Goal: Task Accomplishment & Management: Use online tool/utility

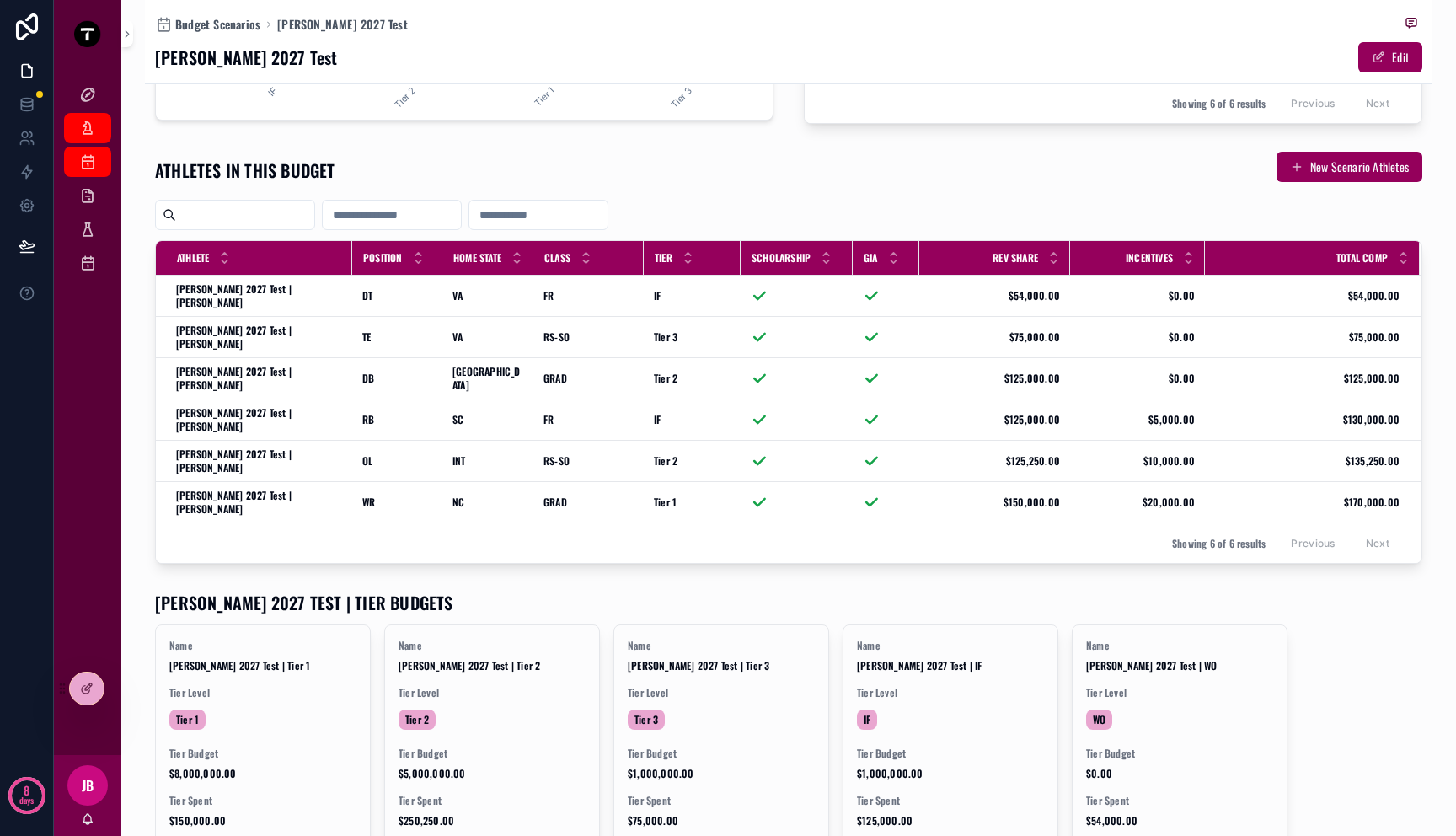
scroll to position [583, 0]
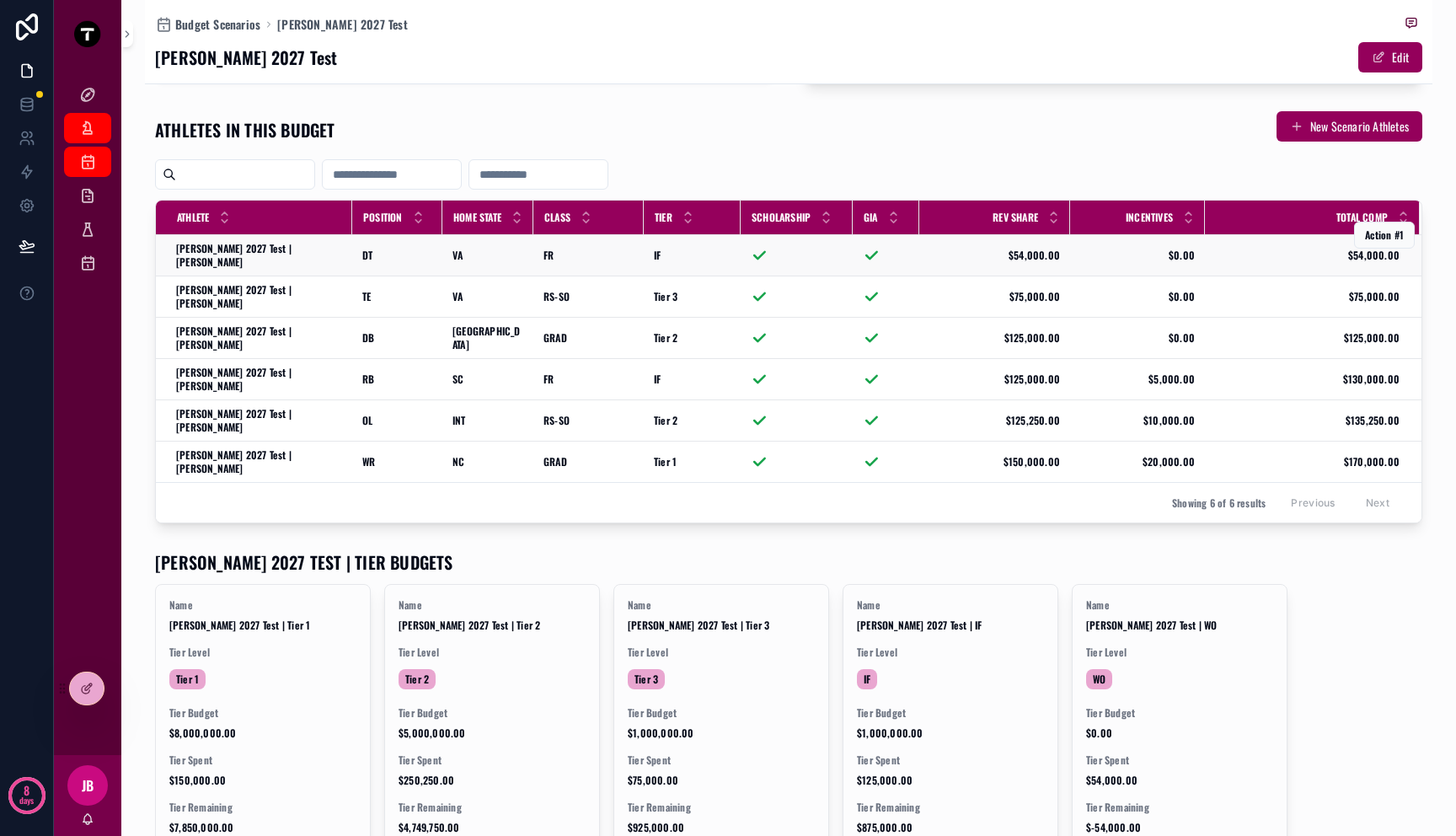
click at [253, 251] on span "[PERSON_NAME] 2027 Test | [PERSON_NAME]" at bounding box center [259, 255] width 166 height 27
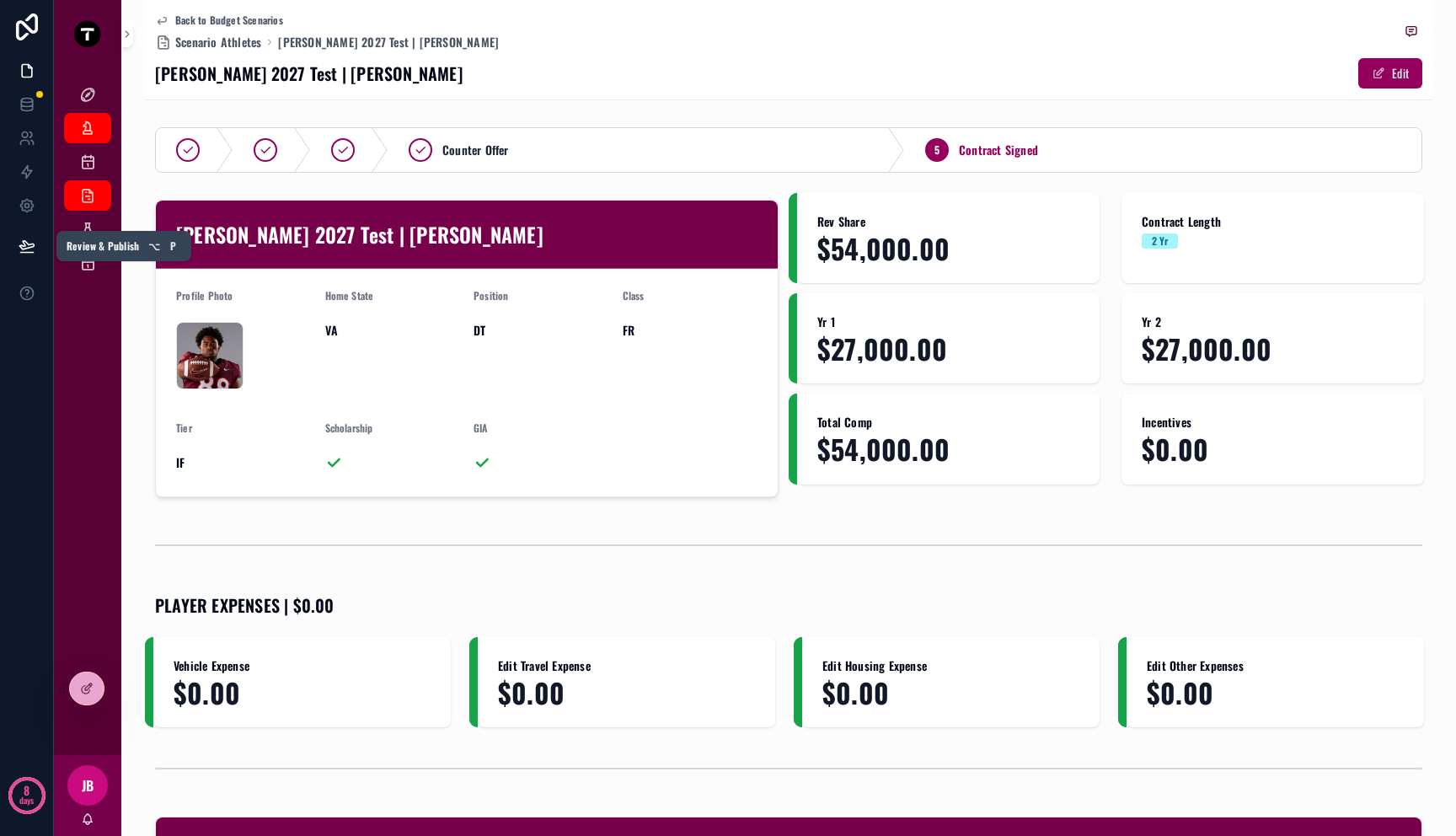
click at [32, 253] on icon at bounding box center [27, 253] width 12 height 0
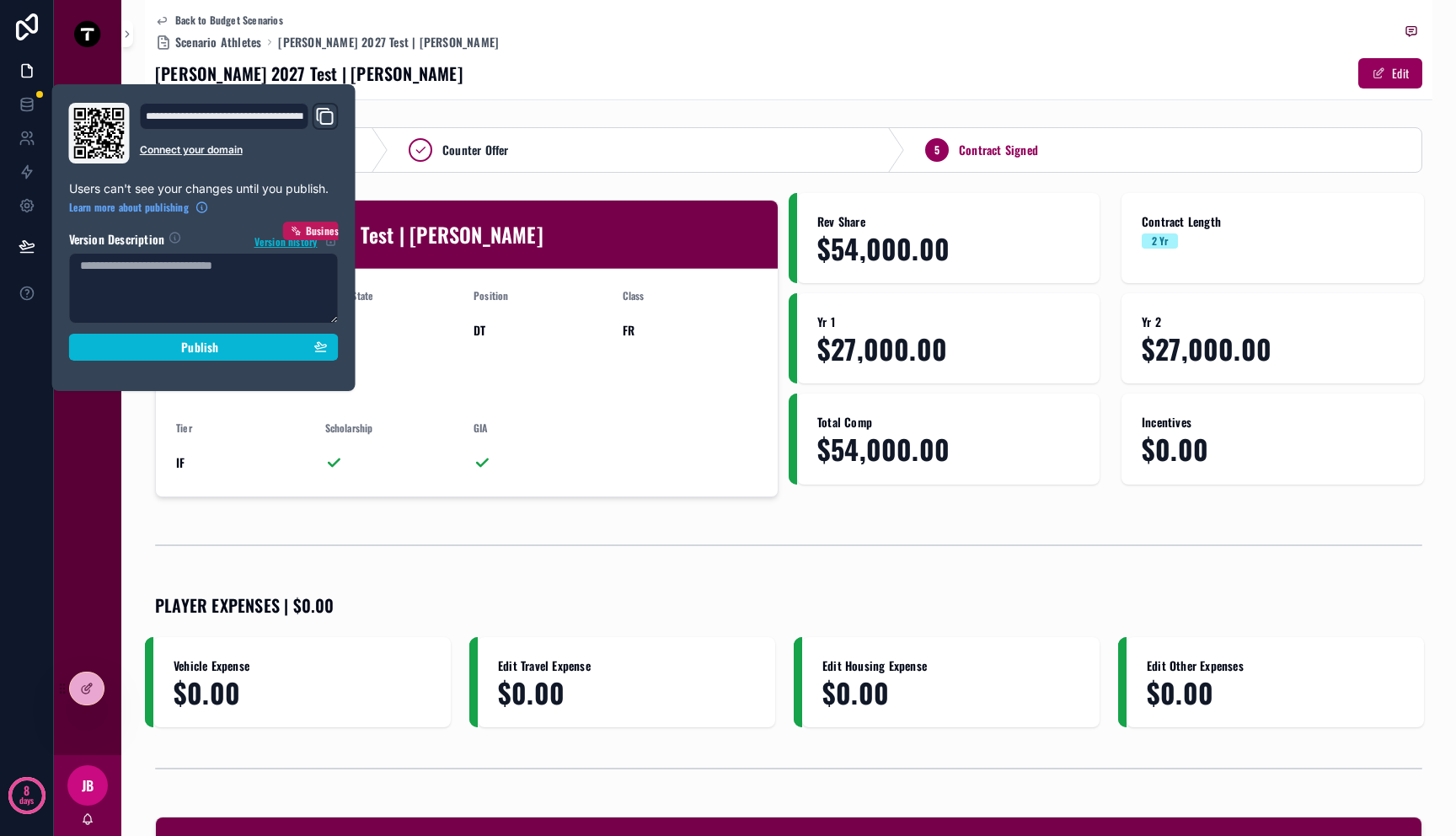
click at [323, 114] on icon "Domain and Custom Link" at bounding box center [324, 116] width 20 height 20
click at [1062, 34] on div "Back to Budget Scenarios Scenario Athletes Mitch 2027 Test | Christian Evans" at bounding box center [788, 32] width 1268 height 37
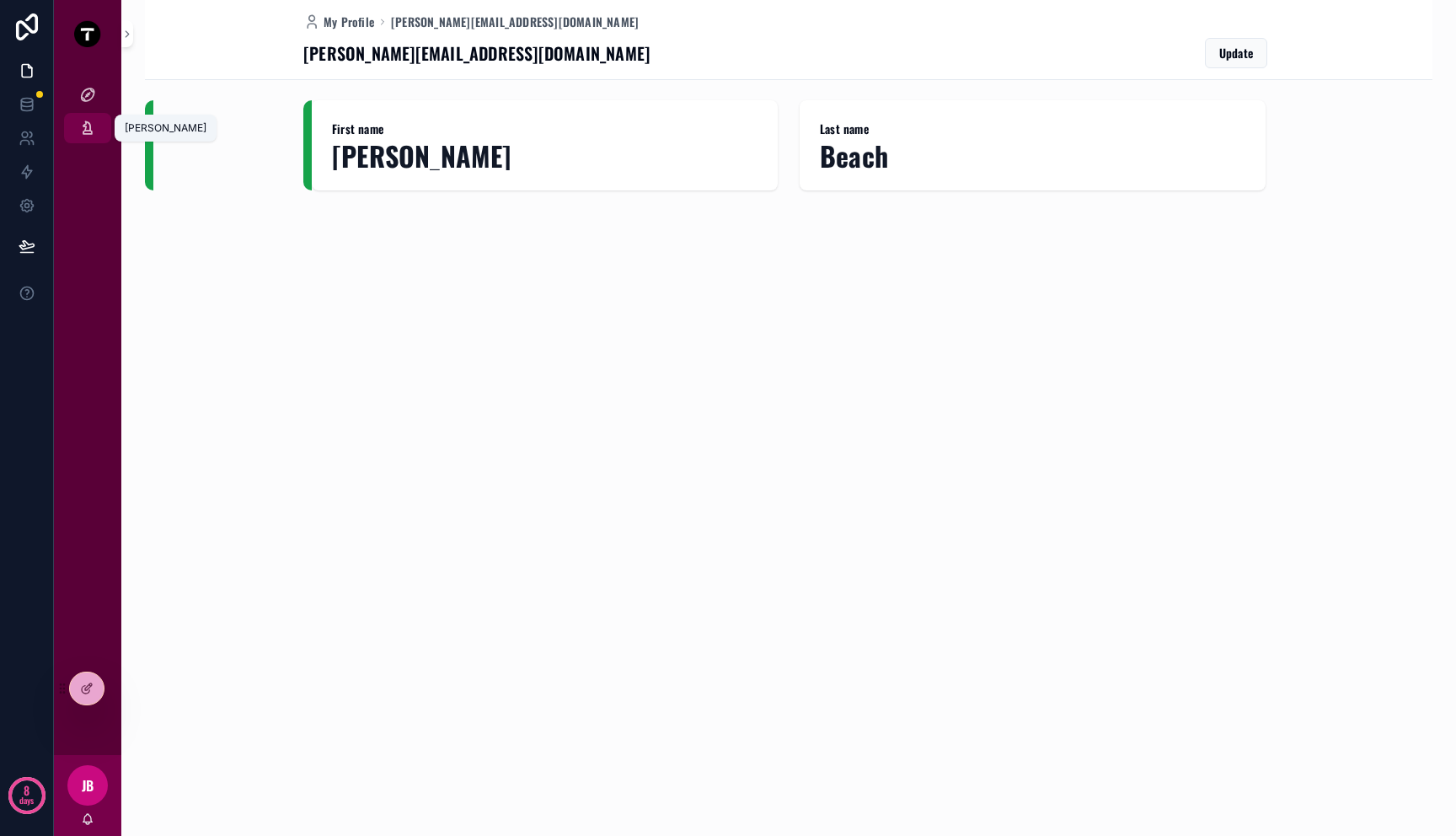
click at [82, 138] on div "[PERSON_NAME]" at bounding box center [87, 128] width 27 height 27
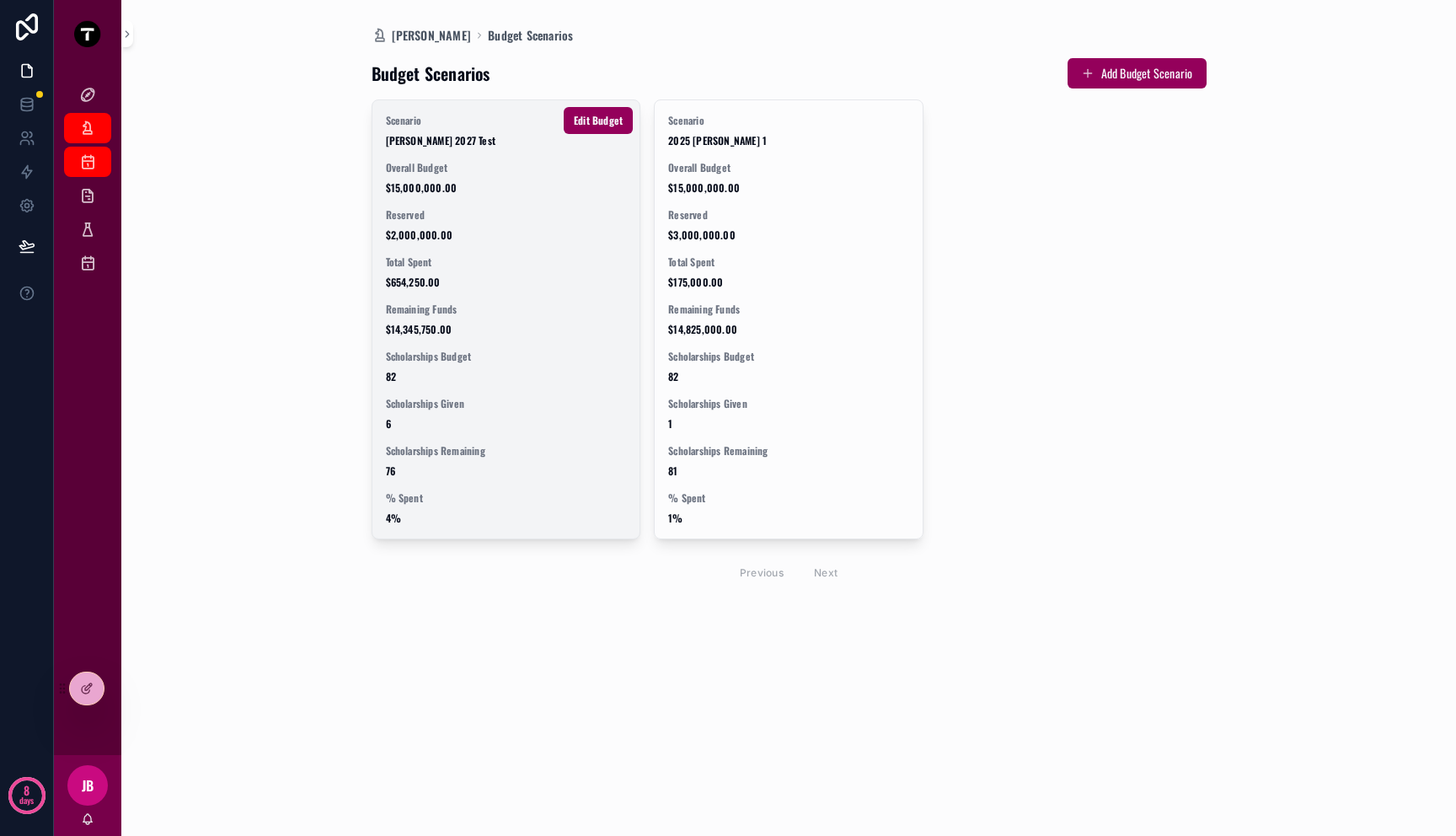
click at [410, 208] on span "Reserved" at bounding box center [506, 214] width 241 height 13
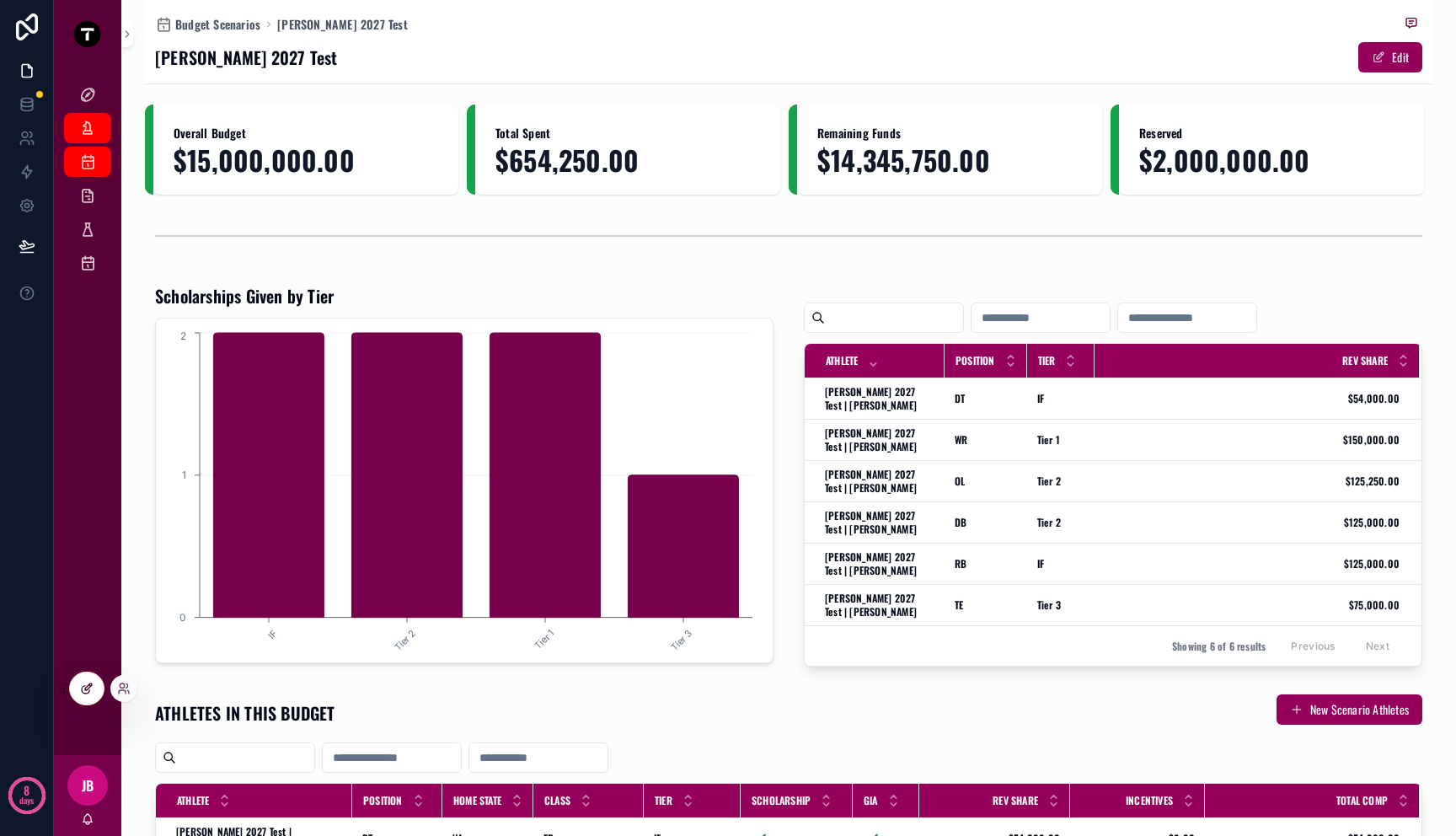
click at [85, 698] on div at bounding box center [87, 688] width 34 height 32
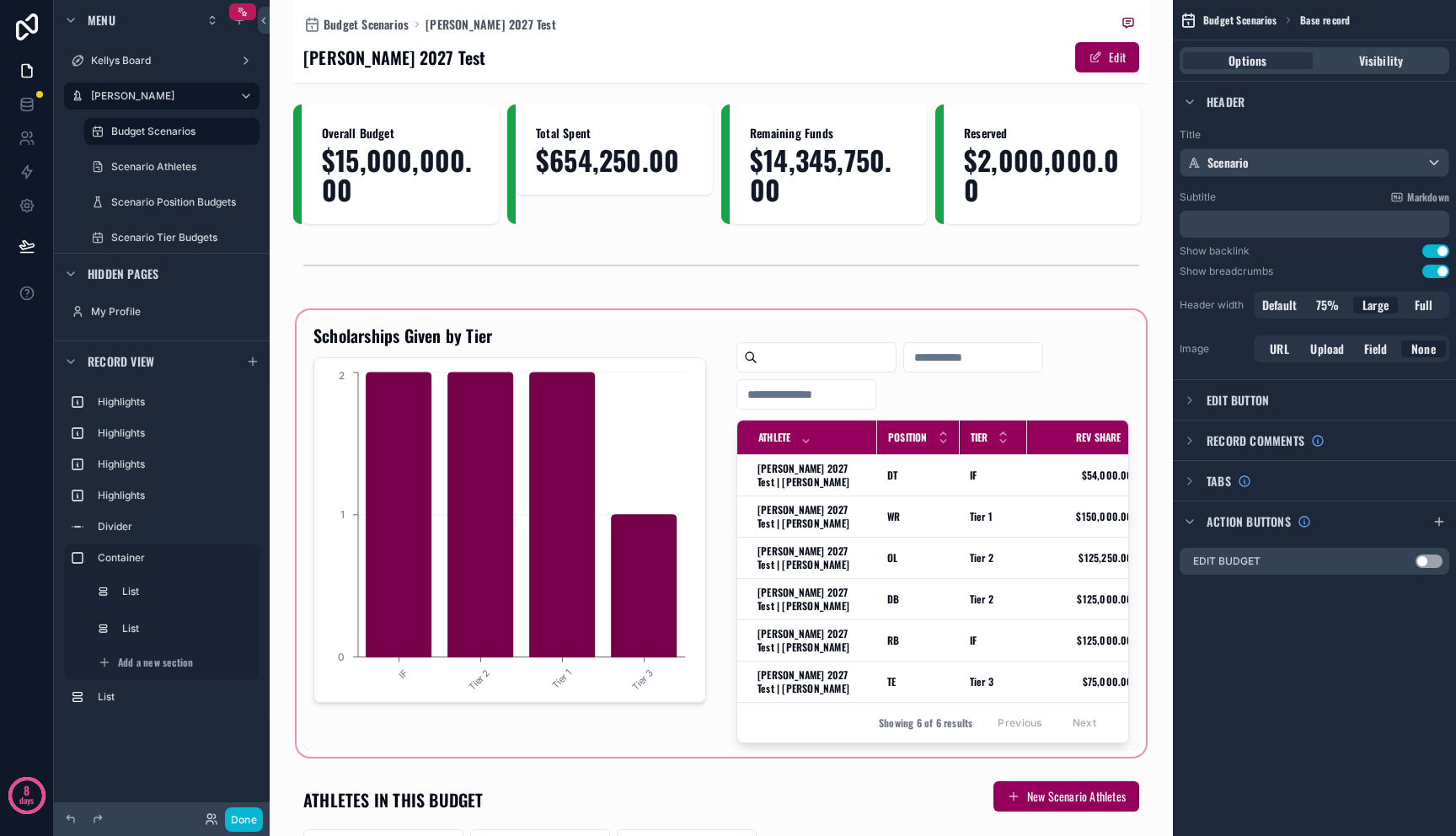
click at [459, 543] on div "scrollable content" at bounding box center [721, 534] width 856 height 454
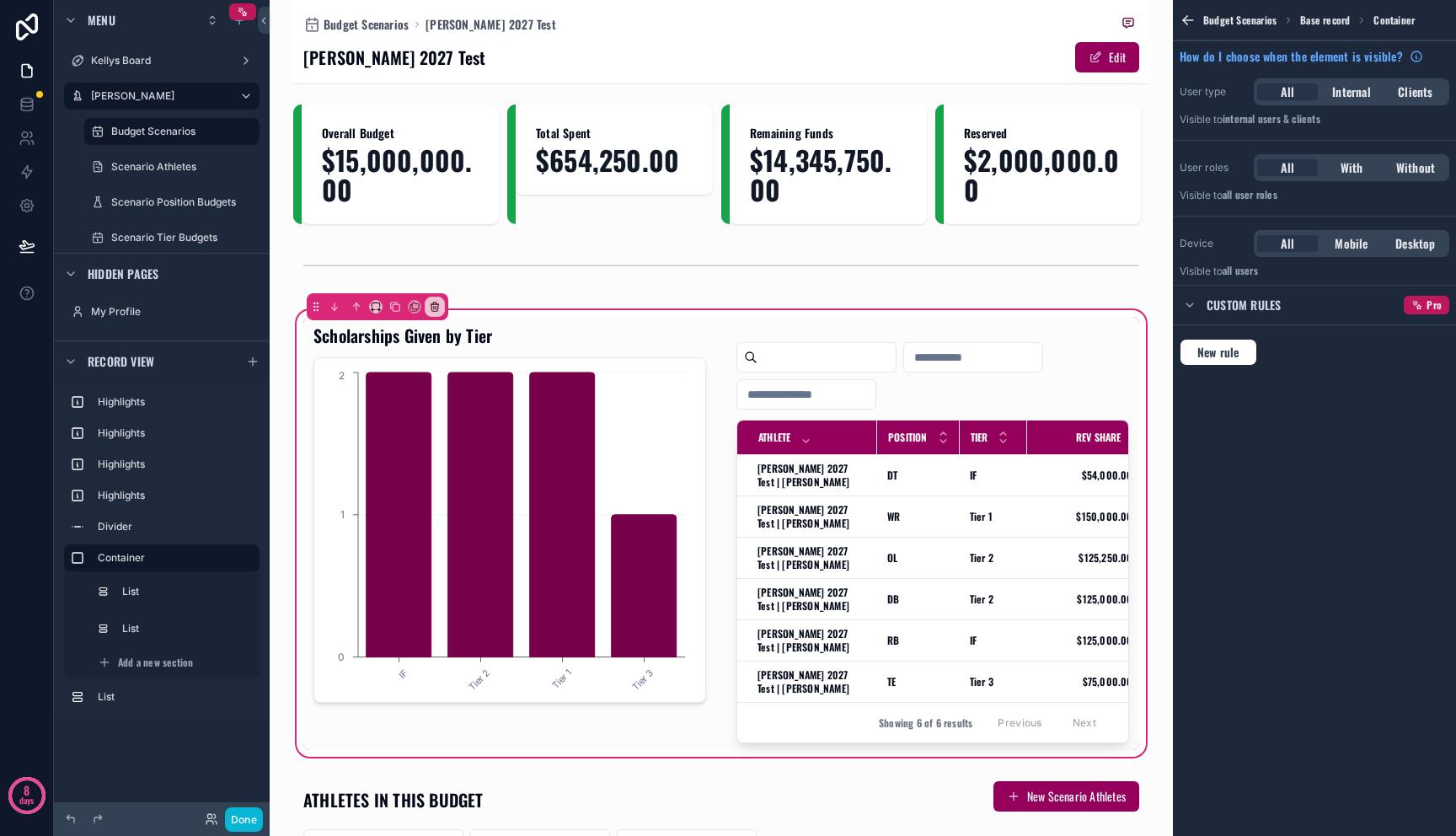
click at [459, 543] on div "scrollable content" at bounding box center [509, 533] width 412 height 433
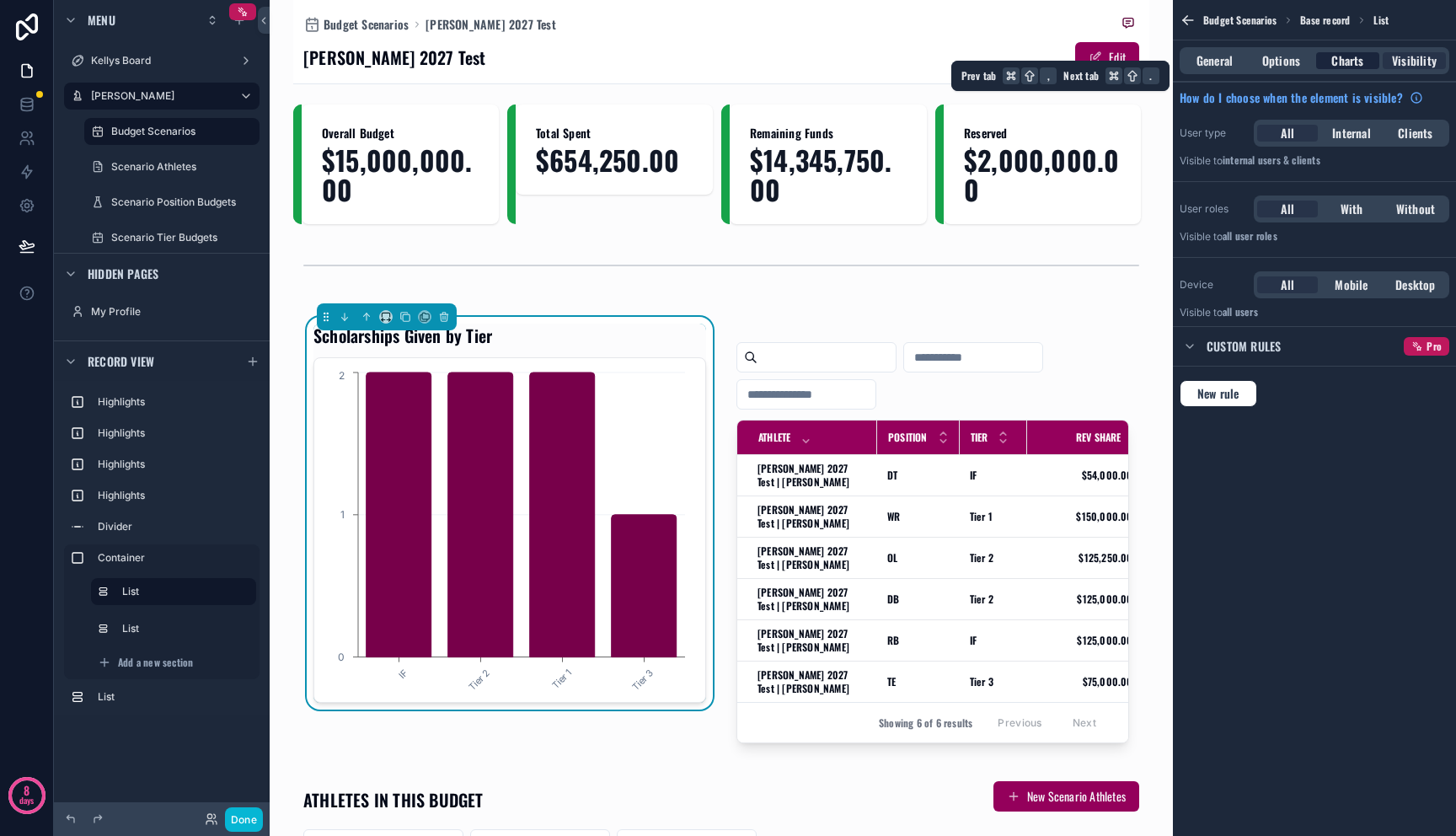
click at [1339, 57] on span "Charts" at bounding box center [1348, 60] width 32 height 17
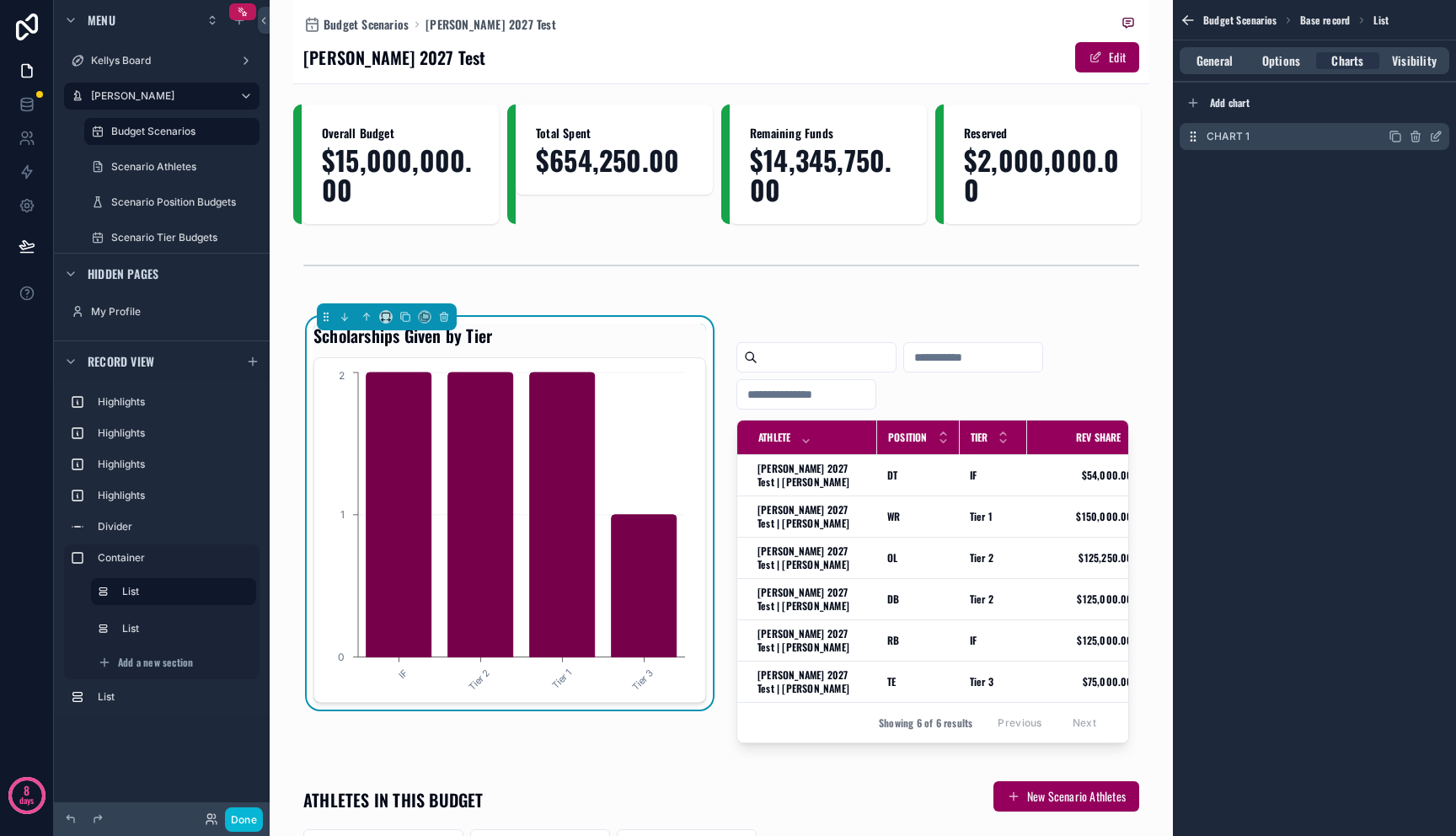
click at [1436, 140] on icon "scrollable content" at bounding box center [1435, 138] width 8 height 8
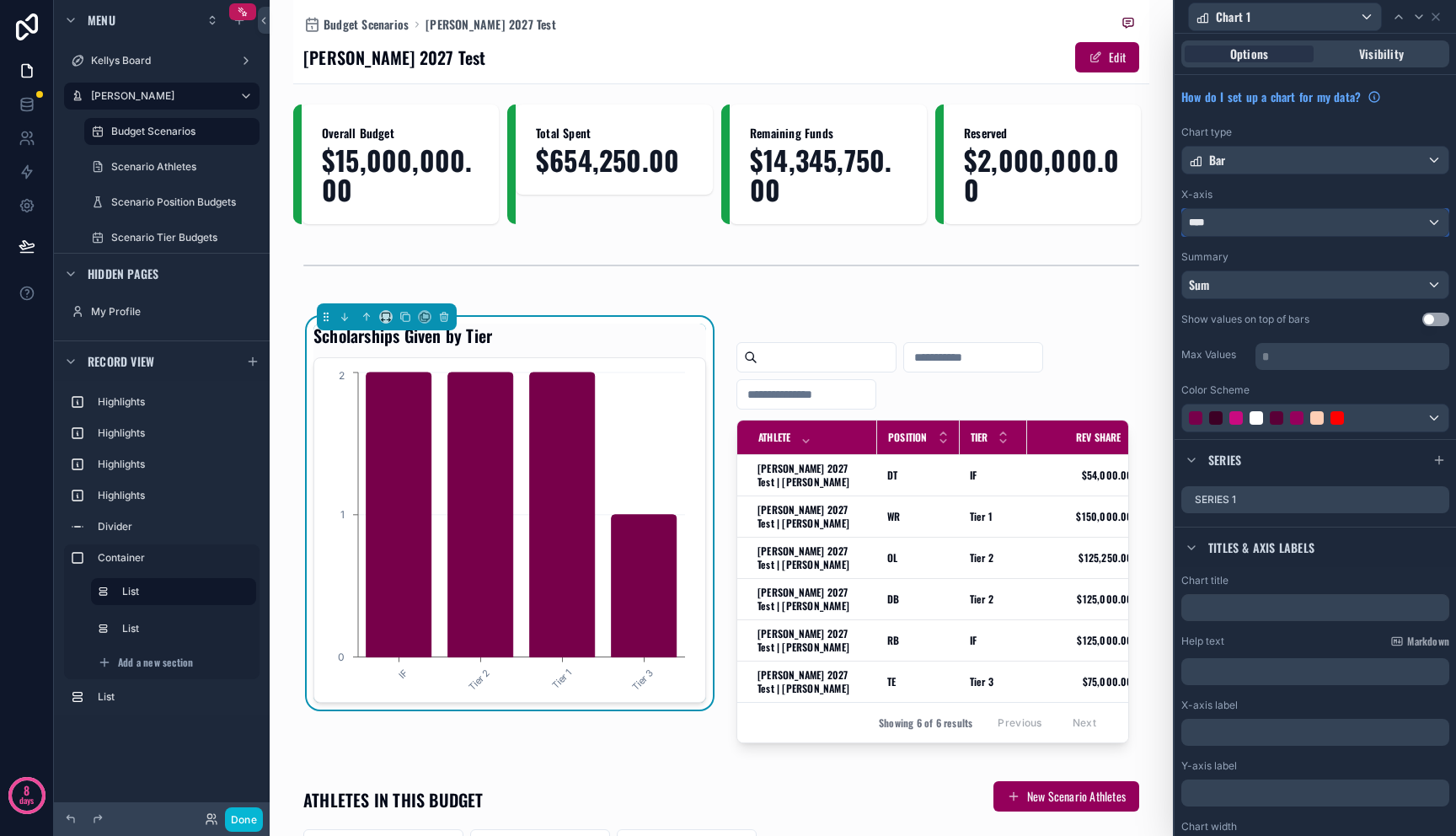
click at [1298, 221] on div "****" at bounding box center [1316, 222] width 267 height 27
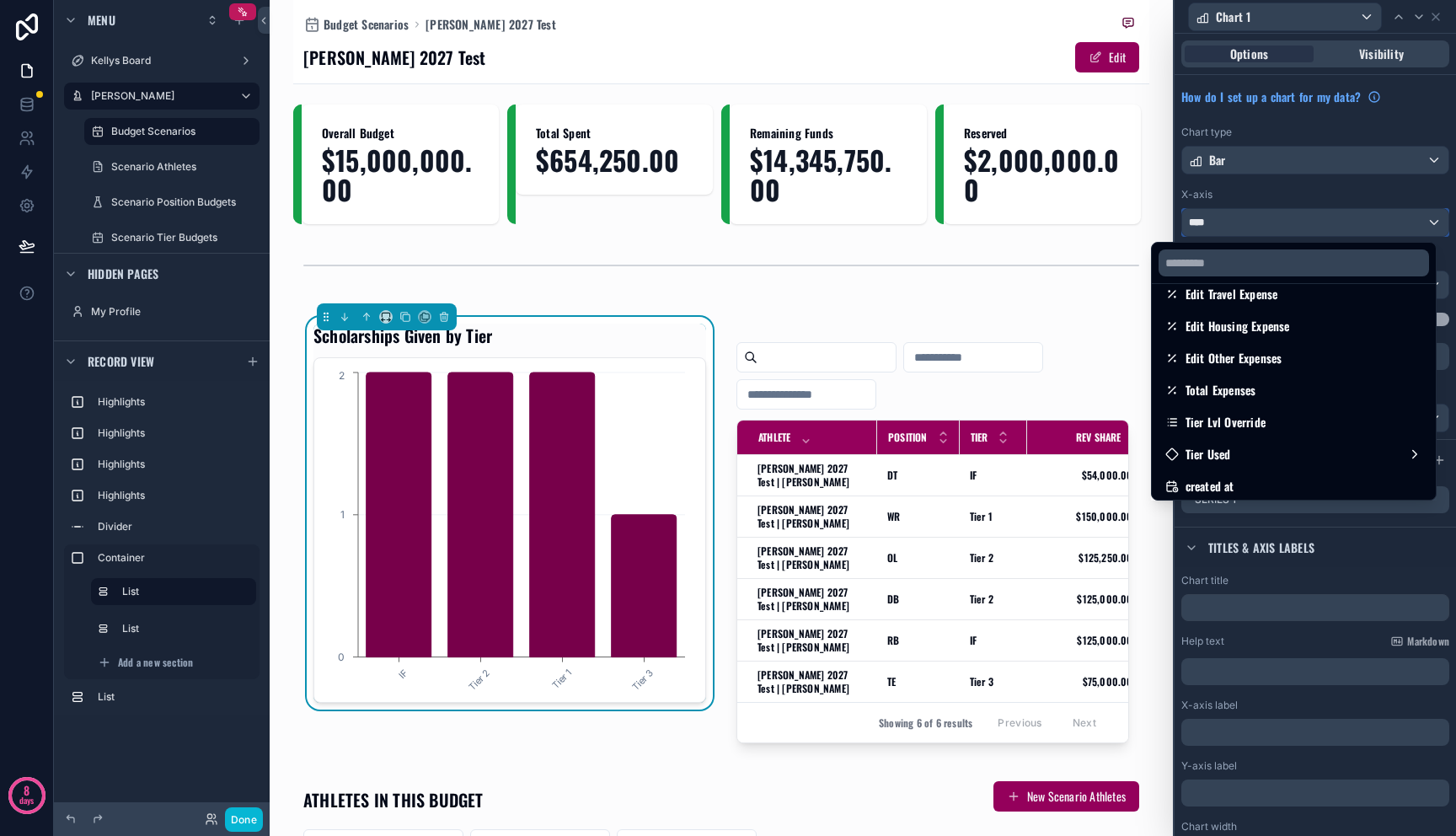
scroll to position [1273, 0]
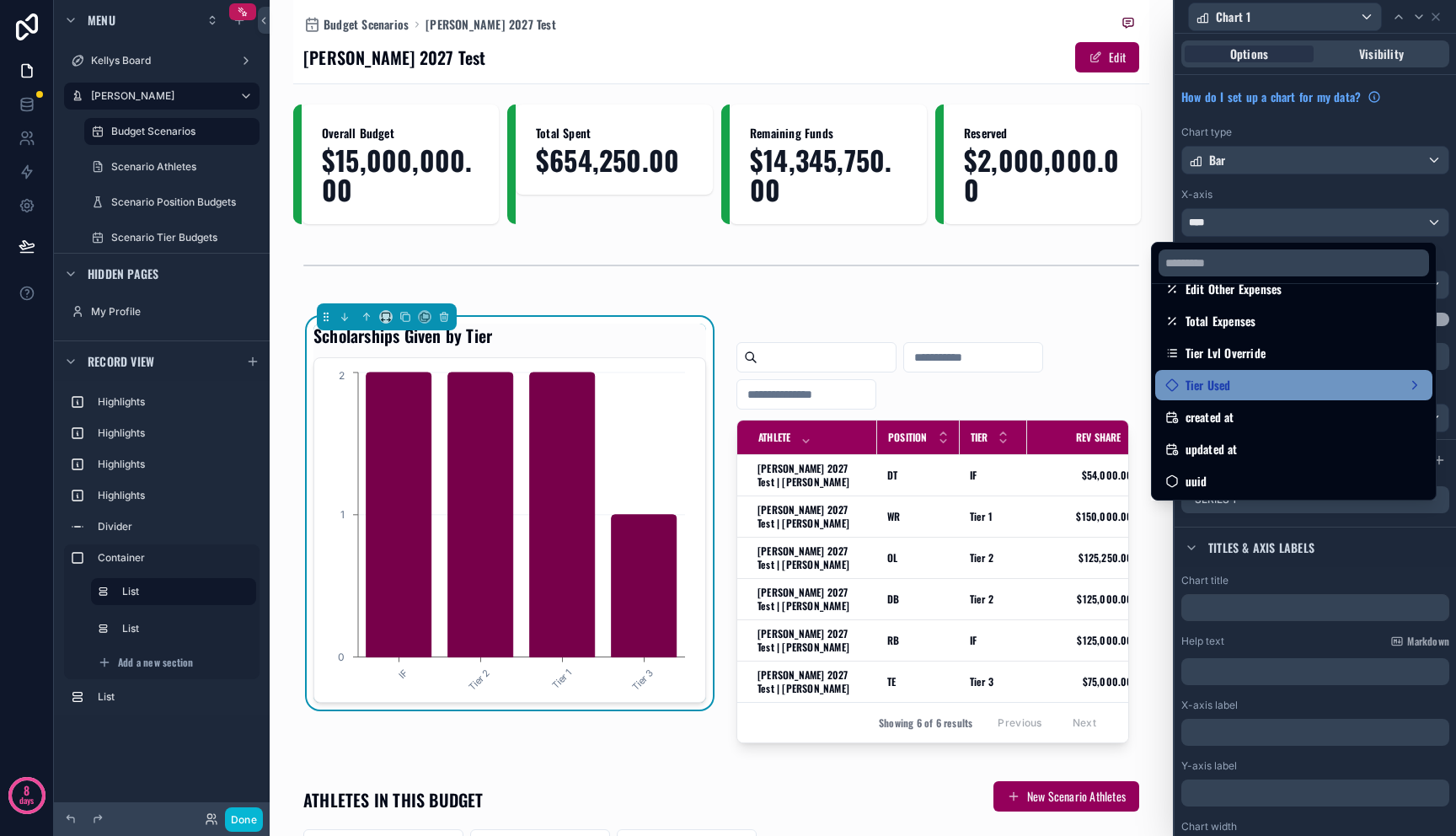
click at [1301, 393] on div "Tier Used" at bounding box center [1293, 385] width 257 height 20
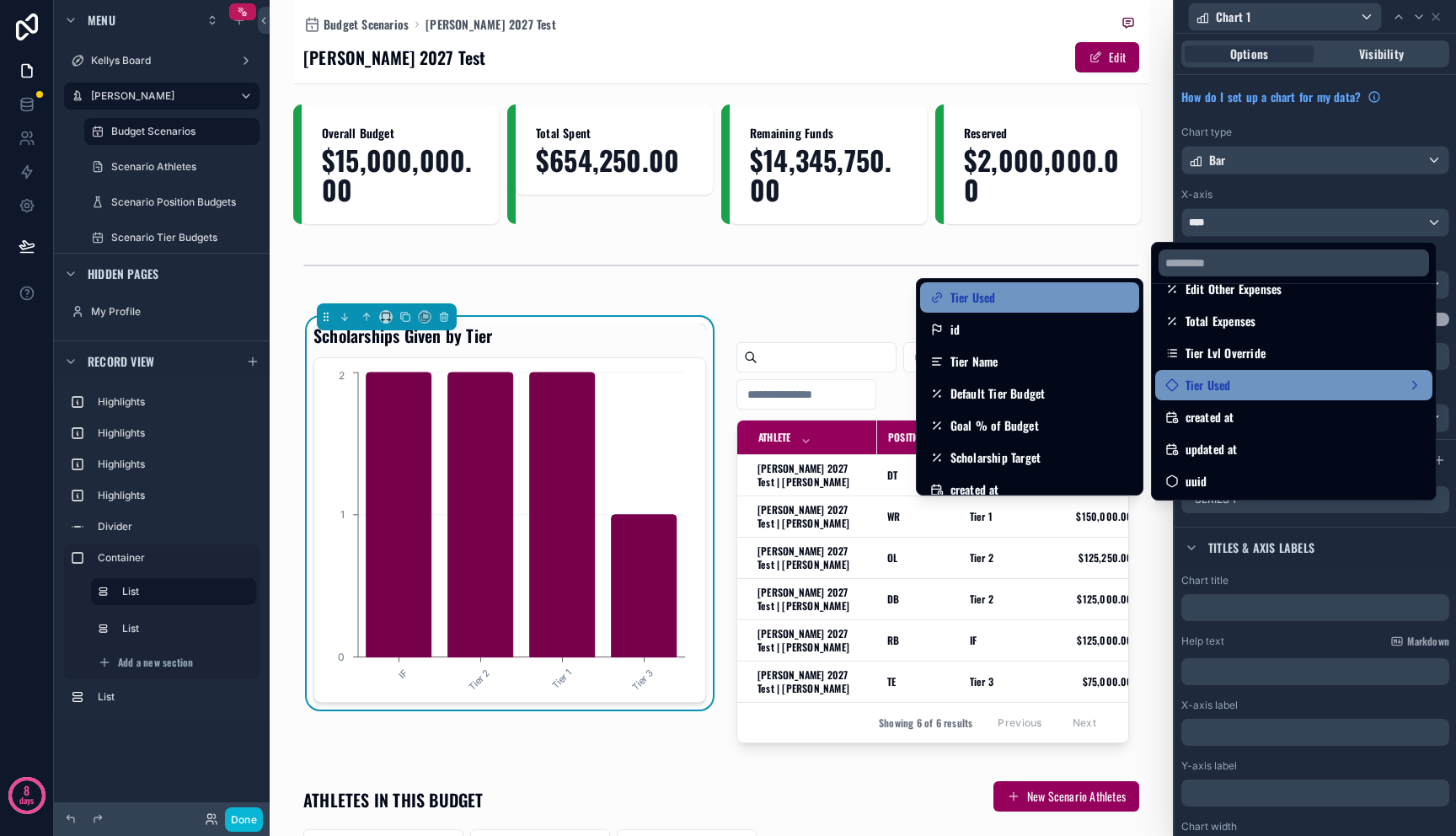
click at [998, 305] on div "Tier Used" at bounding box center [1029, 297] width 199 height 20
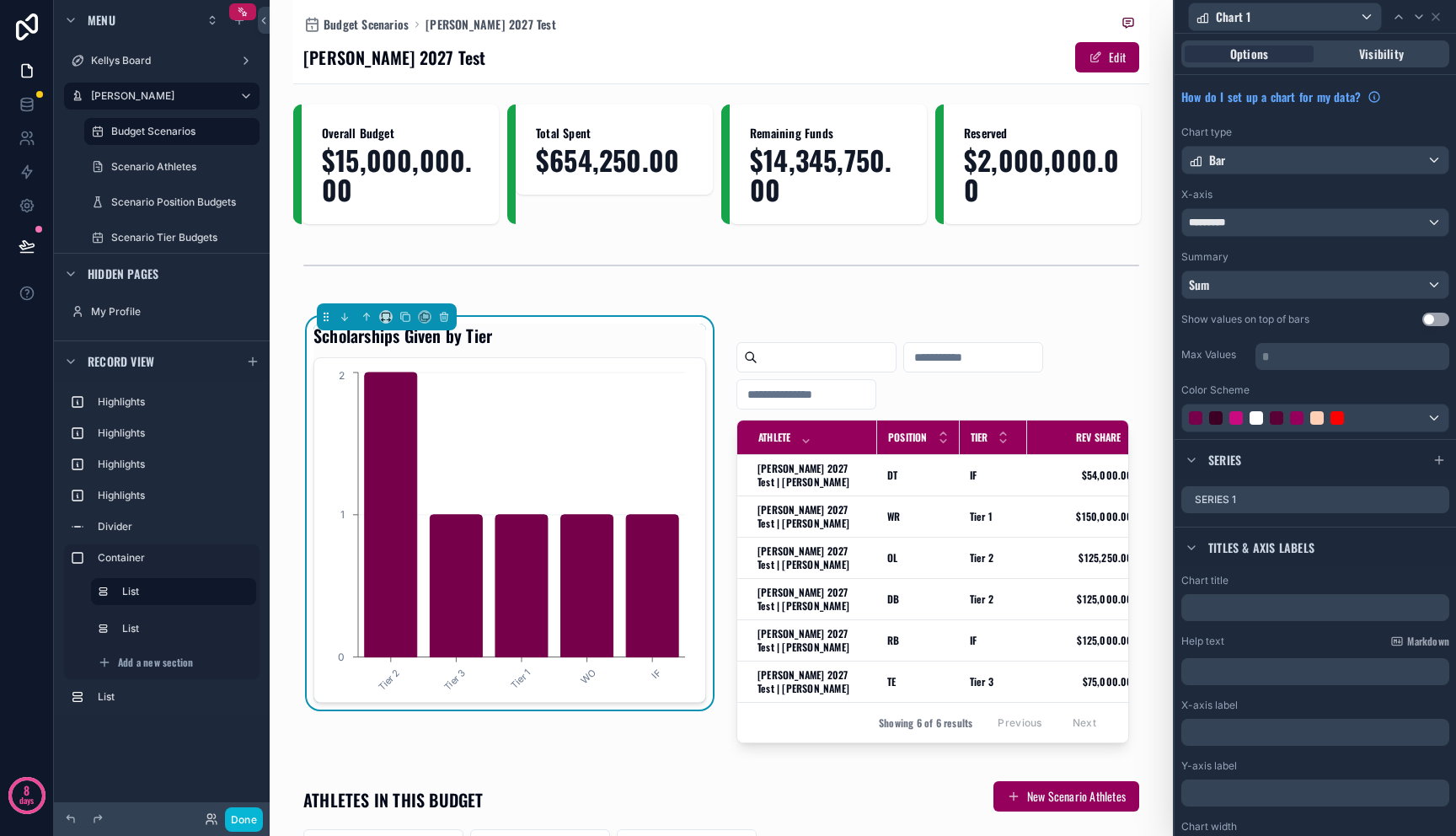
click at [1139, 315] on div "Budget Scenarios Mitch 2027 Test Mitch 2027 Test Edit Overall Budget $15,000,00…" at bounding box center [721, 418] width 903 height 836
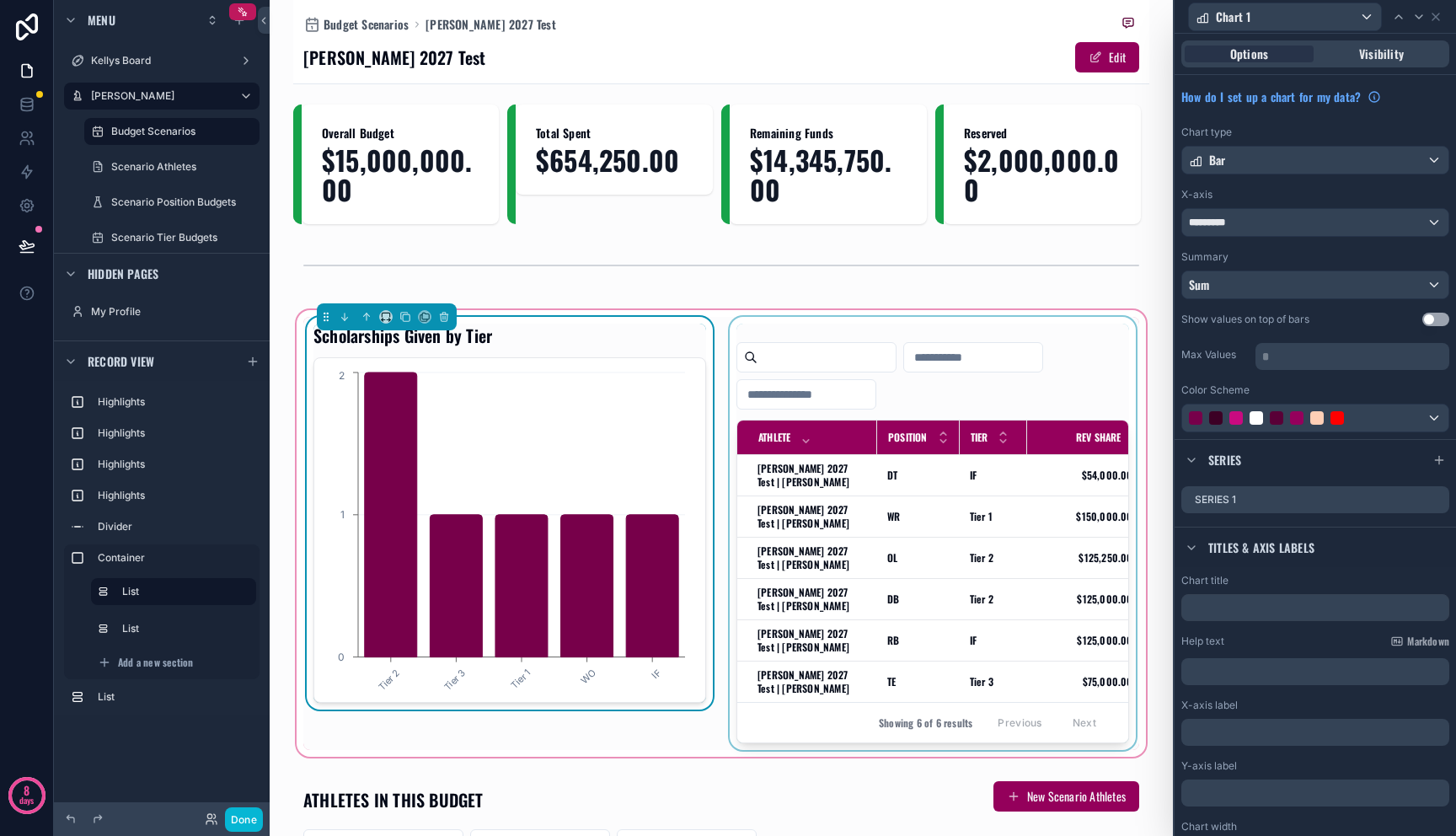
click at [977, 432] on span "Tier" at bounding box center [980, 437] width 18 height 13
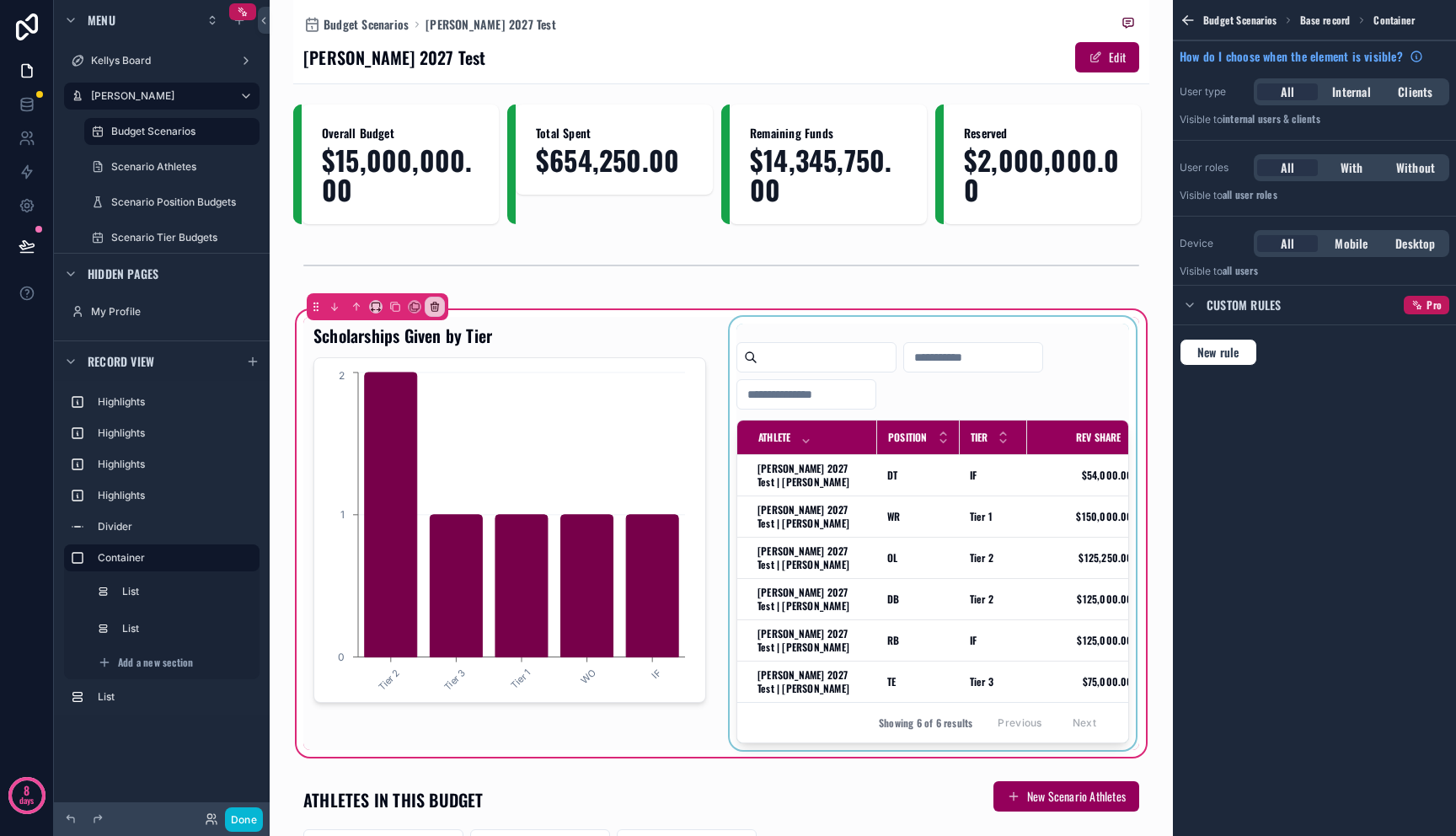
click at [1008, 409] on div "scrollable content" at bounding box center [932, 533] width 412 height 433
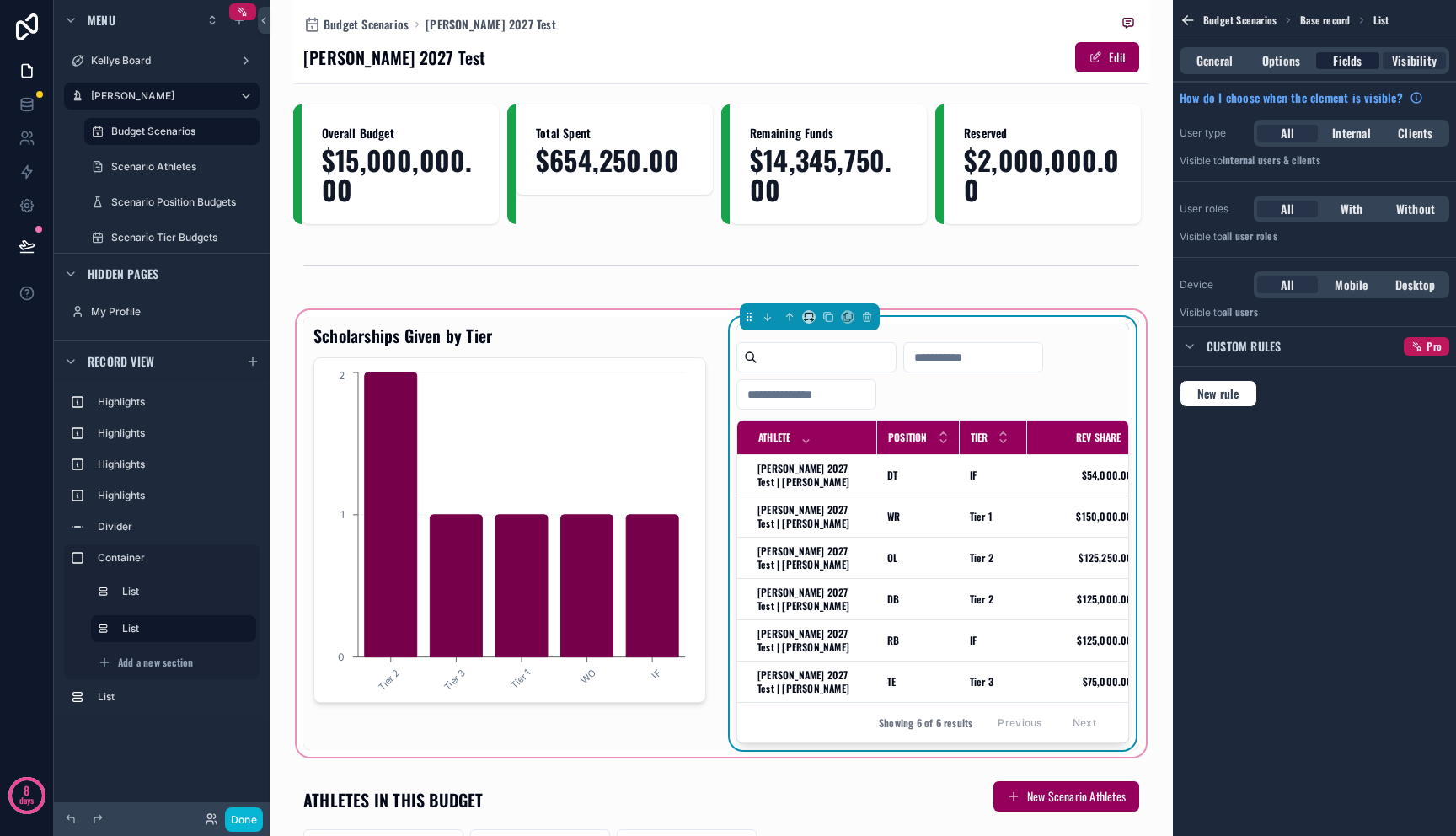
click at [1367, 61] on div "Fields" at bounding box center [1348, 60] width 63 height 17
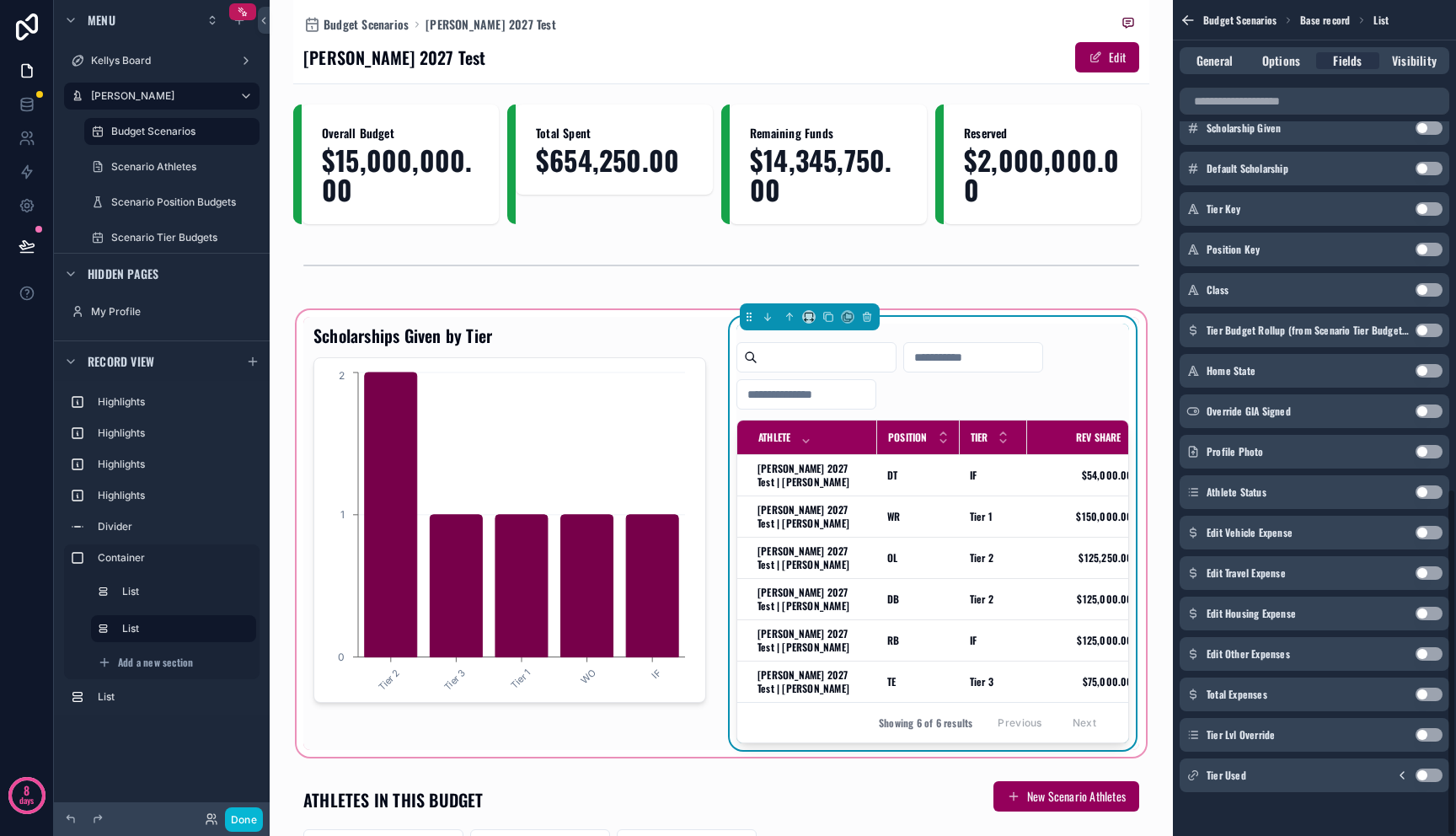
scroll to position [1176, 0]
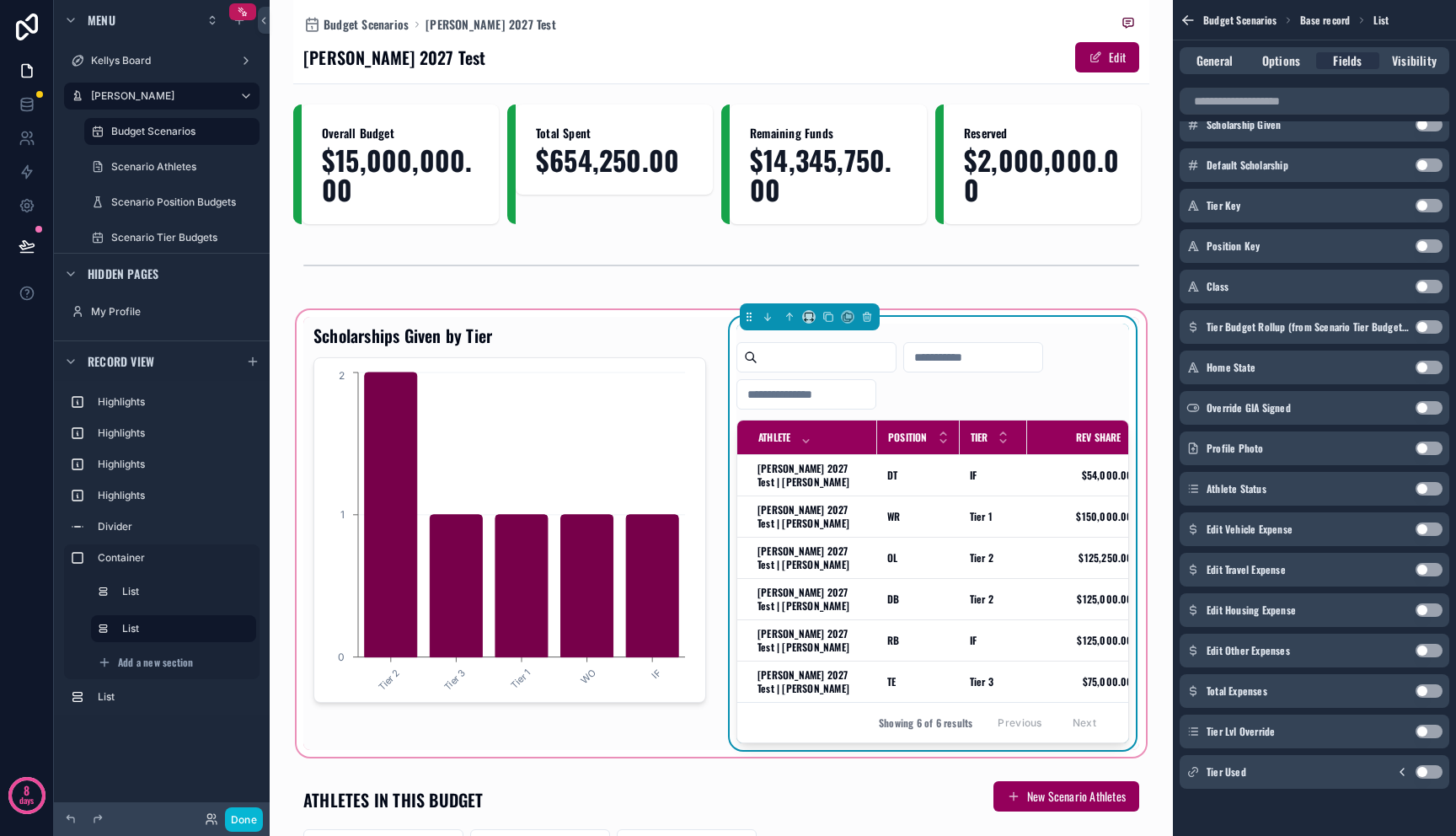
click at [1428, 773] on button "Use setting" at bounding box center [1428, 772] width 27 height 13
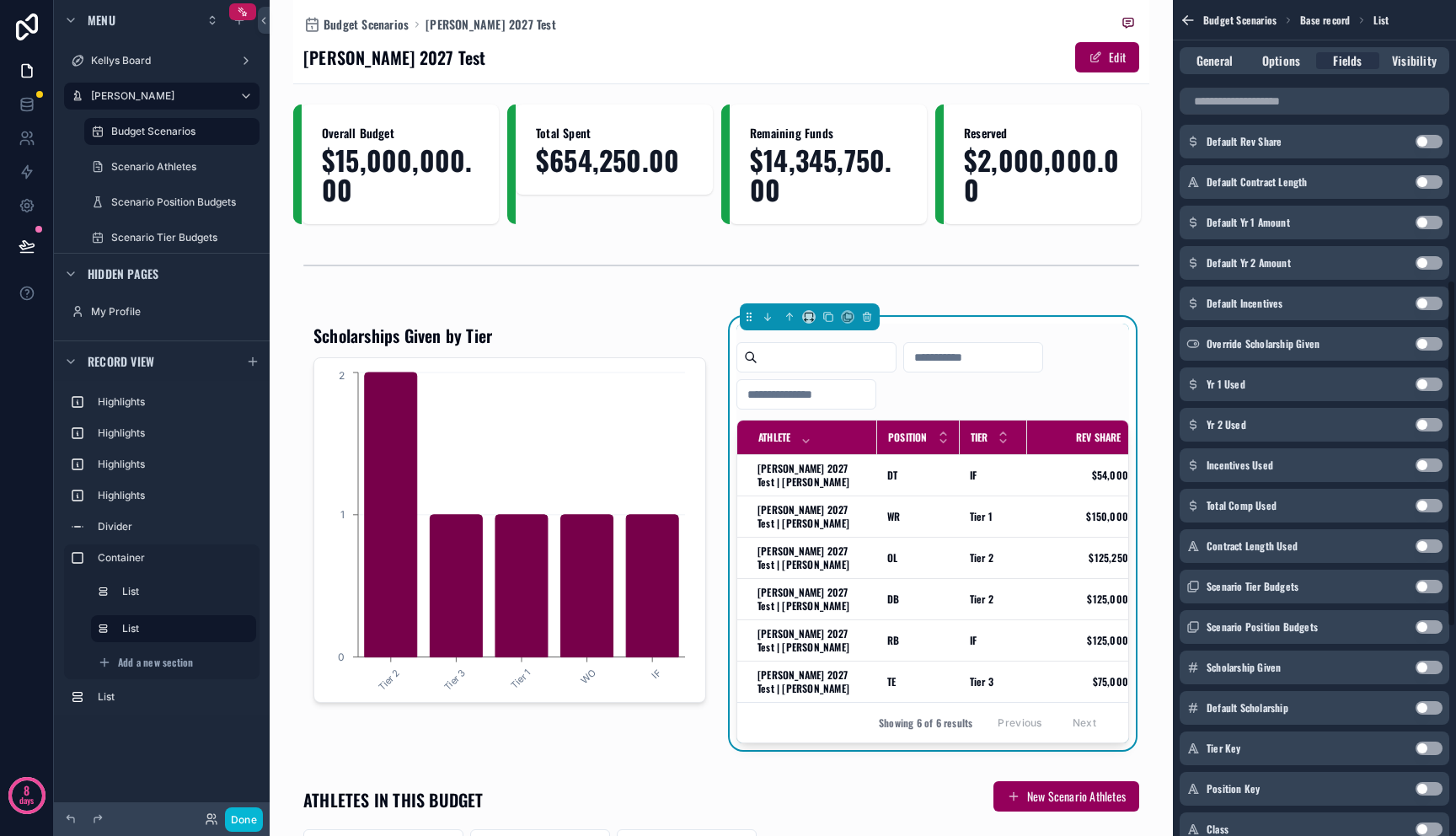
scroll to position [0, 0]
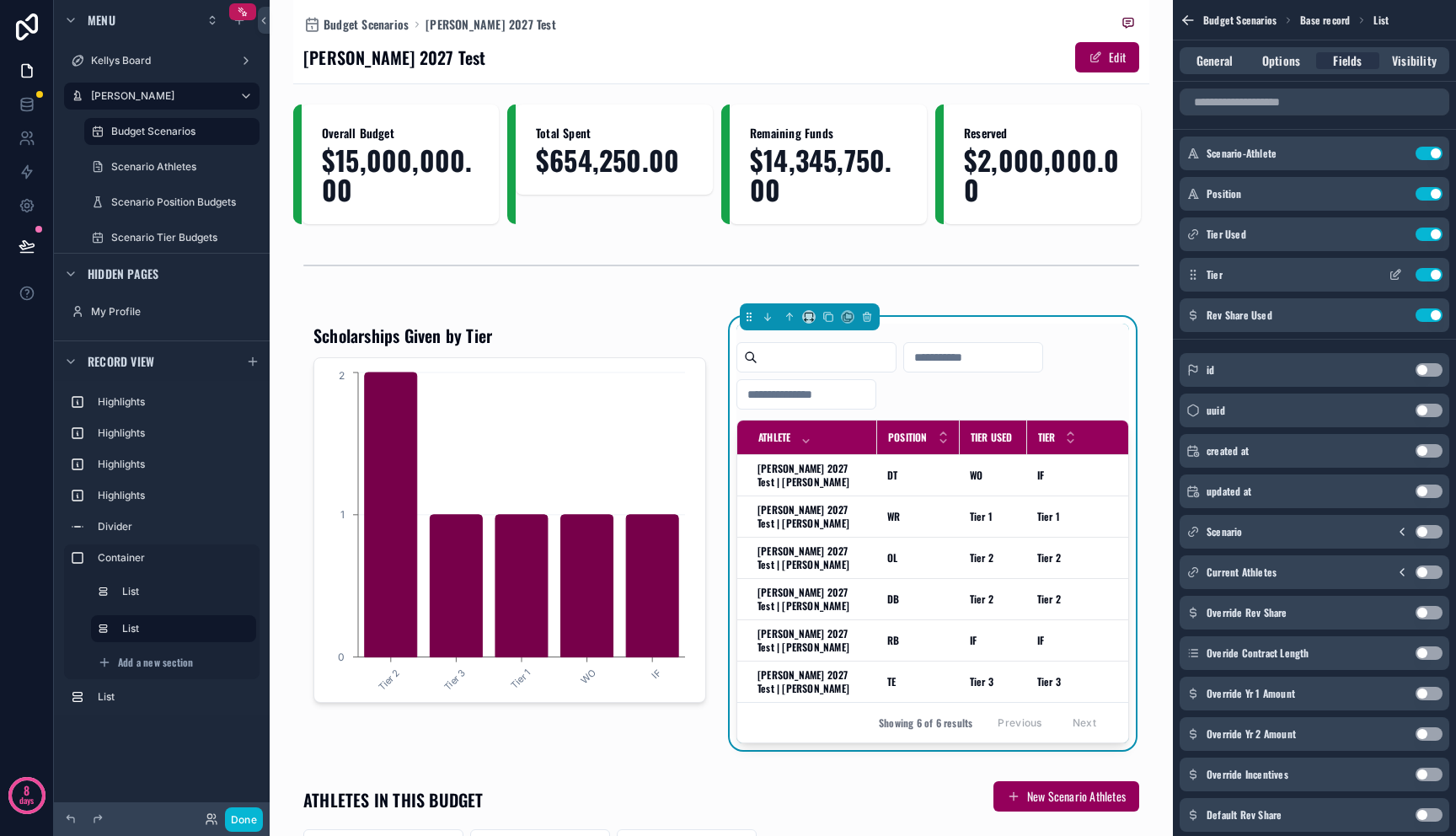
click at [1431, 271] on button "Use setting" at bounding box center [1428, 274] width 27 height 13
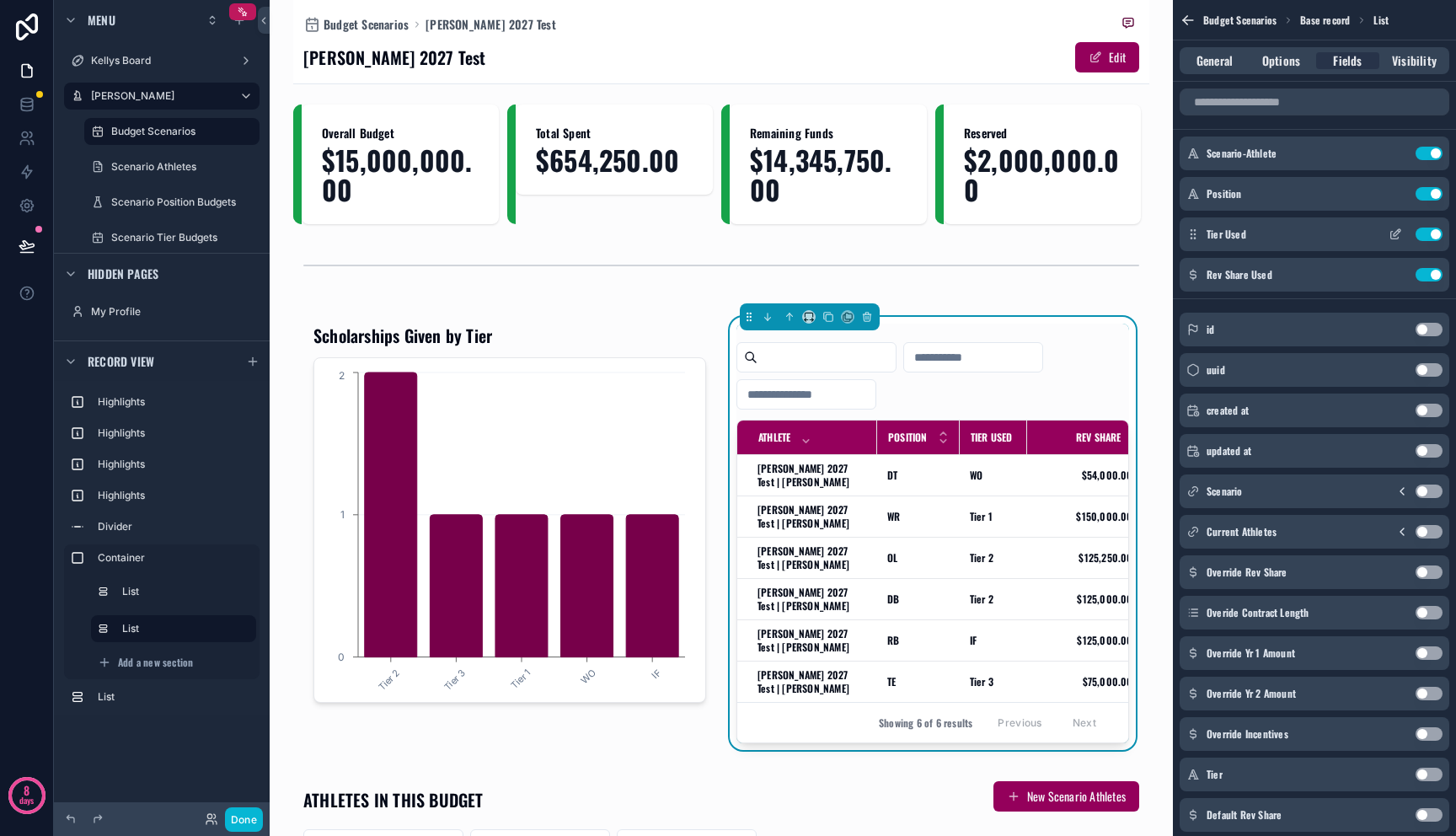
click at [1396, 234] on icon "scrollable content" at bounding box center [1397, 233] width 7 height 7
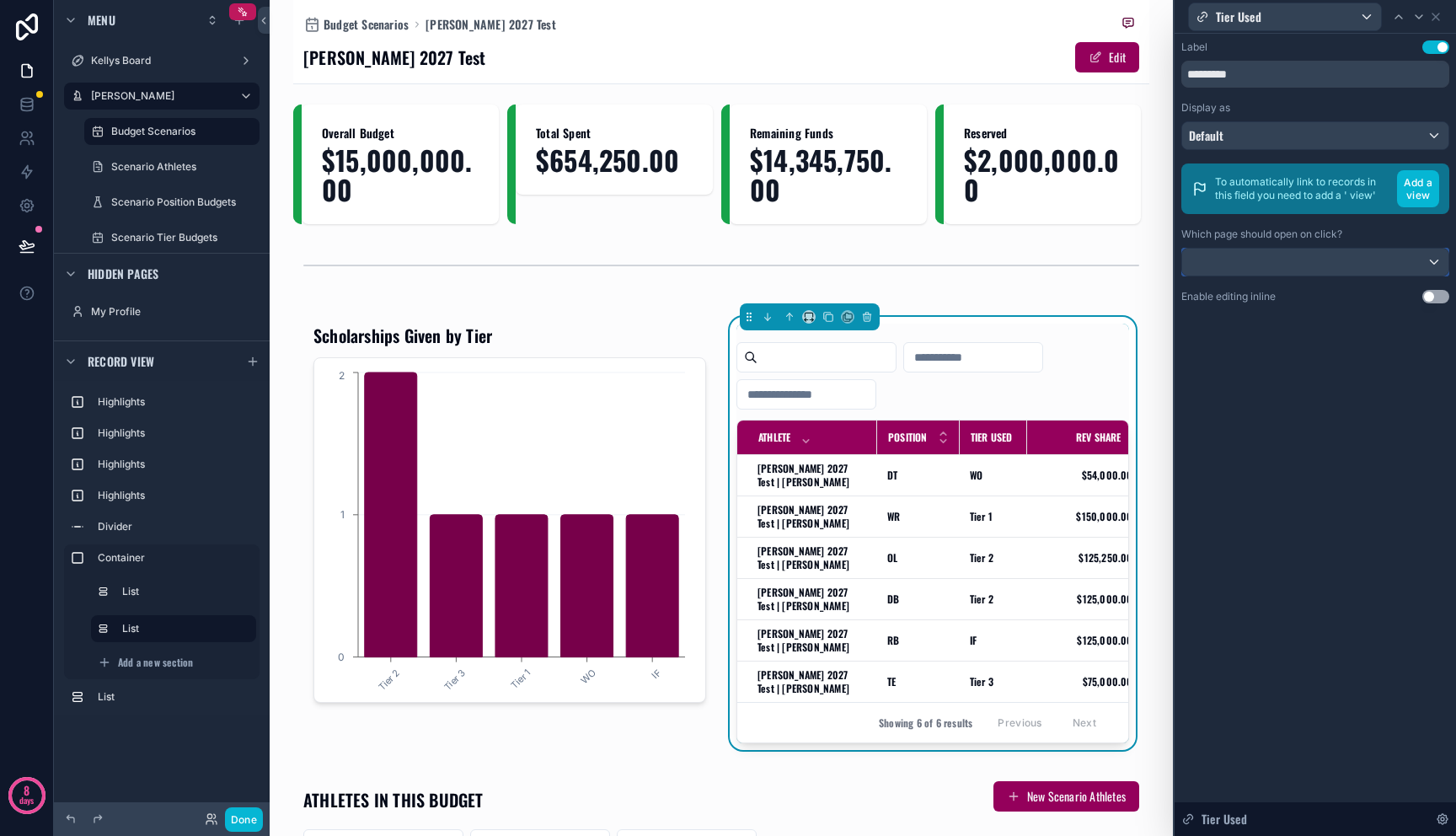
click at [1420, 275] on div at bounding box center [1316, 262] width 267 height 27
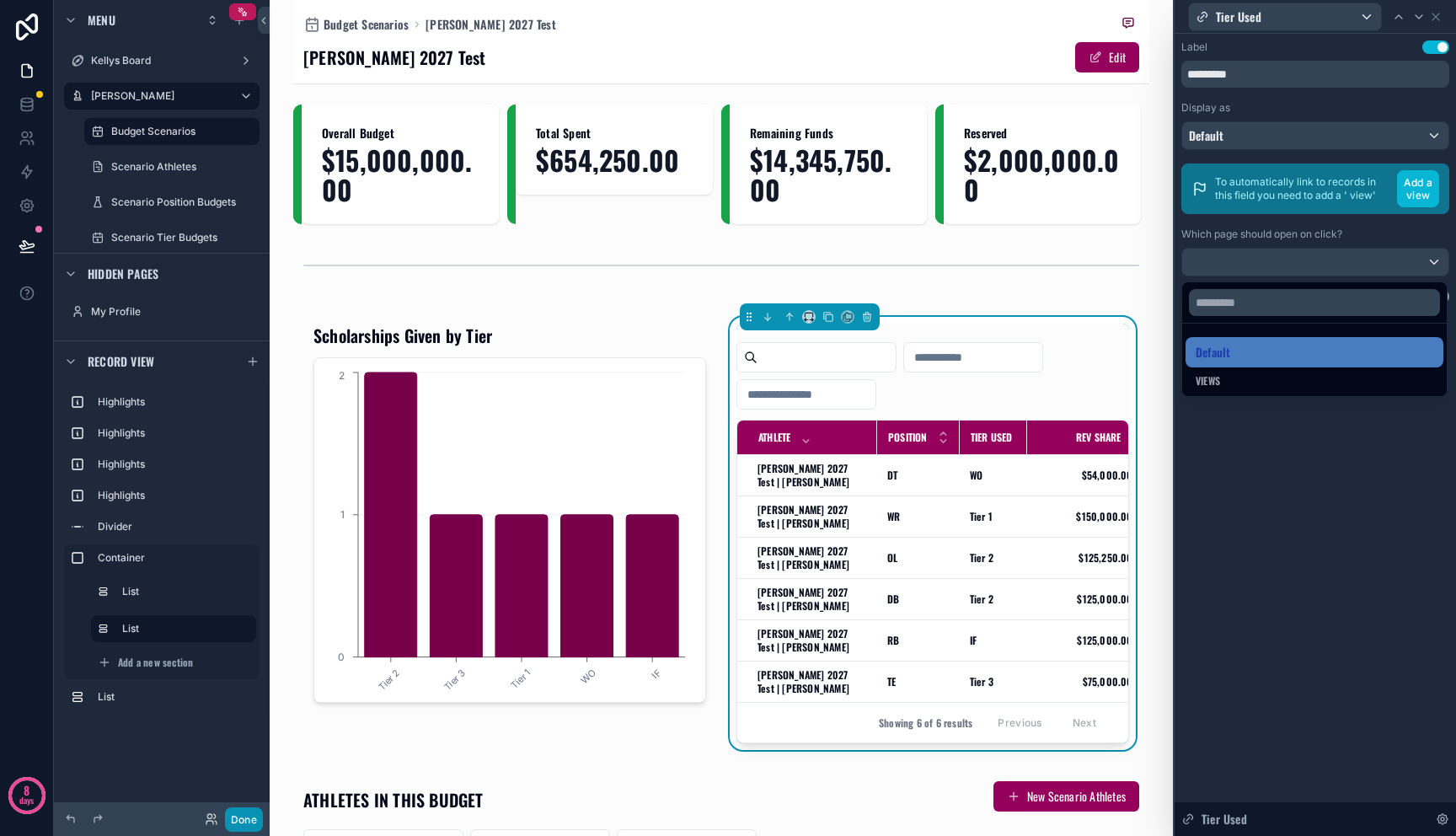
click at [246, 817] on button "Done" at bounding box center [244, 819] width 38 height 24
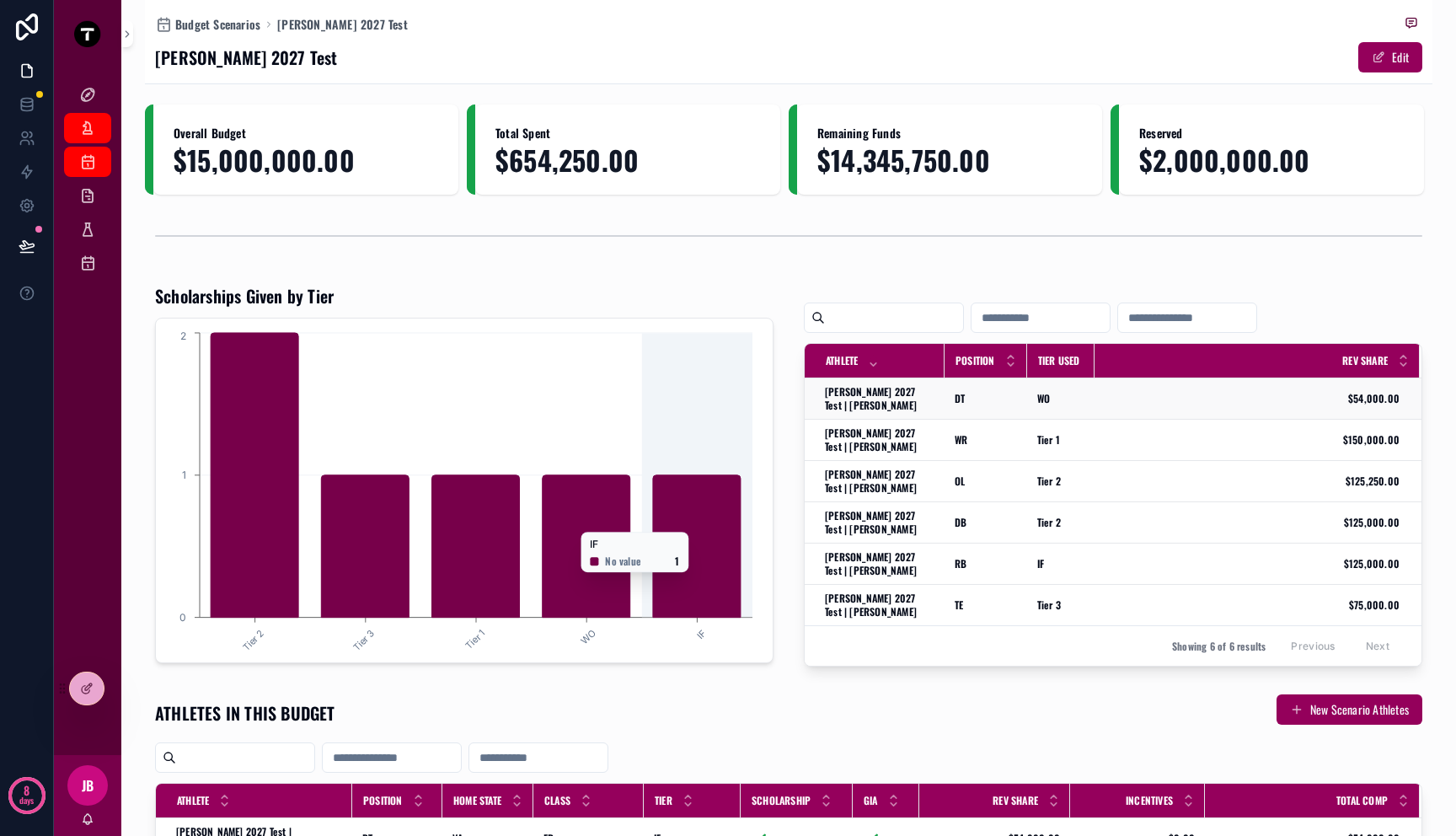
click at [1037, 398] on span "WO" at bounding box center [1044, 398] width 12 height 13
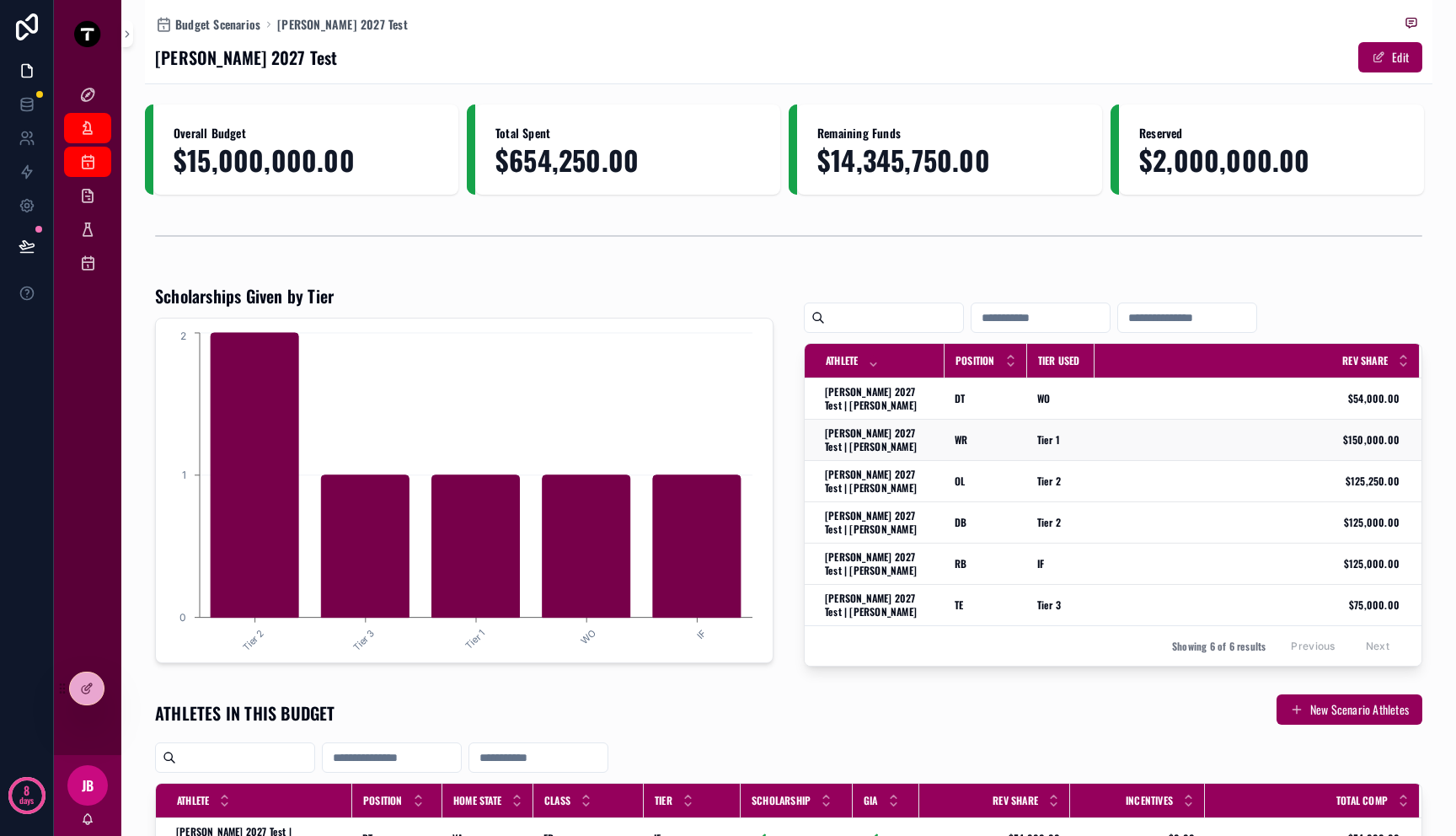
click at [1040, 442] on span "Tier 1" at bounding box center [1049, 439] width 23 height 13
click at [95, 692] on div at bounding box center [87, 688] width 34 height 32
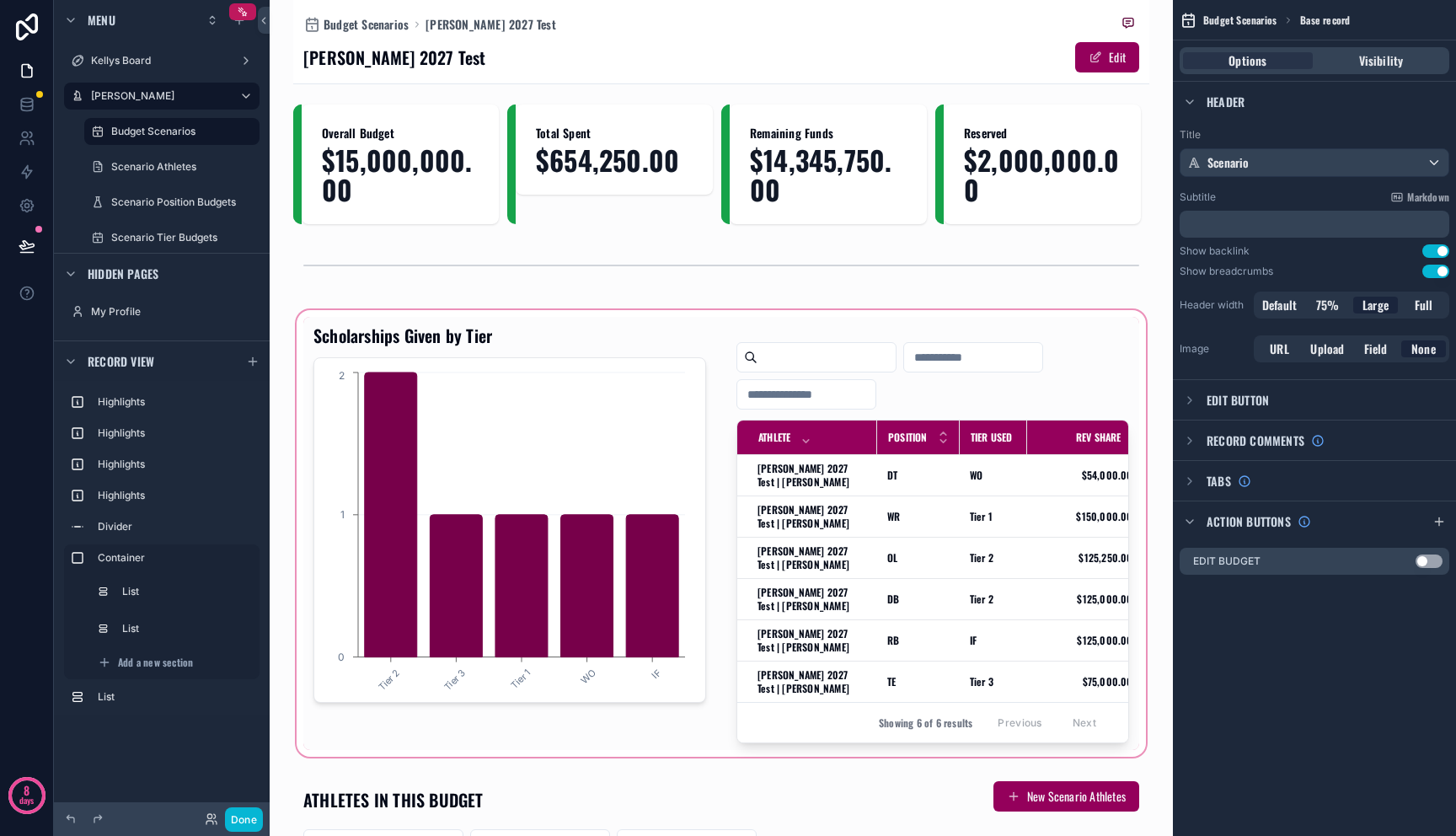
click at [905, 557] on div "scrollable content" at bounding box center [721, 534] width 856 height 454
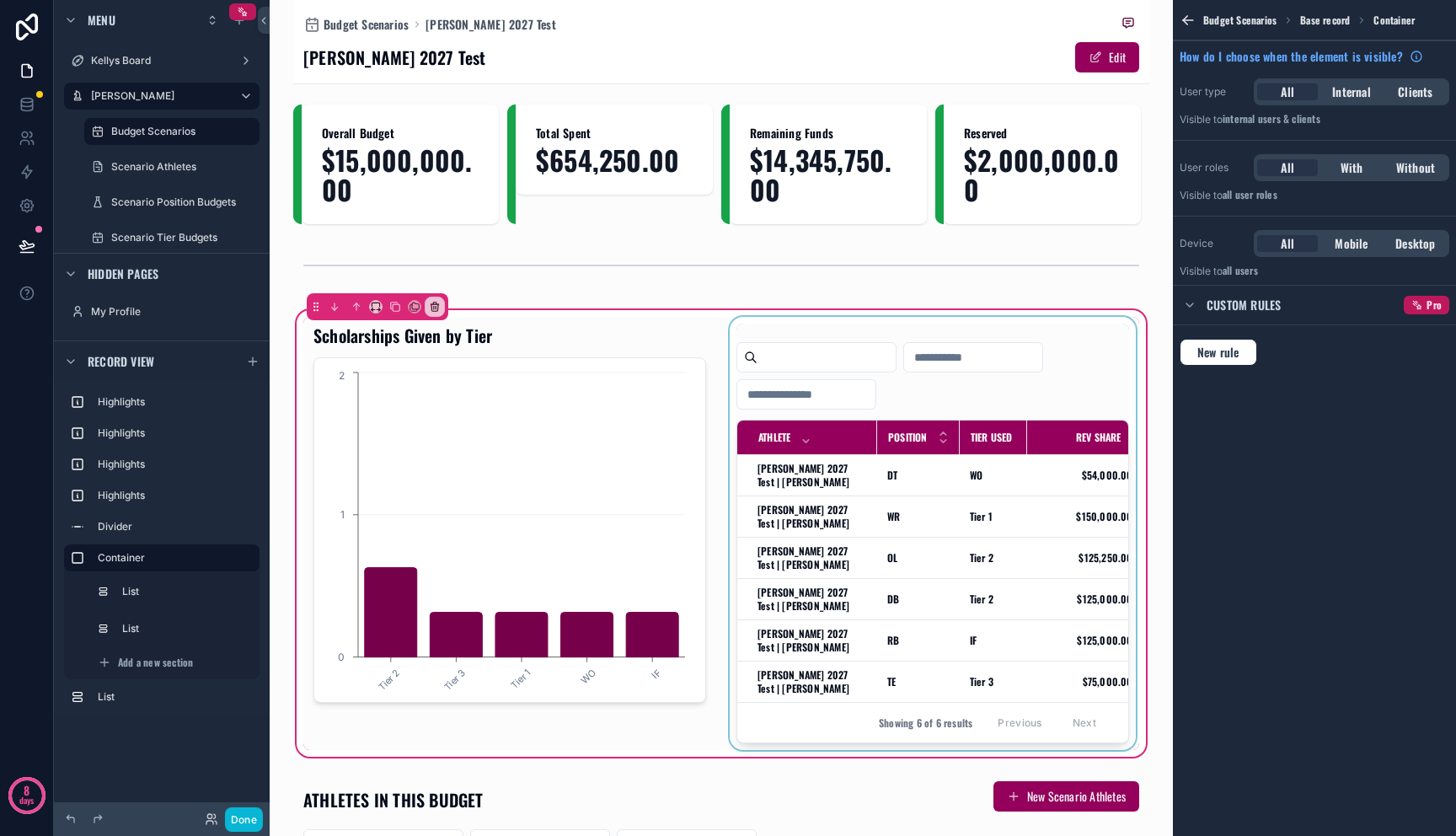
click at [959, 535] on div "scrollable content" at bounding box center [932, 533] width 412 height 433
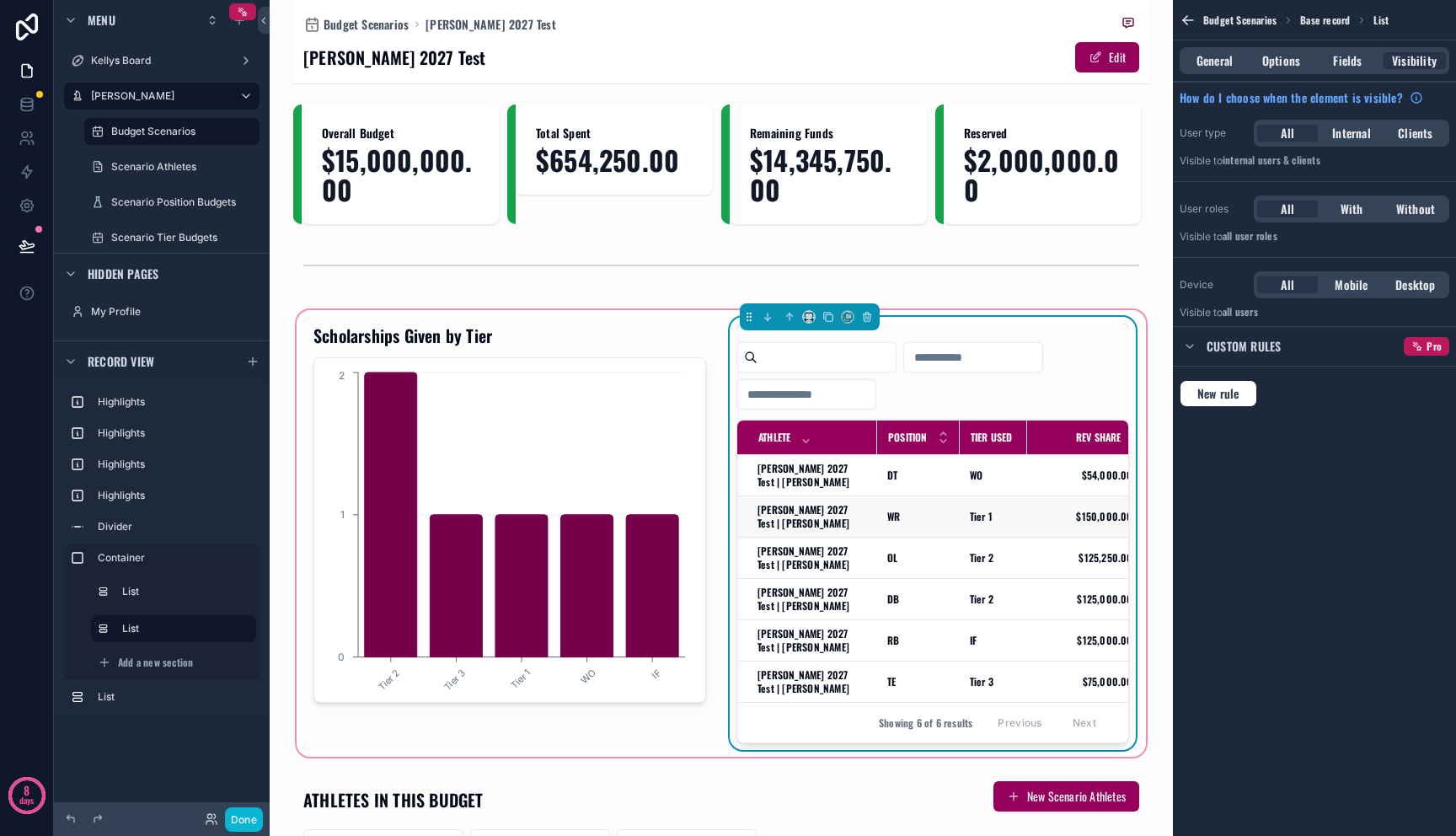
click at [960, 535] on td "Tier 1" at bounding box center [994, 517] width 68 height 41
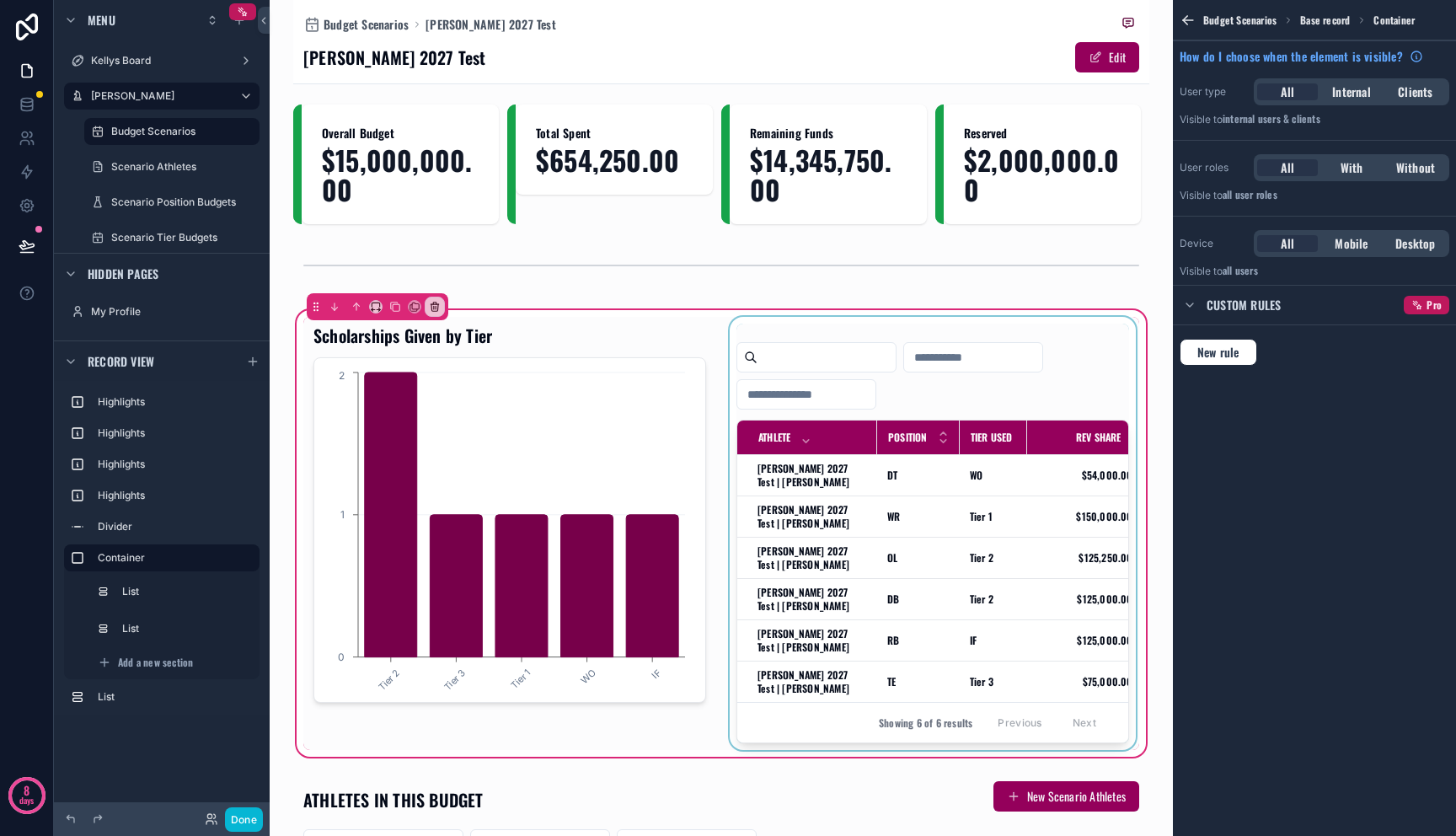
click at [959, 535] on div "scrollable content" at bounding box center [932, 533] width 412 height 433
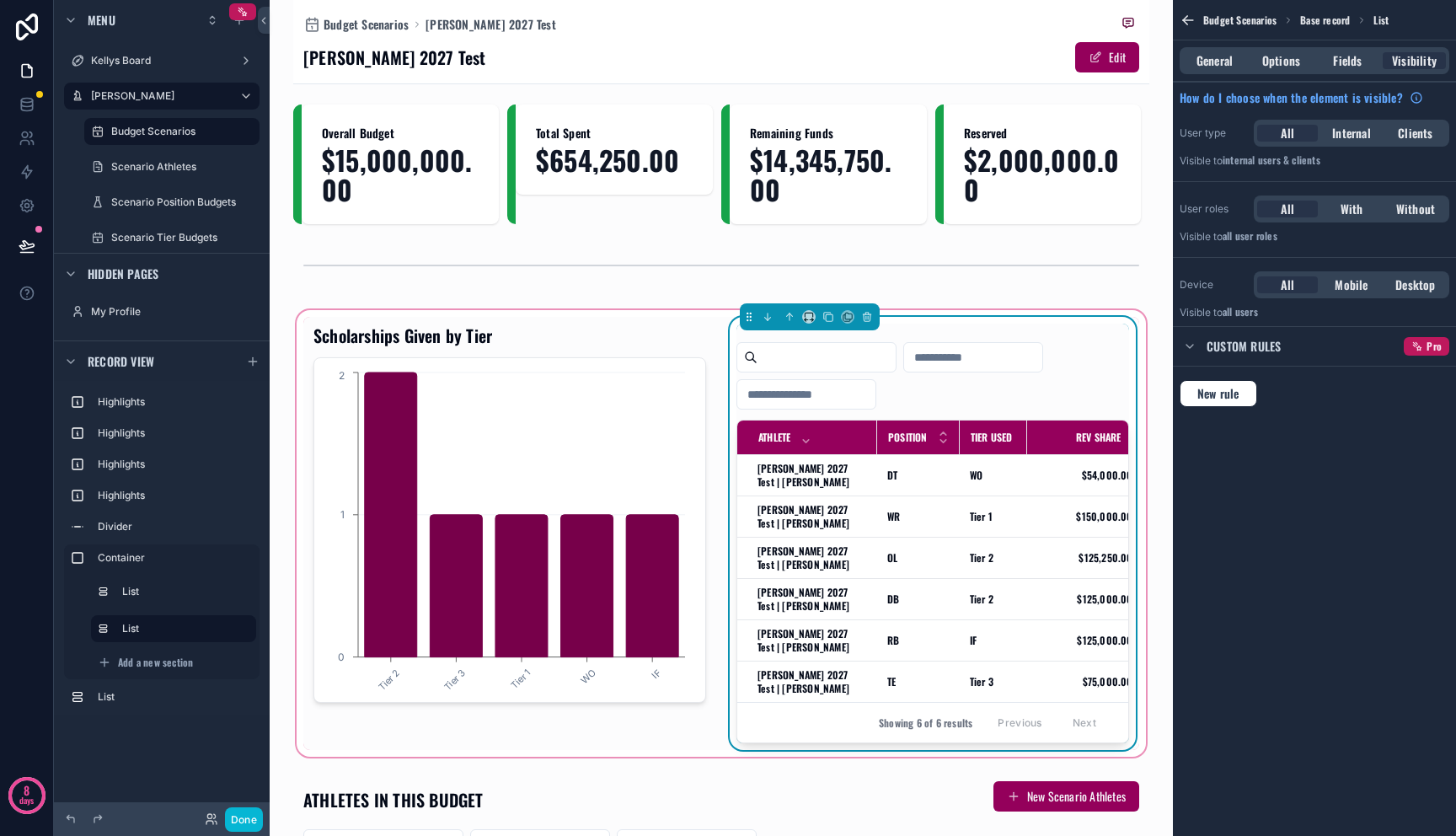
click at [1342, 69] on div "General Options Fields Visibility" at bounding box center [1314, 60] width 269 height 27
click at [1348, 62] on span "Fields" at bounding box center [1347, 60] width 28 height 17
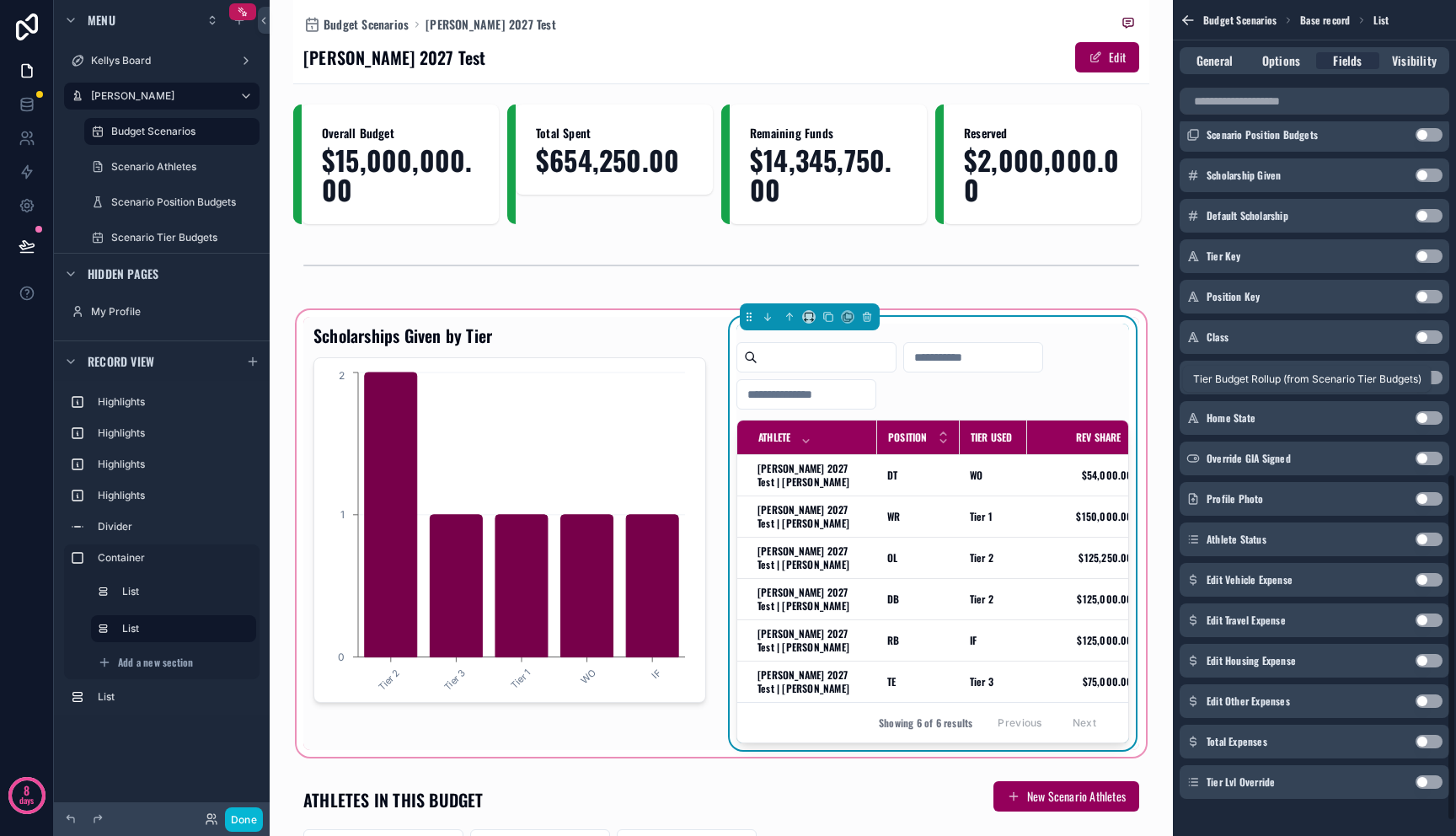
scroll to position [1176, 0]
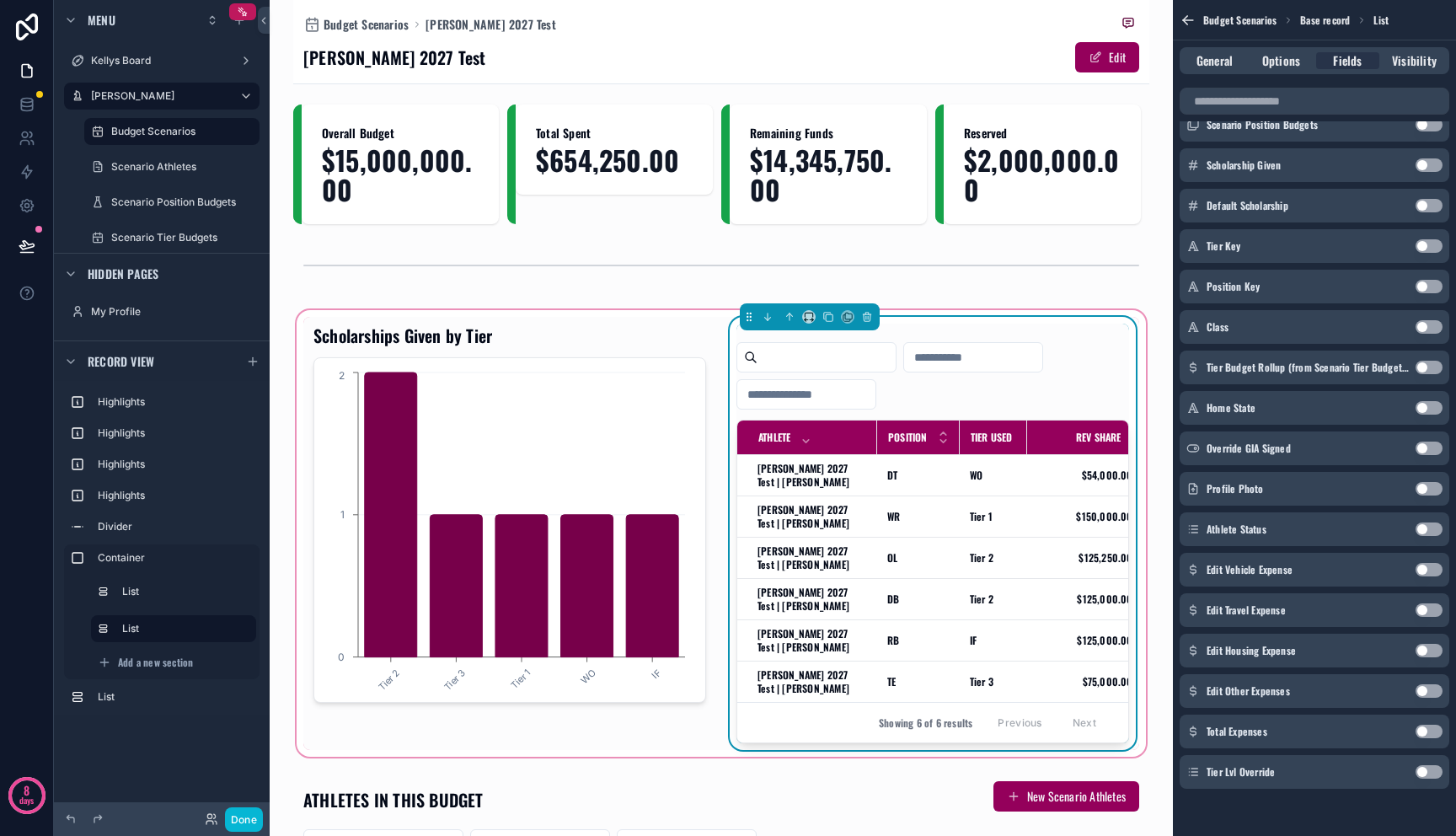
click at [1431, 768] on button "Use setting" at bounding box center [1428, 772] width 27 height 13
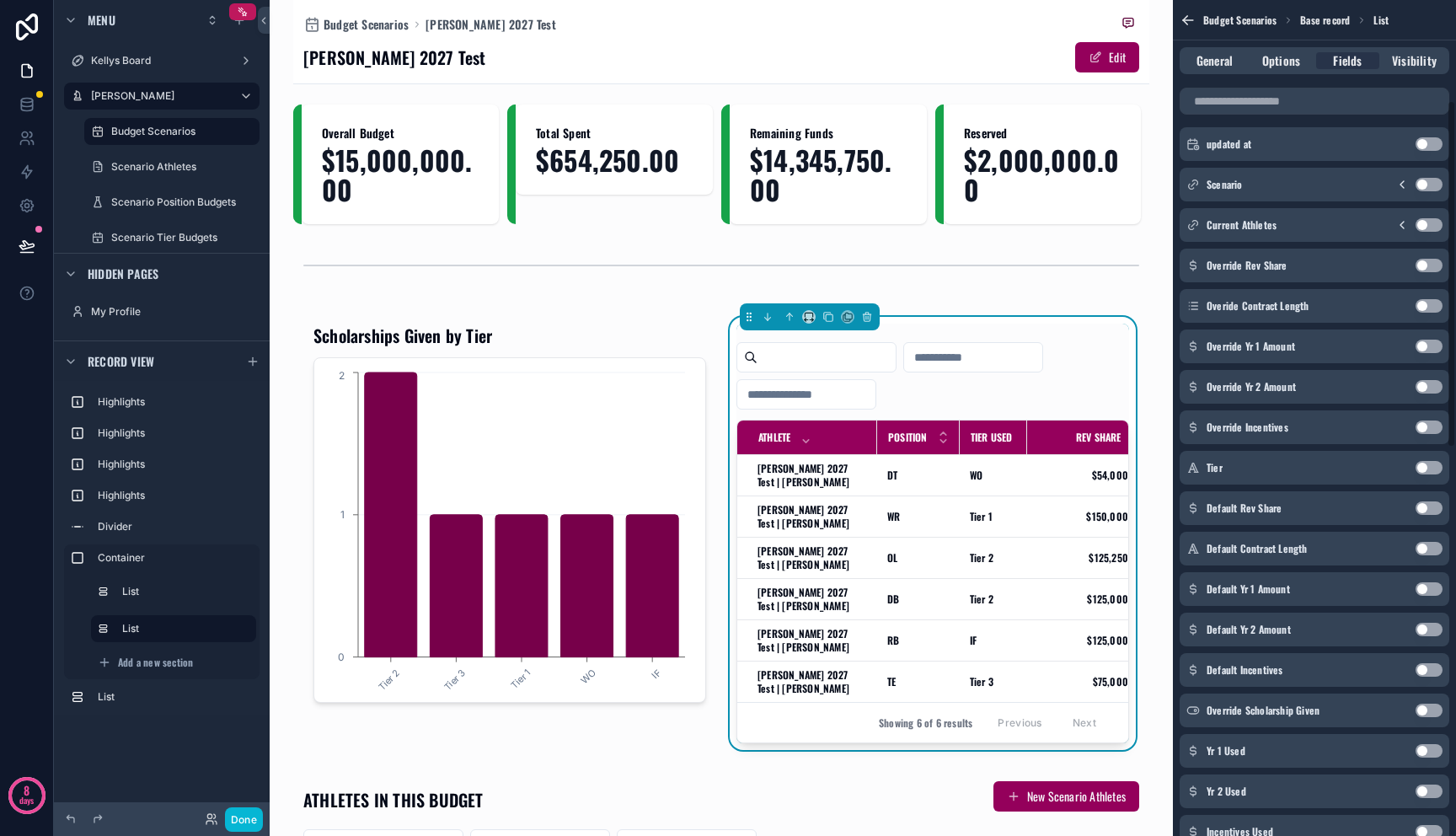
scroll to position [0, 0]
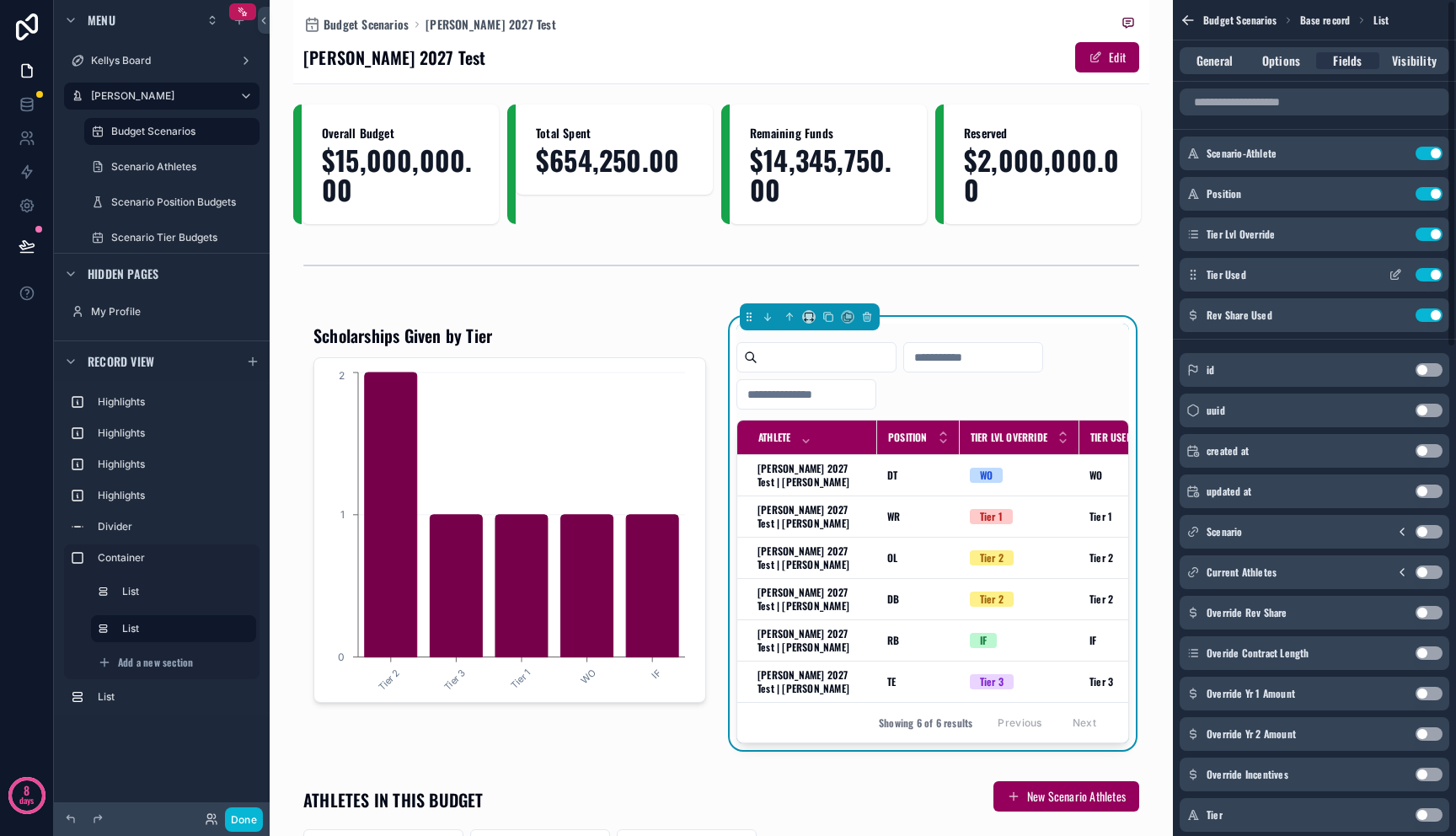
click at [1436, 275] on button "Use setting" at bounding box center [1428, 274] width 27 height 13
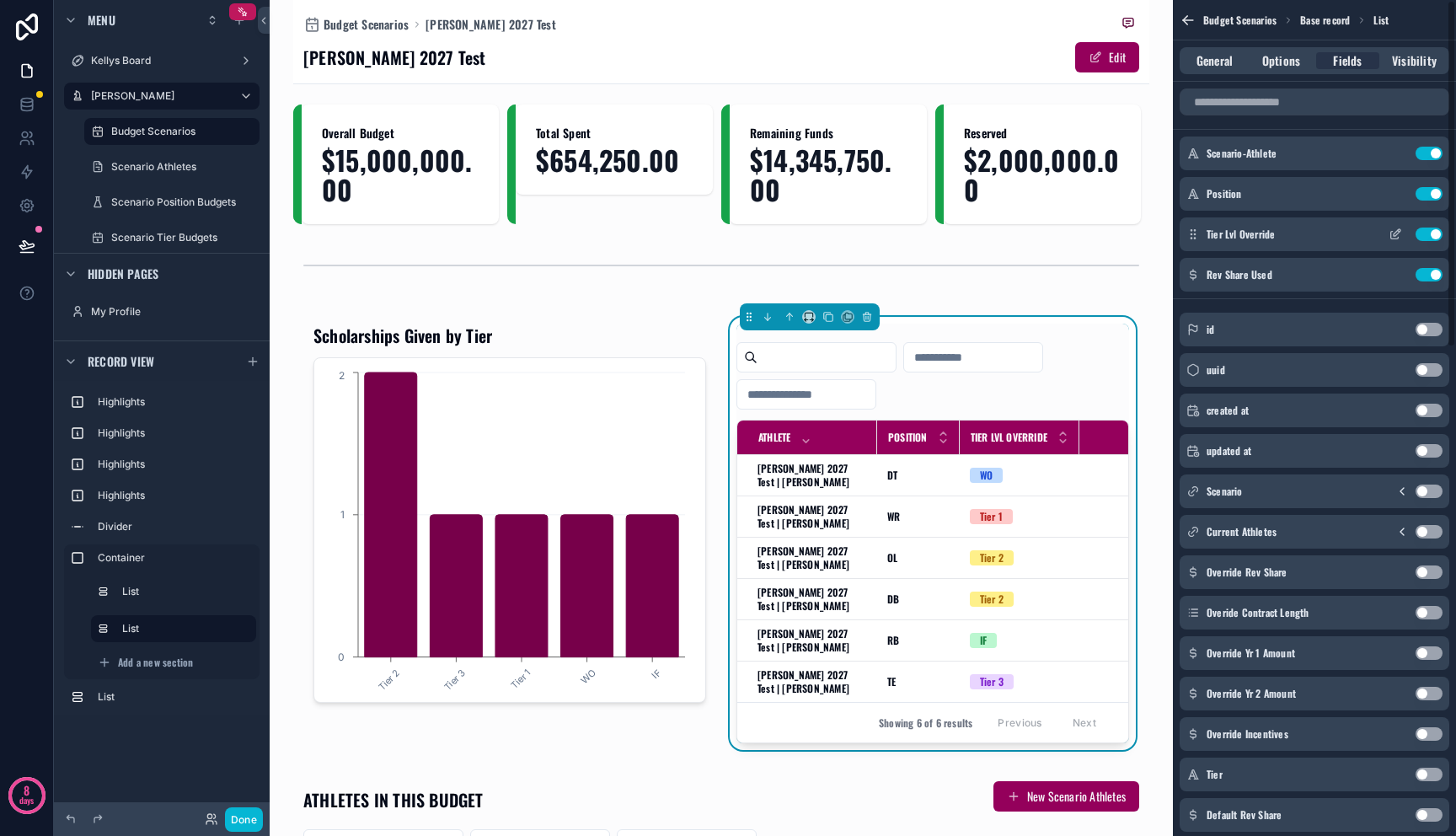
click at [1397, 235] on icon "scrollable content" at bounding box center [1395, 234] width 13 height 13
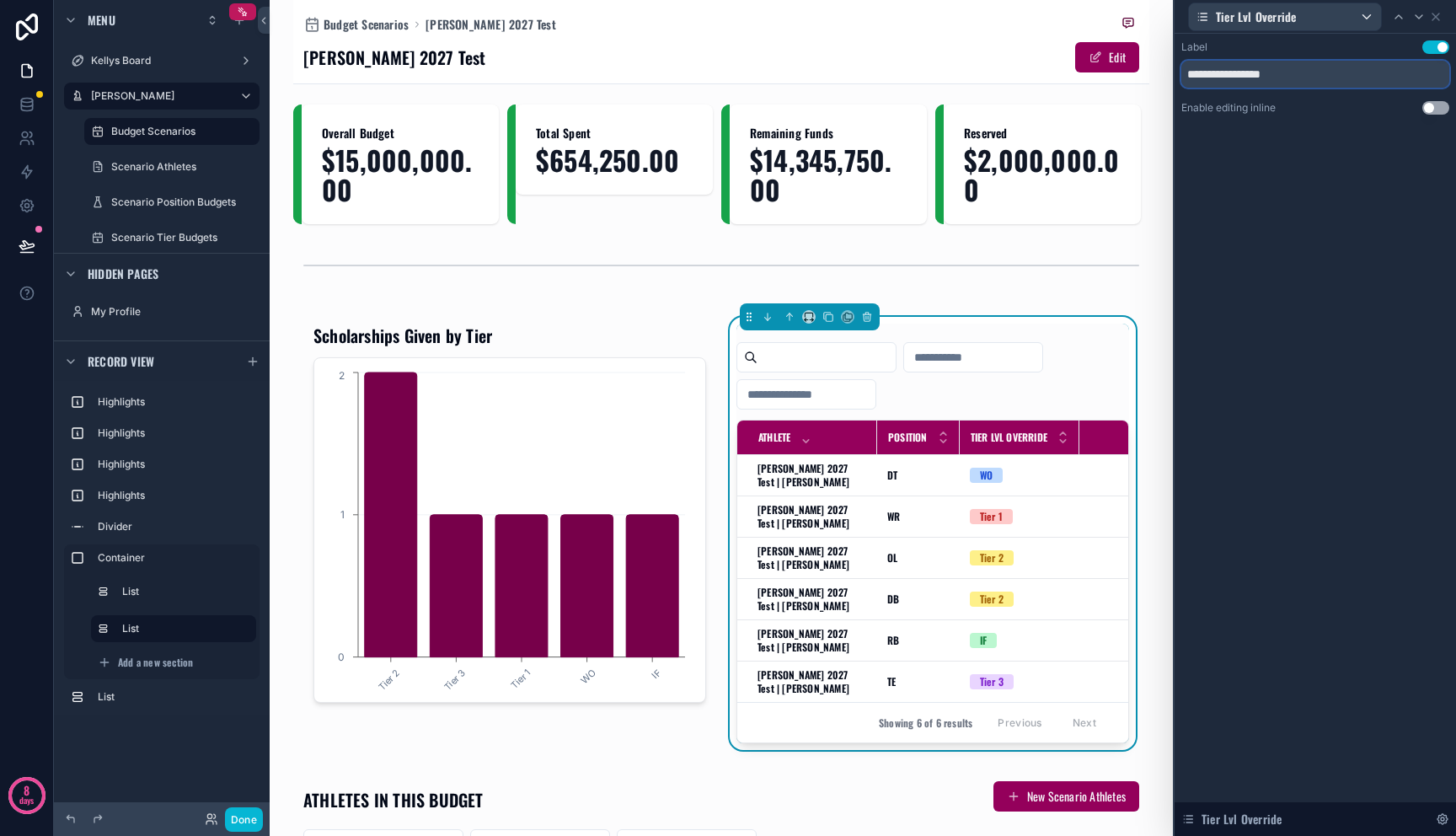
drag, startPoint x: 1211, startPoint y: 68, endPoint x: 1380, endPoint y: 73, distance: 169.1
click at [1380, 73] on input "**********" at bounding box center [1315, 74] width 268 height 27
type input "****"
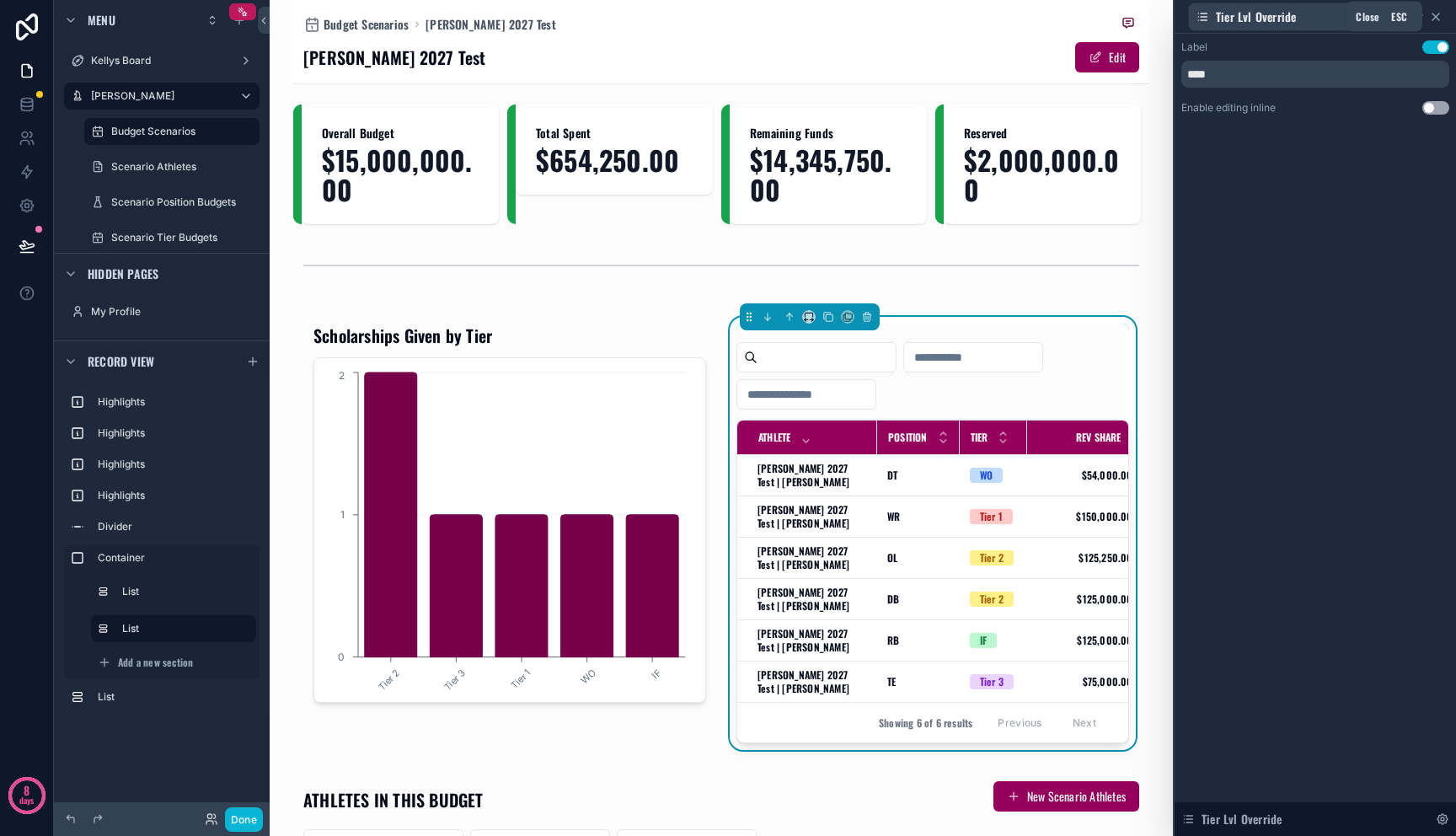
click at [1436, 18] on icon at bounding box center [1436, 17] width 7 height 7
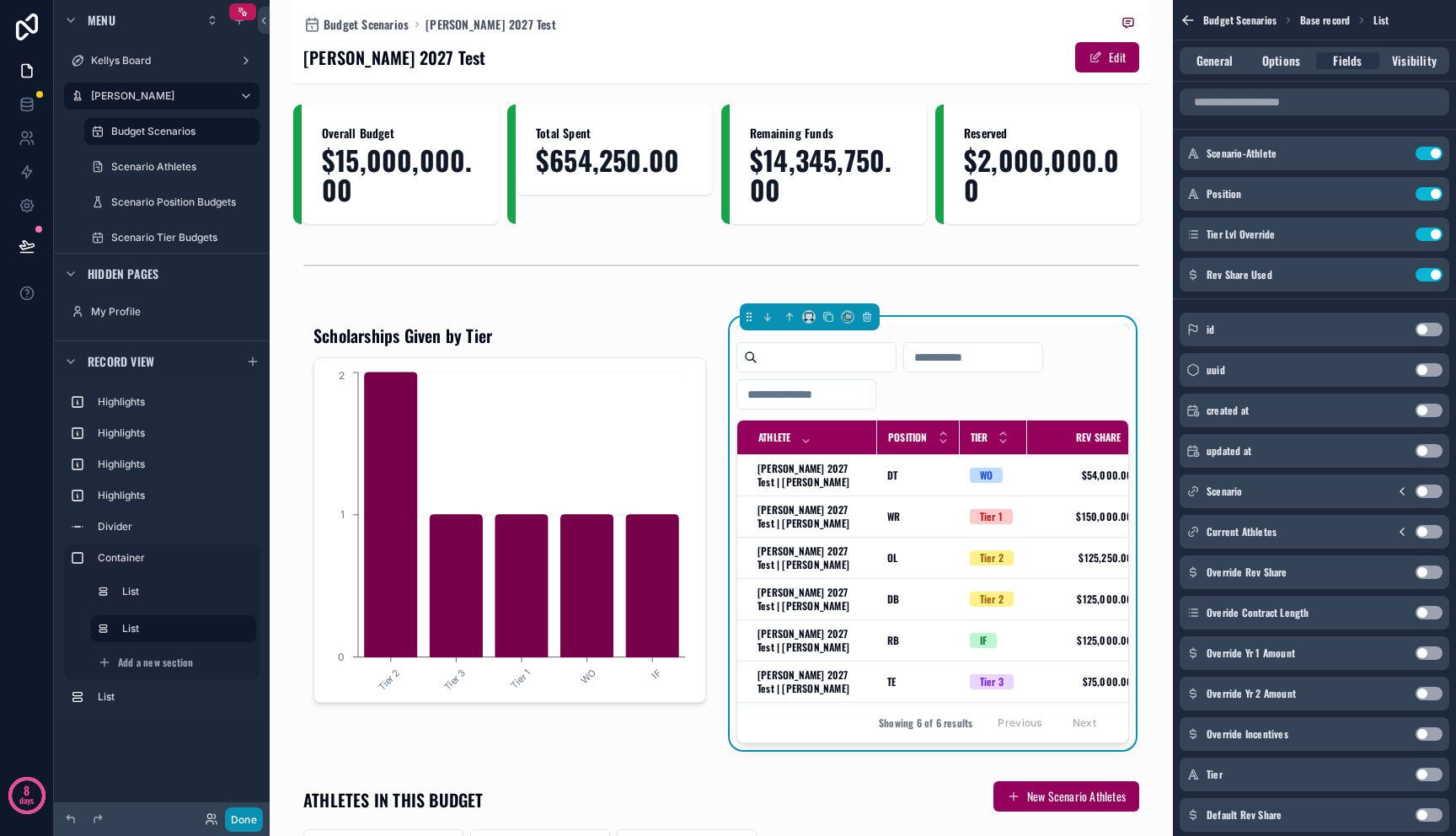
click at [231, 815] on button "Done" at bounding box center [244, 819] width 38 height 24
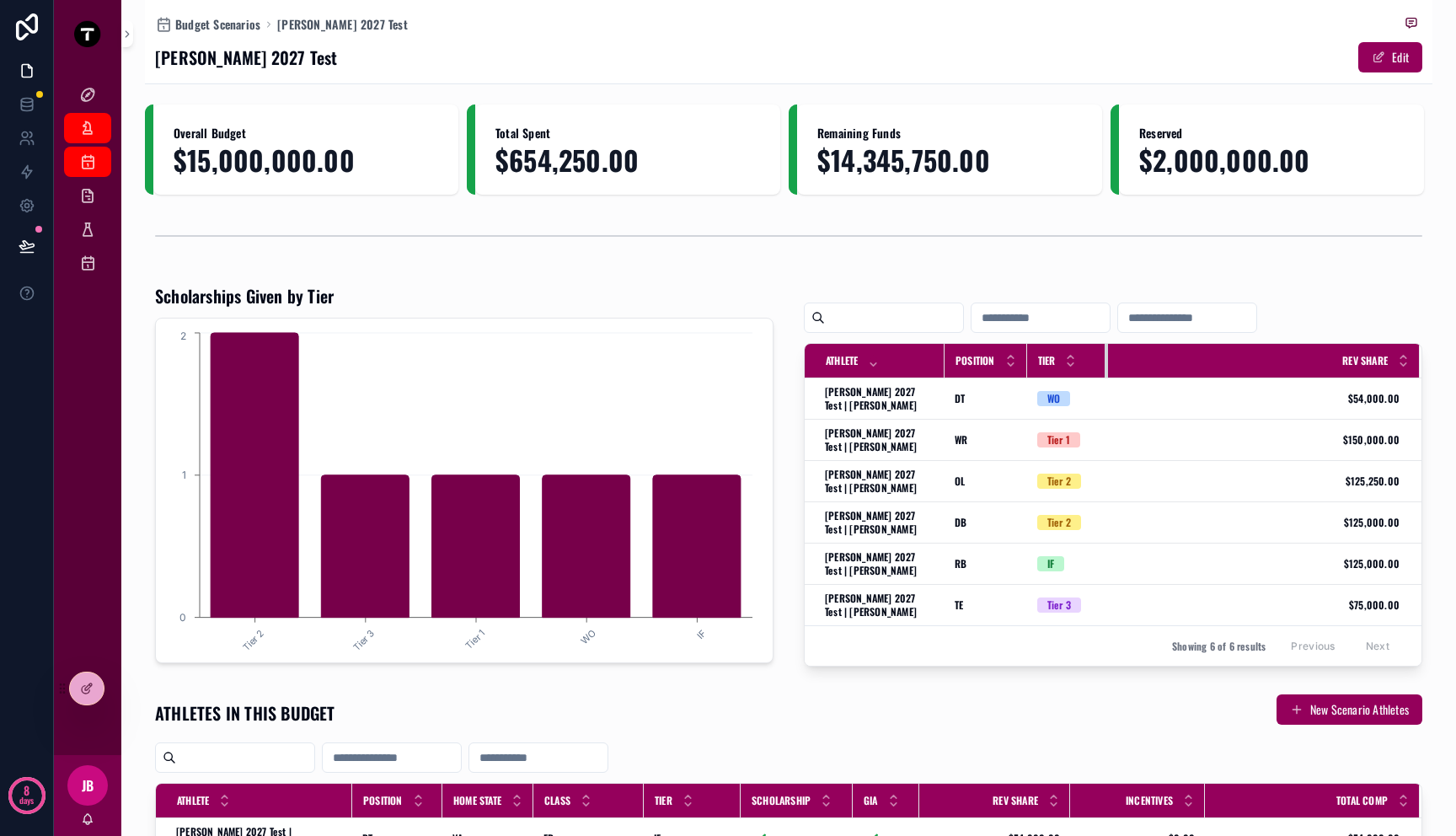
drag, startPoint x: 1084, startPoint y: 364, endPoint x: 1097, endPoint y: 366, distance: 13.2
click at [1105, 366] on div "scrollable content" at bounding box center [1108, 361] width 7 height 34
drag, startPoint x: 1018, startPoint y: 364, endPoint x: 1037, endPoint y: 362, distance: 19.1
click at [1037, 362] on tr "Athlete Position Tier Rev Share" at bounding box center [1113, 361] width 617 height 35
click at [1100, 367] on div "scrollable content" at bounding box center [1103, 361] width 7 height 34
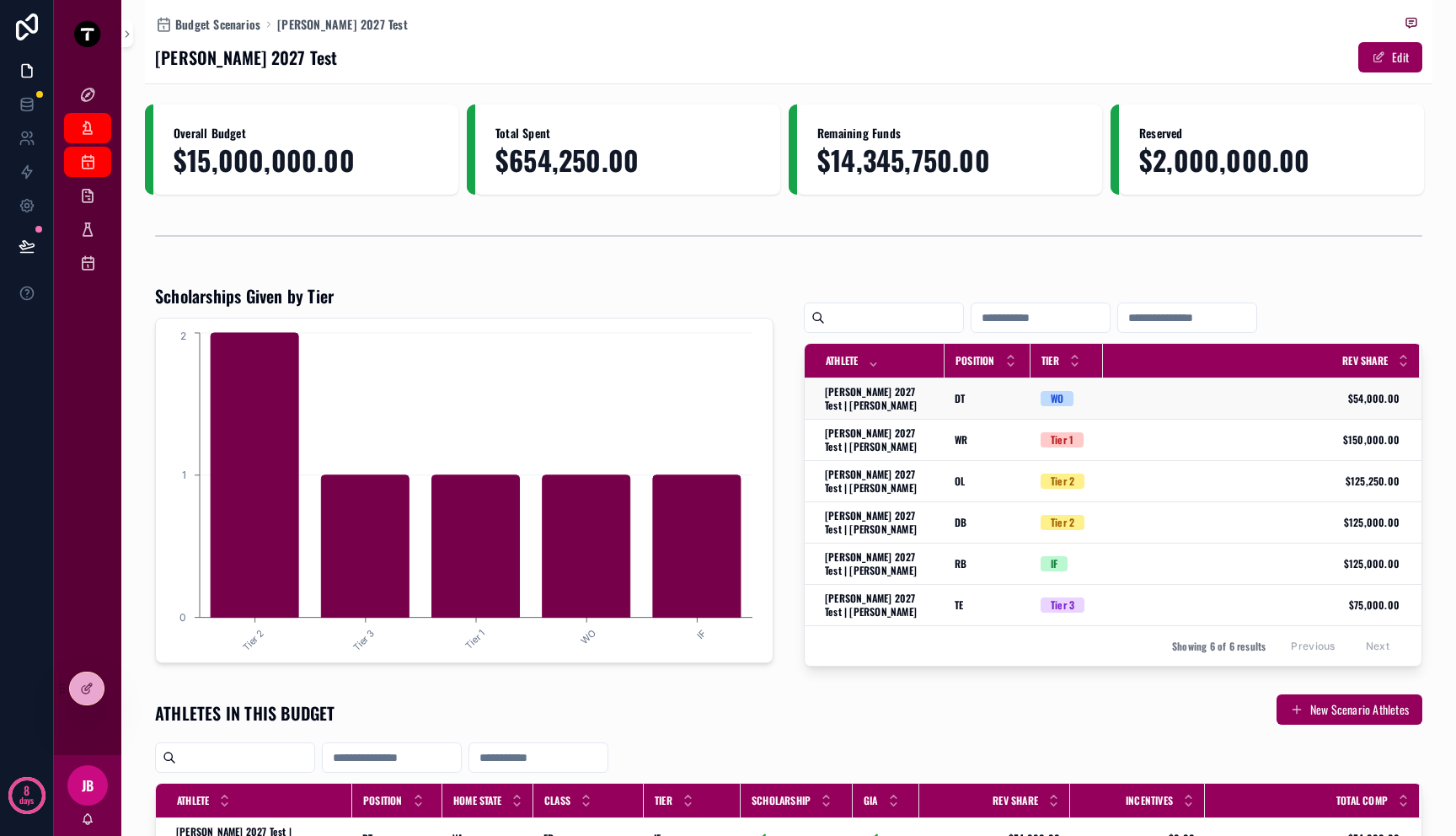
click at [1146, 412] on td "$54,000.00 $54,000.00" at bounding box center [1261, 399] width 316 height 41
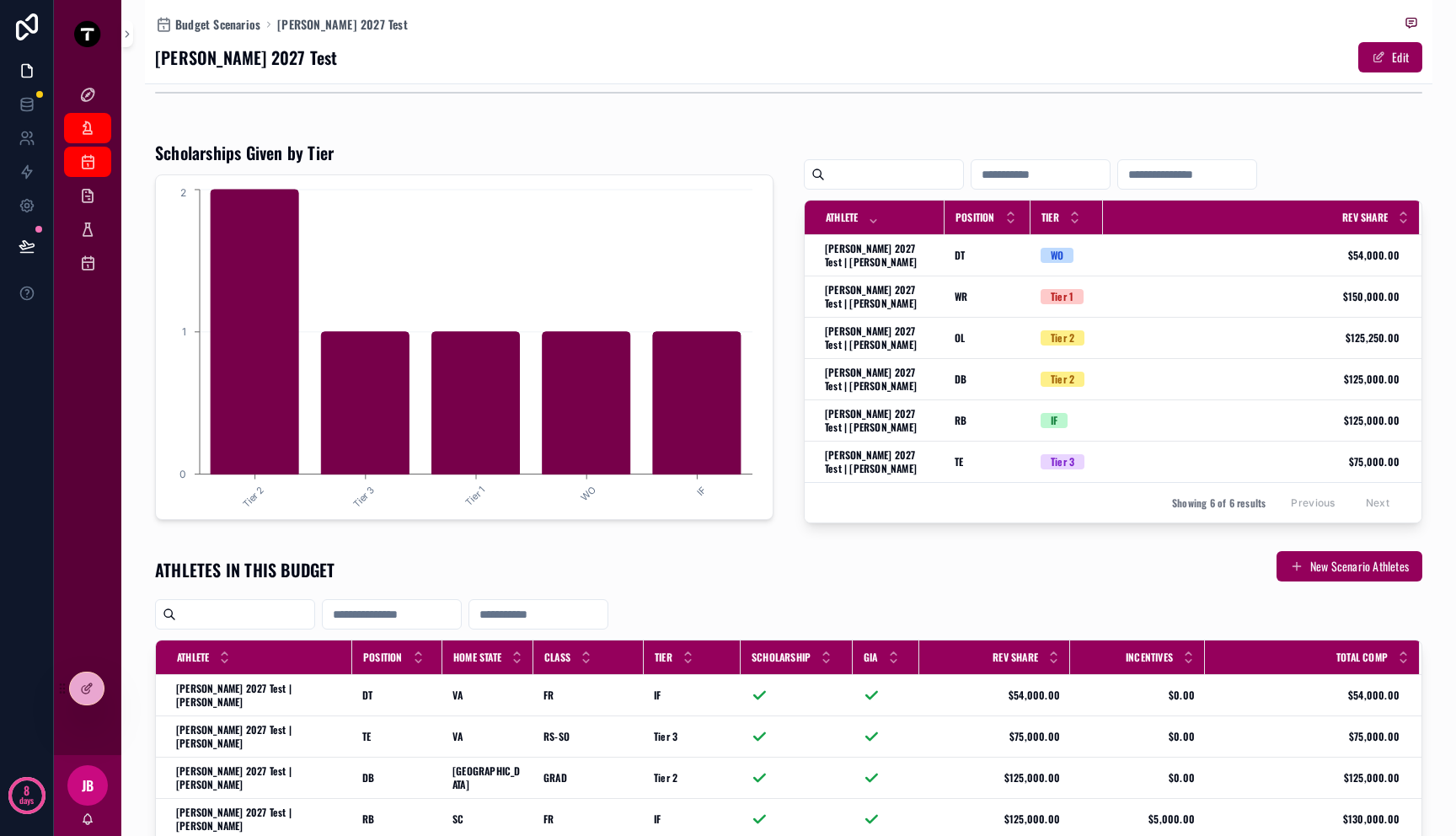
scroll to position [417, 0]
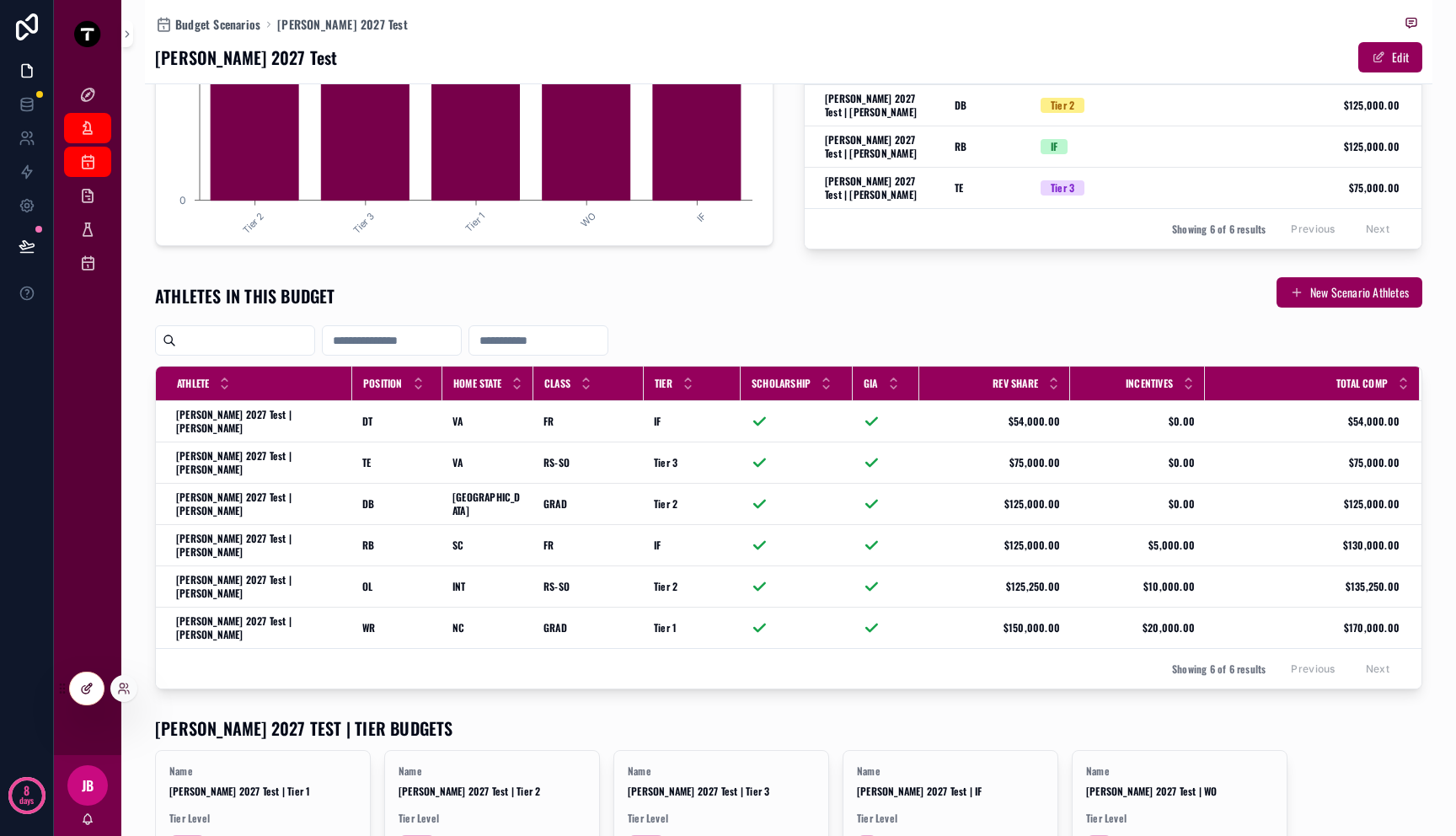
click at [81, 701] on div at bounding box center [87, 688] width 34 height 32
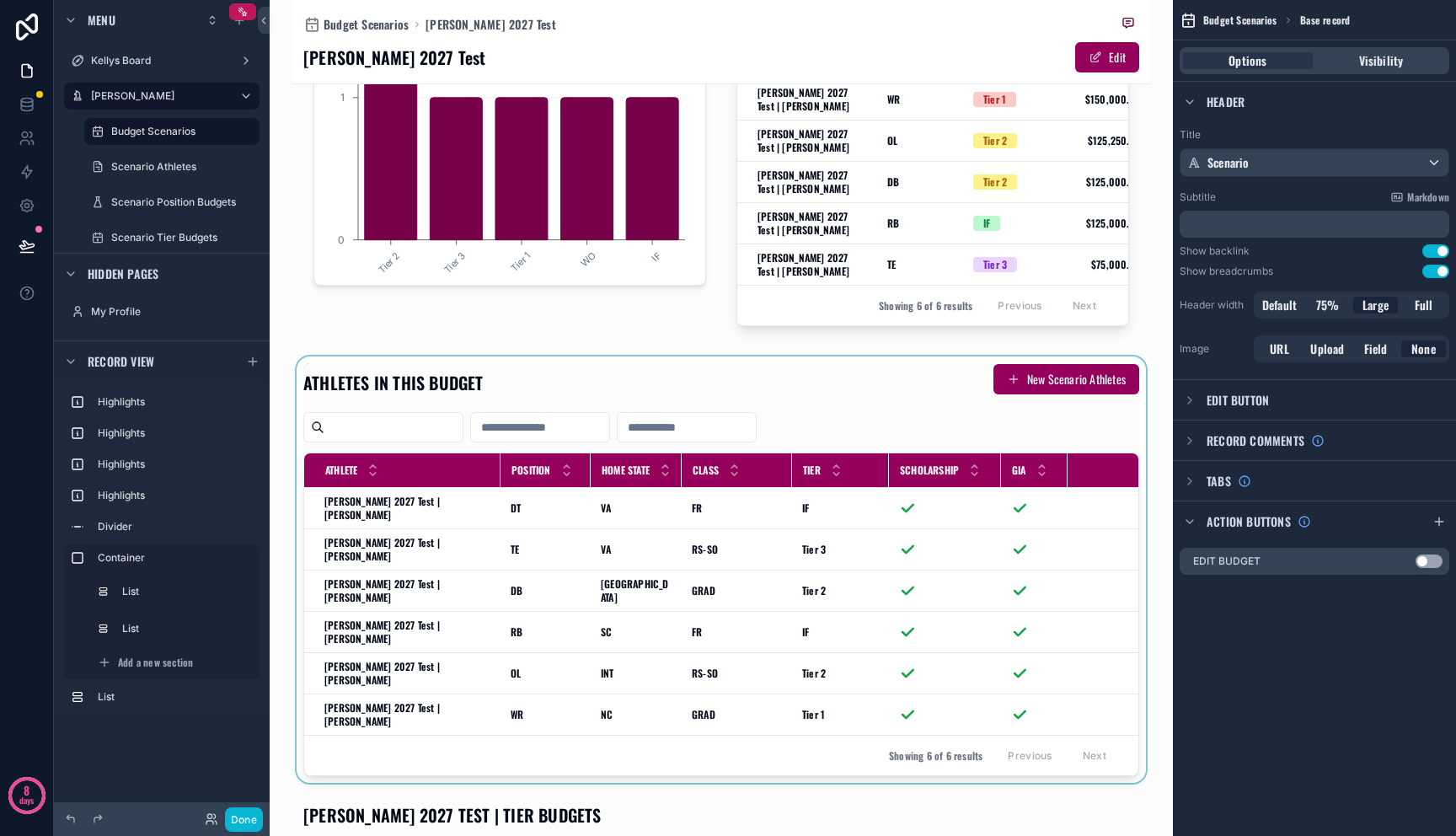
click at [670, 568] on div "scrollable content" at bounding box center [721, 570] width 856 height 427
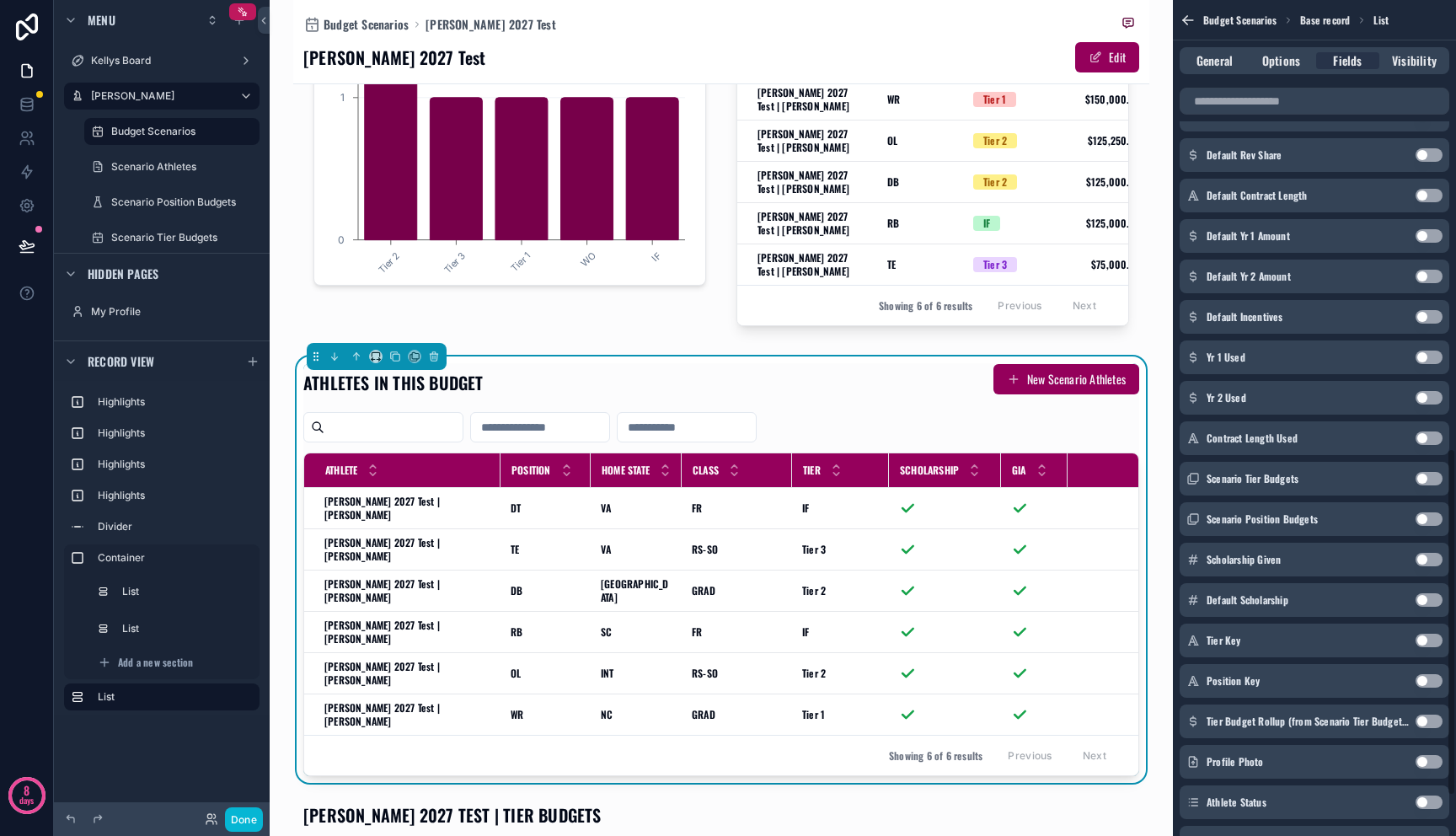
scroll to position [1176, 0]
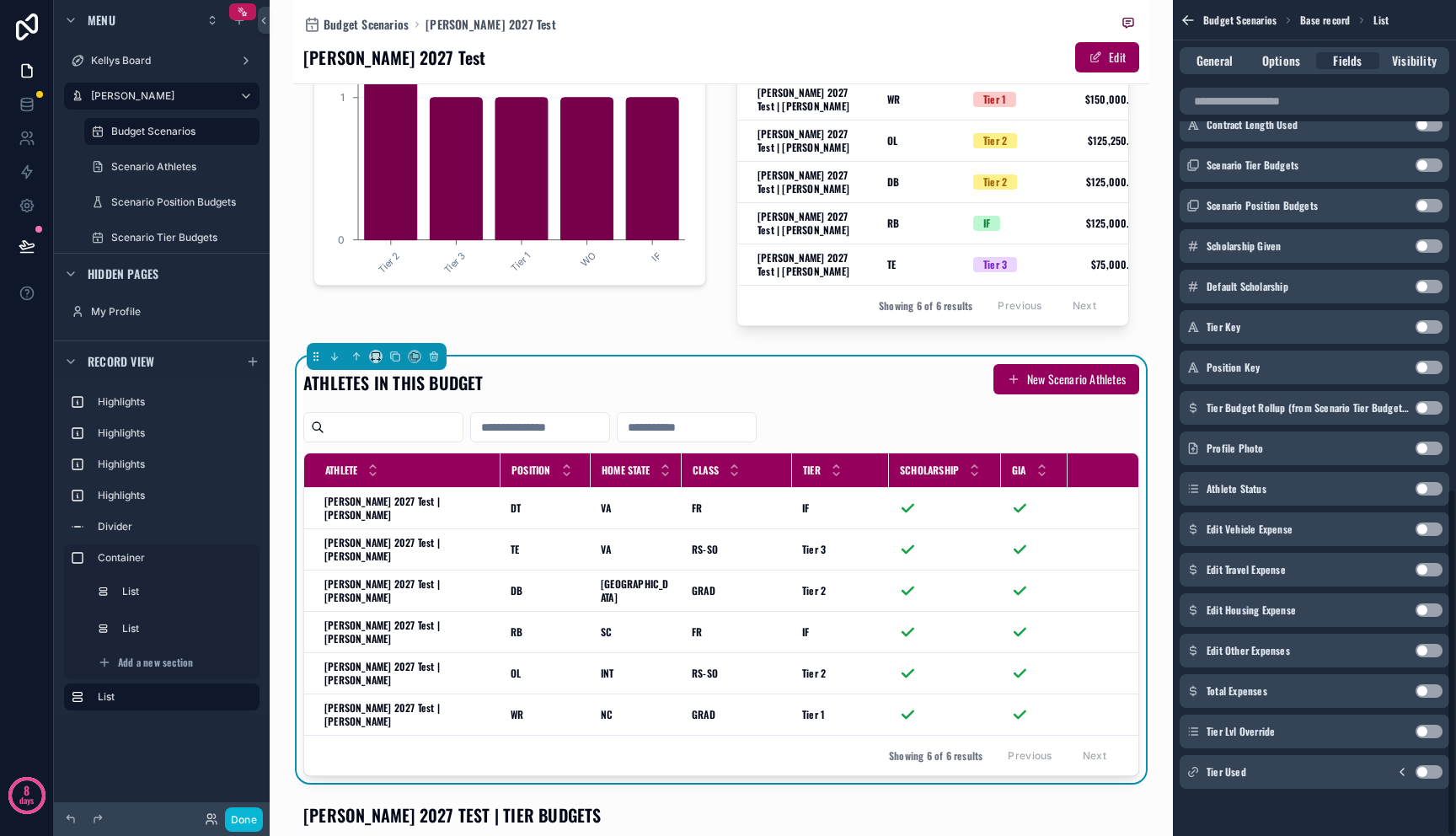
click at [1422, 775] on button "Use setting" at bounding box center [1428, 772] width 27 height 13
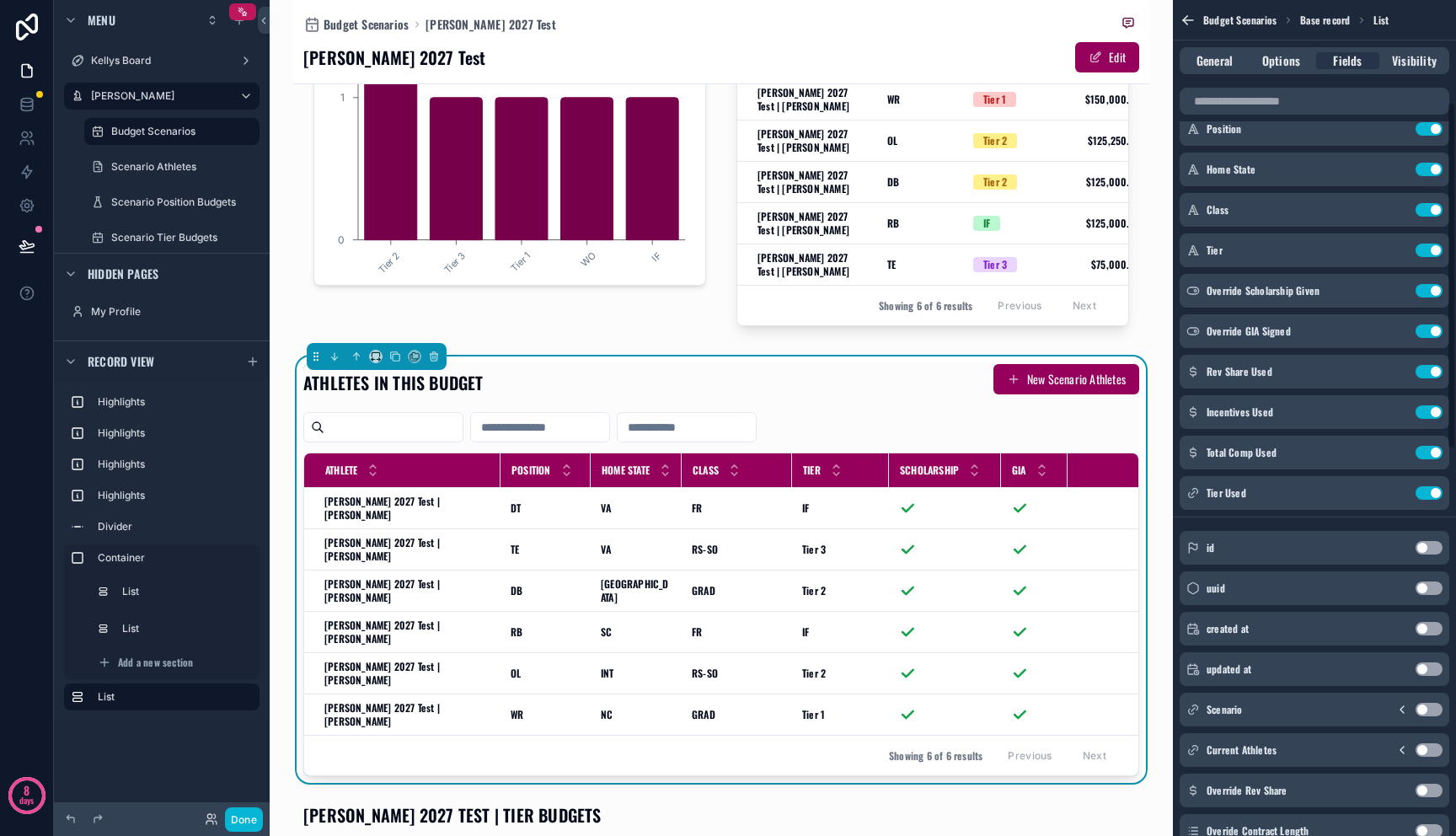
scroll to position [0, 0]
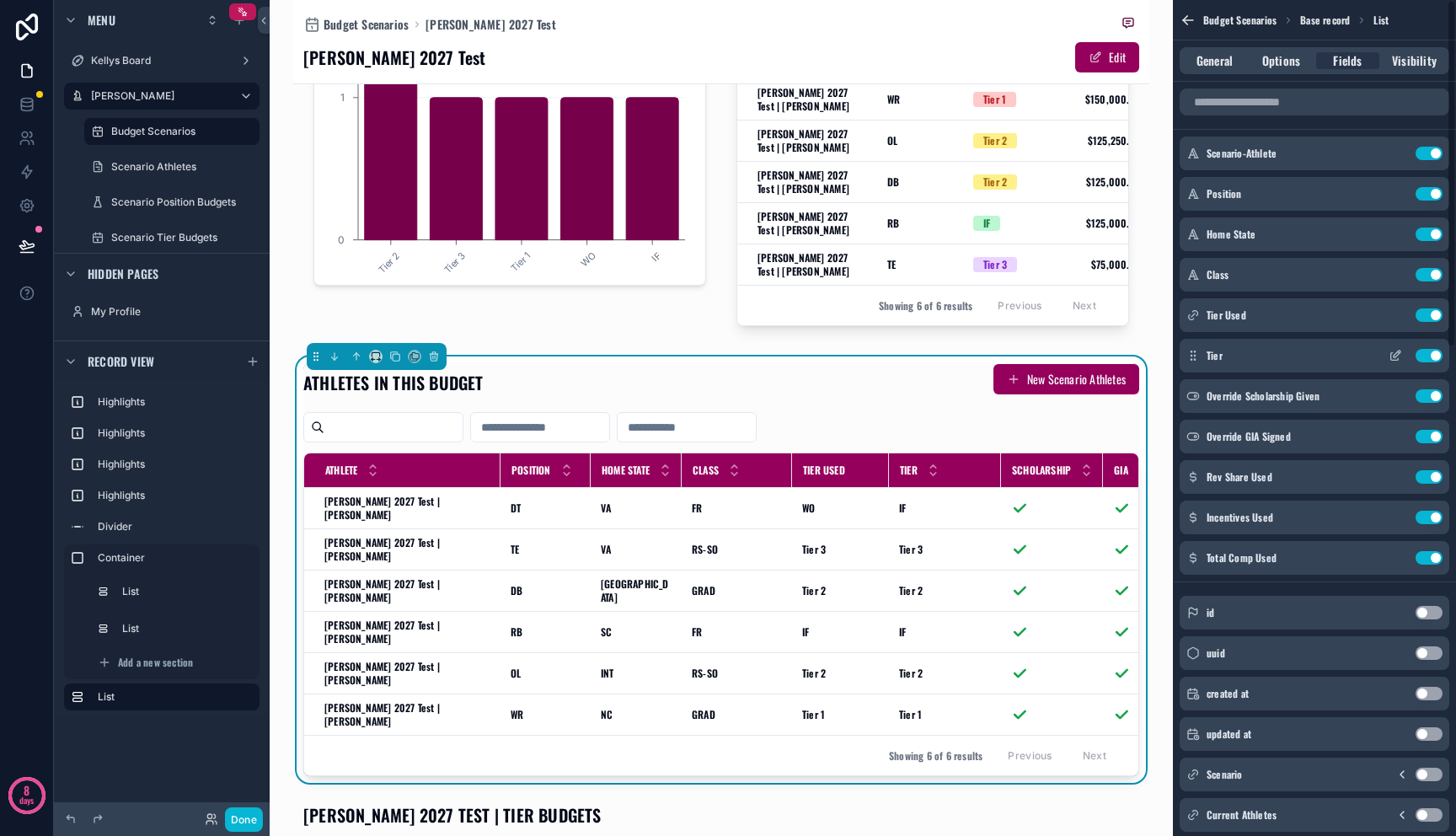
click at [1431, 363] on div "Tier Use setting" at bounding box center [1314, 356] width 269 height 34
click at [1428, 357] on button "Use setting" at bounding box center [1428, 355] width 27 height 13
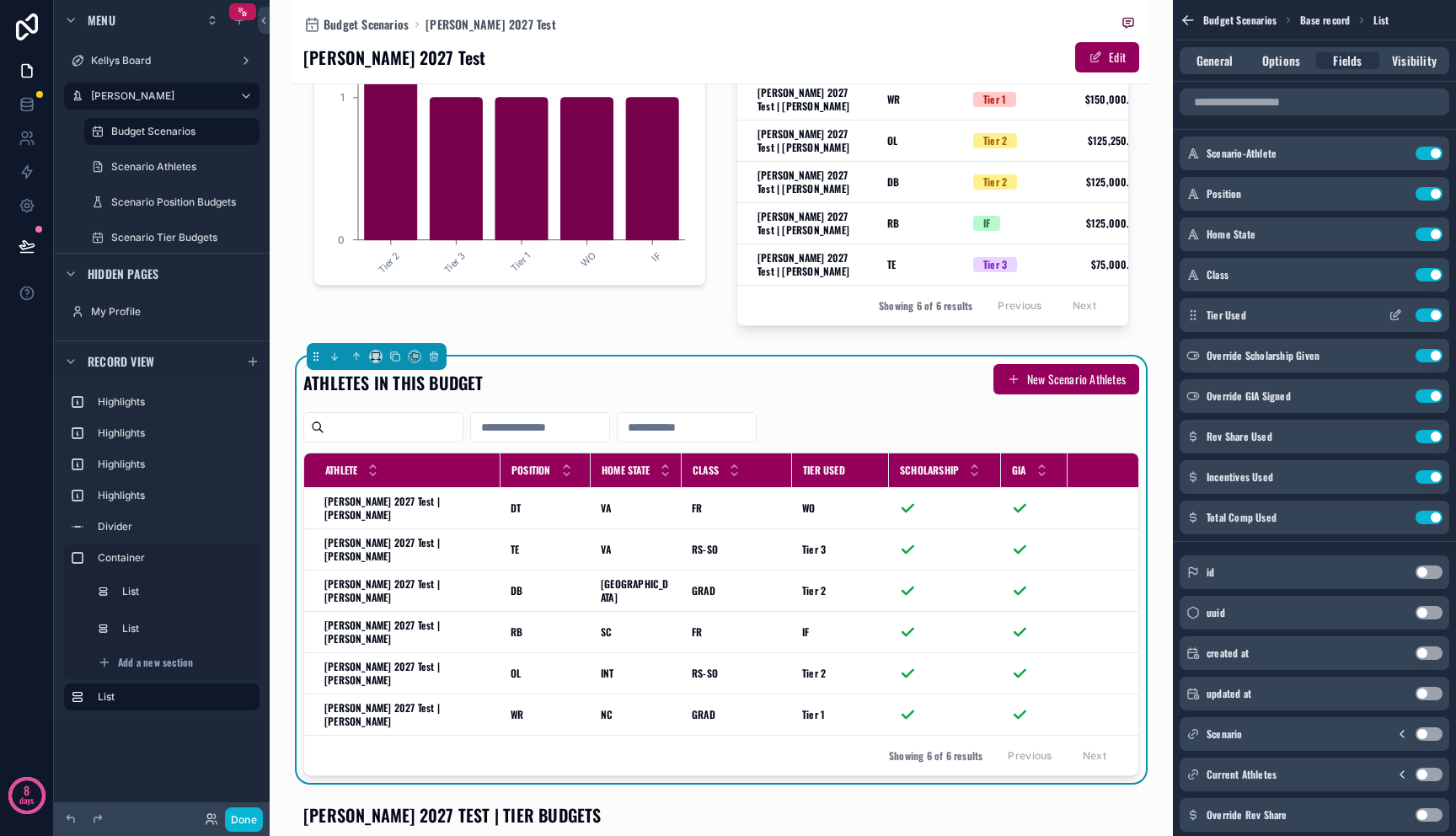
click at [1425, 318] on button "Use setting" at bounding box center [1428, 315] width 27 height 13
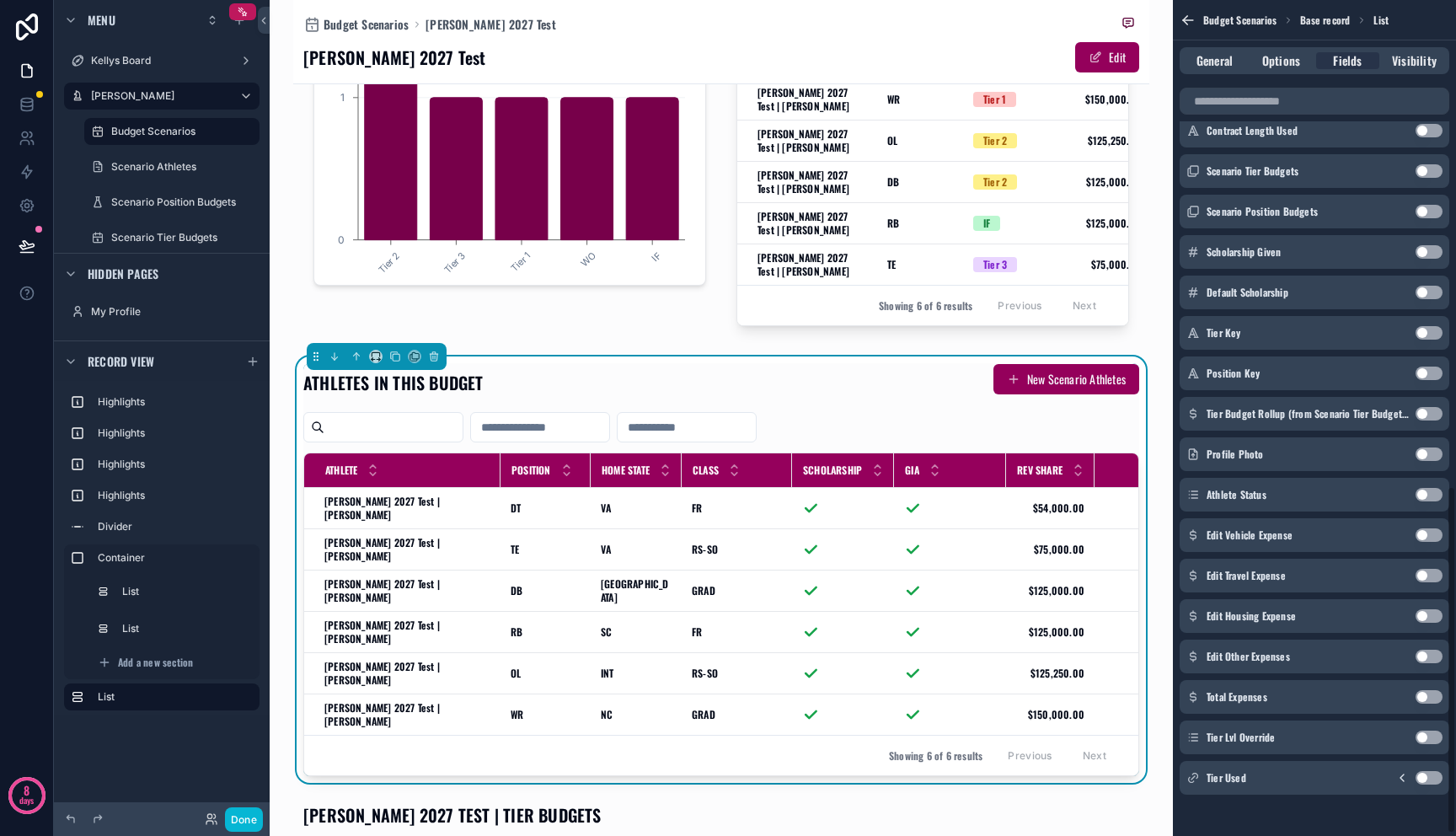
scroll to position [1176, 0]
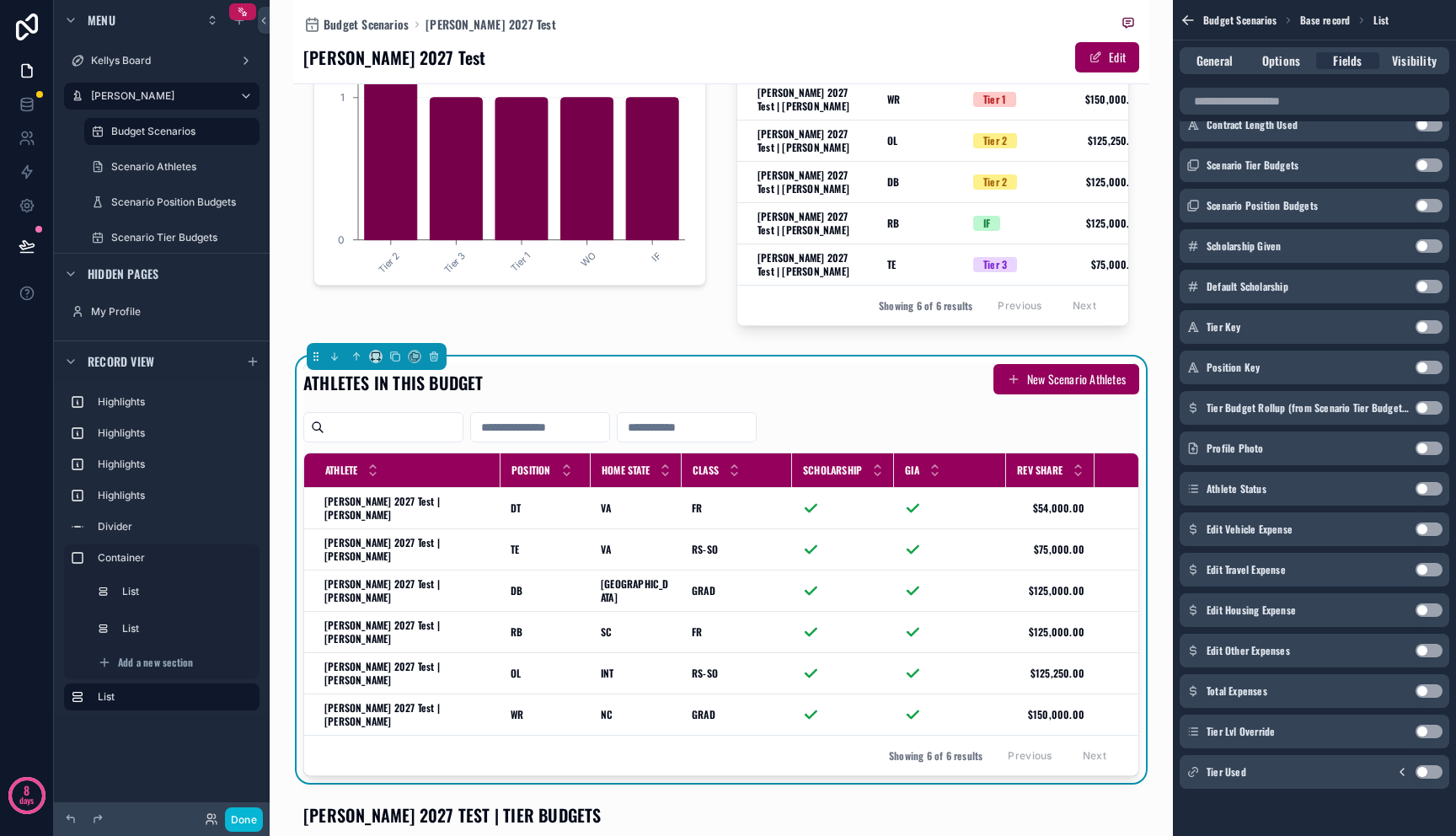
click at [1427, 735] on button "Use setting" at bounding box center [1428, 731] width 27 height 13
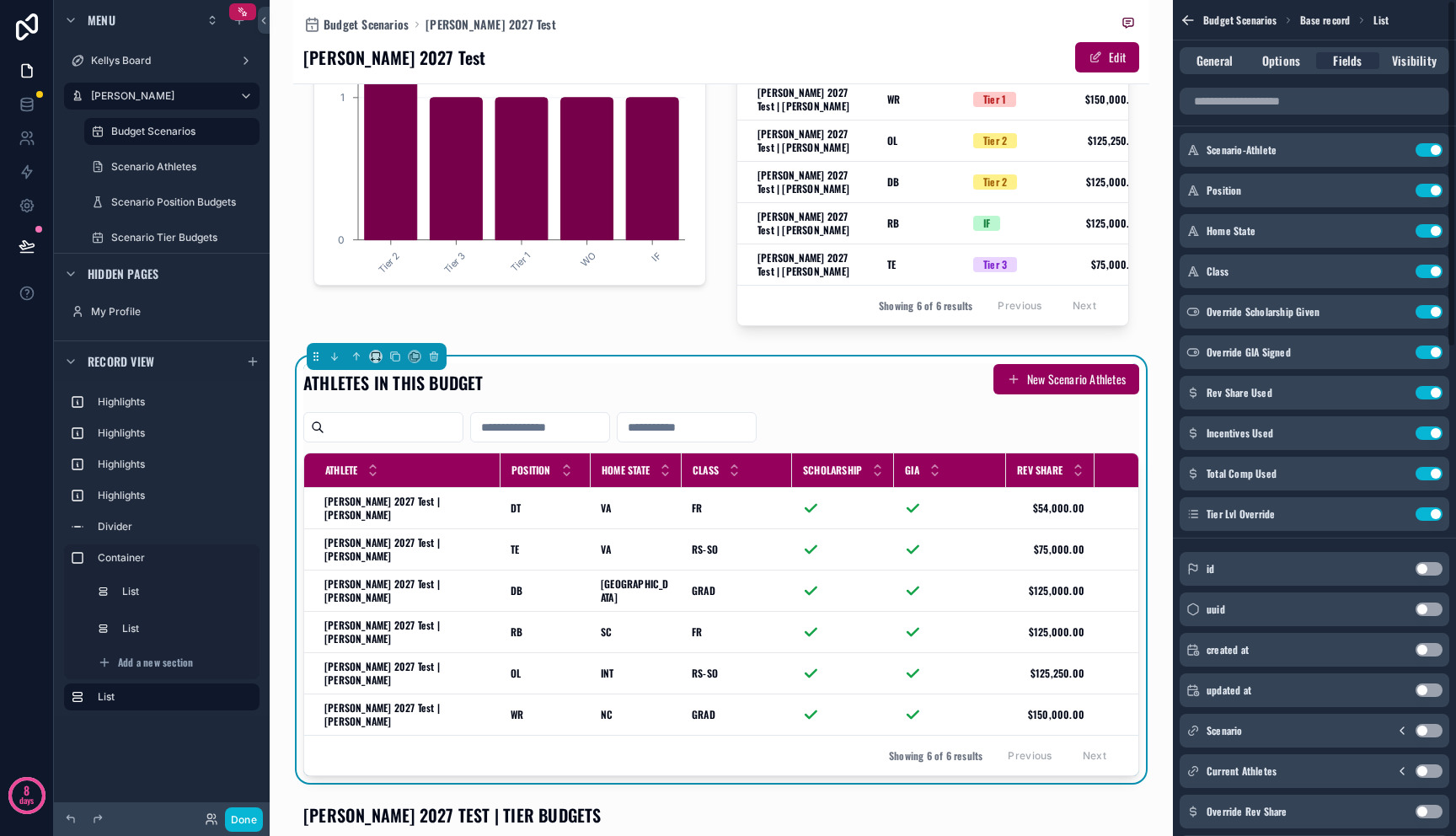
scroll to position [0, 0]
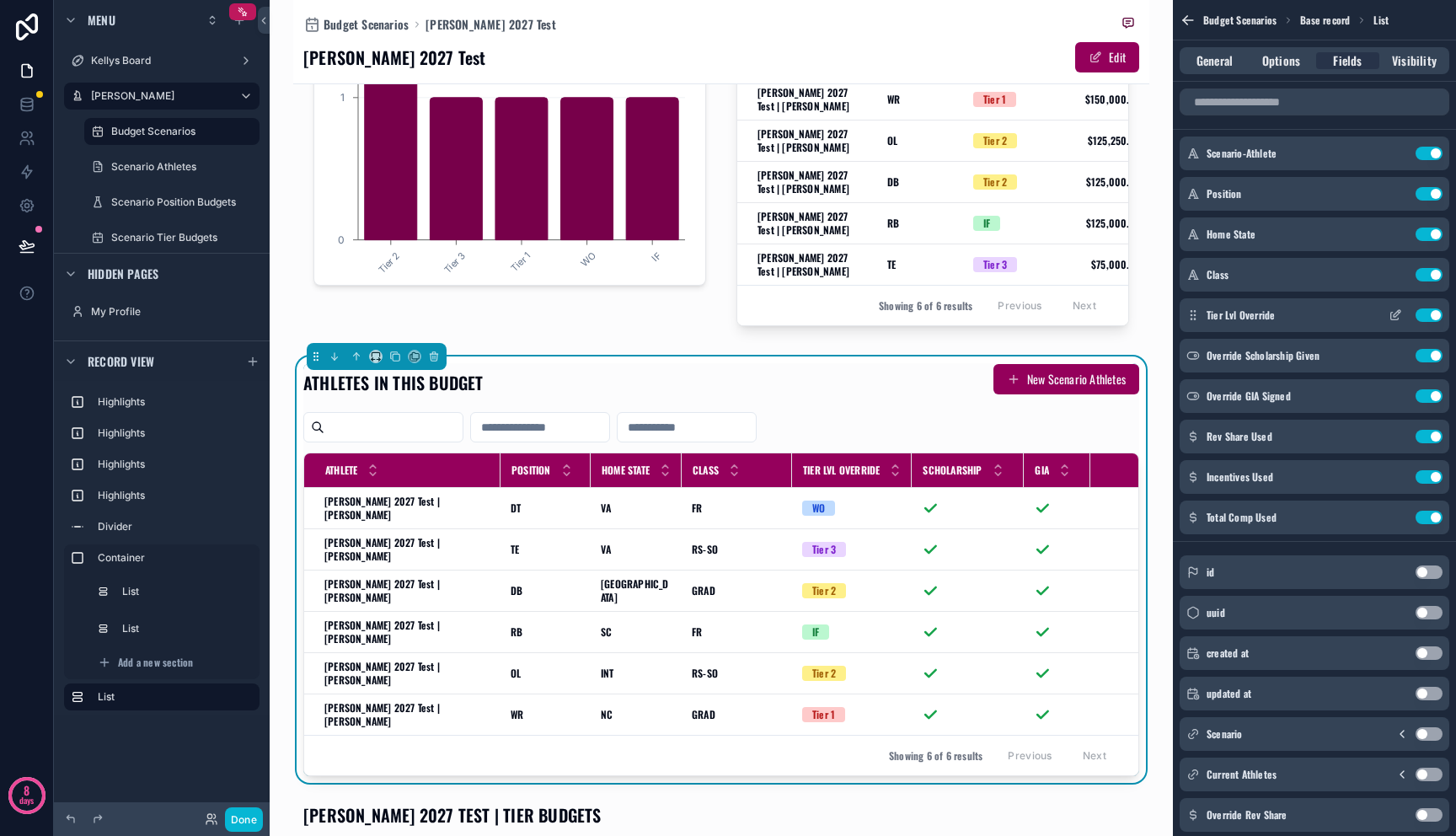
click at [1395, 317] on icon "scrollable content" at bounding box center [1397, 314] width 7 height 7
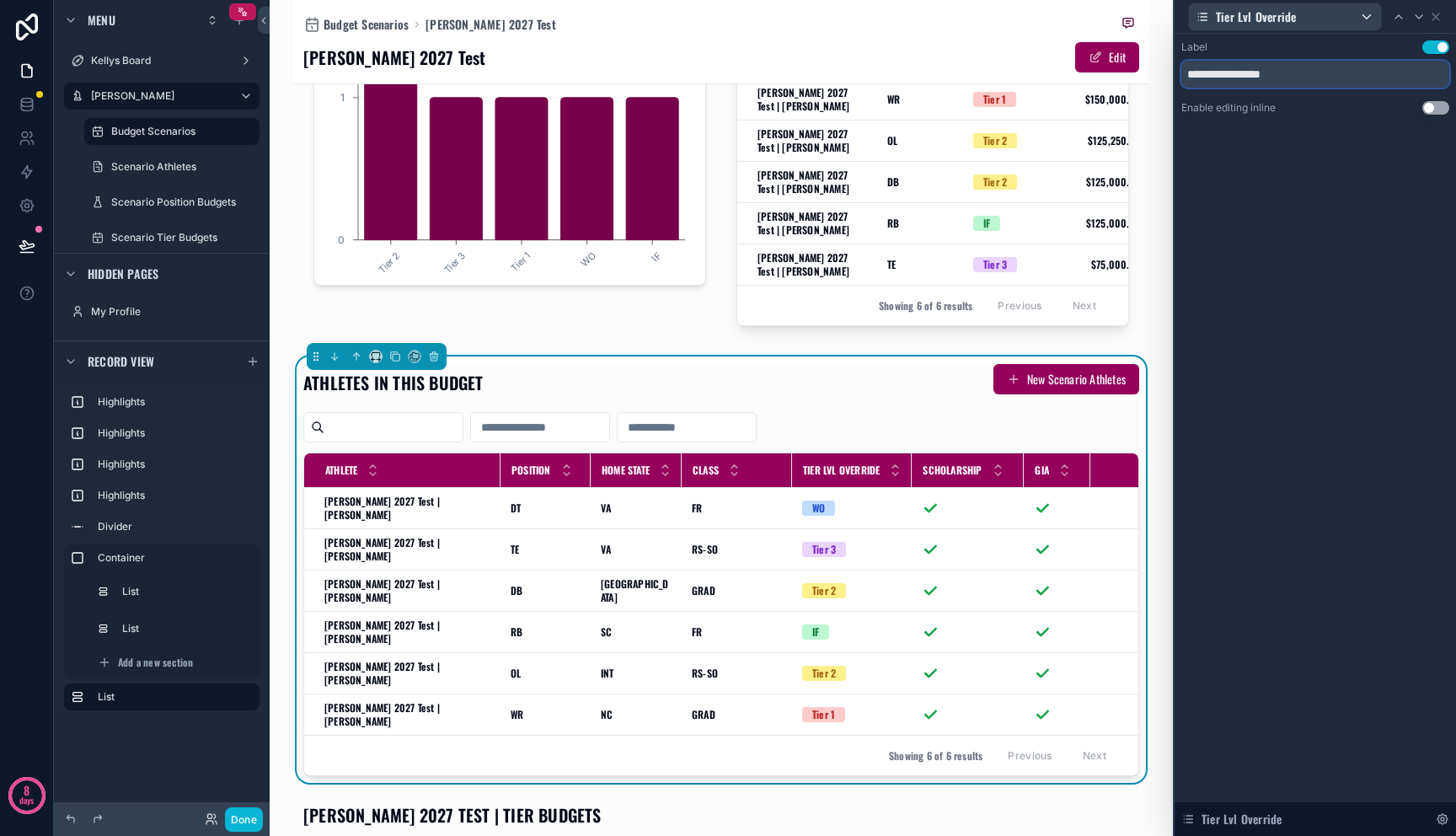
drag, startPoint x: 1213, startPoint y: 68, endPoint x: 1361, endPoint y: 71, distance: 148.0
click at [1361, 71] on input "**********" at bounding box center [1315, 74] width 268 height 27
type input "****"
click at [1439, 20] on icon at bounding box center [1436, 17] width 7 height 7
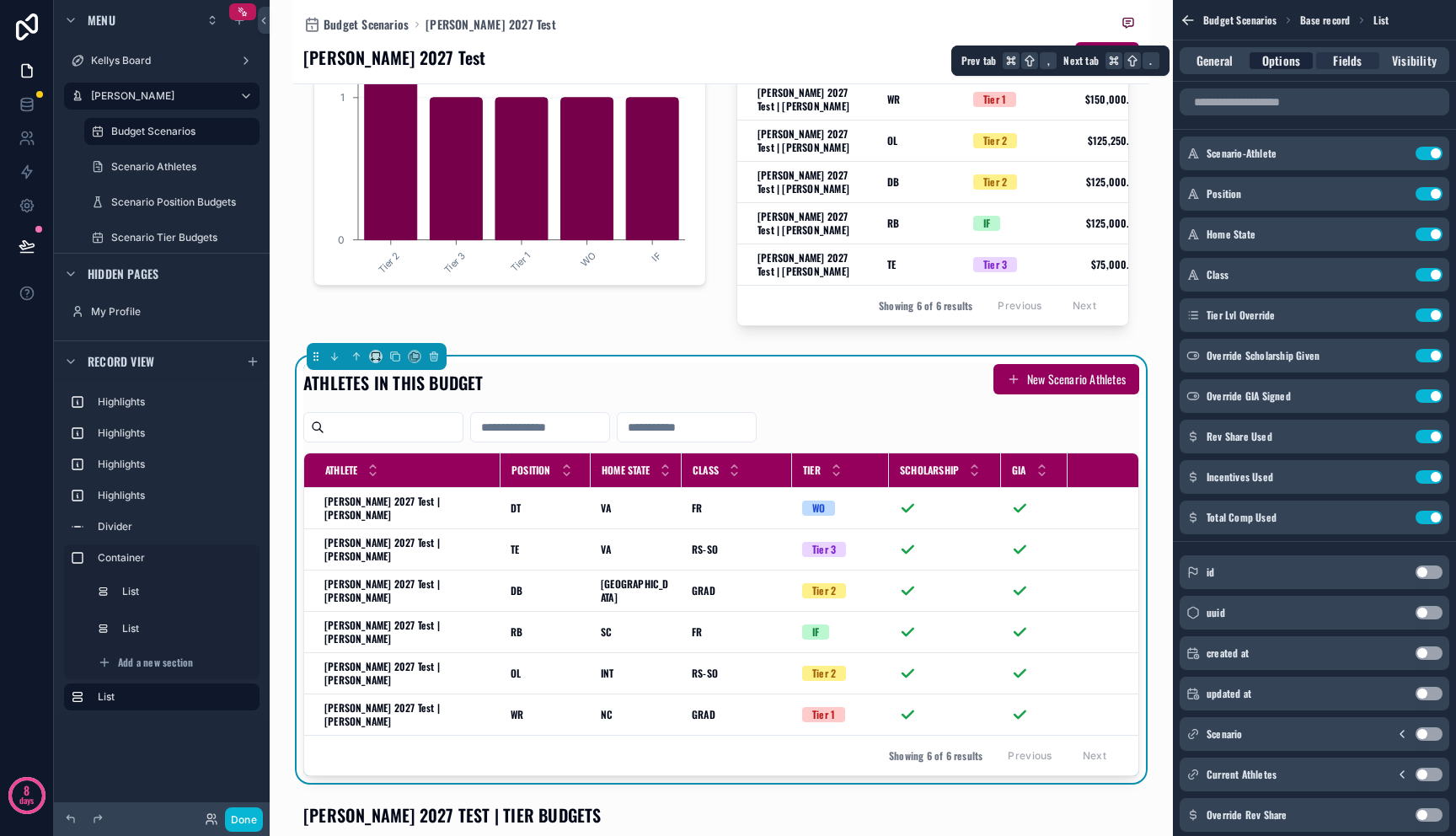
click at [1290, 68] on span "Options" at bounding box center [1281, 60] width 38 height 17
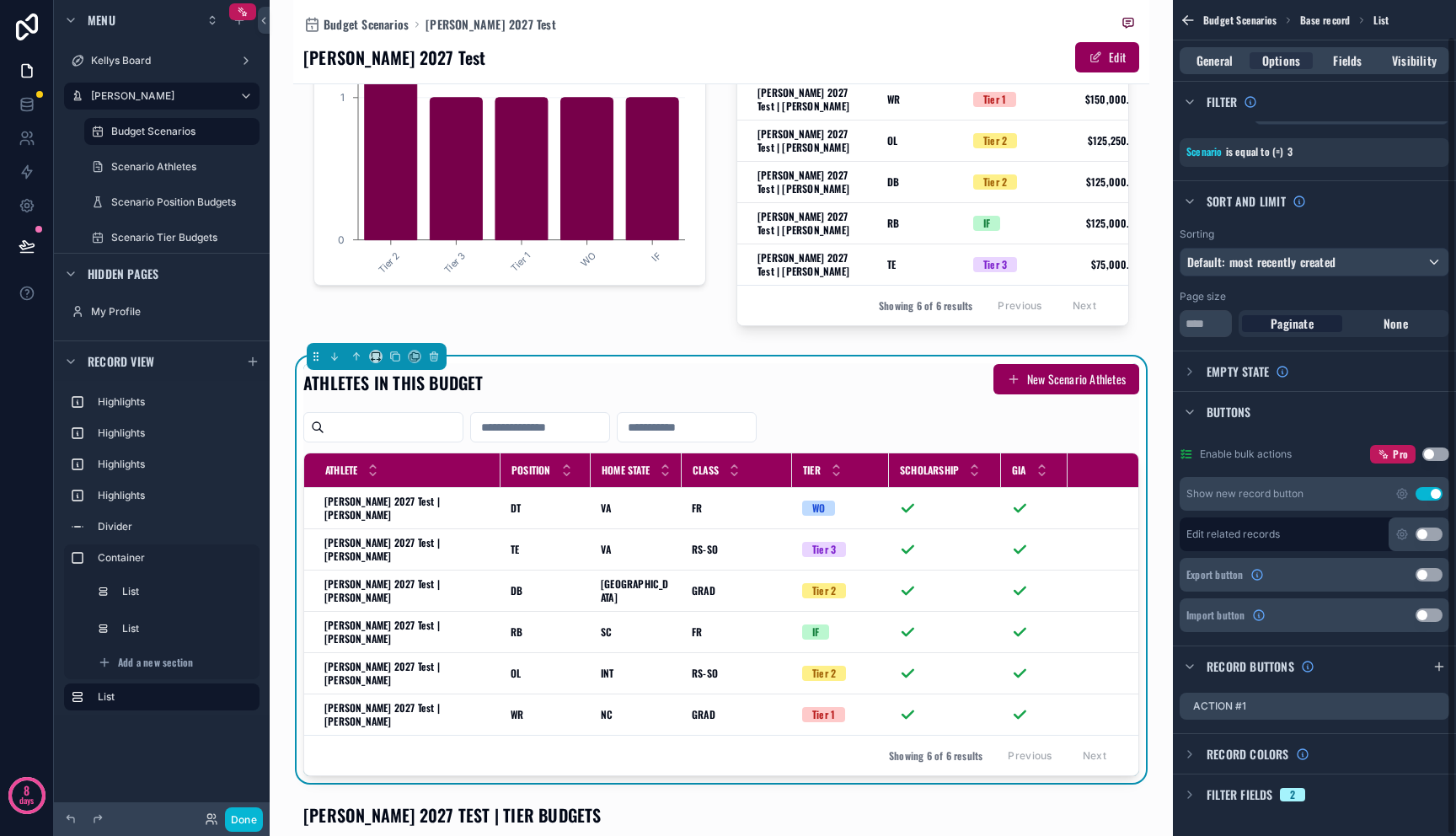
scroll to position [37, 0]
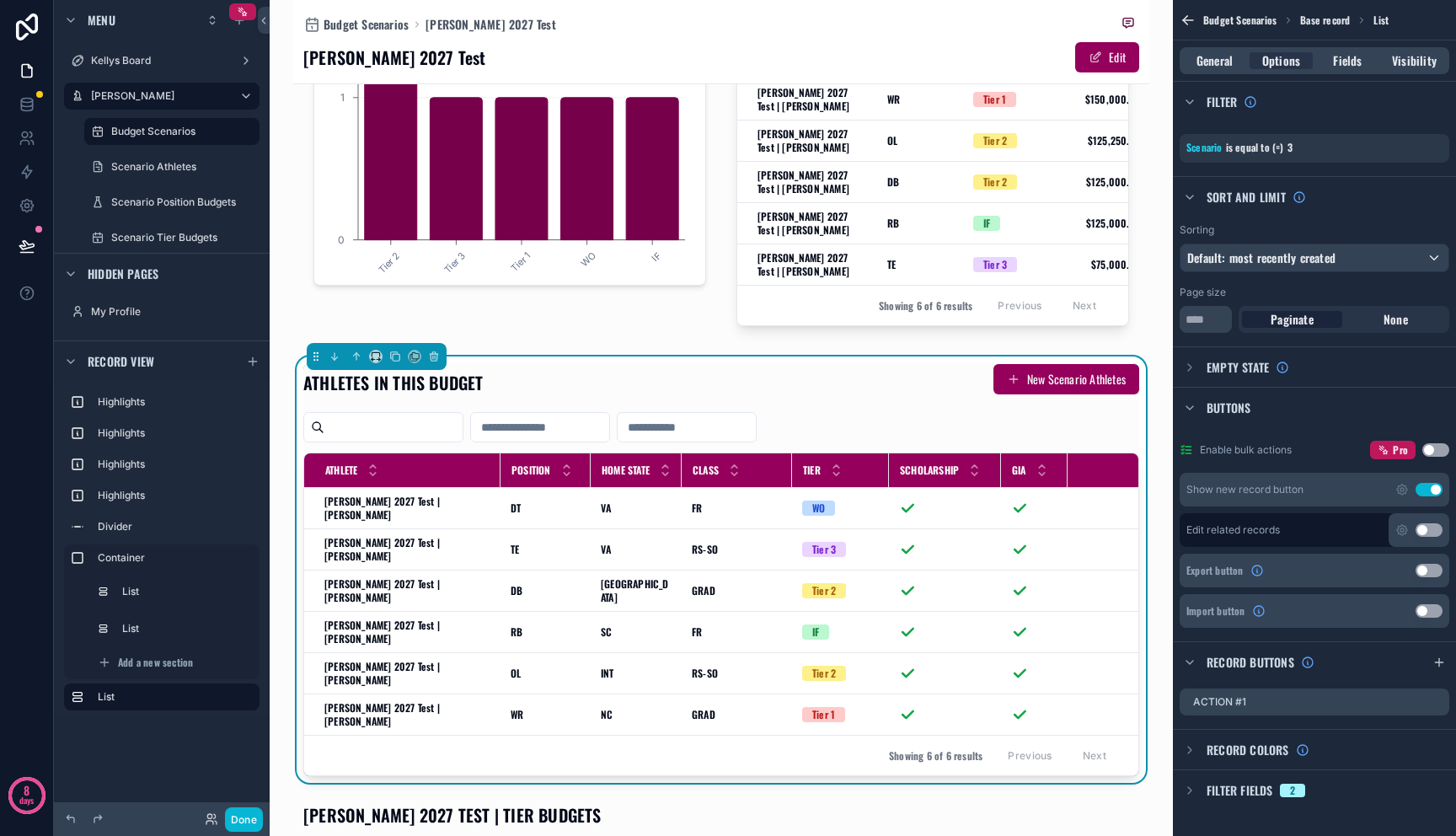
click at [1220, 787] on span "Filter fields" at bounding box center [1239, 791] width 67 height 17
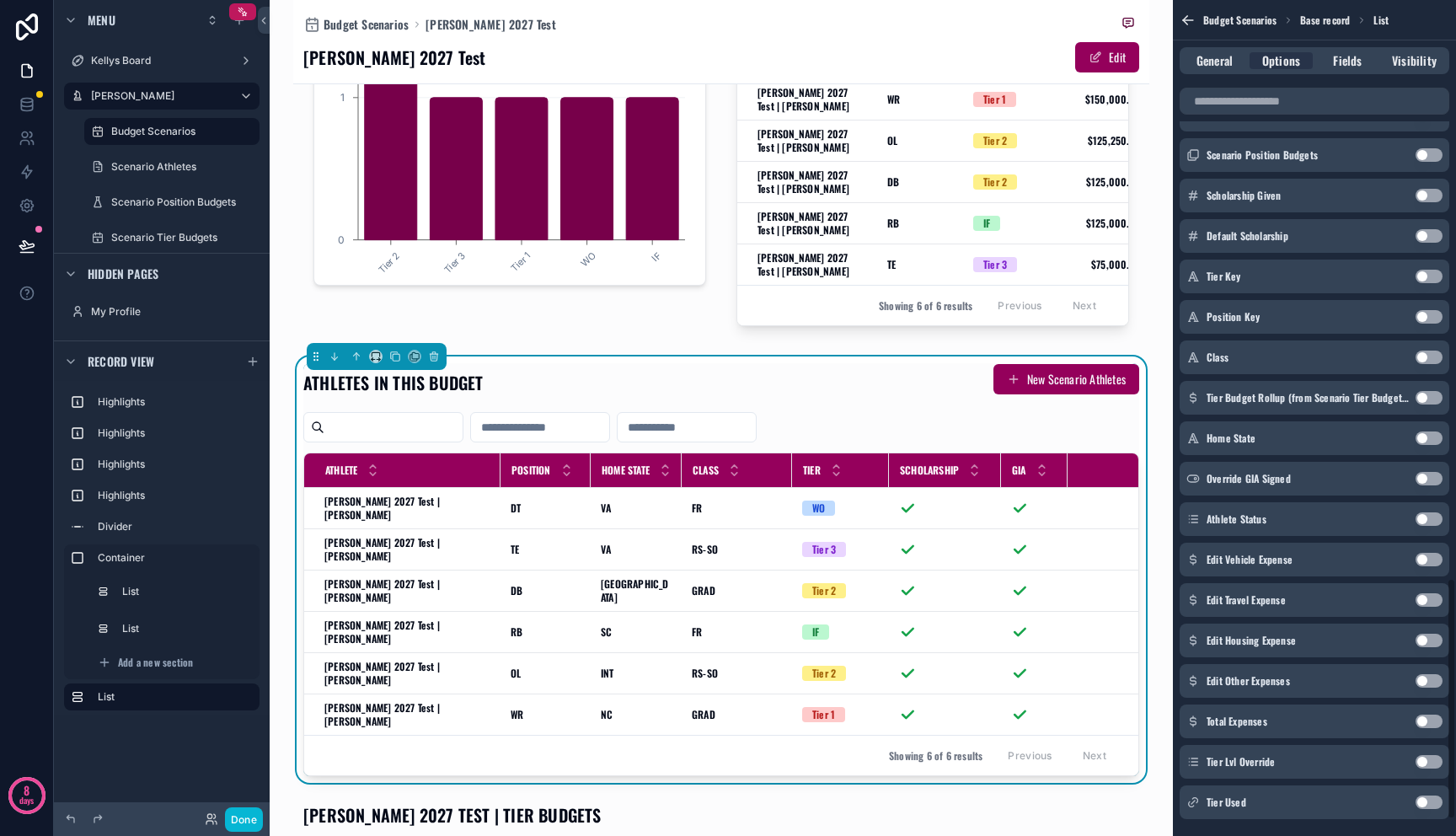
scroll to position [2029, 0]
click at [1429, 760] on button "Use setting" at bounding box center [1428, 759] width 27 height 13
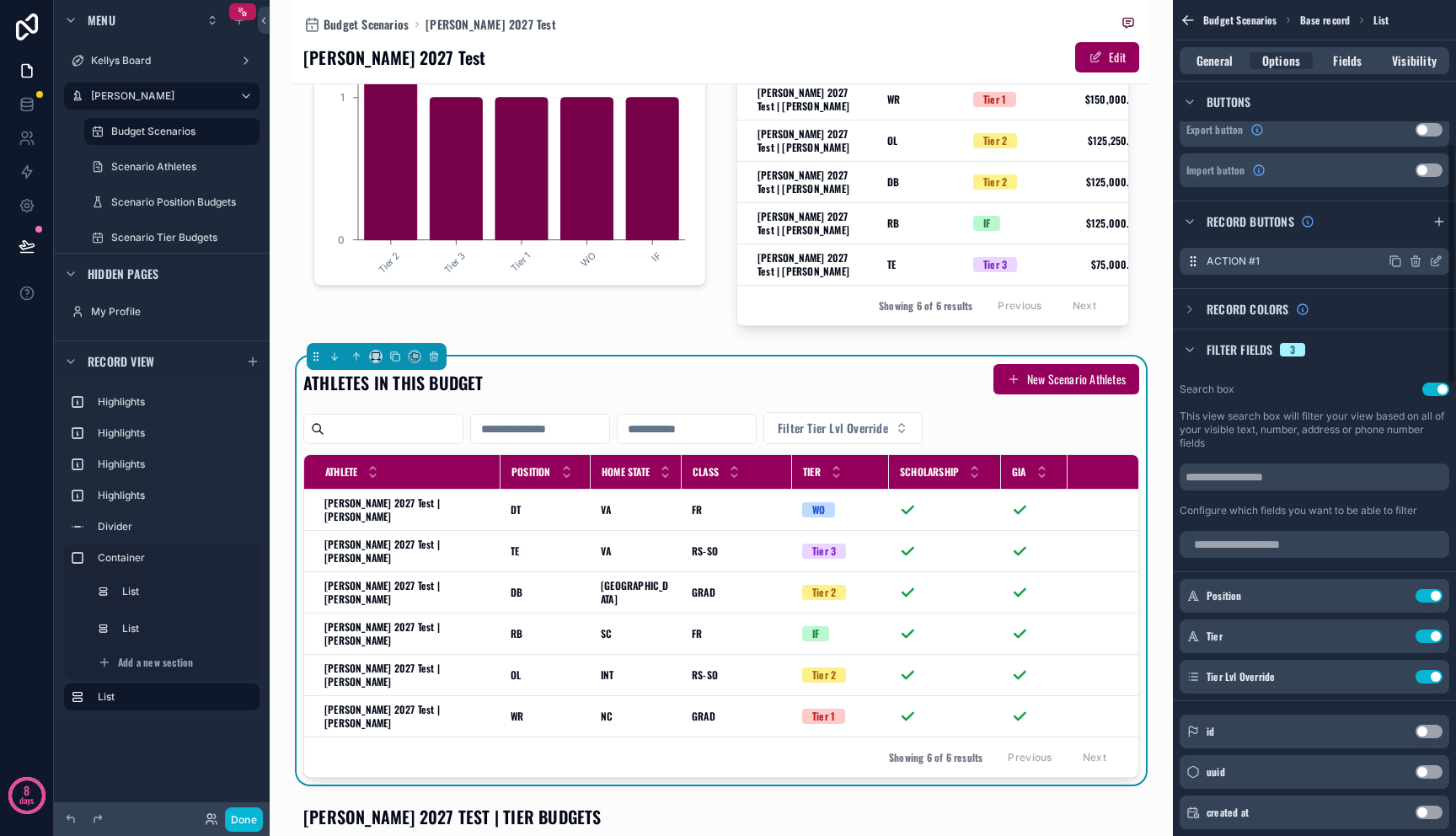
scroll to position [495, 0]
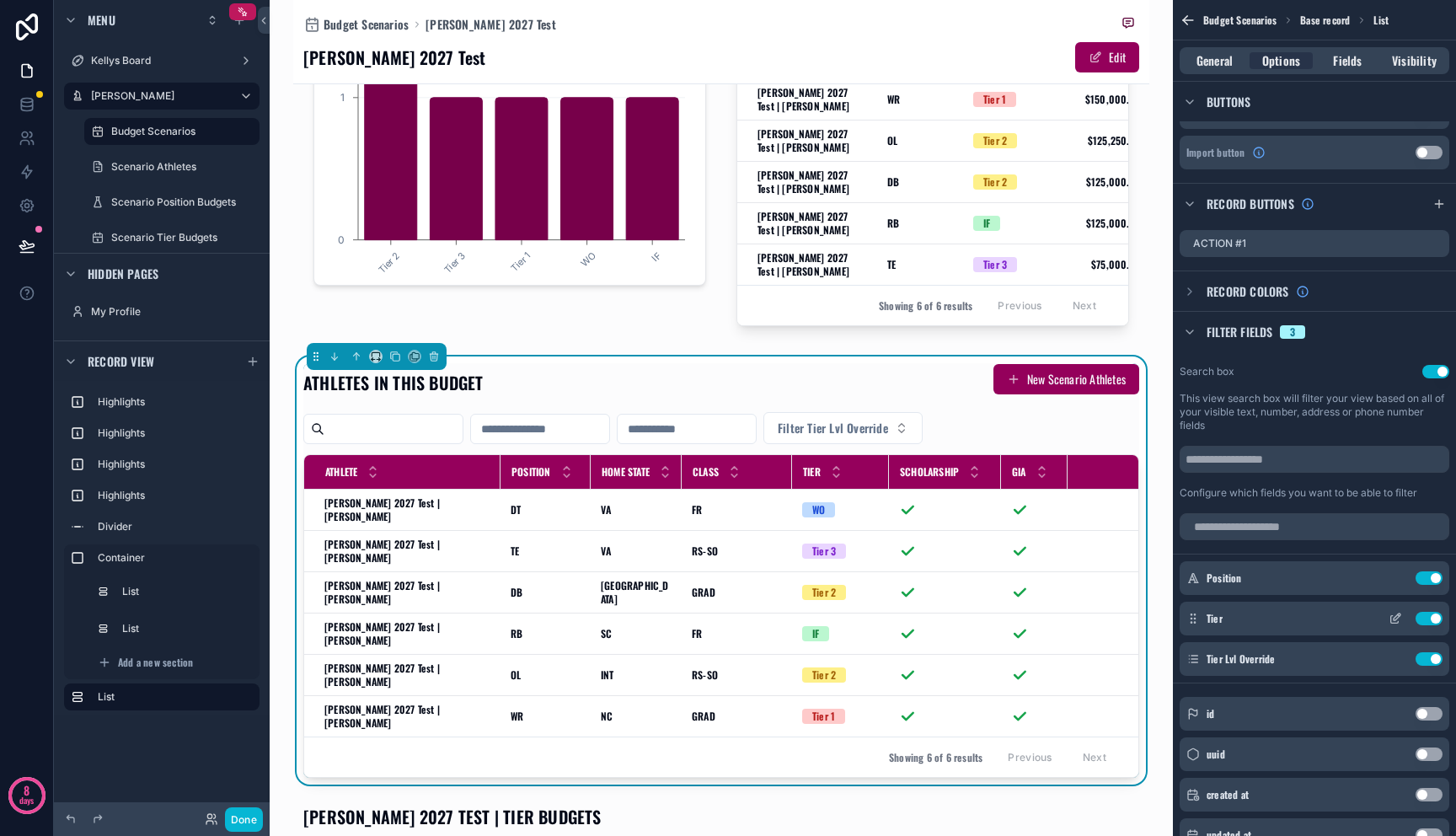
click at [1429, 617] on button "Use setting" at bounding box center [1428, 618] width 27 height 13
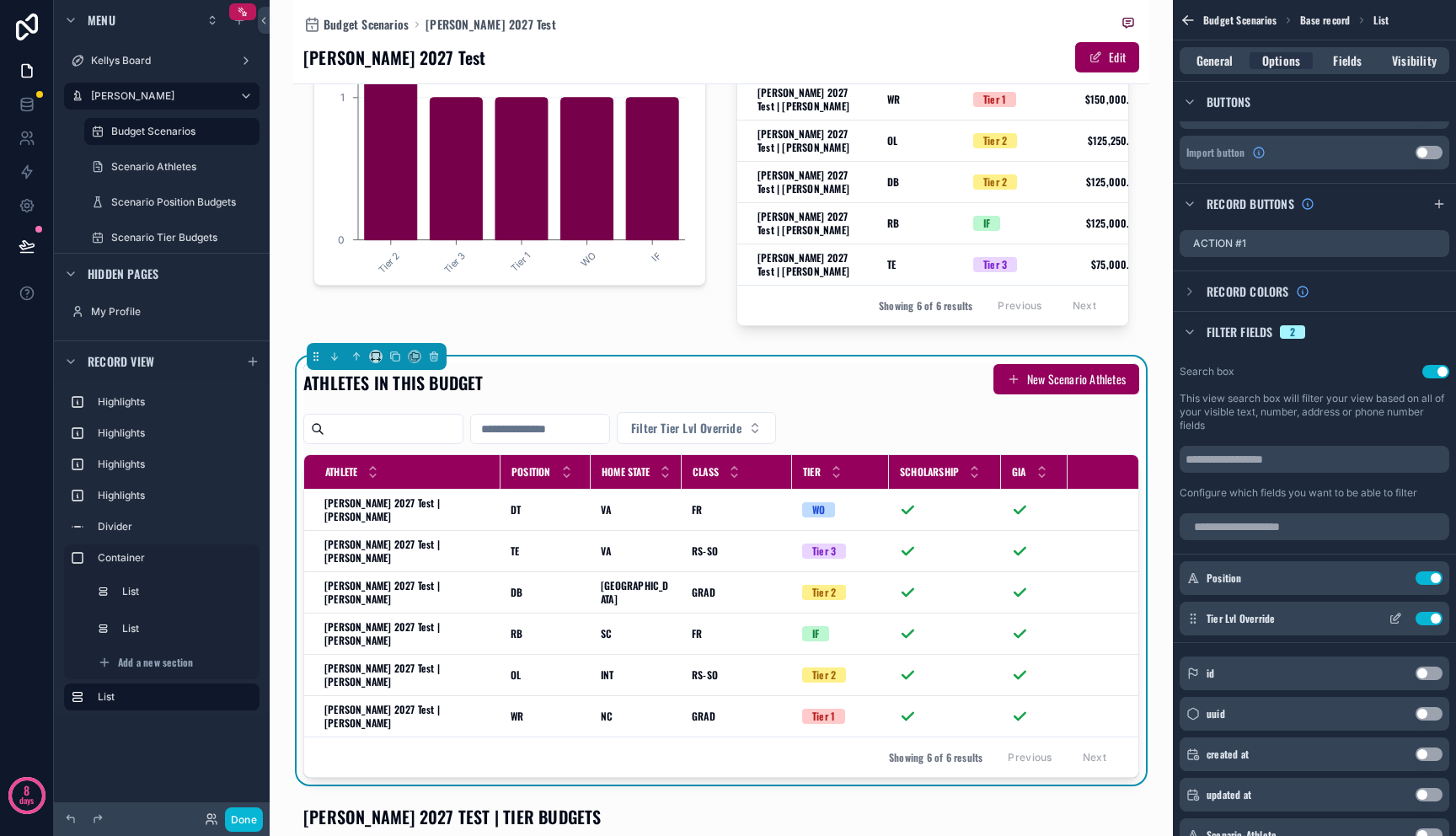
click at [1393, 615] on icon "scrollable content" at bounding box center [1395, 618] width 13 height 13
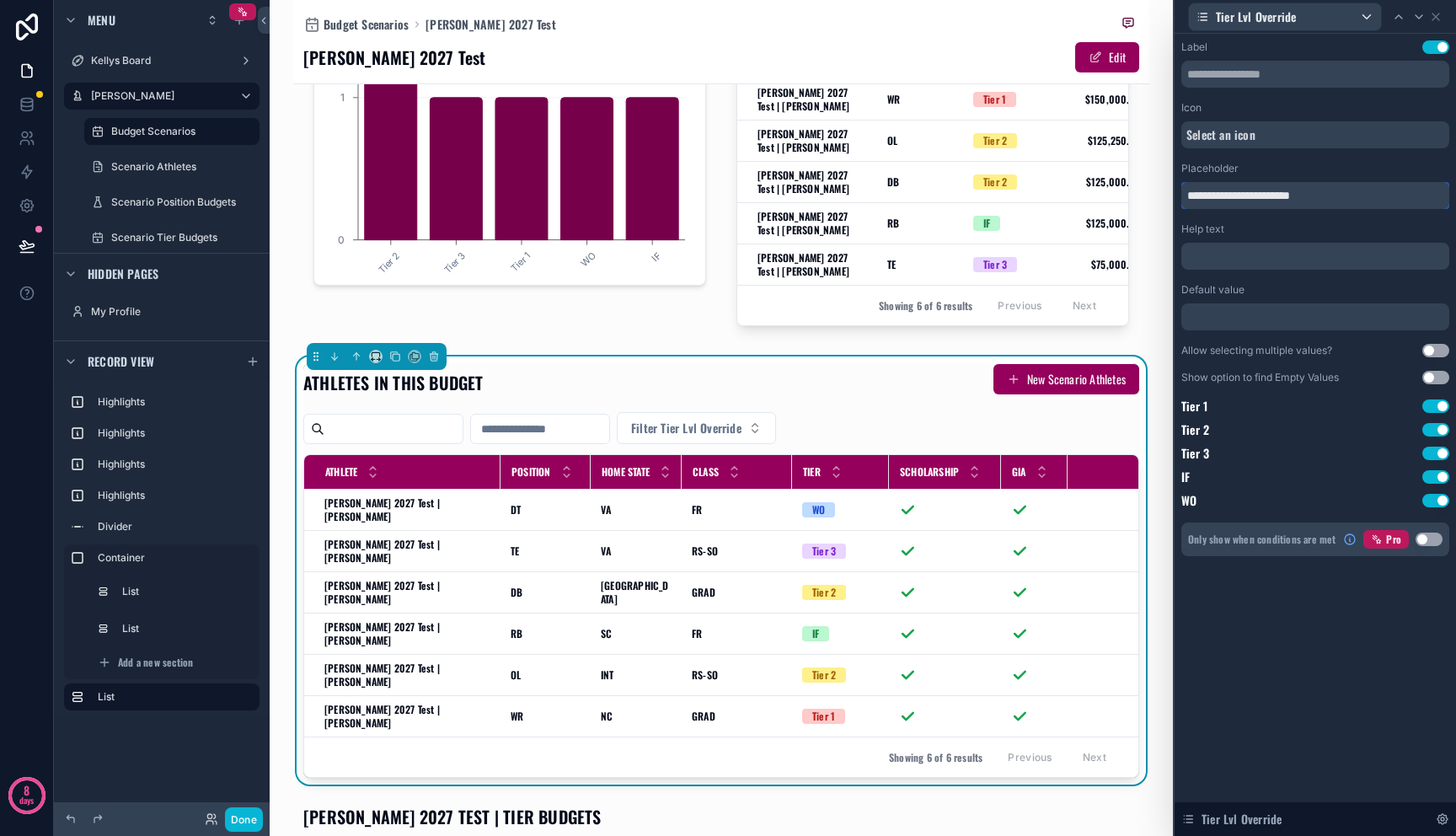
drag, startPoint x: 1240, startPoint y: 193, endPoint x: 1451, endPoint y: 205, distance: 211.3
click at [1451, 205] on div "**********" at bounding box center [1315, 315] width 282 height 563
click at [1444, 204] on input "**********" at bounding box center [1315, 196] width 268 height 27
drag, startPoint x: 1348, startPoint y: 189, endPoint x: 1263, endPoint y: 197, distance: 85.4
click at [1263, 197] on input "**********" at bounding box center [1315, 196] width 268 height 27
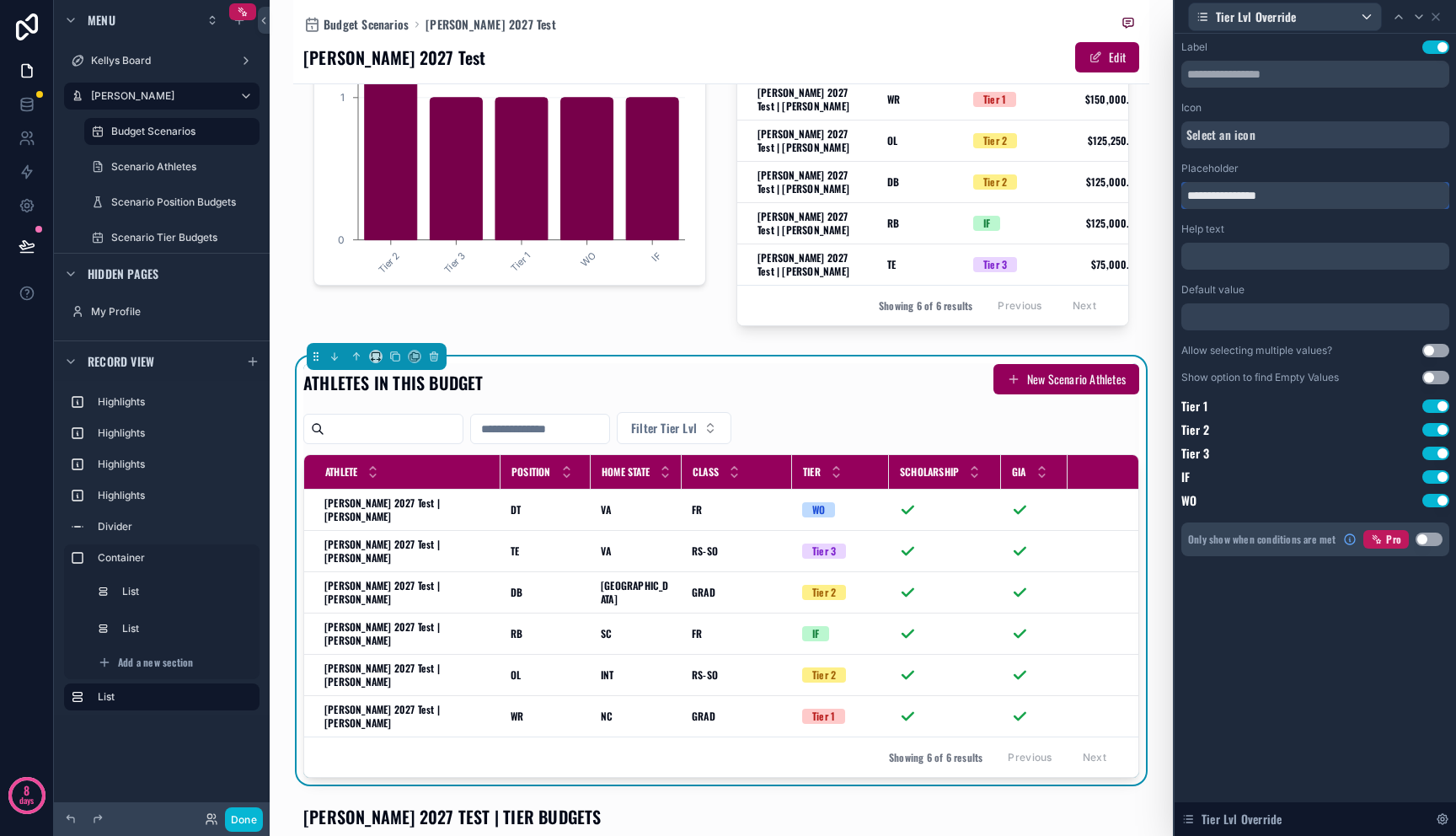
type input "**********"
click at [1429, 350] on button "Use setting" at bounding box center [1436, 350] width 27 height 13
click at [1436, 17] on icon at bounding box center [1436, 16] width 13 height 13
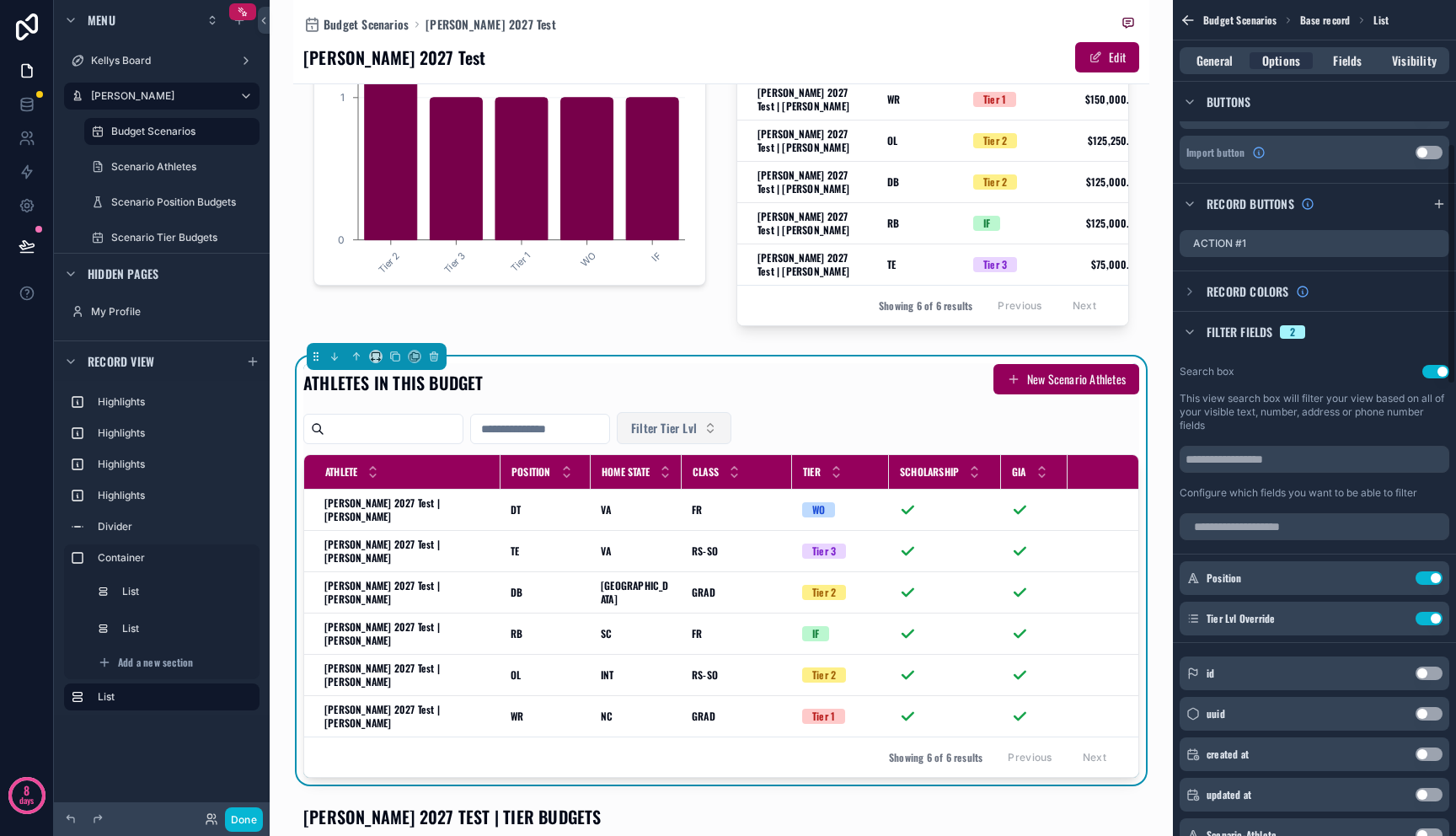
click at [697, 437] on span "Filter Tier Lvl" at bounding box center [664, 428] width 66 height 17
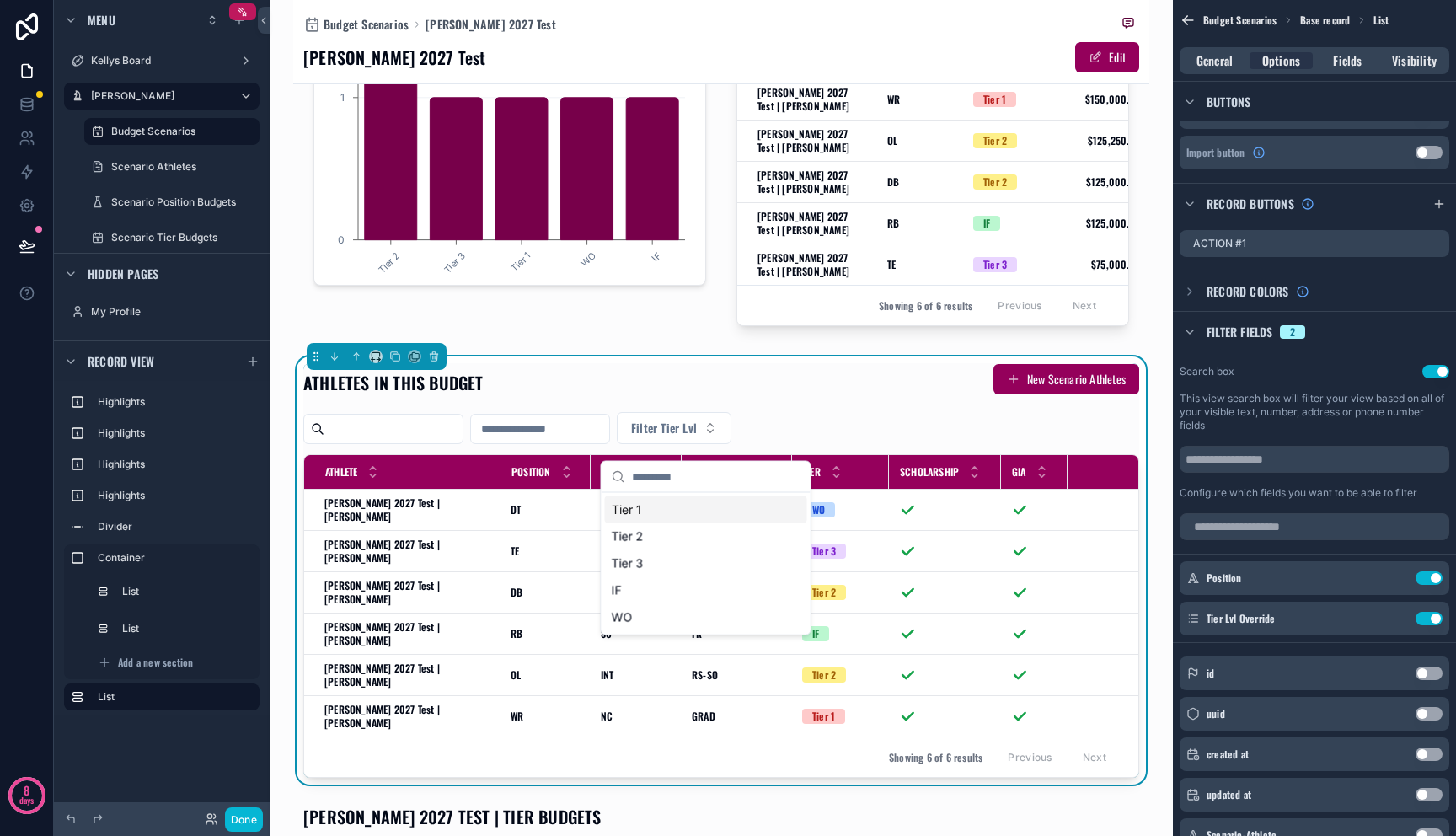
click at [692, 514] on div "Tier 1" at bounding box center [706, 510] width 202 height 27
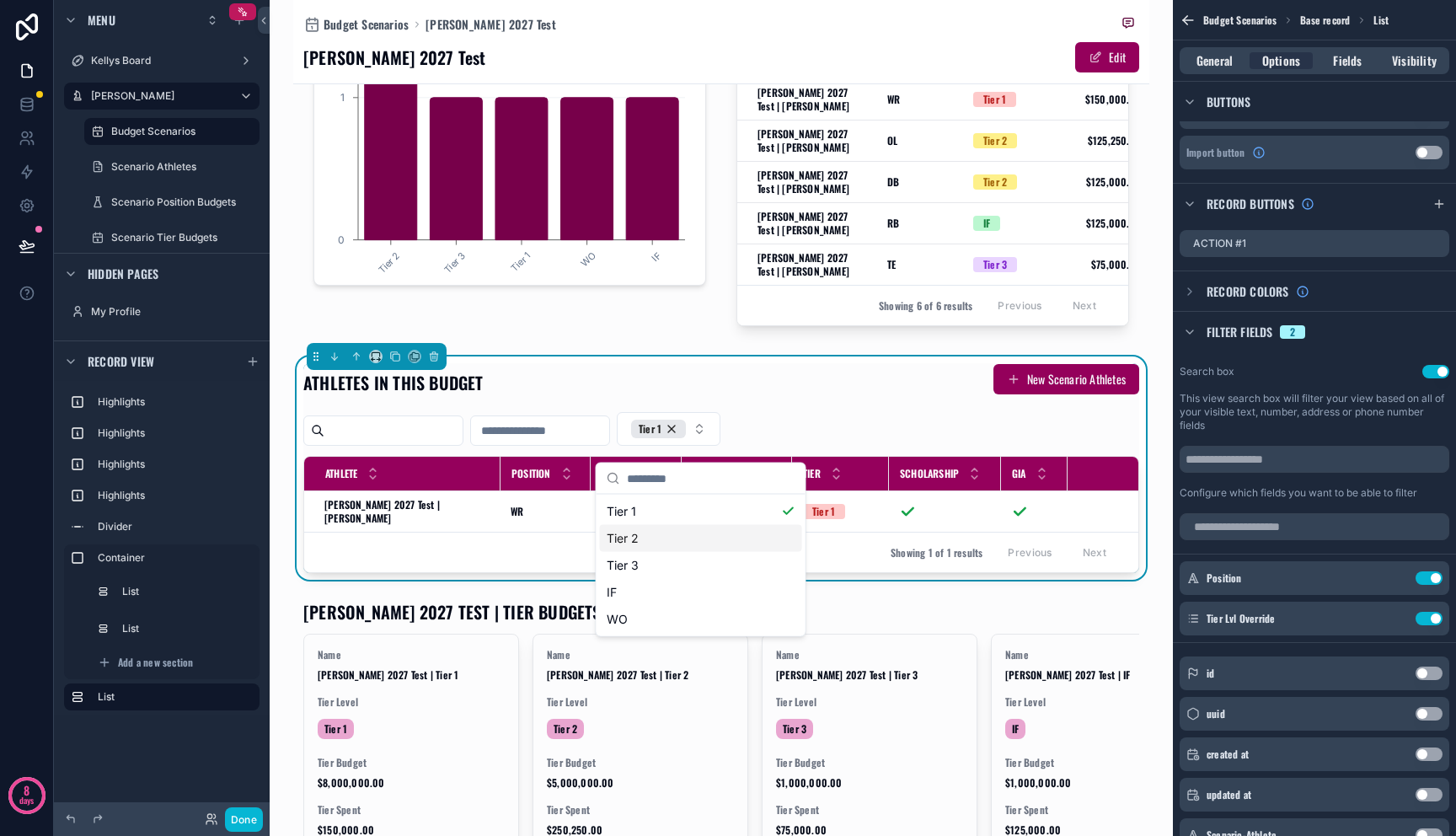
click at [686, 532] on div "Tier 2" at bounding box center [700, 539] width 202 height 27
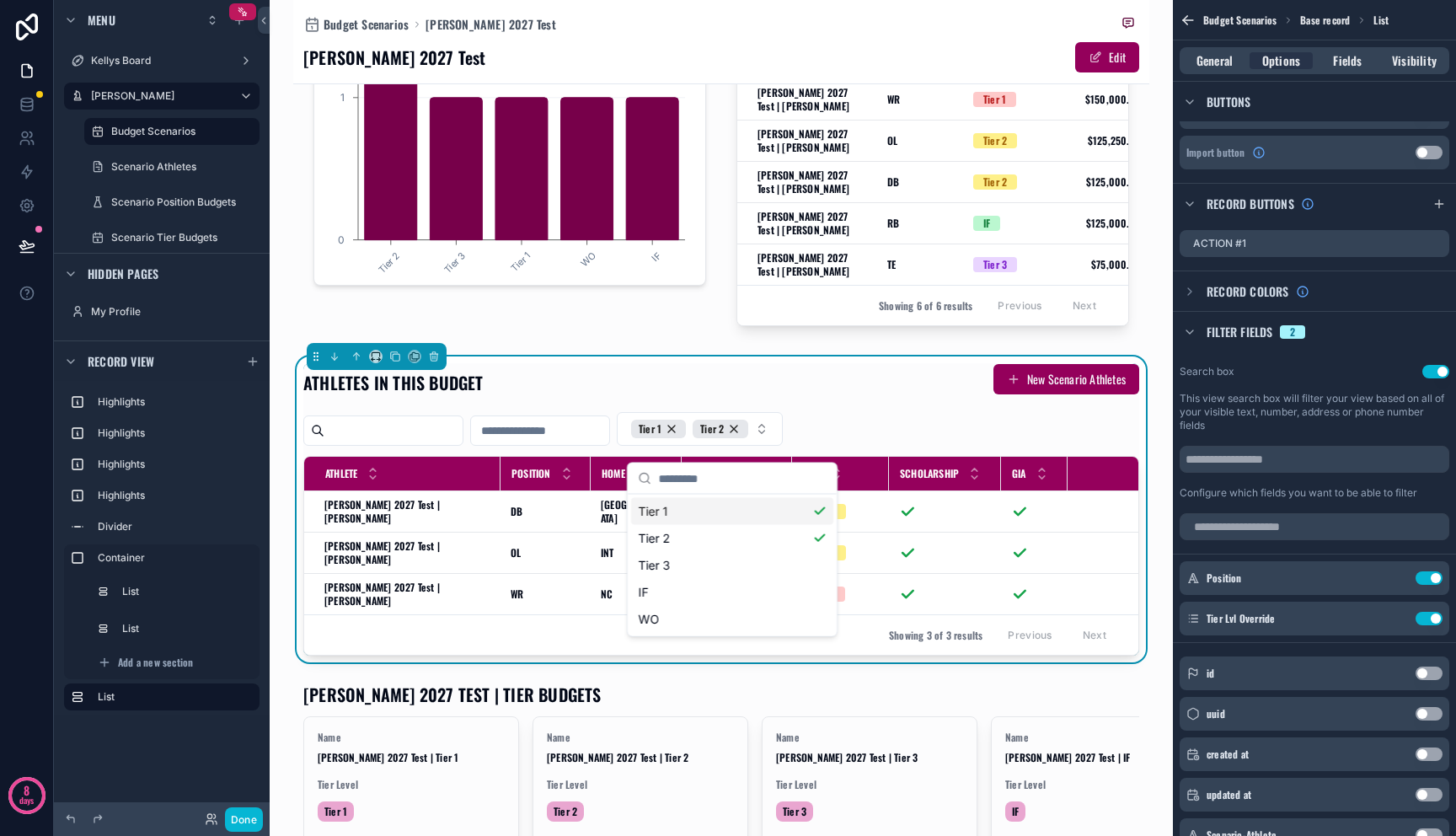
click at [681, 516] on div "Tier 1" at bounding box center [732, 511] width 202 height 27
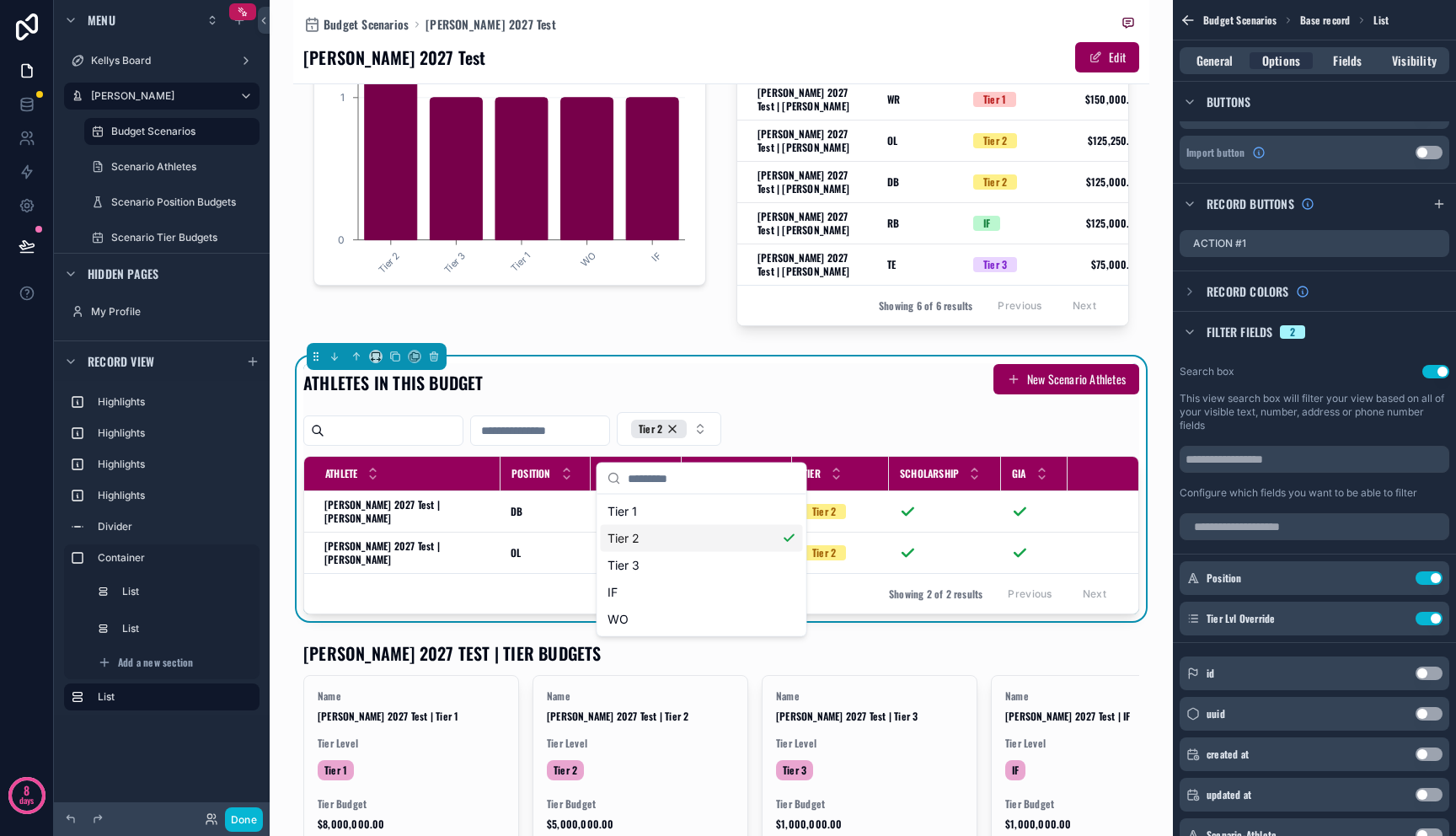
click at [678, 533] on div "Tier 2" at bounding box center [701, 539] width 202 height 27
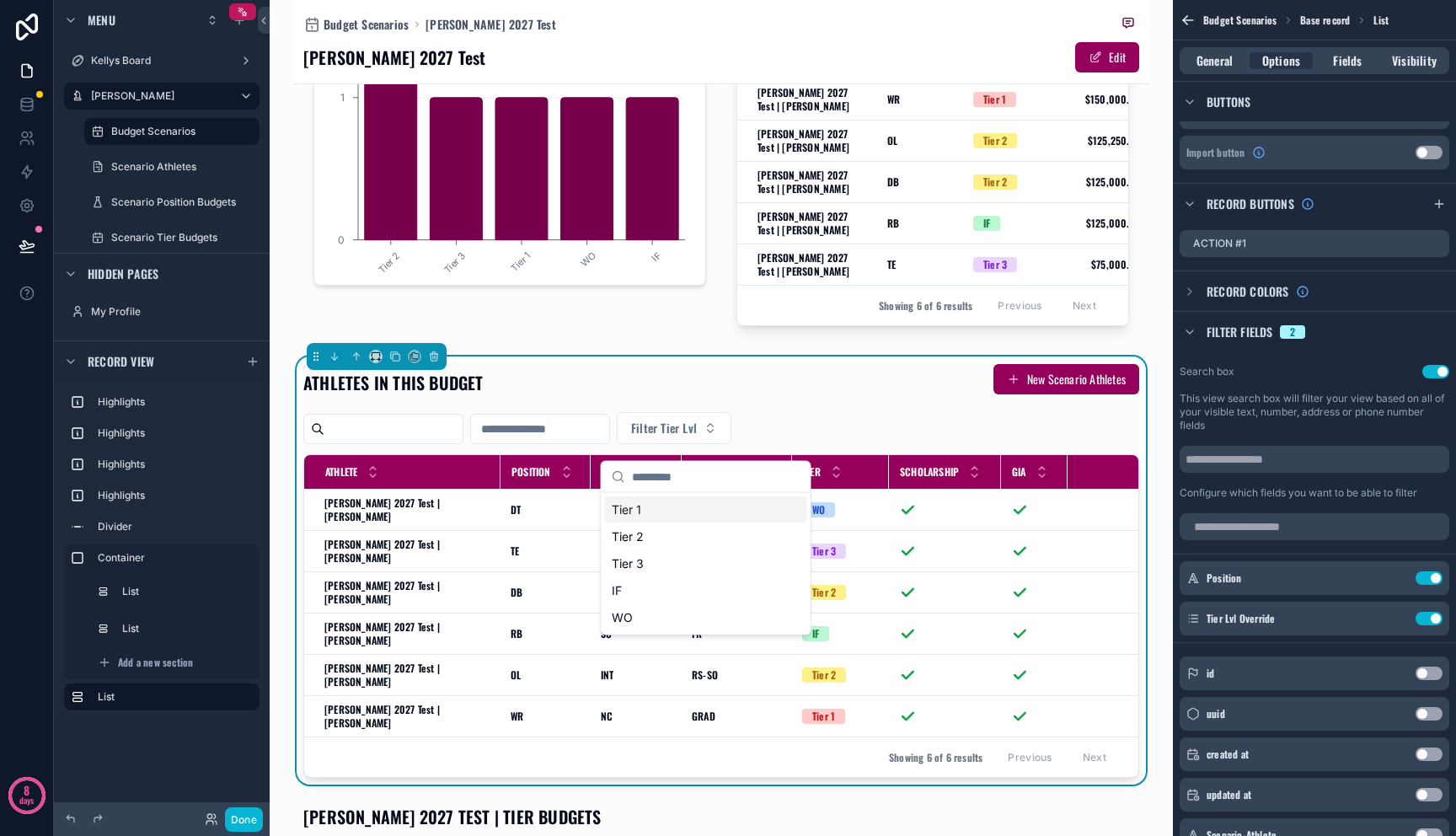
click at [848, 419] on div "ATHLETES IN THIS BUDGET New Scenario Athletes Filter Tier Lvl Athlete Position …" at bounding box center [721, 571] width 836 height 414
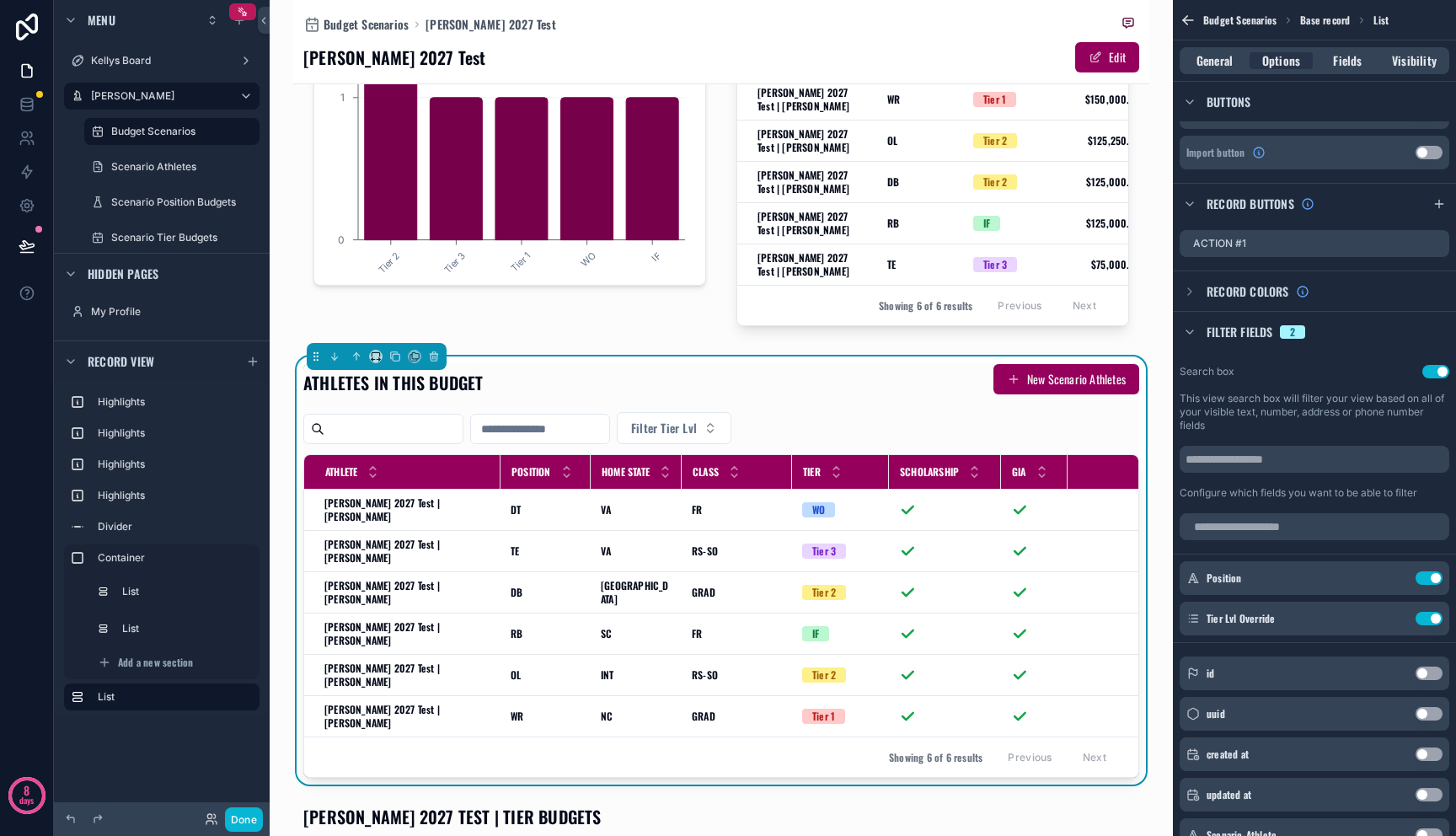
click at [549, 437] on input "scrollable content" at bounding box center [540, 429] width 138 height 24
click at [628, 379] on div "ATHLETES IN THIS BUDGET New Scenario Athletes" at bounding box center [721, 383] width 836 height 39
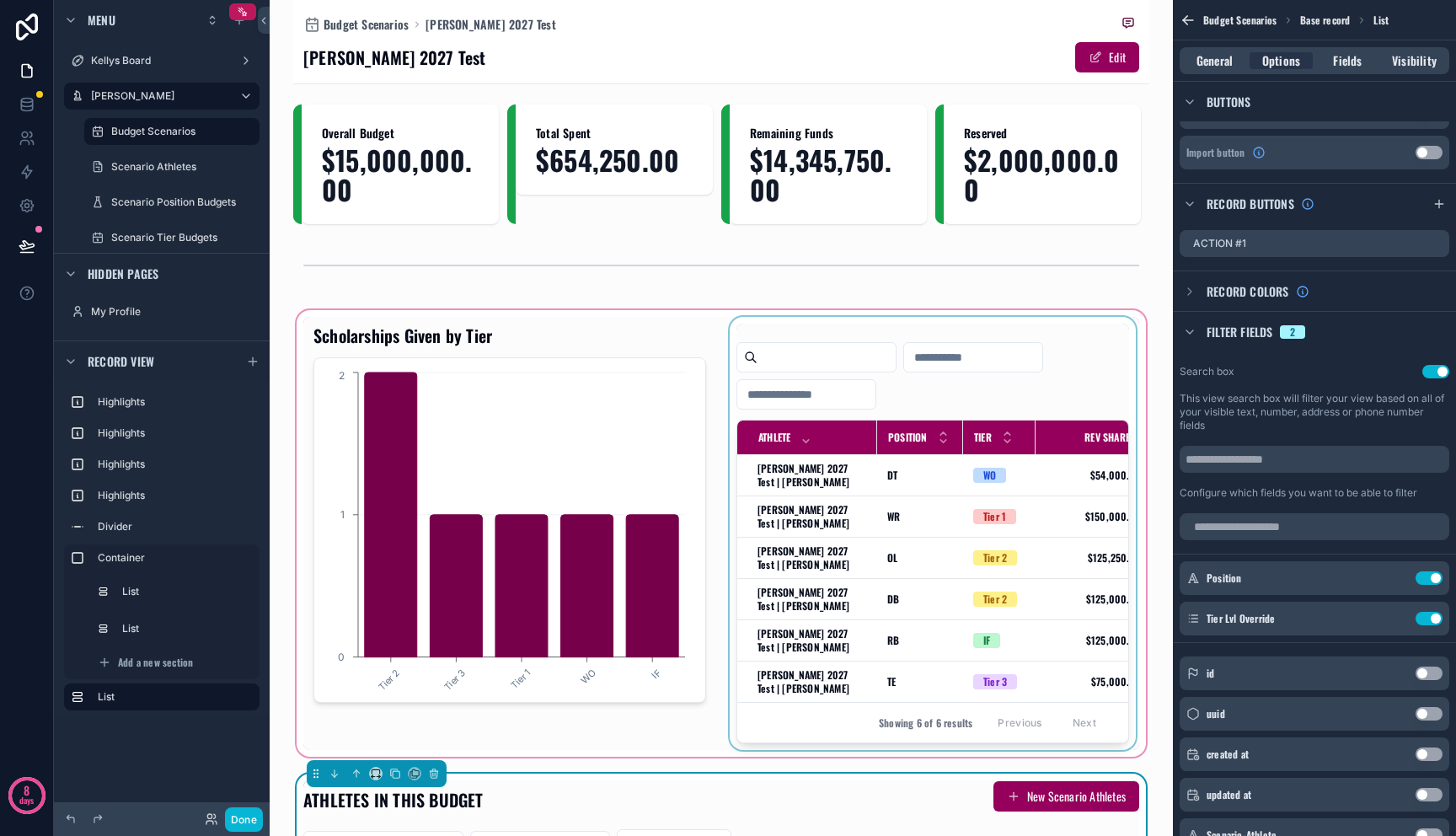
click at [945, 432] on div "Position" at bounding box center [920, 438] width 84 height 32
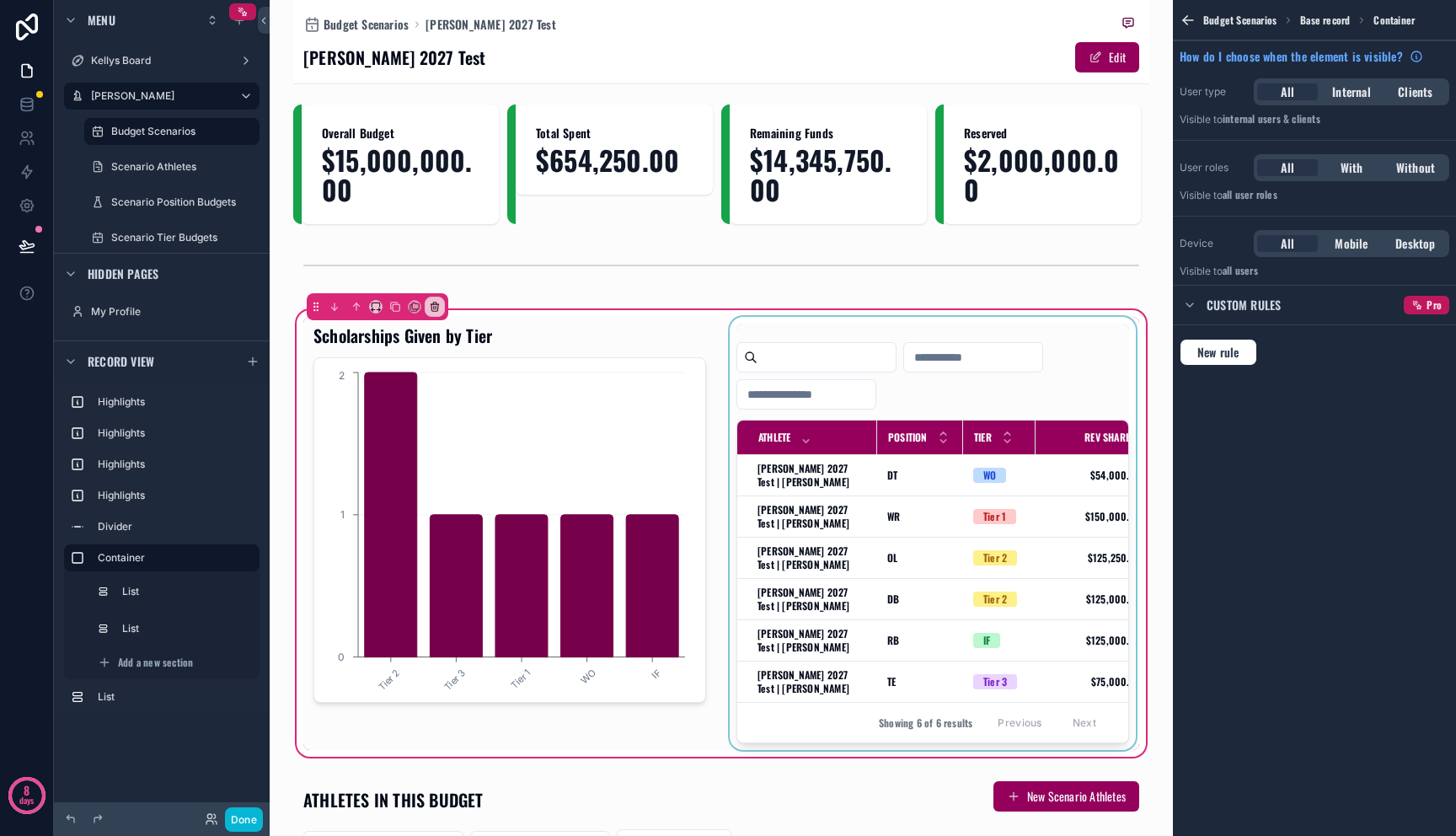
click at [969, 398] on div "scrollable content" at bounding box center [932, 533] width 412 height 433
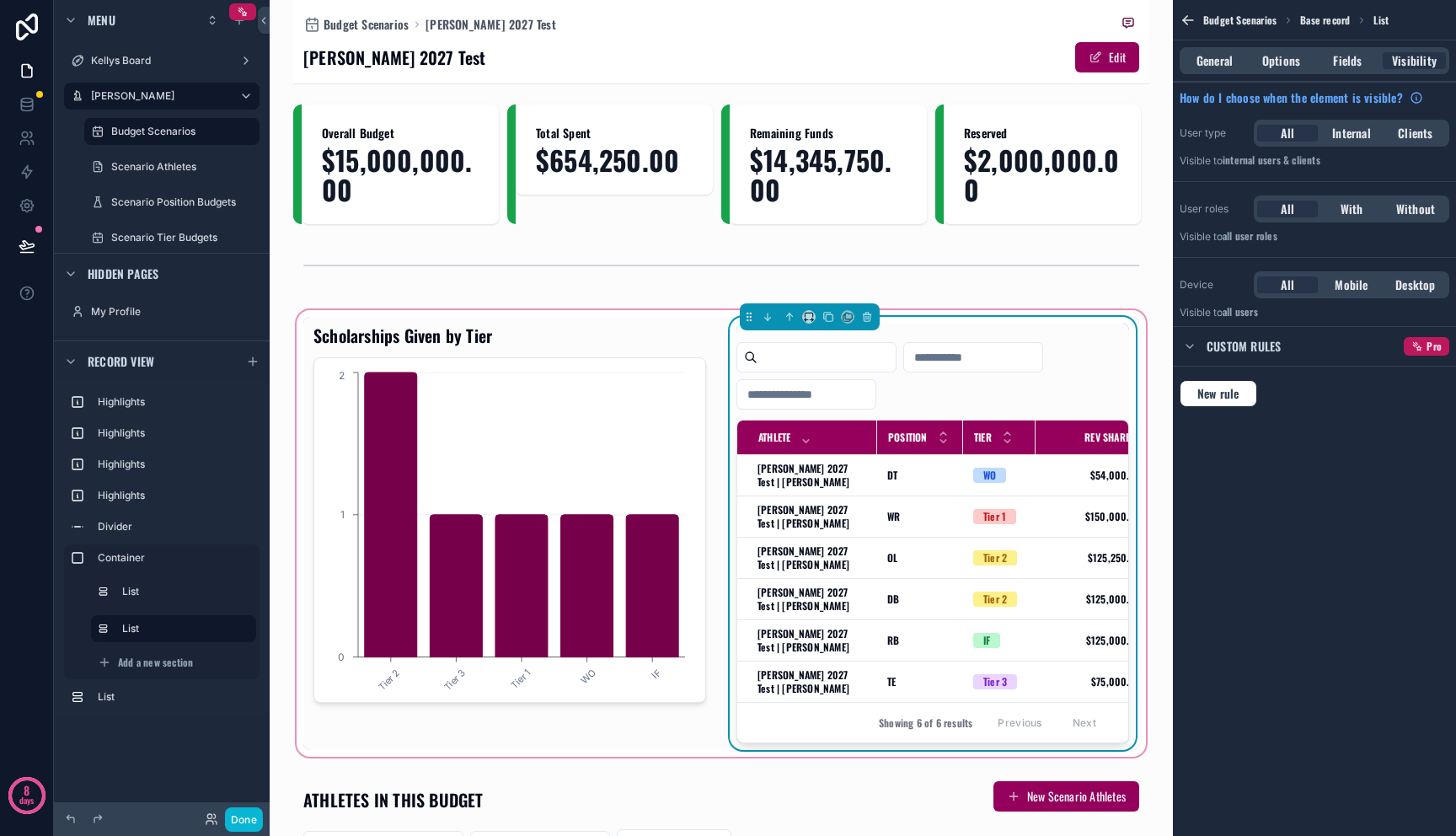
click at [1289, 45] on div "General Options Fields Visibility" at bounding box center [1314, 60] width 283 height 40
click at [1292, 57] on span "Options" at bounding box center [1281, 60] width 38 height 17
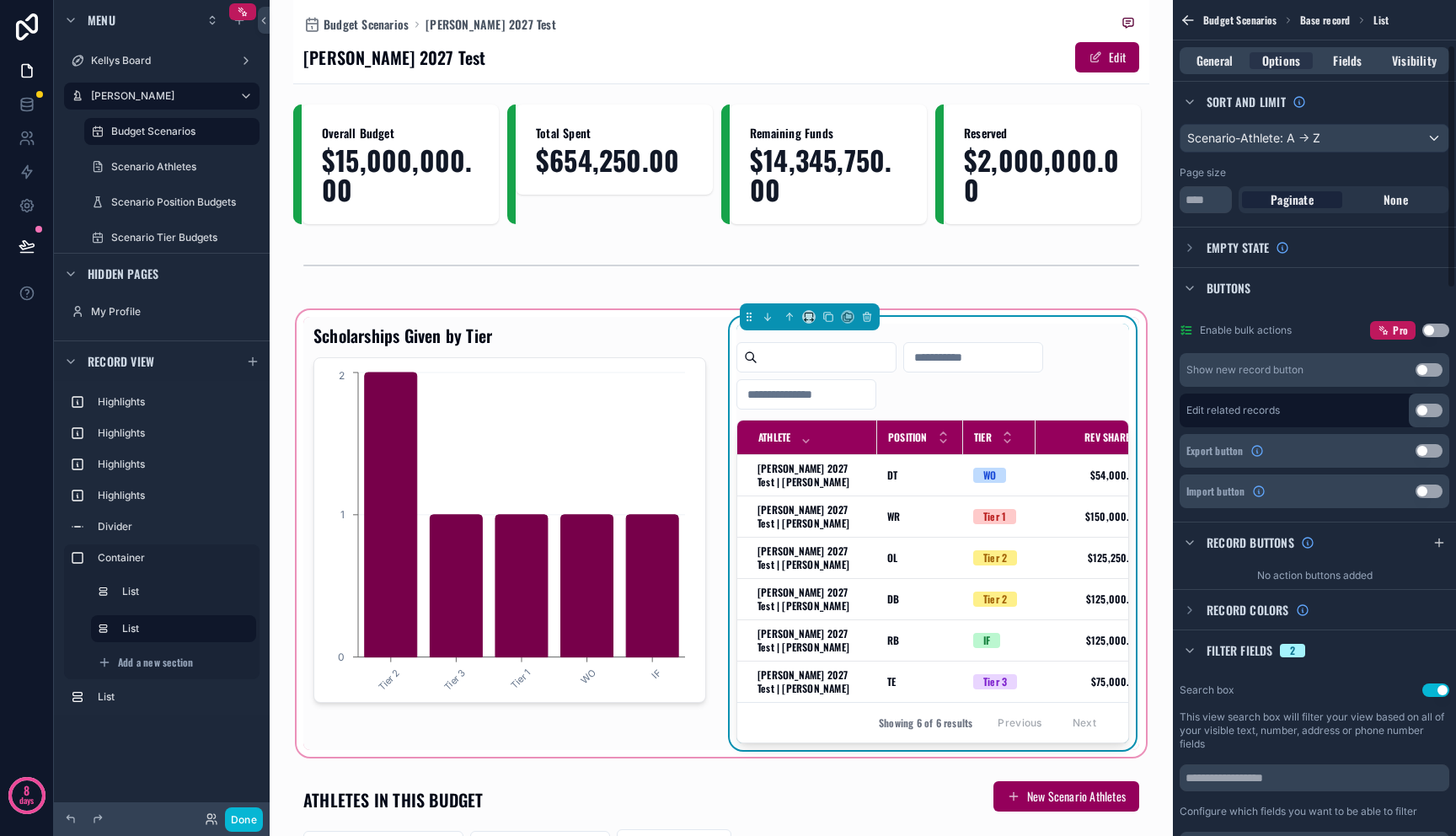
click at [1206, 647] on span "Filter fields" at bounding box center [1239, 650] width 67 height 17
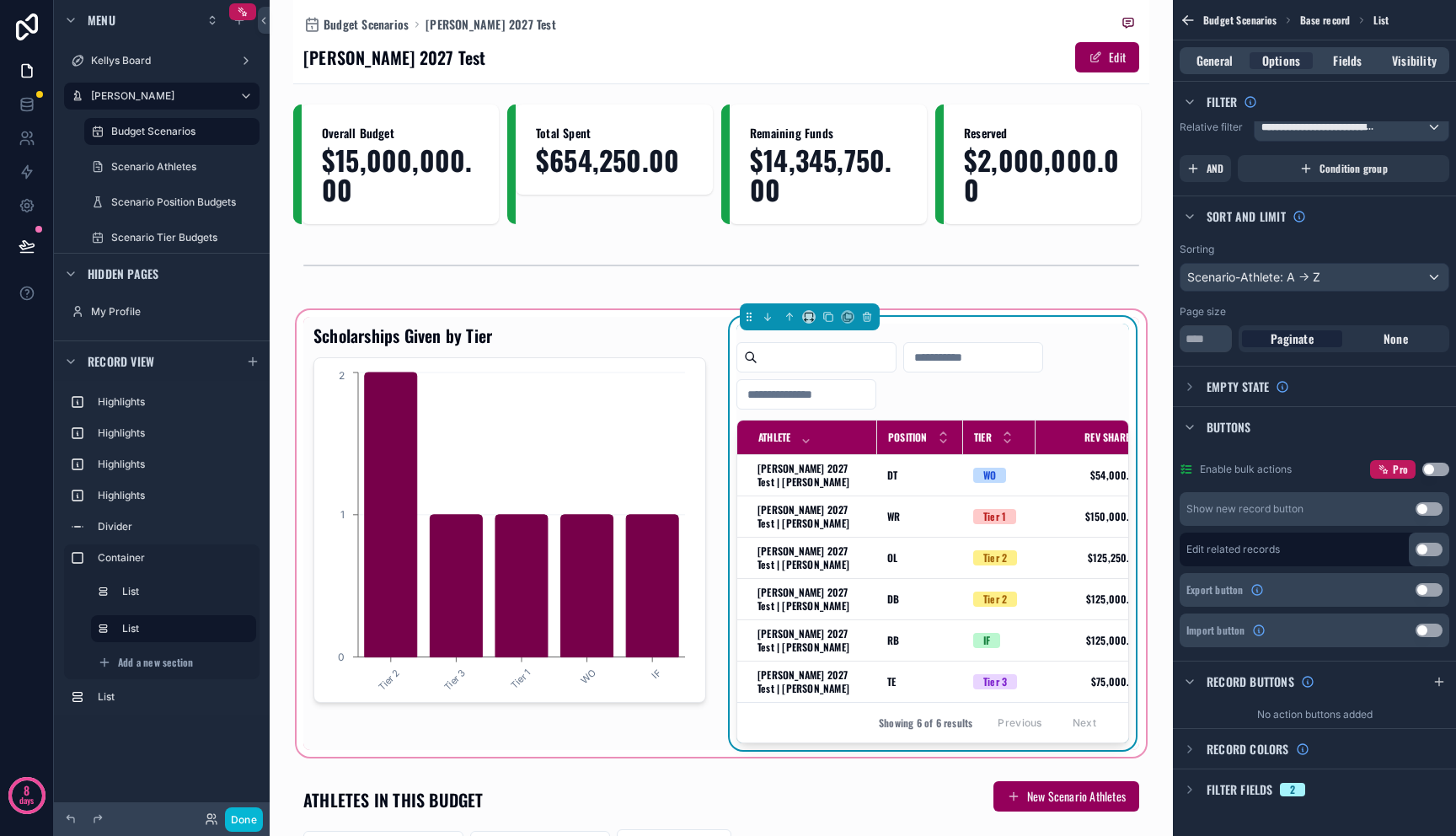
click at [1242, 792] on span "Filter fields" at bounding box center [1239, 790] width 67 height 17
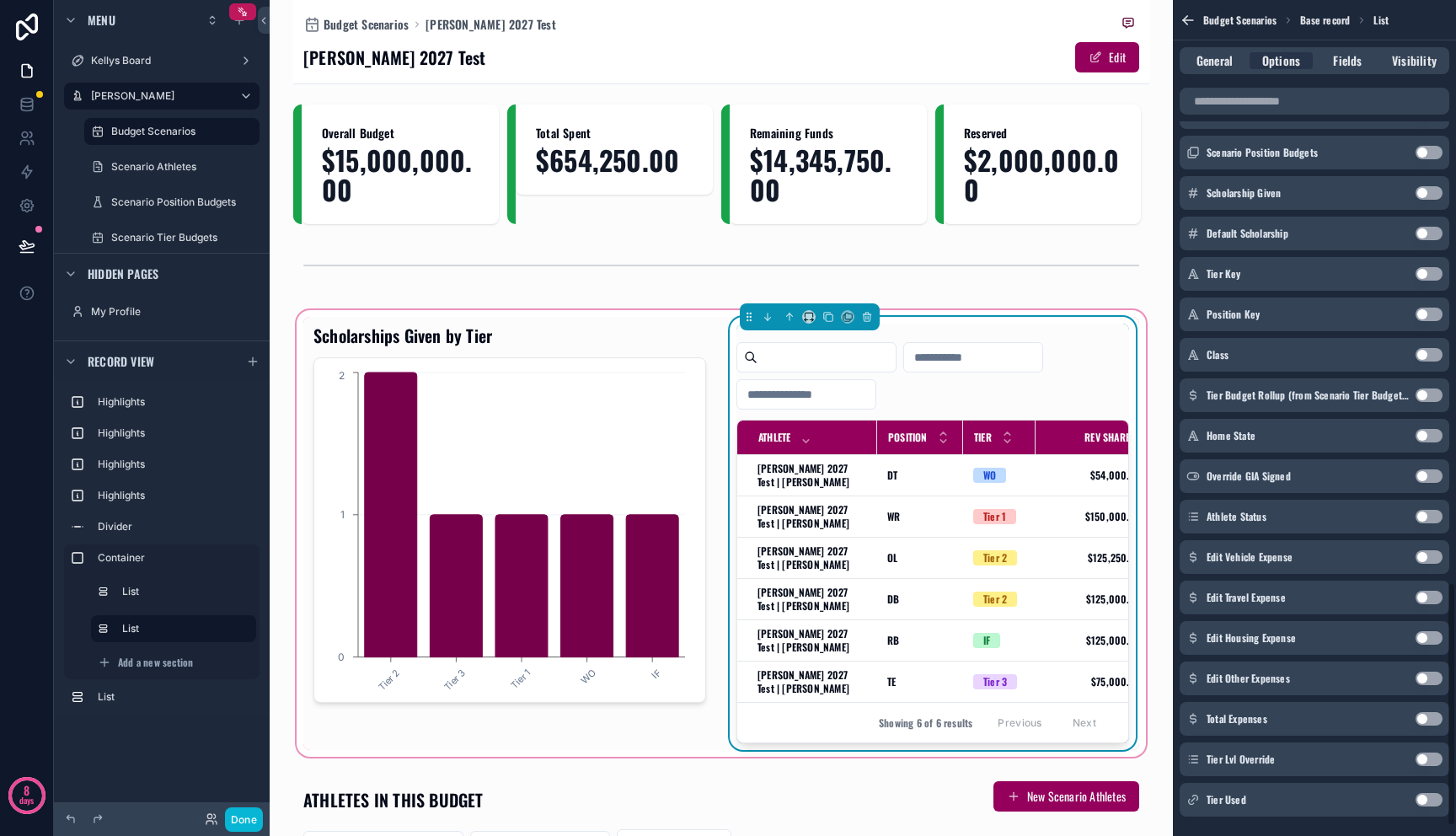
scroll to position [2007, 0]
click at [1421, 757] on button "Use setting" at bounding box center [1428, 758] width 27 height 13
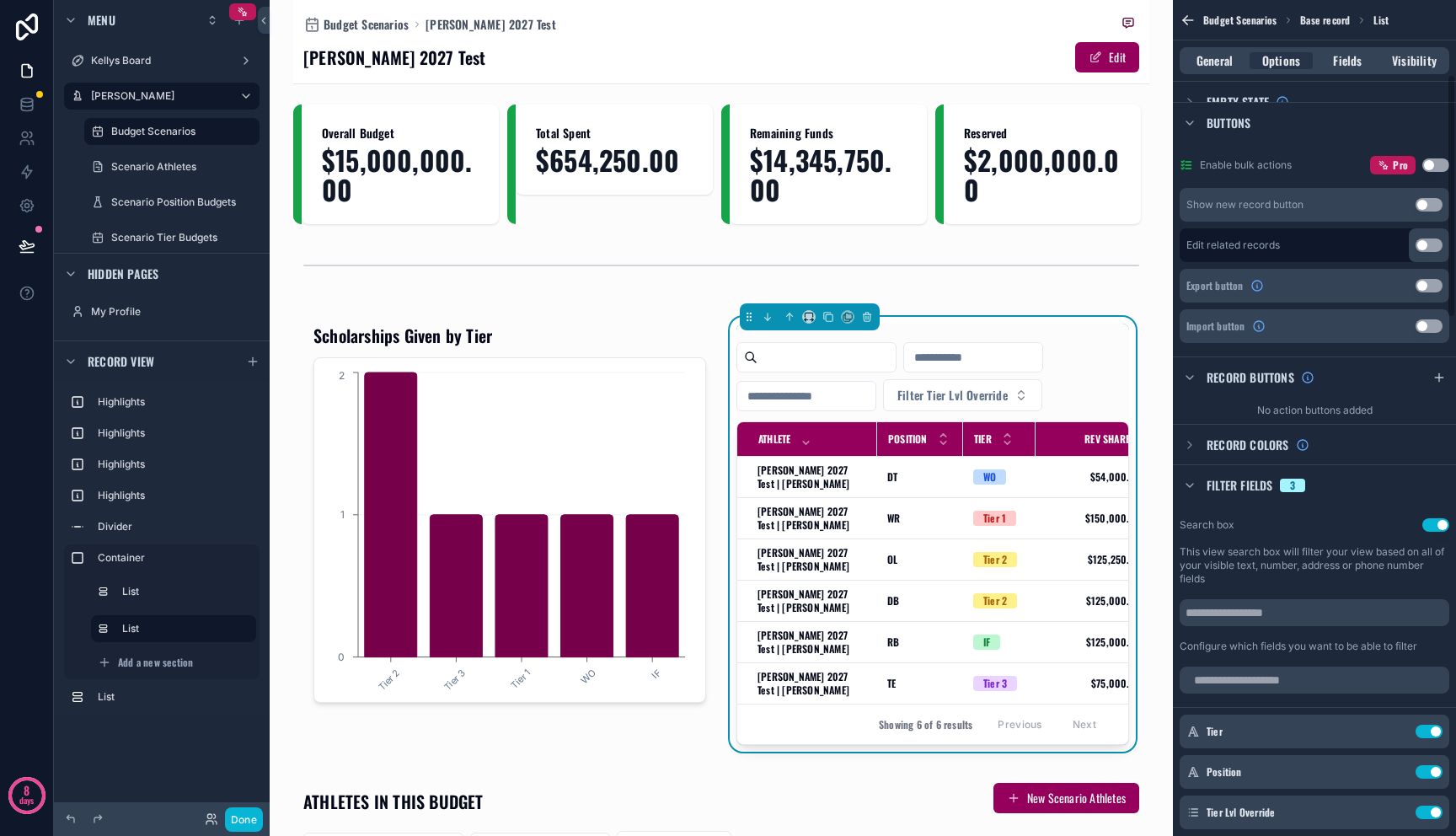
scroll to position [456, 0]
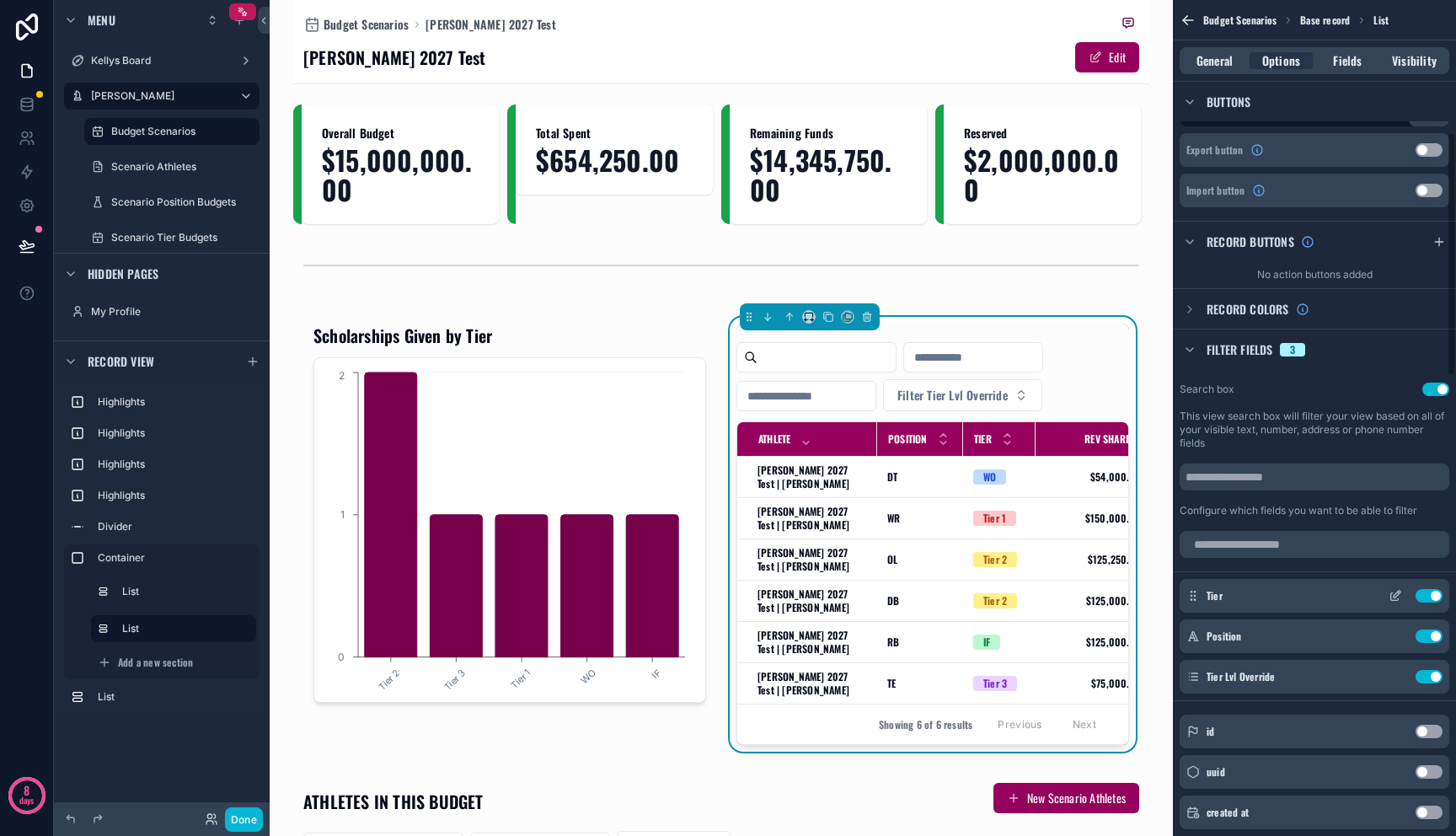
click at [1428, 605] on div "Tier Use setting" at bounding box center [1314, 596] width 269 height 34
click at [1428, 592] on button "Use setting" at bounding box center [1428, 596] width 27 height 13
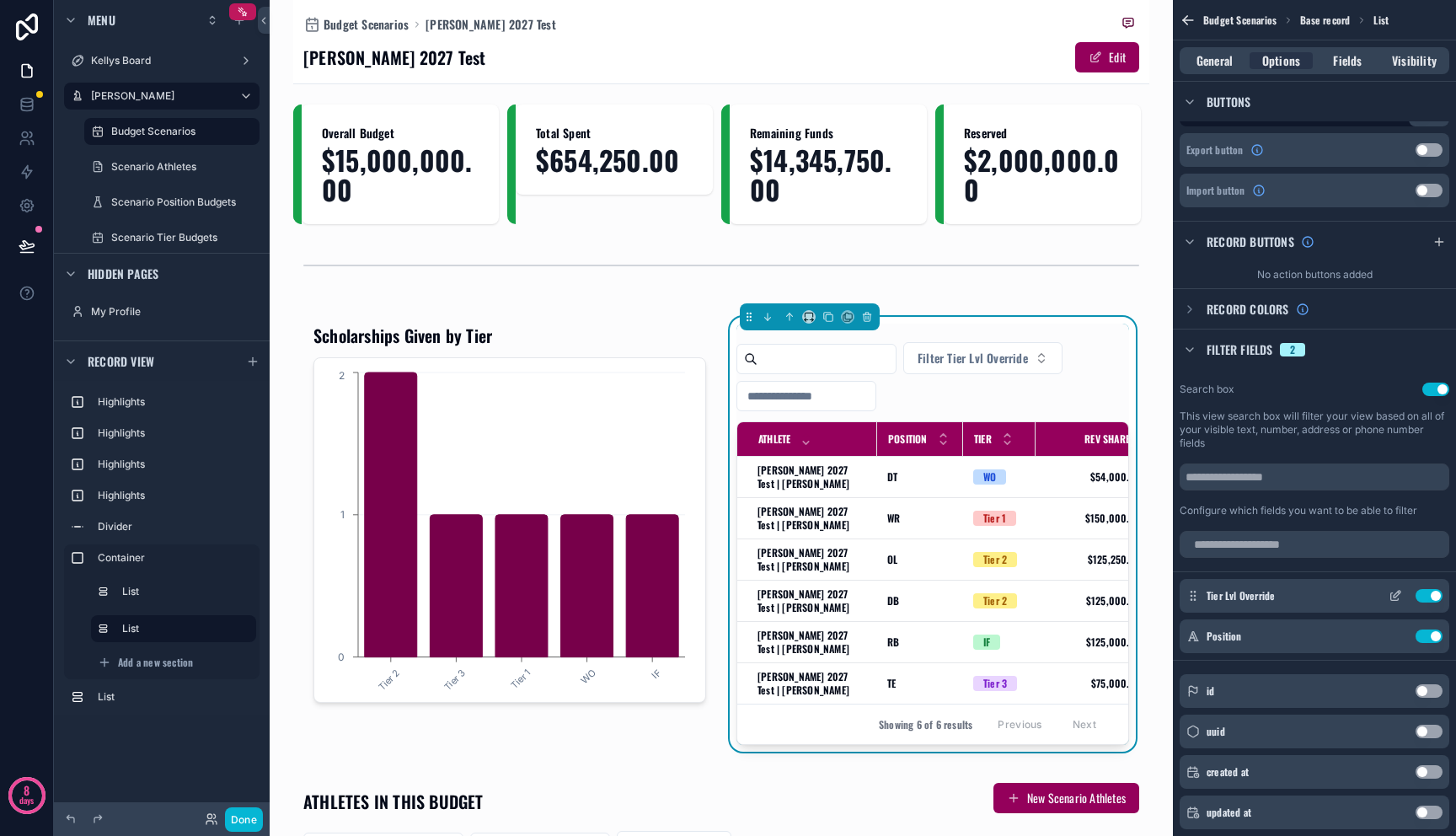
click at [1393, 593] on icon "scrollable content" at bounding box center [1395, 596] width 13 height 13
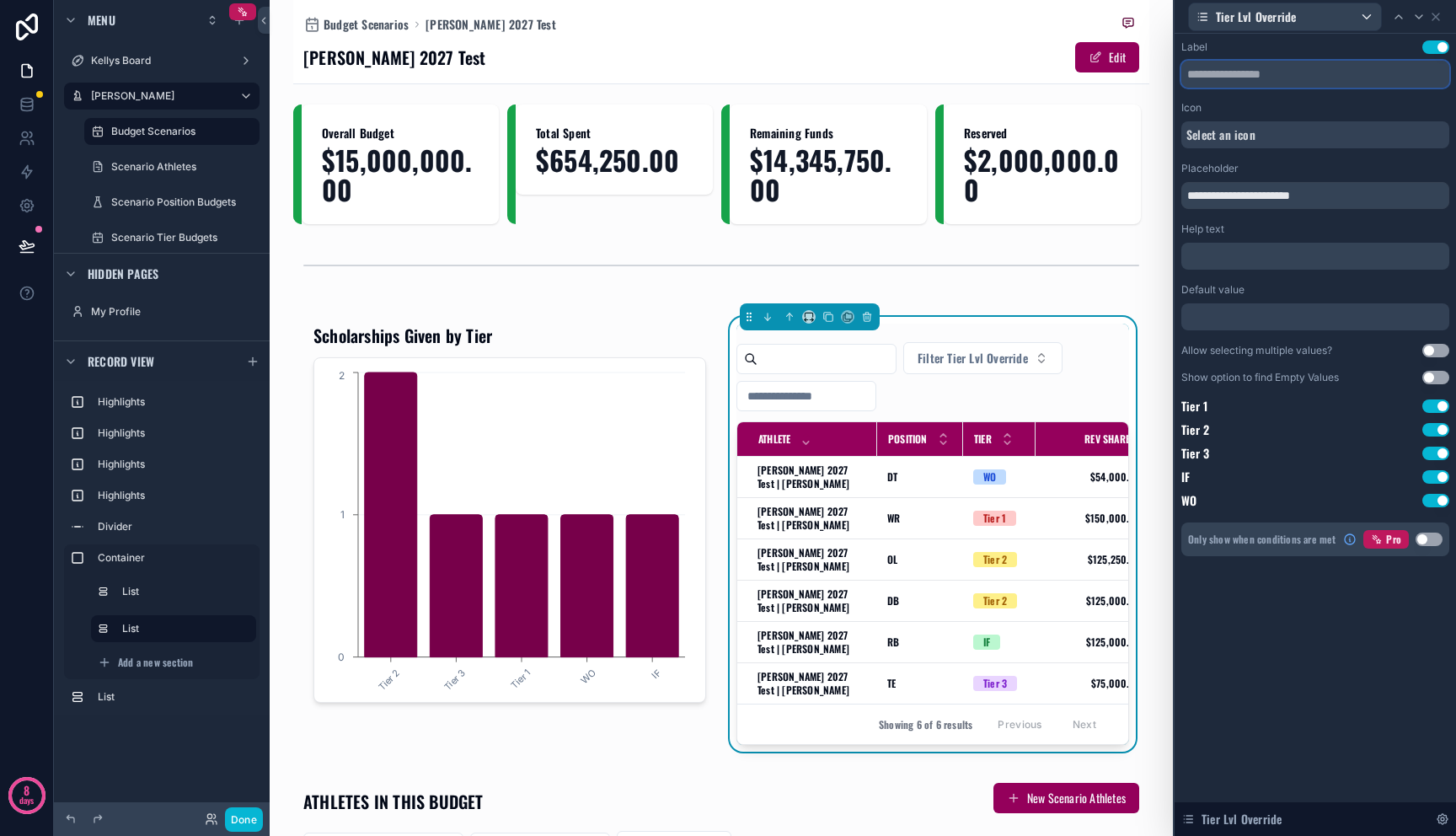
drag, startPoint x: 1231, startPoint y: 74, endPoint x: 1396, endPoint y: 82, distance: 165.2
click at [1396, 82] on input "text" at bounding box center [1315, 74] width 268 height 27
click at [1324, 75] on input "text" at bounding box center [1315, 74] width 268 height 27
drag, startPoint x: 1330, startPoint y: 198, endPoint x: 1265, endPoint y: 193, distance: 65.2
click at [1265, 193] on input "**********" at bounding box center [1315, 196] width 268 height 27
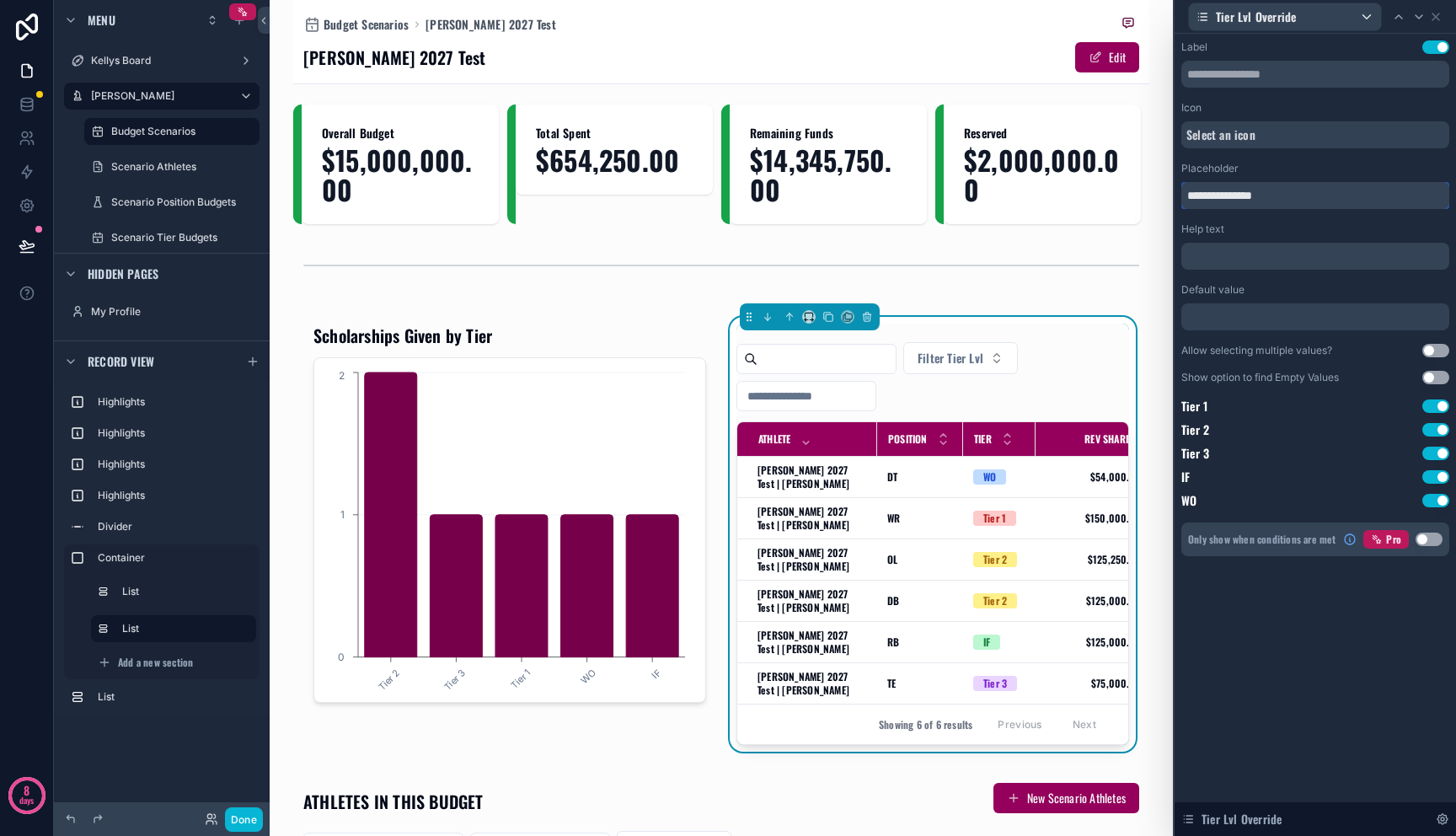
type input "**********"
click at [1222, 140] on span "Select an icon" at bounding box center [1221, 134] width 69 height 17
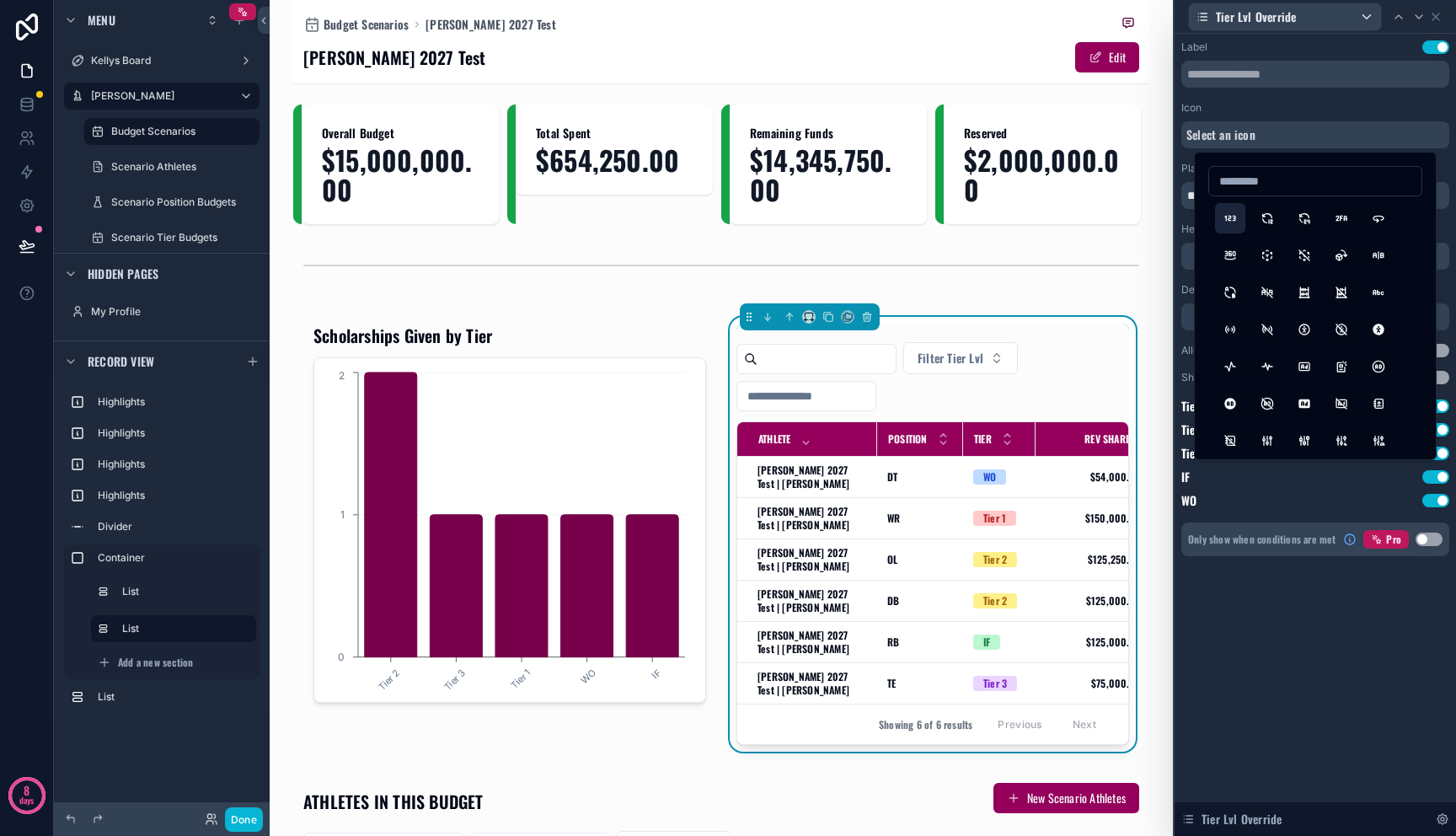
click at [1234, 216] on button "123" at bounding box center [1230, 218] width 30 height 30
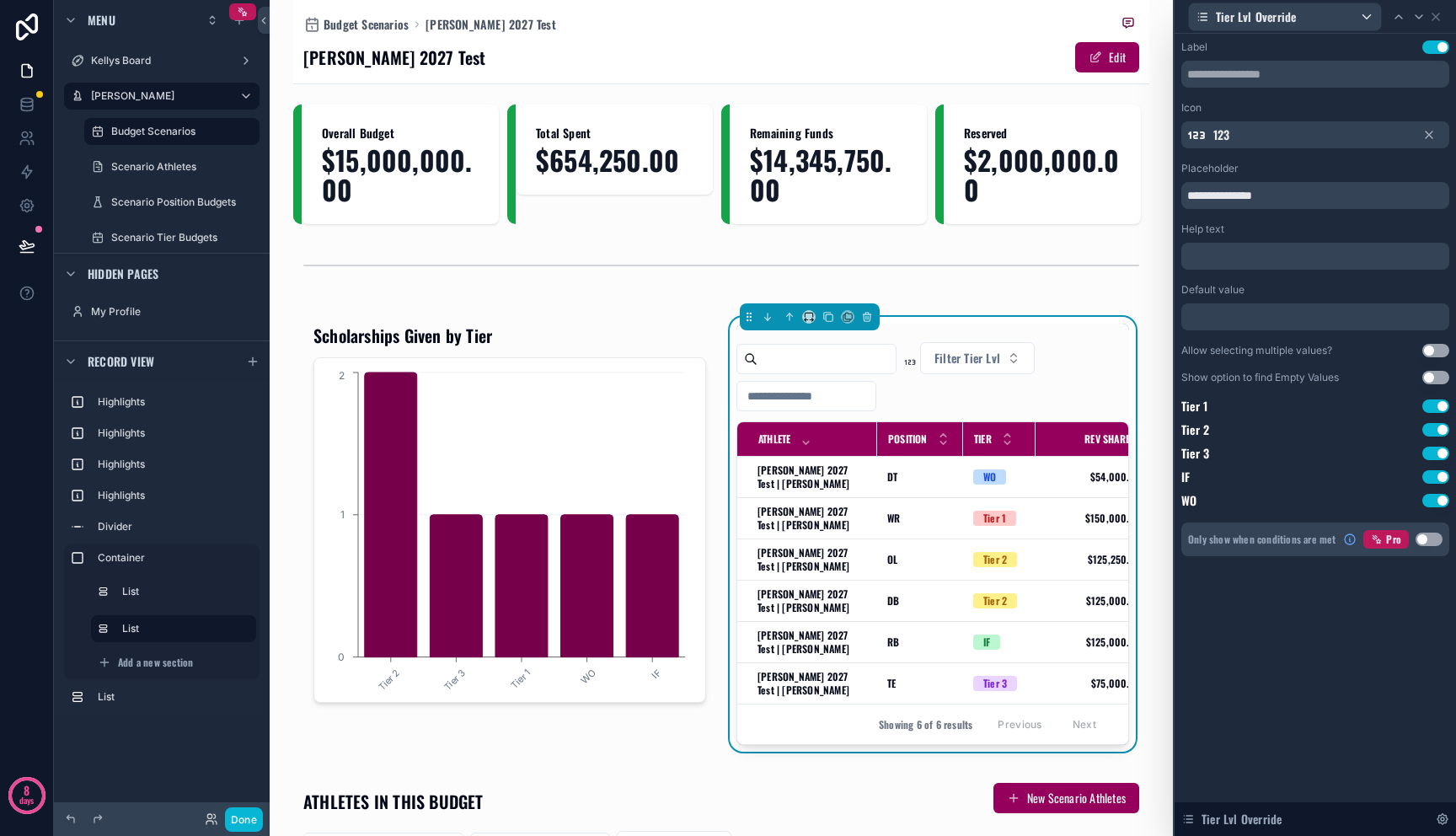
click at [1303, 160] on div "**********" at bounding box center [1315, 298] width 268 height 516
click at [1303, 146] on div "123" at bounding box center [1315, 134] width 268 height 27
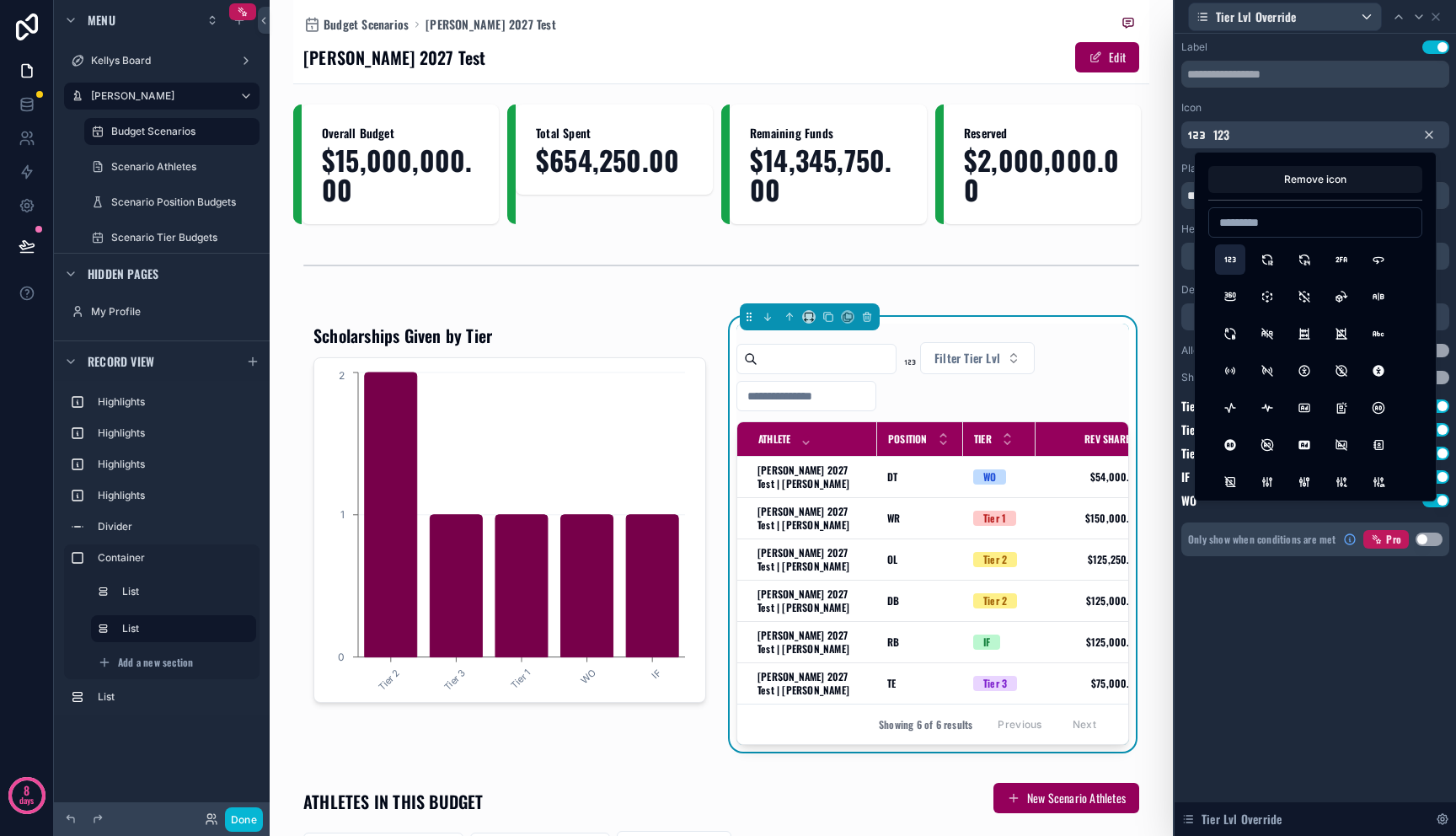
click at [1428, 133] on icon at bounding box center [1429, 135] width 7 height 7
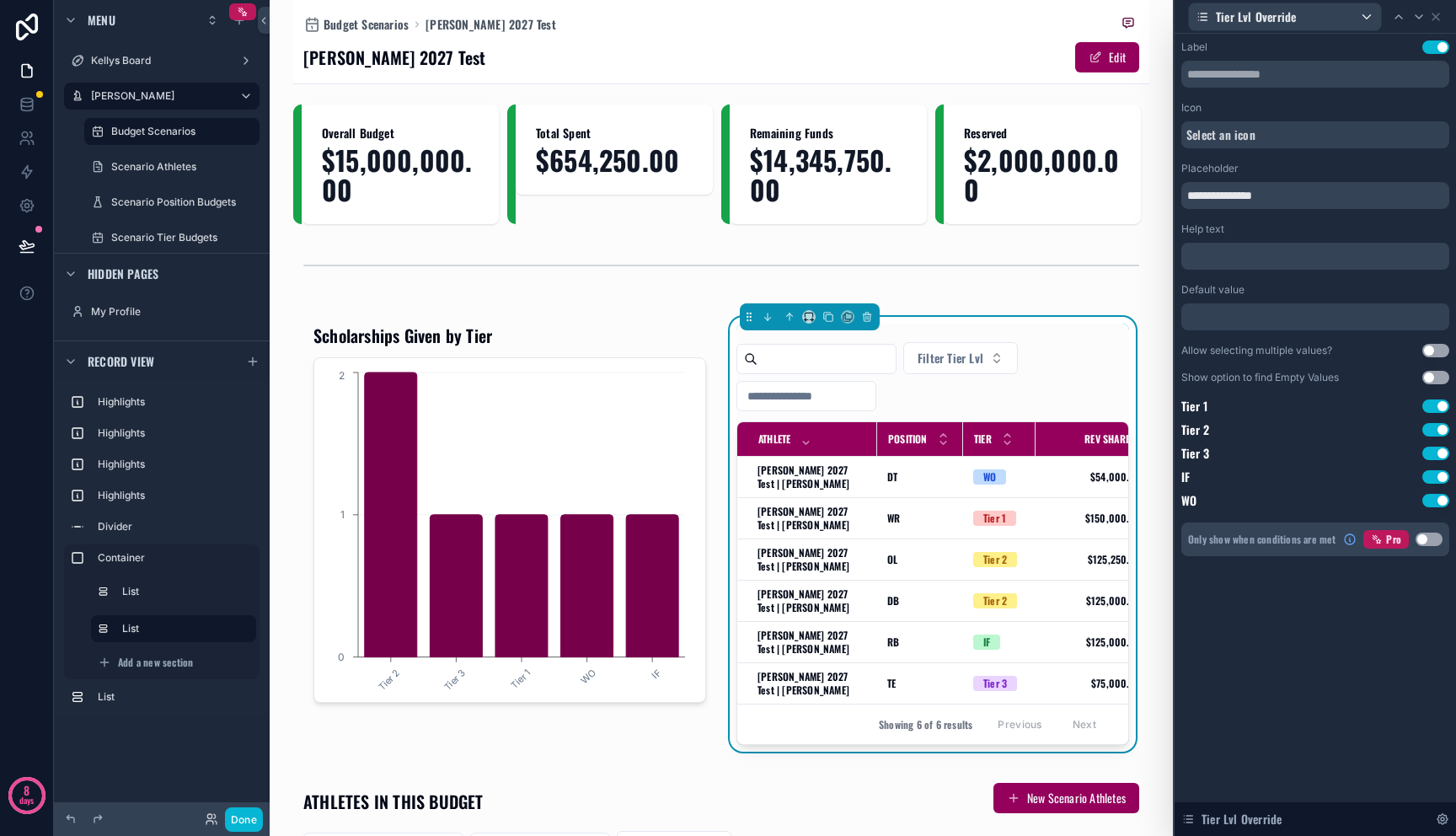
click at [1374, 113] on div "Icon" at bounding box center [1315, 108] width 268 height 13
click at [1295, 809] on div "Tier Lvl Override" at bounding box center [1315, 819] width 282 height 34
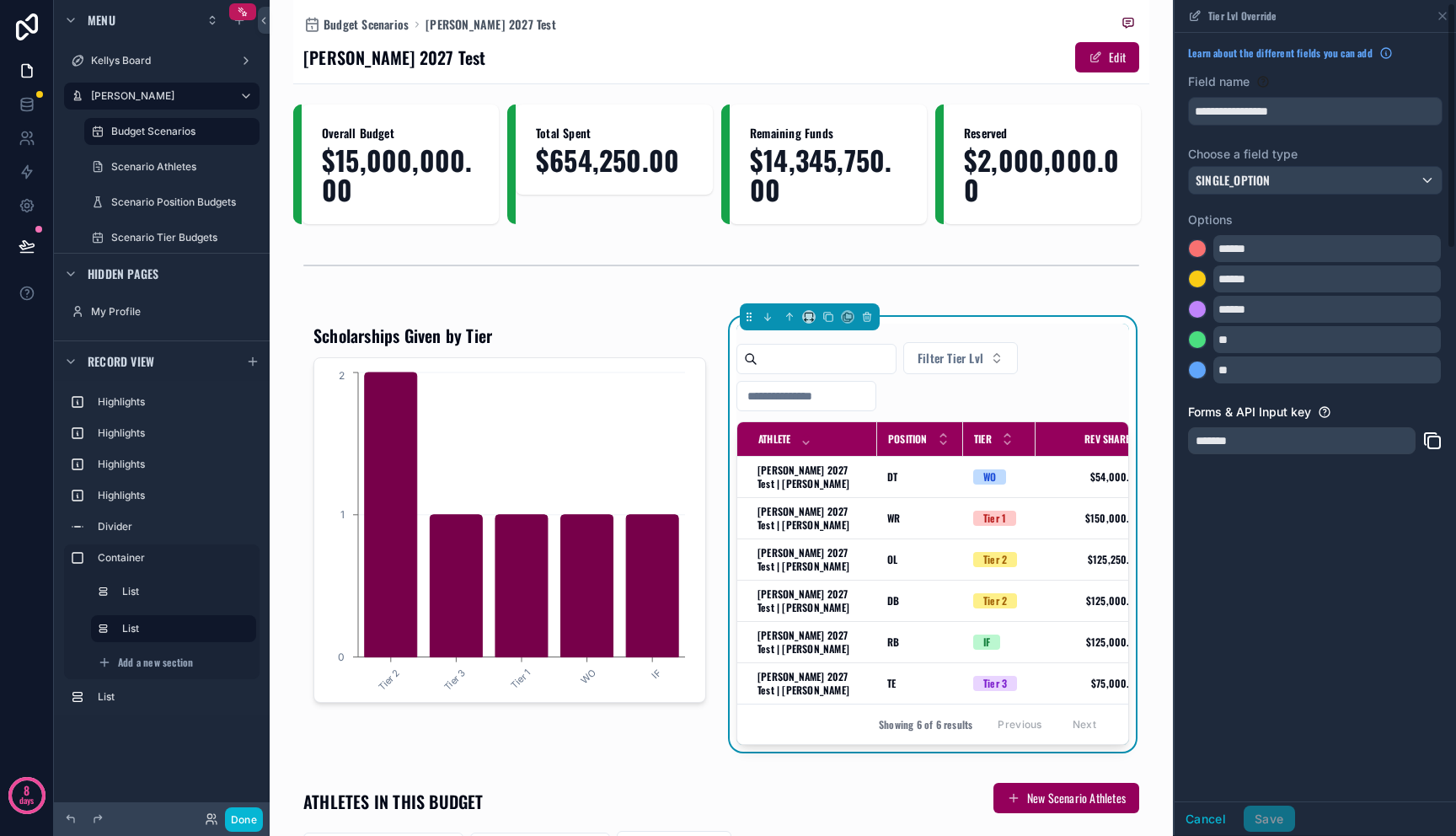
scroll to position [0, 0]
click at [1444, 13] on icon "scrollable content" at bounding box center [1442, 16] width 13 height 13
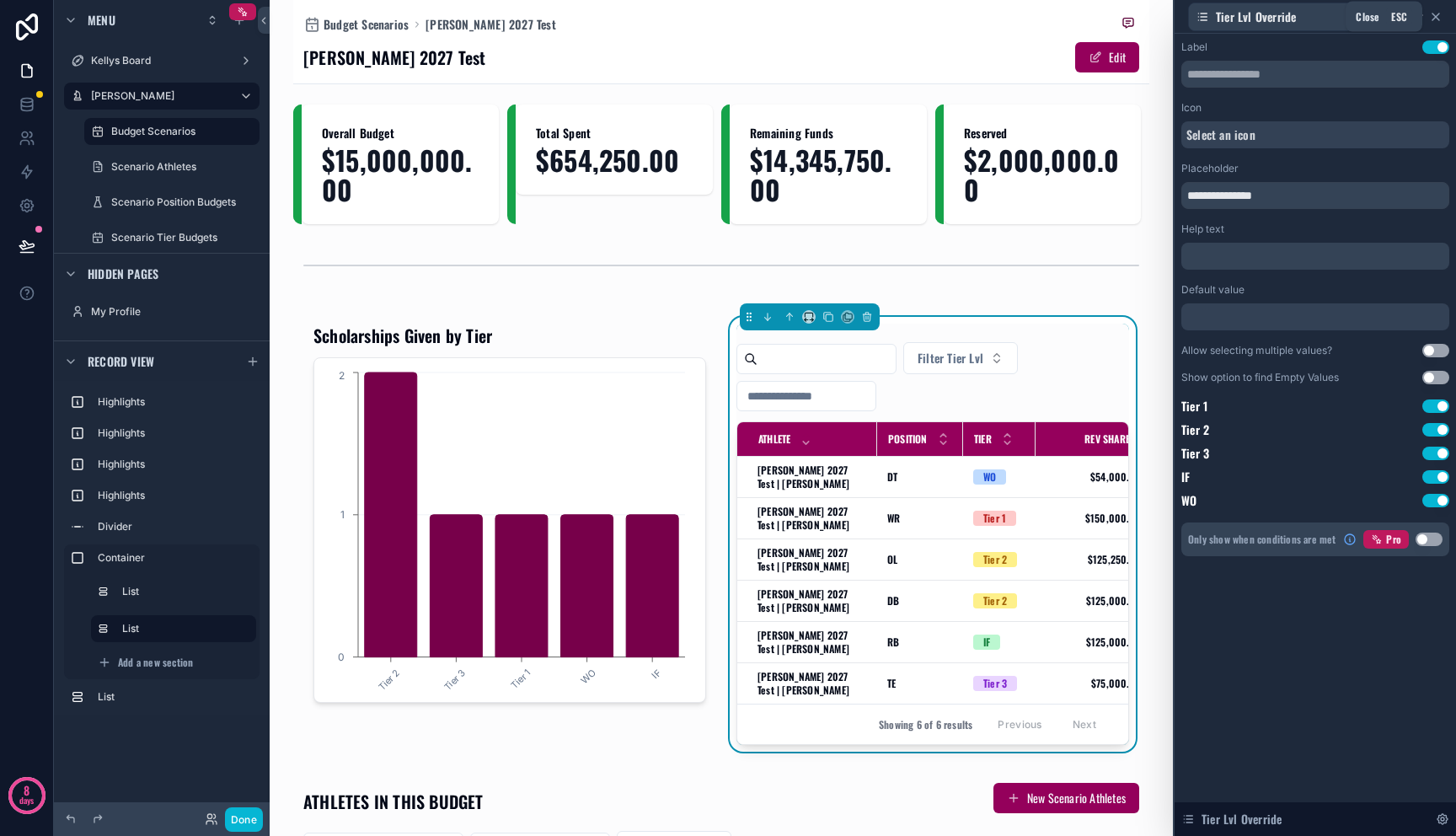
click at [1434, 19] on icon at bounding box center [1436, 16] width 13 height 13
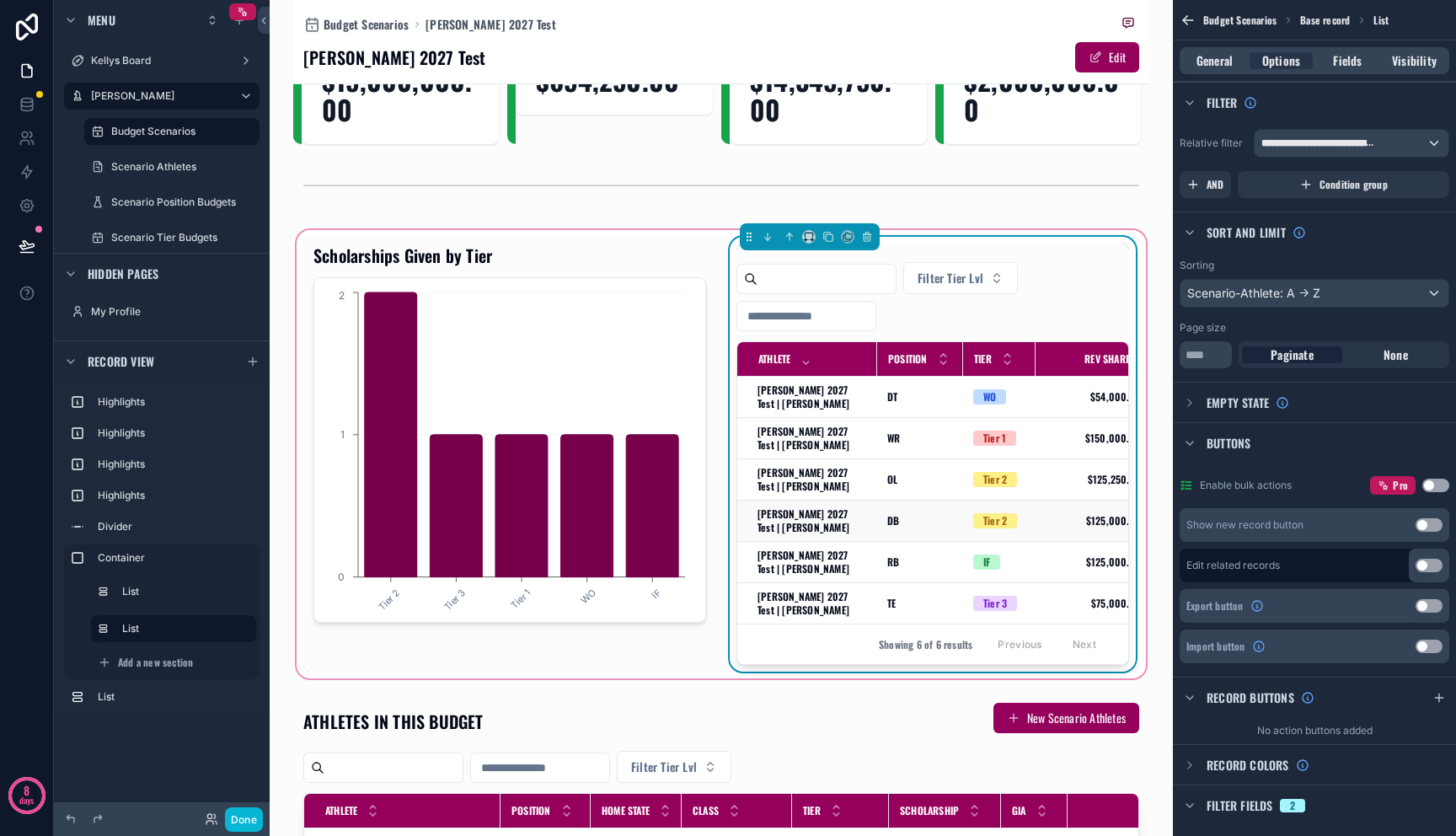
scroll to position [36, 0]
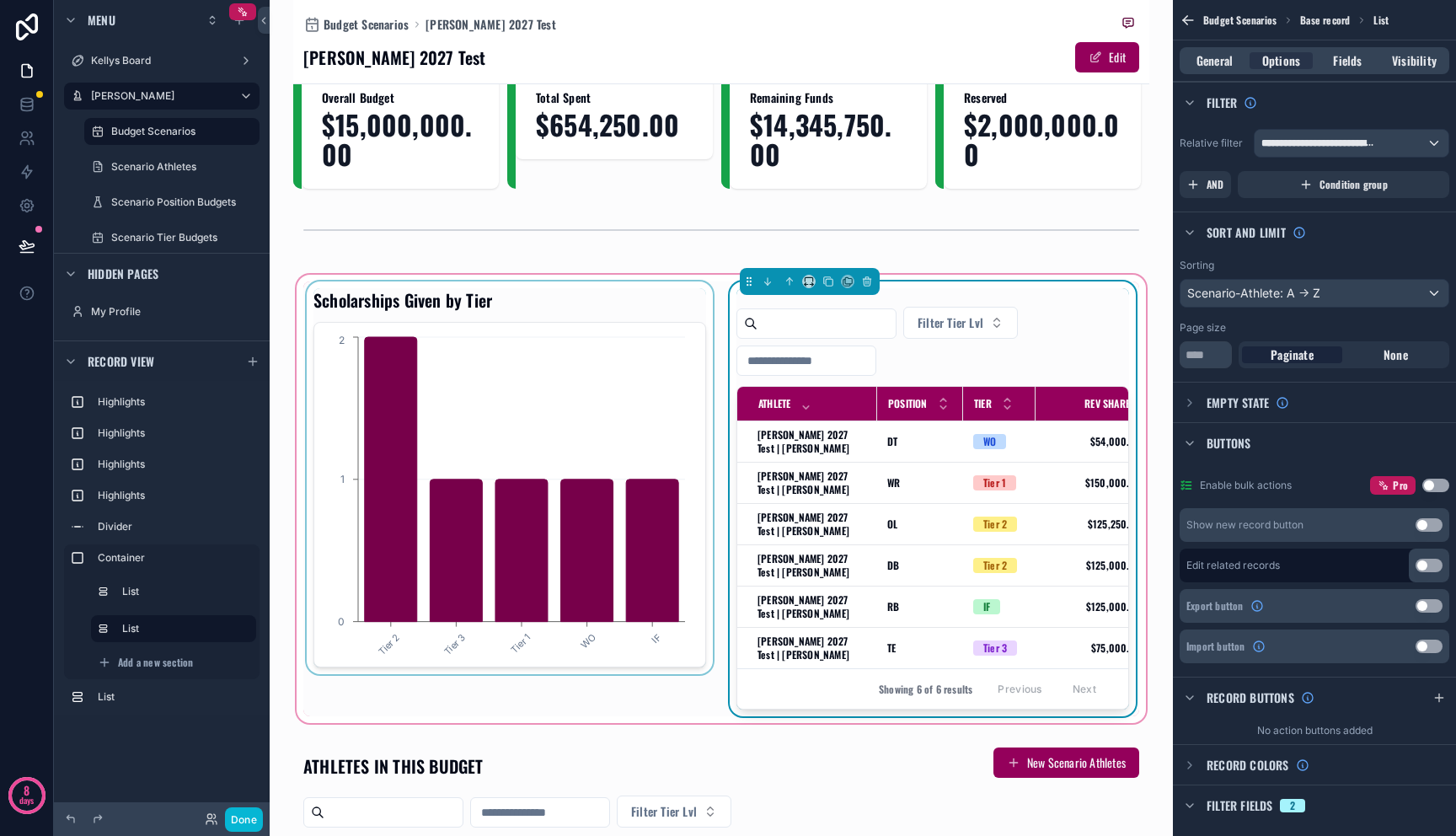
click at [444, 500] on div "scrollable content" at bounding box center [509, 499] width 412 height 435
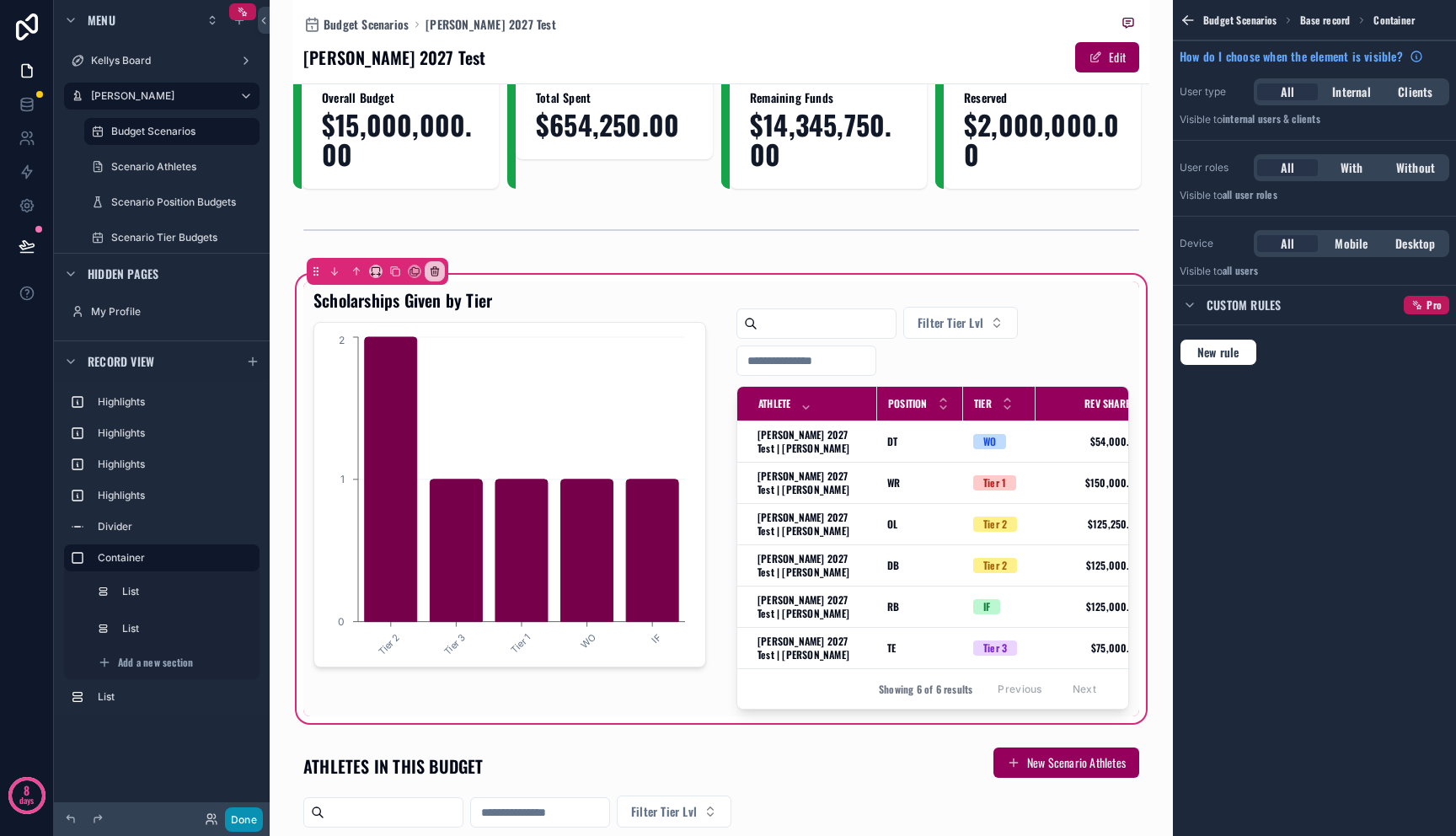
click at [235, 815] on button "Done" at bounding box center [244, 819] width 38 height 24
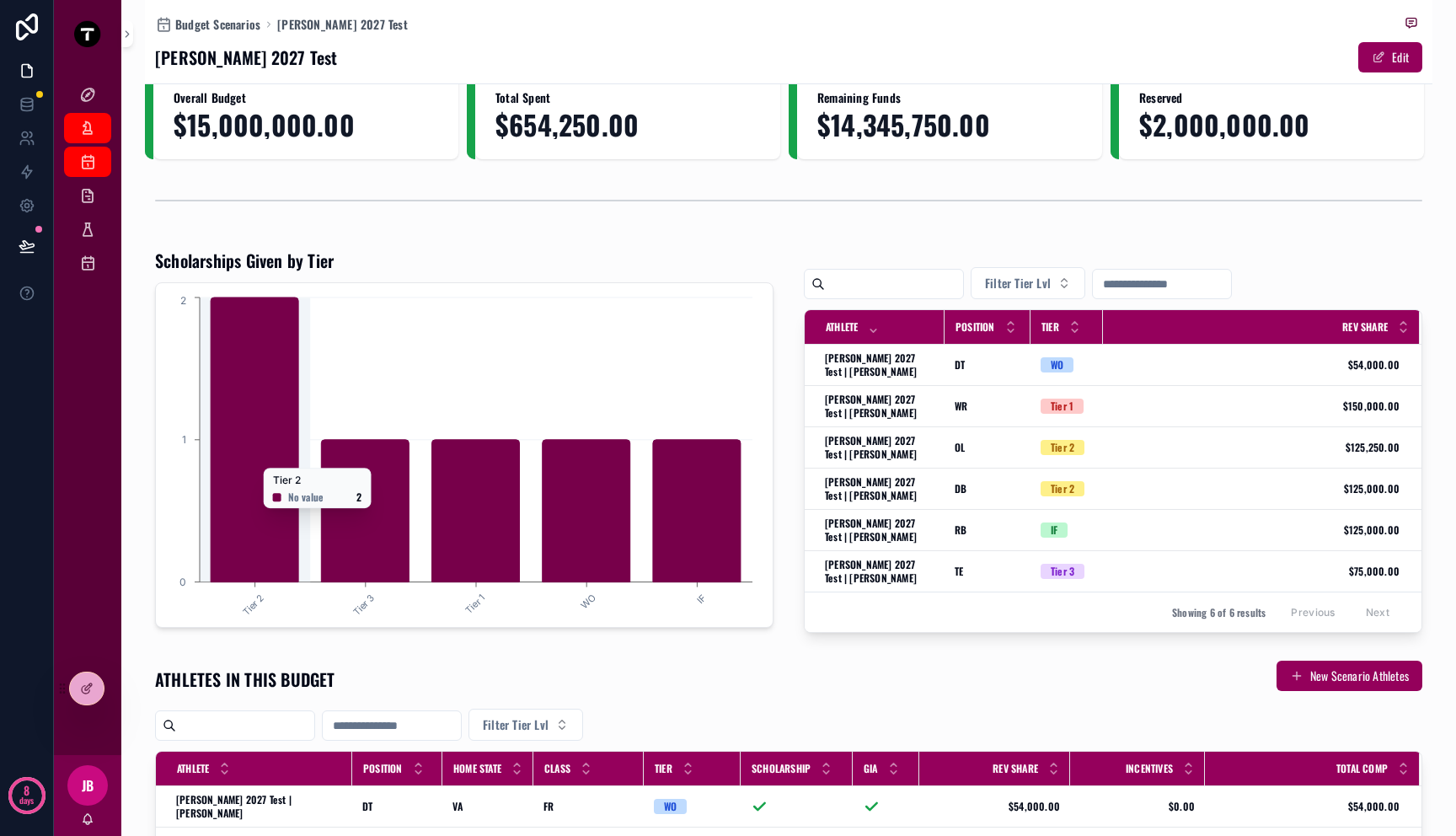
click at [267, 473] on icon "chart" at bounding box center [254, 440] width 88 height 285
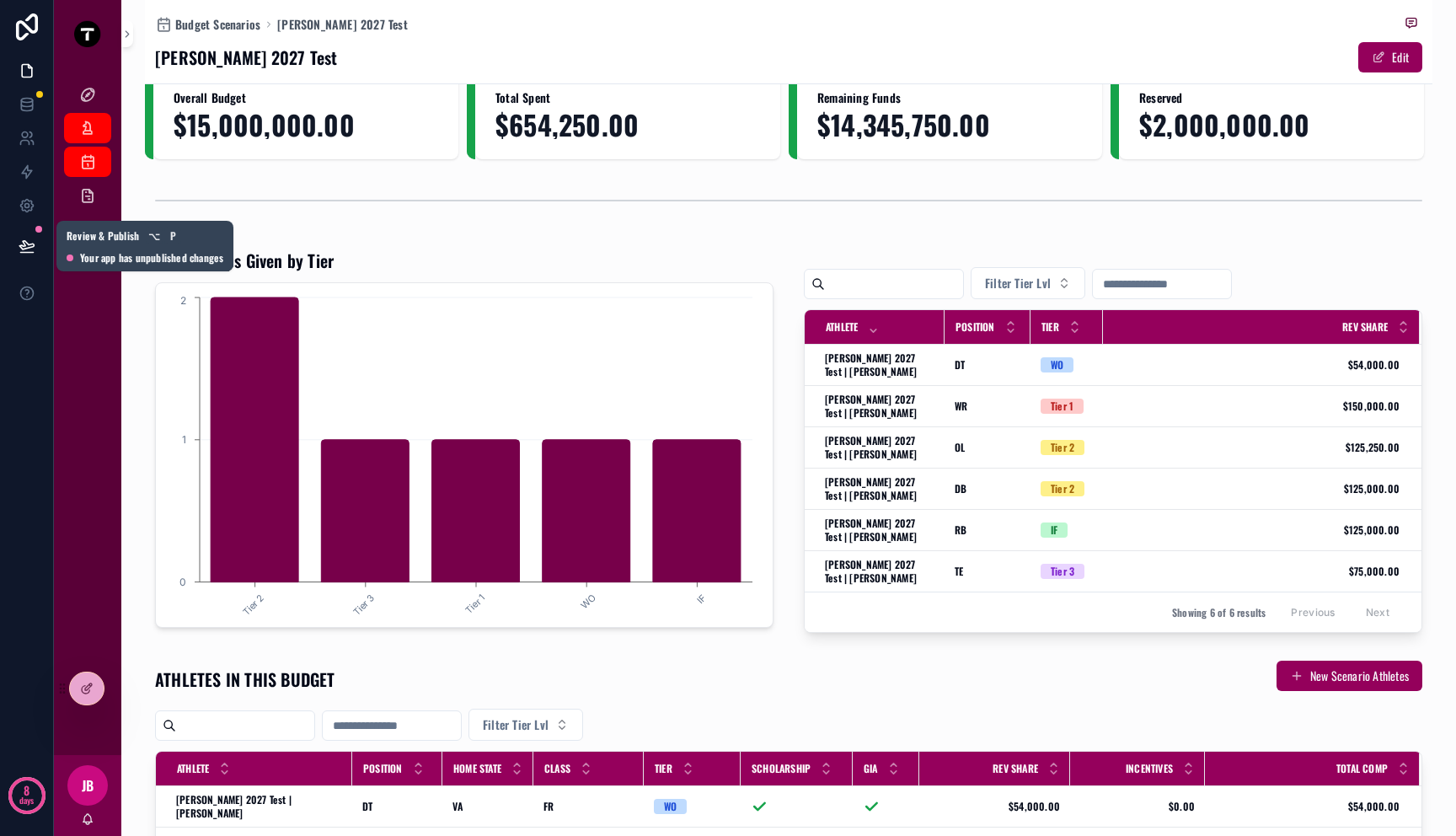
click at [26, 243] on icon at bounding box center [27, 245] width 14 height 8
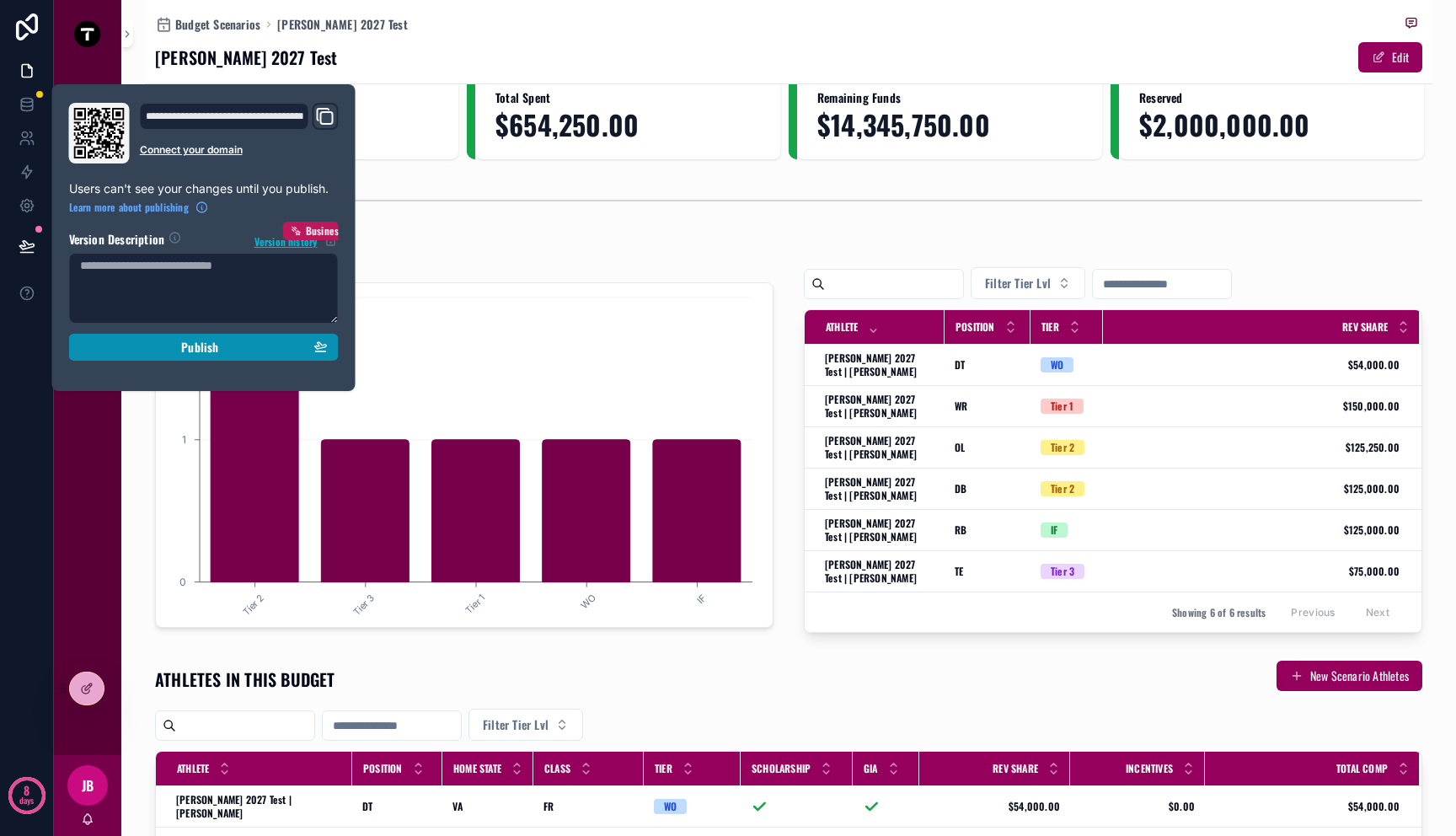
click at [315, 349] on icon "button" at bounding box center [321, 346] width 13 height 13
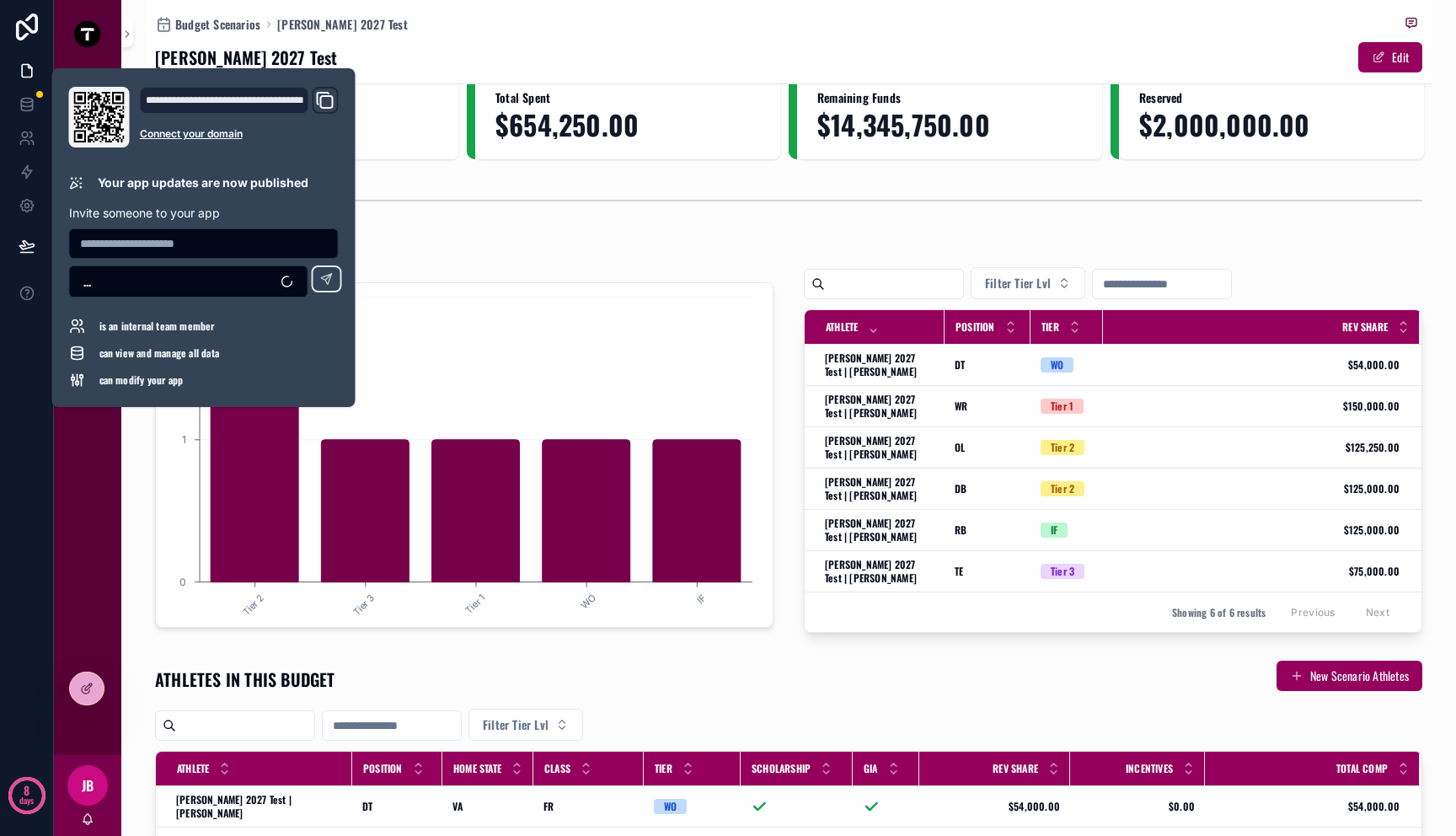
drag, startPoint x: 412, startPoint y: 671, endPoint x: 412, endPoint y: 654, distance: 17.0
click at [412, 671] on div "ATHLETES IN THIS BUDGET New Scenario Athletes" at bounding box center [788, 679] width 1268 height 39
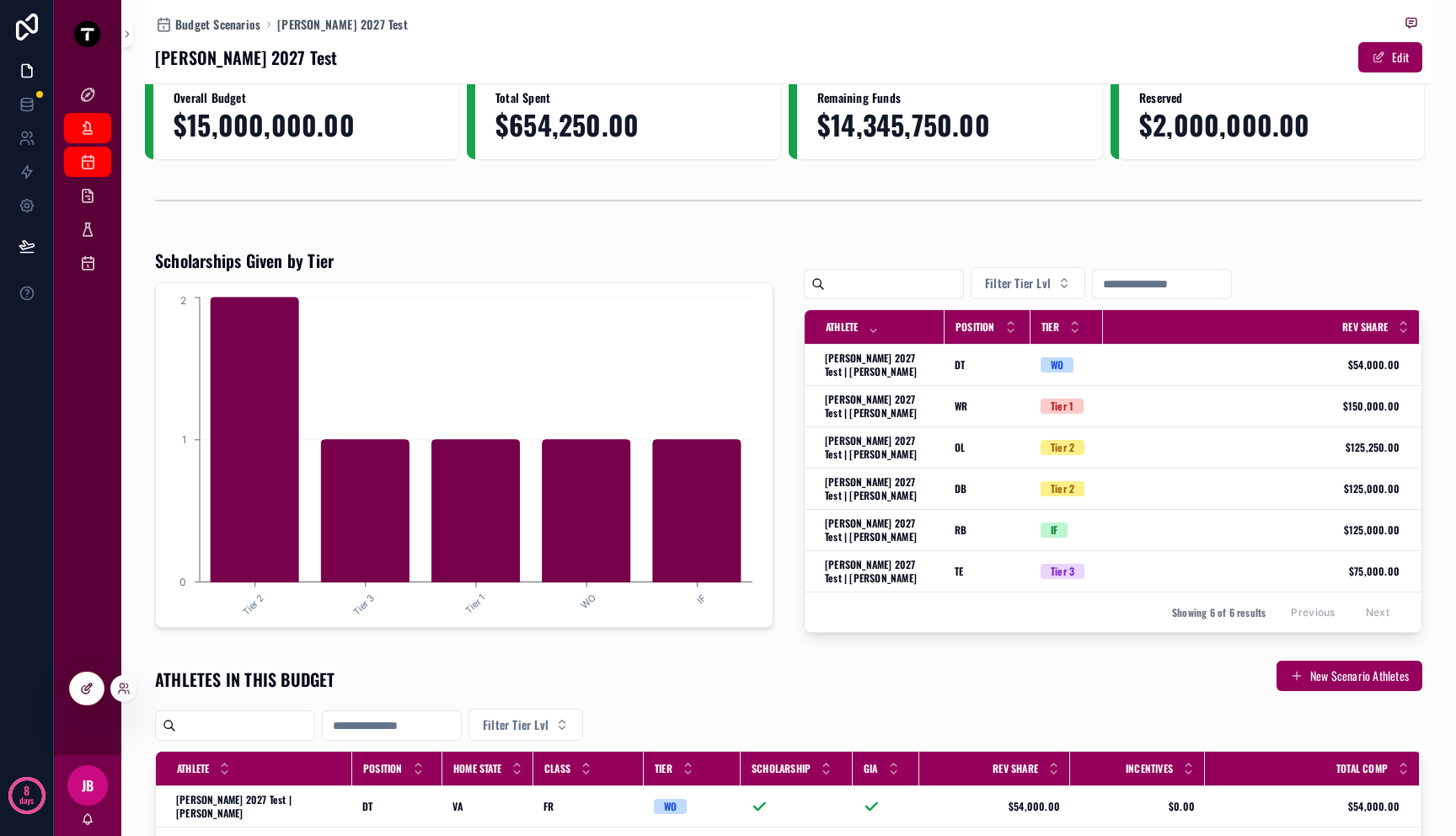
click at [84, 699] on div at bounding box center [87, 688] width 34 height 32
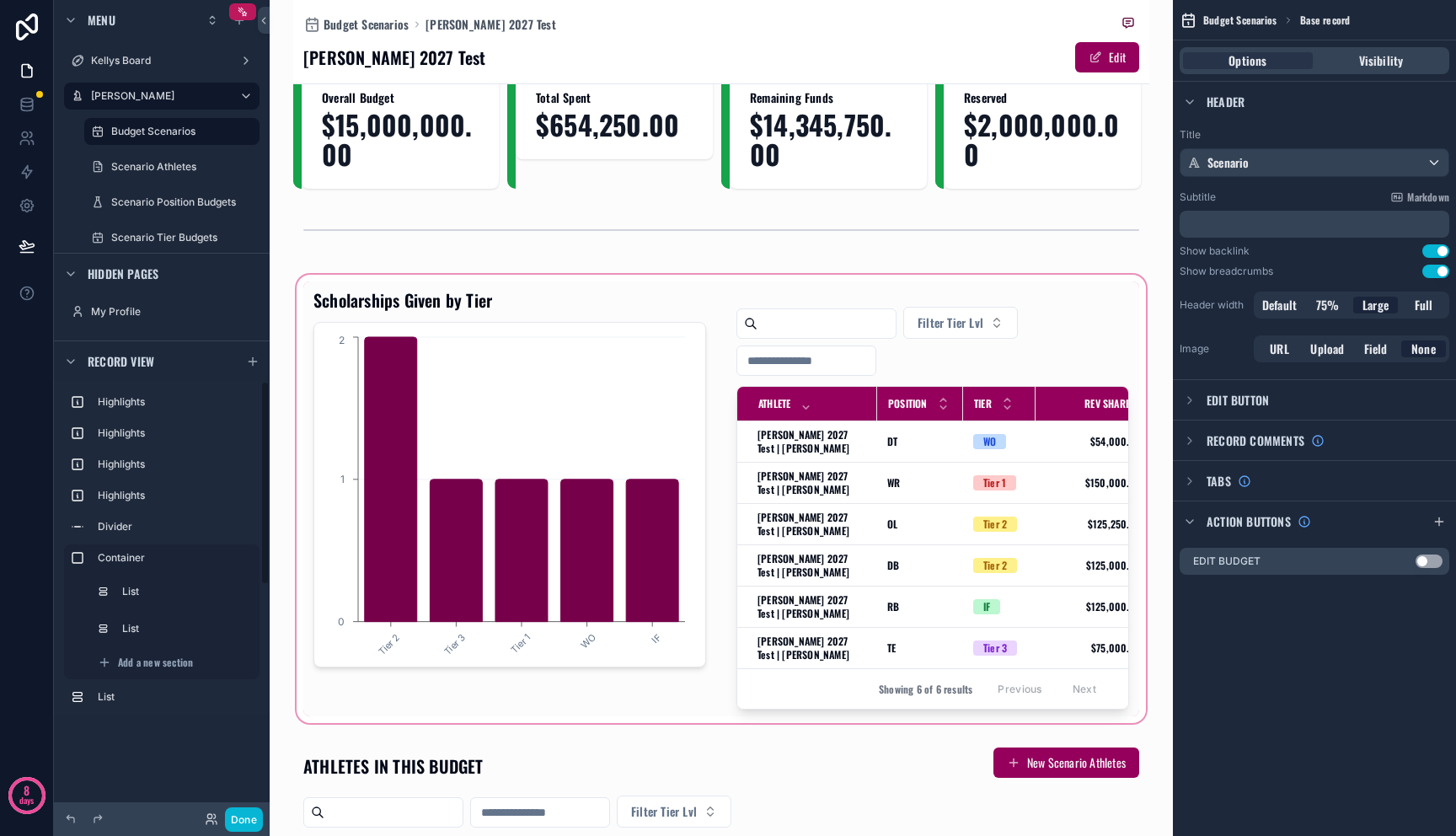
click at [508, 454] on div "scrollable content" at bounding box center [721, 499] width 856 height 455
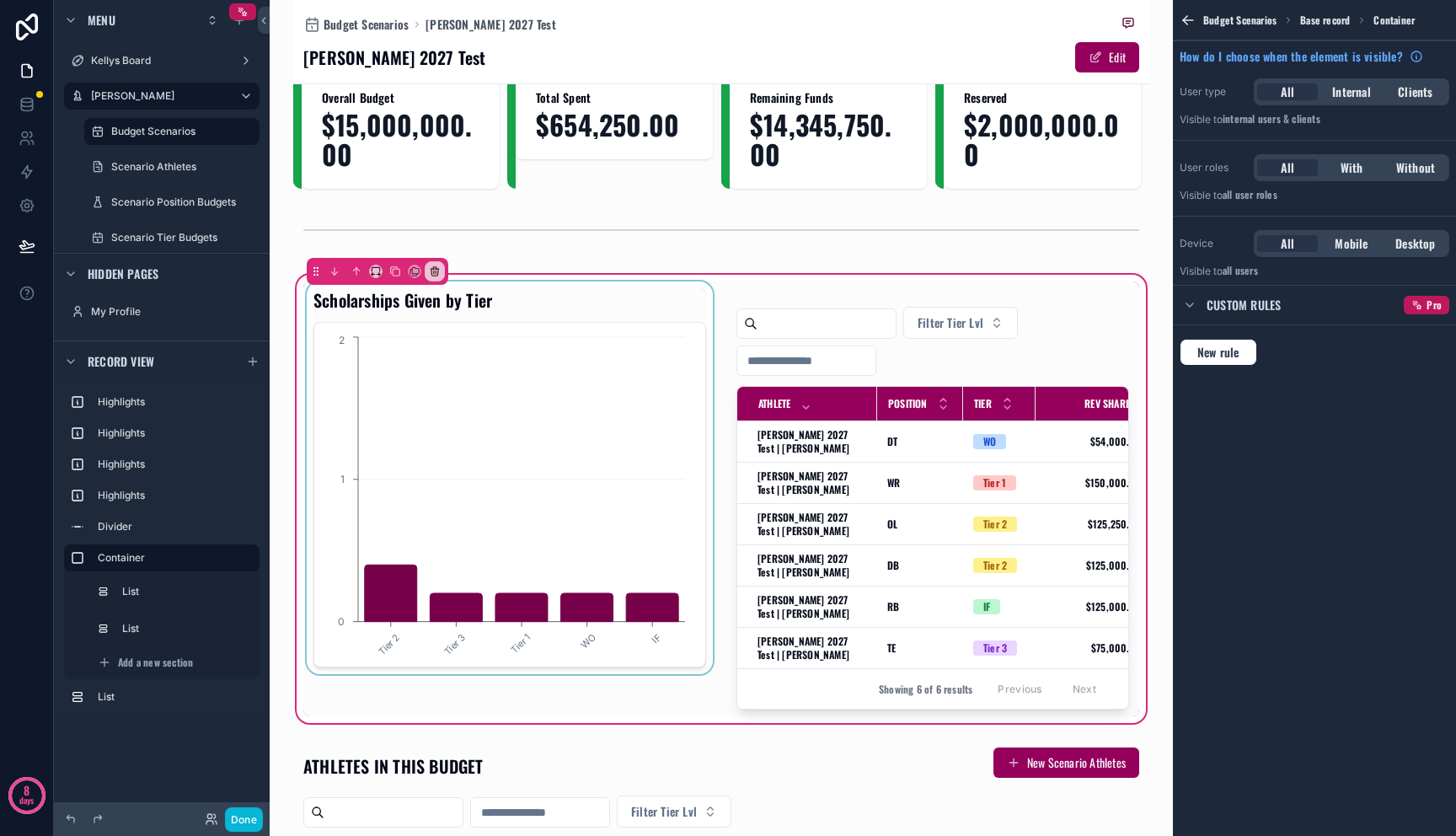
click at [500, 483] on div "scrollable content" at bounding box center [509, 499] width 412 height 435
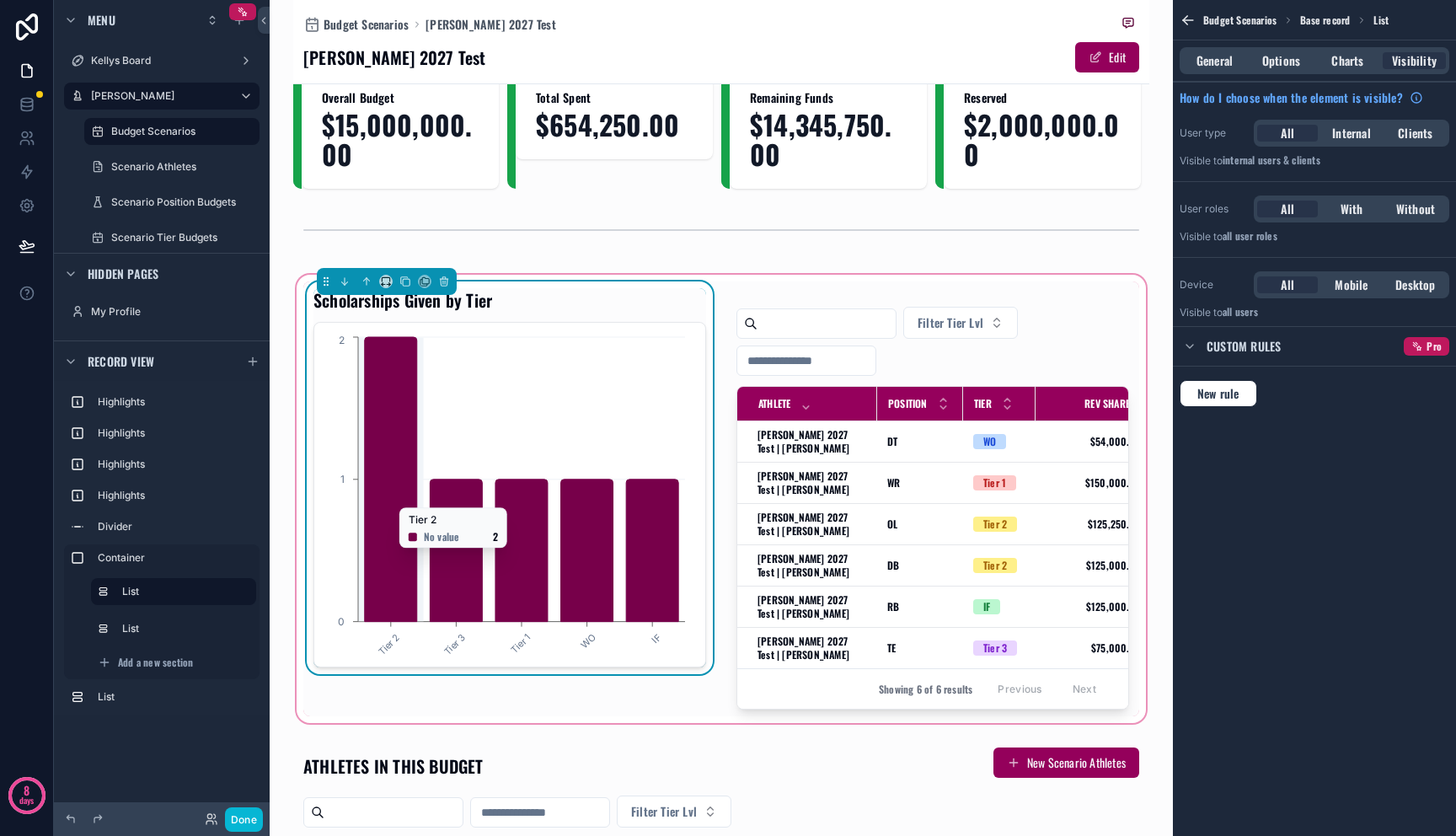
click at [495, 522] on icon "chart" at bounding box center [521, 551] width 52 height 142
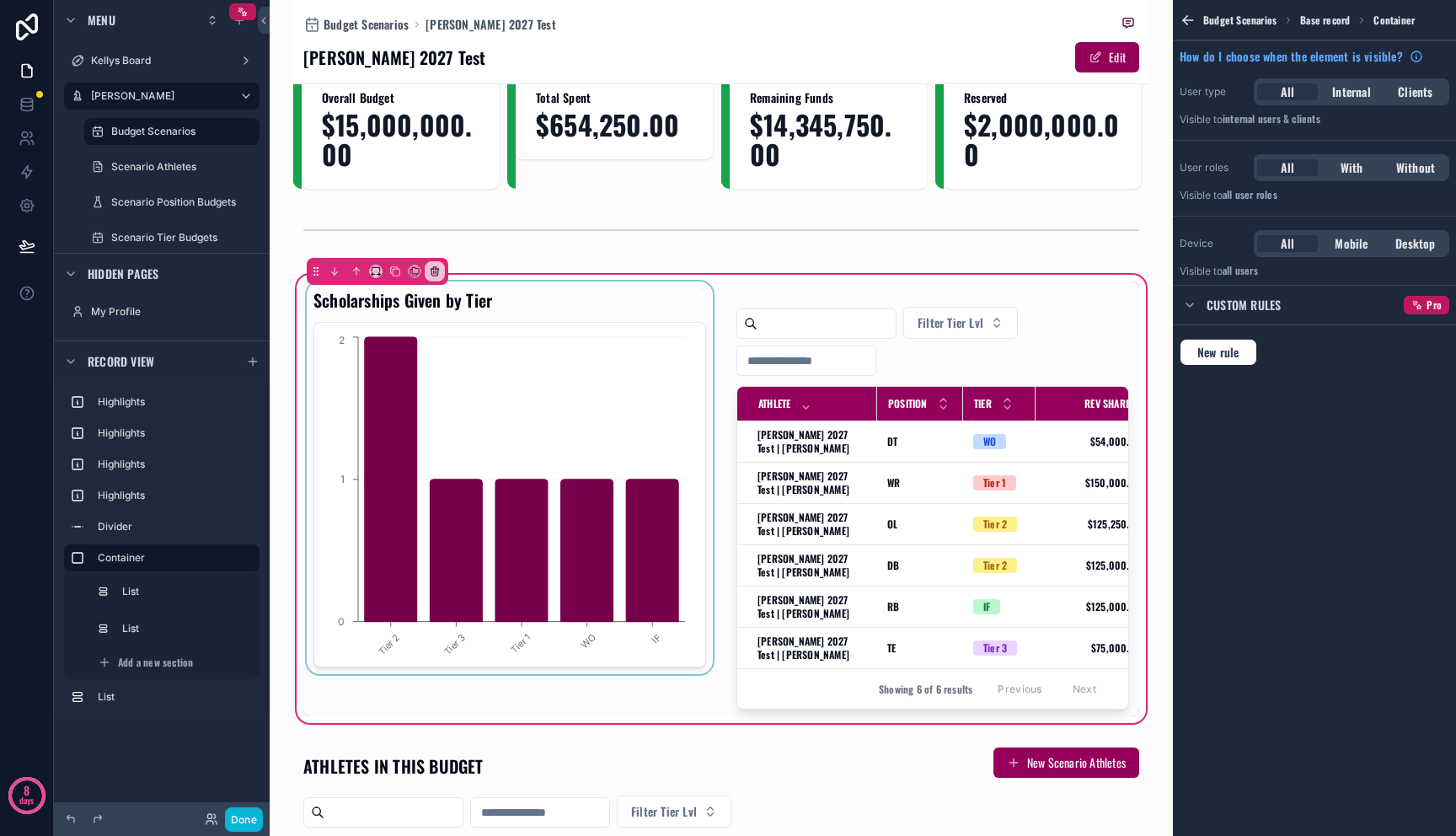
click at [495, 519] on div "scrollable content" at bounding box center [509, 499] width 412 height 435
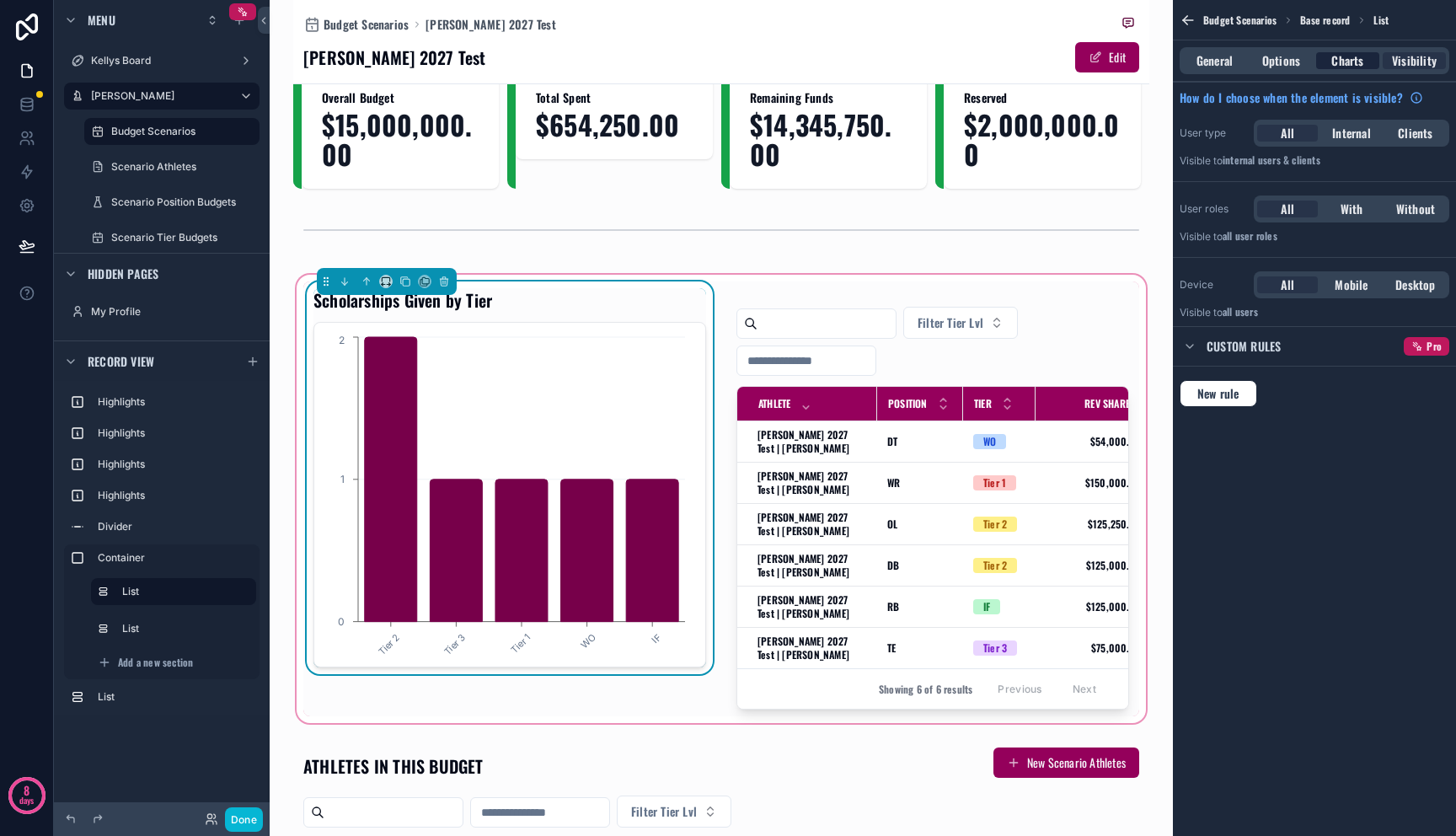
click at [1331, 53] on div "Charts" at bounding box center [1348, 60] width 63 height 17
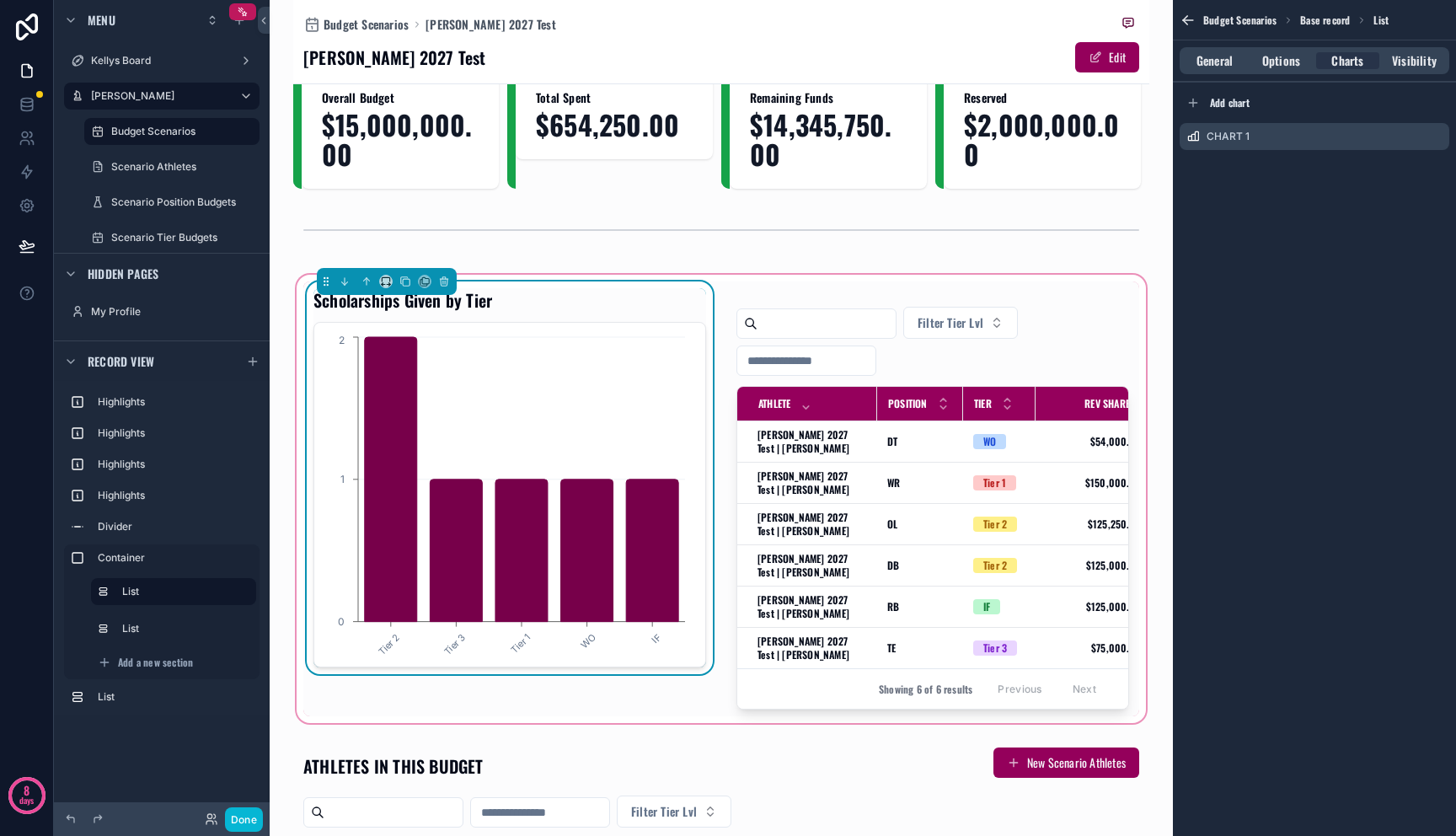
click at [1452, 136] on div "Chart 1" at bounding box center [1314, 136] width 283 height 40
click at [1441, 138] on icon "scrollable content" at bounding box center [1436, 136] width 13 height 13
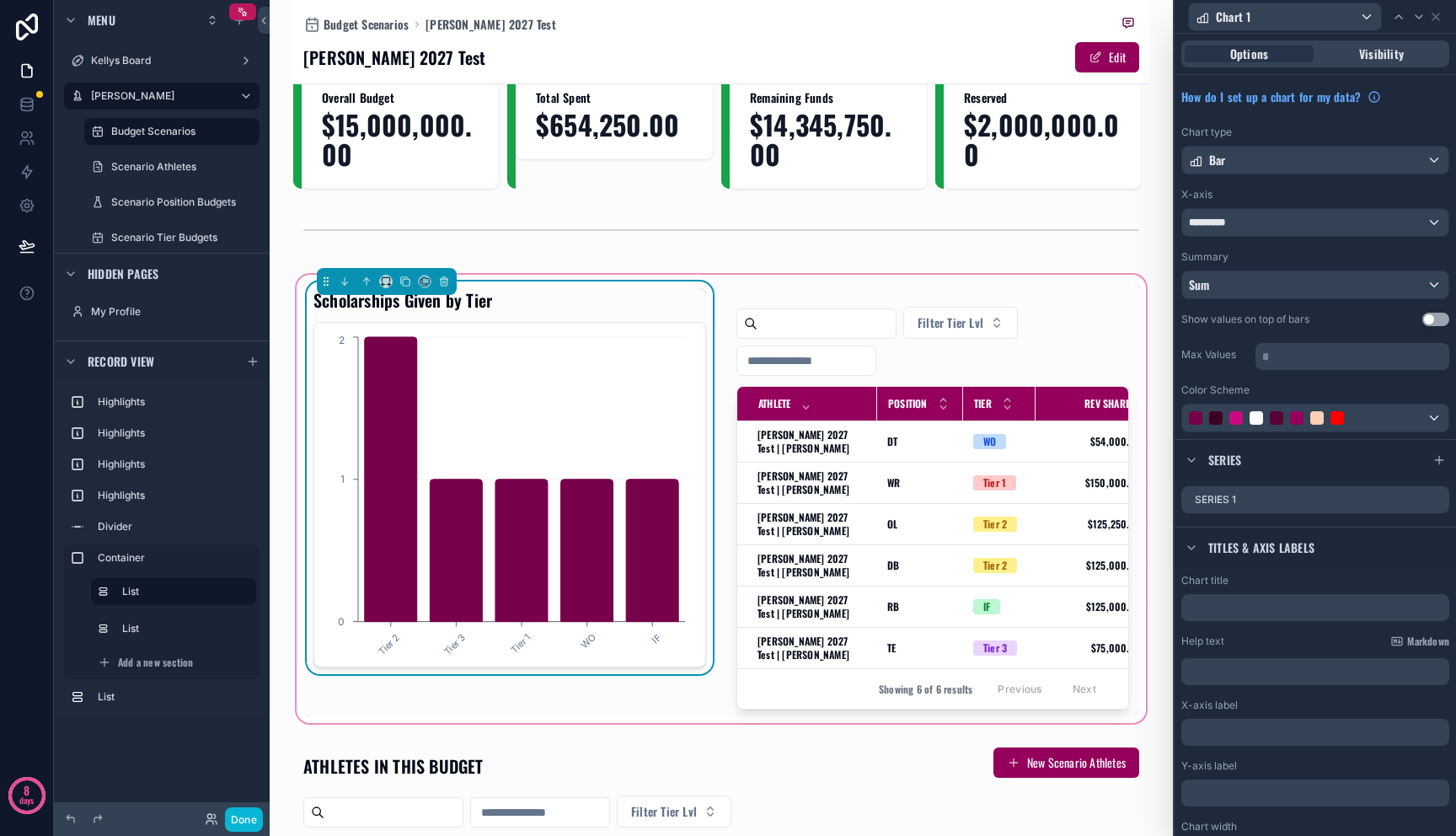
click at [1427, 316] on button "Use setting" at bounding box center [1436, 319] width 27 height 13
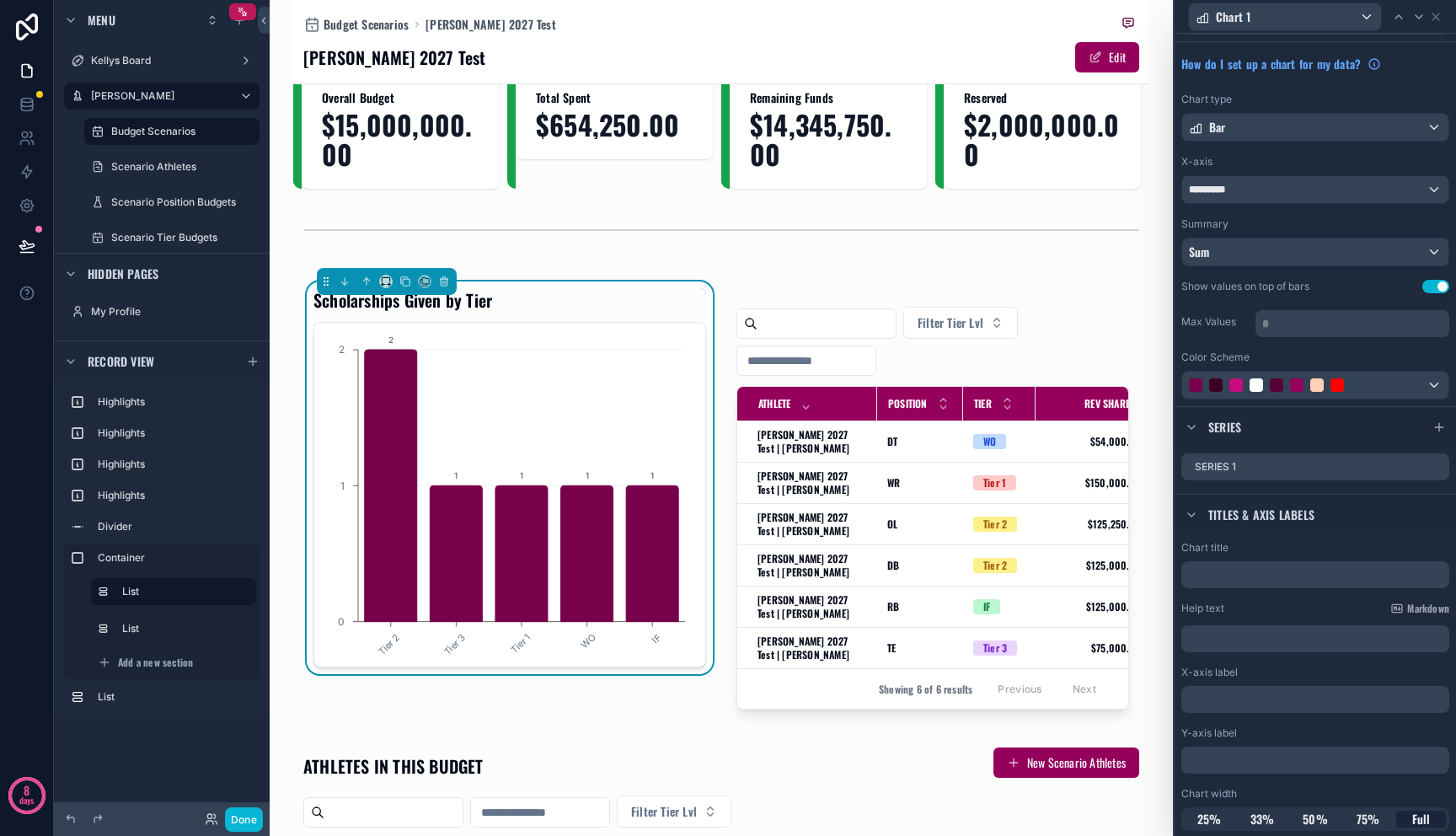
scroll to position [35, 0]
click at [1315, 626] on div "﻿" at bounding box center [1315, 637] width 268 height 27
click at [1353, 631] on p "﻿" at bounding box center [1316, 637] width 258 height 17
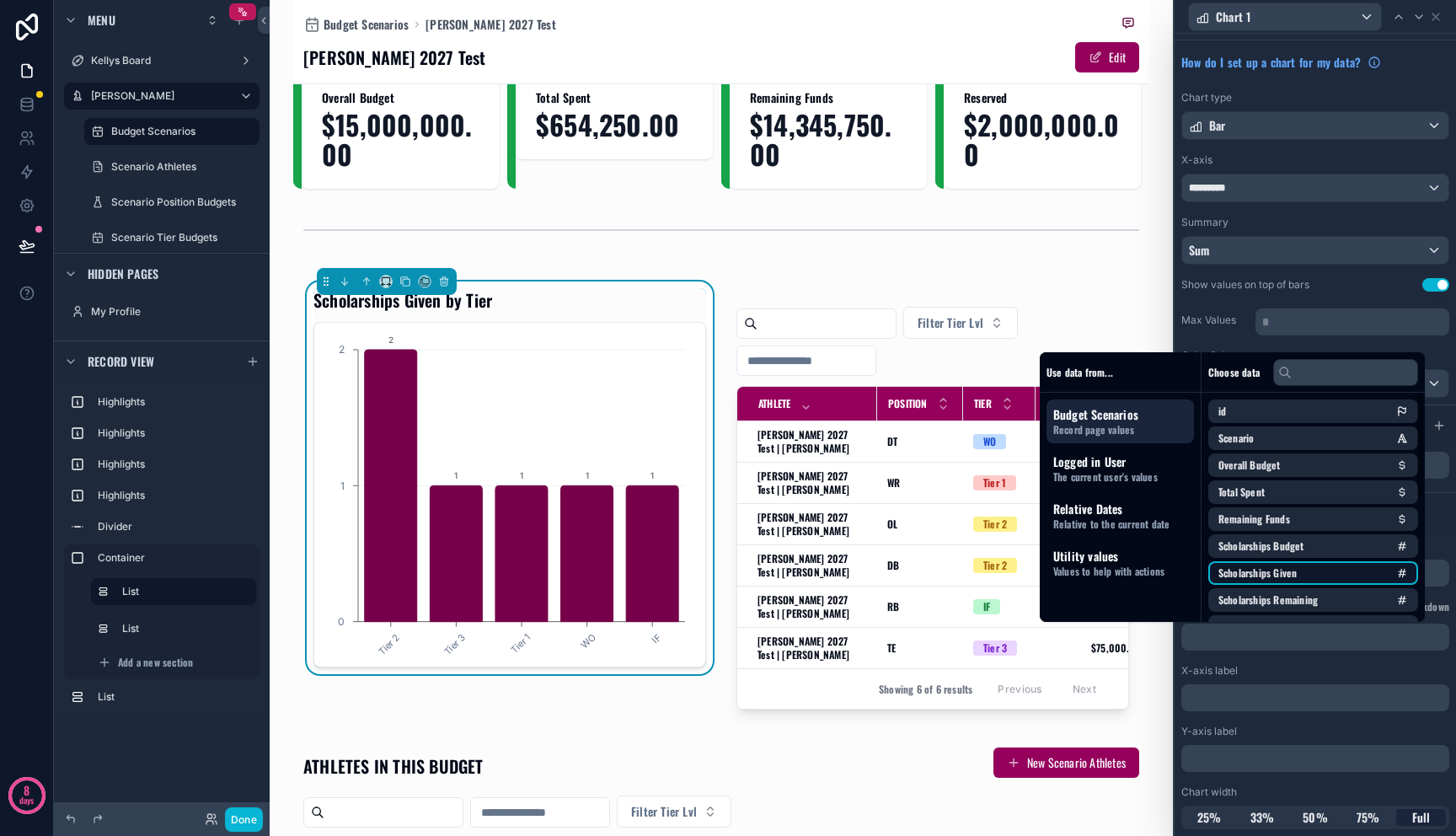
click at [1329, 579] on li "Scholarships Given" at bounding box center [1313, 573] width 210 height 24
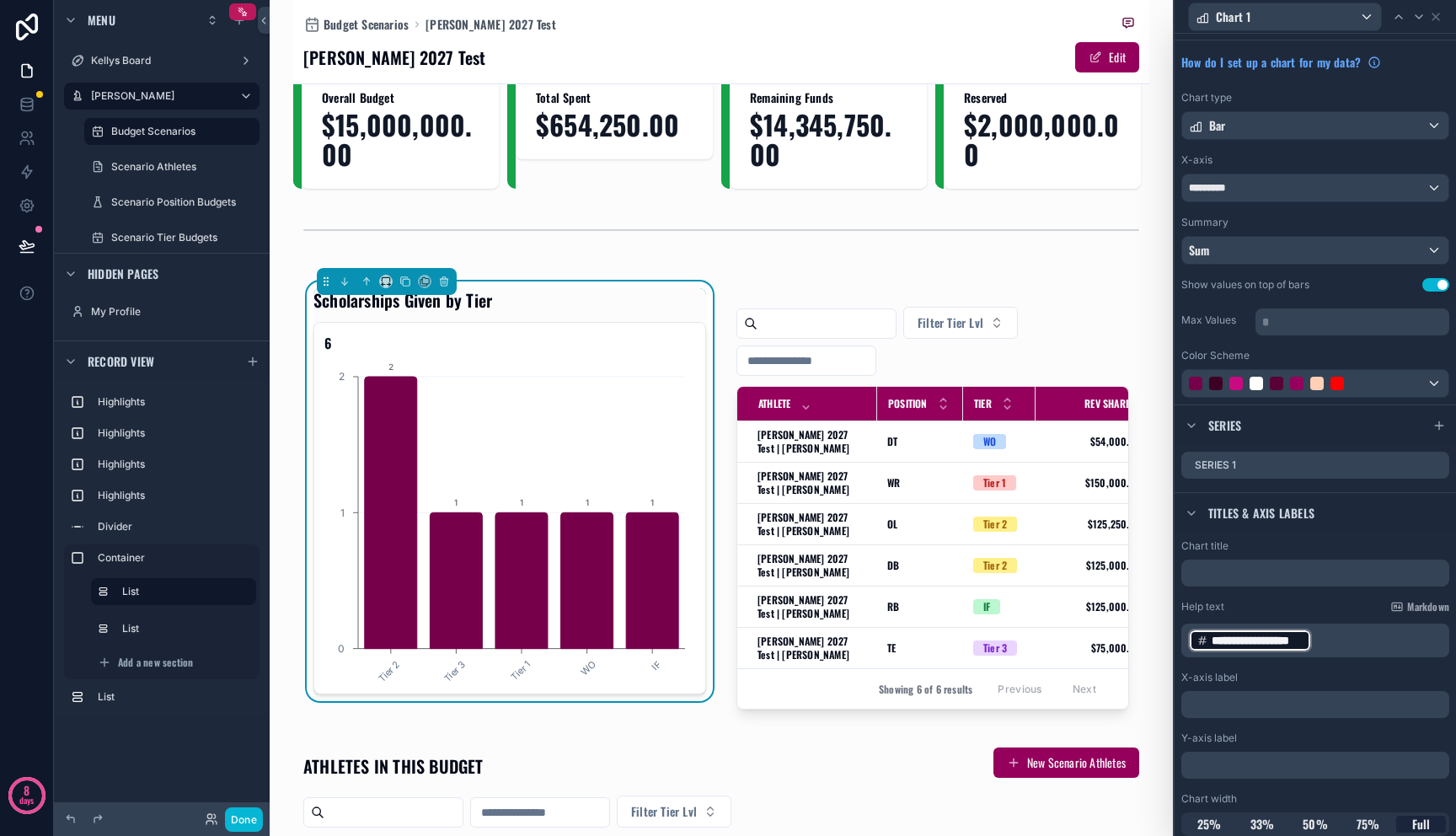
click at [1381, 639] on p "**********" at bounding box center [1316, 640] width 258 height 27
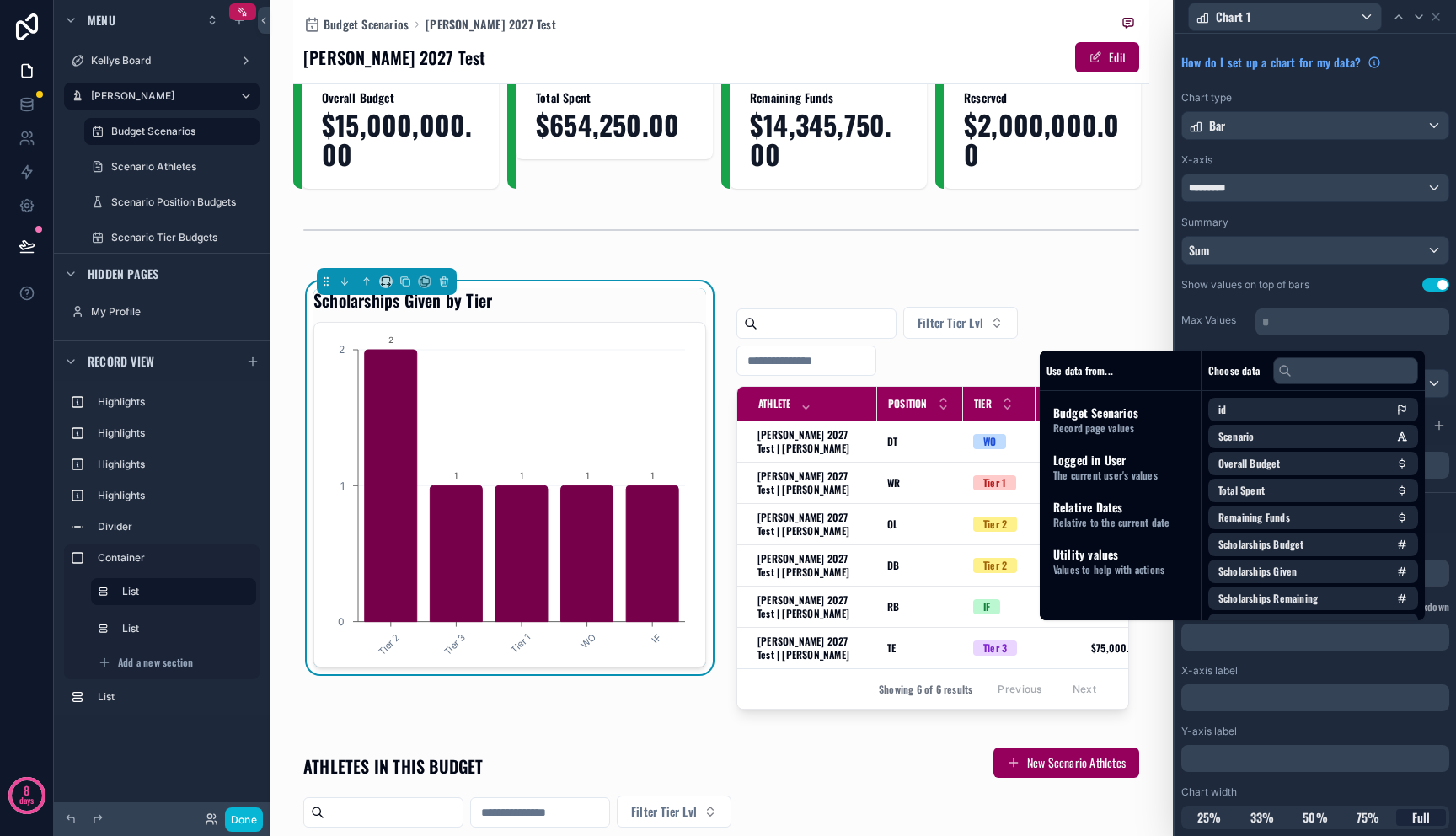
click at [1333, 756] on p "﻿" at bounding box center [1316, 759] width 258 height 17
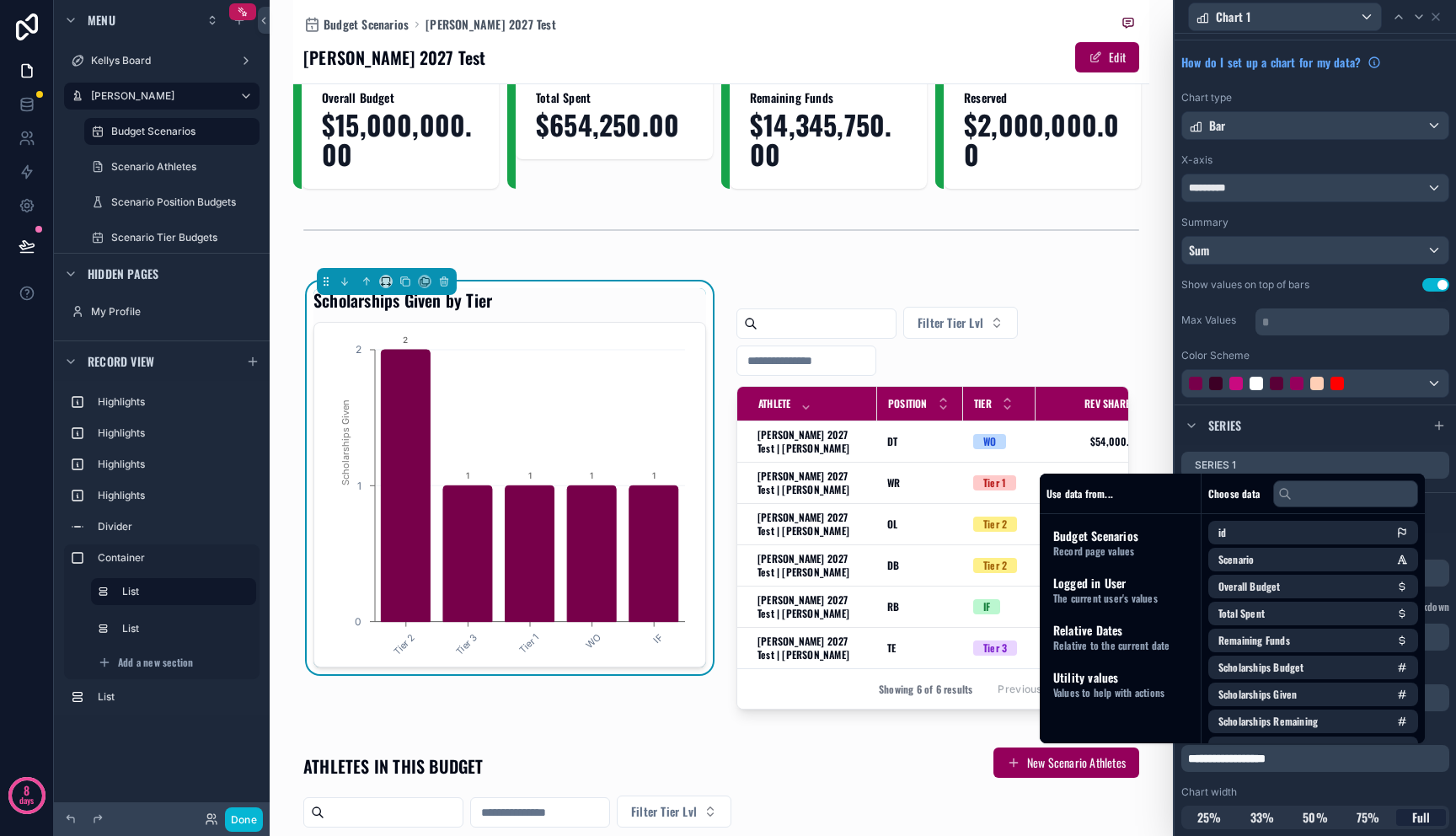
click at [1357, 784] on div "**********" at bounding box center [1315, 684] width 282 height 303
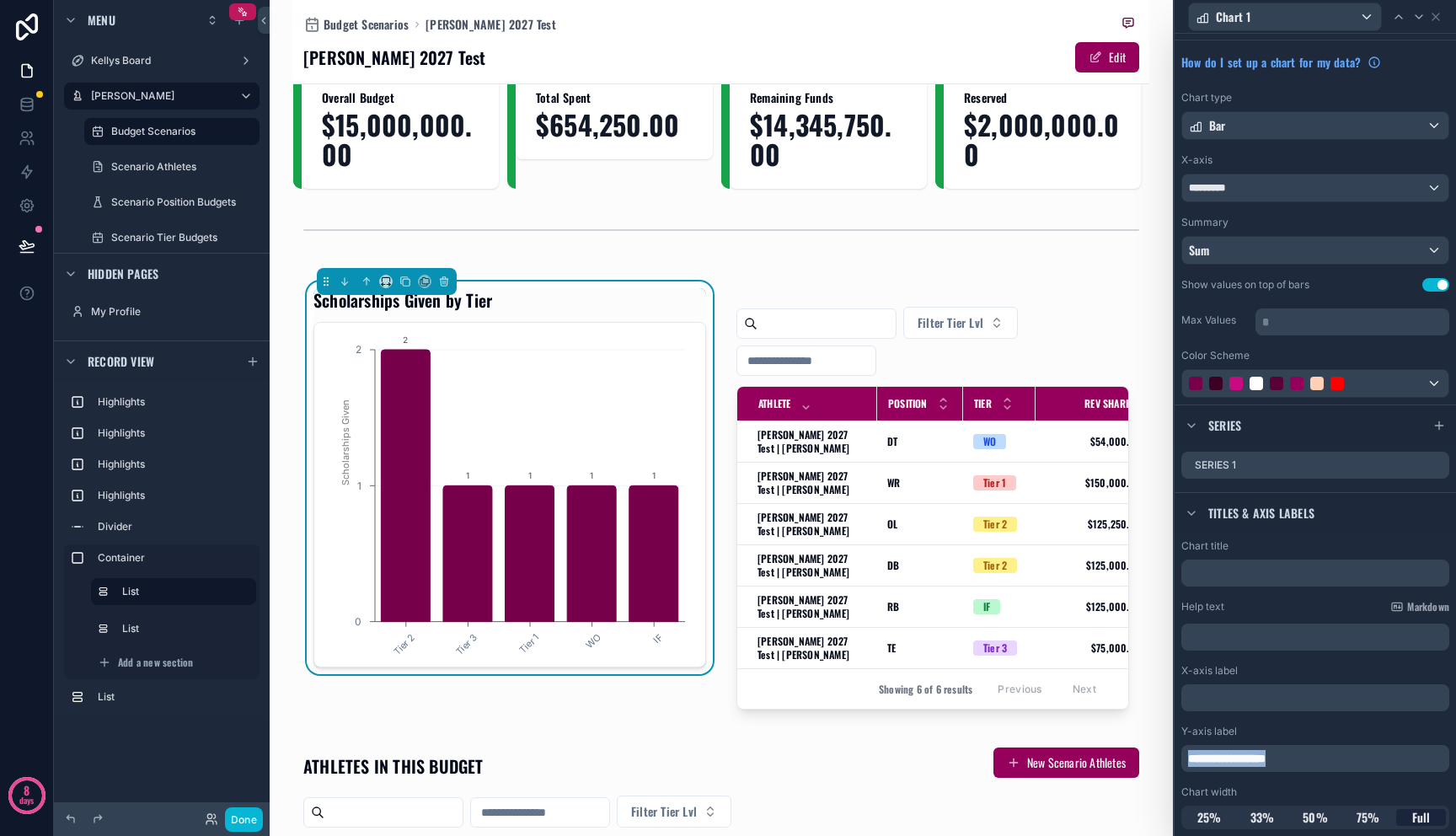
drag, startPoint x: 1348, startPoint y: 760, endPoint x: 1139, endPoint y: 753, distance: 209.1
click at [1139, 753] on div "**********" at bounding box center [728, 418] width 1456 height 836
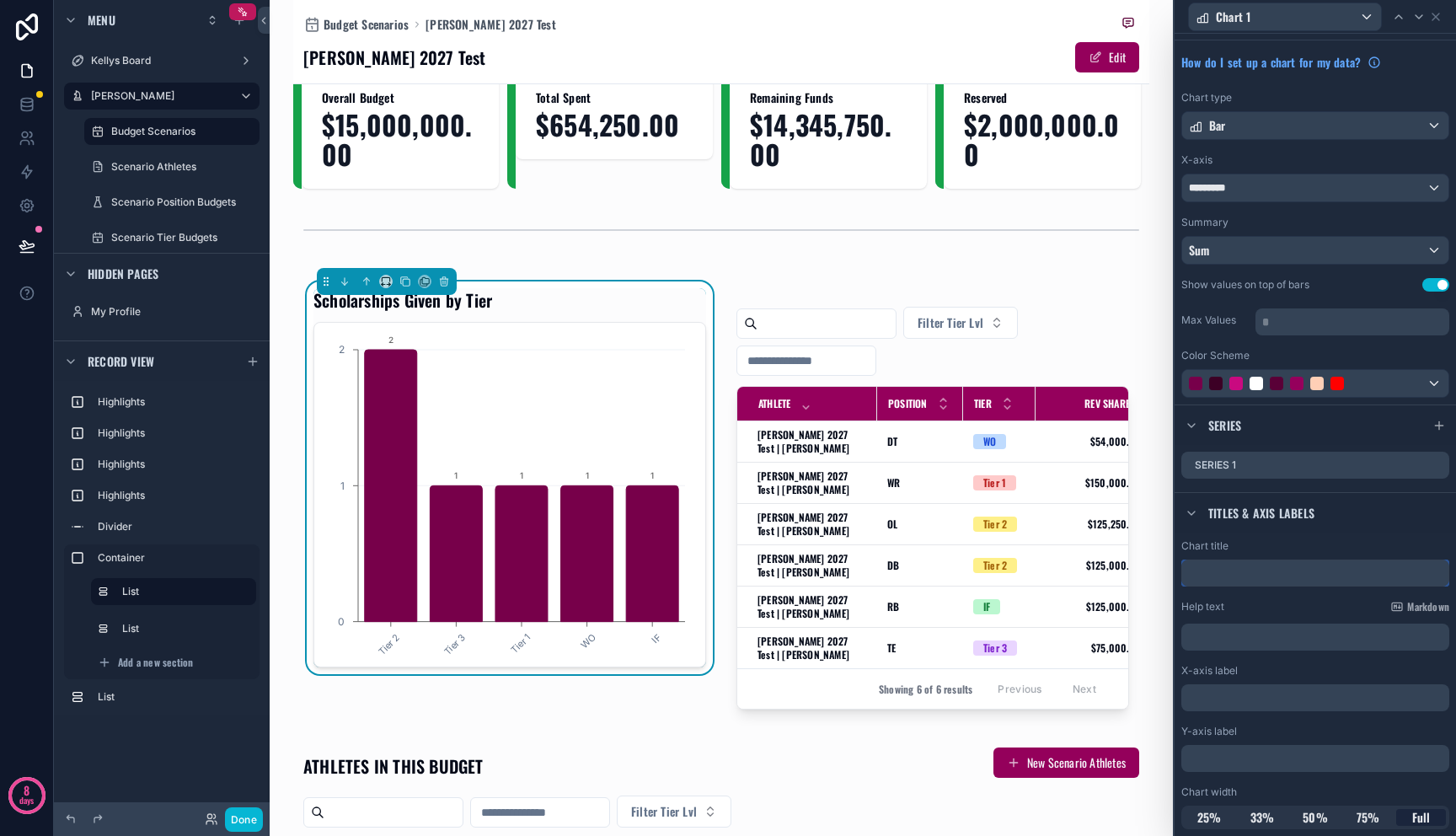
click at [1339, 575] on input "text" at bounding box center [1315, 573] width 268 height 27
type input "*"
click at [1385, 653] on div "Chart title Help text Markdown ﻿ X-axis label ﻿ Y-axis label ﻿ Chart width 25% …" at bounding box center [1315, 684] width 282 height 303
click at [1385, 644] on p "﻿" at bounding box center [1316, 637] width 258 height 17
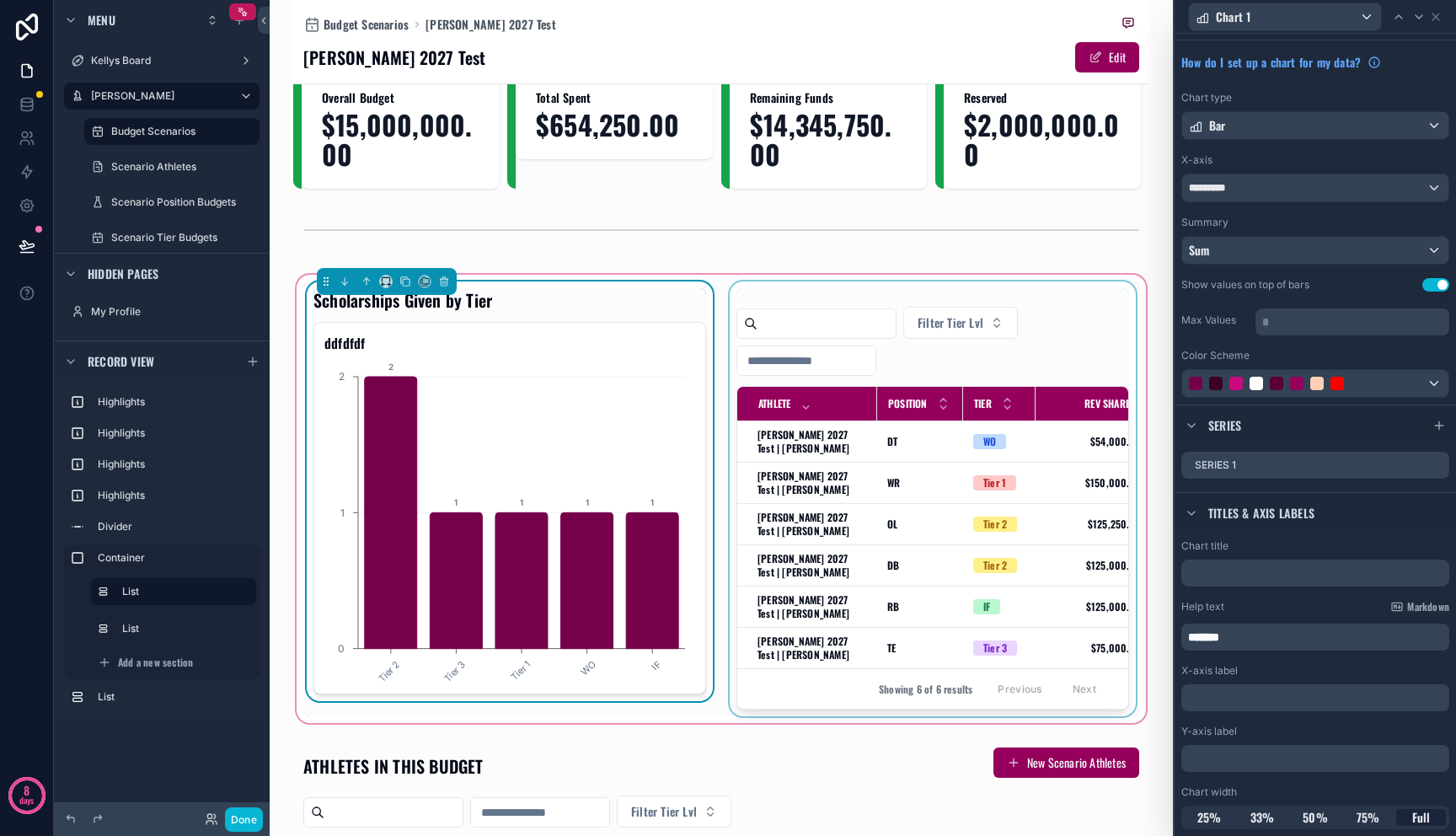
drag, startPoint x: 1293, startPoint y: 645, endPoint x: 1042, endPoint y: 632, distance: 251.3
click at [1044, 632] on div "Chart 1 Options Visibility How do I set up a chart for my data? Chart type Bar …" at bounding box center [728, 418] width 1456 height 836
drag, startPoint x: 1287, startPoint y: 638, endPoint x: 1114, endPoint y: 627, distance: 173.3
click at [1114, 627] on div "Chart 1 Options Visibility How do I set up a chart for my data? Chart type Bar …" at bounding box center [728, 418] width 1456 height 836
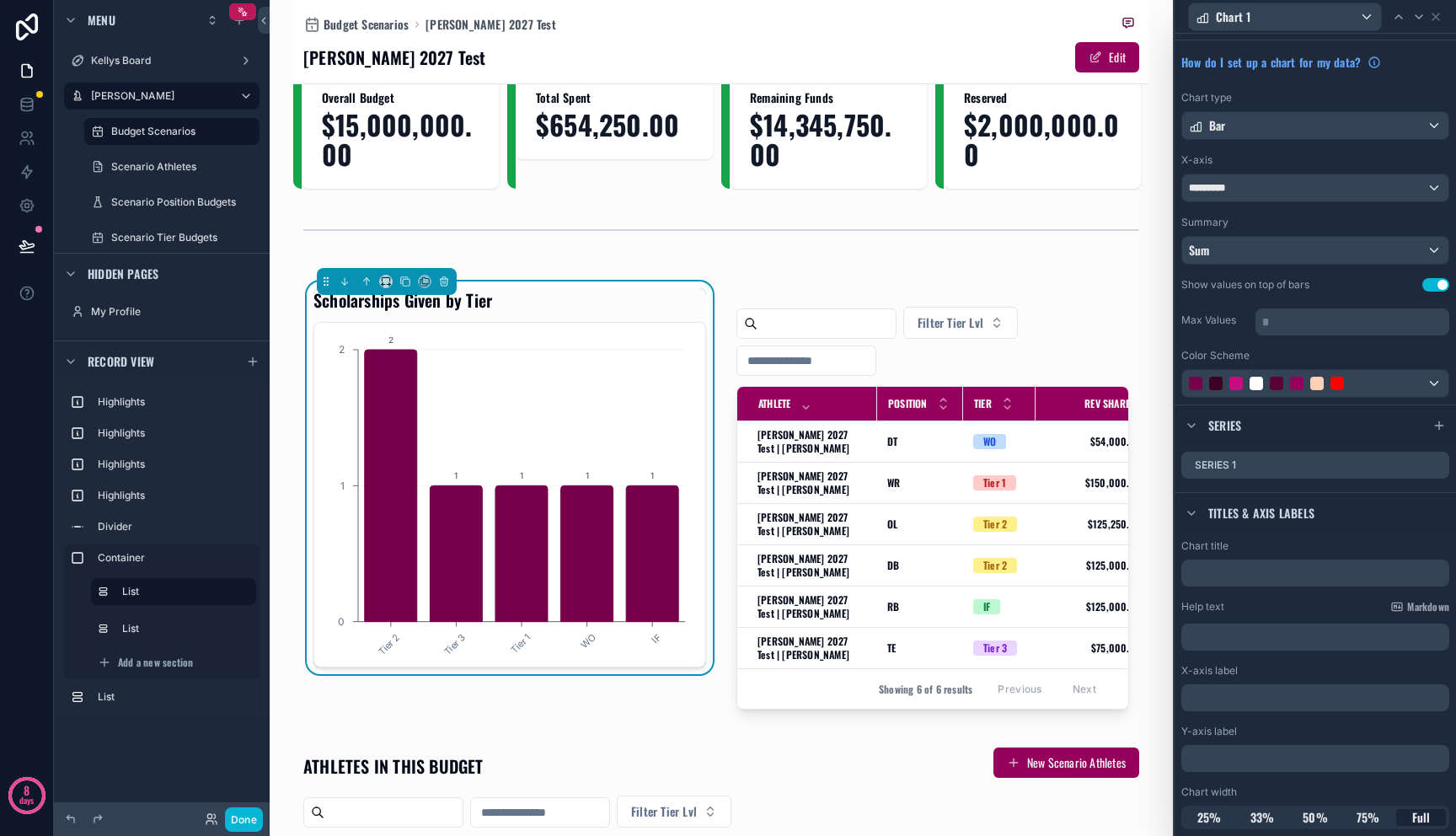
click at [1346, 368] on div "Color Scheme" at bounding box center [1315, 373] width 268 height 49
click at [1349, 386] on div at bounding box center [1296, 383] width 216 height 13
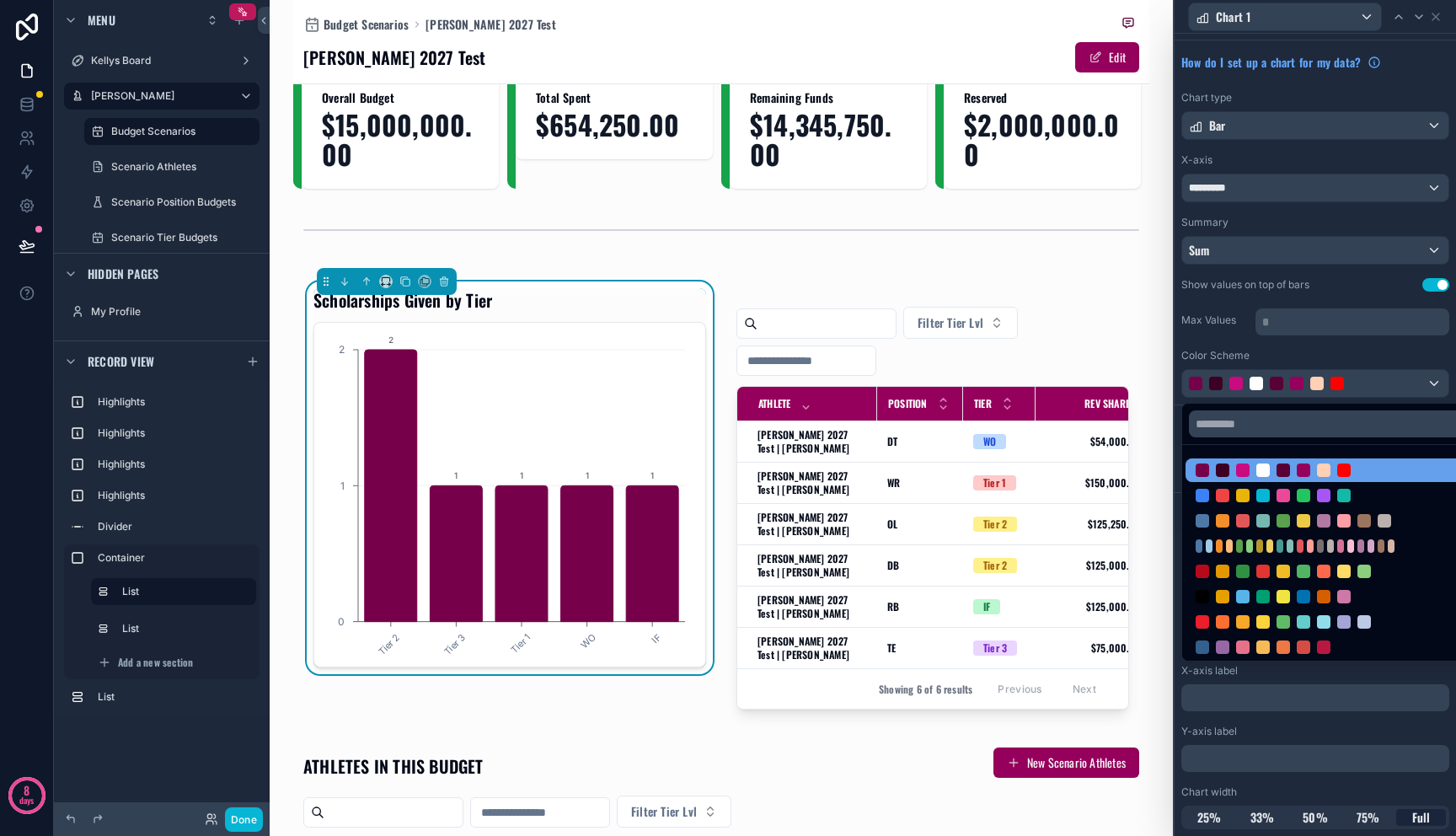
click at [1194, 470] on div at bounding box center [1328, 470] width 285 height 24
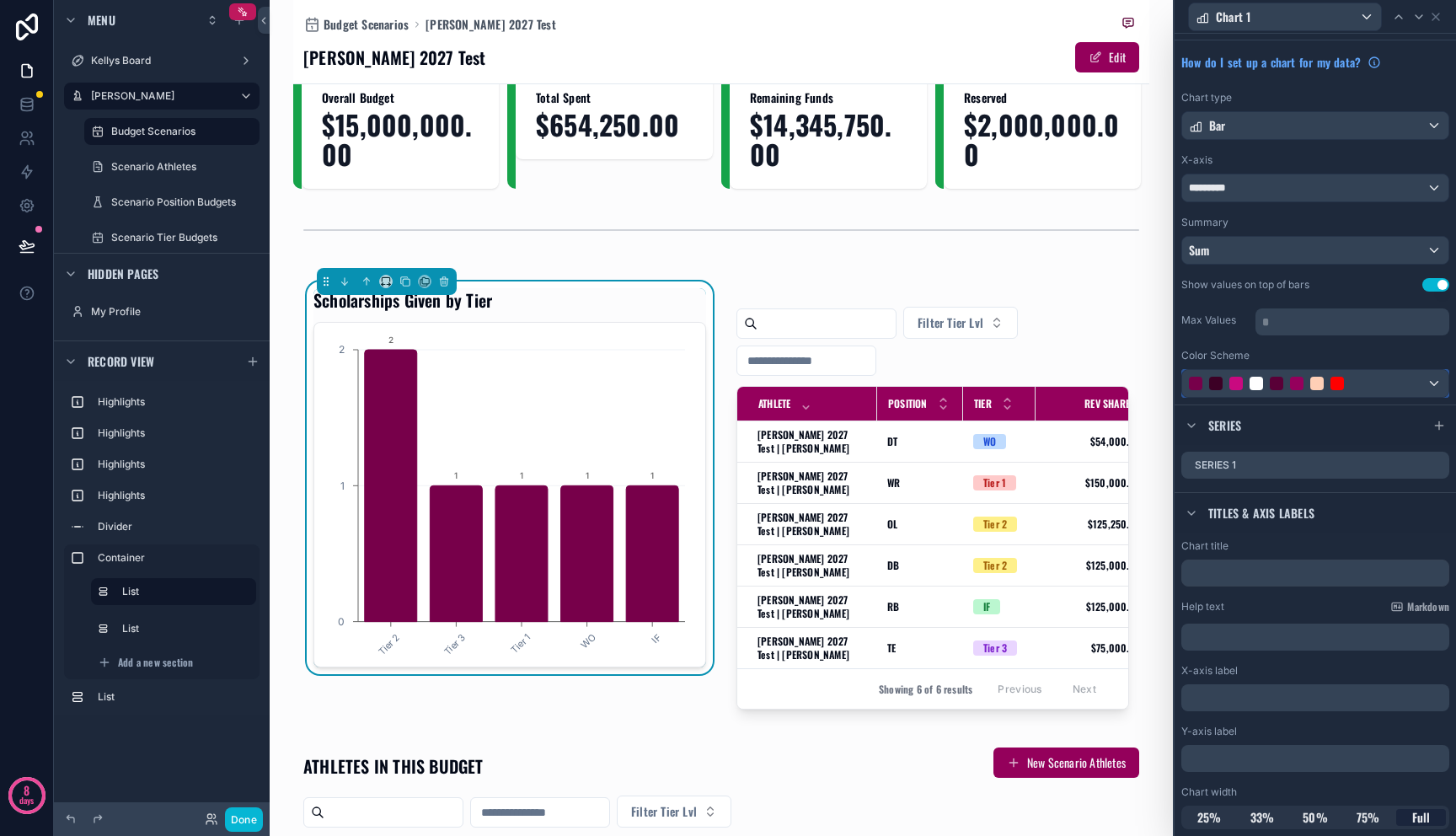
click at [1228, 392] on div at bounding box center [1316, 383] width 267 height 27
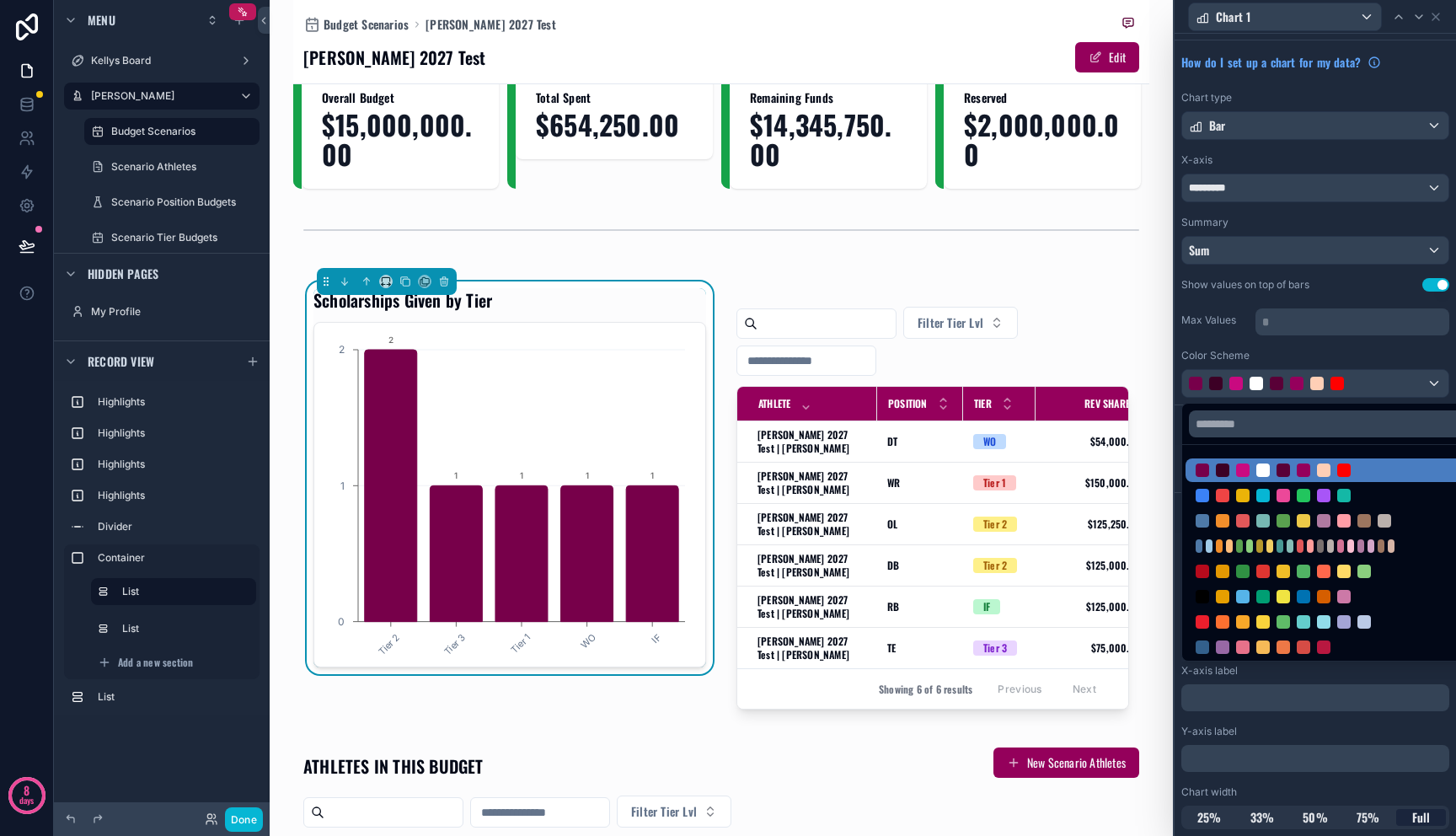
click at [1228, 392] on div at bounding box center [1315, 418] width 282 height 836
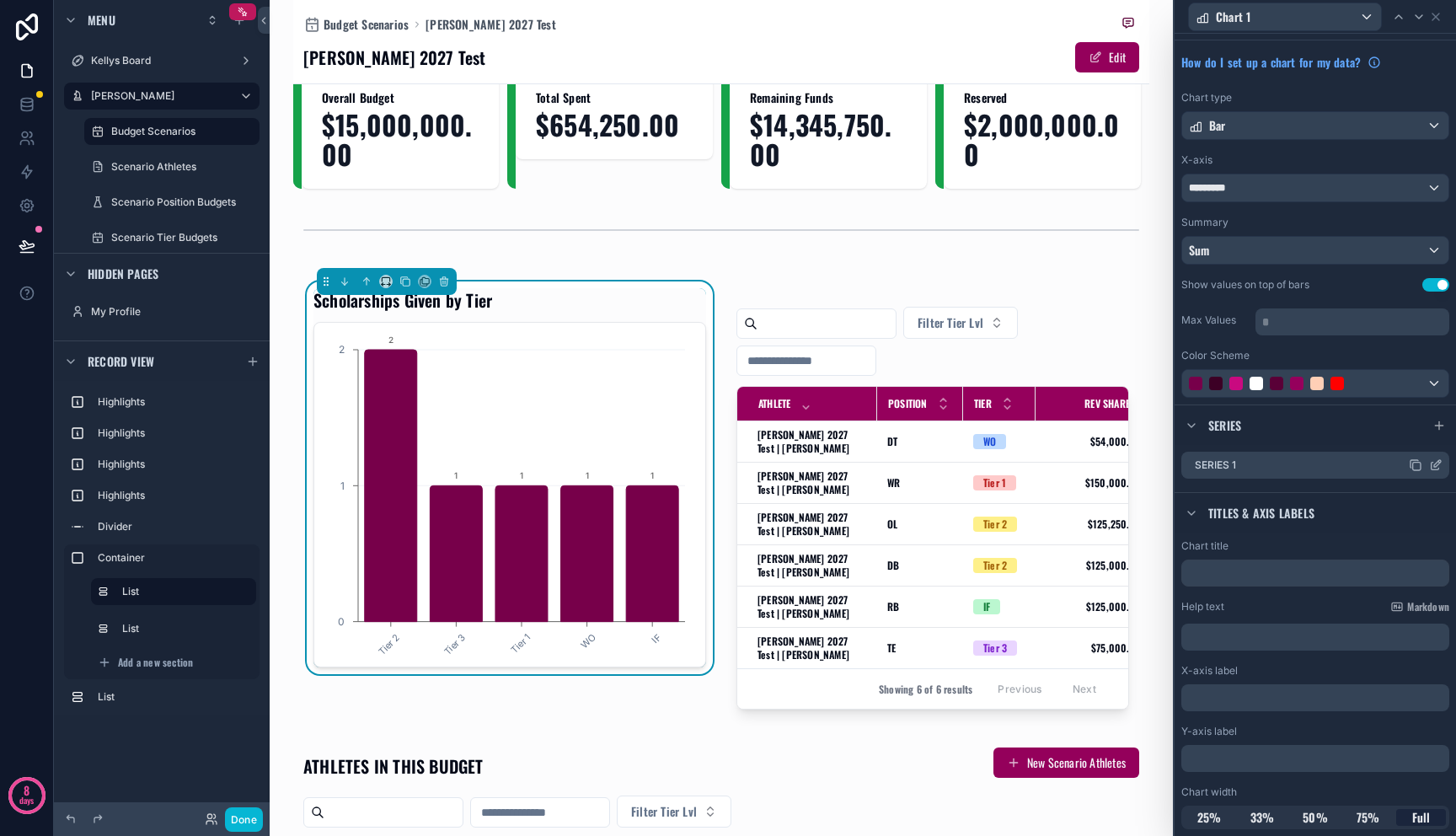
click at [1434, 464] on icon at bounding box center [1437, 464] width 7 height 7
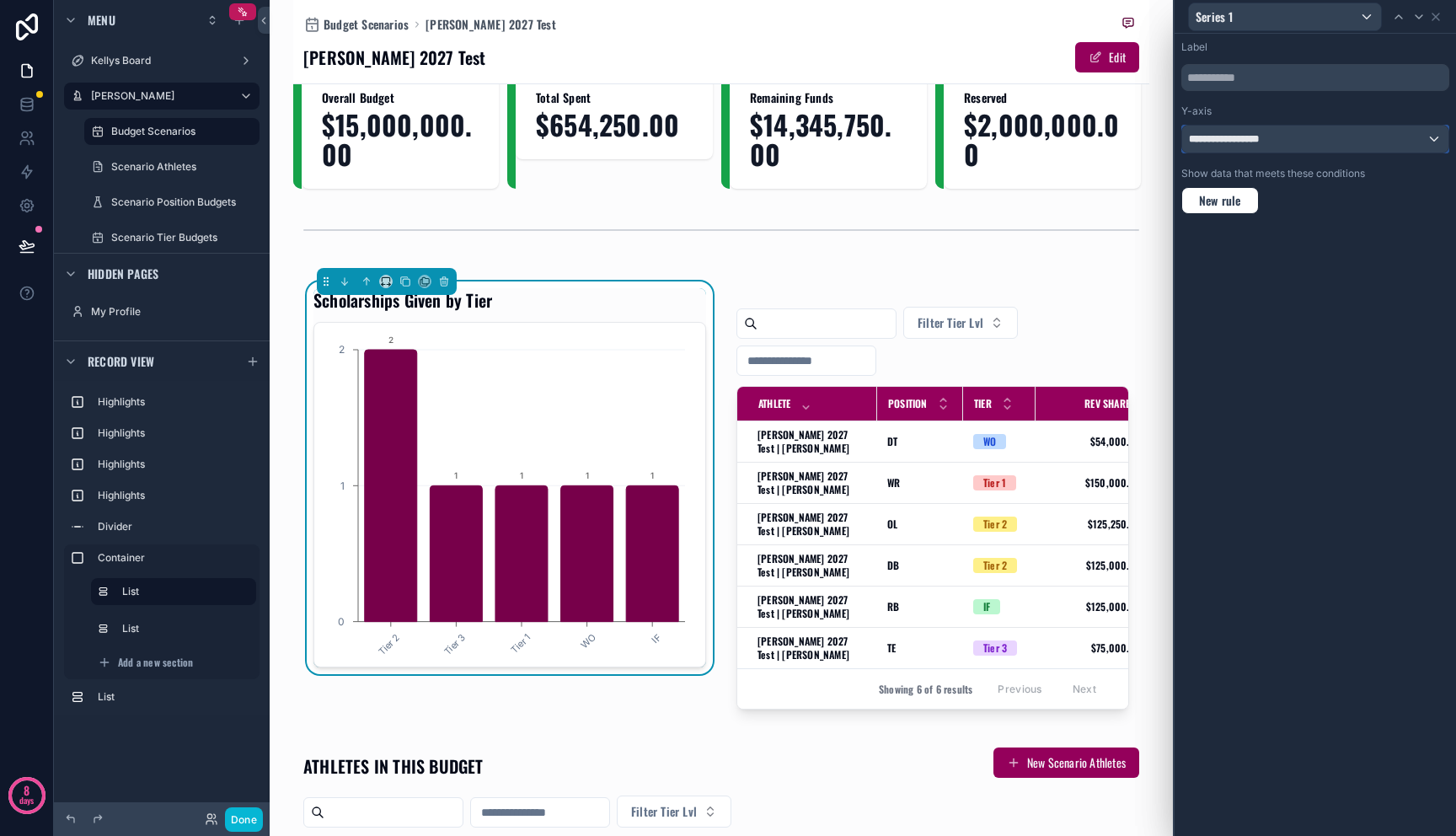
click at [1264, 141] on div "**********" at bounding box center [1316, 139] width 267 height 27
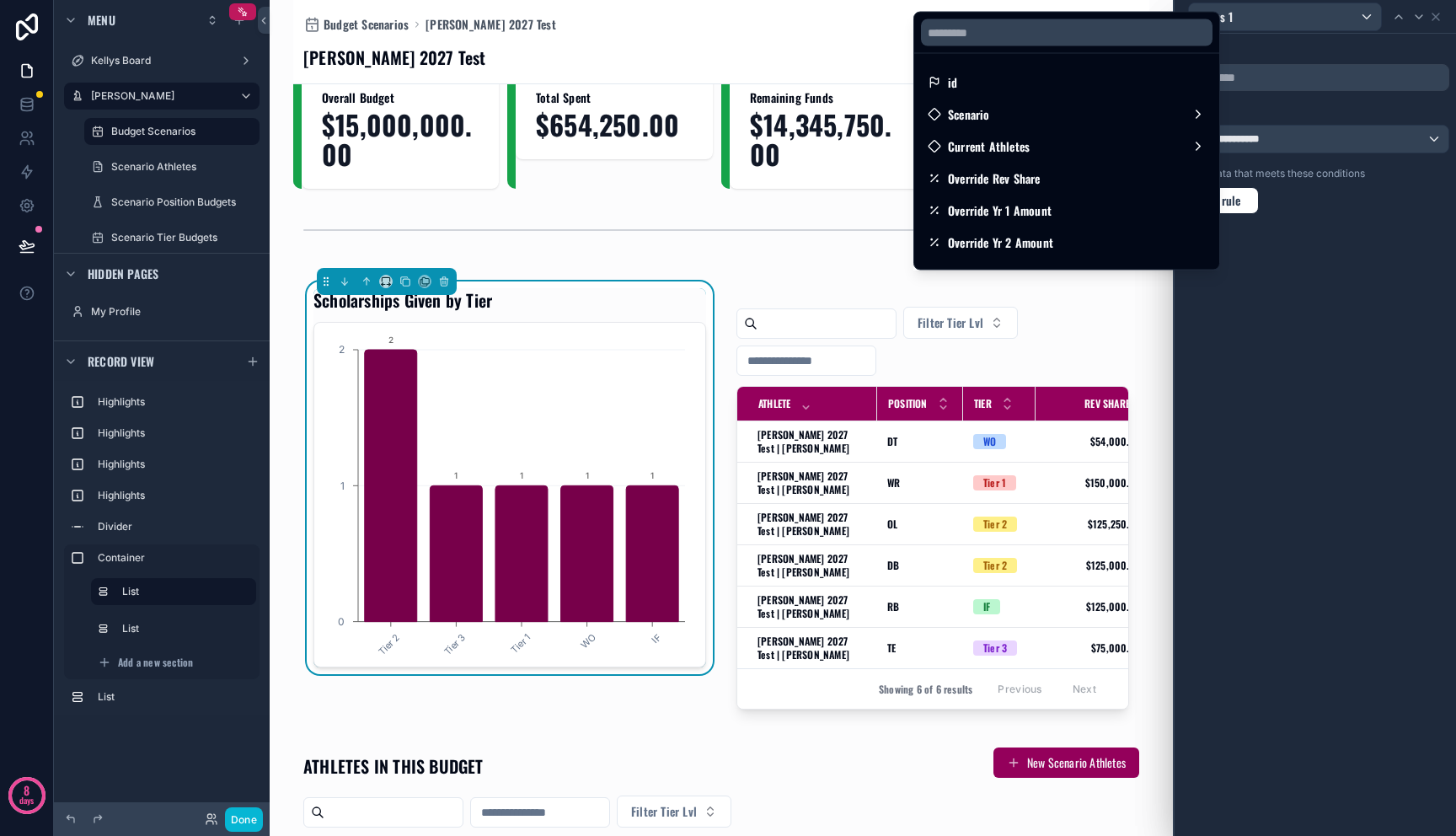
click at [1264, 141] on div at bounding box center [1315, 418] width 282 height 836
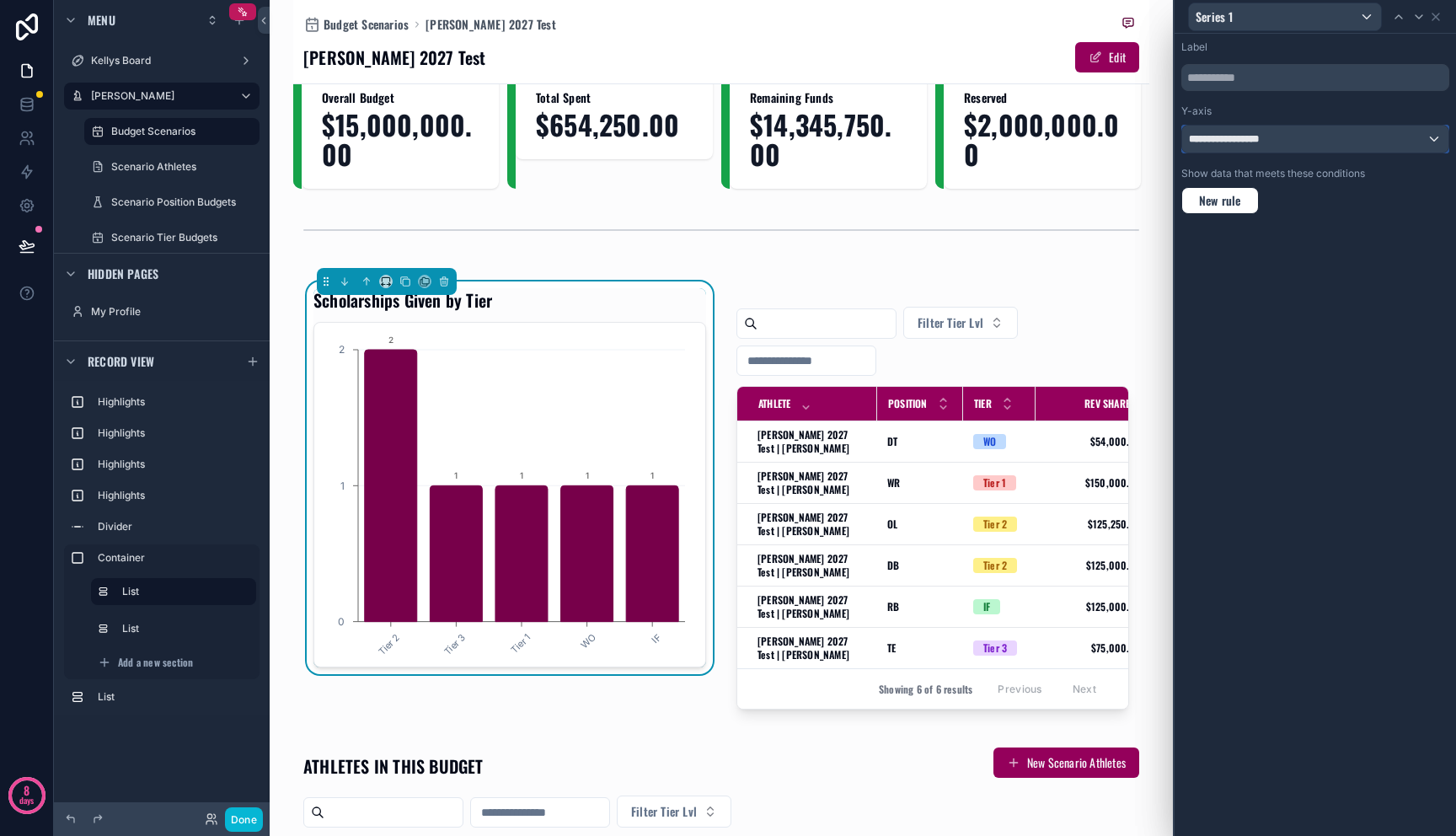
click at [1272, 141] on div "**********" at bounding box center [1316, 139] width 267 height 27
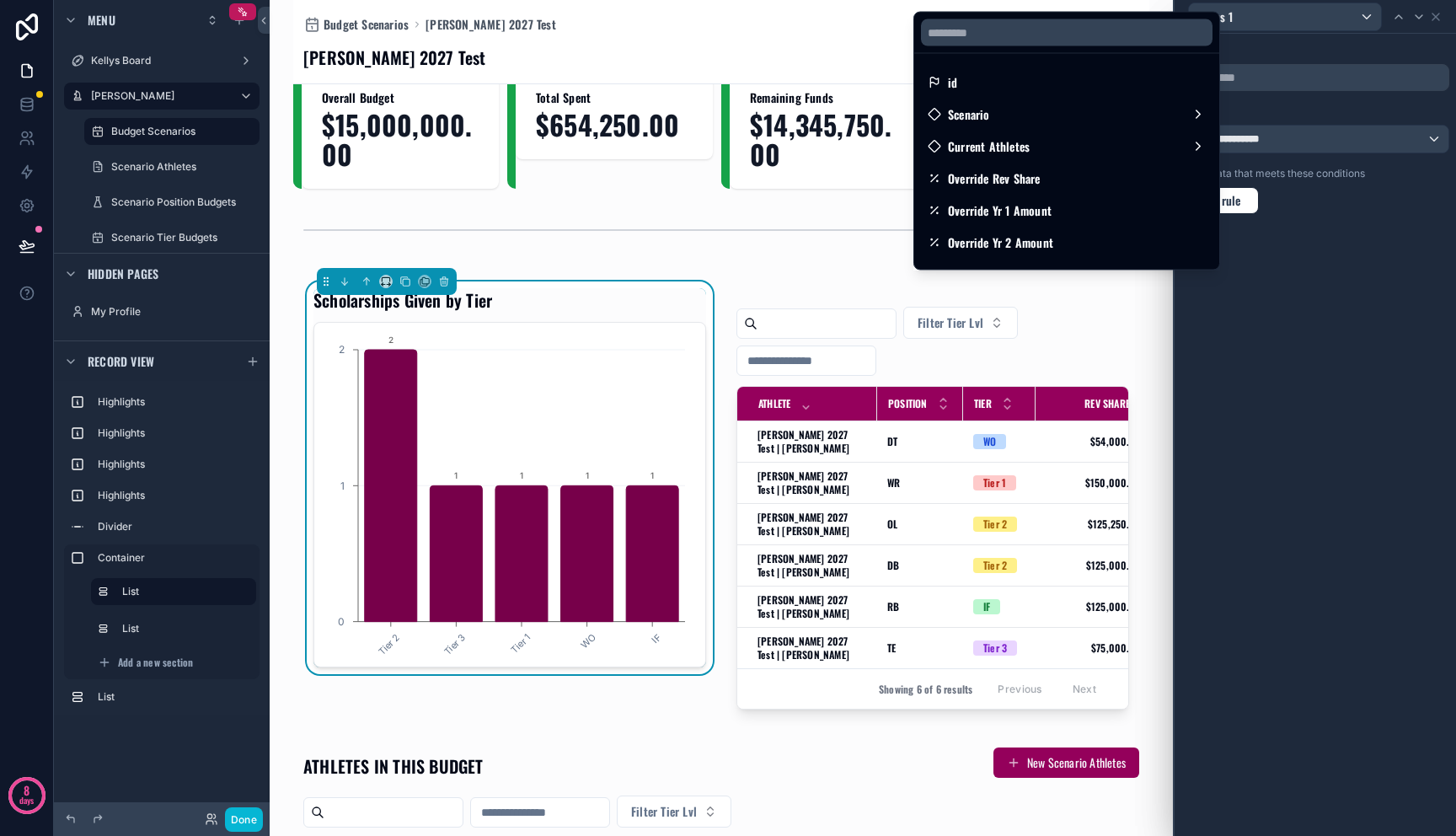
click at [1304, 224] on div at bounding box center [1315, 418] width 282 height 836
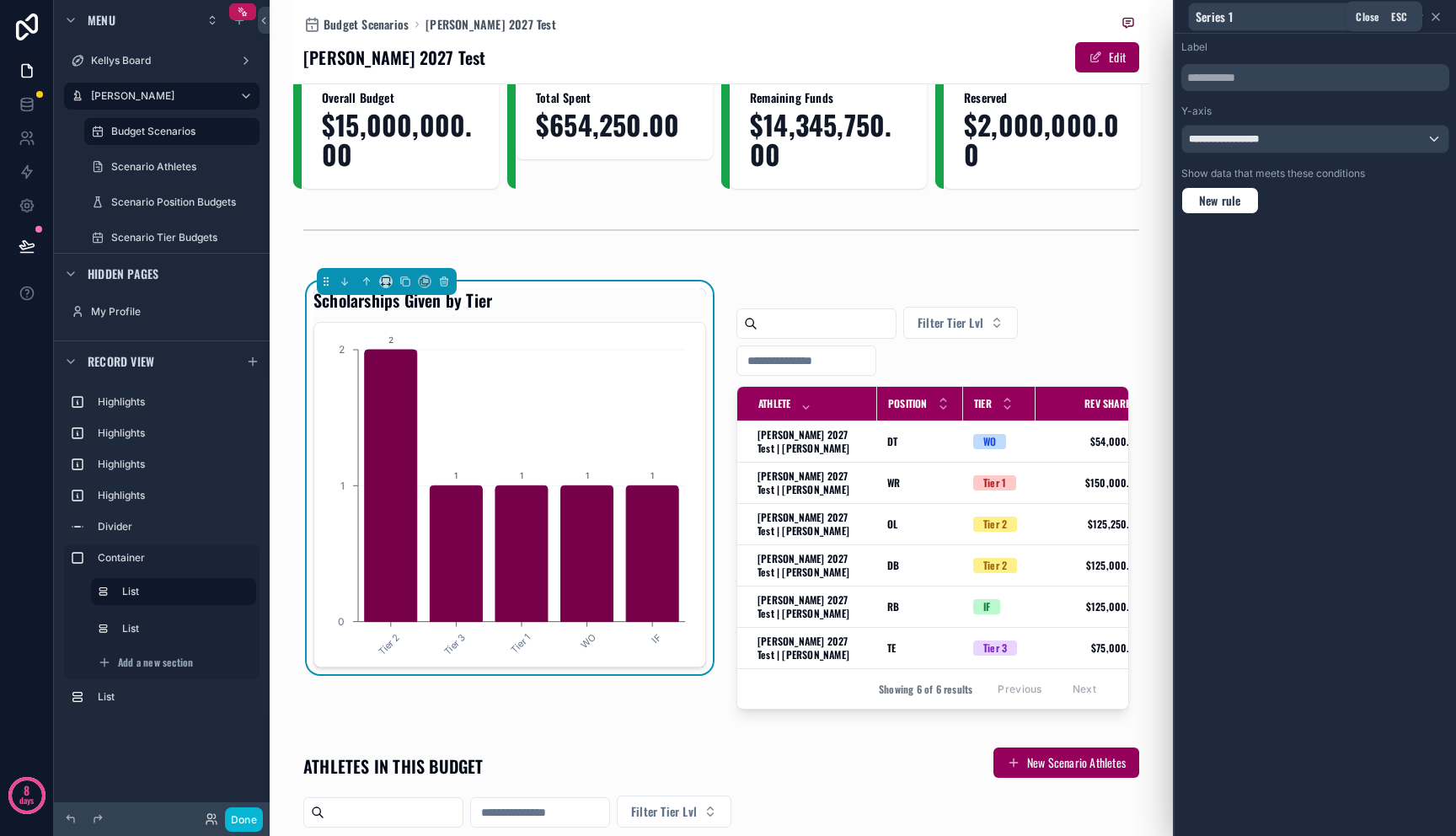
click at [1436, 19] on icon at bounding box center [1436, 16] width 13 height 13
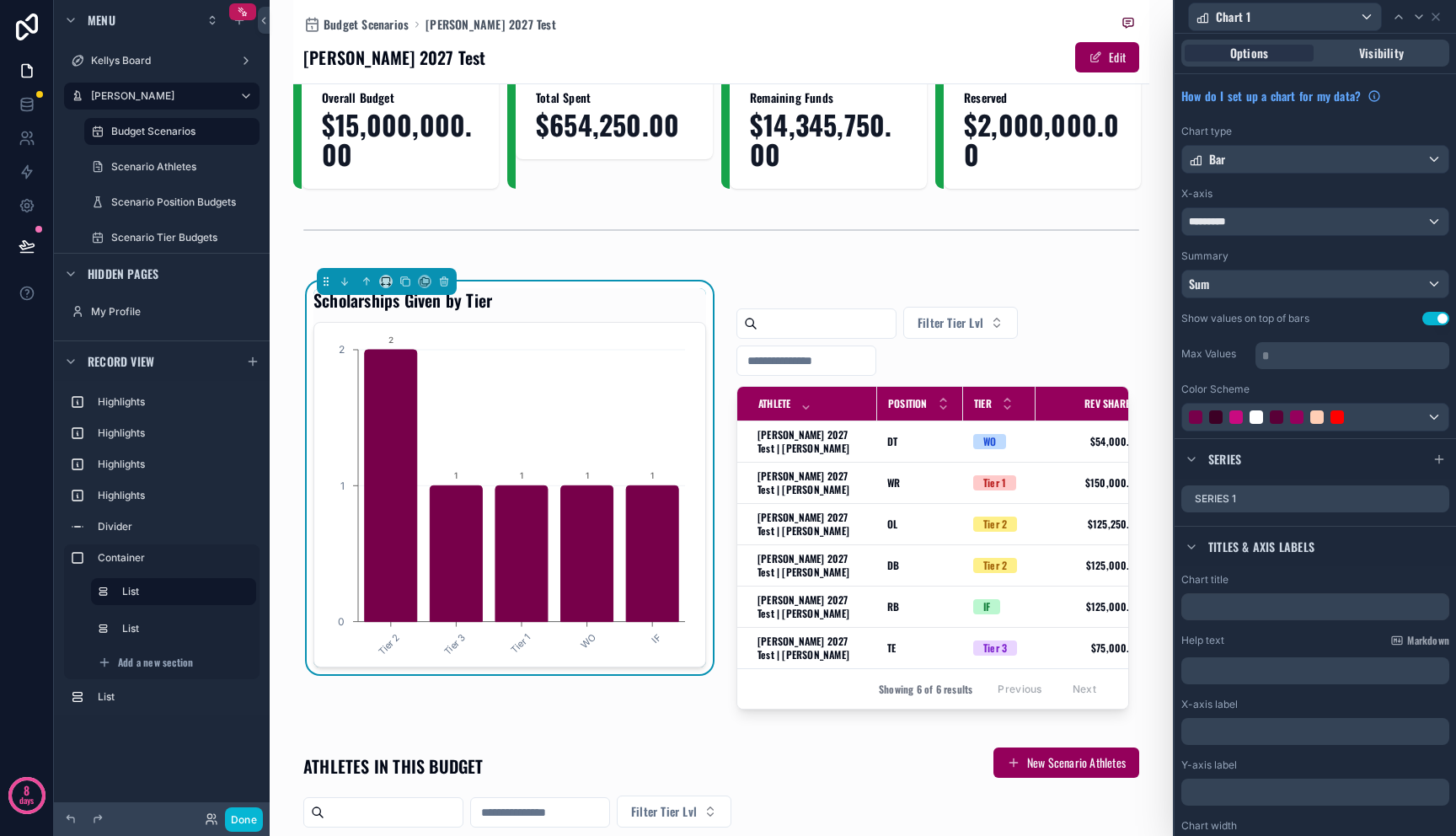
scroll to position [0, 0]
click at [1362, 60] on span "Visibility" at bounding box center [1381, 53] width 44 height 17
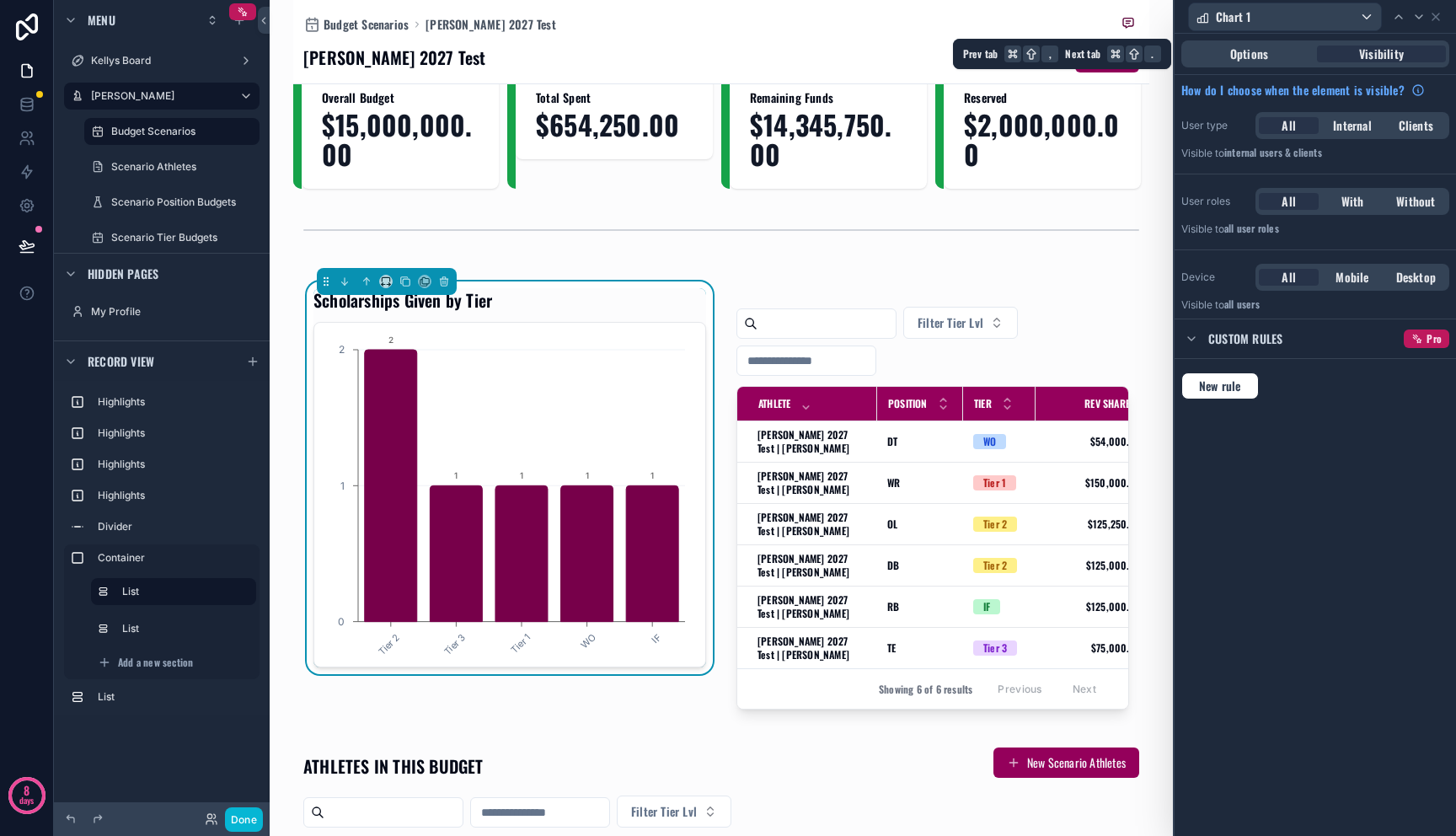
drag, startPoint x: 1276, startPoint y: 55, endPoint x: 1422, endPoint y: 36, distance: 147.2
click at [1276, 55] on div "Options" at bounding box center [1249, 53] width 129 height 17
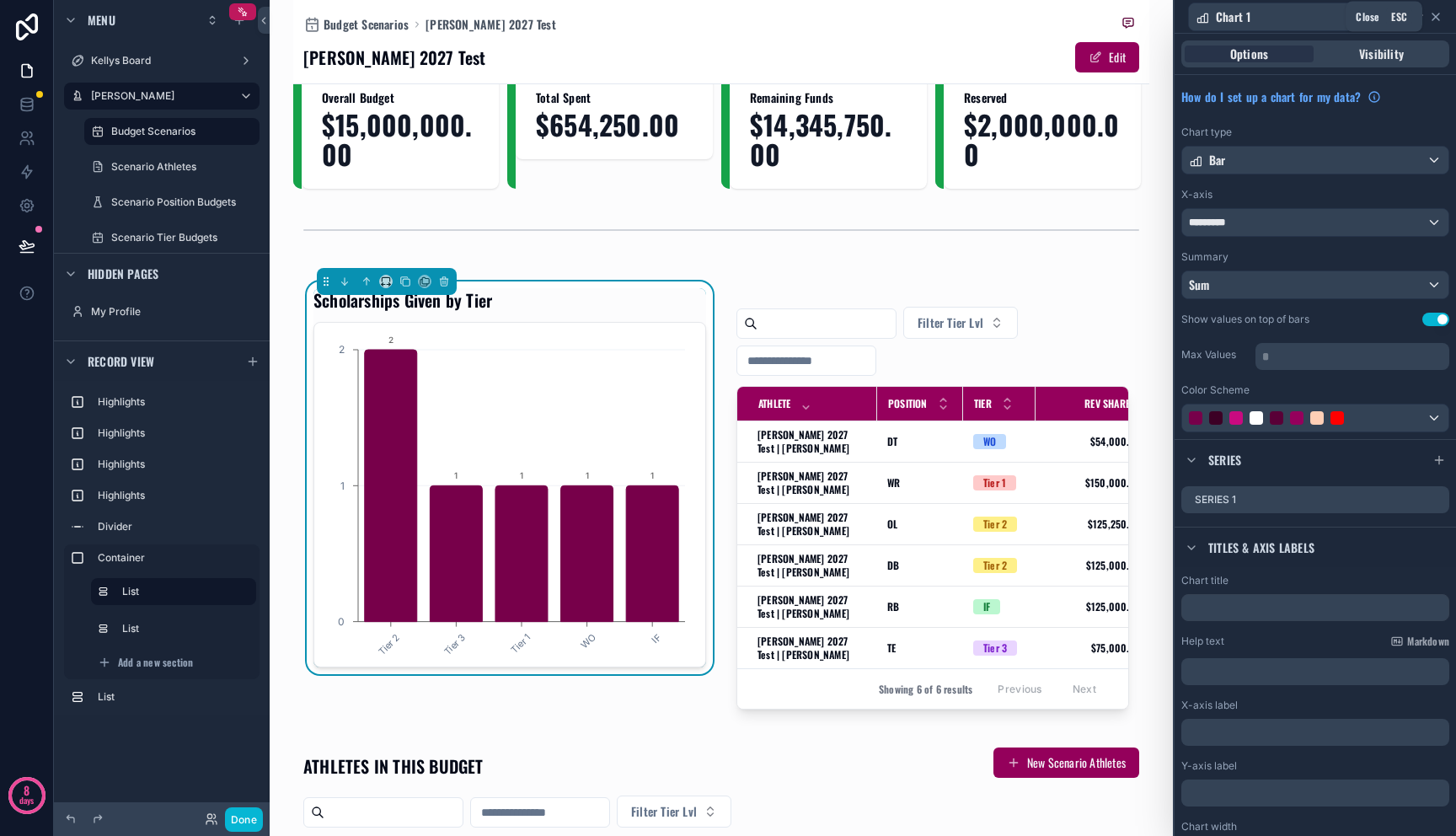
click at [1435, 19] on icon at bounding box center [1436, 16] width 13 height 13
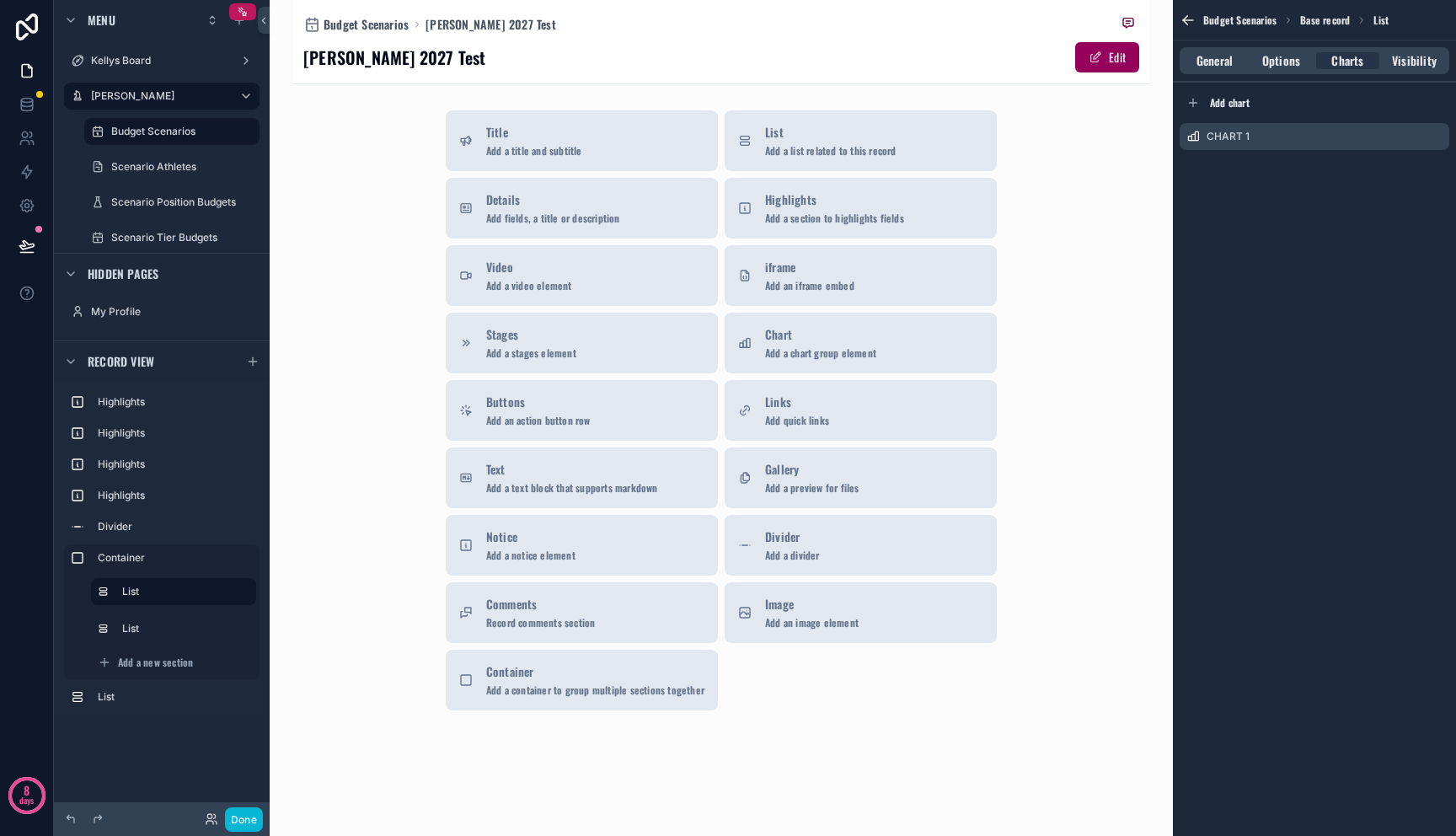
scroll to position [816, 0]
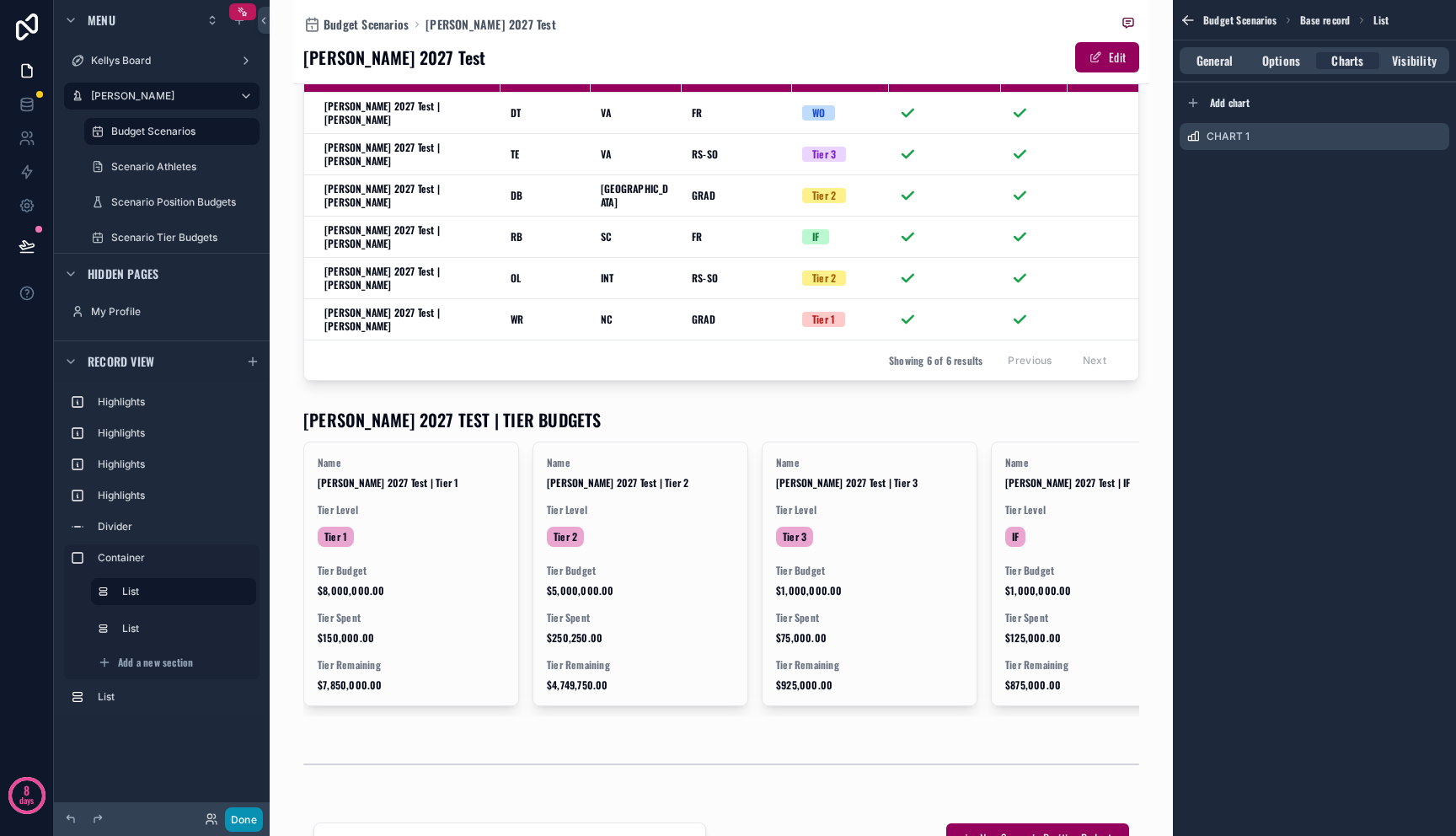
click at [258, 808] on button "Done" at bounding box center [244, 819] width 38 height 24
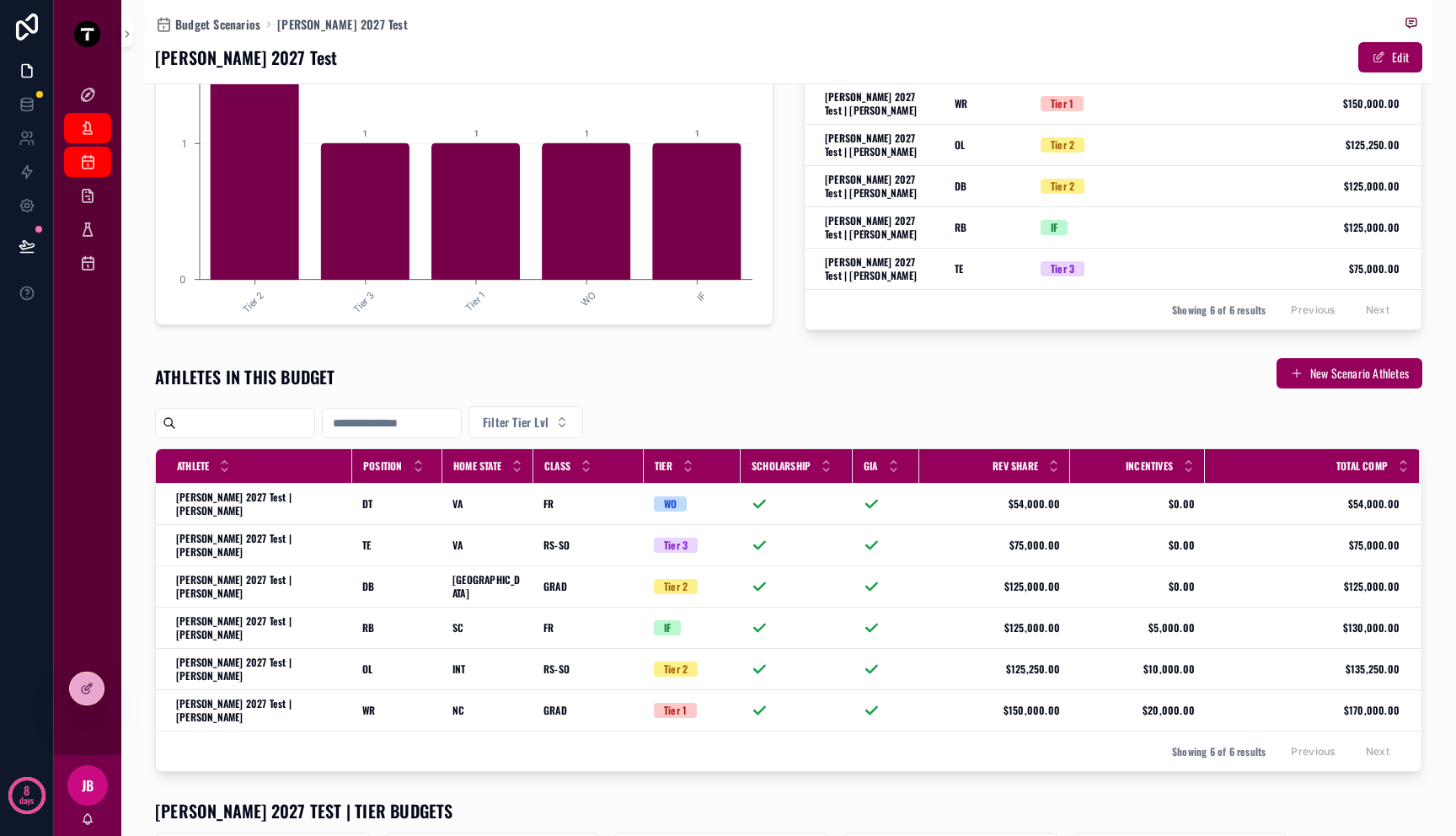
scroll to position [329, 0]
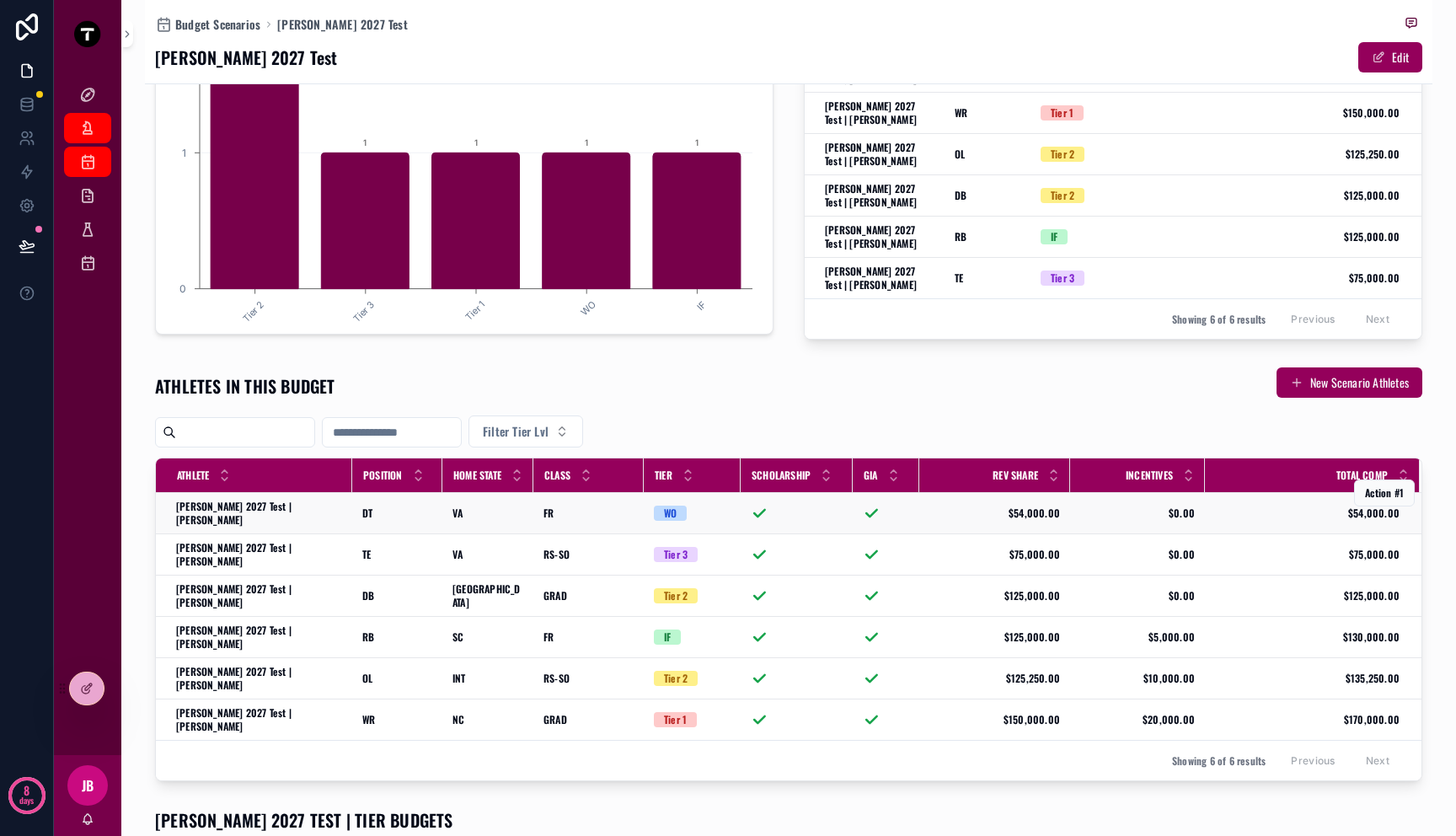
click at [418, 522] on td "DT DT" at bounding box center [396, 513] width 90 height 41
click at [414, 498] on td "DT DT" at bounding box center [396, 513] width 90 height 41
click at [413, 507] on div "DT DT" at bounding box center [397, 513] width 70 height 13
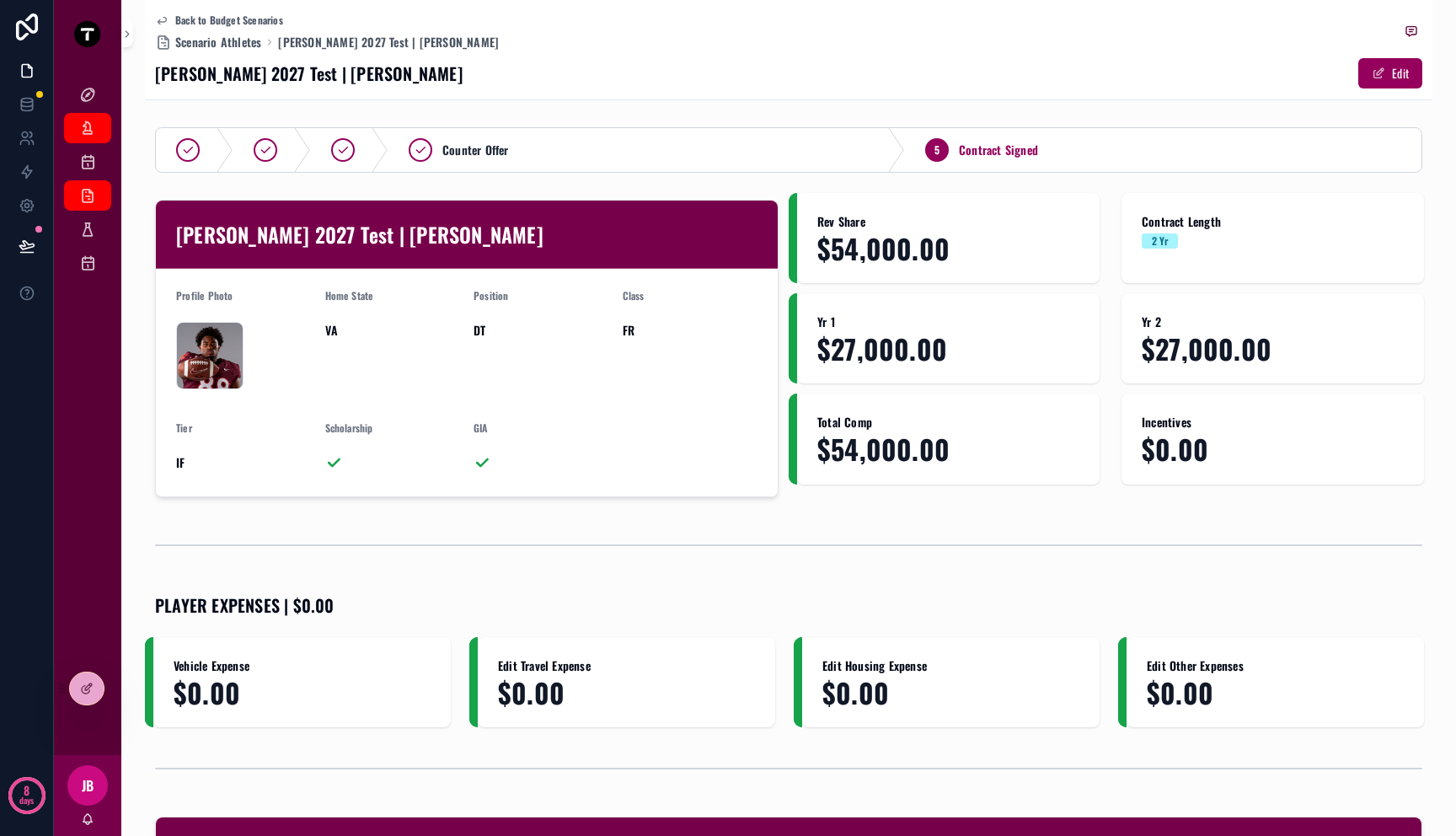
click at [186, 461] on span "IF" at bounding box center [244, 462] width 136 height 17
click at [70, 695] on div at bounding box center [87, 688] width 36 height 34
click at [76, 690] on div at bounding box center [87, 688] width 34 height 32
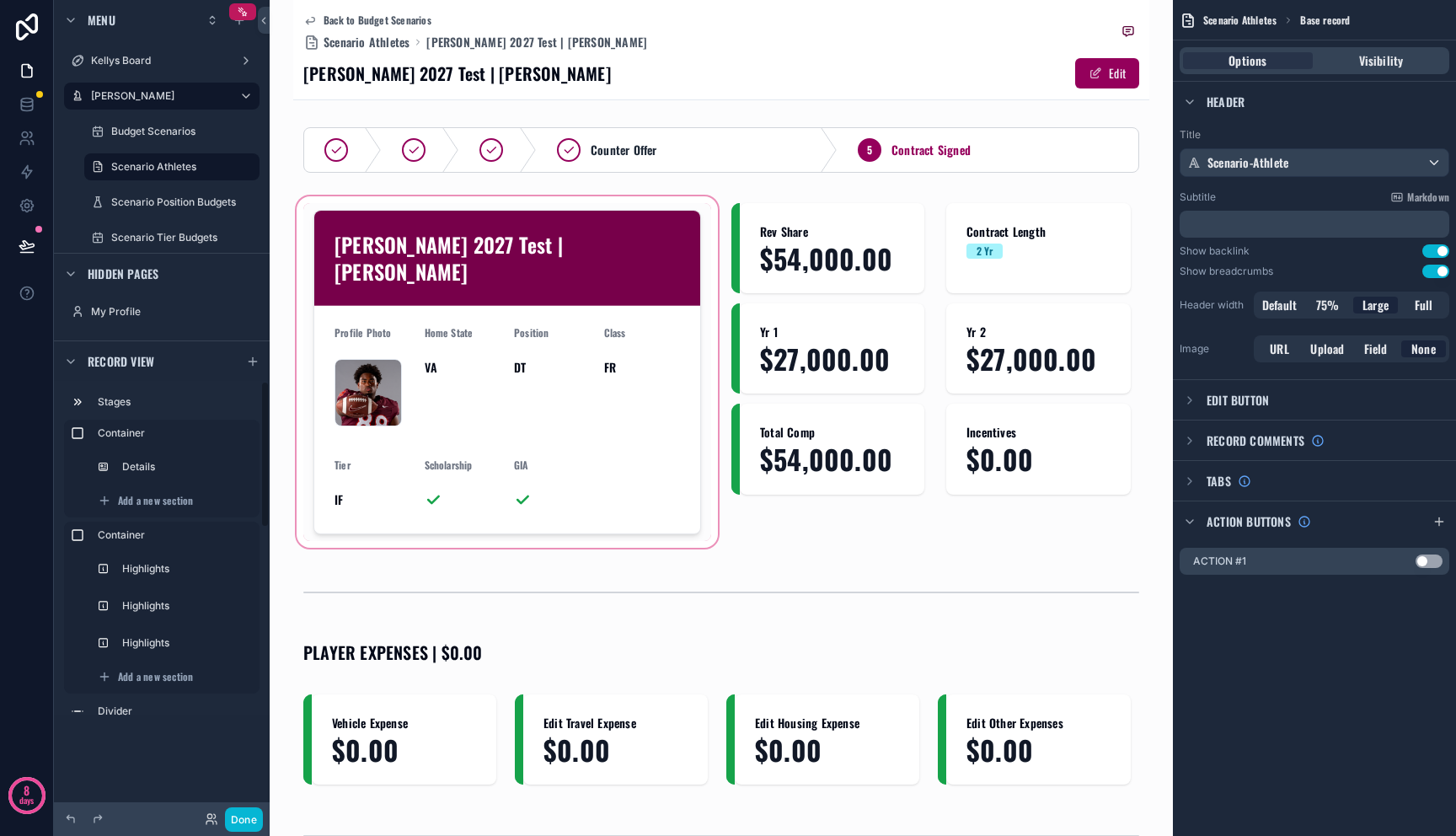
click at [360, 485] on div "scrollable content" at bounding box center [508, 372] width 428 height 358
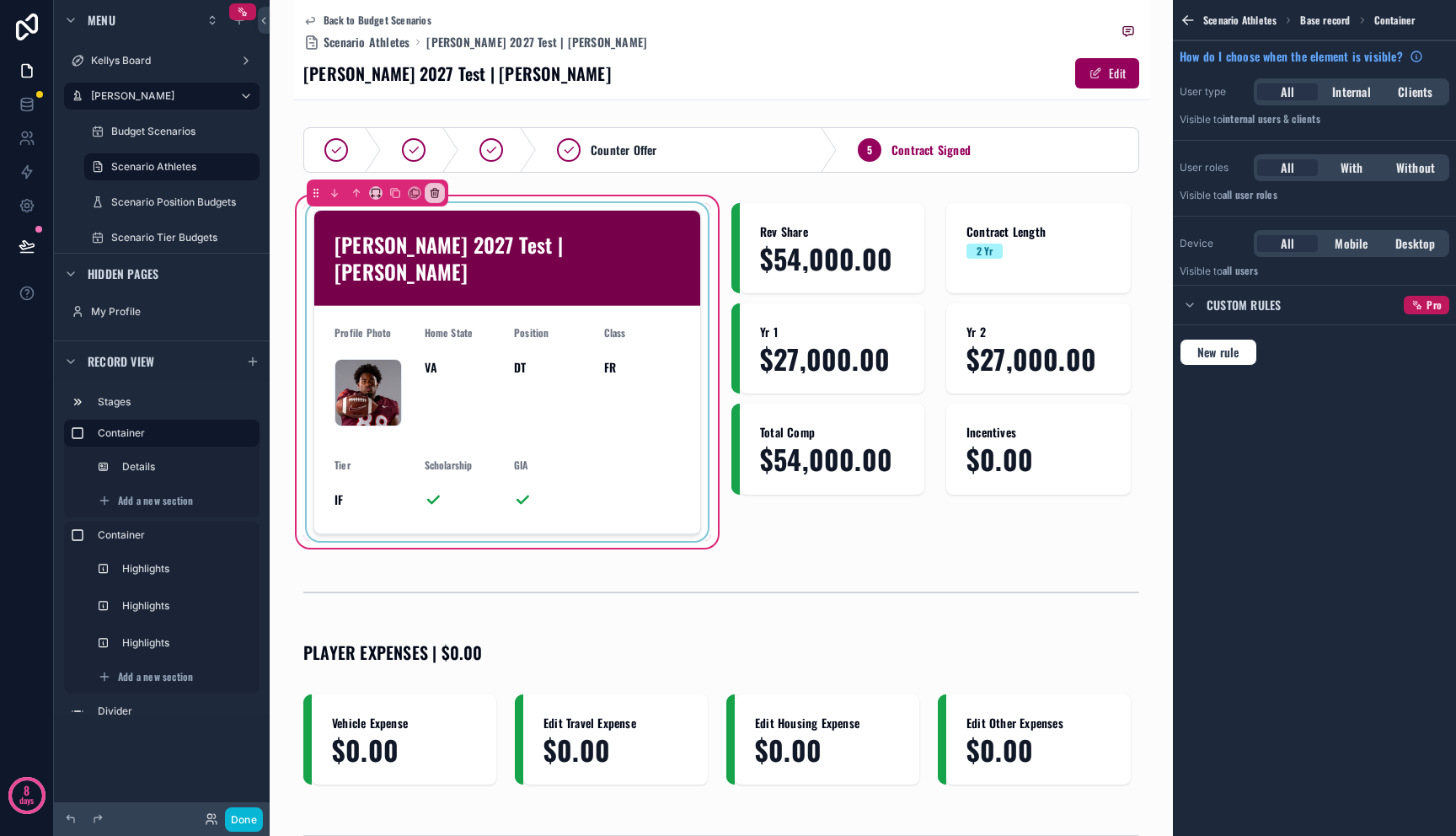
click at [343, 472] on div "scrollable content" at bounding box center [507, 372] width 408 height 338
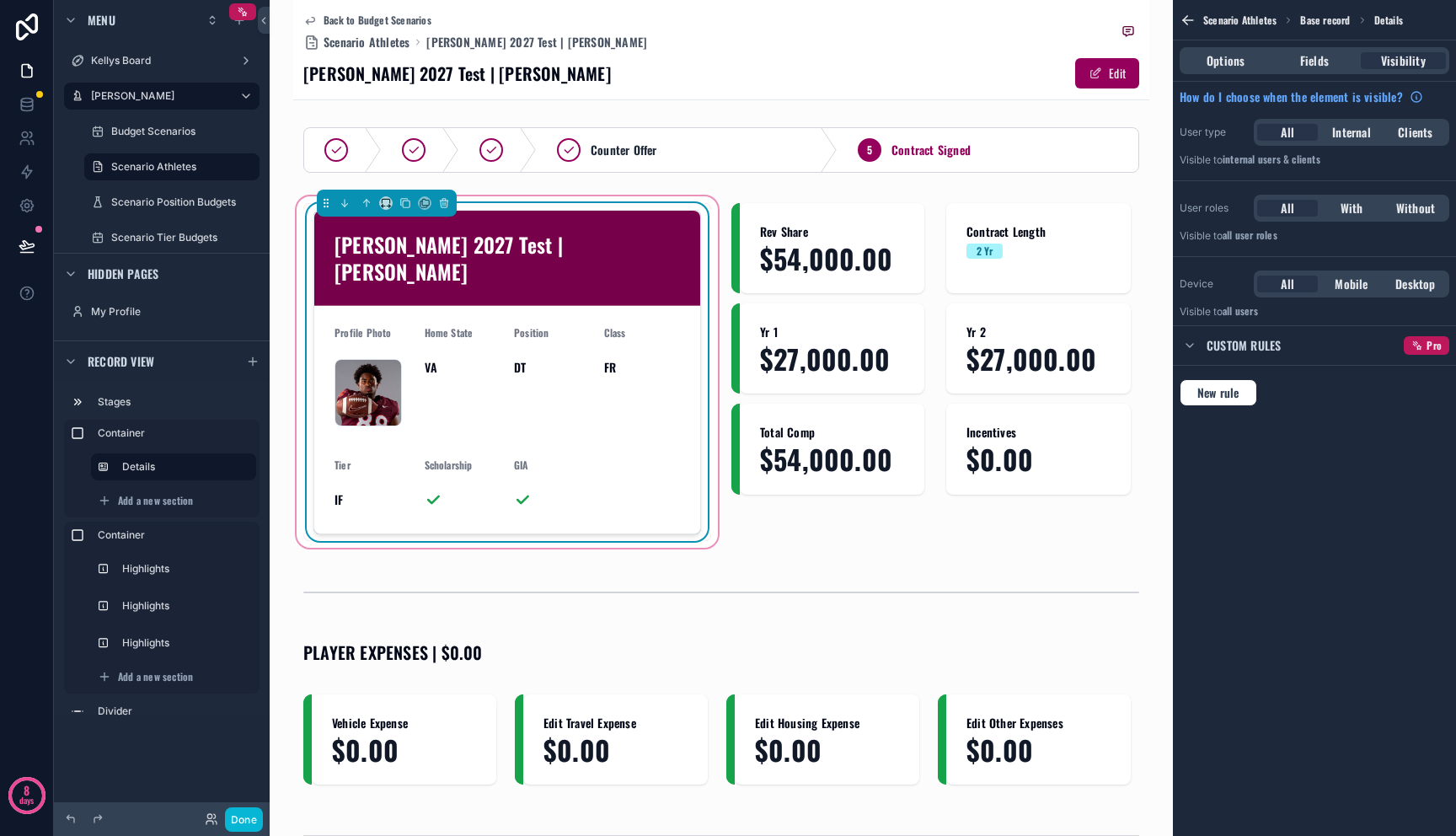
click at [338, 492] on span "IF" at bounding box center [372, 500] width 76 height 17
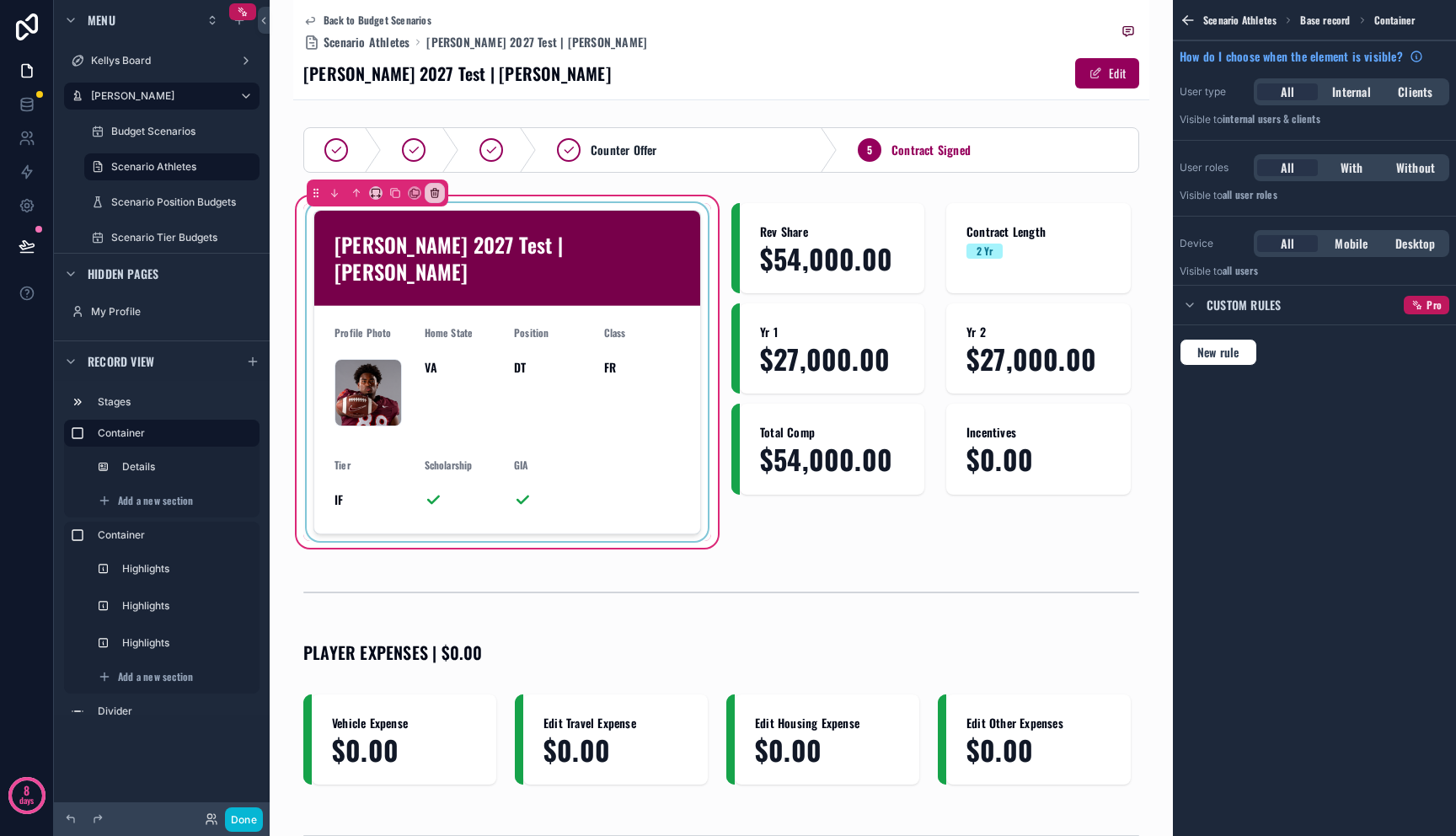
click at [340, 473] on div "scrollable content" at bounding box center [507, 372] width 408 height 338
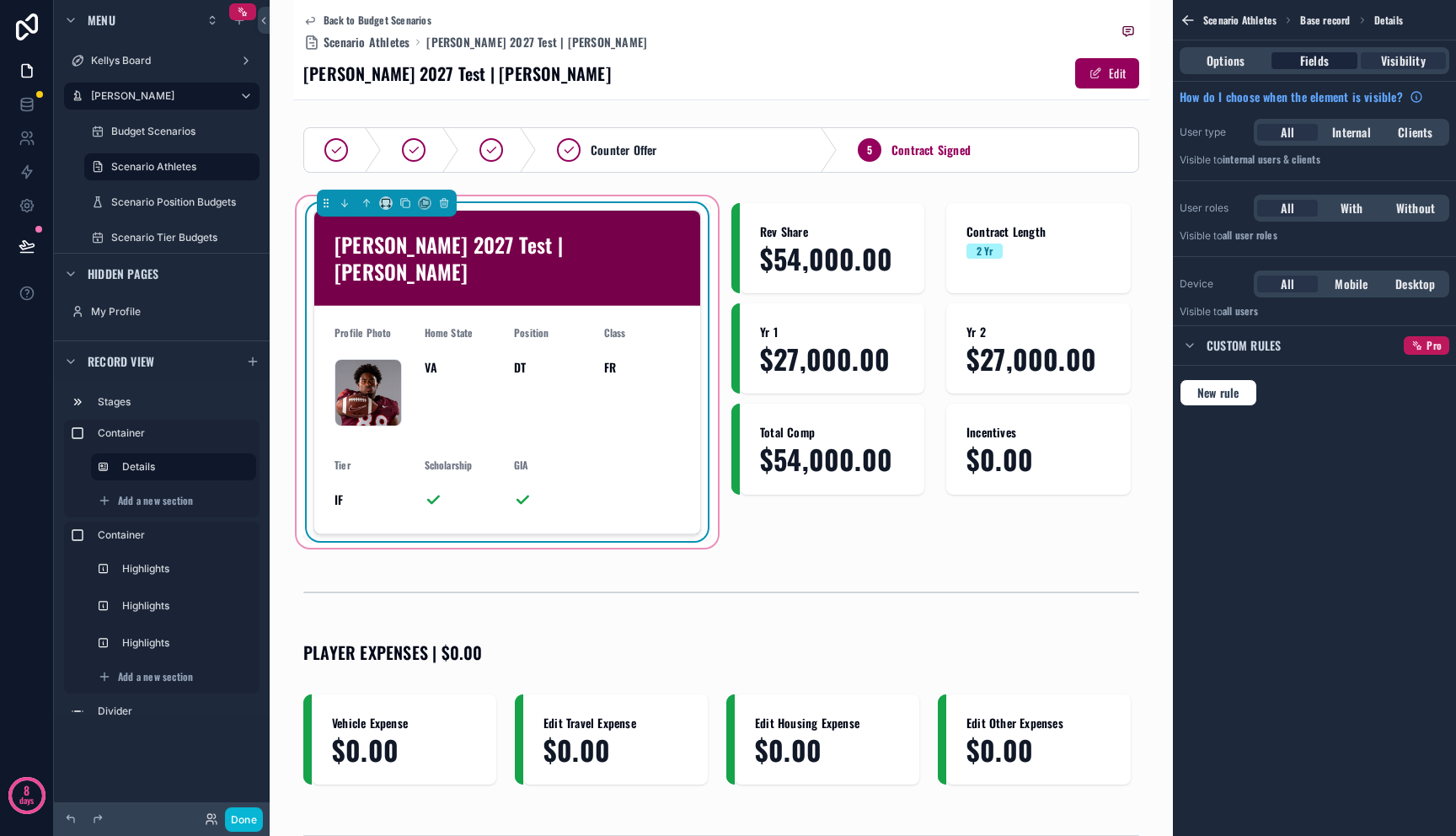
click at [1322, 67] on span "Fields" at bounding box center [1315, 60] width 28 height 17
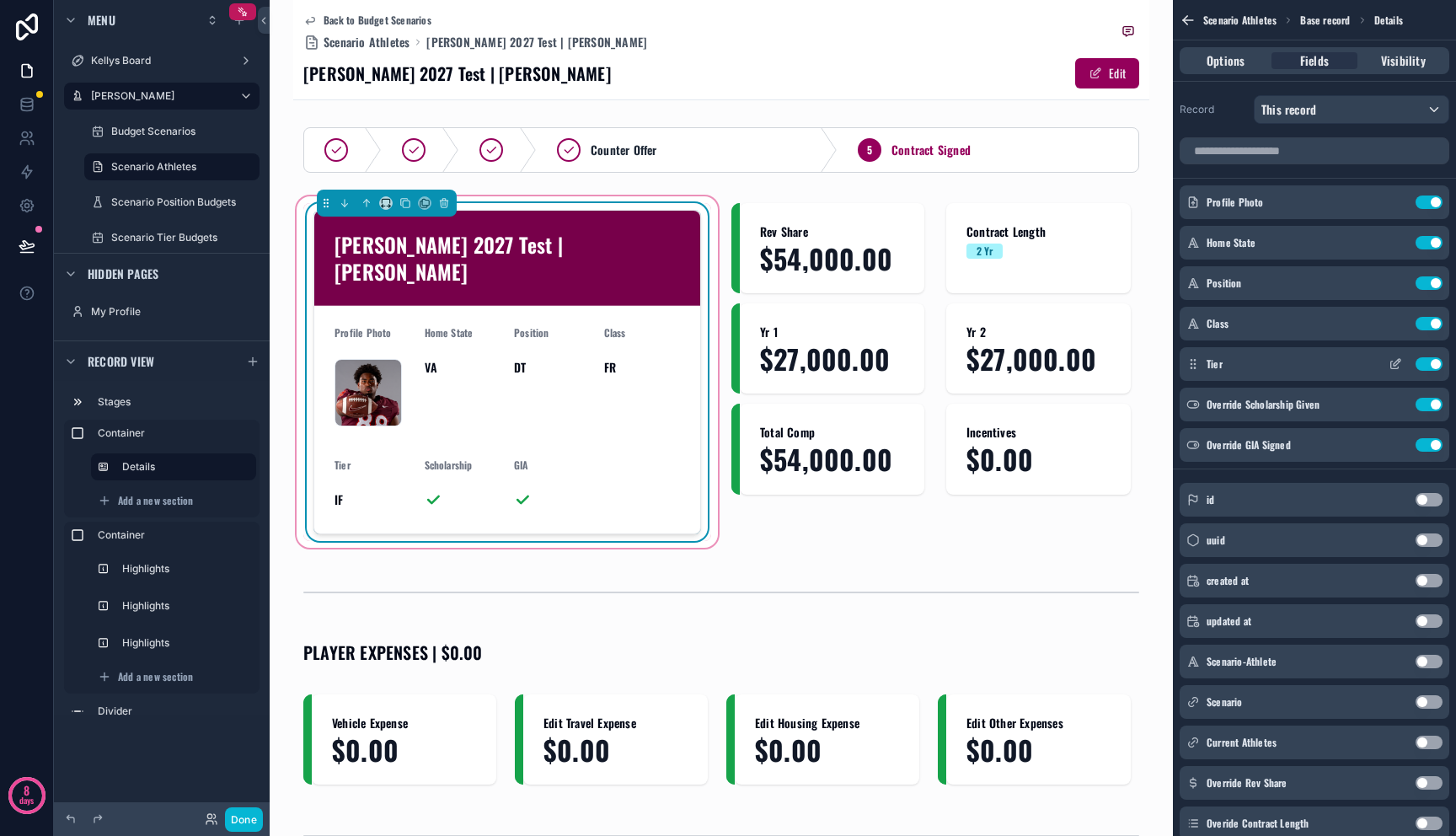
click at [1428, 364] on button "Use setting" at bounding box center [1428, 364] width 27 height 13
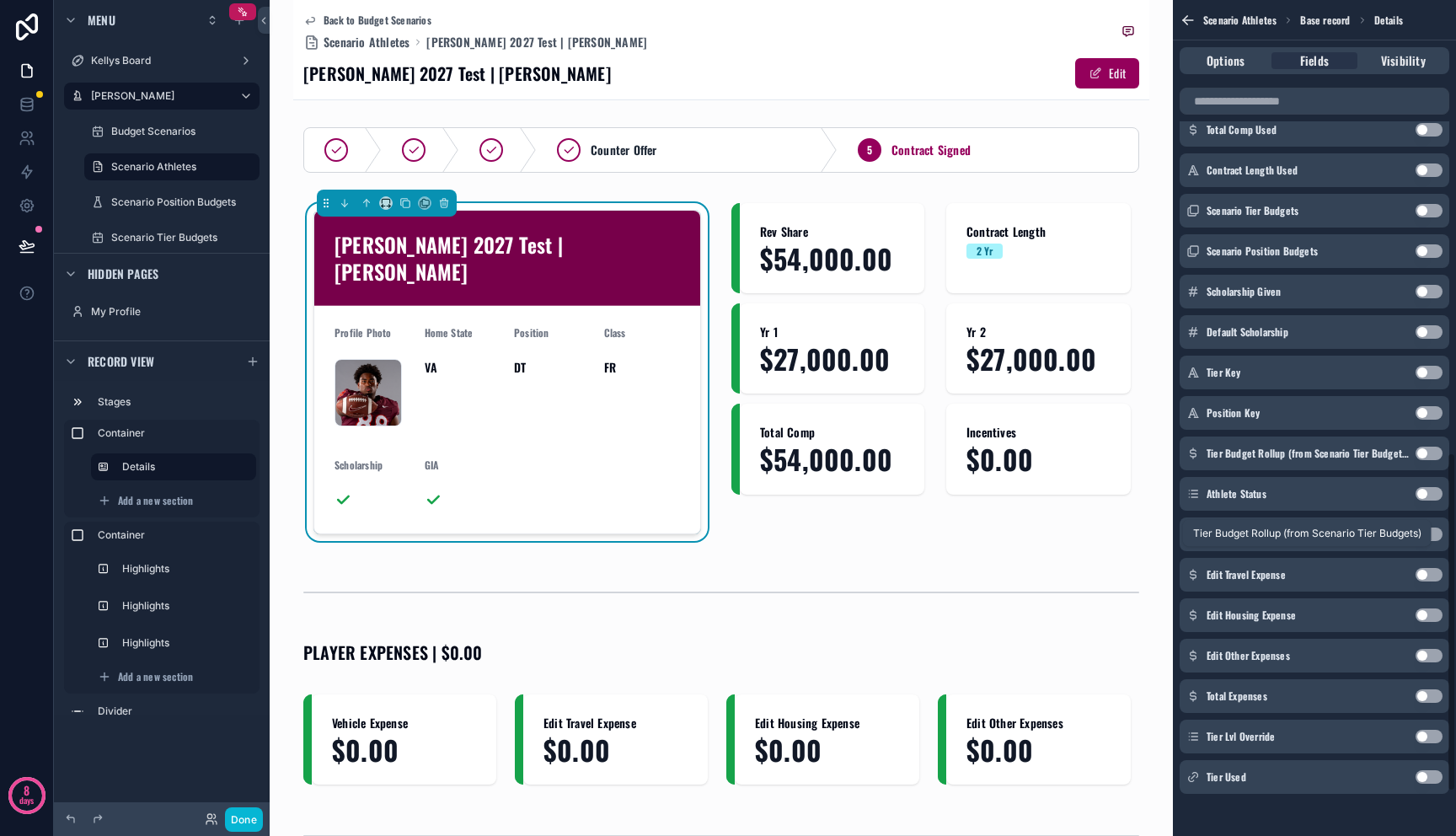
scroll to position [1225, 0]
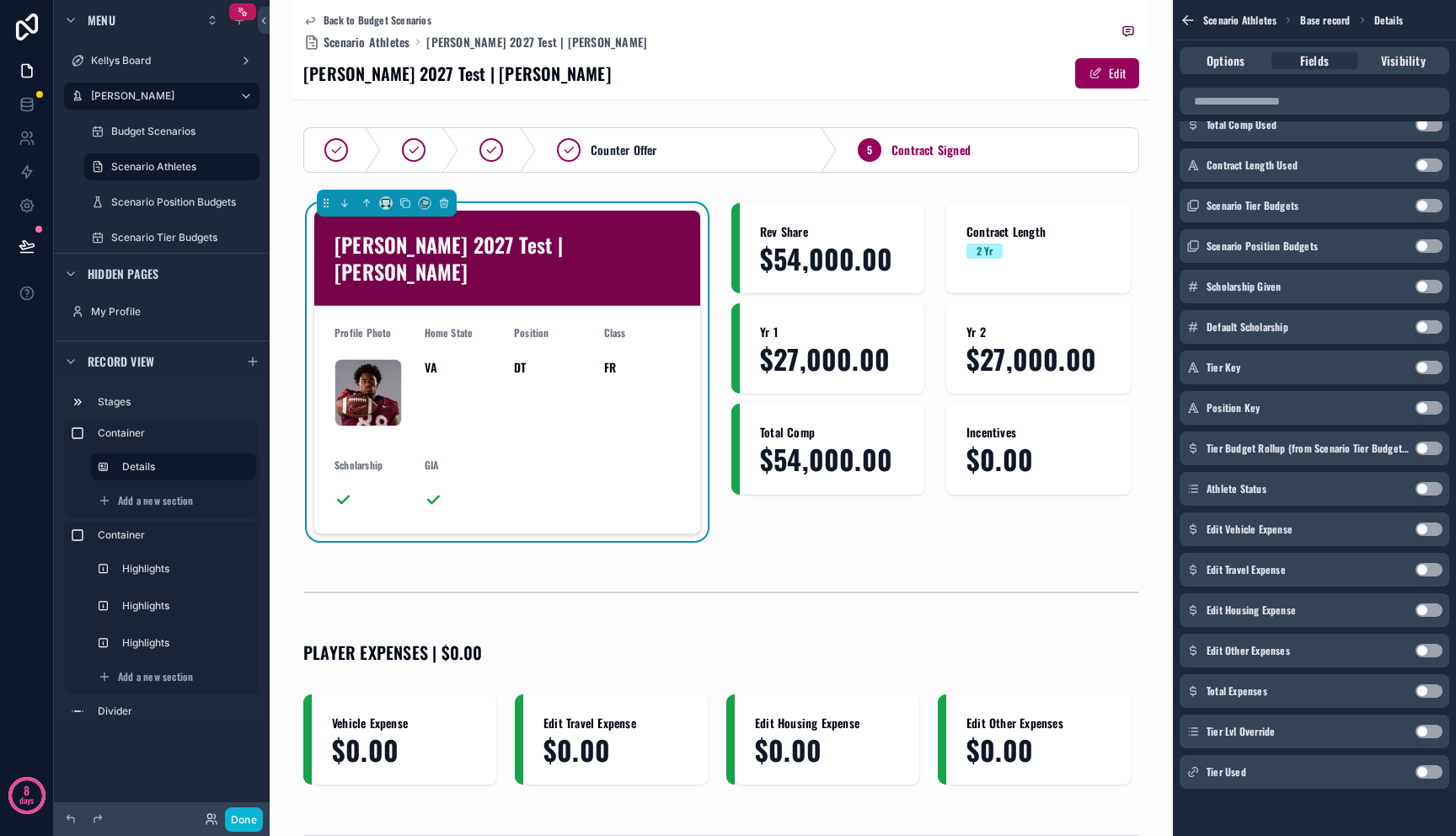
click at [1425, 734] on button "Use setting" at bounding box center [1428, 731] width 27 height 13
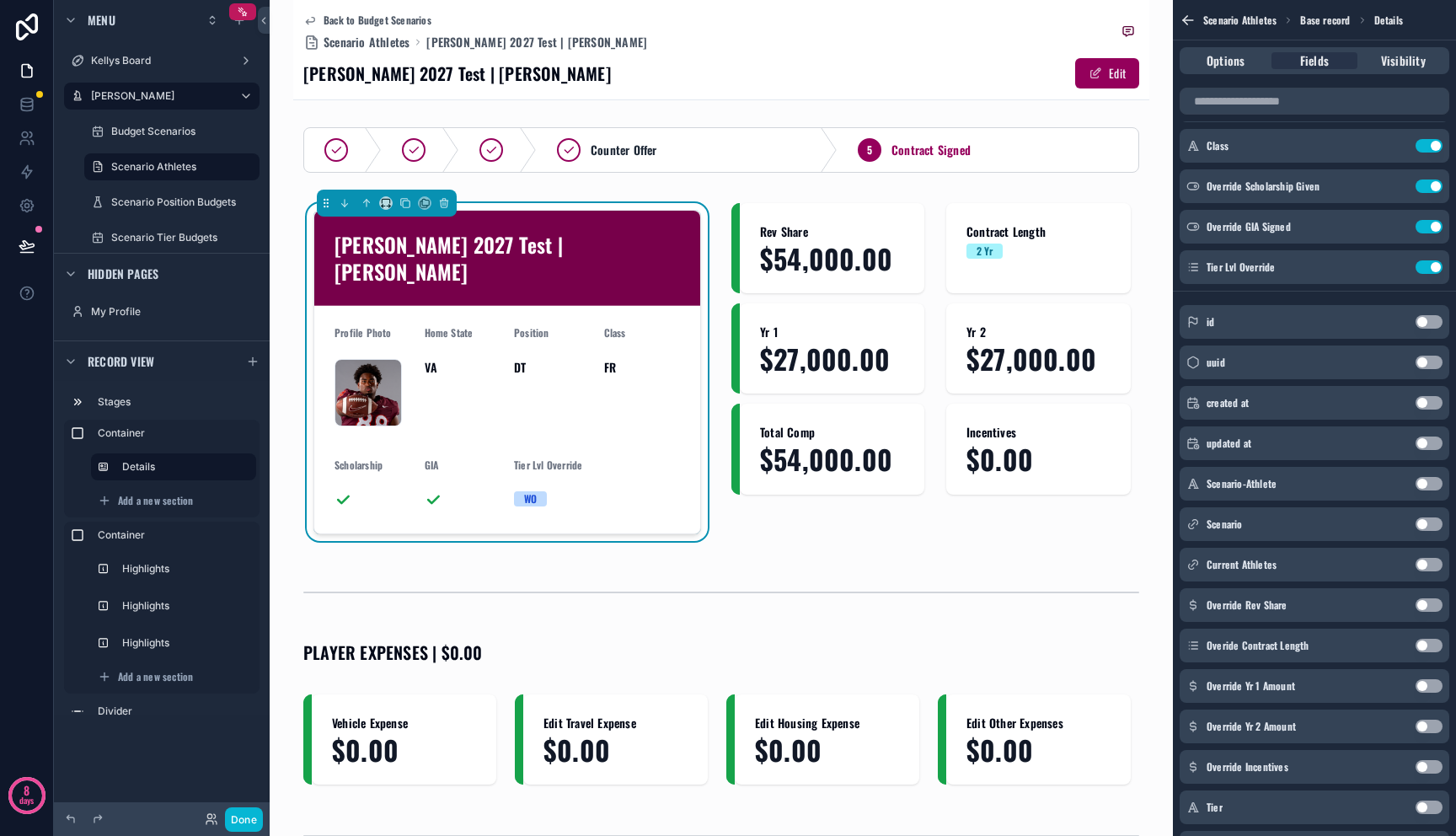
scroll to position [0, 0]
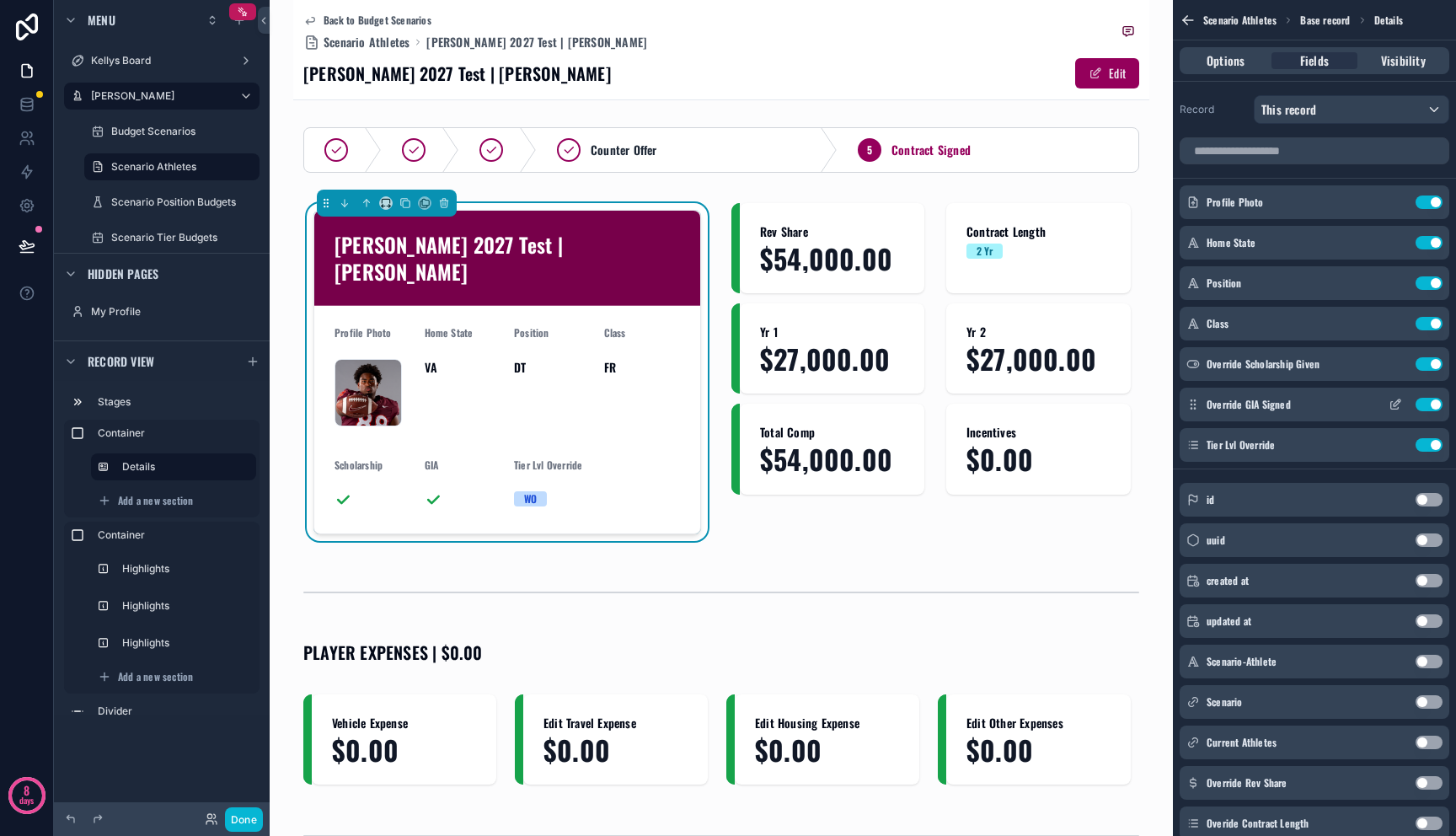
click at [1396, 403] on icon "scrollable content" at bounding box center [1395, 404] width 13 height 13
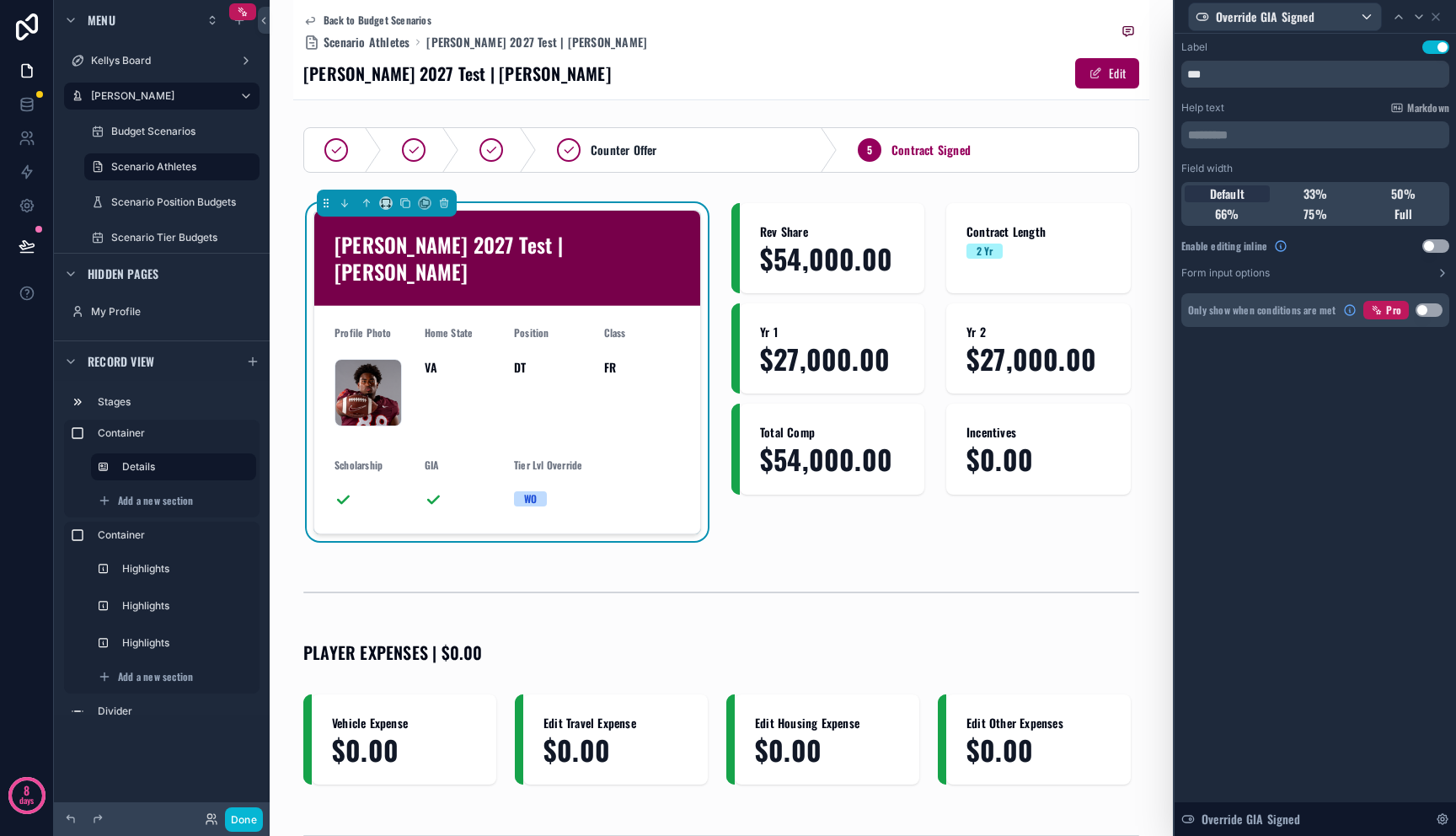
click at [1429, 243] on button "Use setting" at bounding box center [1436, 245] width 27 height 13
click at [1311, 193] on span "33%" at bounding box center [1315, 194] width 24 height 17
click at [1247, 191] on div "Default" at bounding box center [1228, 194] width 85 height 17
click at [1433, 22] on icon at bounding box center [1436, 16] width 13 height 13
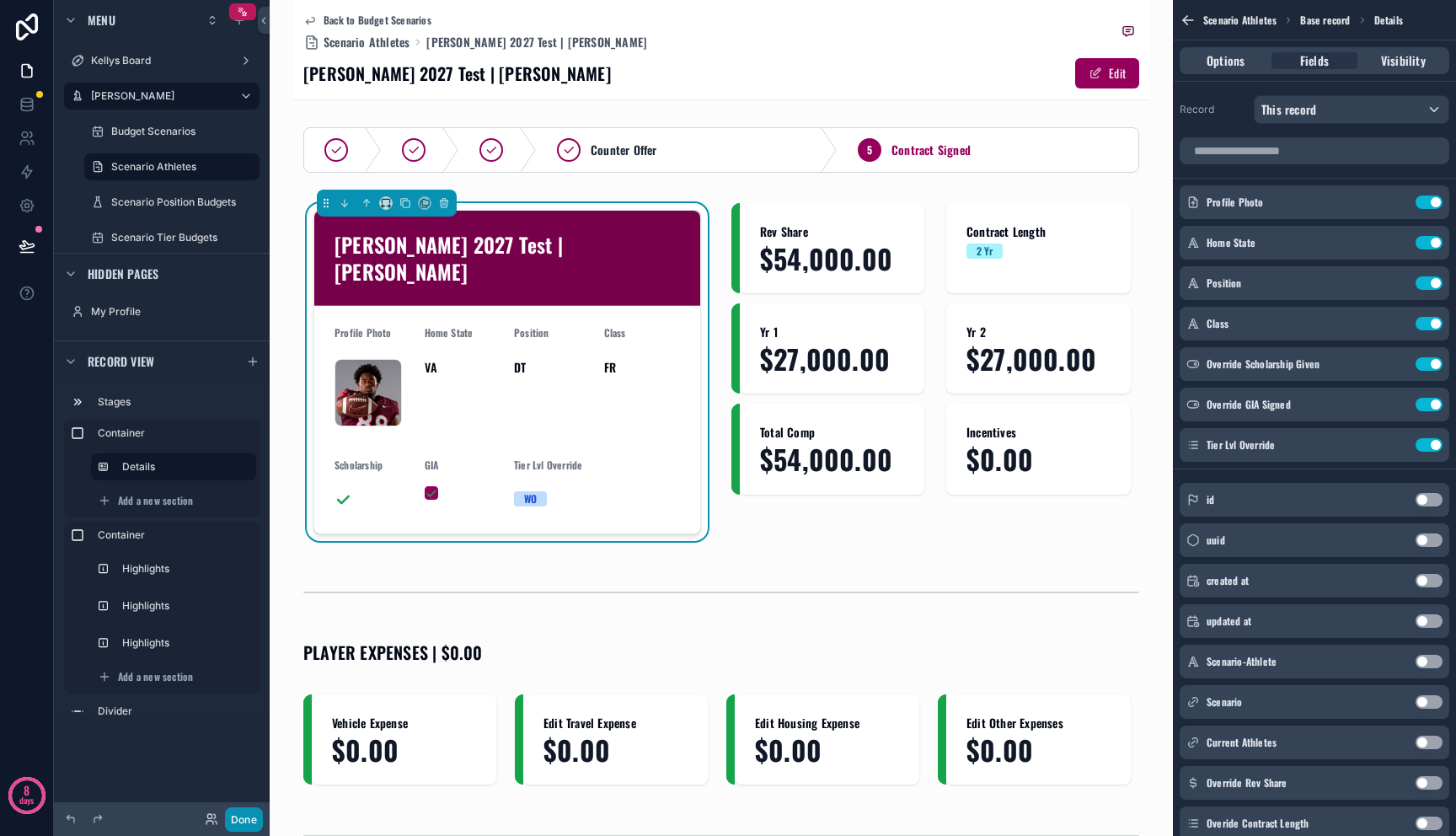
click at [244, 816] on button "Done" at bounding box center [244, 819] width 38 height 24
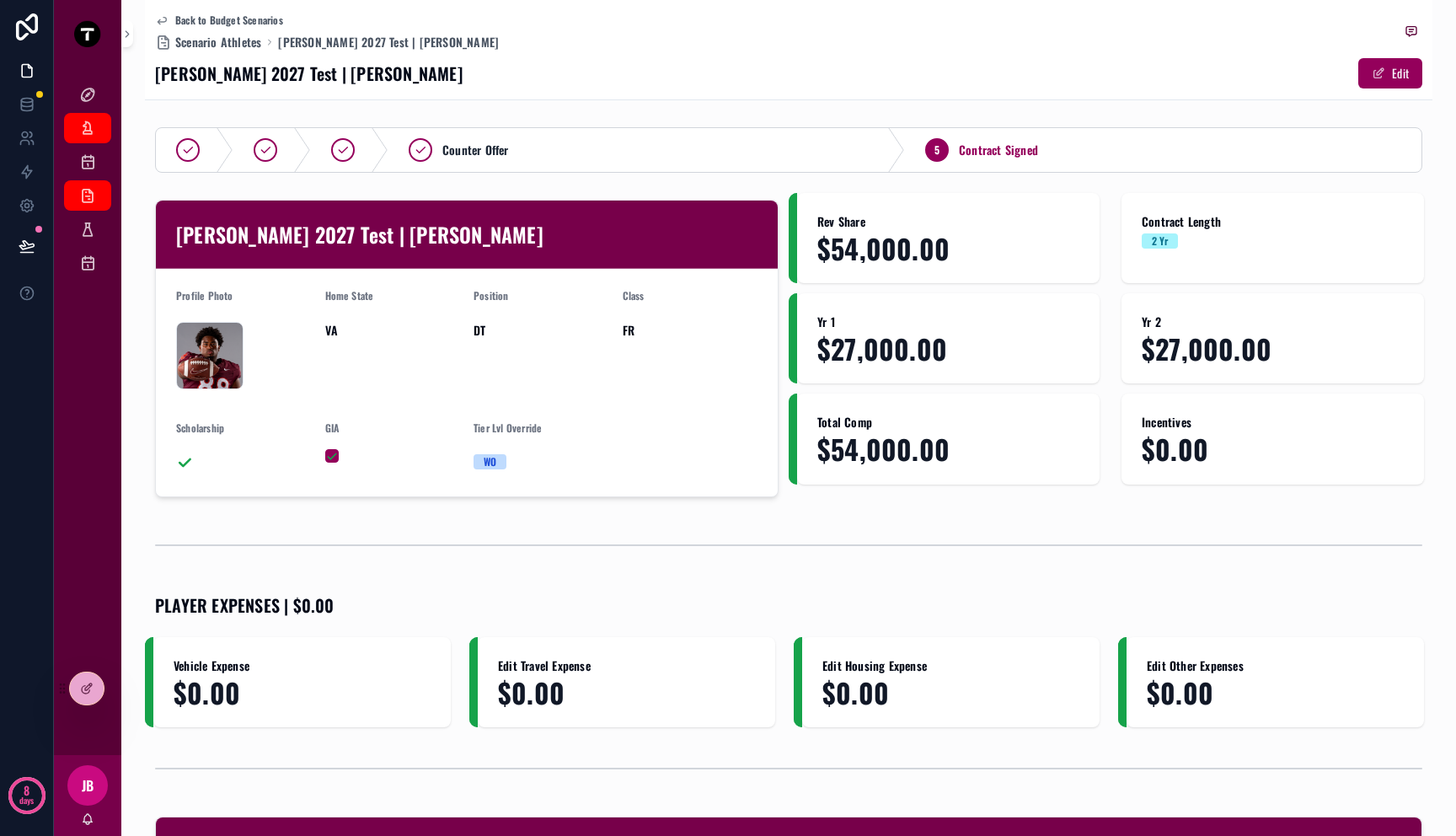
click at [489, 462] on div "WO" at bounding box center [490, 462] width 12 height 15
click at [520, 459] on div "WO" at bounding box center [541, 462] width 136 height 15
click at [327, 456] on button "scrollable content" at bounding box center [332, 455] width 13 height 13
click at [330, 457] on button "scrollable content" at bounding box center [332, 455] width 13 height 13
click at [325, 497] on div "Mitch 2027 Test | Christian Evans Profile Photo ChristianEvans_Profile .png Hom…" at bounding box center [466, 349] width 623 height 298
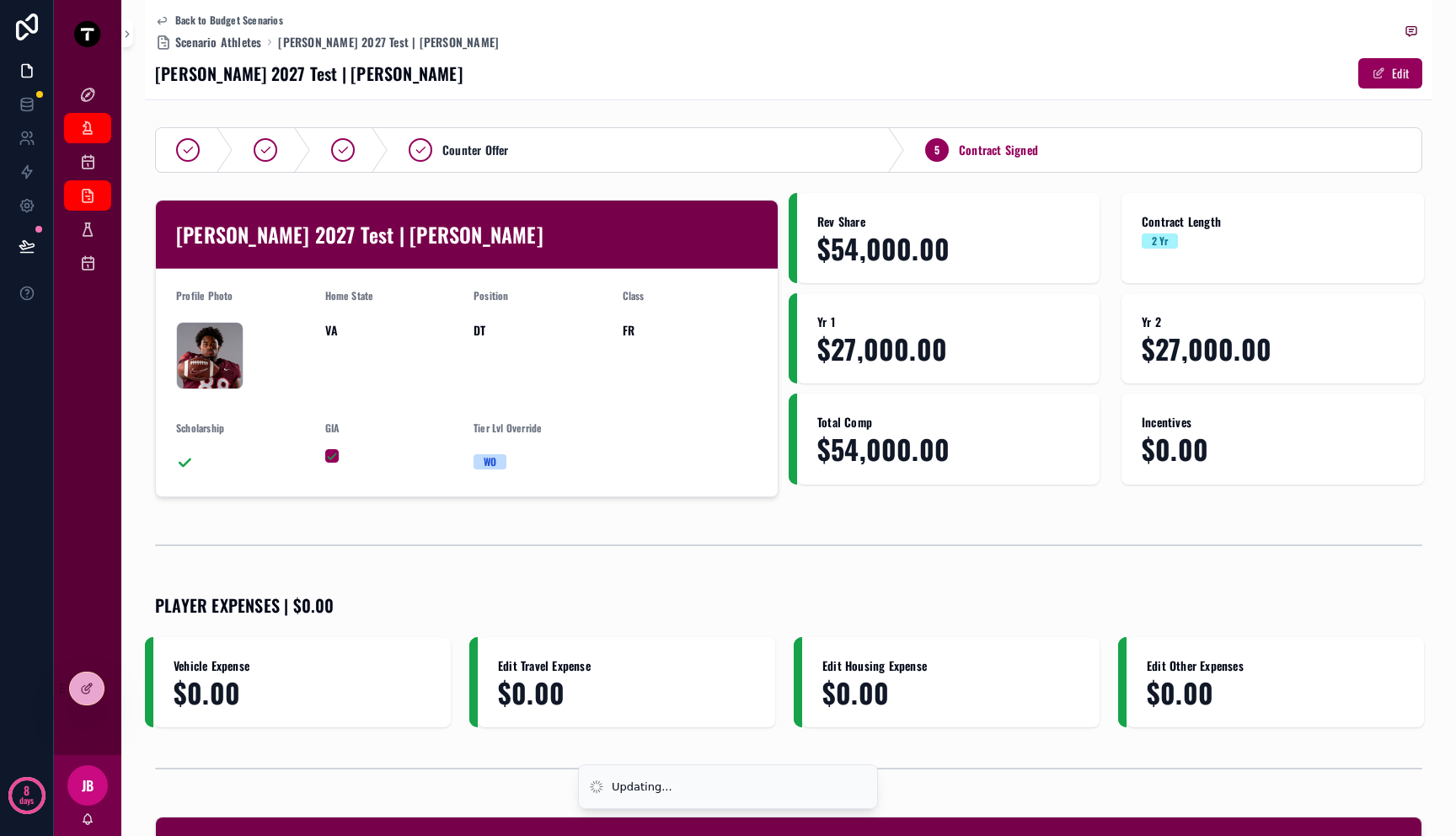
click at [190, 462] on icon "scrollable content" at bounding box center [184, 462] width 17 height 17
click at [92, 687] on icon at bounding box center [86, 688] width 13 height 13
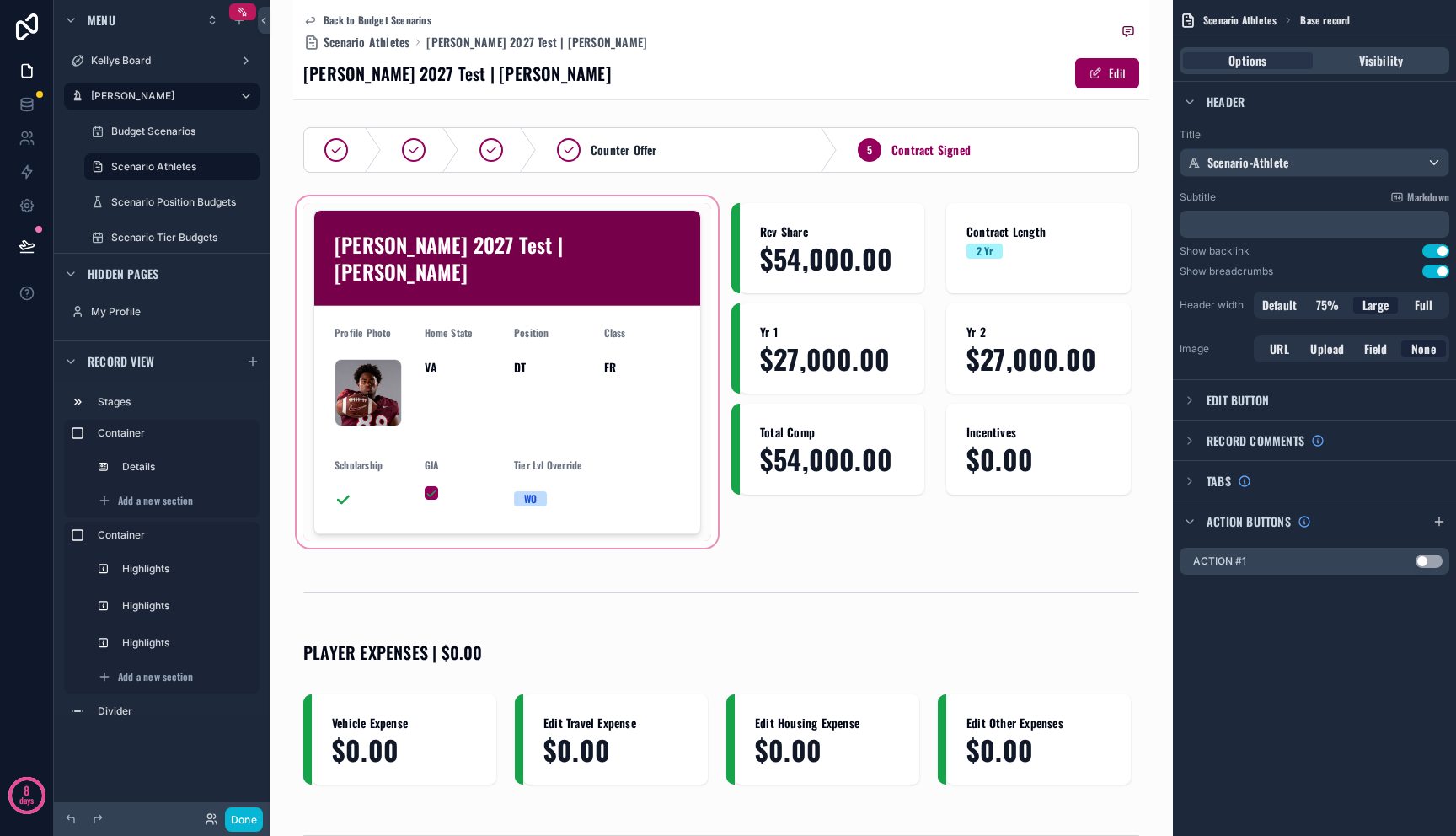
click at [428, 459] on div "scrollable content" at bounding box center [508, 372] width 428 height 358
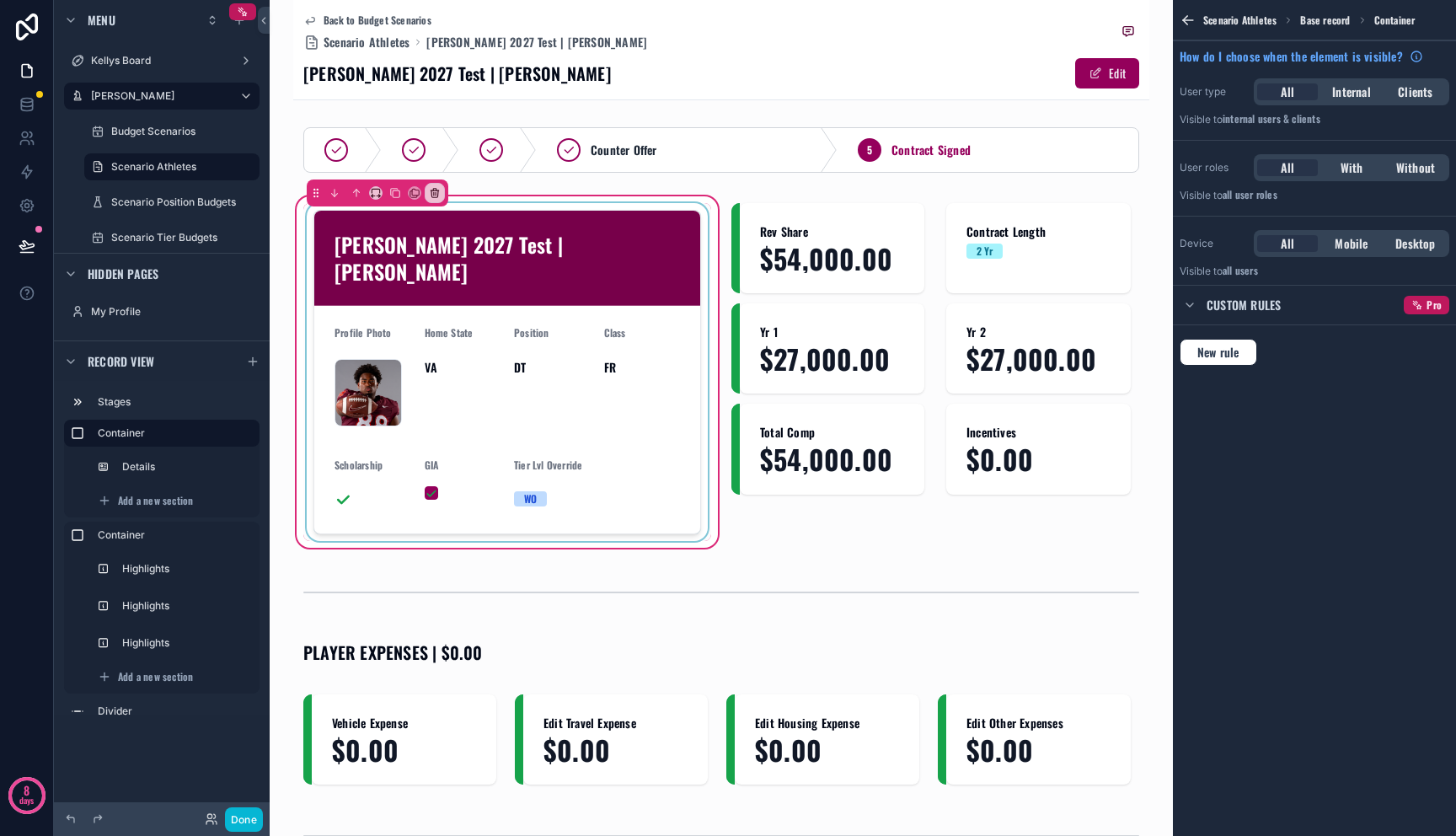
click at [435, 461] on div "scrollable content" at bounding box center [507, 372] width 408 height 338
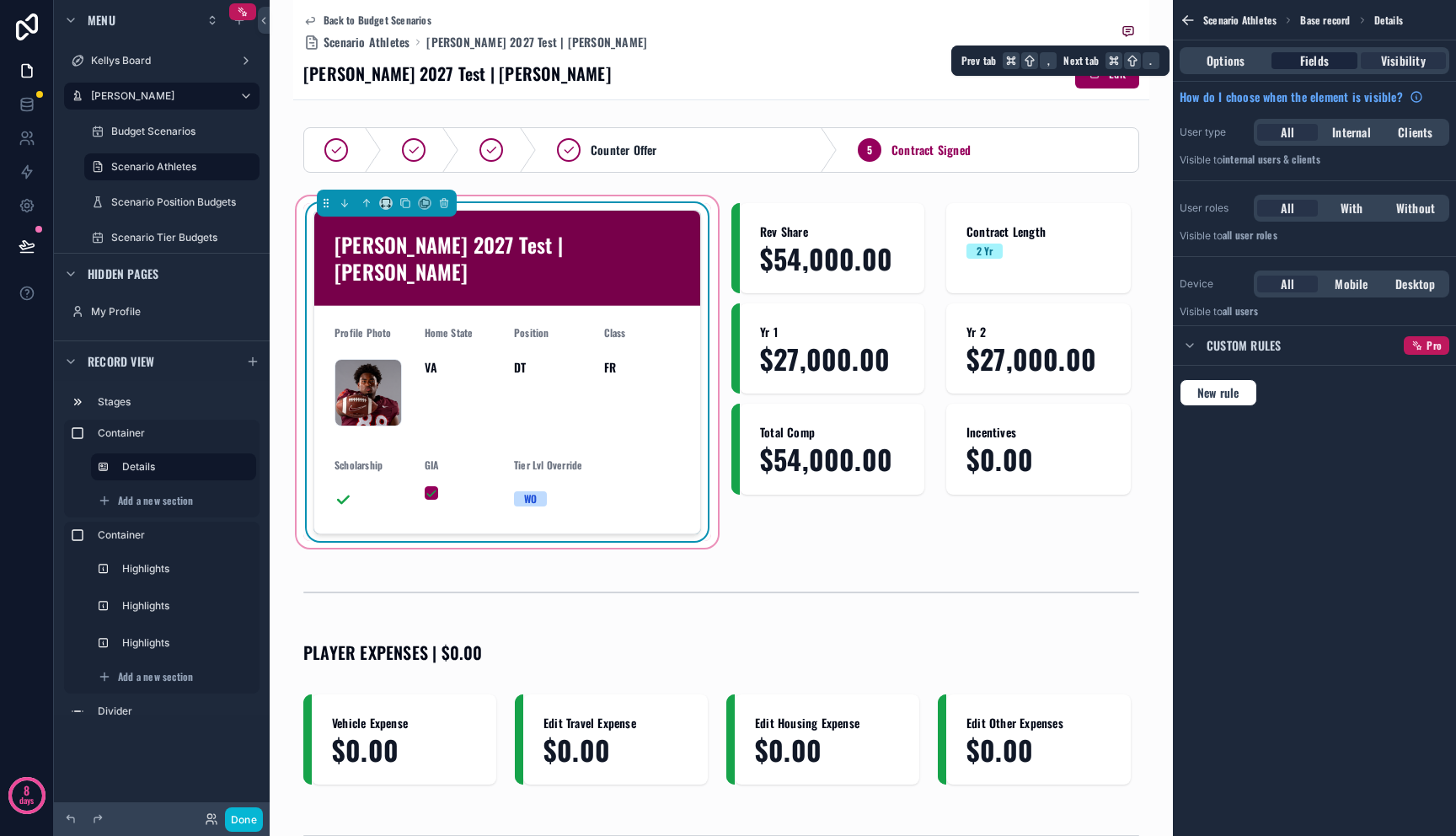
click at [1316, 54] on span "Fields" at bounding box center [1315, 60] width 28 height 17
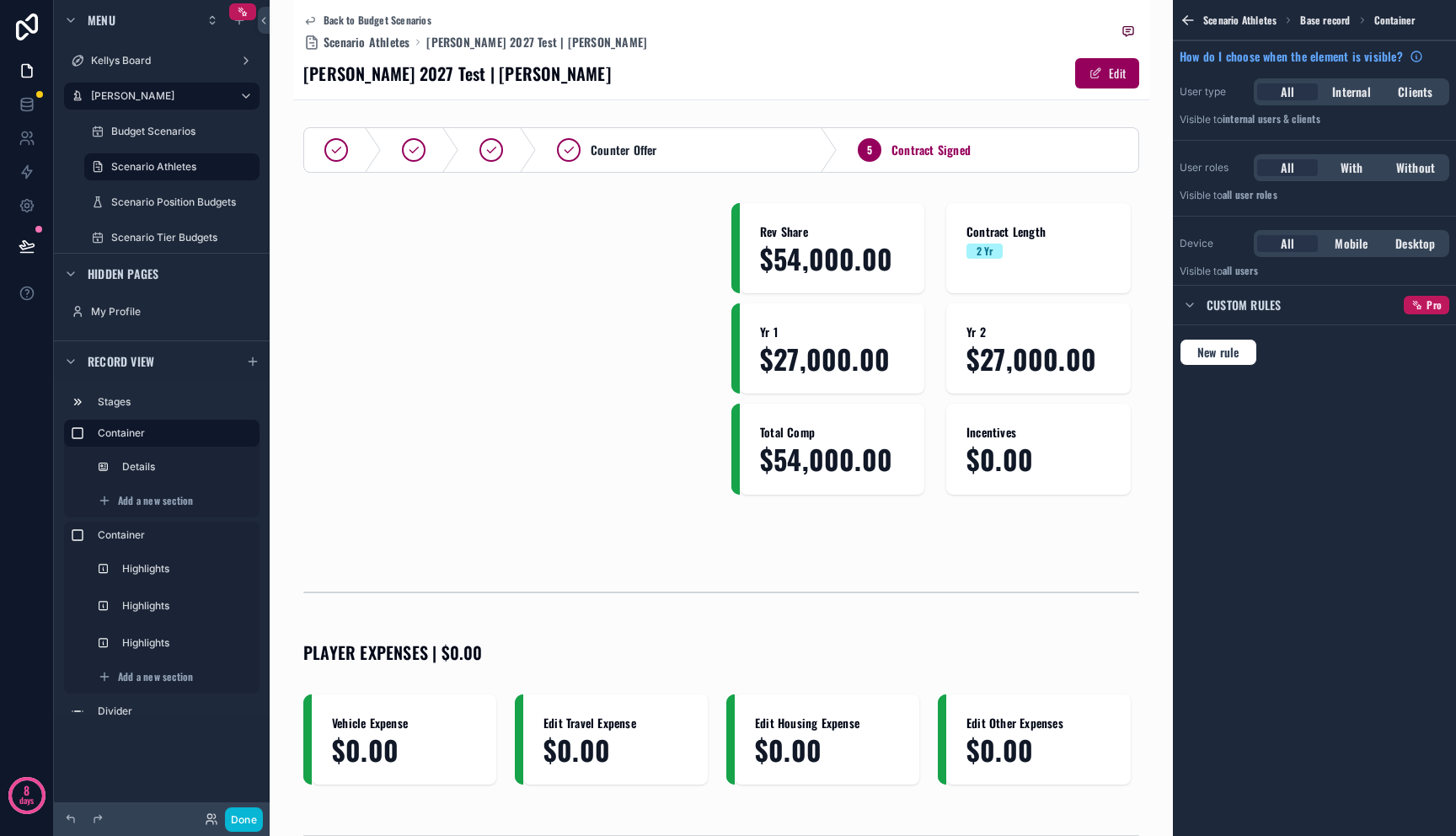
click at [454, 446] on div "scrollable content" at bounding box center [507, 372] width 408 height 338
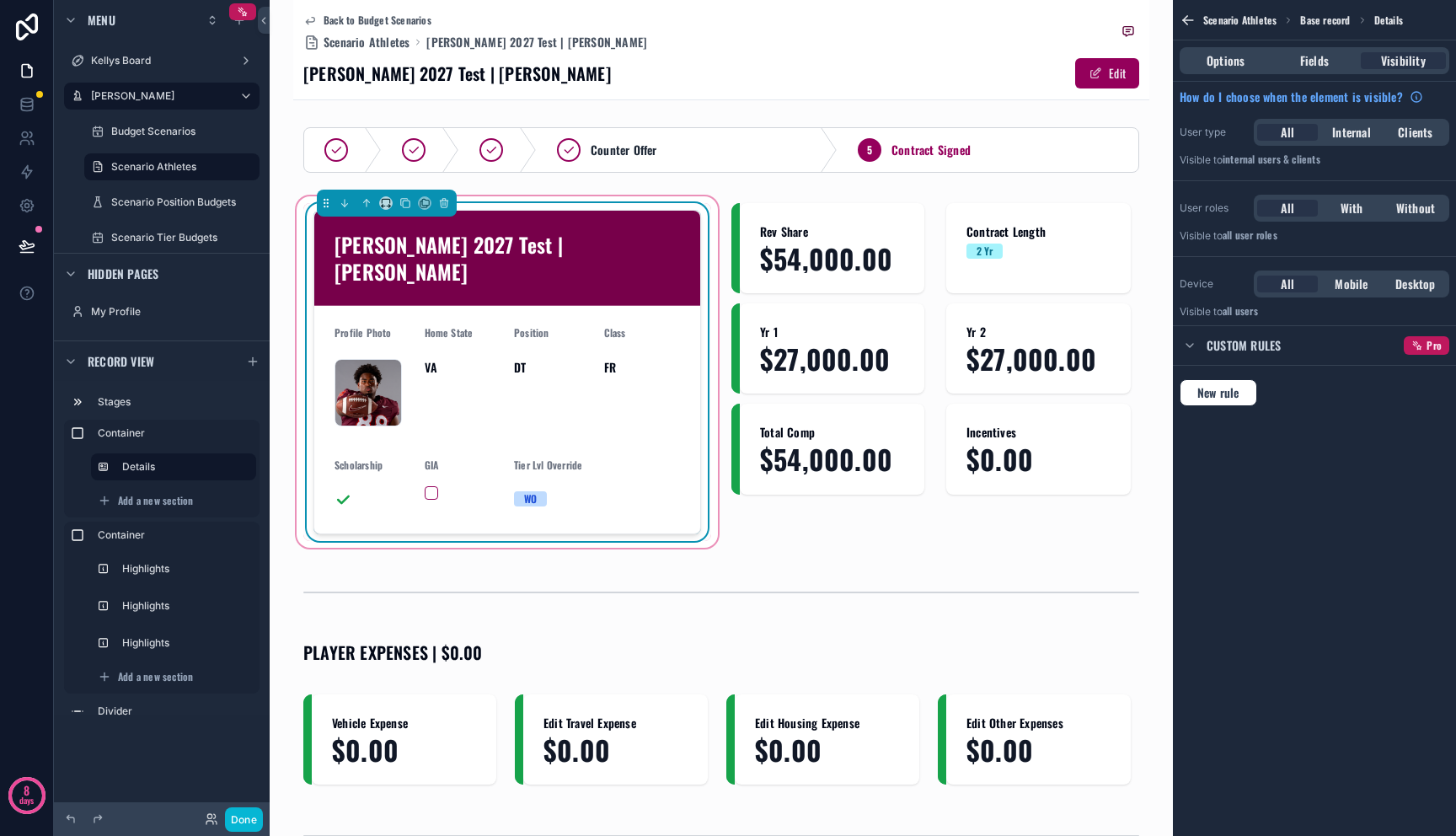
click at [436, 459] on div "GIA" at bounding box center [463, 486] width 76 height 55
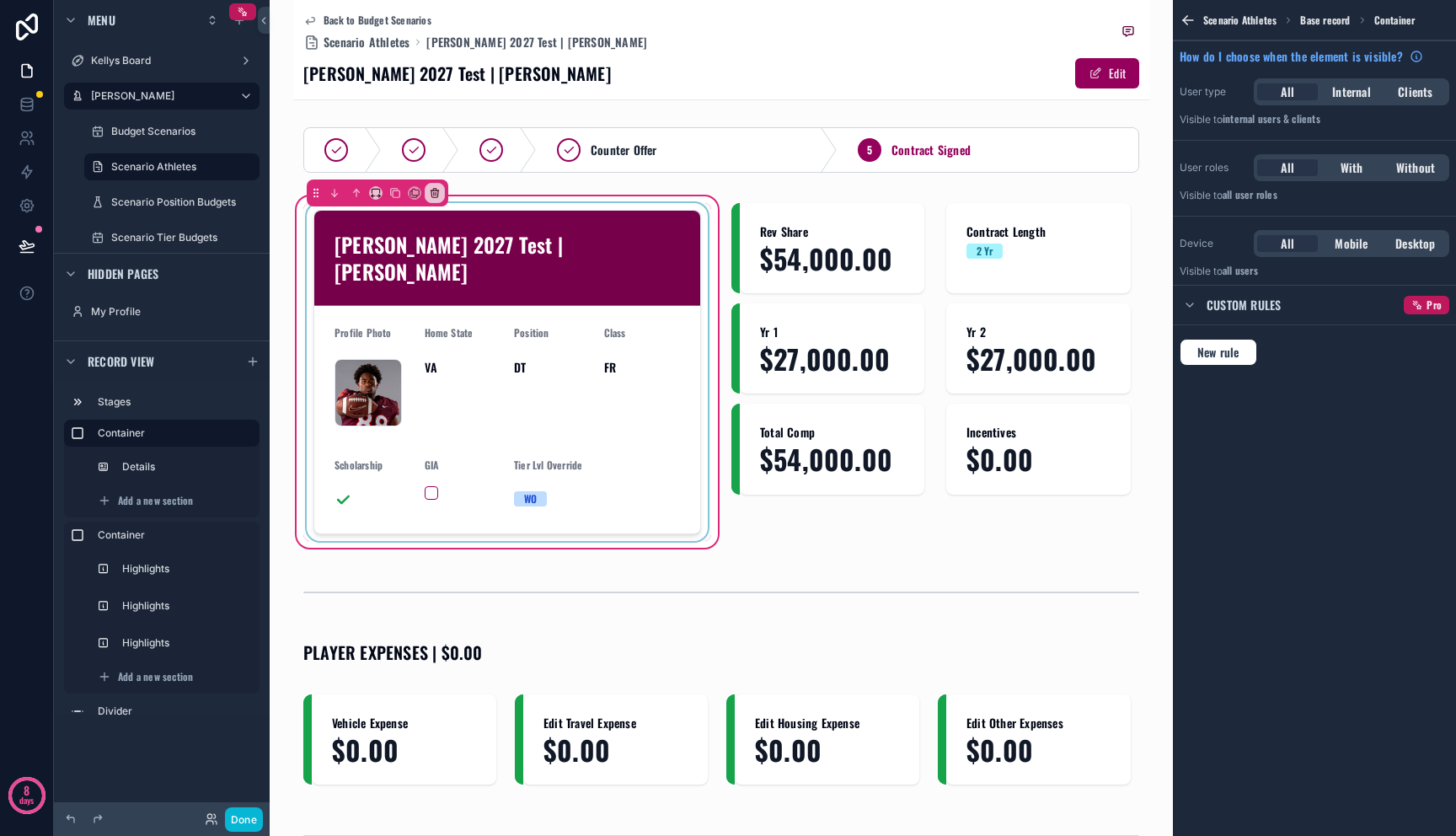
click at [428, 469] on div "scrollable content" at bounding box center [507, 372] width 408 height 338
click at [1323, 65] on div "How do I choose when the element is visible?" at bounding box center [1314, 56] width 283 height 30
click at [565, 348] on div "scrollable content" at bounding box center [507, 372] width 408 height 338
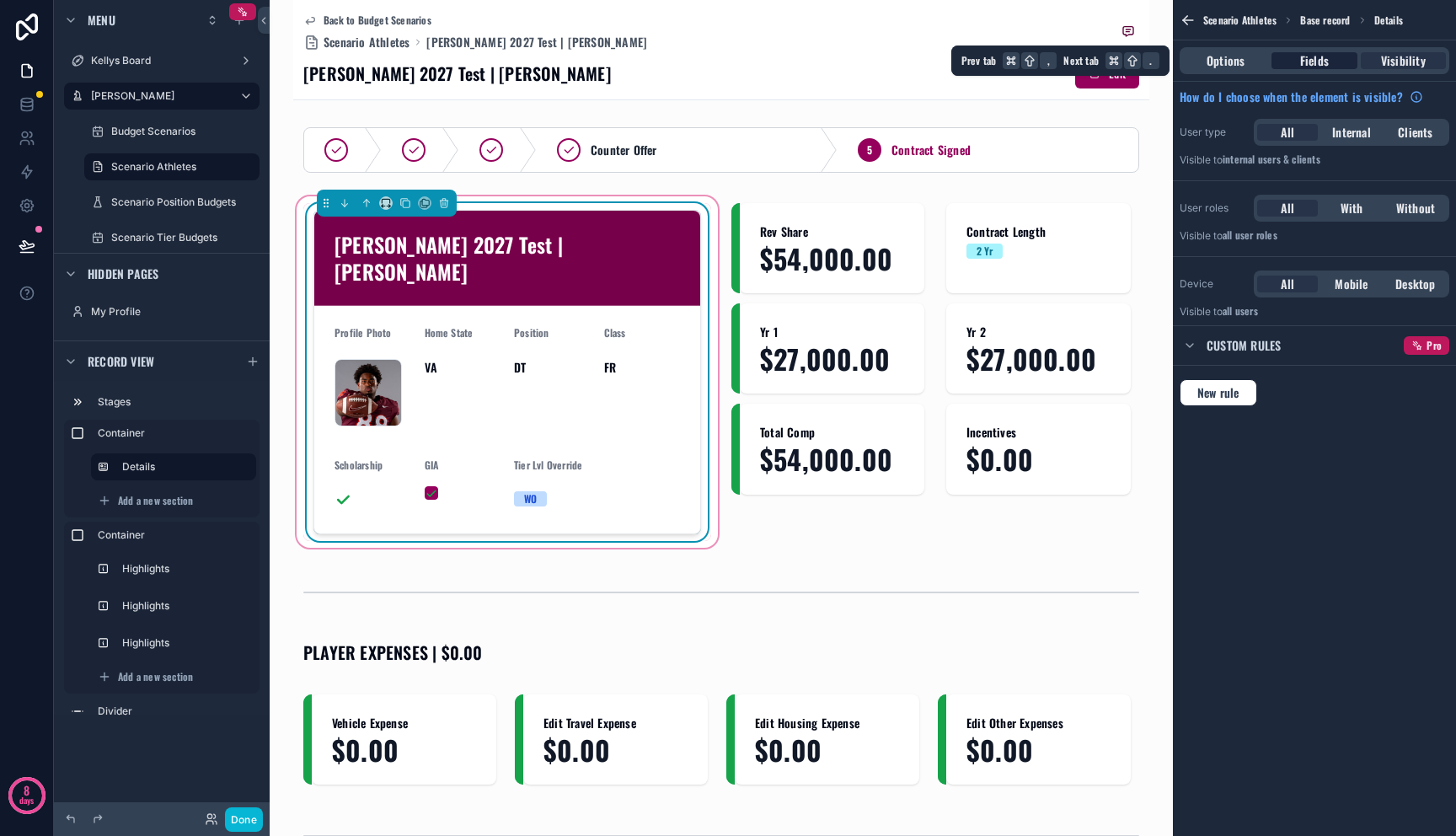
click at [1316, 67] on span "Fields" at bounding box center [1315, 60] width 28 height 17
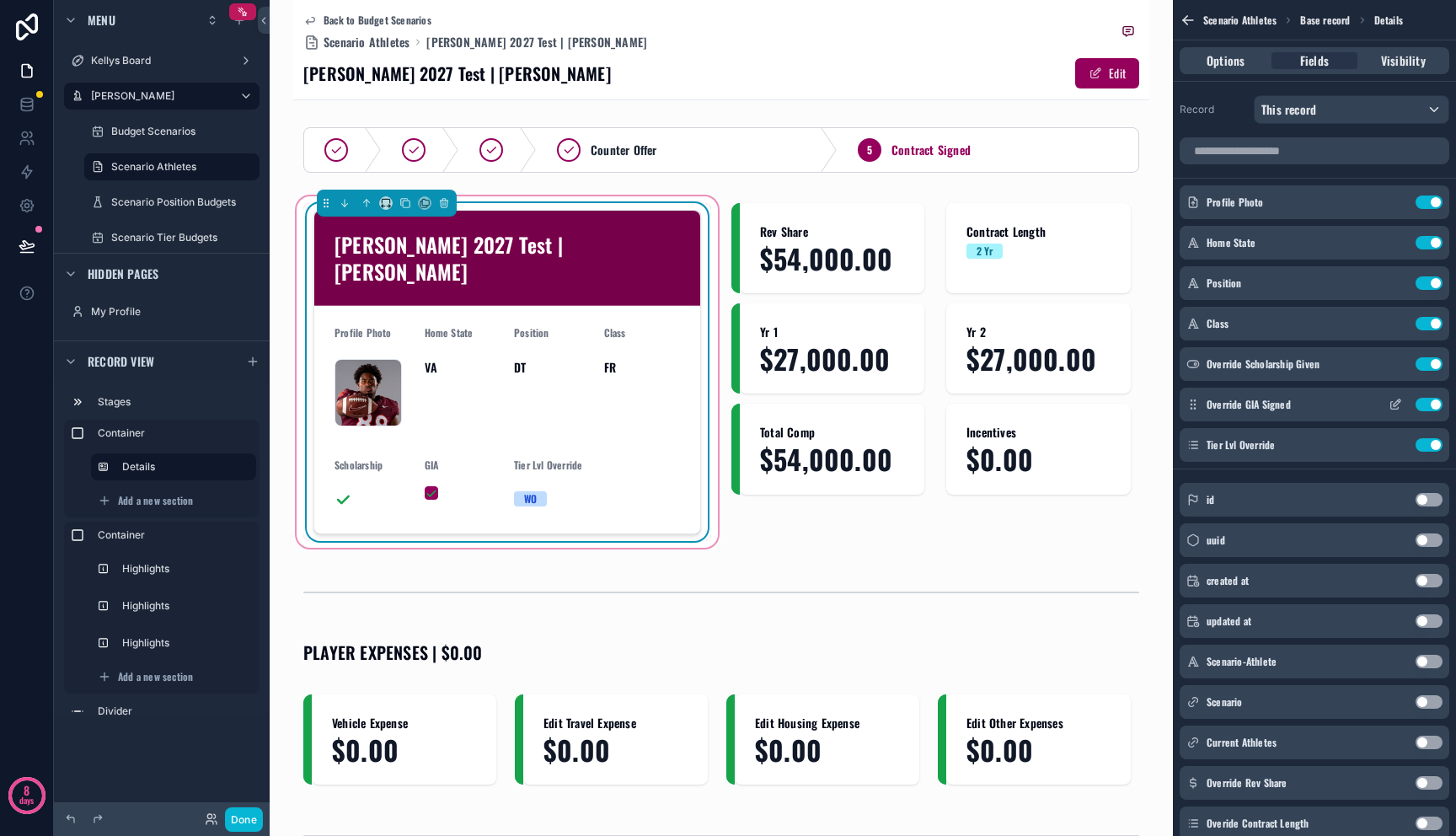
click at [1397, 406] on icon "scrollable content" at bounding box center [1395, 404] width 13 height 13
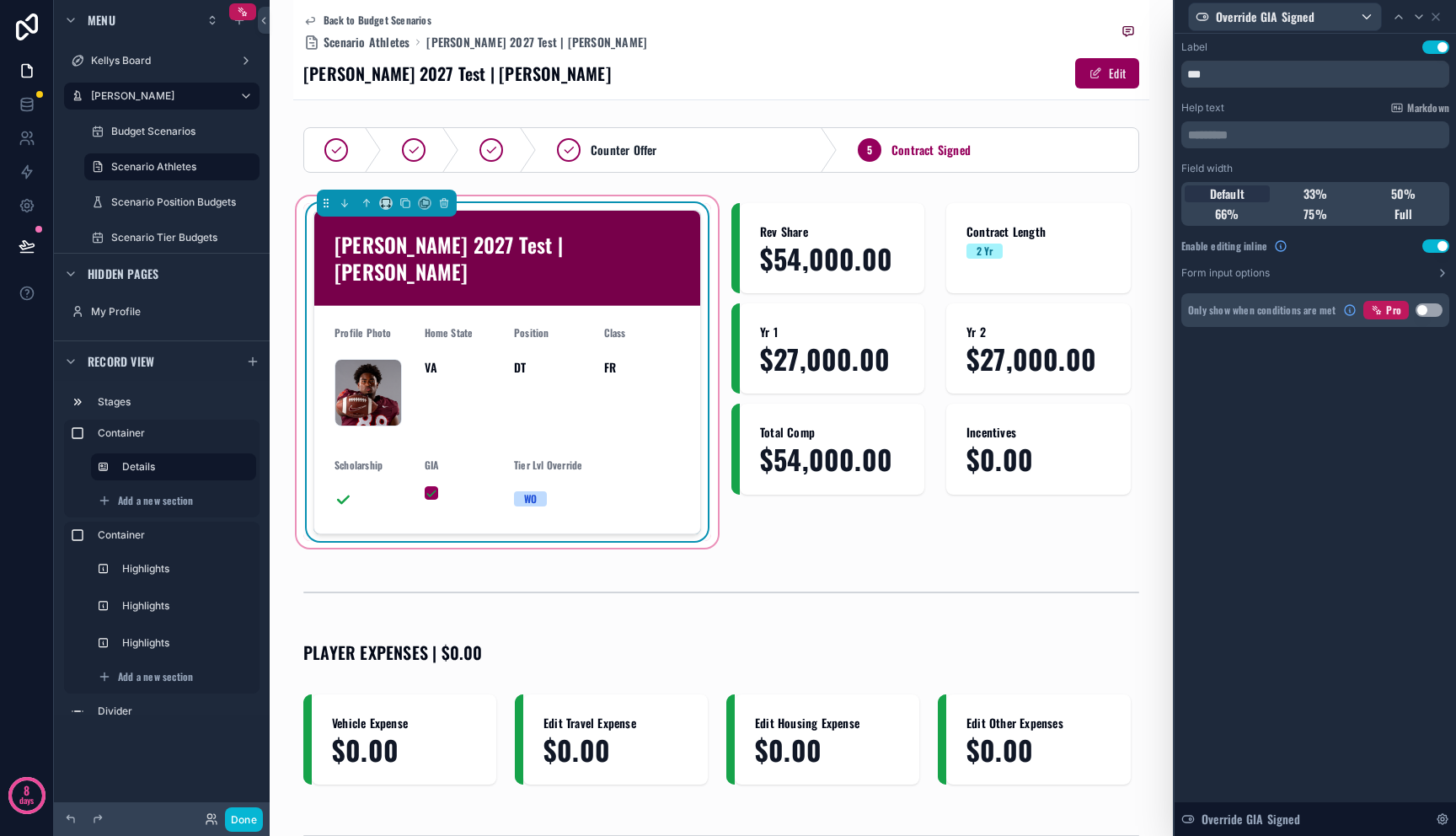
click at [1440, 249] on button "Use setting" at bounding box center [1436, 245] width 27 height 13
click at [1437, 21] on icon at bounding box center [1436, 16] width 13 height 13
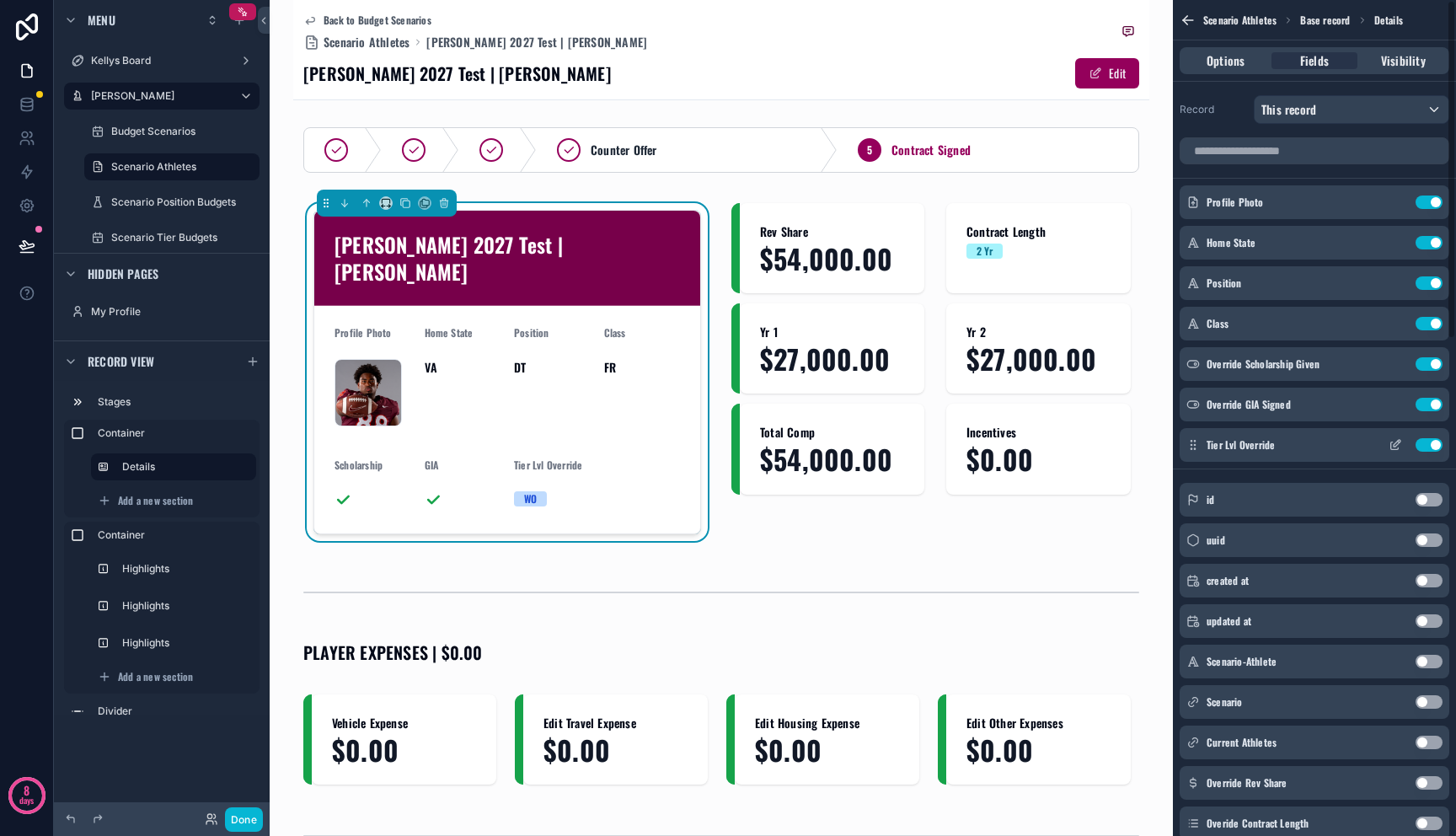
click at [1397, 442] on icon "scrollable content" at bounding box center [1398, 442] width 2 height 2
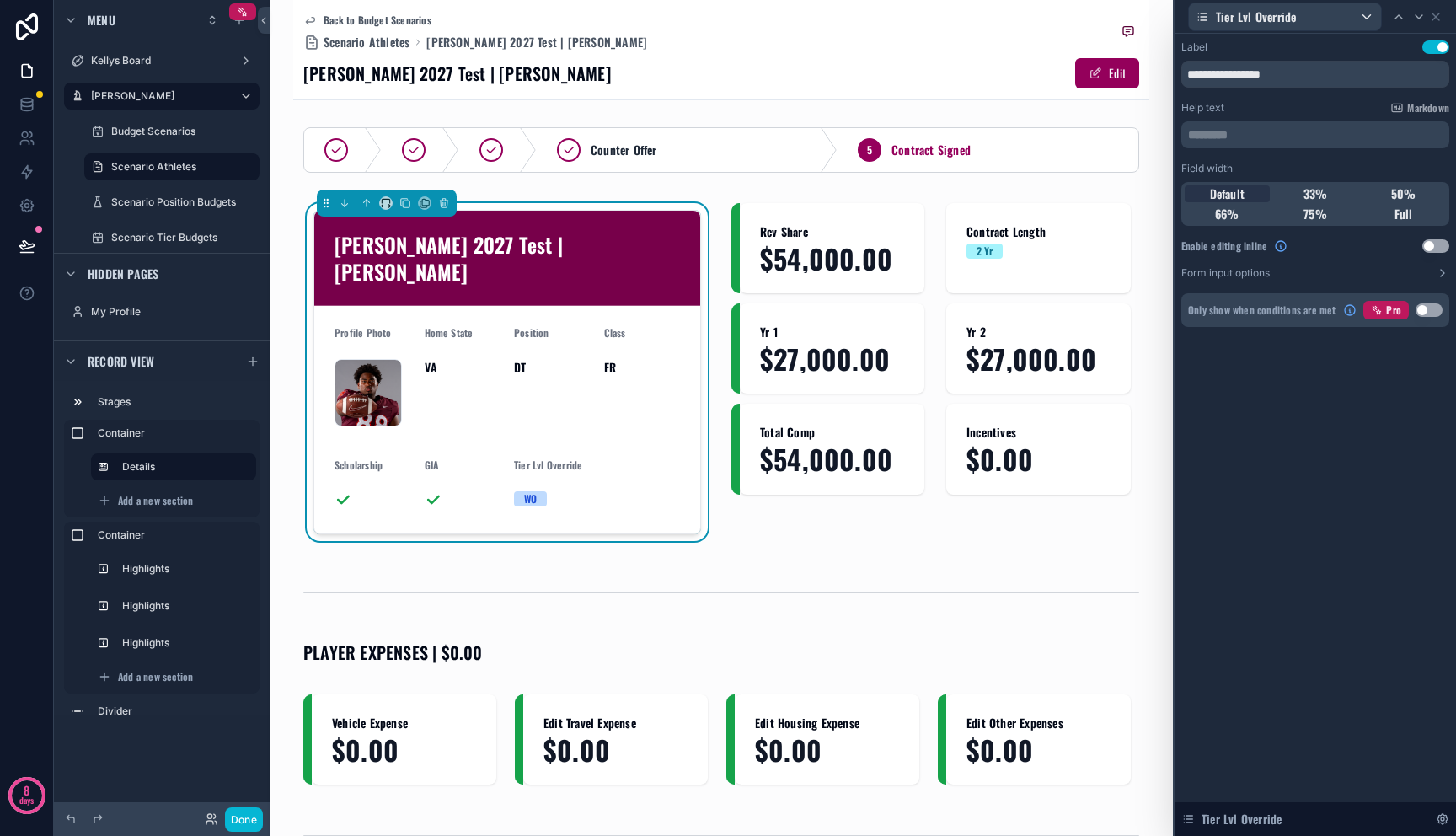
click at [1438, 250] on button "Use setting" at bounding box center [1436, 245] width 27 height 13
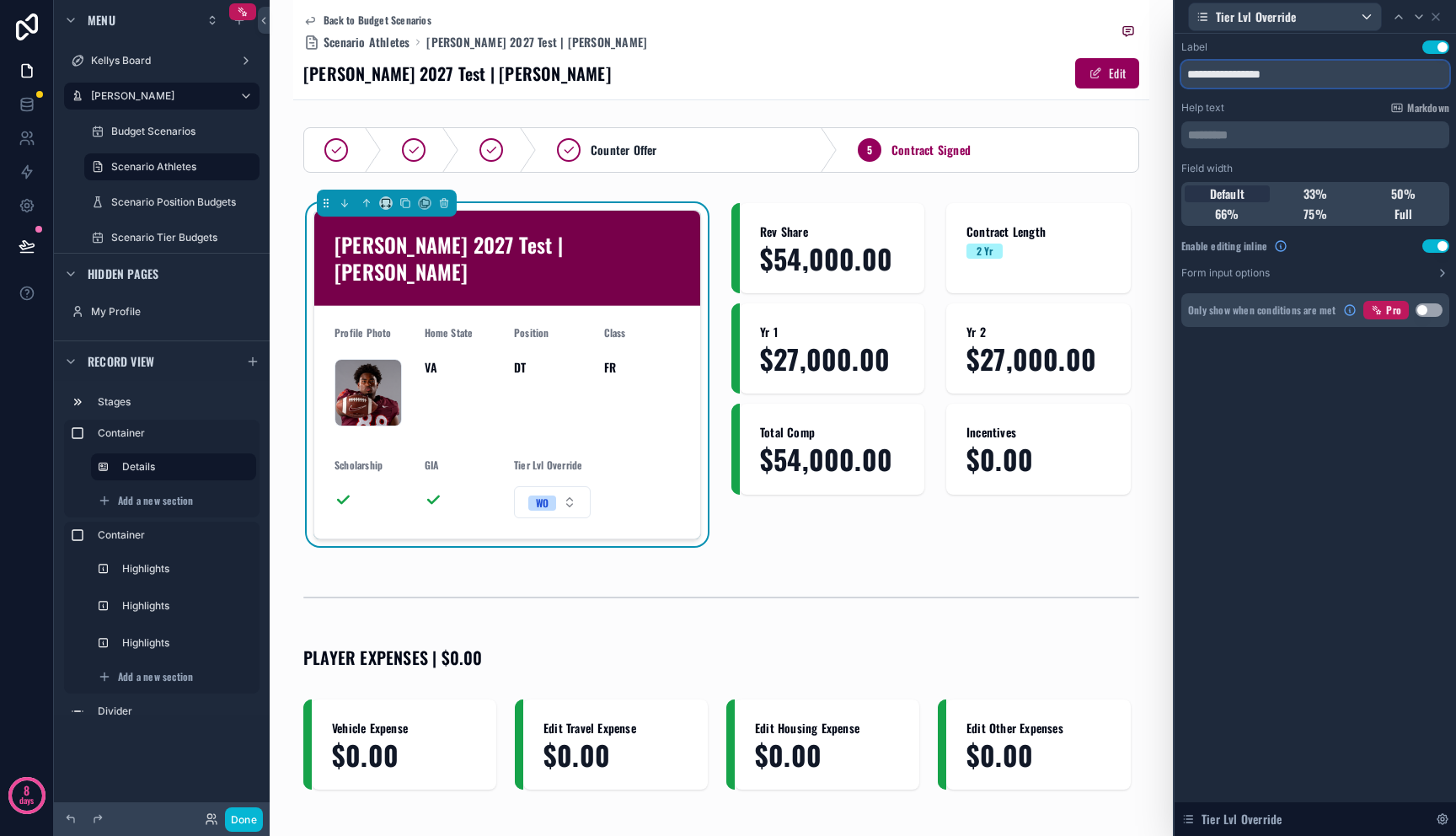
drag, startPoint x: 1233, startPoint y: 74, endPoint x: 1355, endPoint y: 84, distance: 122.4
click at [1355, 84] on input "**********" at bounding box center [1315, 74] width 268 height 27
type input "********"
click at [1437, 19] on icon at bounding box center [1436, 17] width 7 height 7
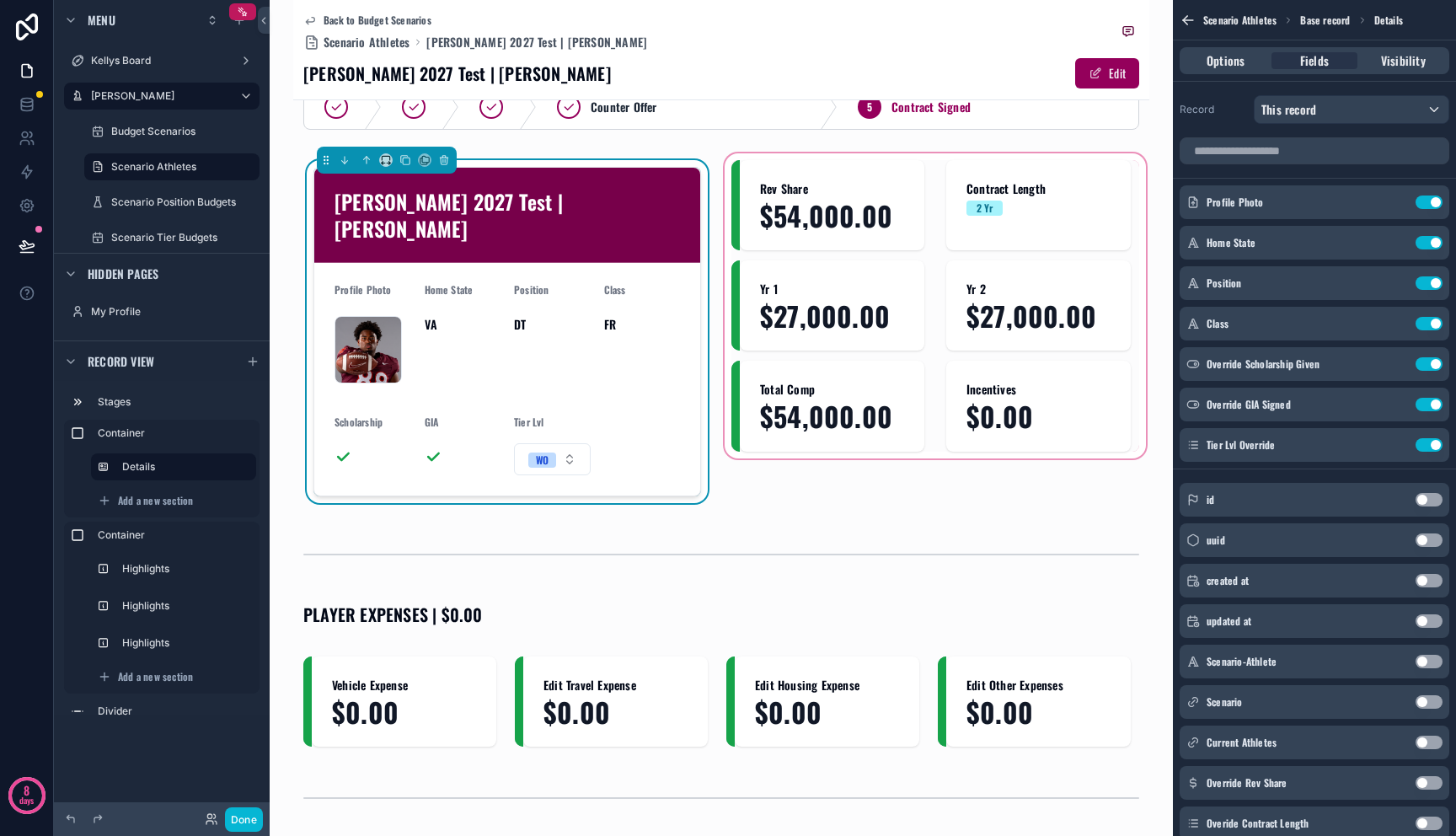
scroll to position [12, 0]
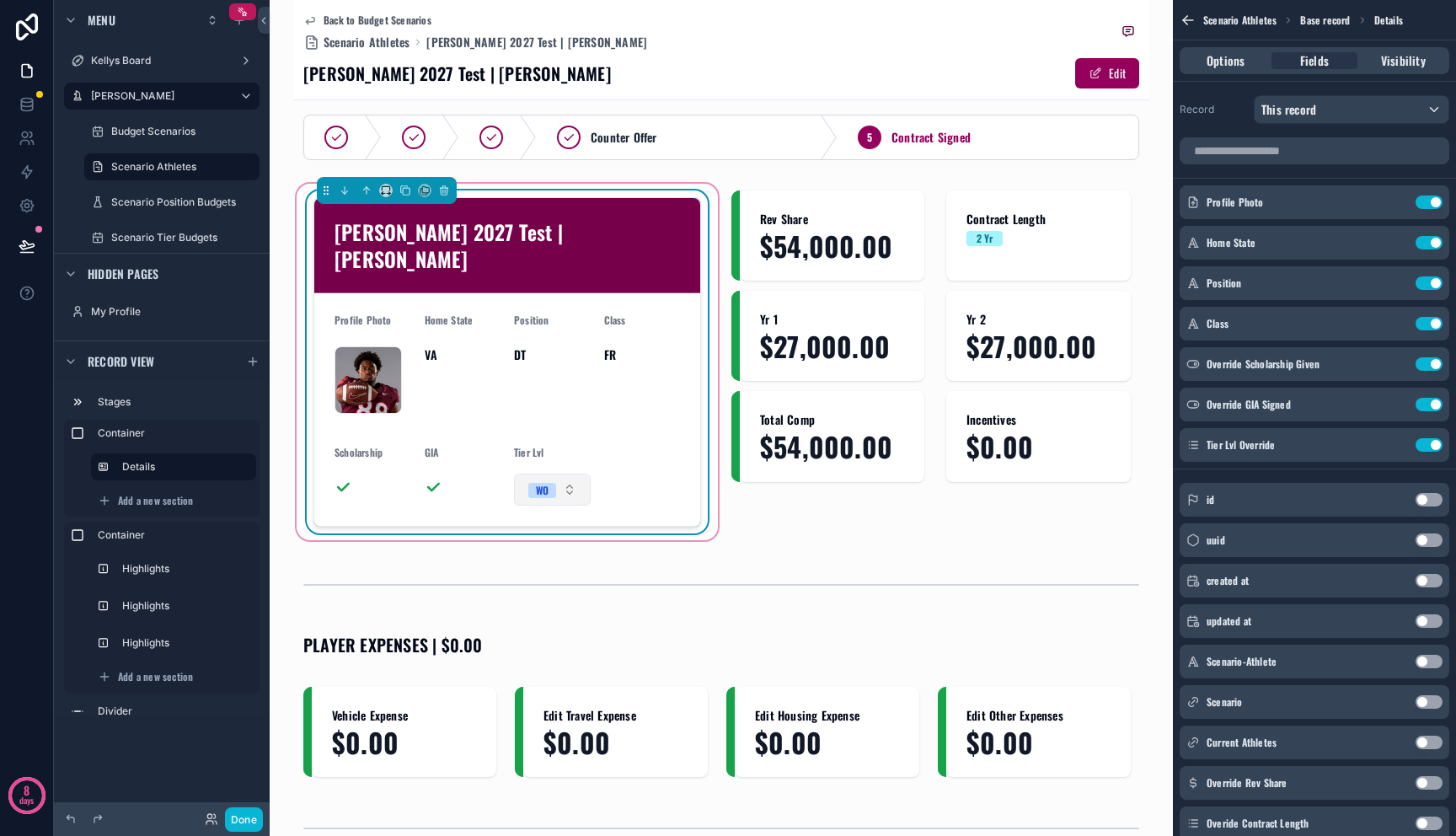
click at [559, 474] on button "WO" at bounding box center [552, 490] width 76 height 32
click at [514, 347] on span "DT" at bounding box center [552, 355] width 76 height 17
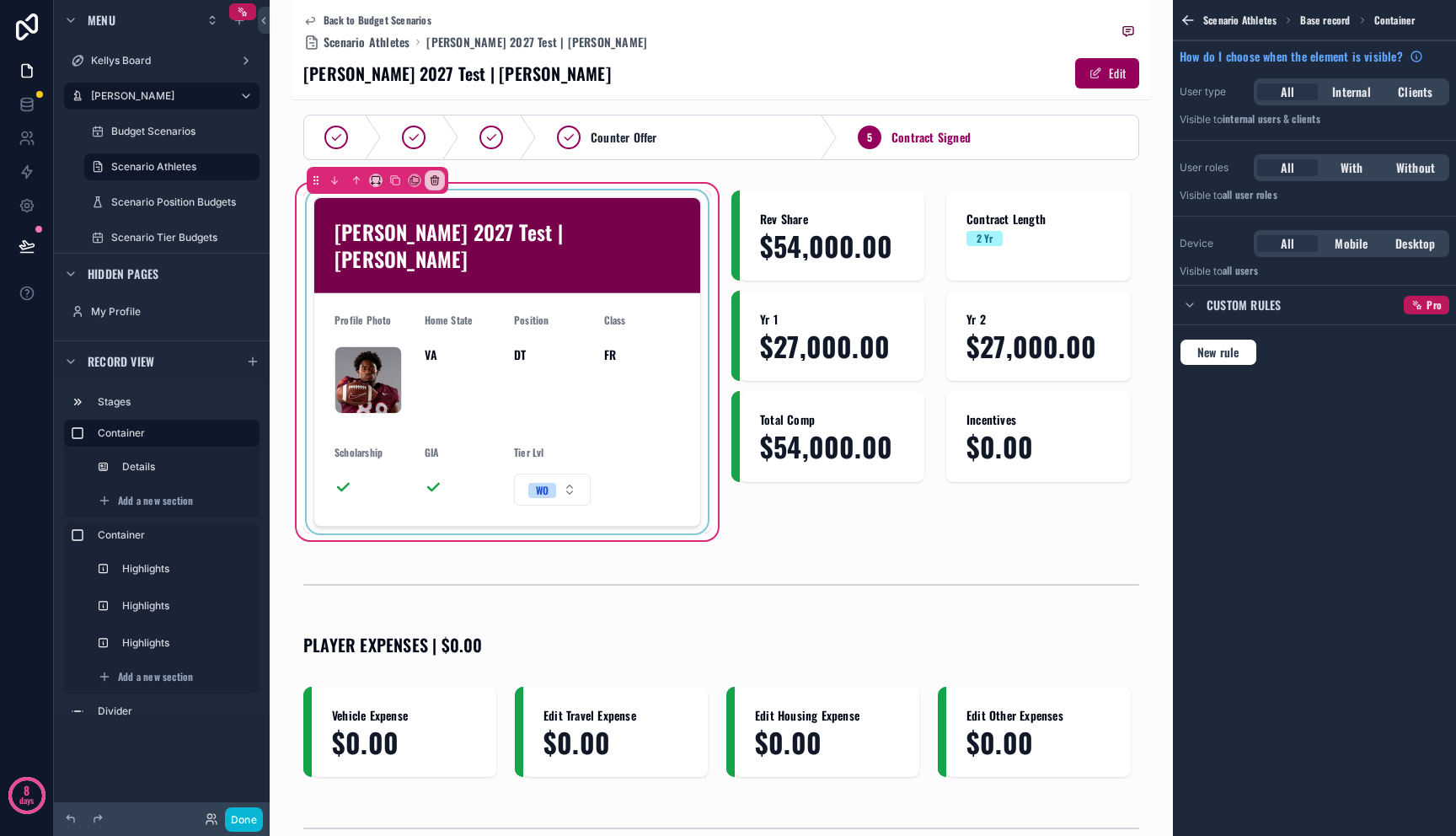
click at [617, 291] on div "scrollable content" at bounding box center [507, 362] width 408 height 343
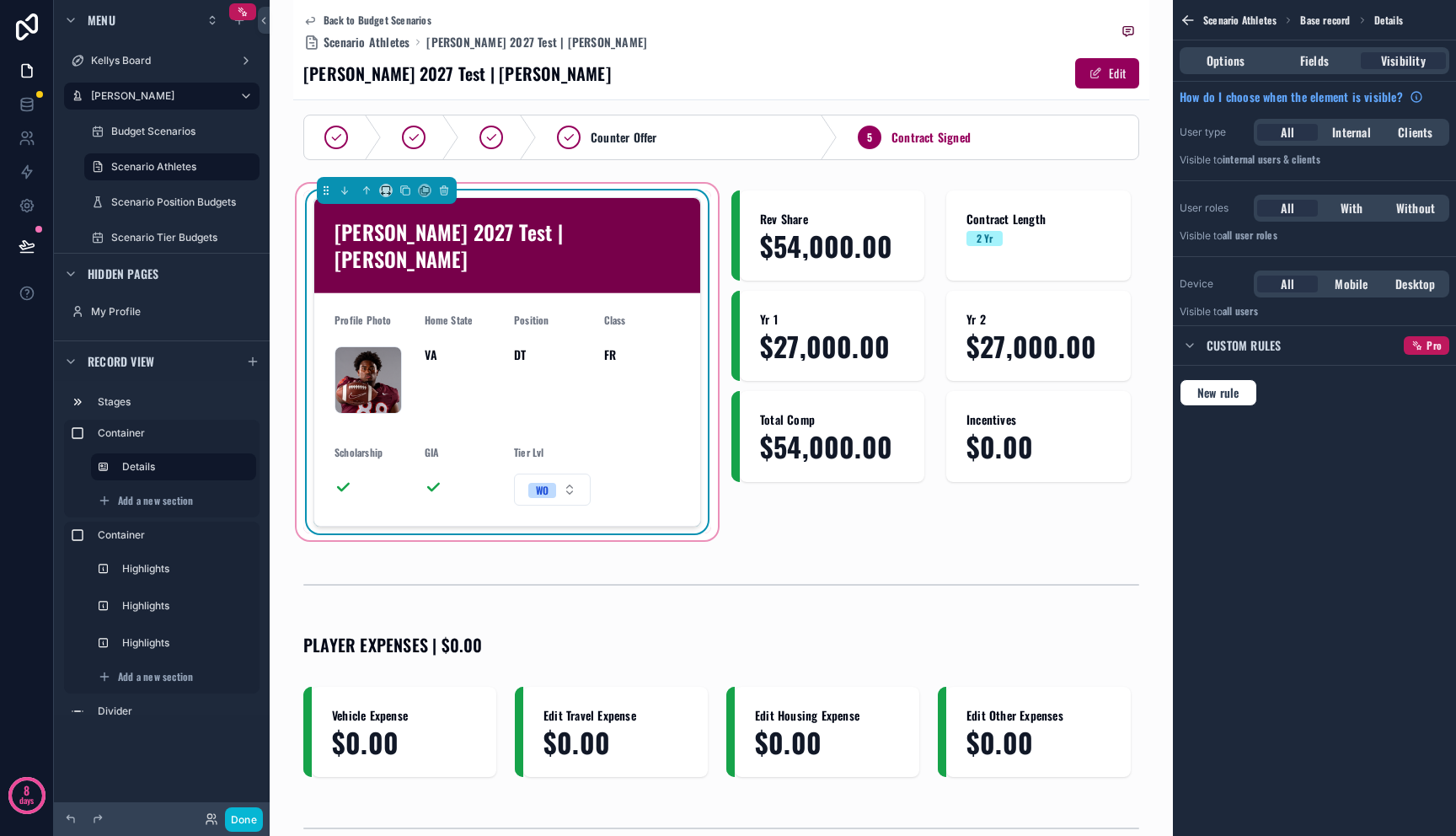
click at [636, 388] on div "Class FR" at bounding box center [643, 366] width 76 height 105
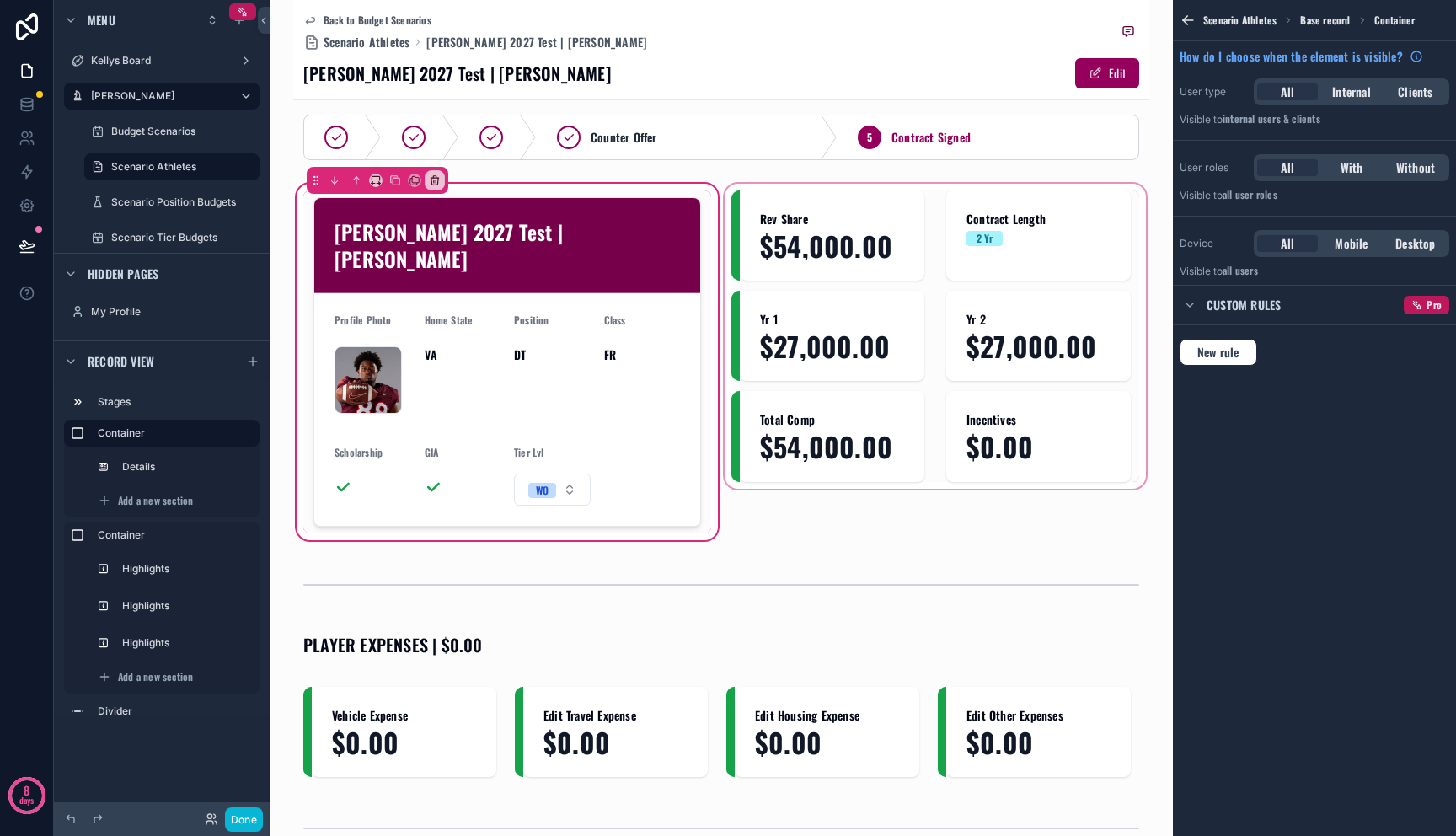
click at [783, 515] on div "scrollable content" at bounding box center [935, 362] width 428 height 364
click at [636, 558] on div "scrollable content" at bounding box center [721, 585] width 856 height 56
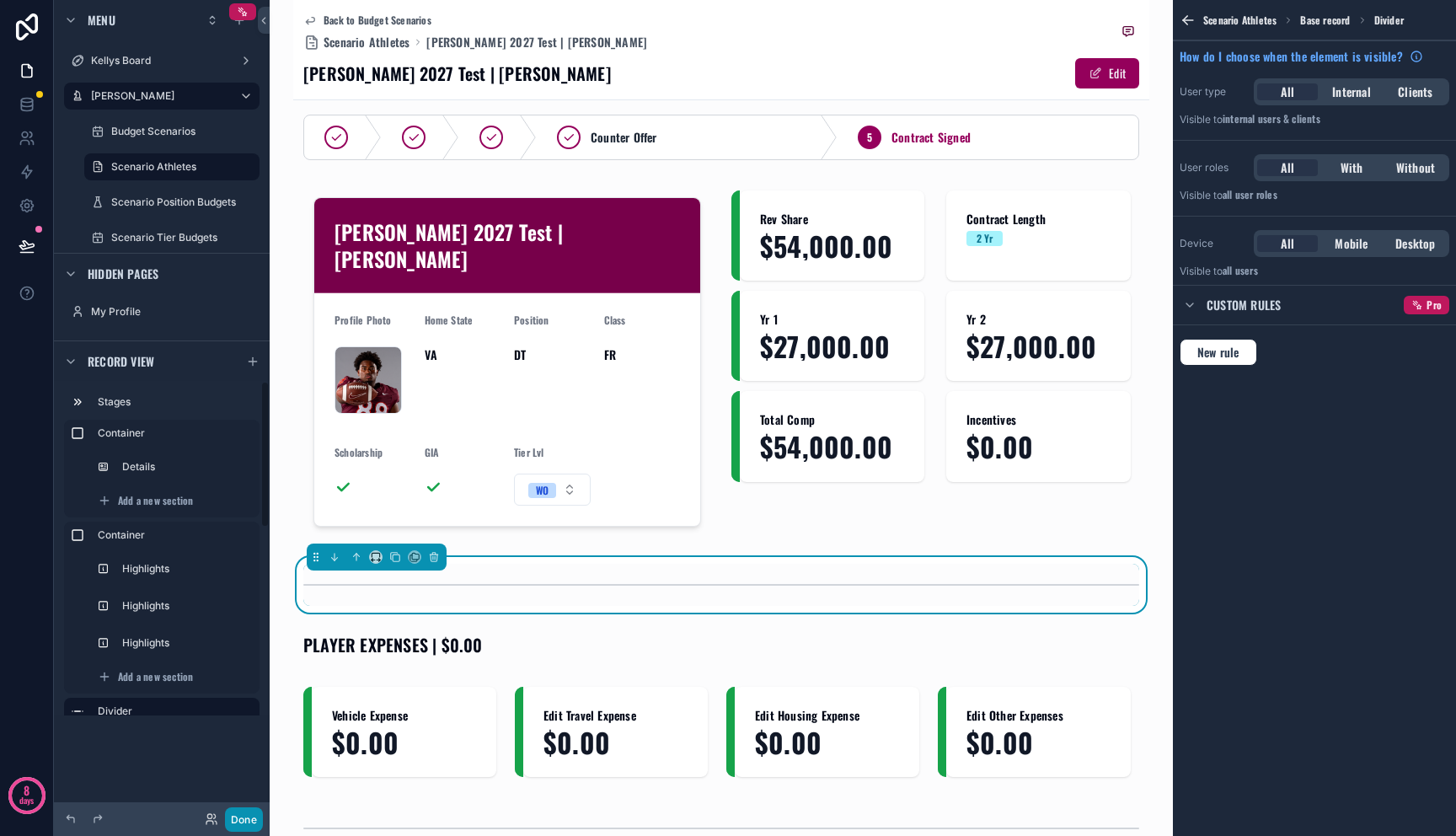
click at [237, 816] on button "Done" at bounding box center [244, 819] width 38 height 24
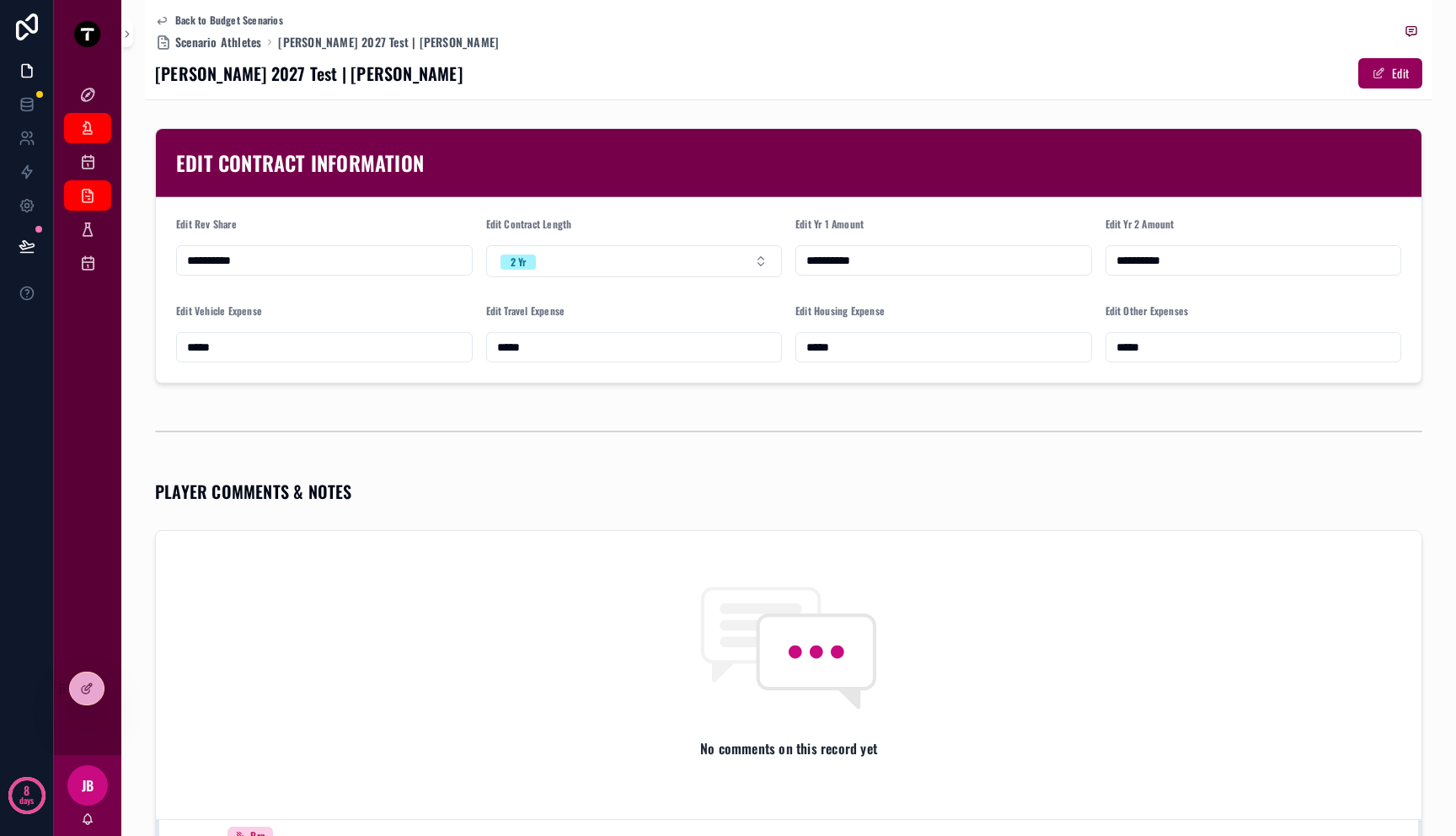
scroll to position [0, 0]
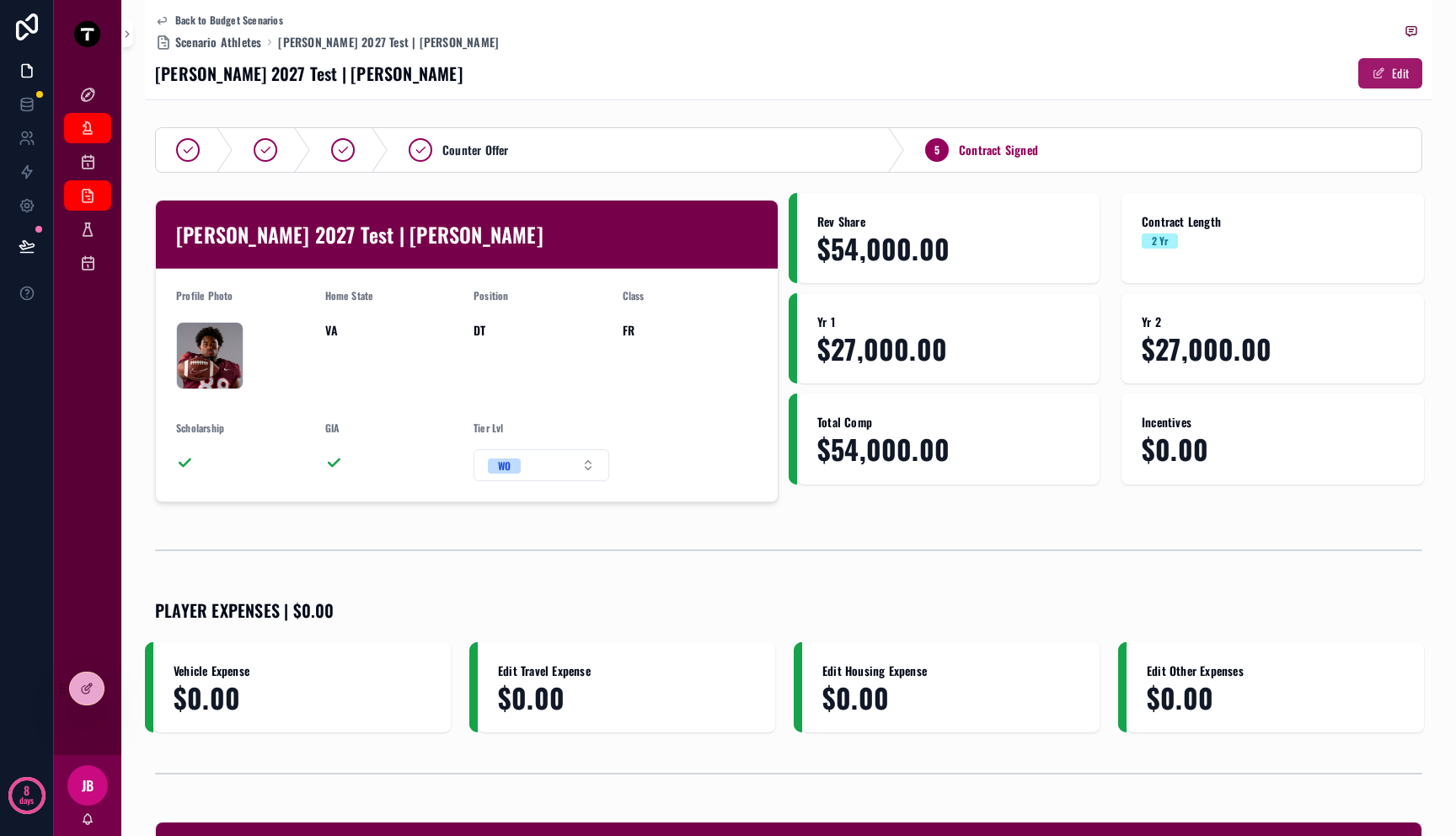
click at [1388, 70] on button "Edit" at bounding box center [1390, 73] width 64 height 30
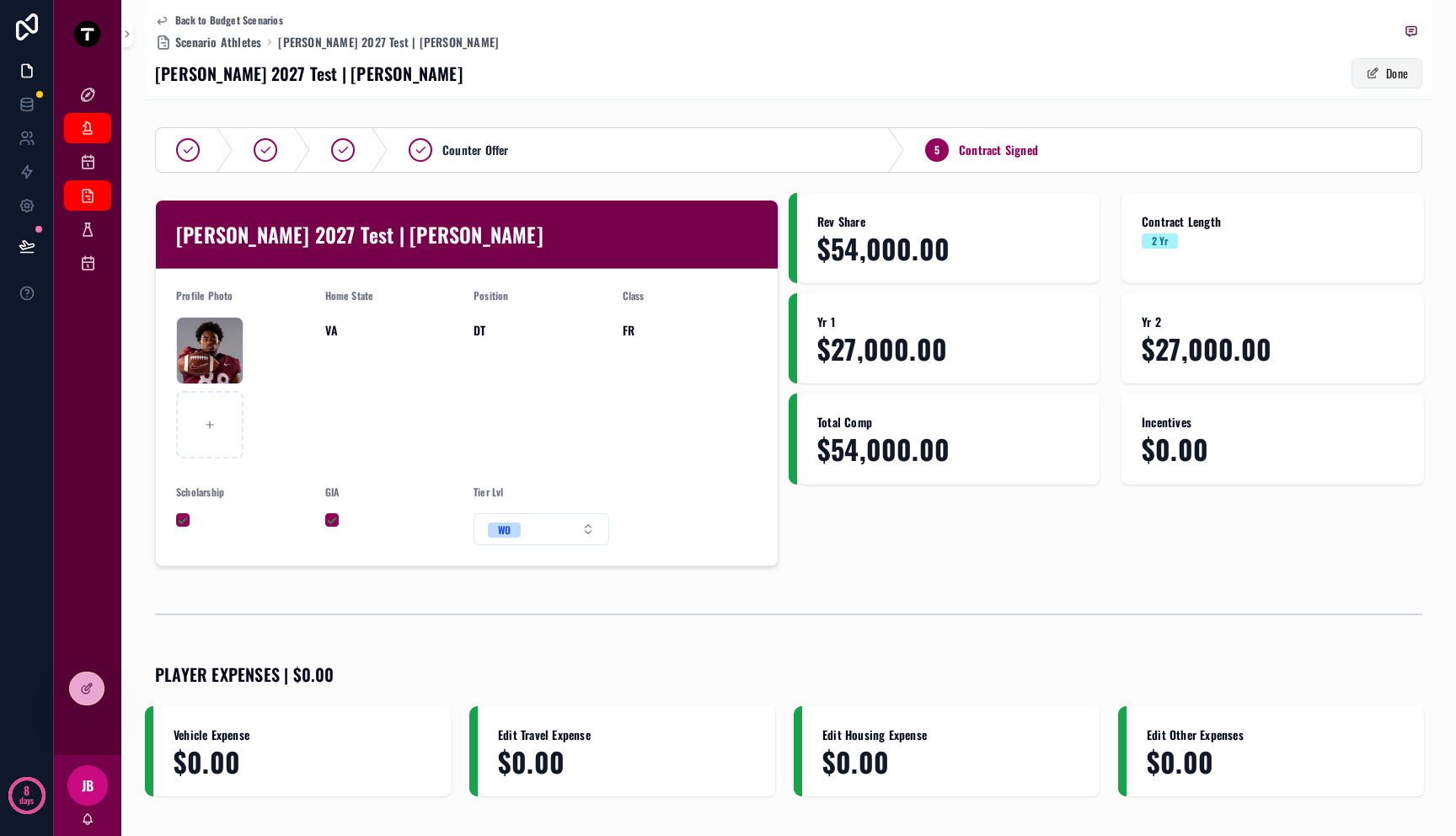
click at [1388, 70] on button "Done" at bounding box center [1387, 73] width 71 height 30
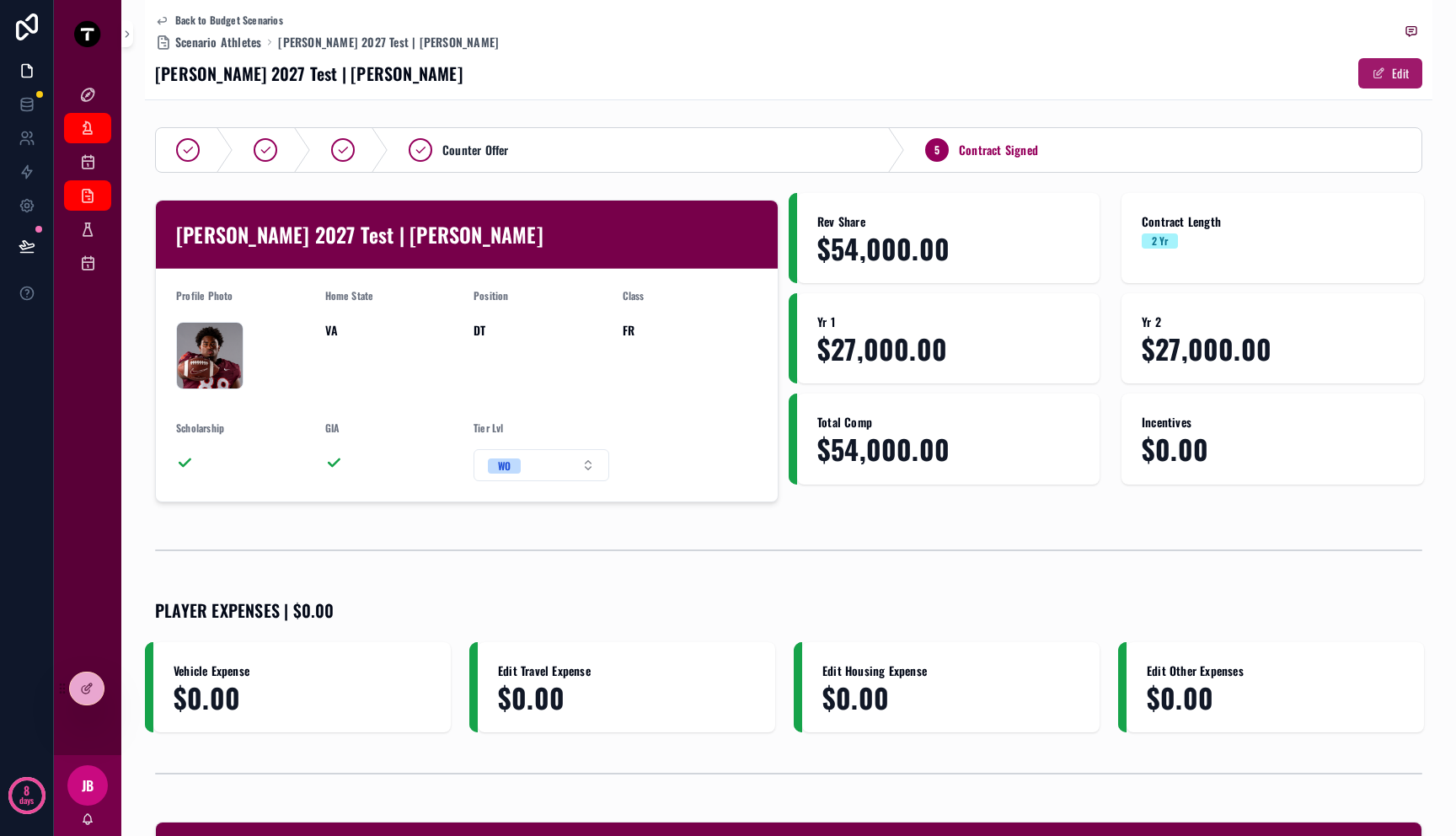
click at [1388, 70] on button "Edit" at bounding box center [1390, 73] width 64 height 30
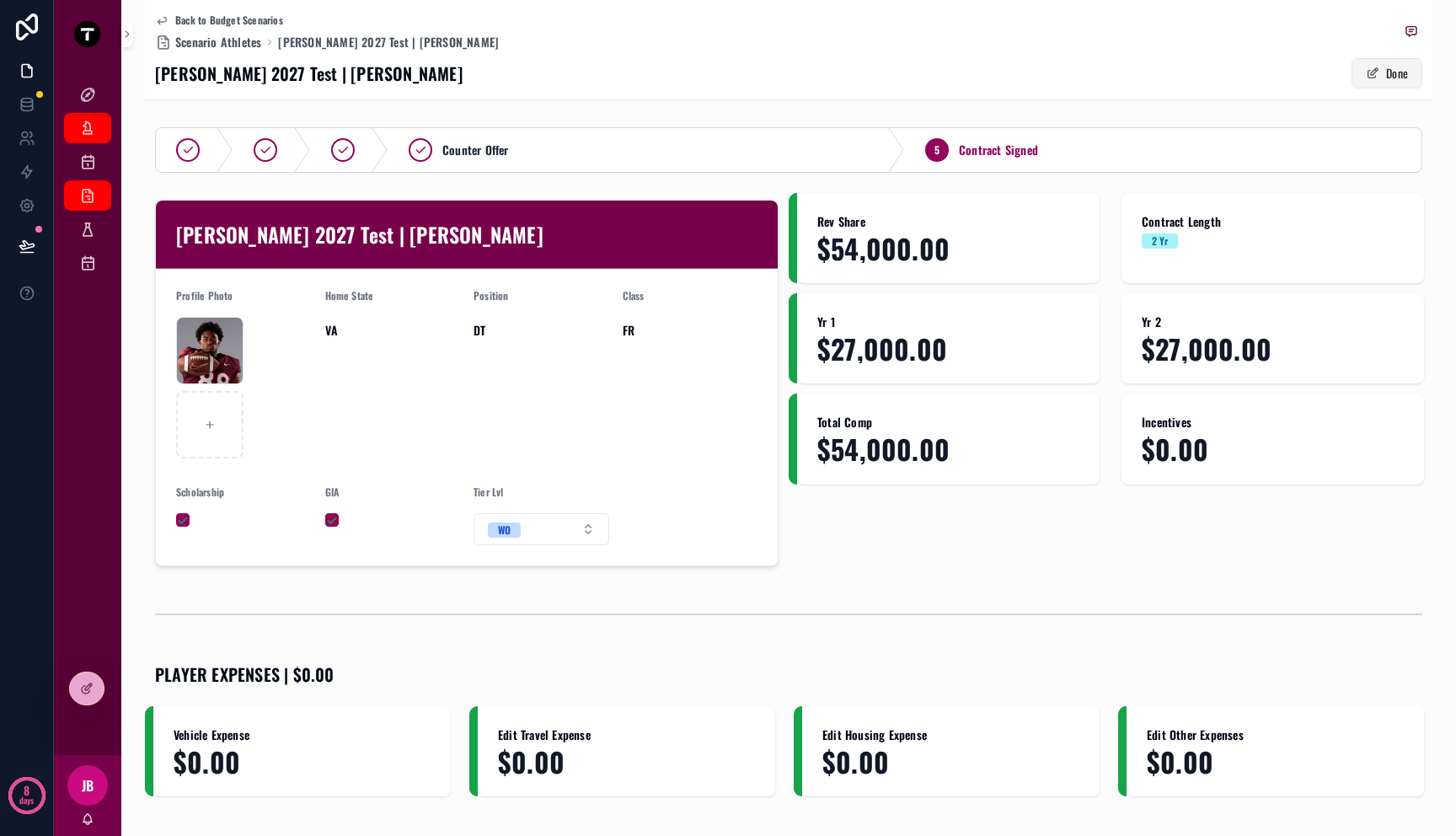
click at [1388, 70] on button "Done" at bounding box center [1387, 73] width 71 height 30
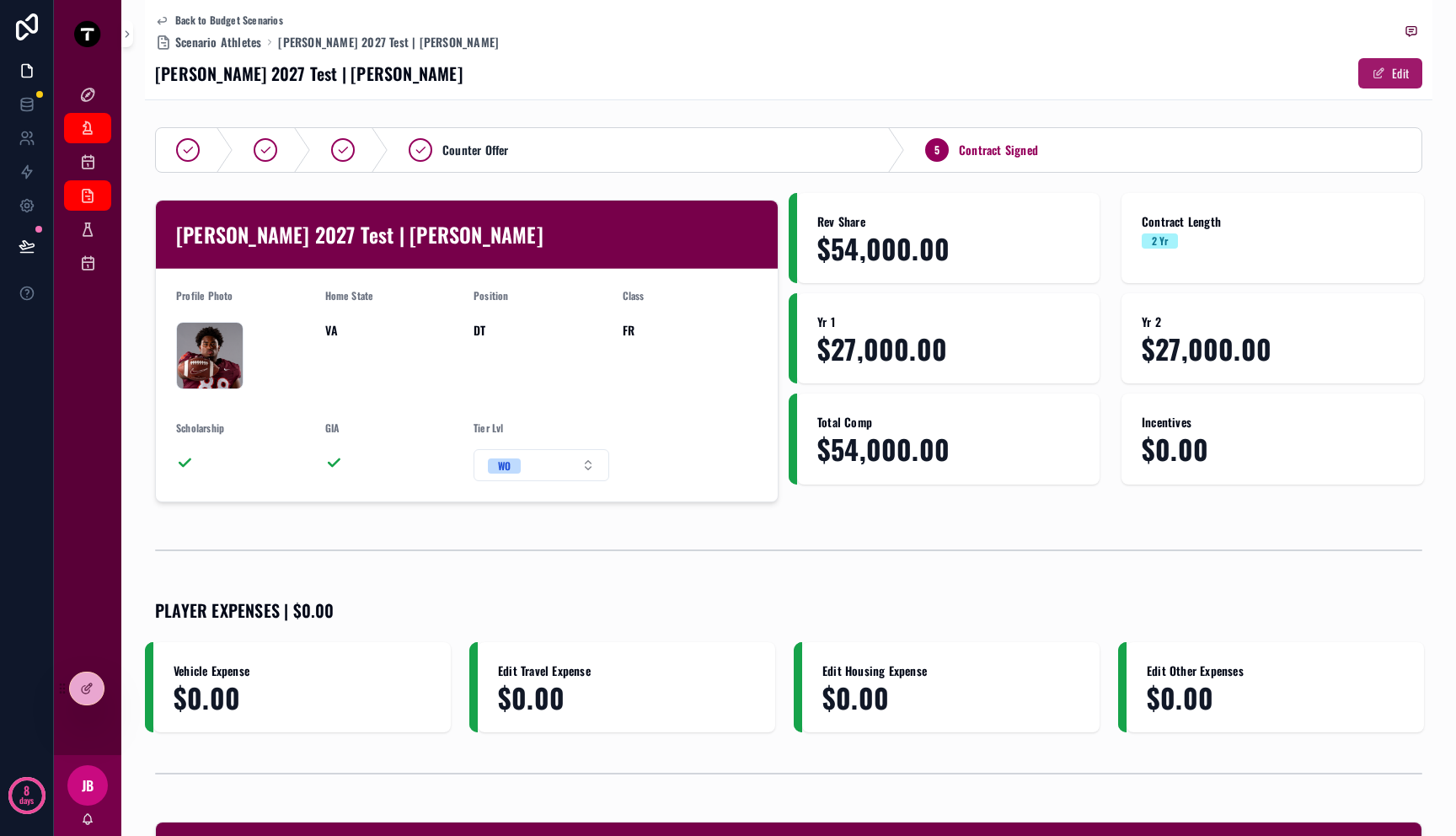
click at [1388, 70] on button "Edit" at bounding box center [1390, 73] width 64 height 30
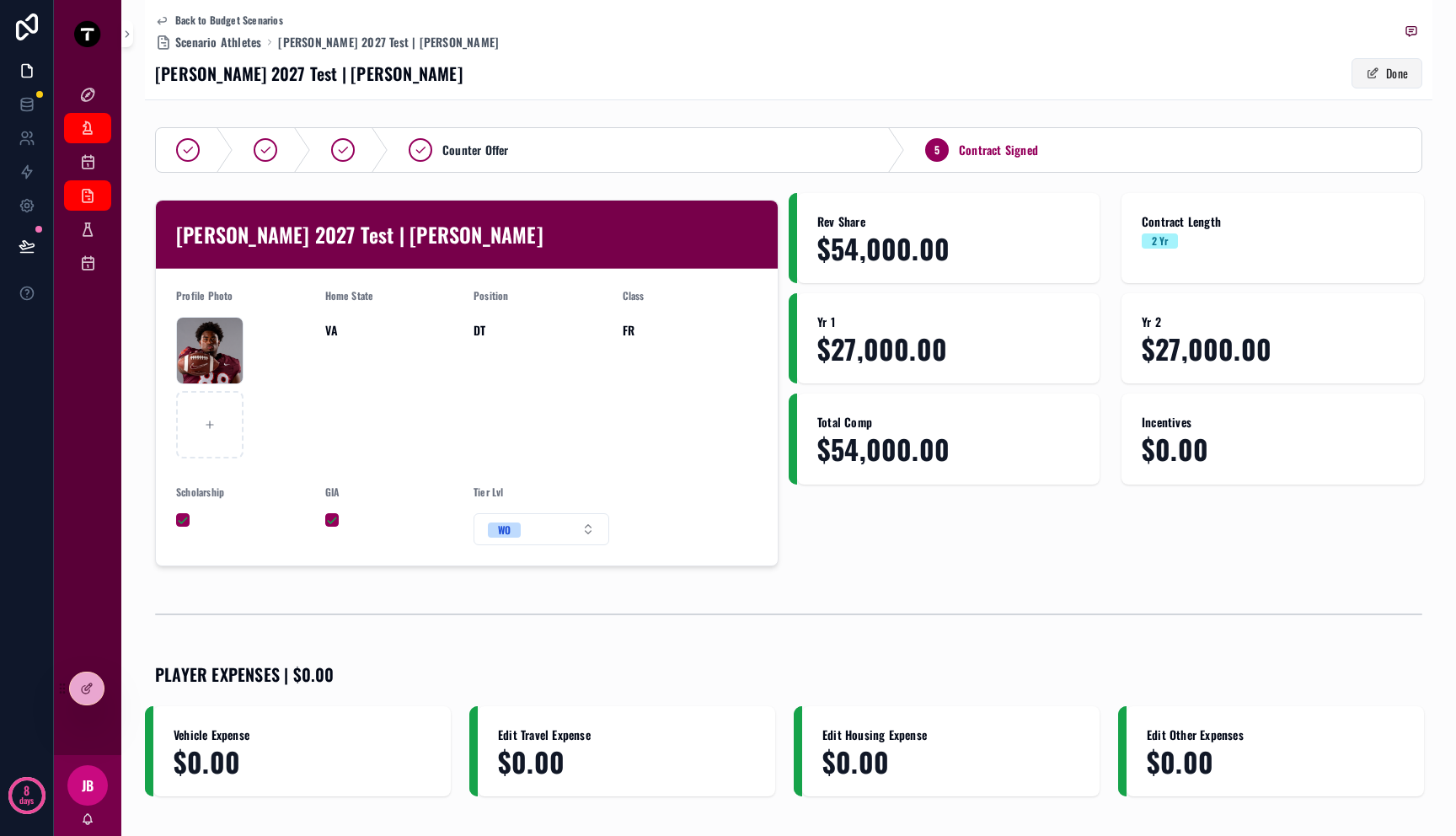
click at [1388, 70] on button "Done" at bounding box center [1387, 73] width 71 height 30
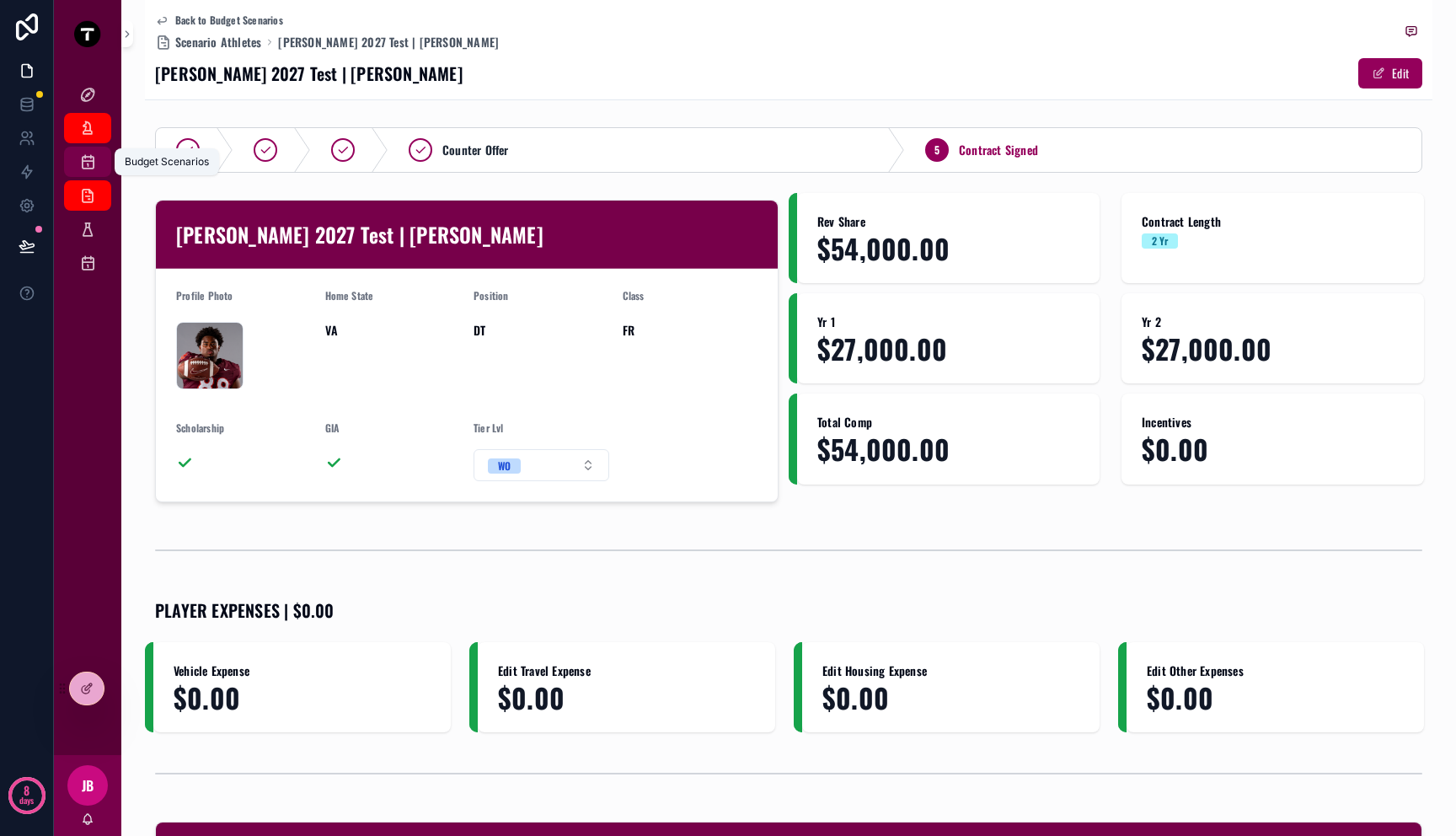
click at [90, 164] on icon "scrollable content" at bounding box center [87, 162] width 17 height 17
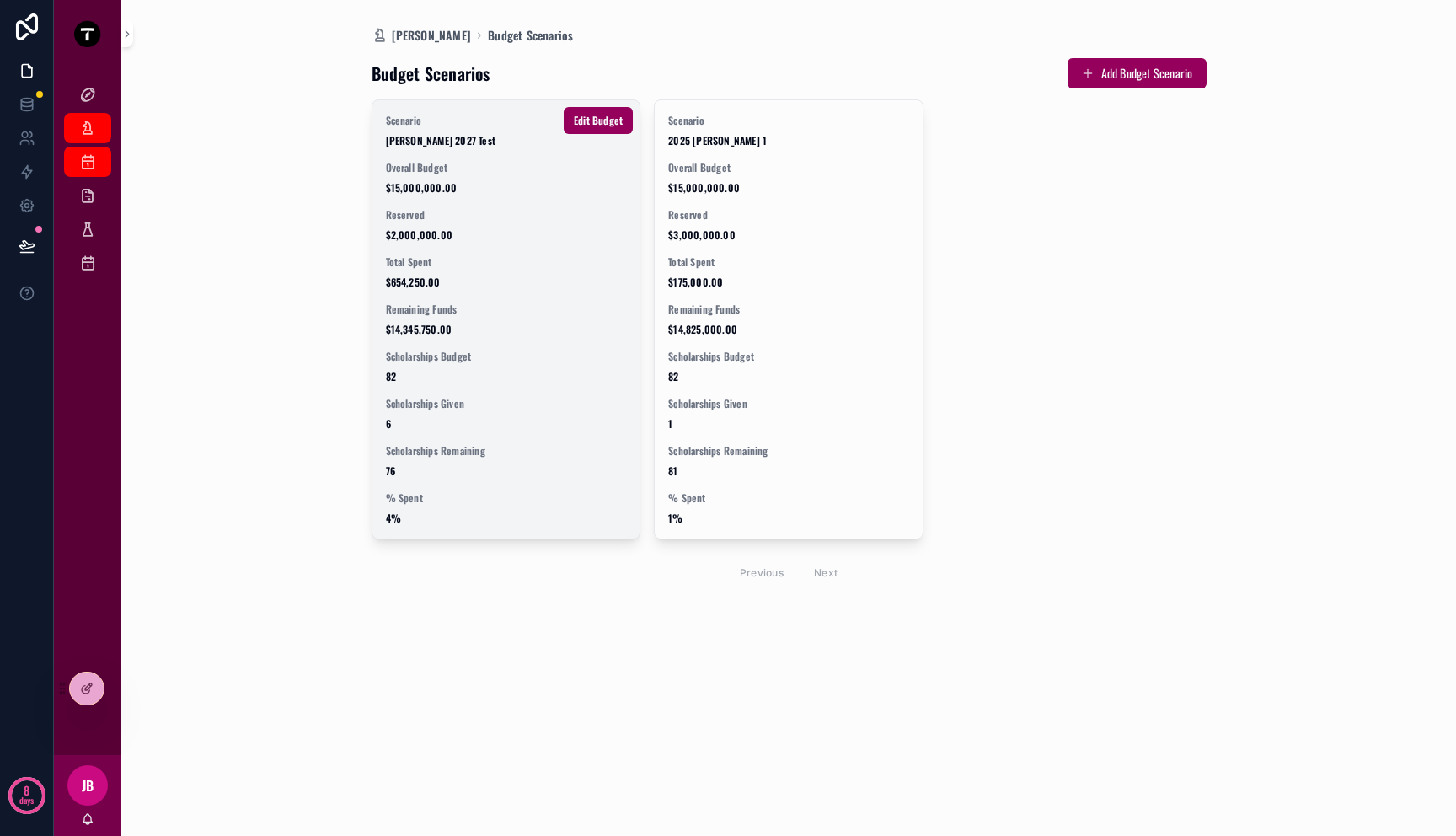
click at [484, 260] on span "Total Spent" at bounding box center [506, 261] width 241 height 13
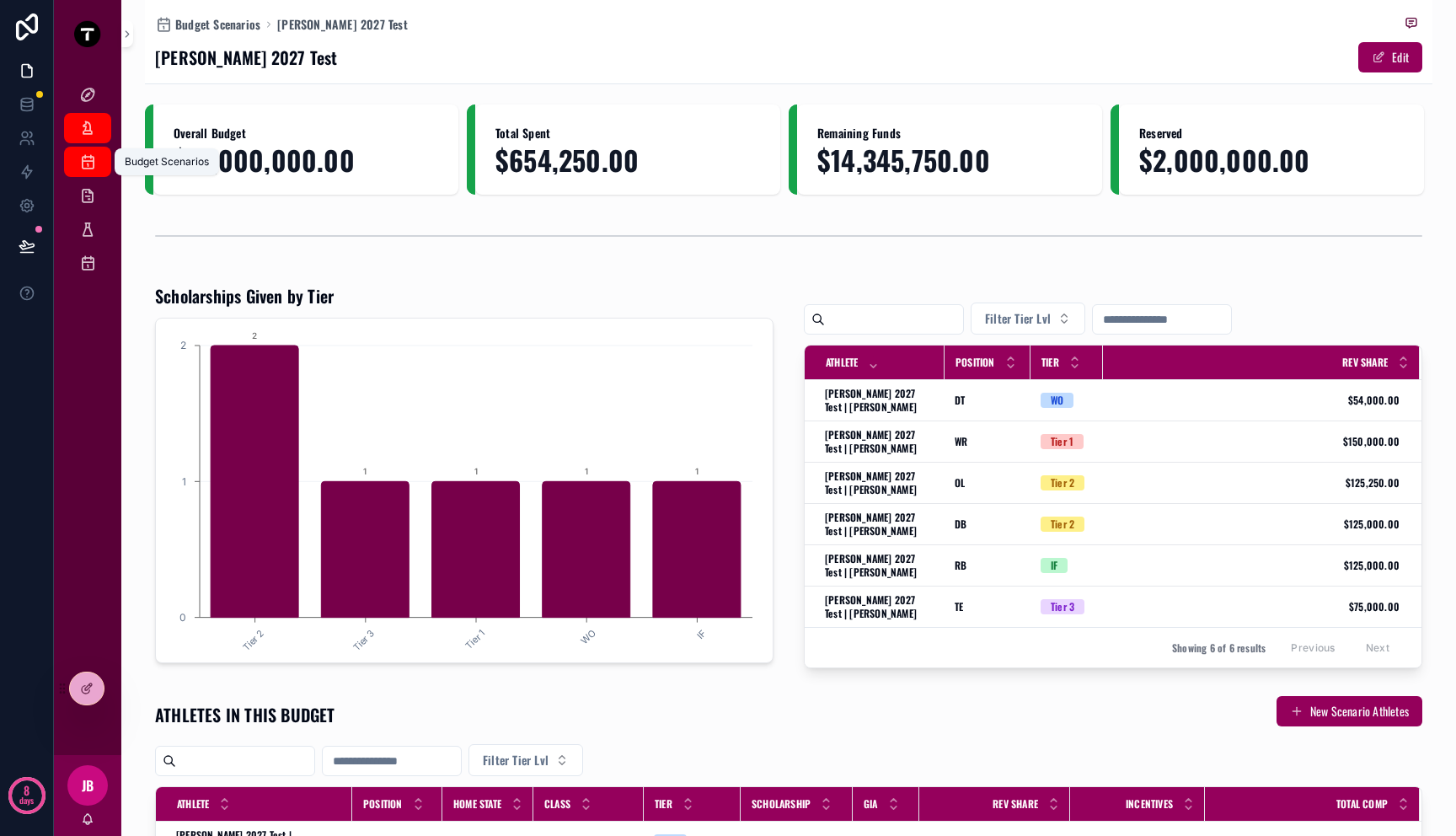
click at [72, 157] on link "Budget Scenarios" at bounding box center [87, 162] width 47 height 30
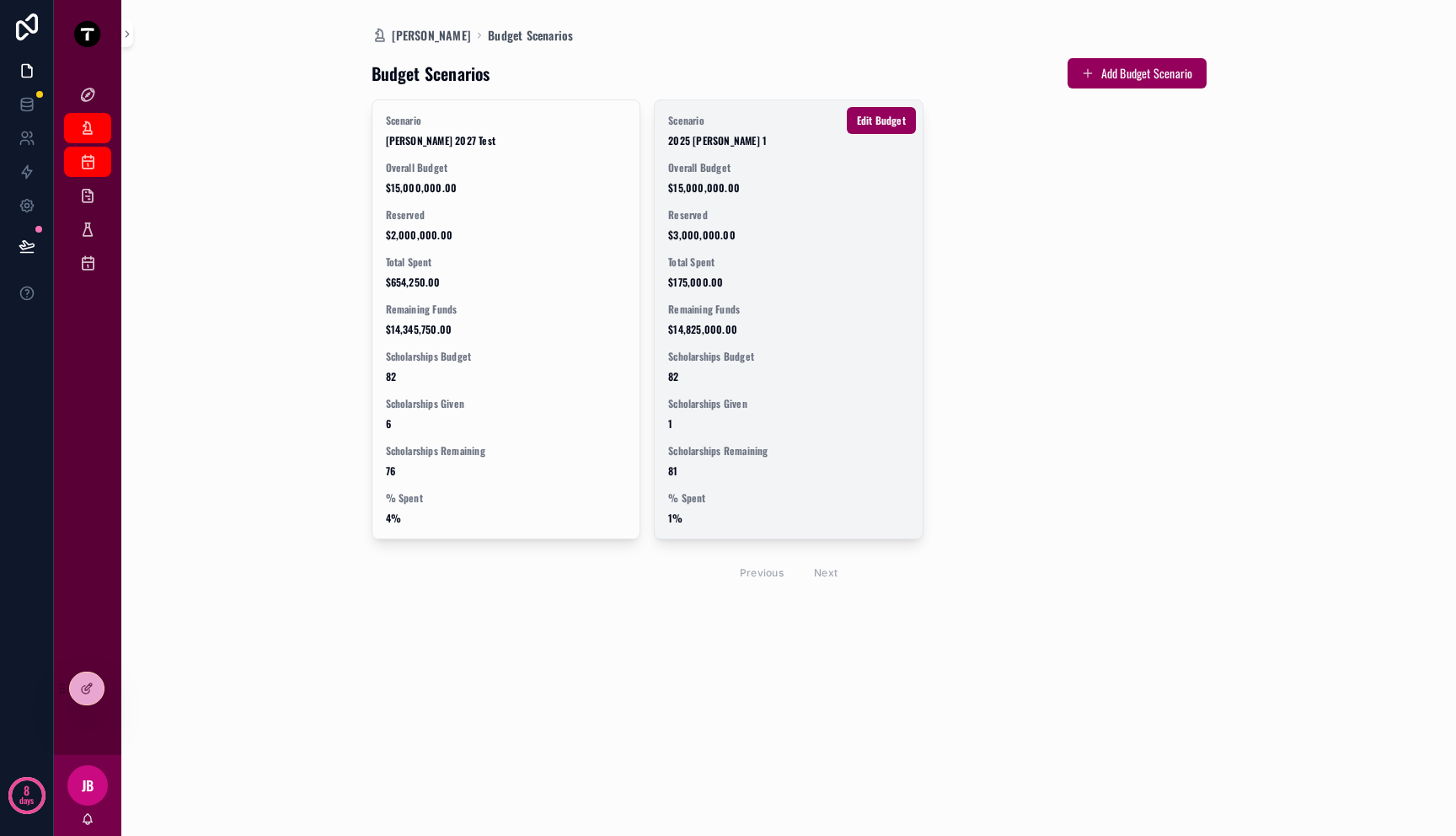
click at [809, 229] on span "$3,000,000.00" at bounding box center [788, 235] width 241 height 13
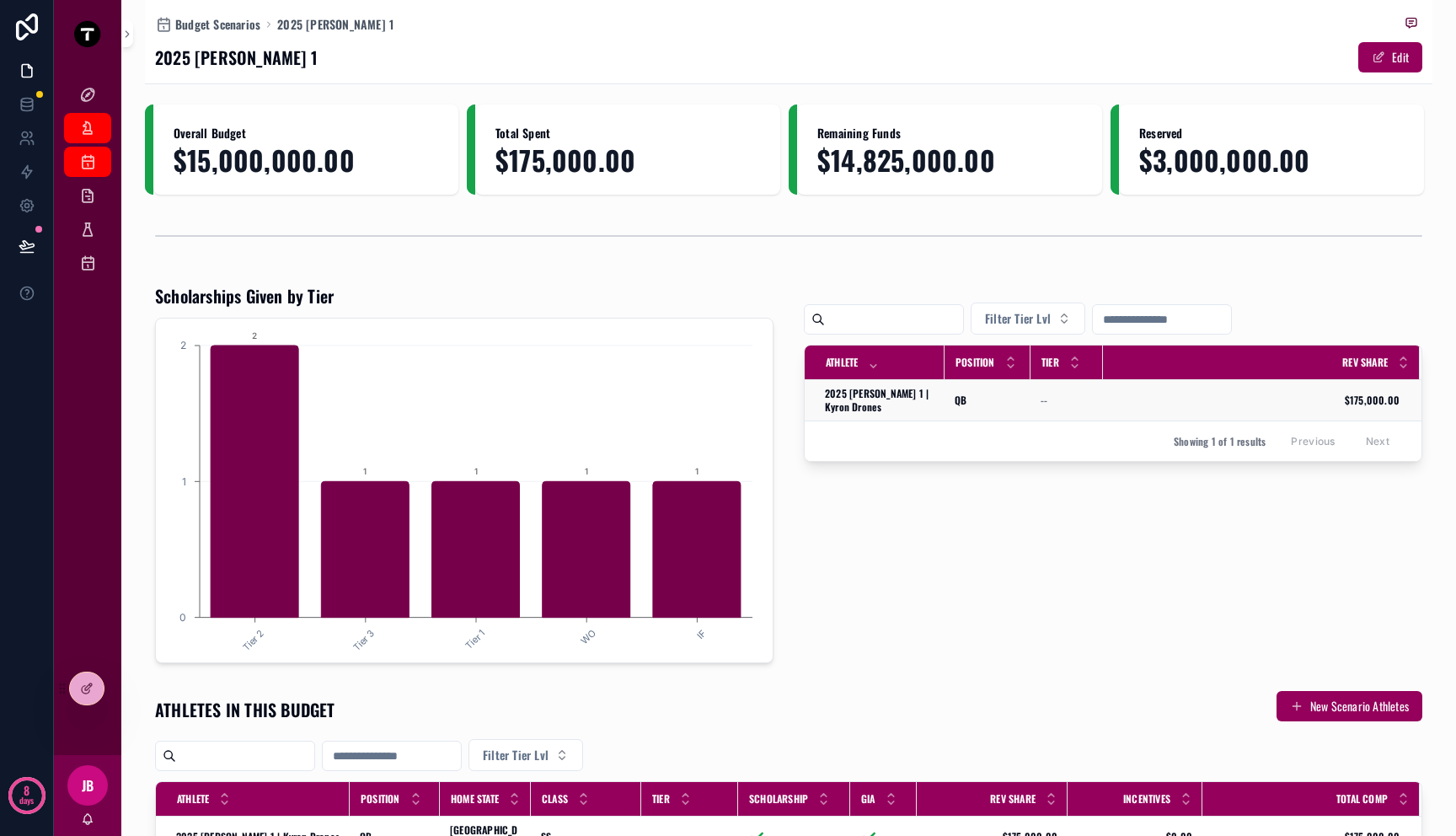
click at [1041, 403] on span "--" at bounding box center [1044, 400] width 7 height 13
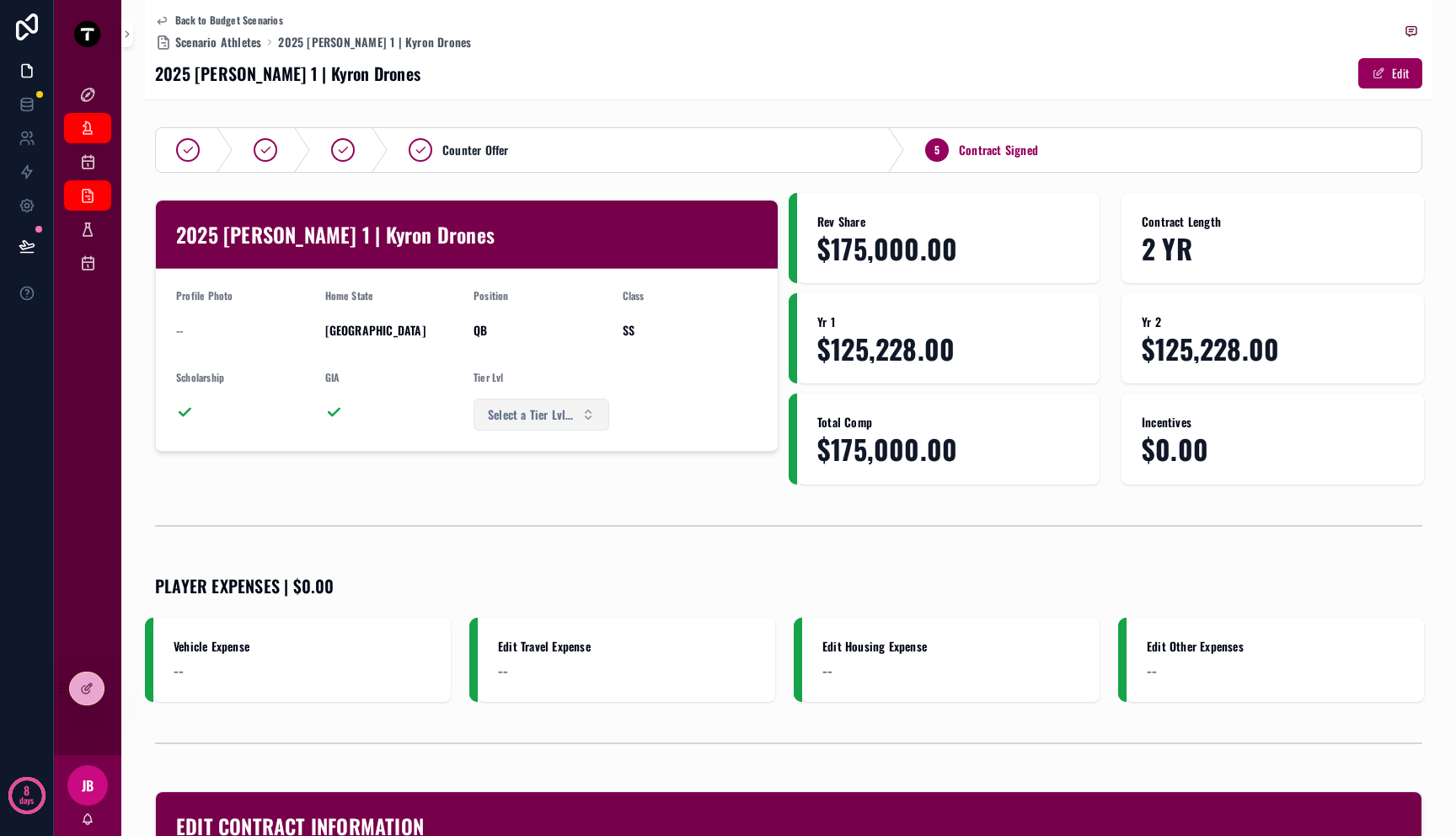
click at [540, 419] on span "Select a Tier Lvl Override" at bounding box center [532, 414] width 87 height 17
click at [458, 480] on div "Tier 1" at bounding box center [465, 483] width 23 height 15
click at [231, 41] on span "Scenario Athletes" at bounding box center [218, 42] width 86 height 17
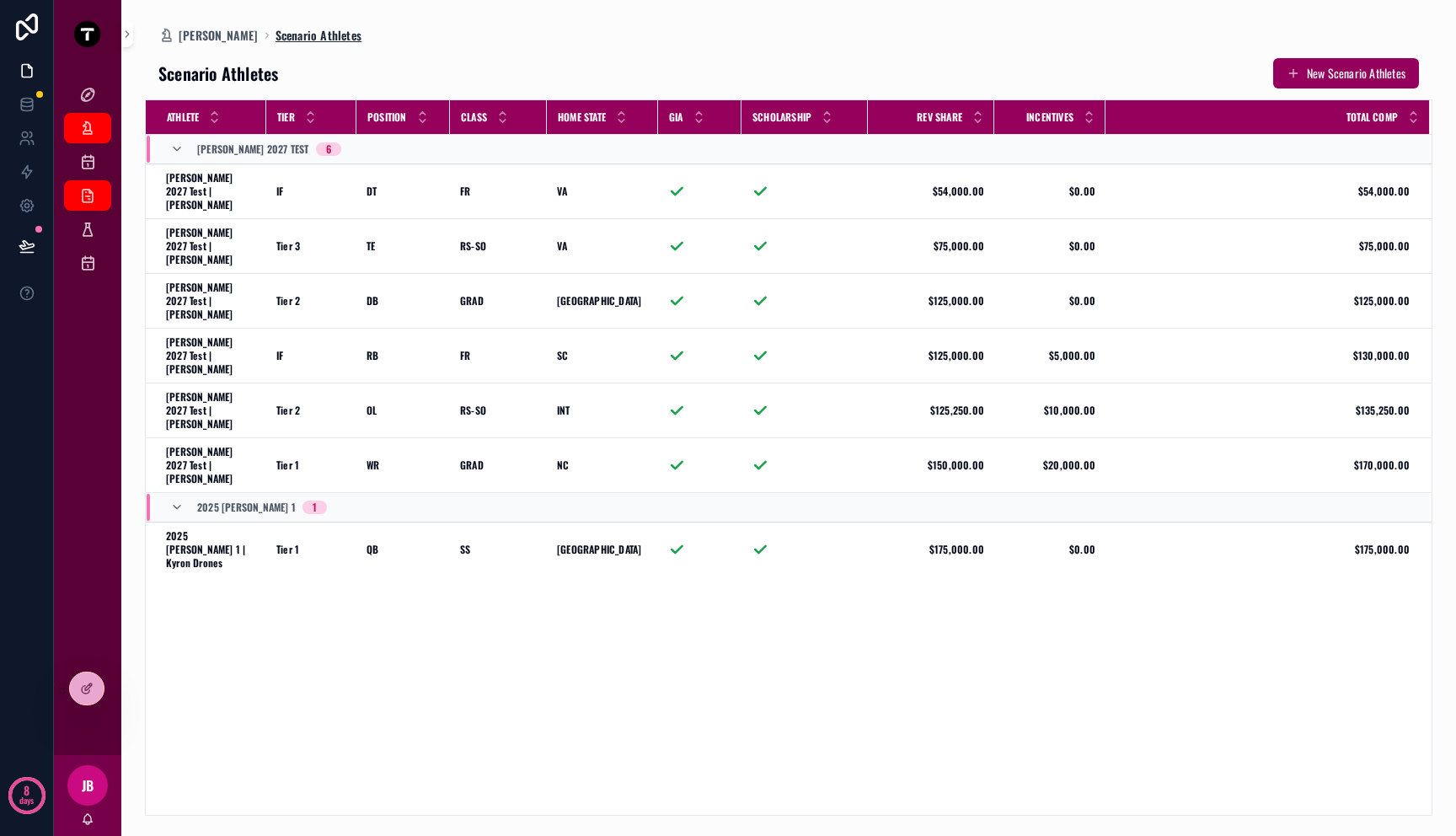
click at [323, 34] on span "Scenario Athletes" at bounding box center [318, 35] width 86 height 17
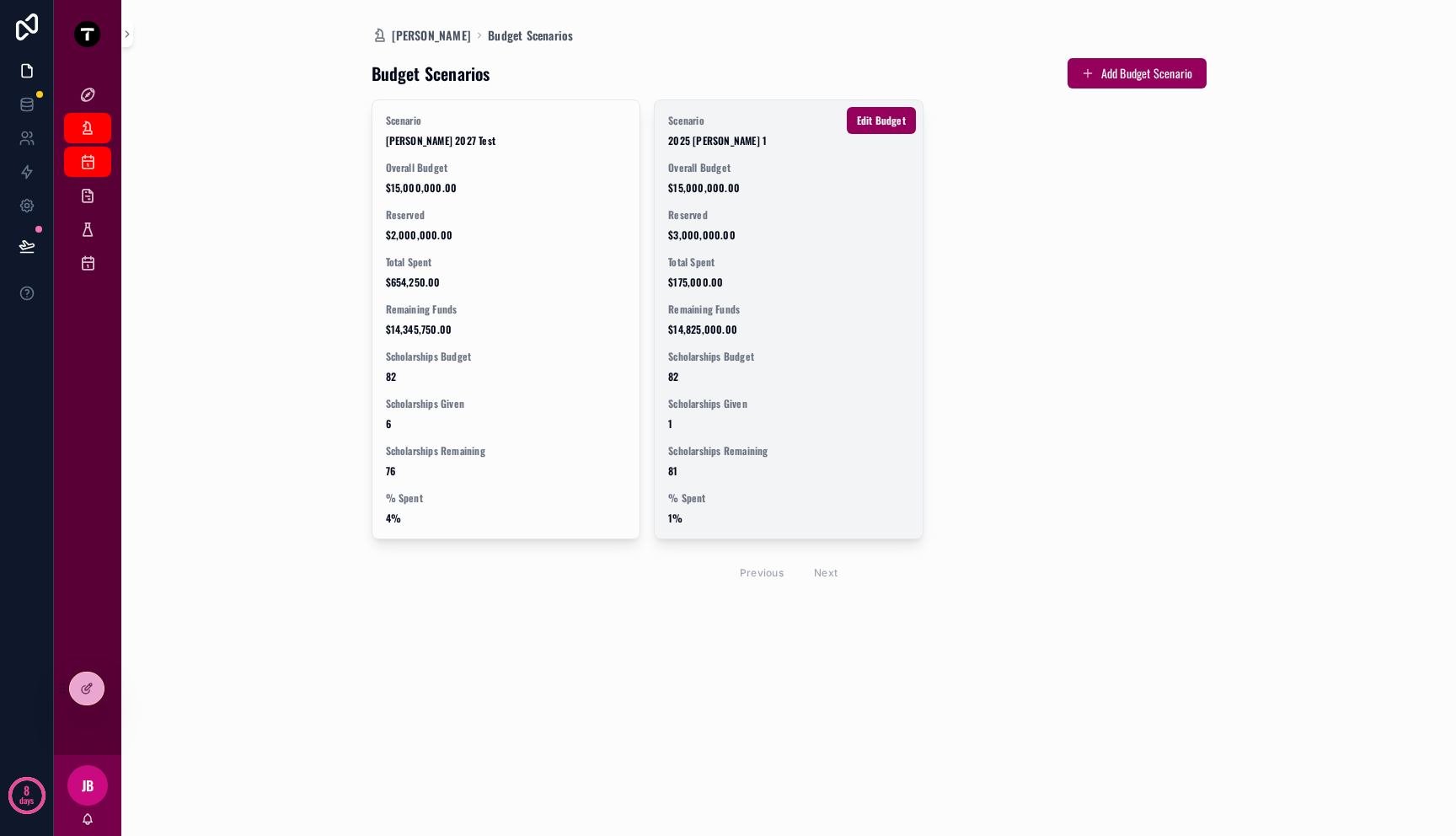
click at [740, 219] on span "Reserved" at bounding box center [788, 214] width 241 height 13
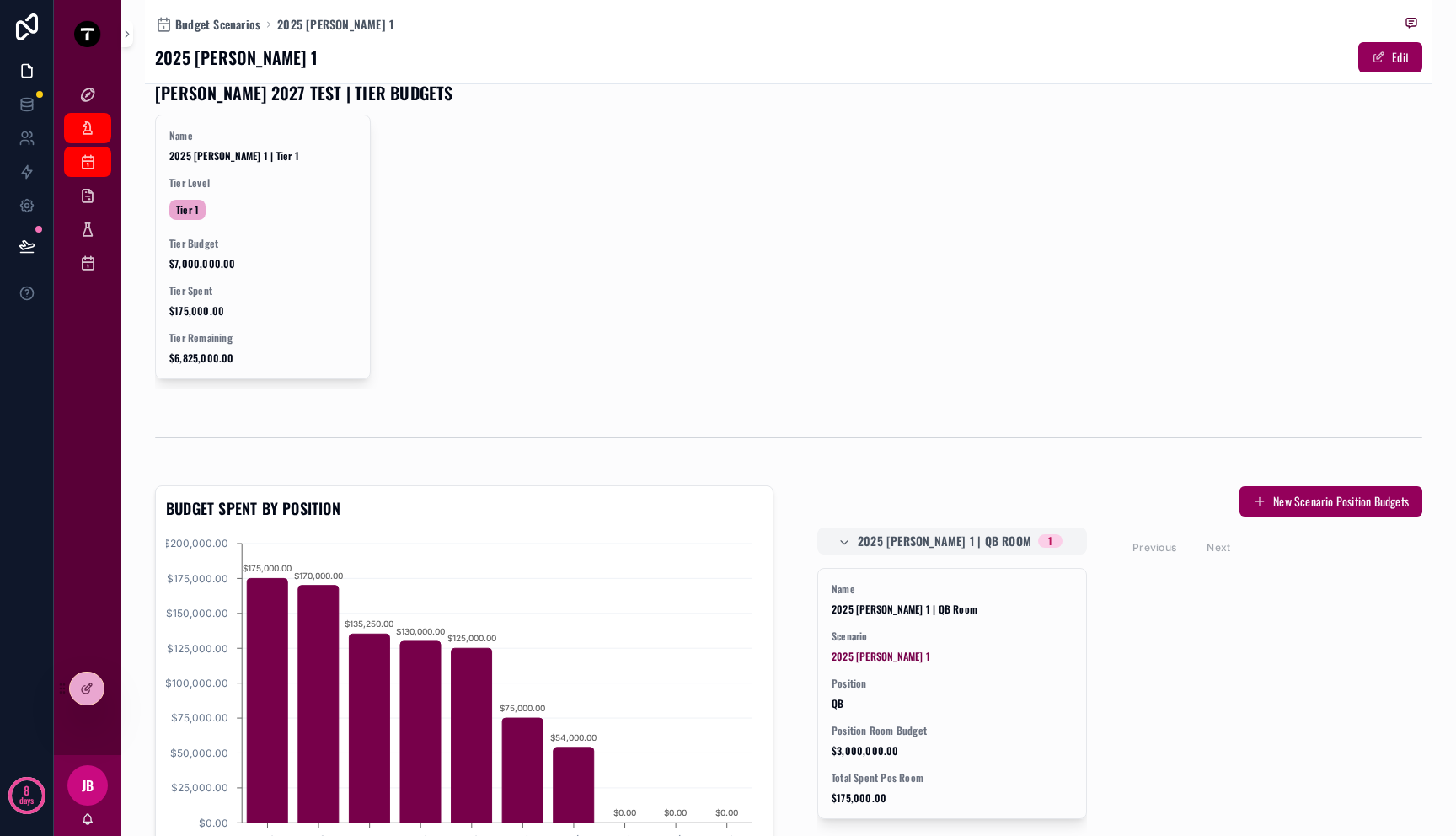
scroll to position [567, 0]
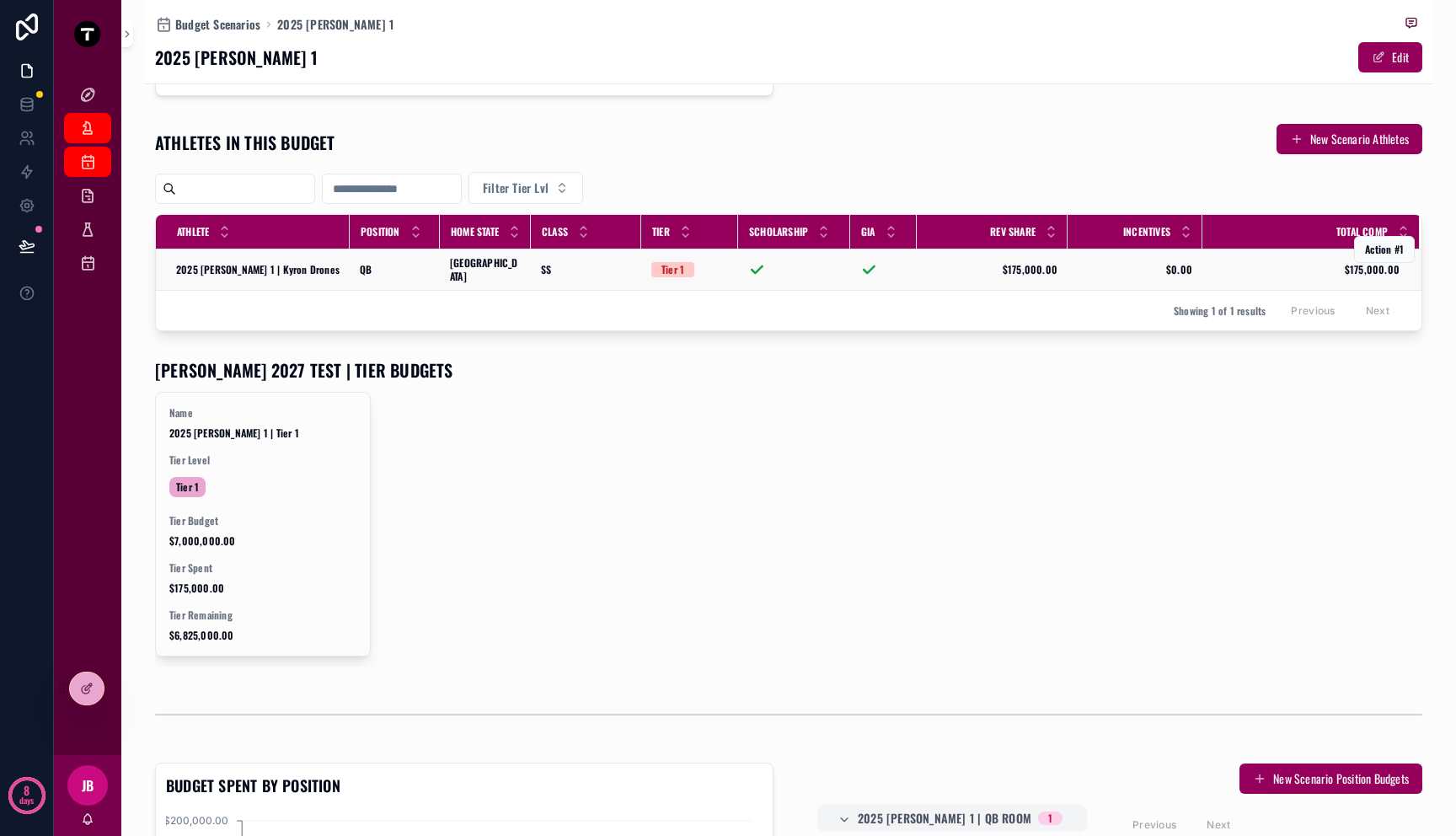
click at [463, 267] on div "TX TX" at bounding box center [485, 269] width 71 height 27
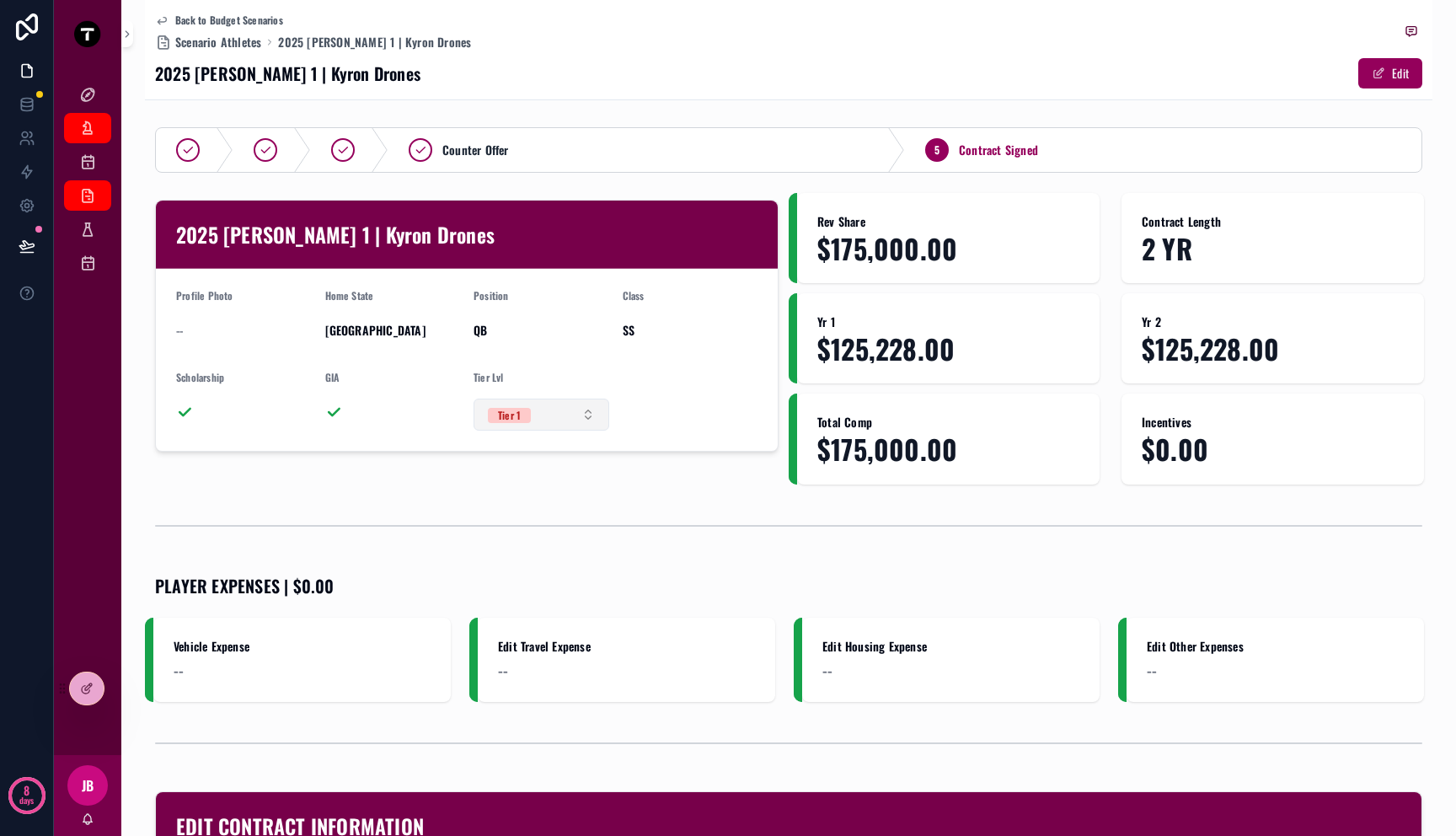
click at [580, 420] on button "Tier 1" at bounding box center [541, 414] width 136 height 32
click at [499, 536] on div "Tier 2" at bounding box center [537, 534] width 202 height 25
click at [332, 46] on span "2025 FB - Mitch 1 | Kyron Drones" at bounding box center [374, 42] width 193 height 17
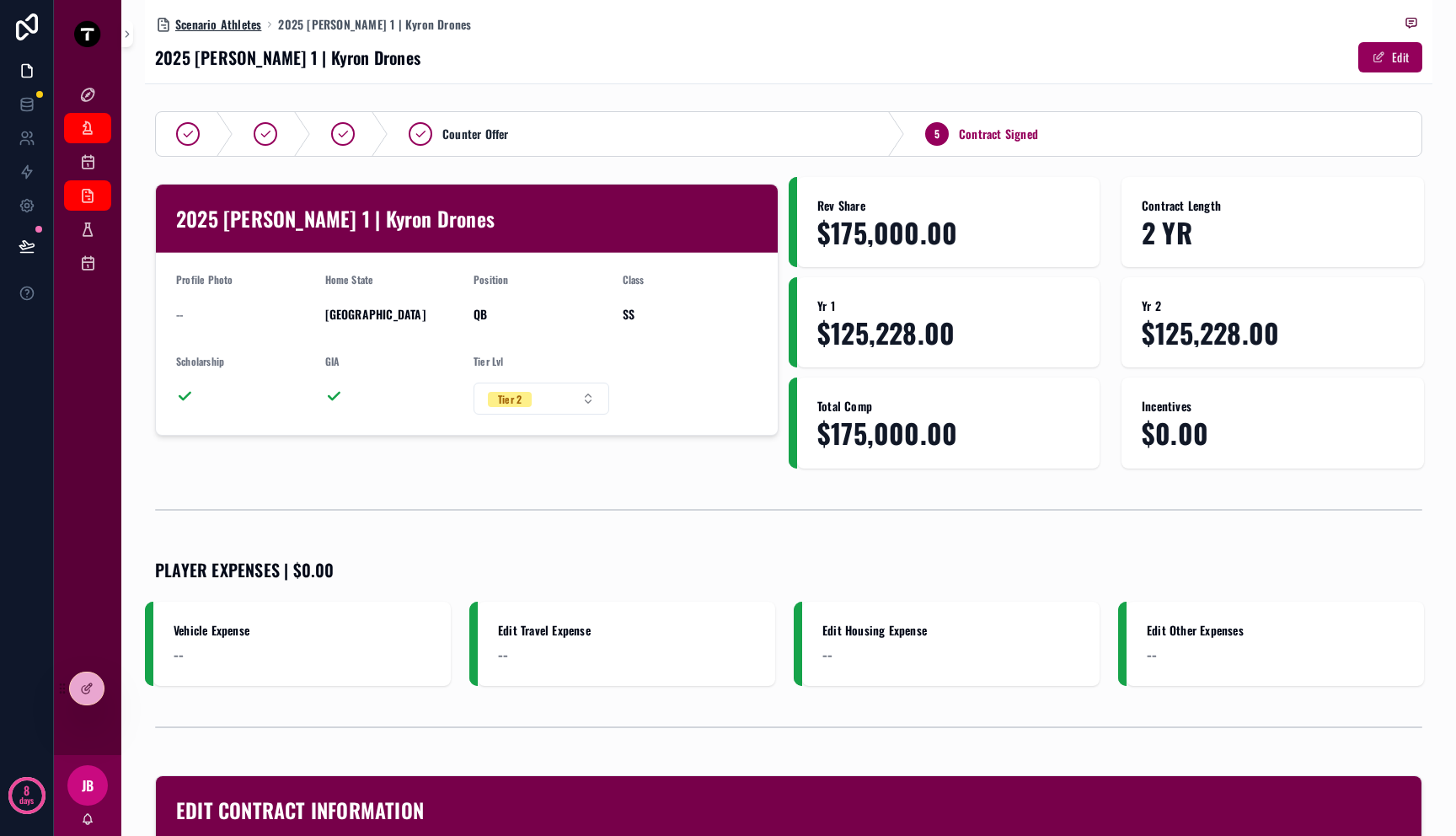
click at [234, 29] on span "Scenario Athletes" at bounding box center [218, 24] width 86 height 17
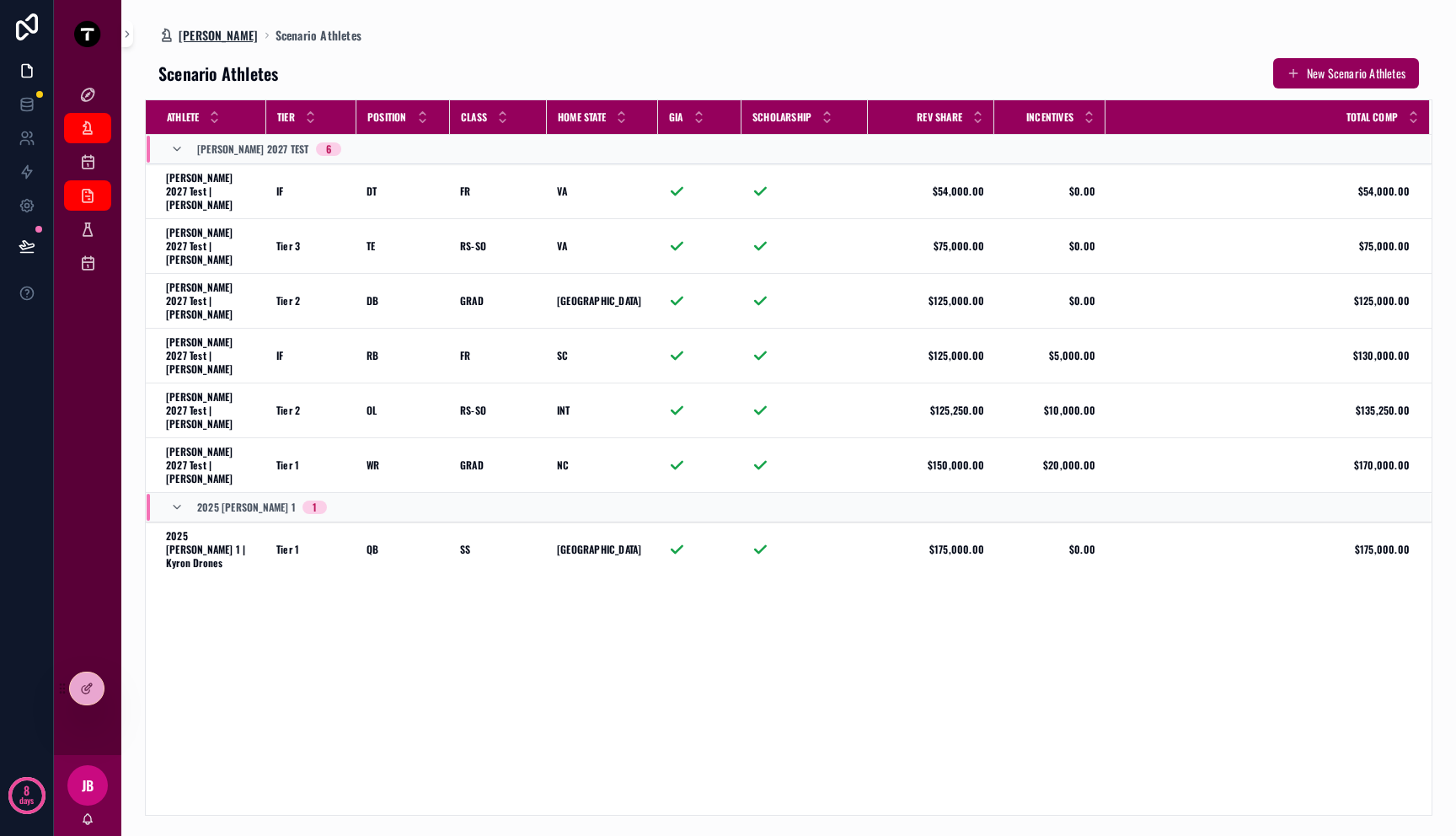
click at [222, 35] on span "[PERSON_NAME]" at bounding box center [219, 35] width 80 height 17
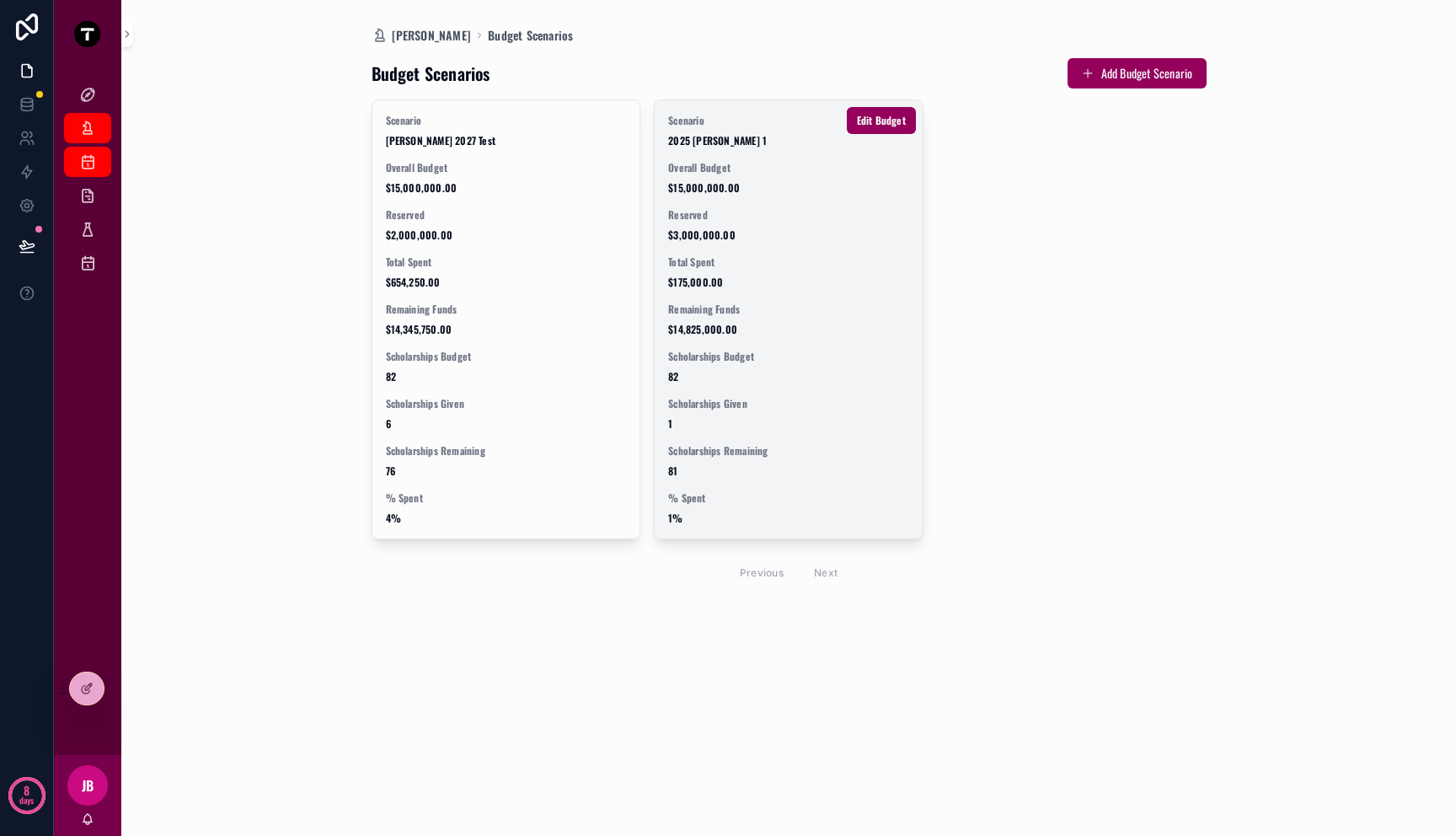
click at [767, 222] on div "Reserved $3,000,000.00" at bounding box center [788, 225] width 241 height 34
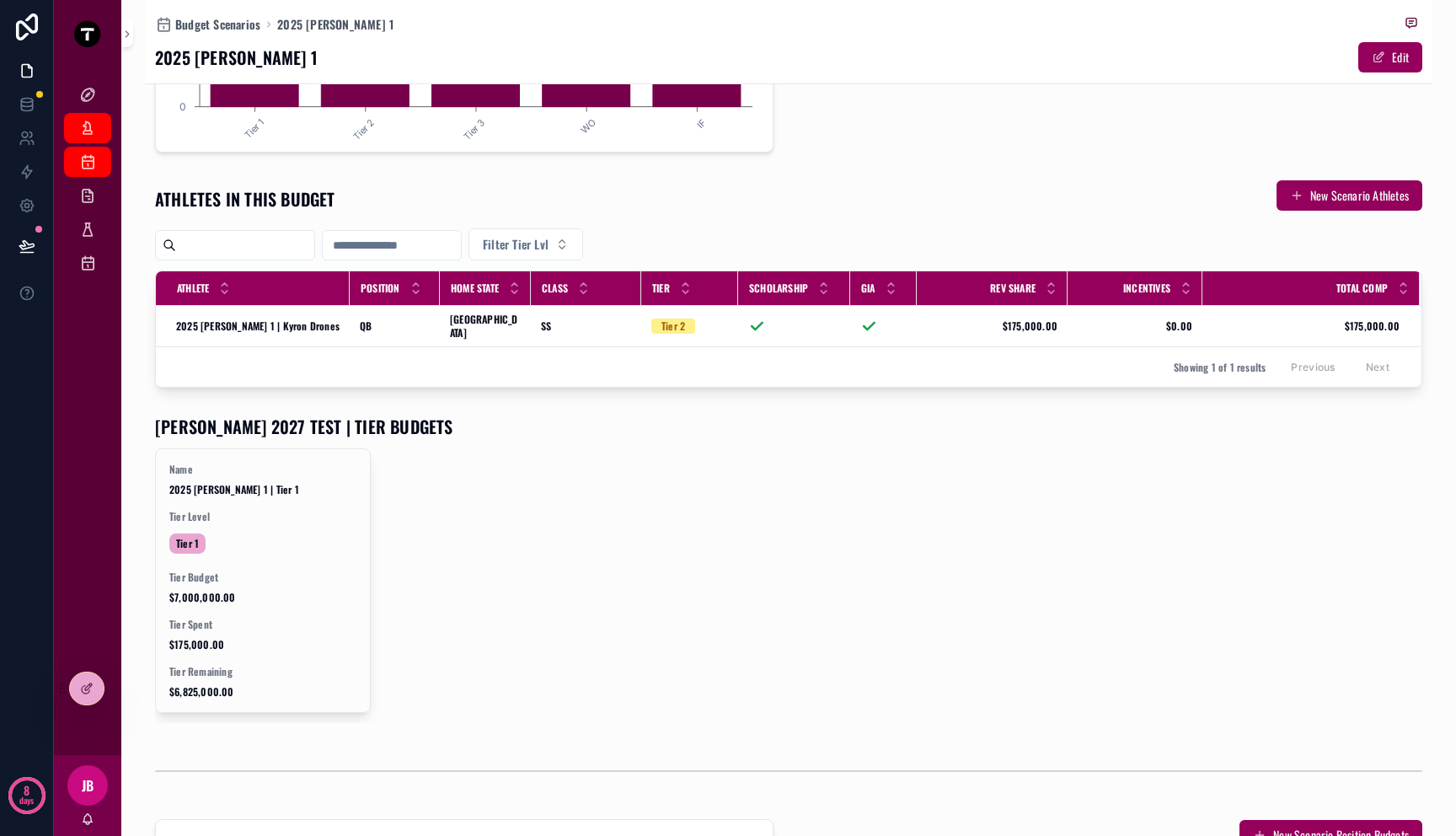
scroll to position [354, 0]
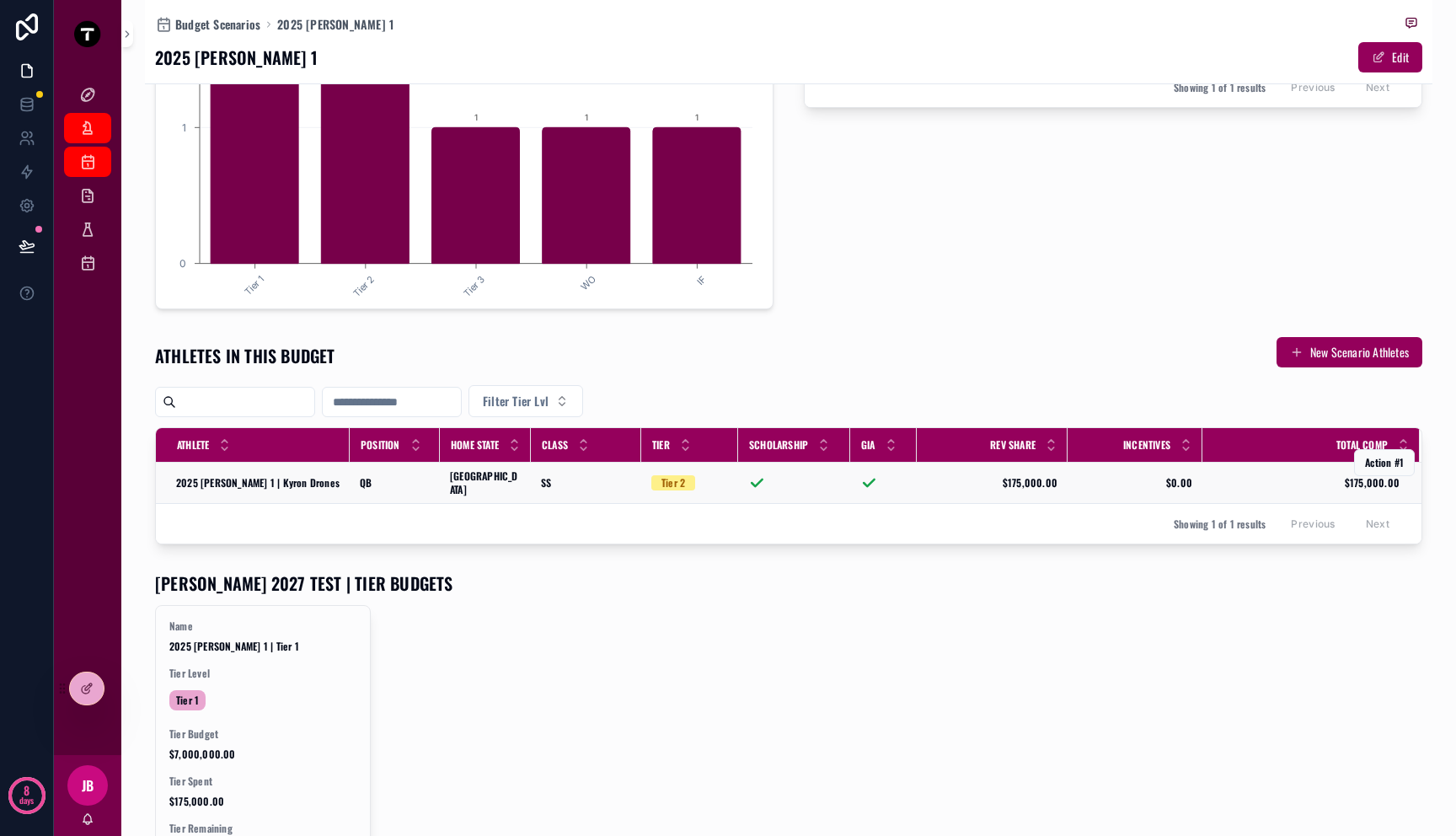
click at [620, 485] on td "SS SS" at bounding box center [586, 483] width 110 height 41
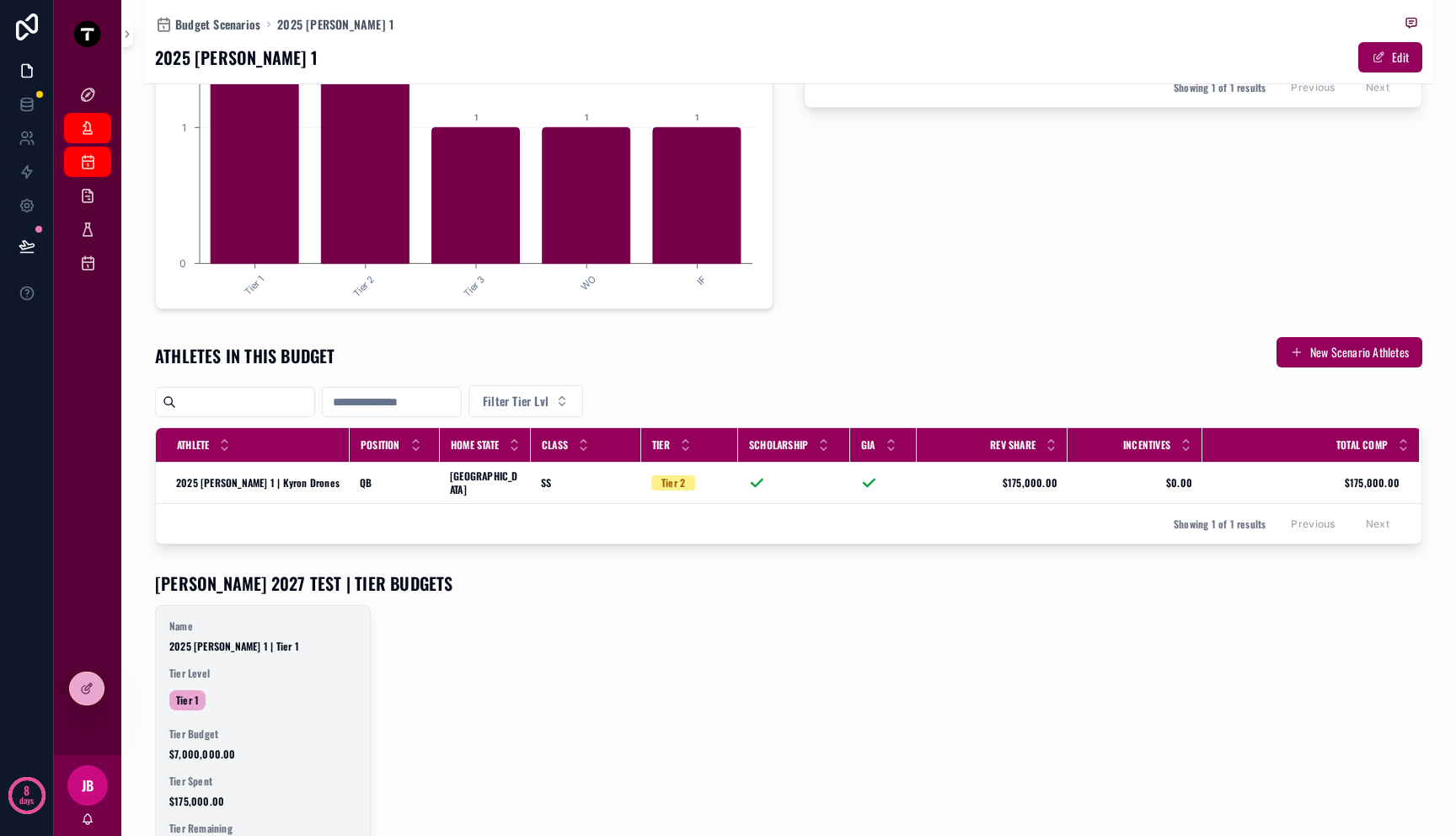
drag, startPoint x: 521, startPoint y: 630, endPoint x: 334, endPoint y: 627, distance: 187.0
click at [515, 628] on div "Name 2025 FB - Mitch 1 | Tier 1 Tier Level Tier 1 Tier Budget $7,000,000.00 Tie…" at bounding box center [788, 743] width 1268 height 275
click at [284, 639] on span "2025 FB - Mitch 1 | Tier 1" at bounding box center [263, 646] width 187 height 13
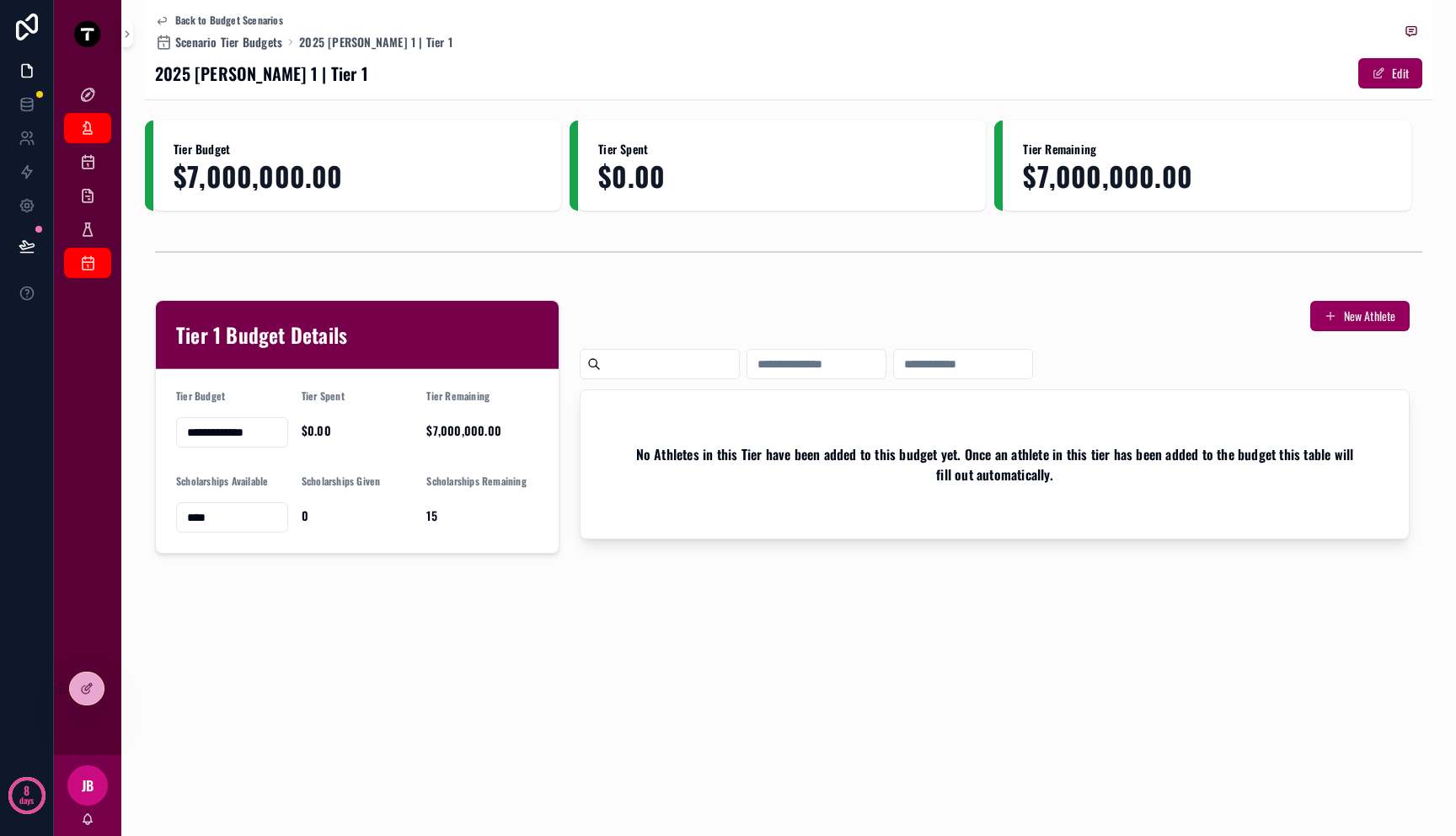
click at [571, 595] on div "**********" at bounding box center [788, 334] width 1287 height 669
click at [89, 260] on icon "scrollable content" at bounding box center [87, 262] width 17 height 17
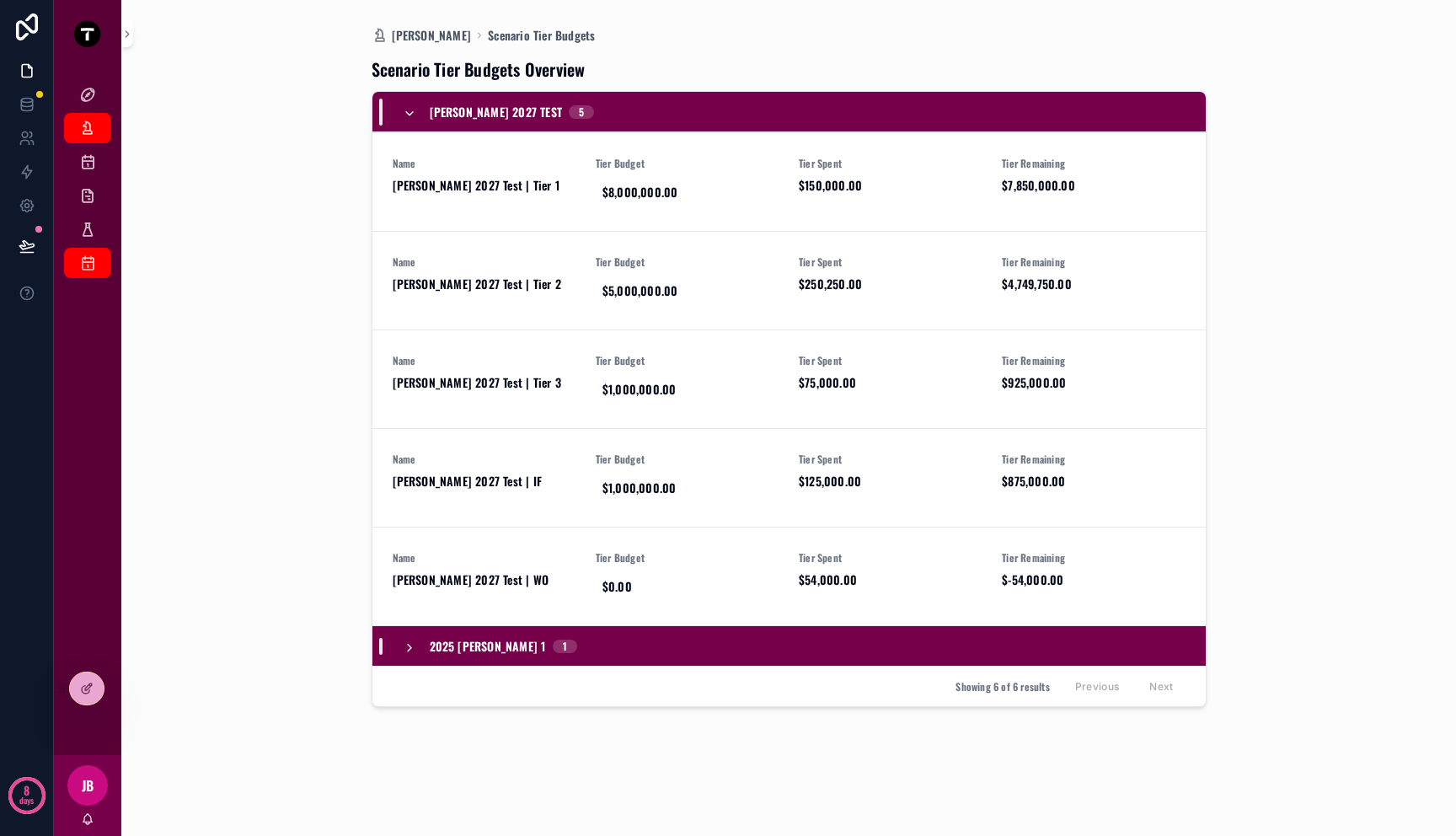
click at [409, 643] on icon "scrollable content" at bounding box center [409, 647] width 13 height 13
click at [271, 645] on div "Mitch Dashboard Scenario Tier Budgets Scenario Tier Budgets Overview Mitch 2027…" at bounding box center [788, 418] width 1287 height 836
click at [698, 349] on link "Name Mitch 2027 Test | Tier 3 Tier Budget $1,000,000.00 Tier Spent $75,000.00 T…" at bounding box center [788, 379] width 833 height 99
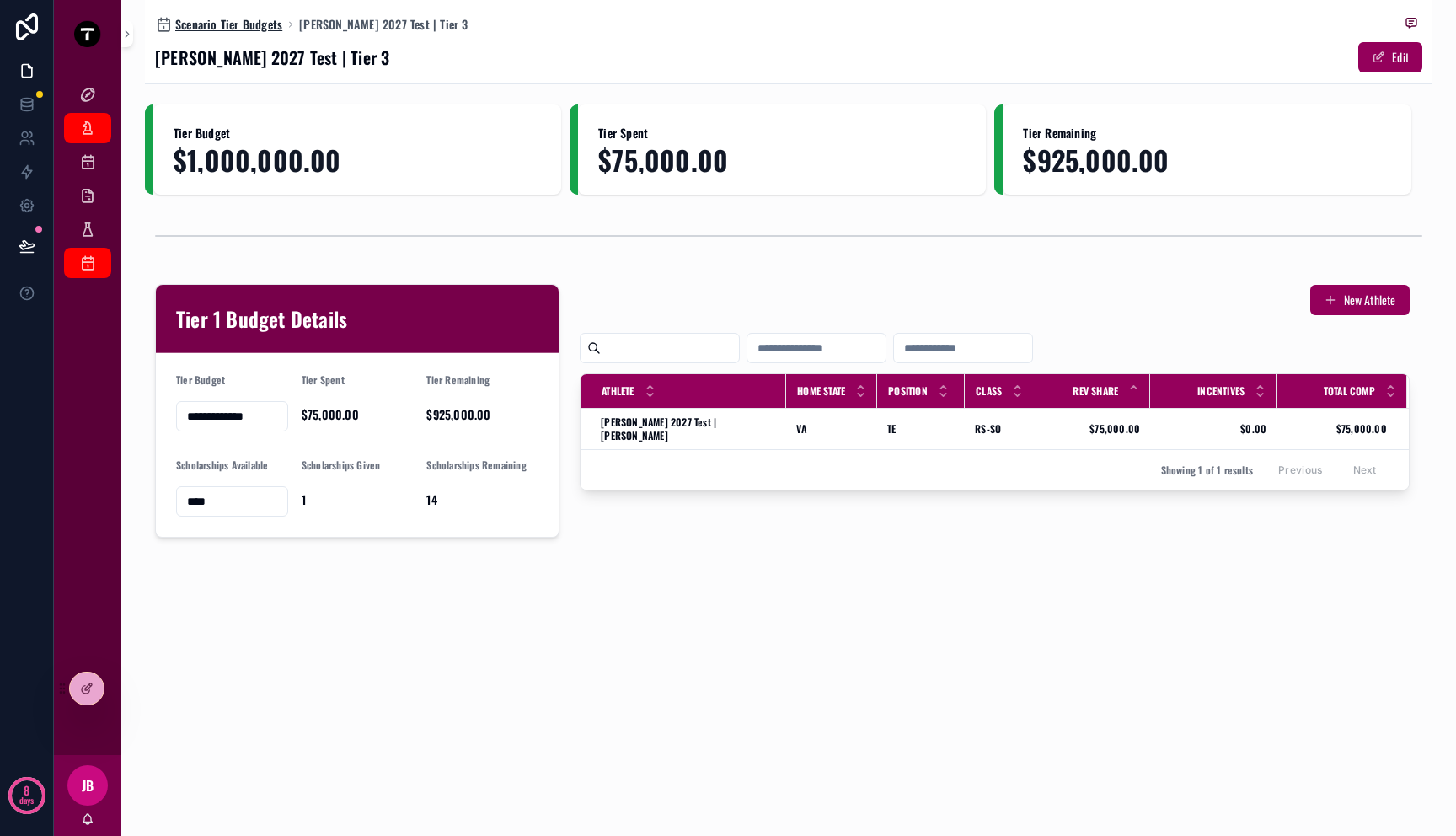
click at [243, 26] on span "Scenario Tier Budgets" at bounding box center [228, 24] width 107 height 17
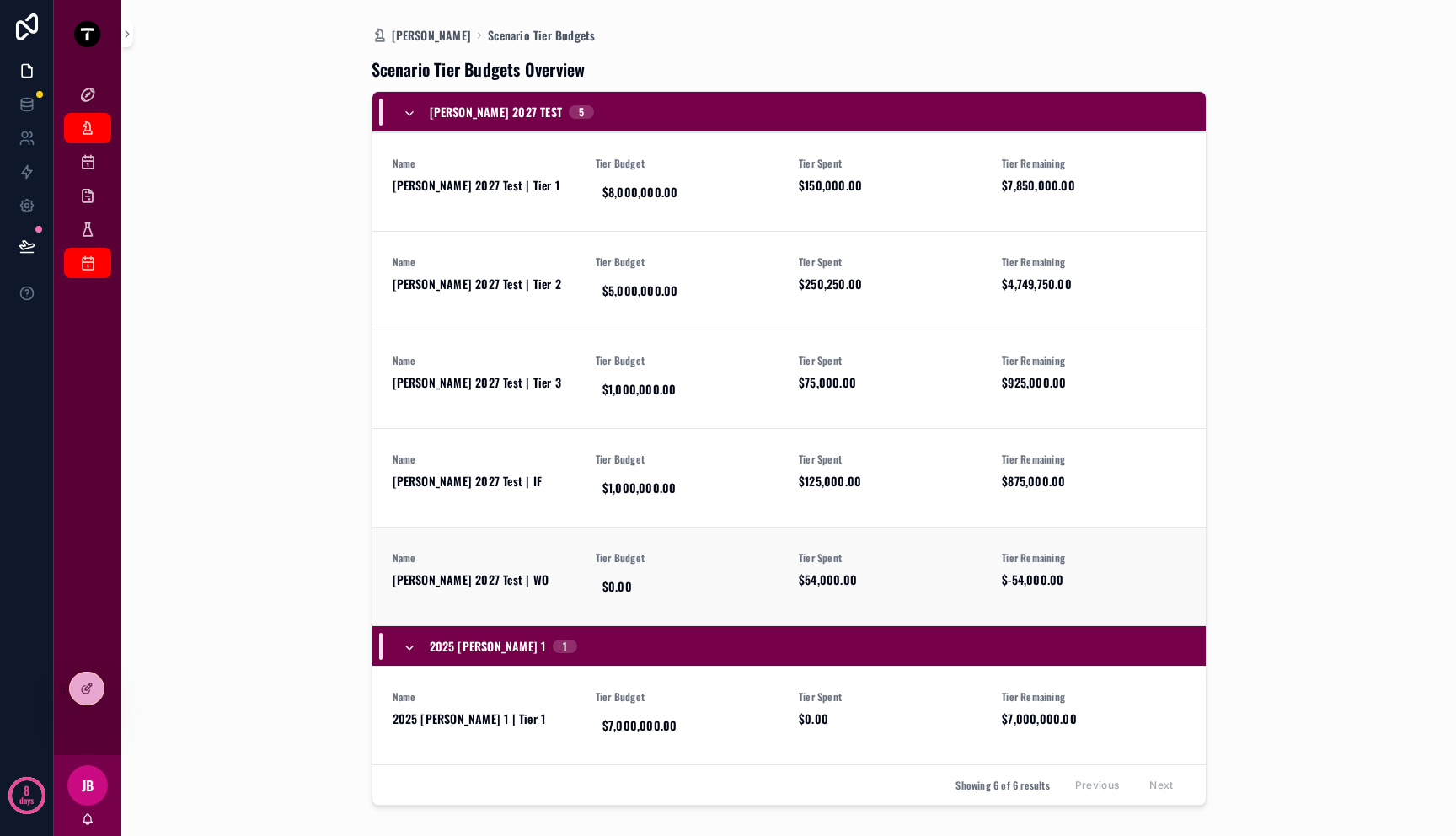
click at [524, 575] on span "Mitch 2027 Test | WO" at bounding box center [484, 580] width 183 height 17
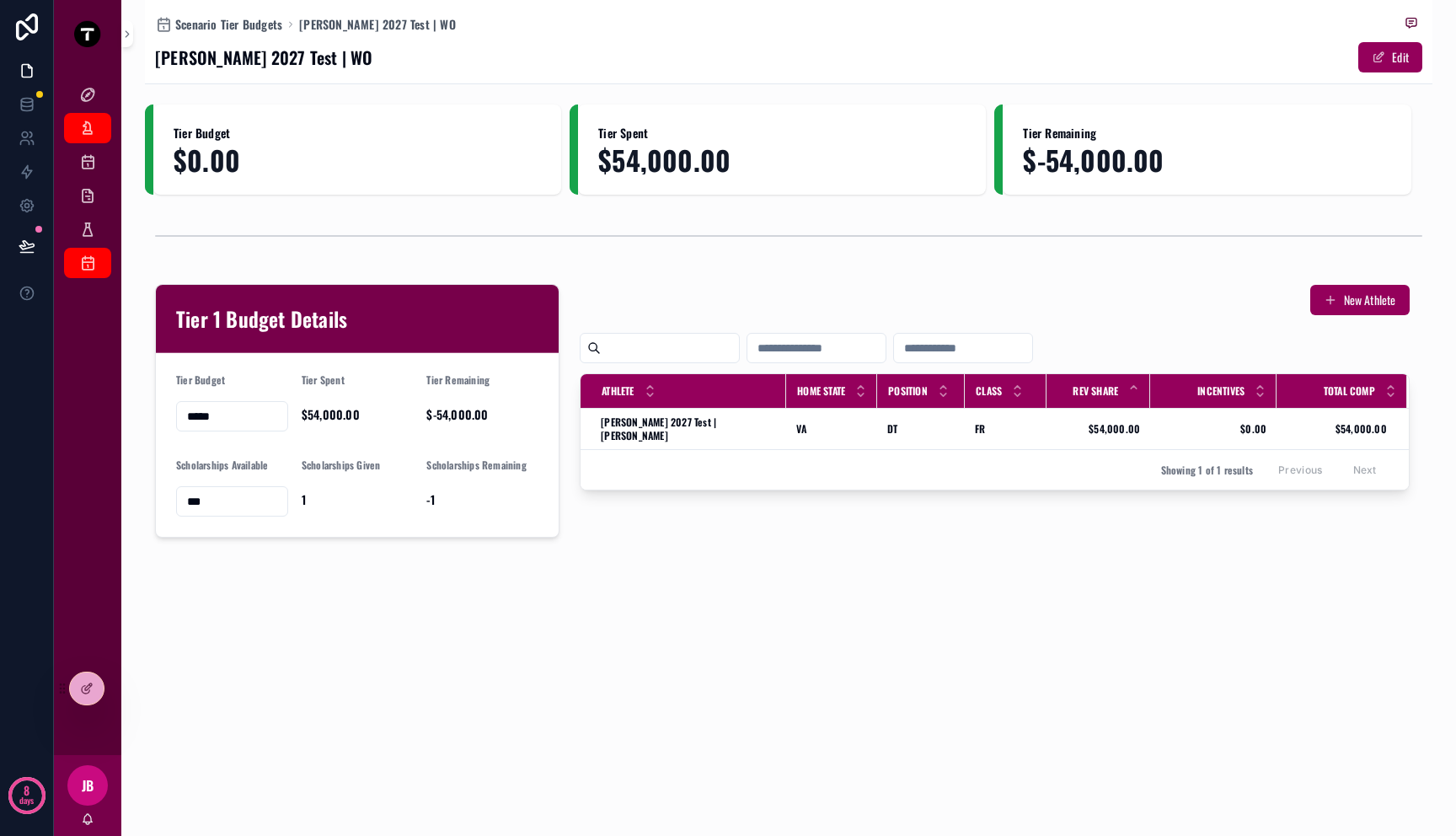
click at [232, 418] on input "*****" at bounding box center [232, 416] width 110 height 24
click at [326, 484] on div "Scholarships Given 1" at bounding box center [357, 487] width 112 height 58
click at [335, 501] on span "1" at bounding box center [357, 500] width 112 height 17
click at [678, 429] on td "Mitch 2027 Test | Christian Evans Mitch 2027 Test | Christian Evans" at bounding box center [683, 430] width 205 height 41
click at [796, 424] on div "VA VA" at bounding box center [832, 429] width 71 height 13
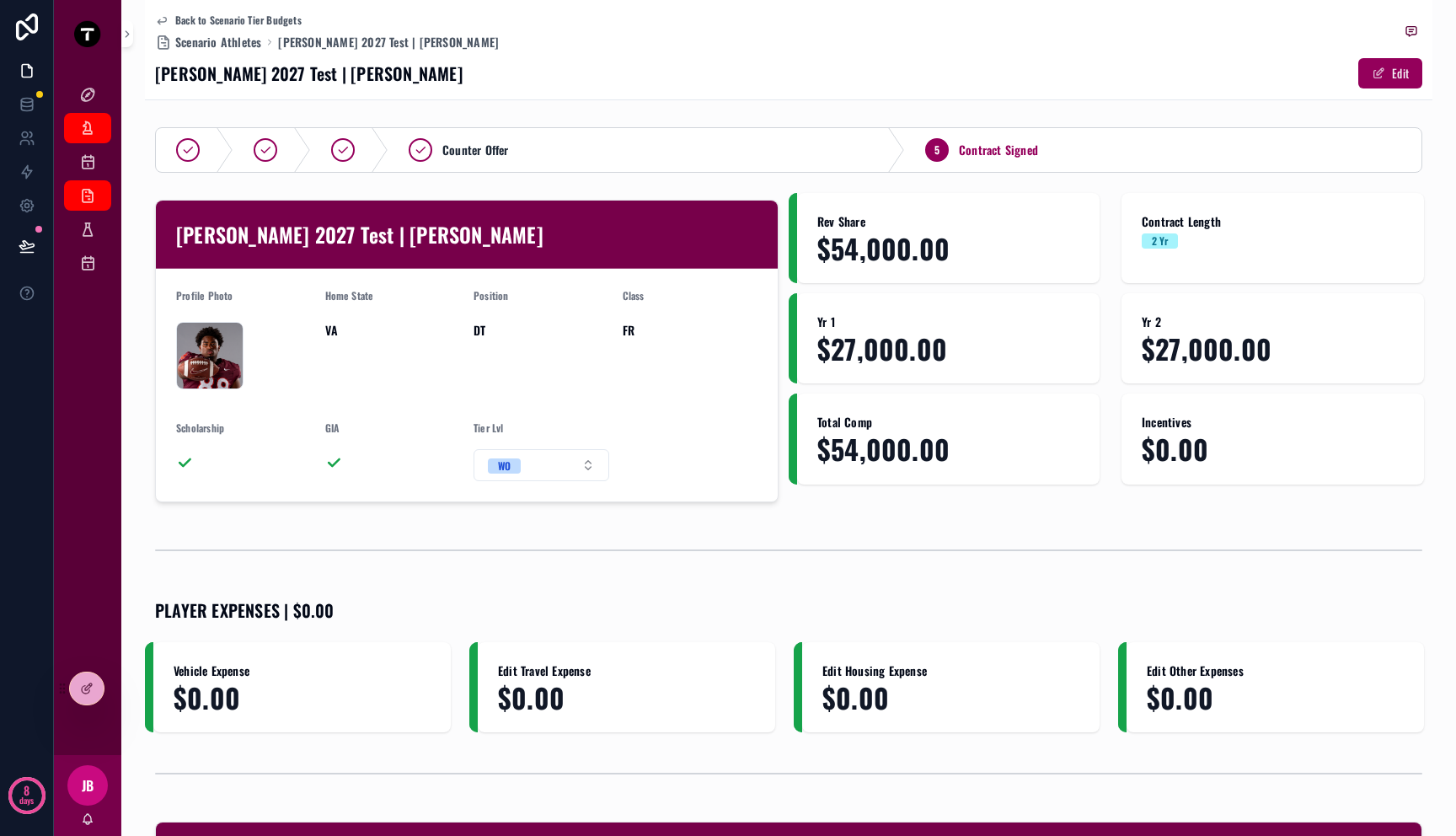
click at [555, 524] on div "scrollable content" at bounding box center [788, 551] width 1287 height 56
click at [96, 166] on div "Budget Scenarios" at bounding box center [87, 162] width 27 height 27
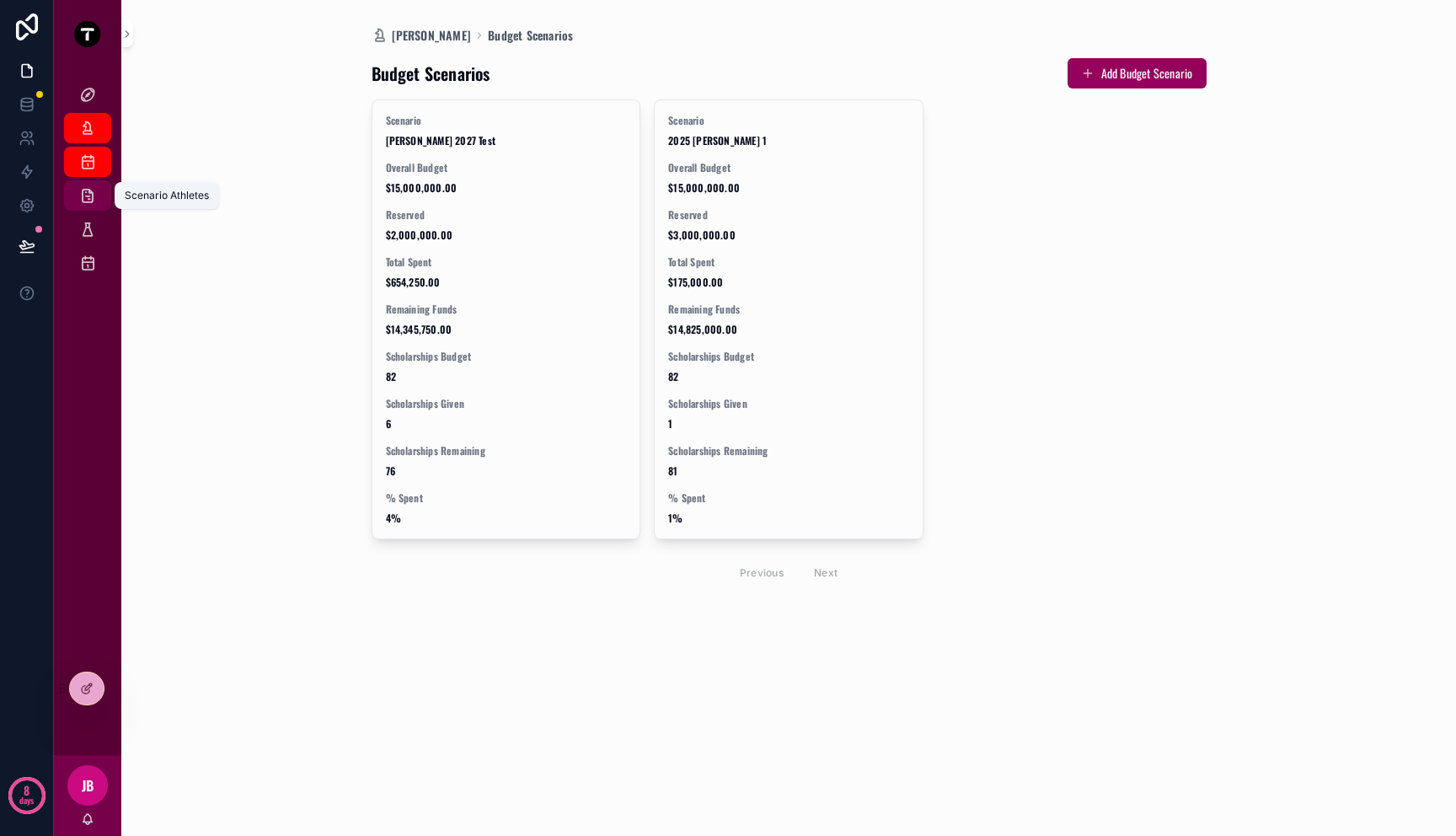
click at [80, 189] on icon "scrollable content" at bounding box center [87, 195] width 17 height 17
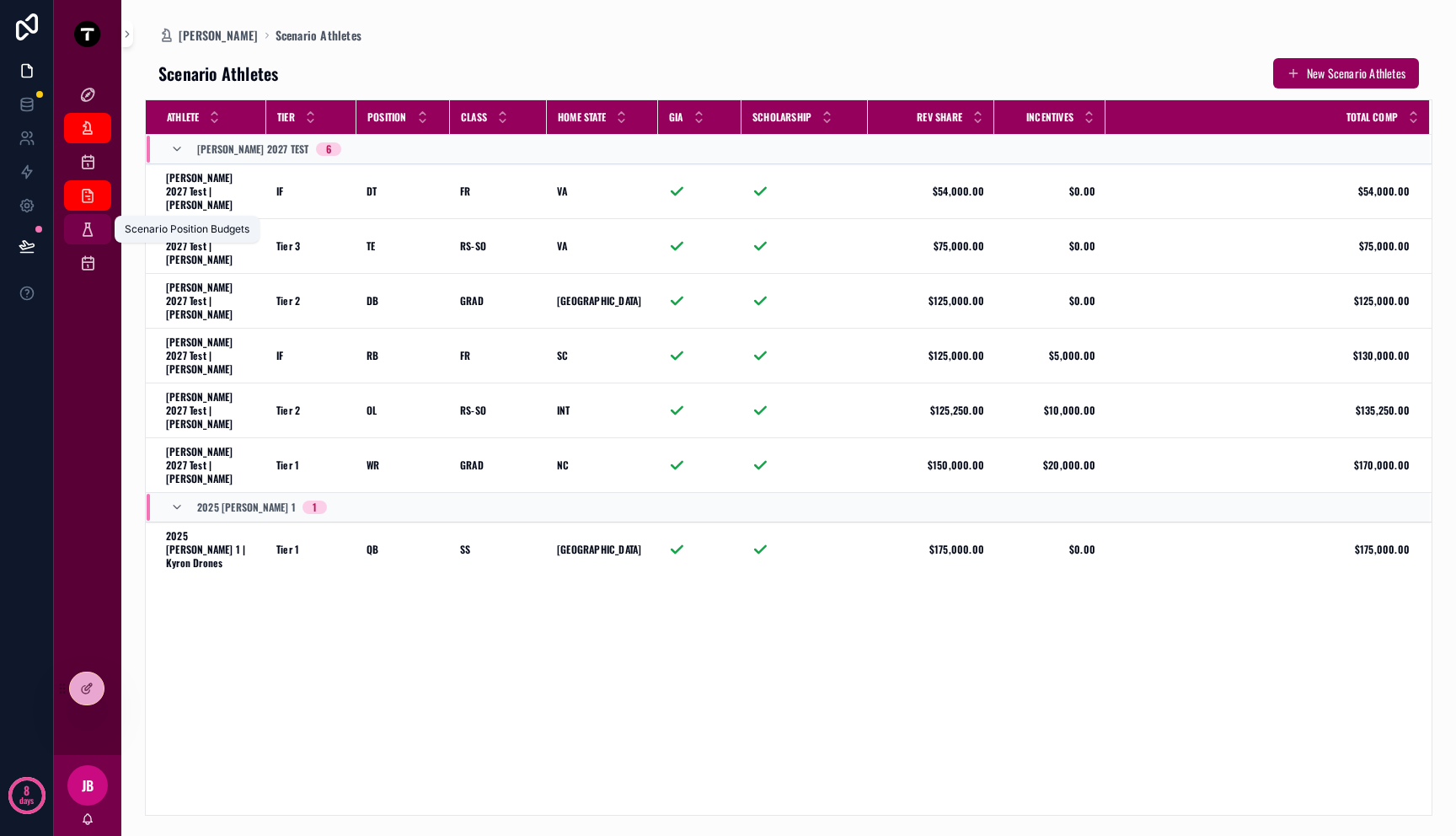
click at [100, 236] on div "Scenario Position Budgets" at bounding box center [87, 229] width 27 height 27
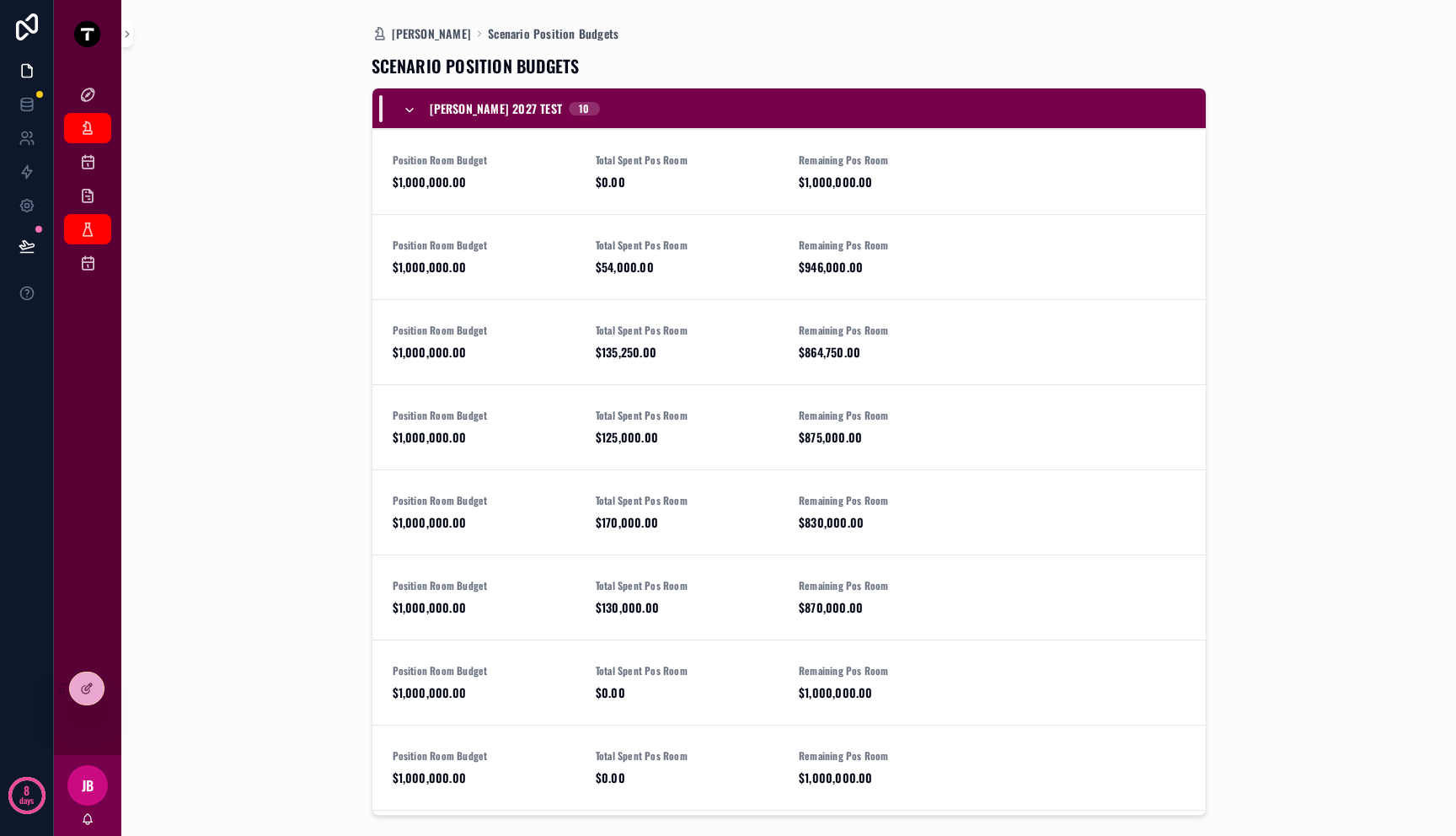
click at [409, 100] on div "Mitch 2027 Test 10" at bounding box center [501, 109] width 197 height 27
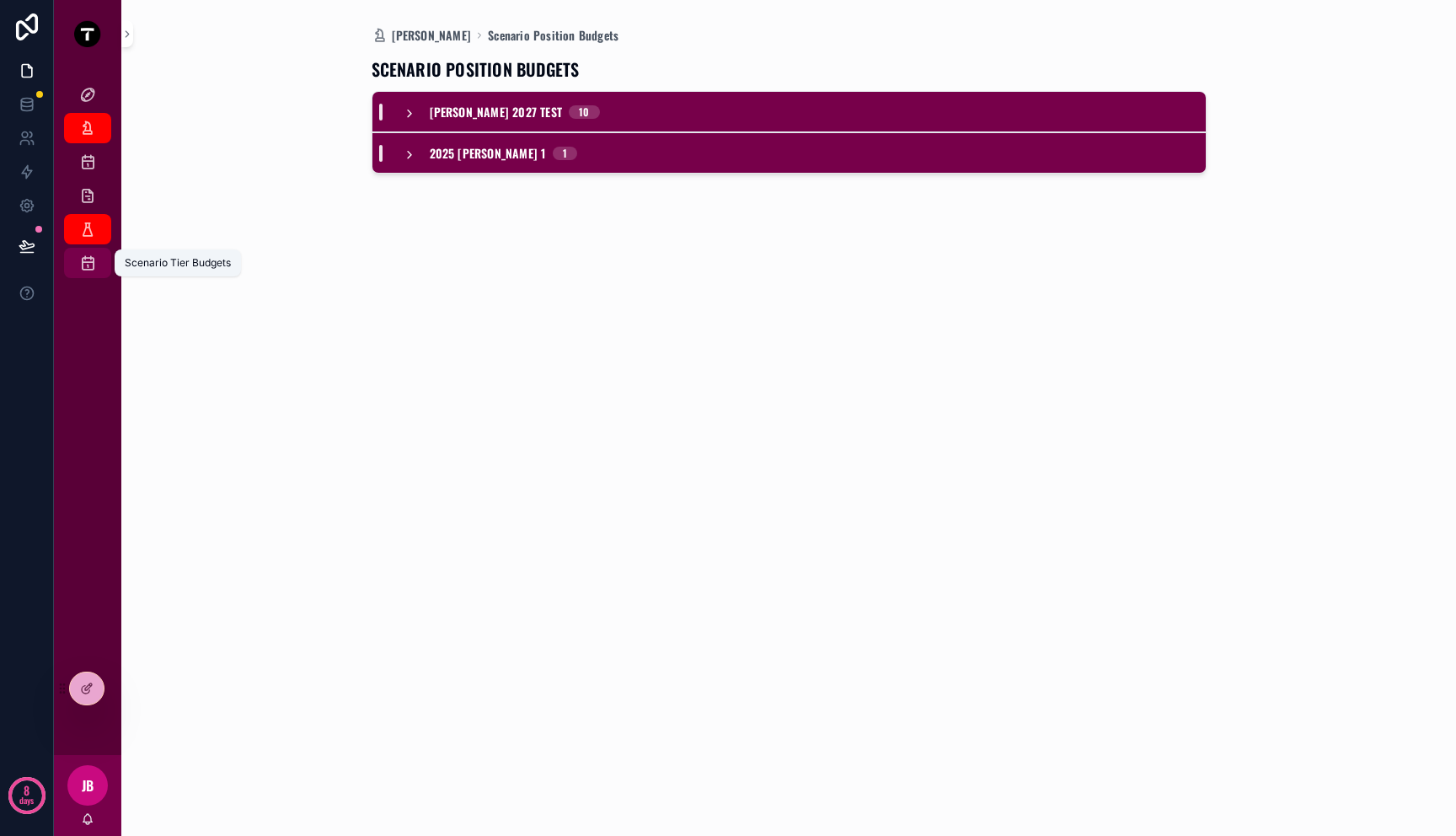
click at [79, 262] on icon "scrollable content" at bounding box center [87, 262] width 17 height 17
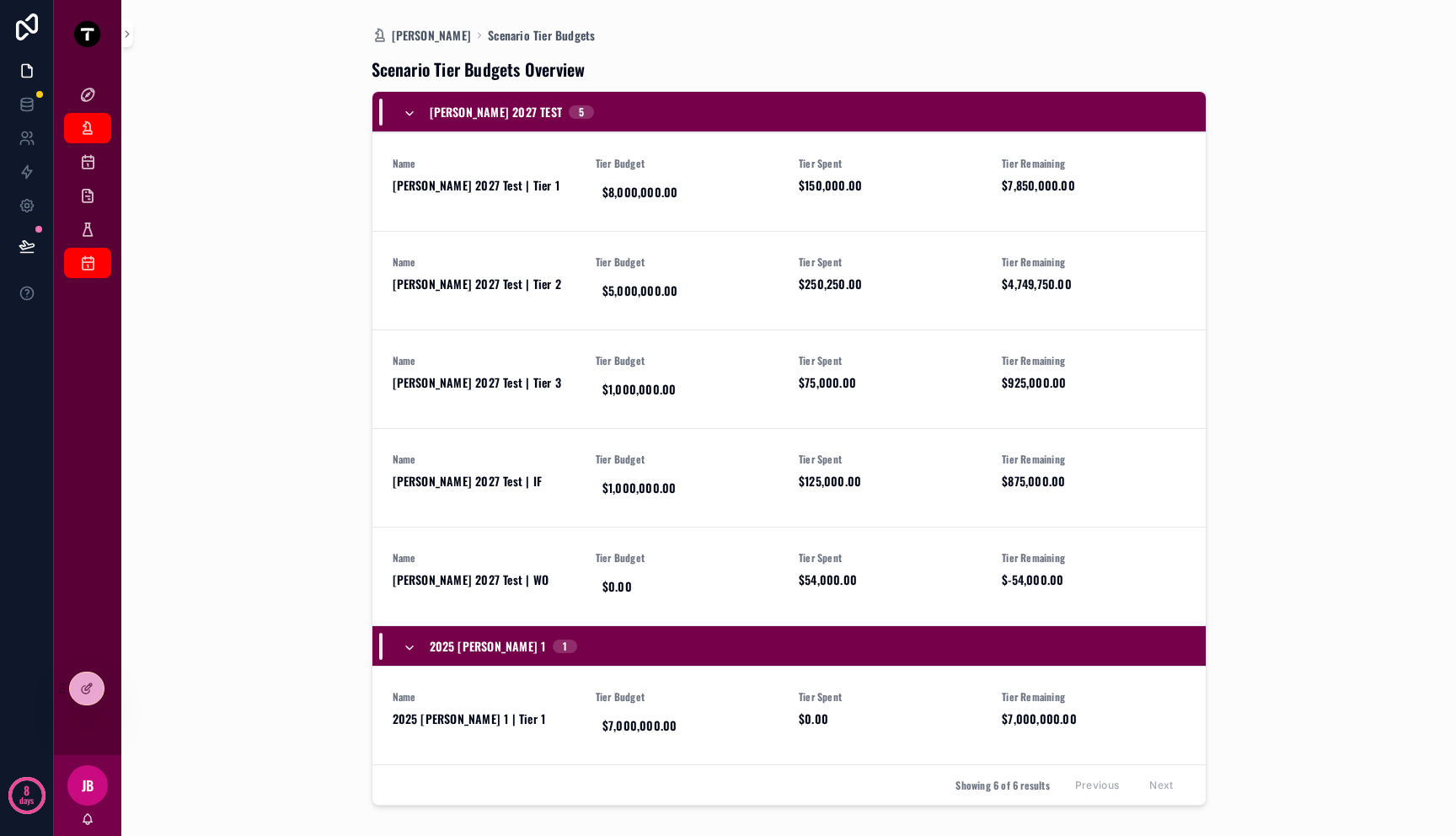
click at [407, 108] on icon "scrollable content" at bounding box center [409, 113] width 13 height 13
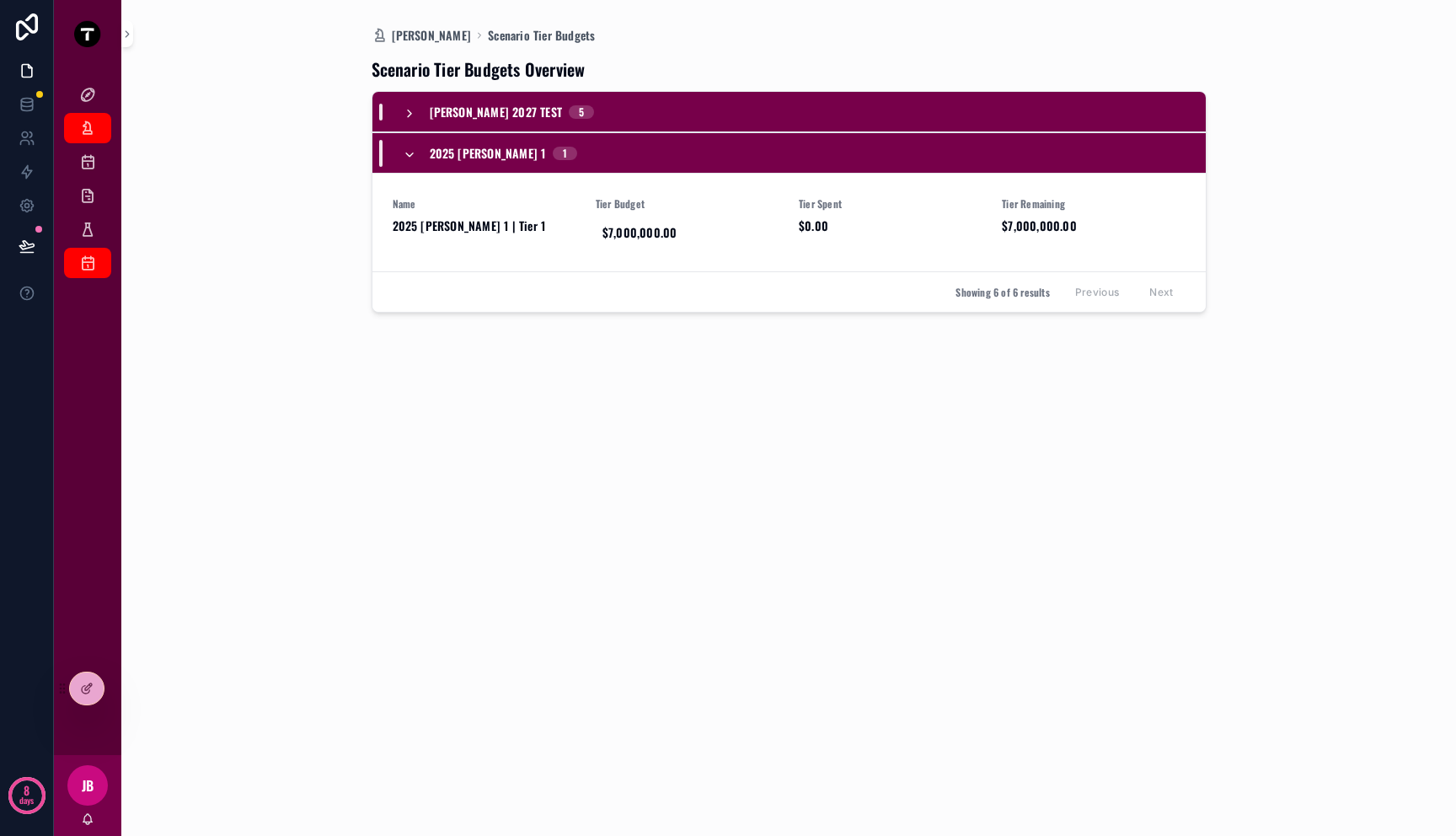
click at [405, 164] on div "2025 FB - Mitch 1 1" at bounding box center [490, 153] width 174 height 27
click at [281, 175] on div "Mitch Dashboard Scenario Tier Budgets Scenario Tier Budgets Overview Mitch 2027…" at bounding box center [788, 418] width 1287 height 836
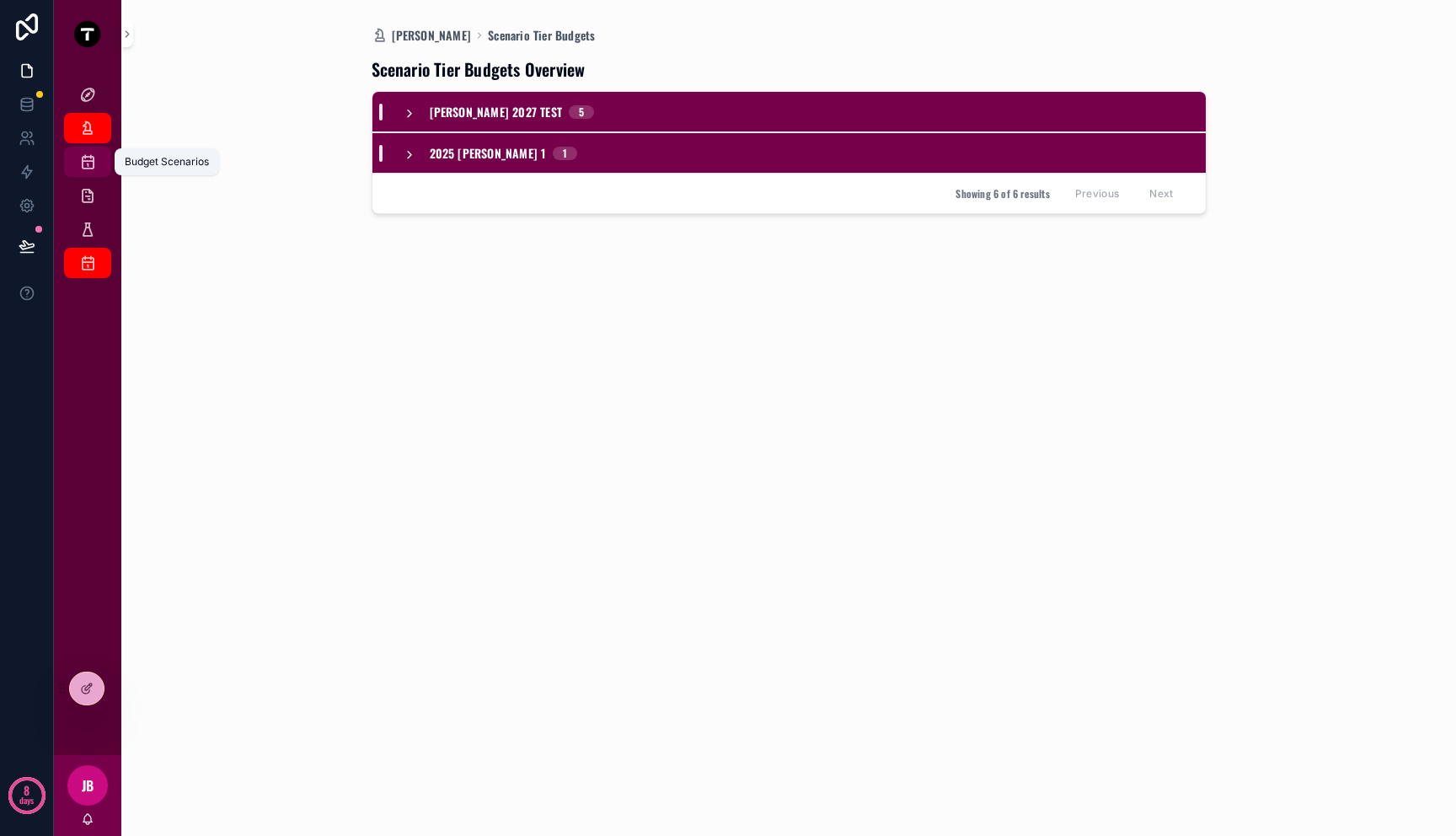
click at [84, 149] on div "Budget Scenarios" at bounding box center [87, 162] width 27 height 27
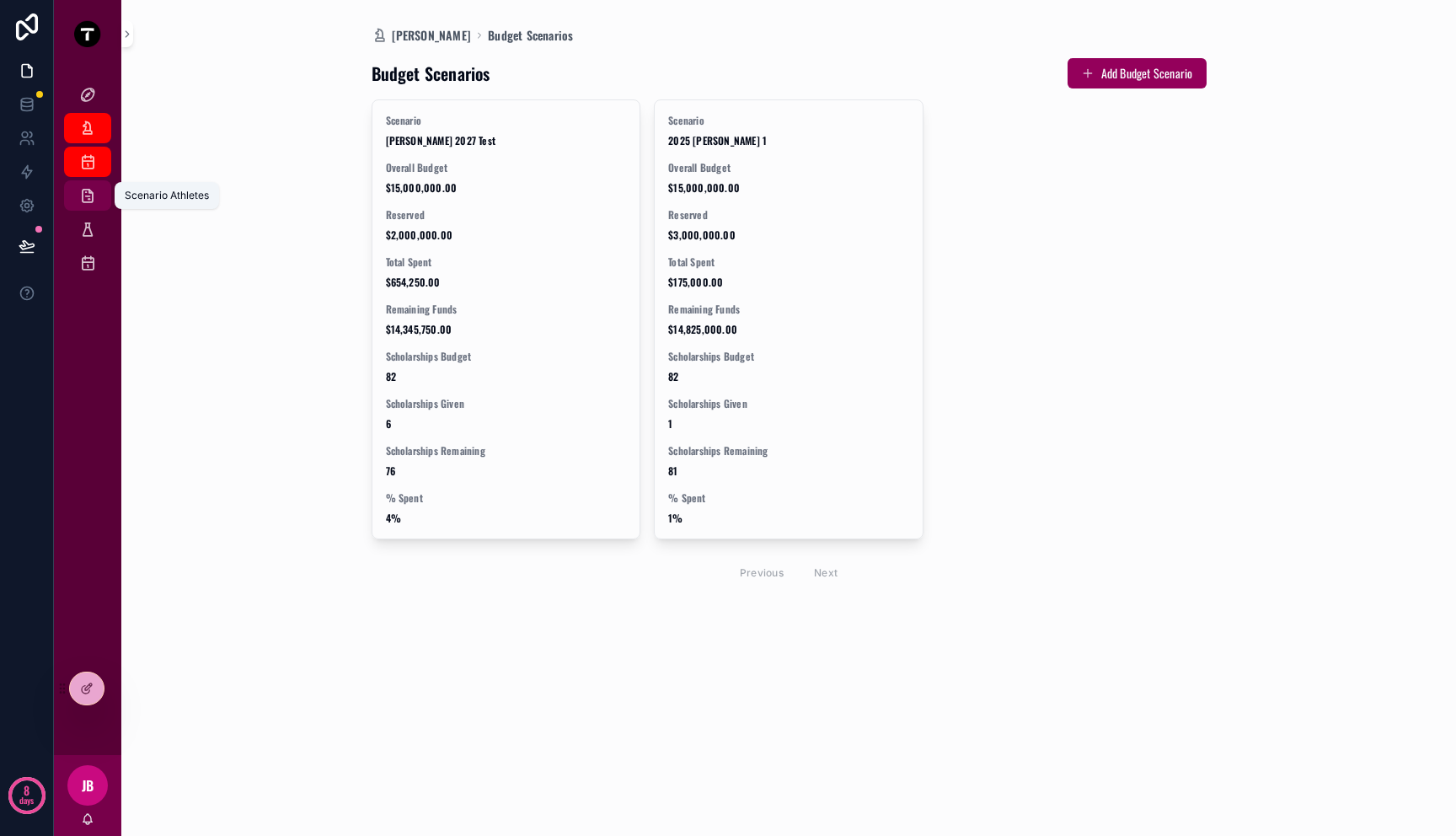
click at [86, 192] on icon "scrollable content" at bounding box center [87, 195] width 17 height 17
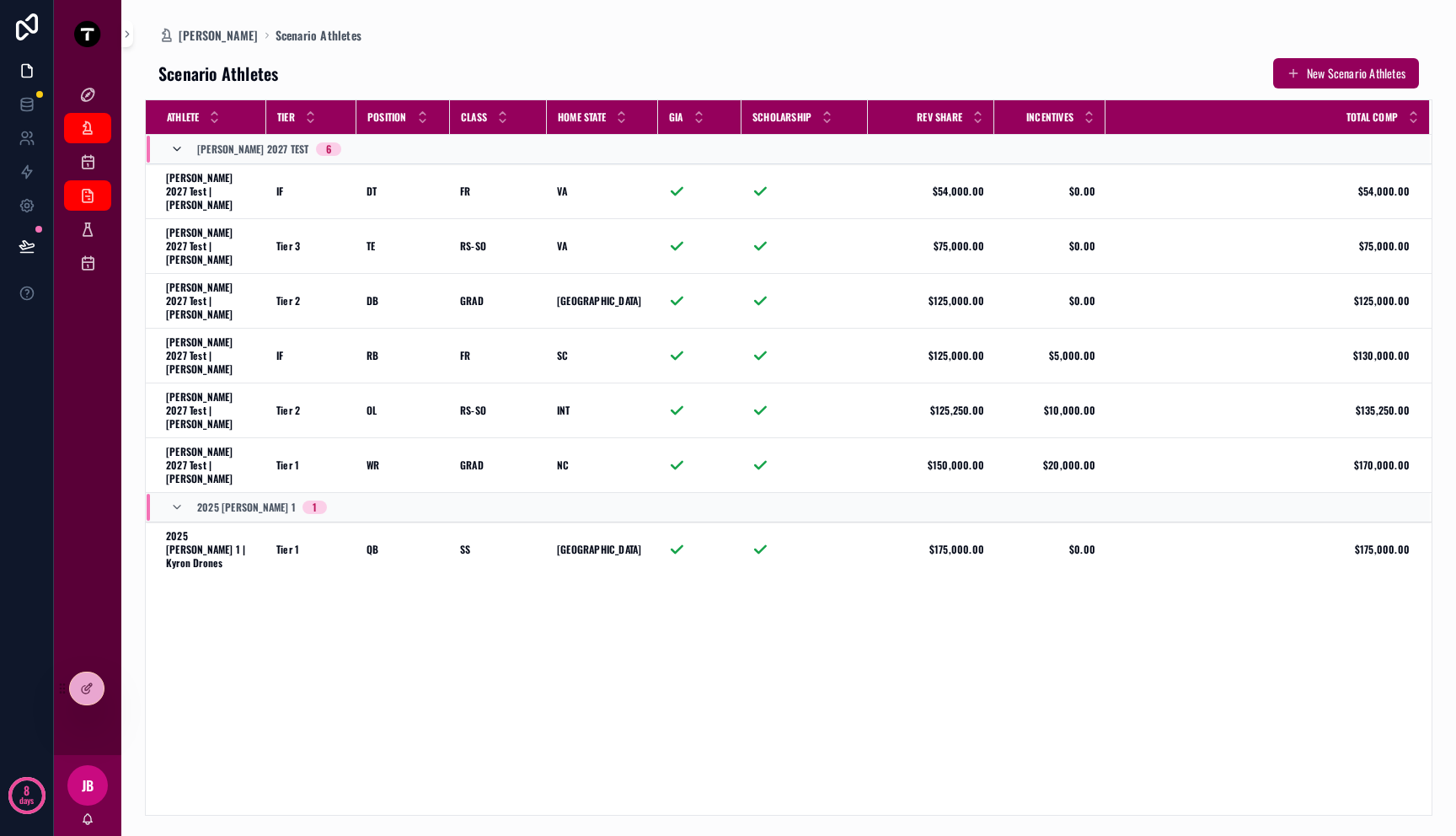
click at [178, 148] on icon "scrollable content" at bounding box center [176, 149] width 13 height 13
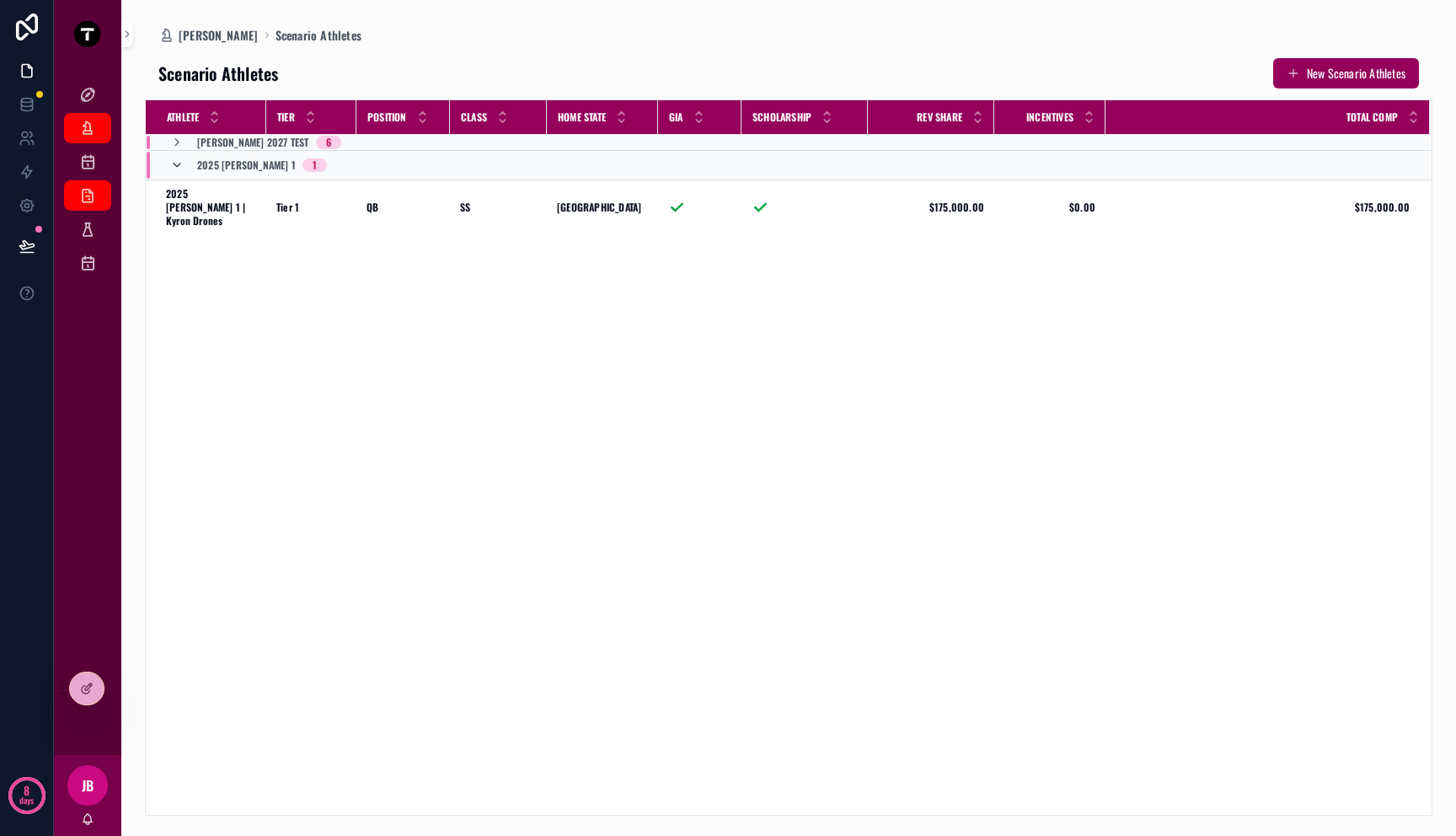
click at [179, 169] on icon "scrollable content" at bounding box center [176, 165] width 13 height 13
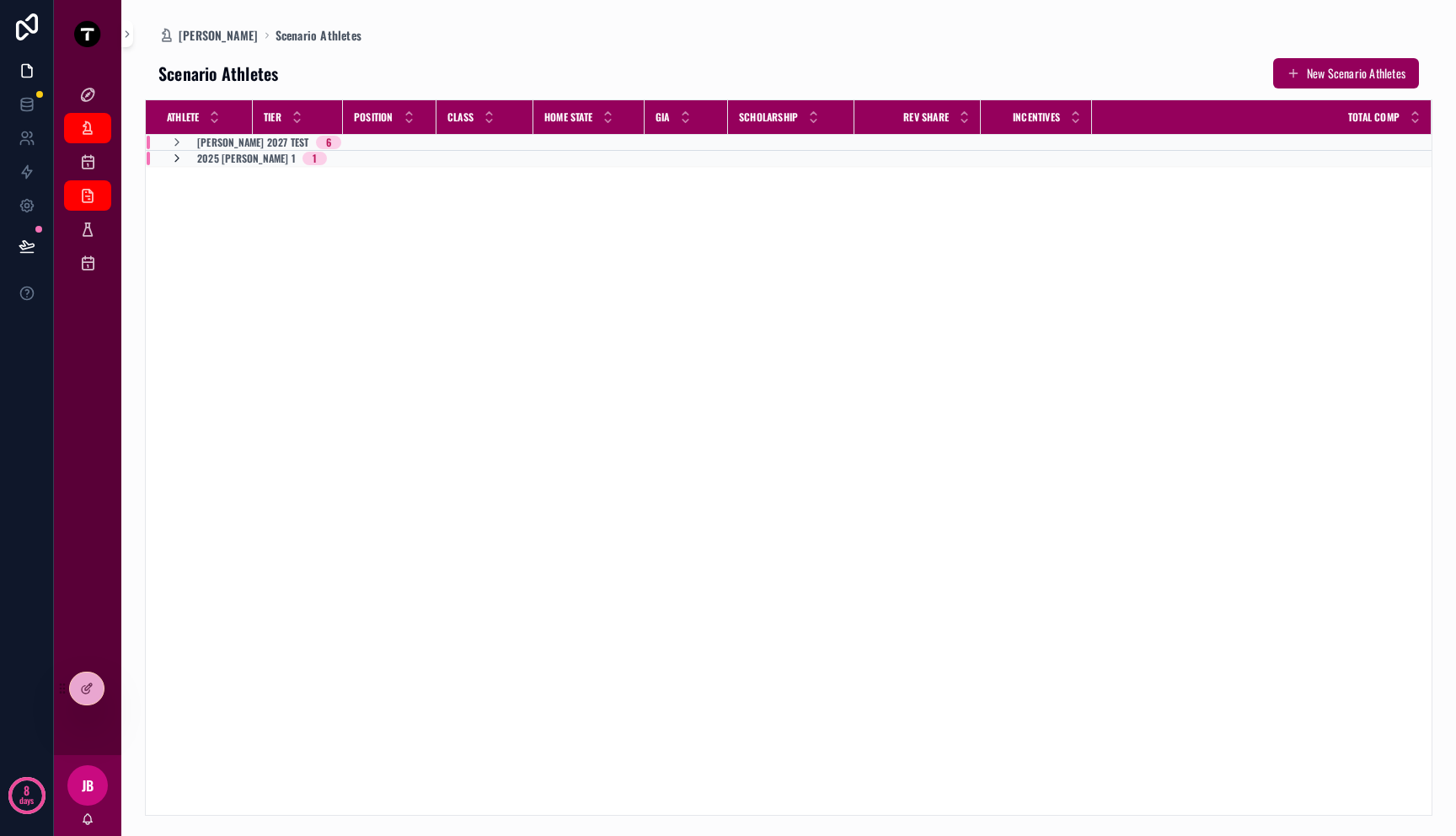
click at [179, 165] on icon "scrollable content" at bounding box center [176, 158] width 13 height 13
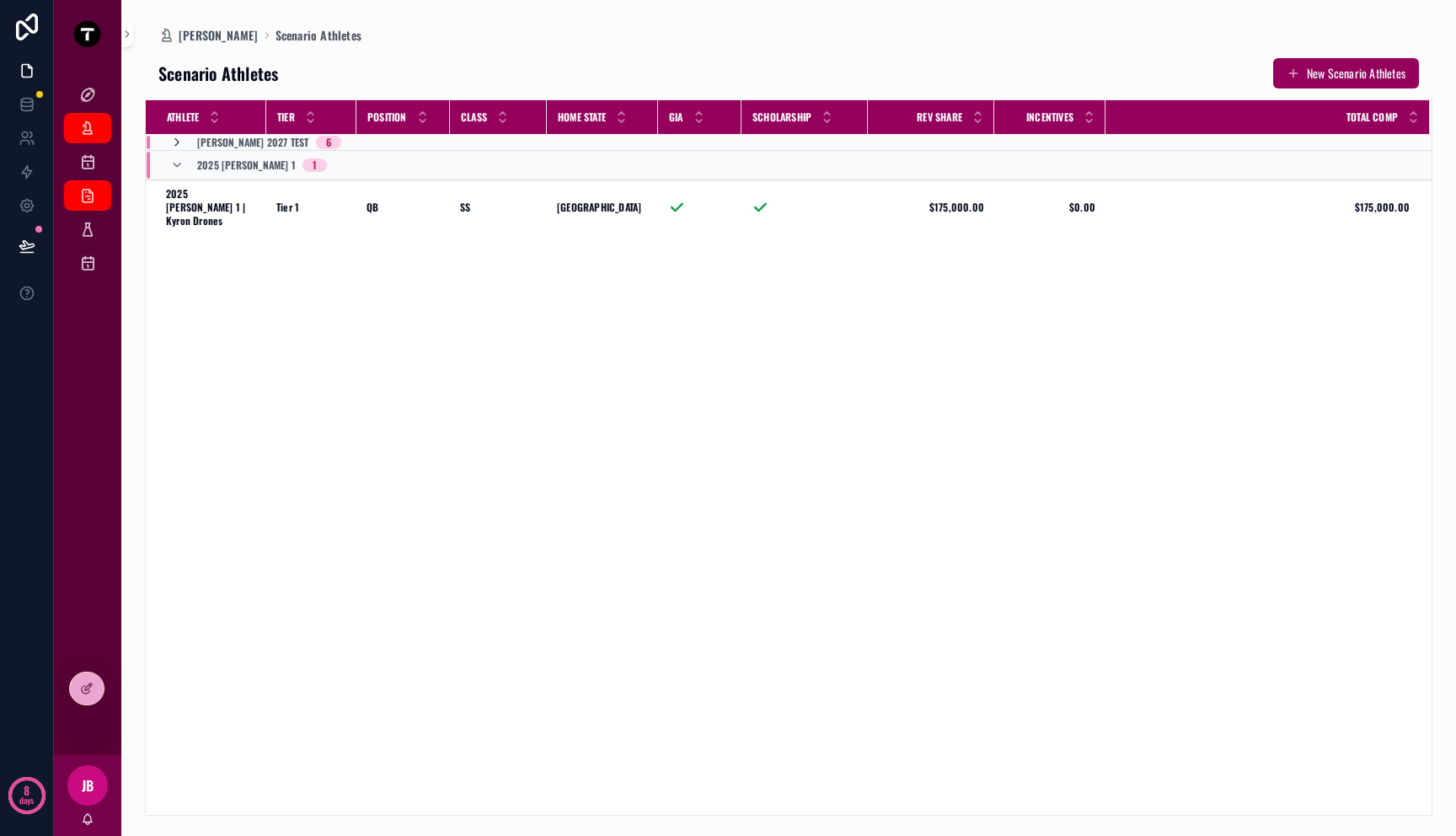
click at [179, 142] on icon "scrollable content" at bounding box center [176, 142] width 13 height 13
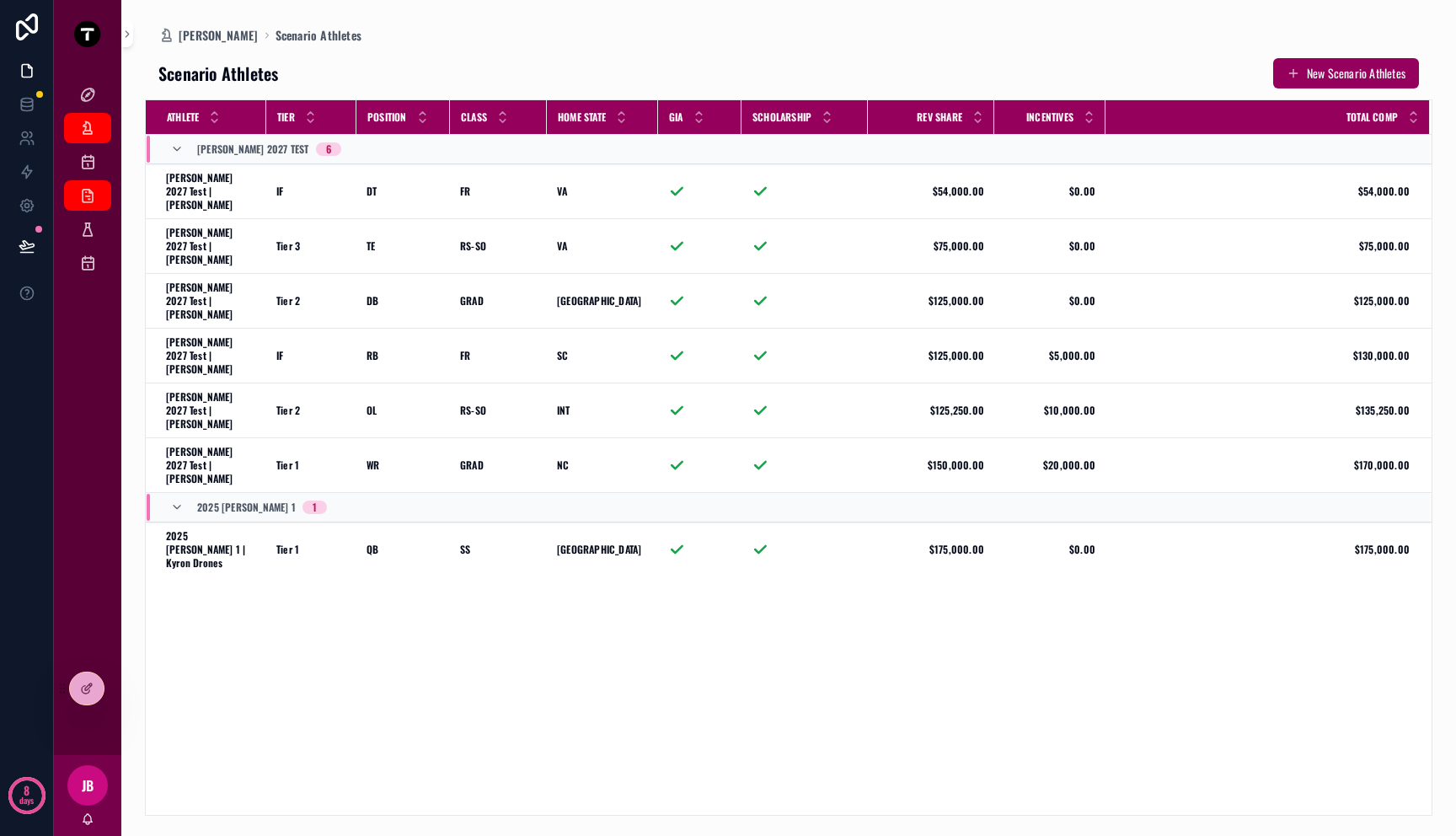
click at [340, 501] on div "Athlete Tier Position Class Home State GIA Scholarship Rev Share Incentives Tot…" at bounding box center [788, 458] width 1285 height 715
click at [82, 129] on icon "scrollable content" at bounding box center [87, 128] width 17 height 17
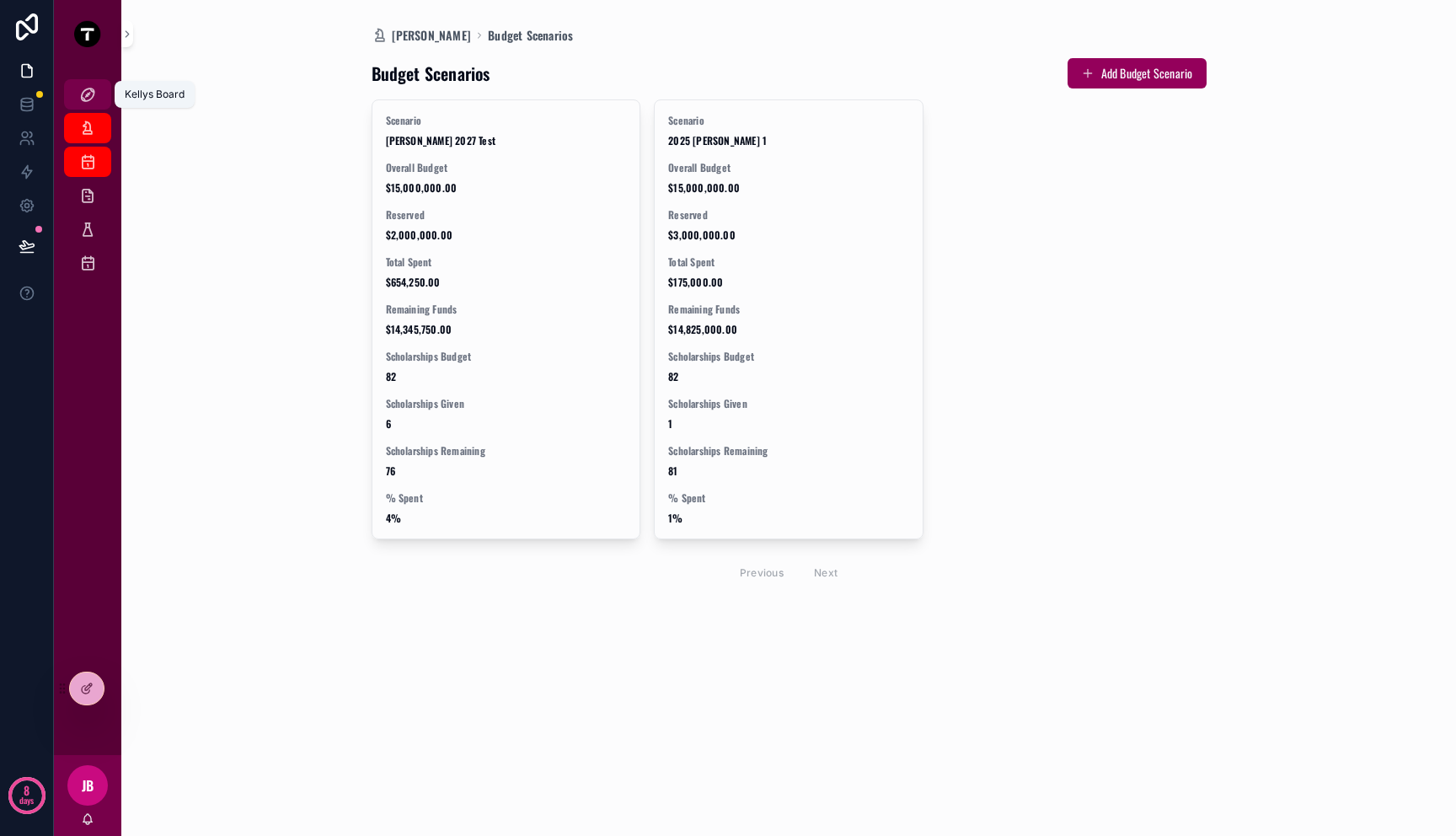
click at [86, 100] on icon "scrollable content" at bounding box center [87, 94] width 17 height 17
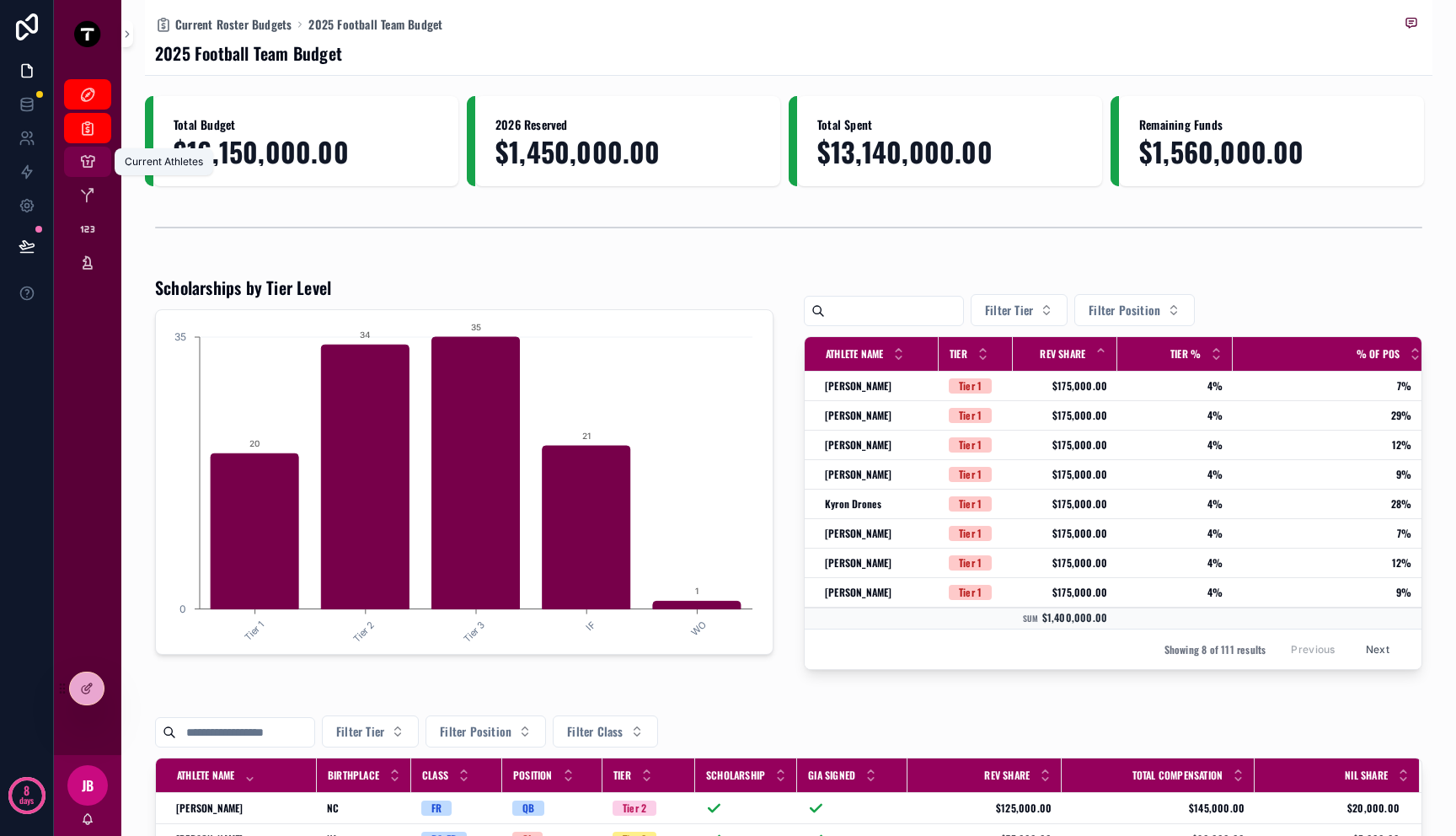
click at [90, 169] on icon "scrollable content" at bounding box center [87, 162] width 17 height 17
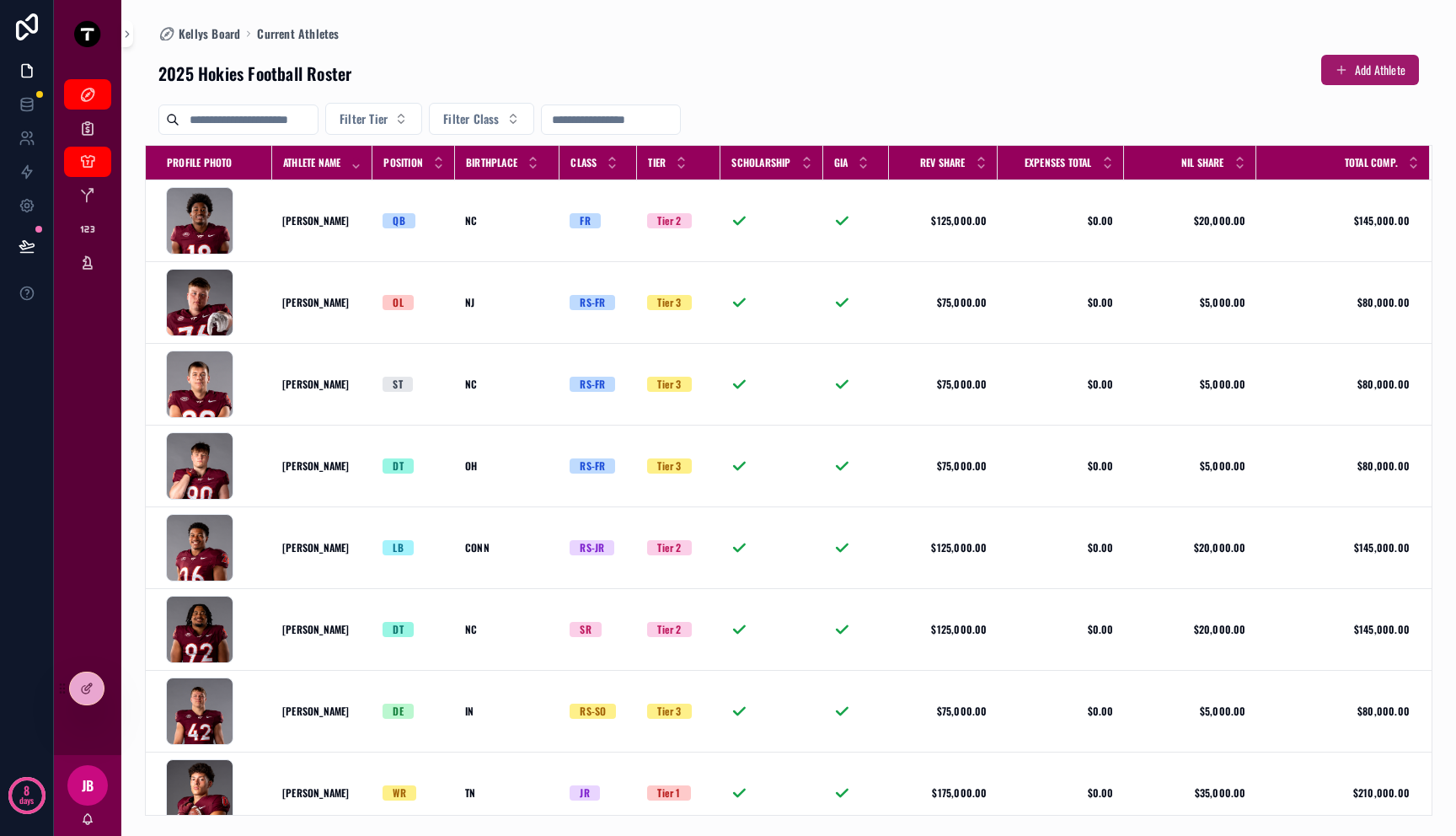
click at [1359, 76] on button "Add Athlete" at bounding box center [1370, 70] width 98 height 30
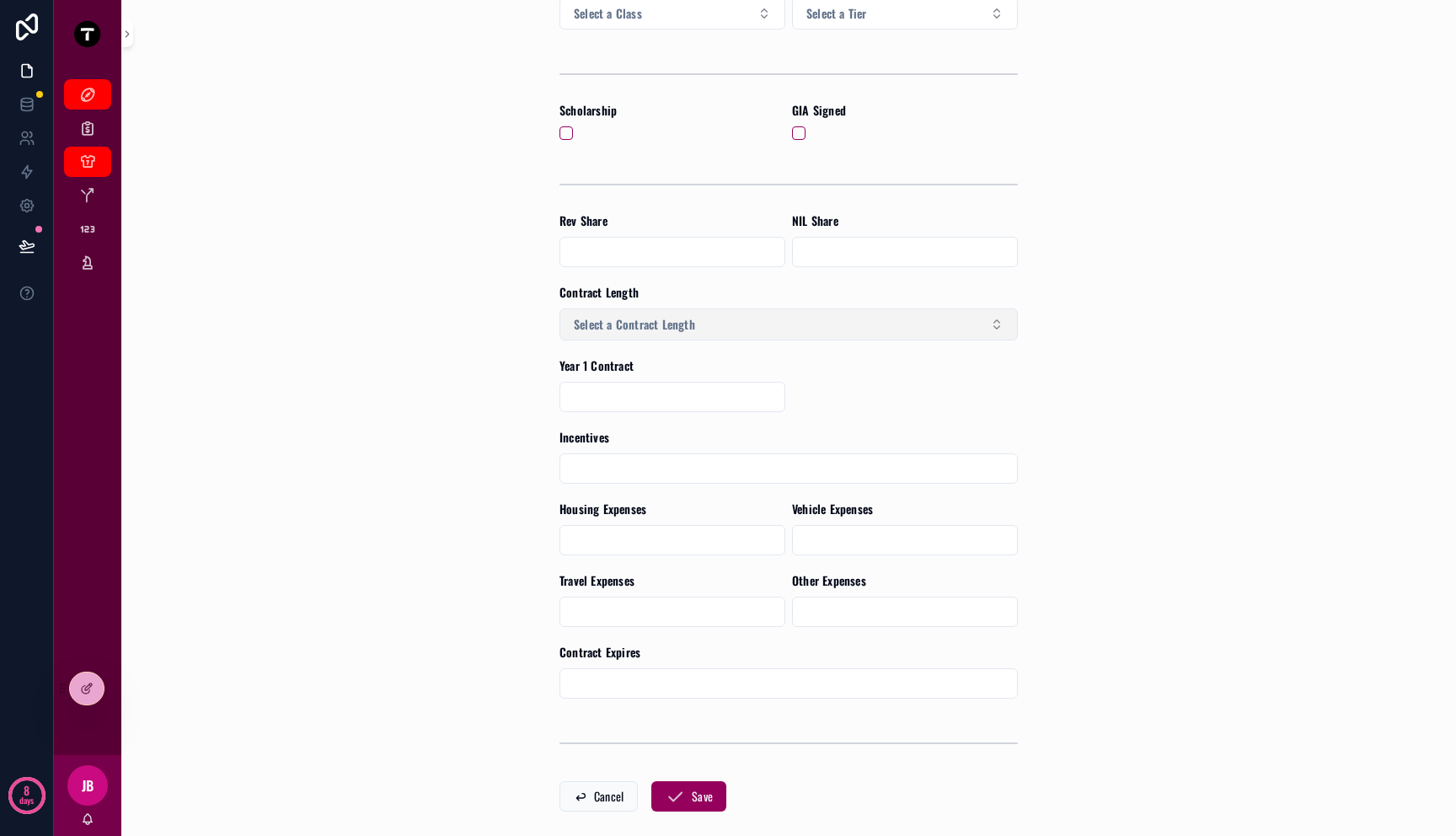
scroll to position [465, 0]
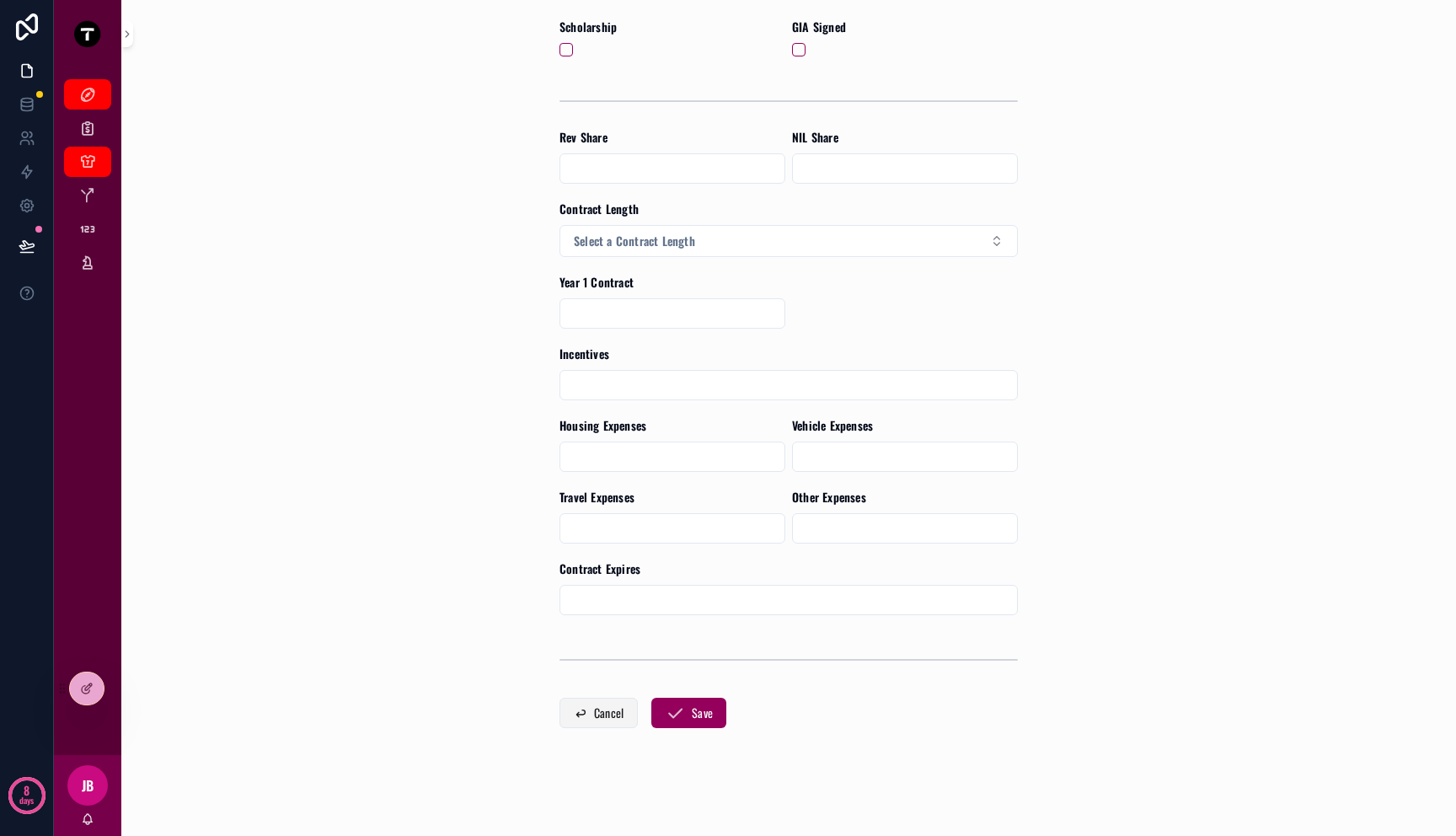
click at [571, 723] on button "Cancel" at bounding box center [598, 713] width 78 height 30
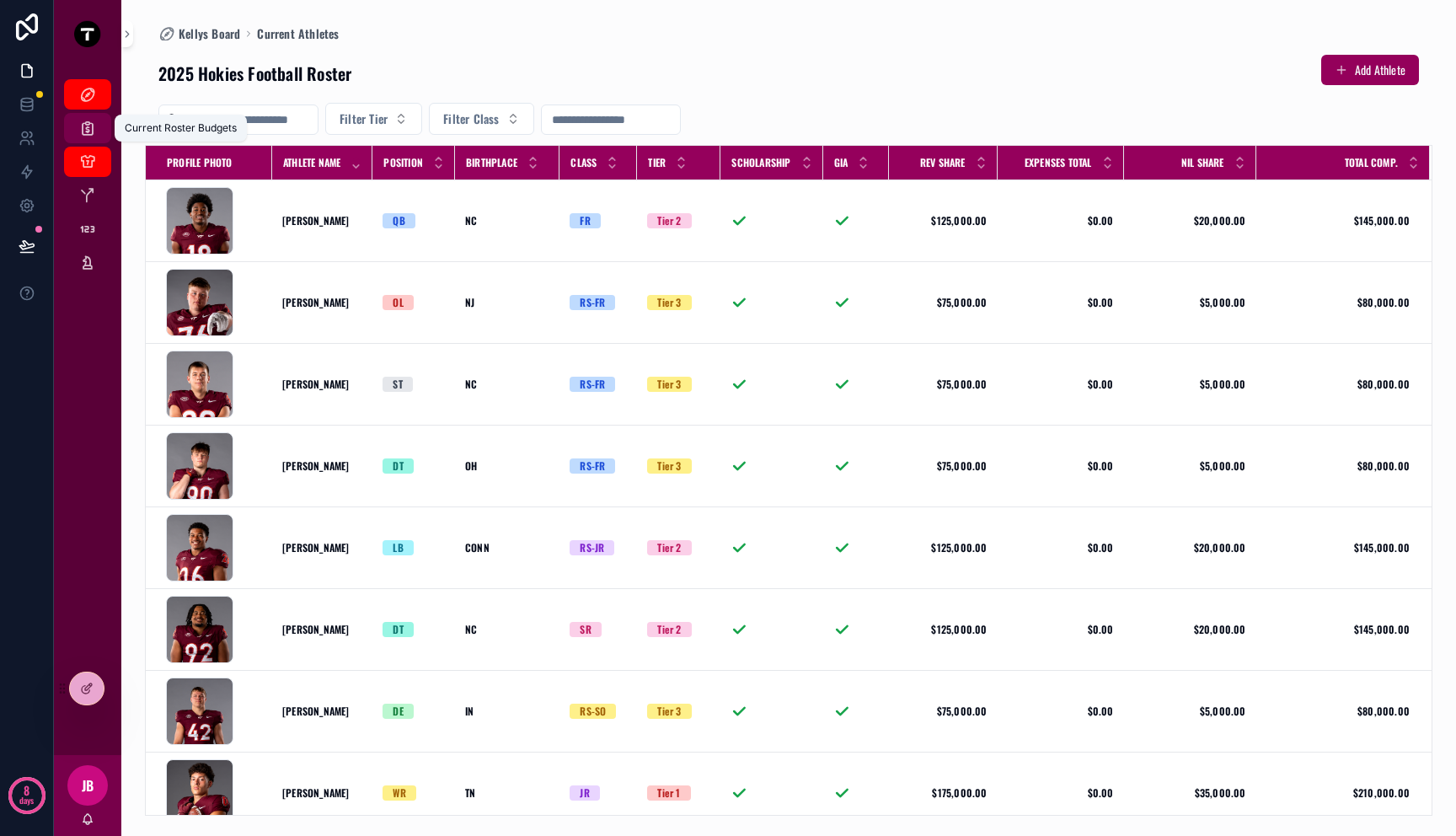
click at [83, 133] on icon "scrollable content" at bounding box center [87, 128] width 17 height 17
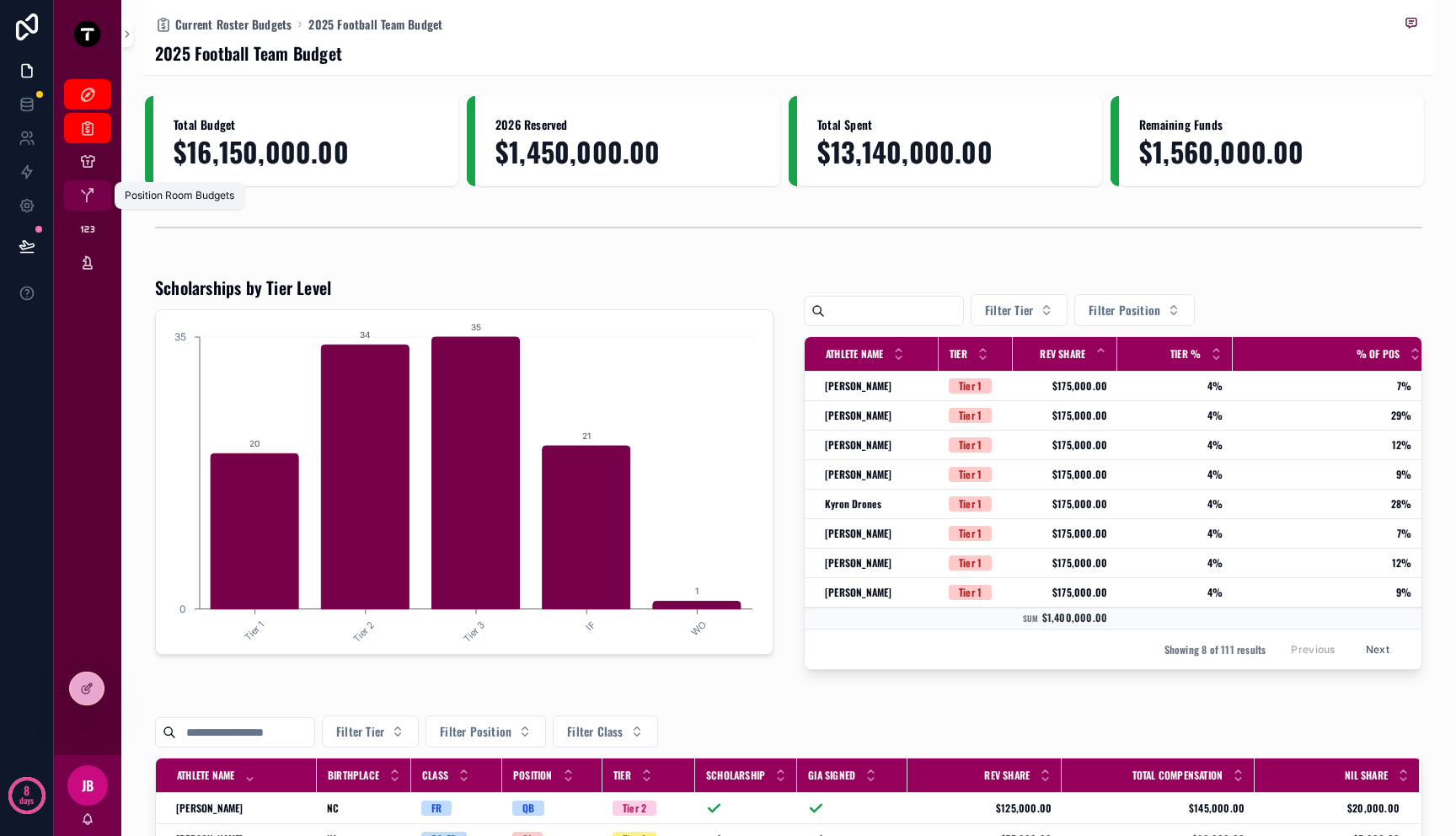
click at [91, 190] on icon "scrollable content" at bounding box center [87, 195] width 17 height 17
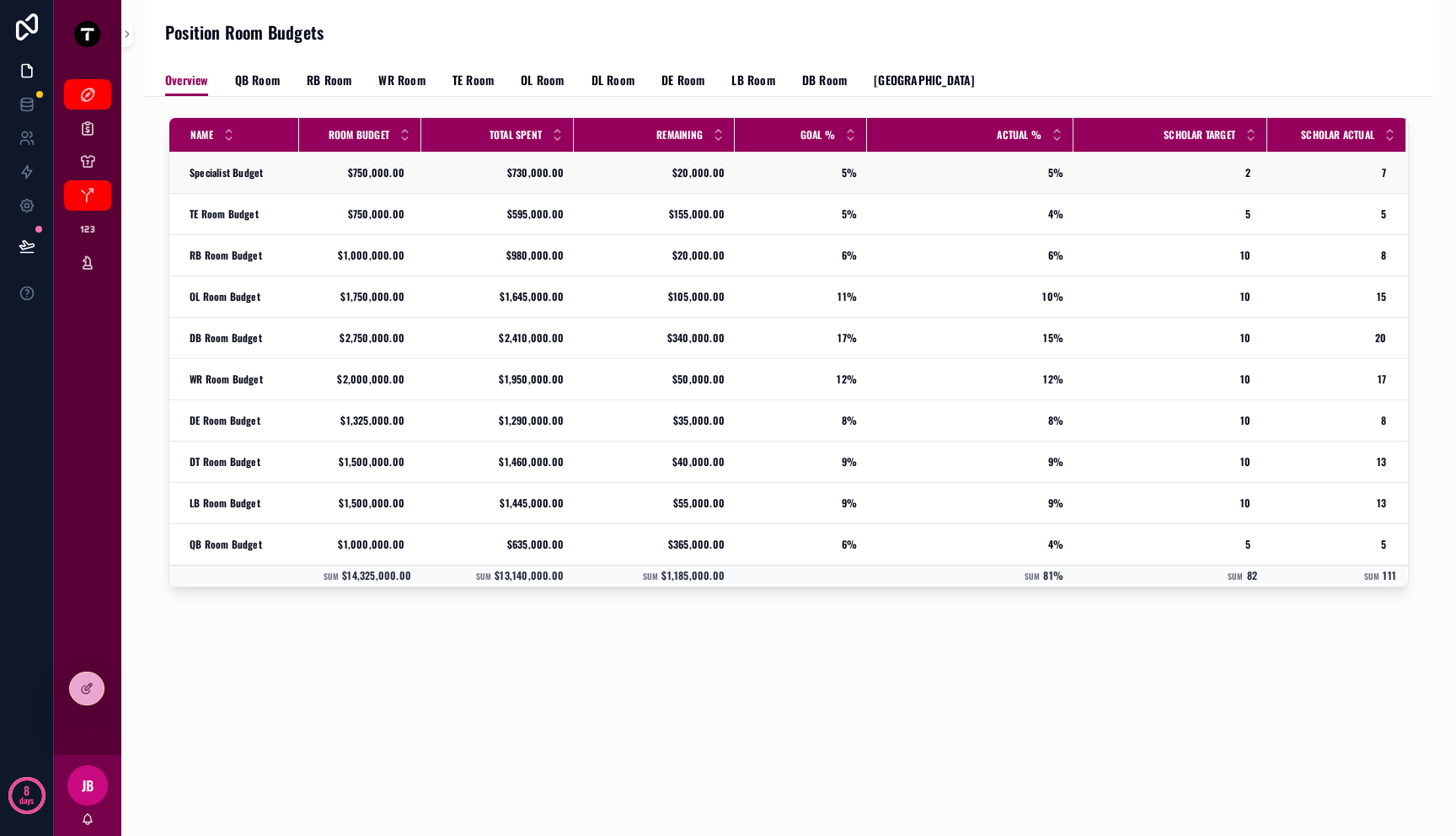
click at [270, 173] on div "Specialist Budget Specialist Budget" at bounding box center [239, 173] width 100 height 13
click at [270, 207] on div "TE Room Budget TE Room Budget" at bounding box center [239, 213] width 100 height 13
click at [271, 266] on td "RB Room Budget RB Room Budget" at bounding box center [235, 255] width 130 height 41
click at [271, 293] on div "OL Room Budget OL Room Budget" at bounding box center [239, 296] width 100 height 13
click at [252, 73] on span "QB Room" at bounding box center [257, 80] width 44 height 17
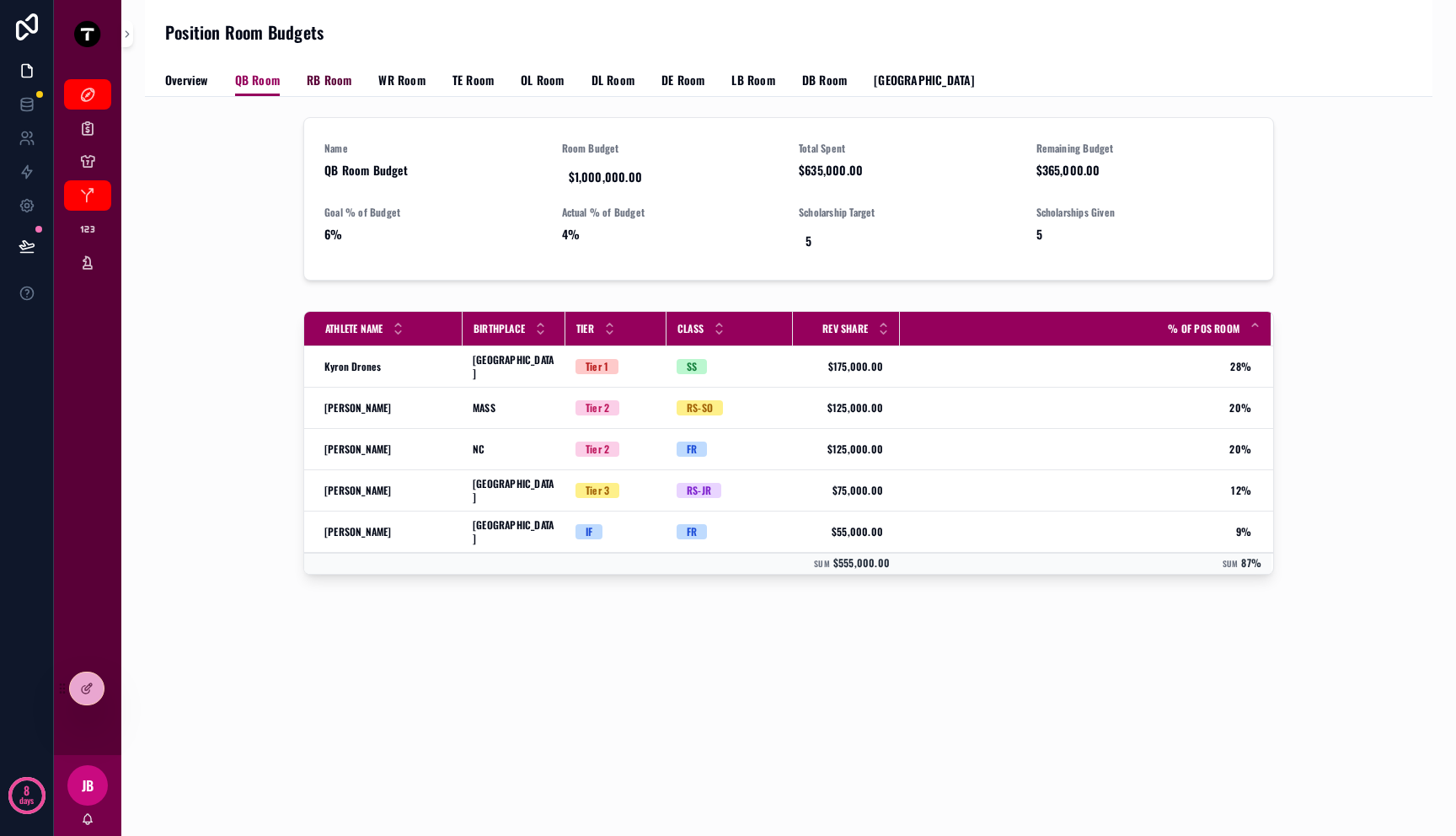
click at [322, 76] on span "RB Room" at bounding box center [329, 80] width 44 height 17
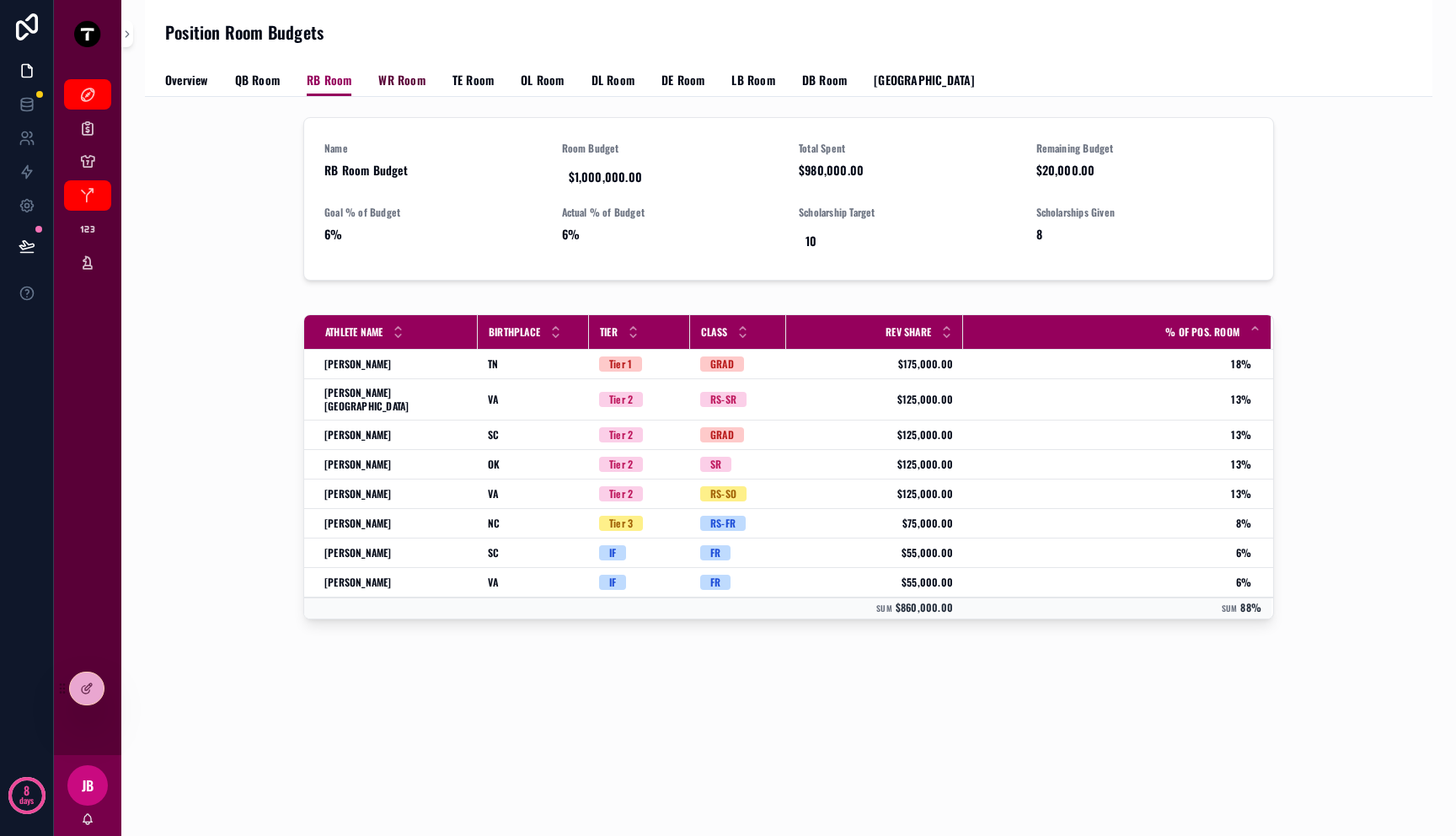
click at [400, 81] on span "WR Room" at bounding box center [402, 80] width 46 height 17
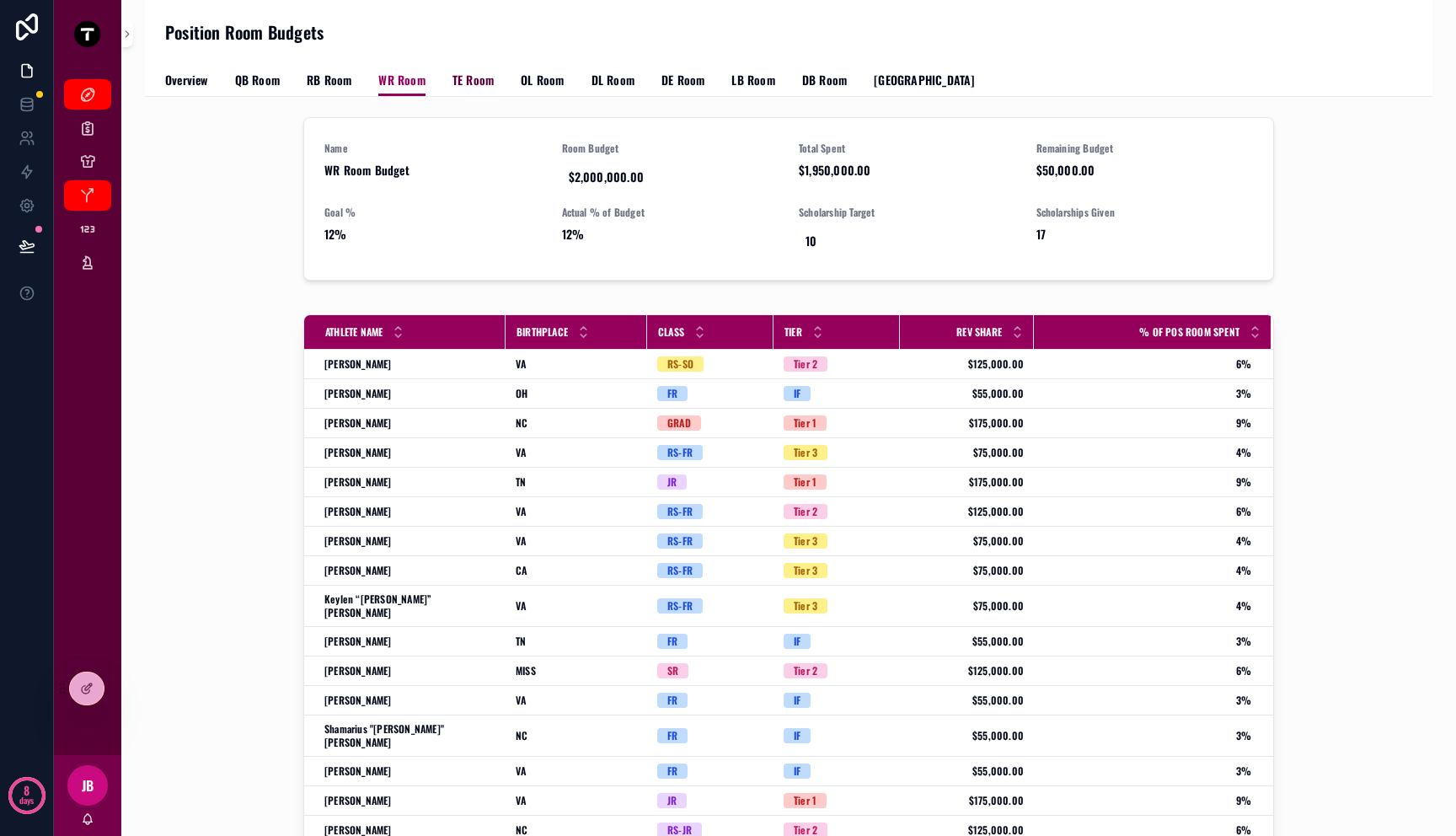
click at [484, 80] on span "TE Room" at bounding box center [473, 80] width 41 height 17
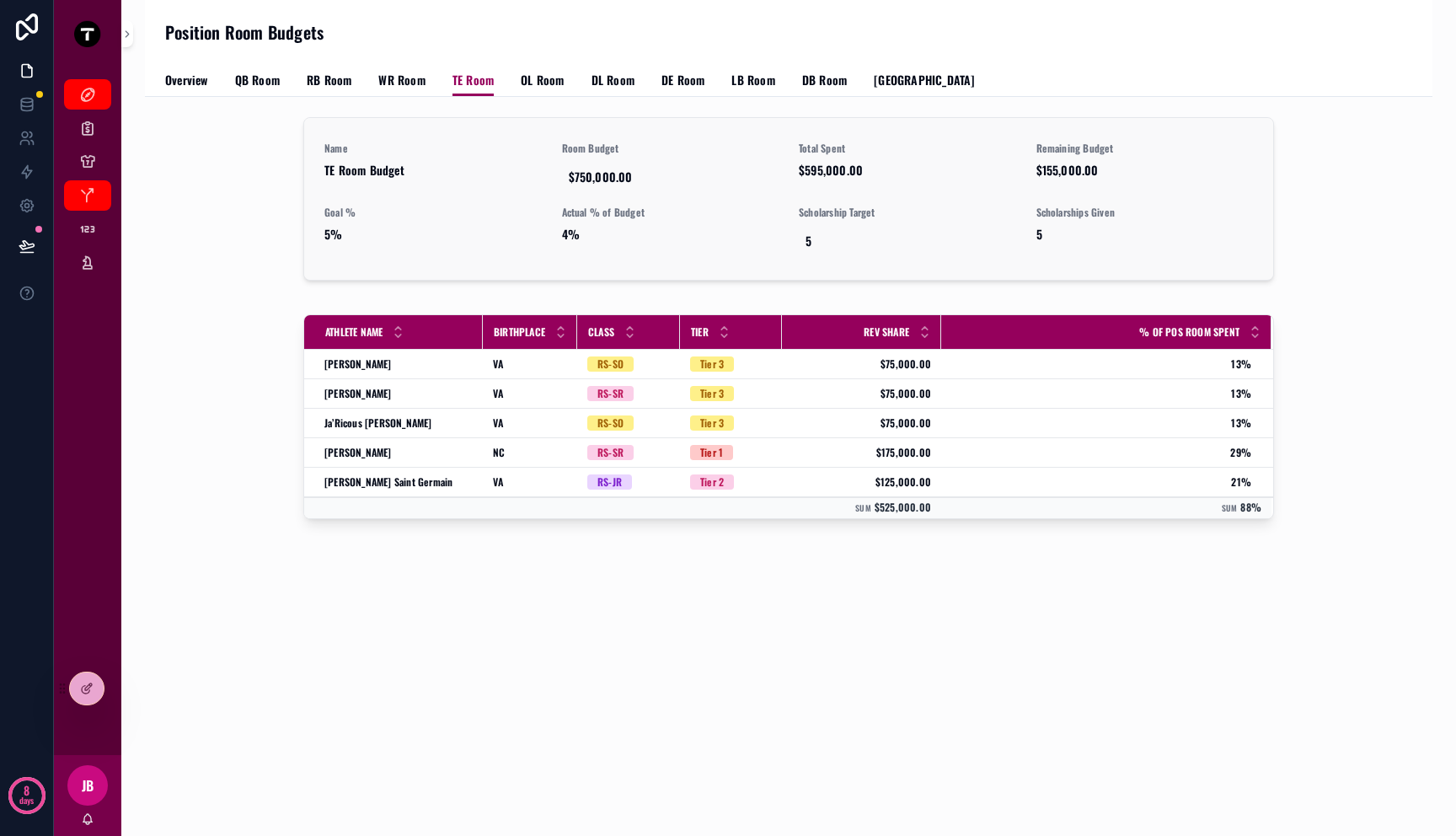
click at [578, 233] on span "4%" at bounding box center [670, 234] width 218 height 17
click at [391, 170] on span "TE Room Budget" at bounding box center [433, 170] width 218 height 17
click at [323, 227] on div "Name TE Room Budget Room Budget $750,000.00 Total Spent $595,000.00 Remaining B…" at bounding box center [788, 199] width 969 height 162
click at [818, 164] on span "$595,000.00" at bounding box center [908, 170] width 218 height 17
click at [502, 79] on div "Overview QB Room RB Room WR Room TE Room OL Room DL Room DE Room LB Room DB Roo…" at bounding box center [788, 80] width 1247 height 32
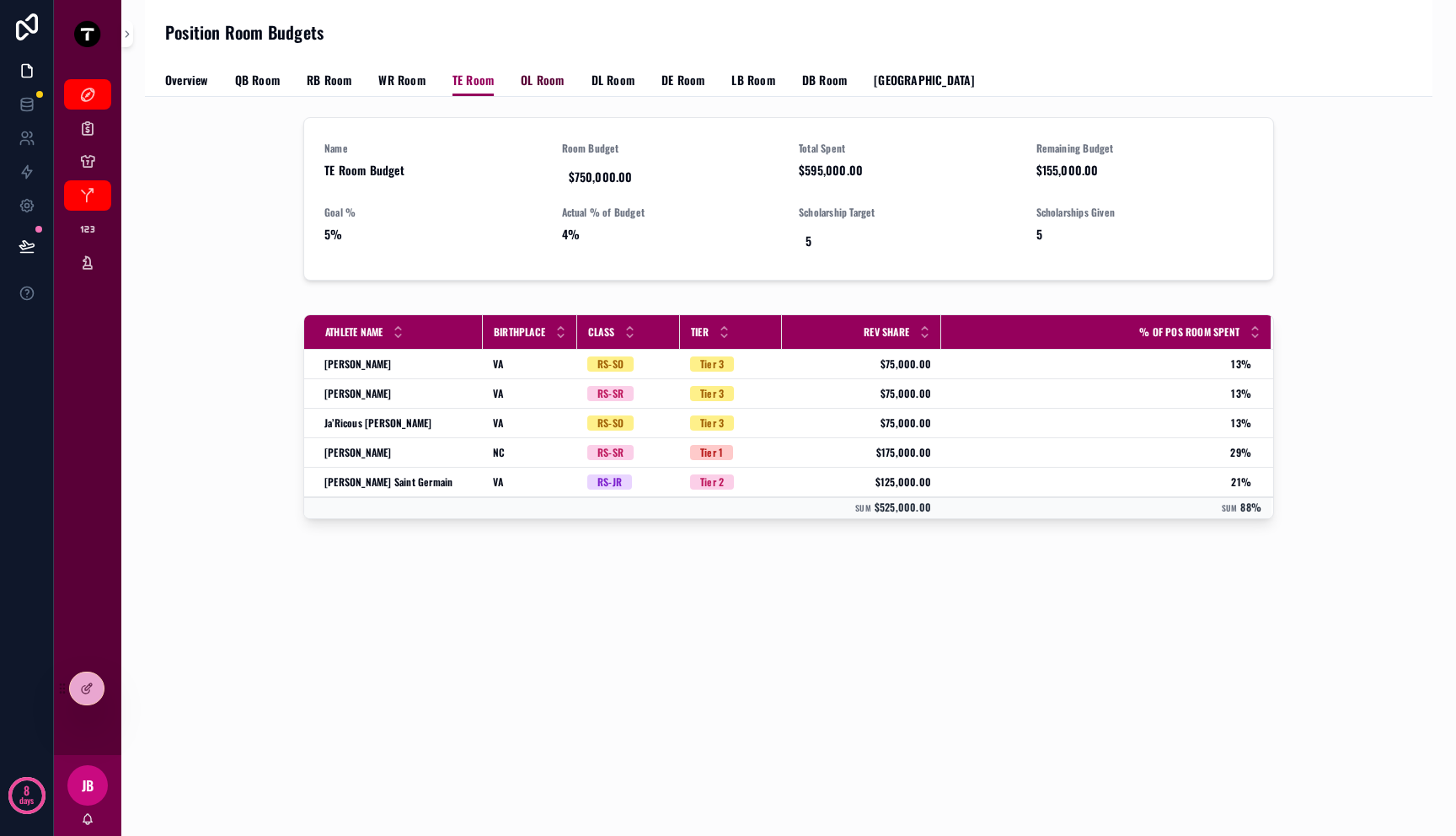
click at [532, 77] on span "OL Room" at bounding box center [542, 80] width 43 height 17
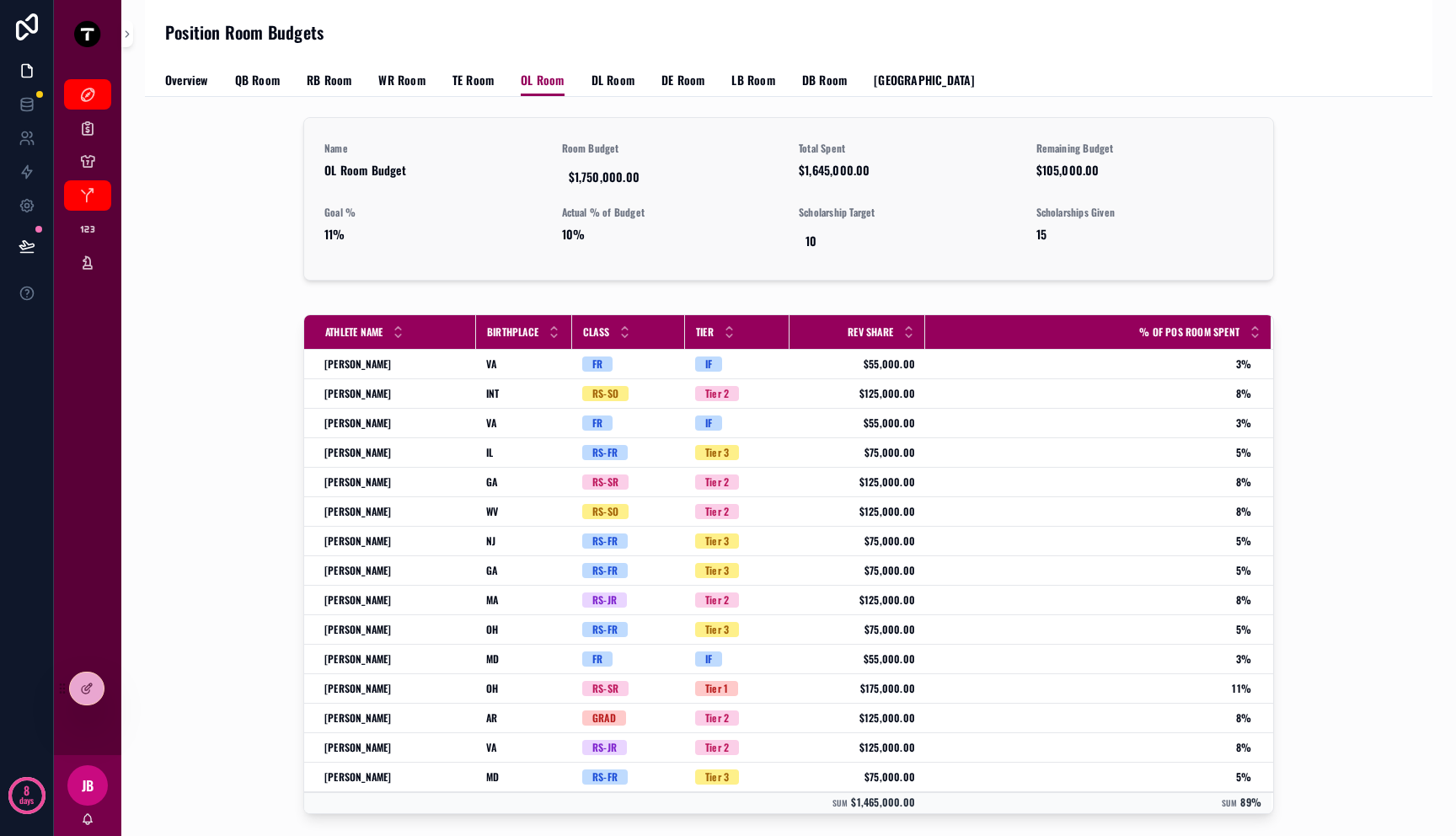
click at [562, 228] on span "10%" at bounding box center [670, 234] width 218 height 17
click at [579, 173] on span "$1,750,000.00" at bounding box center [670, 177] width 204 height 17
click at [468, 196] on div "Name OL Room Budget Room Budget $1,750,000.00 Total Spent $1,645,000.00 Remaini…" at bounding box center [788, 198] width 929 height 115
click at [251, 83] on span "QB Room" at bounding box center [257, 80] width 44 height 17
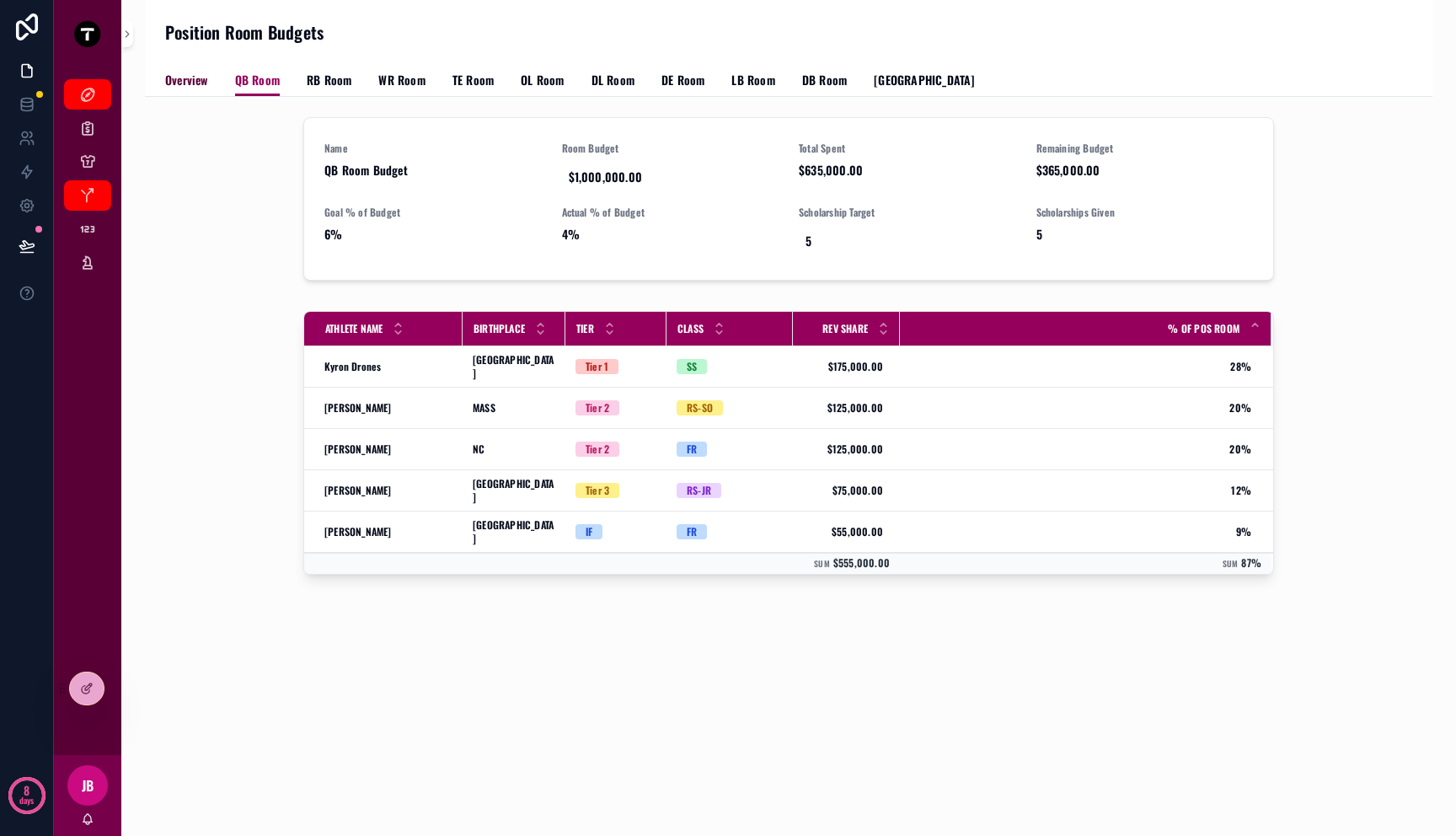
click at [201, 82] on span "Overview" at bounding box center [187, 80] width 43 height 17
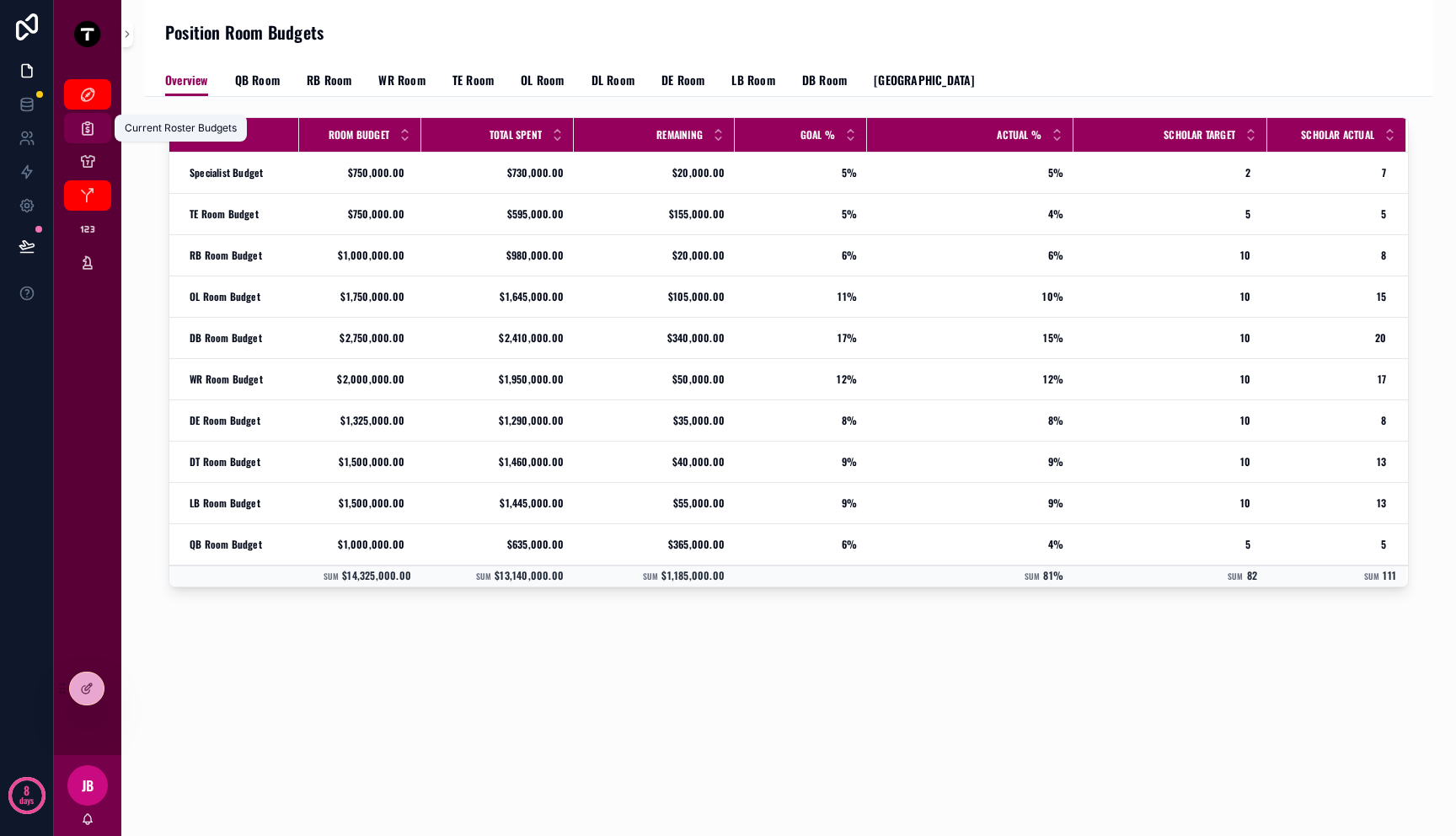
click at [92, 135] on icon "scrollable content" at bounding box center [87, 128] width 17 height 17
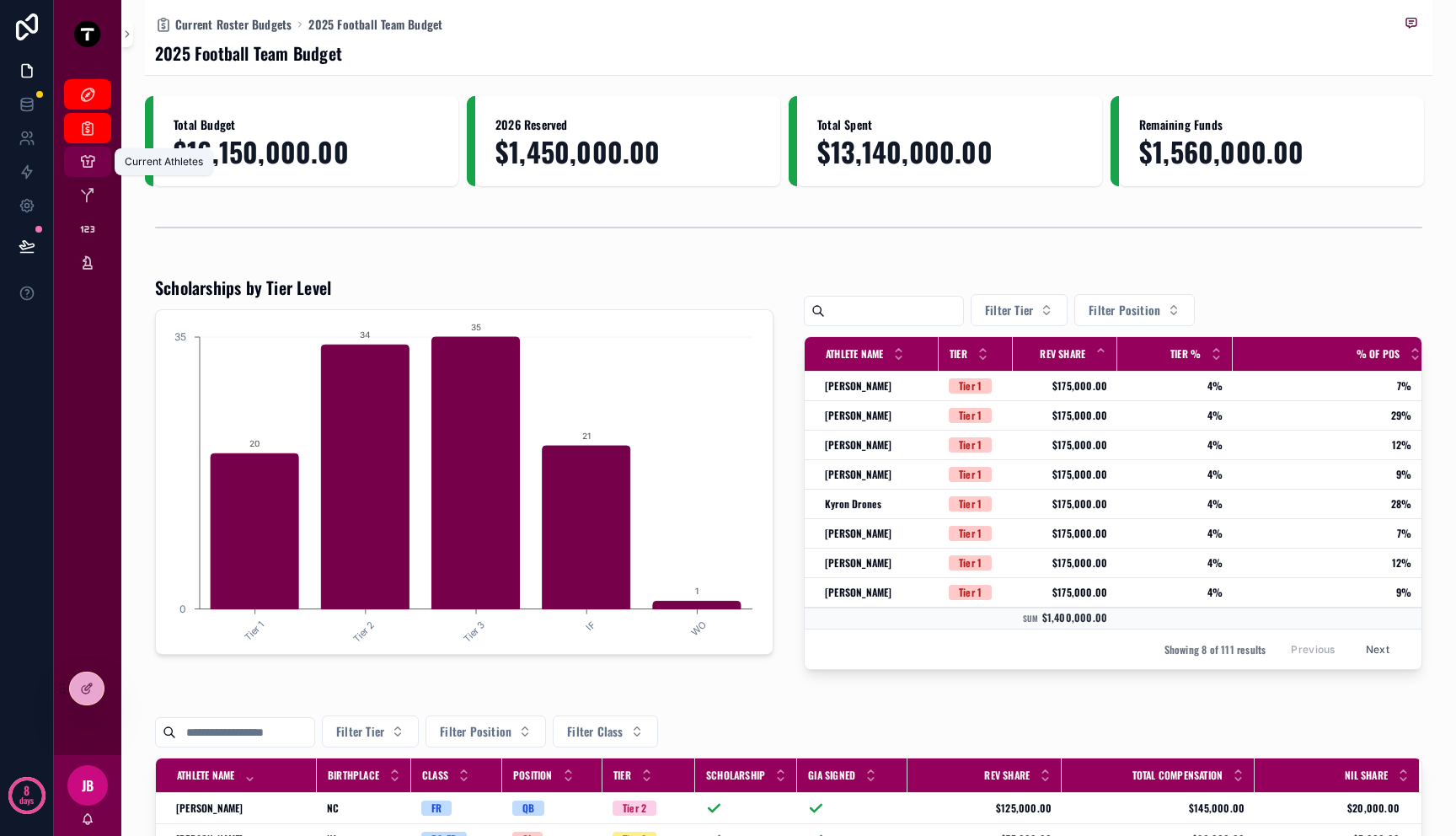
click at [95, 164] on icon "scrollable content" at bounding box center [87, 162] width 17 height 17
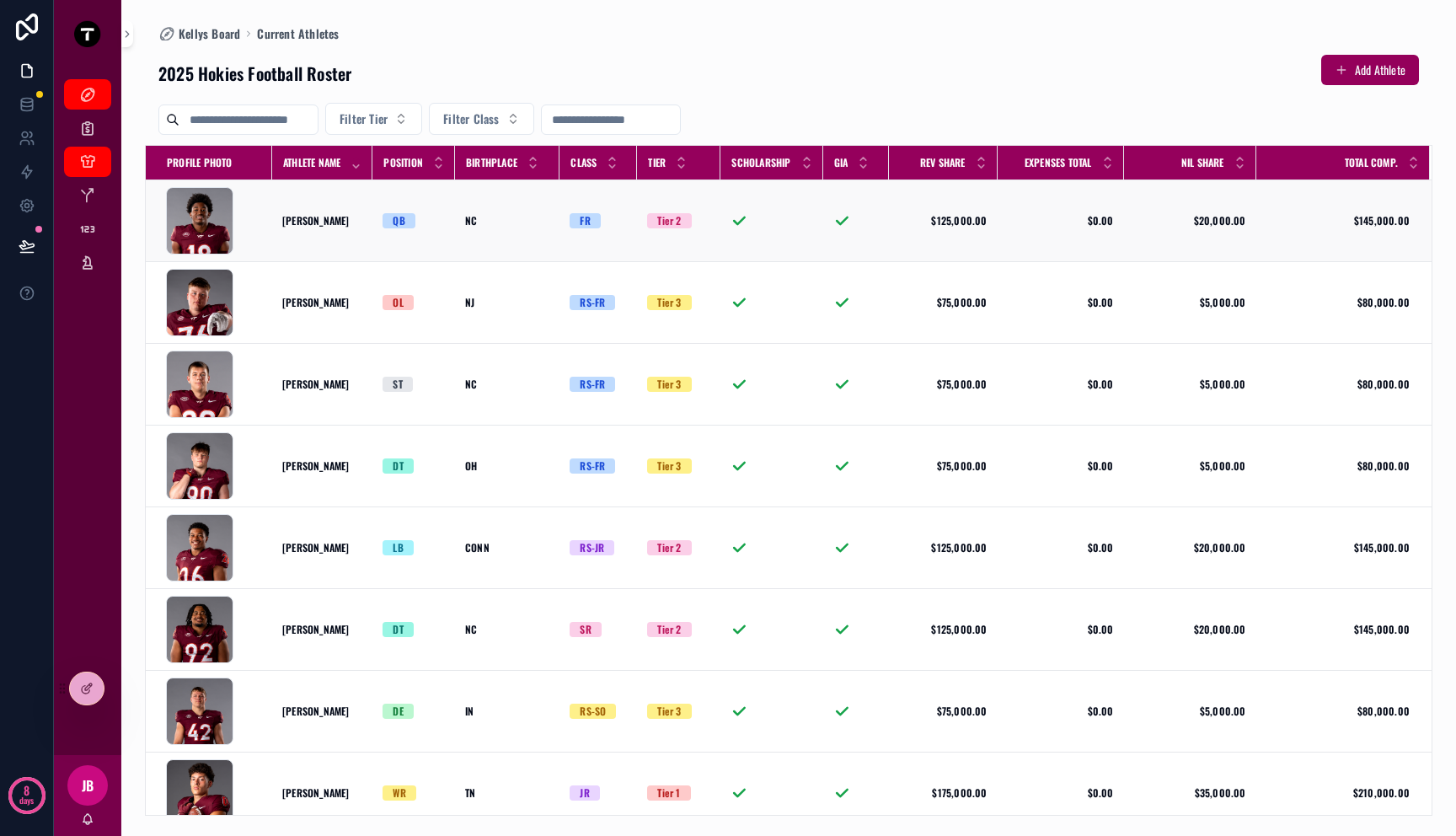
click at [268, 221] on td "AJBrand_Profile .png" at bounding box center [209, 221] width 126 height 82
click at [376, 220] on td "QB" at bounding box center [413, 221] width 83 height 82
click at [343, 227] on div "A.J. Brand A.J. Brand" at bounding box center [323, 221] width 80 height 13
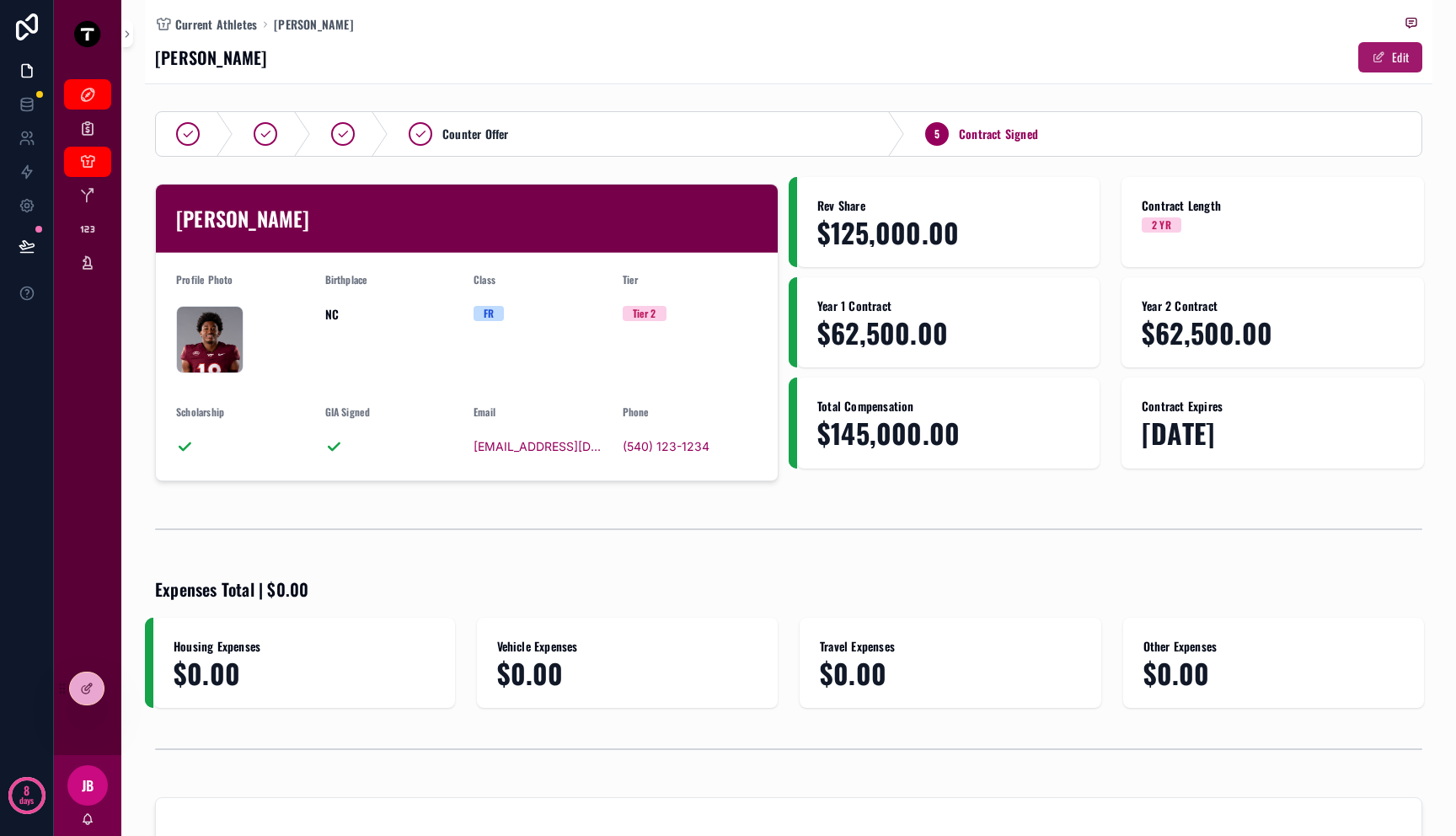
click at [1372, 57] on span "scrollable content" at bounding box center [1378, 57] width 13 height 13
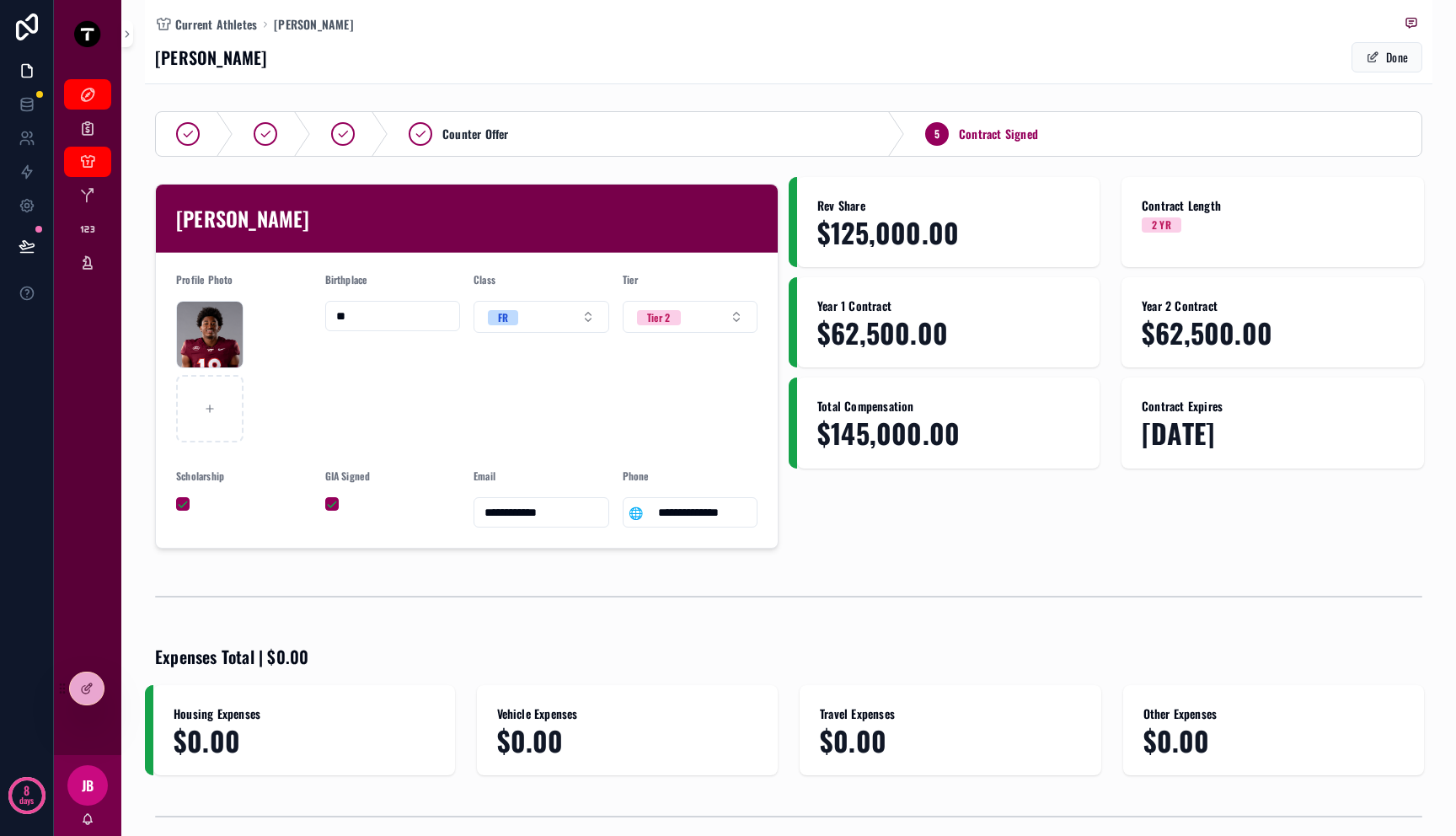
click at [1097, 525] on div "Rev Share $125,000.00 Contract Length 2 YR Year 1 Contract $62,500.00 Year 2 Co…" at bounding box center [1110, 366] width 644 height 379
click at [101, 685] on div at bounding box center [87, 688] width 34 height 32
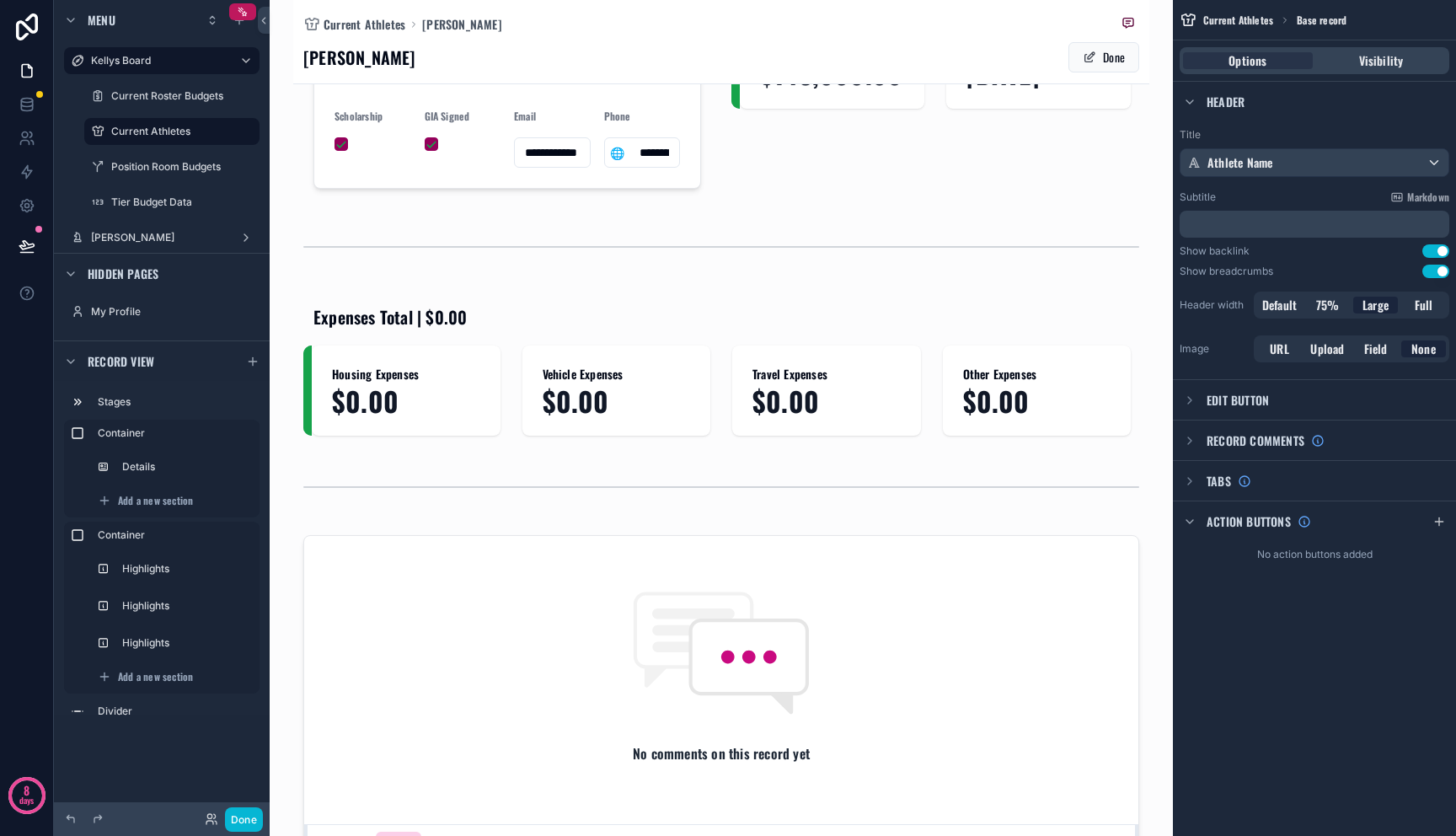
scroll to position [403, 0]
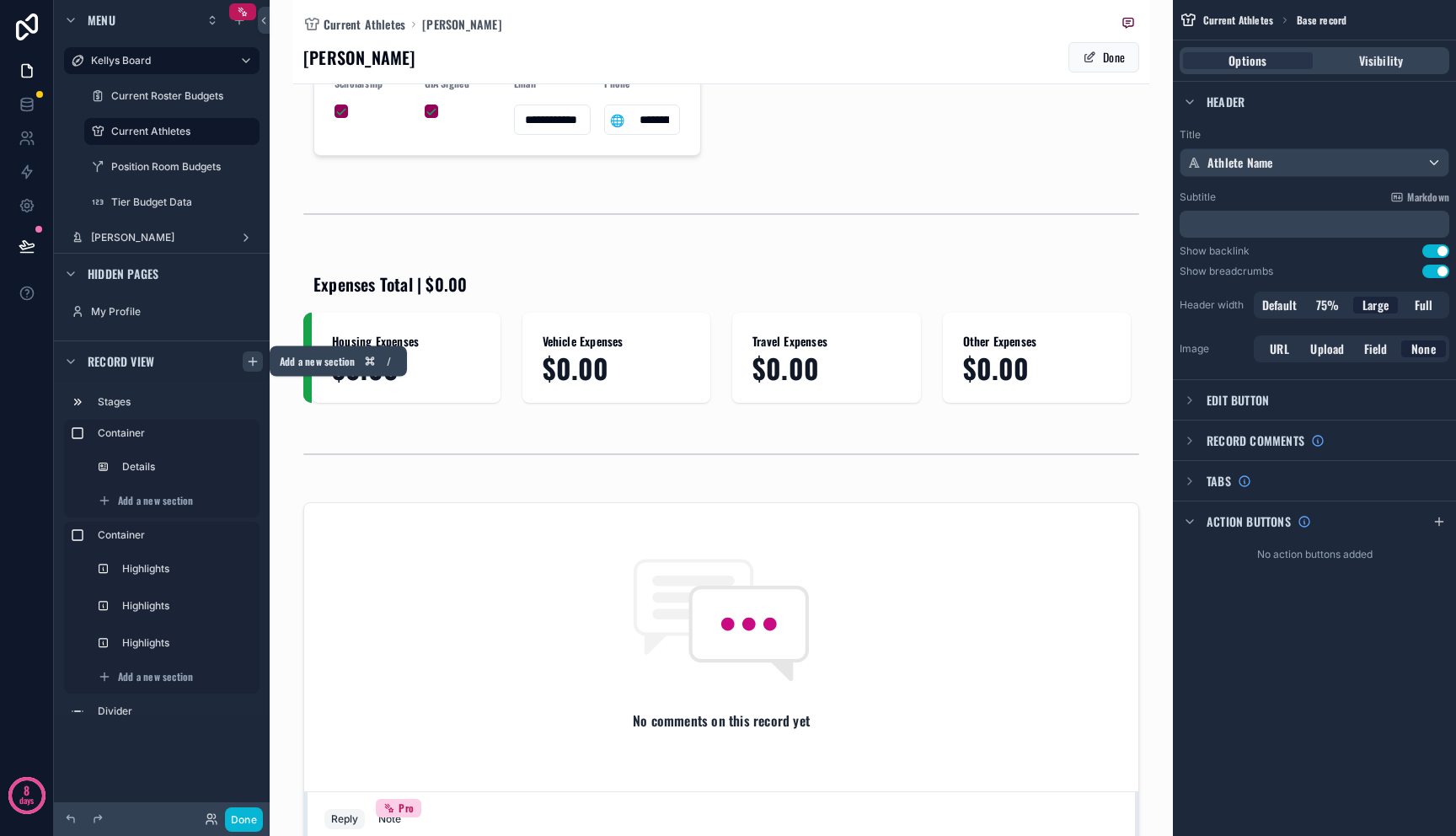
click at [252, 359] on icon "scrollable content" at bounding box center [252, 361] width 13 height 13
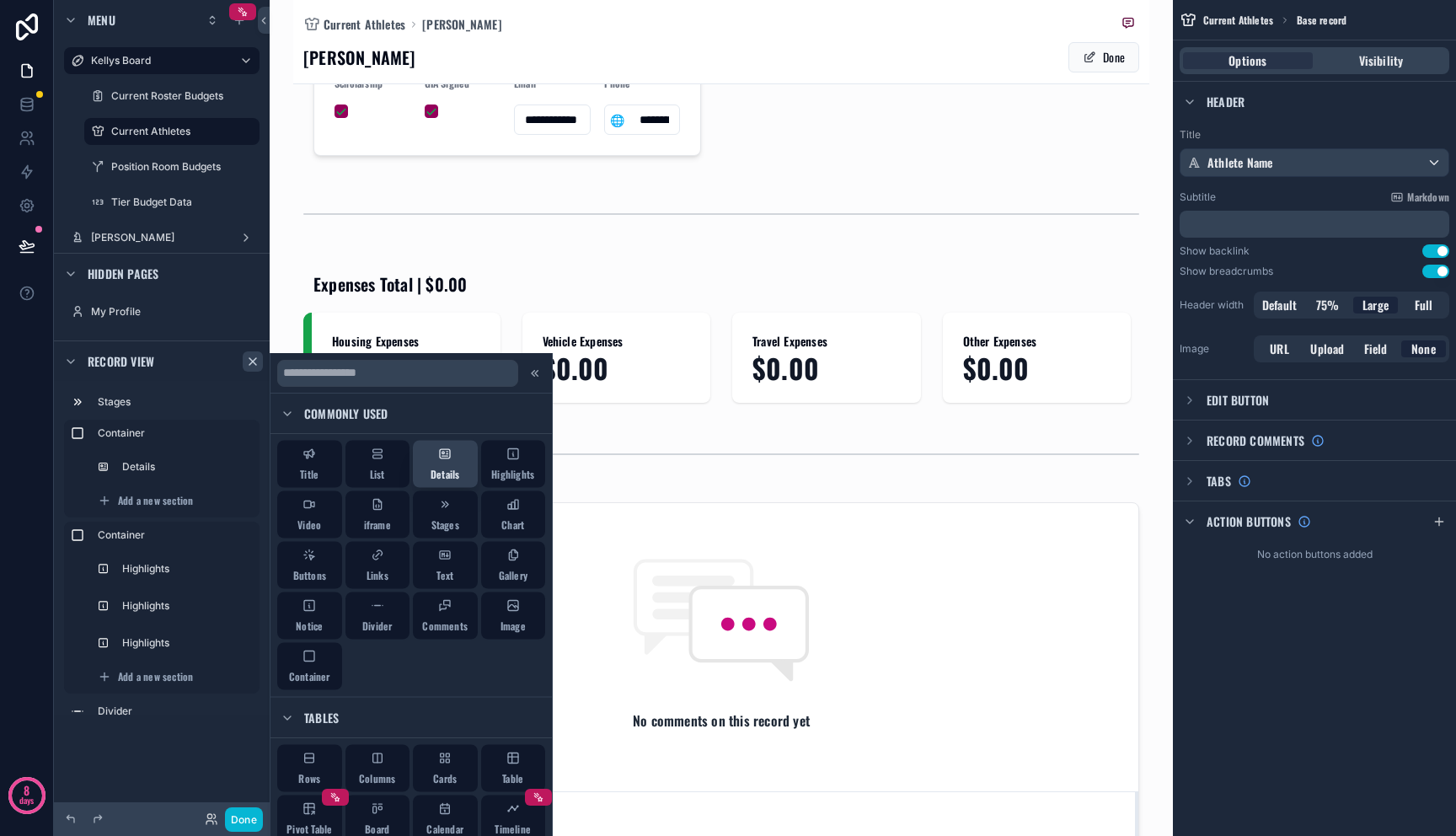
click at [446, 462] on div "Details" at bounding box center [444, 464] width 28 height 34
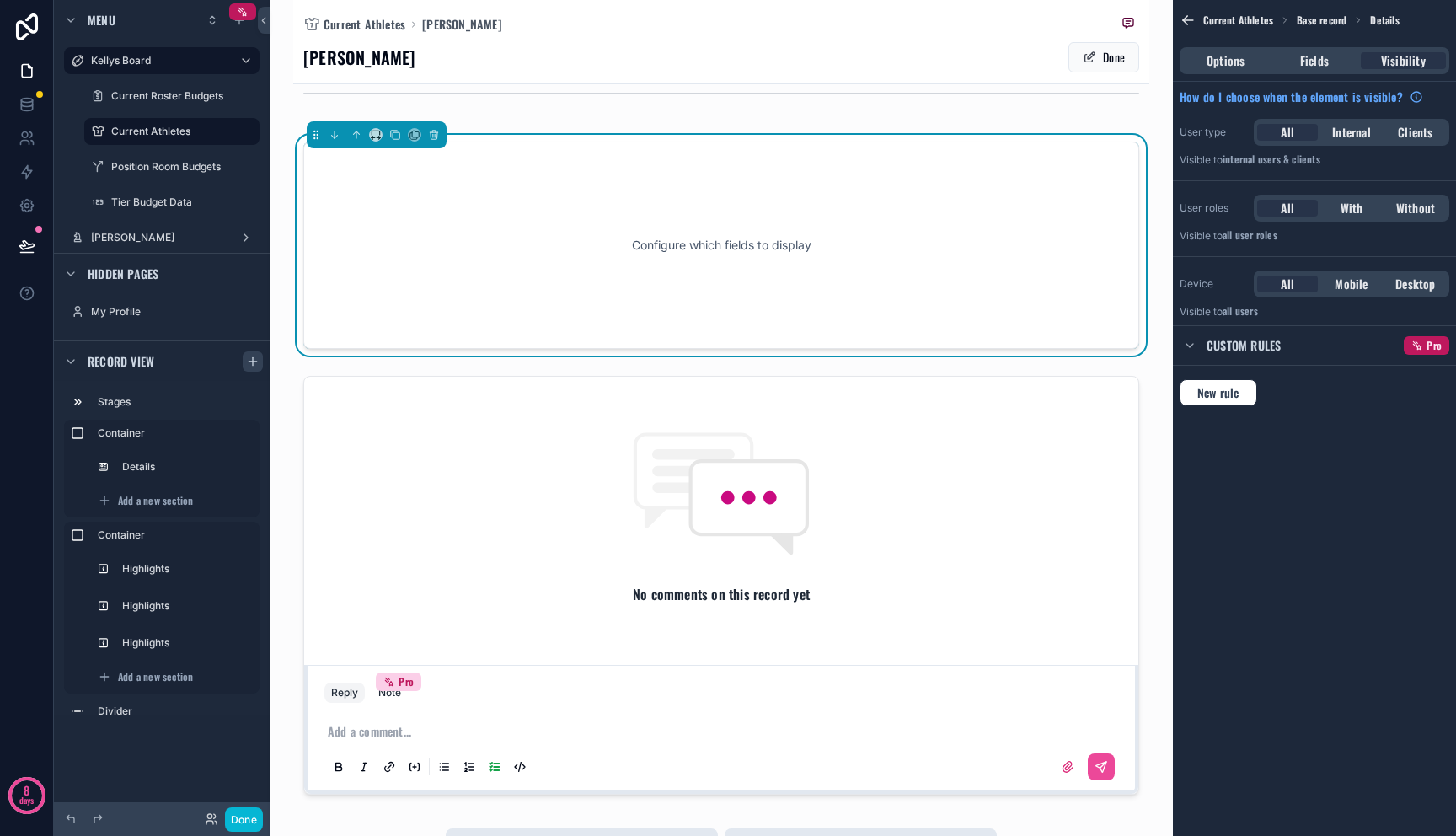
scroll to position [596, 0]
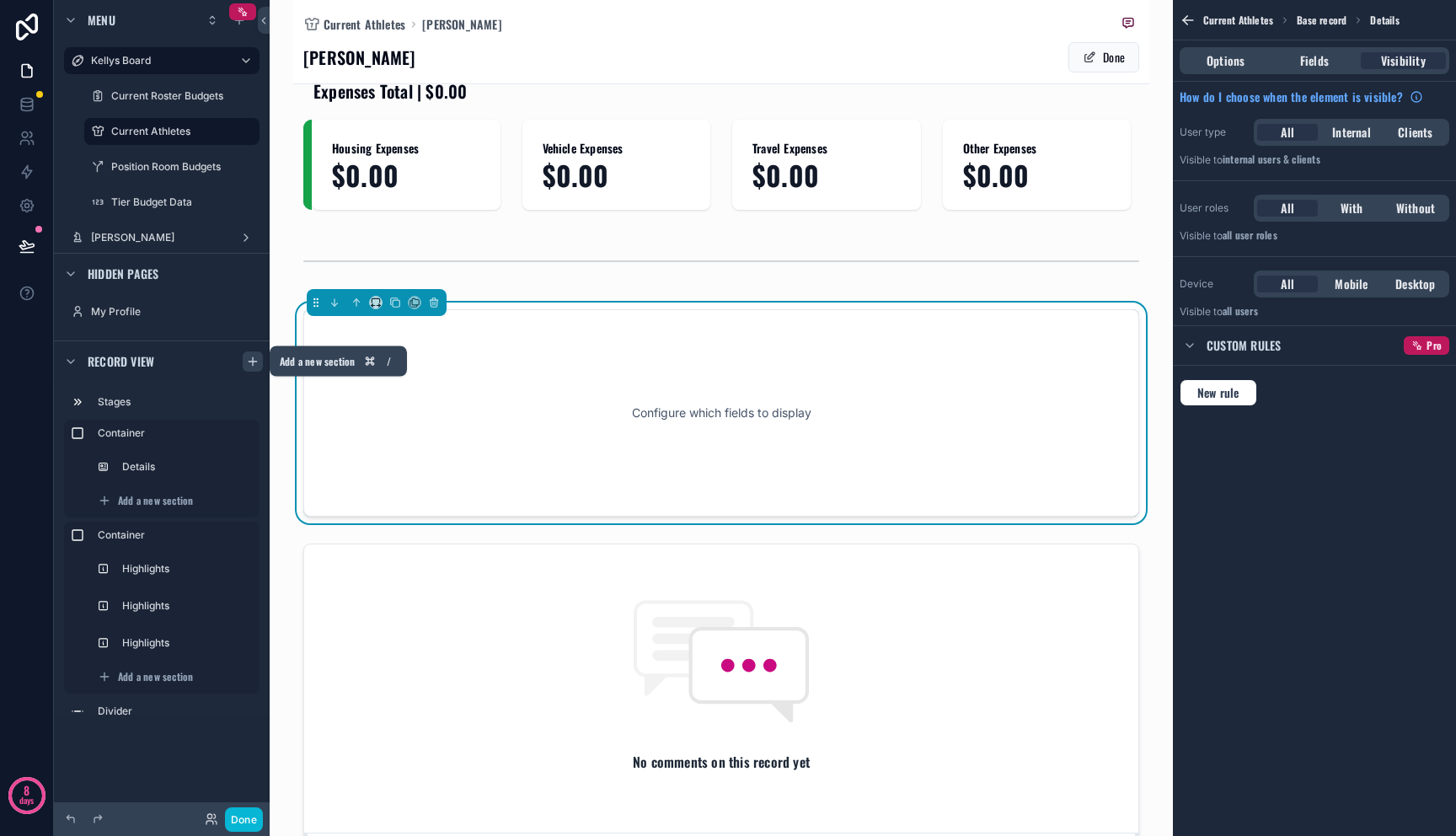
click at [249, 358] on icon "scrollable content" at bounding box center [252, 361] width 13 height 13
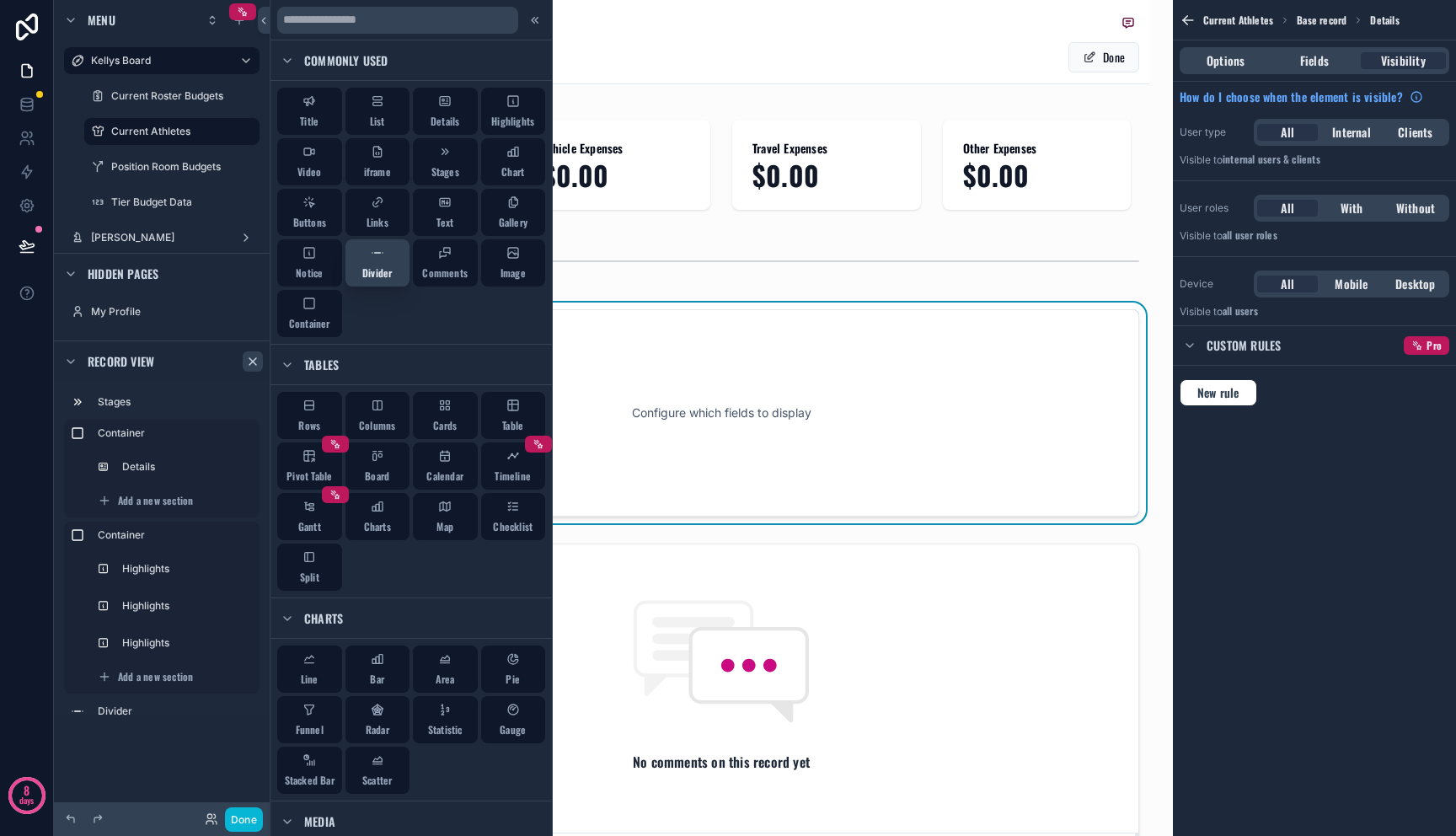
click at [383, 259] on div "Divider" at bounding box center [377, 263] width 29 height 34
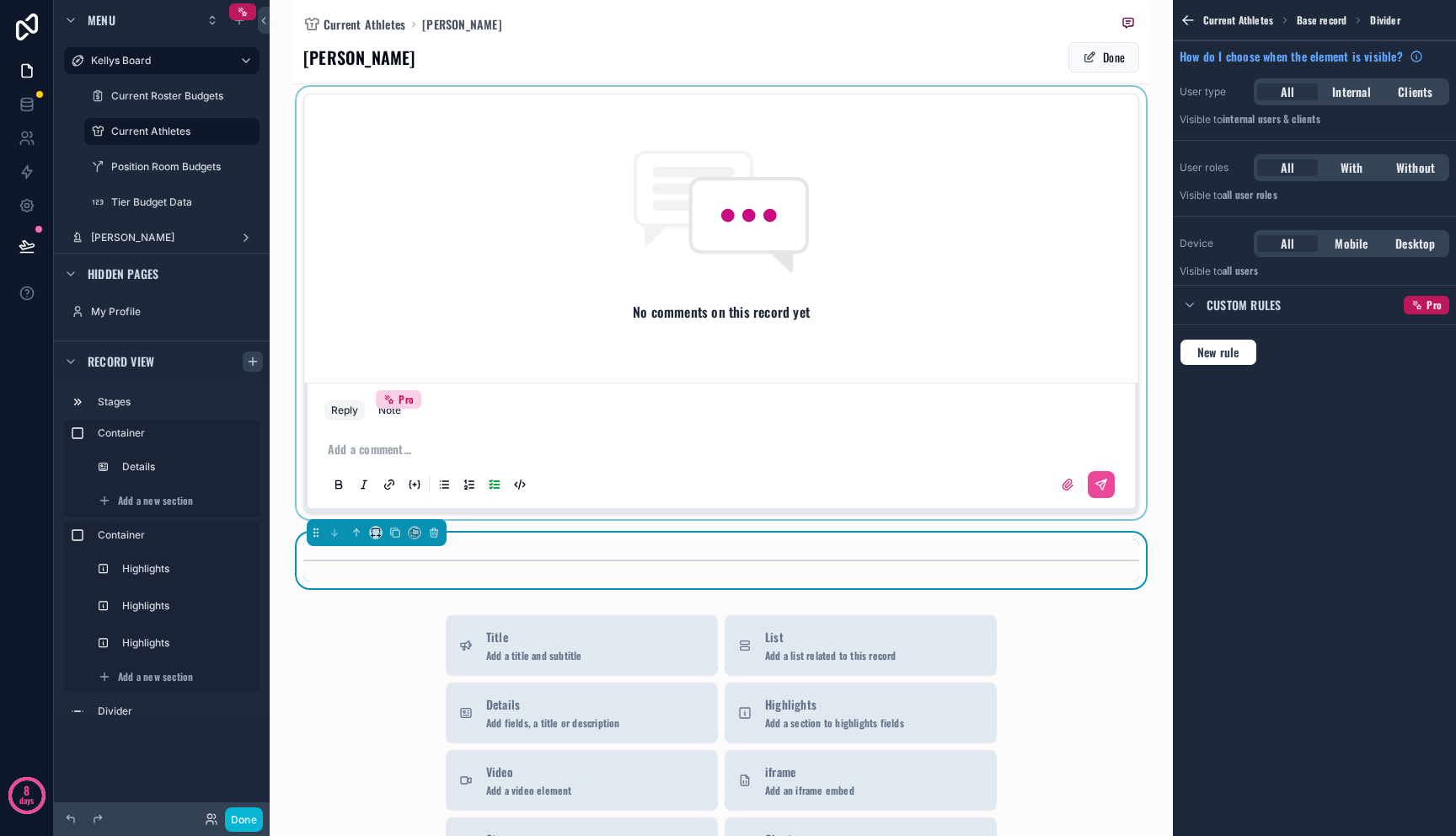
scroll to position [1032, 0]
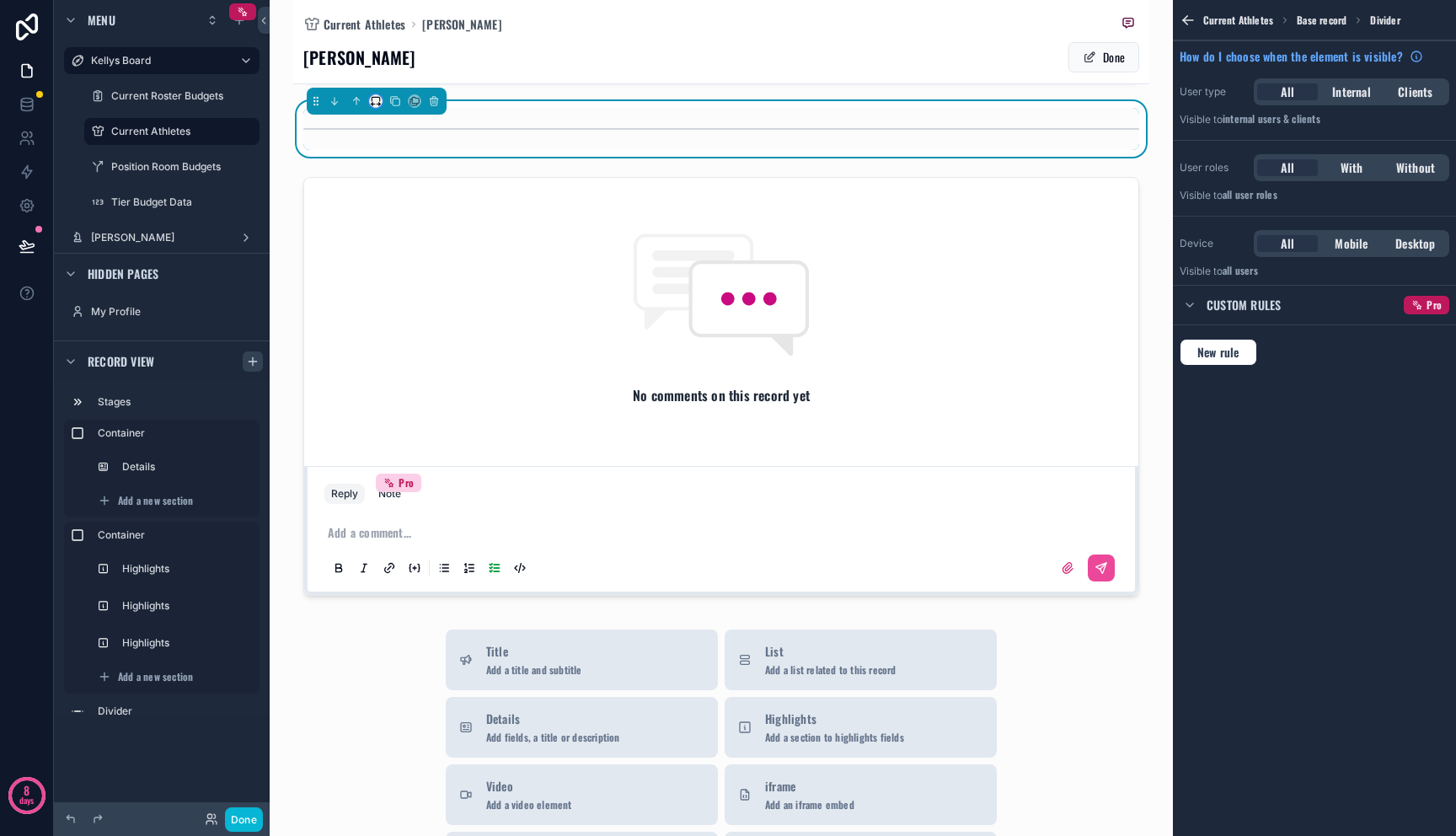
click at [373, 108] on button "scrollable content" at bounding box center [375, 100] width 13 height 13
click at [393, 299] on span "Full width" at bounding box center [407, 294] width 49 height 20
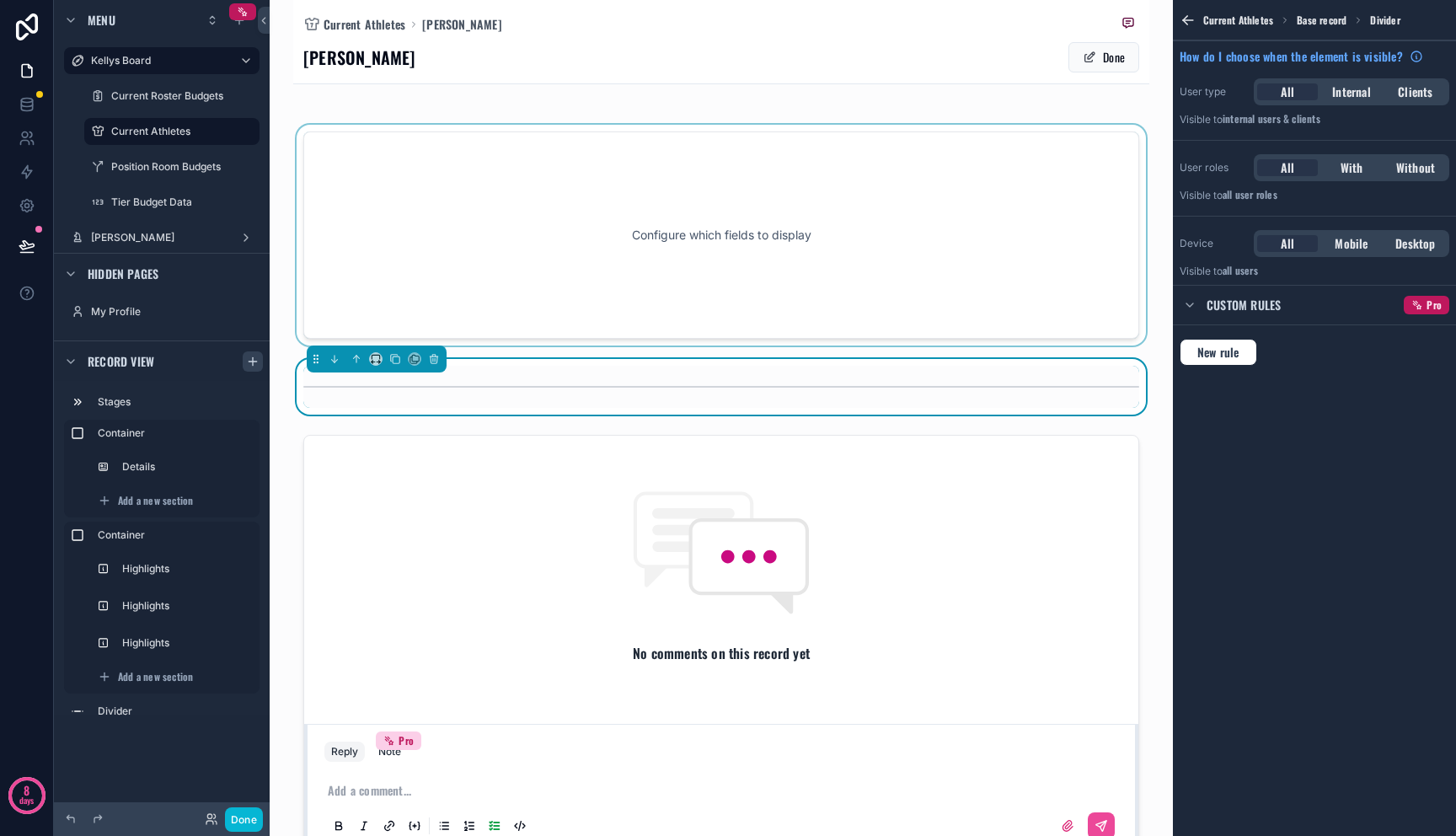
scroll to position [671, 0]
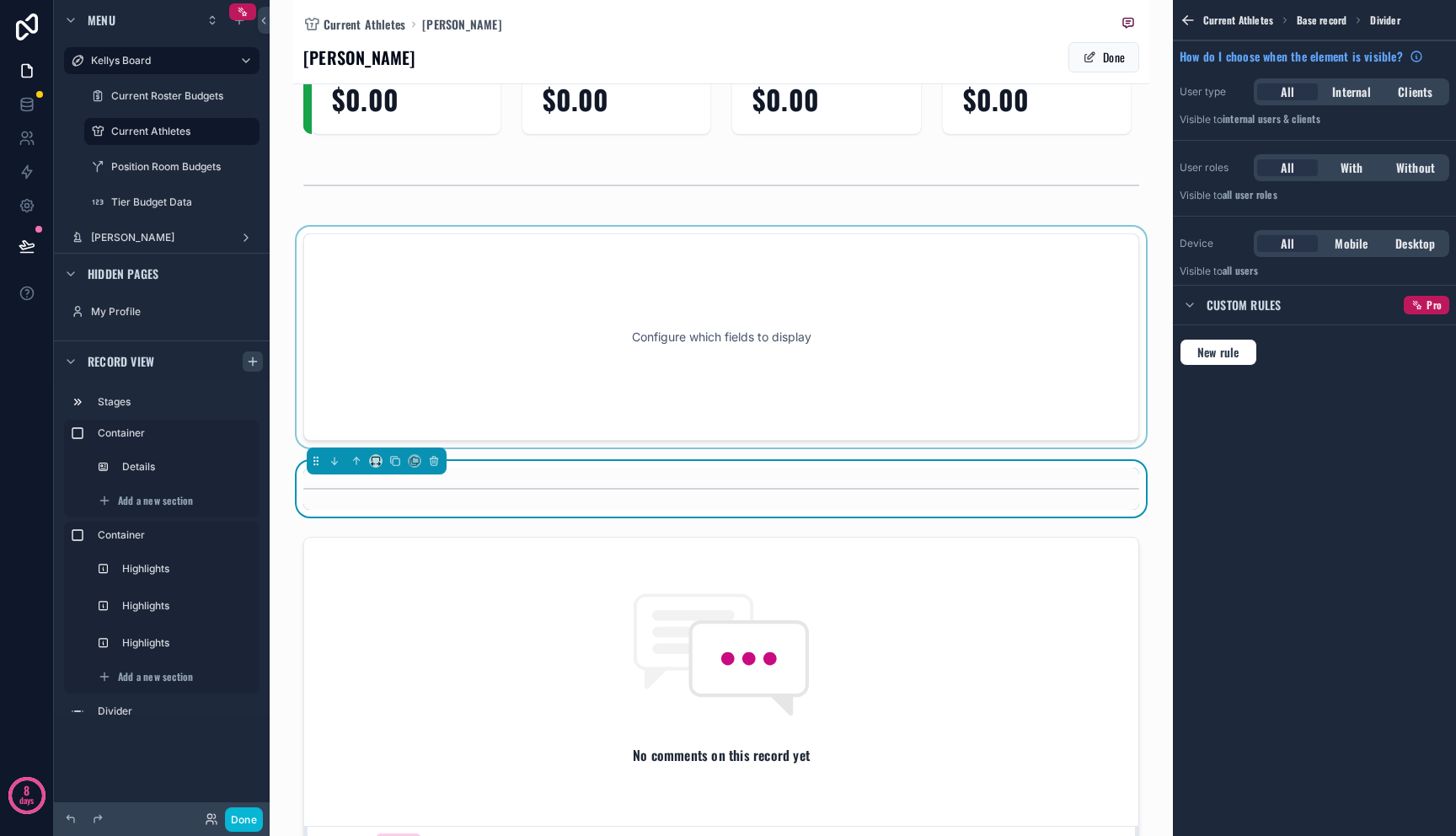
click at [398, 307] on div "scrollable content" at bounding box center [721, 337] width 856 height 221
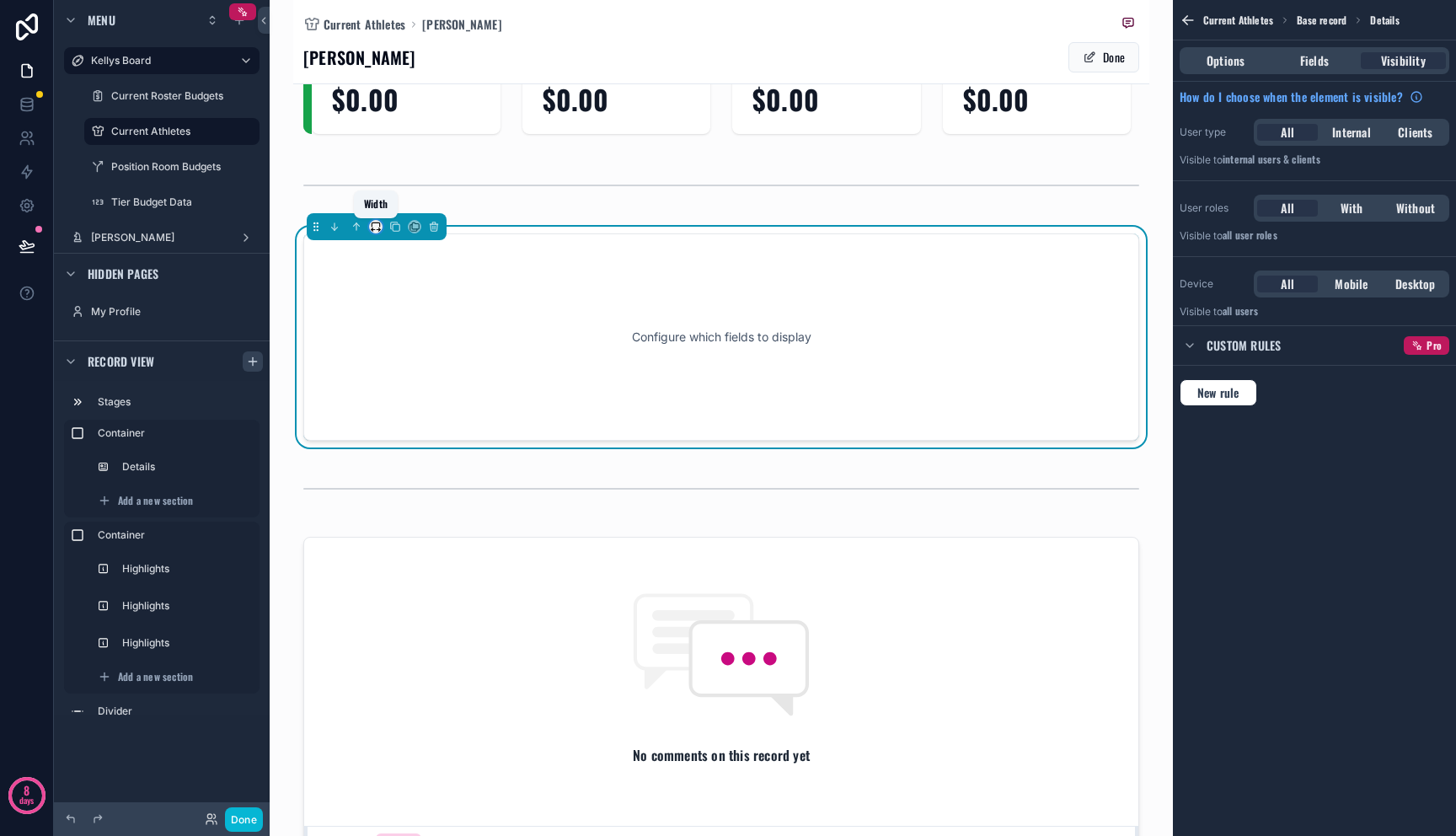
click at [377, 230] on icon "scrollable content" at bounding box center [379, 230] width 4 height 0
click at [404, 446] on span "Full width" at bounding box center [407, 451] width 49 height 20
click at [594, 342] on div "Configure which fields to display" at bounding box center [722, 337] width 780 height 152
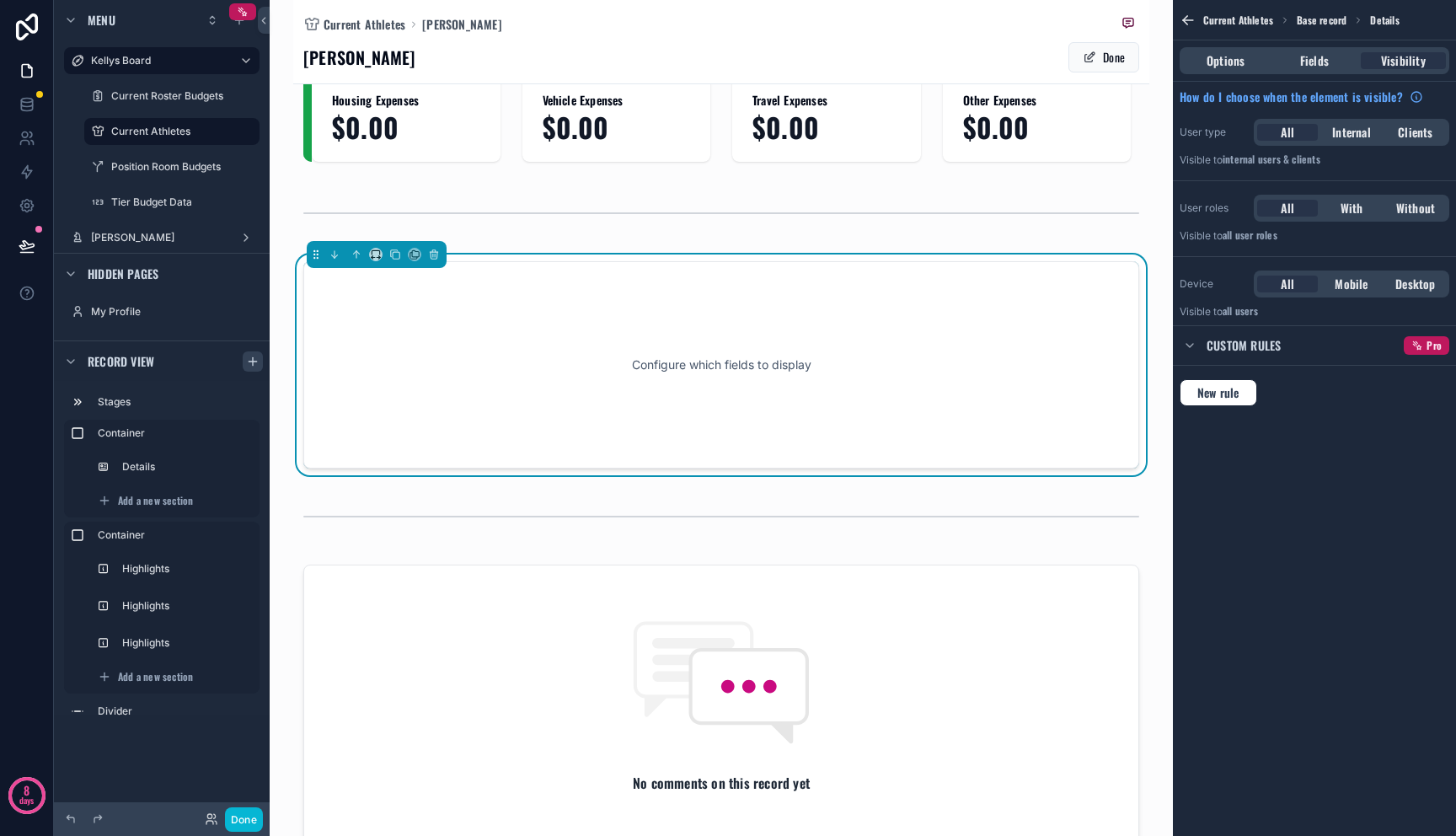
scroll to position [638, 0]
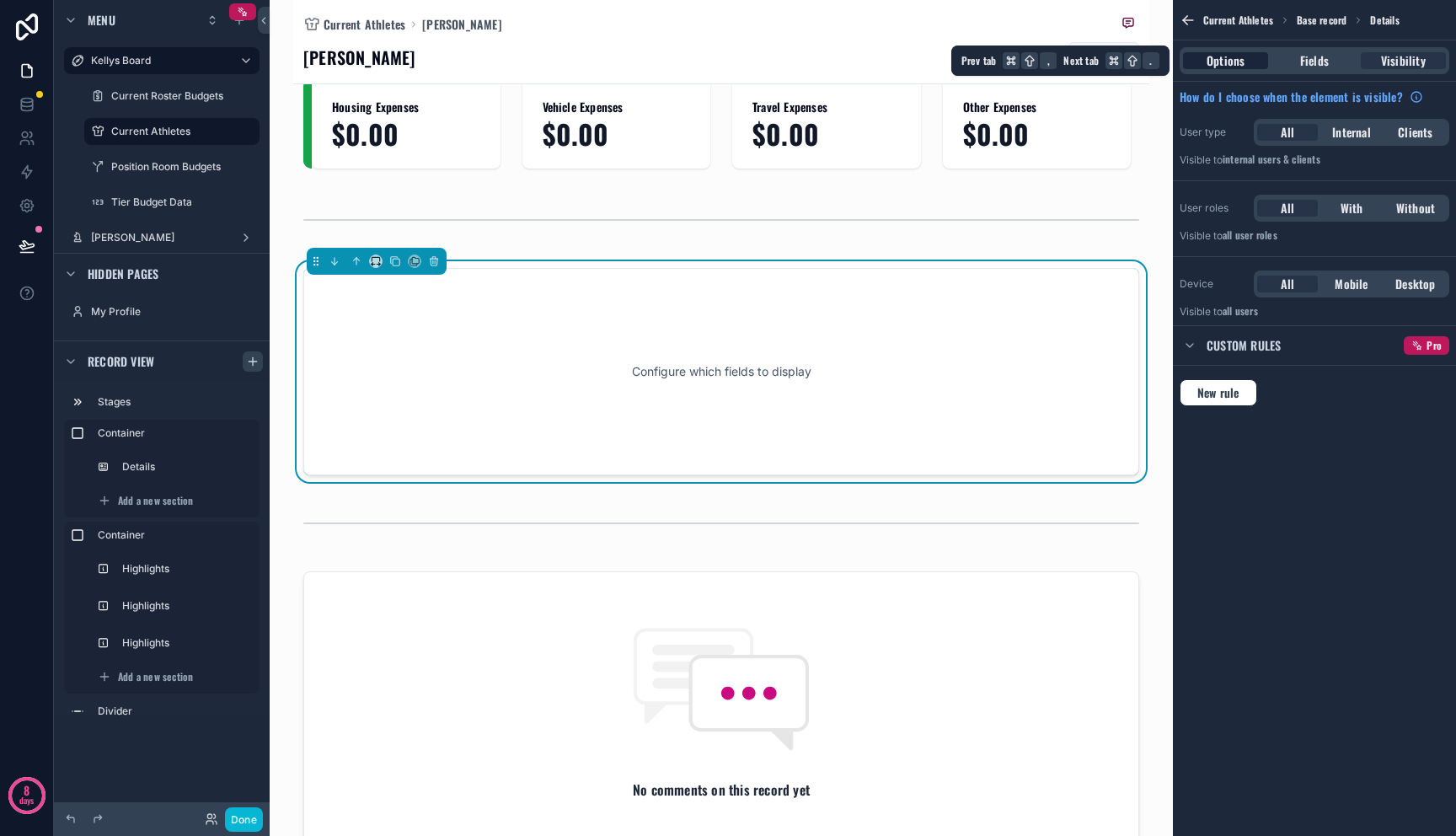
click at [1245, 58] on div "Options" at bounding box center [1226, 60] width 85 height 17
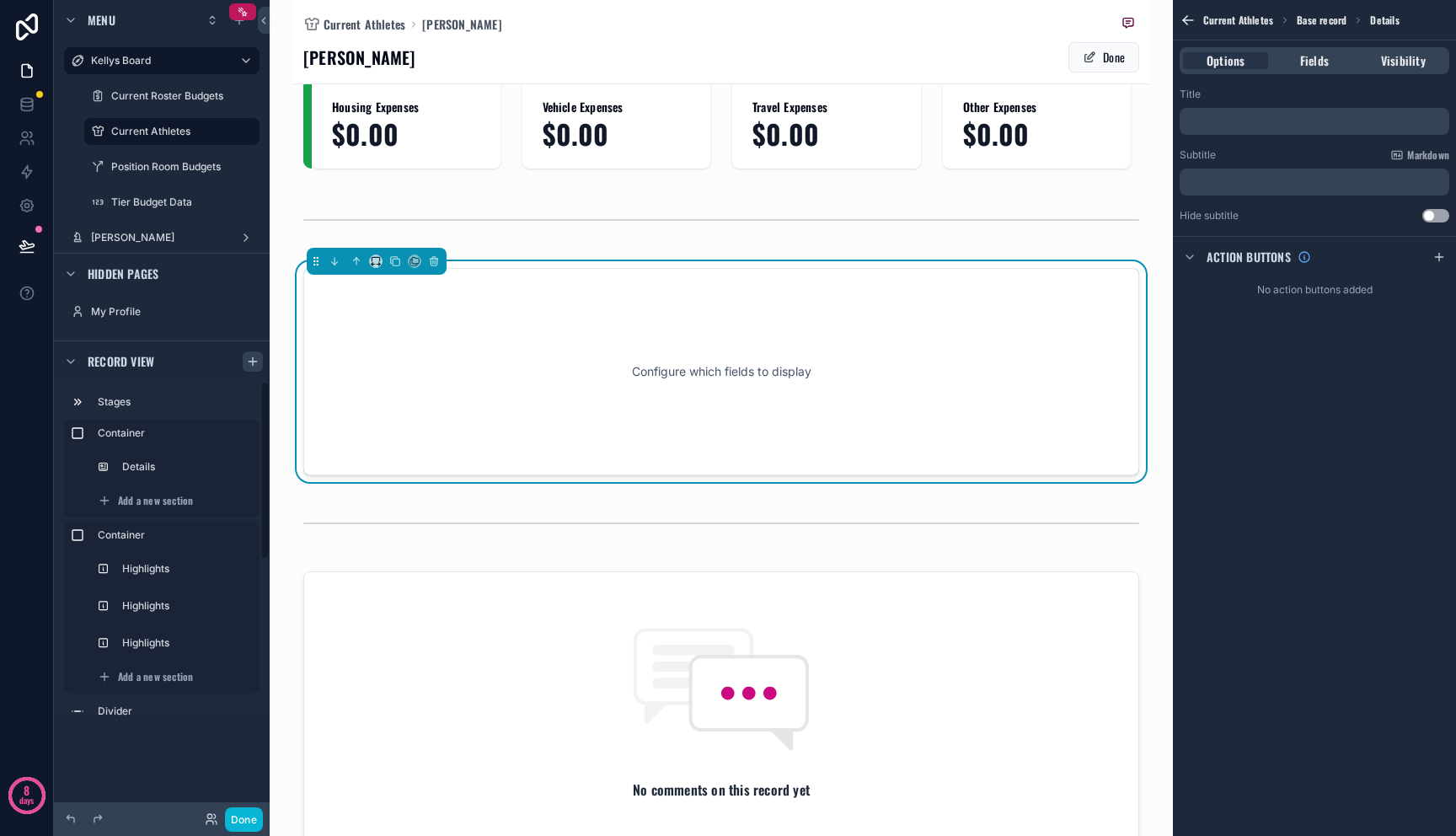
click at [374, 349] on div "Configure which fields to display" at bounding box center [722, 372] width 780 height 152
click at [419, 360] on div "Configure which fields to display" at bounding box center [722, 372] width 780 height 152
click at [500, 432] on div "Configure which fields to display" at bounding box center [722, 372] width 780 height 152
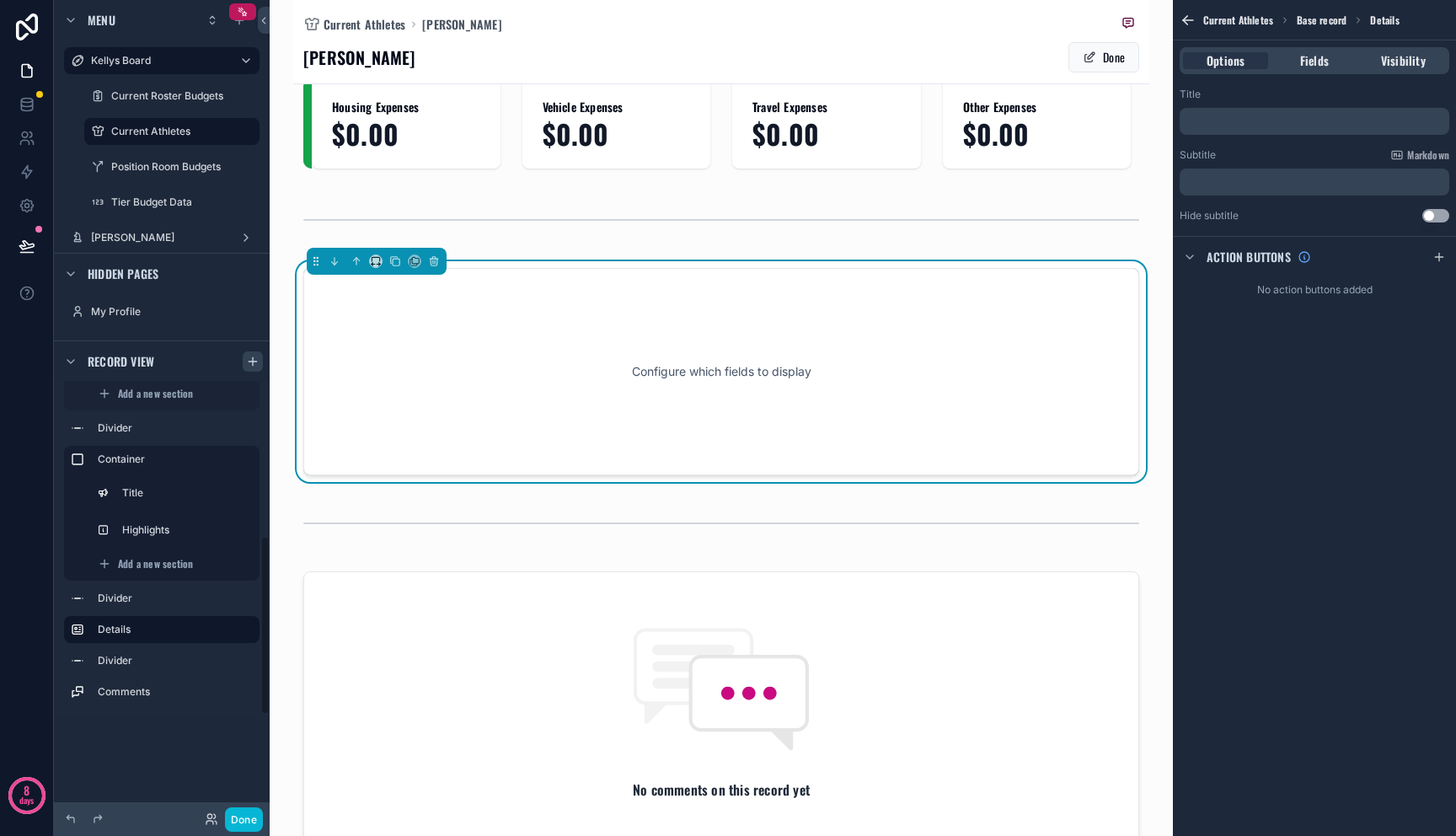
scroll to position [290, 0]
click at [148, 622] on label "Details" at bounding box center [172, 623] width 148 height 13
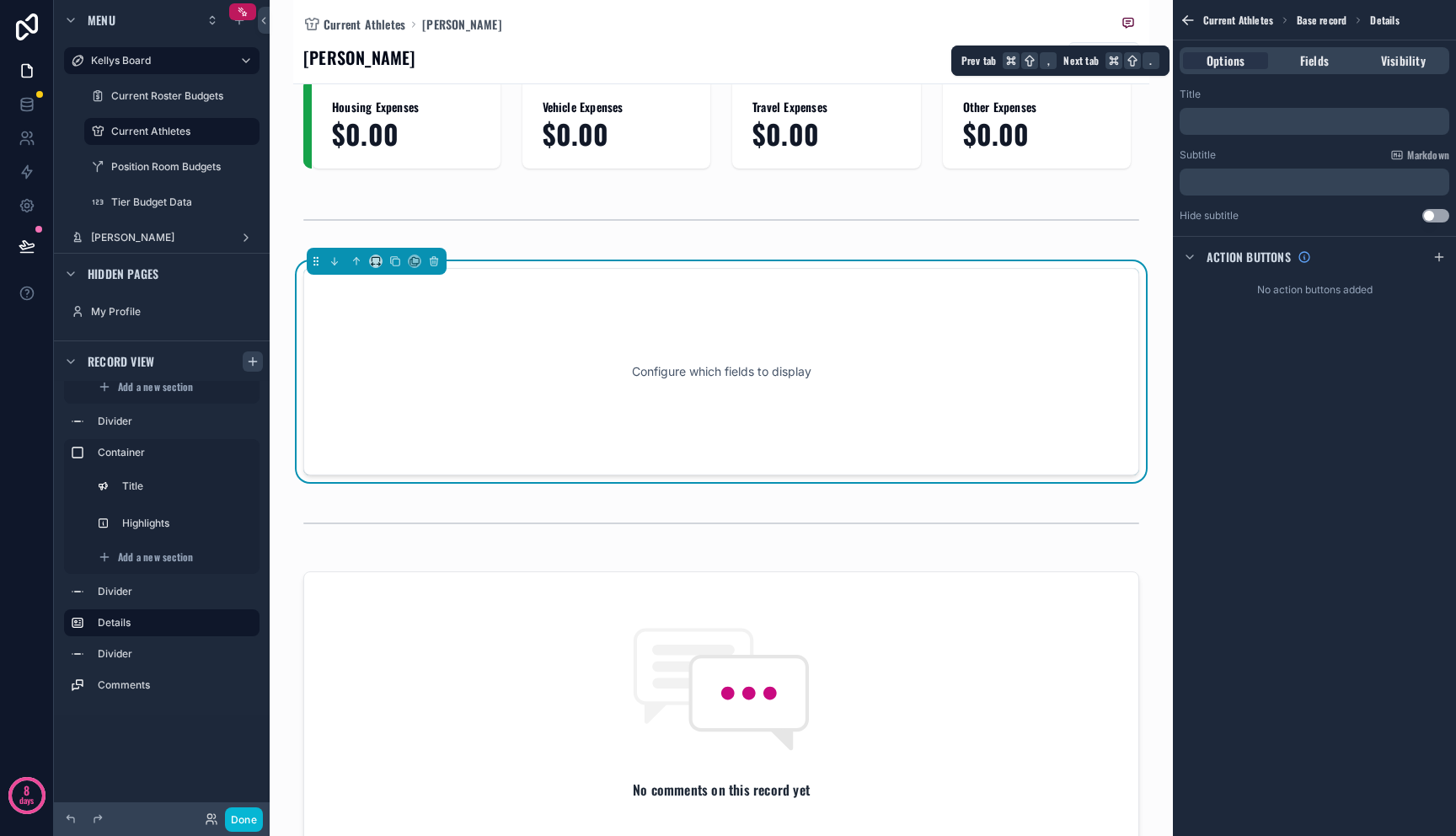
click at [1300, 69] on div "Options Fields Visibility" at bounding box center [1314, 60] width 269 height 27
click at [1306, 66] on span "Fields" at bounding box center [1315, 60] width 28 height 17
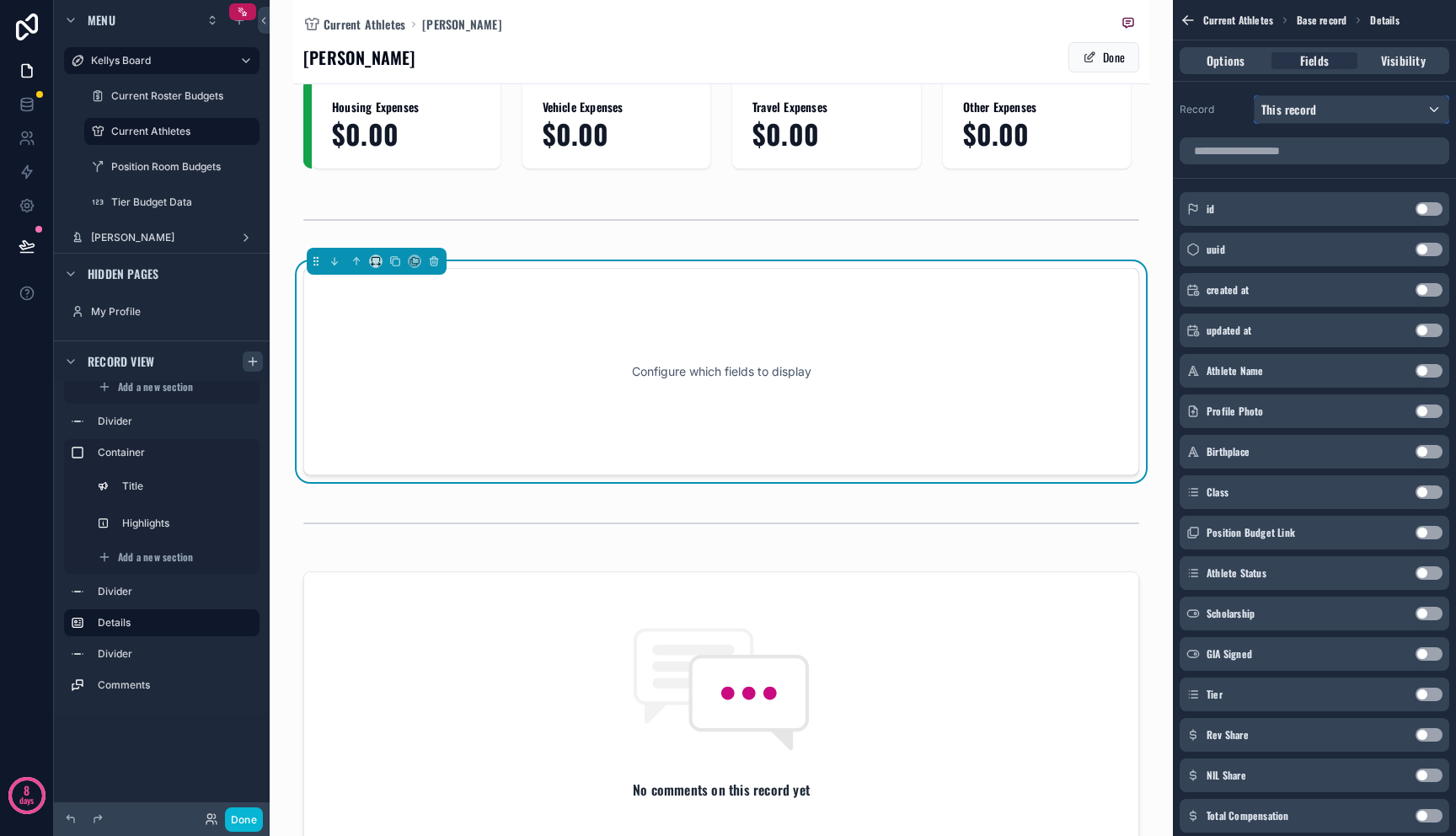
click at [1307, 109] on span "This record" at bounding box center [1289, 109] width 55 height 17
click at [1248, 98] on div "scrollable content" at bounding box center [728, 418] width 1456 height 836
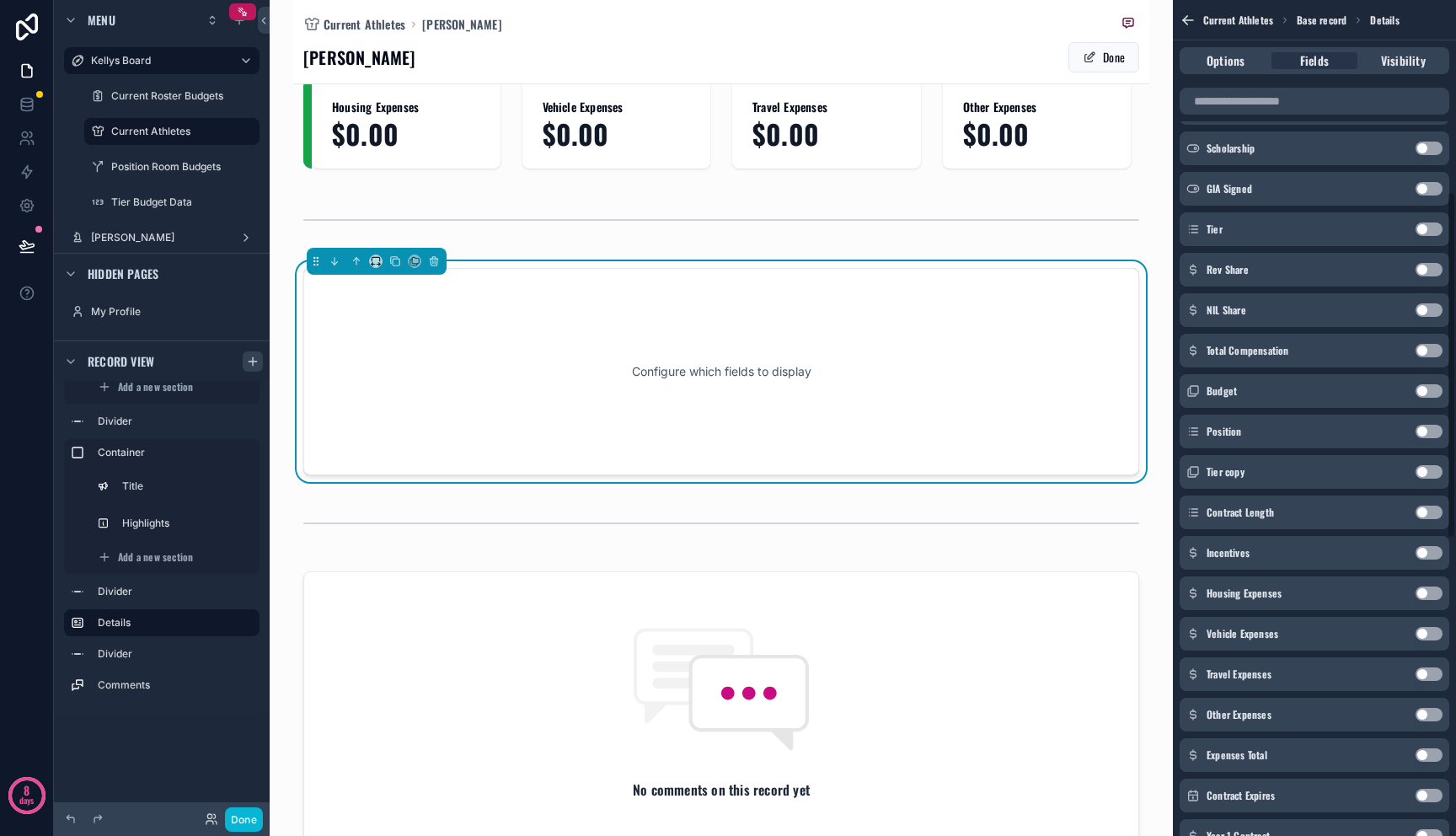
scroll to position [524, 0]
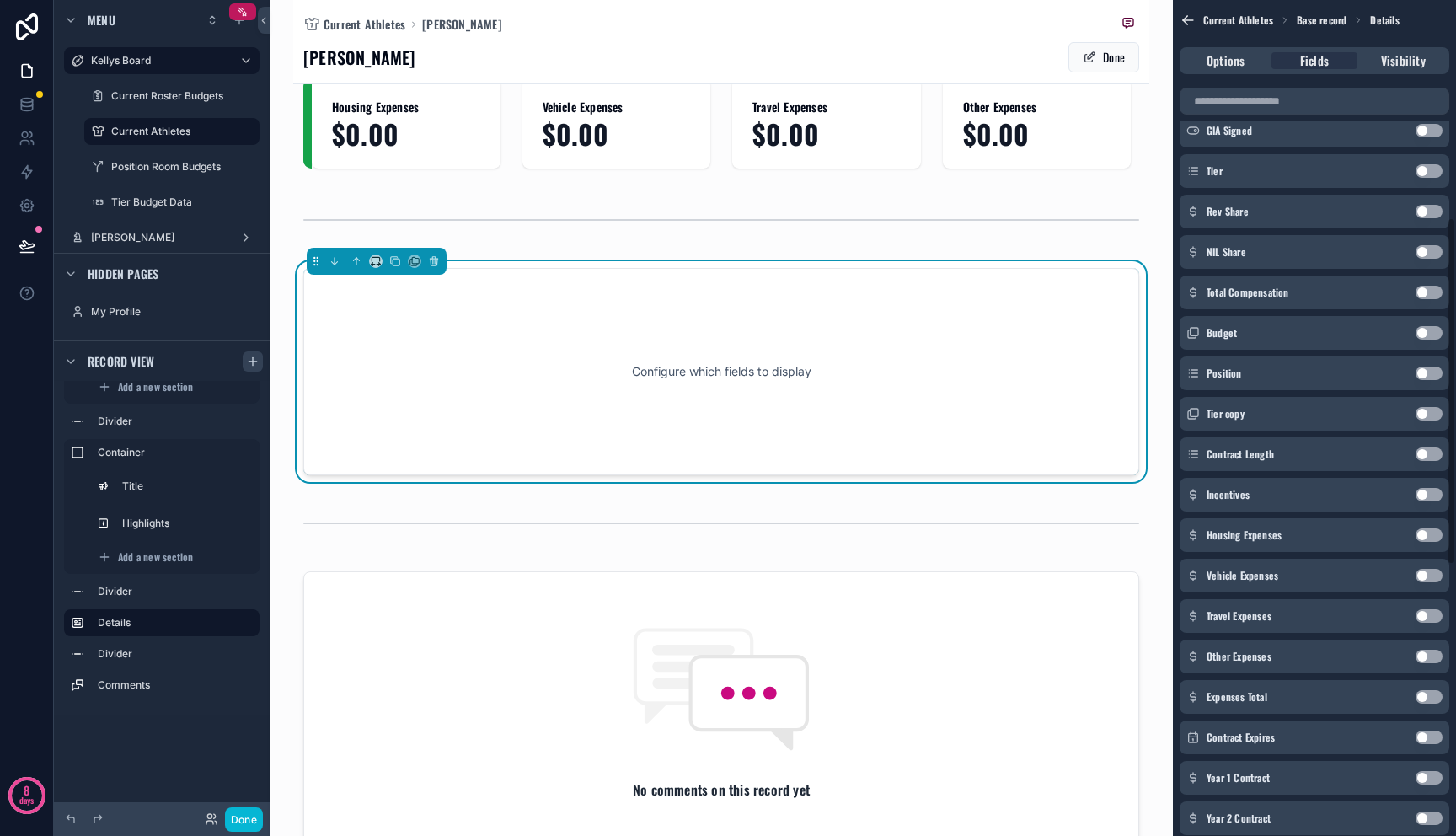
click at [1422, 536] on button "Use setting" at bounding box center [1428, 535] width 27 height 13
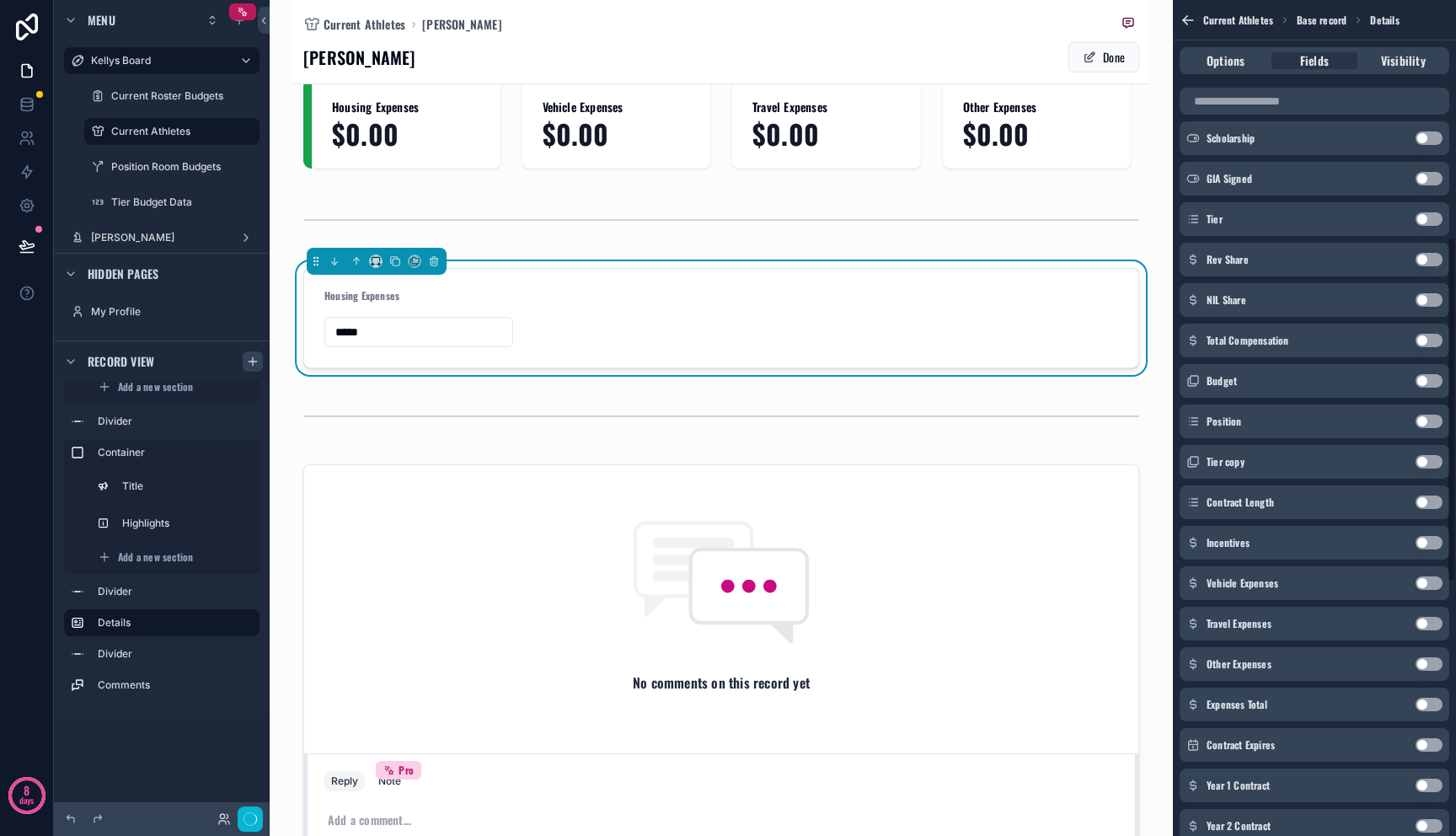
scroll to position [572, 0]
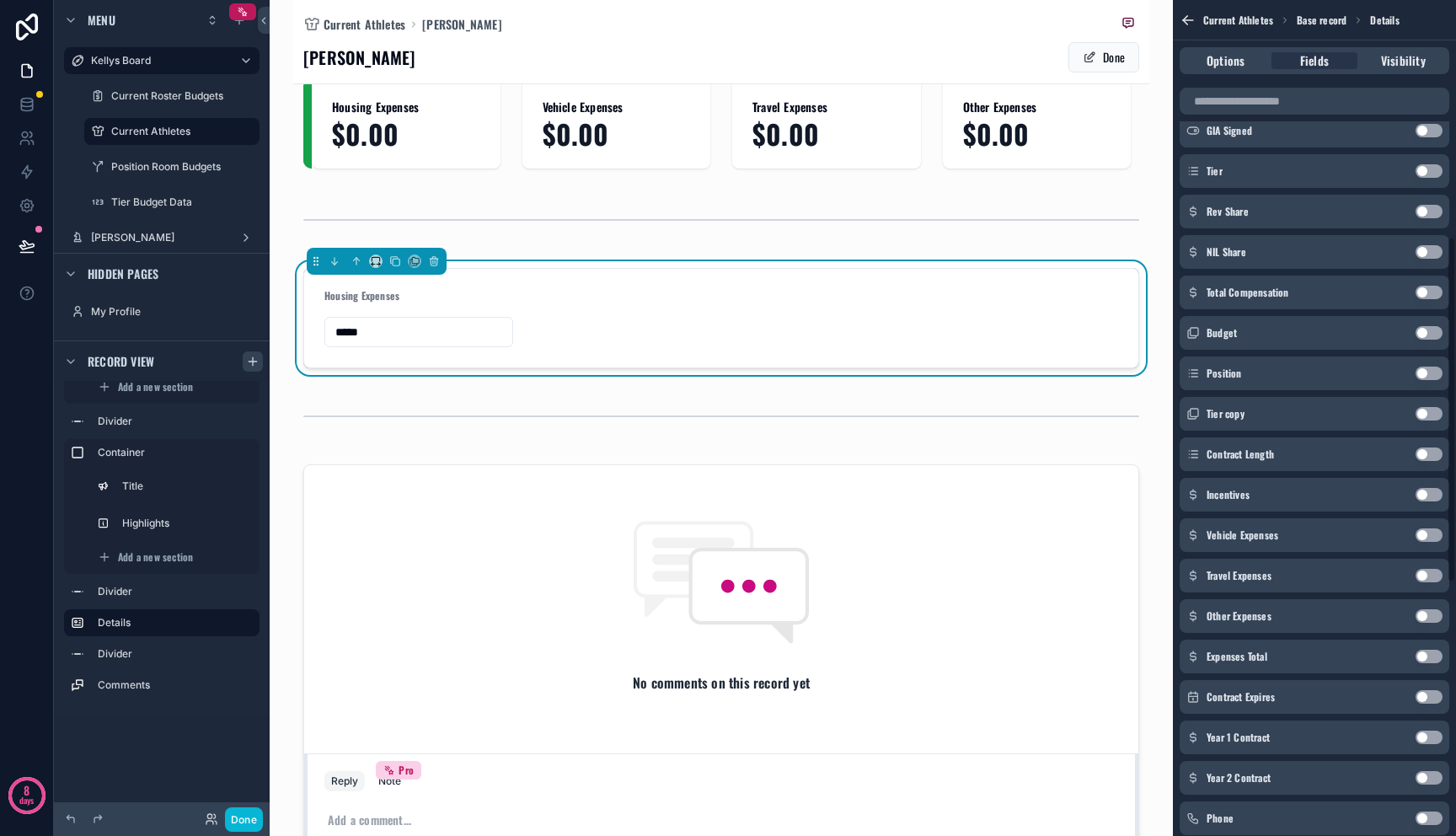
click at [1423, 579] on button "Use setting" at bounding box center [1428, 575] width 27 height 13
click at [1423, 535] on button "Use setting" at bounding box center [1428, 535] width 27 height 13
click at [1423, 575] on button "Use setting" at bounding box center [1428, 575] width 27 height 13
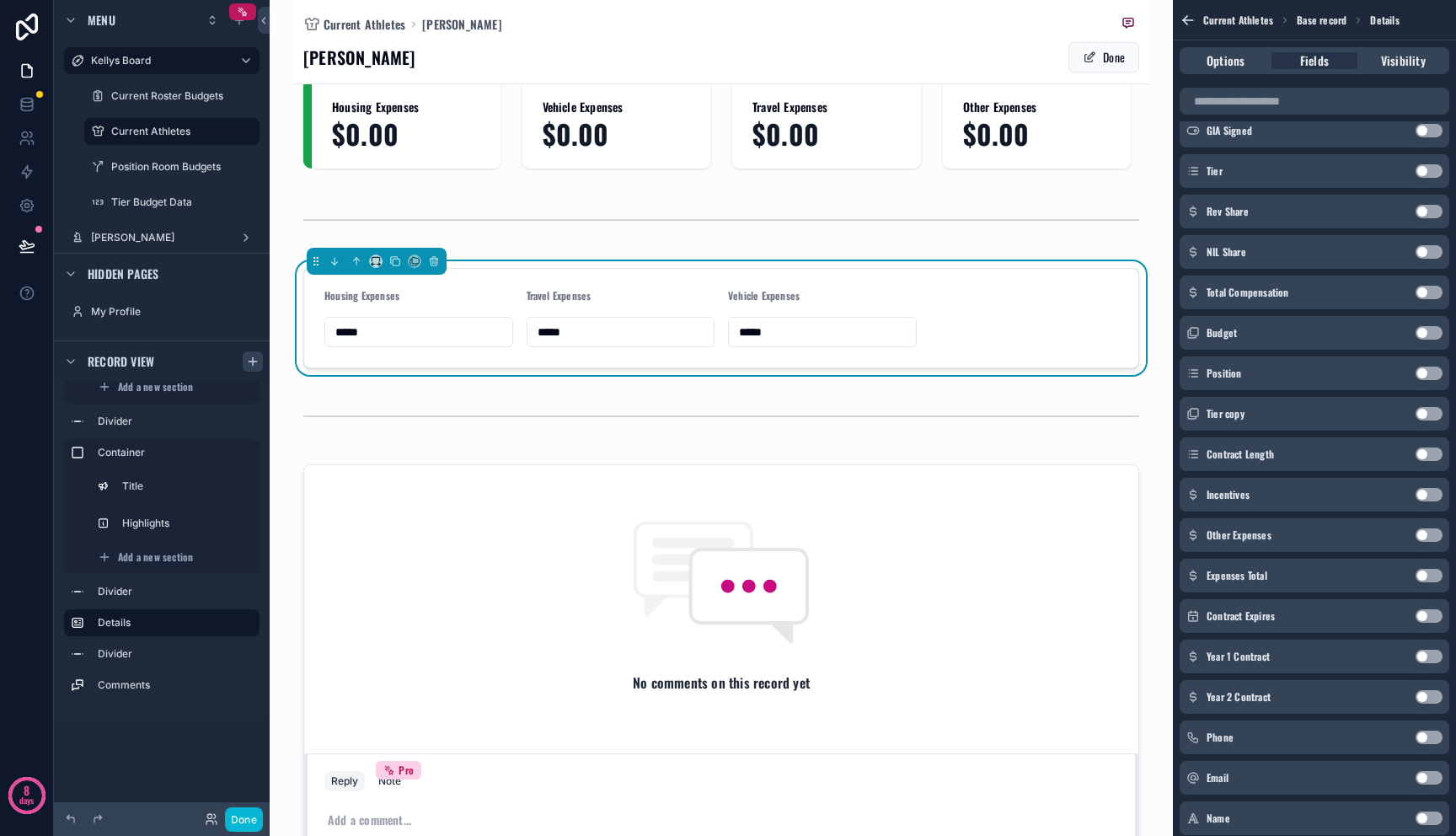
scroll to position [693, 0]
click at [1423, 532] on button "Use setting" at bounding box center [1428, 535] width 27 height 13
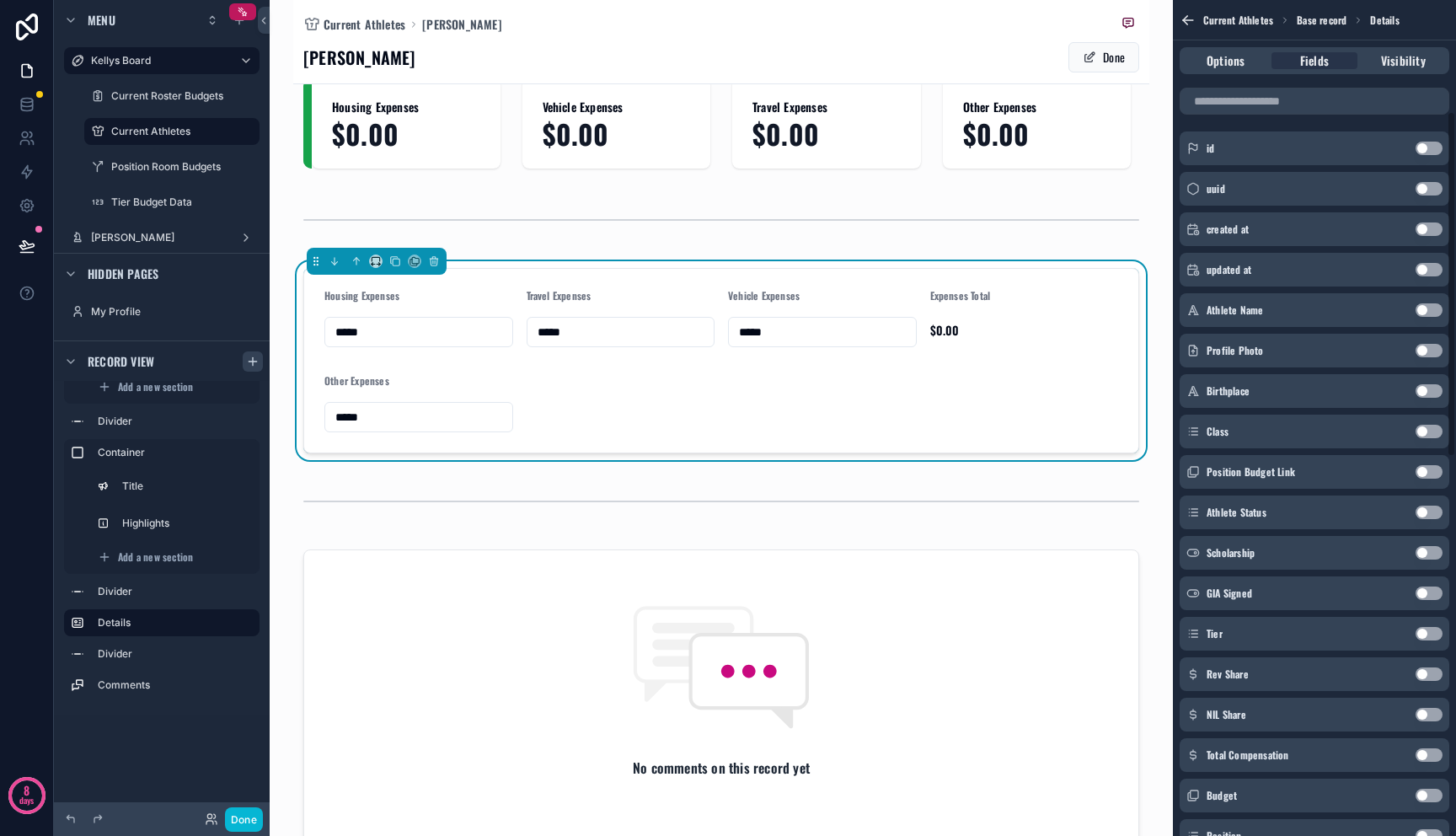
scroll to position [0, 0]
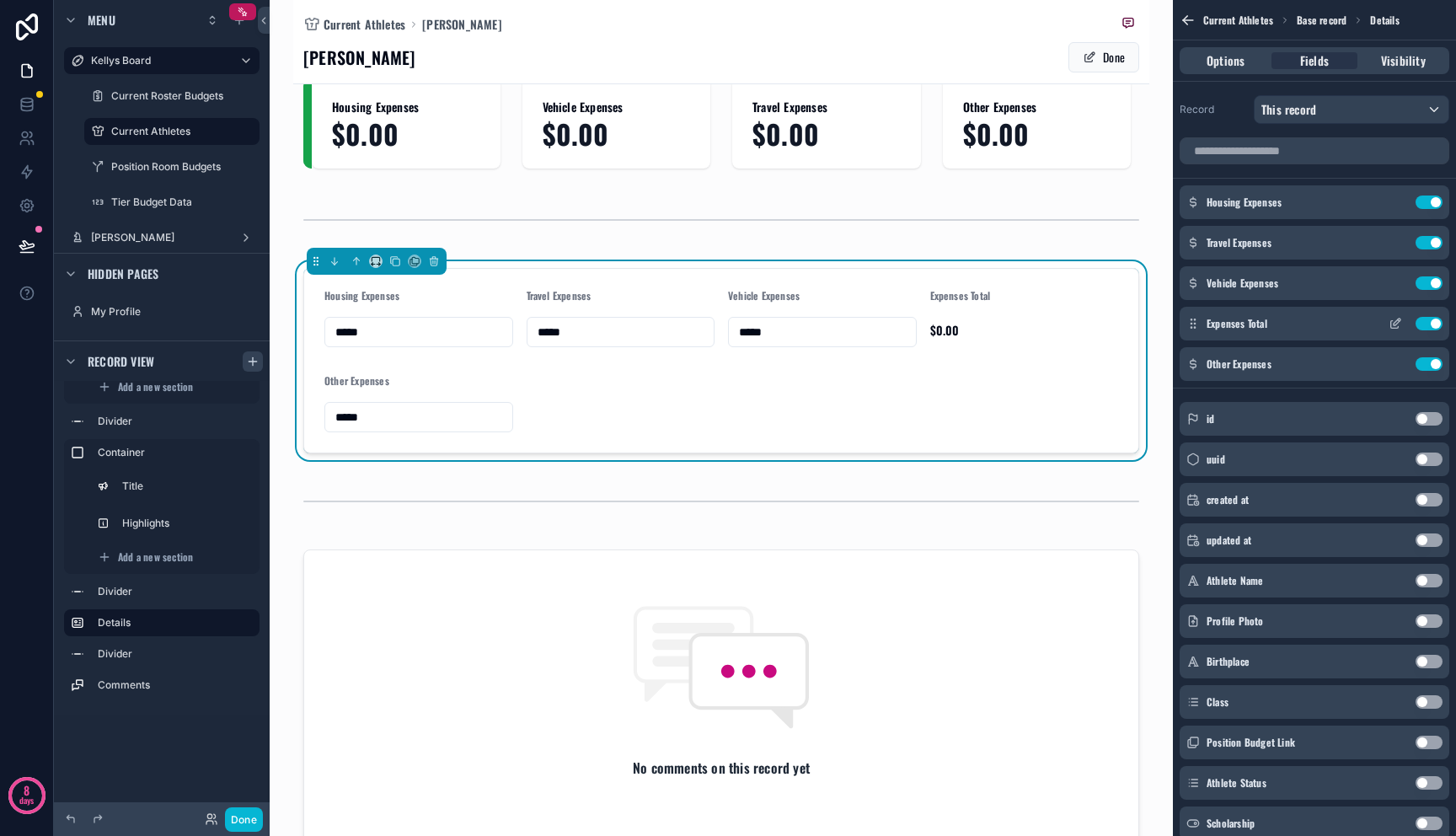
click at [1426, 327] on button "Use setting" at bounding box center [1428, 323] width 27 height 13
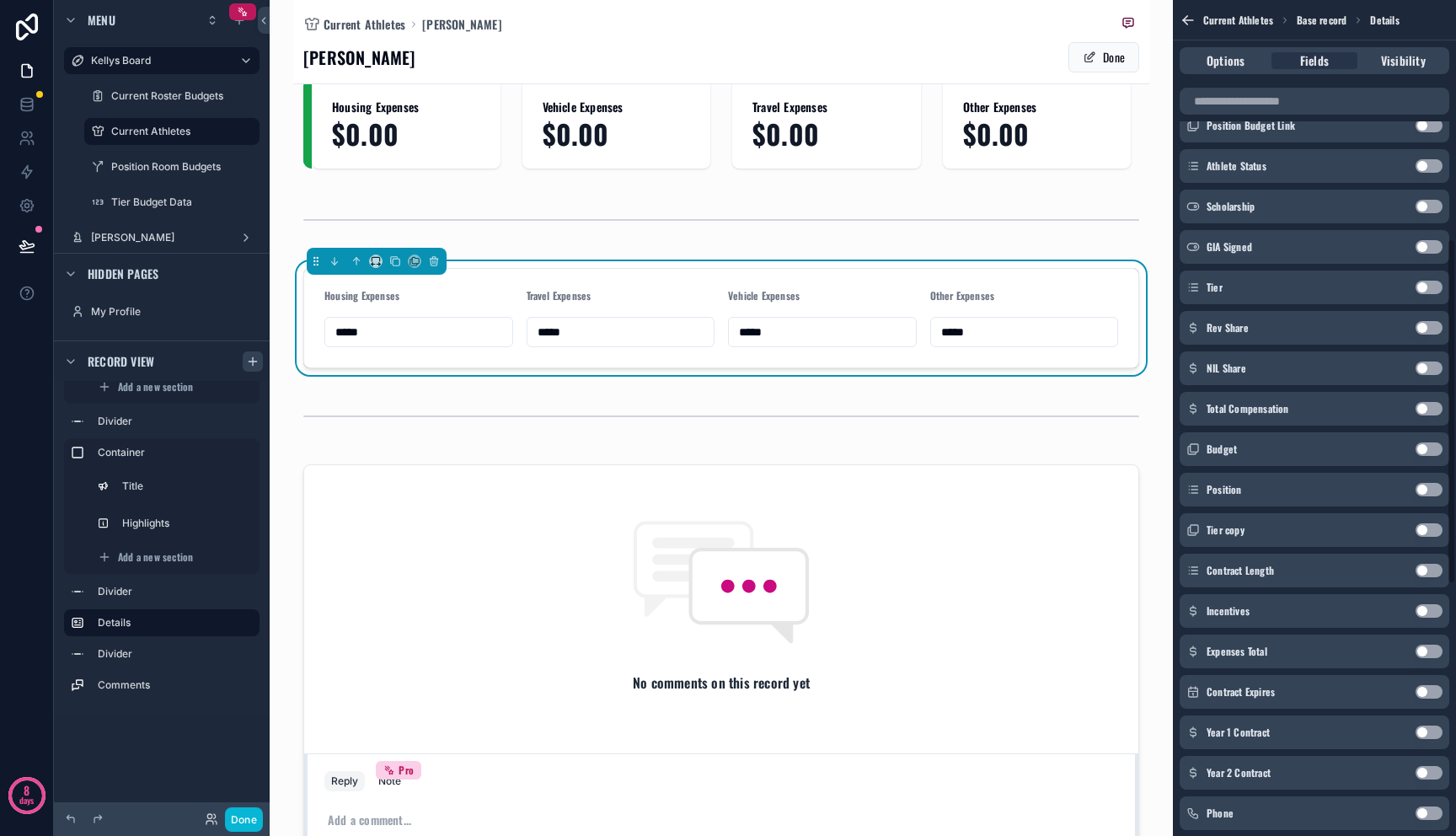
scroll to position [577, 0]
click at [1435, 326] on button "Use setting" at bounding box center [1428, 326] width 27 height 13
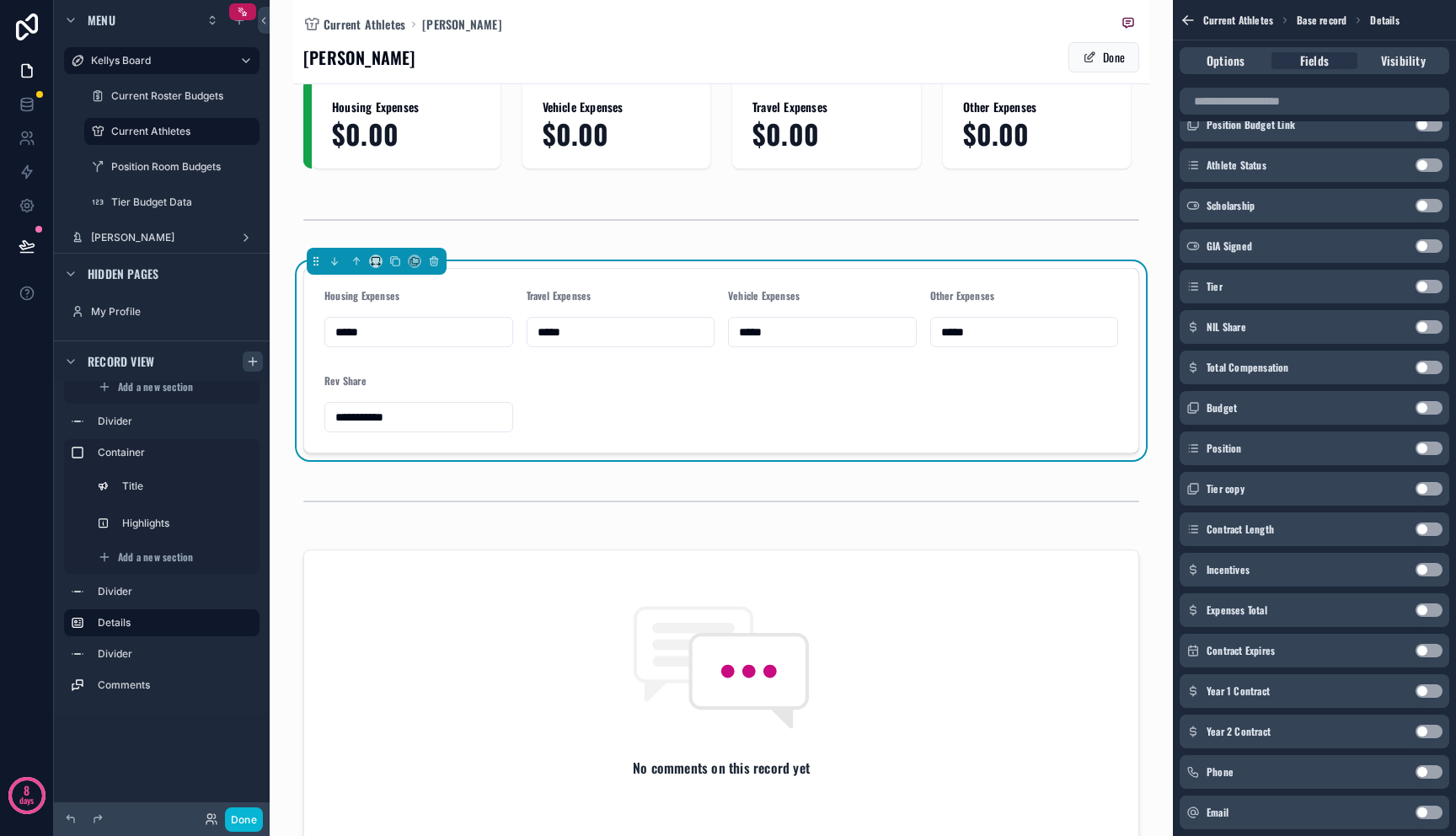
click at [1431, 324] on button "Use setting" at bounding box center [1428, 326] width 27 height 13
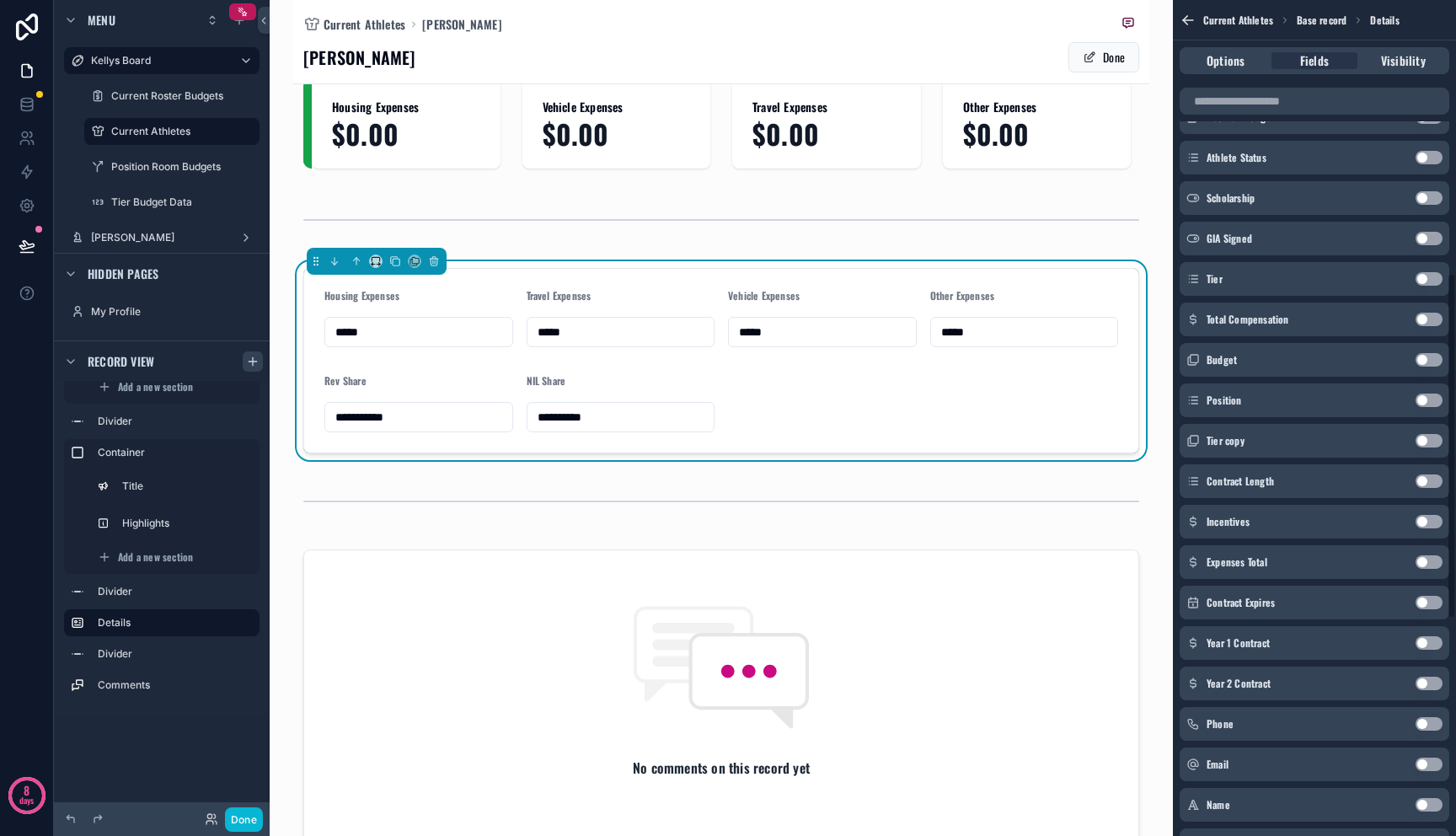
scroll to position [671, 0]
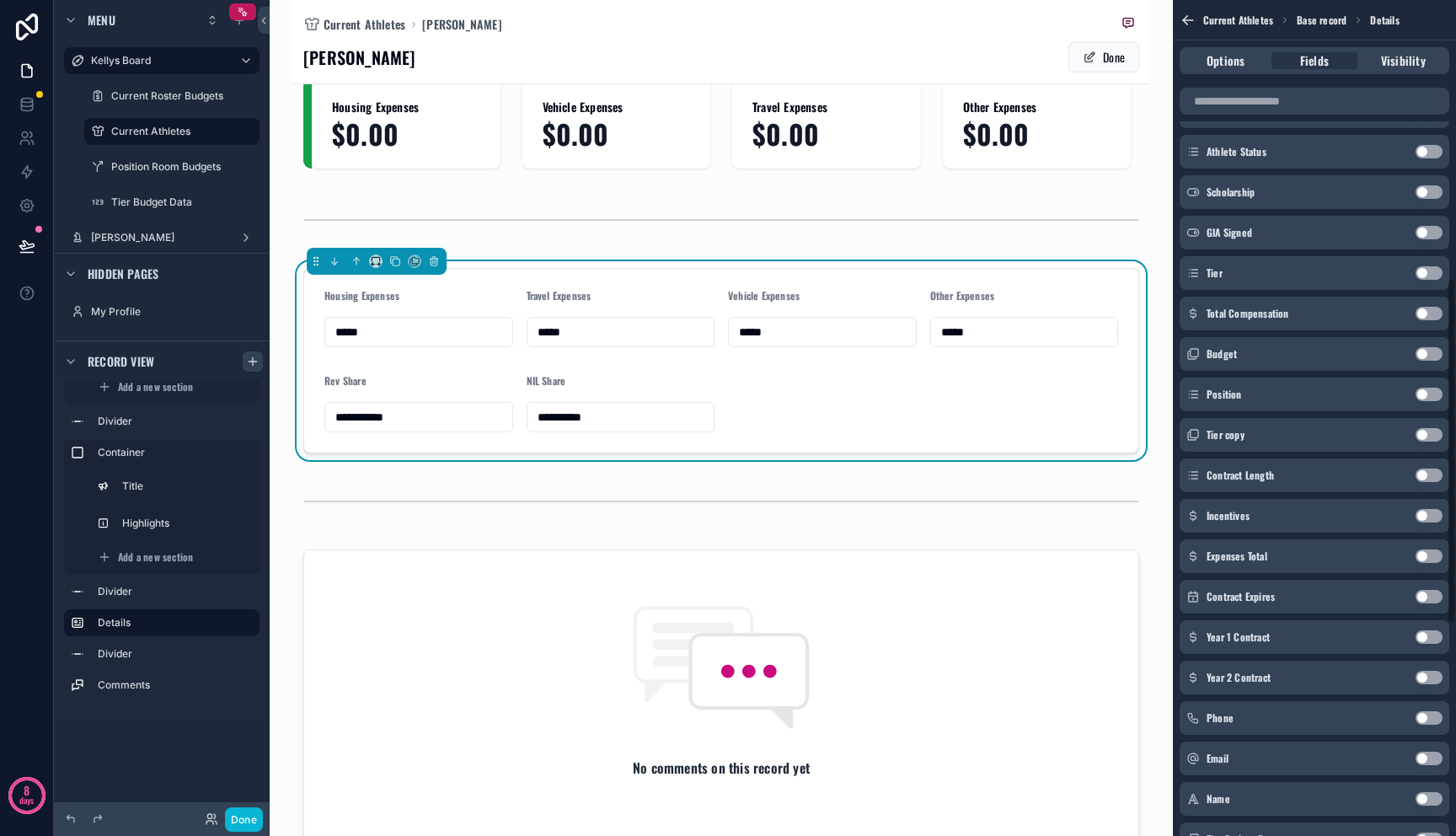
click at [1429, 474] on button "Use setting" at bounding box center [1428, 475] width 27 height 13
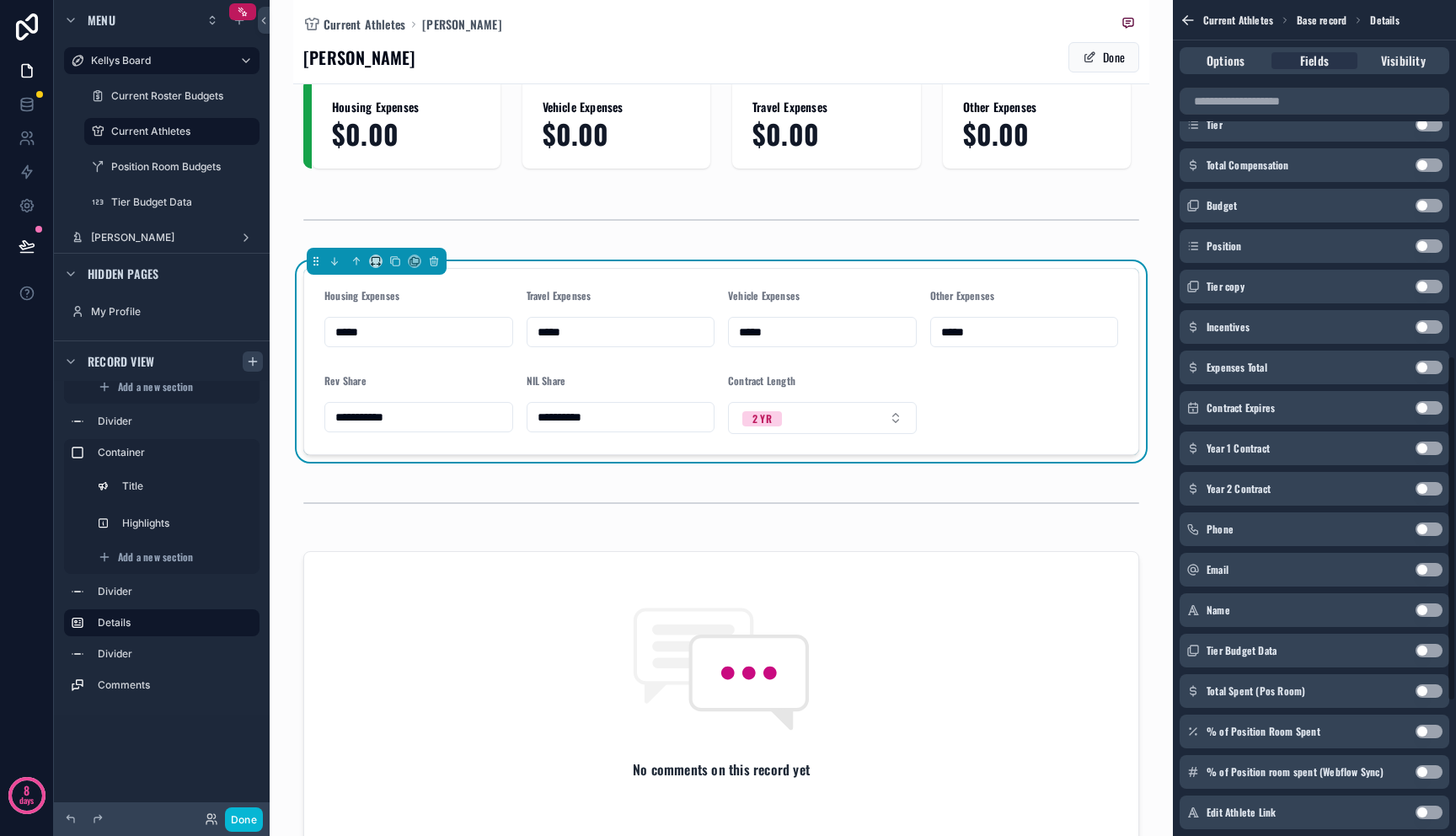
click at [1431, 452] on button "Use setting" at bounding box center [1428, 448] width 27 height 13
click at [1429, 451] on button "Use setting" at bounding box center [1428, 448] width 27 height 13
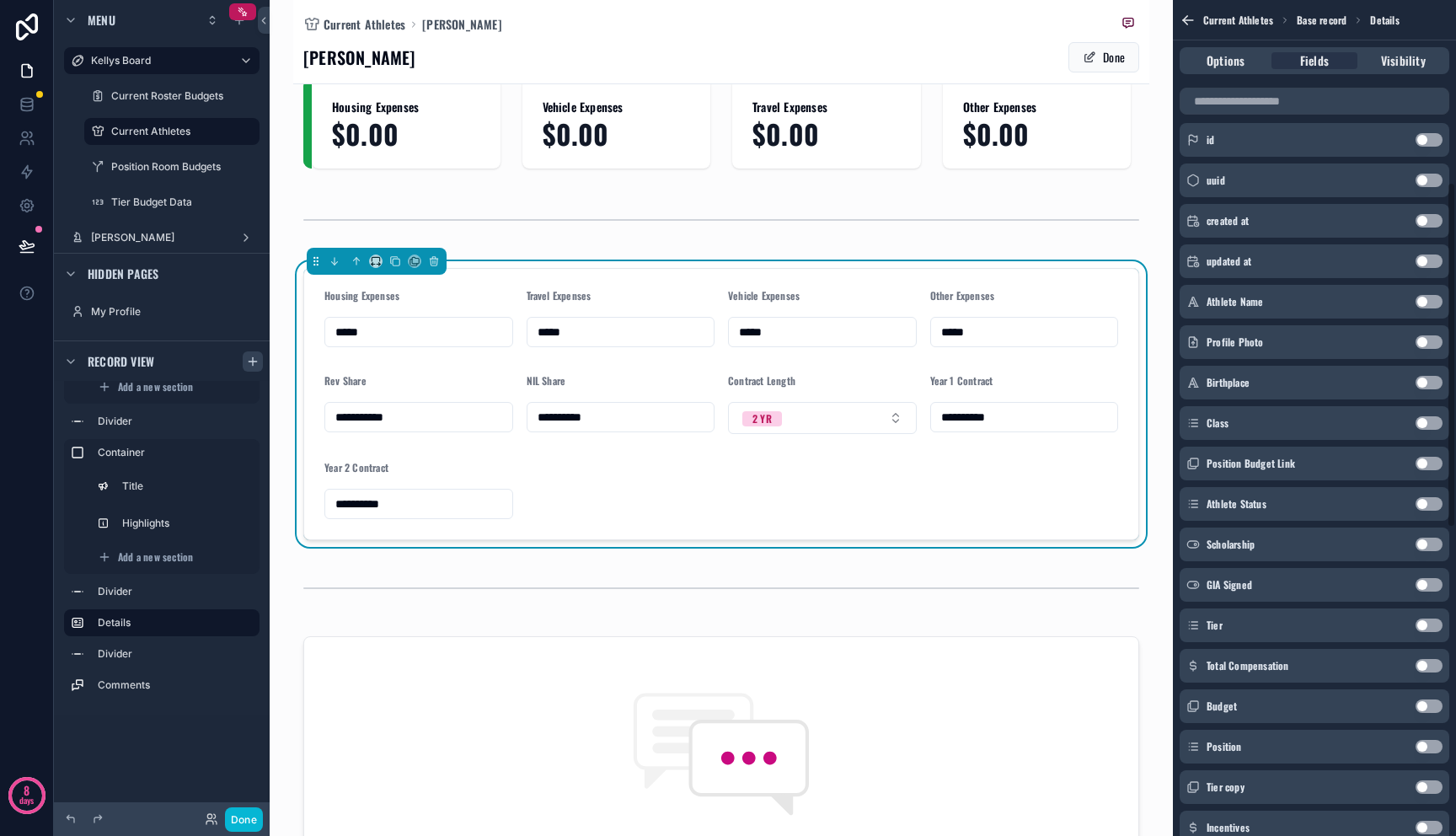
scroll to position [0, 0]
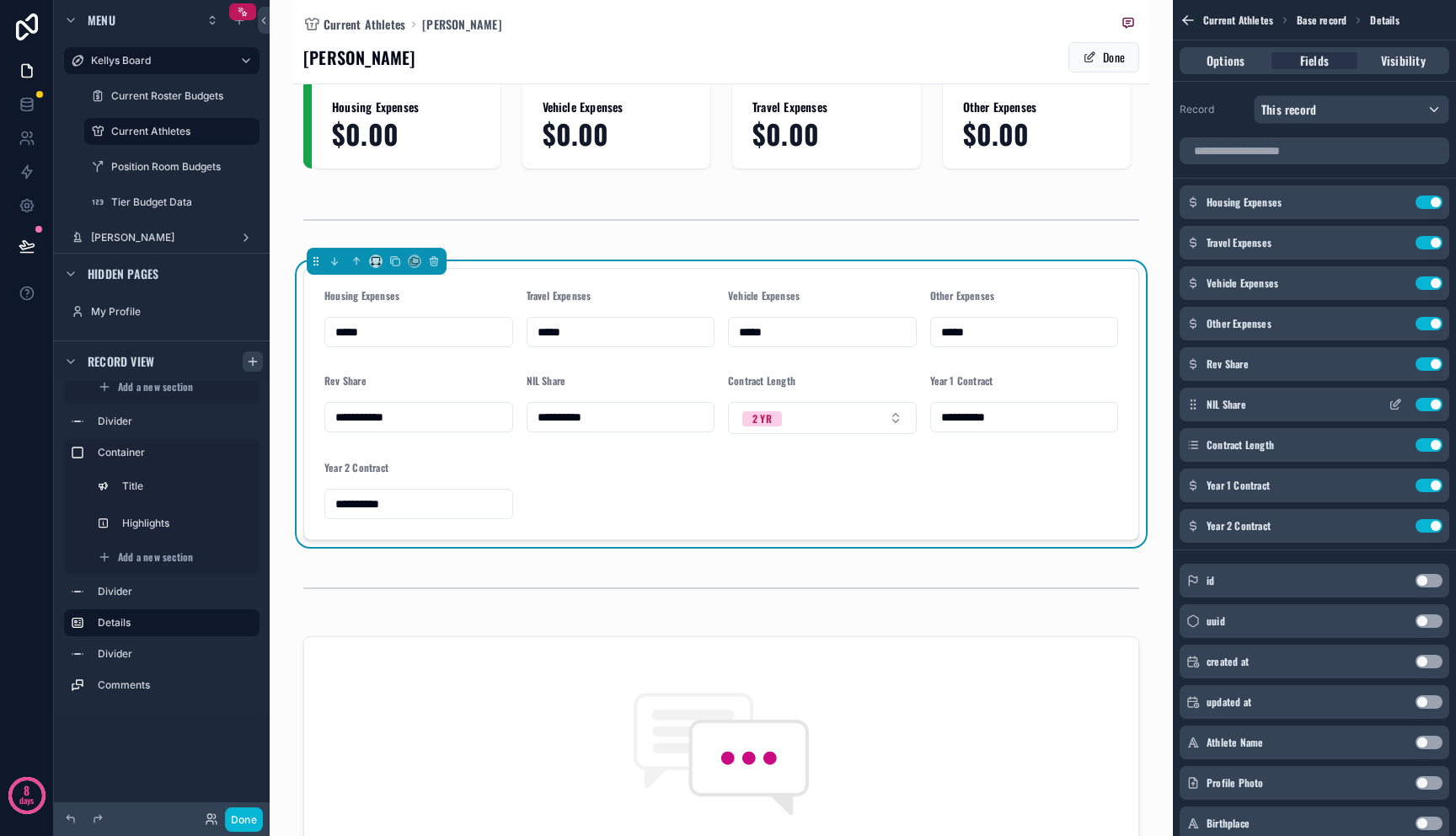
click at [1429, 402] on button "Use setting" at bounding box center [1428, 404] width 27 height 13
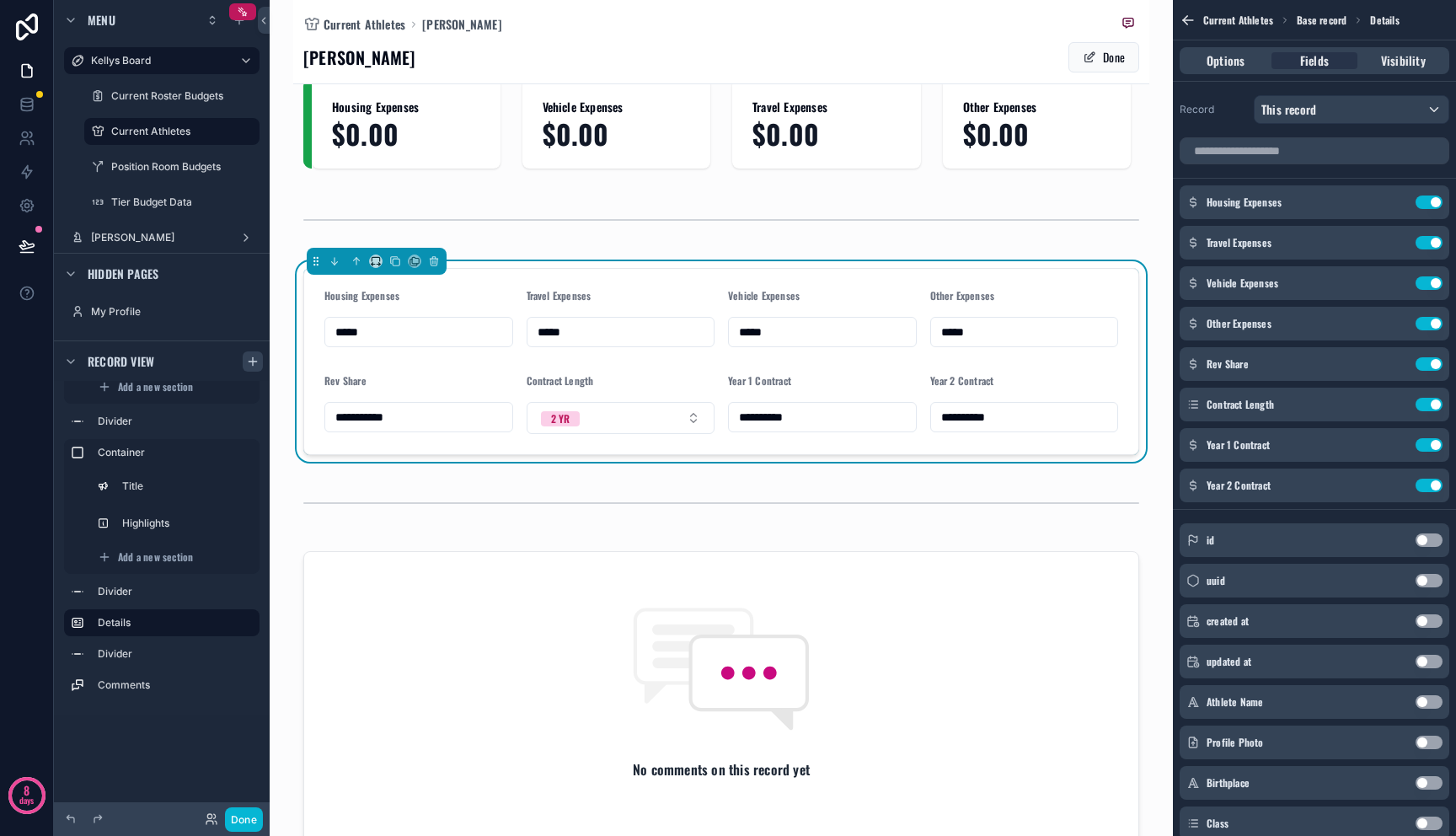
click at [1039, 469] on div "**********" at bounding box center [721, 222] width 856 height 1510
click at [1076, 398] on div "**********" at bounding box center [1024, 404] width 188 height 60
click at [1231, 63] on span "Options" at bounding box center [1225, 60] width 38 height 17
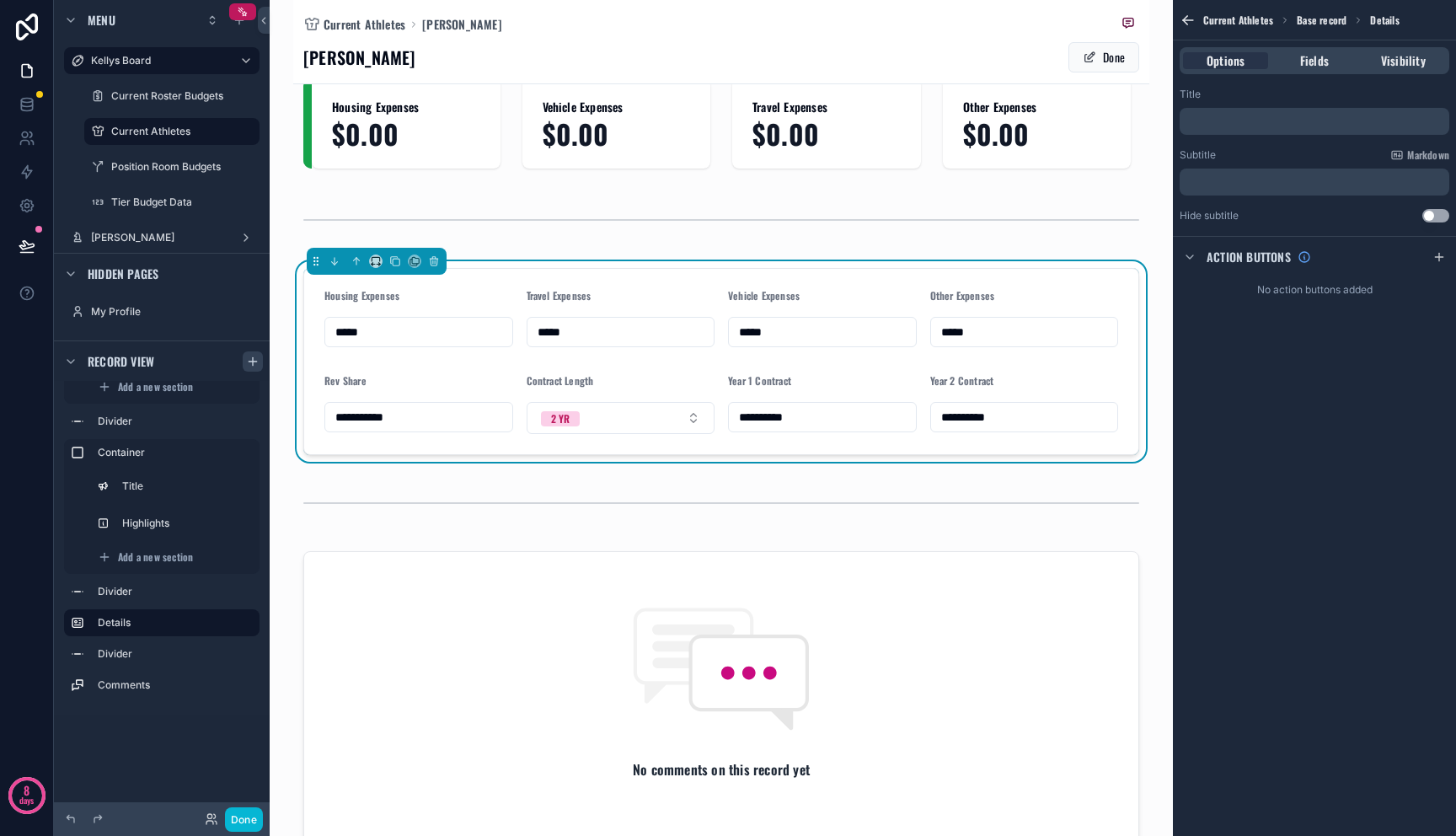
click at [1257, 165] on div "Subtitle Markdown ﻿" at bounding box center [1314, 172] width 269 height 47
click at [1254, 129] on div "﻿" at bounding box center [1314, 121] width 269 height 27
click at [1254, 123] on p "﻿" at bounding box center [1316, 121] width 260 height 13
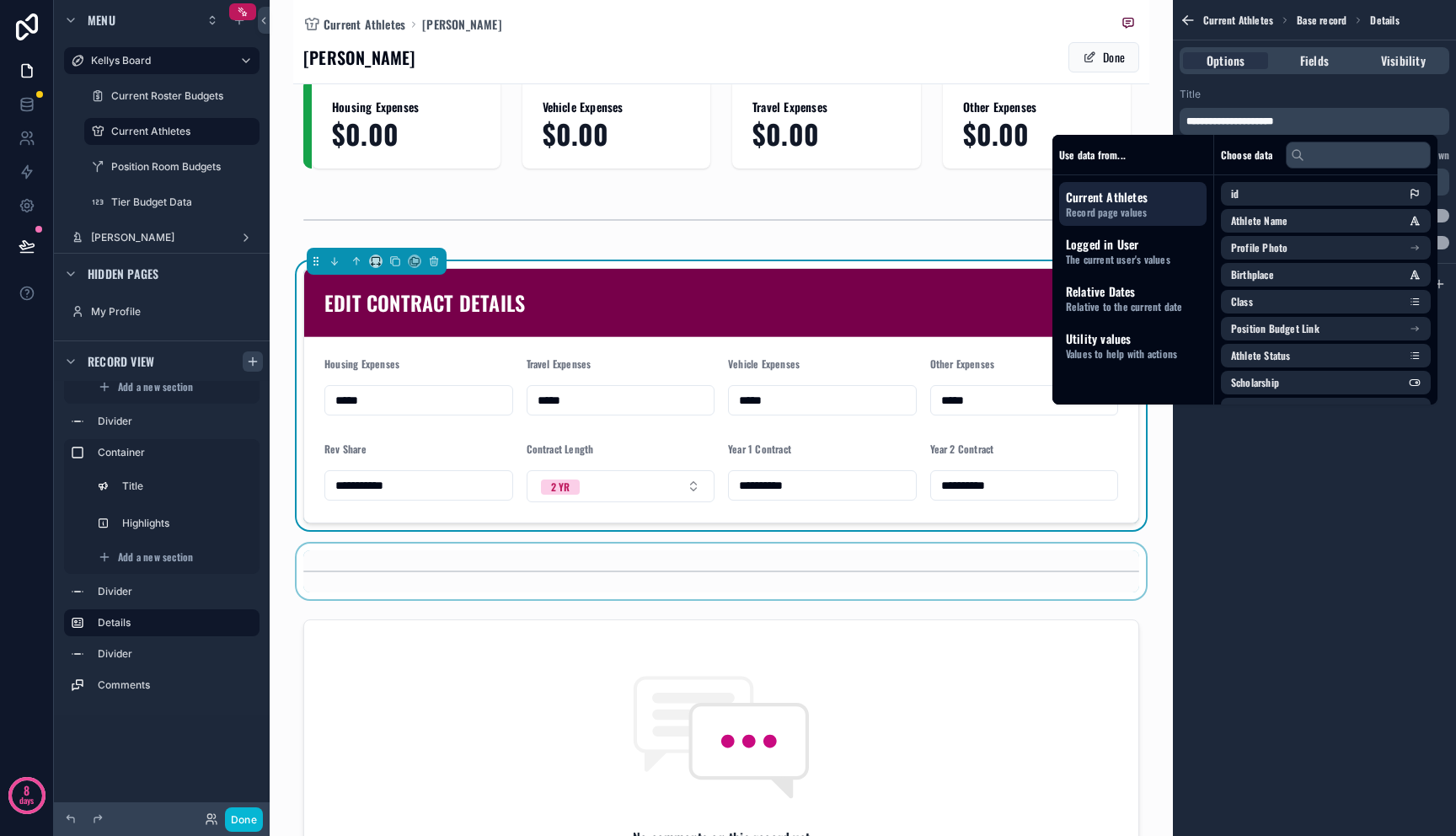
click at [876, 554] on div "scrollable content" at bounding box center [721, 571] width 856 height 56
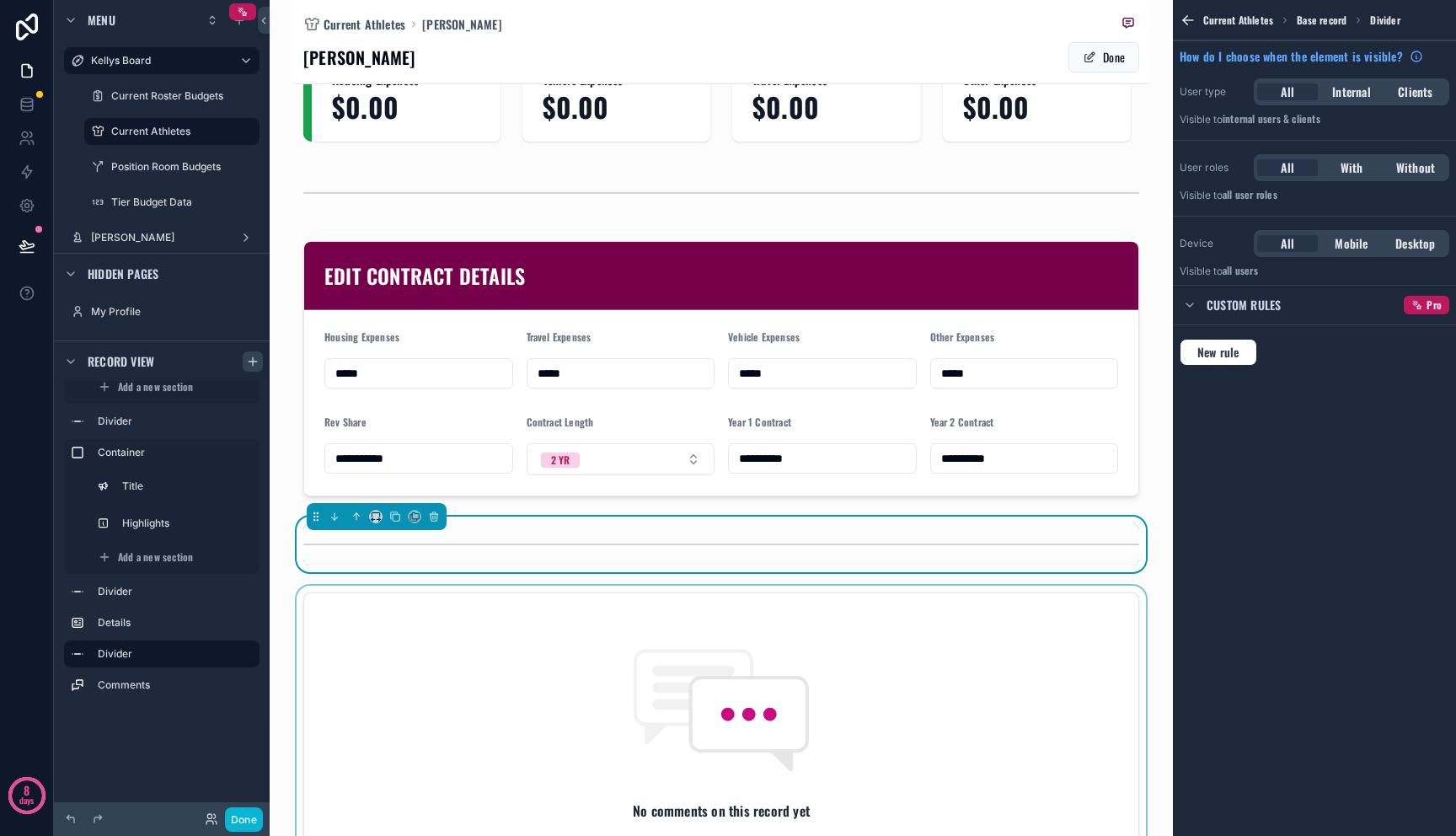
scroll to position [920, 0]
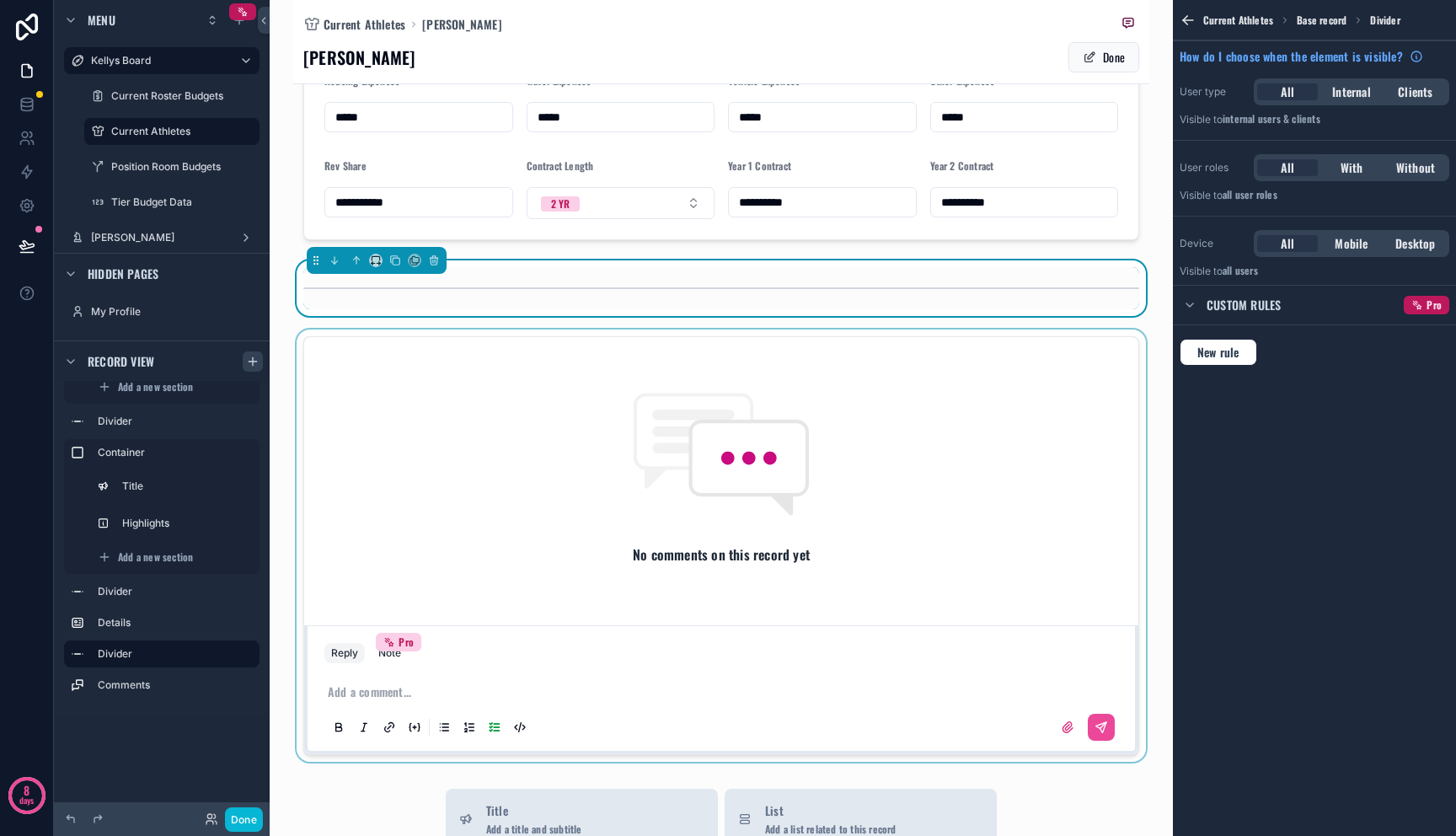
click at [911, 470] on div "scrollable content" at bounding box center [721, 546] width 856 height 432
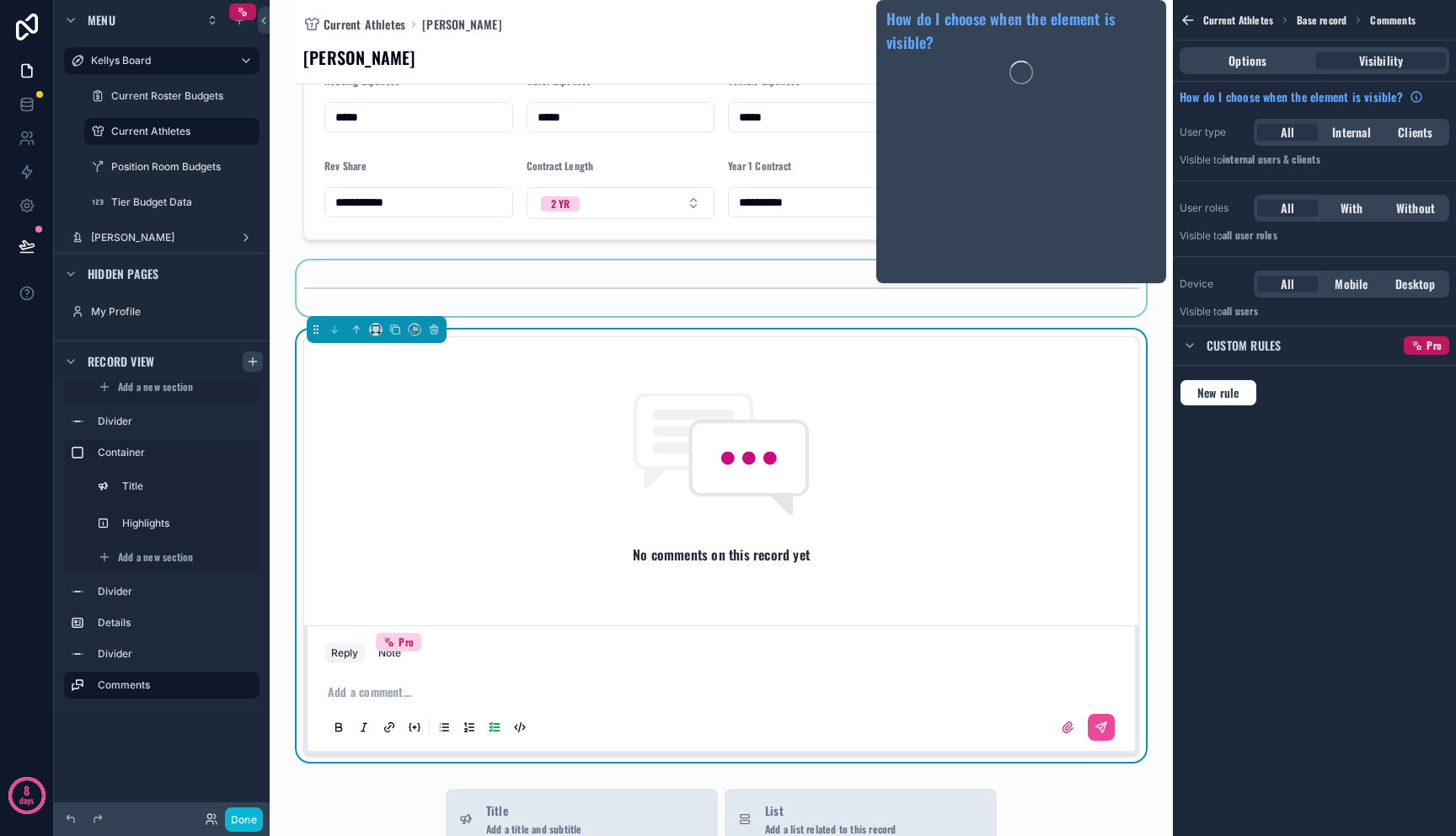
click at [1268, 74] on div "Options Visibility" at bounding box center [1314, 60] width 283 height 40
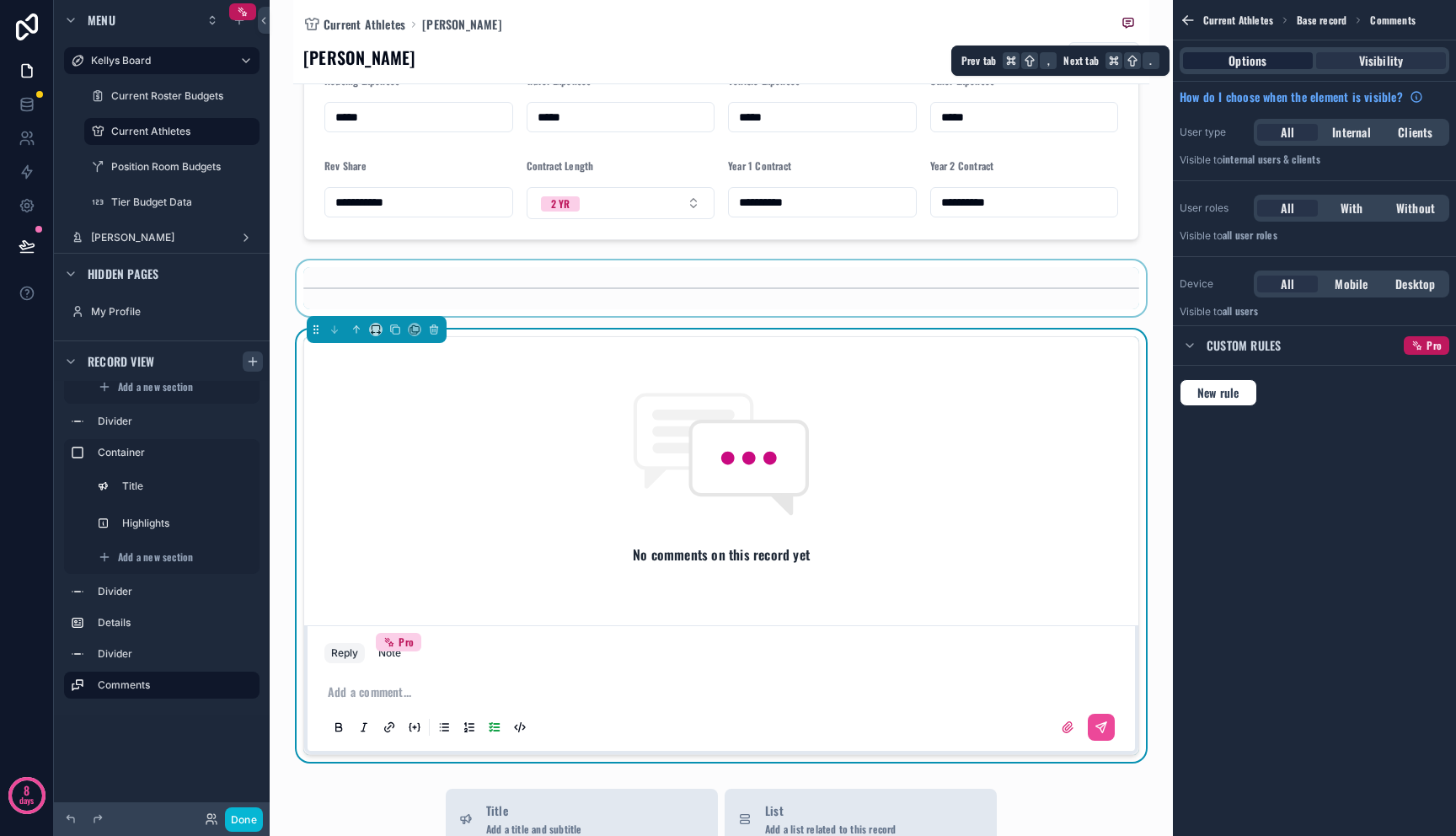
click at [1272, 56] on div "Options" at bounding box center [1248, 60] width 130 height 17
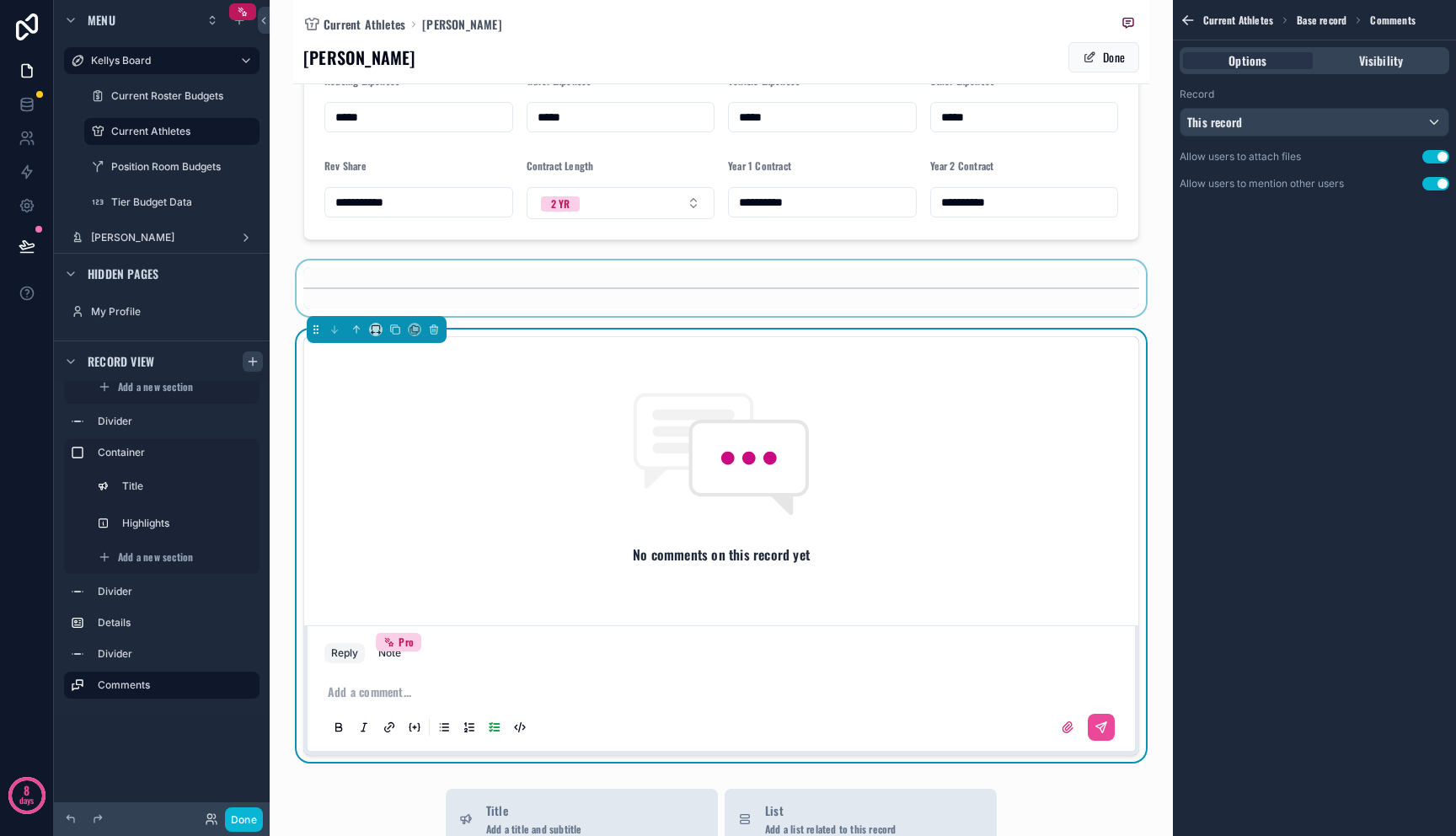
click at [981, 412] on div "No comments on this record yet" at bounding box center [721, 478] width 834 height 282
click at [987, 287] on div "scrollable content" at bounding box center [721, 288] width 856 height 56
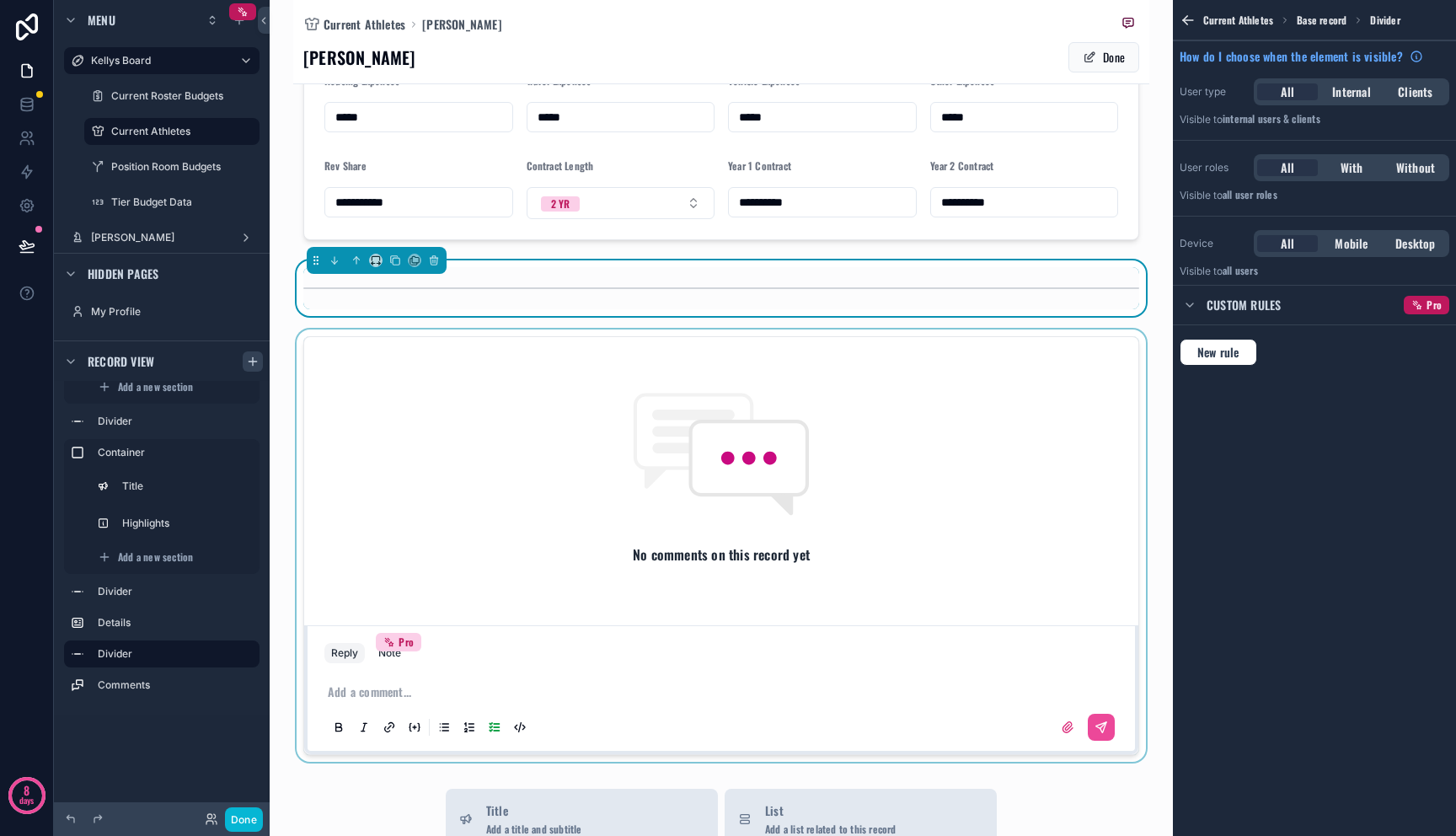
click at [984, 455] on div "scrollable content" at bounding box center [721, 546] width 856 height 432
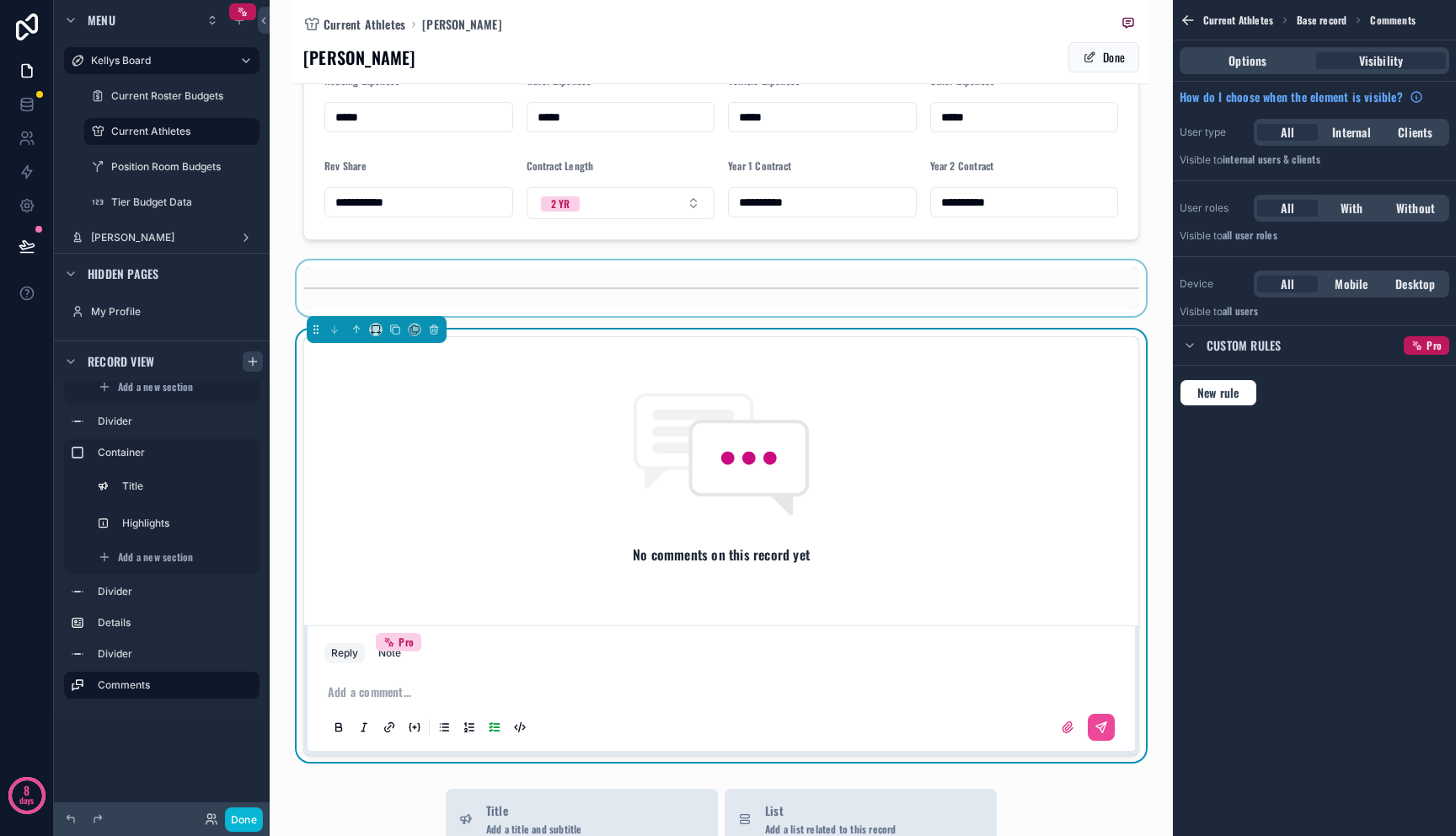
click at [990, 446] on div "No comments on this record yet" at bounding box center [721, 478] width 834 height 282
click at [611, 413] on div "No comments on this record yet" at bounding box center [721, 478] width 834 height 282
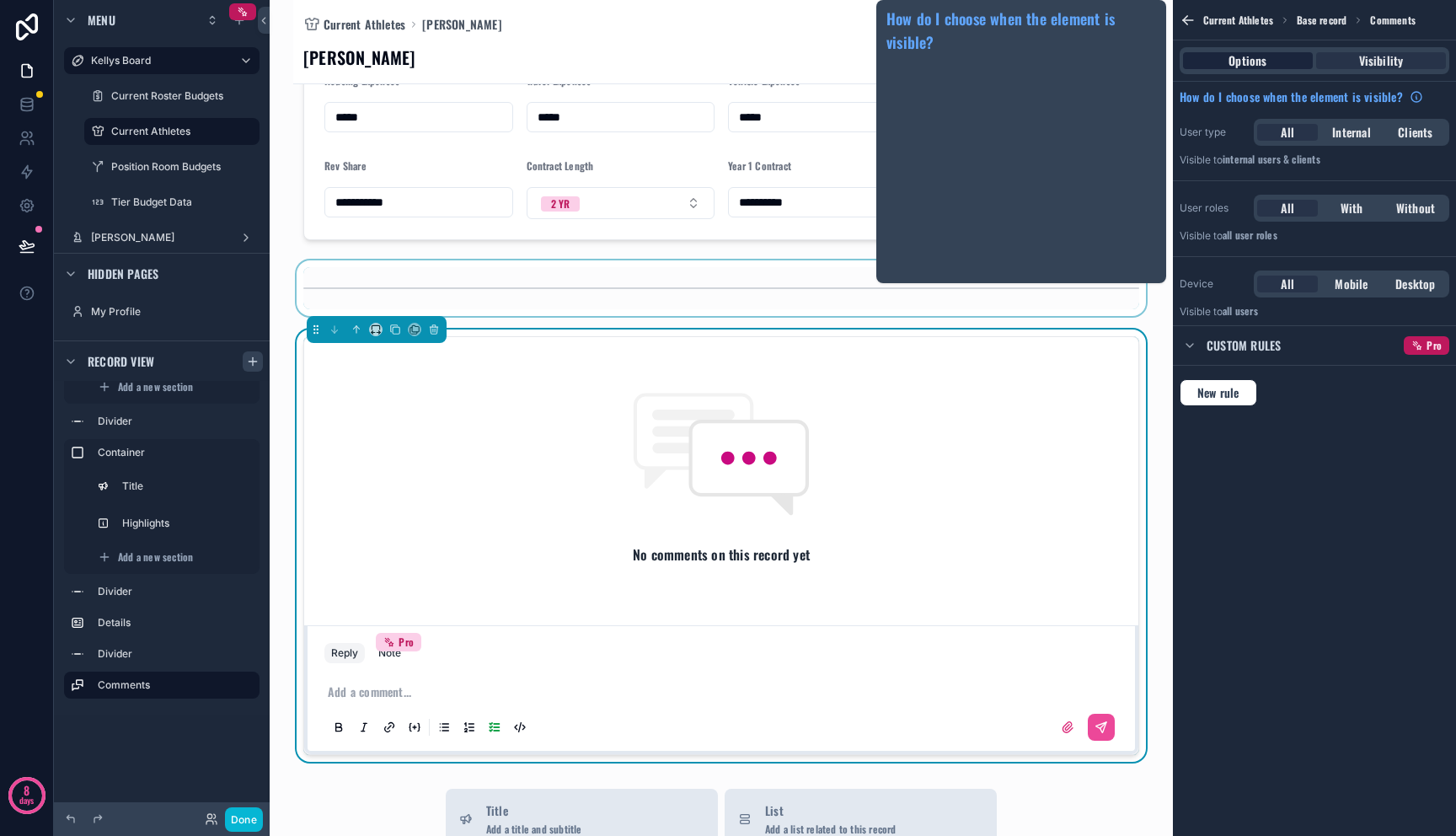
click at [1276, 56] on div "Options" at bounding box center [1248, 60] width 130 height 17
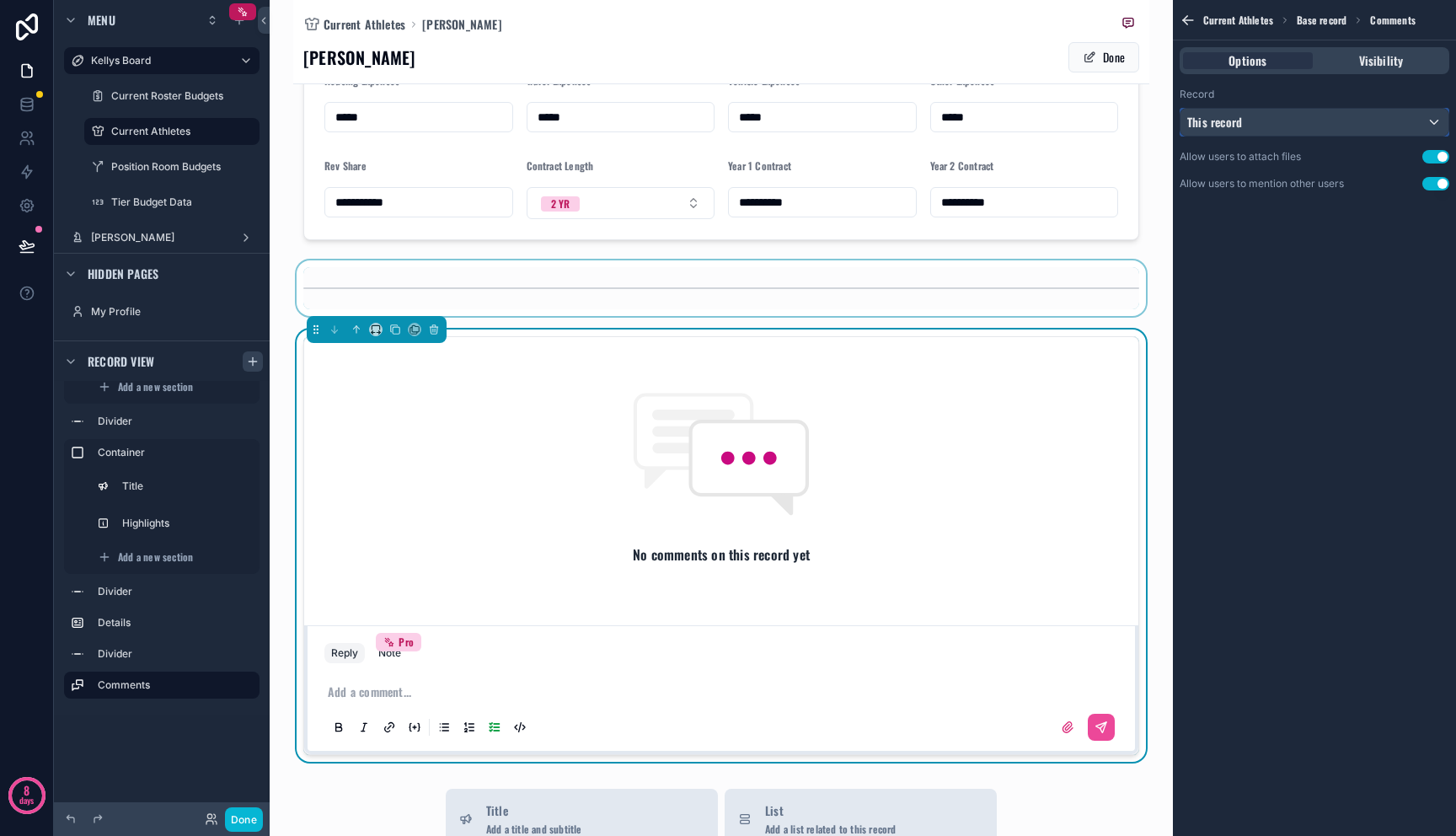
click at [1277, 123] on div "This record" at bounding box center [1314, 122] width 268 height 27
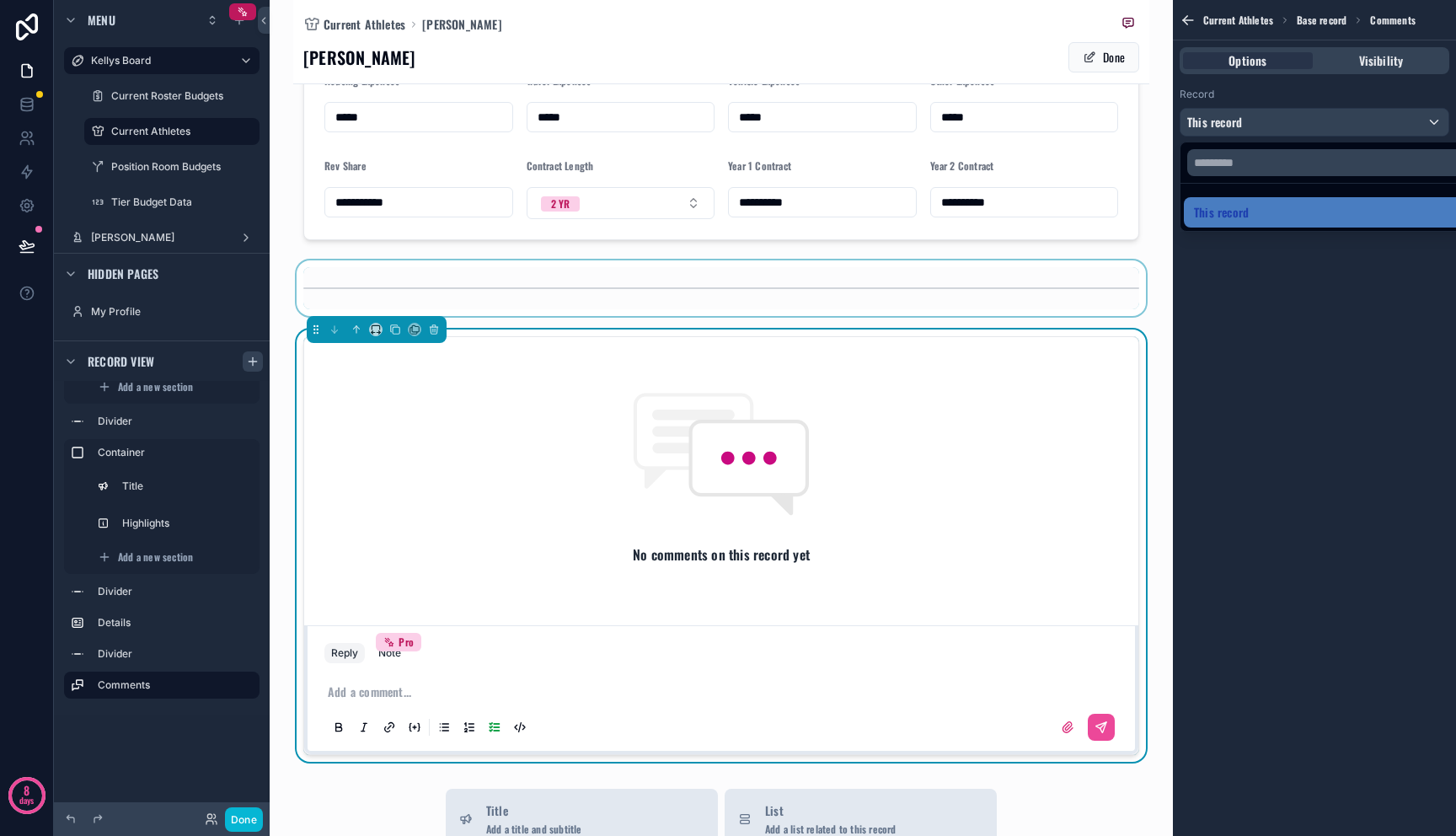
click at [1277, 123] on div "scrollable content" at bounding box center [728, 418] width 1456 height 836
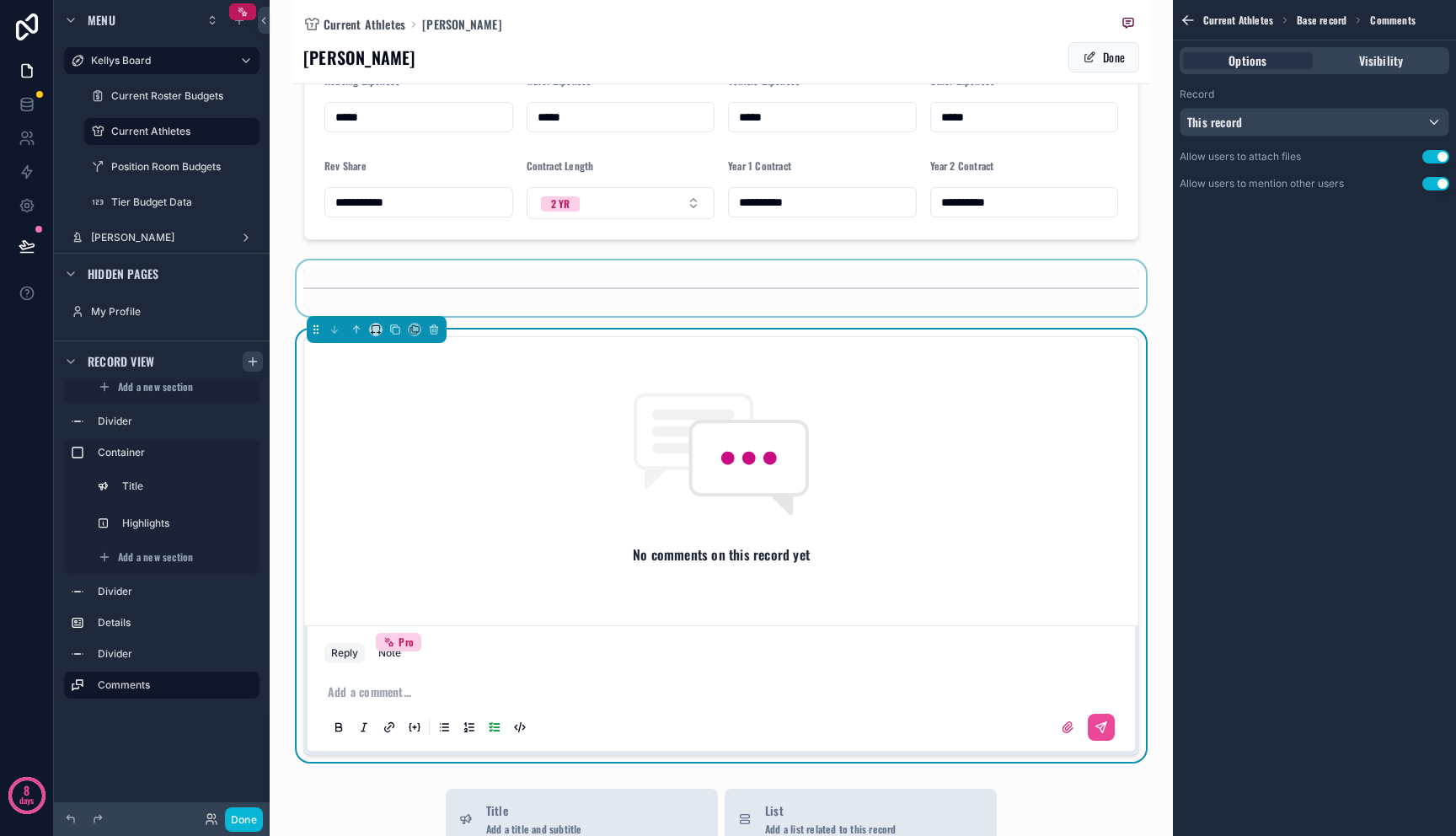
click at [998, 292] on div "scrollable content" at bounding box center [721, 288] width 856 height 56
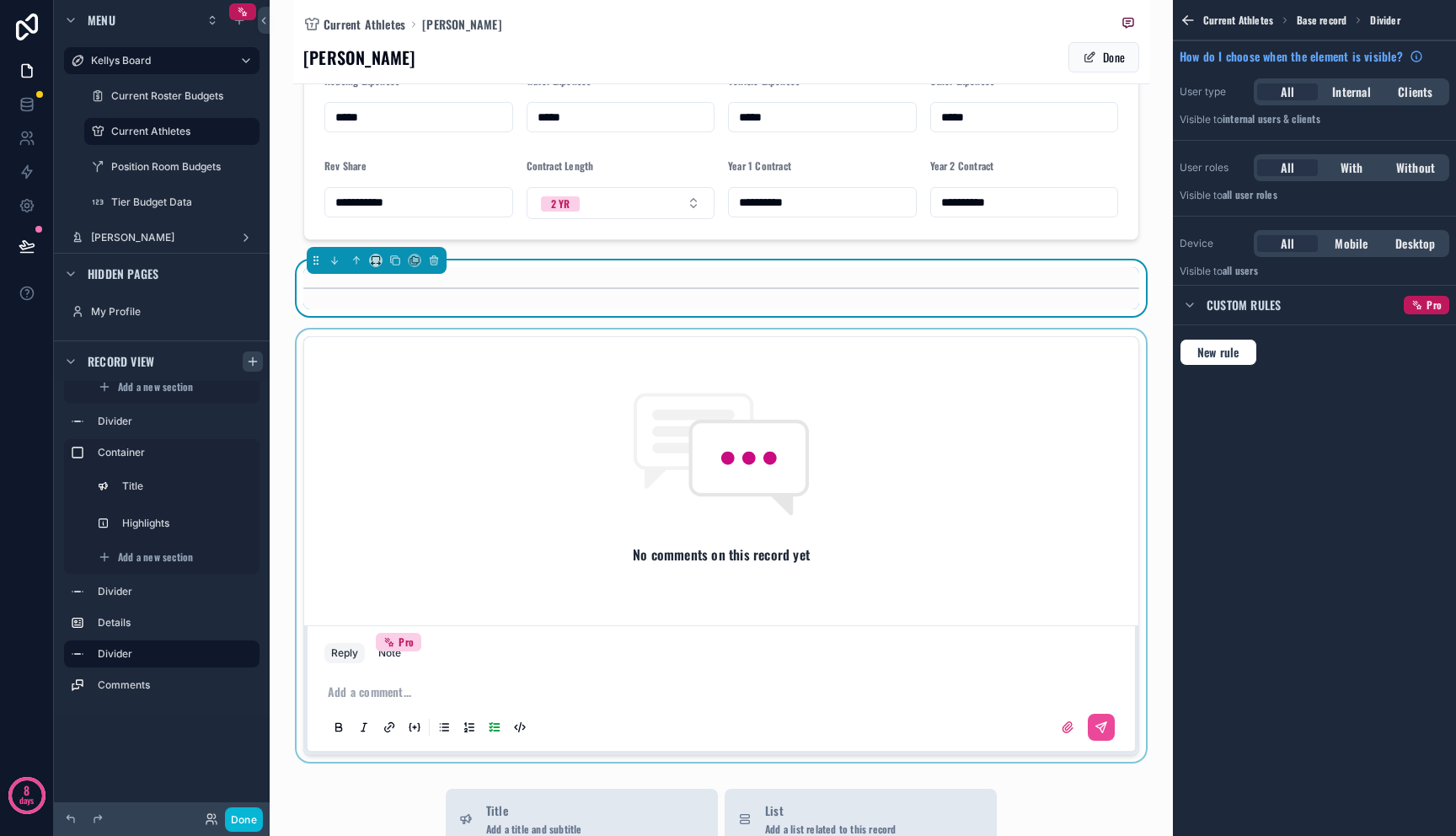
click at [989, 358] on div "scrollable content" at bounding box center [721, 546] width 856 height 432
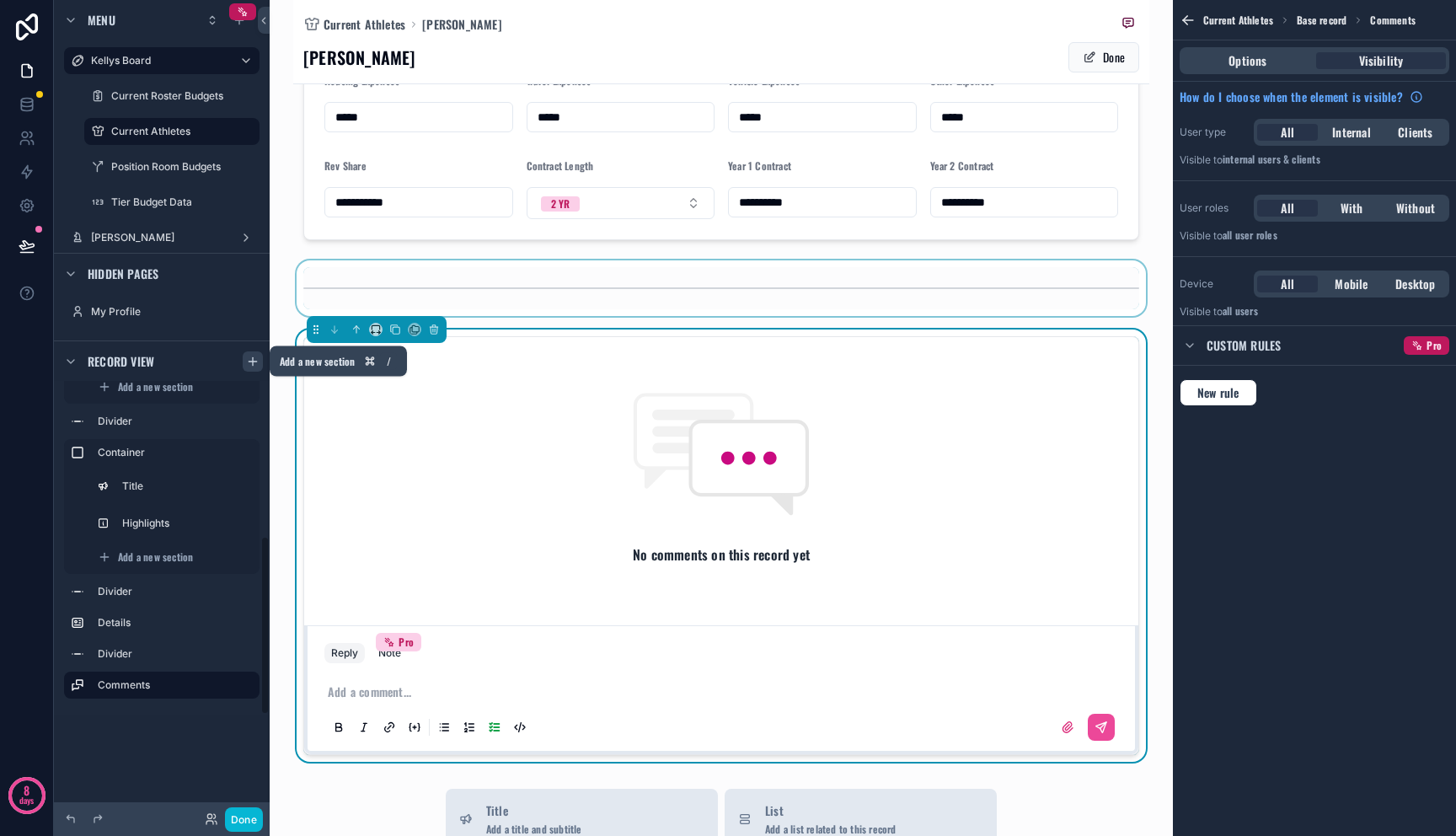
click at [257, 367] on div "scrollable content" at bounding box center [252, 361] width 20 height 20
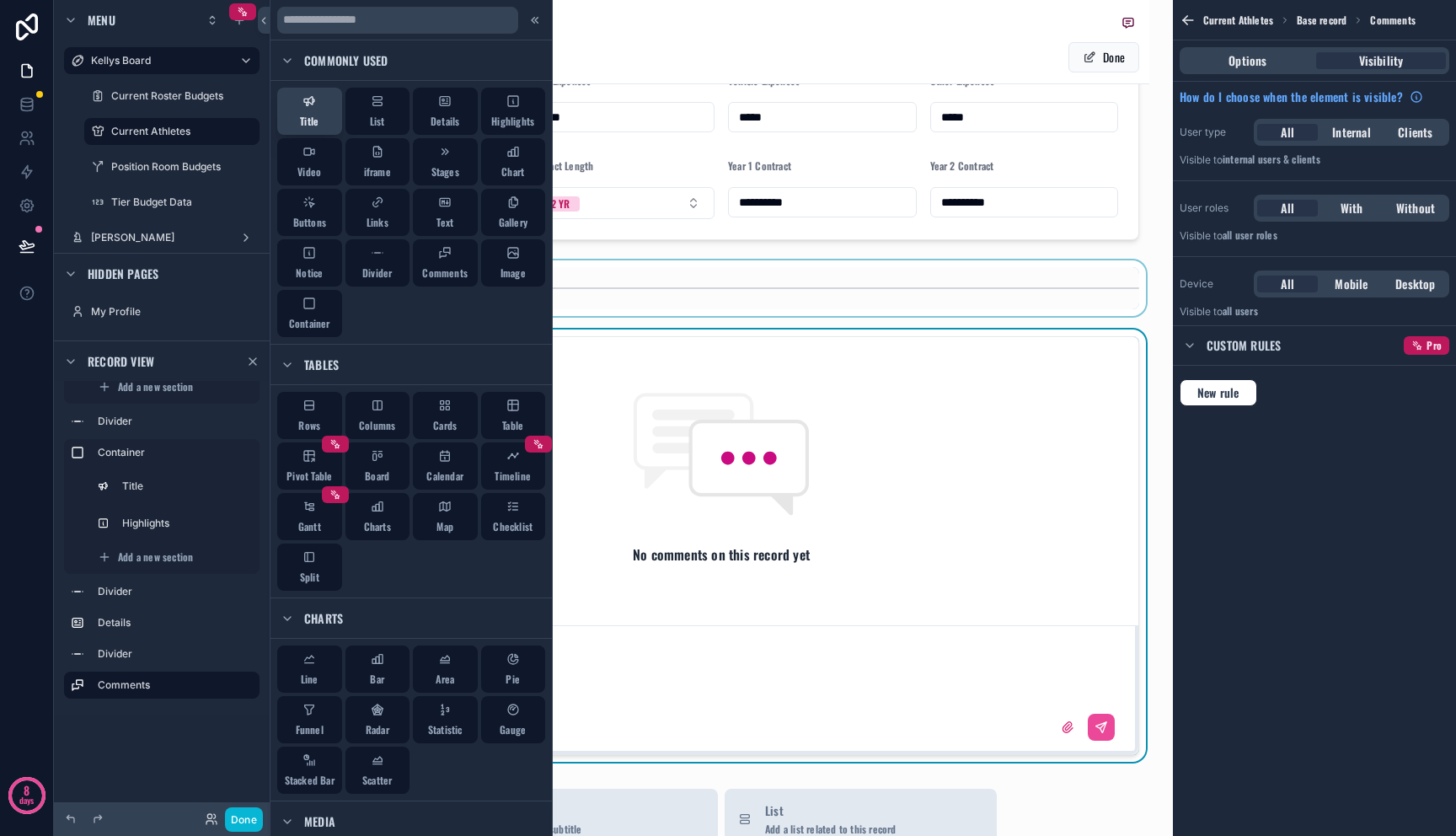
click at [316, 117] on button "Title" at bounding box center [309, 111] width 65 height 47
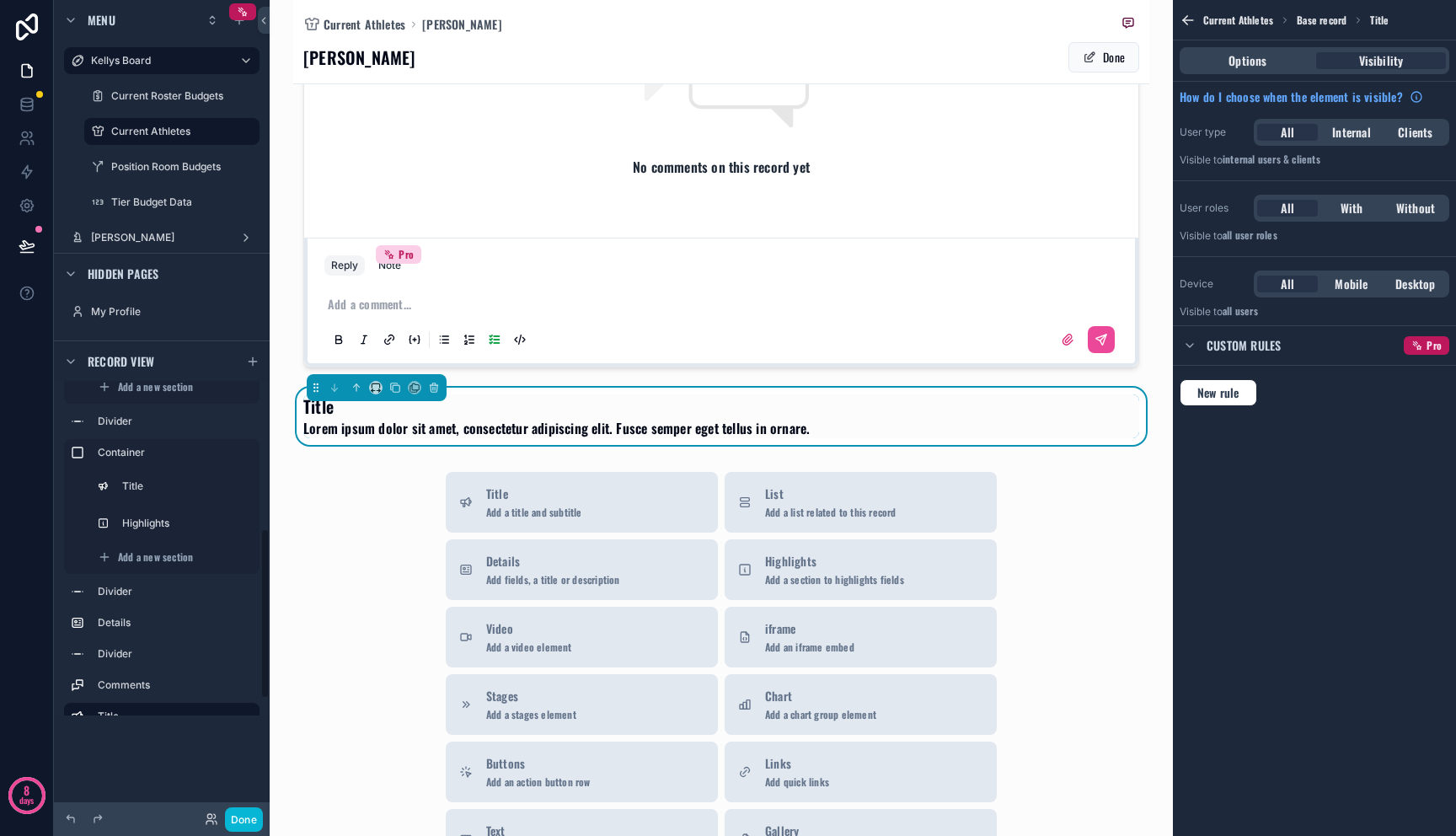
scroll to position [1308, 0]
click at [355, 388] on icon "scrollable content" at bounding box center [356, 387] width 12 height 12
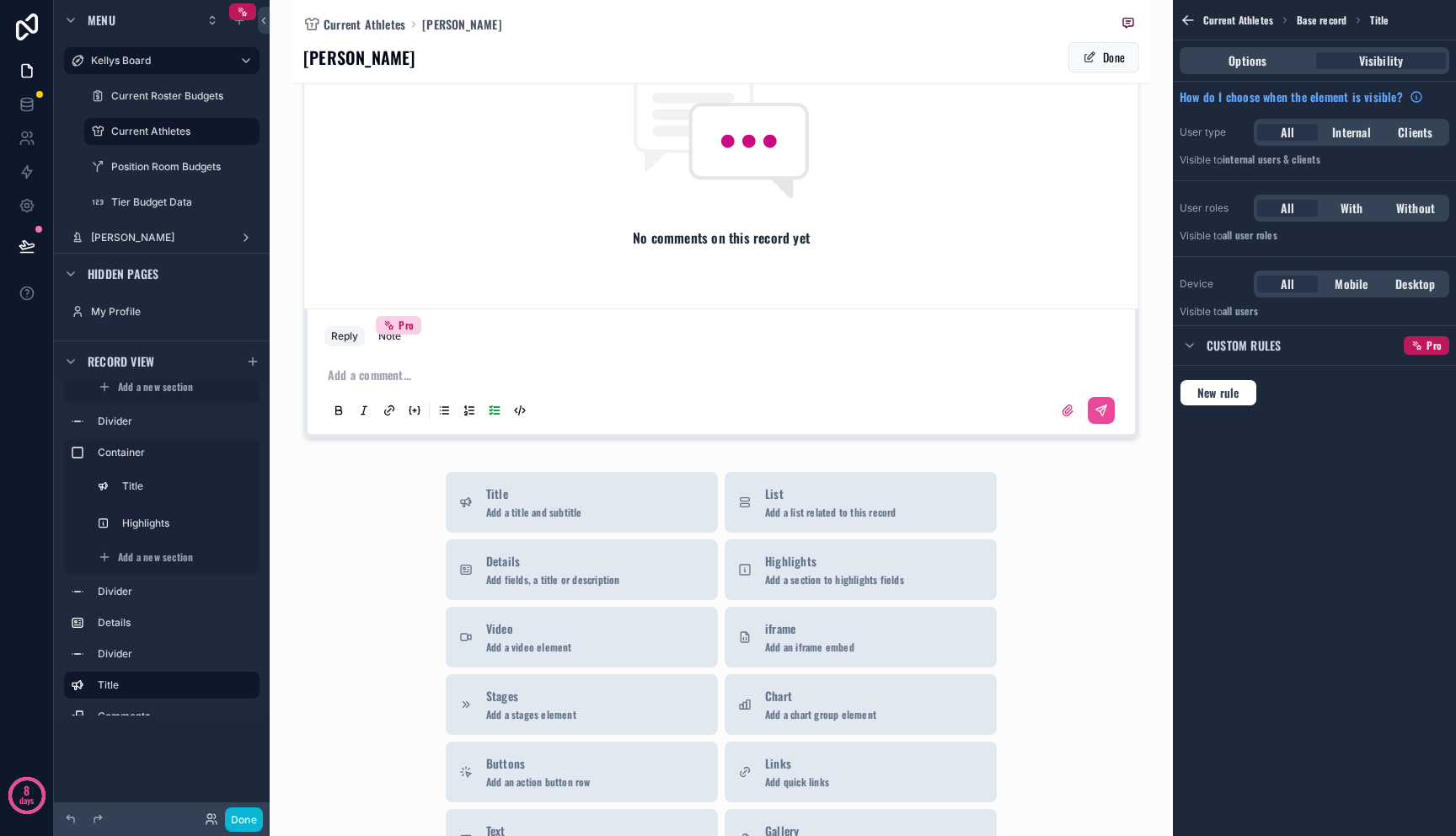
scroll to position [837, 0]
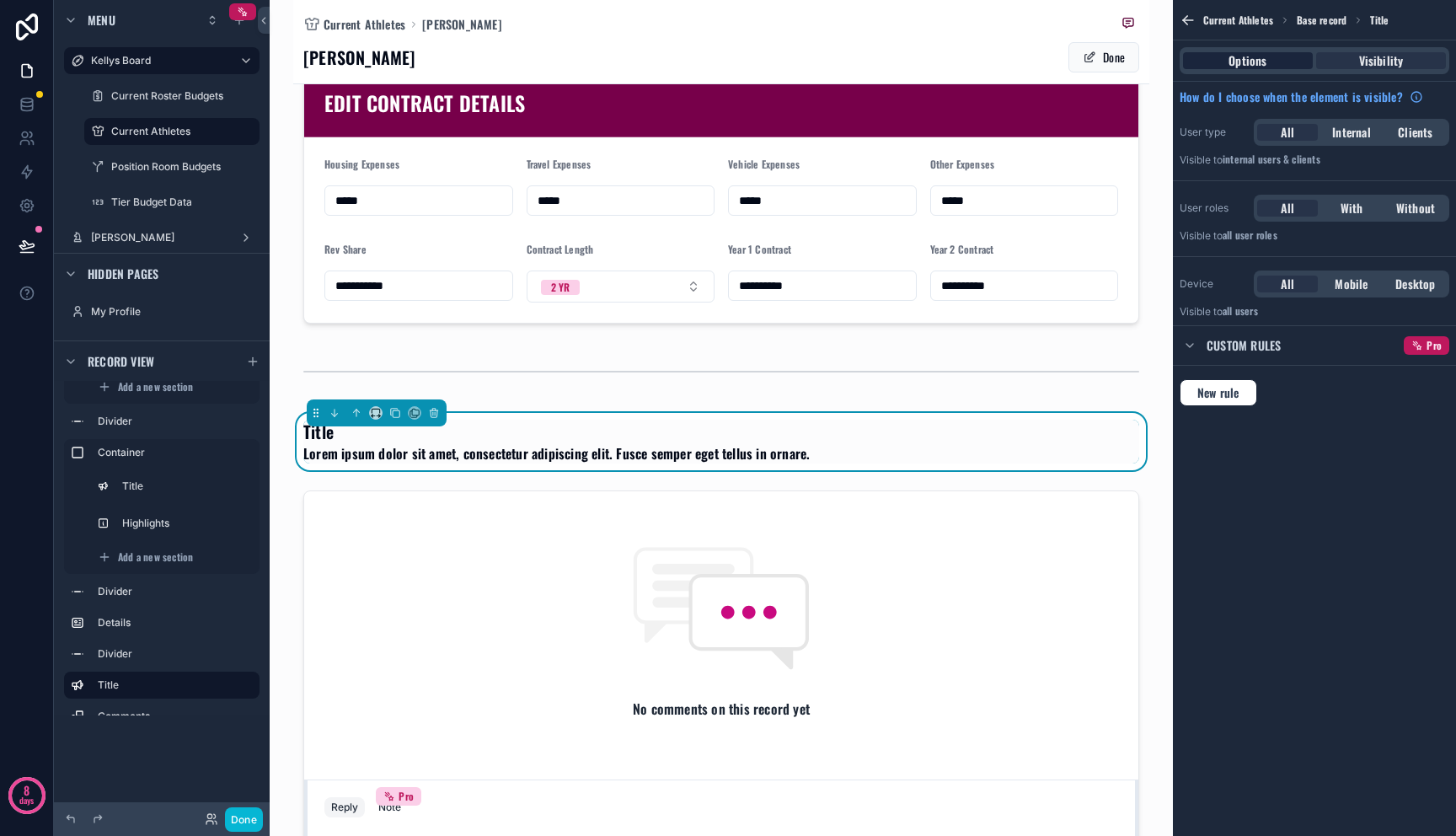
click at [1280, 61] on div "Options" at bounding box center [1248, 60] width 130 height 17
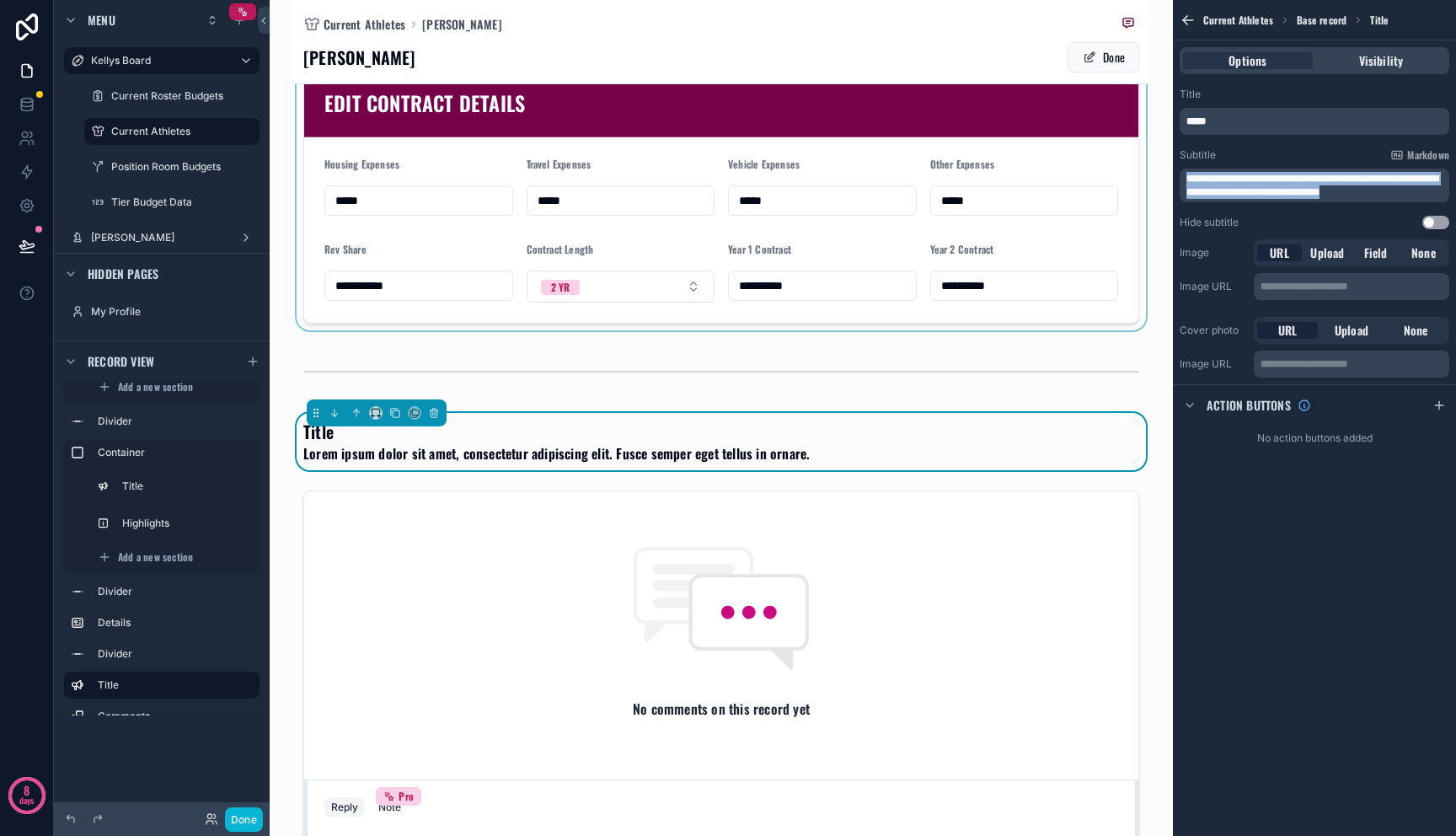
drag, startPoint x: 1352, startPoint y: 189, endPoint x: 1044, endPoint y: 115, distance: 316.8
click at [1045, 115] on div "**********" at bounding box center [862, 418] width 1187 height 836
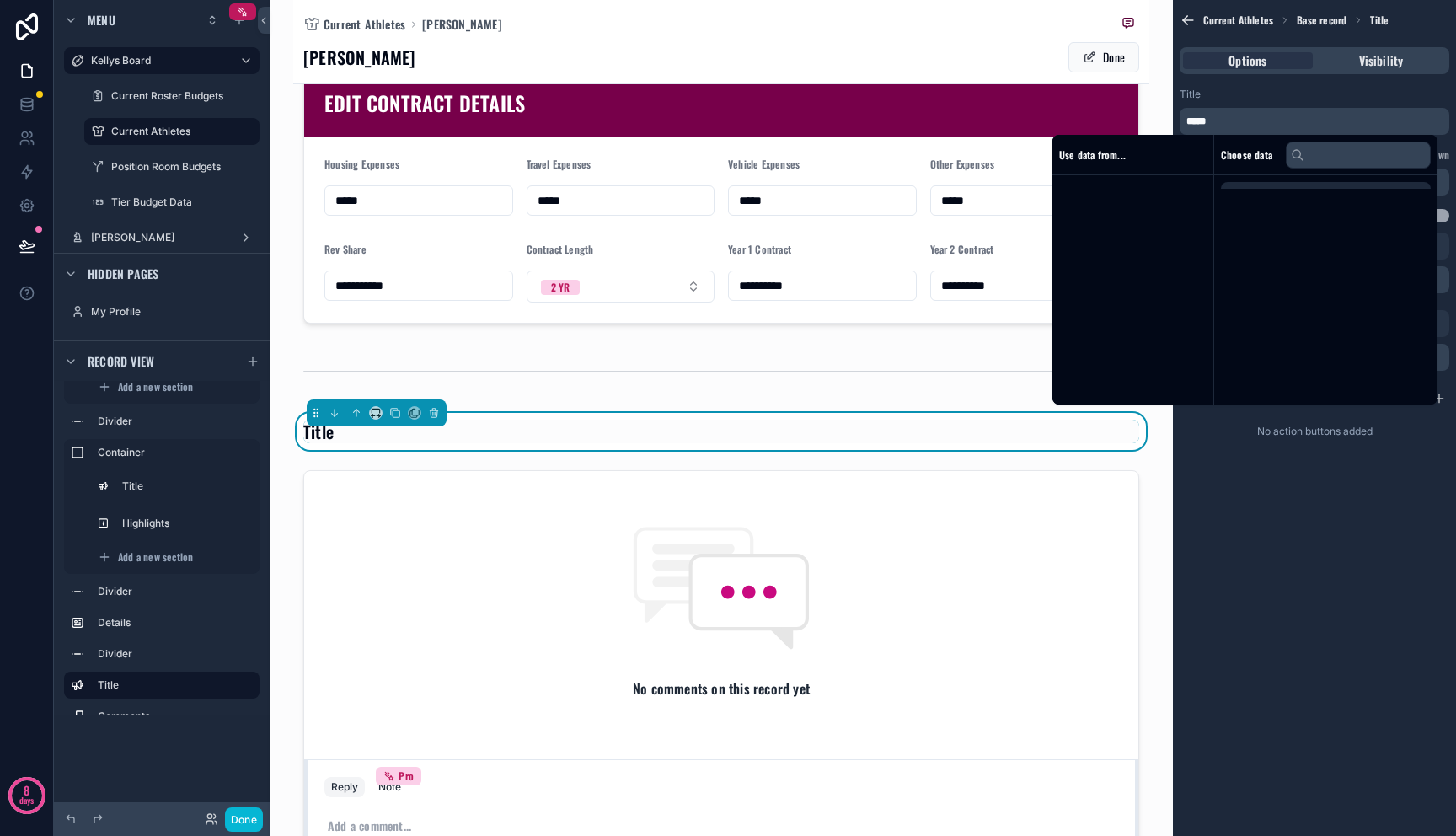
click at [1215, 121] on p "*****" at bounding box center [1316, 121] width 260 height 13
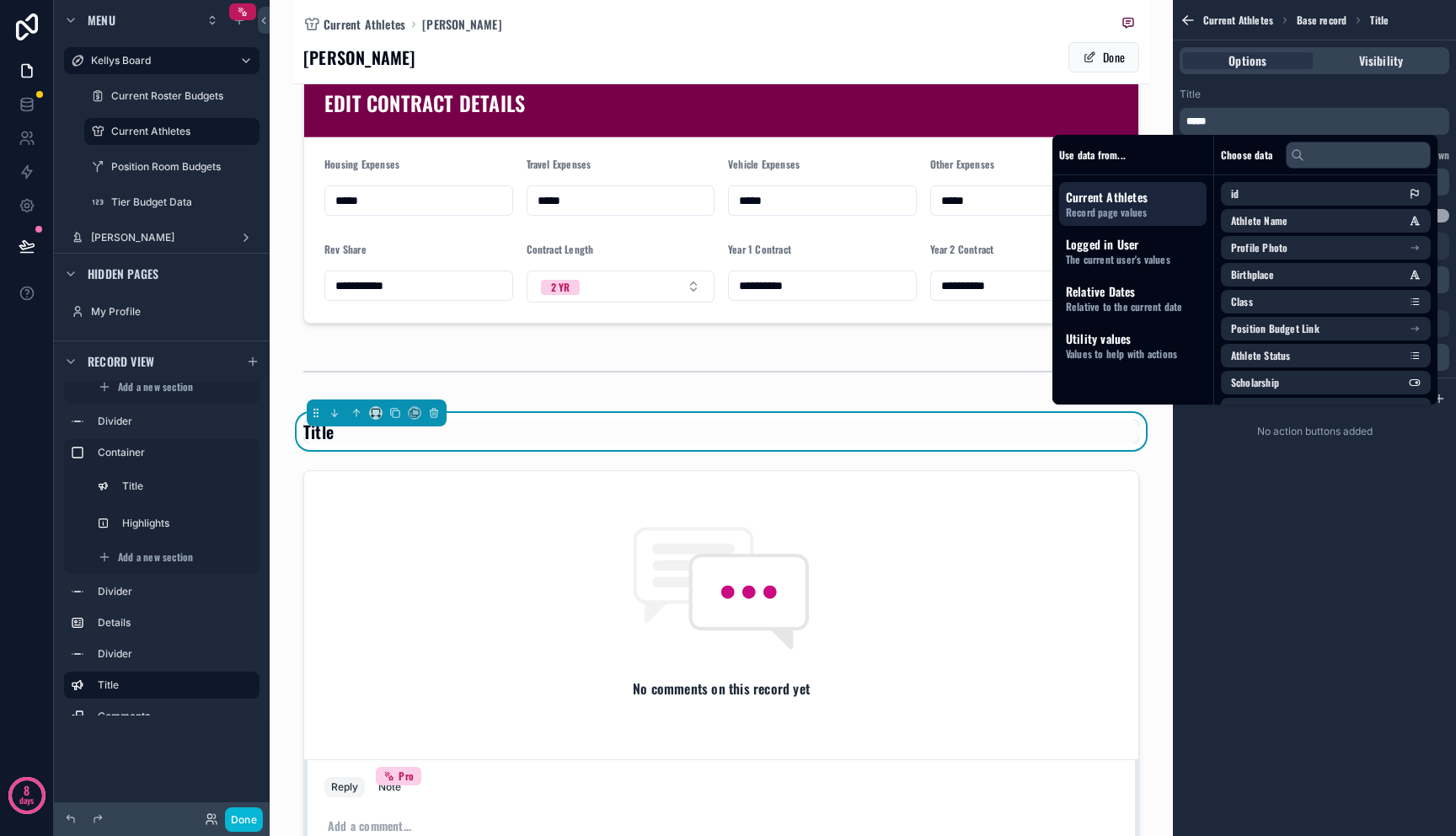
click at [1215, 121] on p "*****" at bounding box center [1316, 121] width 260 height 13
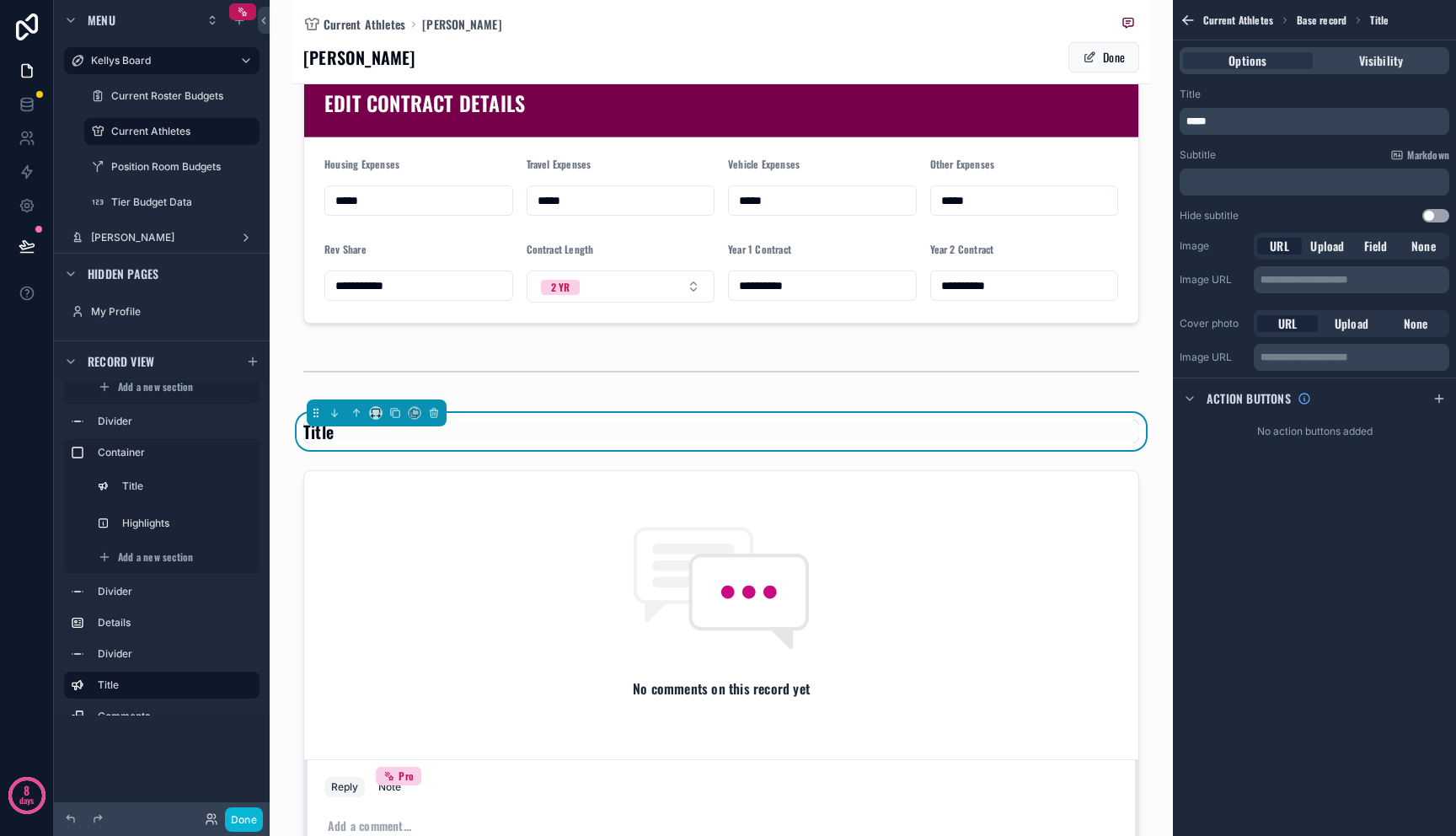
click at [1215, 121] on p "*****" at bounding box center [1316, 121] width 260 height 13
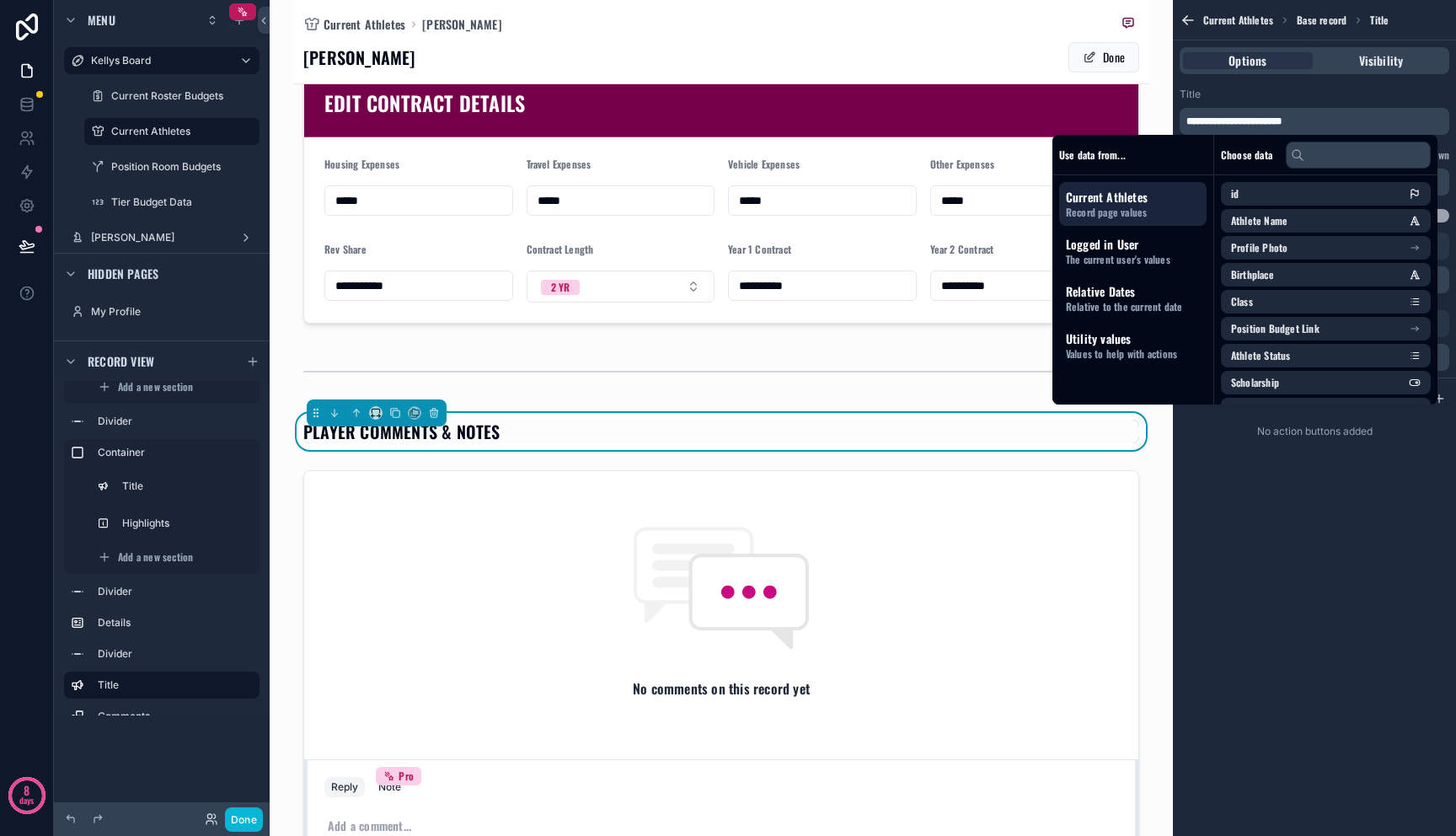
click at [789, 420] on div "PLAYER COMMENTS & NOTES" at bounding box center [721, 431] width 856 height 37
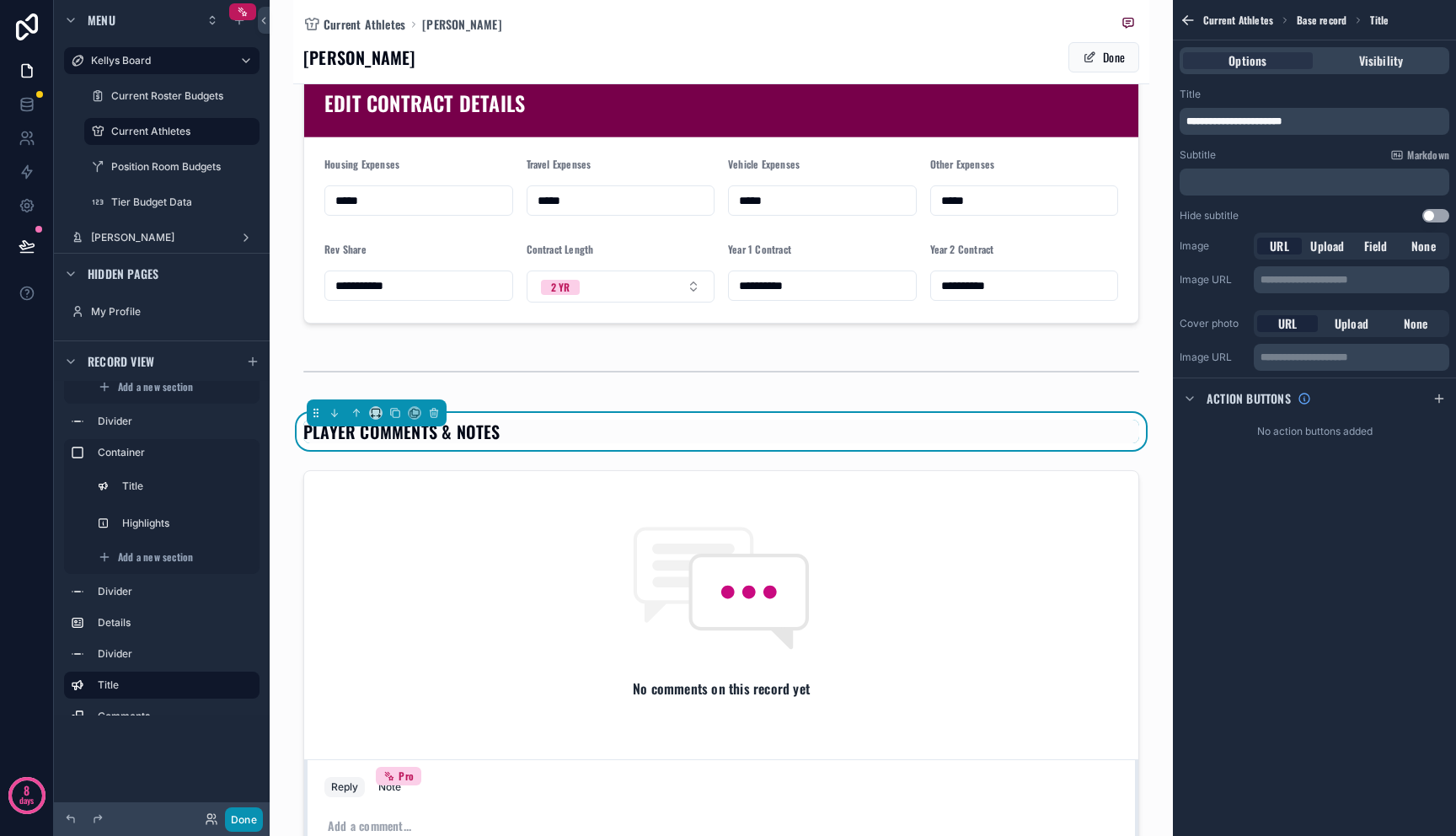
click at [246, 819] on button "Done" at bounding box center [244, 819] width 38 height 24
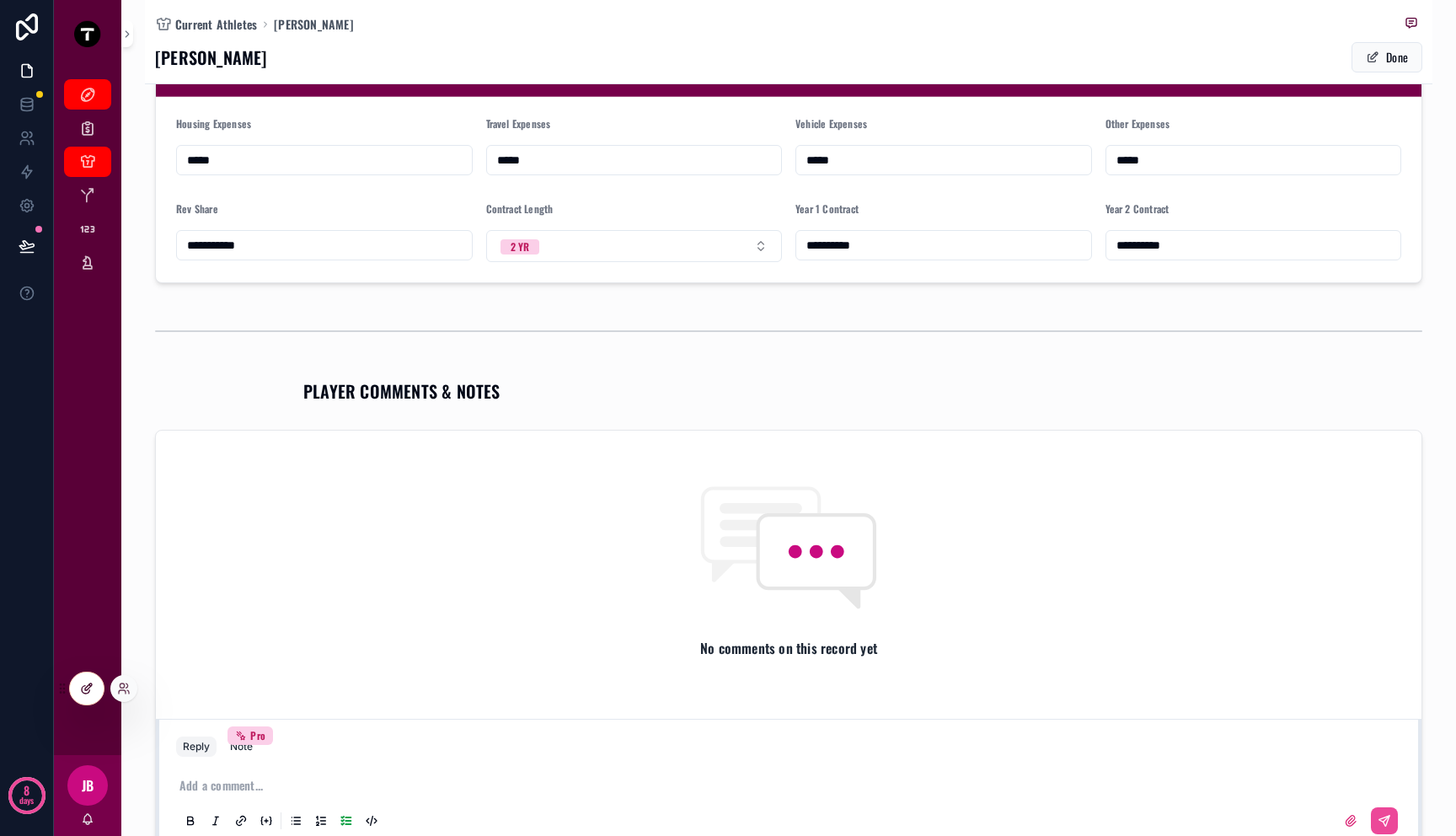
click at [88, 682] on icon at bounding box center [86, 688] width 13 height 13
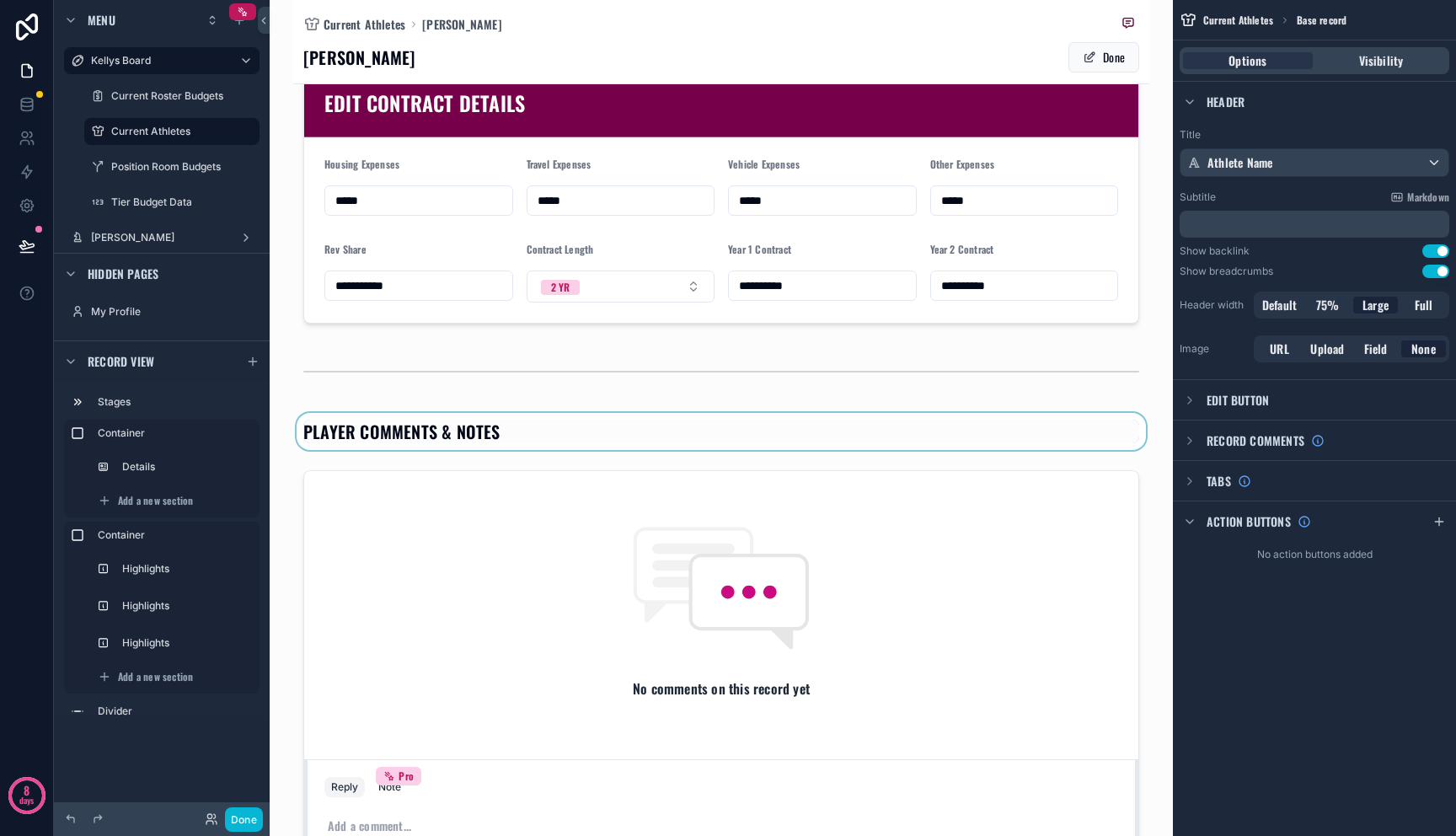
click at [491, 441] on div "scrollable content" at bounding box center [721, 431] width 856 height 37
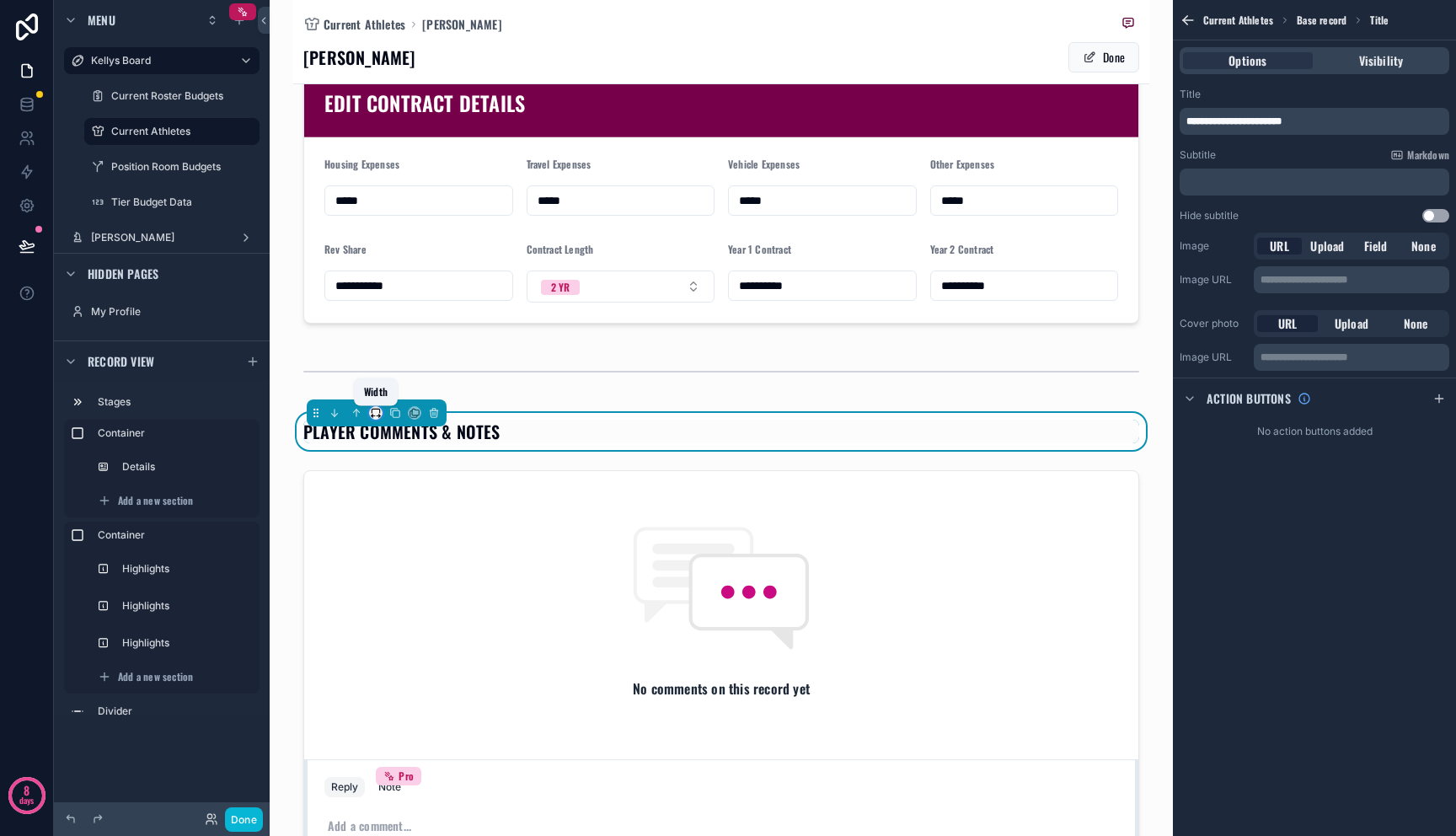
click at [372, 412] on icon "scrollable content" at bounding box center [375, 413] width 12 height 12
click at [421, 635] on span "Full width" at bounding box center [407, 639] width 49 height 20
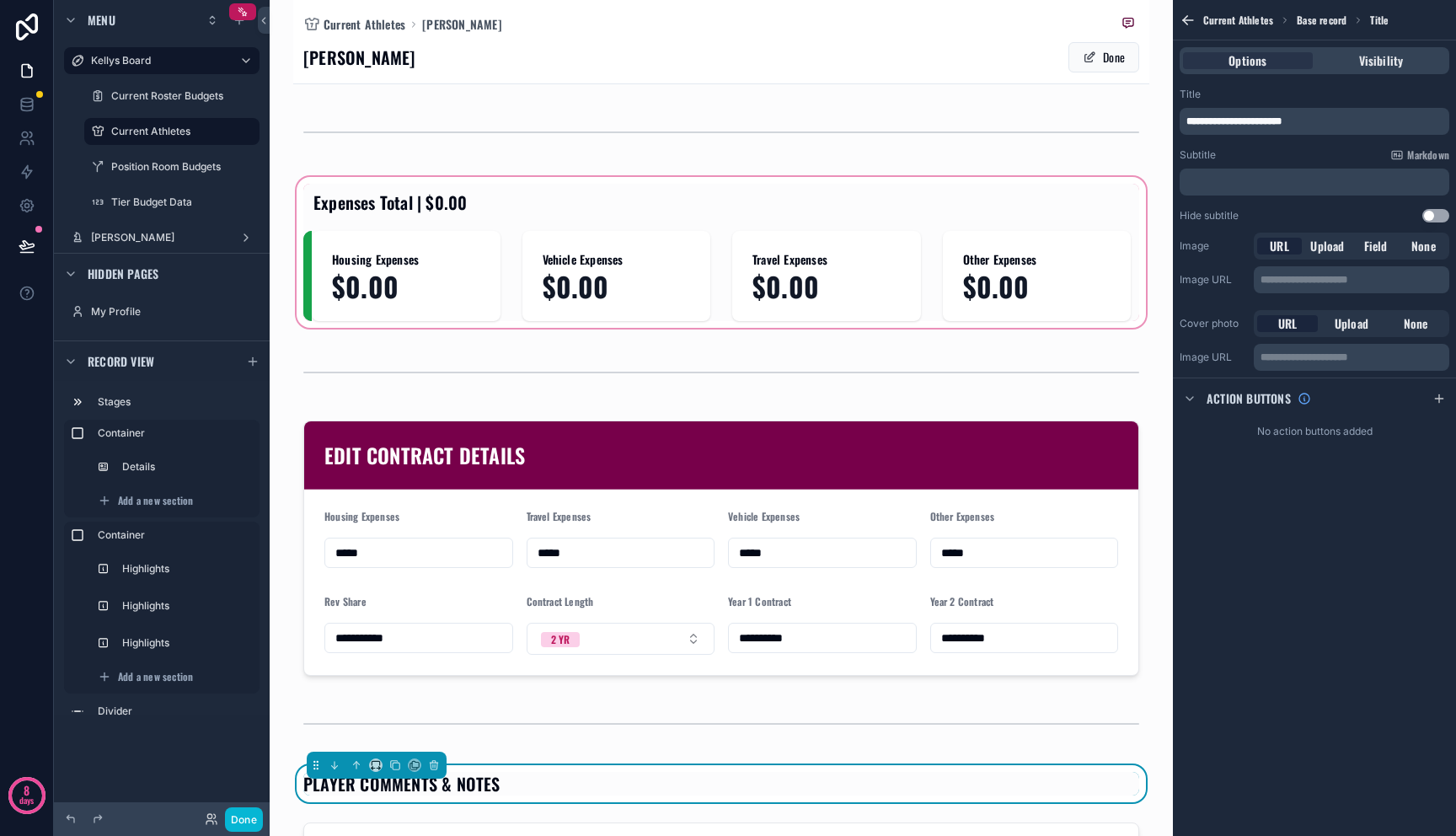
scroll to position [192, 0]
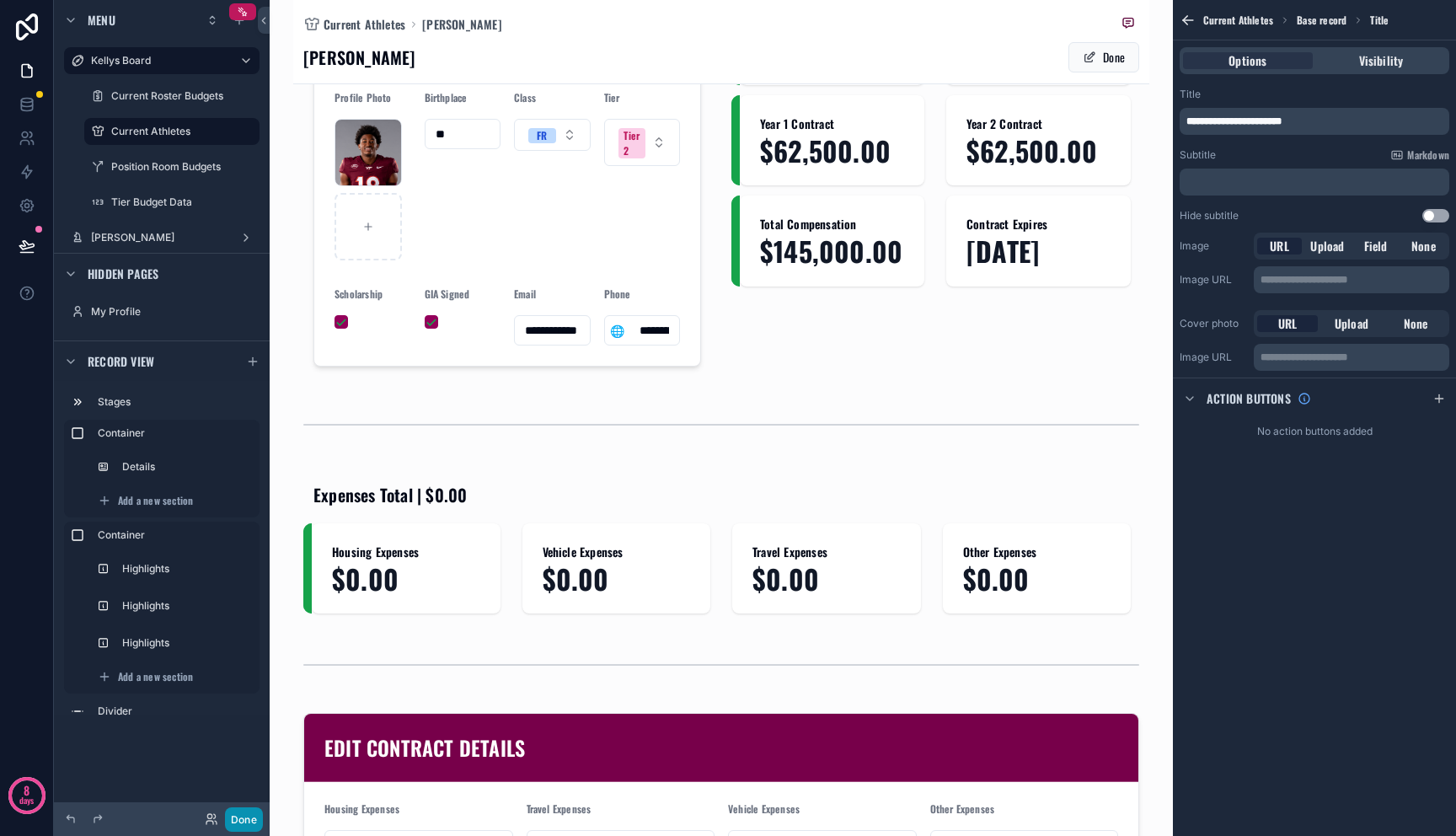
click at [231, 816] on button "Done" at bounding box center [244, 819] width 38 height 24
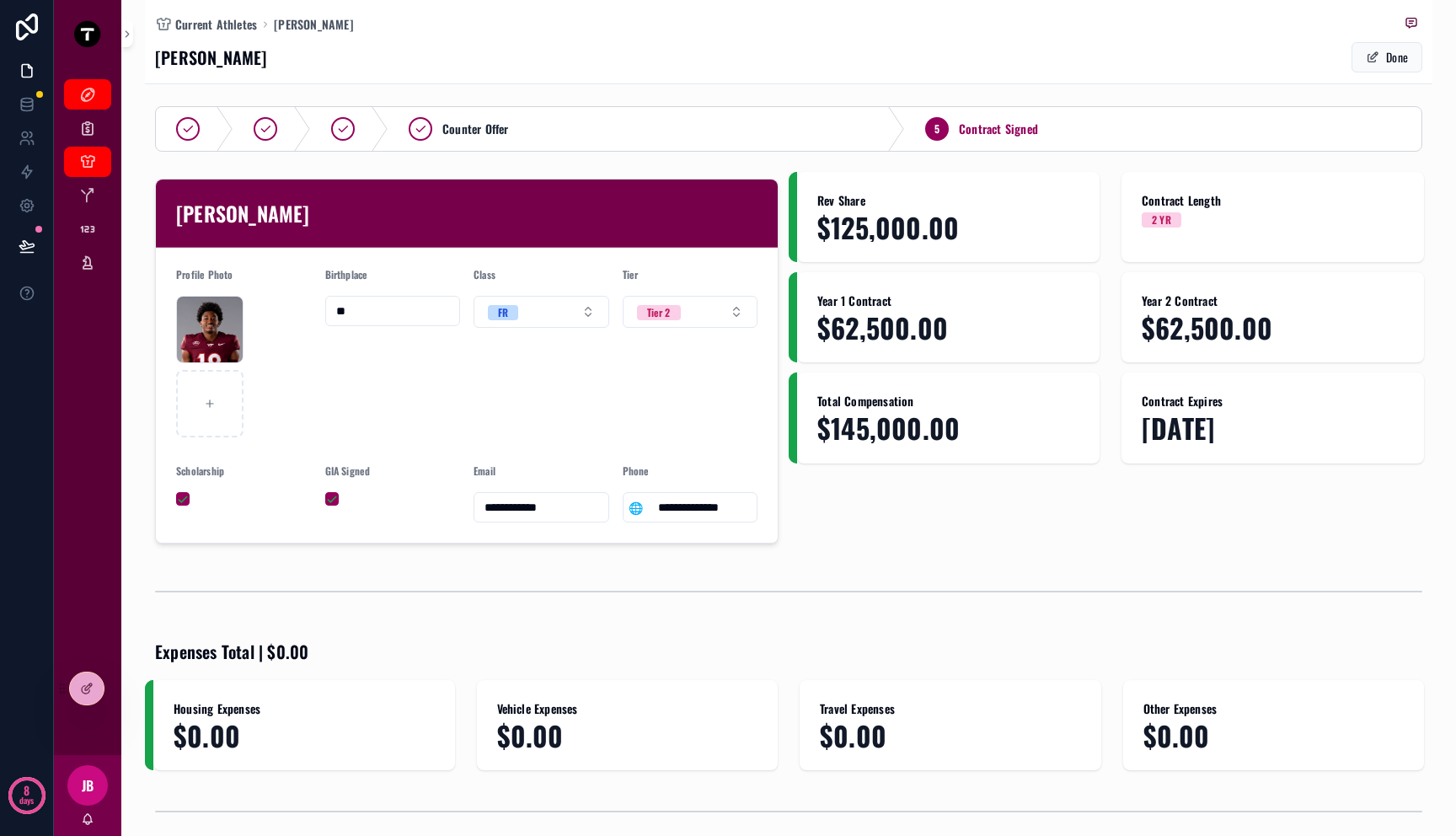
scroll to position [0, 0]
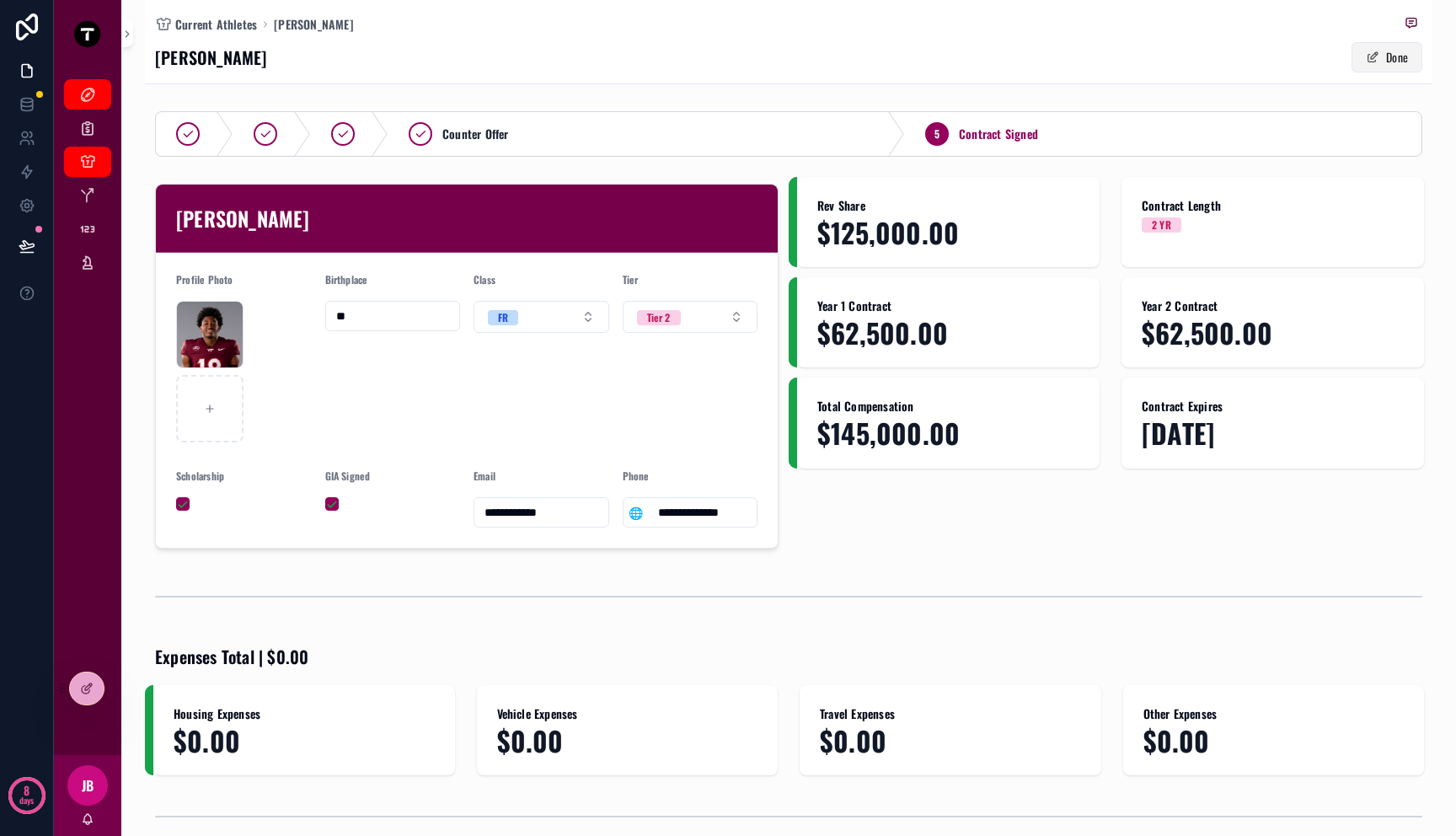
click at [1397, 44] on button "Done" at bounding box center [1387, 57] width 71 height 30
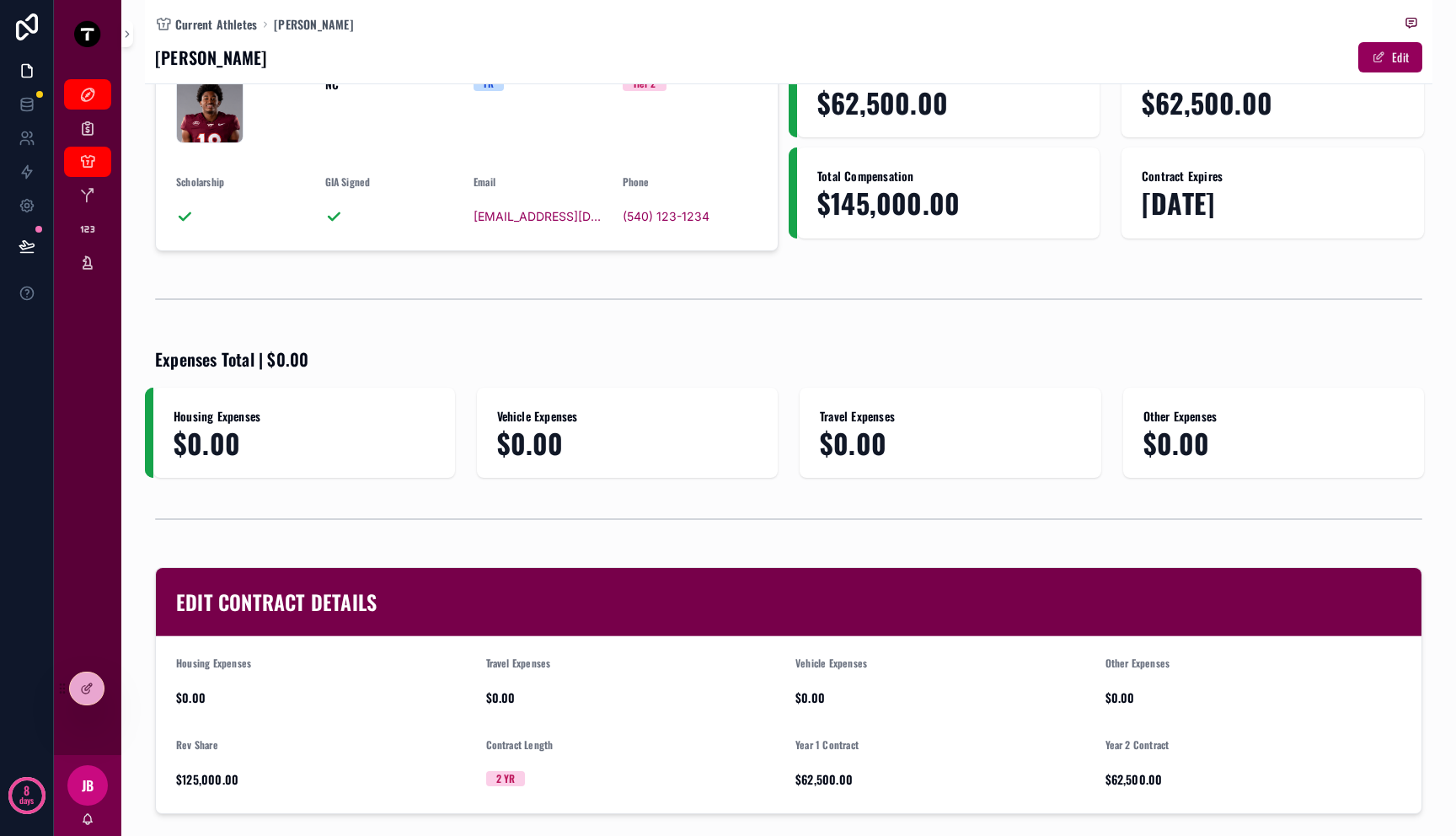
scroll to position [471, 0]
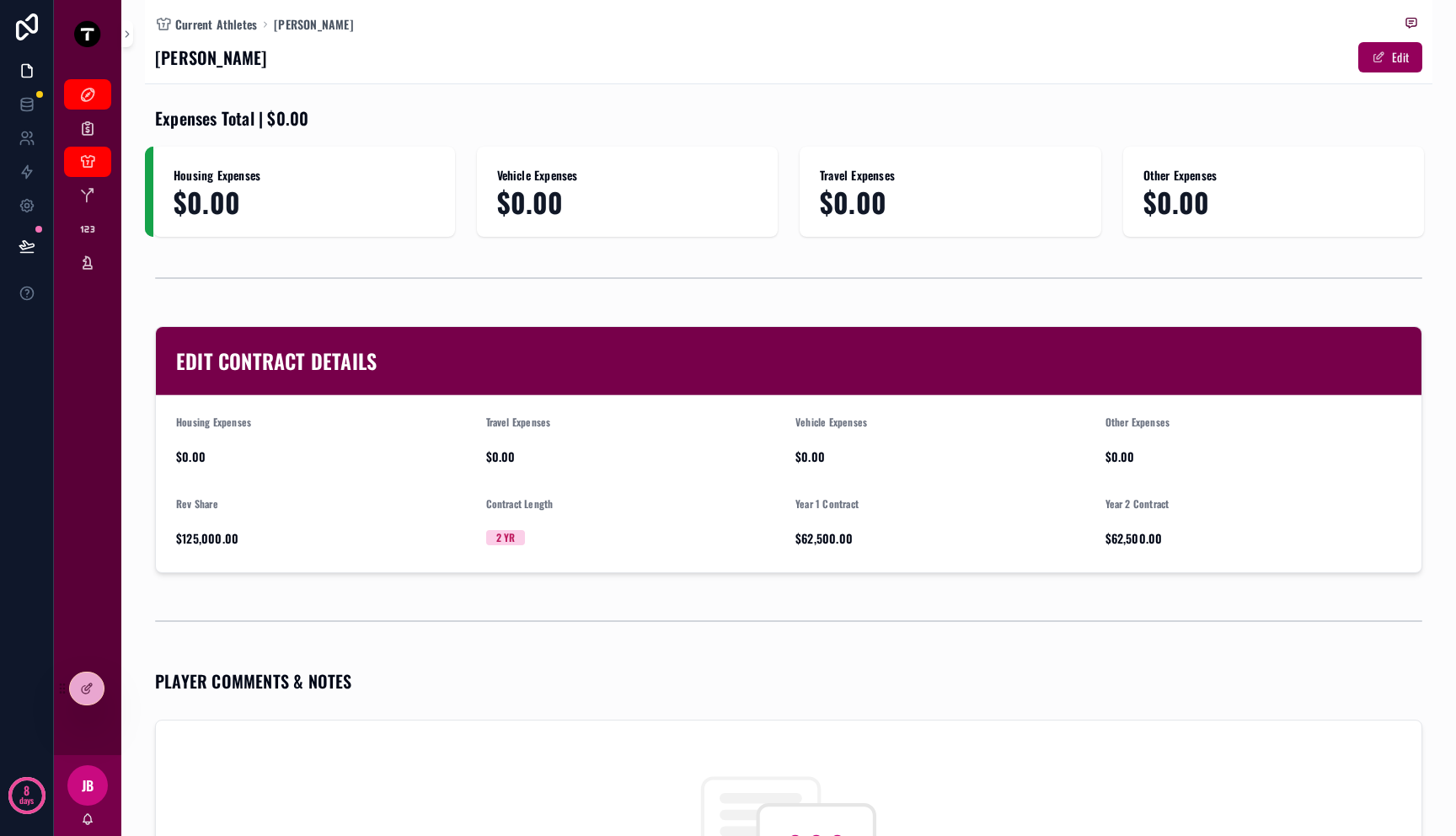
click at [493, 521] on div "Contract Length 2 YR" at bounding box center [635, 525] width 297 height 55
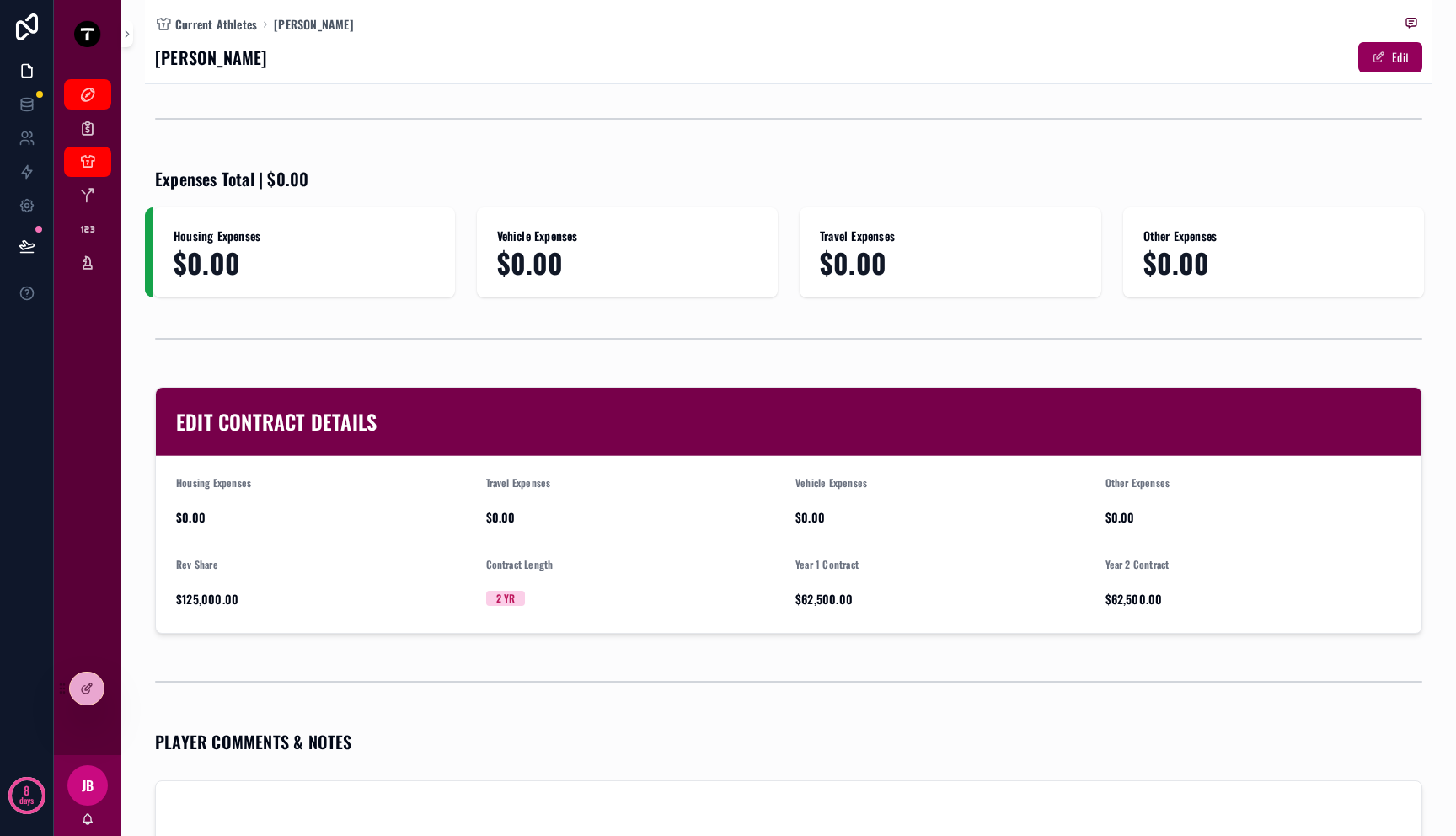
scroll to position [88, 0]
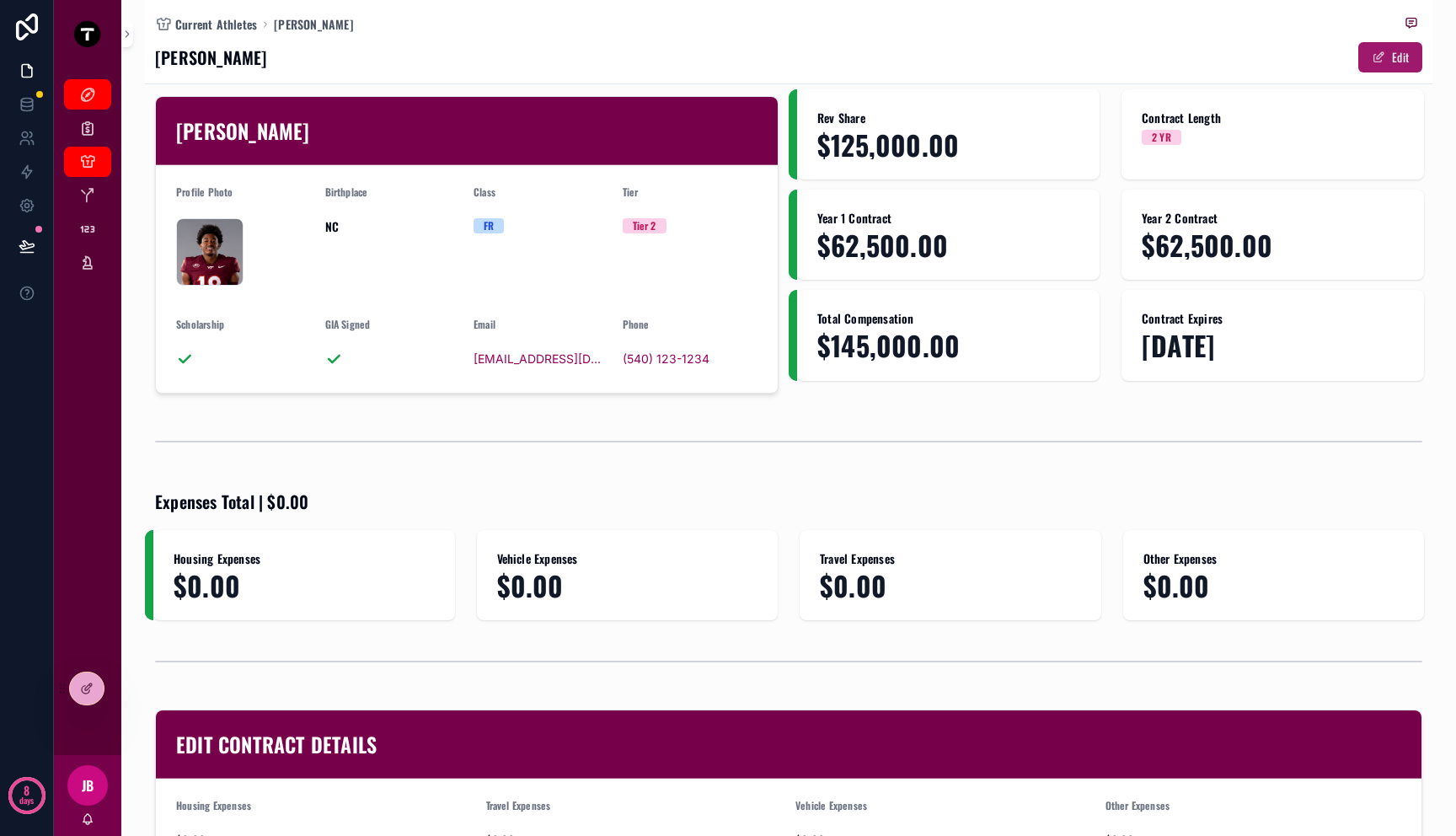
click at [1377, 60] on button "Edit" at bounding box center [1390, 57] width 64 height 30
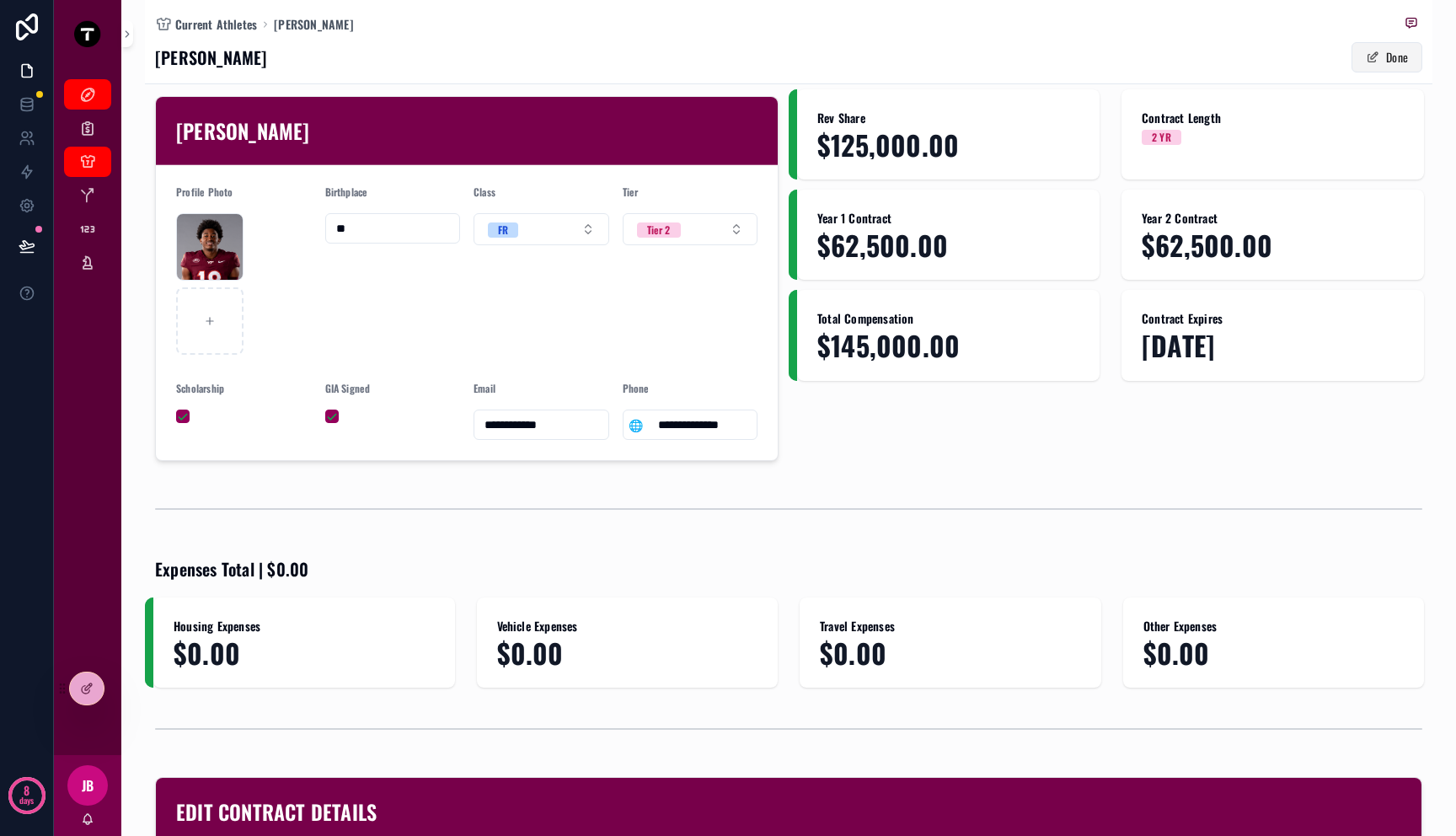
click at [1377, 60] on button "Done" at bounding box center [1387, 57] width 71 height 30
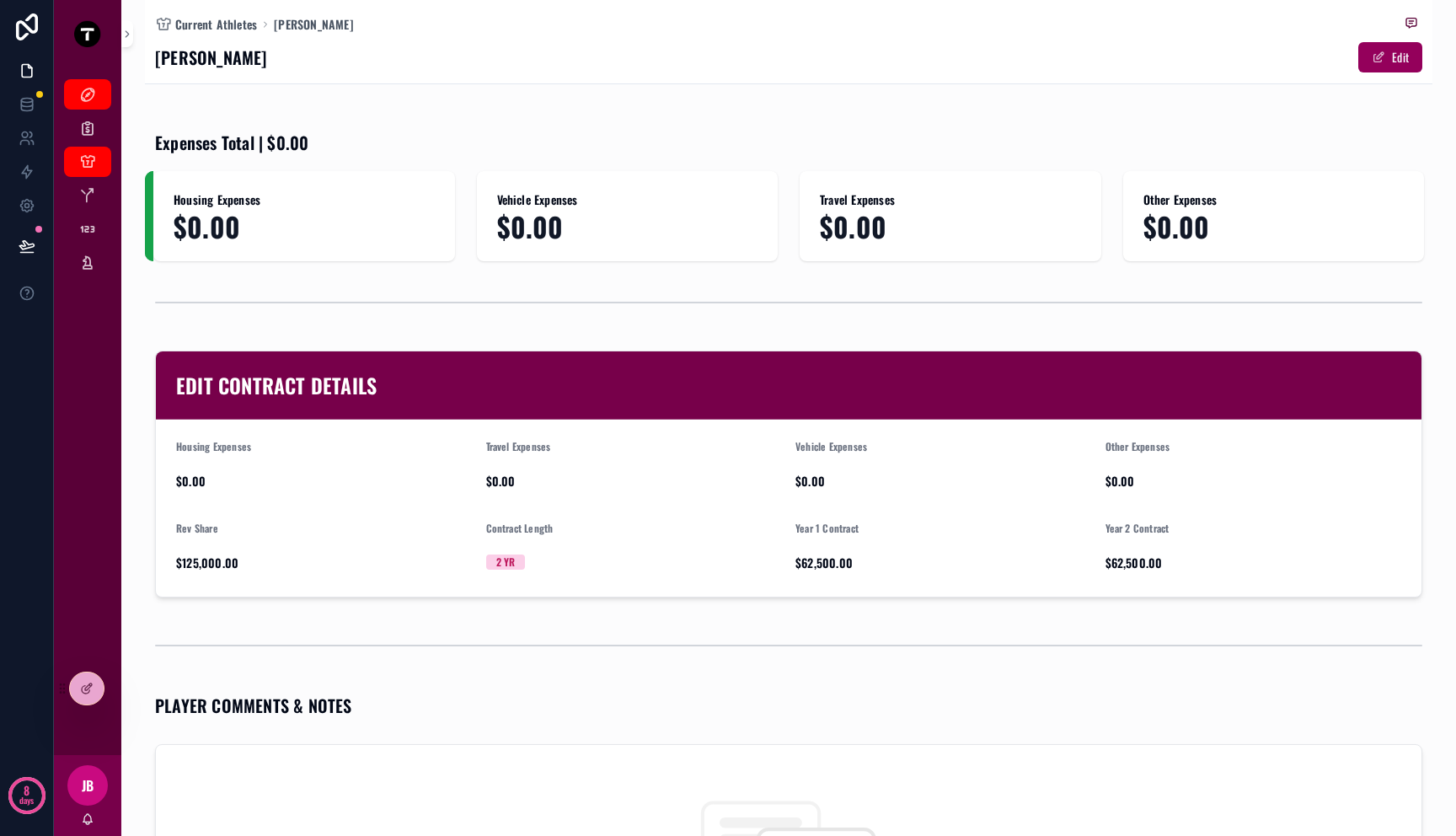
scroll to position [0, 0]
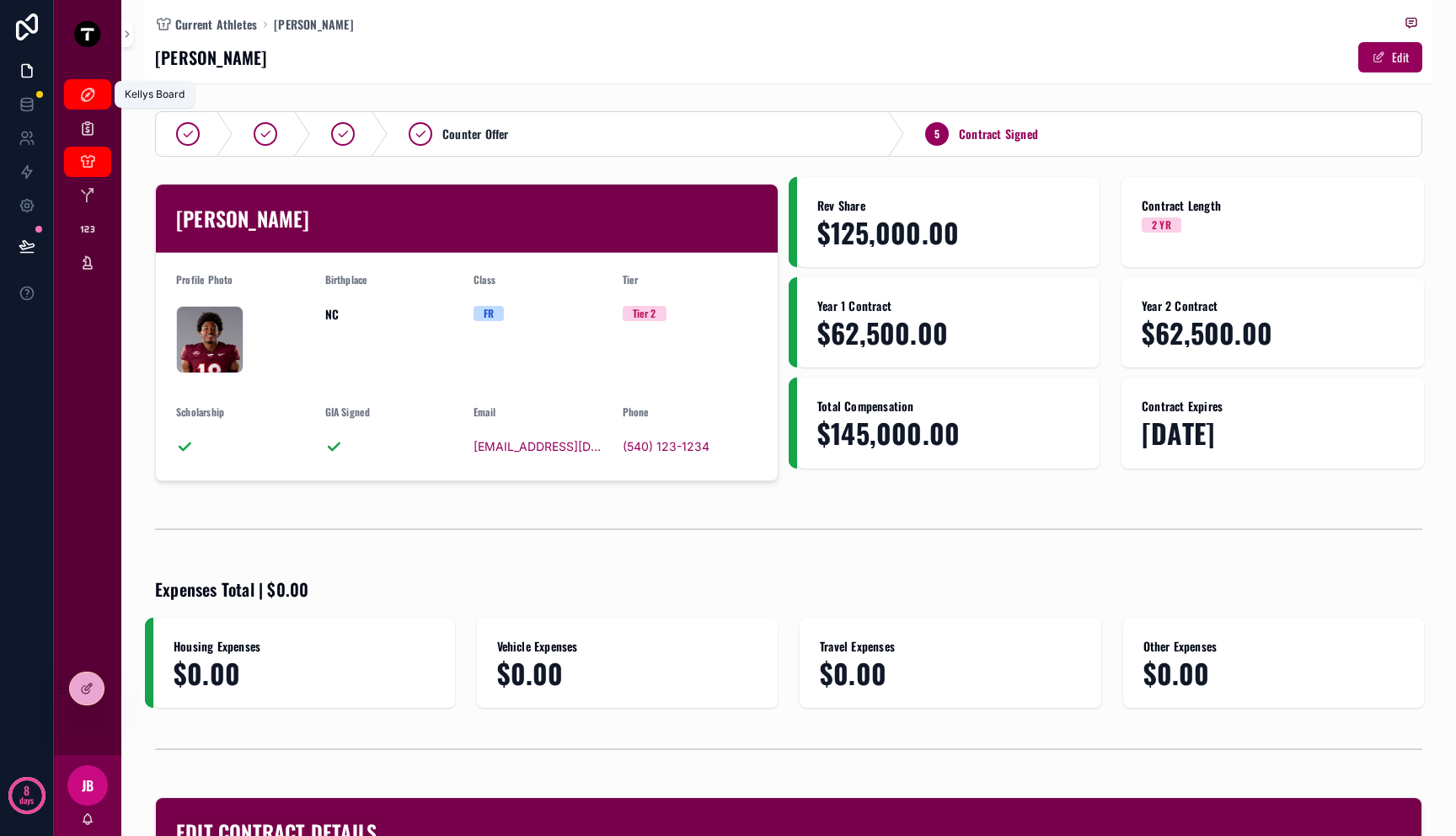
click at [97, 105] on div "Kellys Board" at bounding box center [87, 94] width 27 height 27
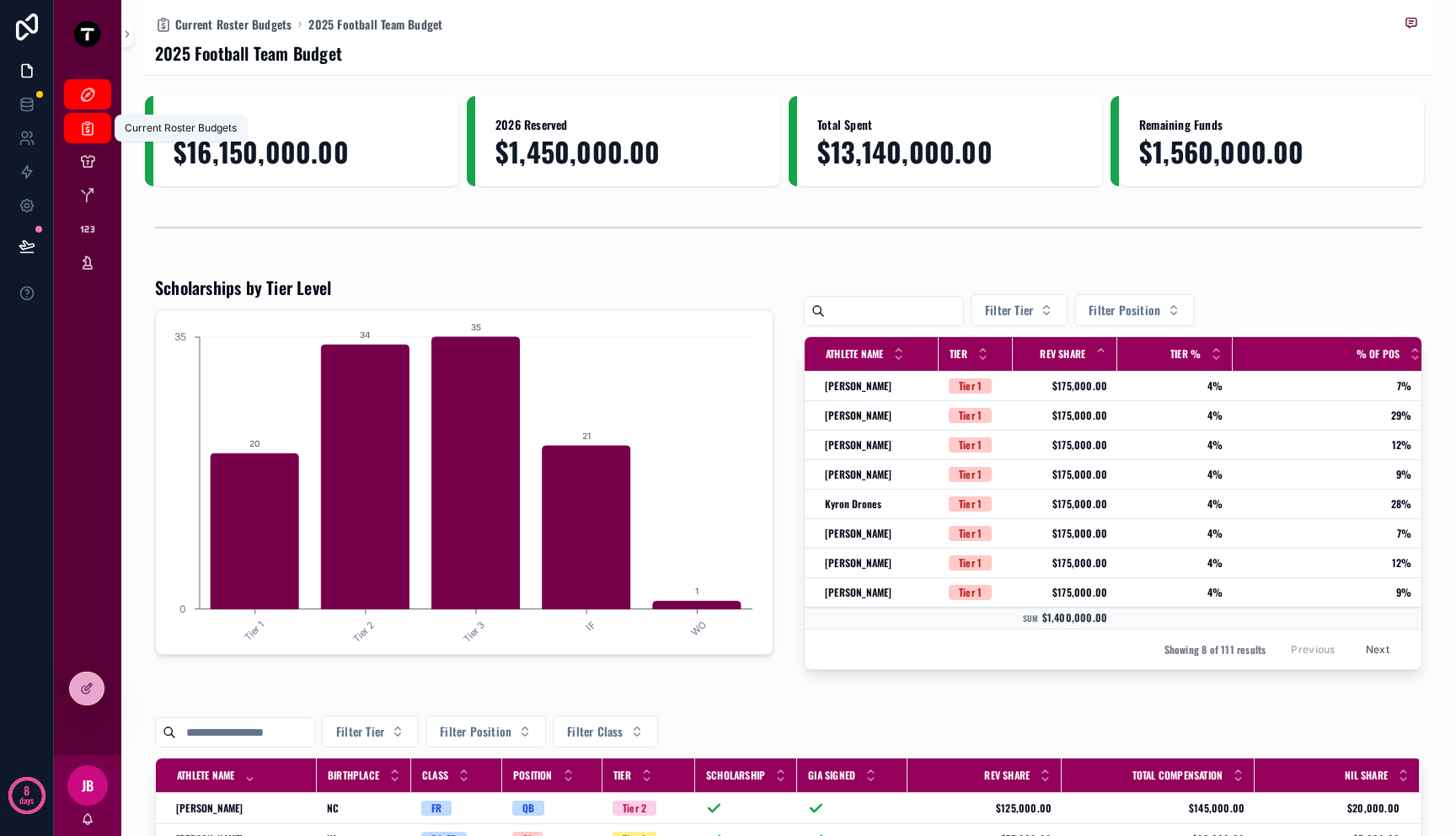
click at [91, 121] on icon "scrollable content" at bounding box center [87, 128] width 17 height 17
click at [81, 695] on icon at bounding box center [86, 688] width 13 height 13
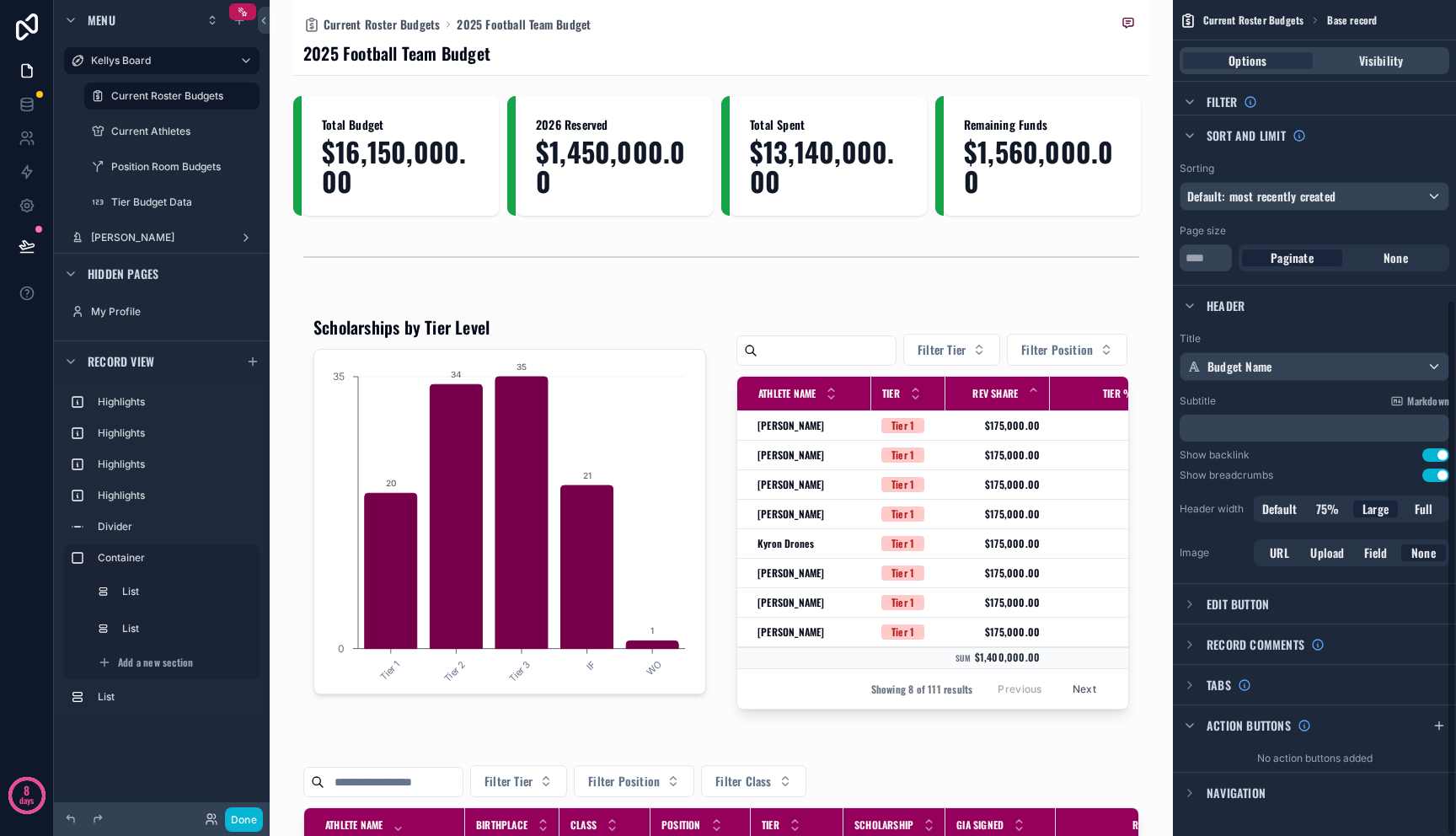
scroll to position [467, 0]
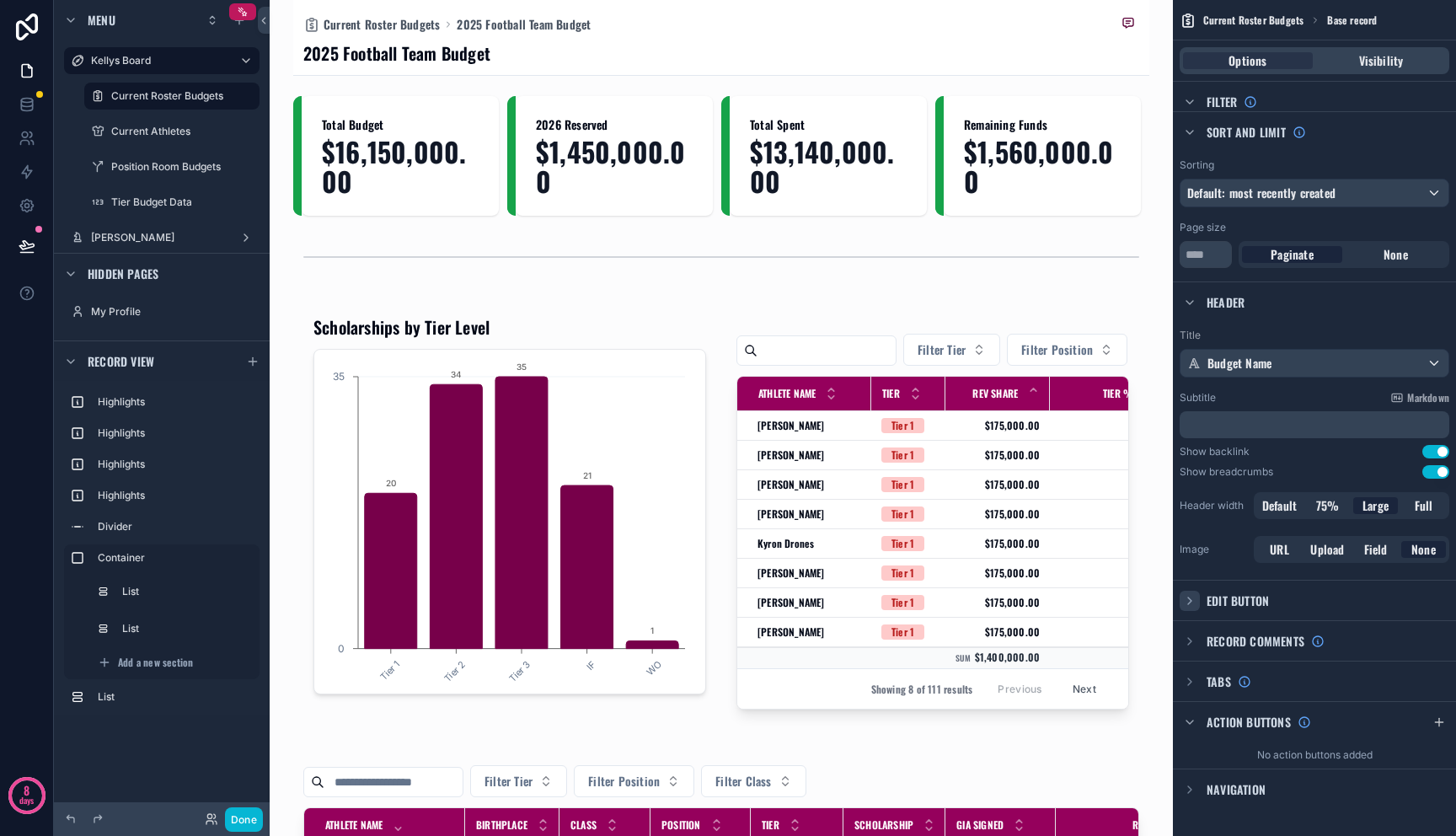
click at [1188, 597] on icon "scrollable content" at bounding box center [1189, 600] width 13 height 13
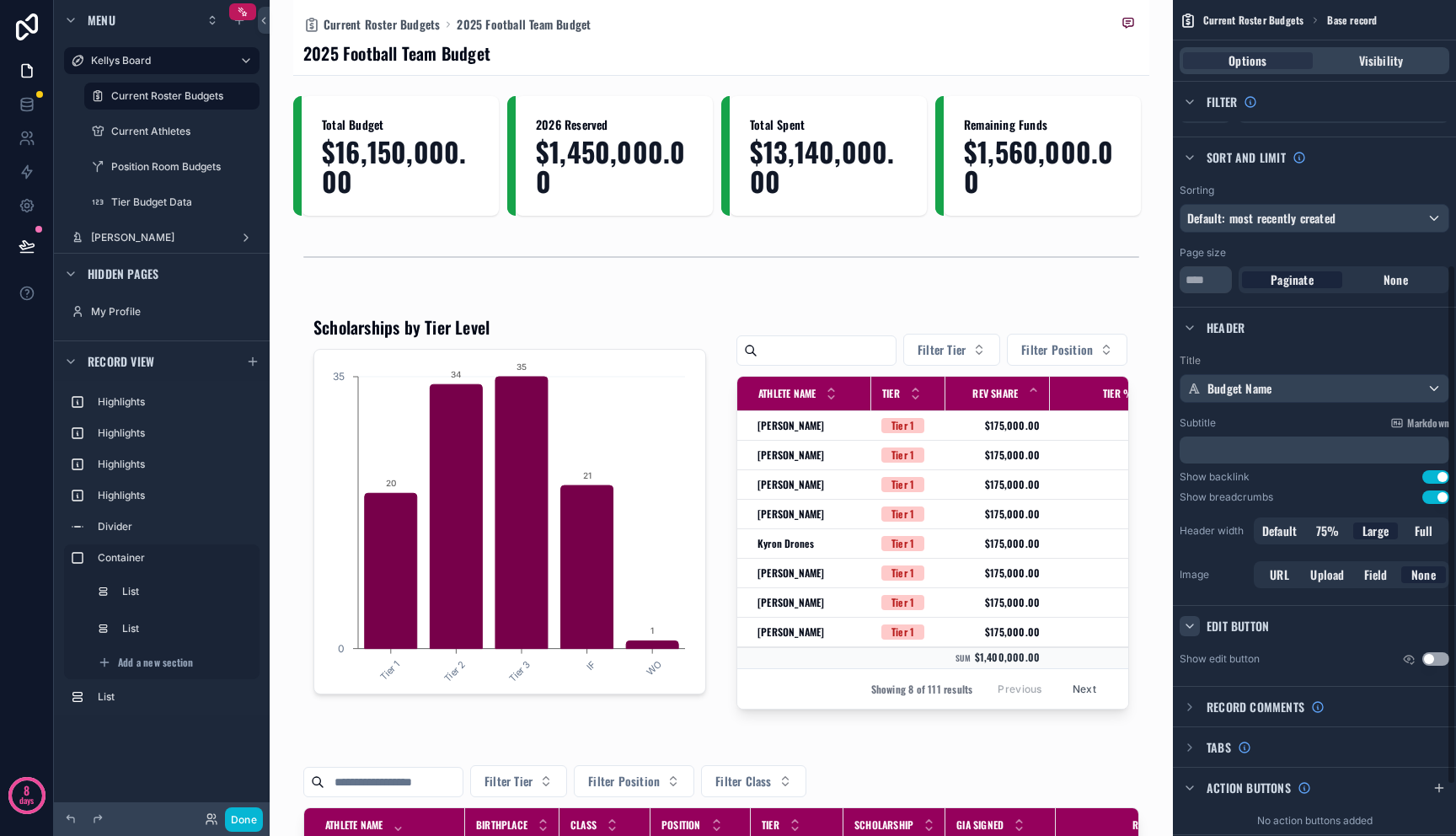
scroll to position [508, 0]
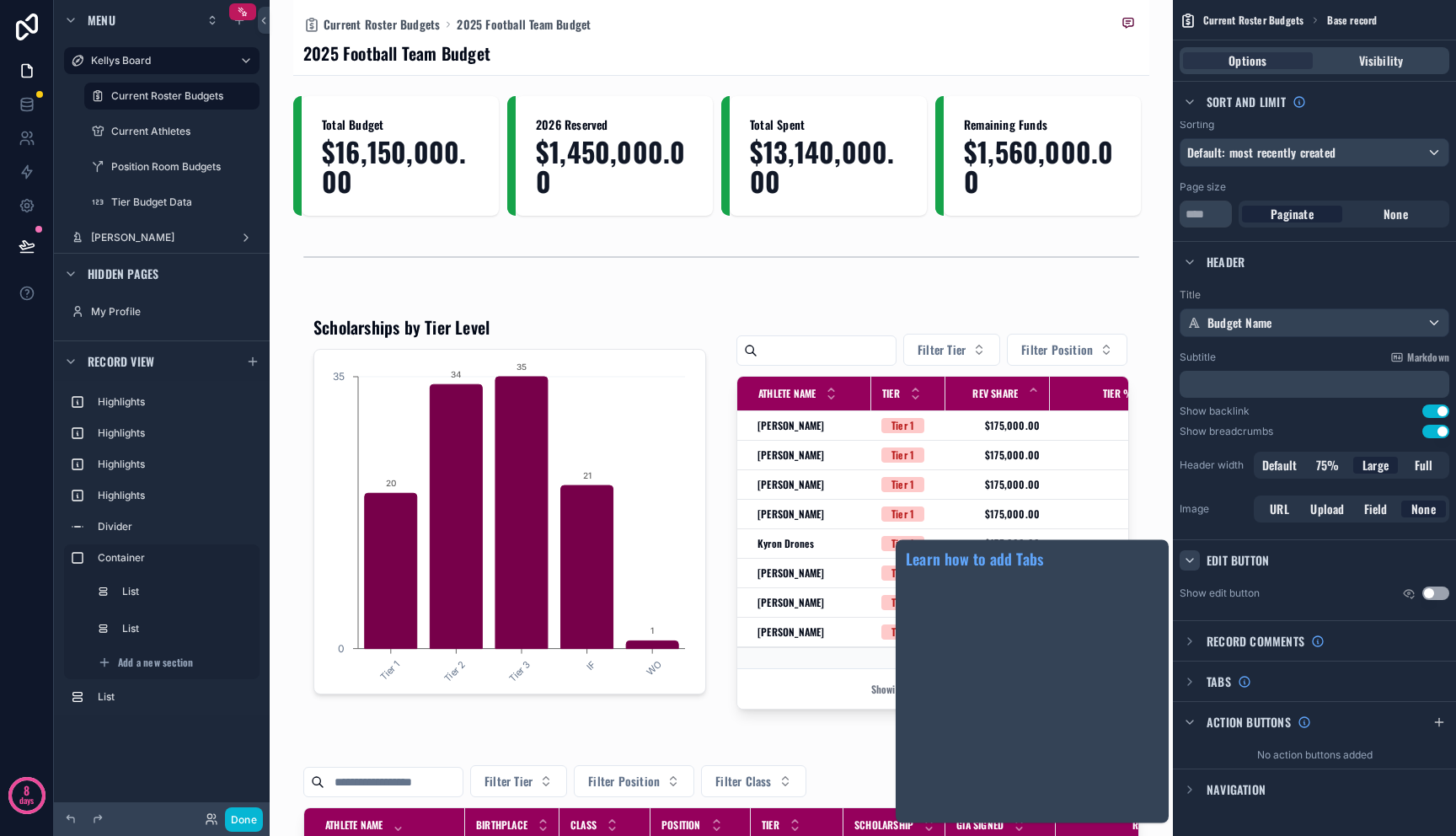
click at [1219, 685] on span "Tabs" at bounding box center [1218, 681] width 24 height 17
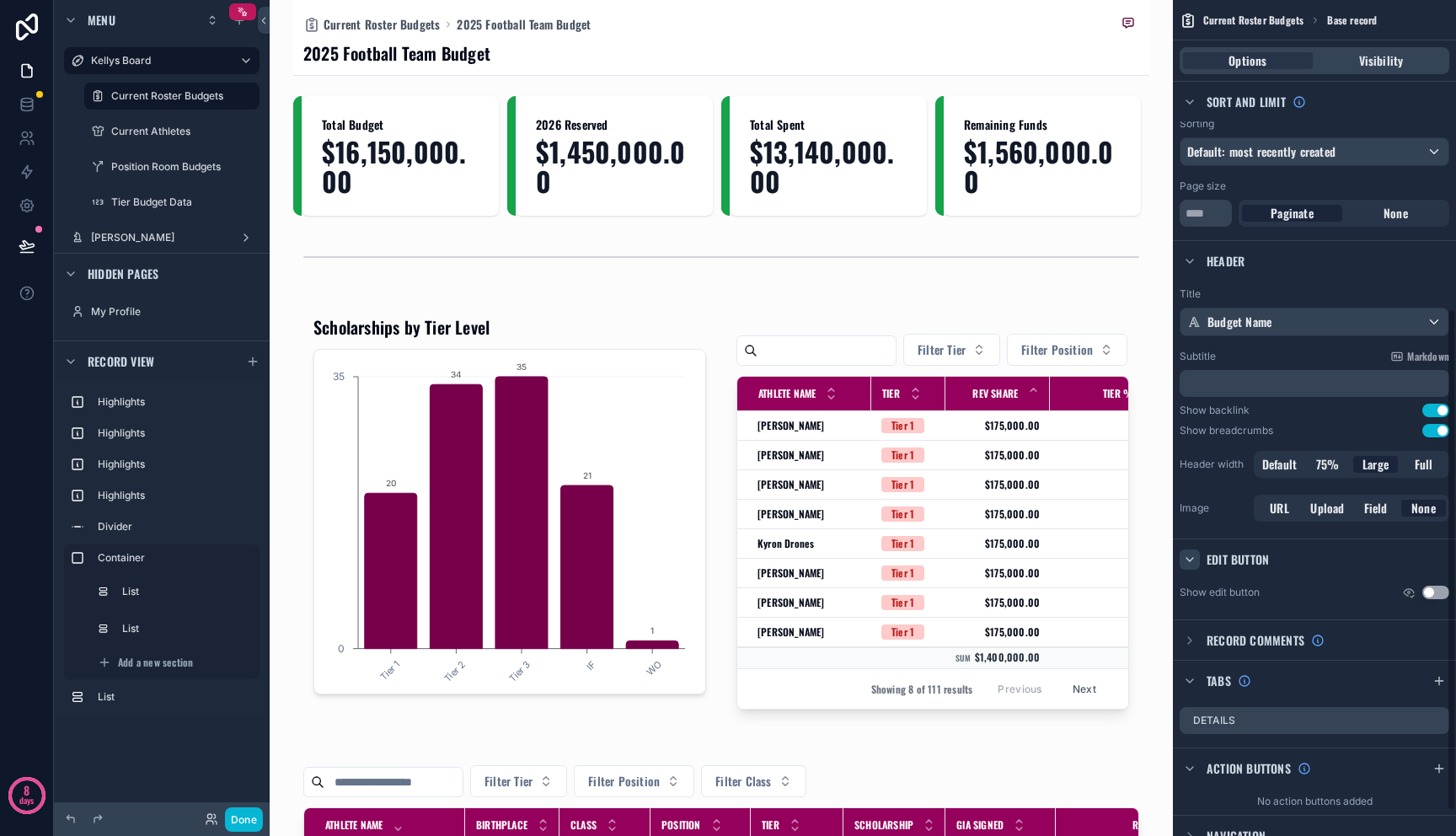
scroll to position [512, 0]
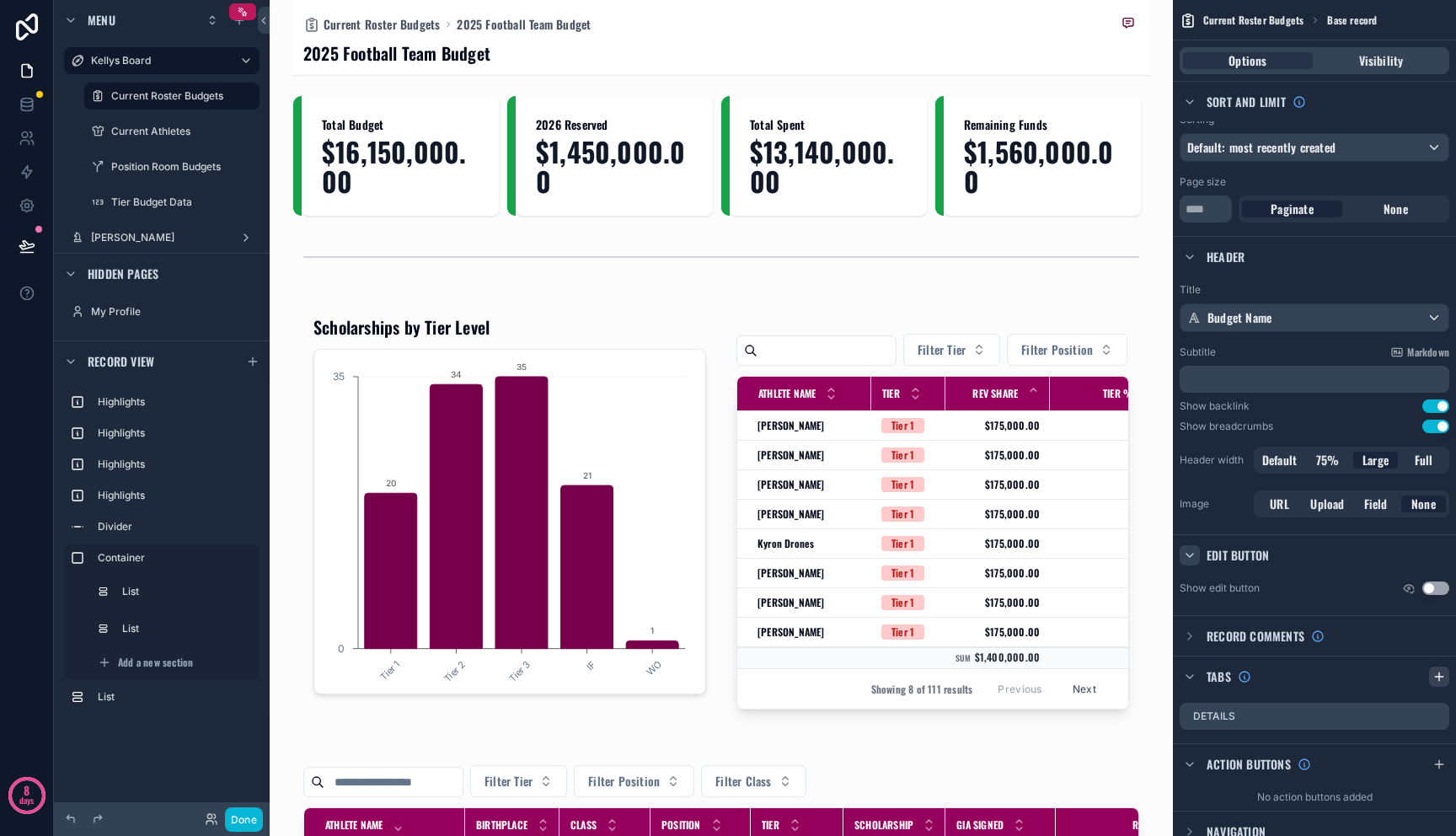
click at [1444, 683] on div "scrollable content" at bounding box center [1439, 677] width 20 height 20
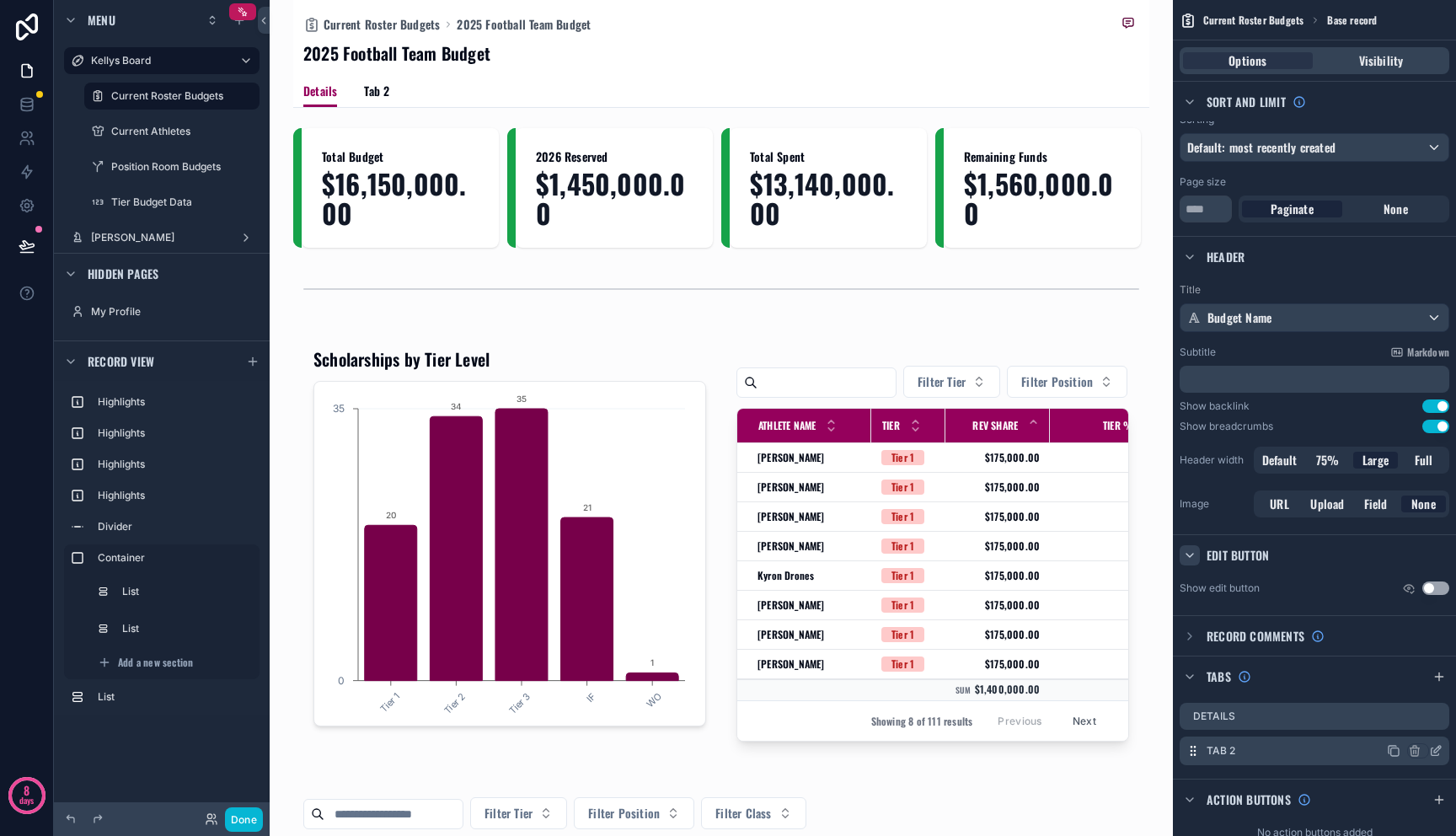
click at [1236, 745] on div "Tab 2" at bounding box center [1314, 751] width 269 height 28
click at [1440, 747] on icon "scrollable content" at bounding box center [1437, 750] width 7 height 7
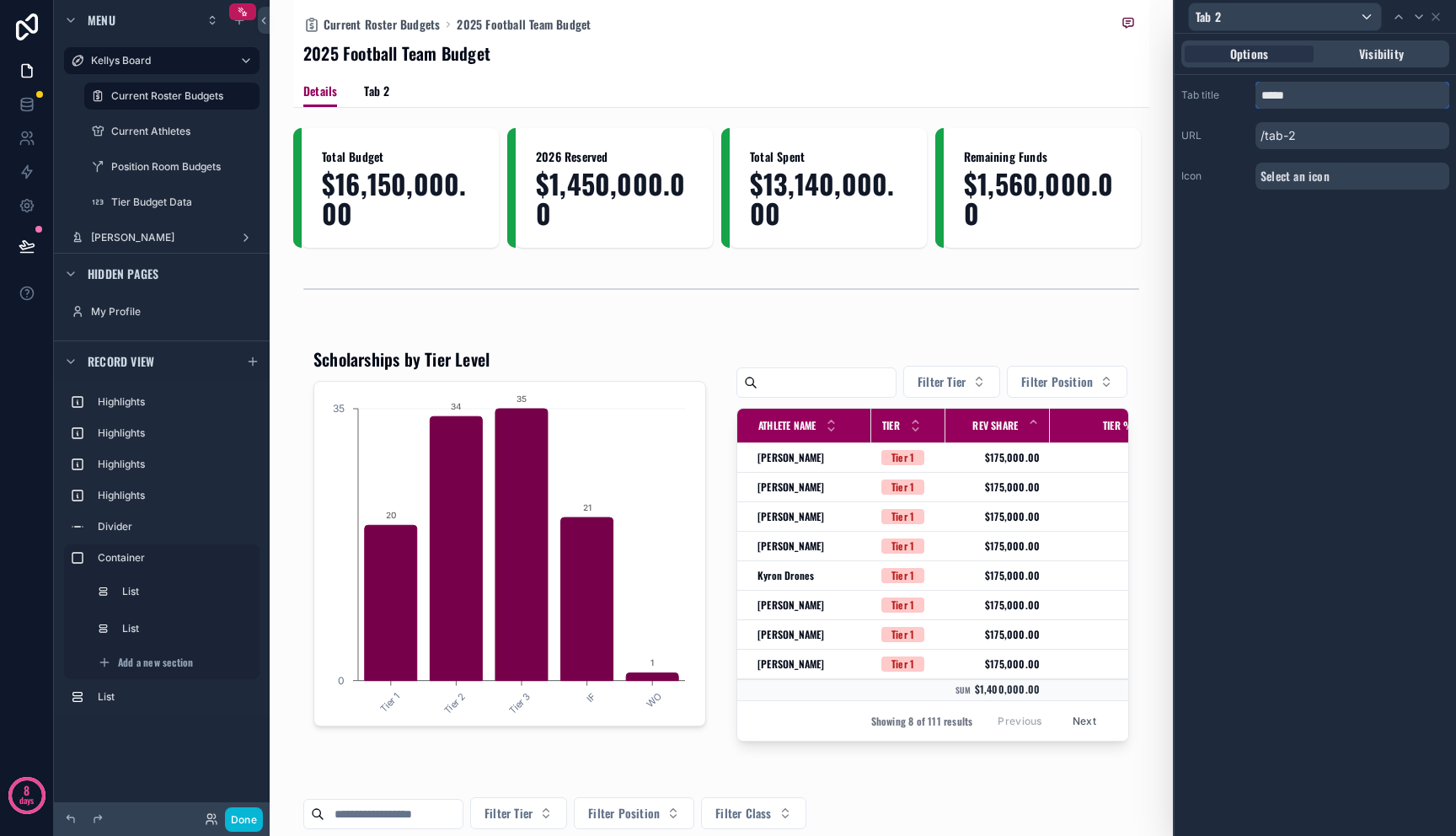
drag, startPoint x: 1331, startPoint y: 99, endPoint x: 1162, endPoint y: 94, distance: 169.1
click at [1169, 95] on div "Tab 2 Options Visibility Tab title ***** URL /tab-2 Icon Select an icon 8 days …" at bounding box center [728, 418] width 1456 height 836
type input "**********"
click at [1438, 21] on icon at bounding box center [1436, 16] width 13 height 13
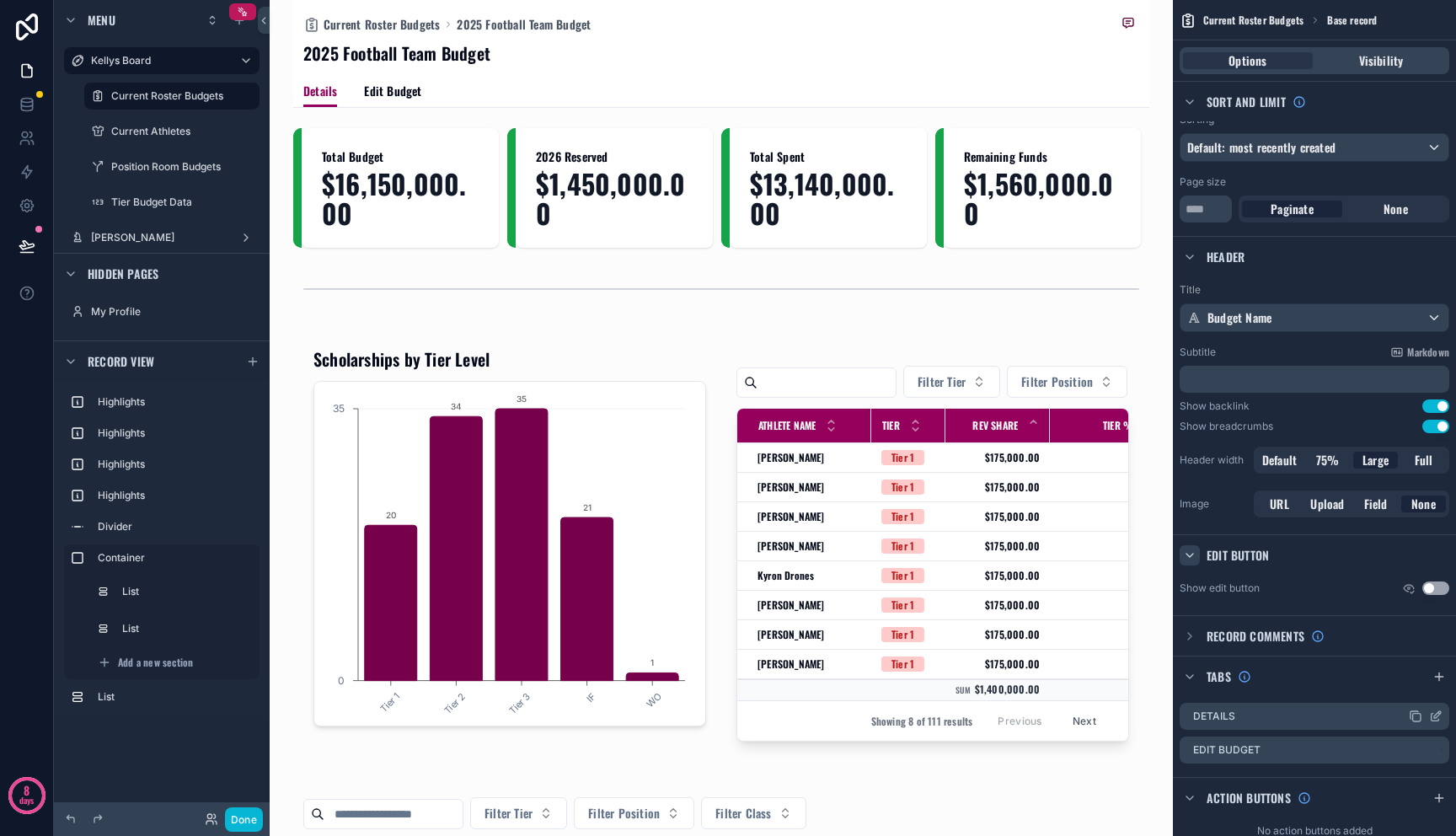
click at [1332, 719] on div "Details" at bounding box center [1314, 716] width 269 height 27
click at [1444, 713] on div "Details" at bounding box center [1314, 716] width 269 height 27
click at [1441, 714] on icon "scrollable content" at bounding box center [1436, 716] width 13 height 13
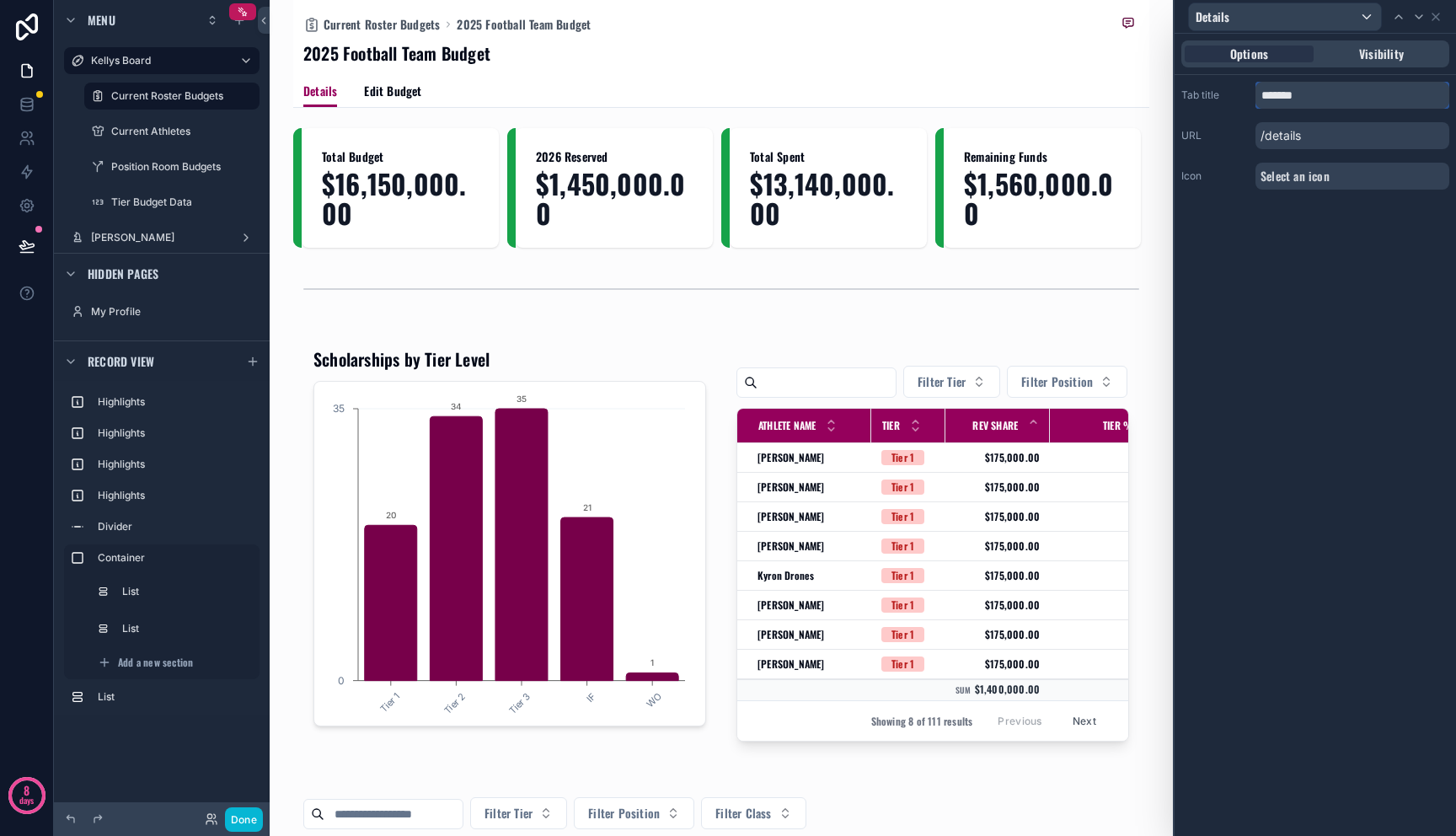
drag, startPoint x: 1309, startPoint y: 94, endPoint x: 1192, endPoint y: 64, distance: 120.8
click at [1192, 64] on div "Options Visibility Tab title ******* URL /details Icon Select an icon" at bounding box center [1315, 118] width 282 height 170
type input "*"
type input "*********"
click at [1432, 18] on icon at bounding box center [1436, 16] width 13 height 13
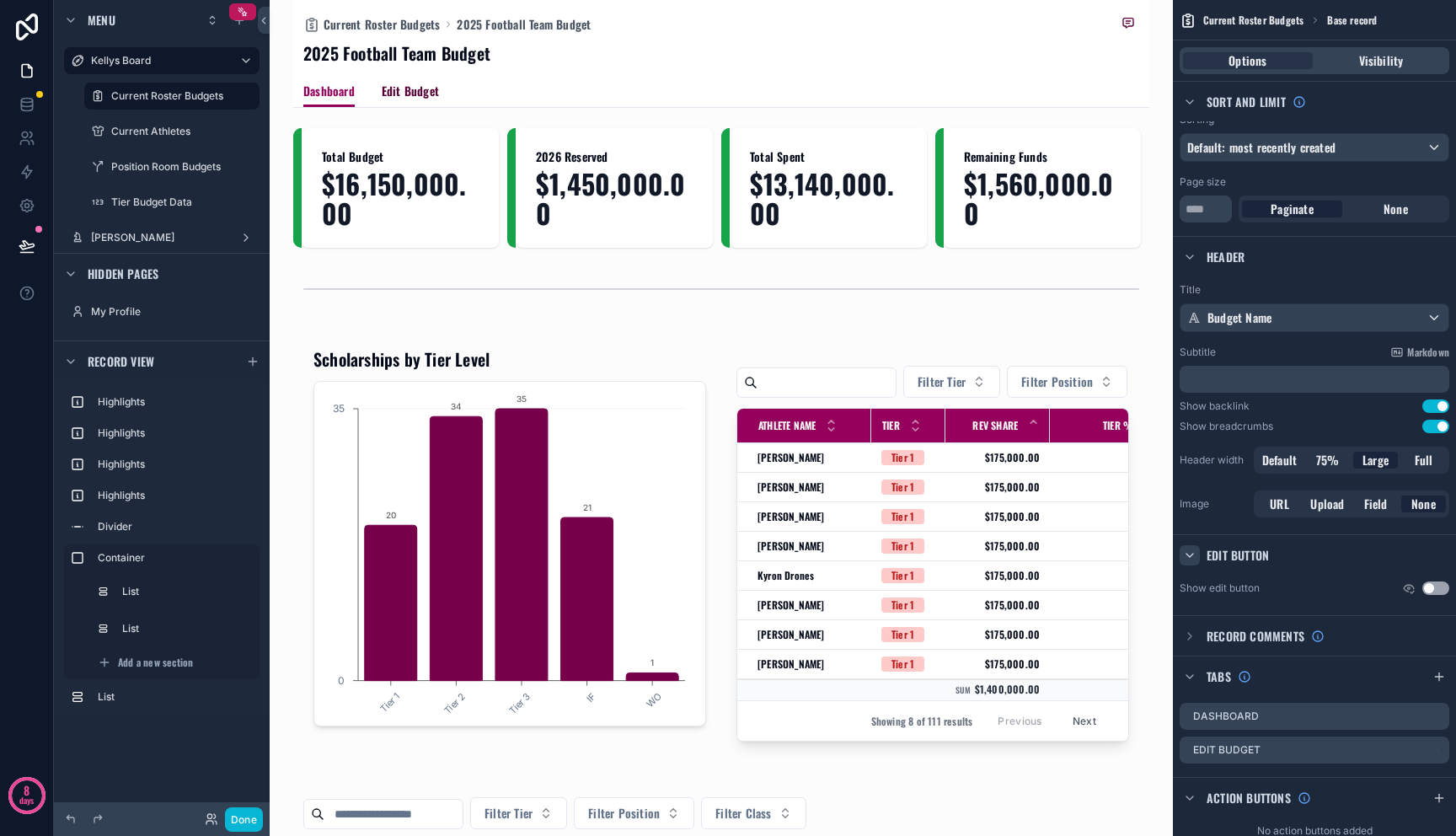
click at [389, 90] on span "Edit Budget" at bounding box center [410, 91] width 57 height 17
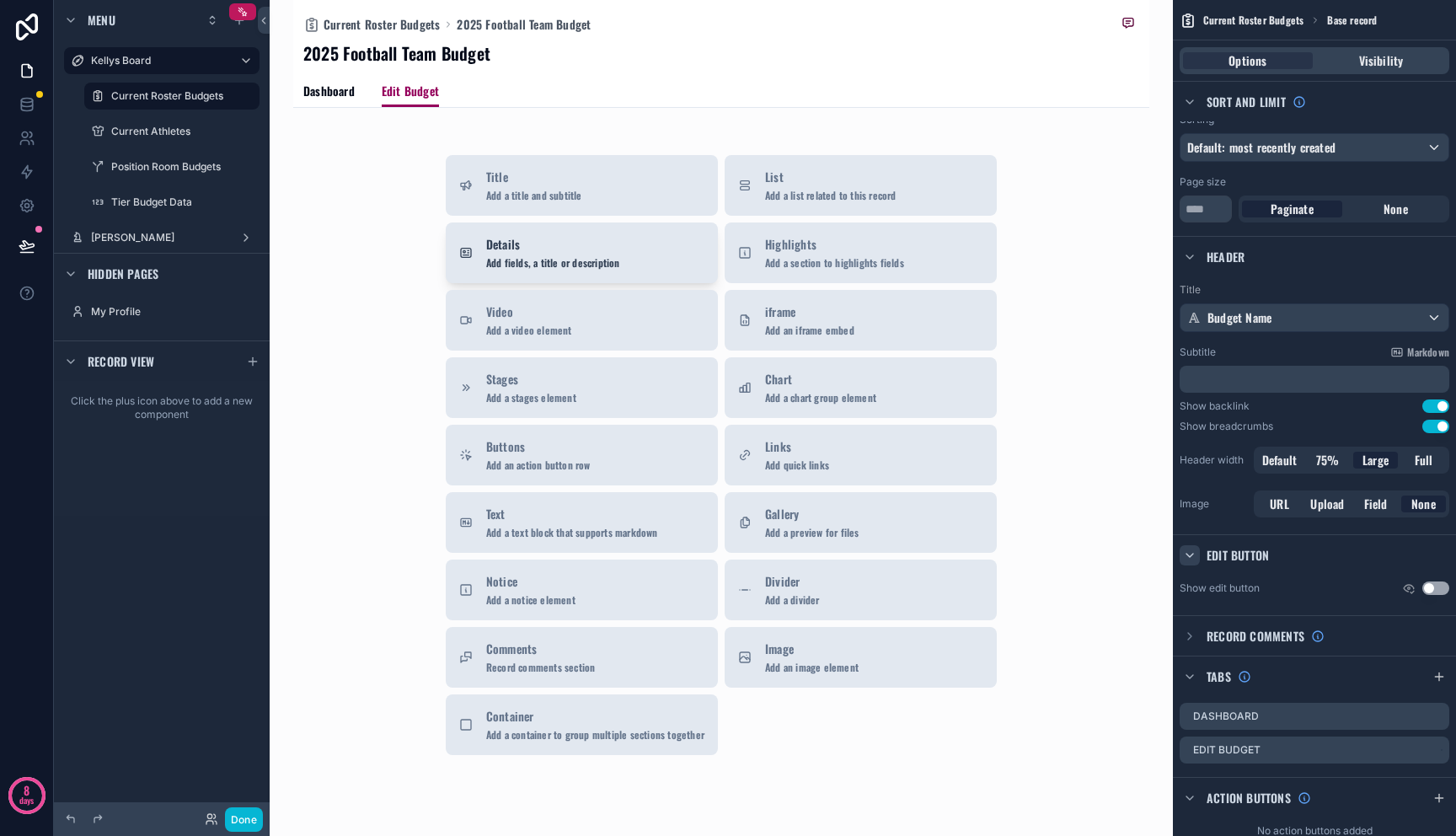
click at [548, 277] on button "Details Add fields, a title or description" at bounding box center [581, 253] width 272 height 60
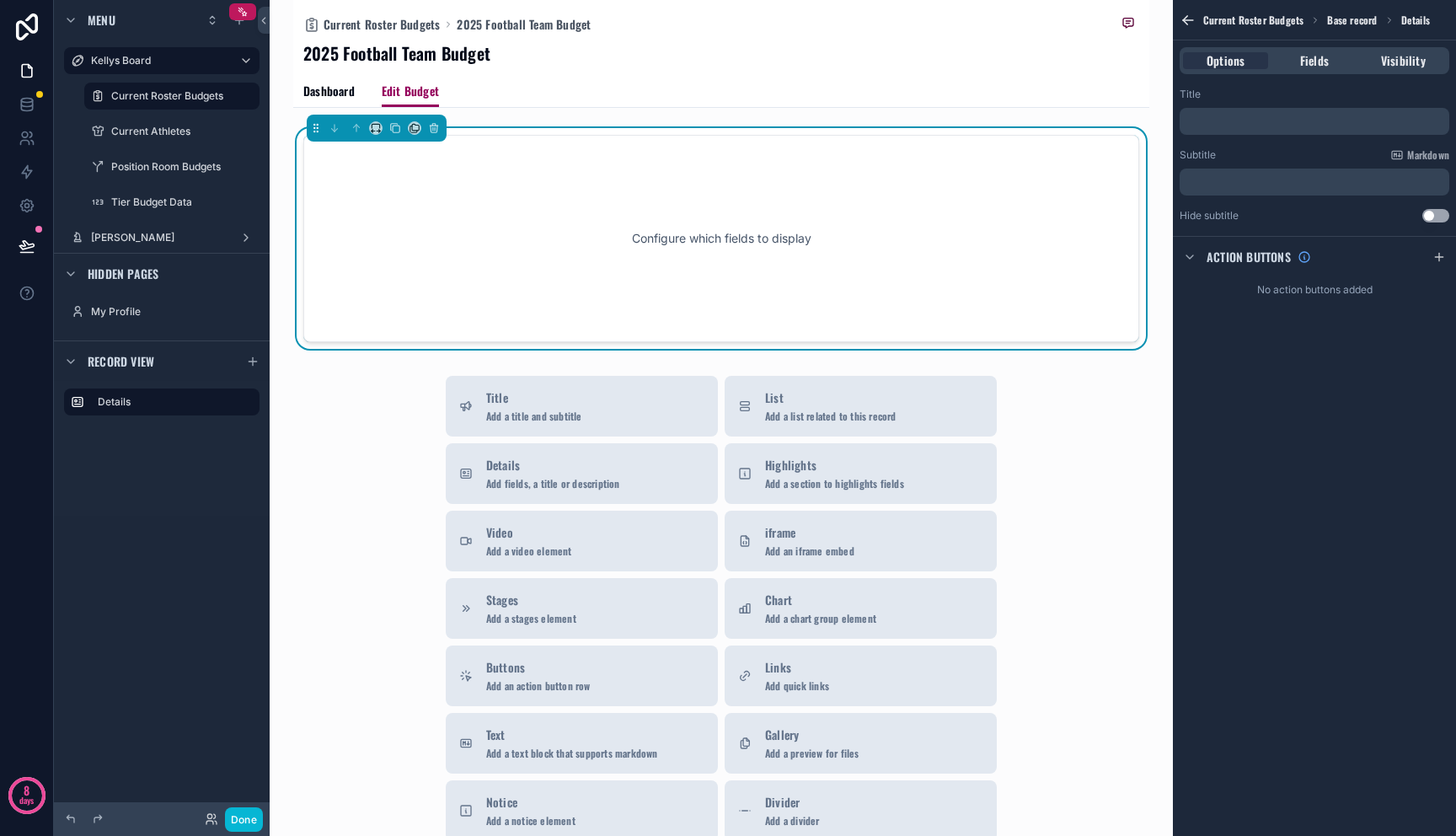
click at [568, 263] on div "Configure which fields to display" at bounding box center [722, 238] width 780 height 152
click at [1324, 65] on span "Fields" at bounding box center [1315, 60] width 28 height 17
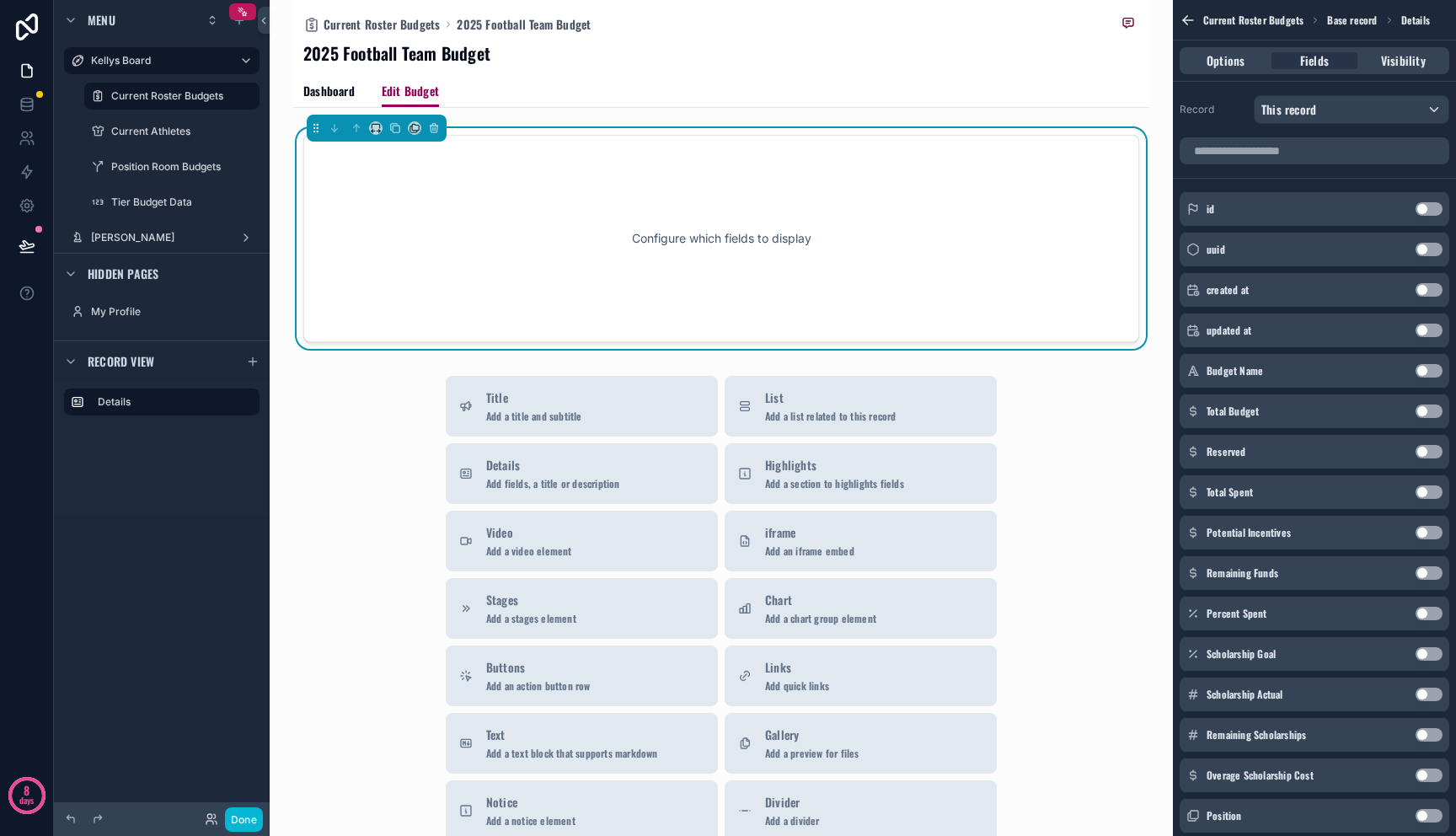
click at [1426, 371] on button "Use setting" at bounding box center [1428, 370] width 27 height 13
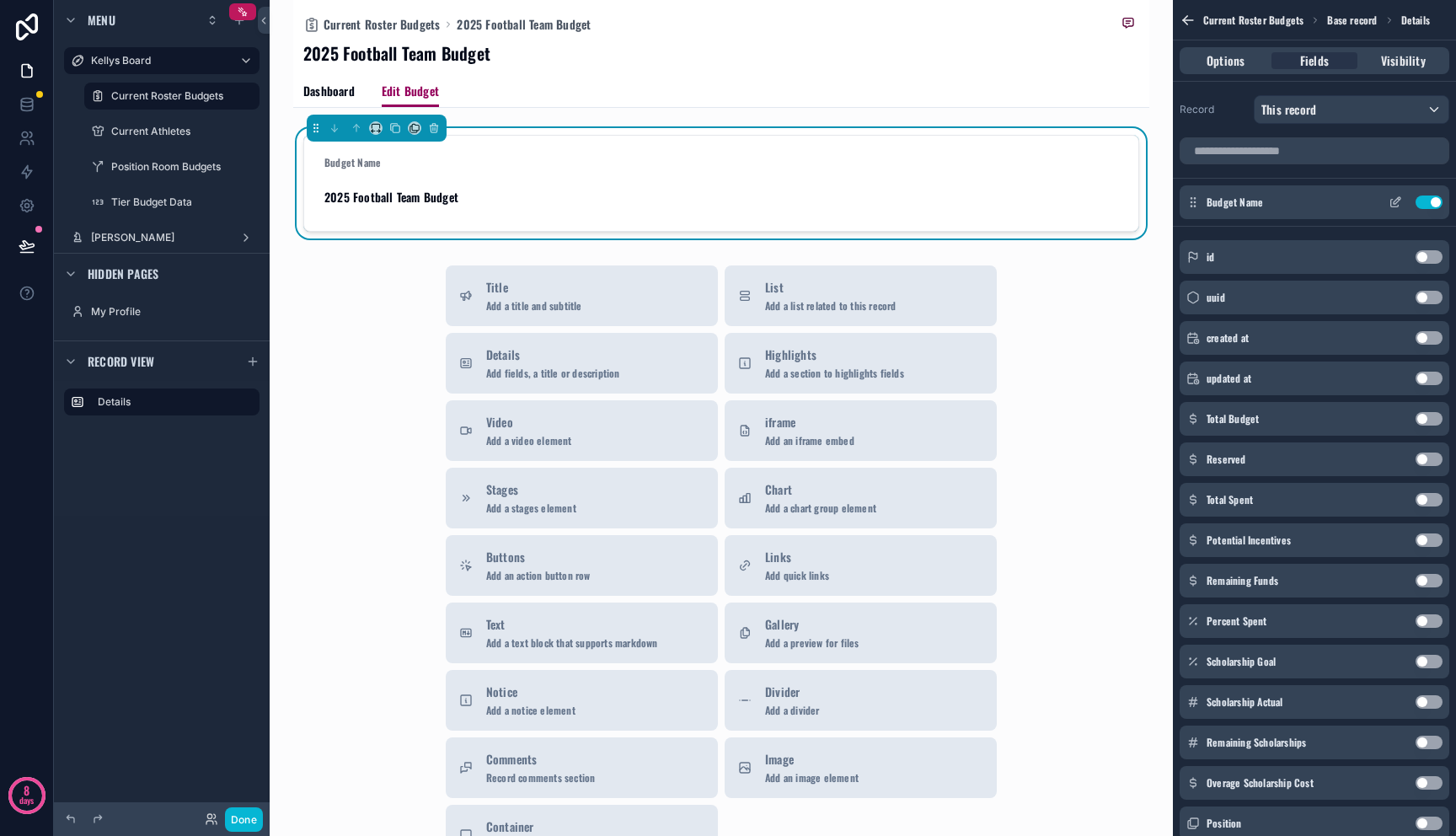
click at [1425, 213] on div "Budget Name Use setting" at bounding box center [1314, 203] width 269 height 34
click at [1427, 202] on button "Use setting" at bounding box center [1428, 202] width 27 height 13
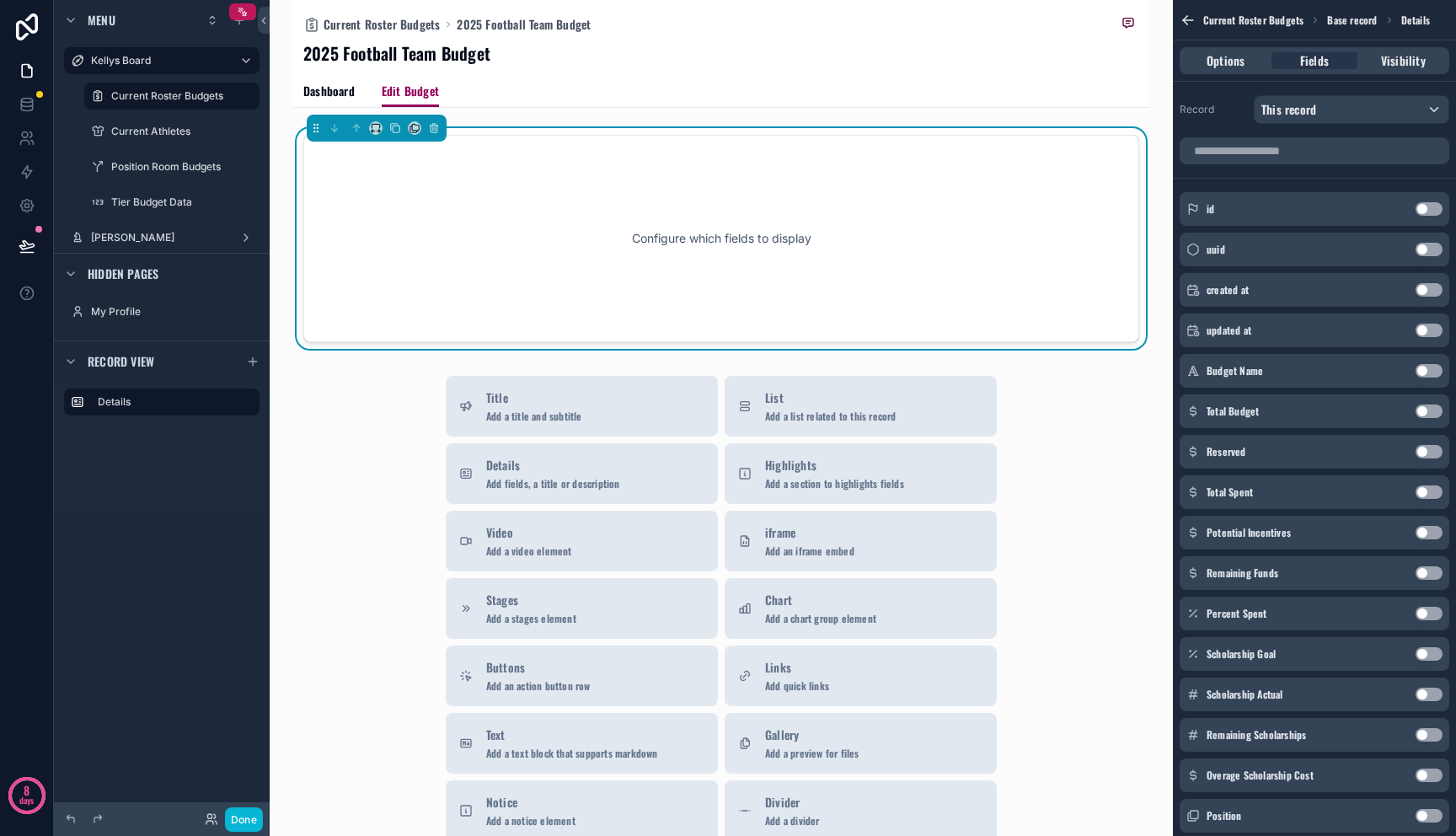
click at [1423, 406] on button "Use setting" at bounding box center [1428, 411] width 27 height 13
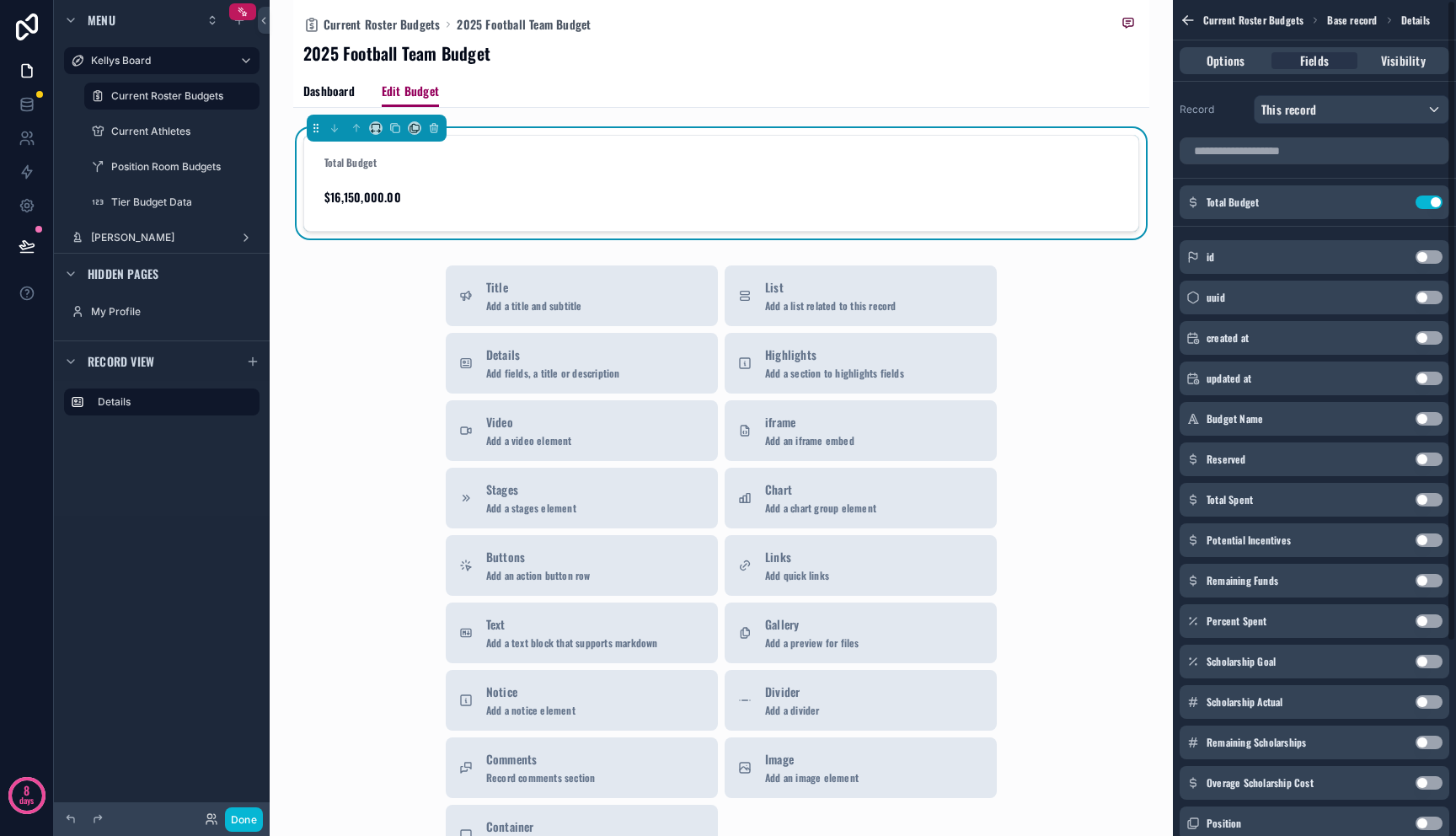
click at [1424, 456] on button "Use setting" at bounding box center [1428, 459] width 27 height 13
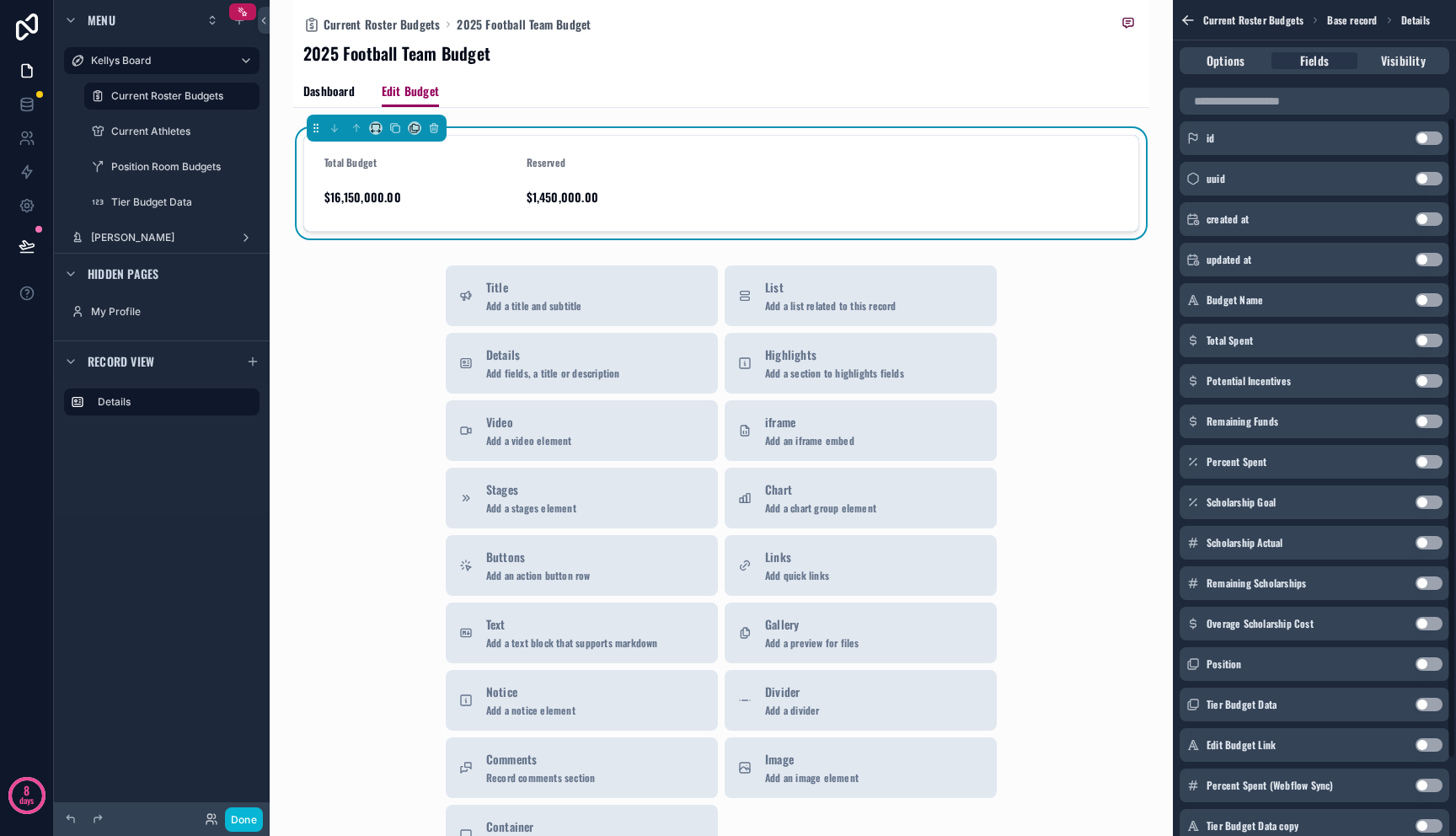
scroll to position [167, 0]
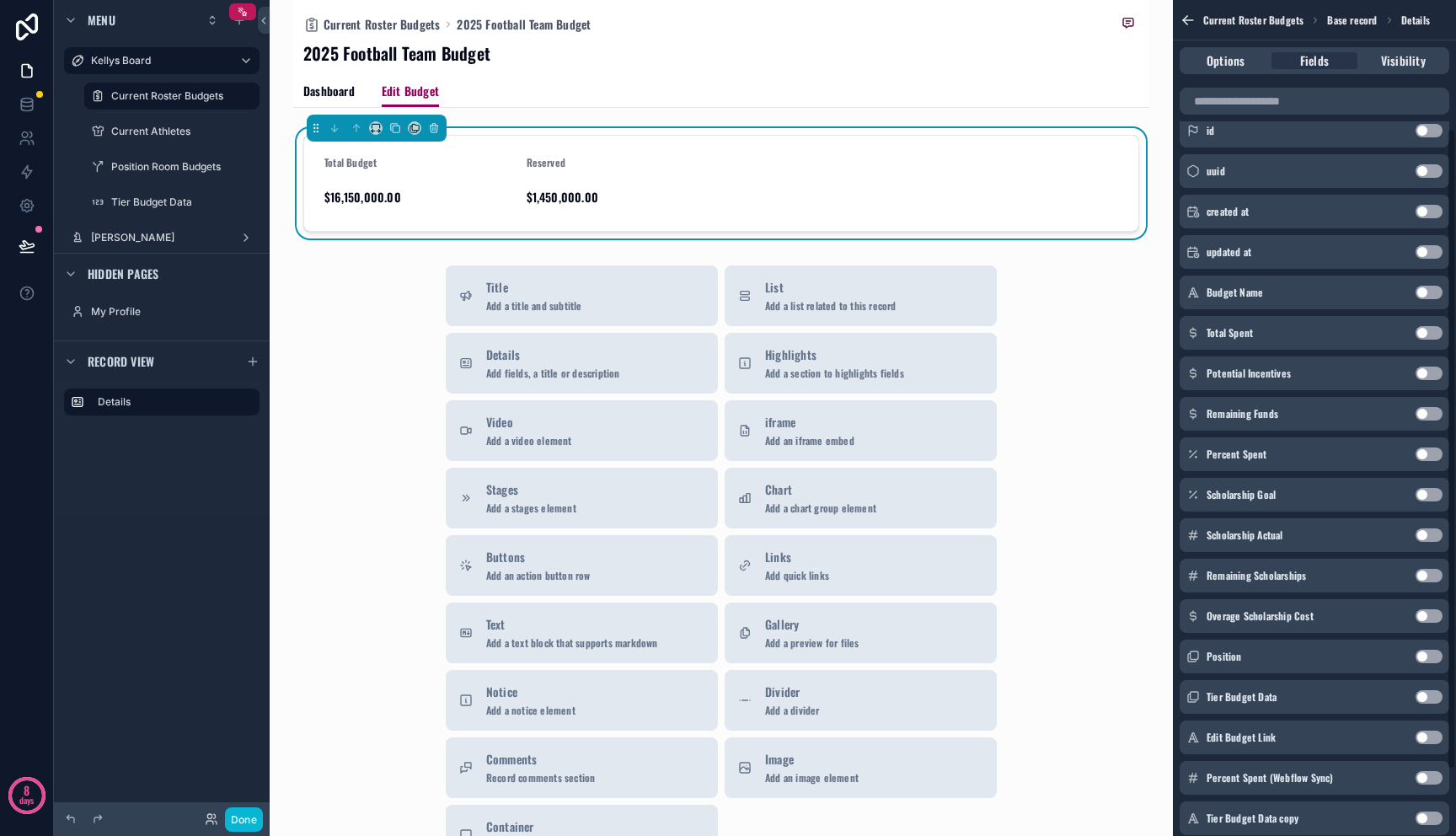
click at [1427, 493] on button "Use setting" at bounding box center [1428, 494] width 27 height 13
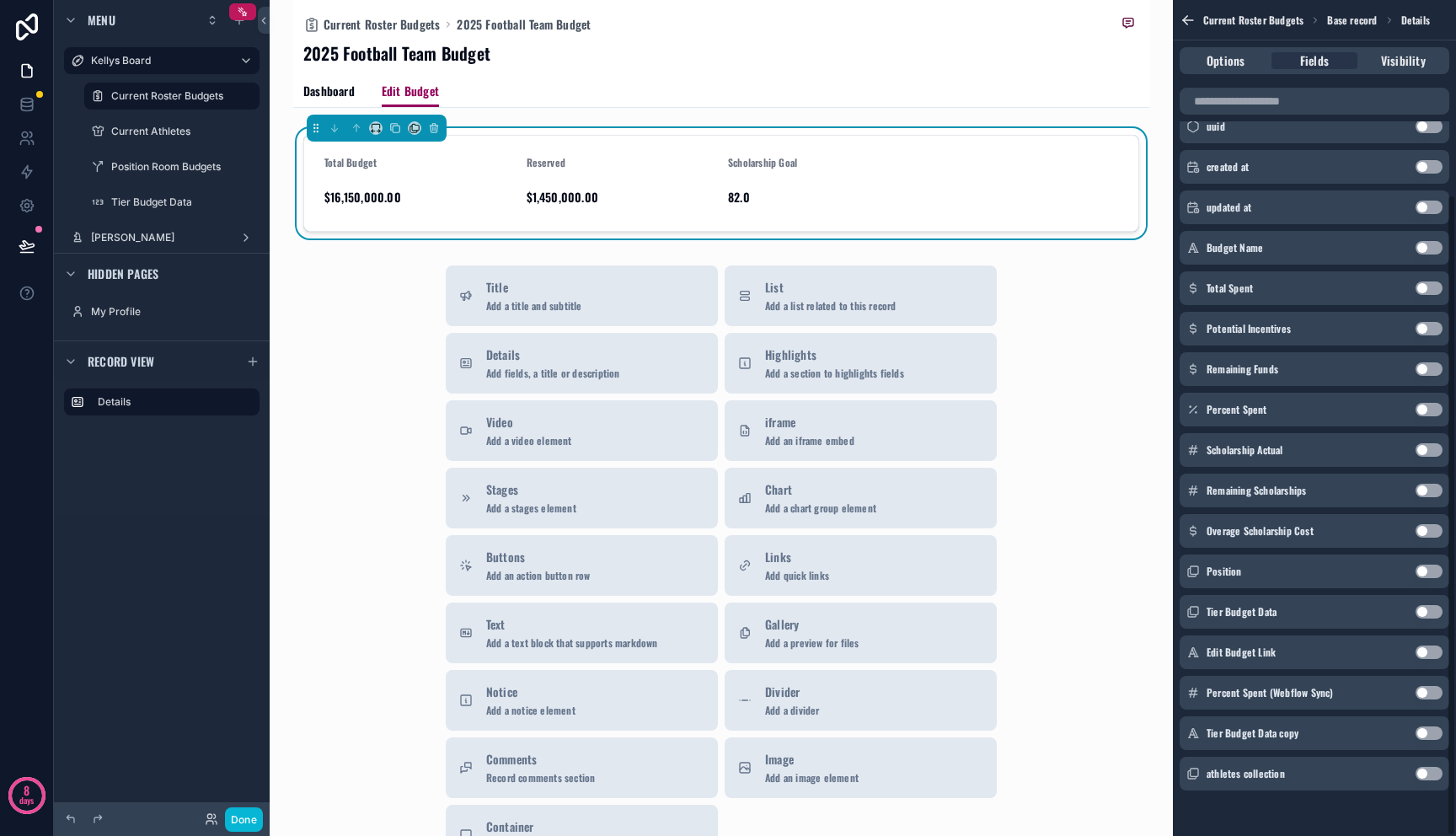
scroll to position [253, 0]
click at [1427, 607] on button "Use setting" at bounding box center [1428, 610] width 27 height 13
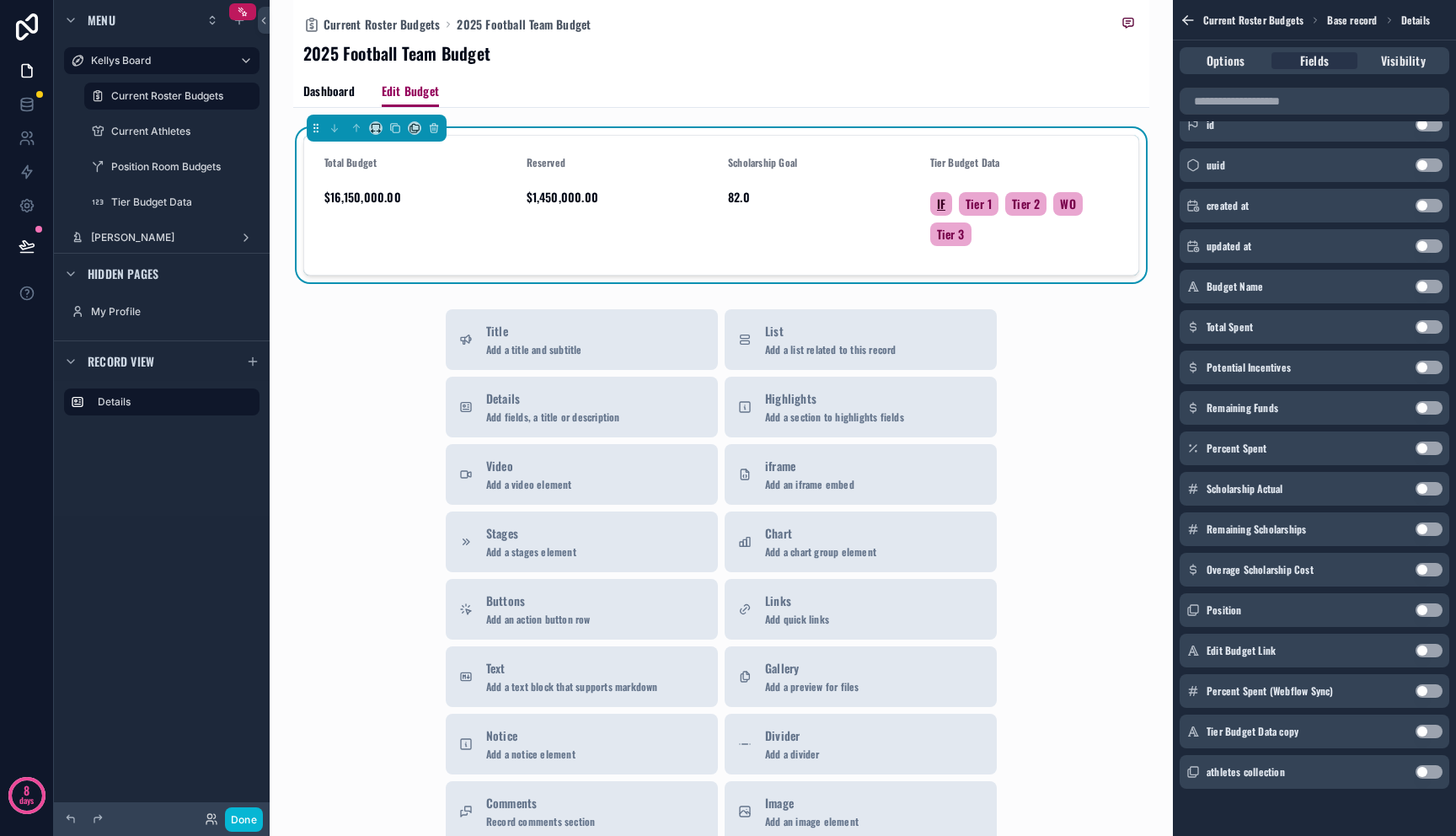
click at [937, 207] on span "IF" at bounding box center [940, 204] width 8 height 17
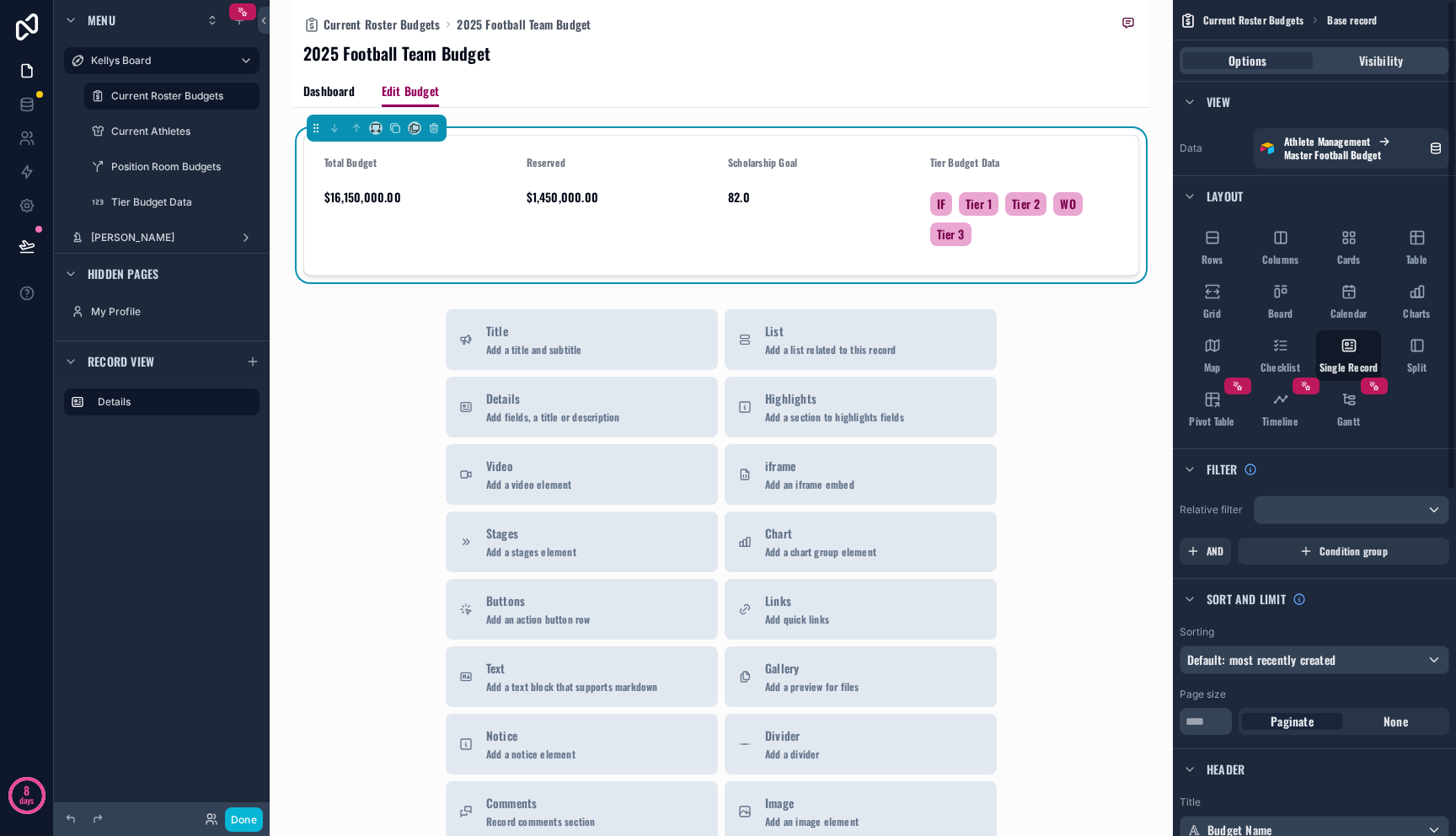
click at [873, 202] on span "82.0" at bounding box center [822, 197] width 188 height 17
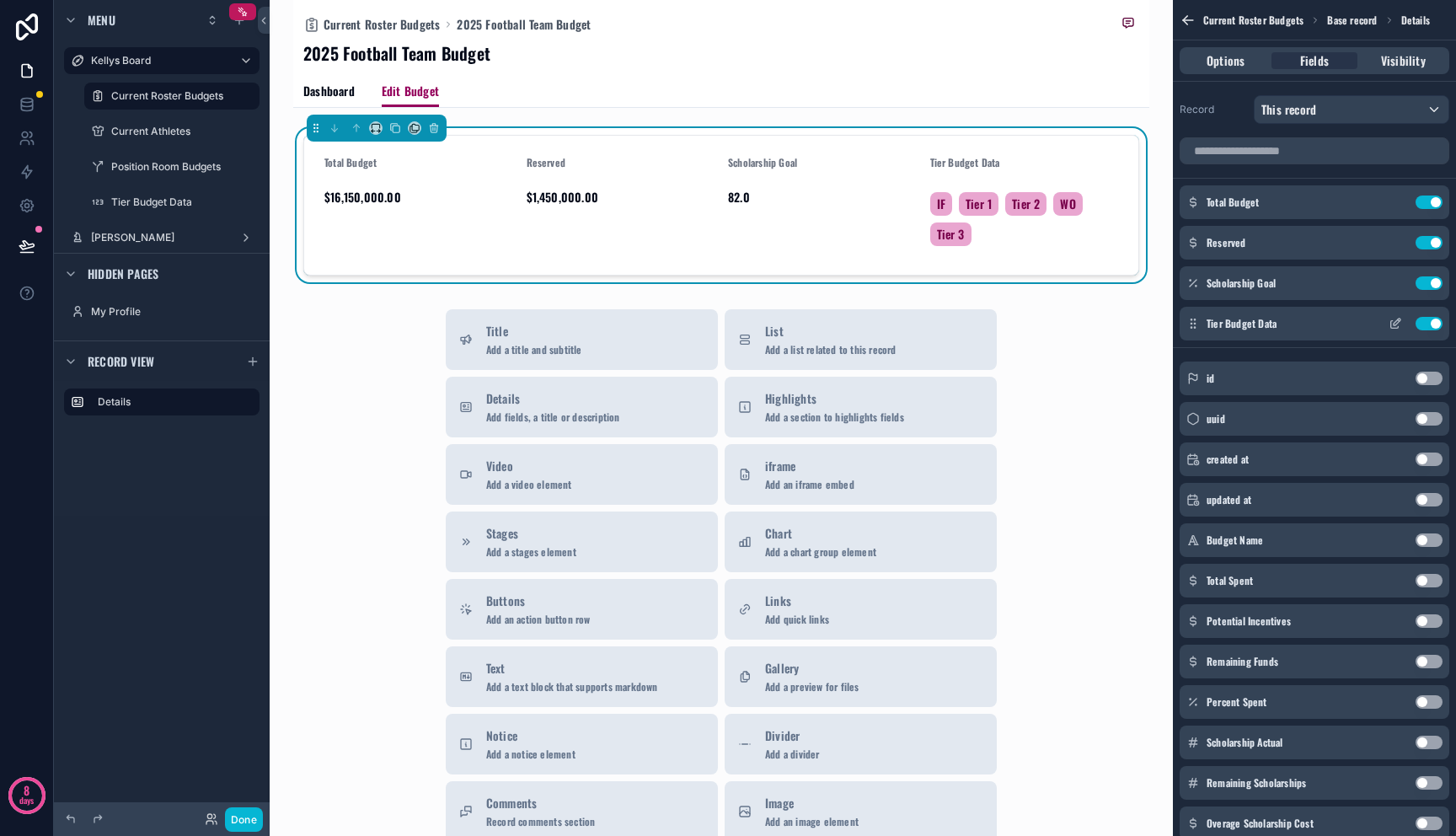
click at [1435, 325] on button "Use setting" at bounding box center [1428, 323] width 27 height 13
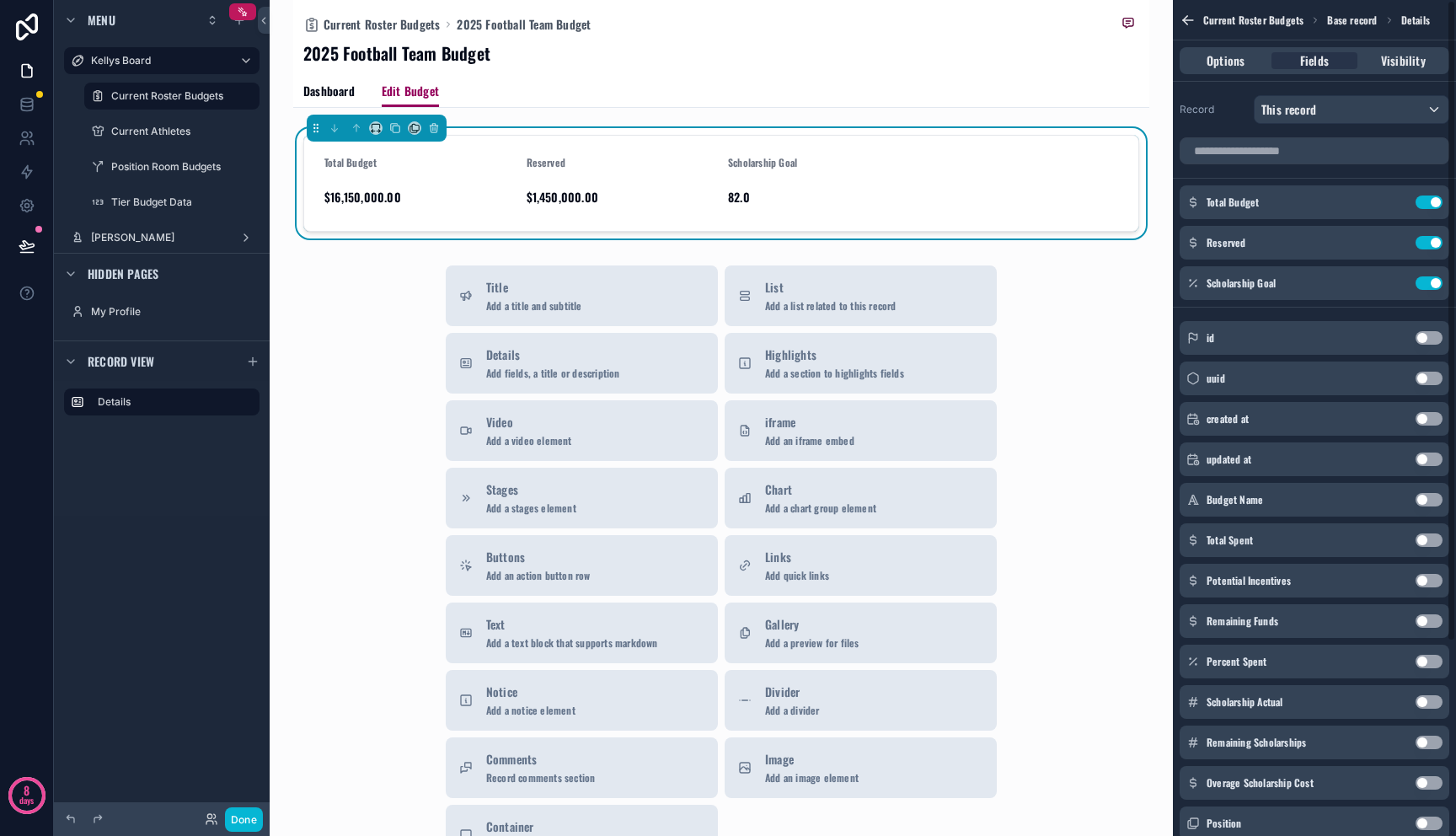
click at [451, 173] on div "Total Budget" at bounding box center [419, 166] width 188 height 21
click at [392, 187] on div "$16,150,000.00" at bounding box center [419, 197] width 188 height 27
click at [1397, 202] on icon "scrollable content" at bounding box center [1395, 202] width 13 height 13
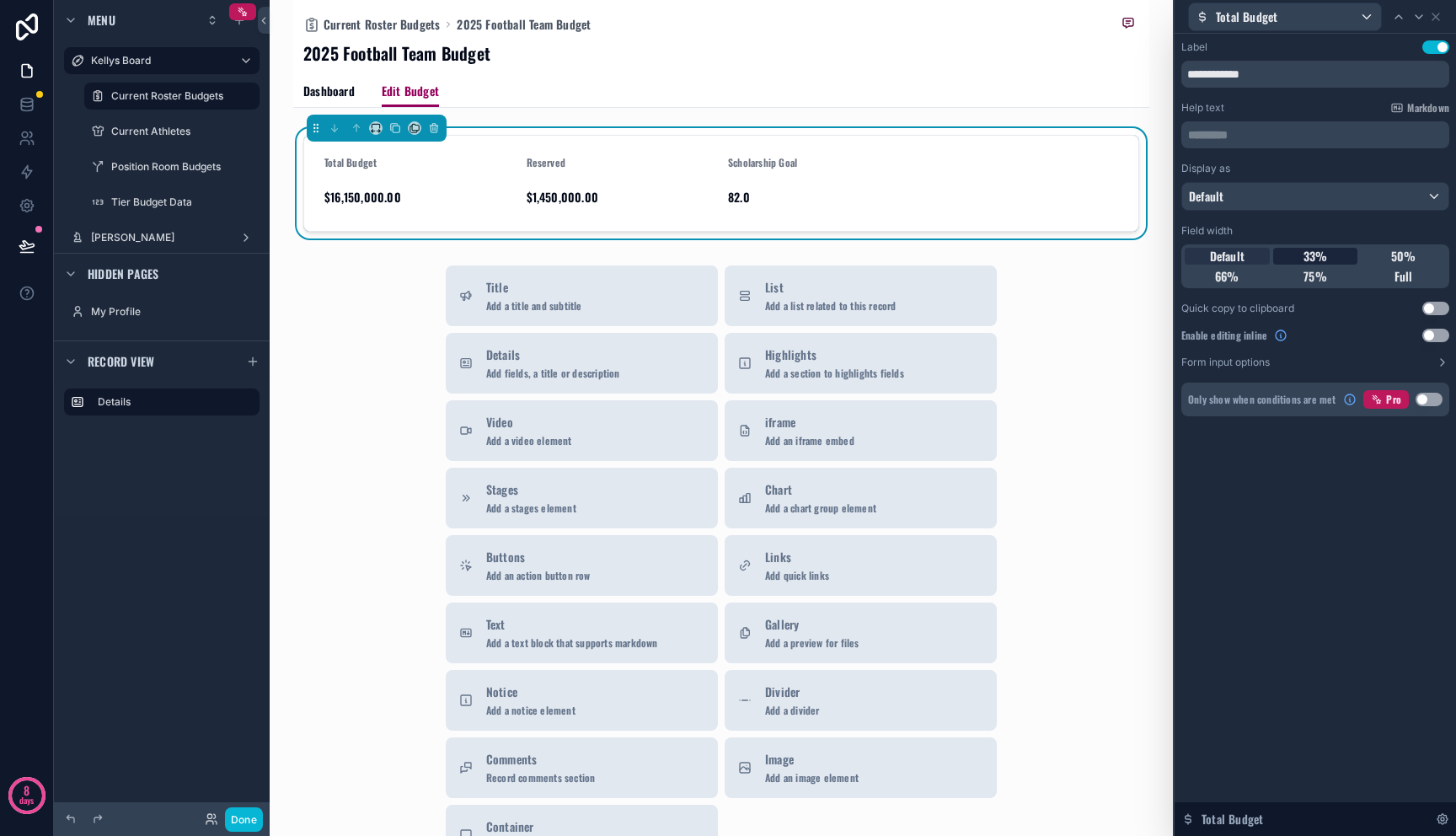
click at [1330, 253] on div "33%" at bounding box center [1316, 256] width 85 height 17
click at [615, 183] on div "Reserved $1,450,000.00" at bounding box center [687, 183] width 188 height 55
click at [1430, 338] on button "Use setting" at bounding box center [1436, 335] width 27 height 13
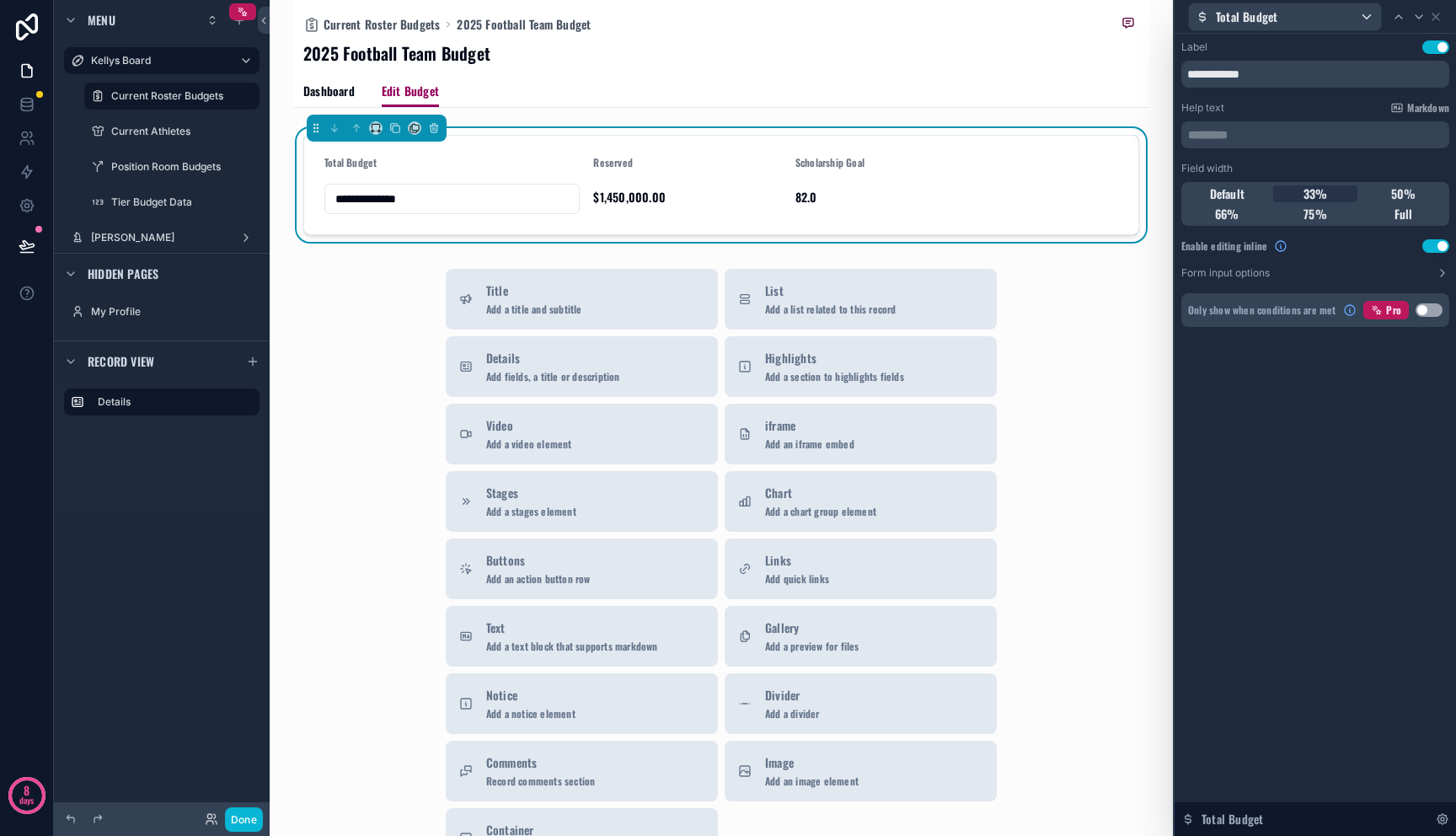
click at [1443, 12] on div "Total Budget" at bounding box center [1315, 16] width 268 height 33
click at [1437, 14] on icon at bounding box center [1436, 17] width 7 height 7
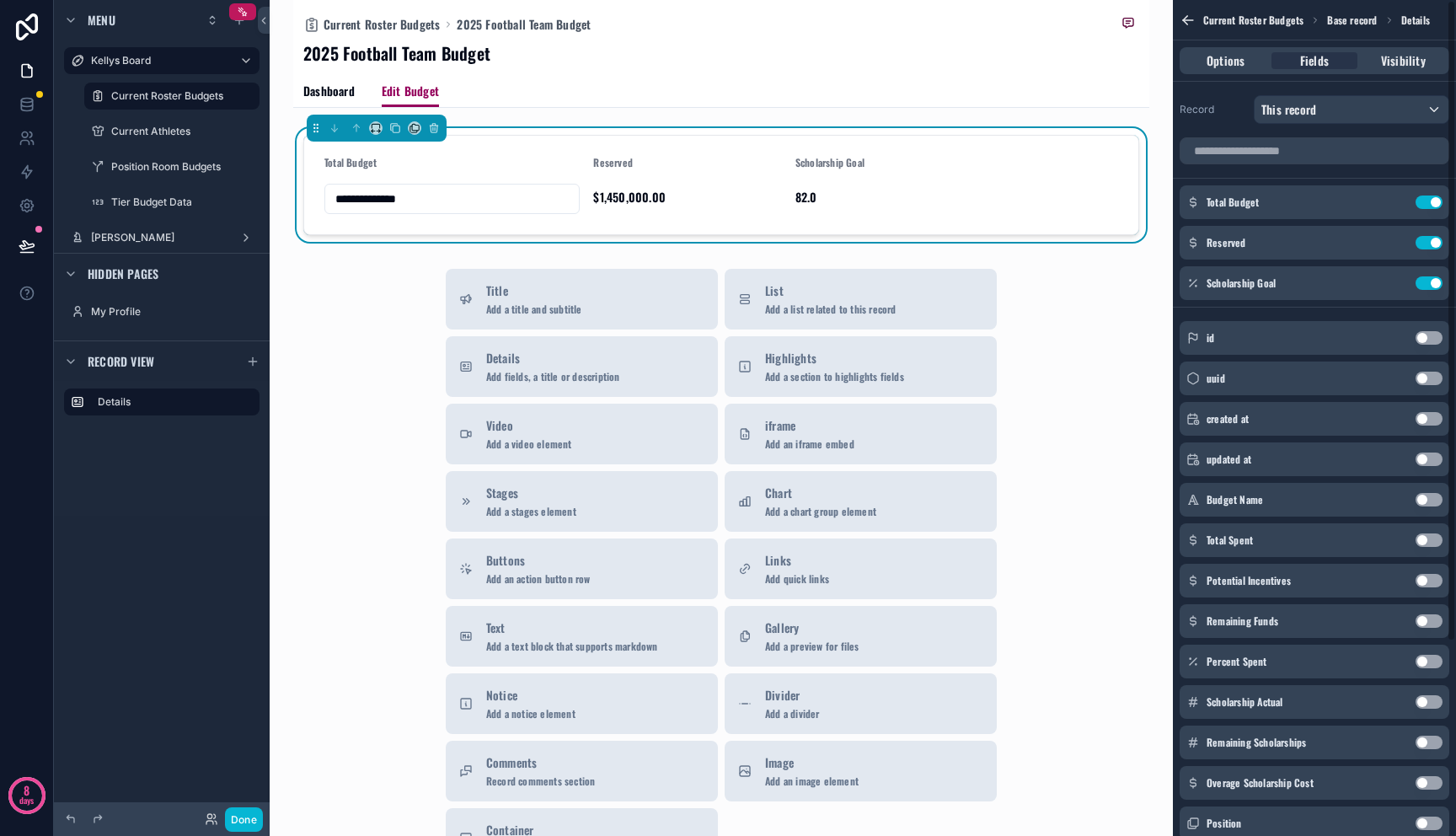
click at [660, 170] on div "Reserved" at bounding box center [687, 166] width 188 height 21
click at [1396, 243] on icon "scrollable content" at bounding box center [1397, 241] width 7 height 7
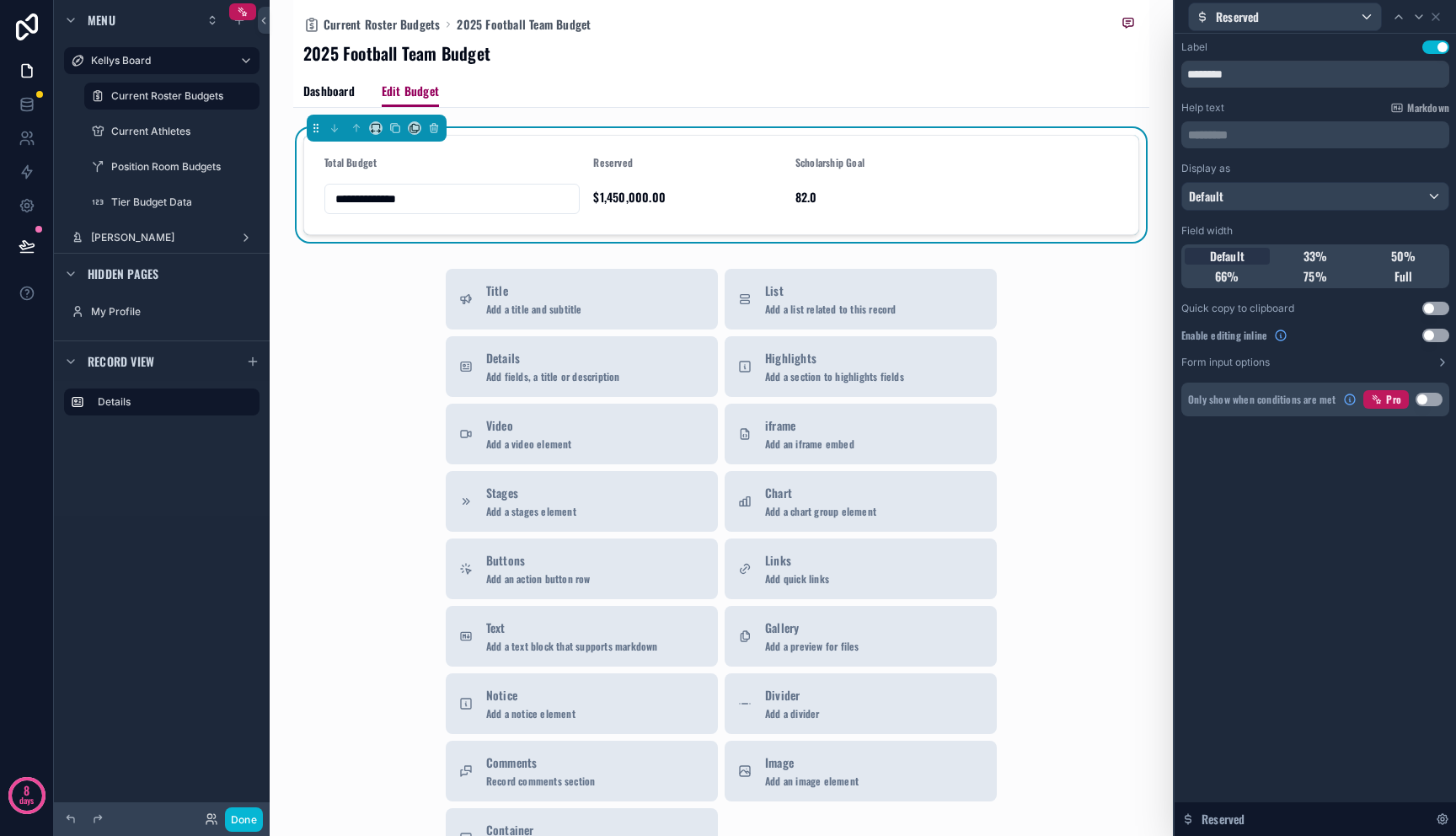
click at [1439, 331] on button "Use setting" at bounding box center [1436, 335] width 27 height 13
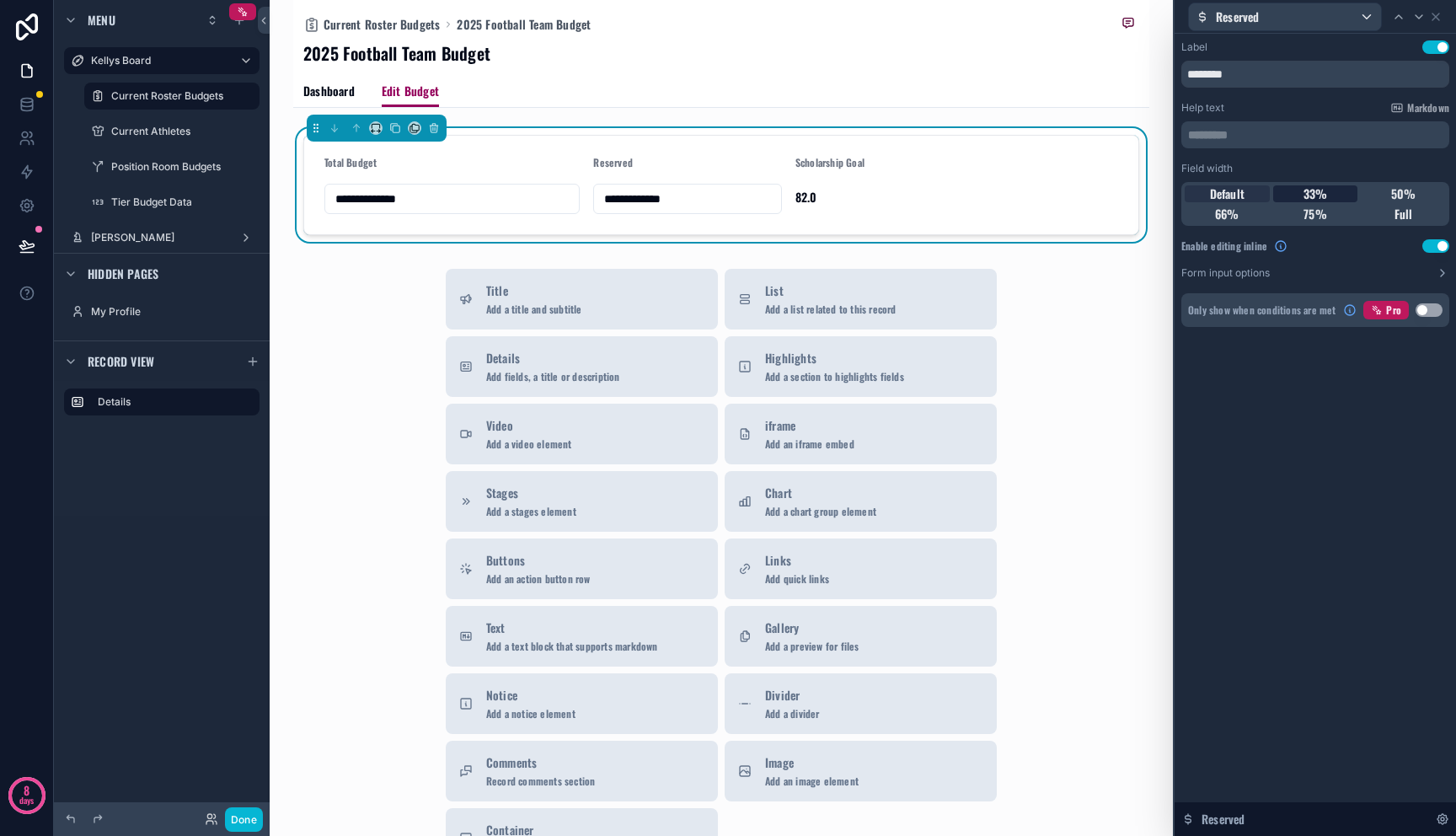
click at [1318, 195] on span "33%" at bounding box center [1315, 194] width 24 height 17
click at [1436, 17] on icon at bounding box center [1436, 17] width 7 height 7
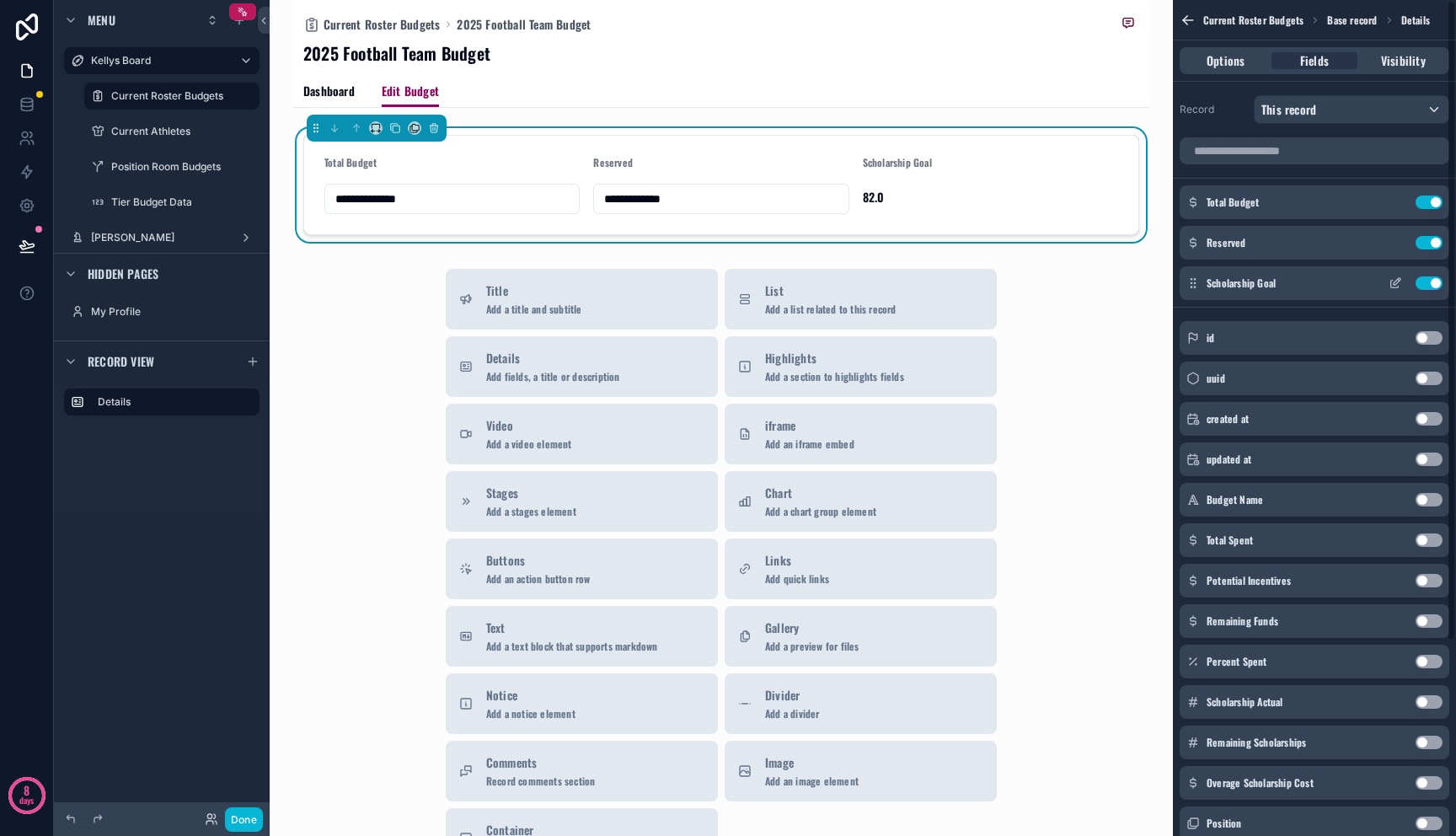
click at [1394, 283] on icon "scrollable content" at bounding box center [1397, 282] width 7 height 7
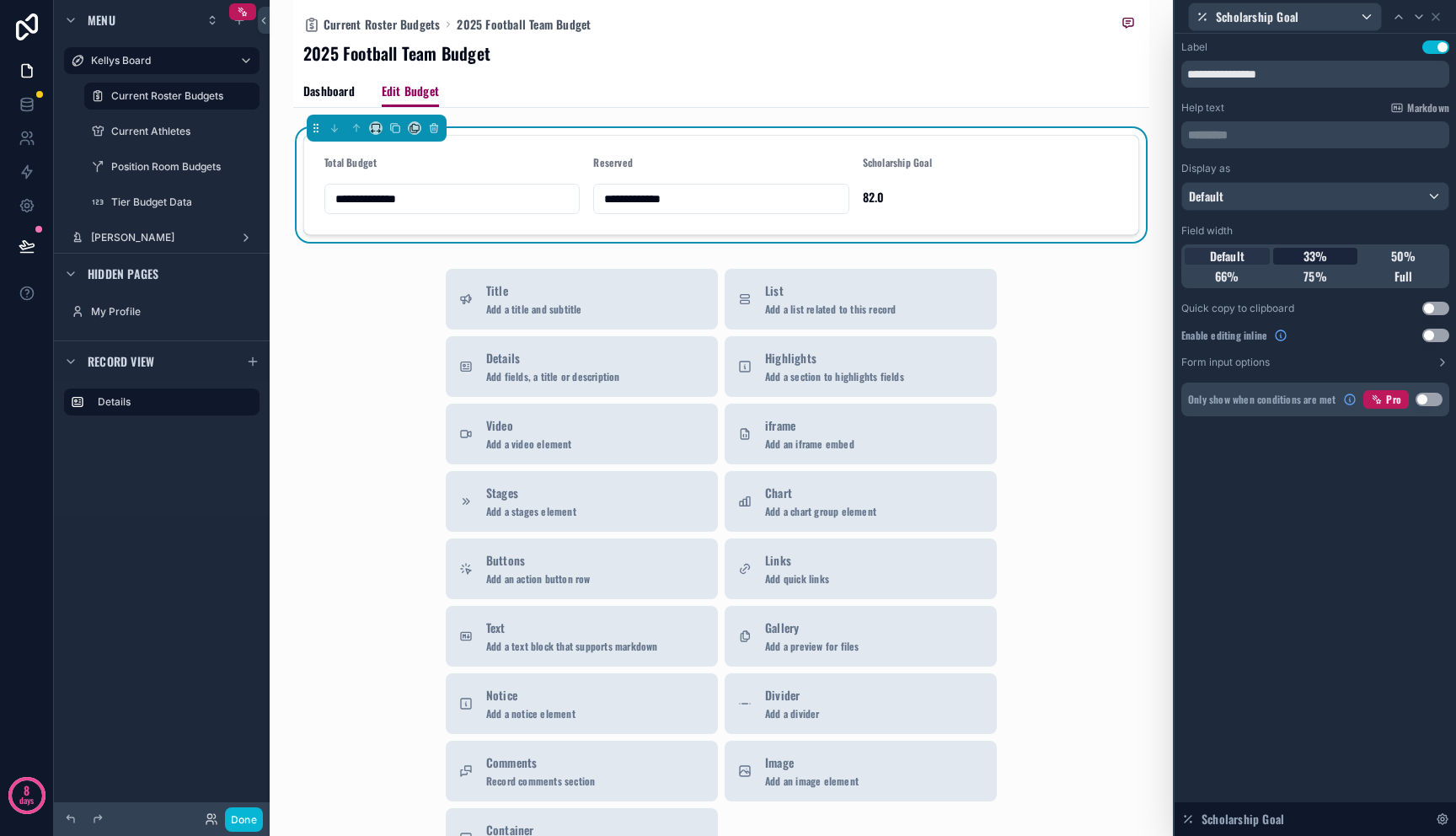
click at [1332, 251] on div "33%" at bounding box center [1316, 256] width 85 height 17
click at [1316, 251] on span "33%" at bounding box center [1315, 256] width 24 height 17
click at [1442, 334] on button "Use setting" at bounding box center [1436, 335] width 27 height 13
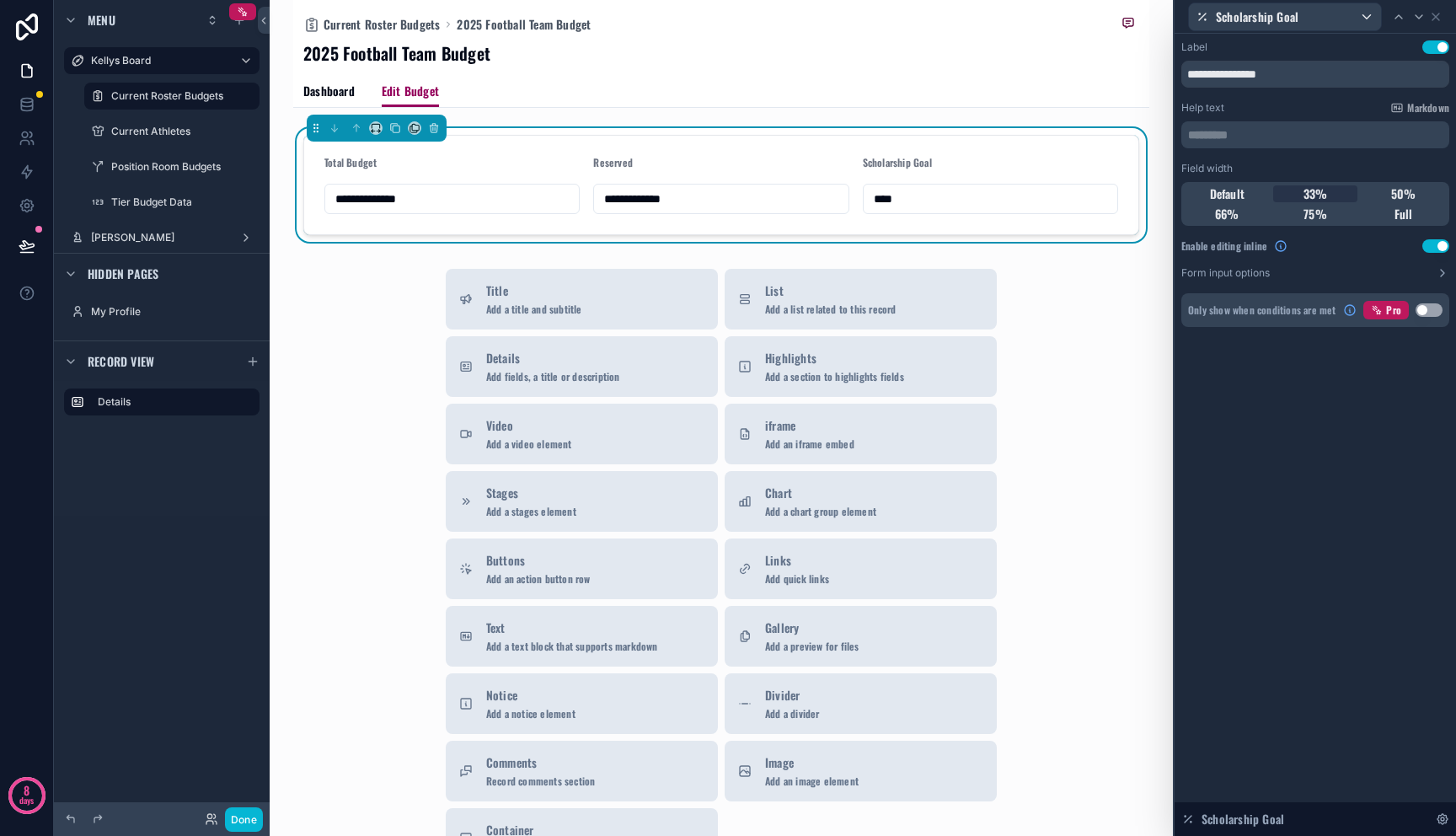
click at [1044, 258] on div "**********" at bounding box center [721, 502] width 856 height 1004
click at [1438, 20] on icon at bounding box center [1436, 16] width 13 height 13
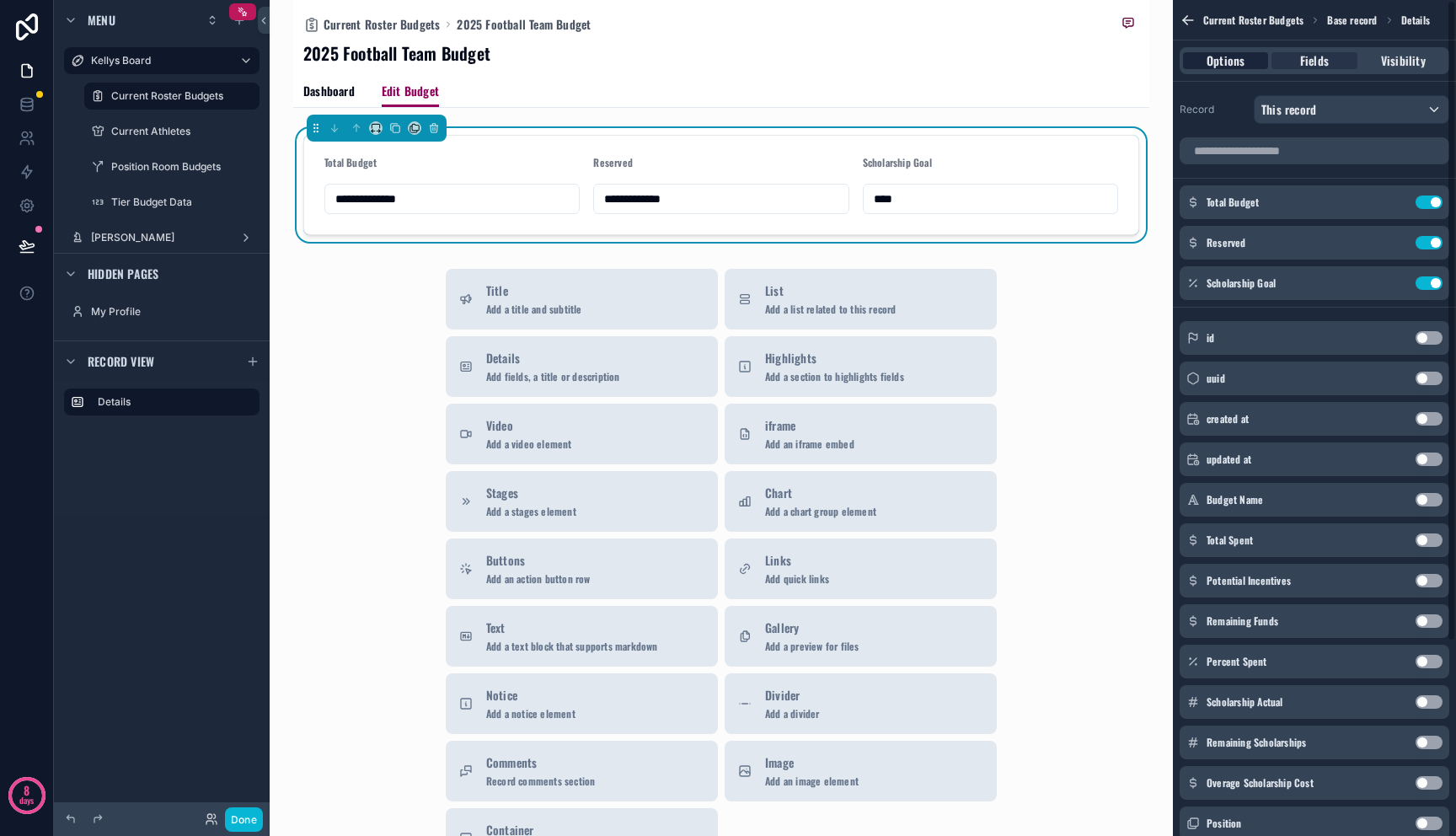
click at [1237, 60] on span "Options" at bounding box center [1225, 60] width 38 height 17
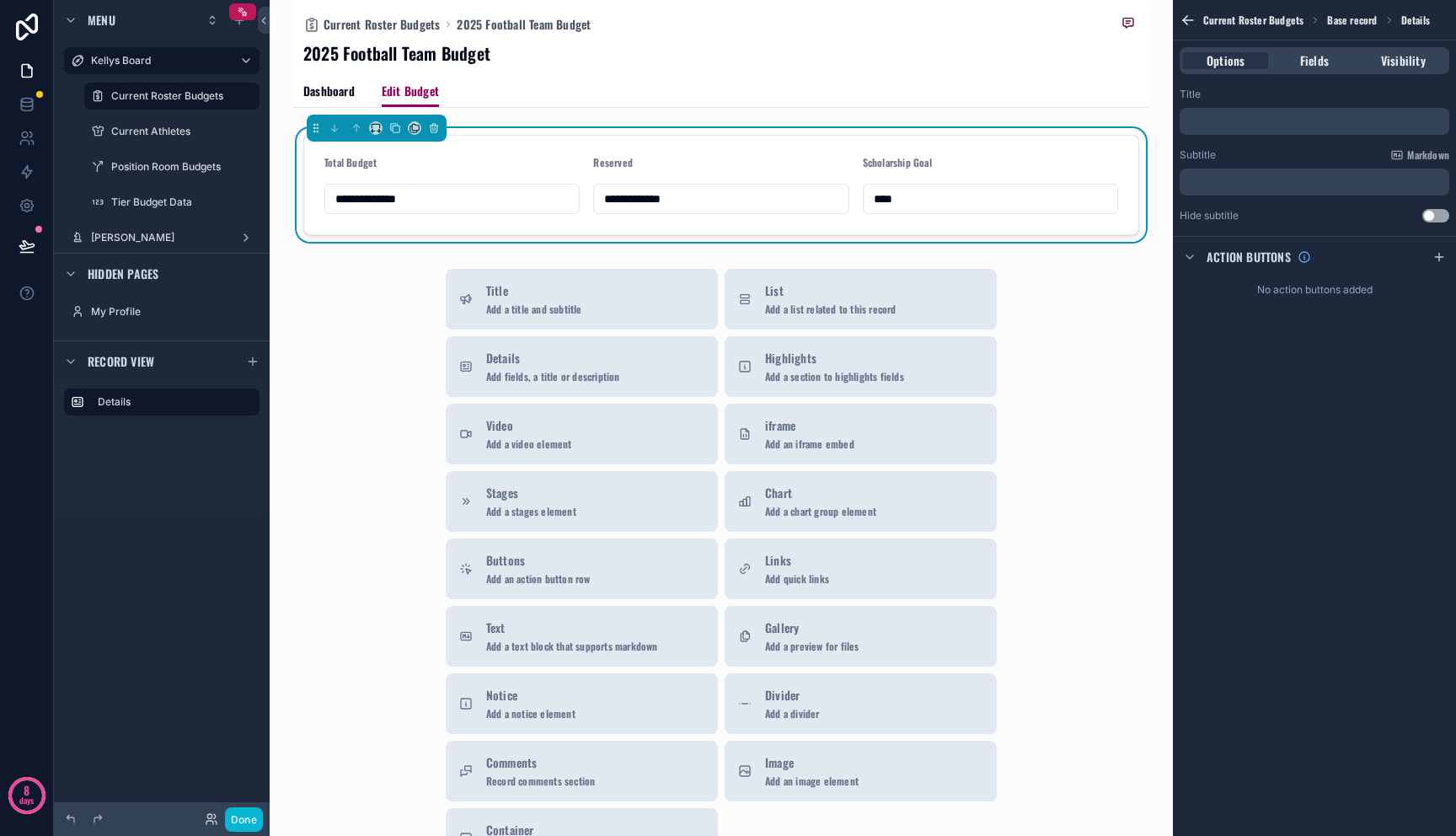
click at [1239, 105] on div "Title ﻿" at bounding box center [1314, 111] width 269 height 47
click at [1239, 113] on div "﻿" at bounding box center [1314, 121] width 269 height 27
click at [1239, 125] on p "﻿" at bounding box center [1316, 121] width 260 height 13
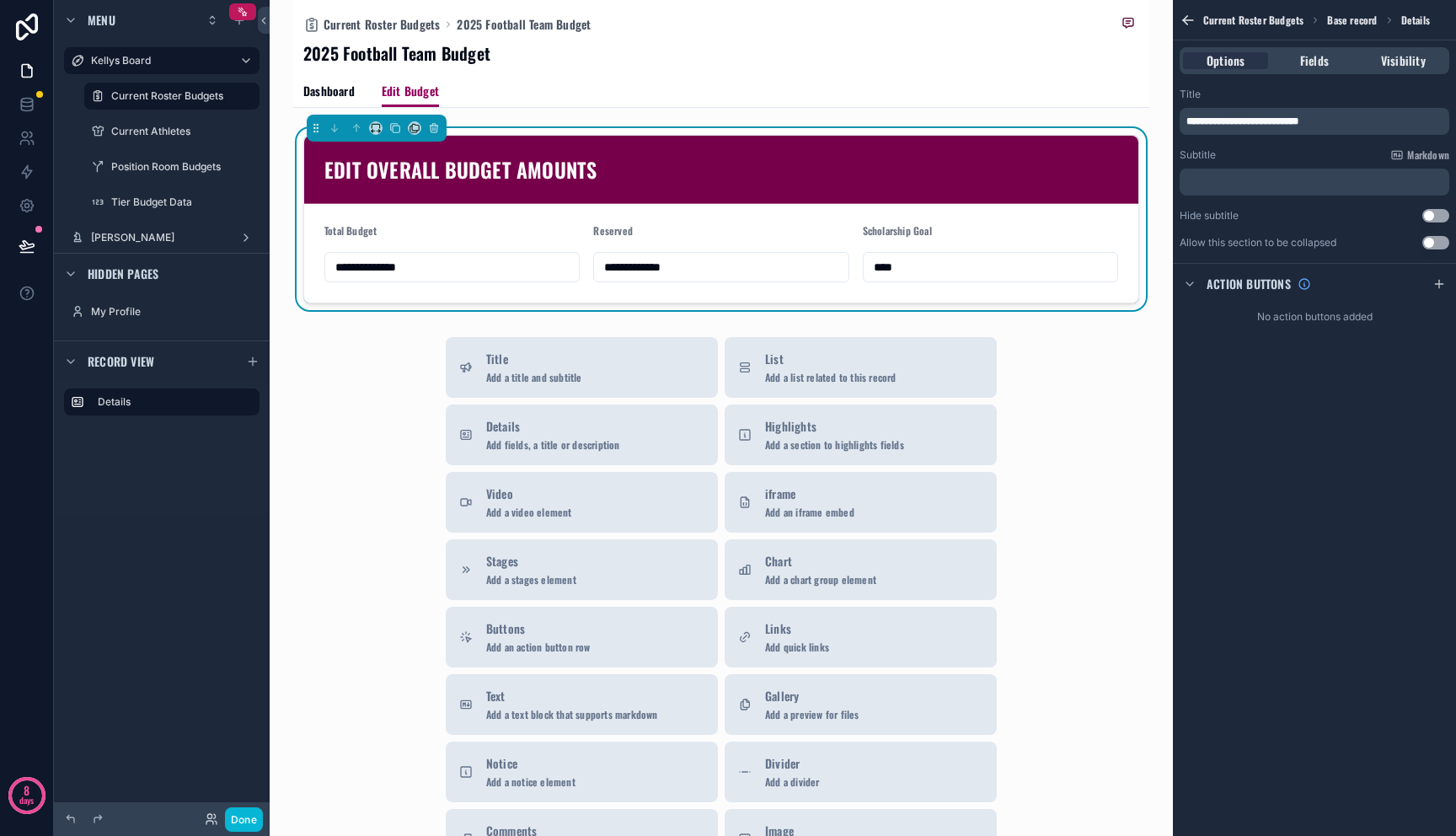
click at [1048, 551] on div "Title Add a title and subtitle List Add a list related to this record Details A…" at bounding box center [721, 637] width 856 height 600
click at [1103, 422] on div "Title Add a title and subtitle List Add a list related to this record Details A…" at bounding box center [721, 637] width 856 height 600
click at [1094, 398] on div "Title Add a title and subtitle List Add a list related to this record Details A…" at bounding box center [721, 637] width 856 height 600
click at [1064, 398] on div "Title Add a title and subtitle List Add a list related to this record Details A…" at bounding box center [721, 637] width 856 height 600
click at [332, 86] on span "Dashboard" at bounding box center [329, 91] width 52 height 17
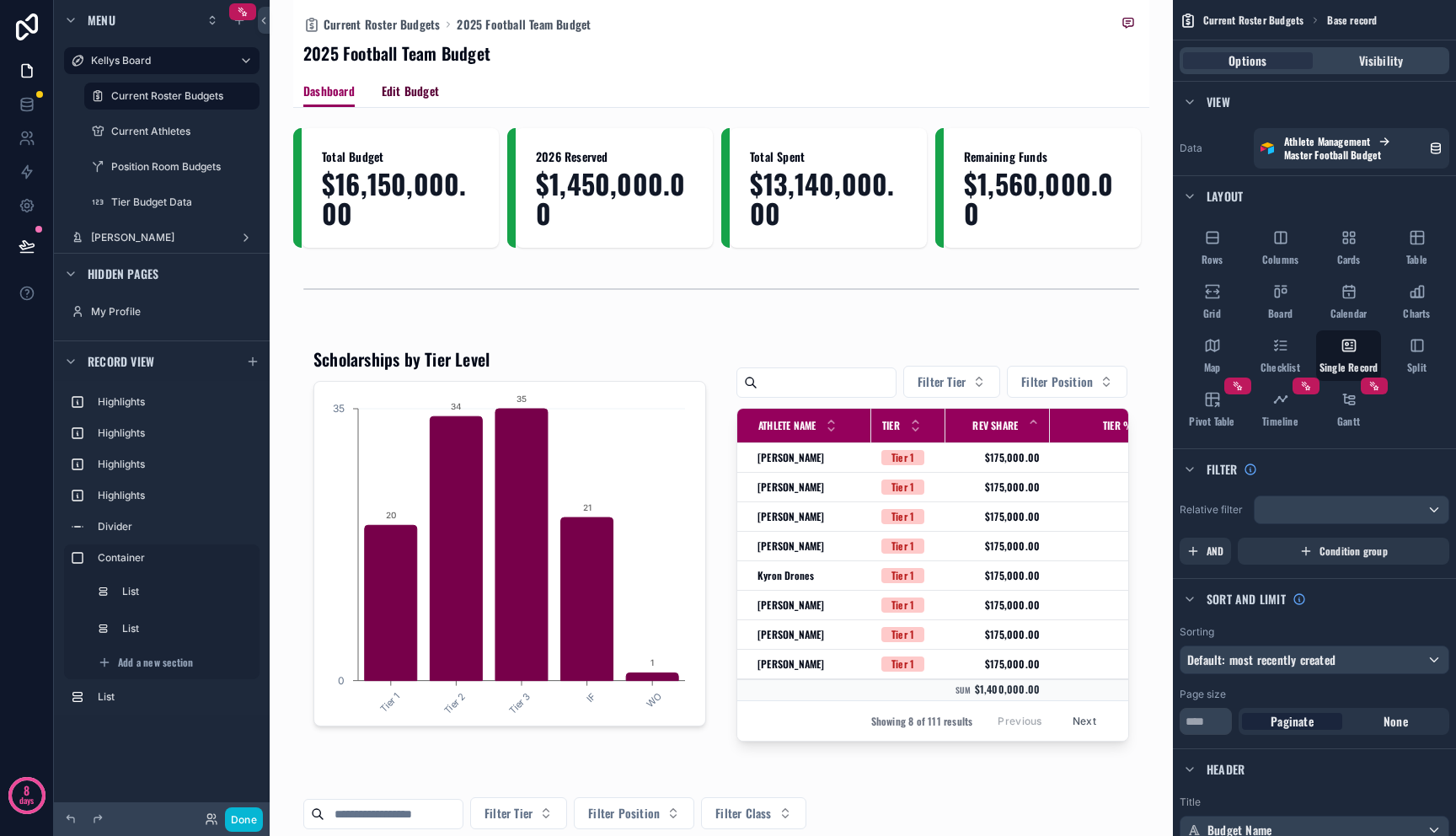
click at [402, 92] on span "Edit Budget" at bounding box center [410, 91] width 57 height 17
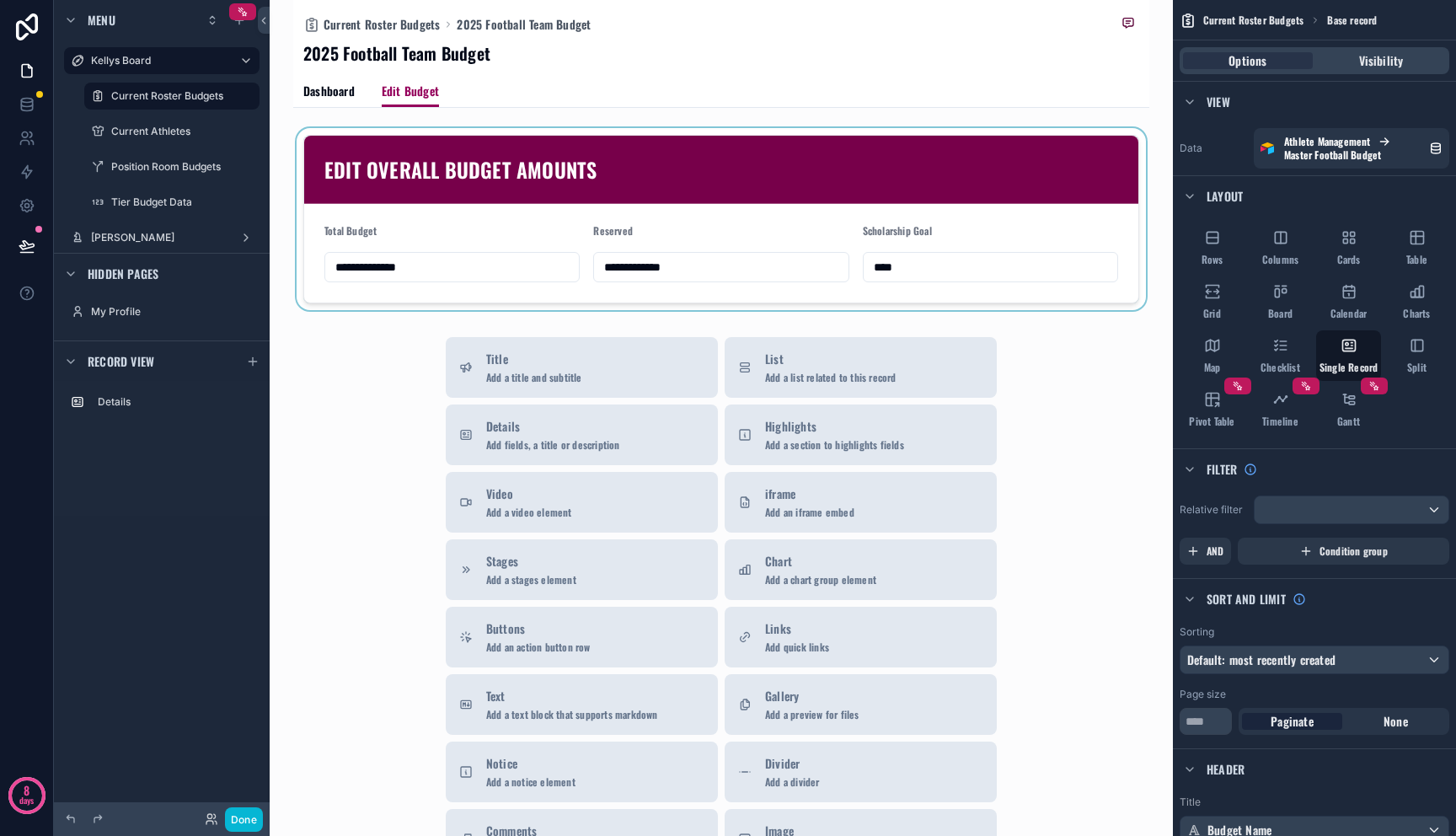
click at [414, 261] on div "scrollable content" at bounding box center [721, 219] width 856 height 182
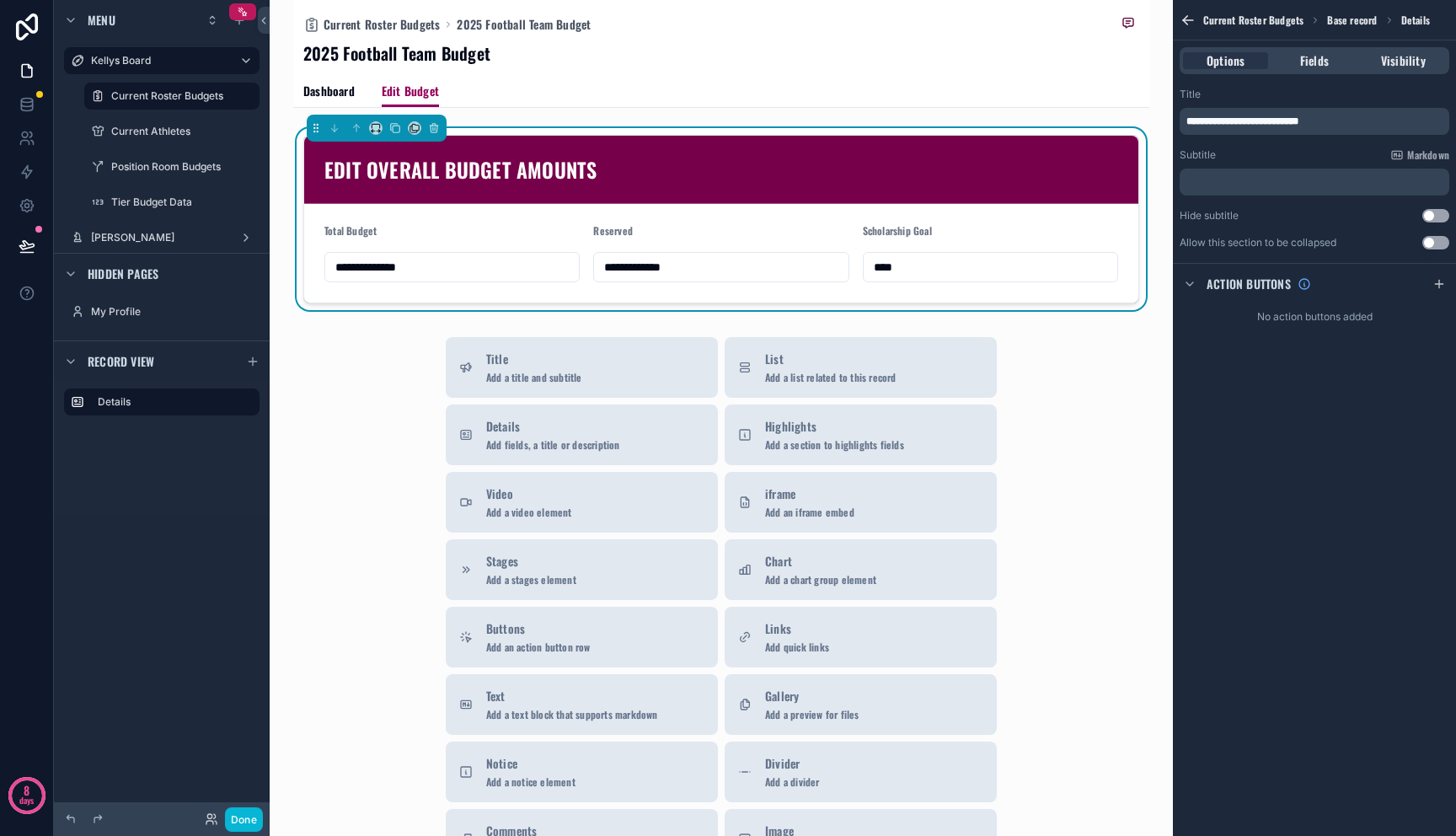
click at [301, 89] on div "Current Roster Budgets 2025 Football Team Budget 2025 Football Team Budget Edit…" at bounding box center [721, 53] width 856 height 108
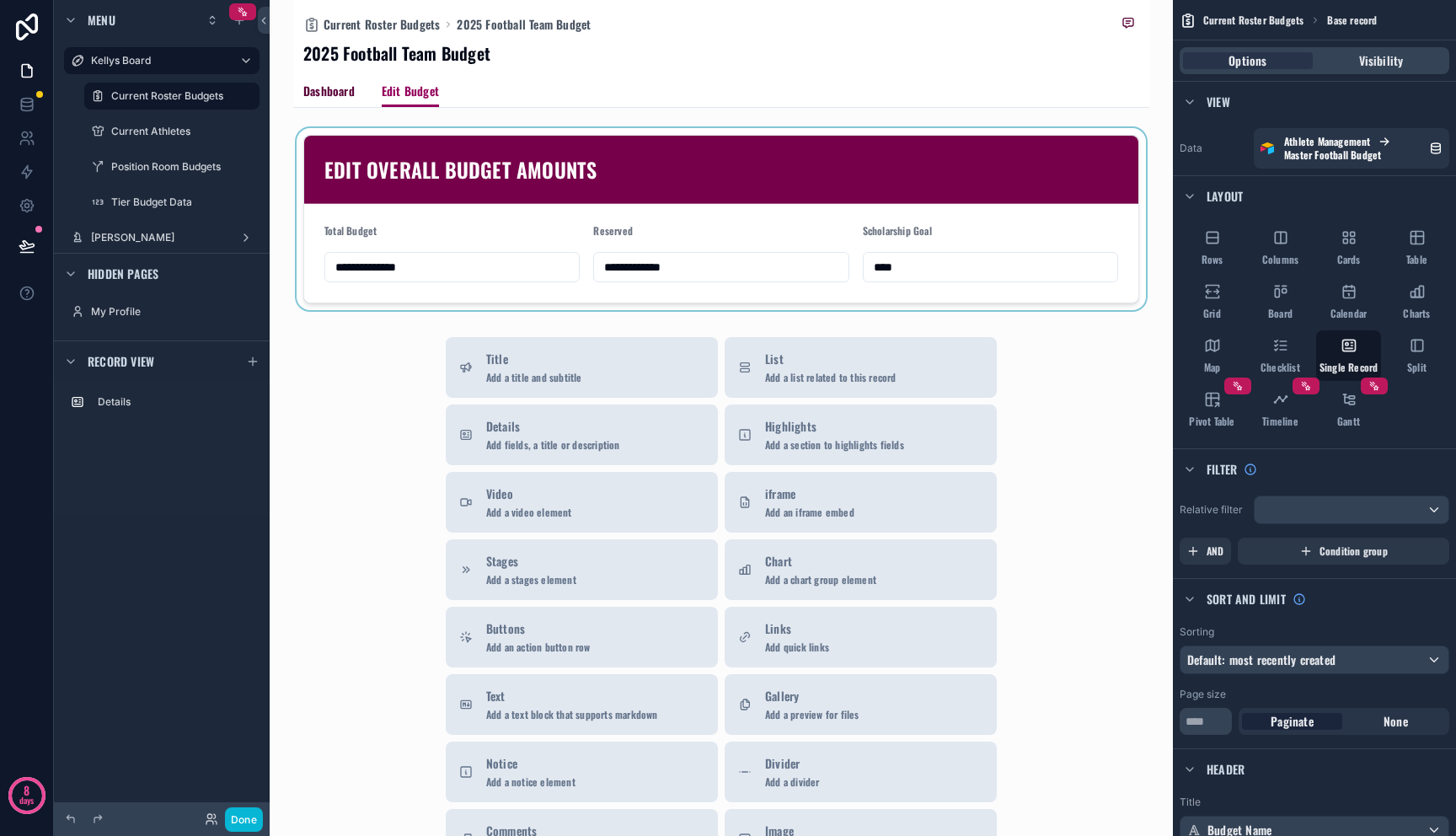
click at [341, 90] on span "Dashboard" at bounding box center [329, 91] width 52 height 17
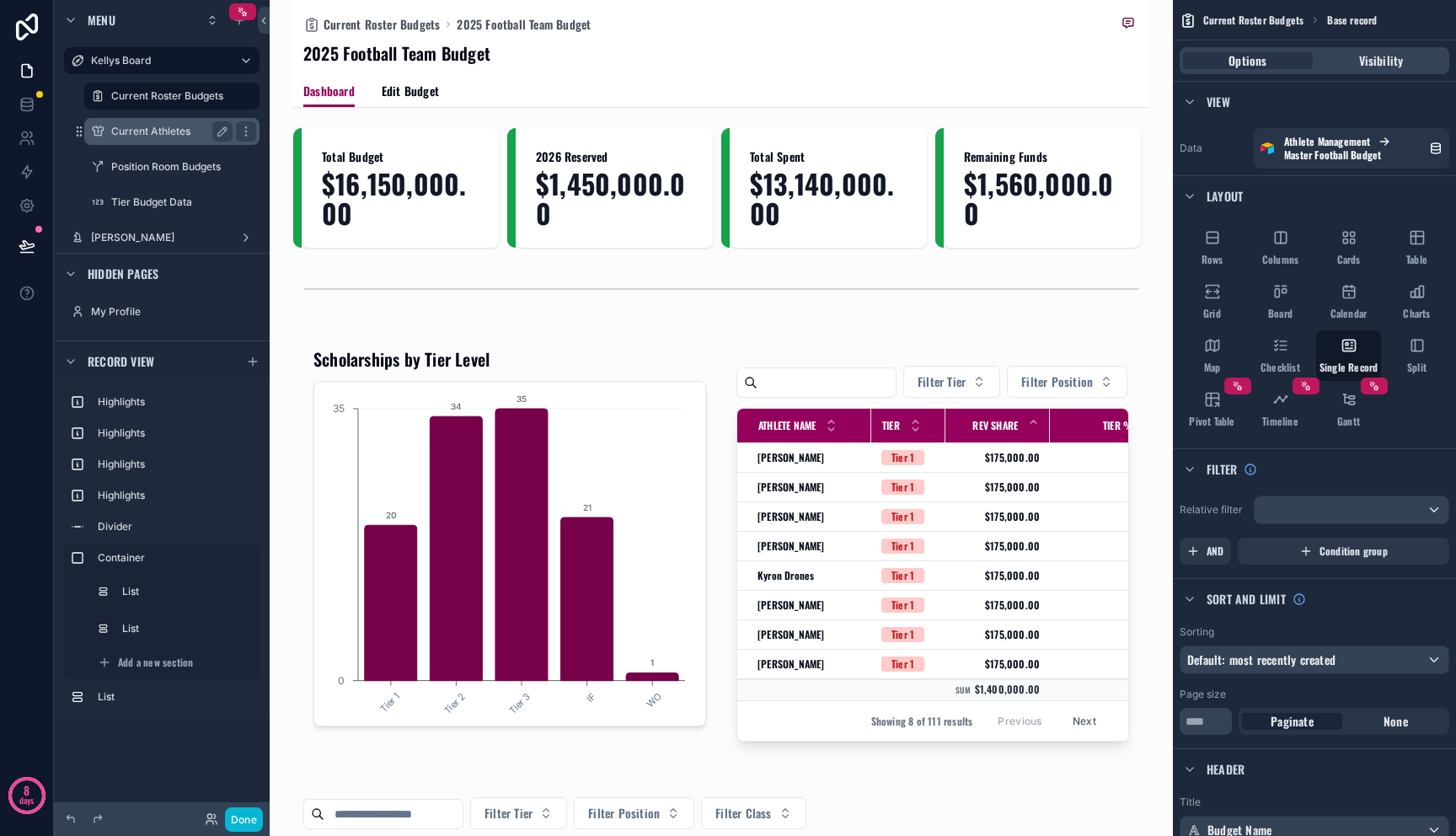
click at [180, 138] on div "Current Athletes" at bounding box center [172, 131] width 121 height 20
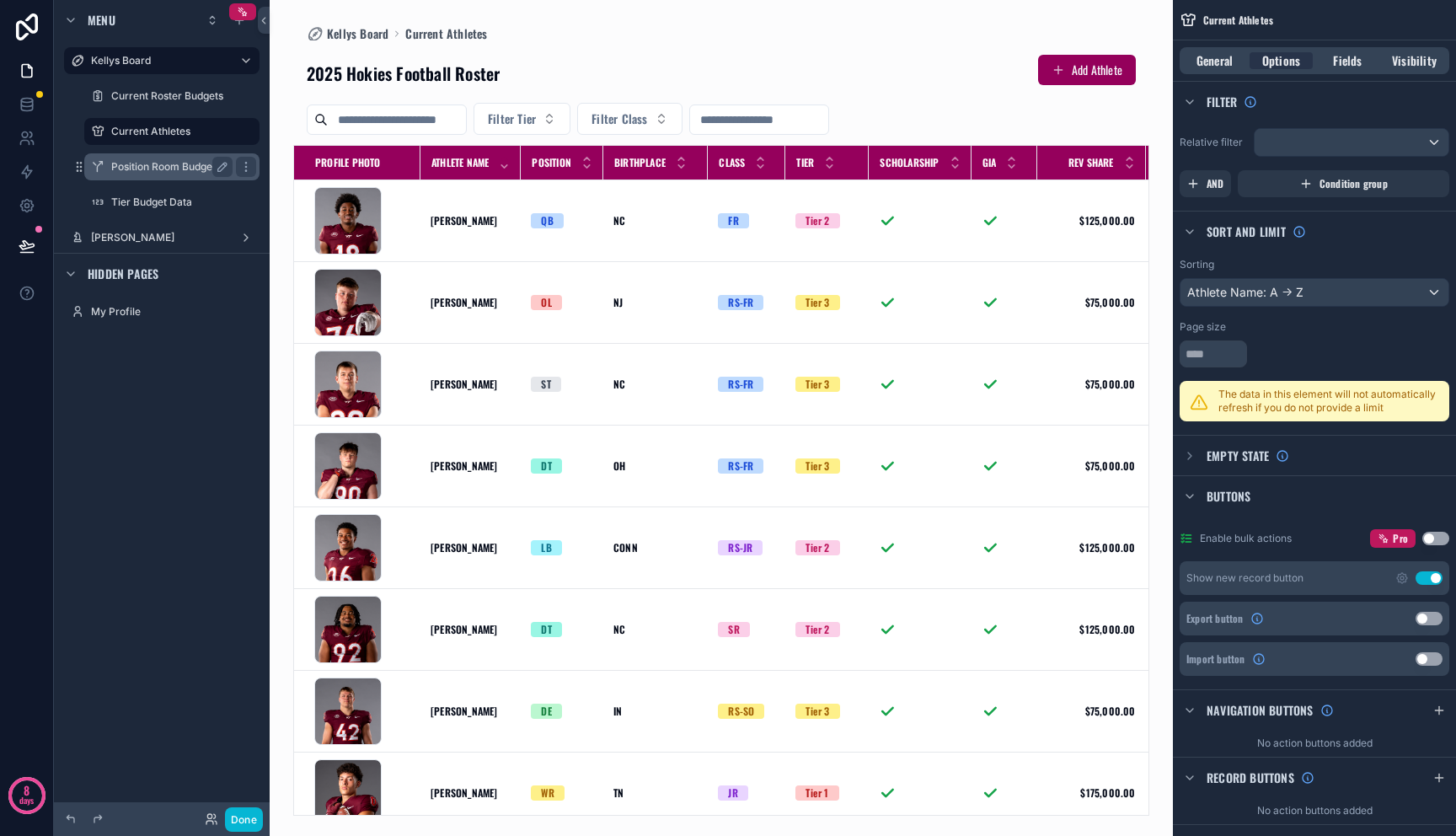
click at [180, 166] on label "Position Room Budgets" at bounding box center [168, 166] width 115 height 13
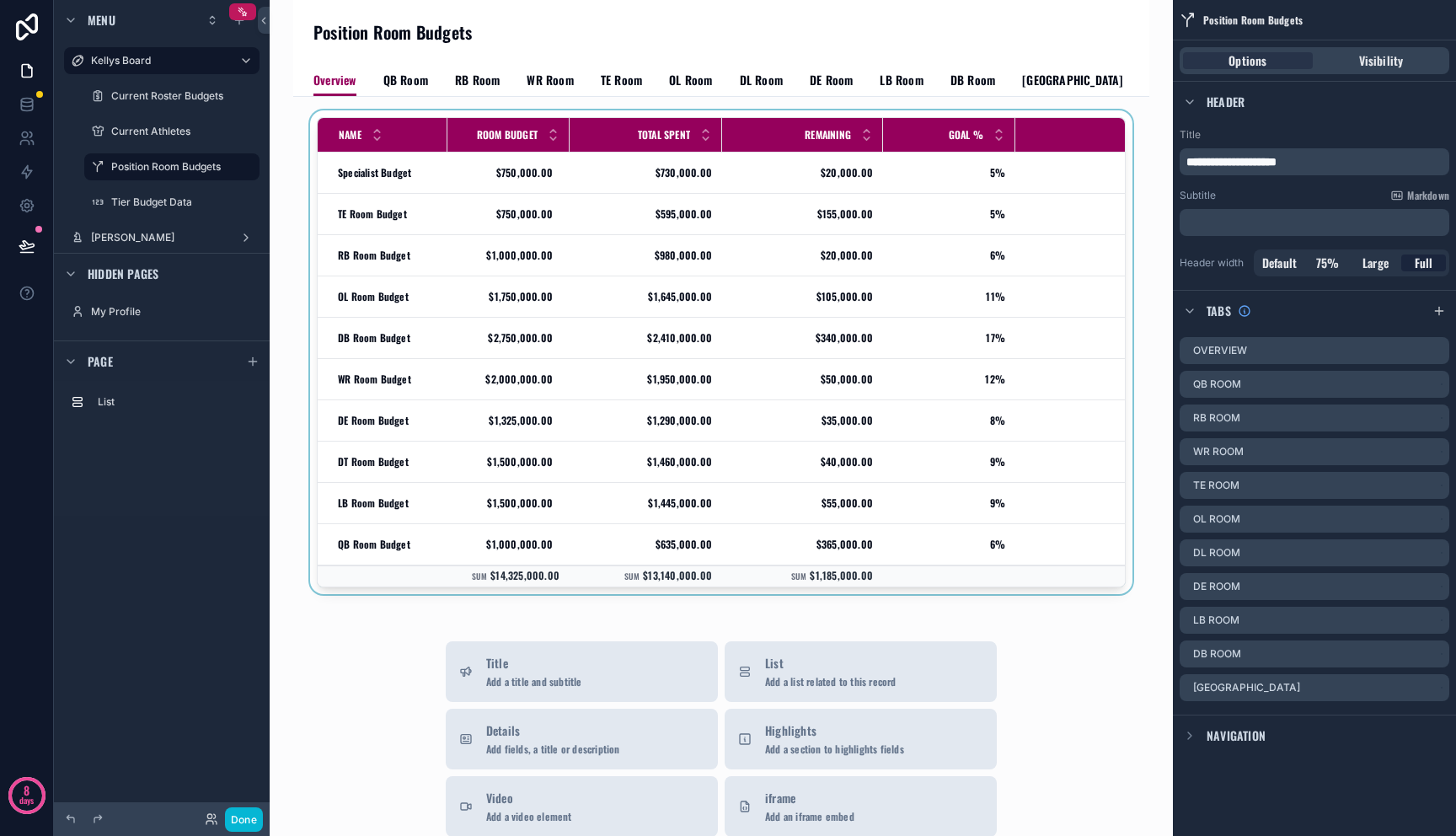
click at [394, 173] on div "scrollable content" at bounding box center [721, 356] width 829 height 491
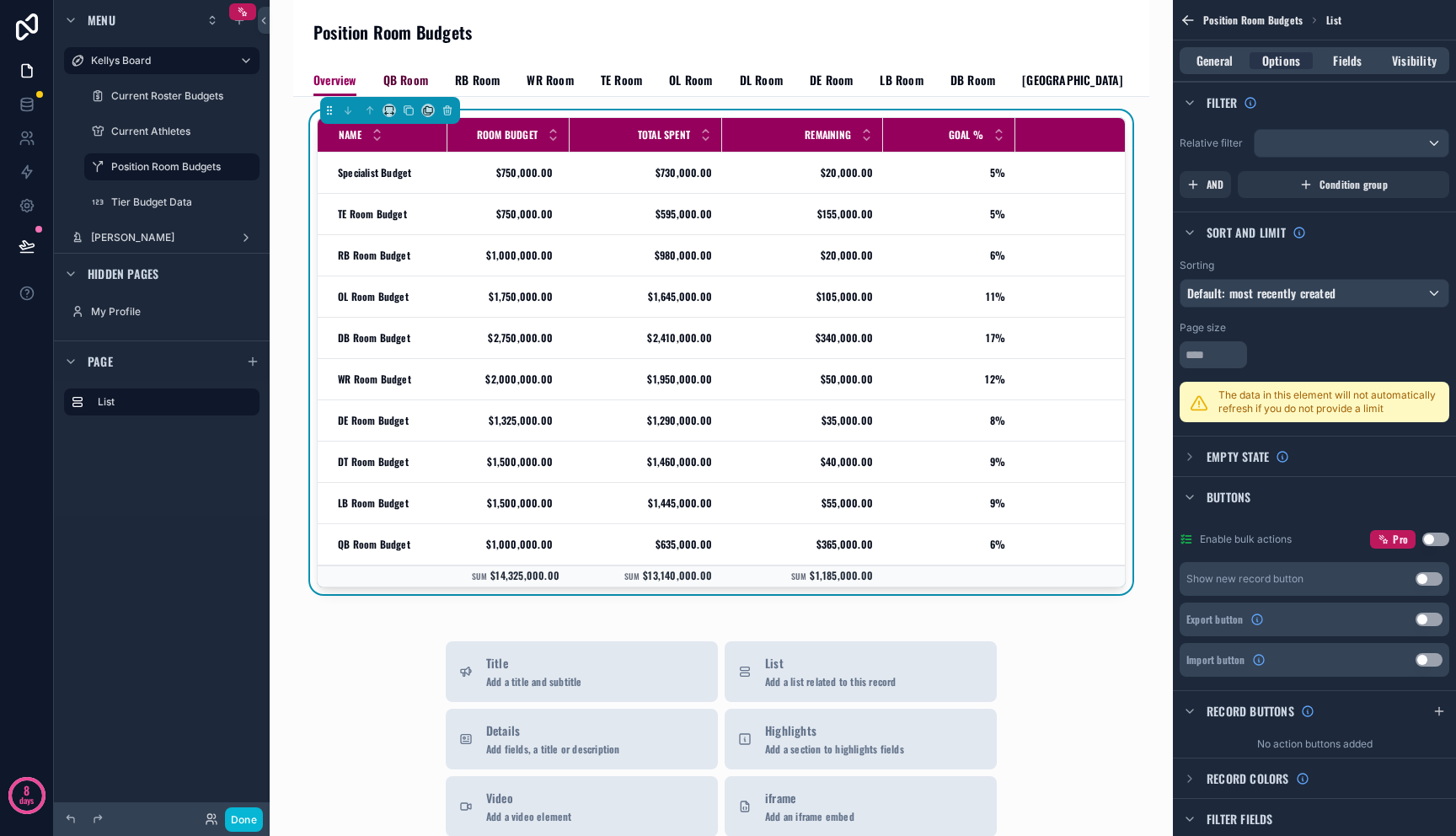
click at [388, 76] on span "QB Room" at bounding box center [405, 80] width 44 height 17
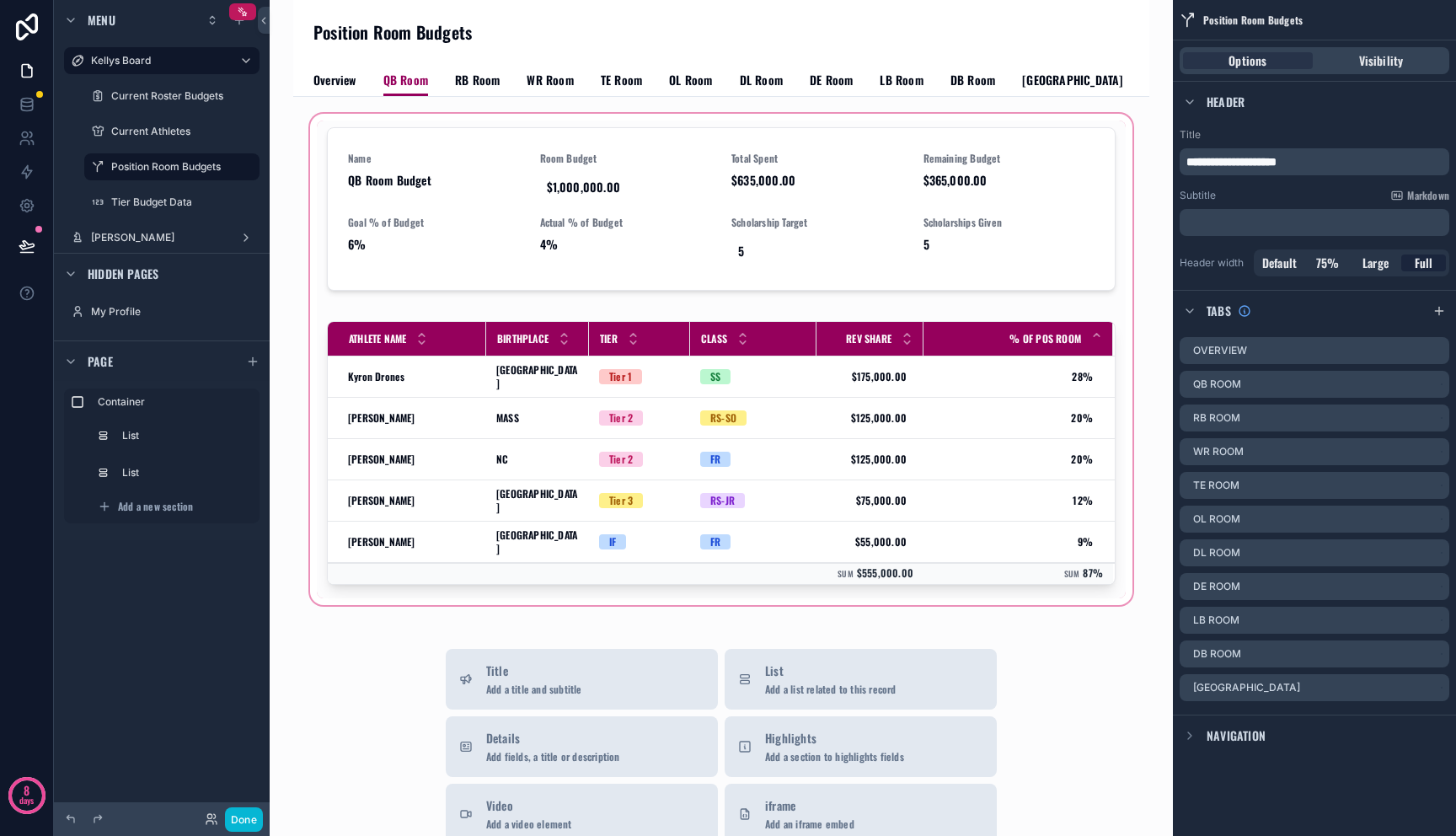
click at [370, 173] on div "scrollable content" at bounding box center [721, 359] width 829 height 498
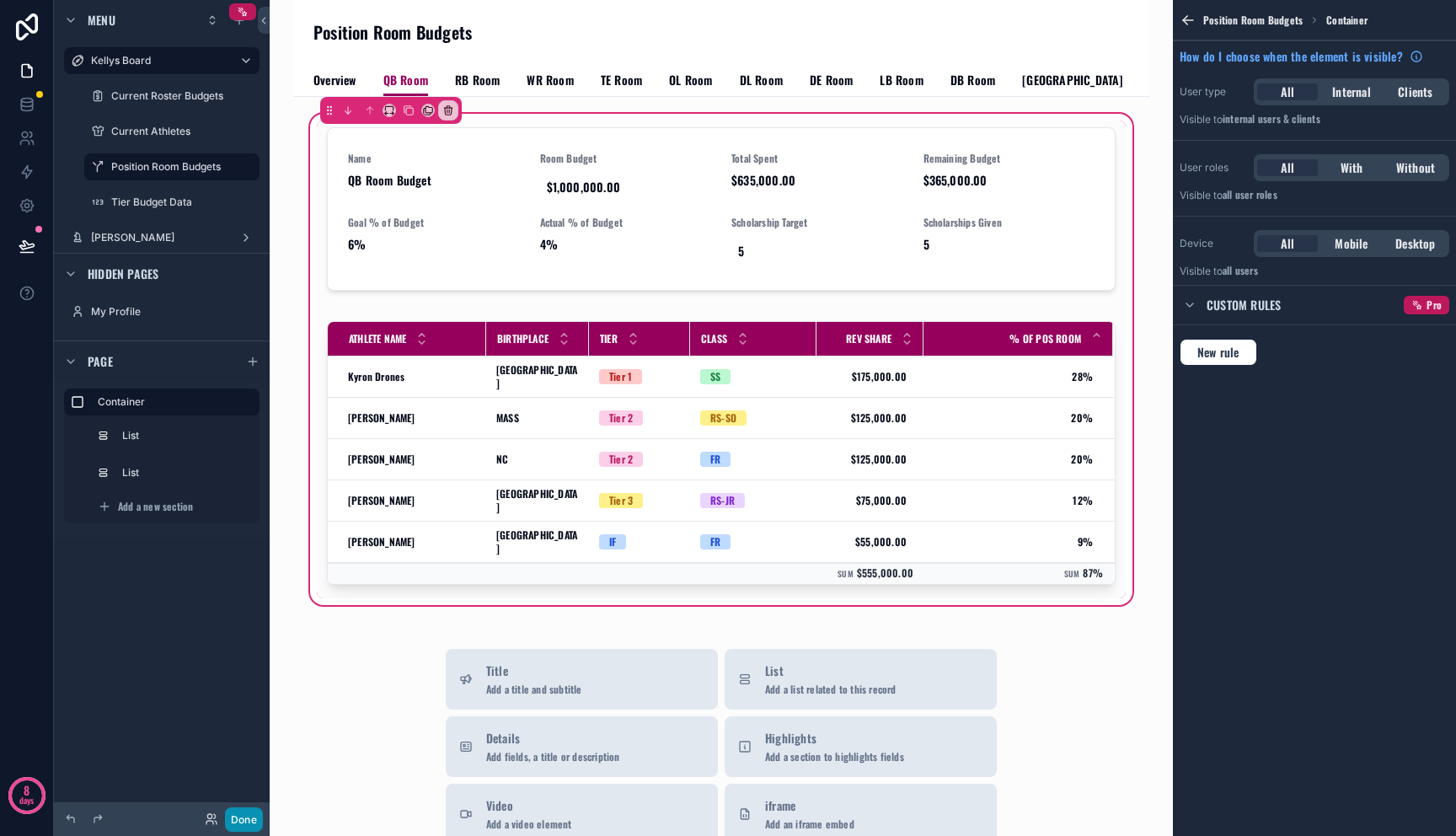
click at [252, 817] on button "Done" at bounding box center [244, 819] width 38 height 24
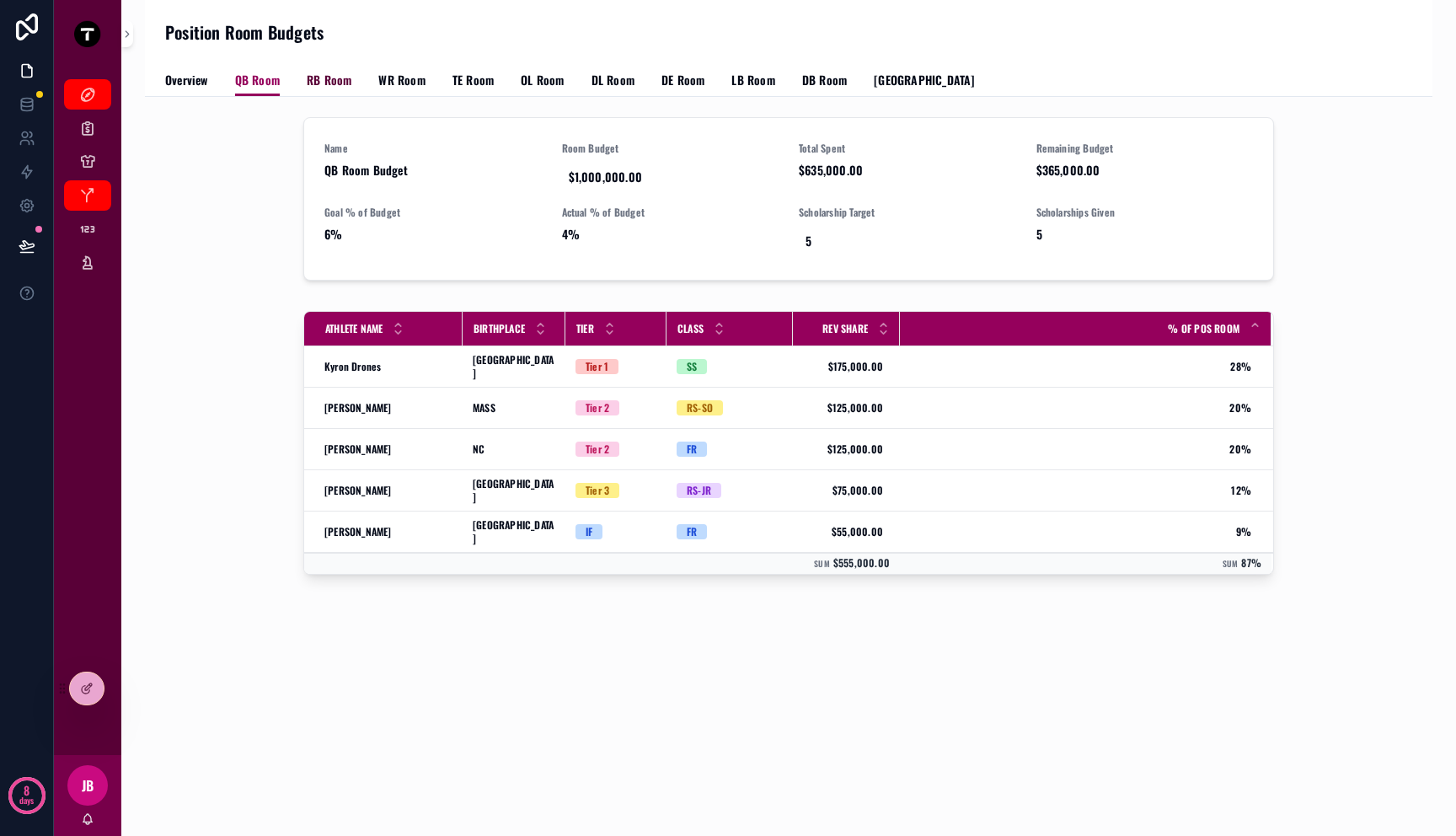
click at [338, 92] on link "RB Room" at bounding box center [329, 82] width 44 height 34
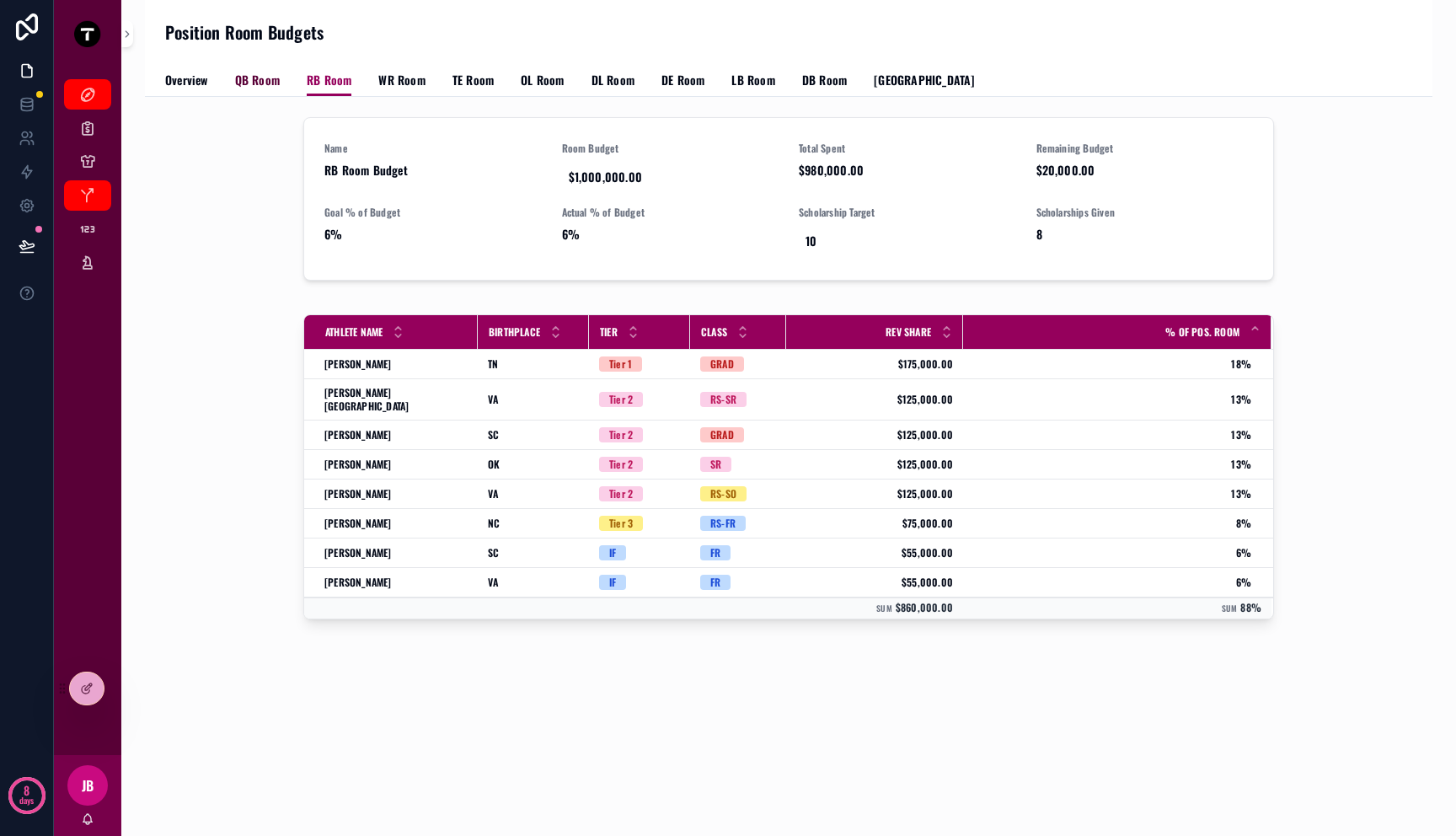
click at [270, 83] on span "QB Room" at bounding box center [257, 80] width 44 height 17
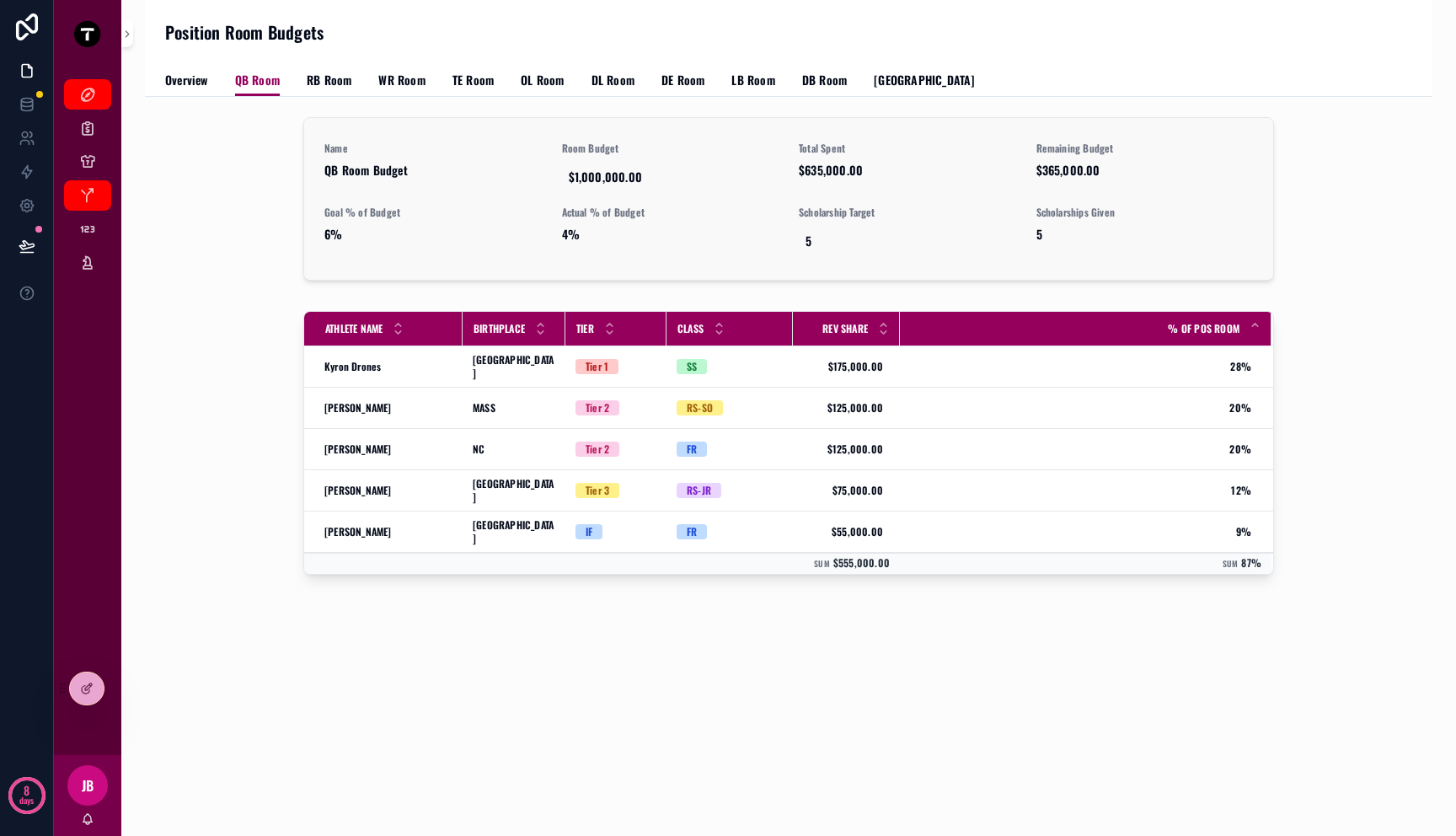
click at [377, 171] on span "QB Room Budget" at bounding box center [433, 170] width 218 height 17
click at [637, 179] on span "$1,000,000.00" at bounding box center [670, 177] width 204 height 17
click at [954, 173] on span "$635,000.00" at bounding box center [908, 170] width 218 height 17
click at [332, 231] on span "6%" at bounding box center [433, 234] width 218 height 17
click at [567, 234] on span "4%" at bounding box center [670, 234] width 218 height 17
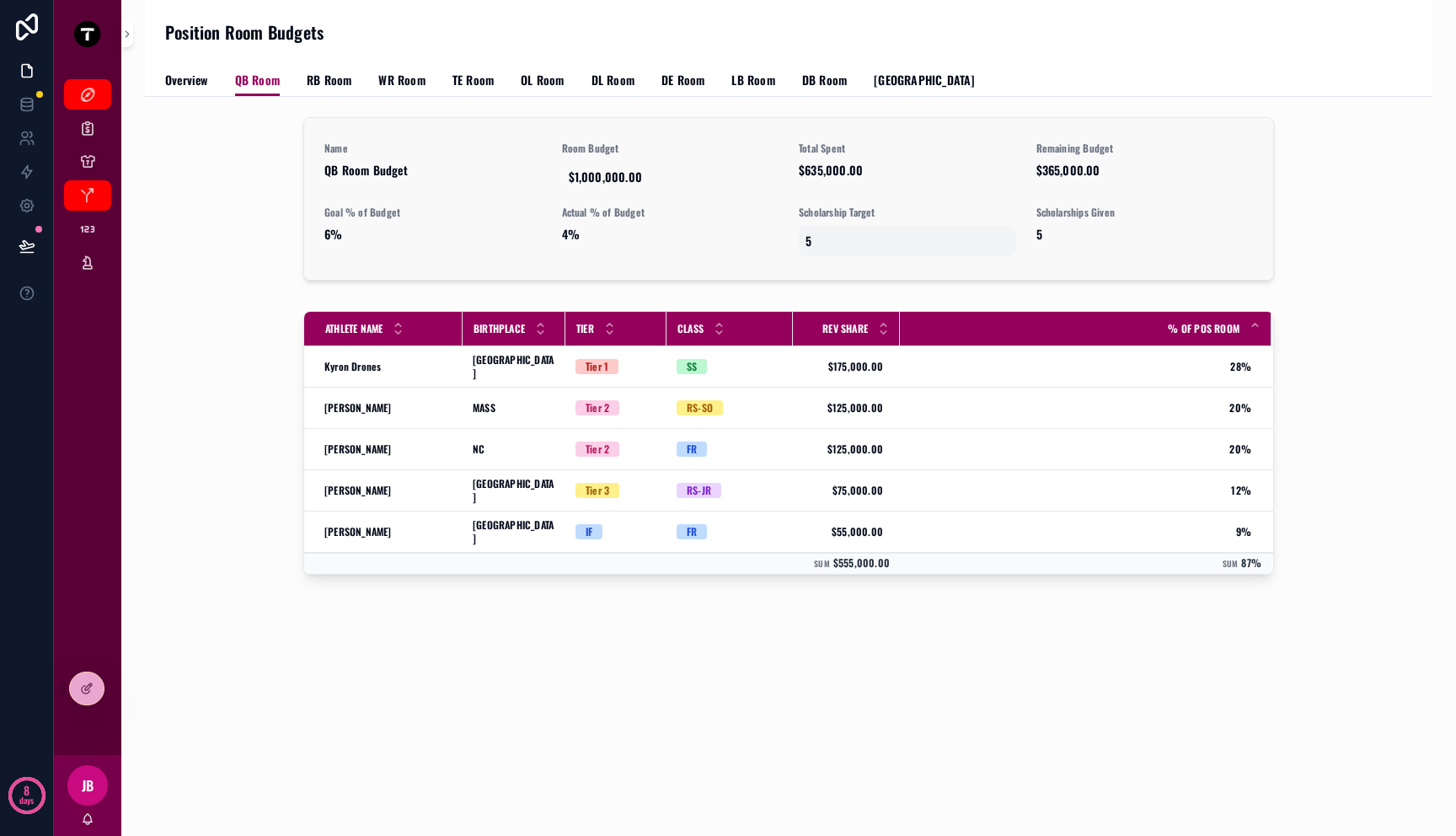
click at [821, 237] on span "5" at bounding box center [907, 241] width 204 height 17
click at [816, 245] on div "*" at bounding box center [913, 264] width 243 height 62
click at [622, 636] on div "Name QB Room Budget Room Budget $1,000,000.00 Total Spent $635,000.00 Remaining…" at bounding box center [788, 397] width 1287 height 599
drag, startPoint x: 930, startPoint y: 571, endPoint x: 825, endPoint y: 558, distance: 105.8
click at [825, 558] on tr "Sum $555,000.00 Sum 87%" at bounding box center [788, 564] width 969 height 22
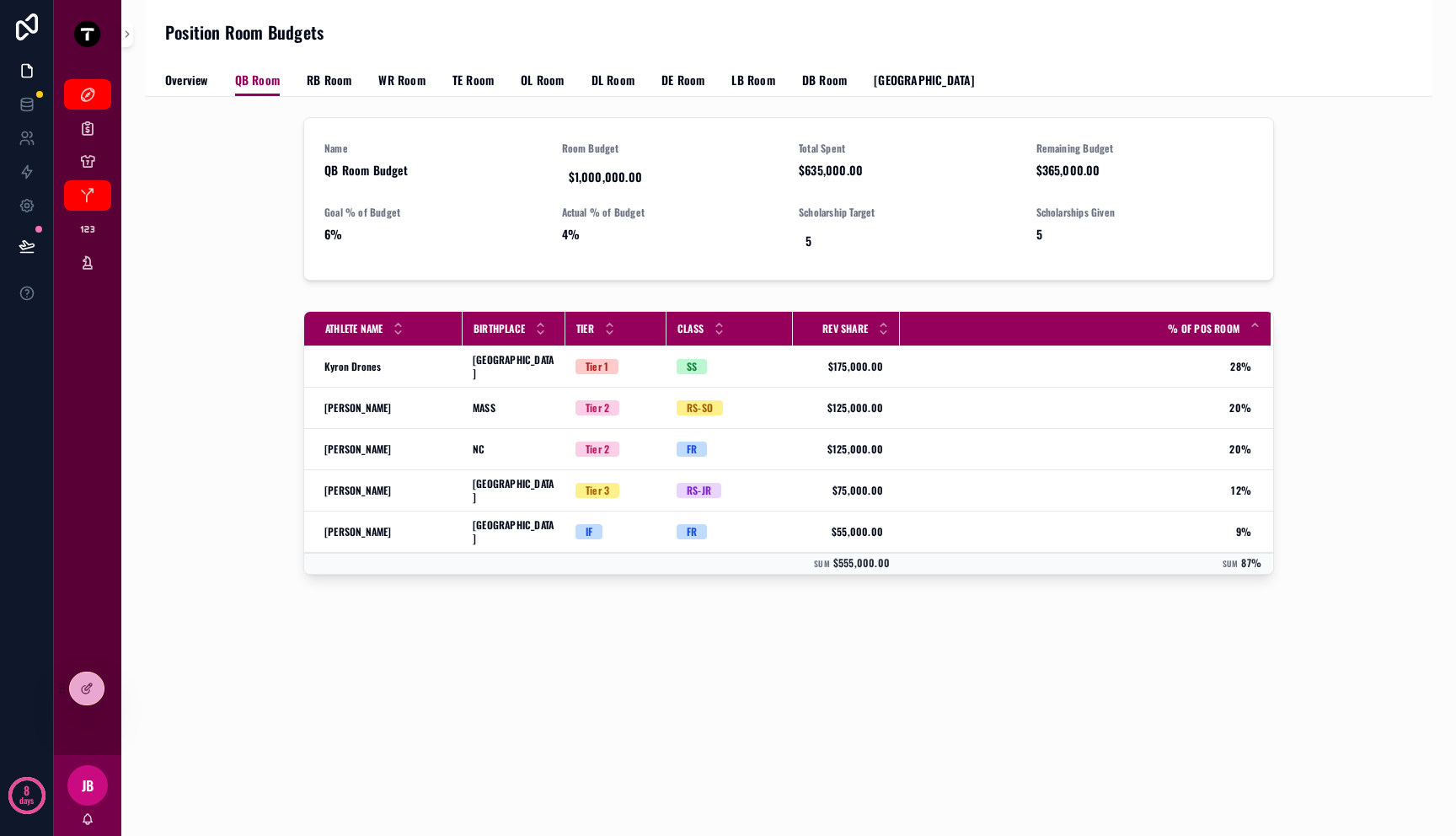
click at [855, 614] on div "Name QB Room Budget Room Budget $1,000,000.00 Total Spent $635,000.00 Remaining…" at bounding box center [788, 397] width 1287 height 599
click at [89, 687] on icon at bounding box center [89, 687] width 7 height 7
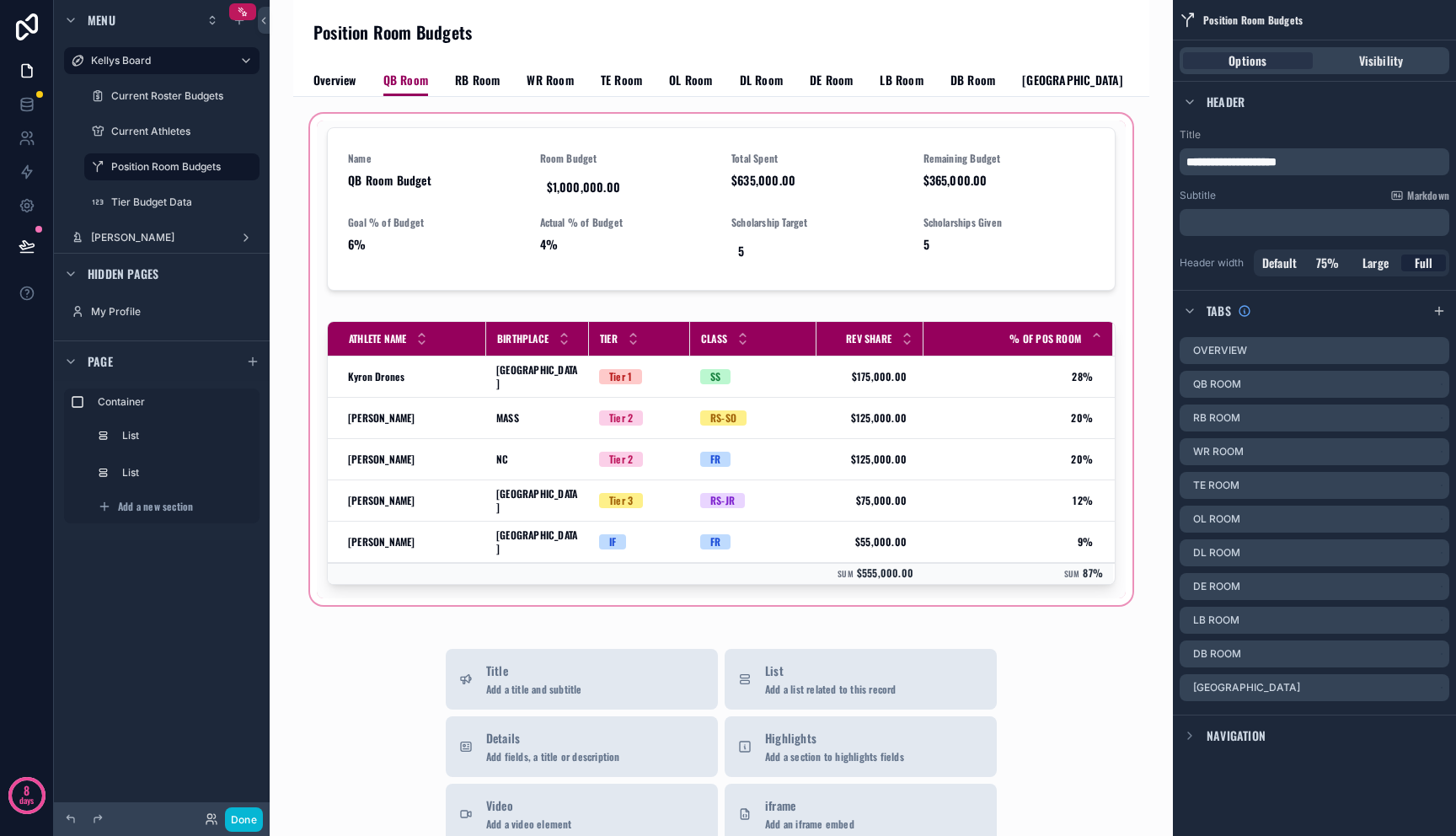
click at [760, 359] on div "scrollable content" at bounding box center [721, 359] width 829 height 498
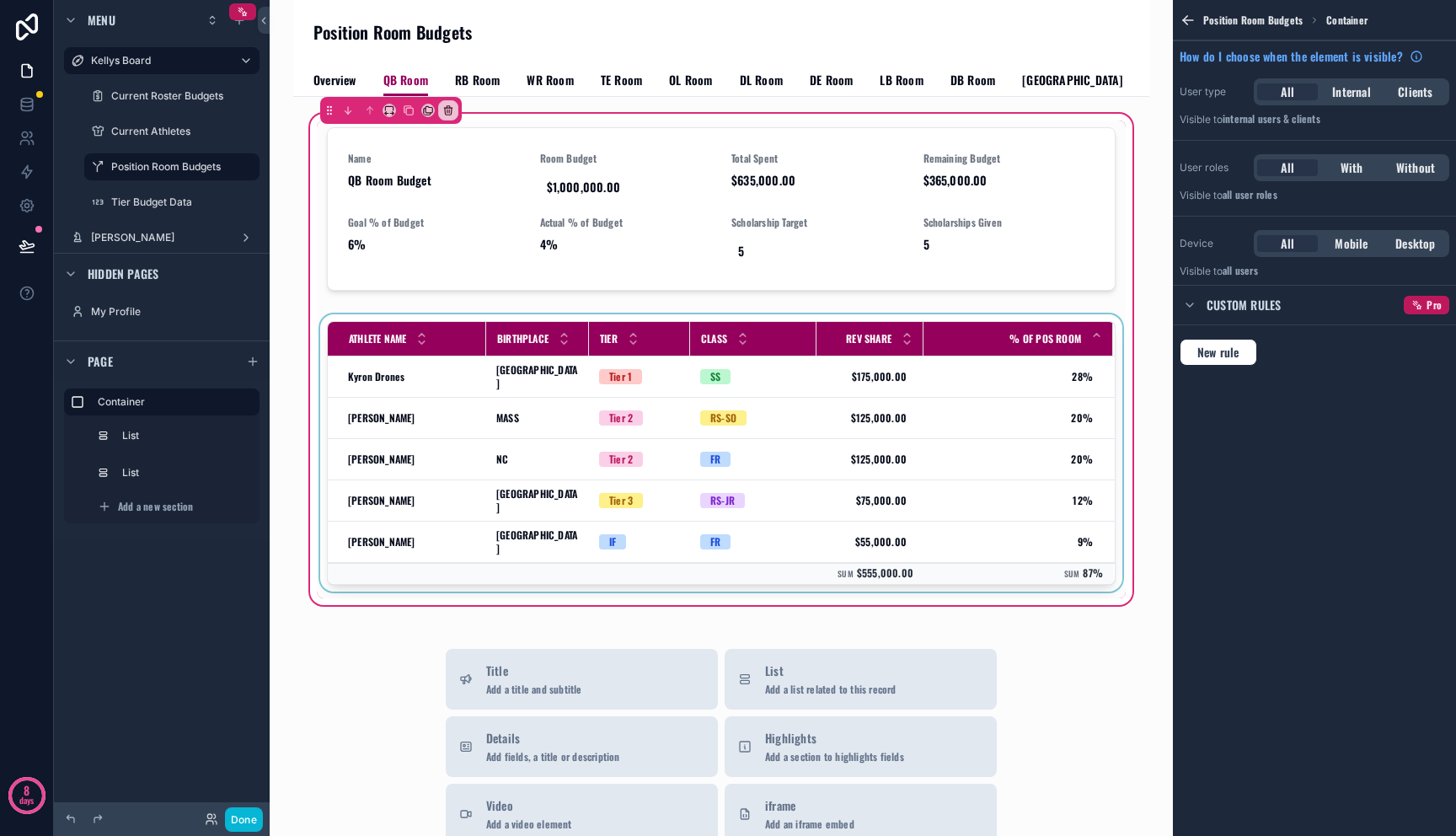
click at [785, 353] on div "Class" at bounding box center [753, 339] width 124 height 32
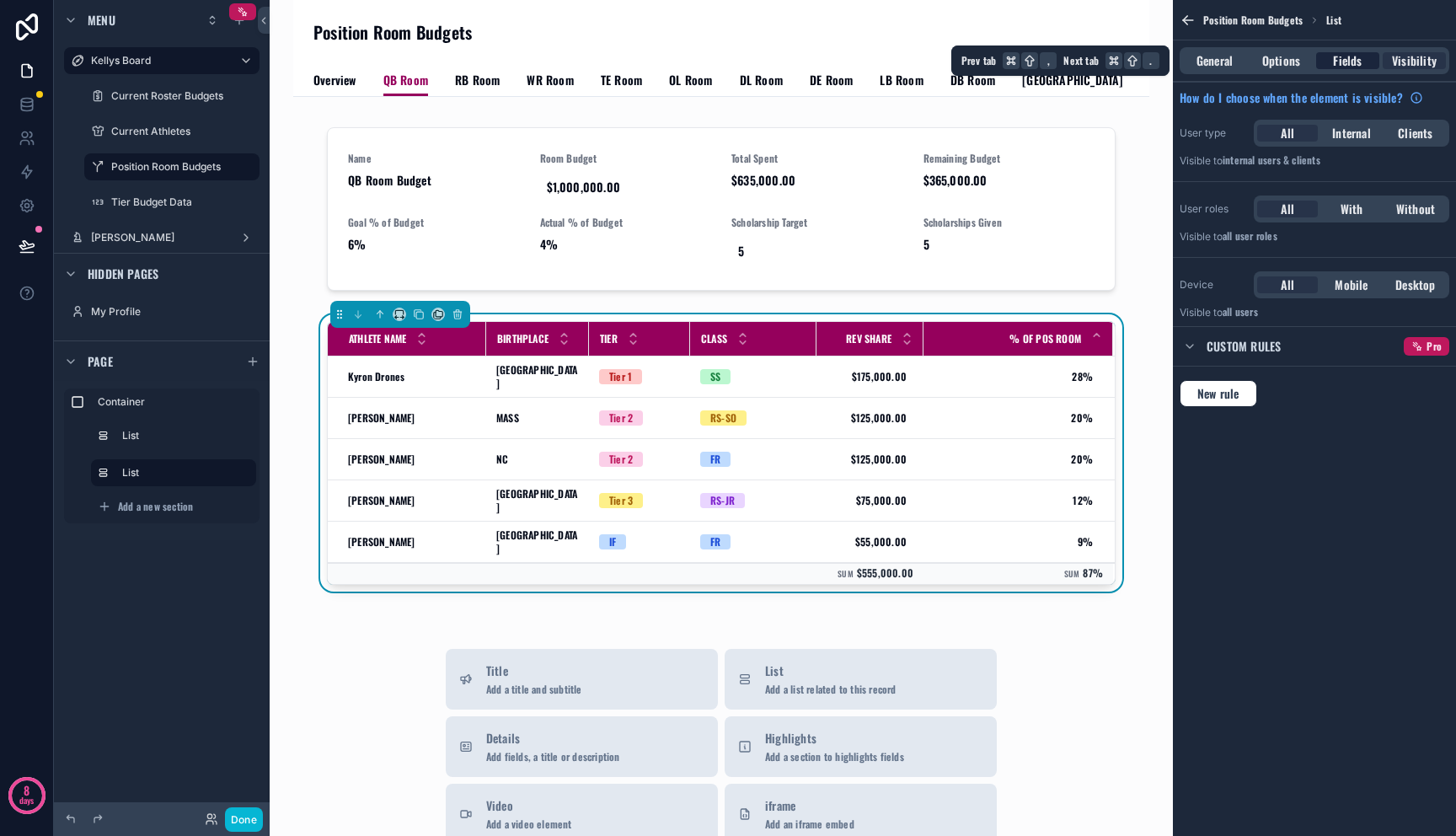
click at [1337, 63] on span "Fields" at bounding box center [1347, 60] width 28 height 17
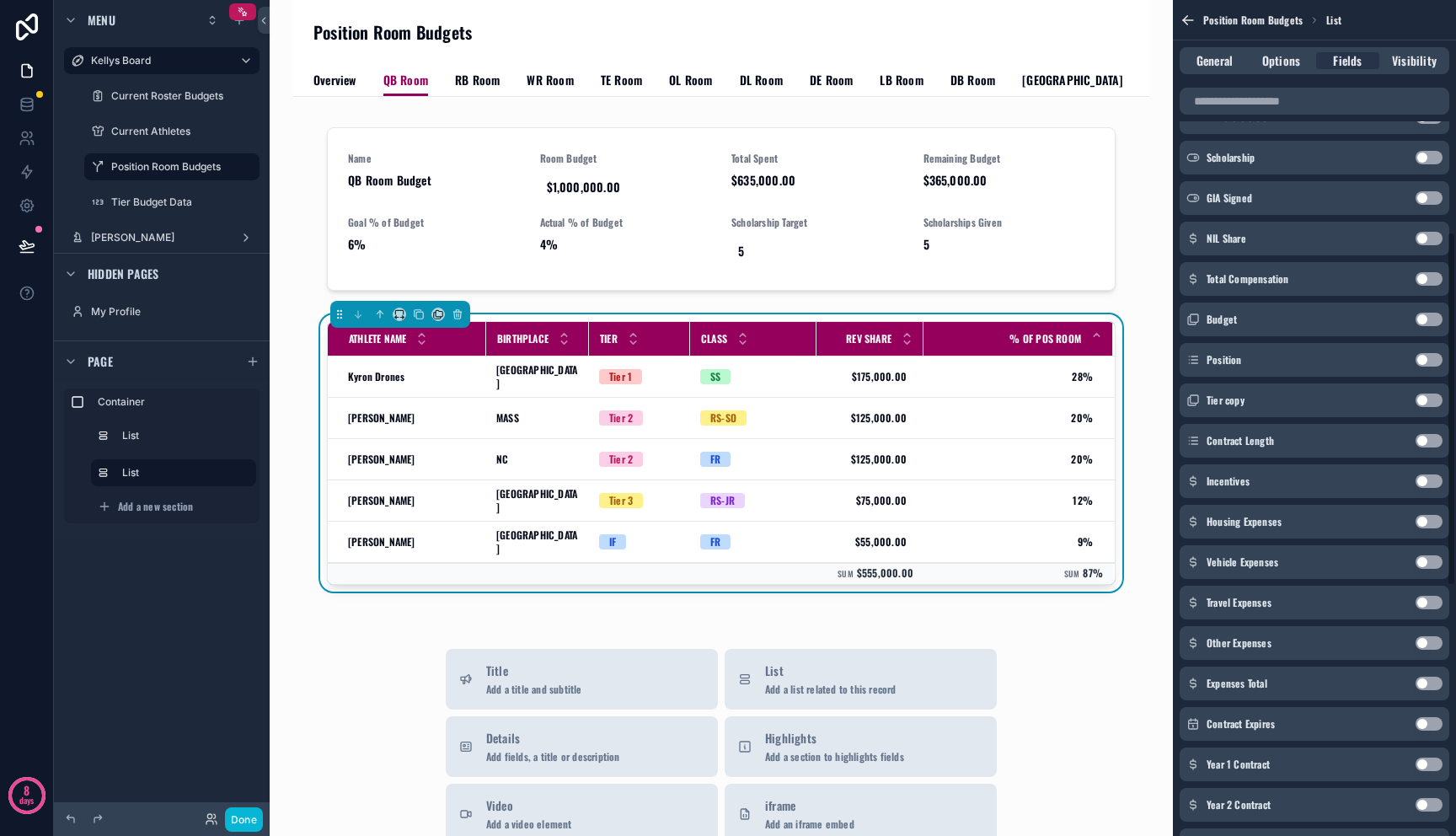
scroll to position [547, 0]
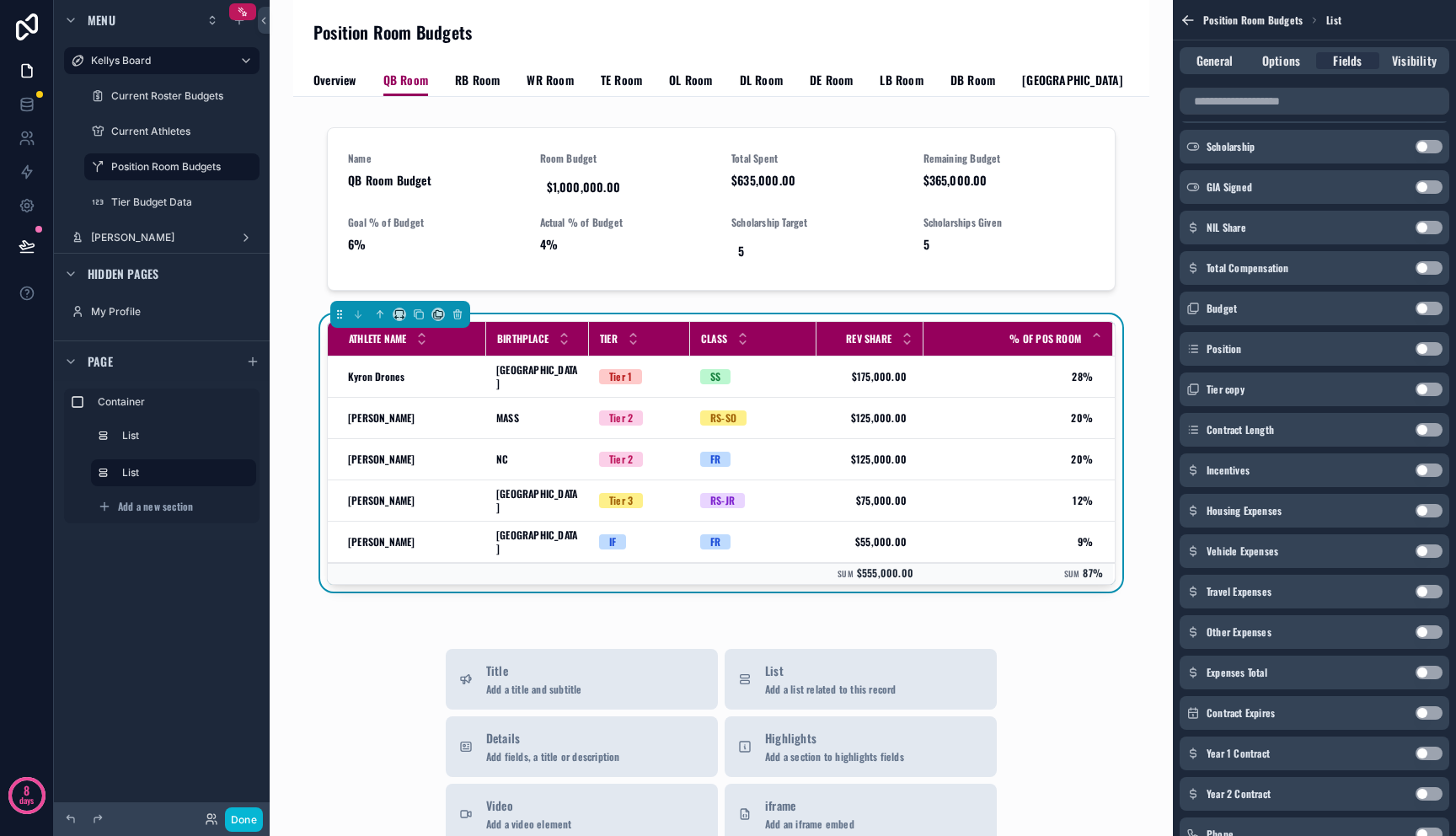
click at [1421, 671] on button "Use setting" at bounding box center [1428, 672] width 27 height 13
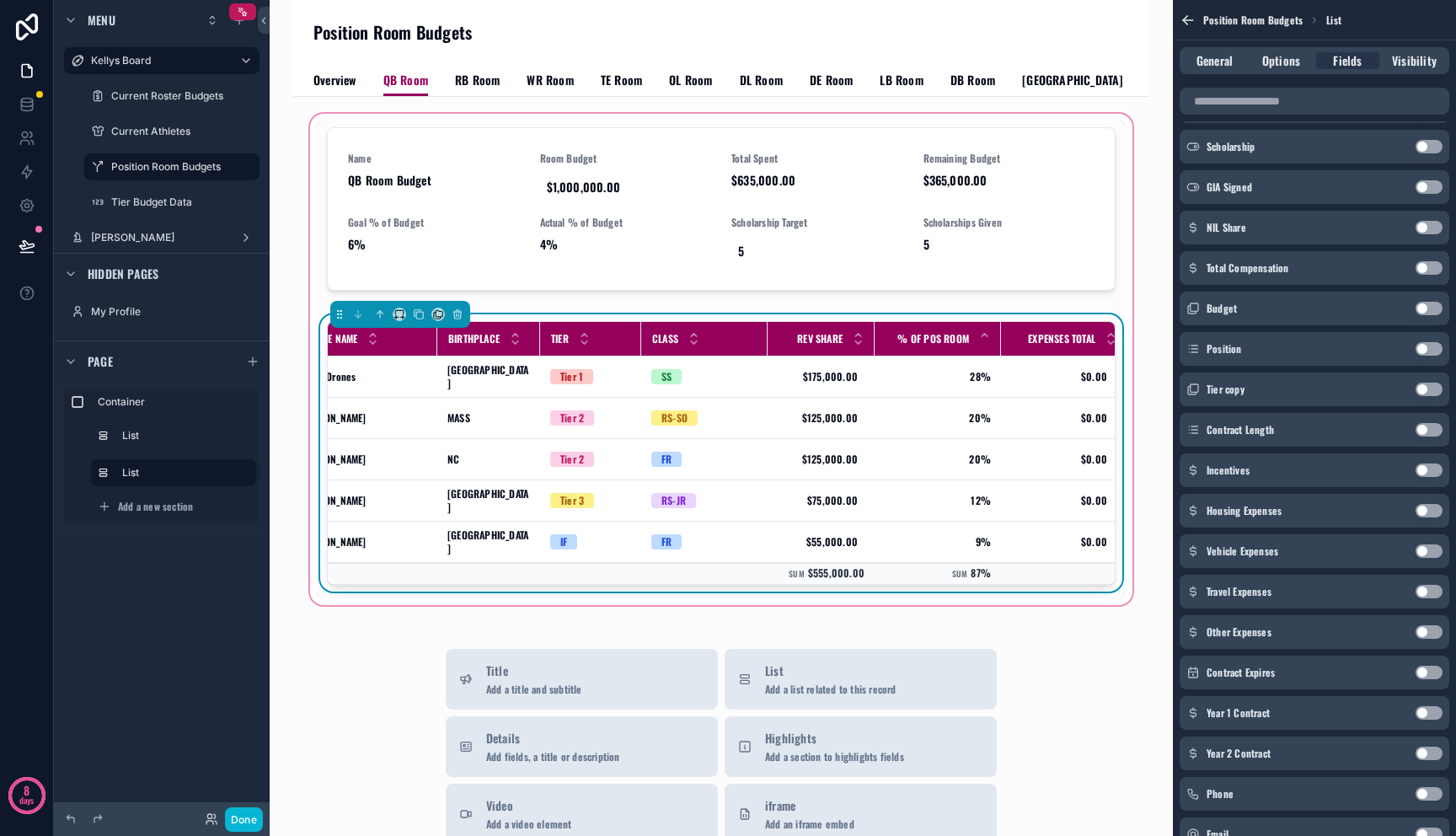
scroll to position [0, 68]
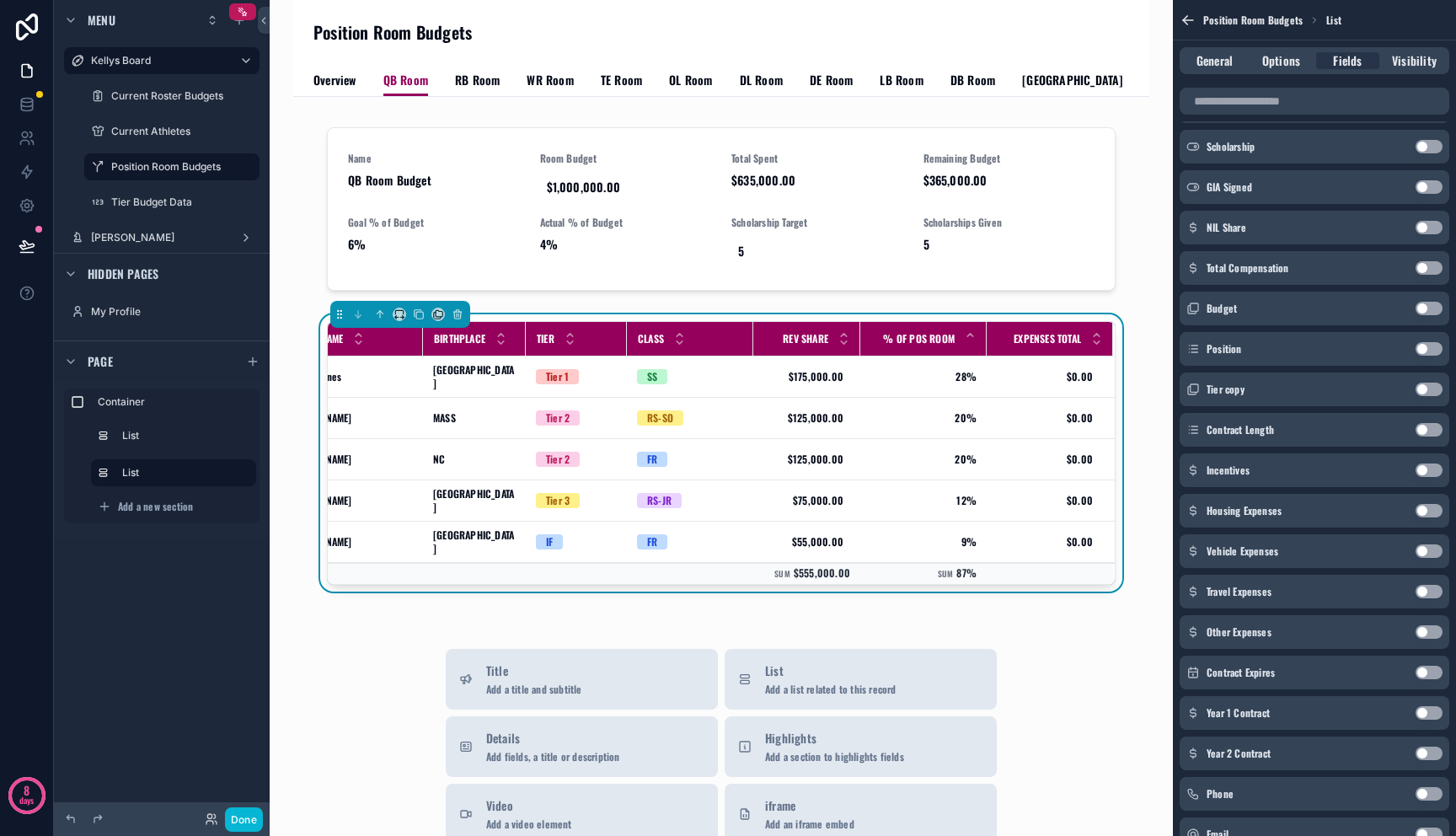
click at [1430, 474] on button "Use setting" at bounding box center [1428, 470] width 27 height 13
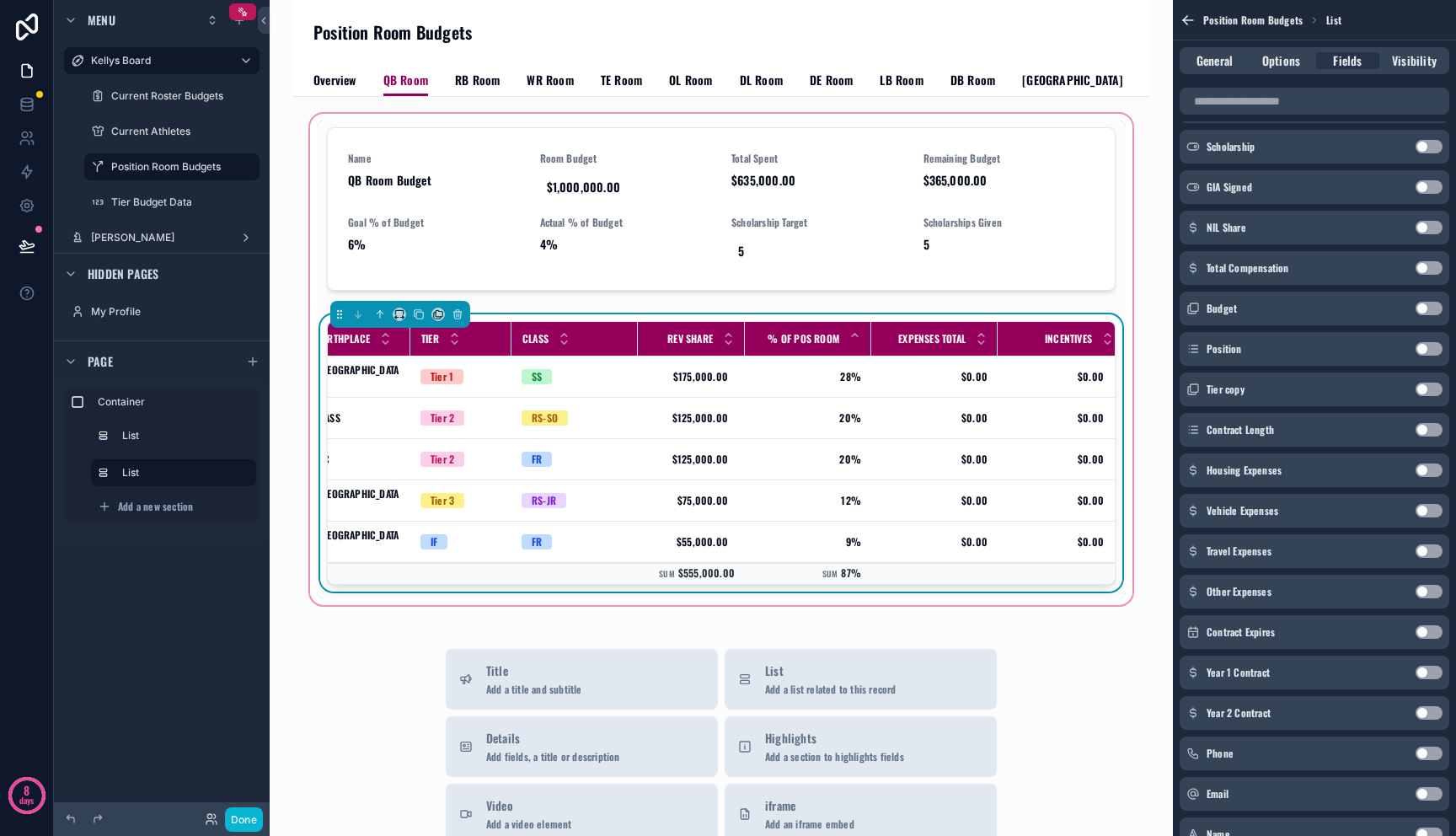
scroll to position [0, 194]
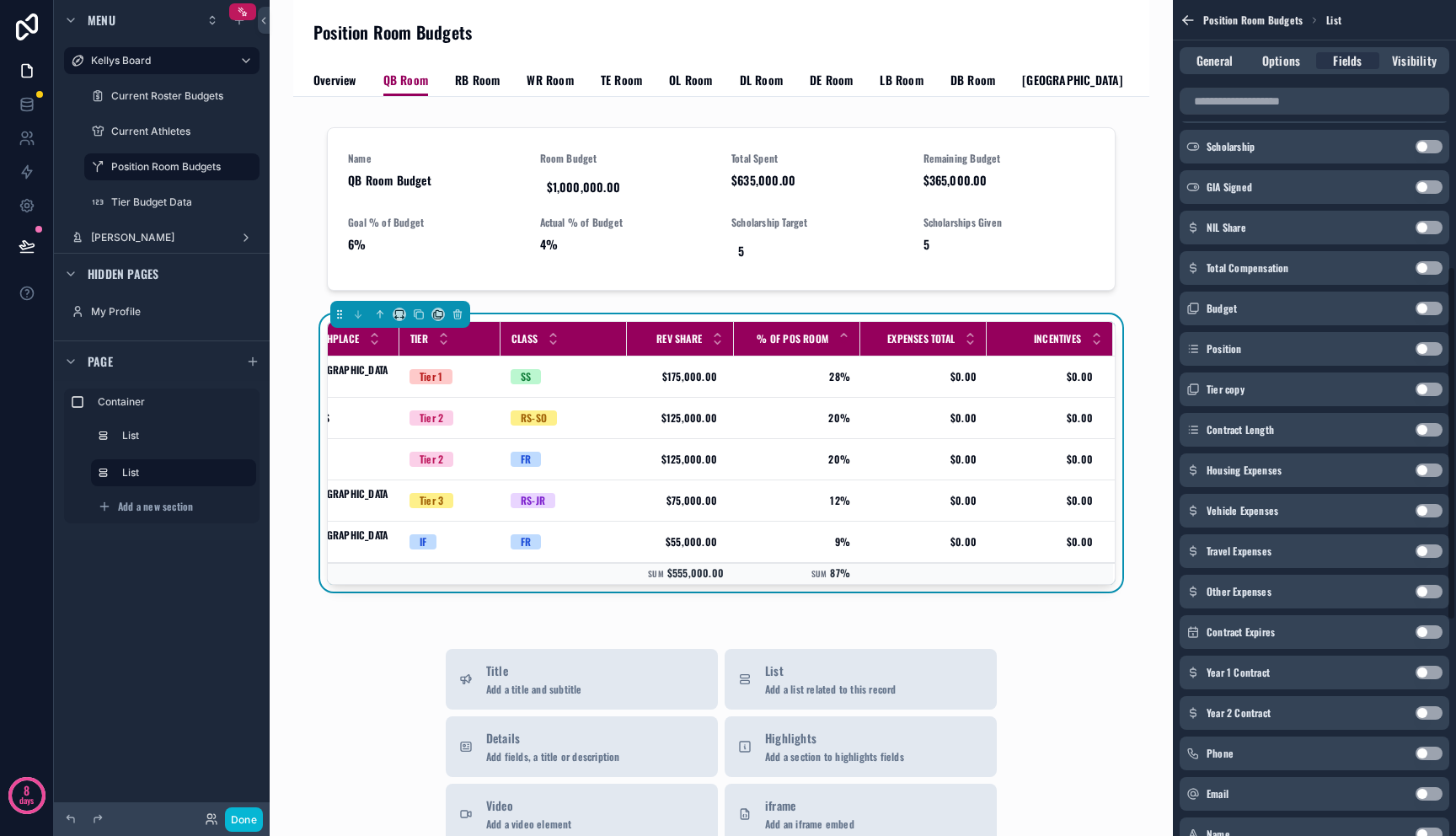
click at [1423, 230] on button "Use setting" at bounding box center [1428, 227] width 27 height 13
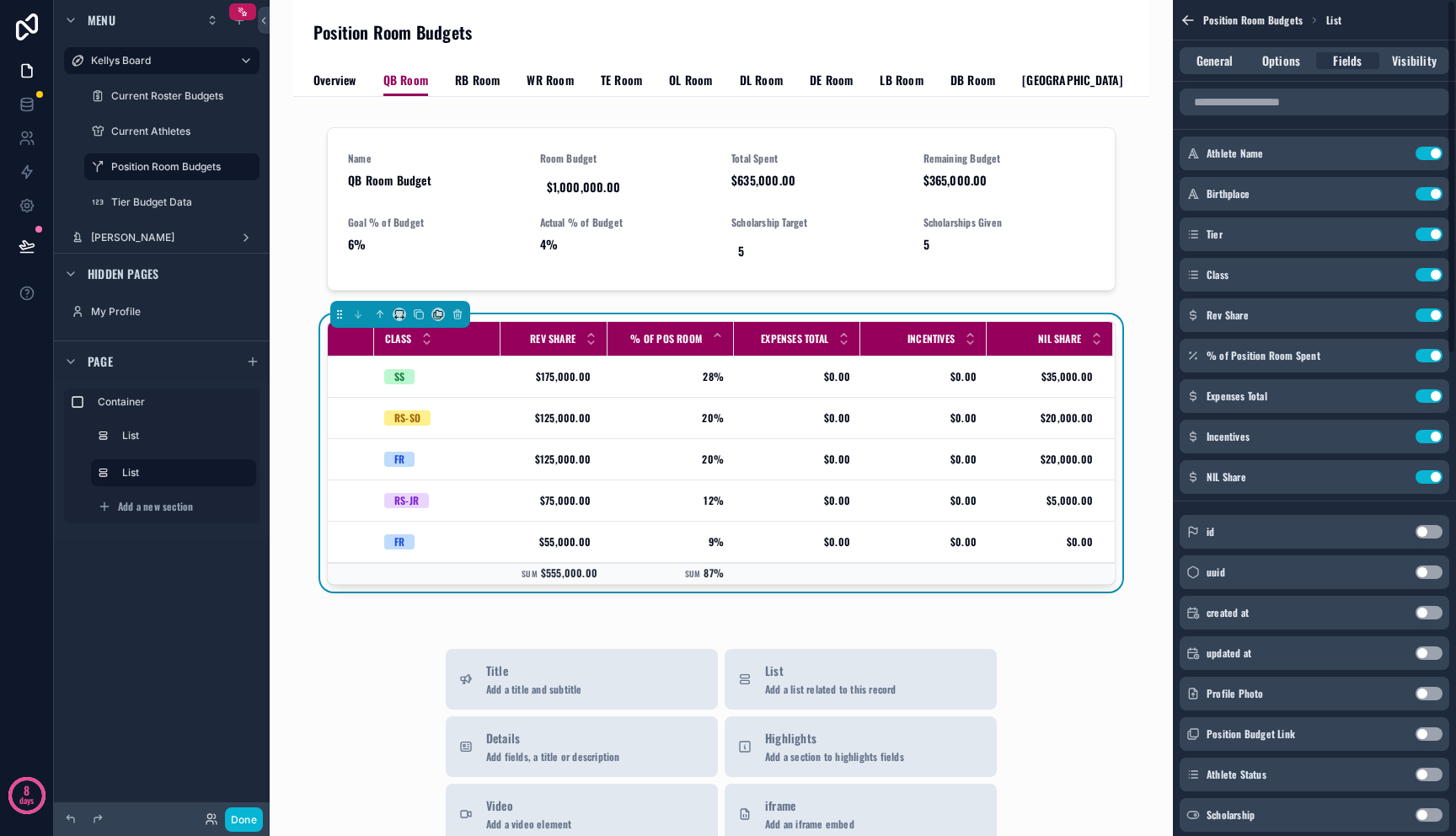
scroll to position [0, 0]
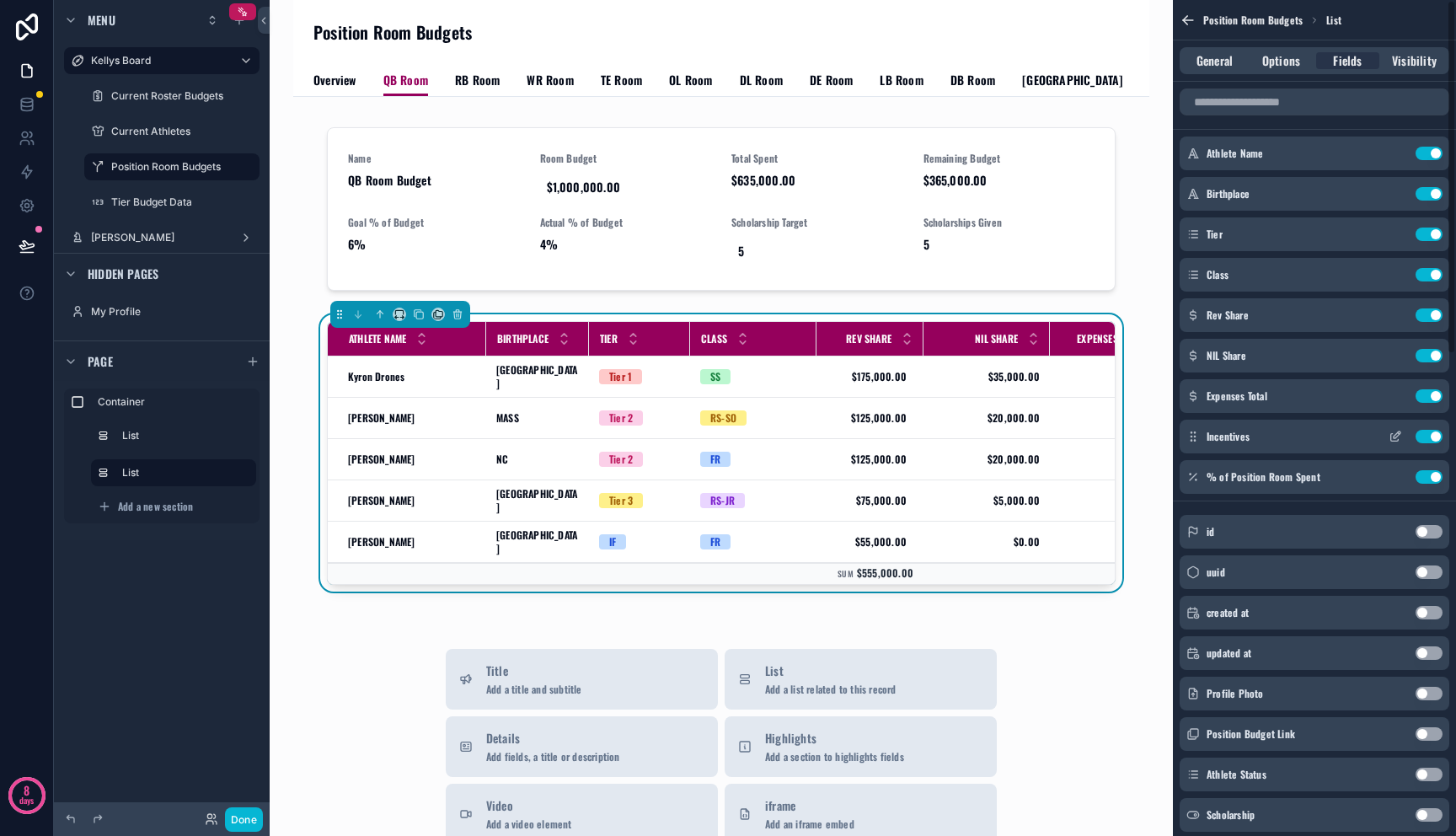
click at [1434, 436] on button "Use setting" at bounding box center [1428, 436] width 27 height 13
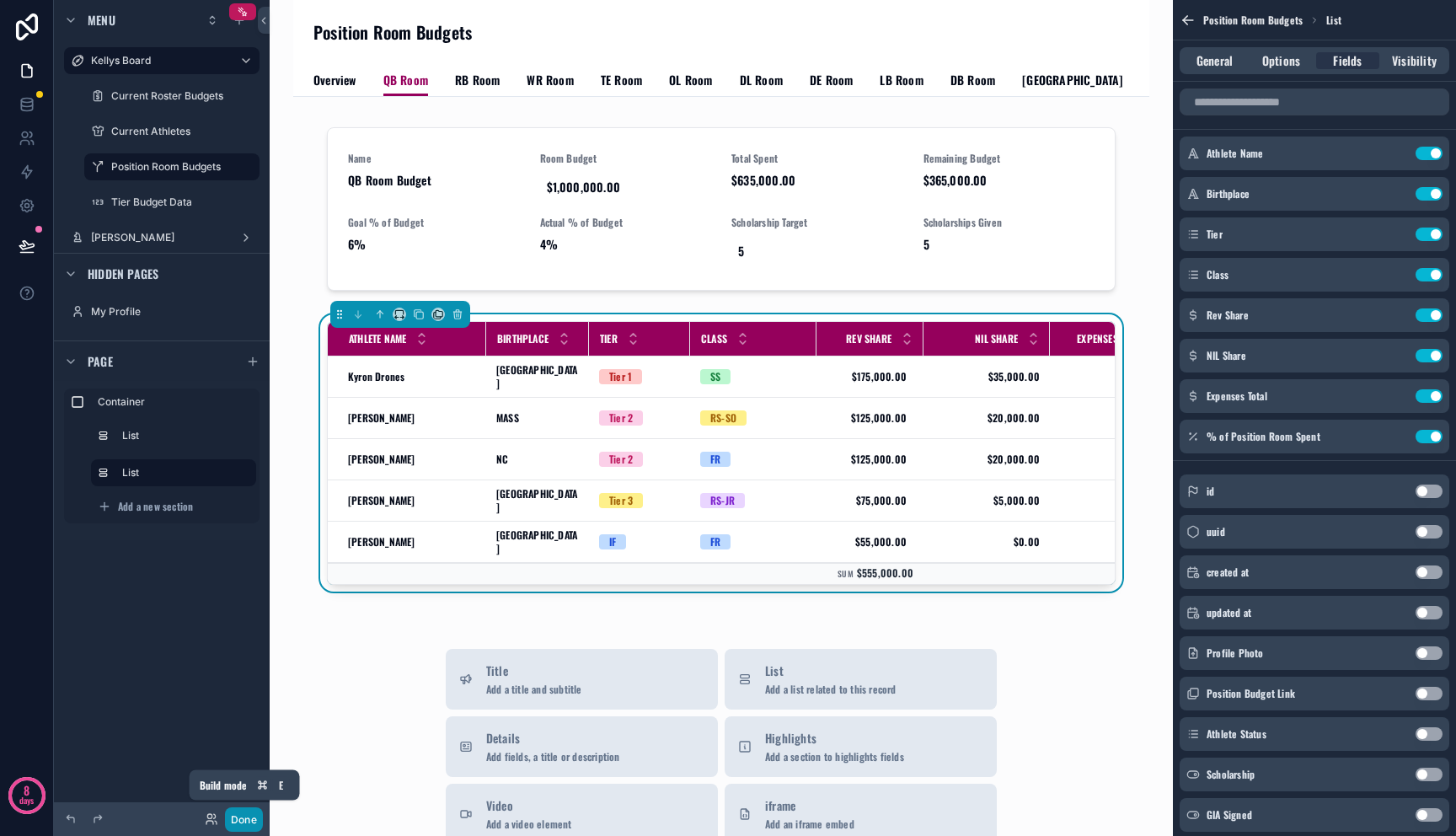
click at [249, 824] on button "Done" at bounding box center [244, 819] width 38 height 24
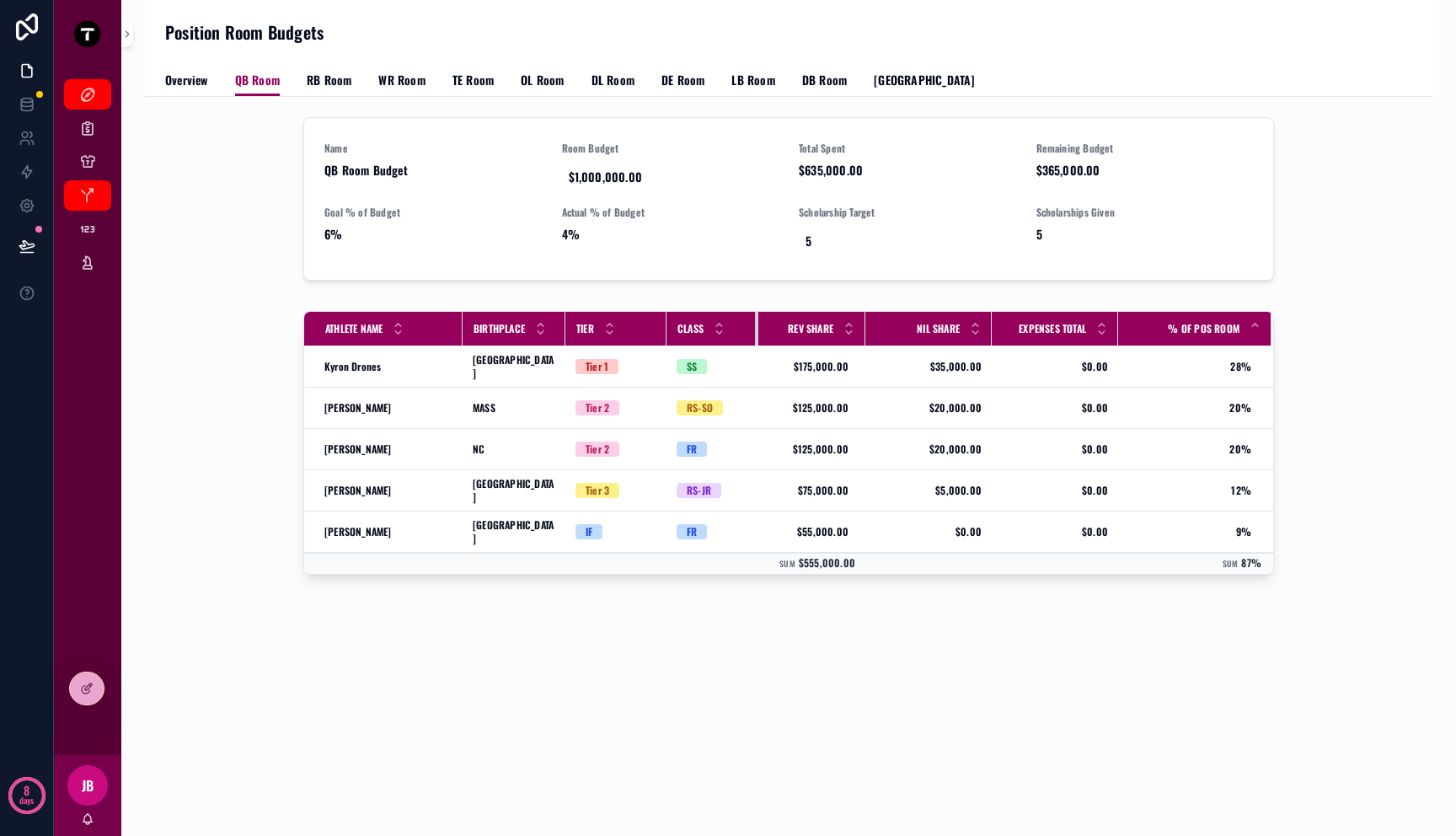
drag, startPoint x: 781, startPoint y: 333, endPoint x: 748, endPoint y: 332, distance: 33.0
click at [755, 332] on div "scrollable content" at bounding box center [758, 329] width 7 height 34
drag, startPoint x: 1108, startPoint y: 332, endPoint x: 1124, endPoint y: 331, distance: 16.0
click at [1131, 331] on div "scrollable content" at bounding box center [1134, 329] width 7 height 34
click at [959, 619] on div "Name QB Room Budget Room Budget $1,000,000.00 Total Spent $635,000.00 Remaining…" at bounding box center [788, 397] width 1287 height 599
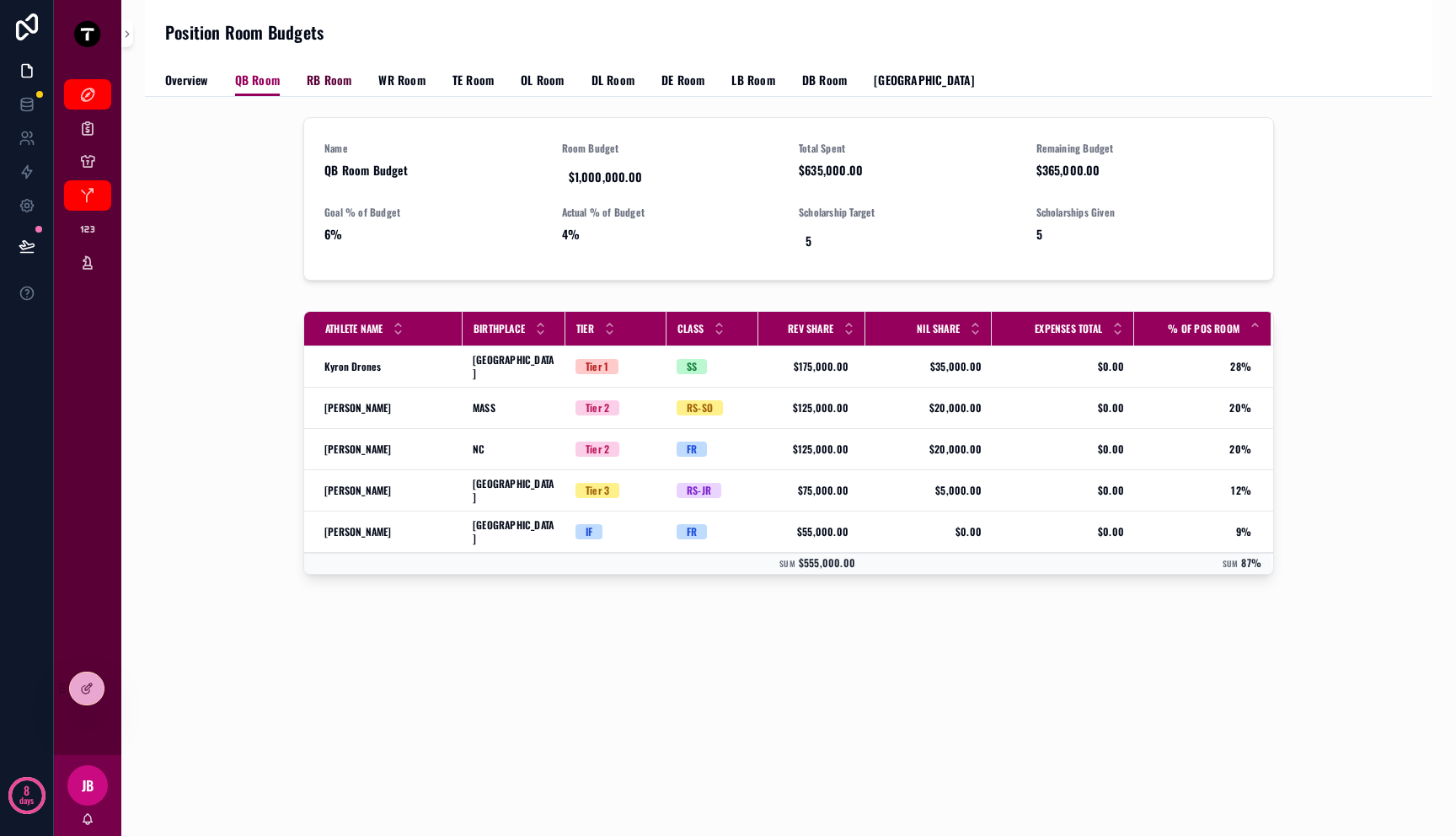
click at [332, 79] on span "RB Room" at bounding box center [329, 80] width 44 height 17
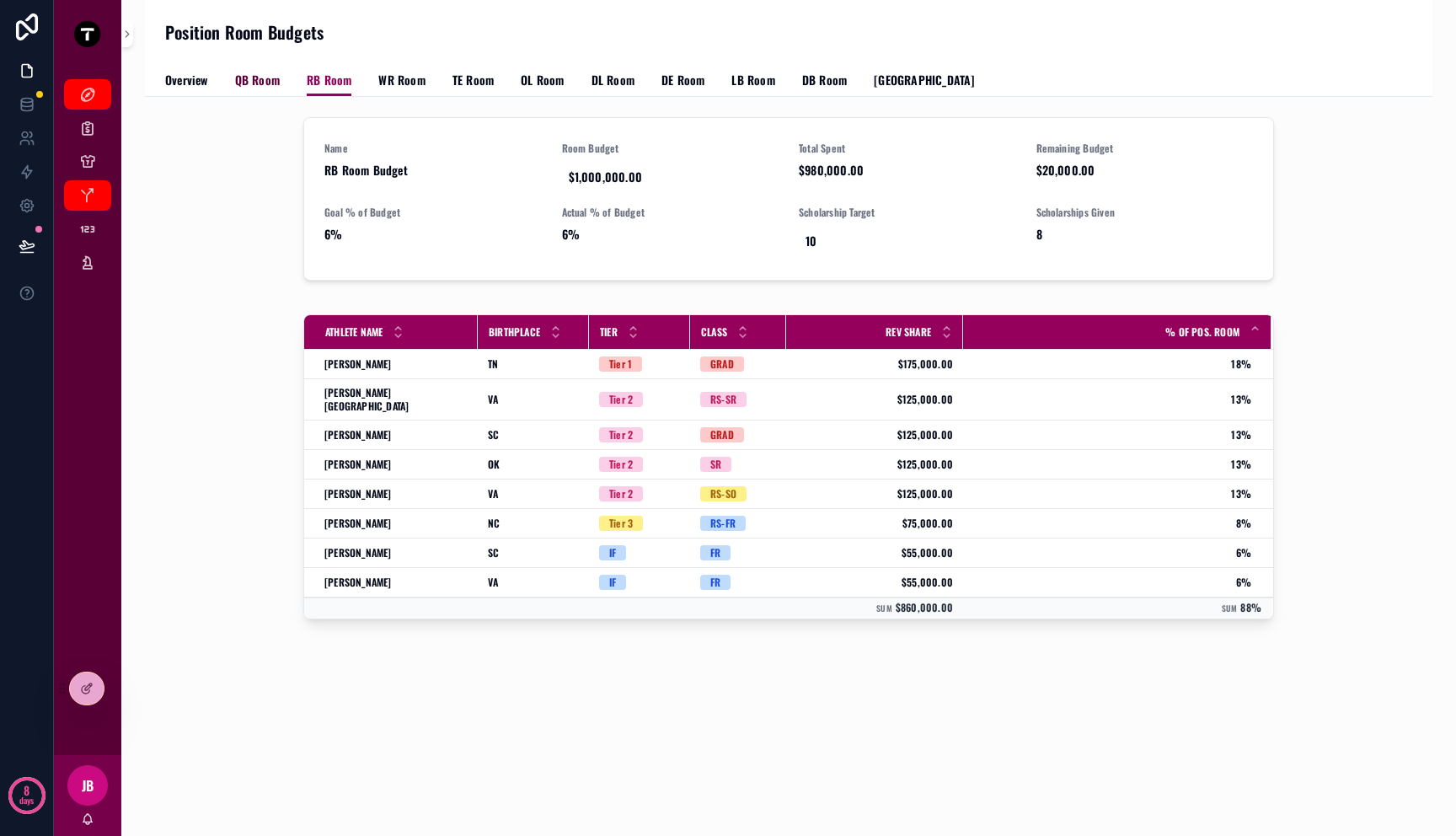
click at [268, 77] on span "QB Room" at bounding box center [257, 80] width 44 height 17
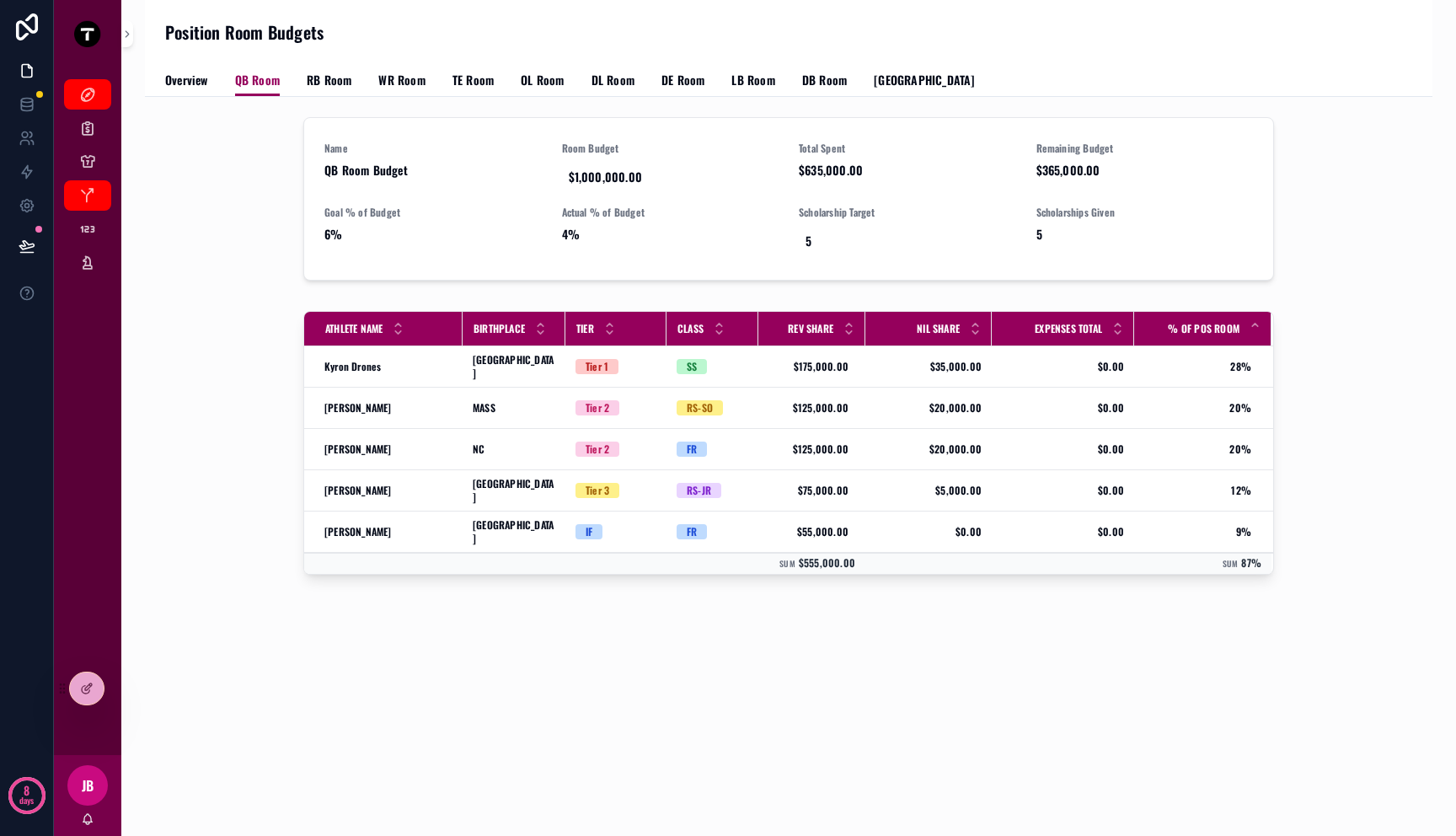
click at [170, 96] on div "Position Room Budgets QB Room Overview QB Room RB Room WR Room TE Room OL Room …" at bounding box center [788, 48] width 1287 height 97
click at [174, 58] on div "Position Room Budgets" at bounding box center [788, 32] width 1247 height 64
click at [179, 82] on span "Overview" at bounding box center [187, 80] width 43 height 17
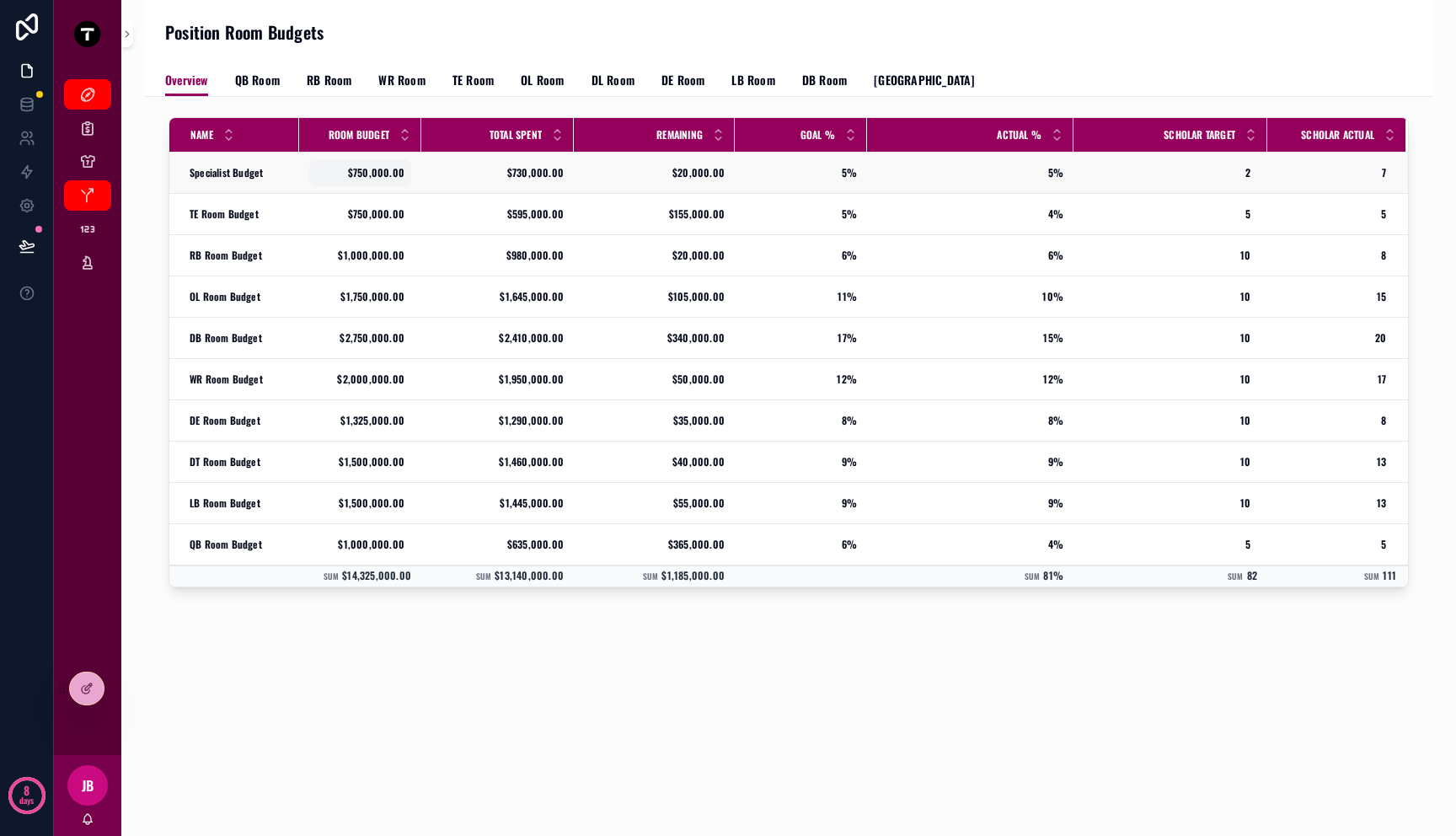
click at [374, 168] on span "$750,000.00" at bounding box center [360, 173] width 89 height 13
click at [360, 249] on span "$1,000,000.00" at bounding box center [360, 255] width 89 height 13
click at [360, 215] on span "$750,000.00" at bounding box center [360, 213] width 89 height 13
click at [363, 313] on td "$1,750,000.00 $1,750,000.00" at bounding box center [359, 297] width 122 height 41
click at [363, 302] on span "$1,750,000.00" at bounding box center [360, 296] width 89 height 13
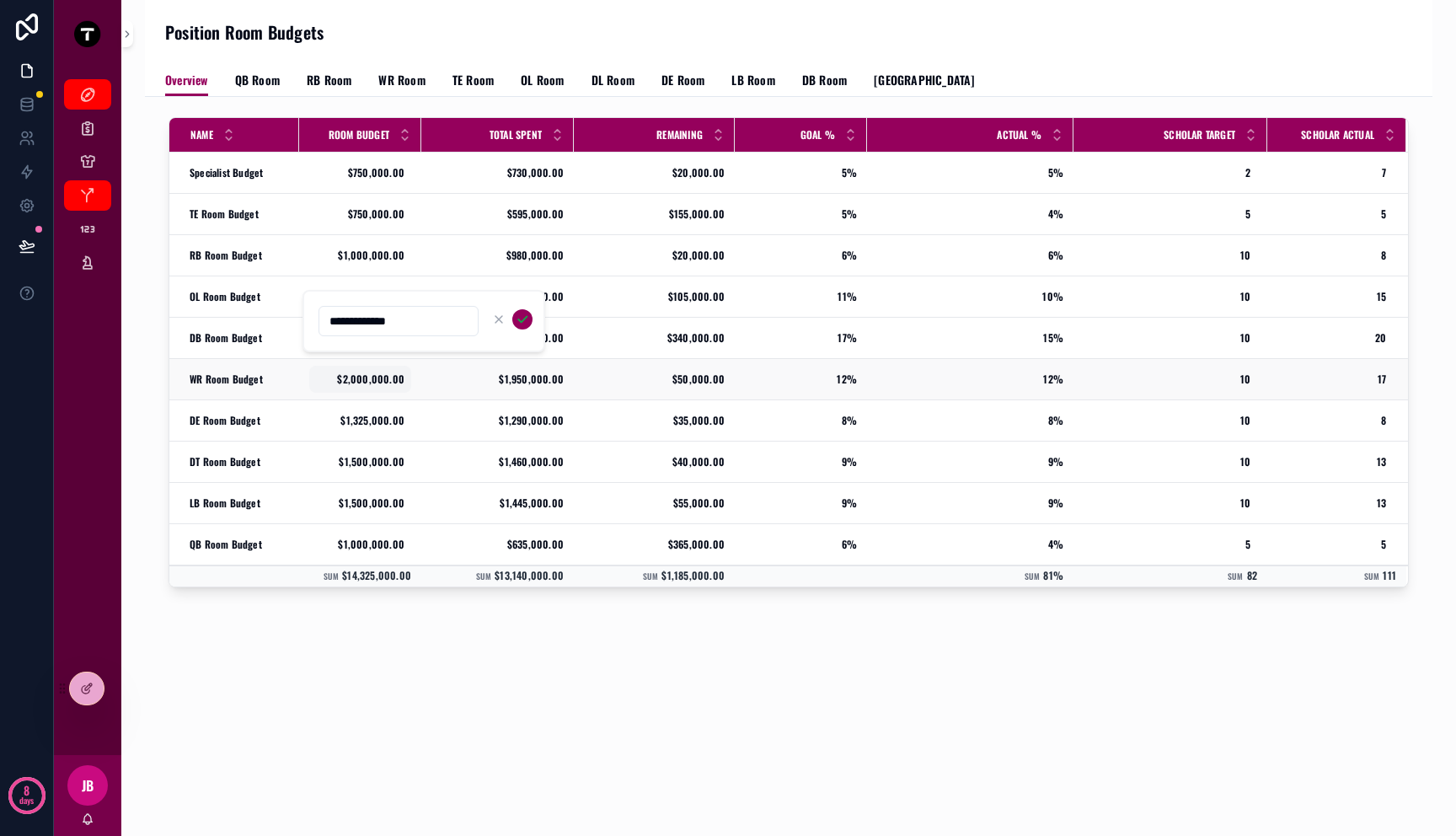
click at [365, 380] on span "$2,000,000.00" at bounding box center [360, 379] width 89 height 13
click at [364, 438] on td "$1,325,000.00 $1,325,000.00" at bounding box center [359, 421] width 122 height 41
click at [365, 448] on div "$1,500,000.00 $1,500,000.00" at bounding box center [360, 462] width 102 height 27
click at [365, 452] on div "$1,500,000.00 $1,500,000.00" at bounding box center [360, 462] width 102 height 27
click at [237, 374] on span "WR Room Budget" at bounding box center [226, 379] width 73 height 13
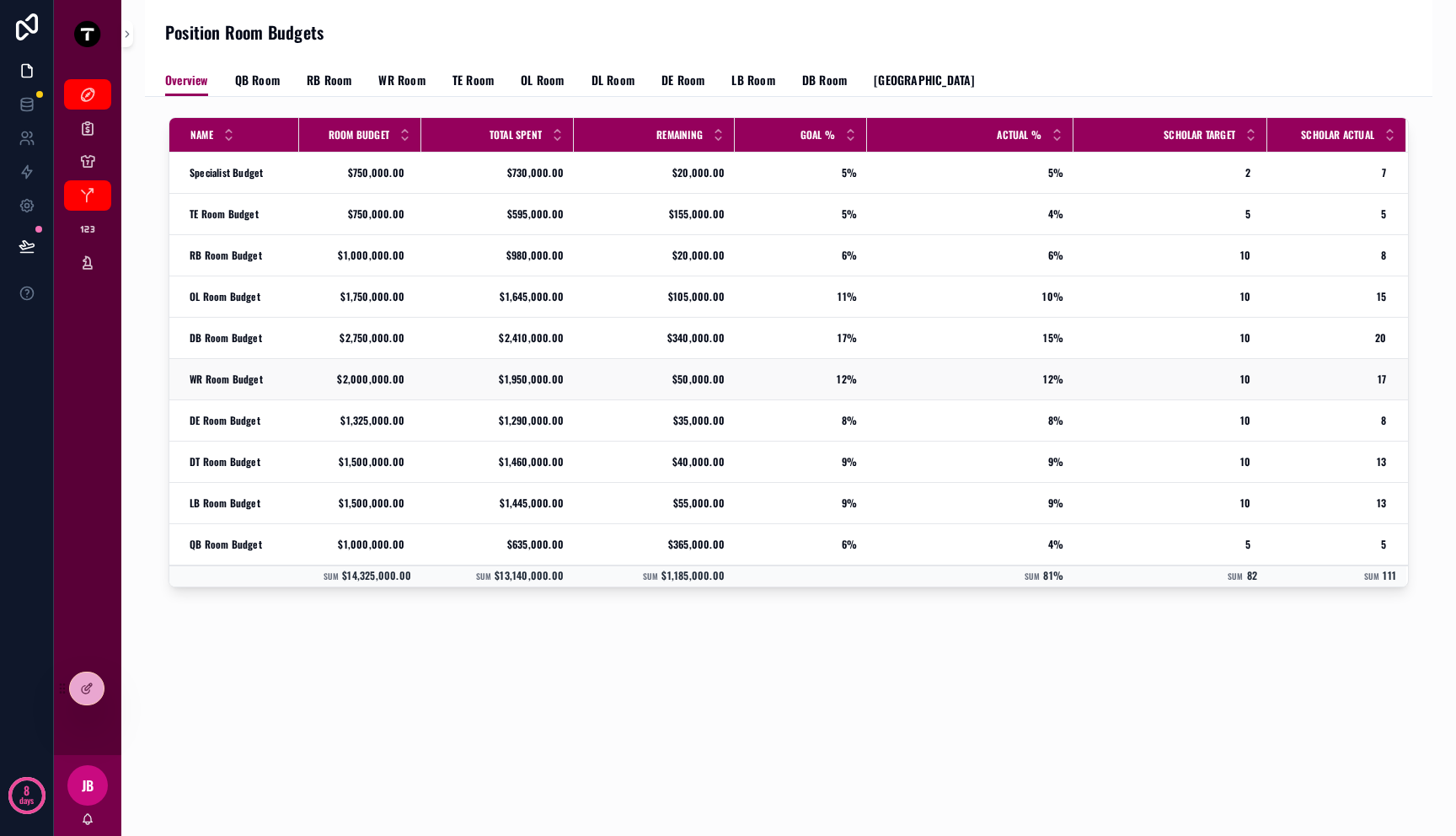
click at [277, 380] on div "WR Room Budget WR Room Budget" at bounding box center [239, 379] width 100 height 13
click at [85, 694] on icon at bounding box center [85, 690] width 8 height 8
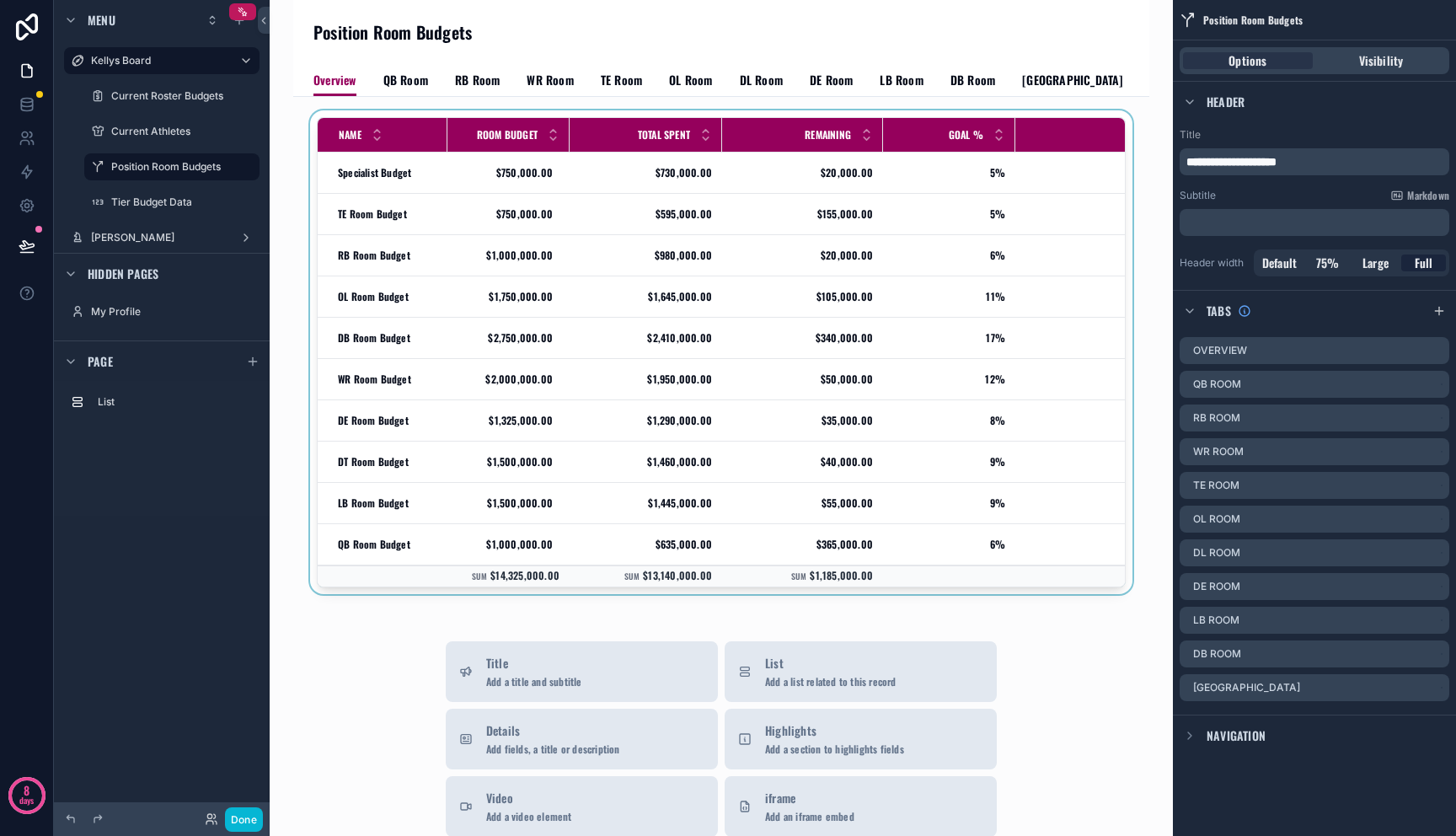
click at [474, 186] on div "scrollable content" at bounding box center [721, 356] width 829 height 491
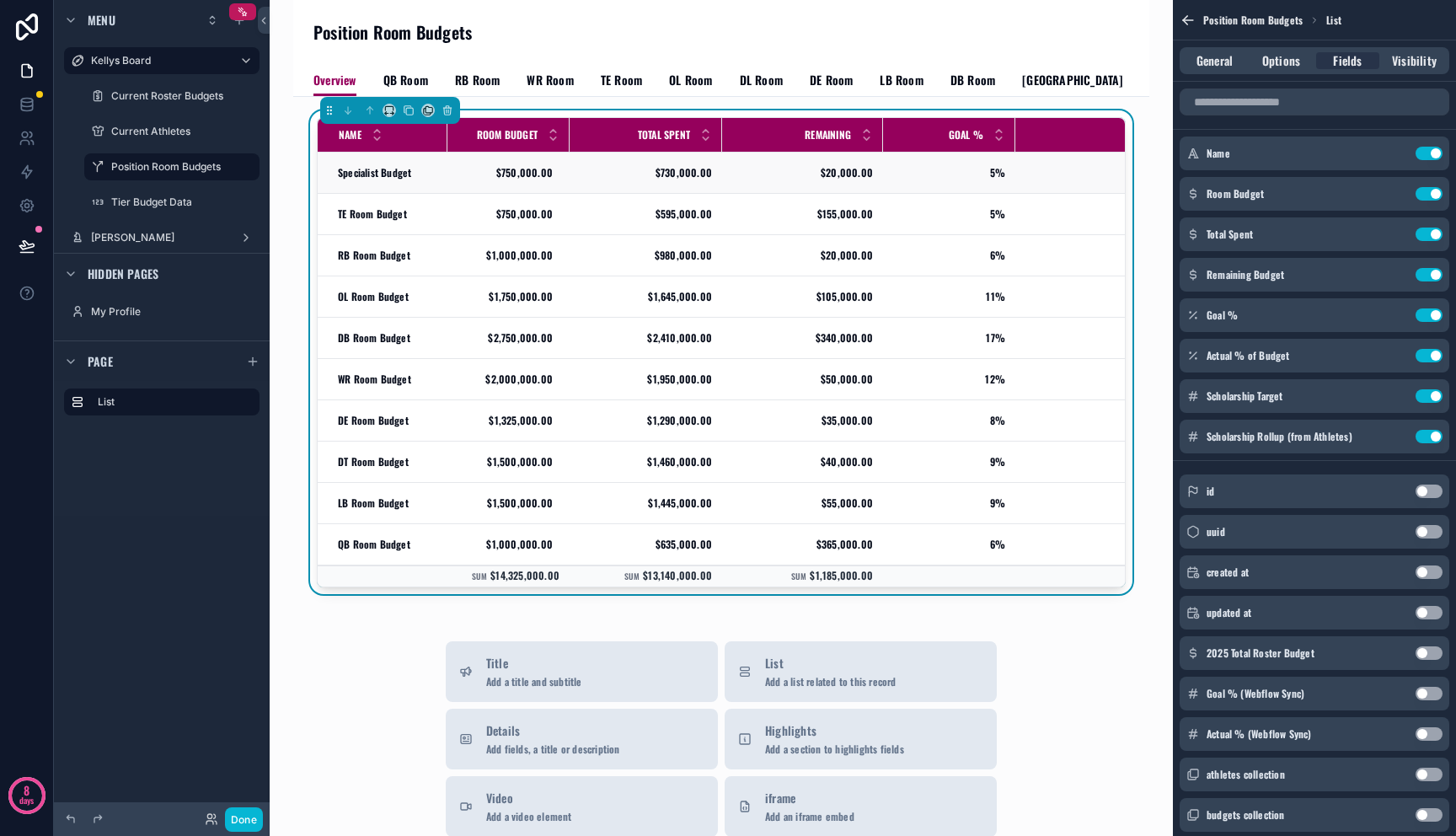
click at [455, 170] on td "$750,000.00 $750,000.00" at bounding box center [508, 173] width 122 height 41
click at [453, 174] on td "$750,000.00 $750,000.00" at bounding box center [508, 173] width 122 height 41
click at [1230, 52] on span "General" at bounding box center [1214, 60] width 36 height 17
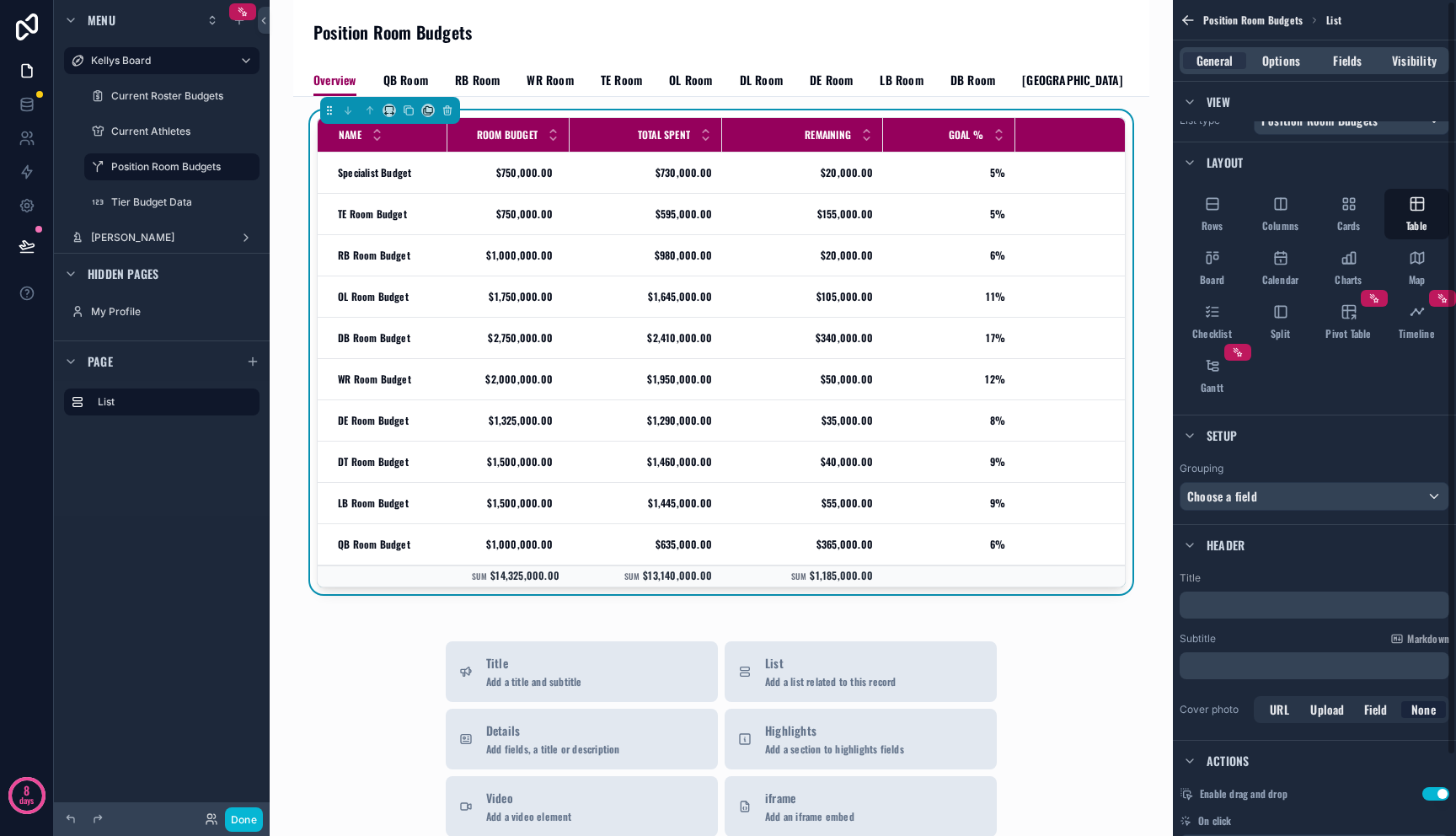
scroll to position [90, 0]
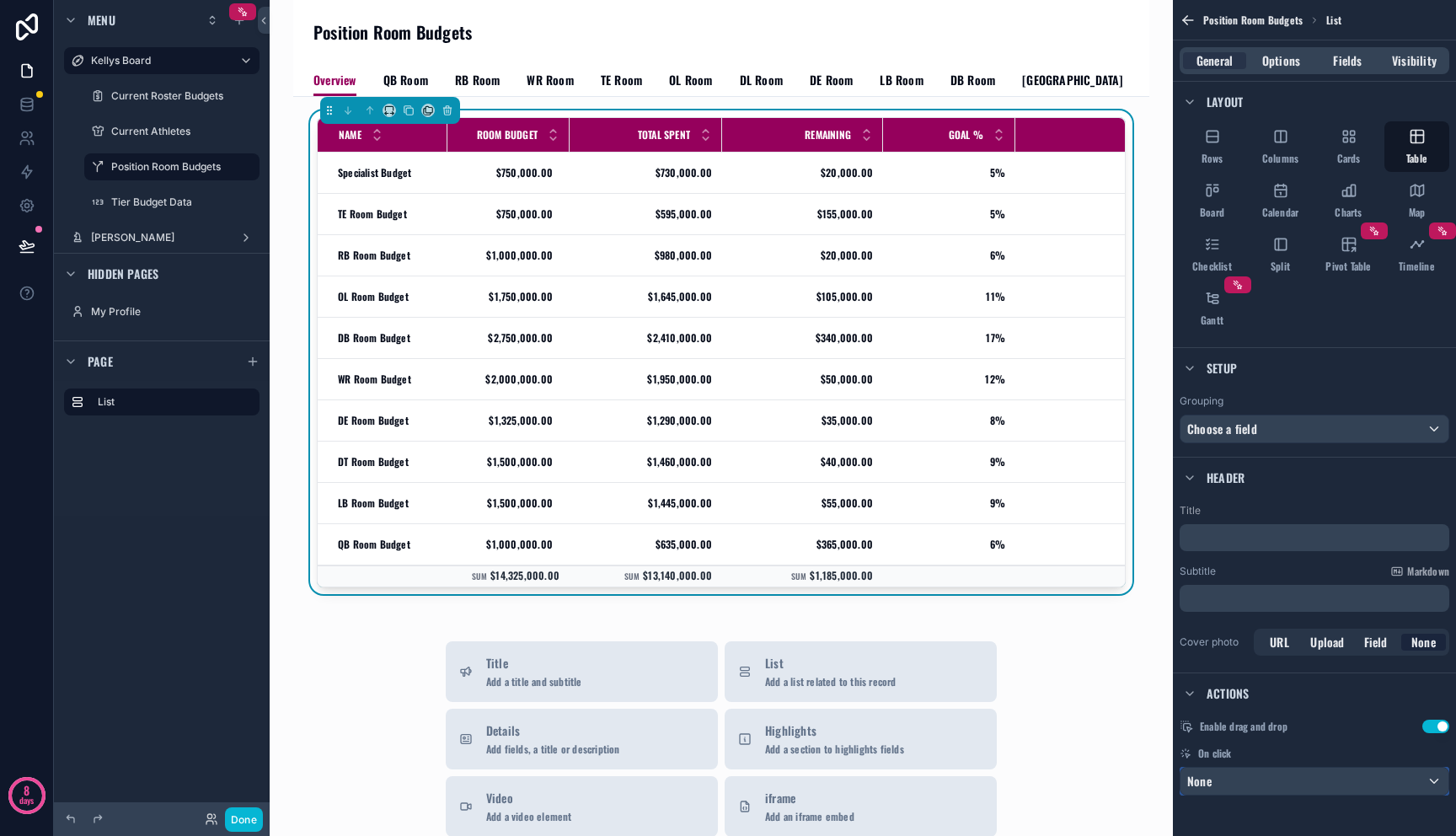
click at [1298, 792] on div "None" at bounding box center [1314, 781] width 268 height 27
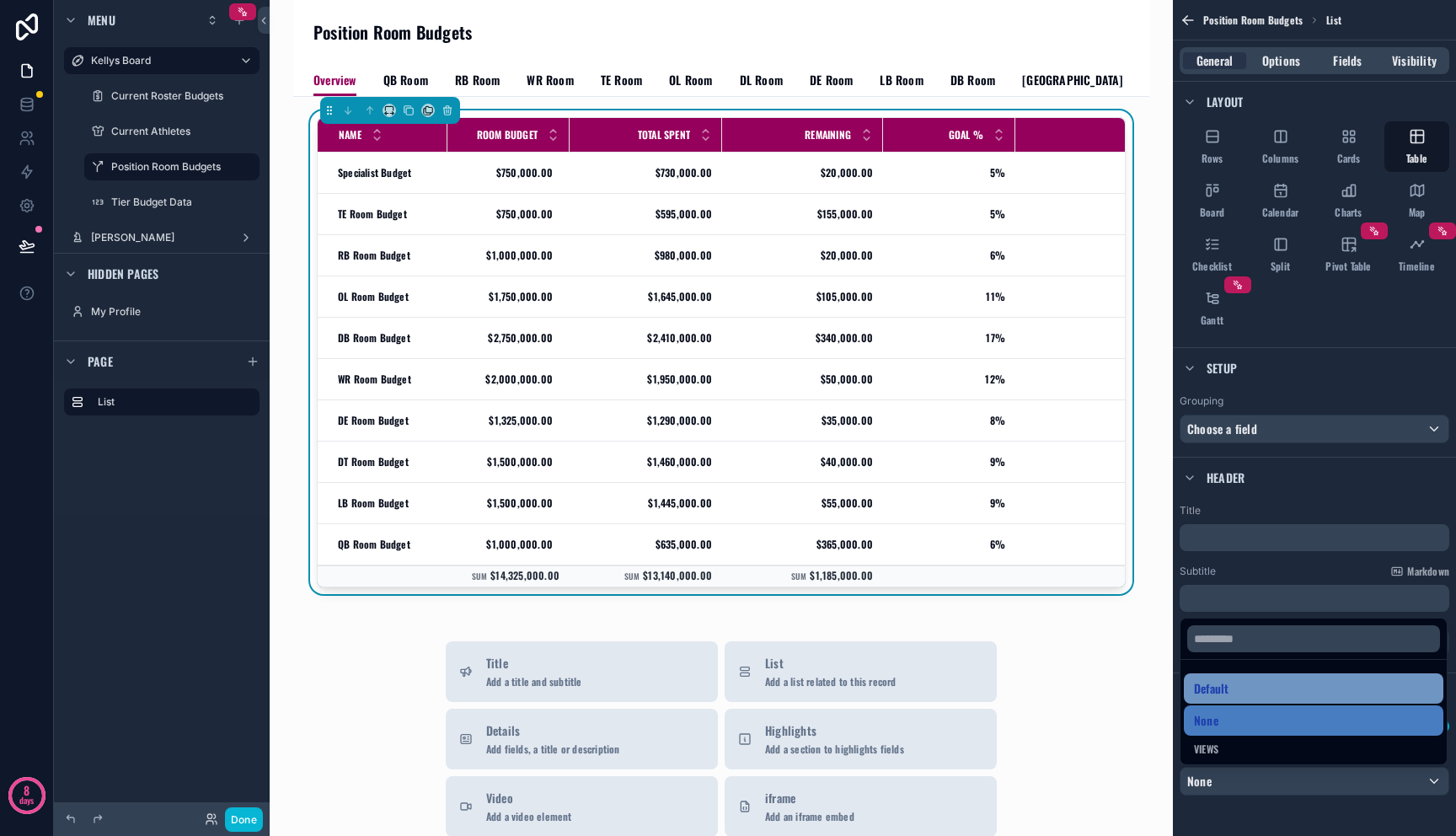
click at [1265, 691] on div "Default" at bounding box center [1313, 688] width 239 height 20
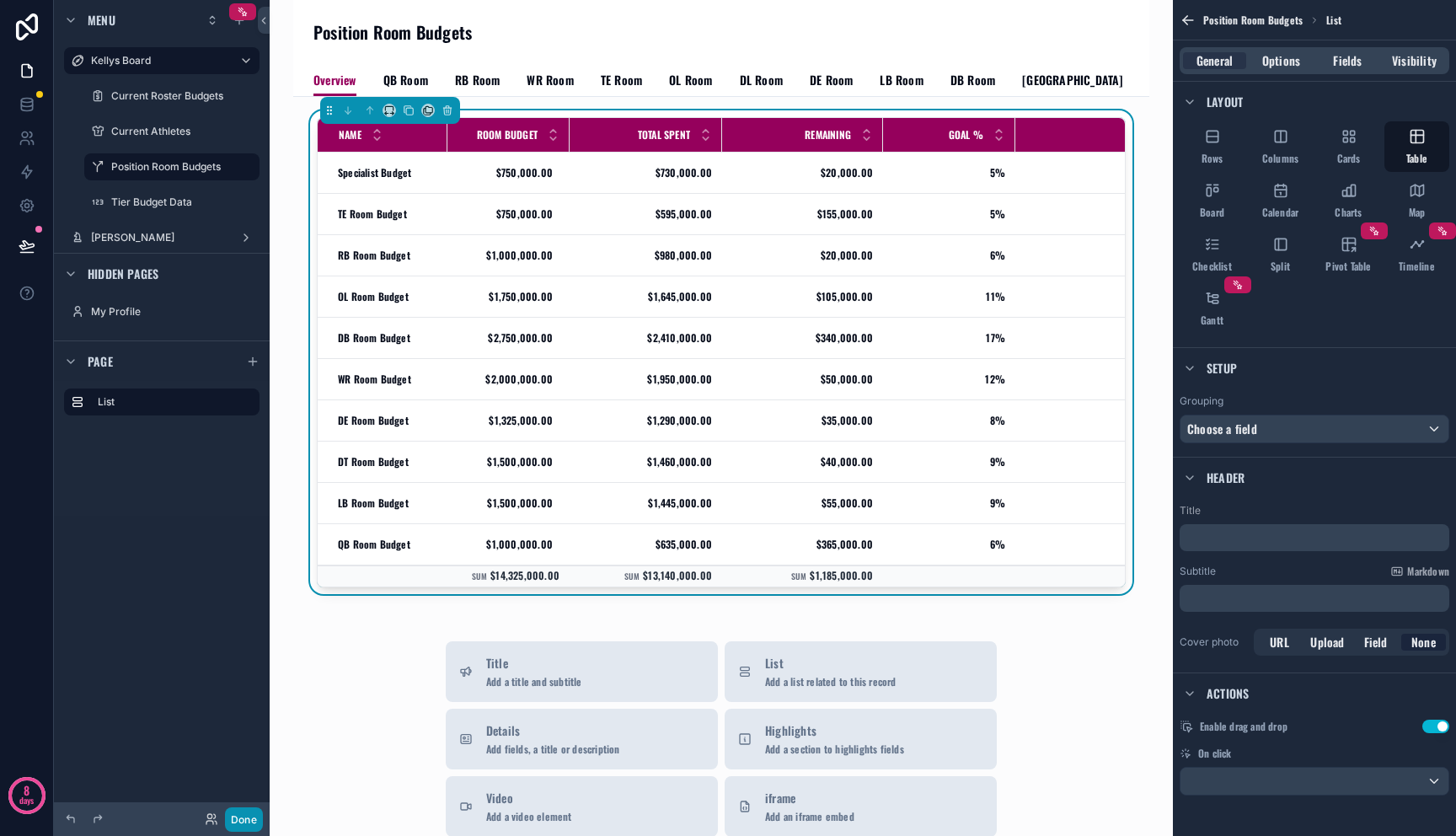
click at [230, 825] on button "Done" at bounding box center [244, 819] width 38 height 24
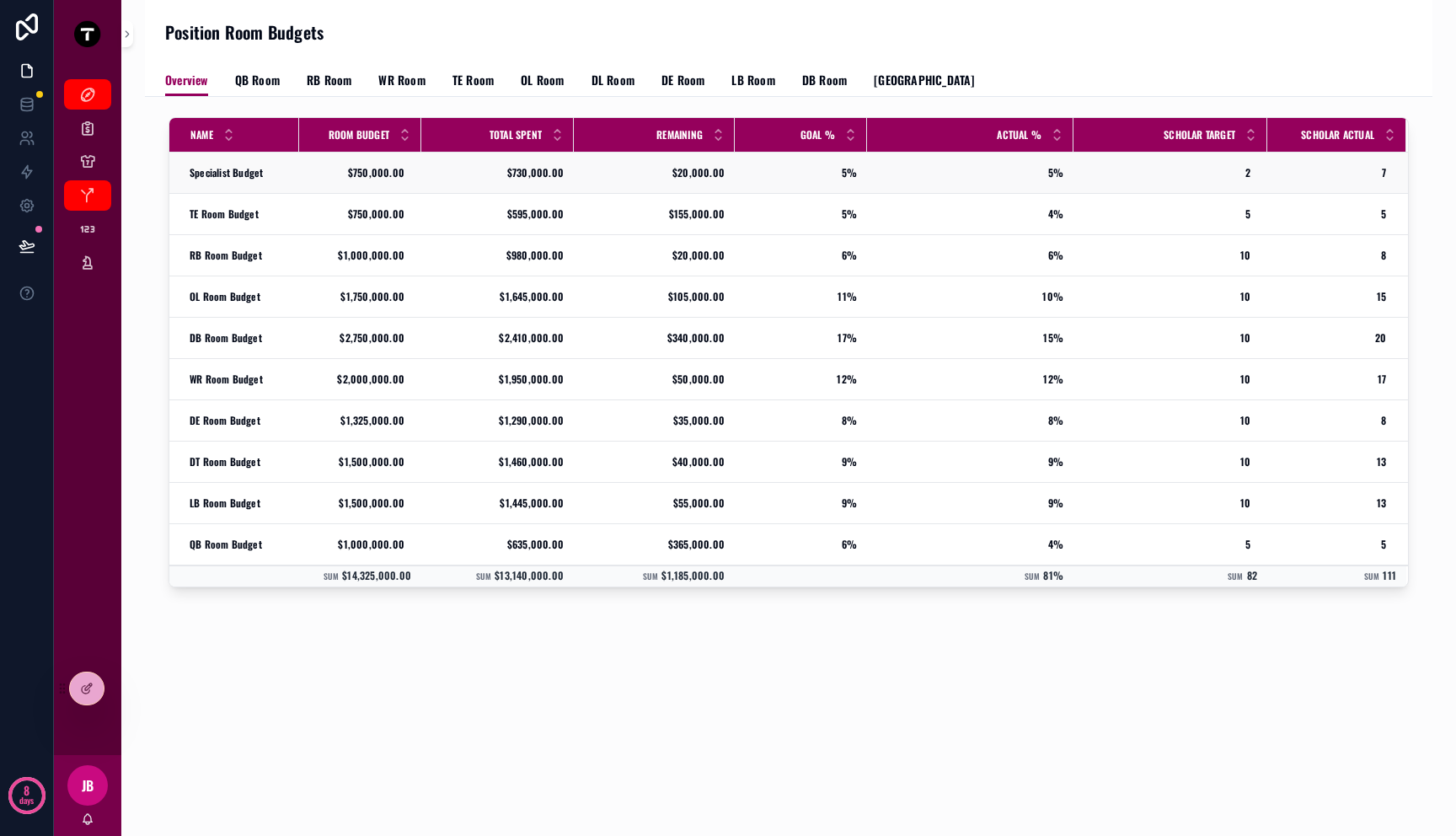
click at [284, 173] on div "Specialist Budget Specialist Budget" at bounding box center [239, 173] width 100 height 13
click at [281, 175] on div "Specialist Budget Specialist Budget" at bounding box center [239, 173] width 100 height 13
click at [276, 164] on td "Specialist Budget Specialist Budget" at bounding box center [235, 173] width 130 height 41
click at [276, 168] on div "Specialist Budget Specialist Budget" at bounding box center [239, 173] width 100 height 13
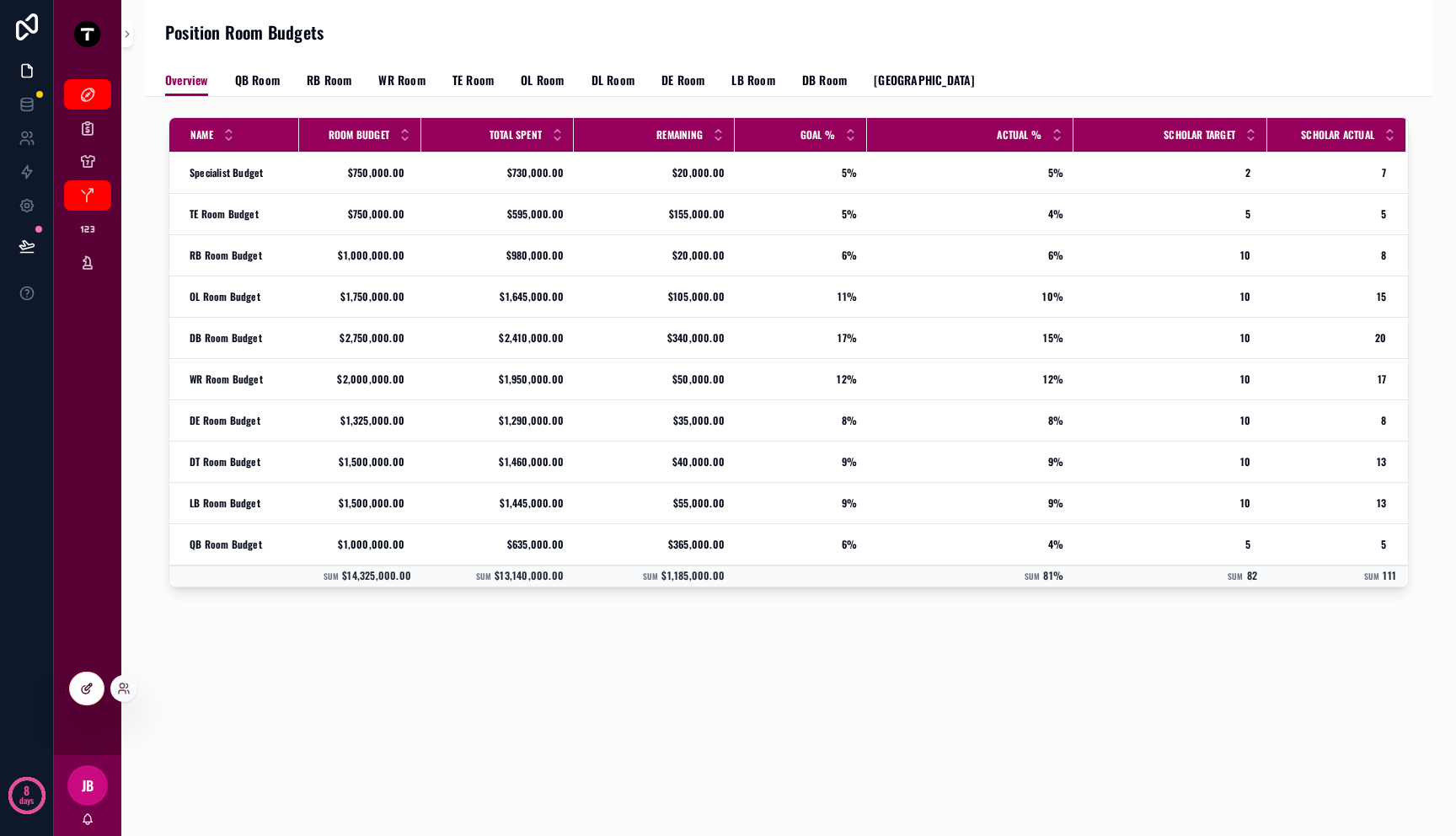
click at [93, 690] on div at bounding box center [87, 688] width 34 height 32
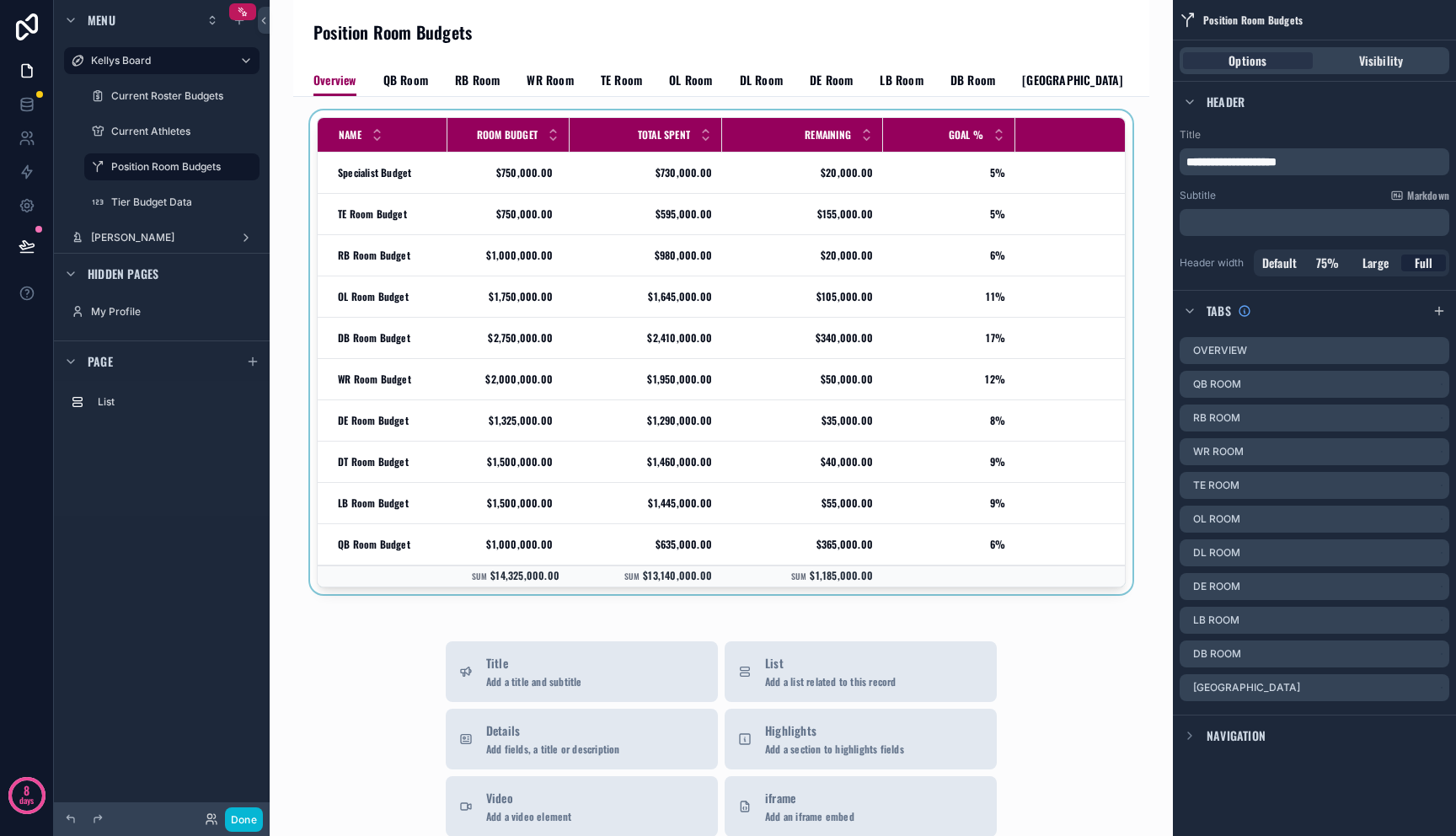
click at [609, 234] on div "scrollable content" at bounding box center [721, 356] width 829 height 491
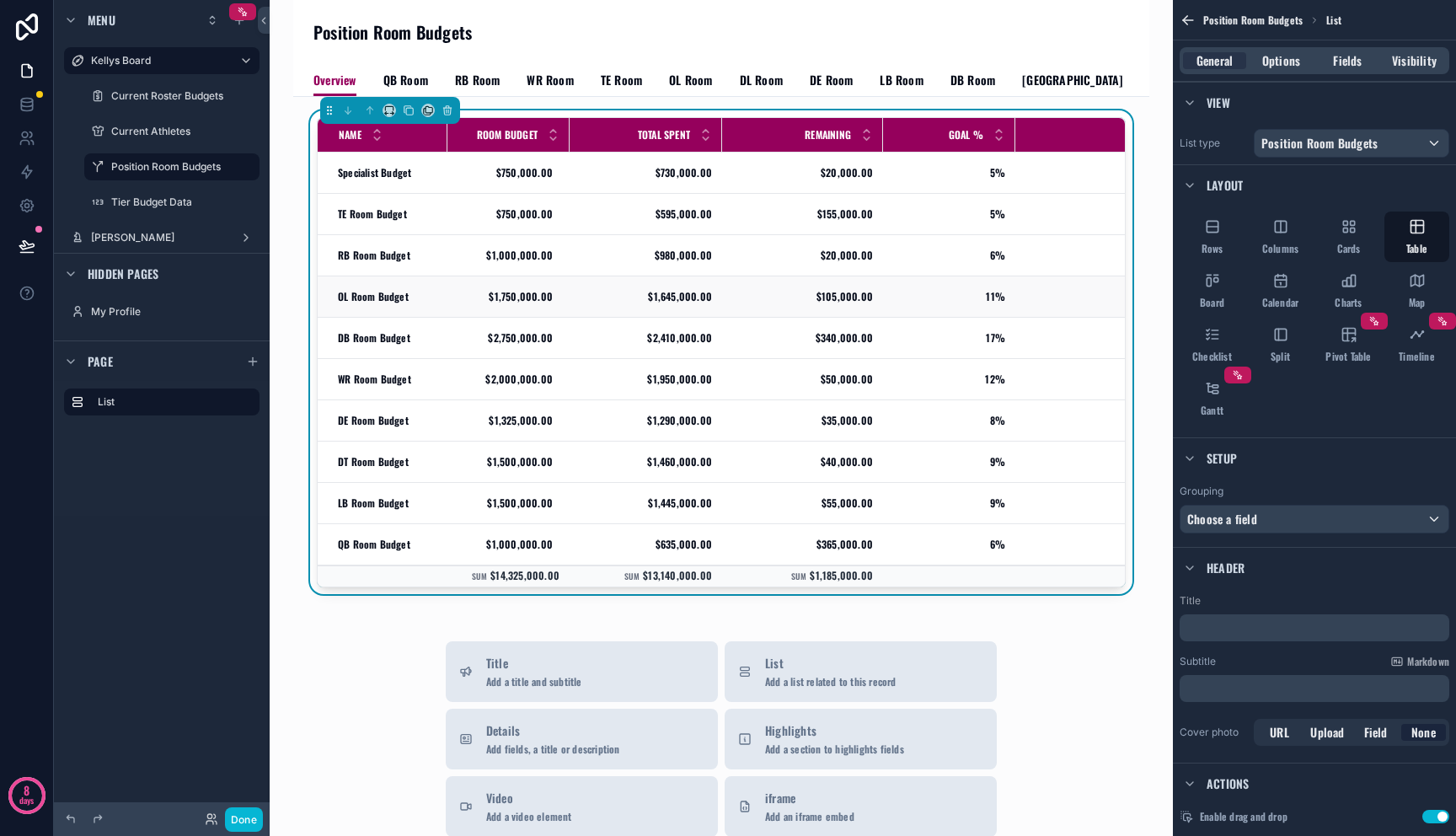
click at [611, 284] on td "$1,645,000.00 $1,645,000.00" at bounding box center [646, 297] width 153 height 41
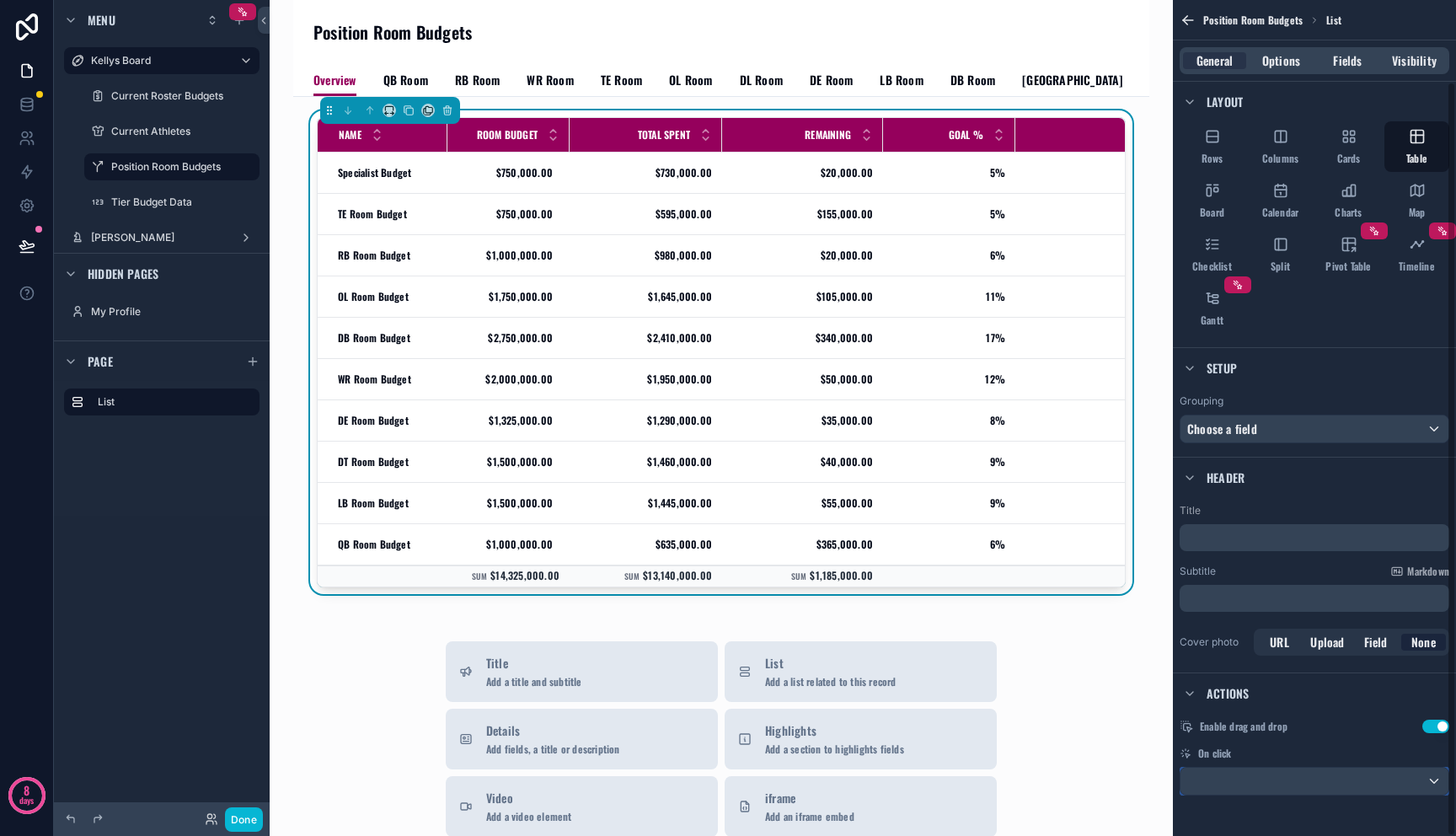
click at [1417, 774] on div "scrollable content" at bounding box center [1314, 781] width 268 height 27
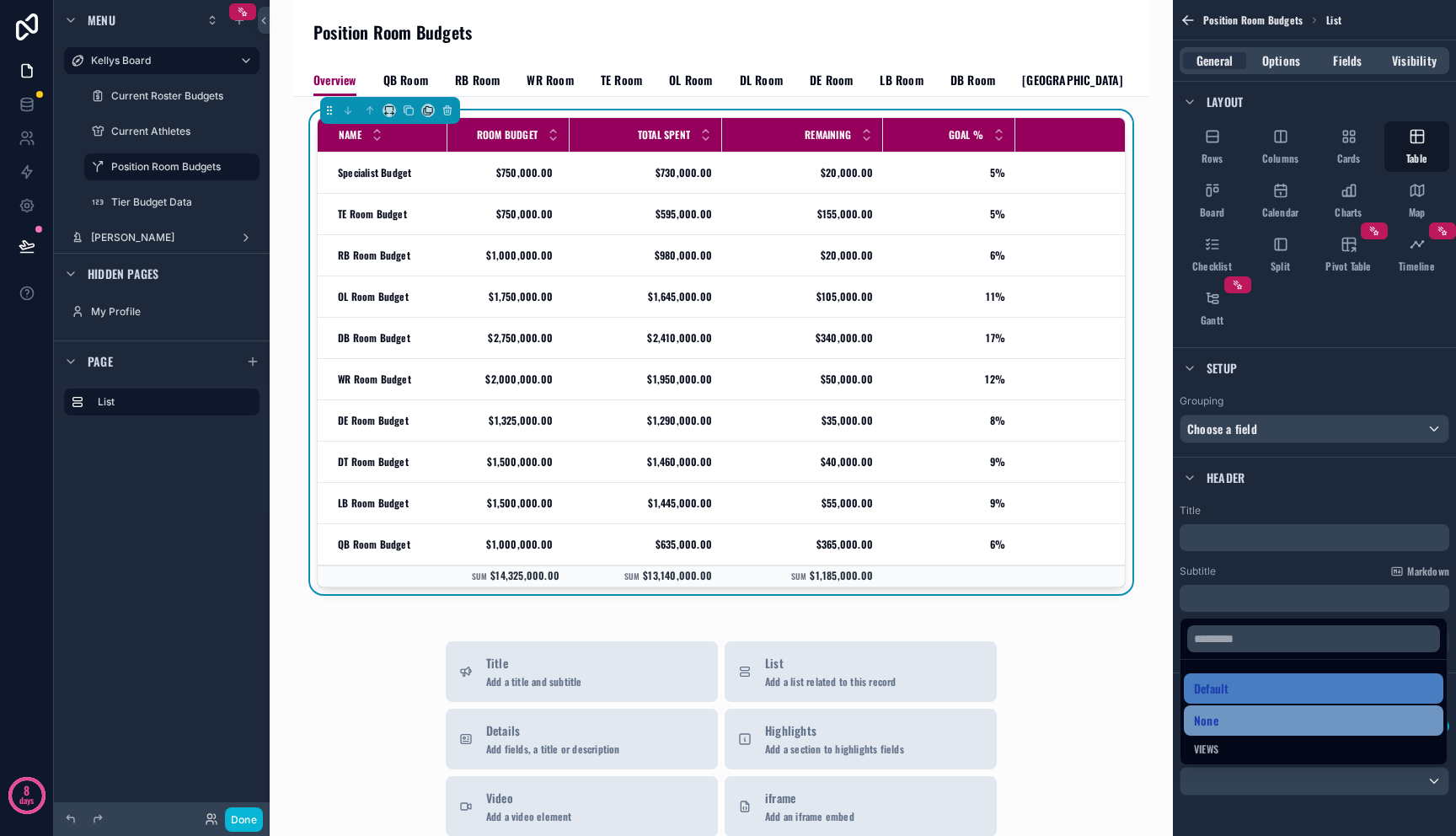
click at [1326, 721] on div "None" at bounding box center [1313, 720] width 239 height 20
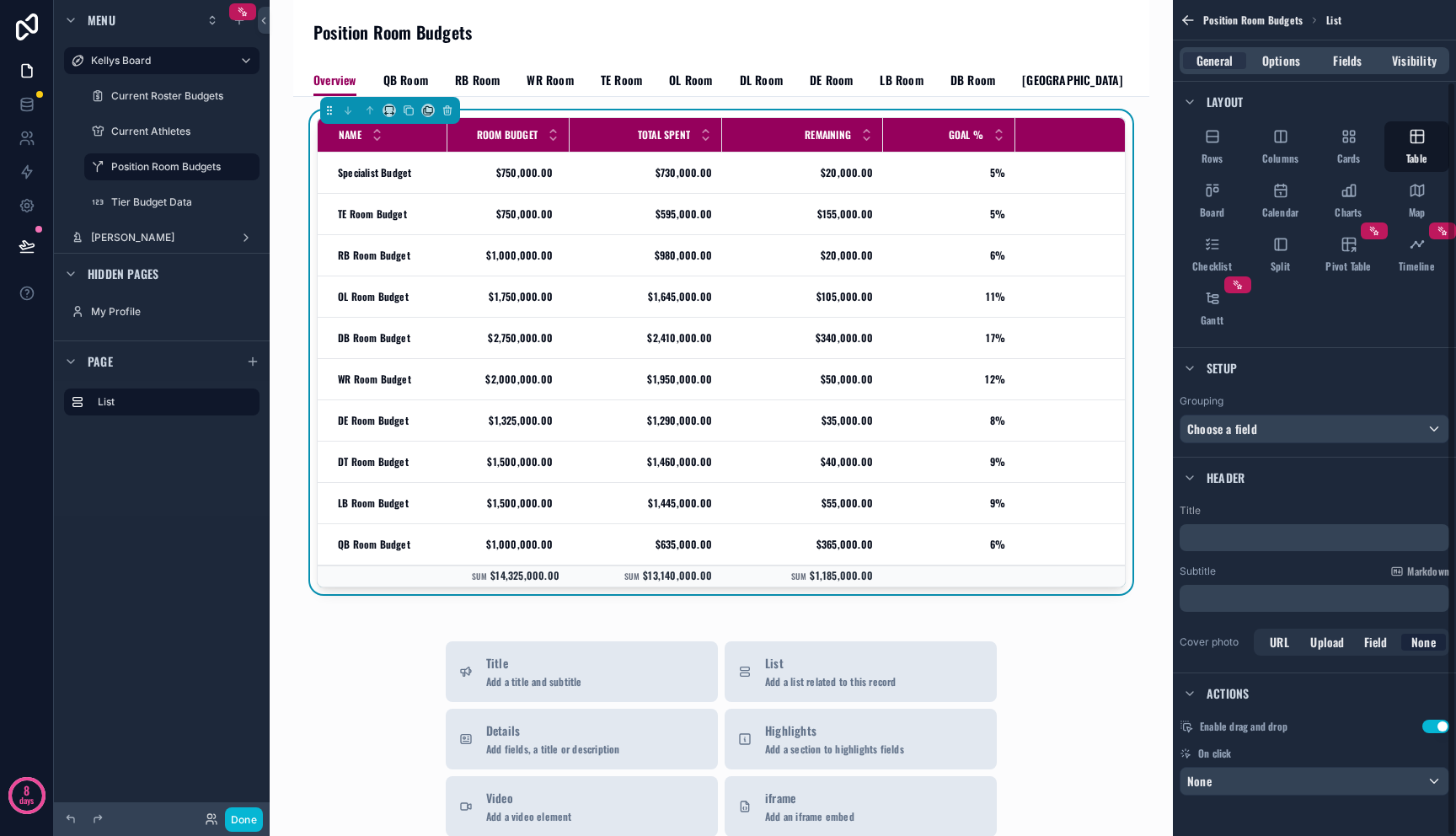
click at [240, 819] on button "Done" at bounding box center [244, 819] width 38 height 24
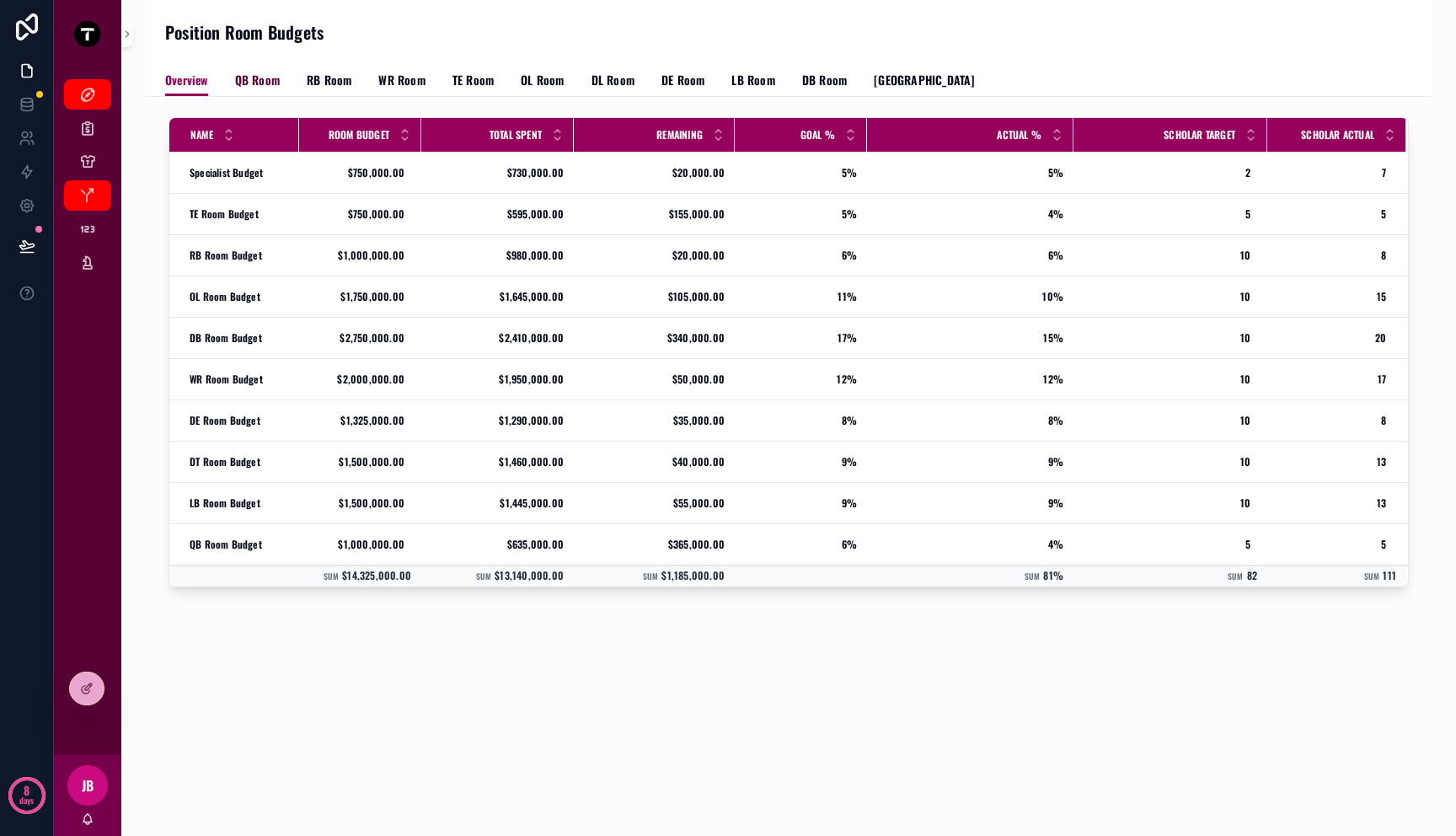
click at [244, 76] on span "QB Room" at bounding box center [257, 80] width 44 height 17
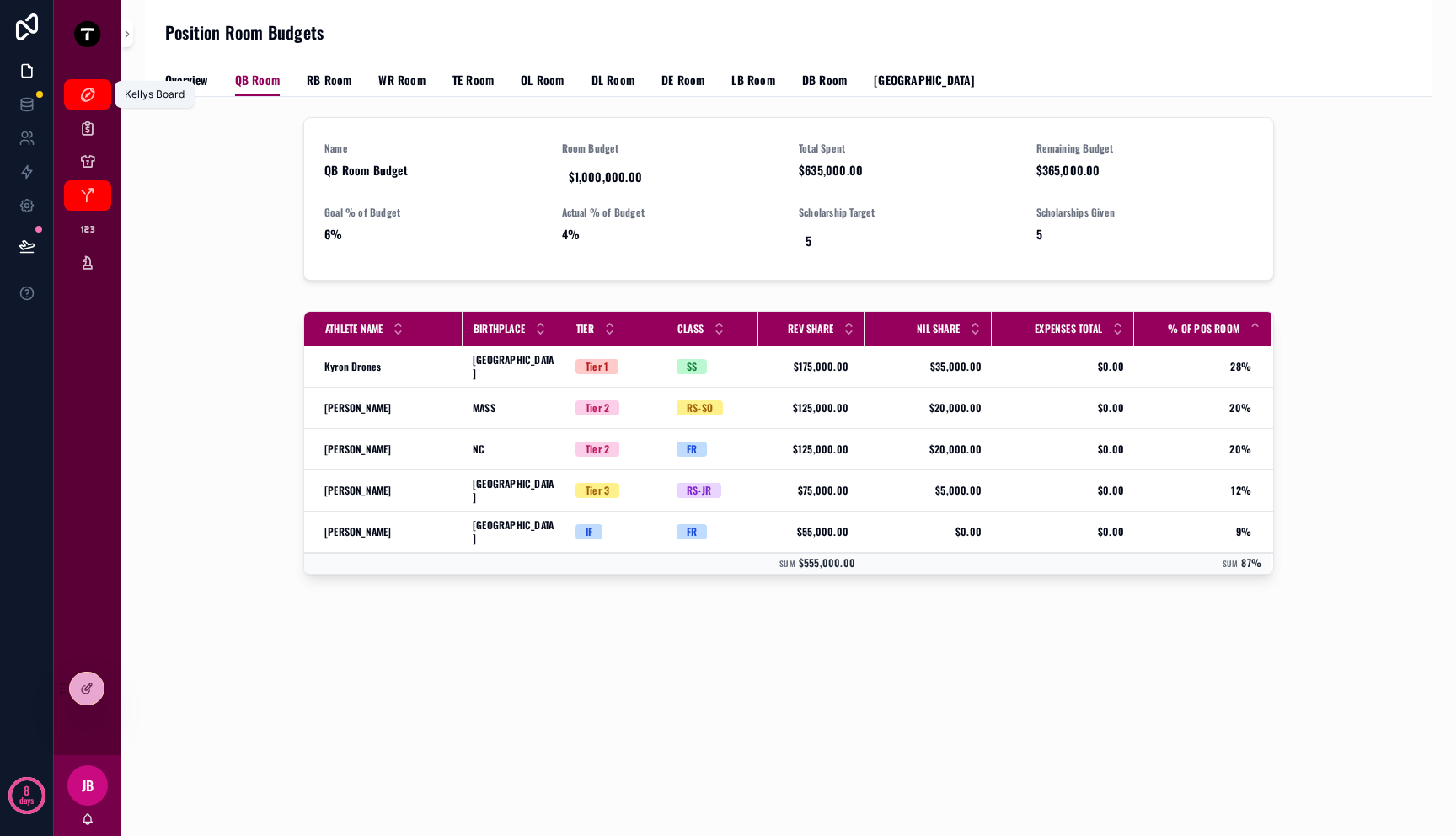
click at [80, 92] on icon "scrollable content" at bounding box center [87, 94] width 17 height 17
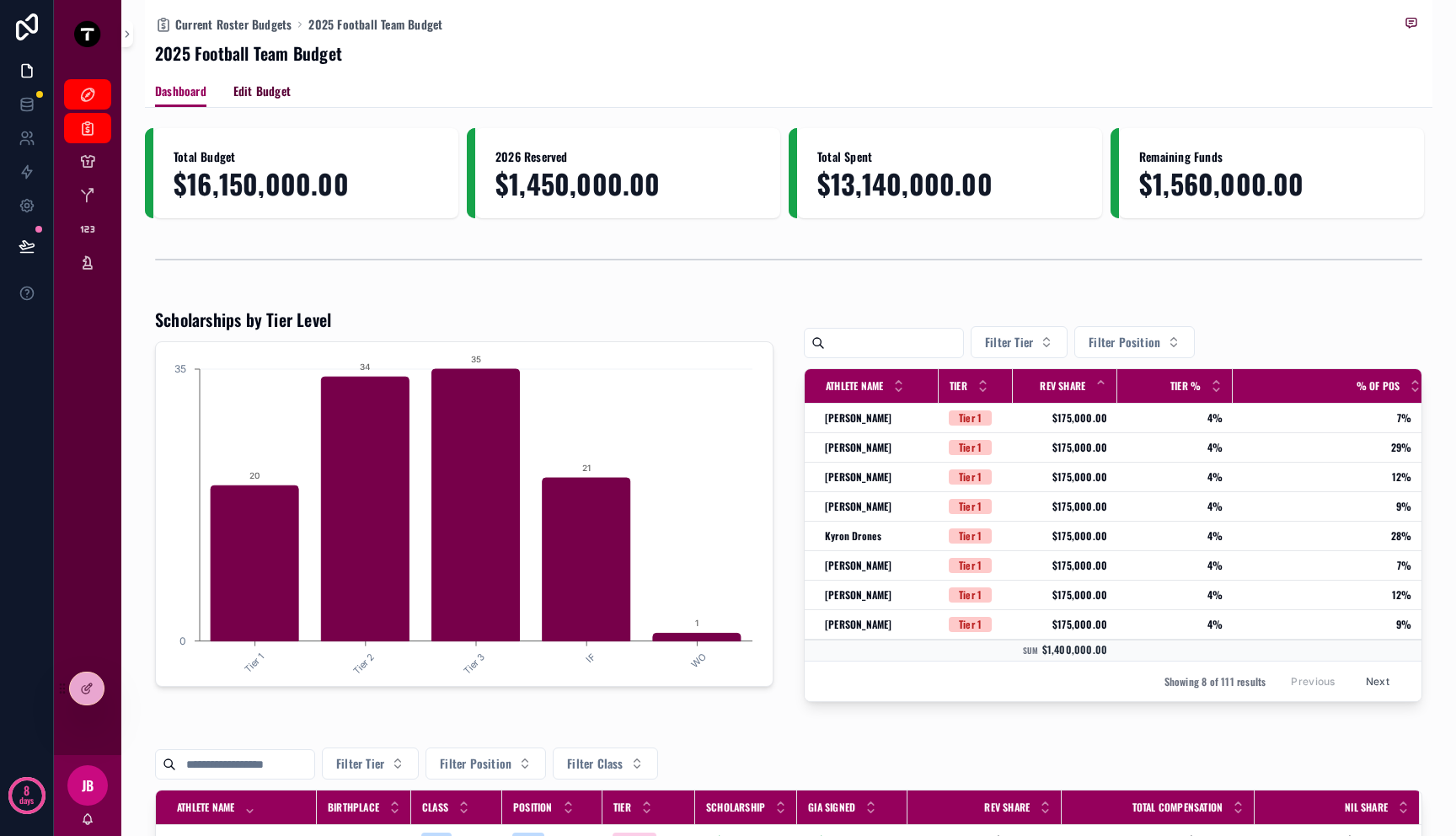
click at [263, 94] on span "Edit Budget" at bounding box center [262, 91] width 57 height 17
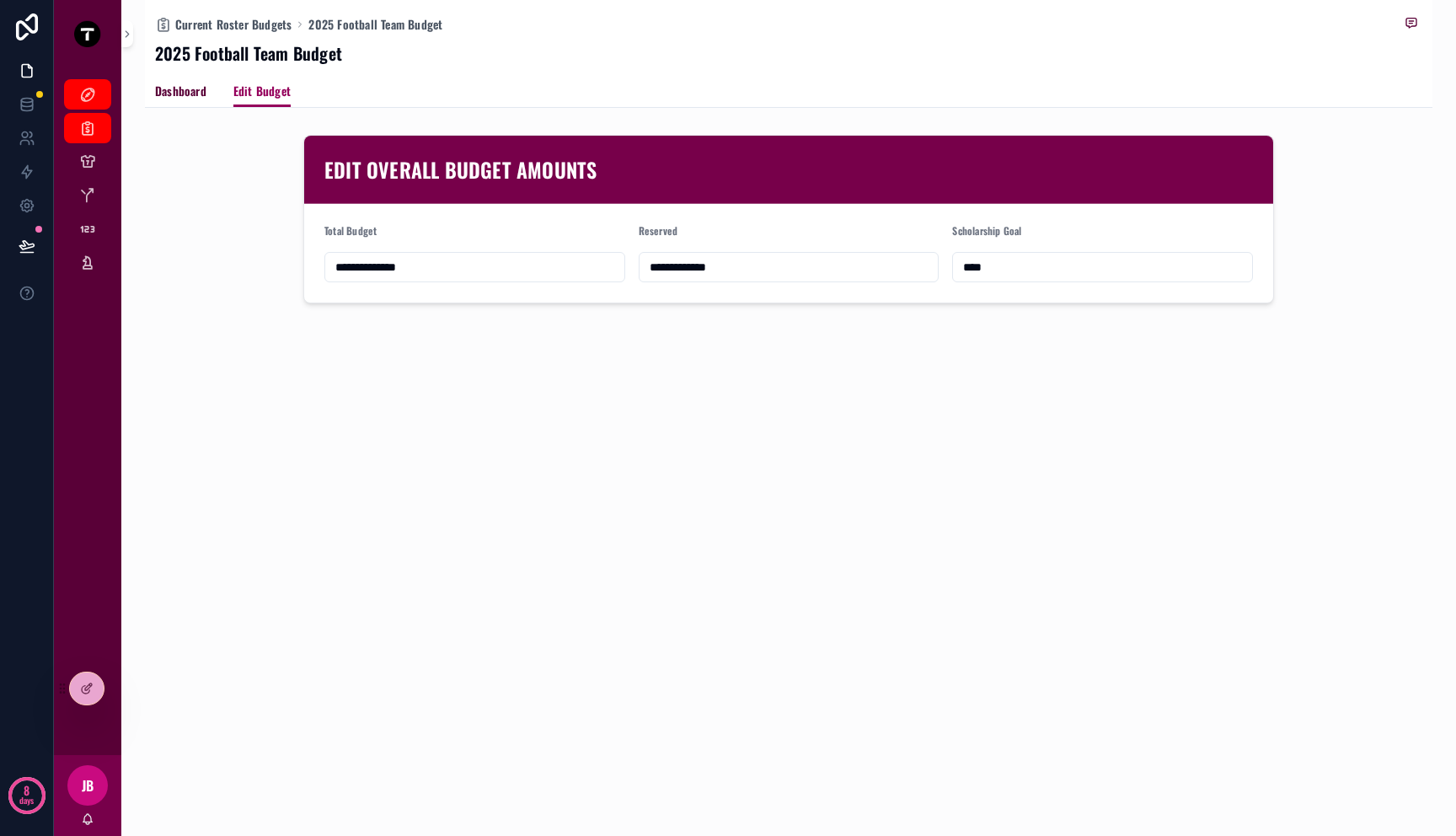
click at [167, 89] on span "Dashboard" at bounding box center [180, 91] width 52 height 17
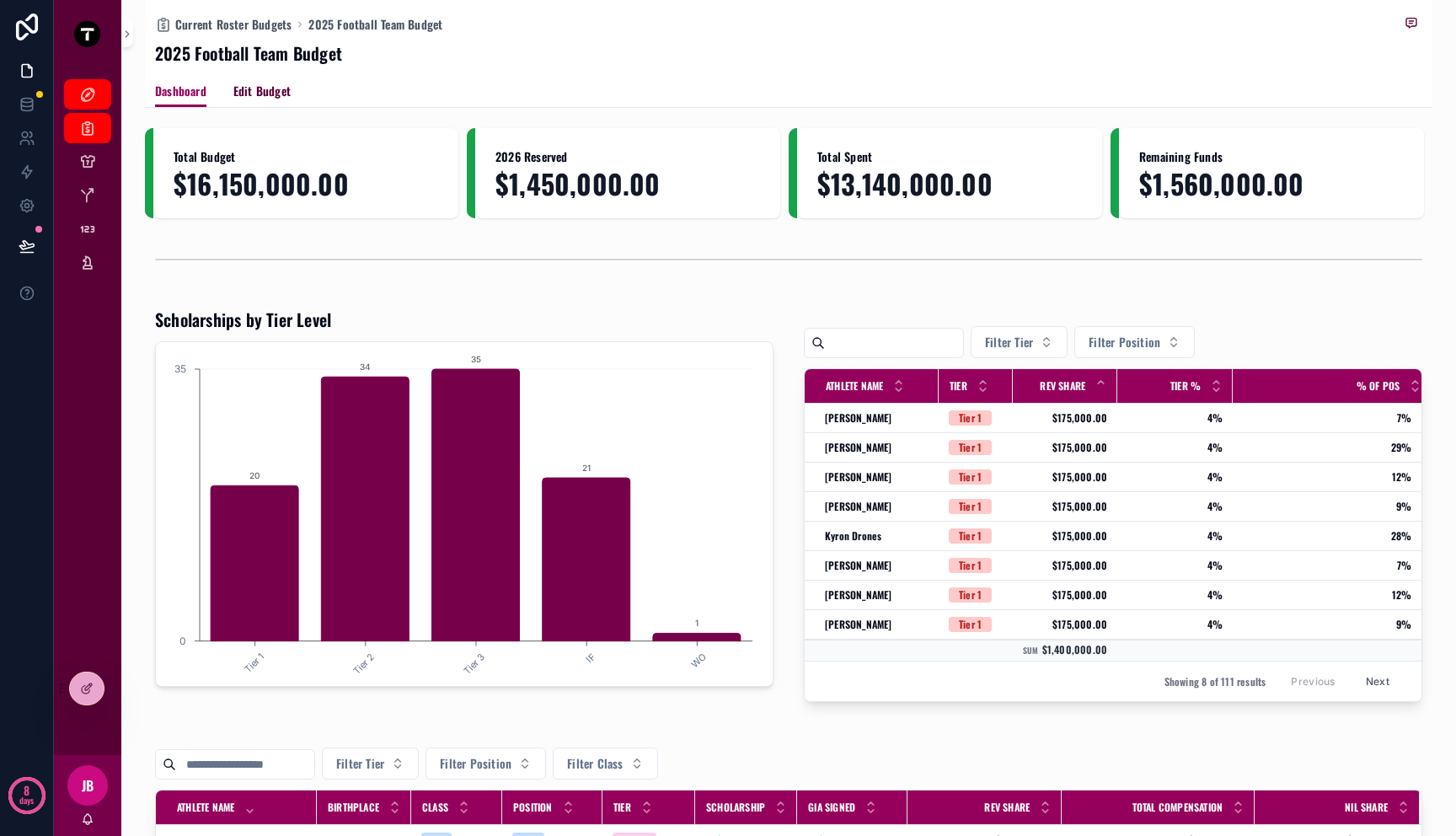
click at [251, 89] on span "Edit Budget" at bounding box center [262, 91] width 57 height 17
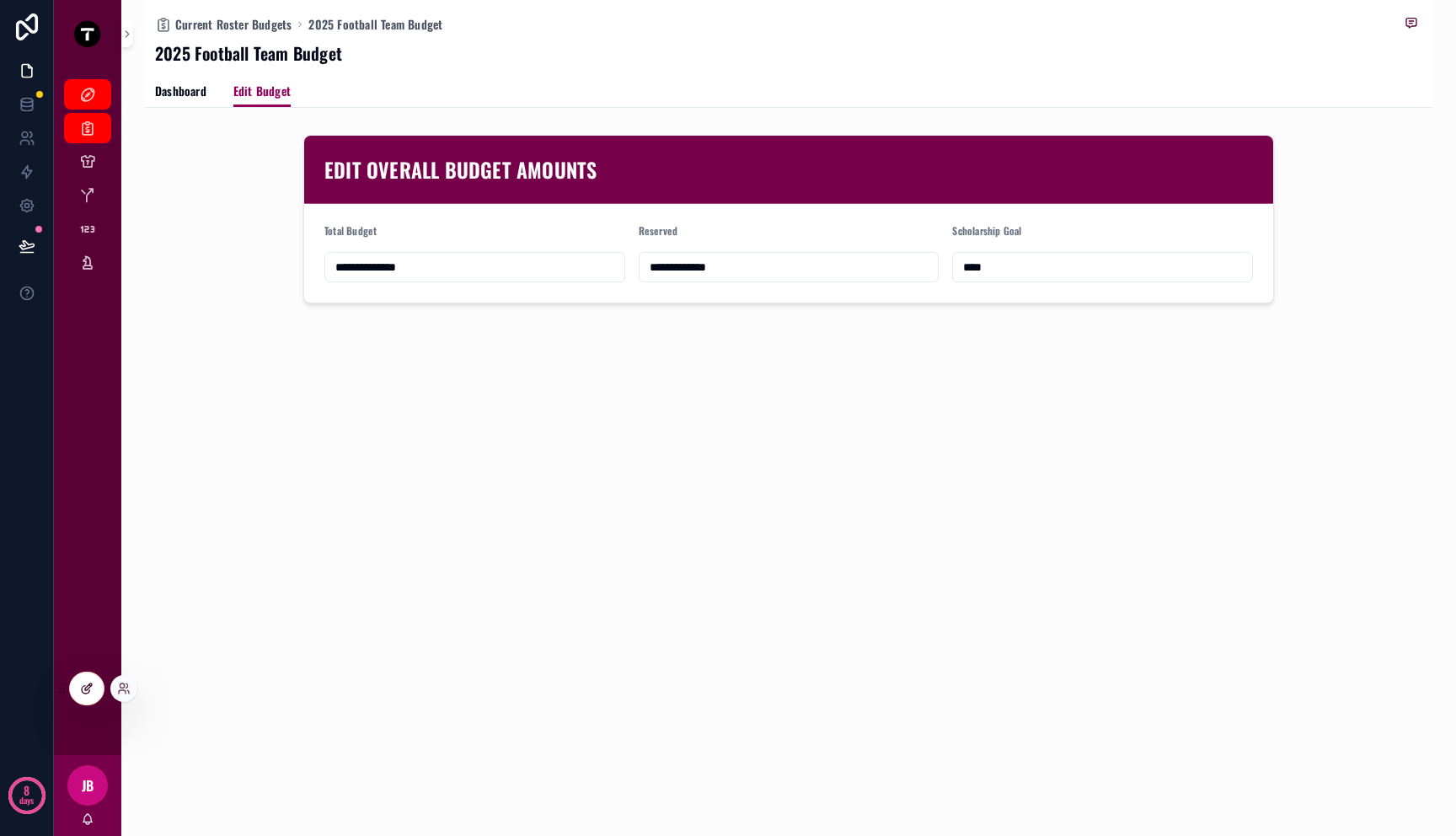
click at [93, 687] on div at bounding box center [87, 688] width 34 height 32
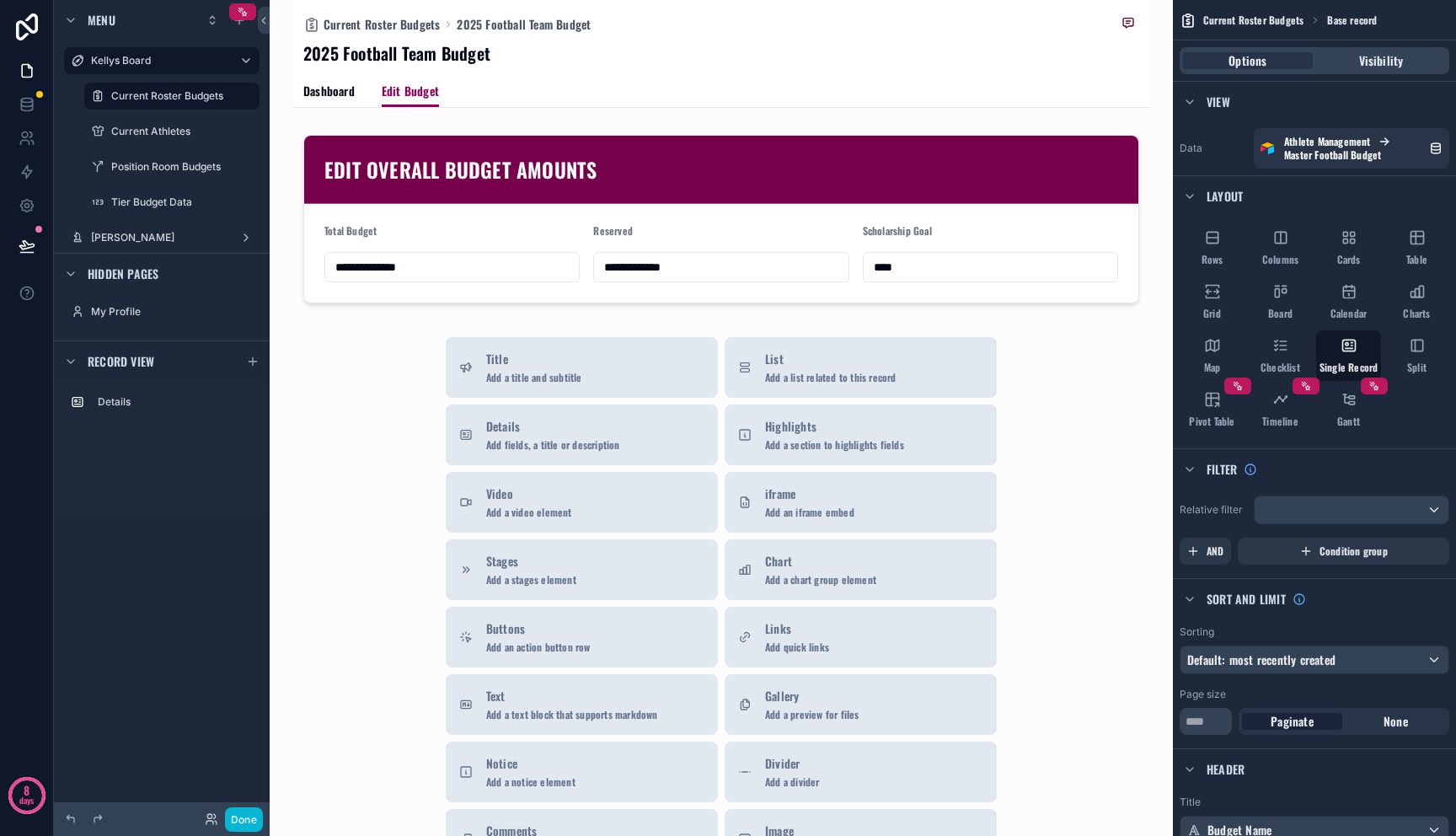
click at [668, 220] on div "scrollable content" at bounding box center [721, 536] width 856 height 1073
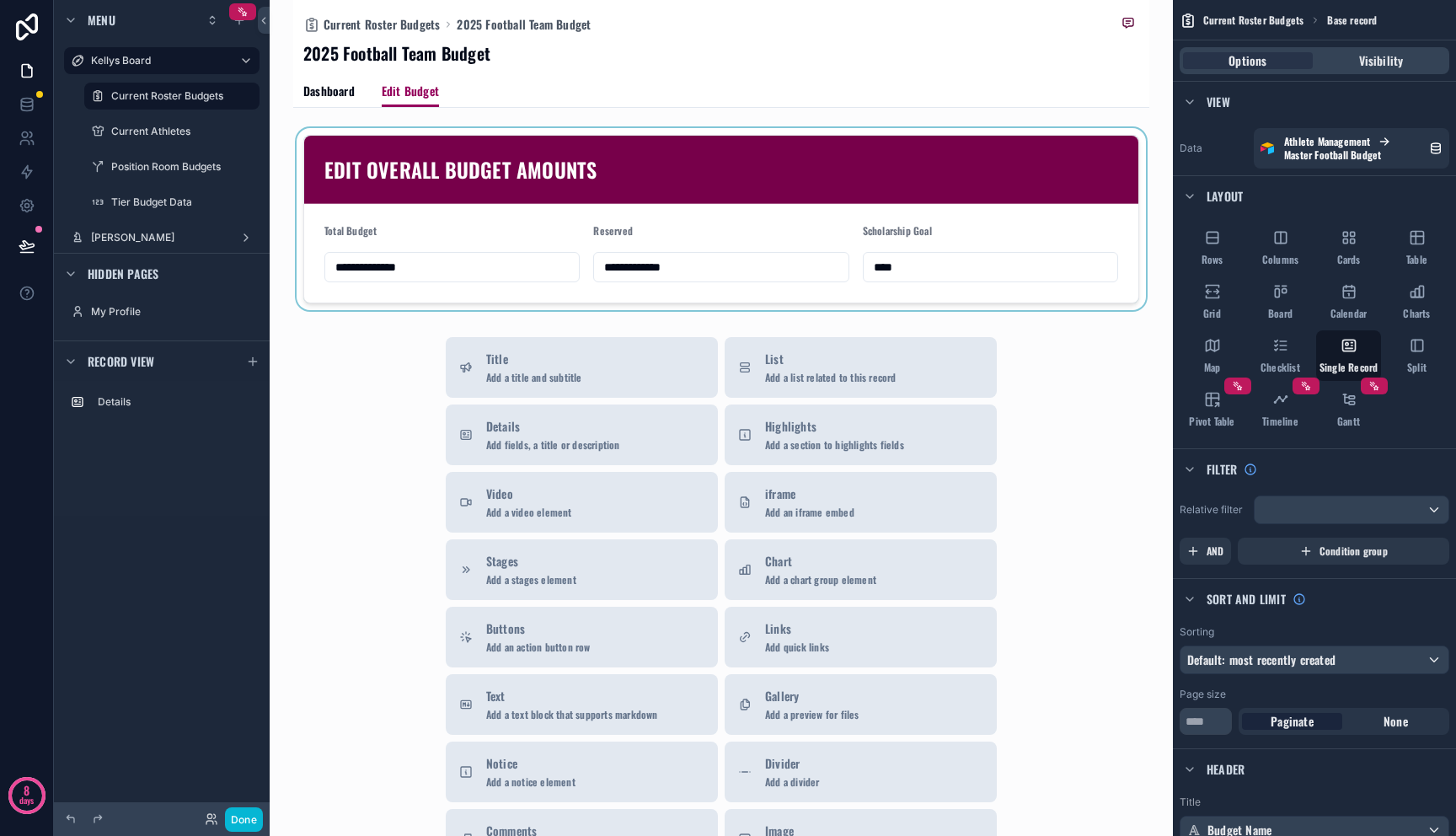
click at [673, 203] on div "scrollable content" at bounding box center [721, 219] width 856 height 182
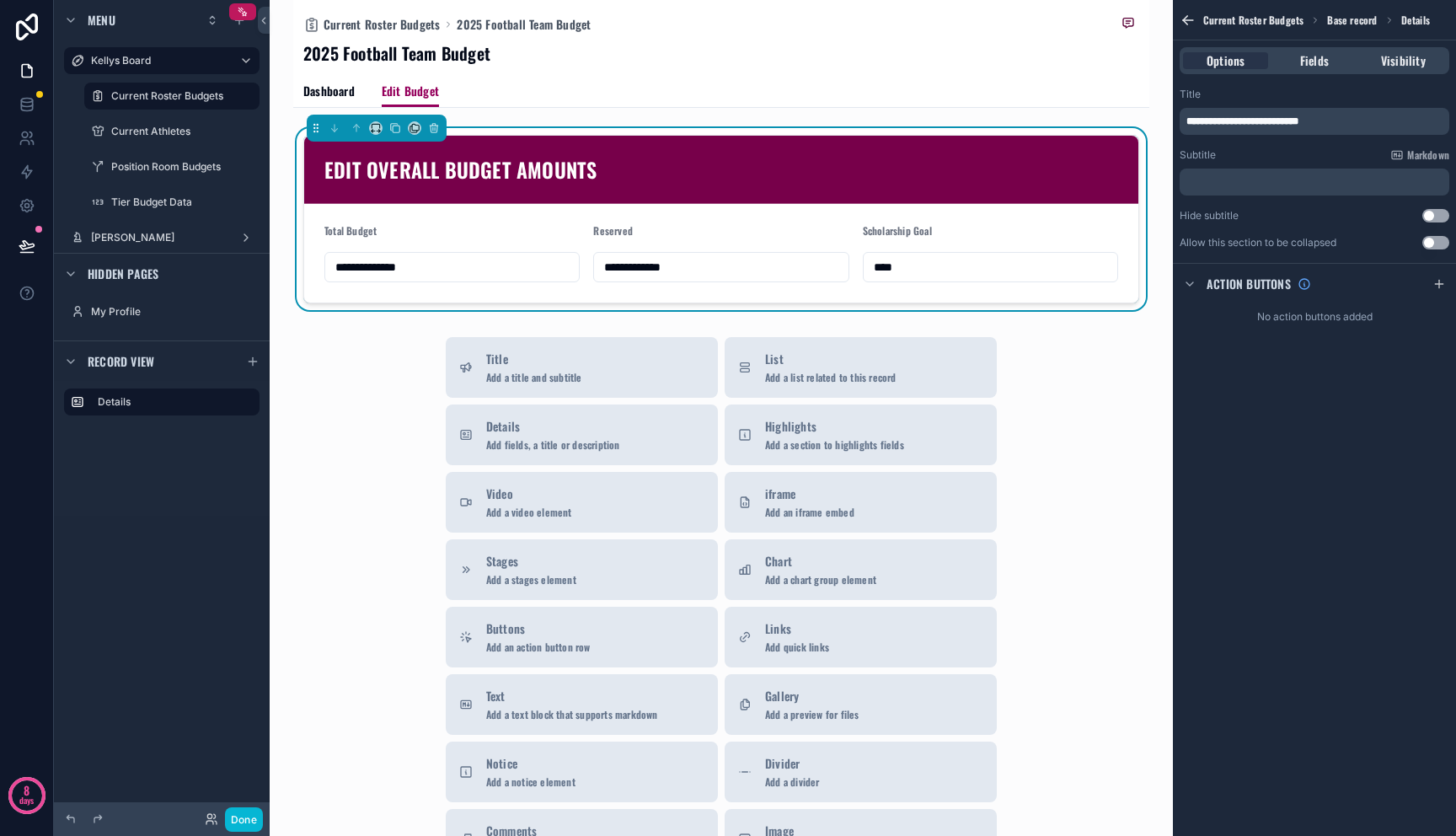
click at [919, 200] on div "EDIT OVERALL BUDGET AMOUNTS" at bounding box center [721, 170] width 834 height 68
click at [1319, 57] on span "Fields" at bounding box center [1315, 60] width 28 height 17
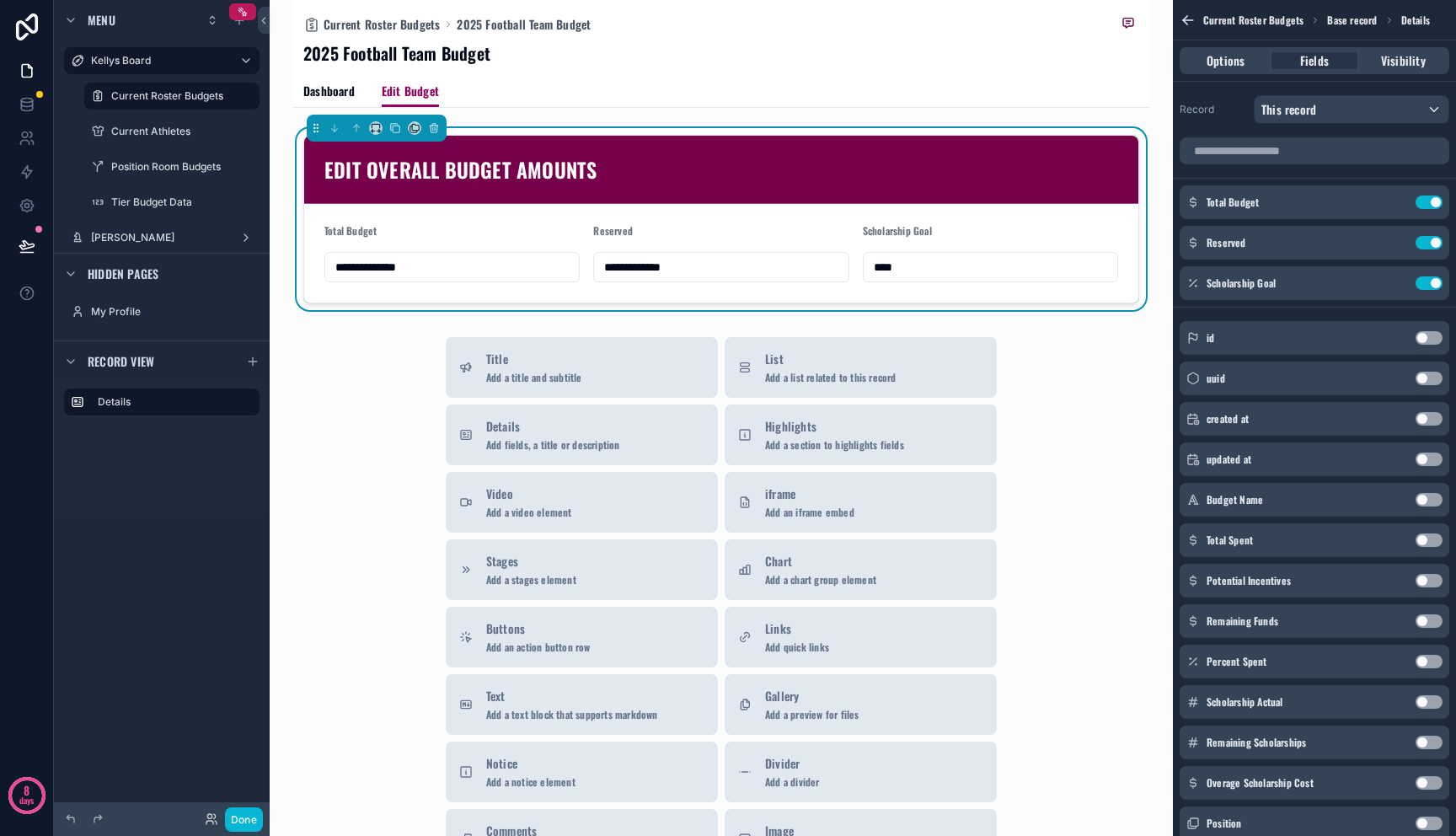
scroll to position [253, 0]
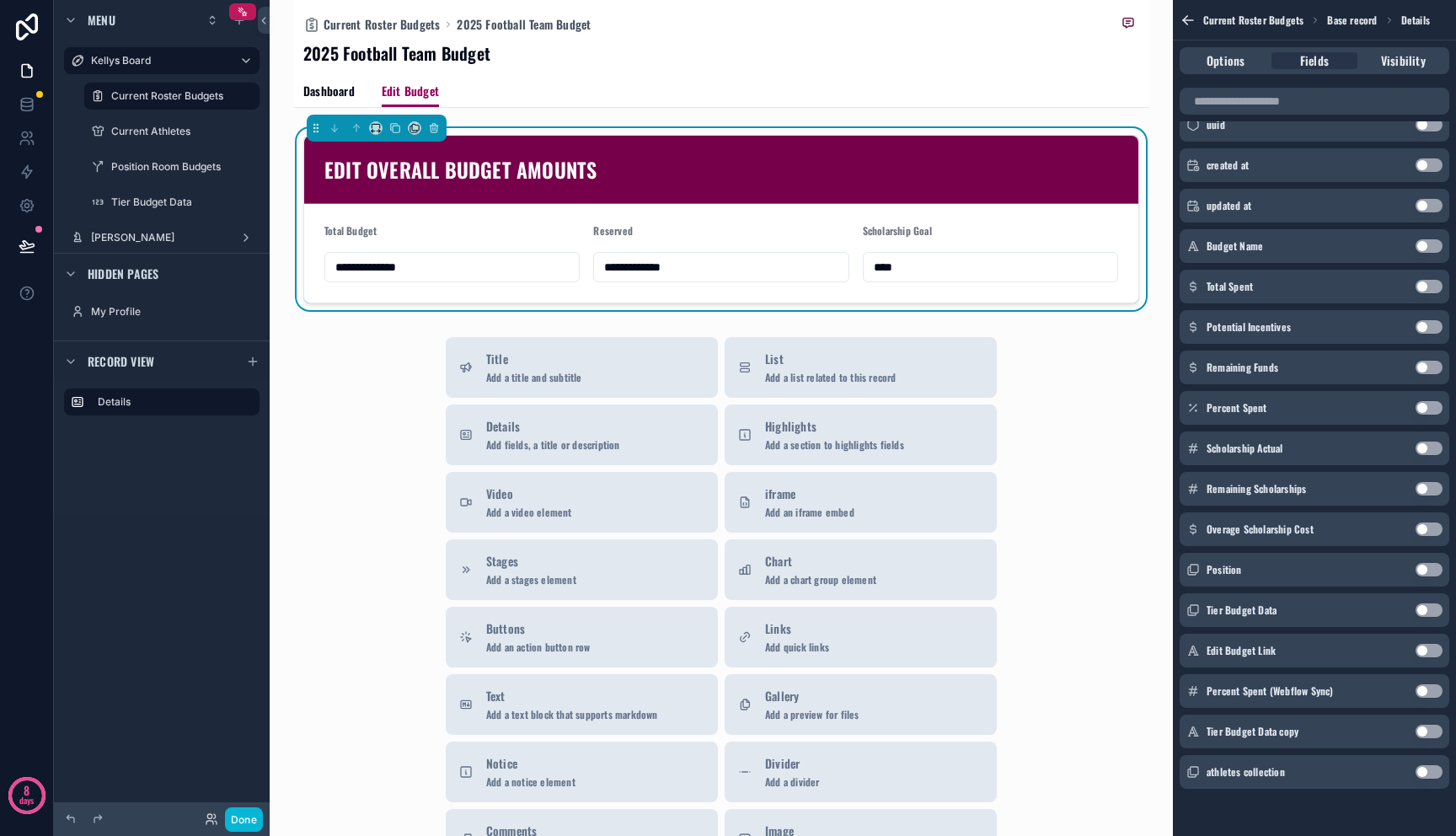
click at [1429, 774] on button "Use setting" at bounding box center [1428, 772] width 27 height 13
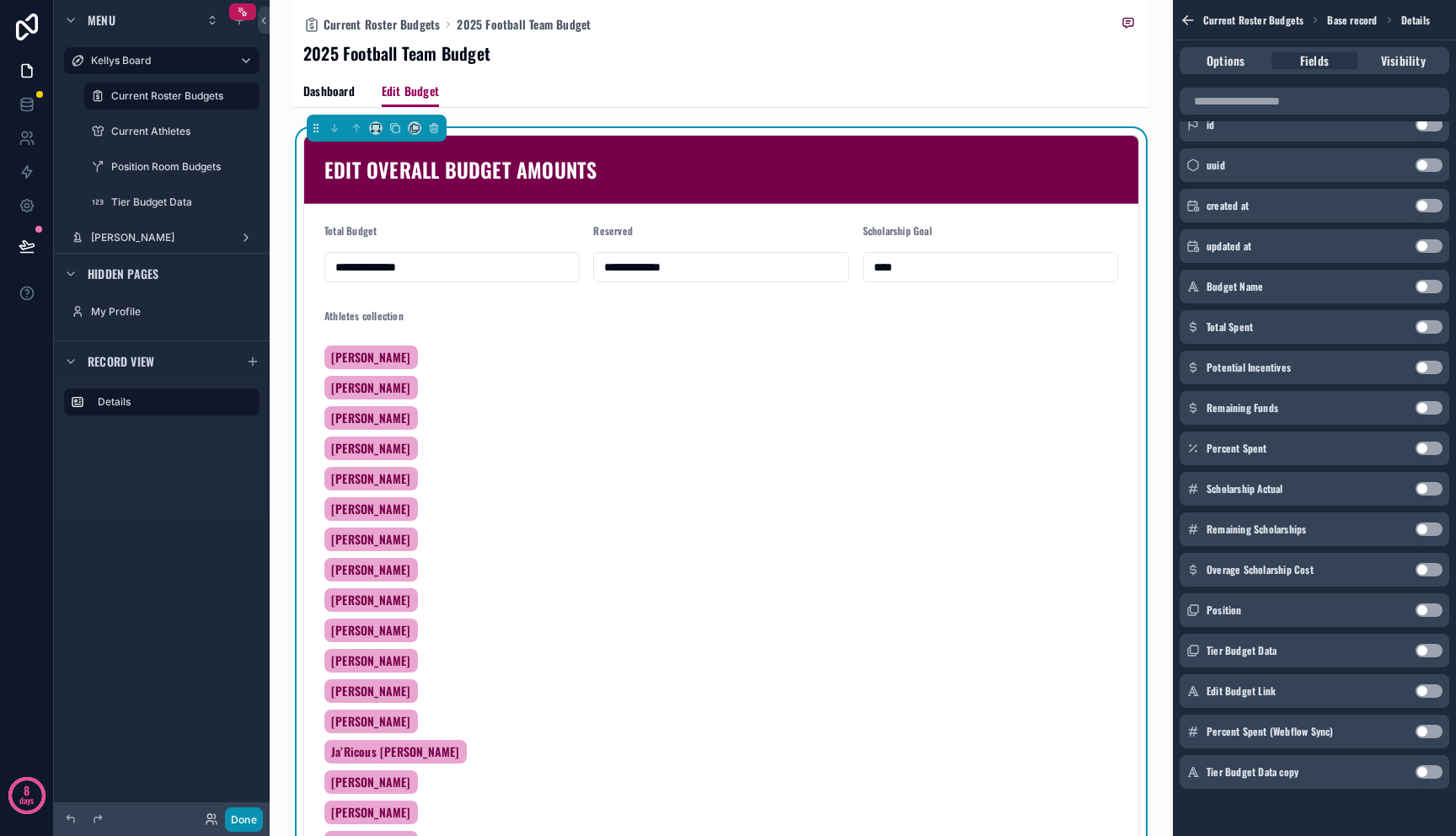
click at [251, 816] on button "Done" at bounding box center [244, 819] width 38 height 24
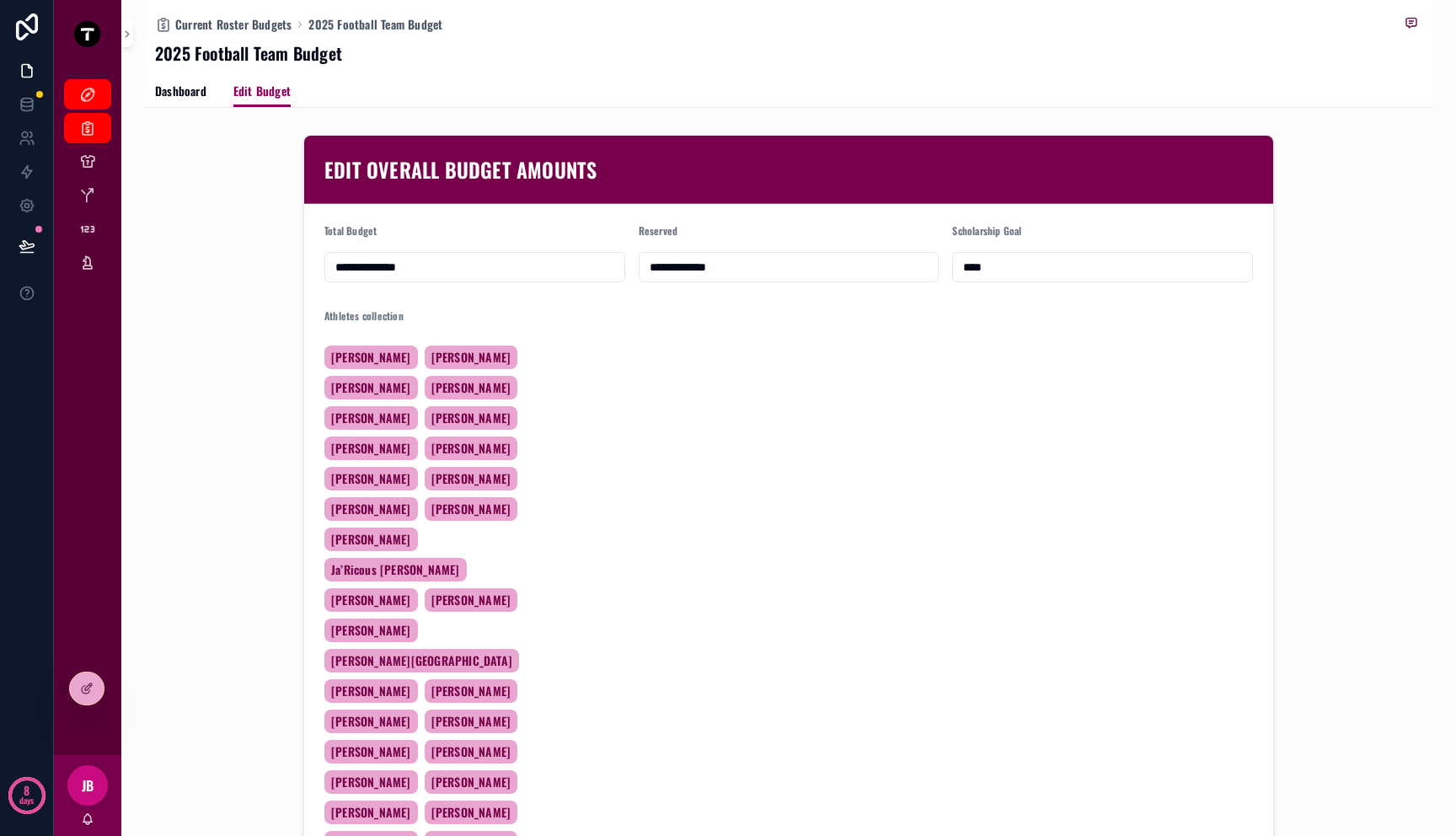
click at [70, 688] on div at bounding box center [87, 688] width 34 height 32
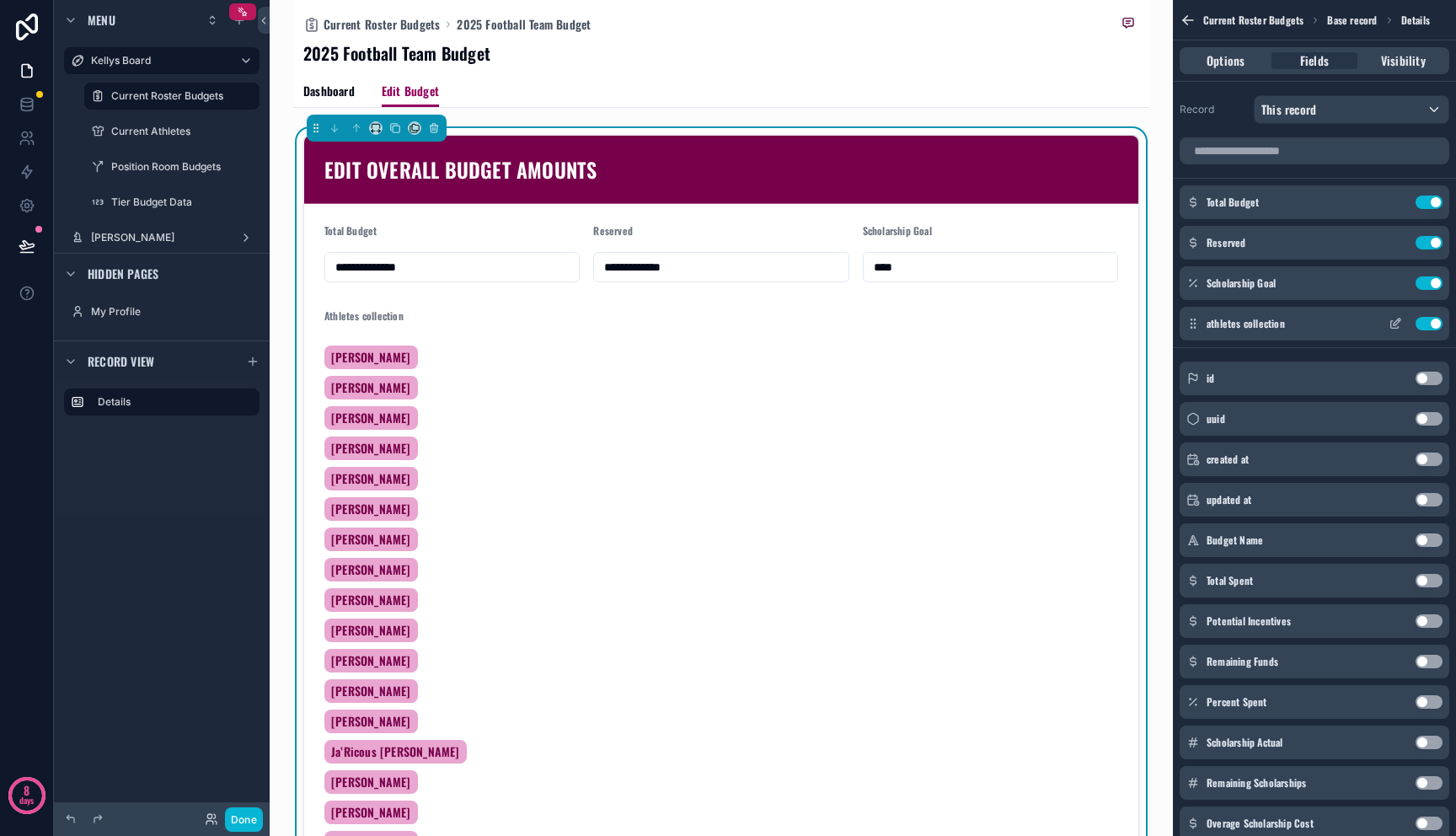
click at [1397, 323] on icon "scrollable content" at bounding box center [1395, 323] width 13 height 13
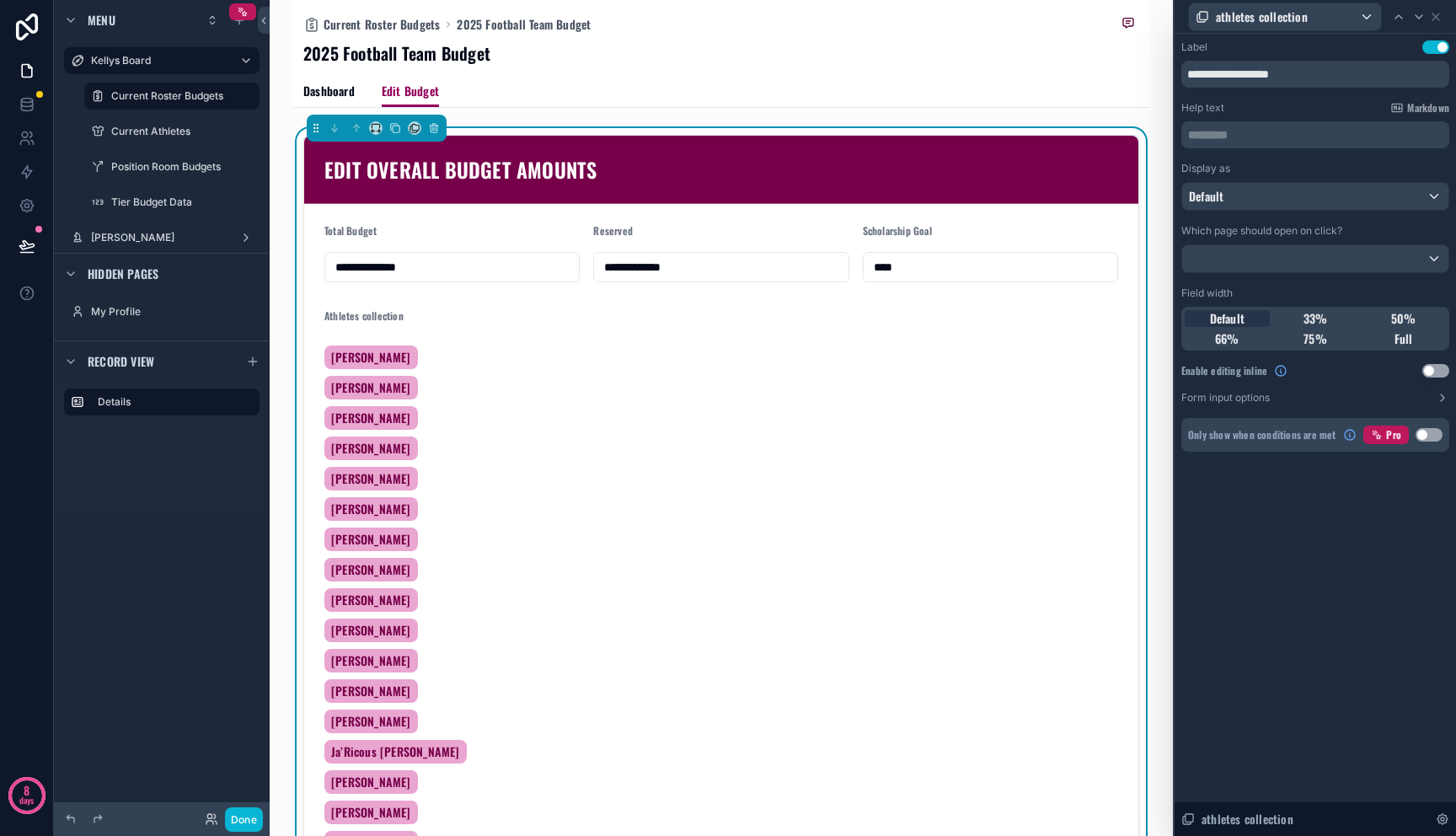
click at [1433, 373] on button "Use setting" at bounding box center [1436, 370] width 27 height 13
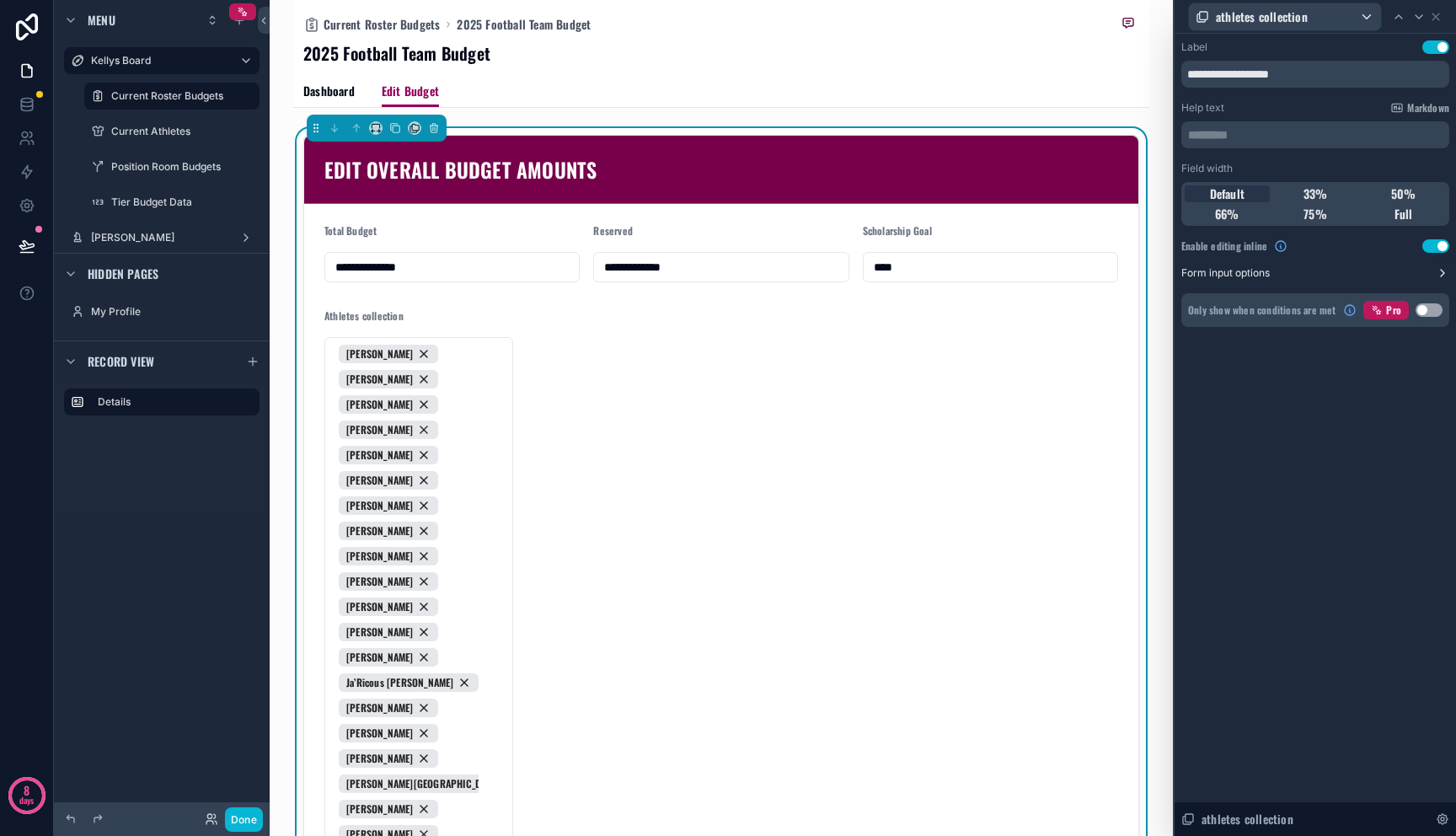
click at [1434, 269] on button "Form input options" at bounding box center [1315, 273] width 268 height 13
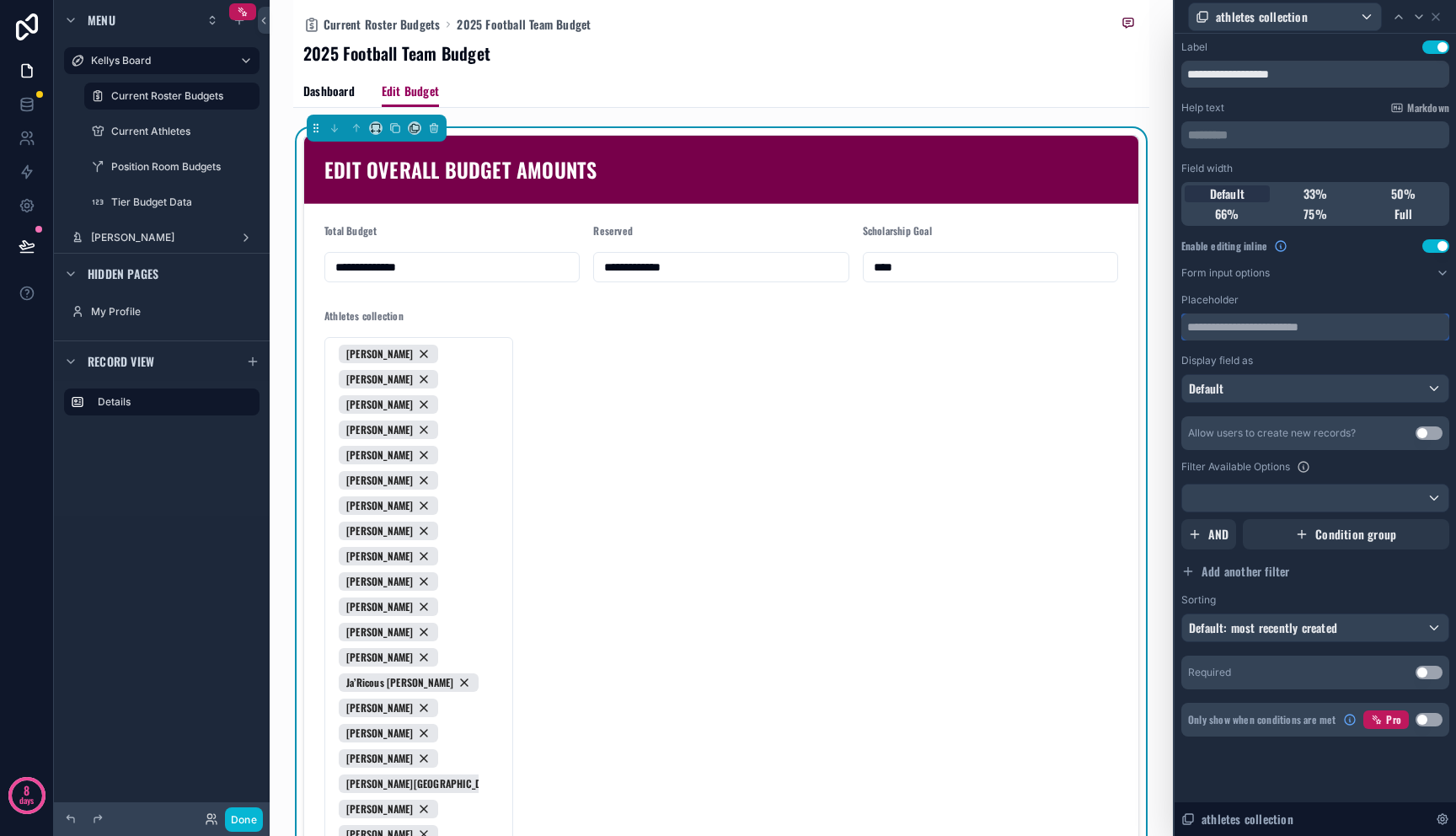
click at [1381, 338] on input "text" at bounding box center [1315, 327] width 268 height 27
click at [1329, 382] on div "Default" at bounding box center [1316, 389] width 267 height 27
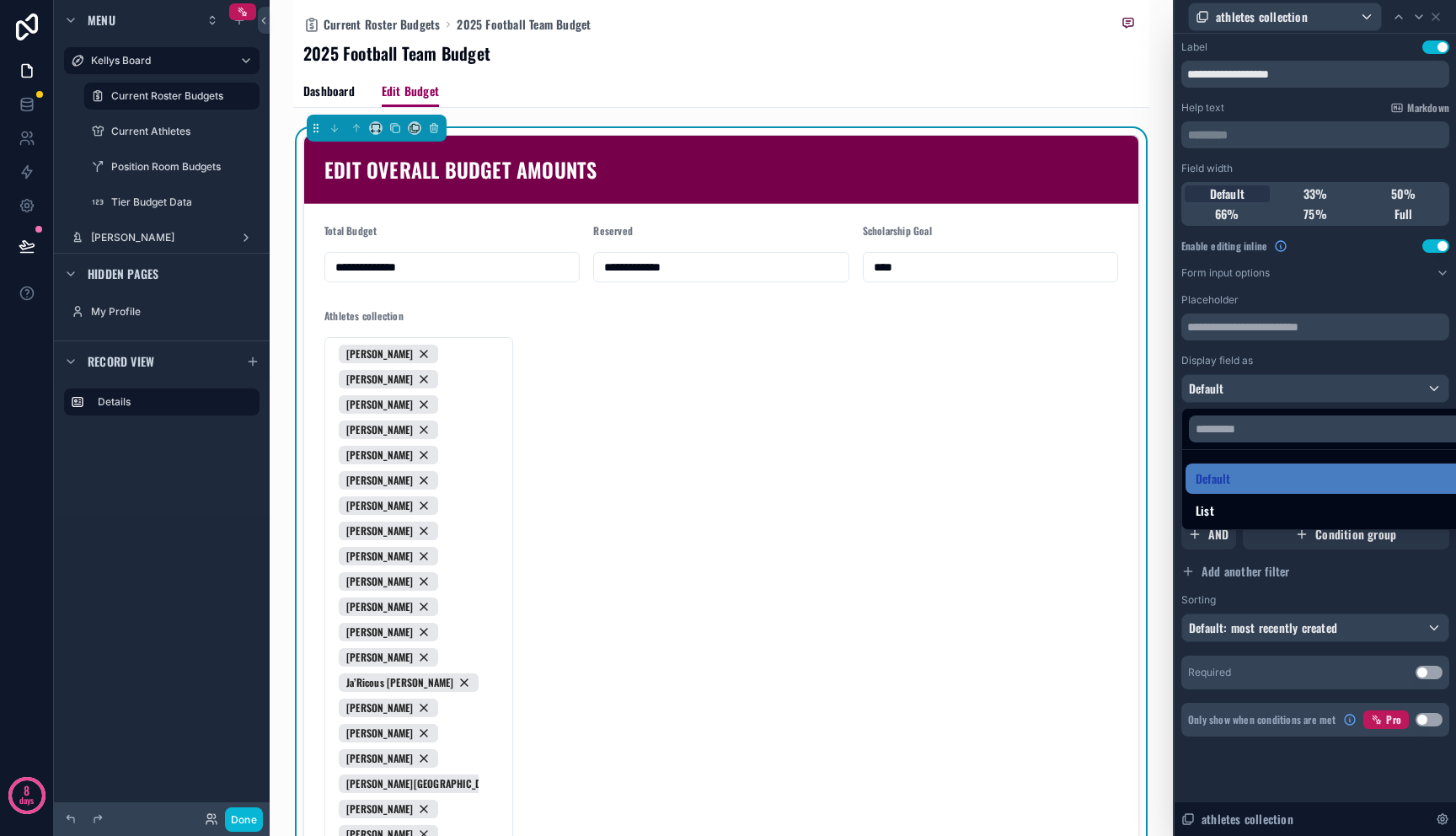
click at [1329, 382] on div at bounding box center [1315, 418] width 282 height 836
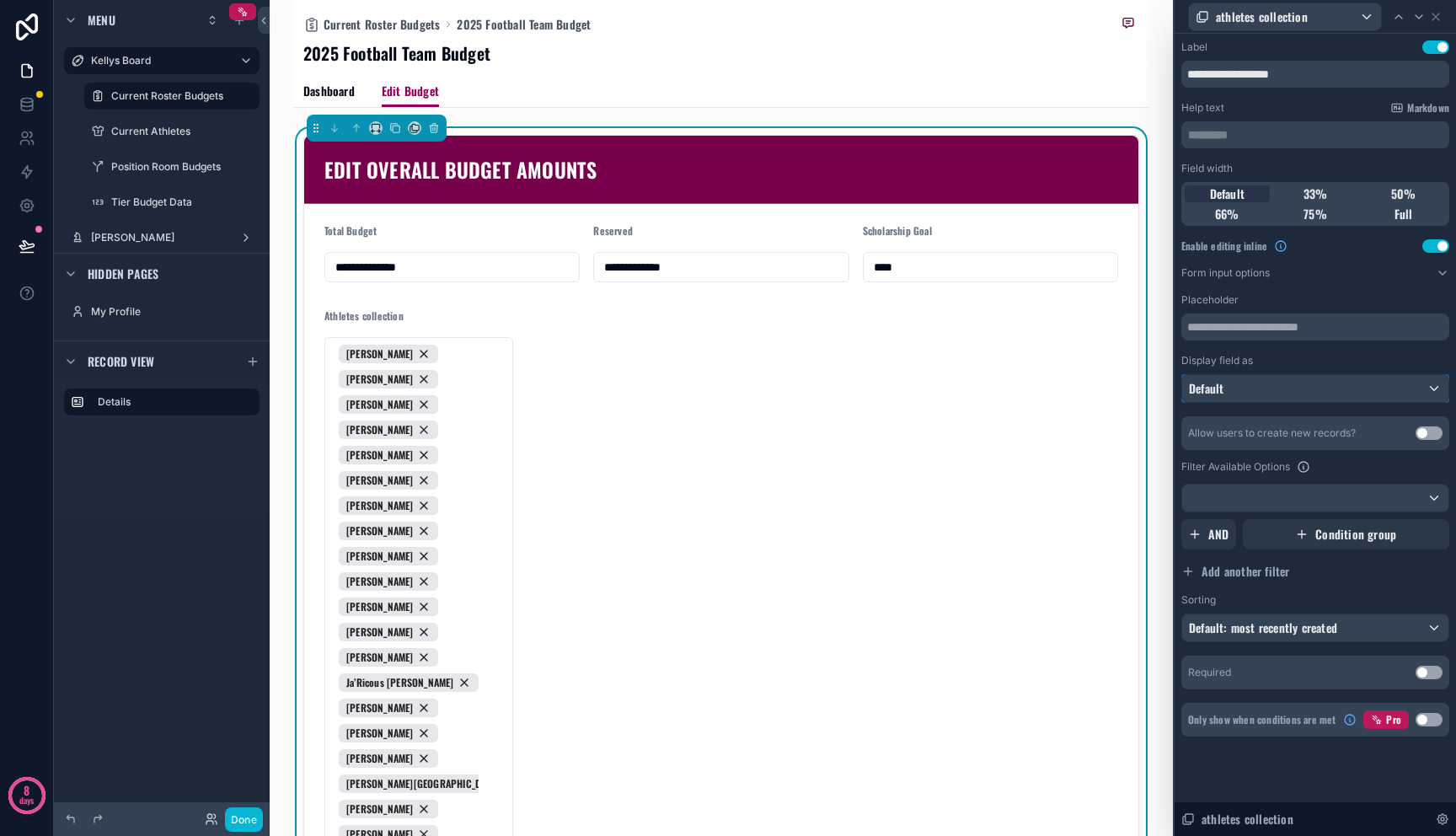
click at [1329, 382] on div "Default" at bounding box center [1316, 389] width 267 height 27
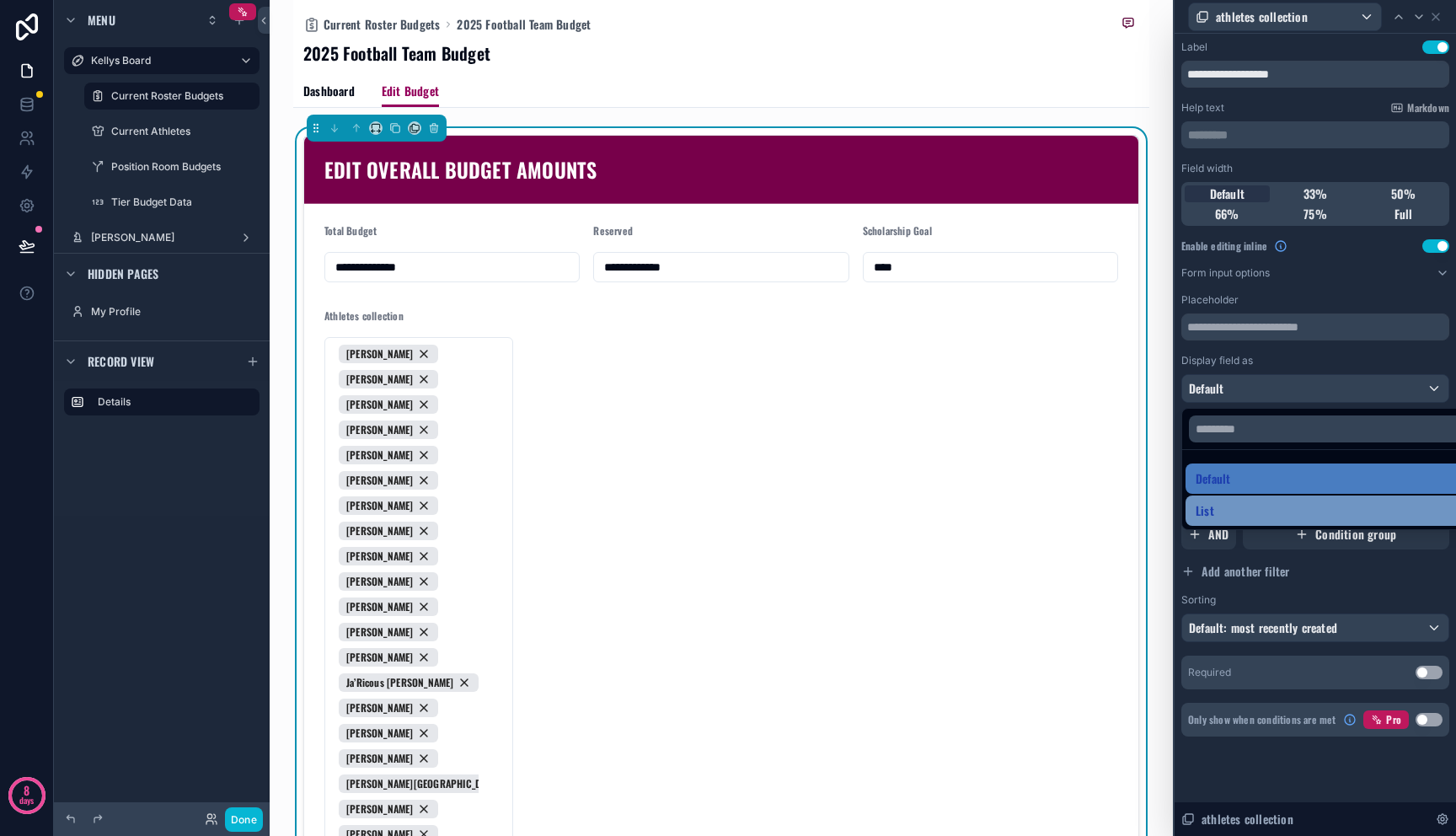
click at [1299, 501] on div "List" at bounding box center [1334, 510] width 278 height 20
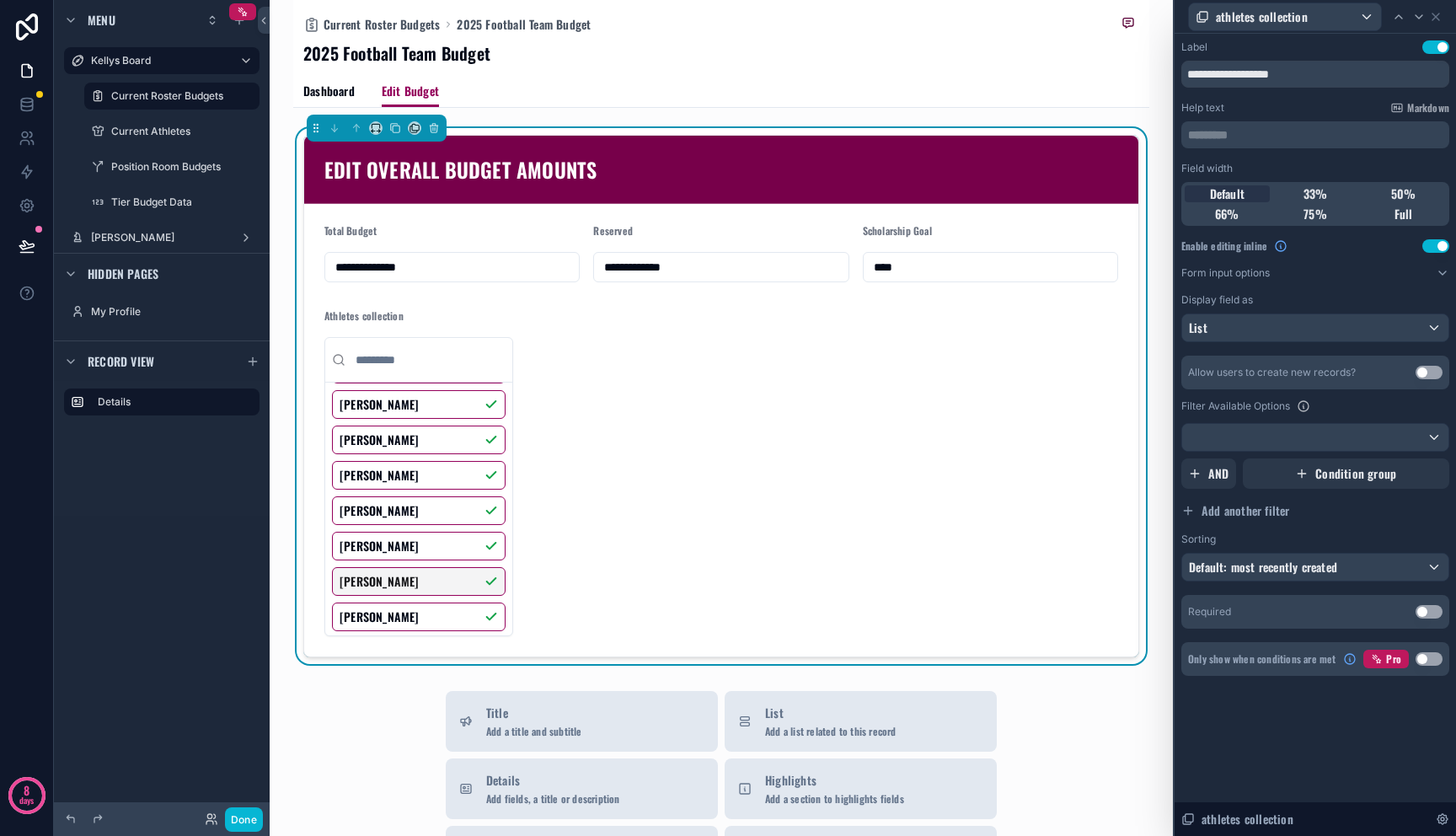
scroll to position [0, 0]
click at [1352, 440] on div at bounding box center [1316, 438] width 267 height 27
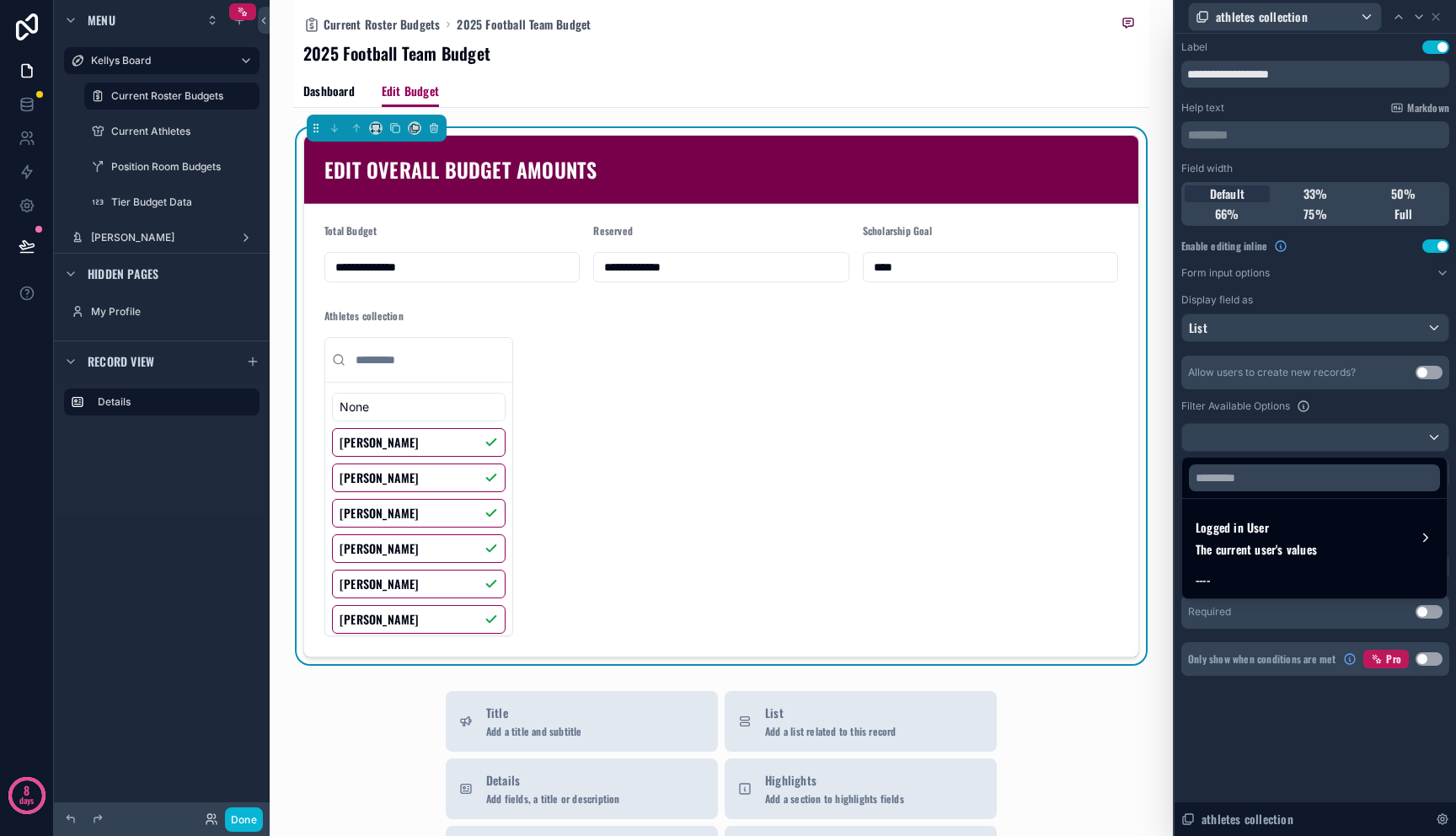
click at [1428, 406] on div at bounding box center [1315, 418] width 282 height 836
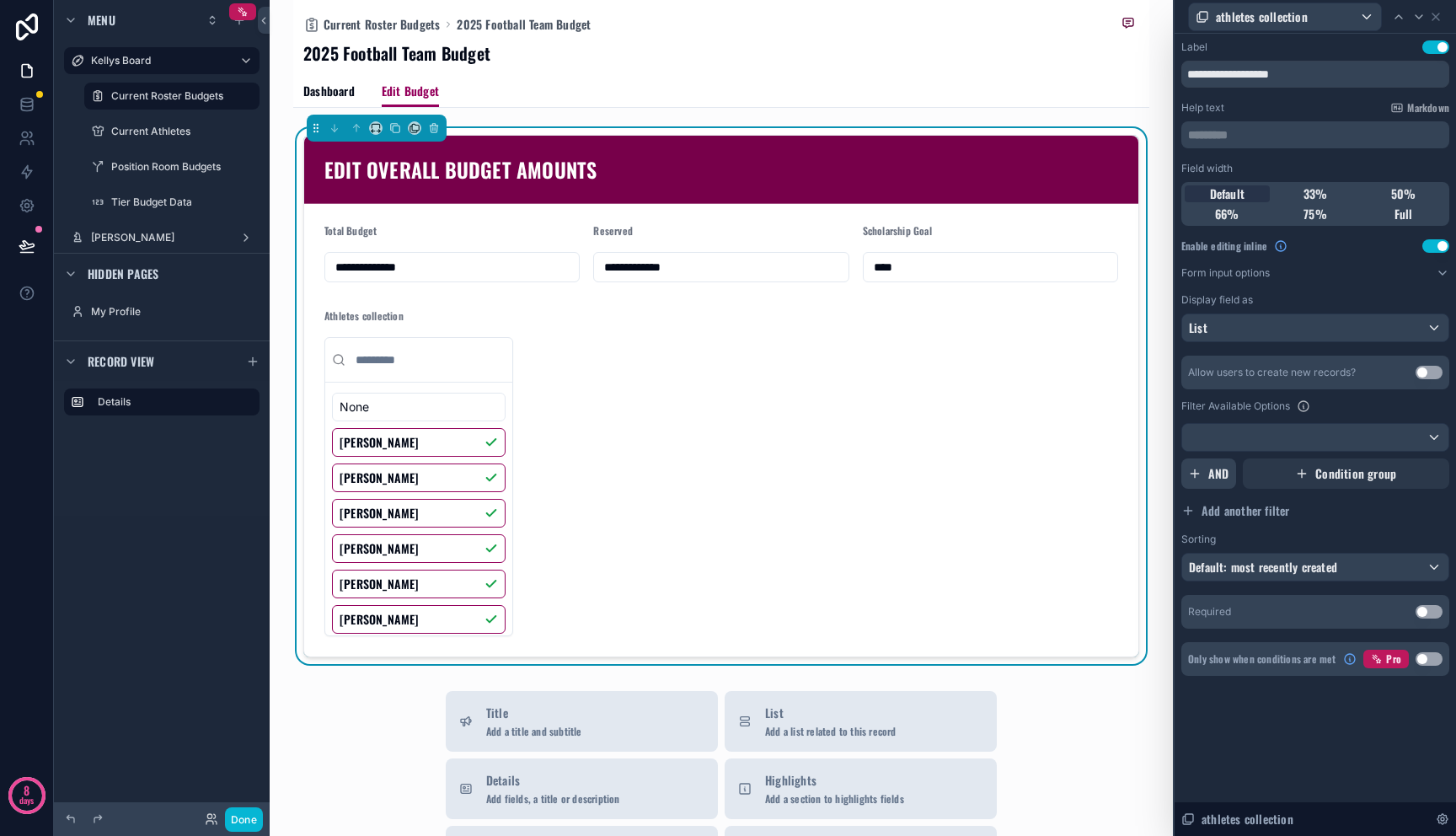
click at [1218, 479] on span "AND" at bounding box center [1219, 473] width 21 height 17
click at [1370, 478] on div "Add a filter" at bounding box center [1315, 474] width 268 height 30
click at [1409, 462] on icon at bounding box center [1406, 462] width 6 height 6
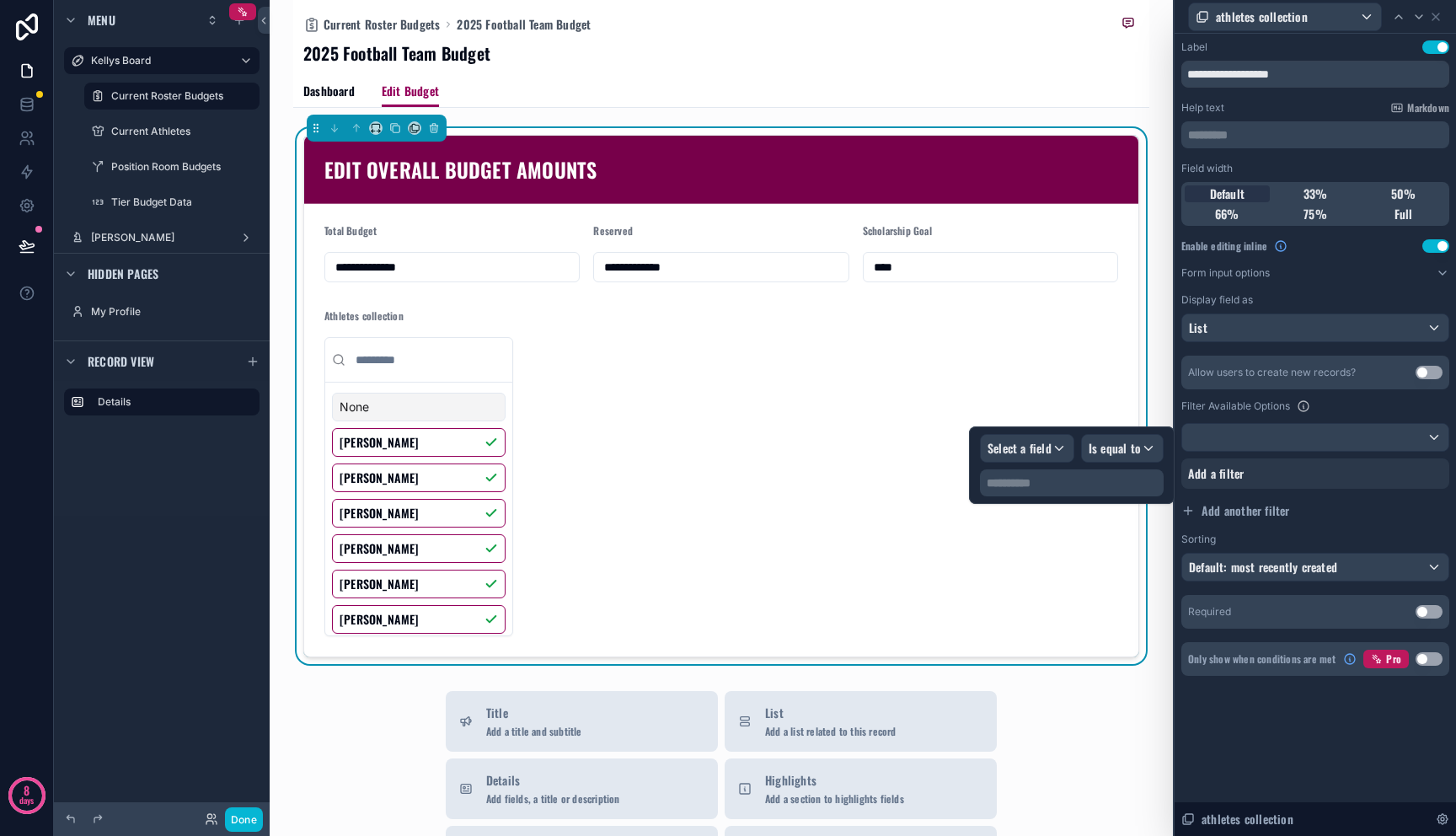
click at [1332, 493] on div "Allow users to create new records? Use setting Filter Available Options Add a f…" at bounding box center [1315, 469] width 268 height 226
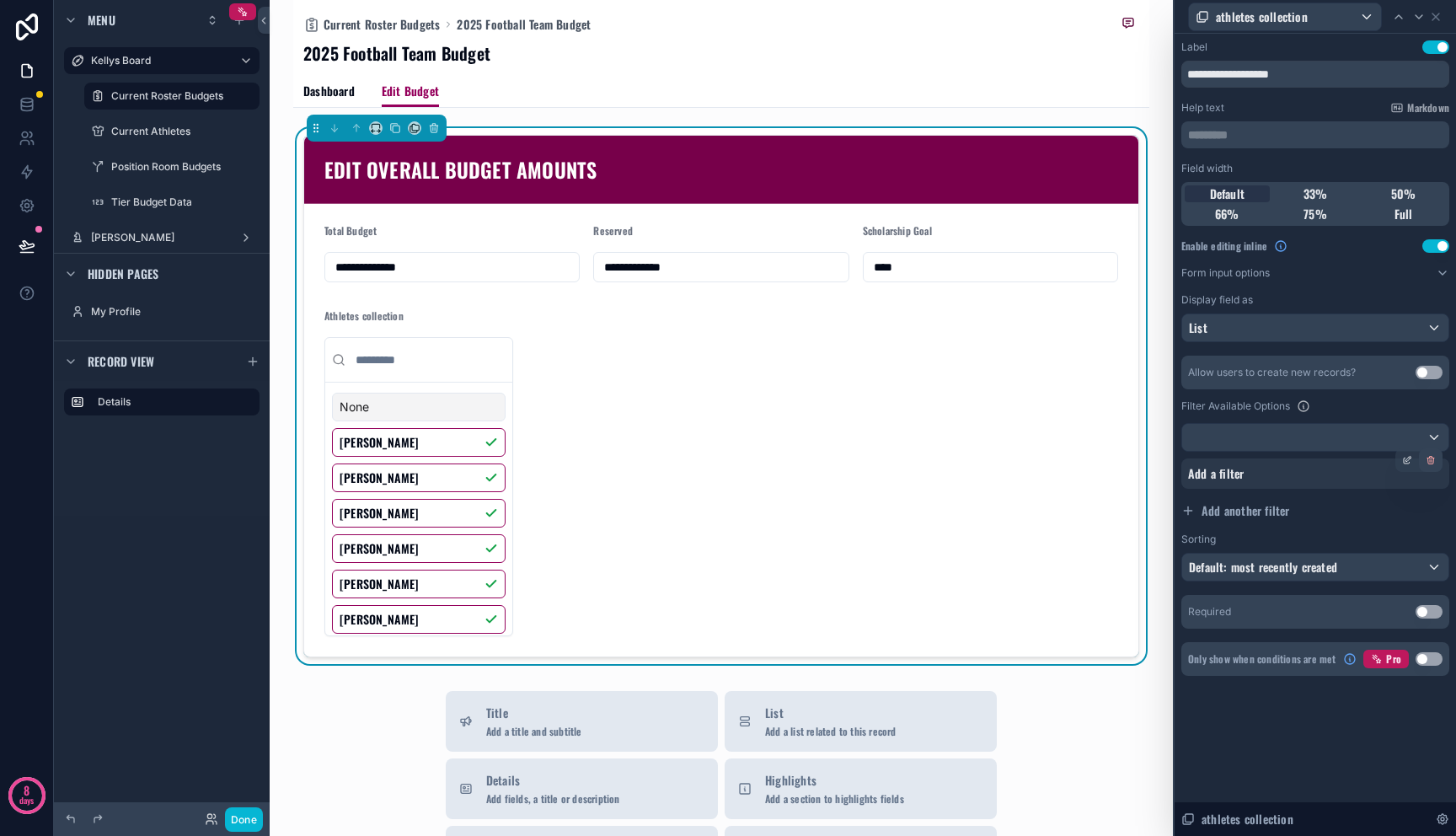
click at [1430, 464] on icon at bounding box center [1430, 460] width 10 height 10
click at [1424, 612] on button "Use setting" at bounding box center [1428, 612] width 27 height 13
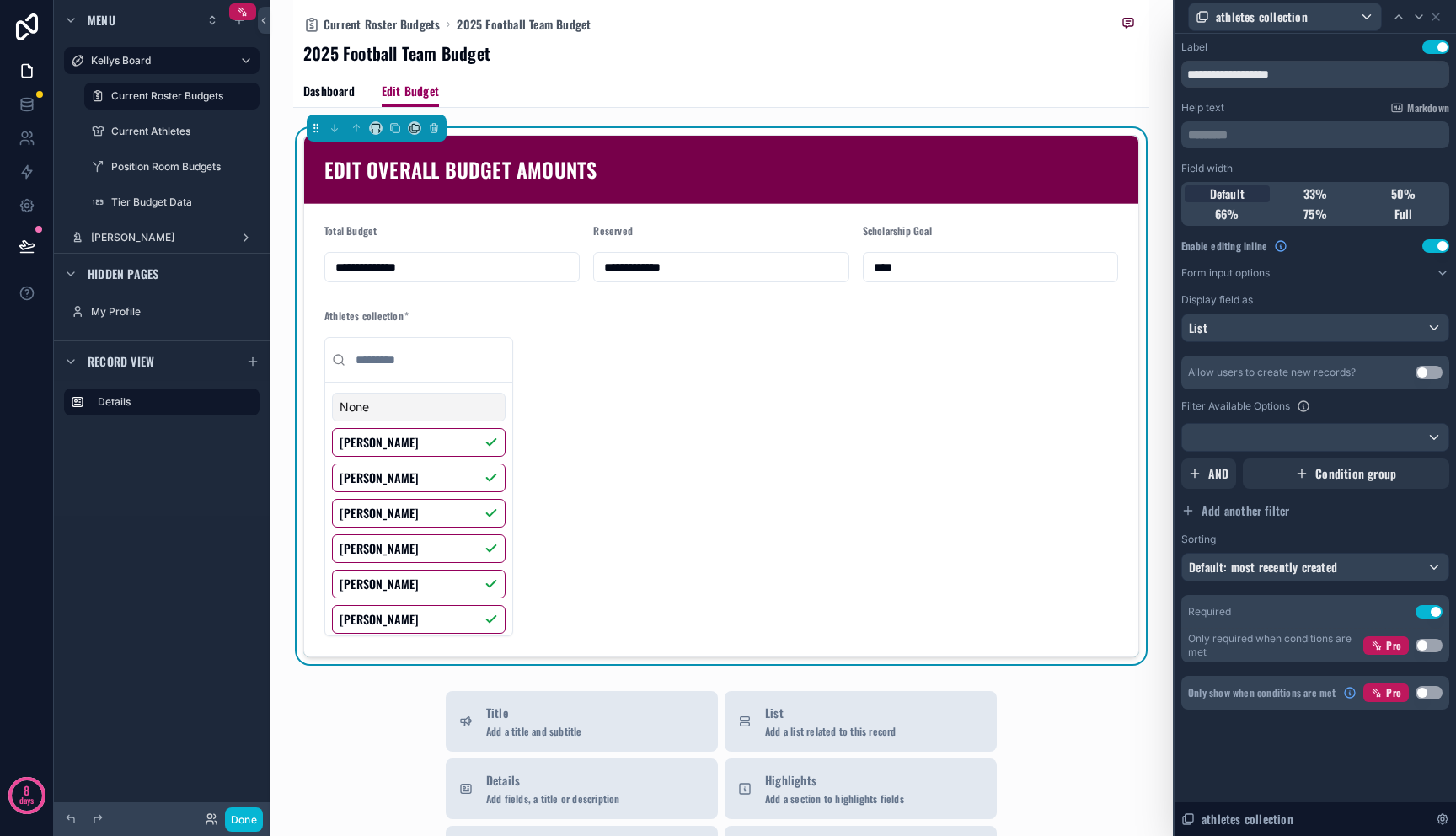
click at [1424, 612] on button "Use setting" at bounding box center [1428, 612] width 27 height 13
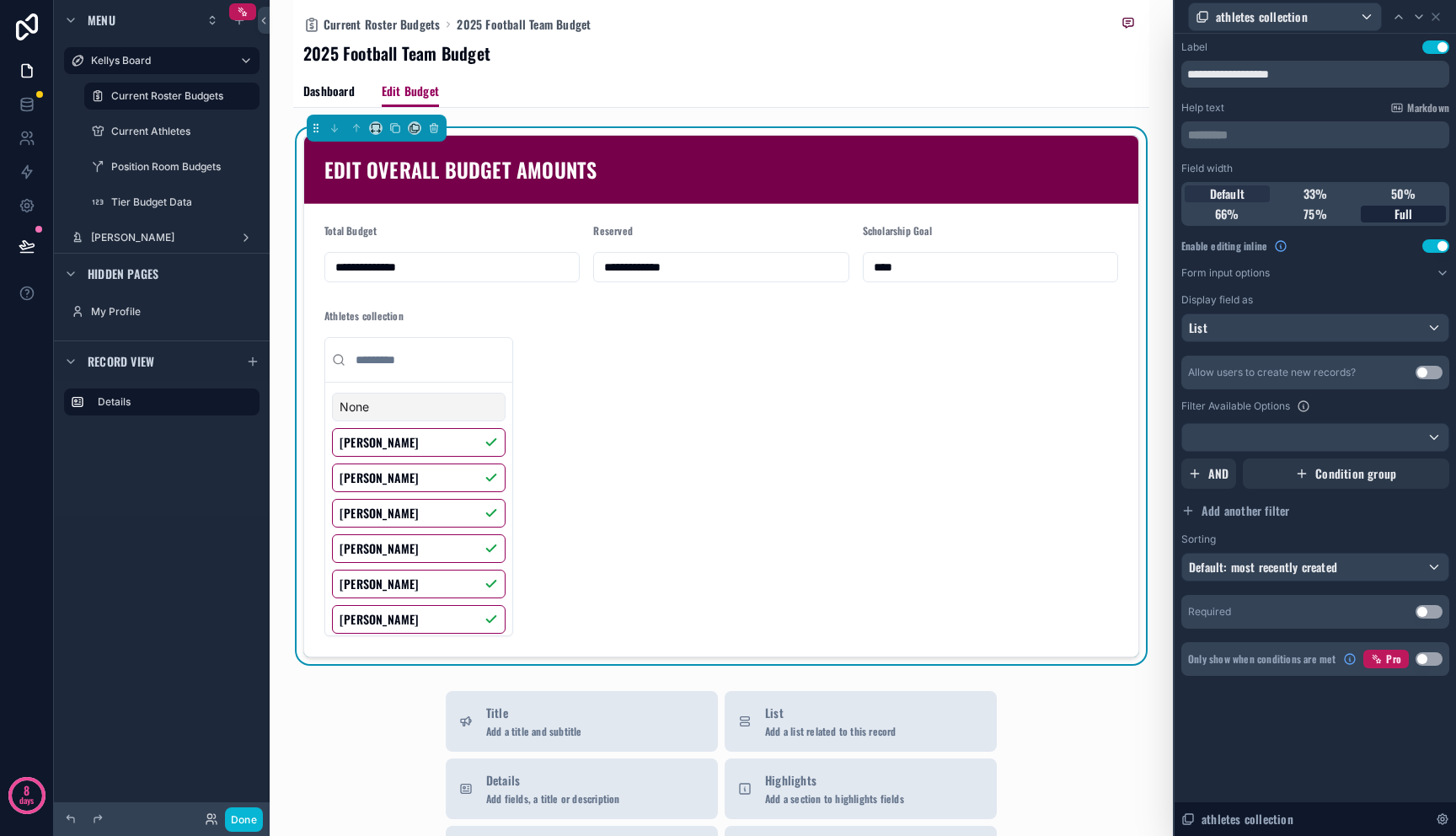
click at [1391, 214] on div "Full" at bounding box center [1404, 213] width 85 height 17
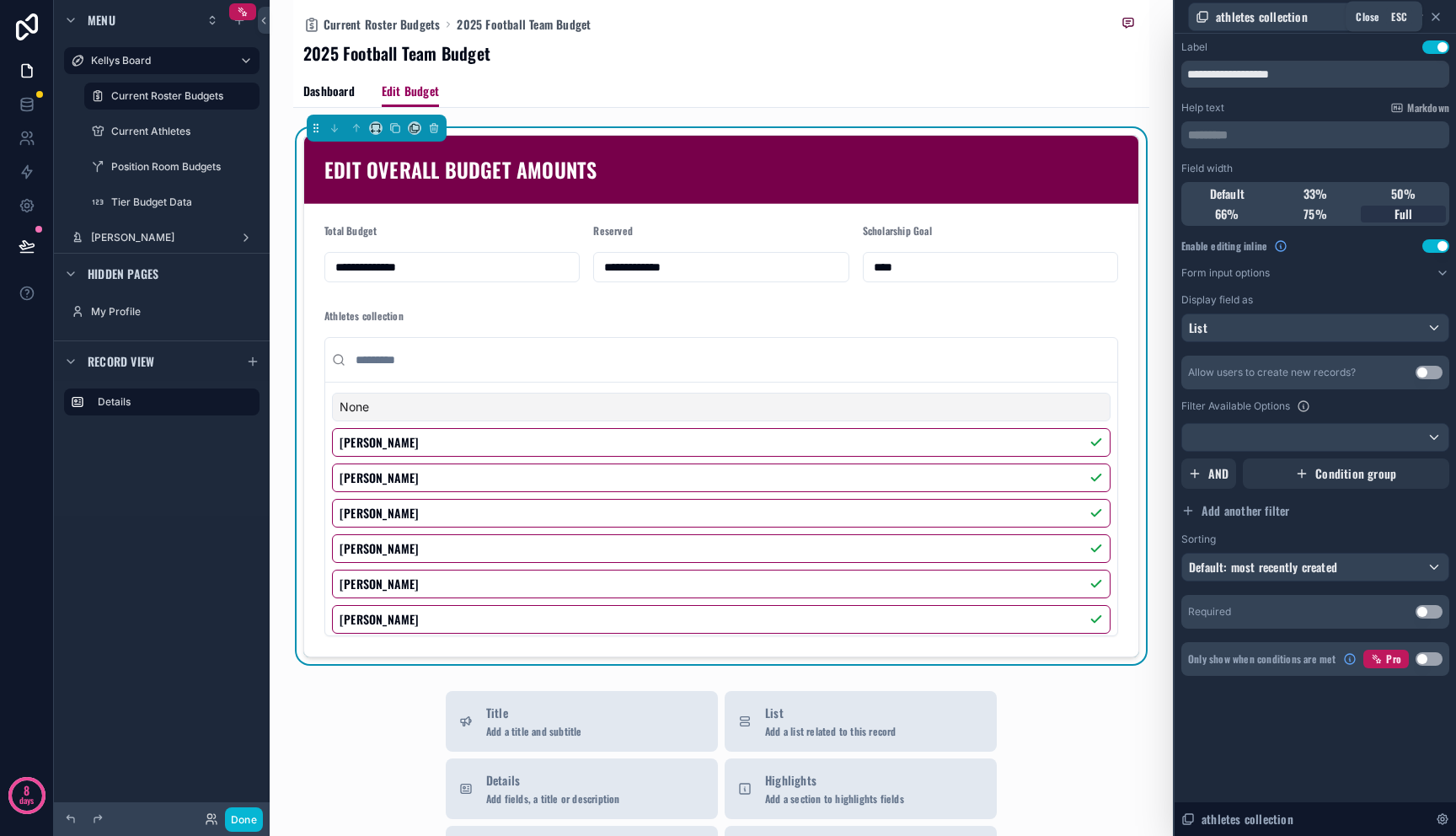
click at [1436, 18] on icon at bounding box center [1436, 16] width 13 height 13
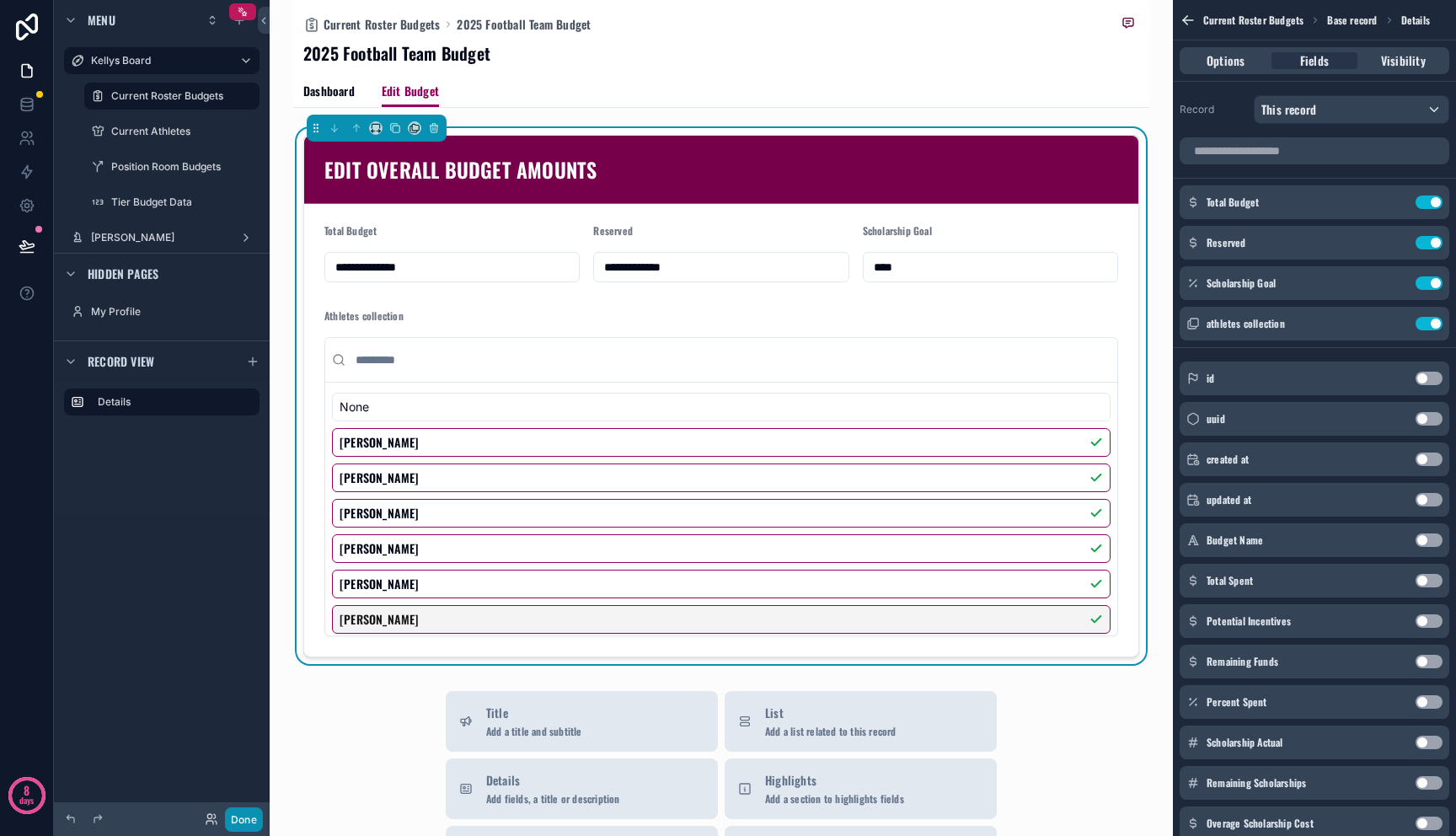
click at [243, 816] on button "Done" at bounding box center [244, 819] width 38 height 24
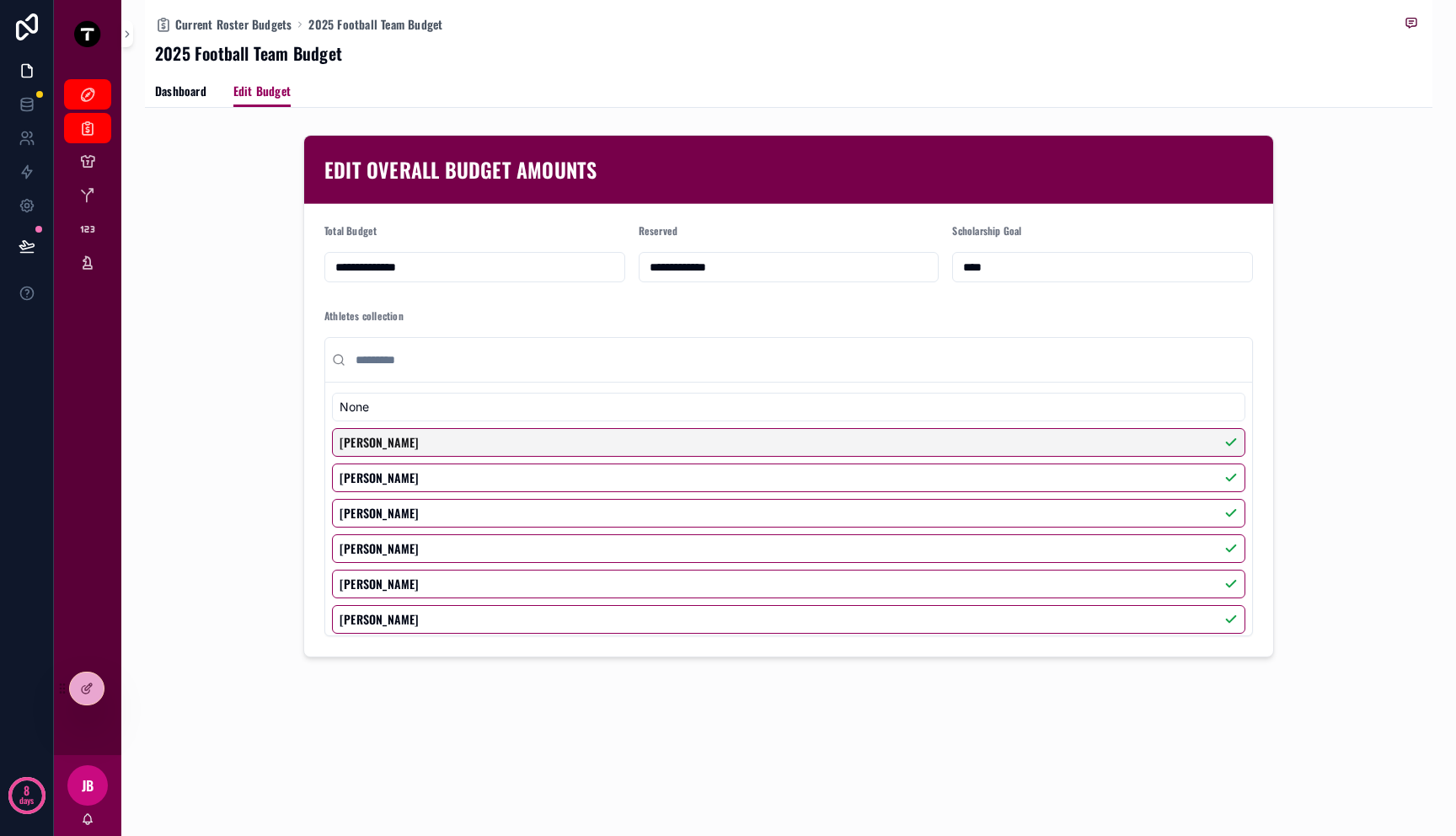
click at [1218, 446] on div "[PERSON_NAME]" at bounding box center [788, 443] width 913 height 28
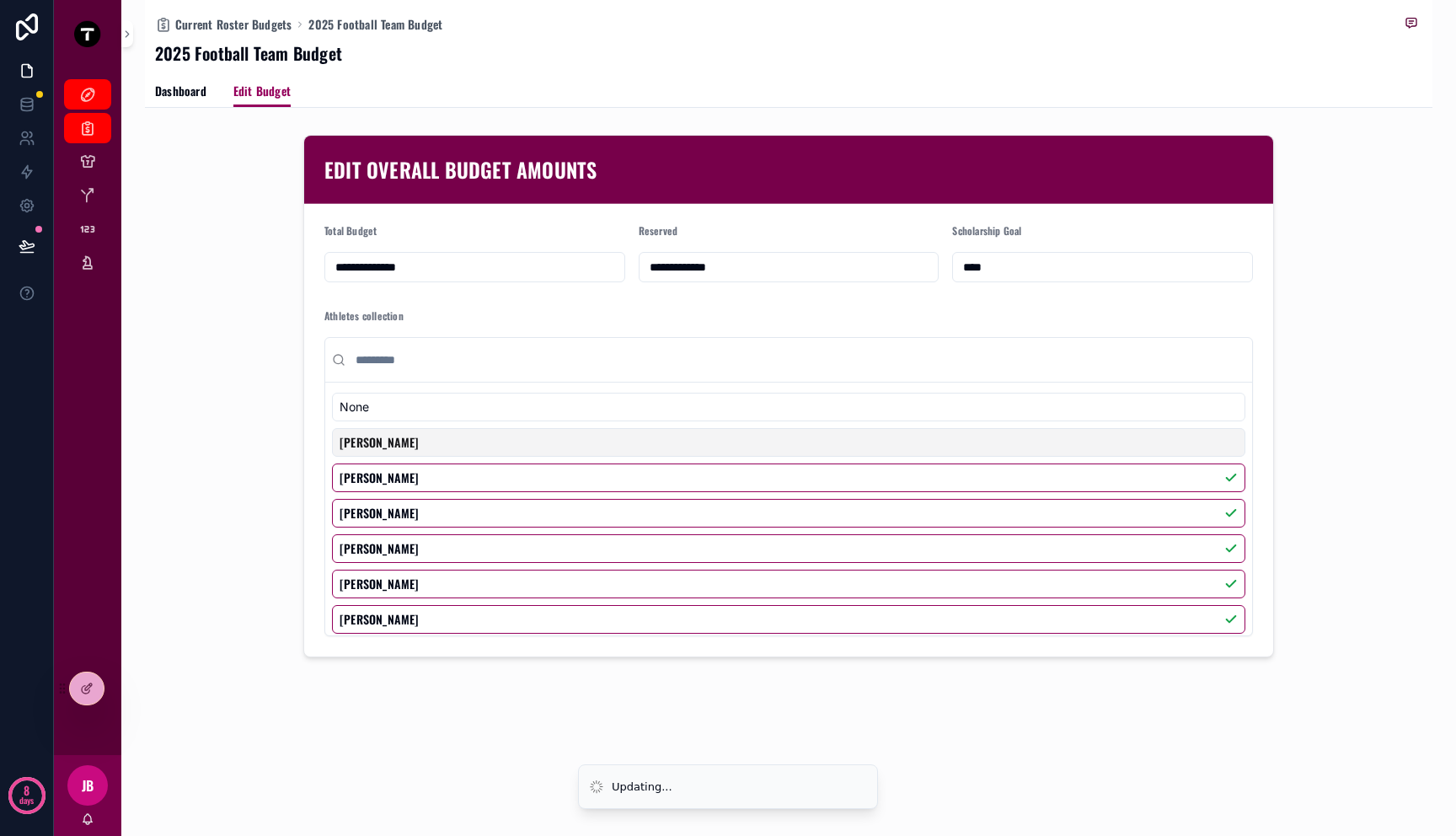
click at [1216, 445] on div "[PERSON_NAME]" at bounding box center [788, 443] width 913 height 28
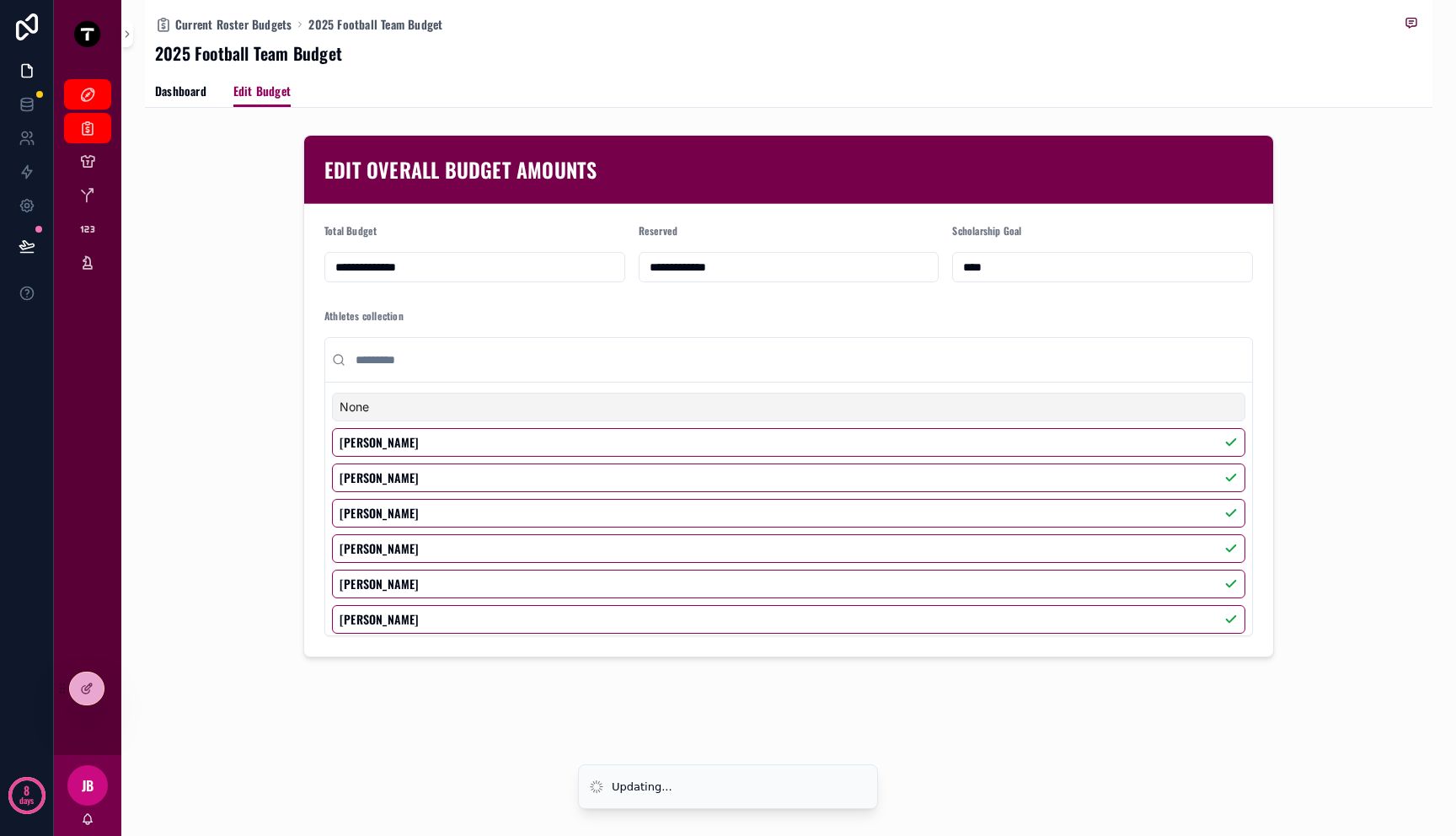
click at [428, 359] on input "scrollable content" at bounding box center [798, 360] width 893 height 30
click at [239, 384] on div "**********" at bounding box center [788, 396] width 1287 height 536
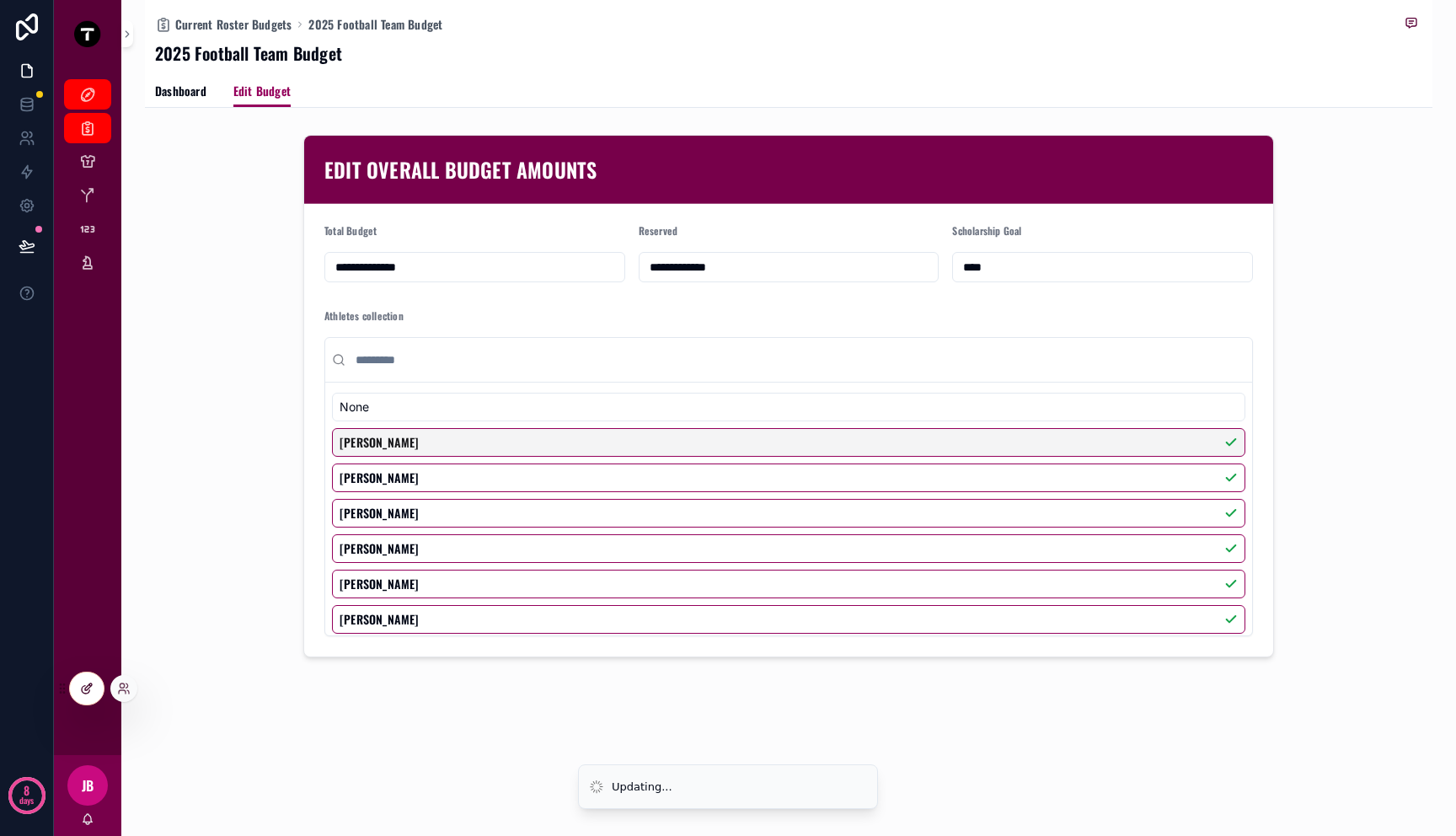
click at [82, 688] on icon at bounding box center [85, 690] width 8 height 8
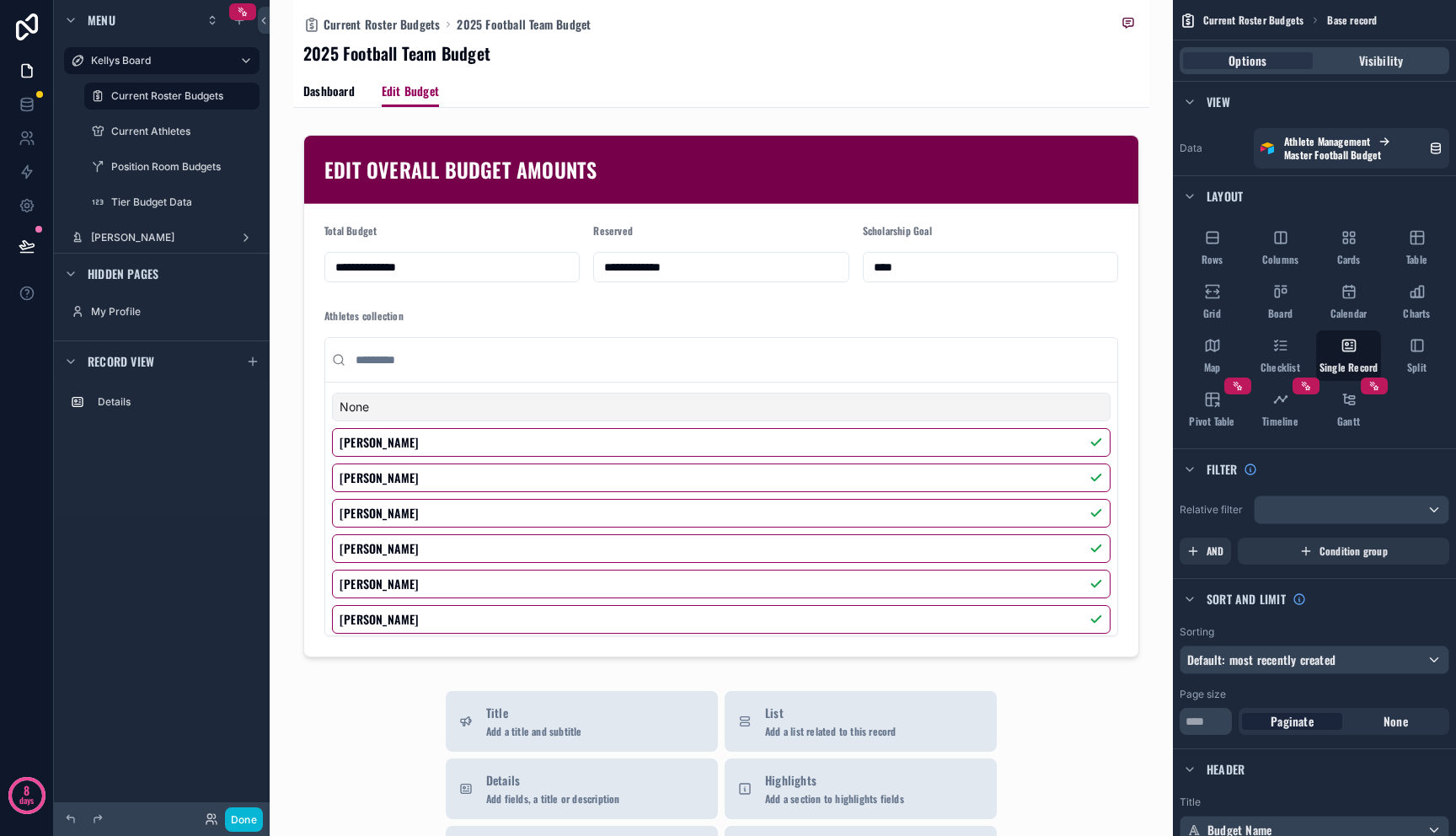
click at [573, 444] on div "scrollable content" at bounding box center [721, 713] width 856 height 1427
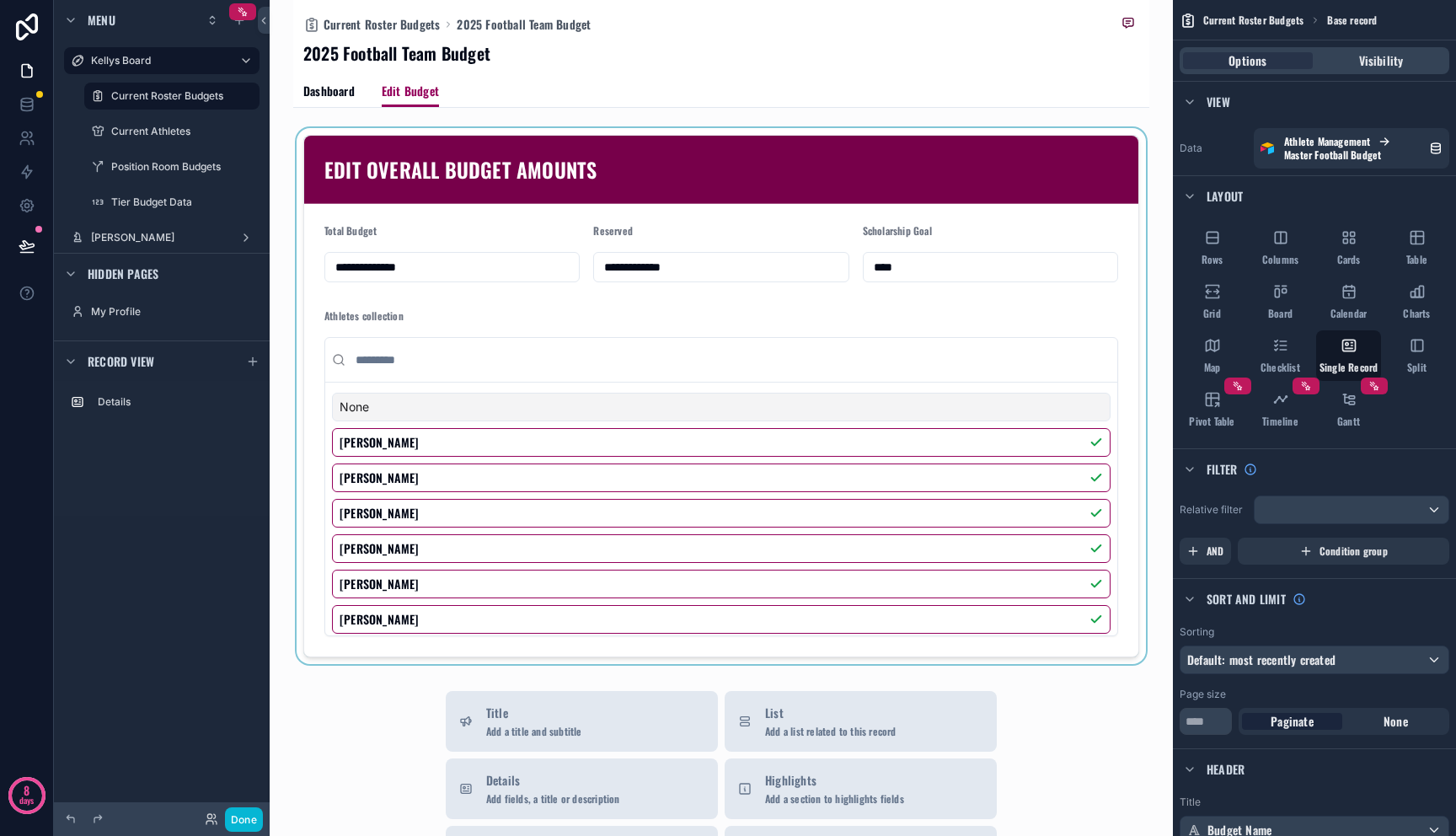
click at [577, 441] on div "scrollable content" at bounding box center [721, 396] width 856 height 536
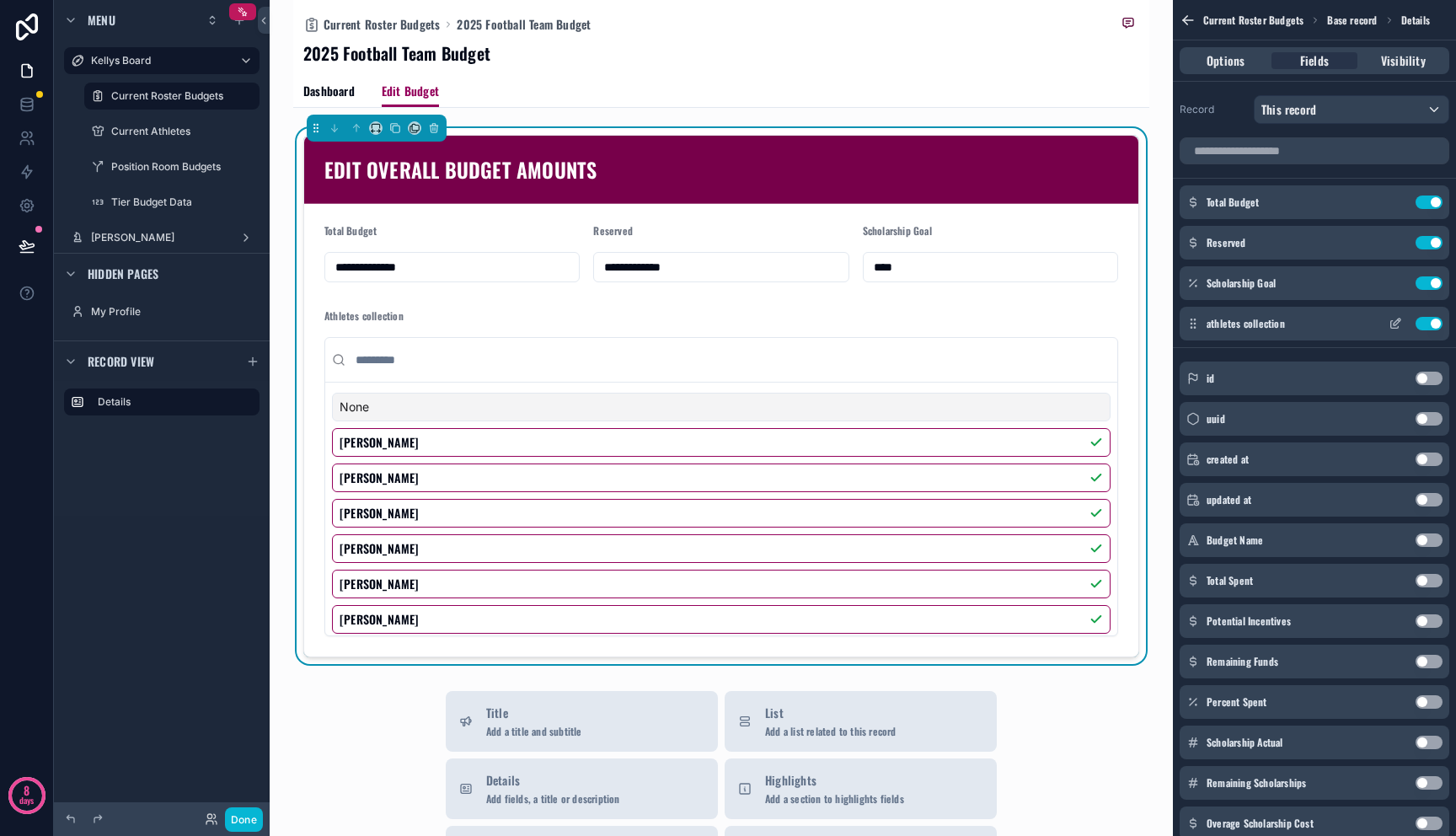
click at [1397, 321] on icon "scrollable content" at bounding box center [1395, 323] width 13 height 13
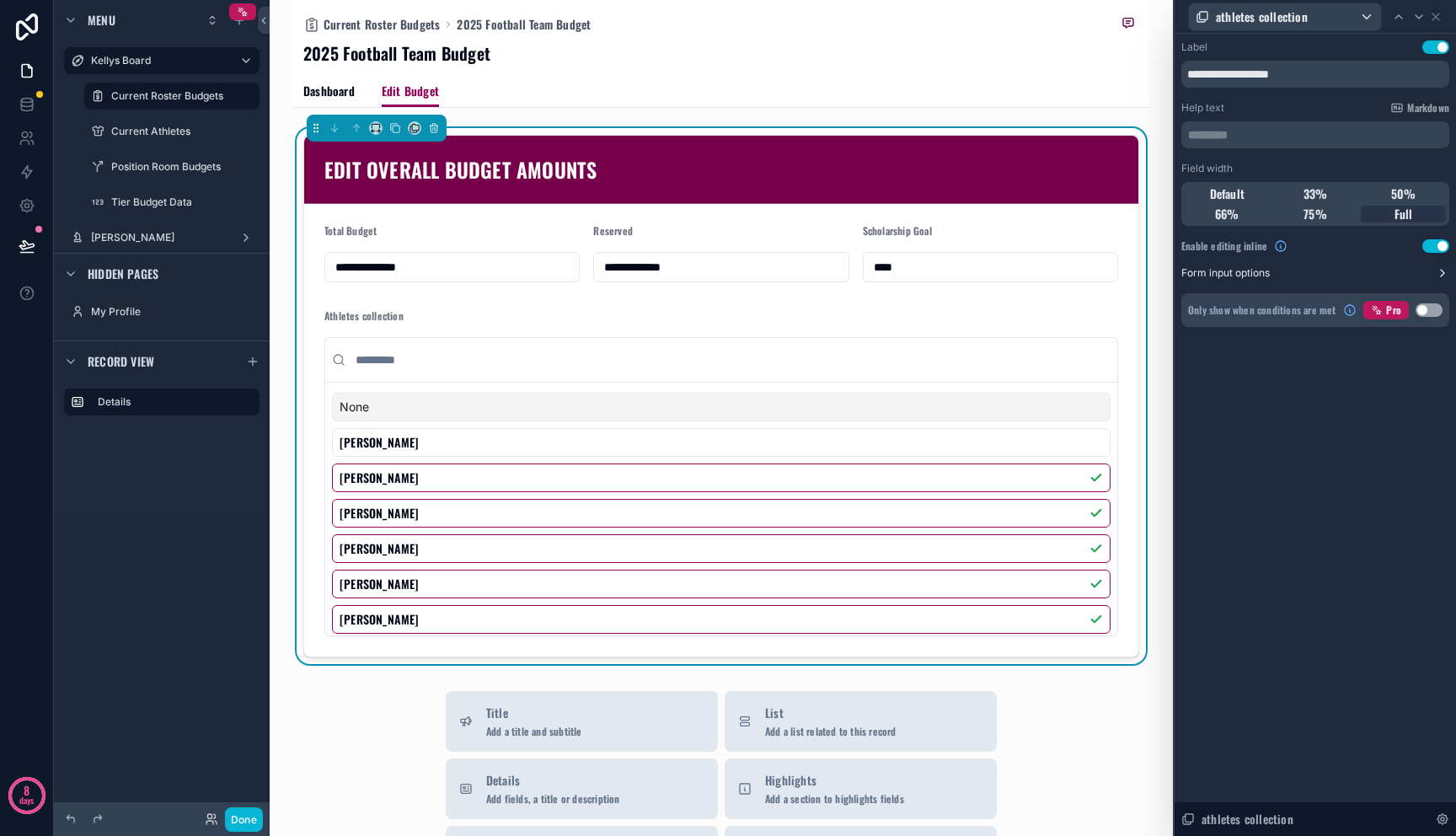
click at [1291, 274] on button "Form input options" at bounding box center [1315, 273] width 268 height 13
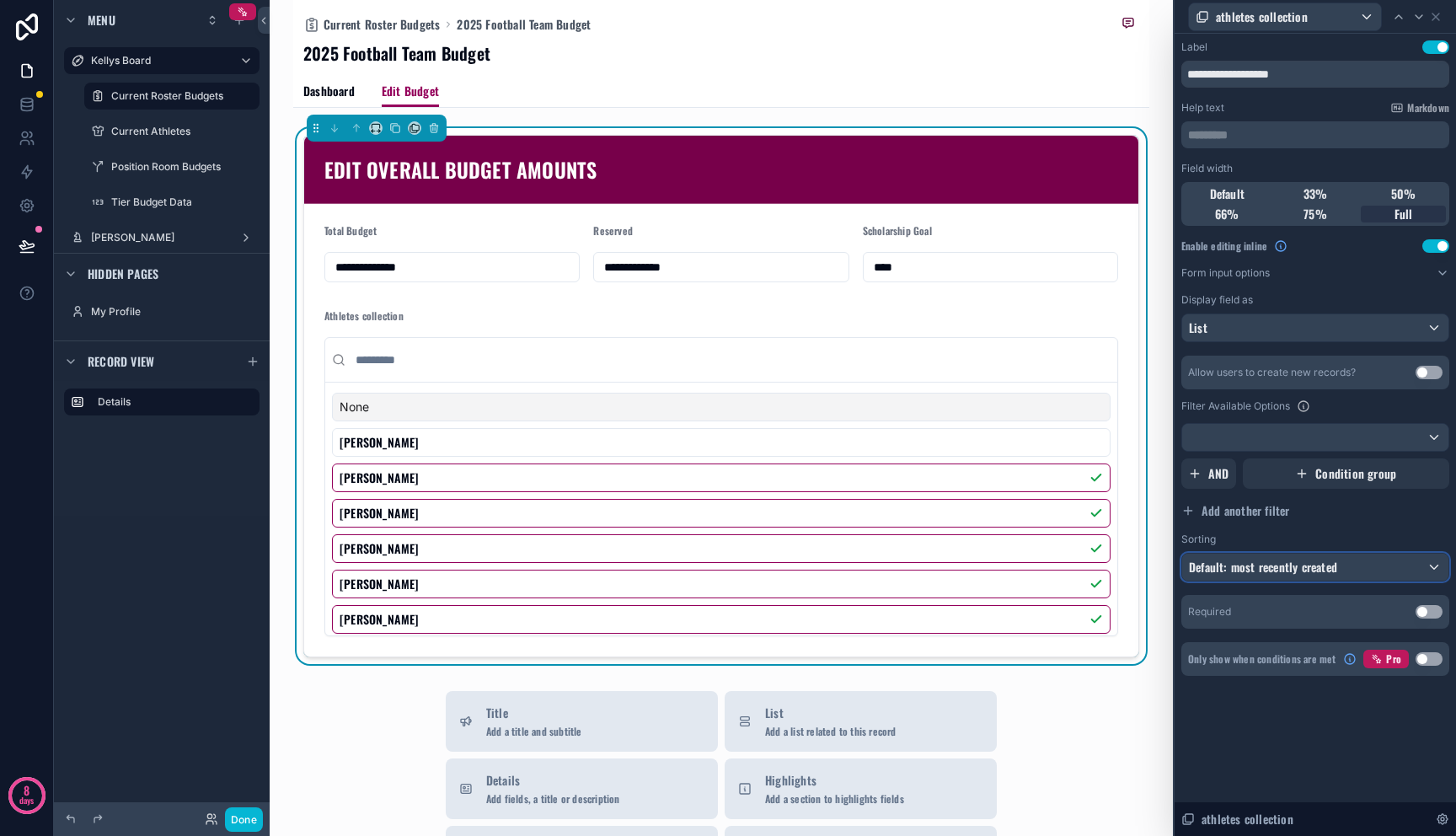
click at [1300, 570] on span "Default: most recently created" at bounding box center [1262, 567] width 148 height 18
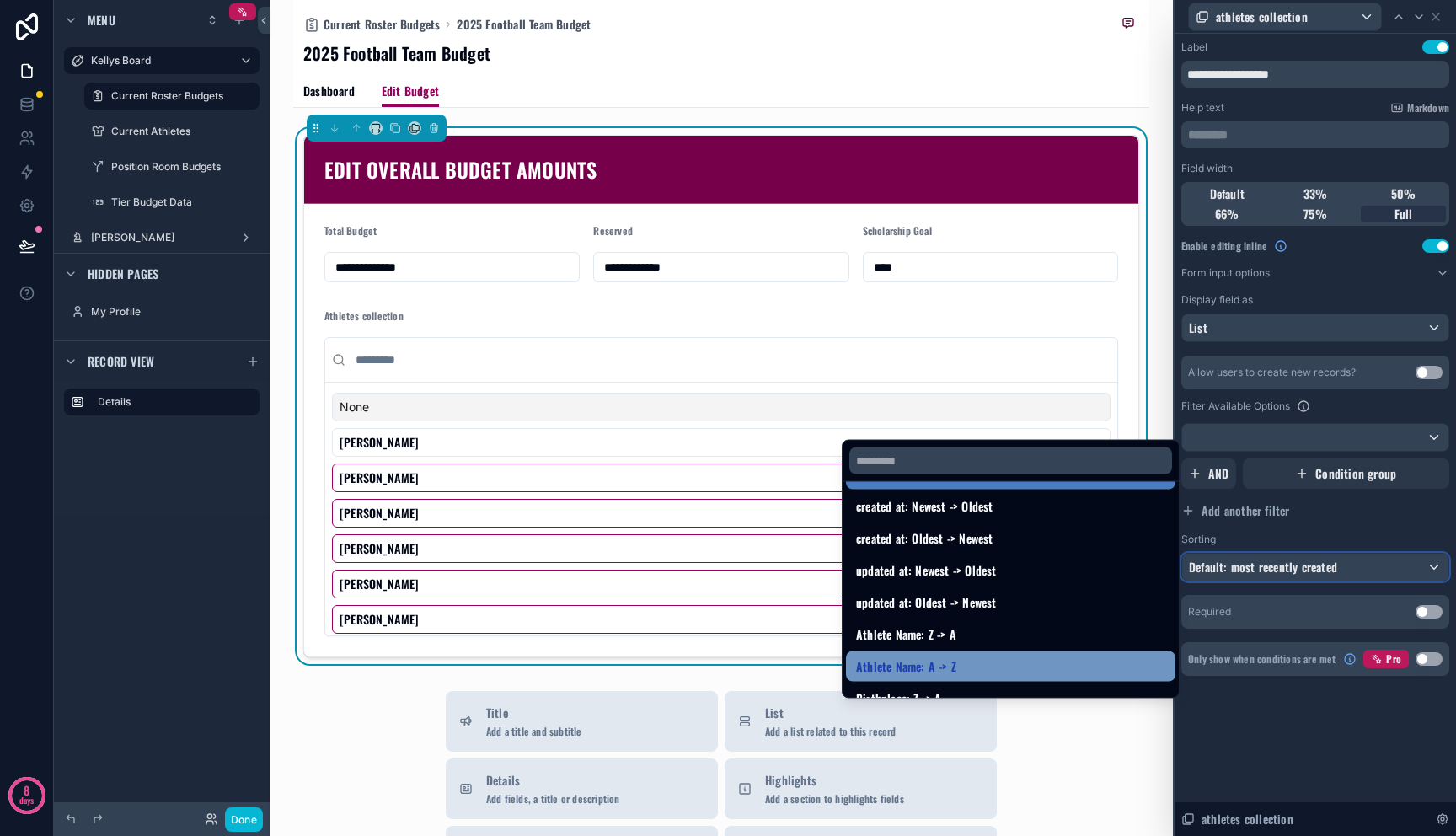
scroll to position [39, 0]
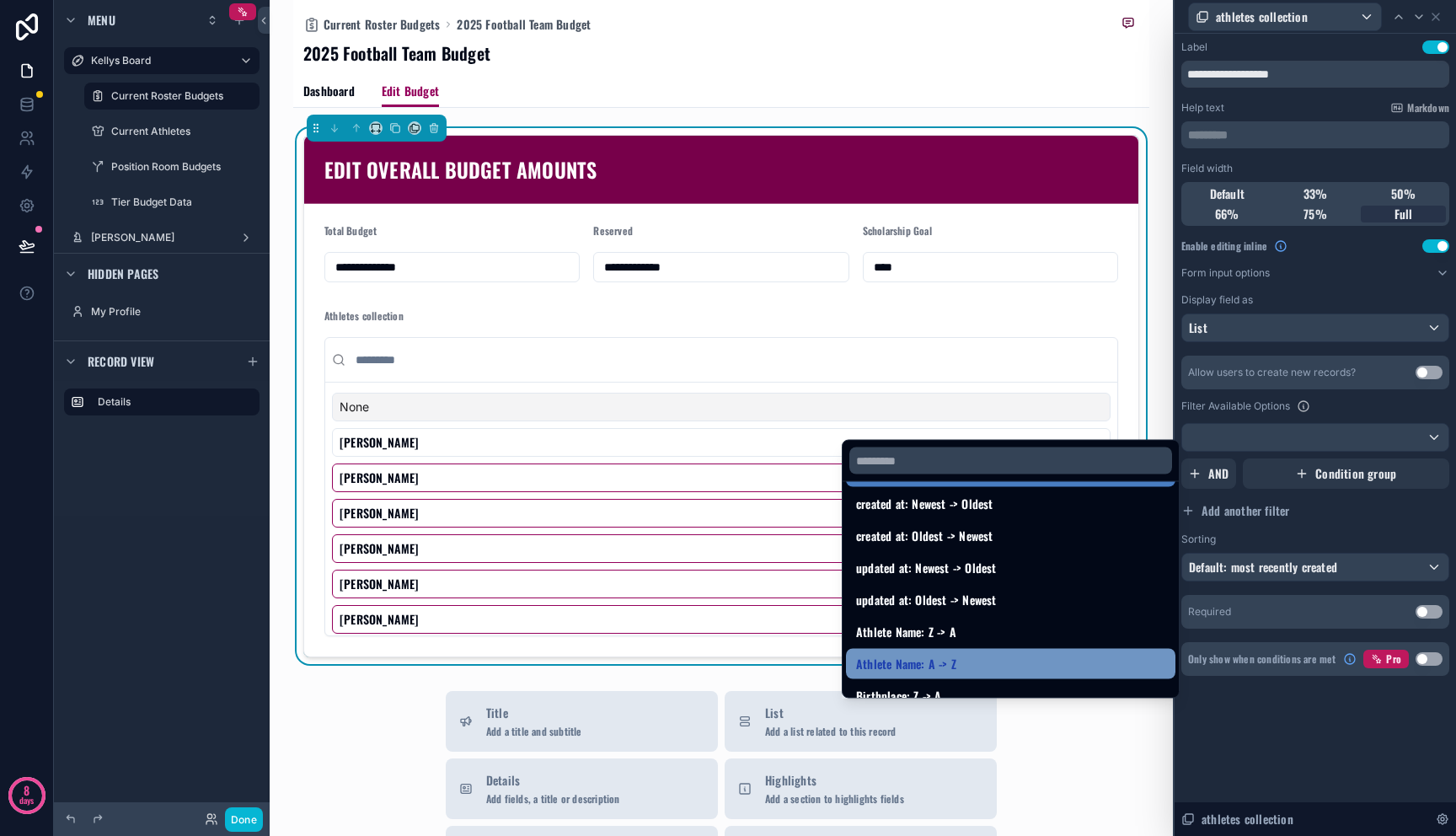
click at [1023, 664] on div "Athlete Name: A -> Z" at bounding box center [1011, 664] width 309 height 20
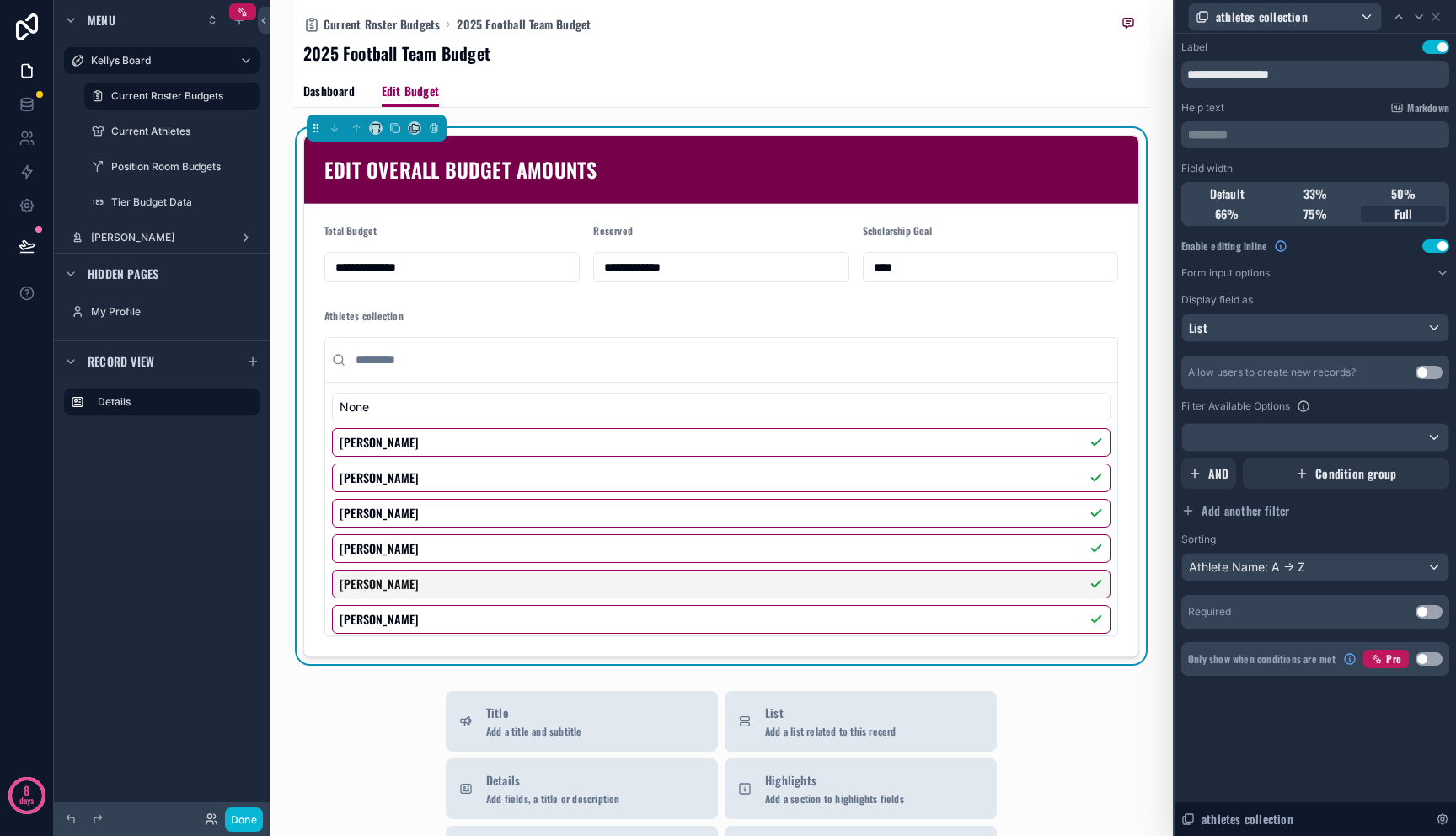
click at [1320, 744] on div "**********" at bounding box center [1315, 435] width 282 height 802
click at [1357, 816] on div "athletes collection" at bounding box center [1315, 819] width 282 height 34
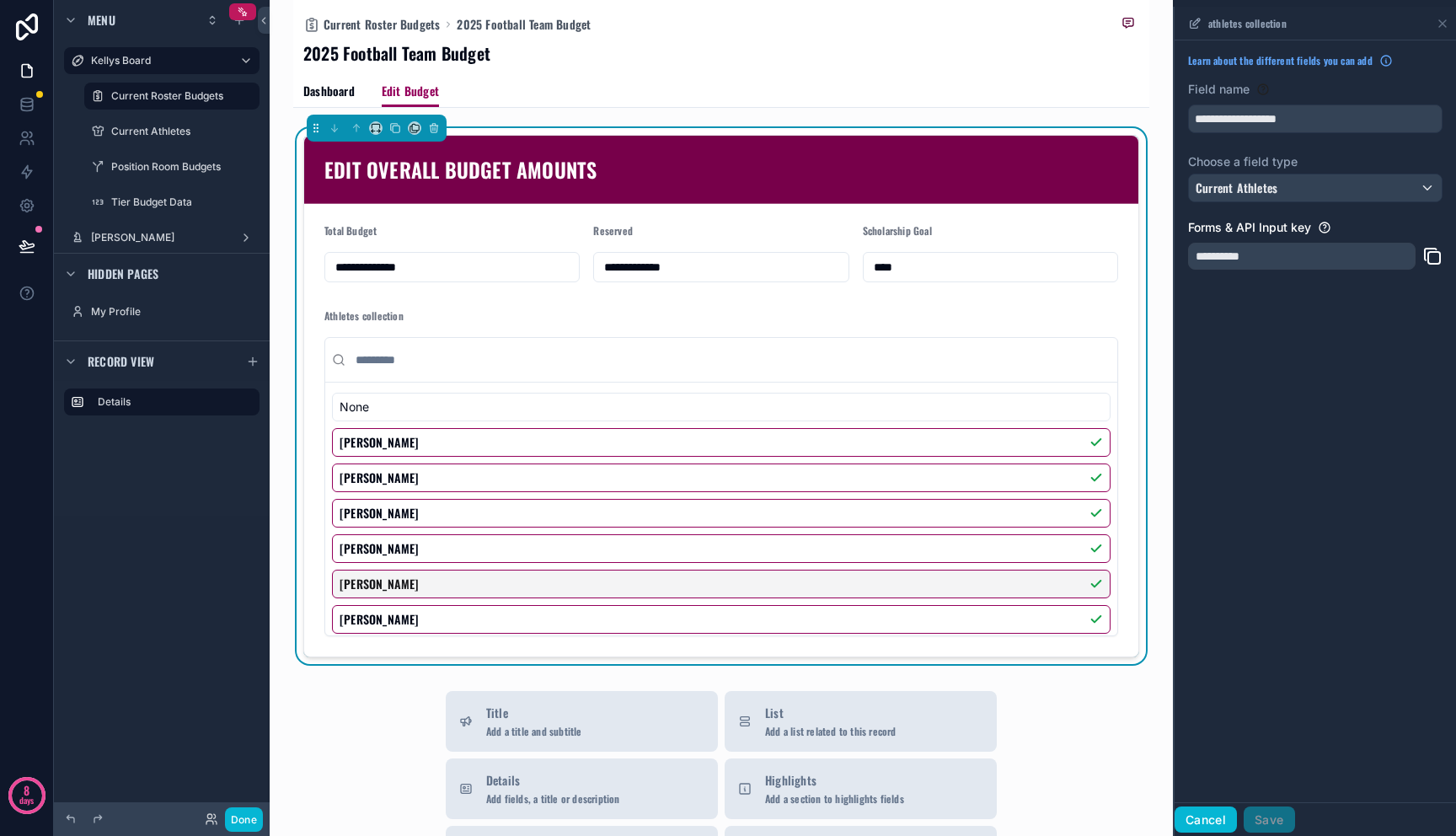
click at [1215, 826] on button "Cancel" at bounding box center [1205, 820] width 62 height 27
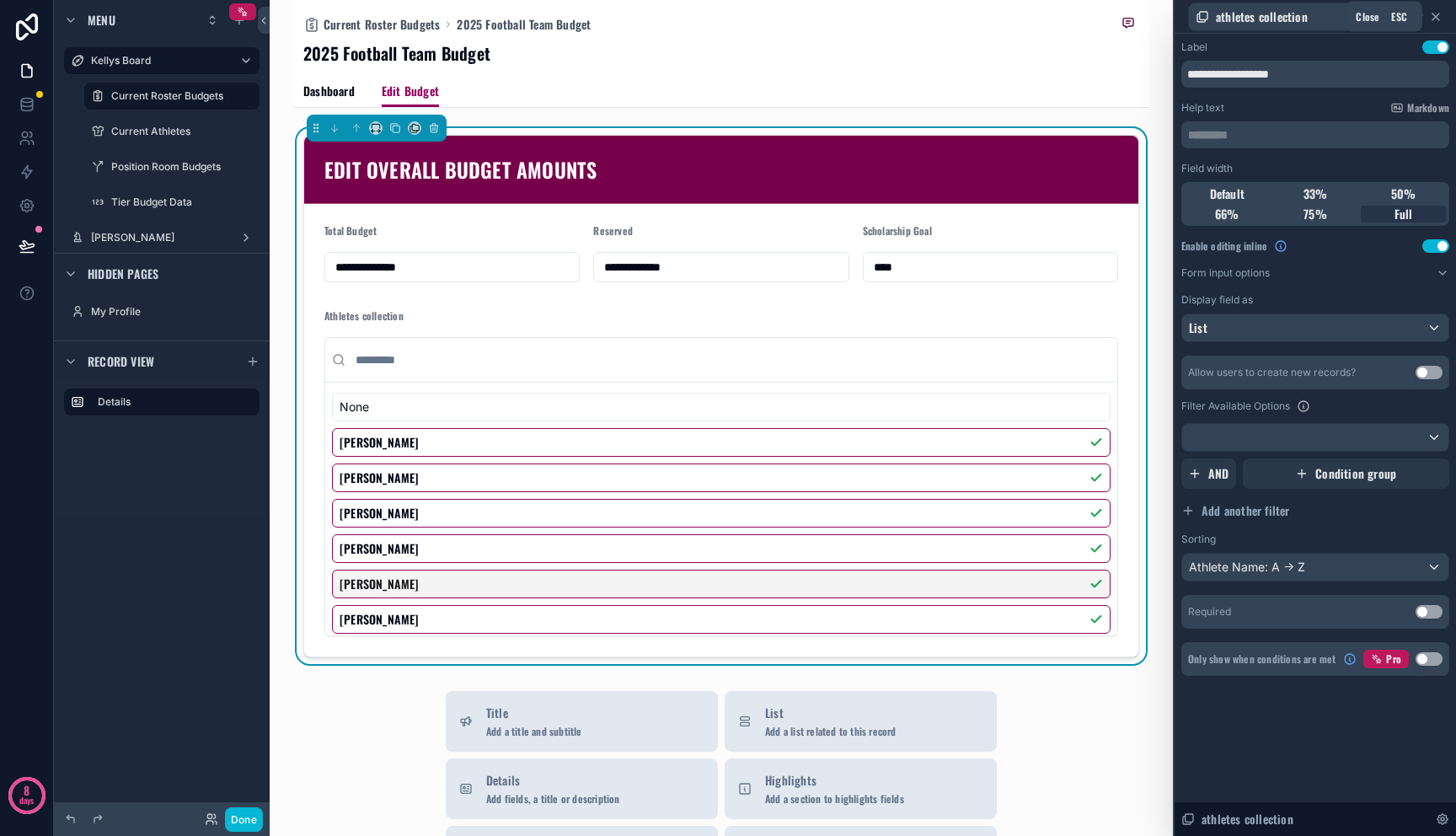
click at [1436, 11] on icon at bounding box center [1436, 16] width 13 height 13
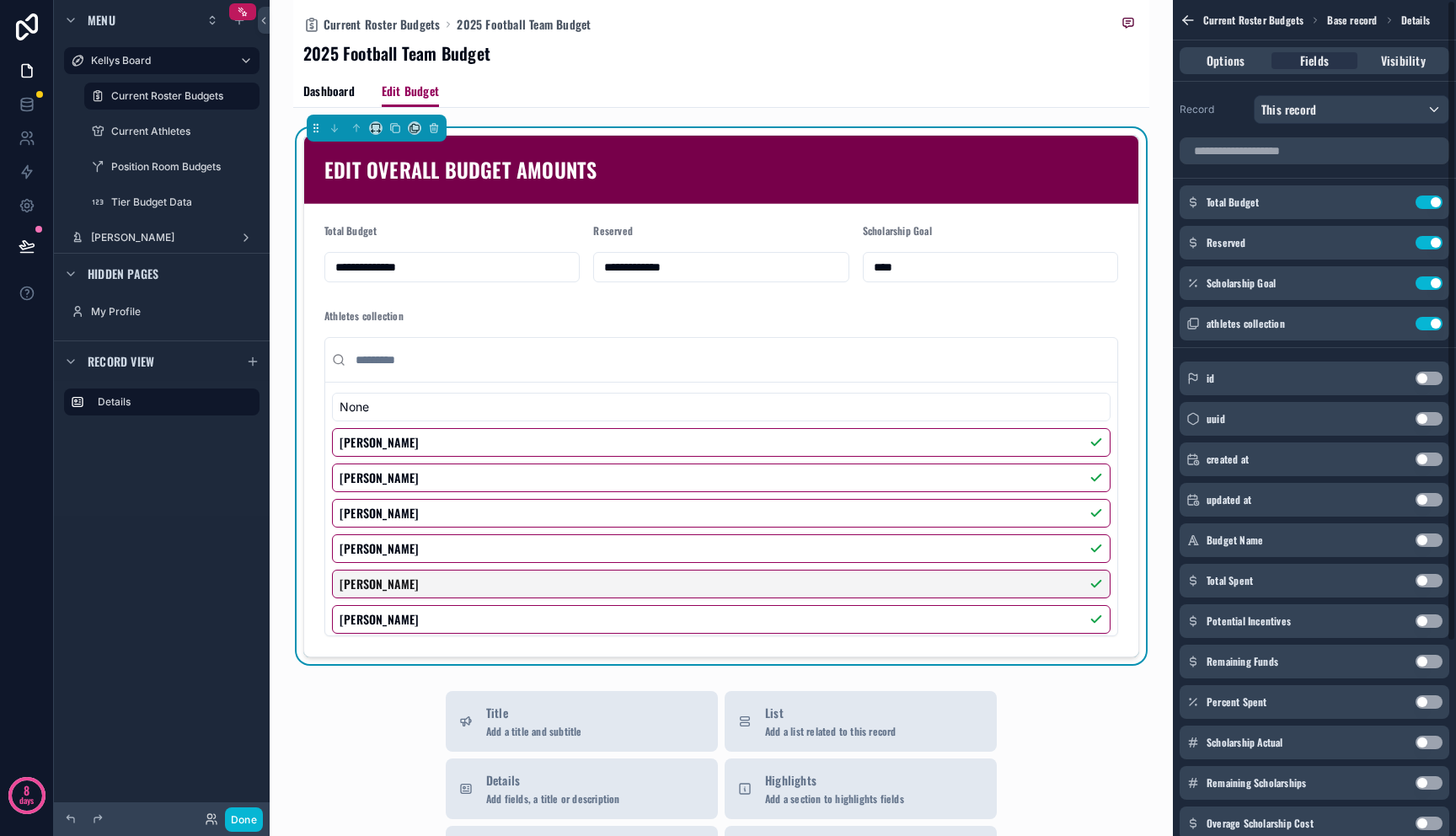
scroll to position [4, 0]
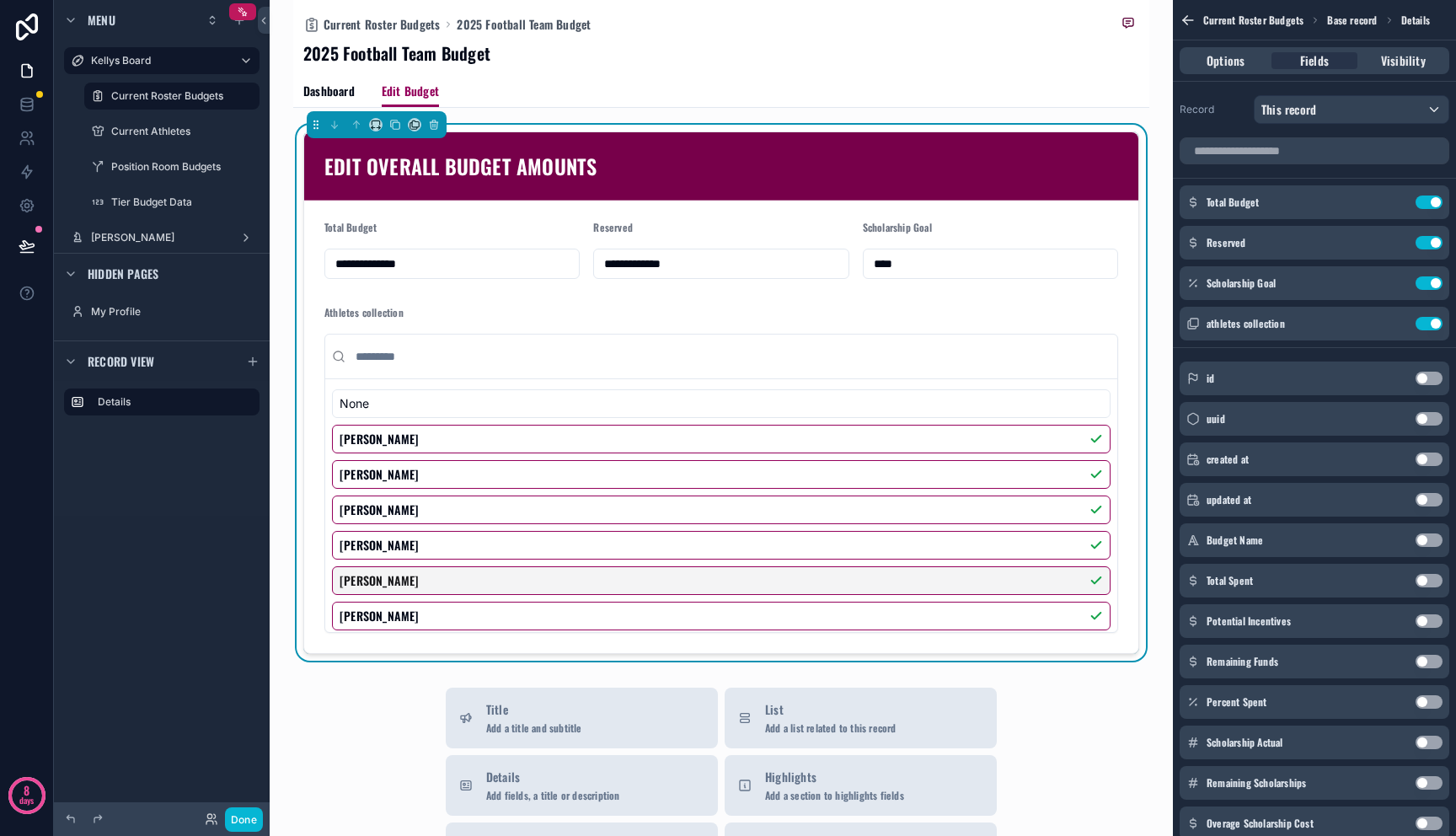
click at [1037, 100] on div "Dashboard Edit Budget" at bounding box center [721, 91] width 836 height 32
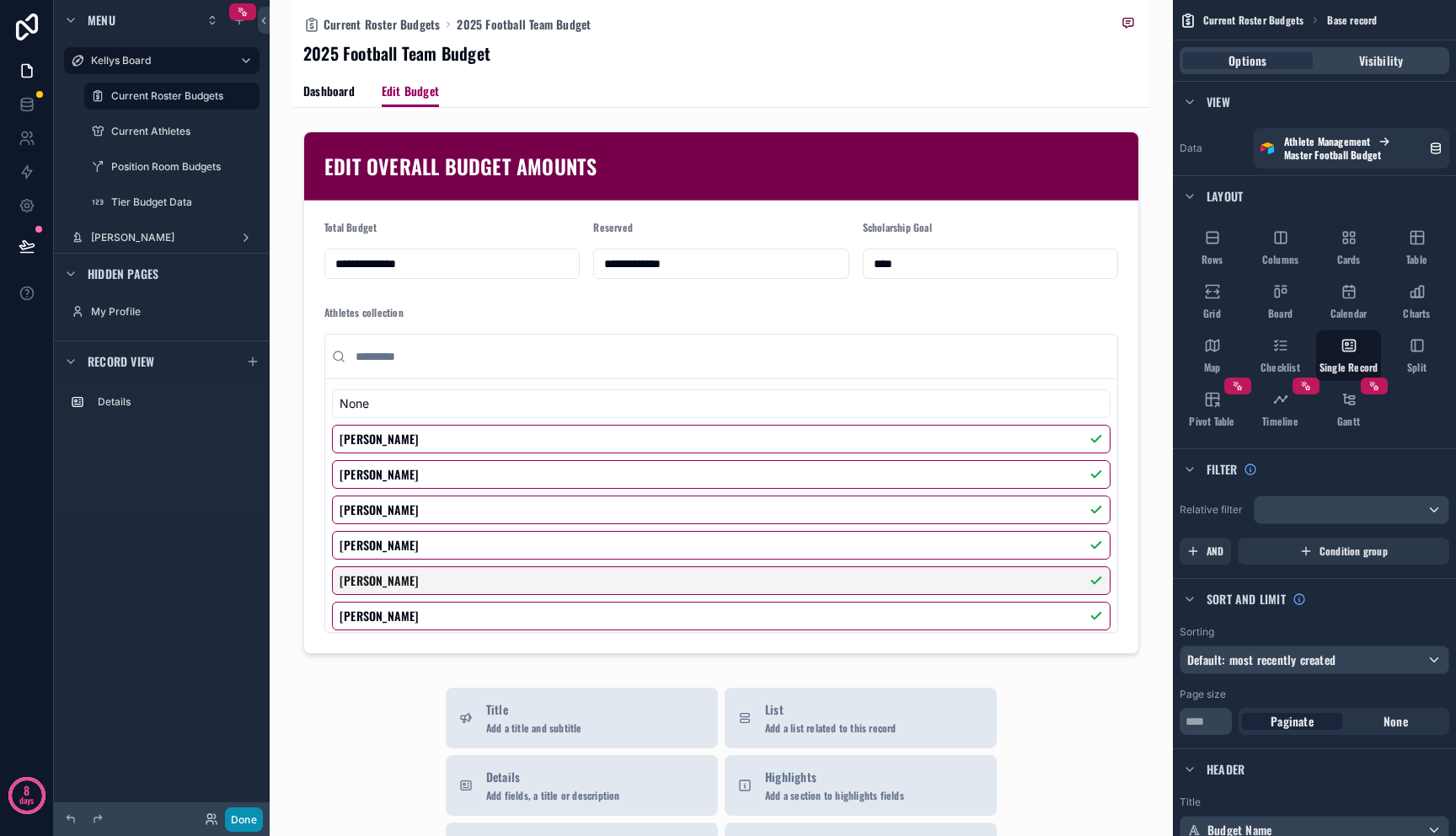
click at [244, 829] on button "Done" at bounding box center [244, 819] width 38 height 24
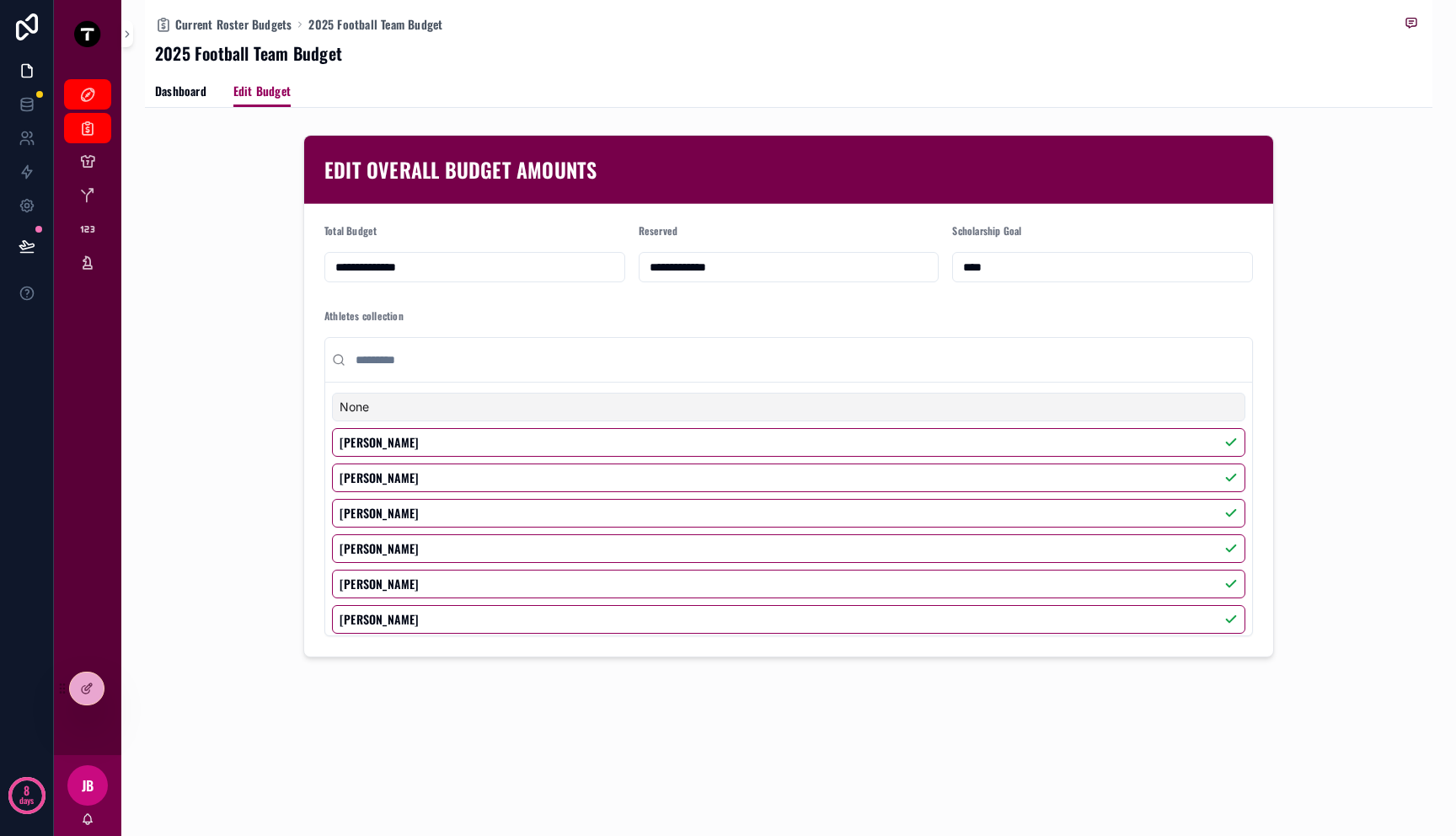
scroll to position [0, 0]
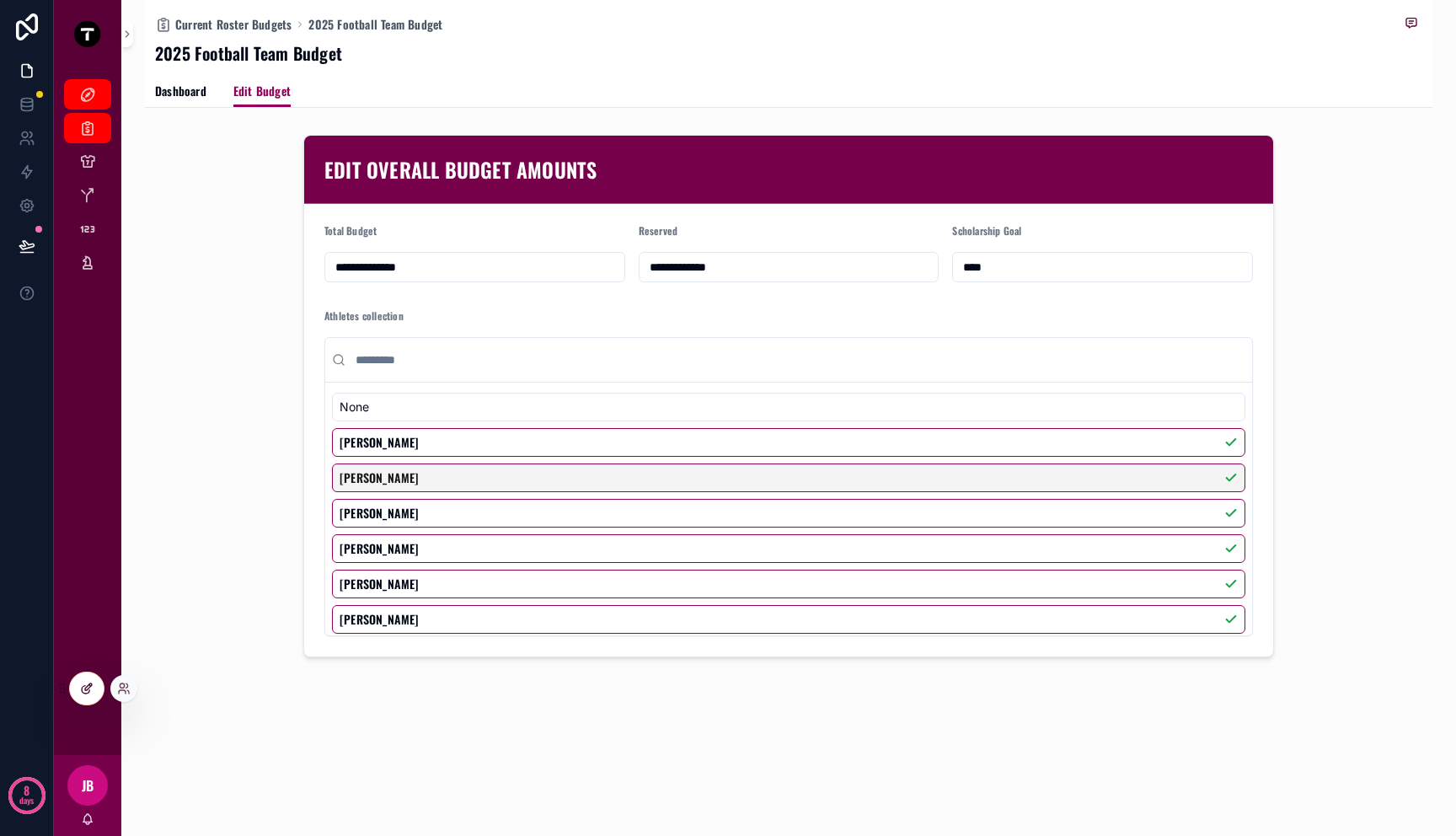
click at [85, 693] on icon at bounding box center [85, 690] width 8 height 8
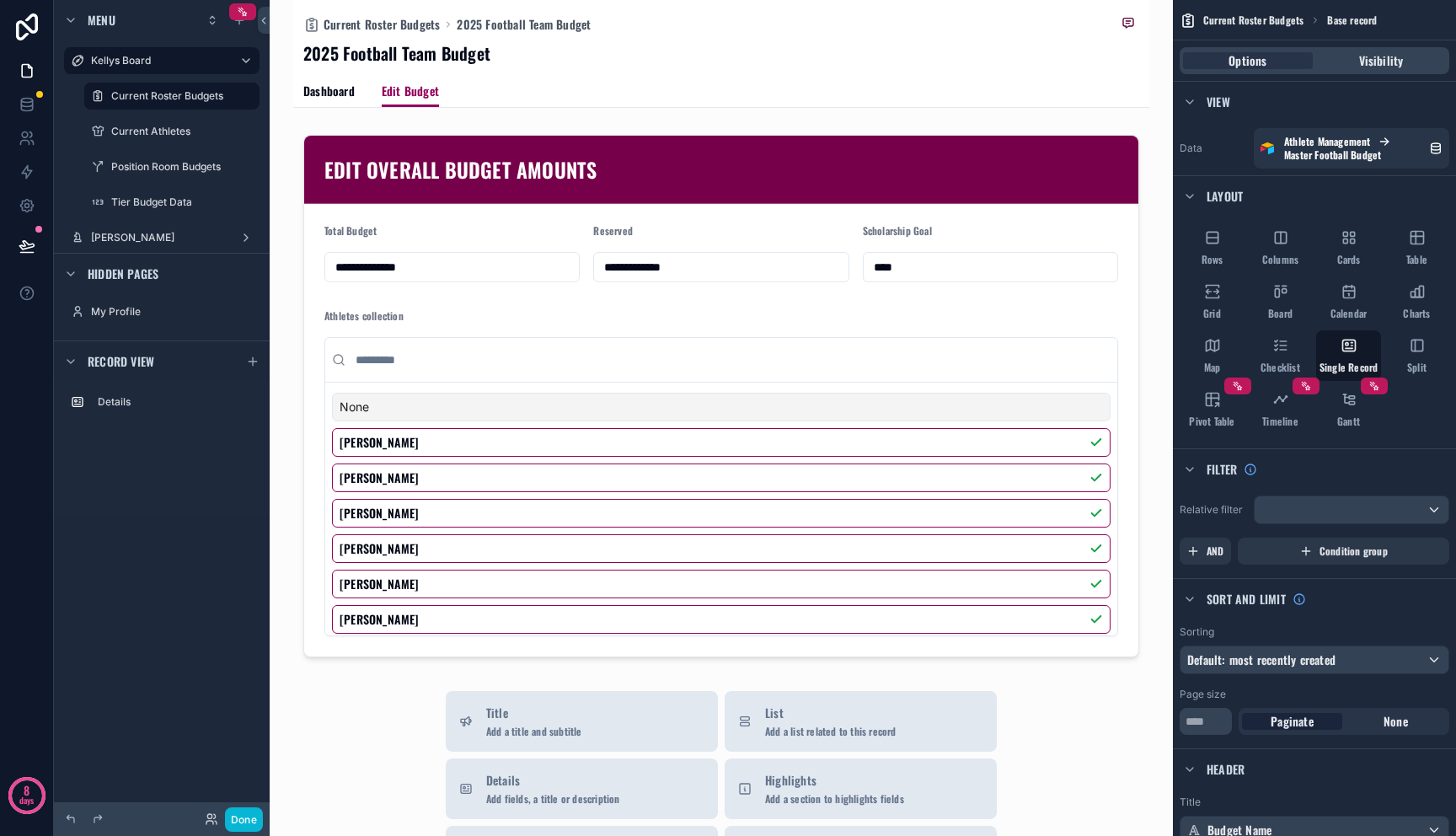
click at [554, 181] on div "scrollable content" at bounding box center [721, 713] width 856 height 1427
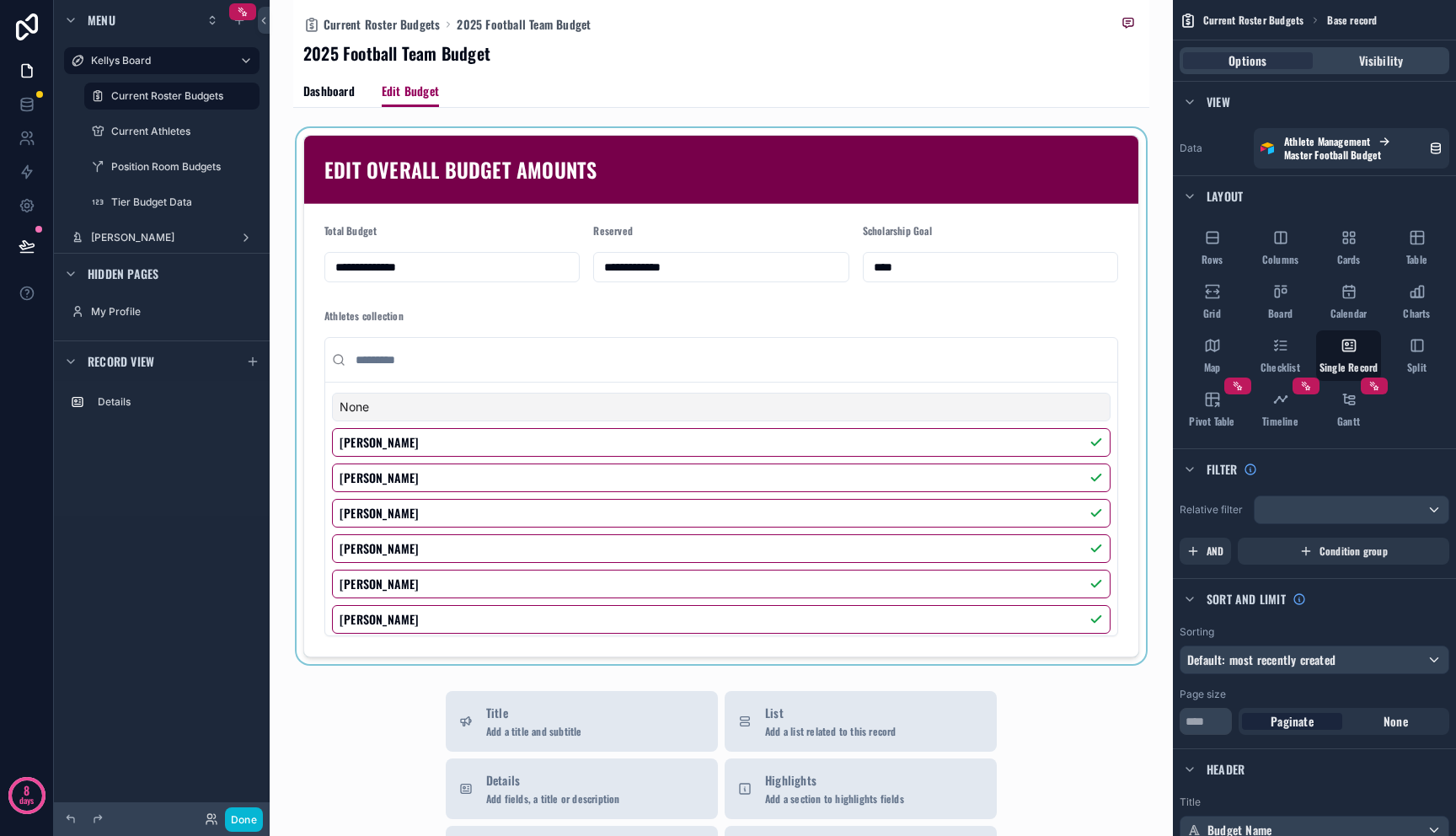
click at [644, 165] on div "scrollable content" at bounding box center [721, 396] width 856 height 536
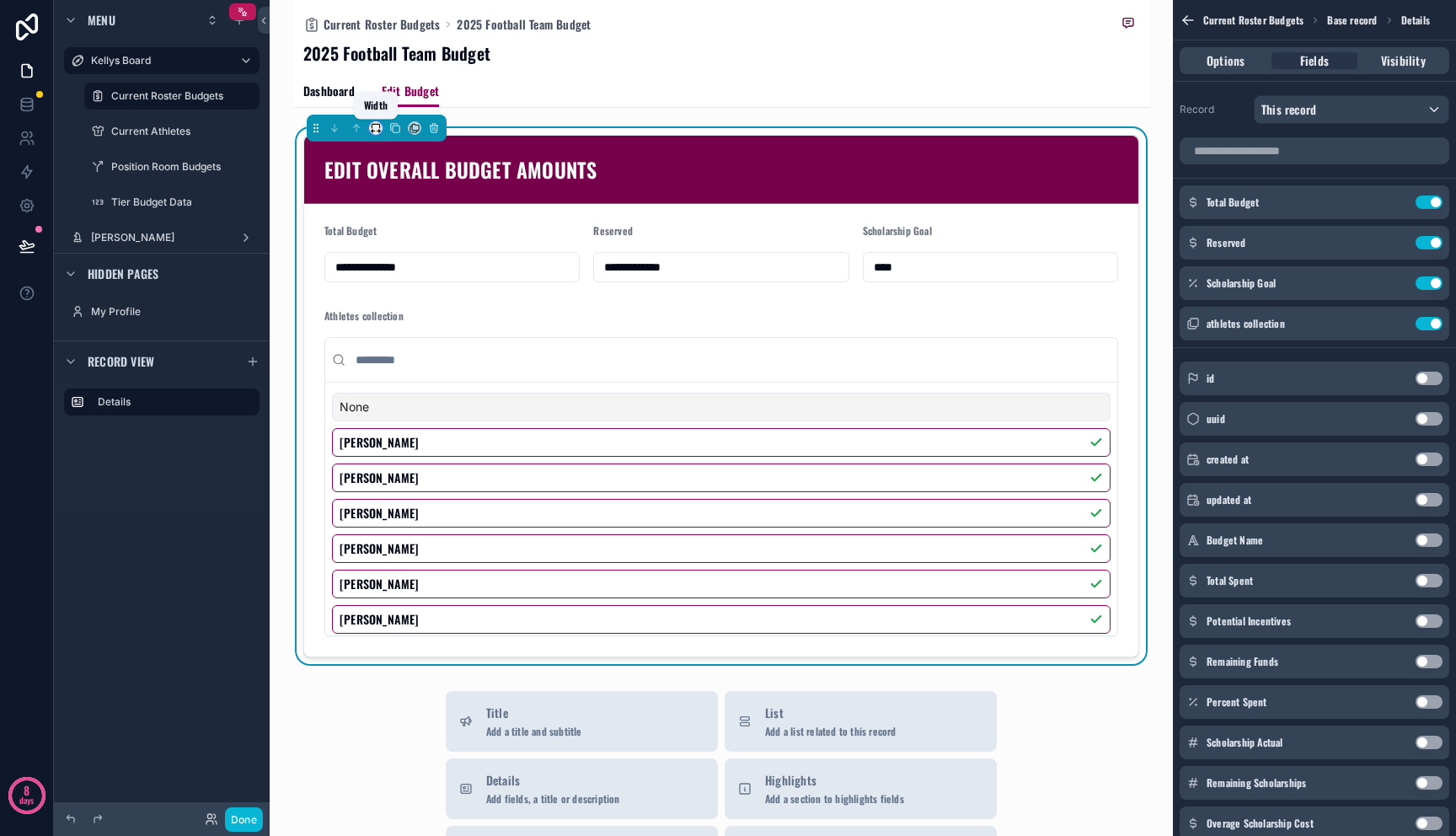
click at [377, 130] on icon "scrollable content" at bounding box center [375, 127] width 12 height 12
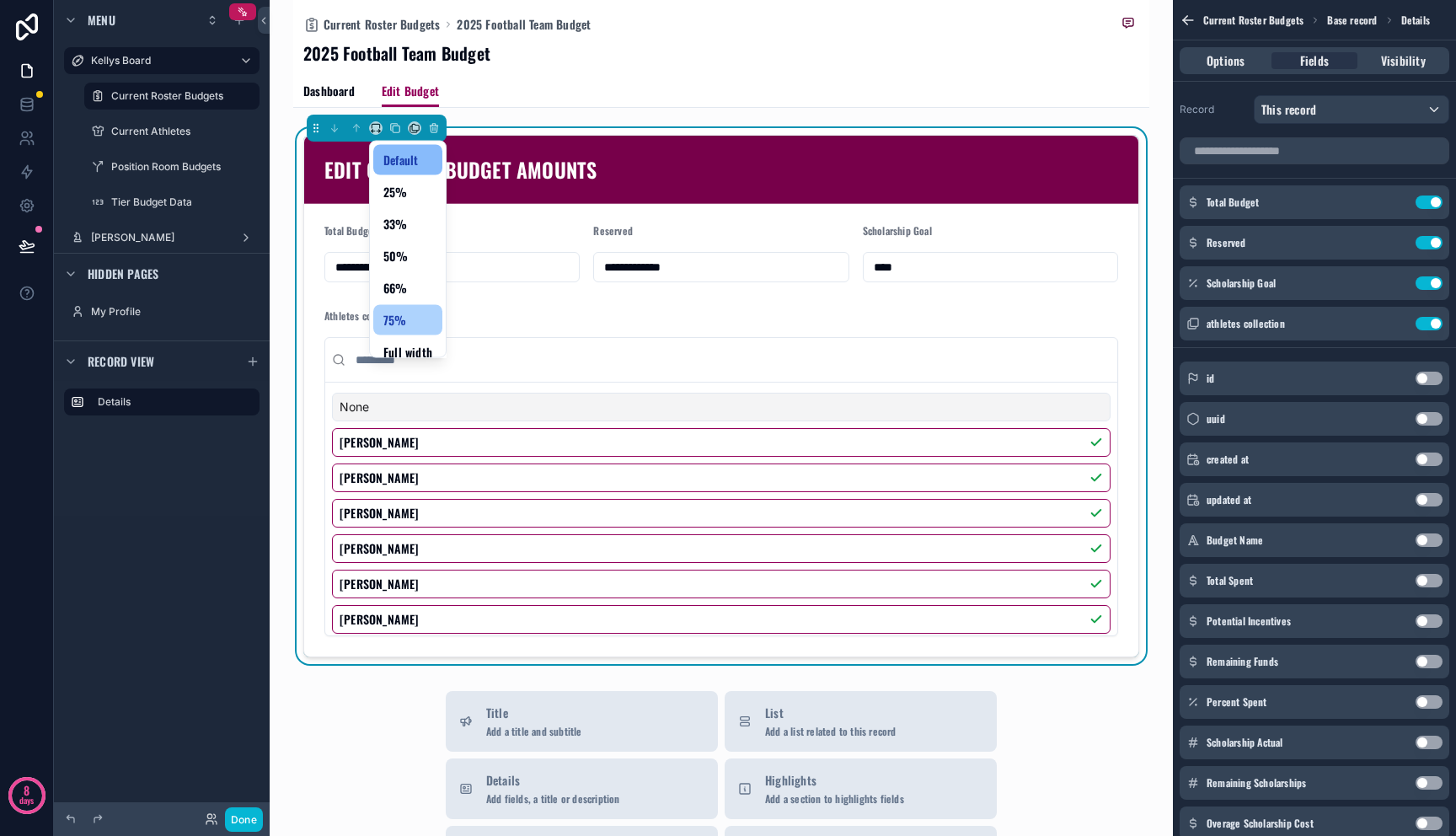
click at [393, 327] on span "75%" at bounding box center [395, 320] width 24 height 20
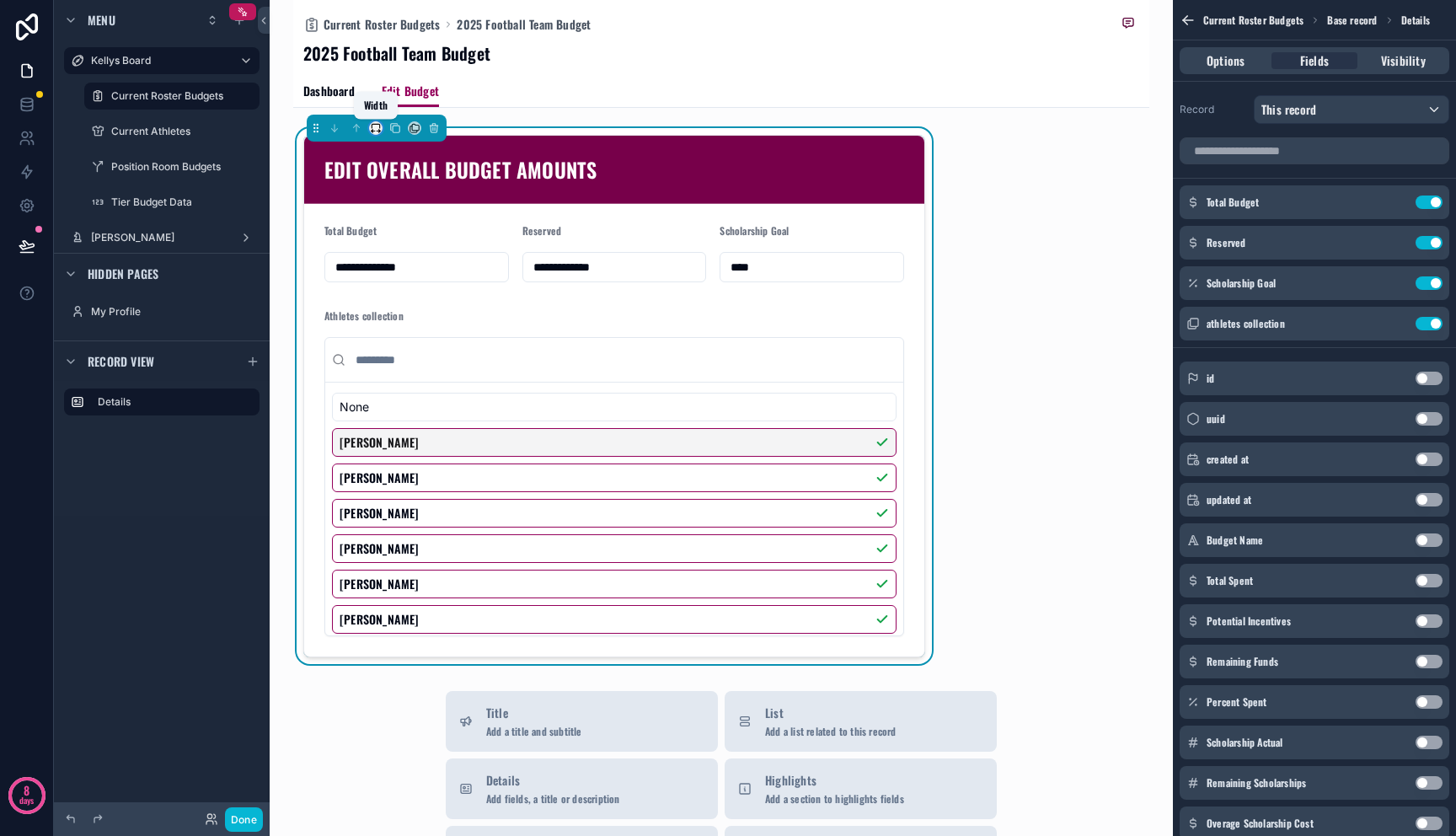
click at [379, 128] on icon "scrollable content" at bounding box center [375, 127] width 12 height 12
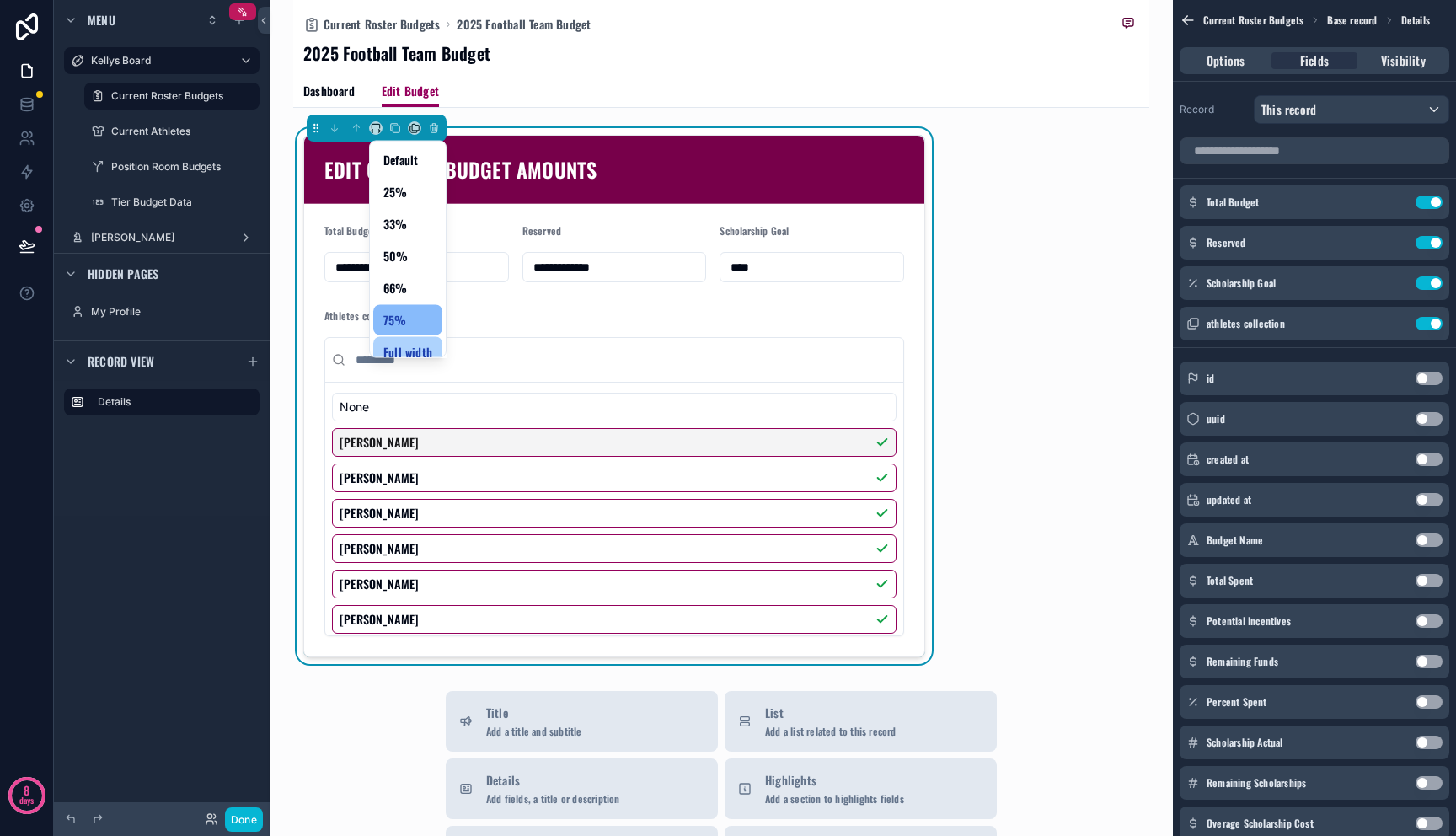
click at [404, 352] on span "Full width" at bounding box center [407, 352] width 49 height 20
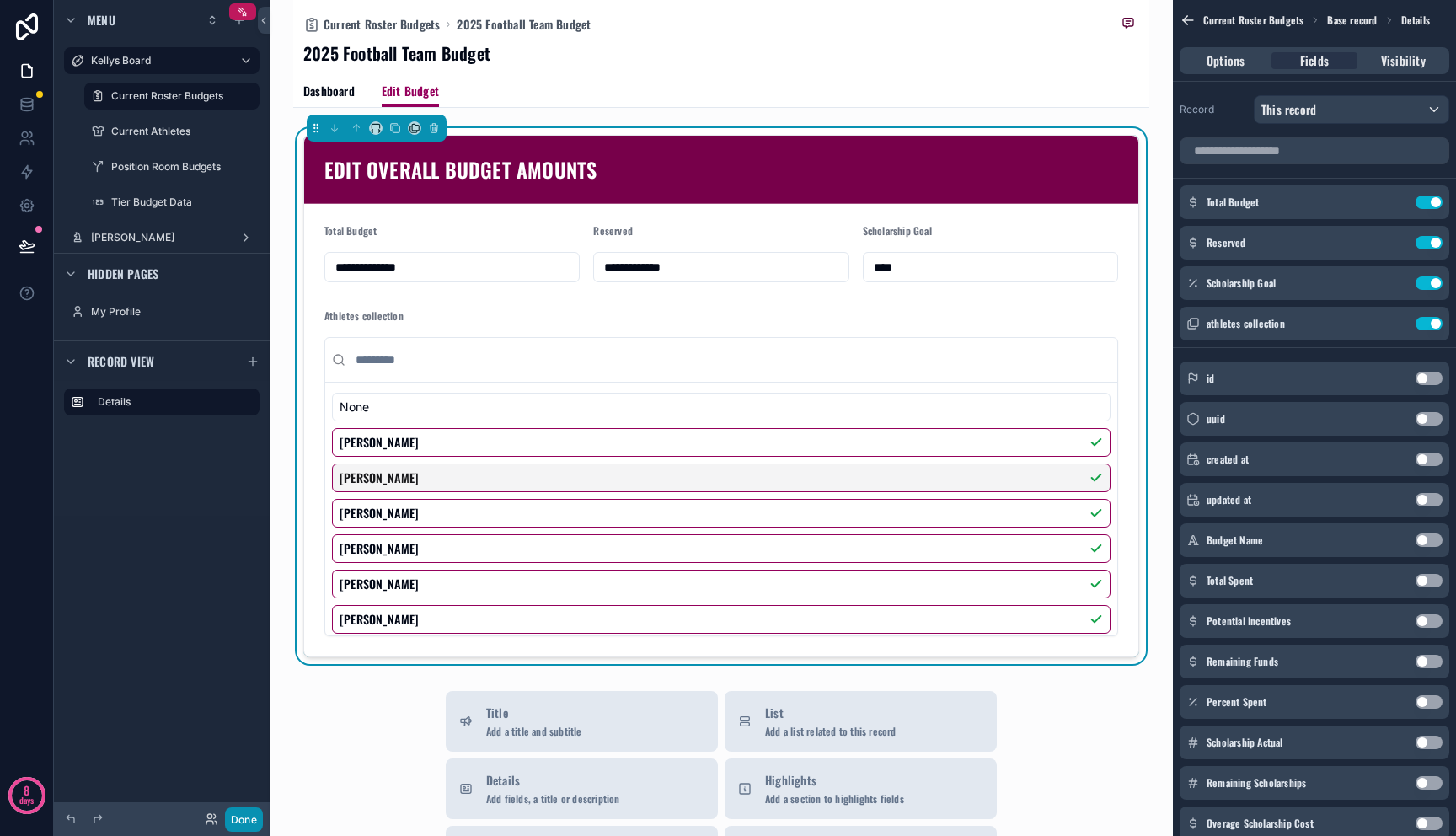
click at [248, 820] on button "Done" at bounding box center [244, 819] width 38 height 24
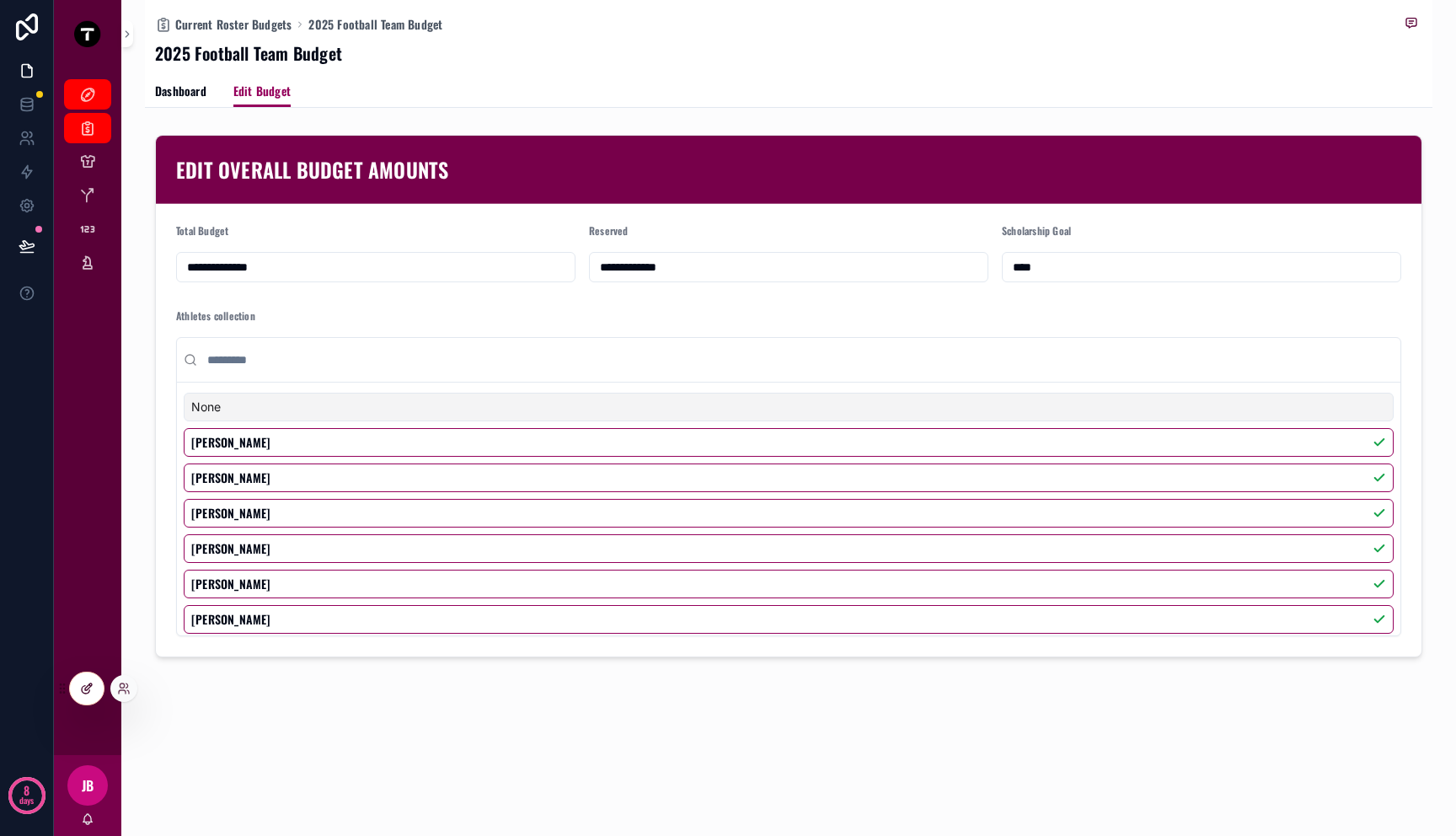
click at [89, 696] on div at bounding box center [87, 688] width 34 height 32
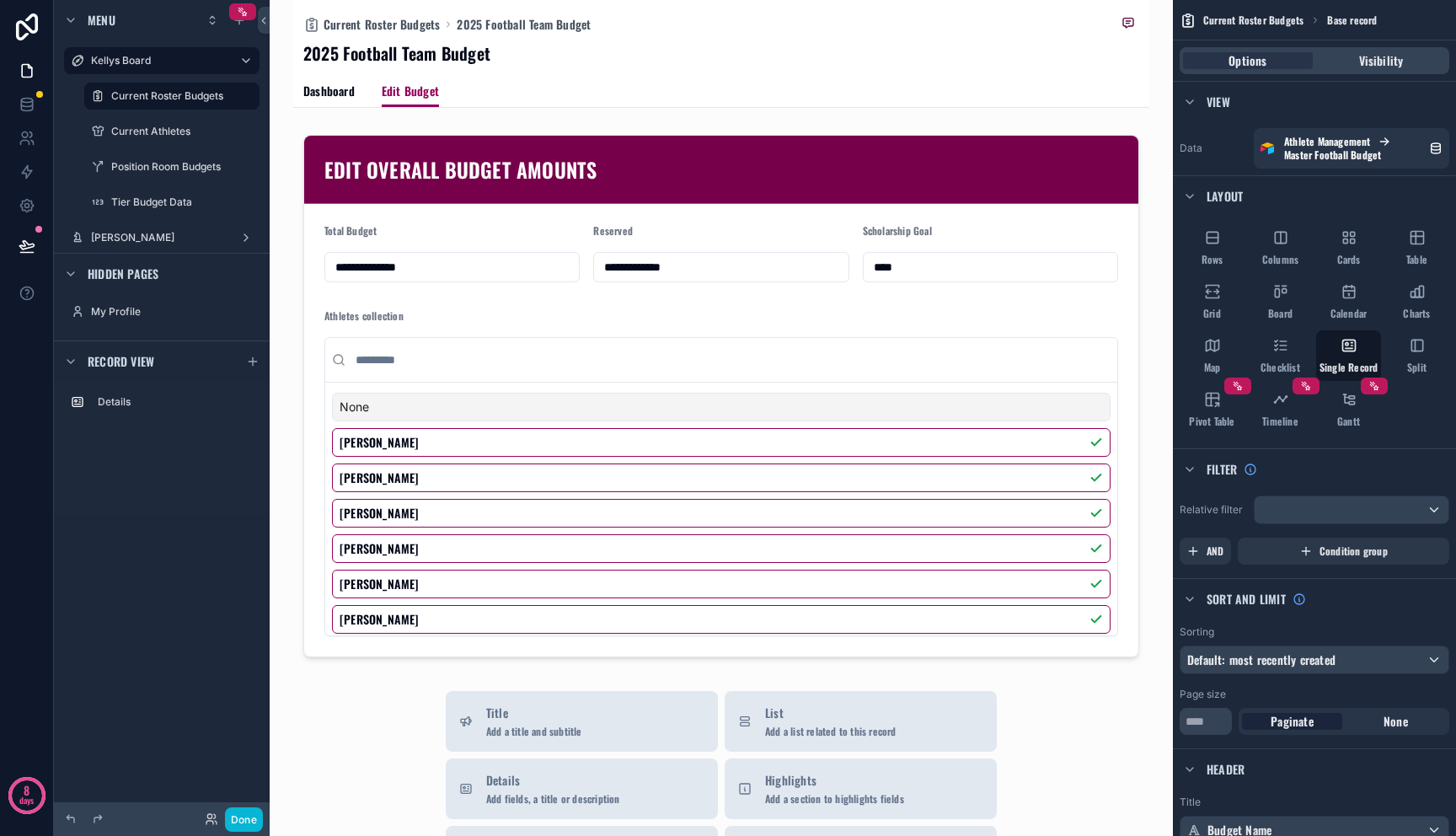
click at [535, 189] on div "scrollable content" at bounding box center [721, 713] width 856 height 1427
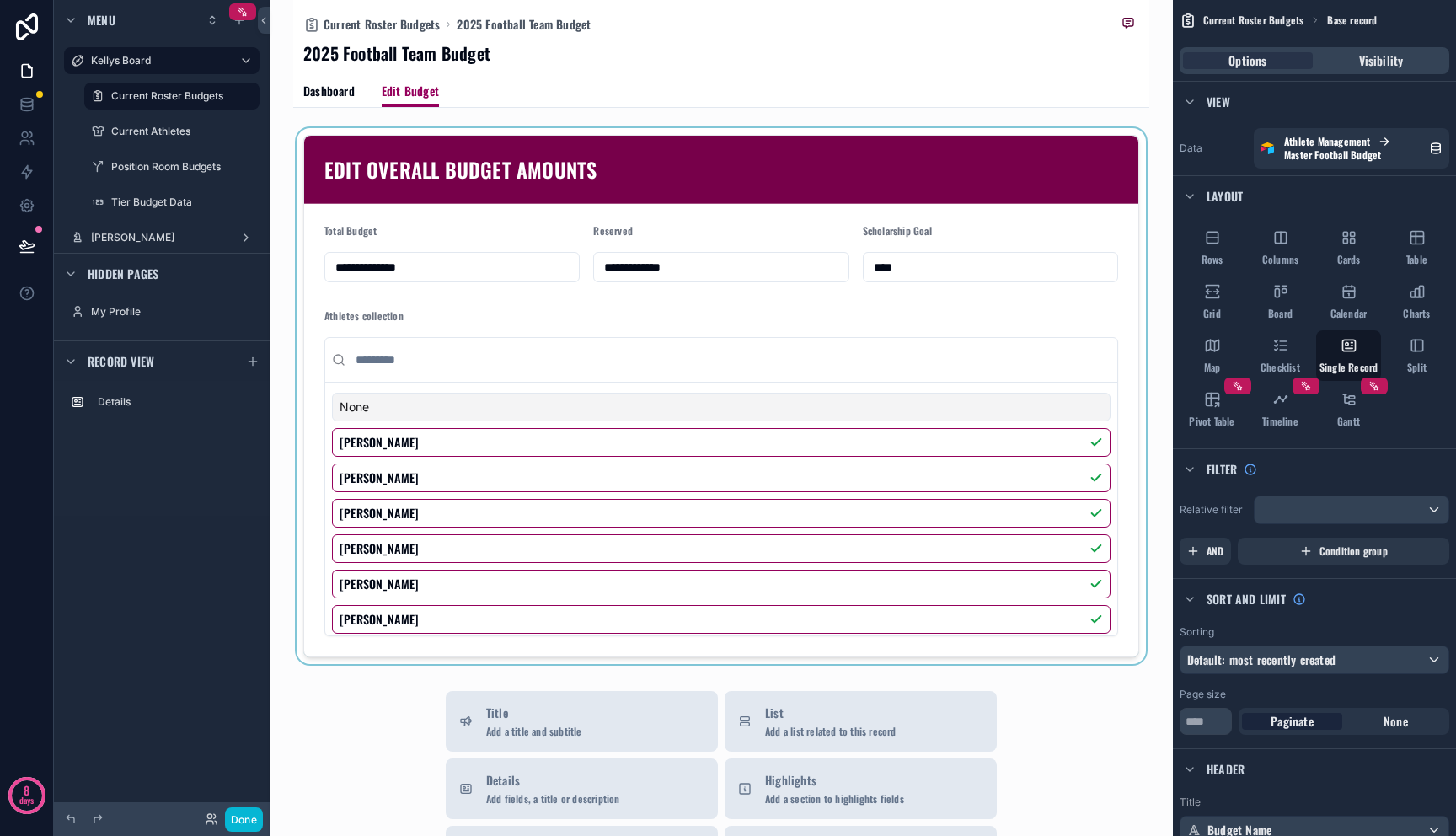
click at [630, 175] on div "scrollable content" at bounding box center [721, 396] width 856 height 536
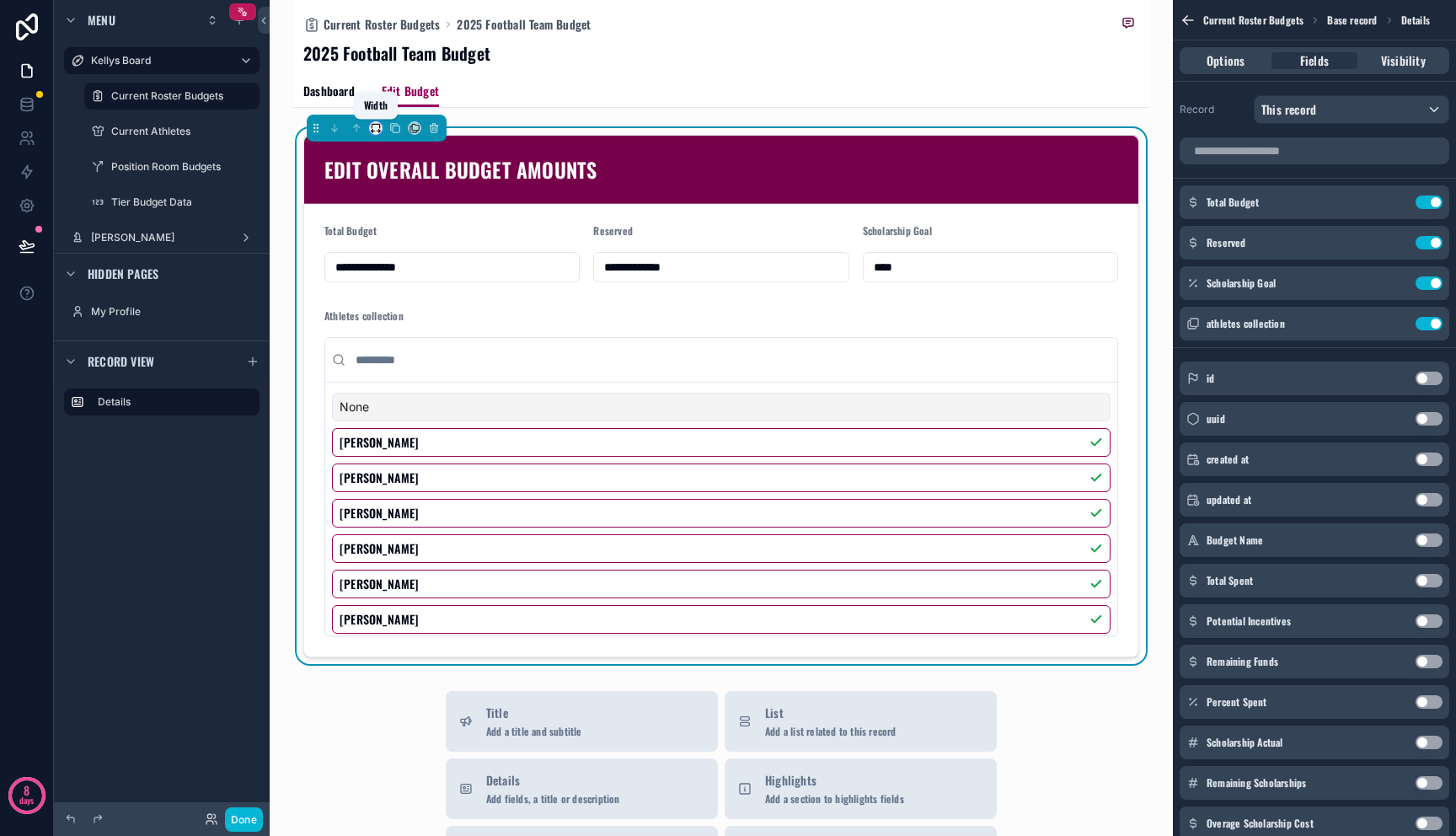
click at [378, 131] on icon "scrollable content" at bounding box center [375, 127] width 12 height 12
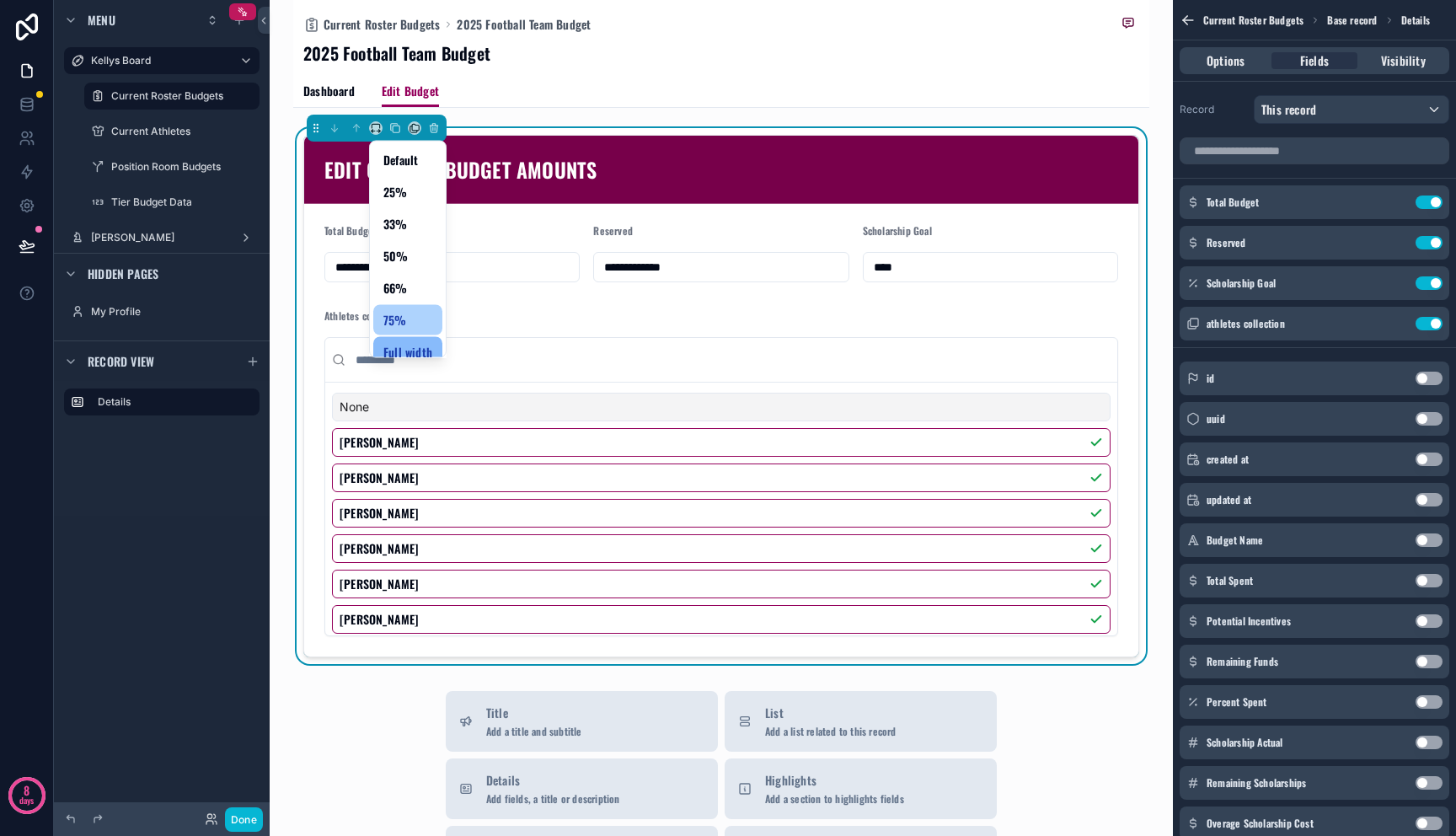
click at [412, 326] on div "75%" at bounding box center [407, 320] width 49 height 20
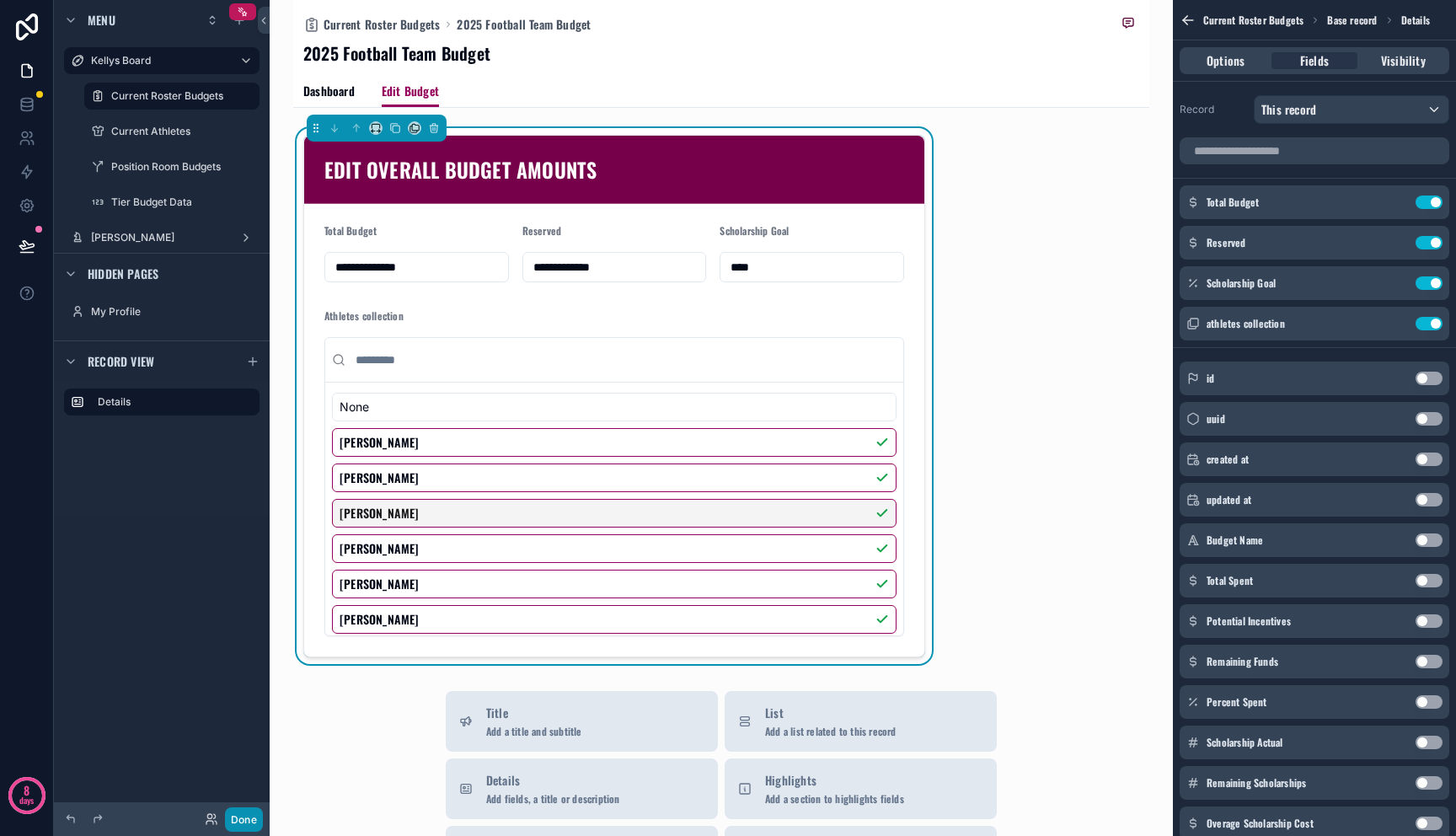
click at [254, 820] on button "Done" at bounding box center [244, 819] width 38 height 24
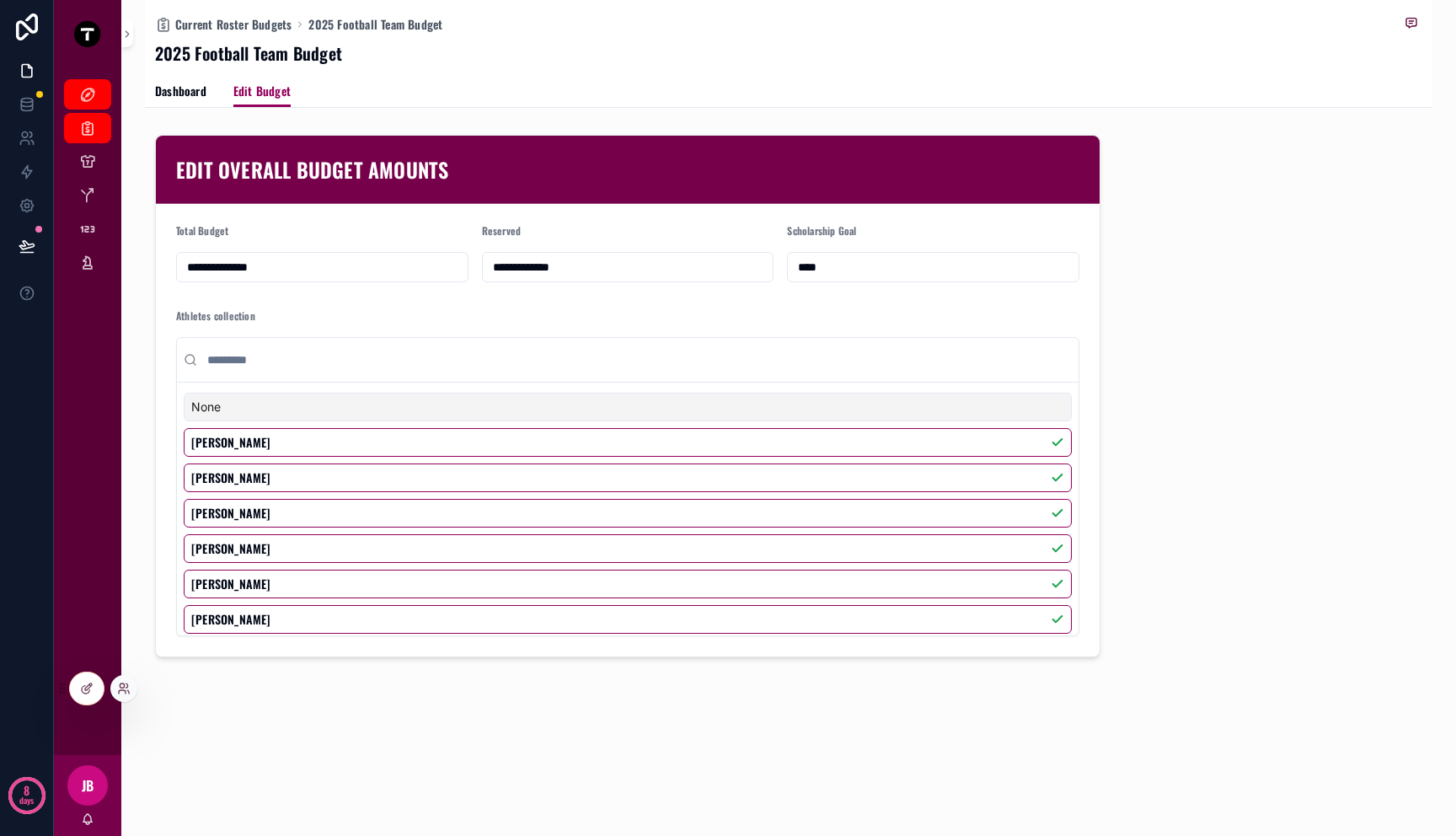
click at [69, 691] on div at bounding box center [87, 688] width 36 height 34
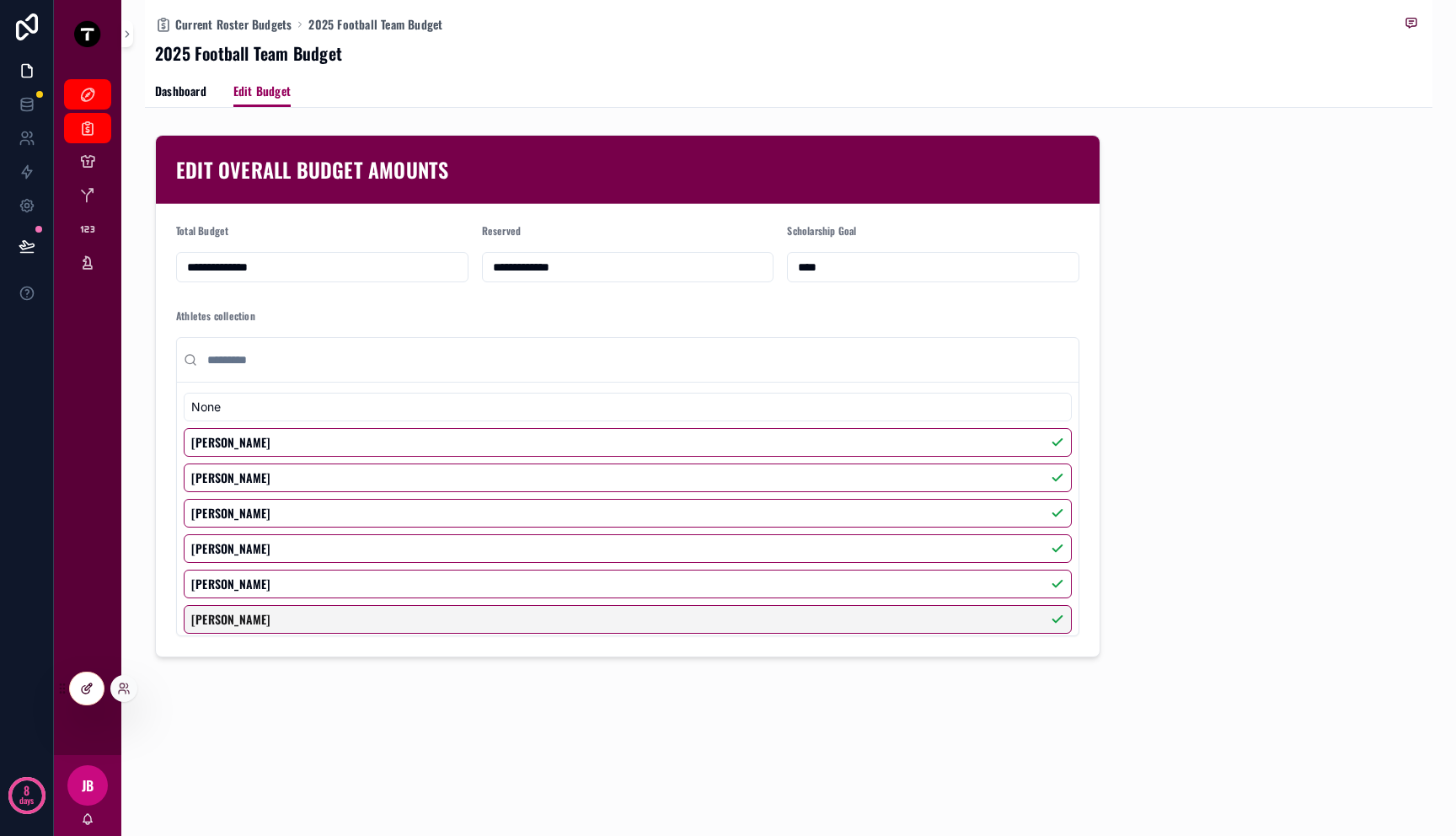
click at [96, 681] on div at bounding box center [87, 688] width 34 height 32
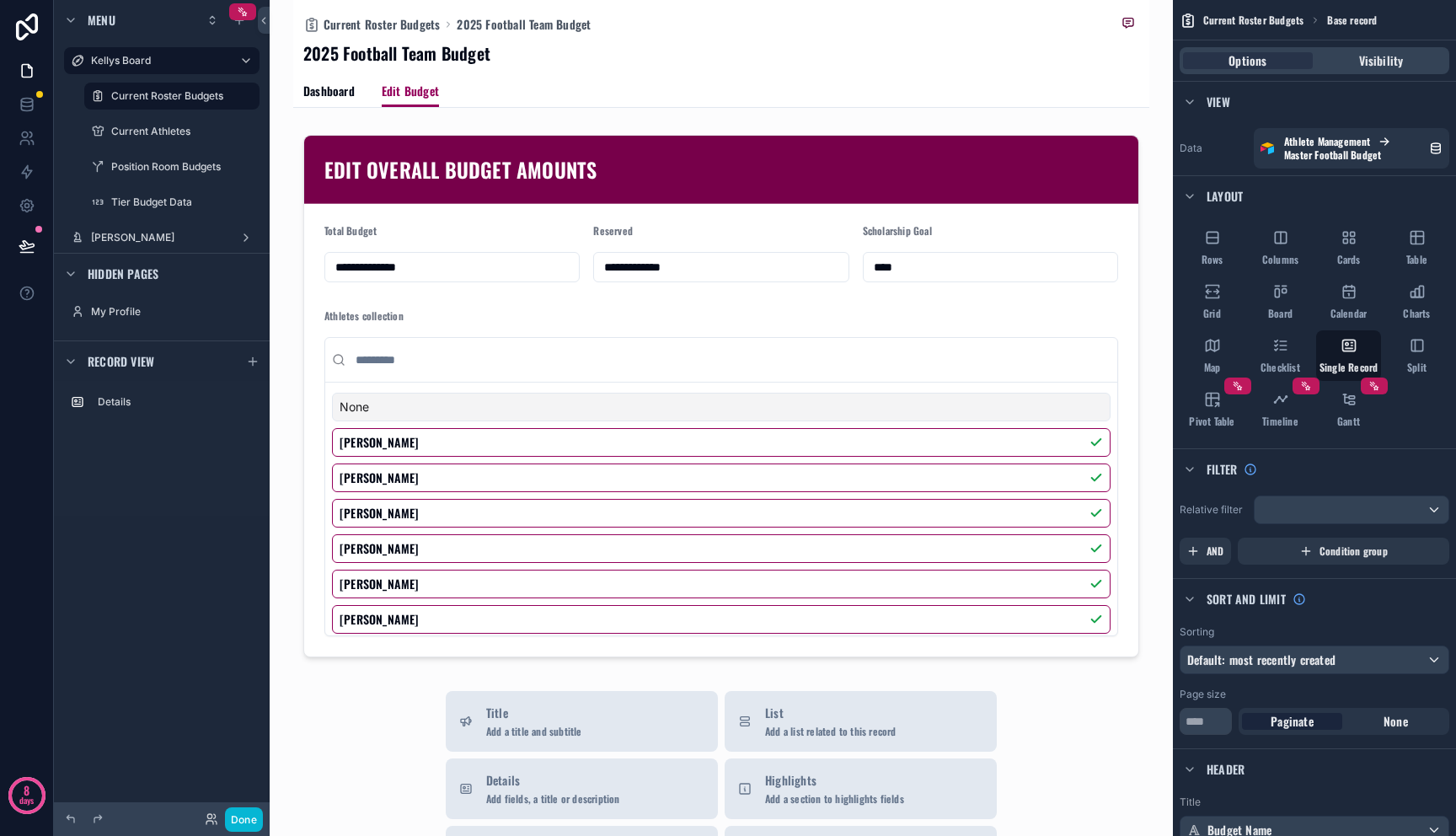
click at [436, 183] on div "scrollable content" at bounding box center [721, 713] width 856 height 1427
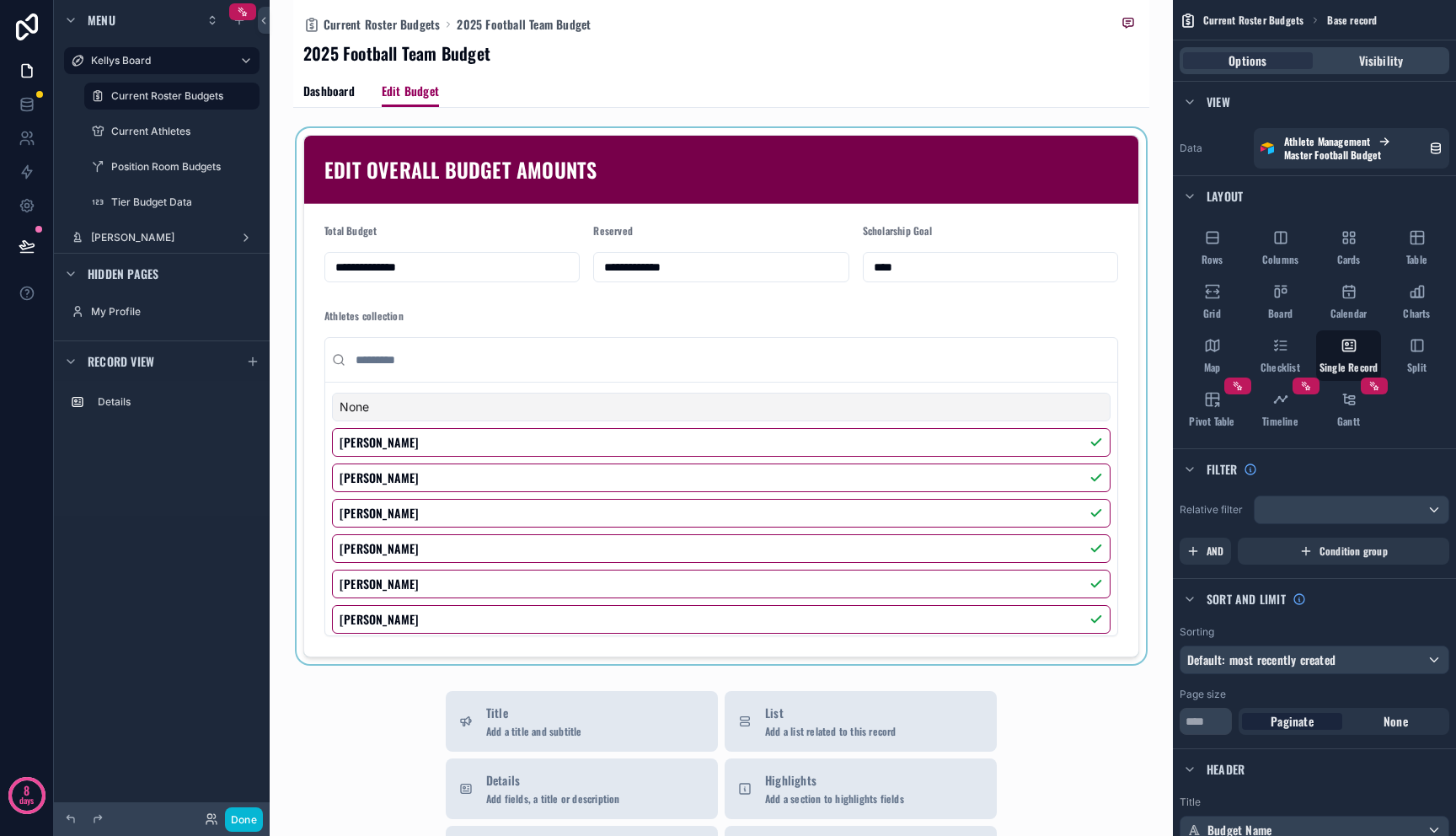
click at [441, 187] on div "scrollable content" at bounding box center [721, 396] width 856 height 536
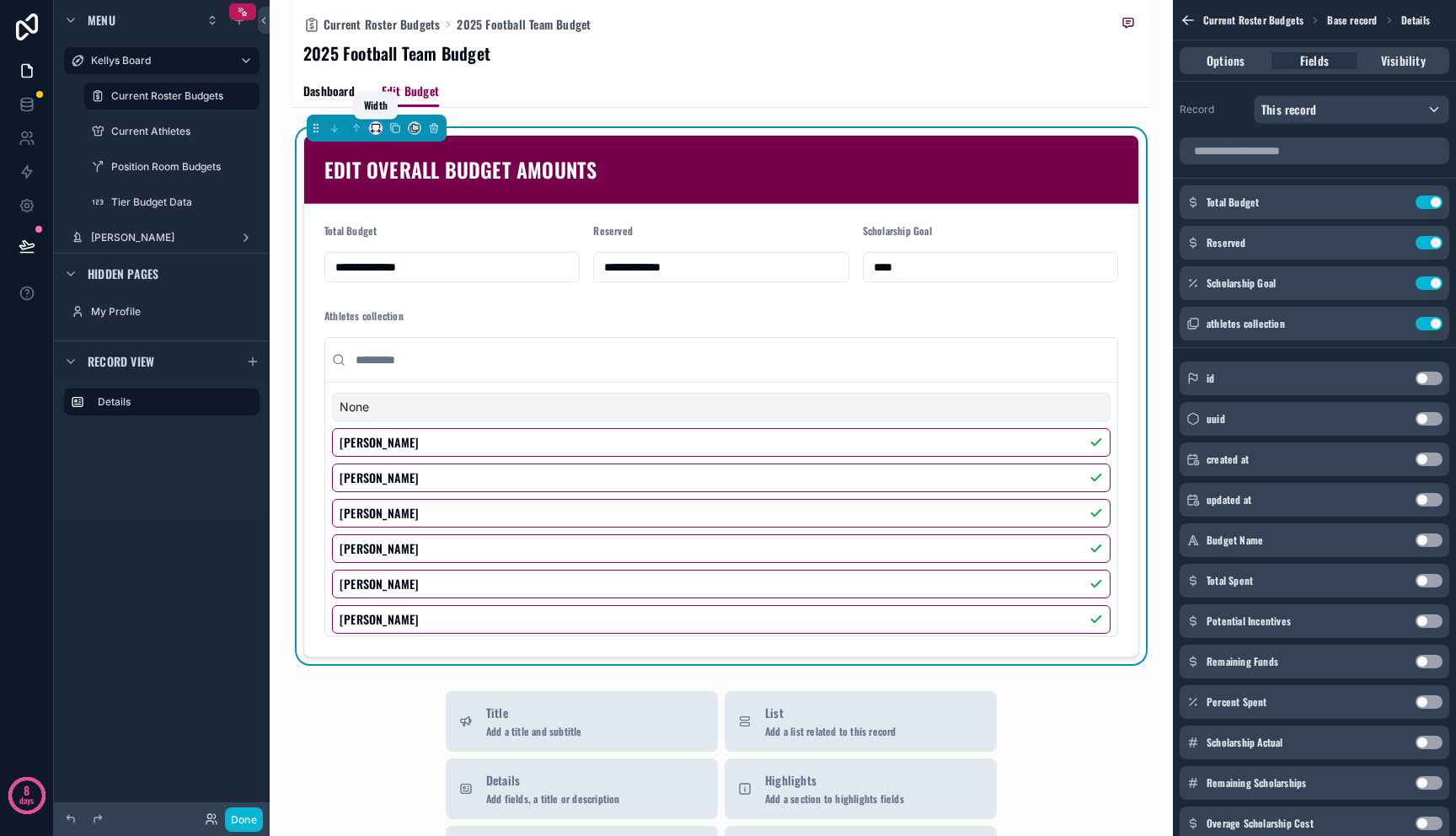
click at [372, 128] on icon "scrollable content" at bounding box center [375, 125] width 8 height 4
click at [396, 160] on span "Default" at bounding box center [400, 160] width 35 height 20
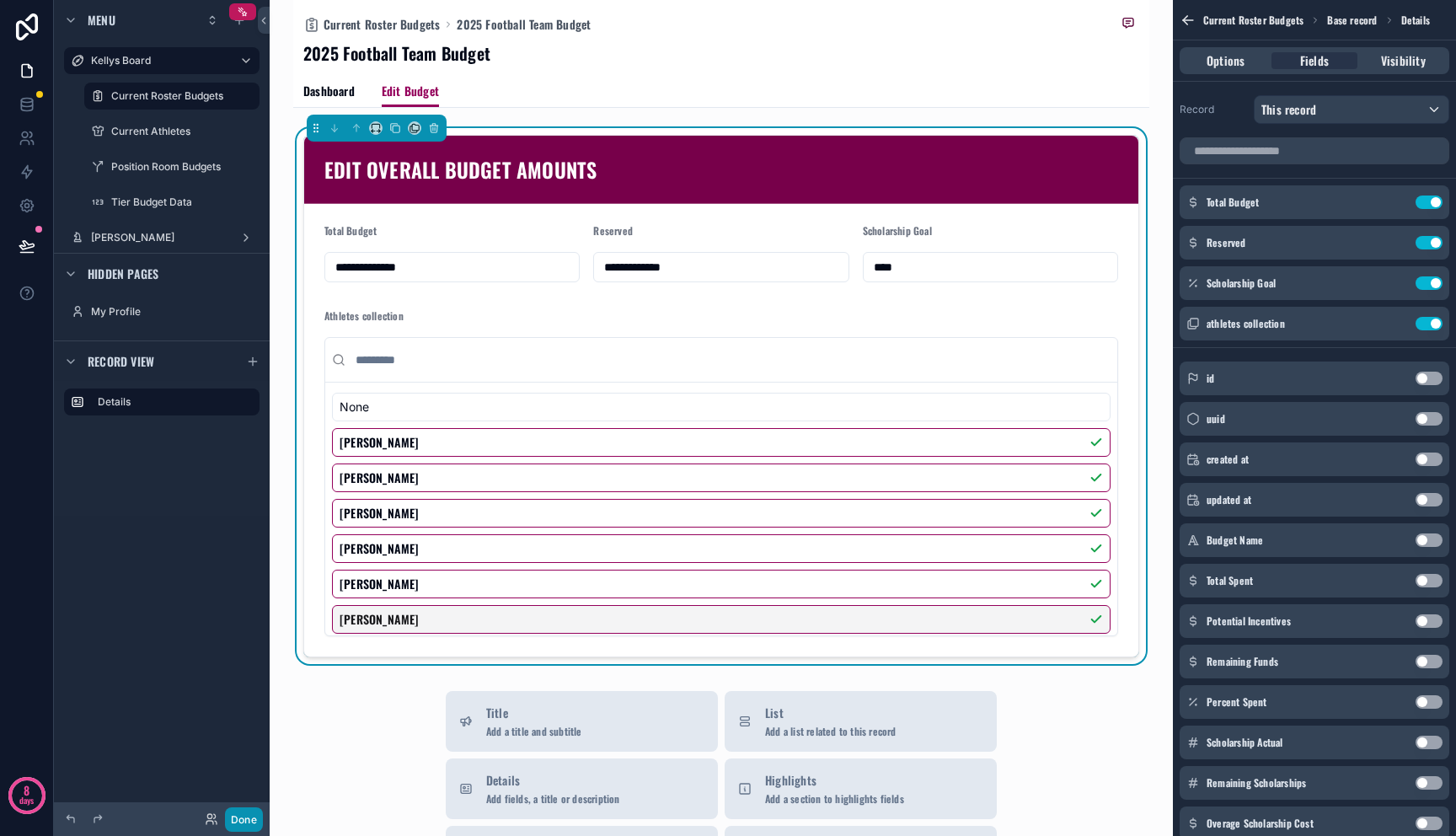
click at [248, 816] on button "Done" at bounding box center [244, 819] width 38 height 24
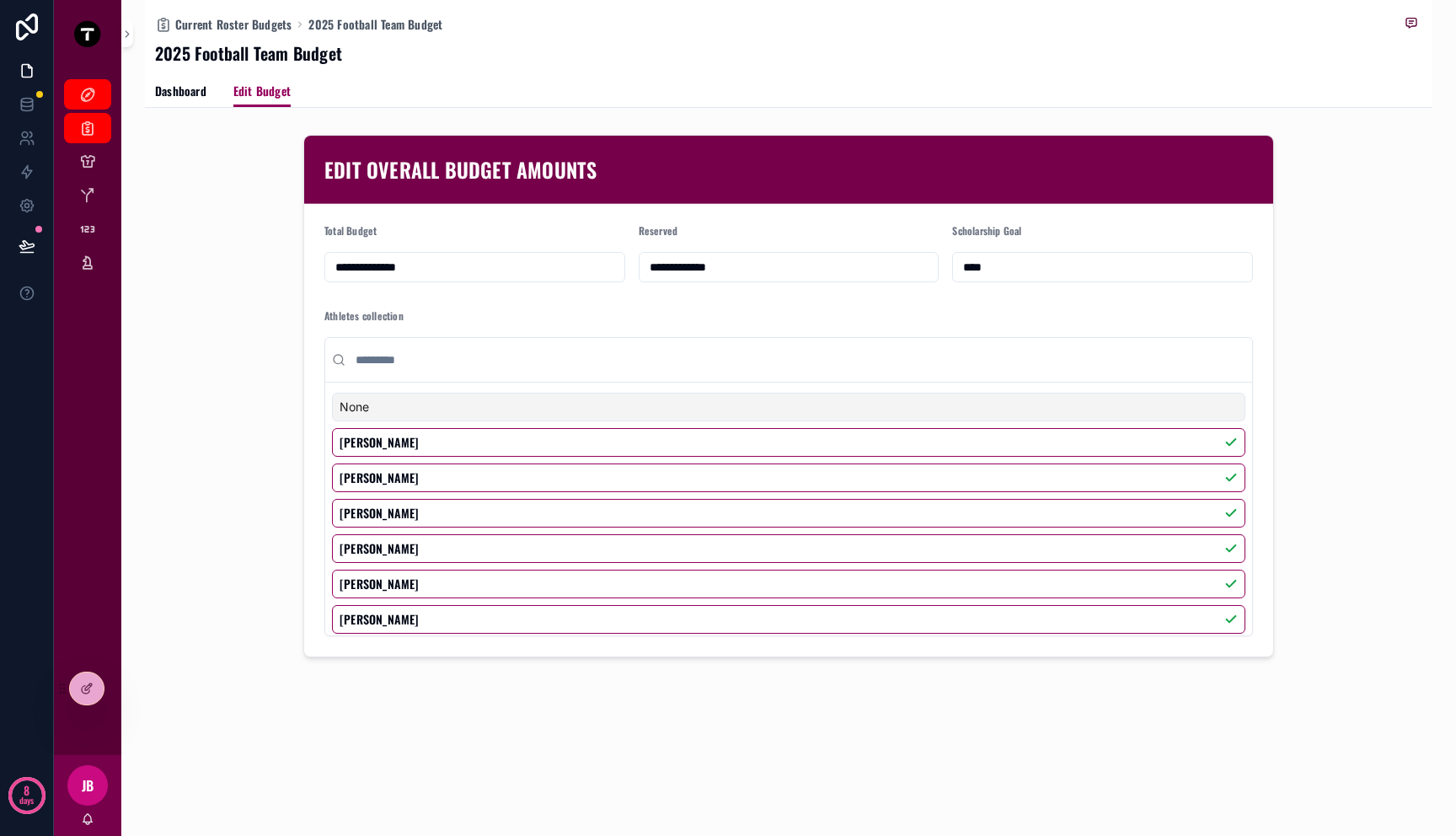
click at [380, 686] on div "**********" at bounding box center [788, 386] width 1287 height 772
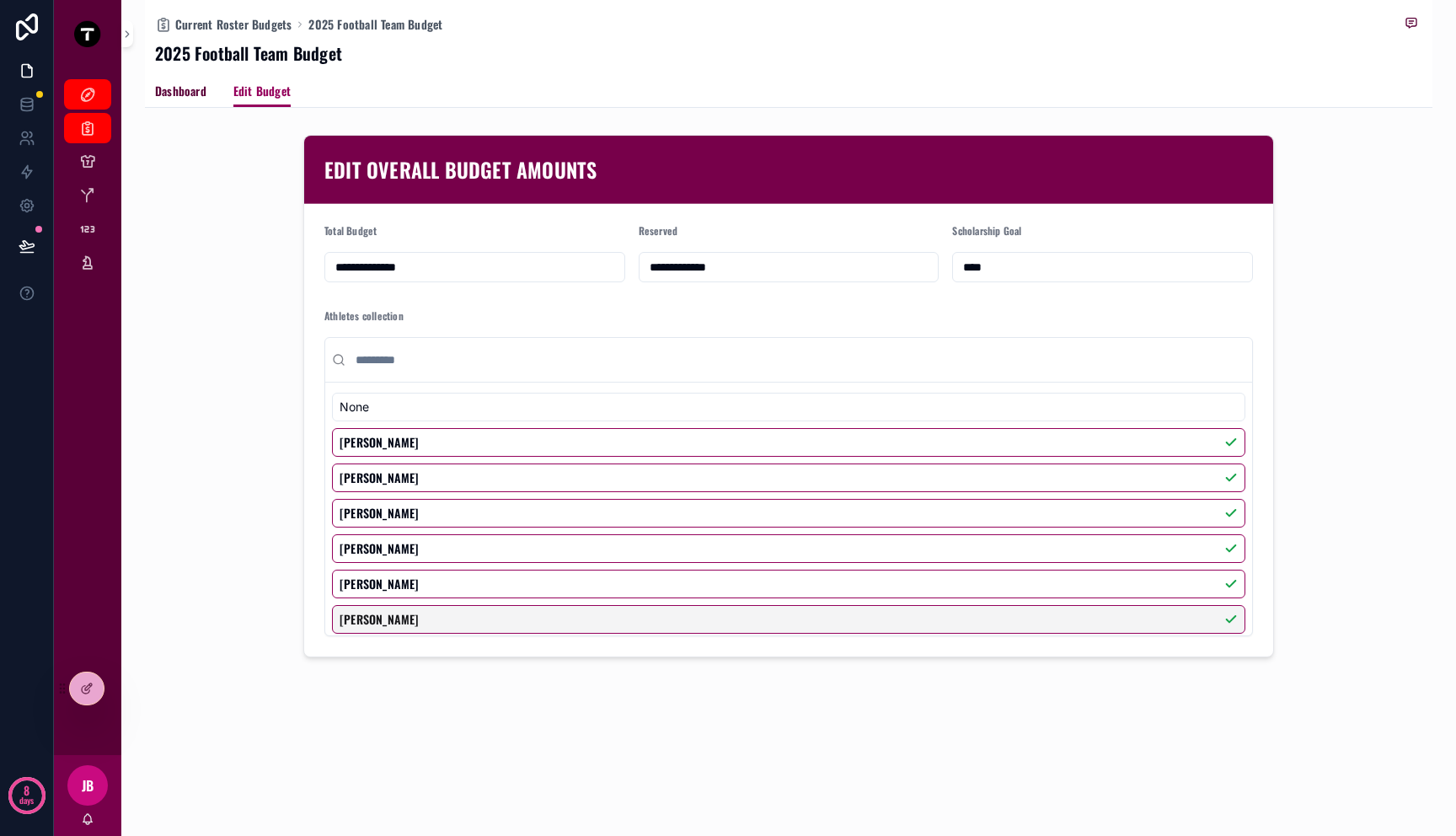
click at [168, 85] on span "Dashboard" at bounding box center [180, 91] width 52 height 17
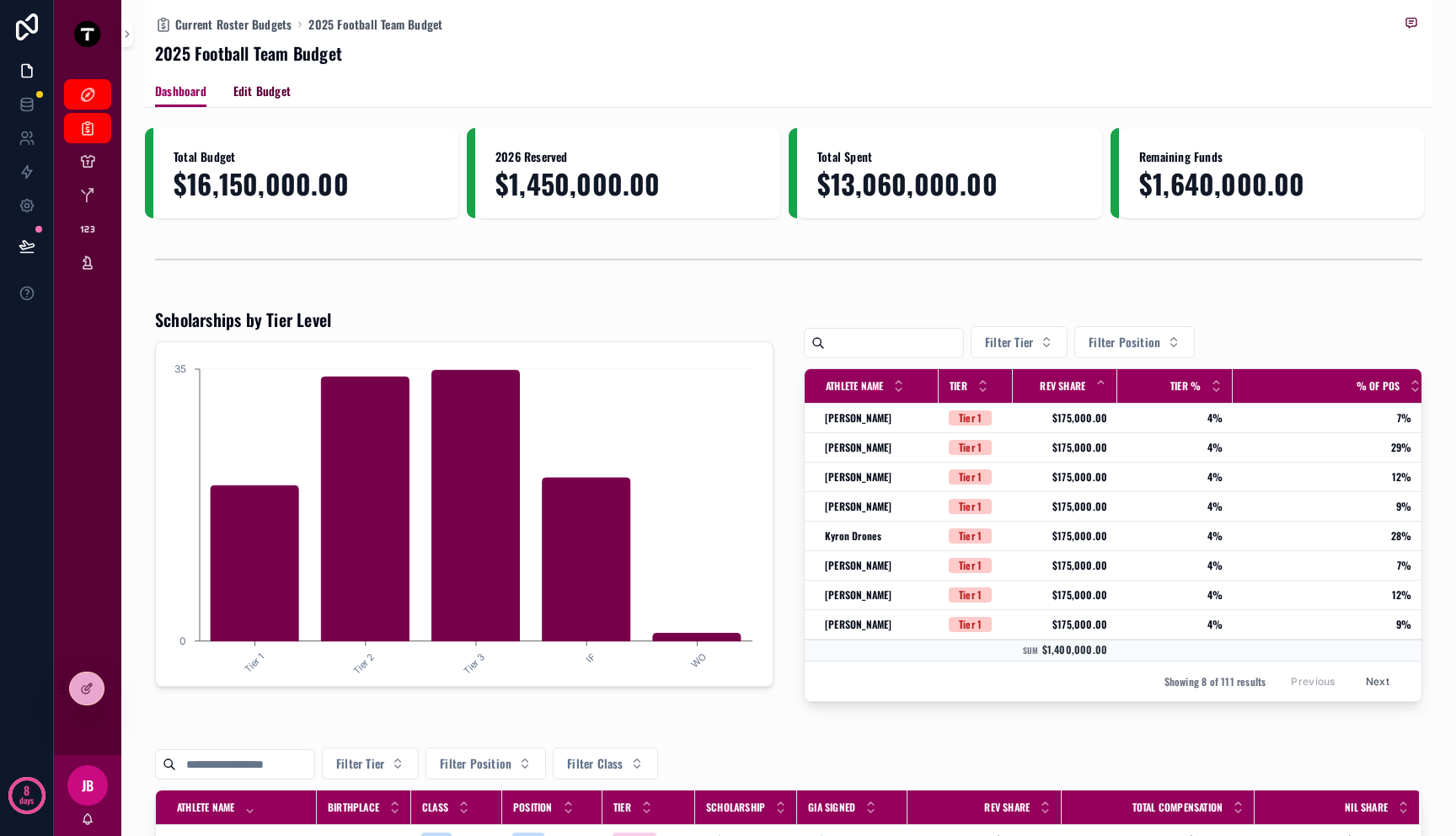
click at [274, 83] on span "Edit Budget" at bounding box center [262, 91] width 57 height 17
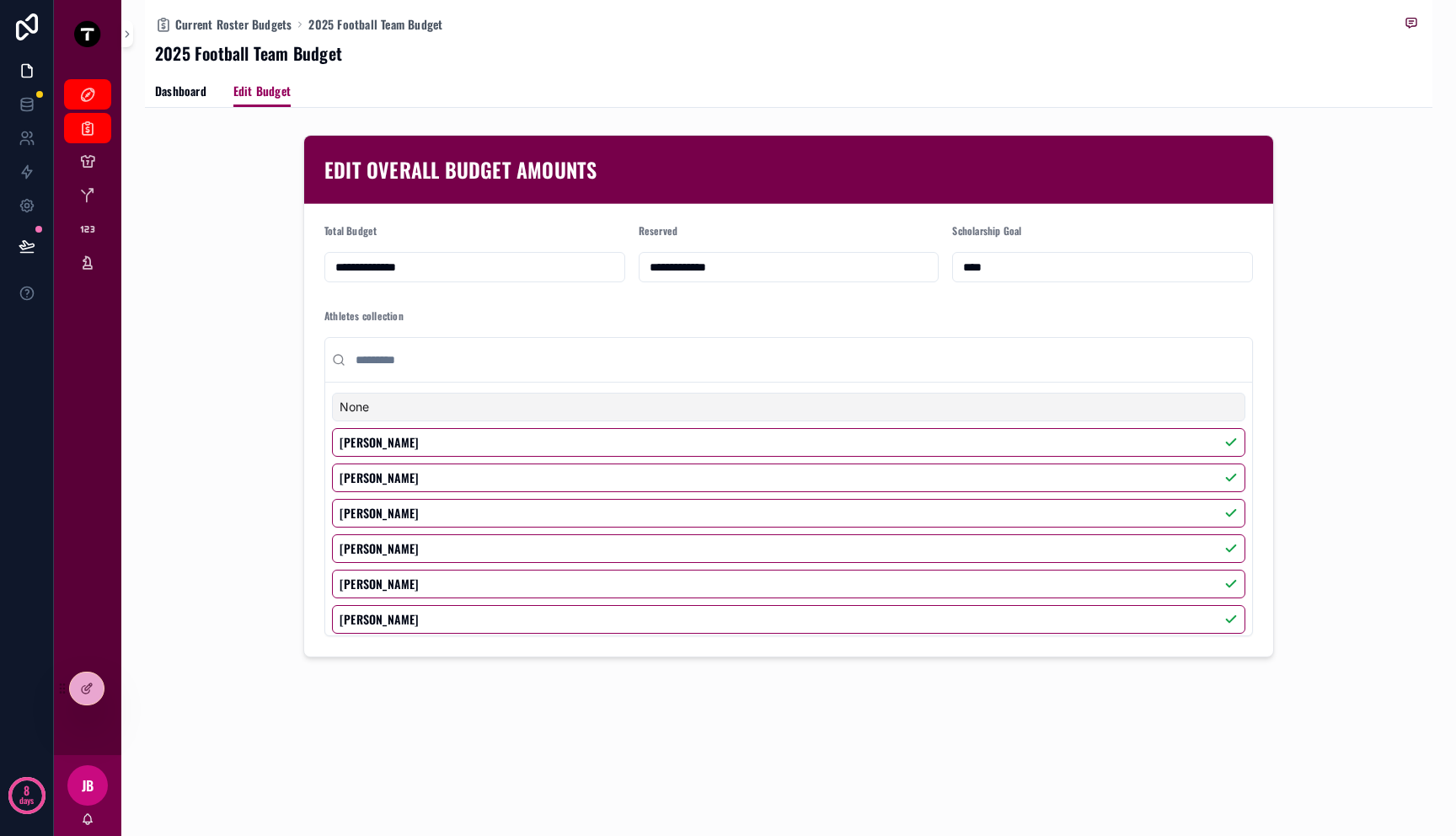
click at [559, 312] on div "Athletes collection" at bounding box center [788, 320] width 929 height 21
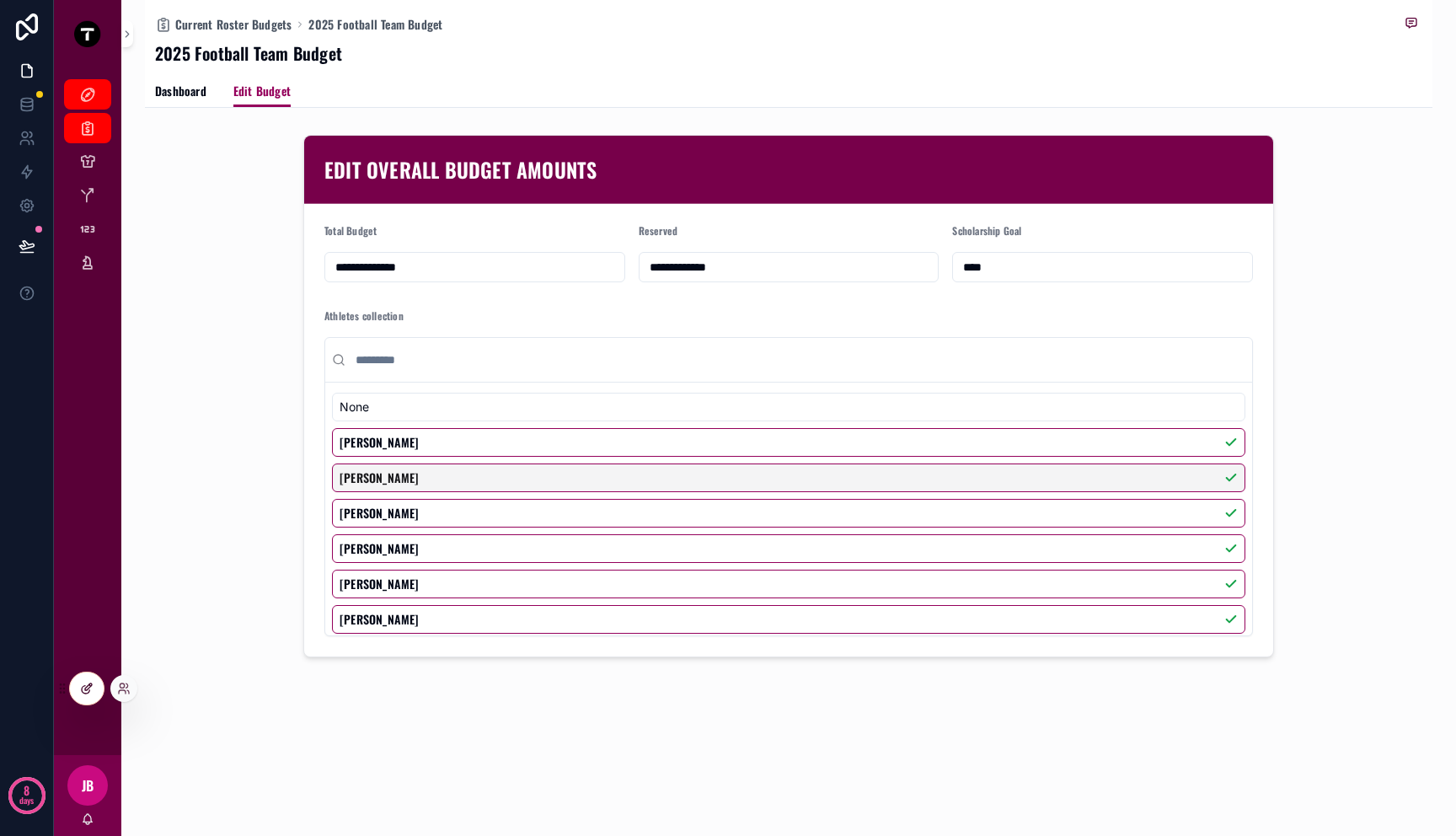
click at [74, 691] on div at bounding box center [87, 688] width 34 height 32
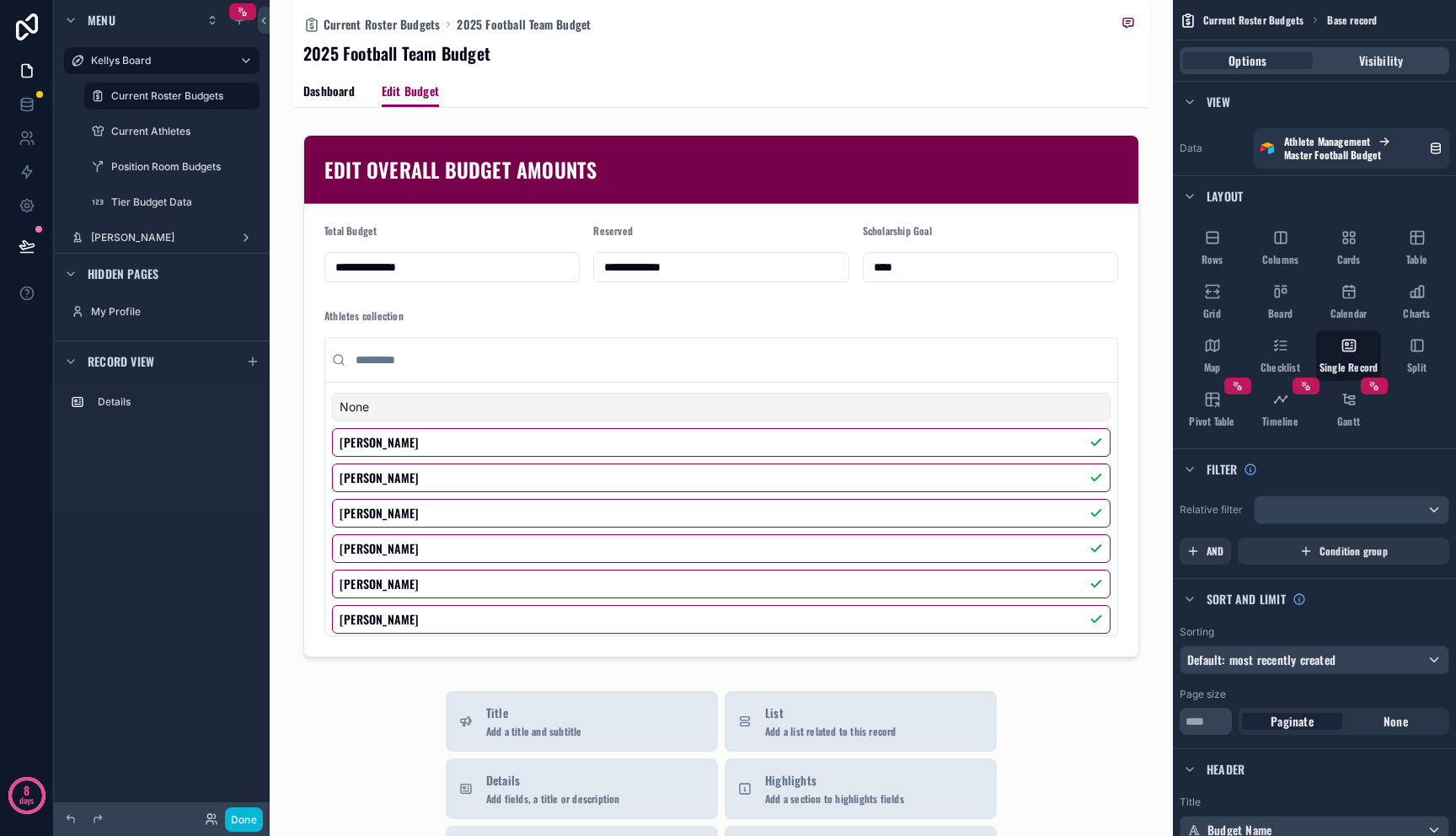
click at [531, 309] on div "scrollable content" at bounding box center [721, 713] width 856 height 1427
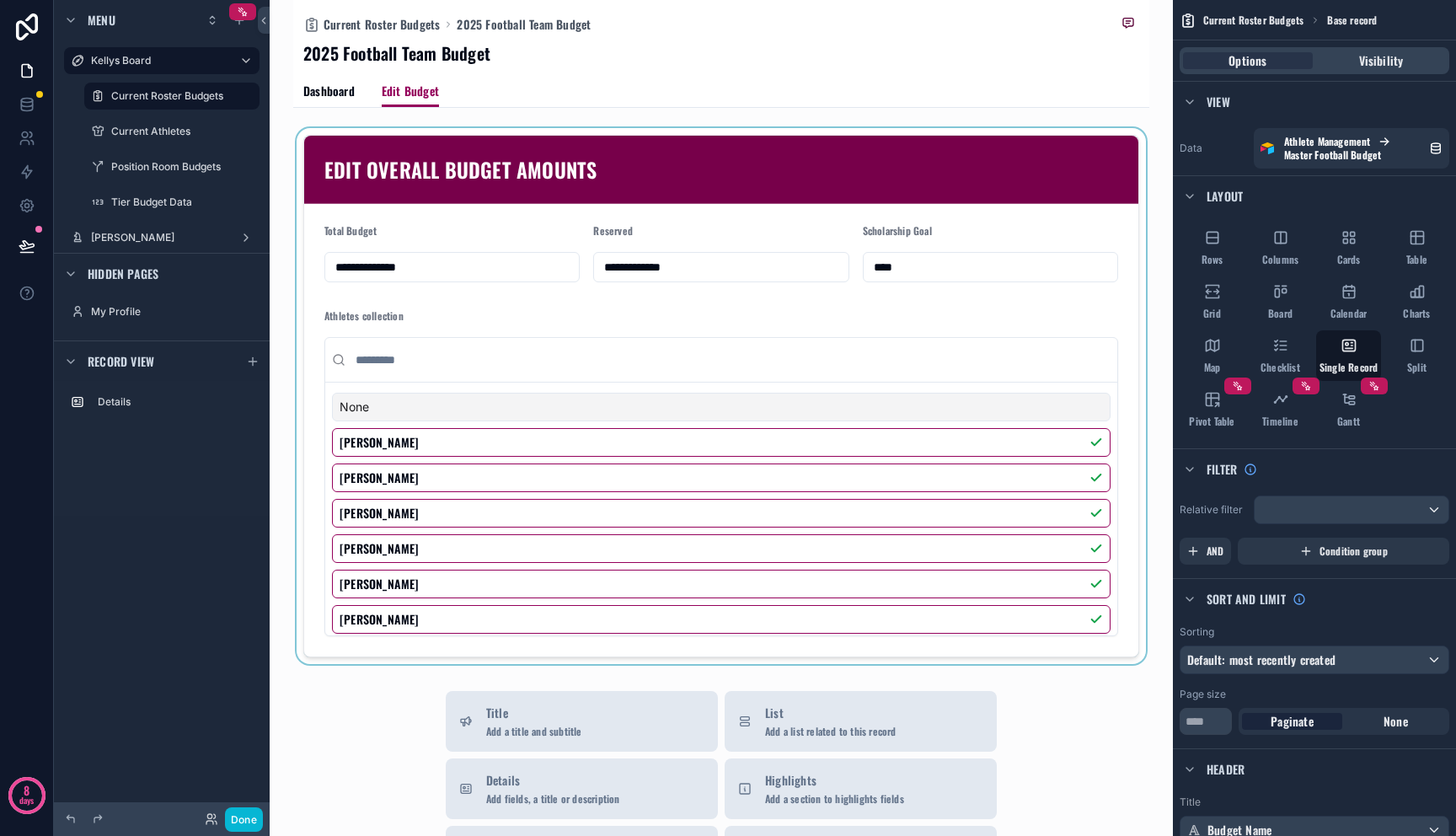
click at [527, 318] on div "scrollable content" at bounding box center [721, 396] width 856 height 536
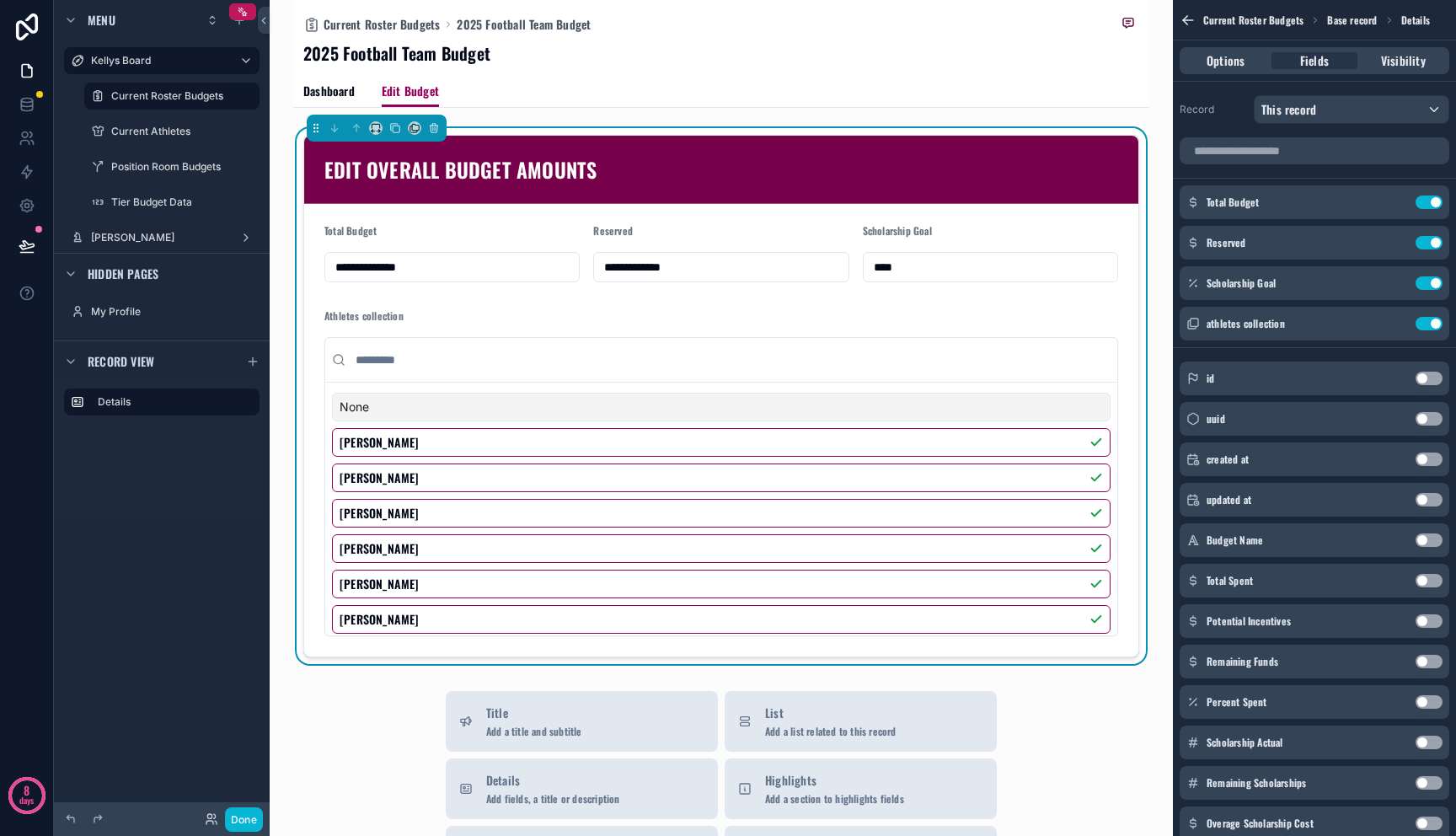
click at [492, 322] on div "Athletes collection" at bounding box center [721, 320] width 794 height 21
click at [1394, 325] on icon "scrollable content" at bounding box center [1397, 322] width 7 height 7
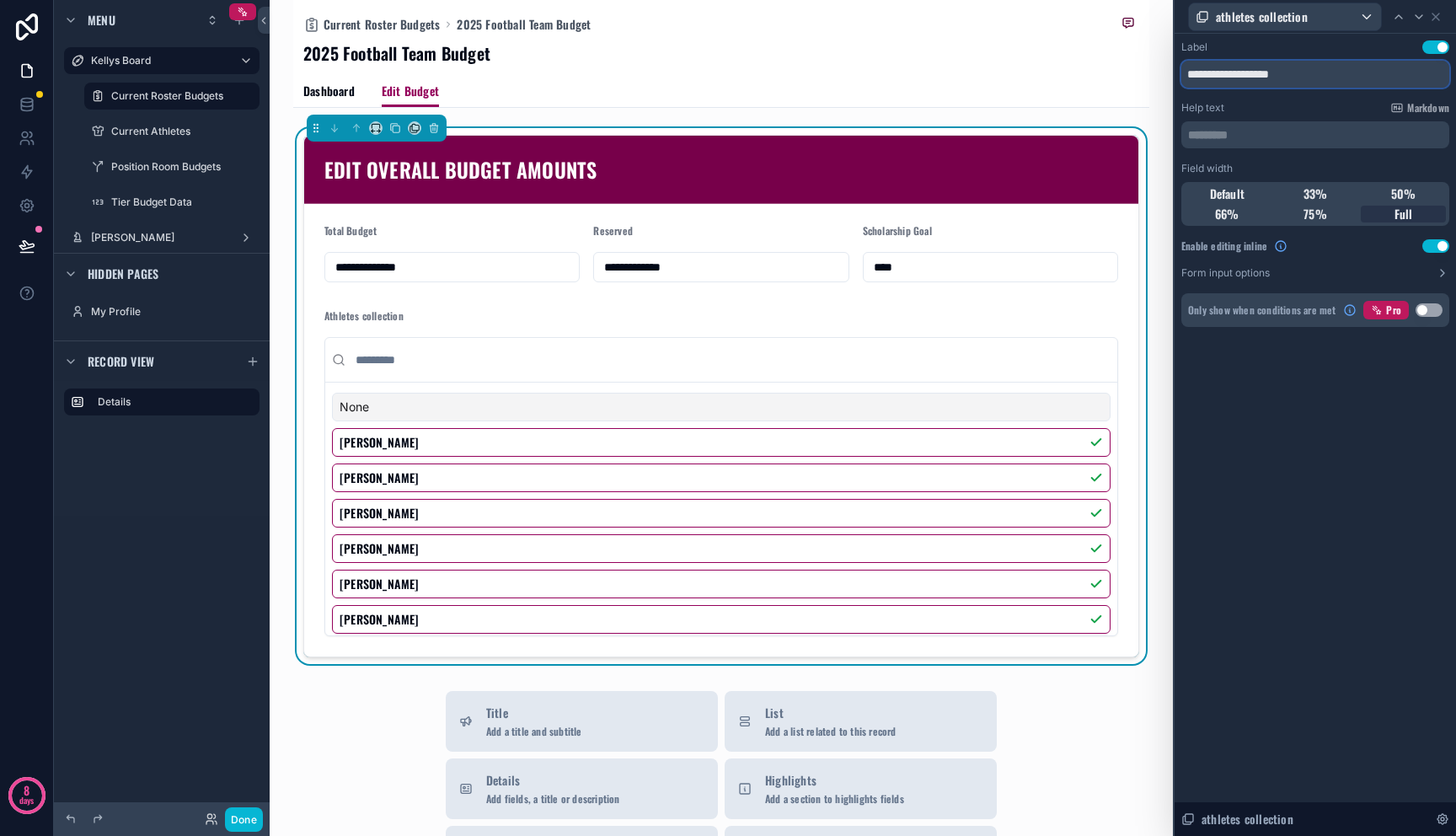
drag, startPoint x: 1330, startPoint y: 76, endPoint x: 1162, endPoint y: 62, distance: 168.6
click at [1162, 62] on div "**********" at bounding box center [728, 418] width 1456 height 836
type input "**********"
click at [1329, 373] on div "**********" at bounding box center [1315, 435] width 282 height 802
click at [1438, 17] on icon at bounding box center [1436, 16] width 13 height 13
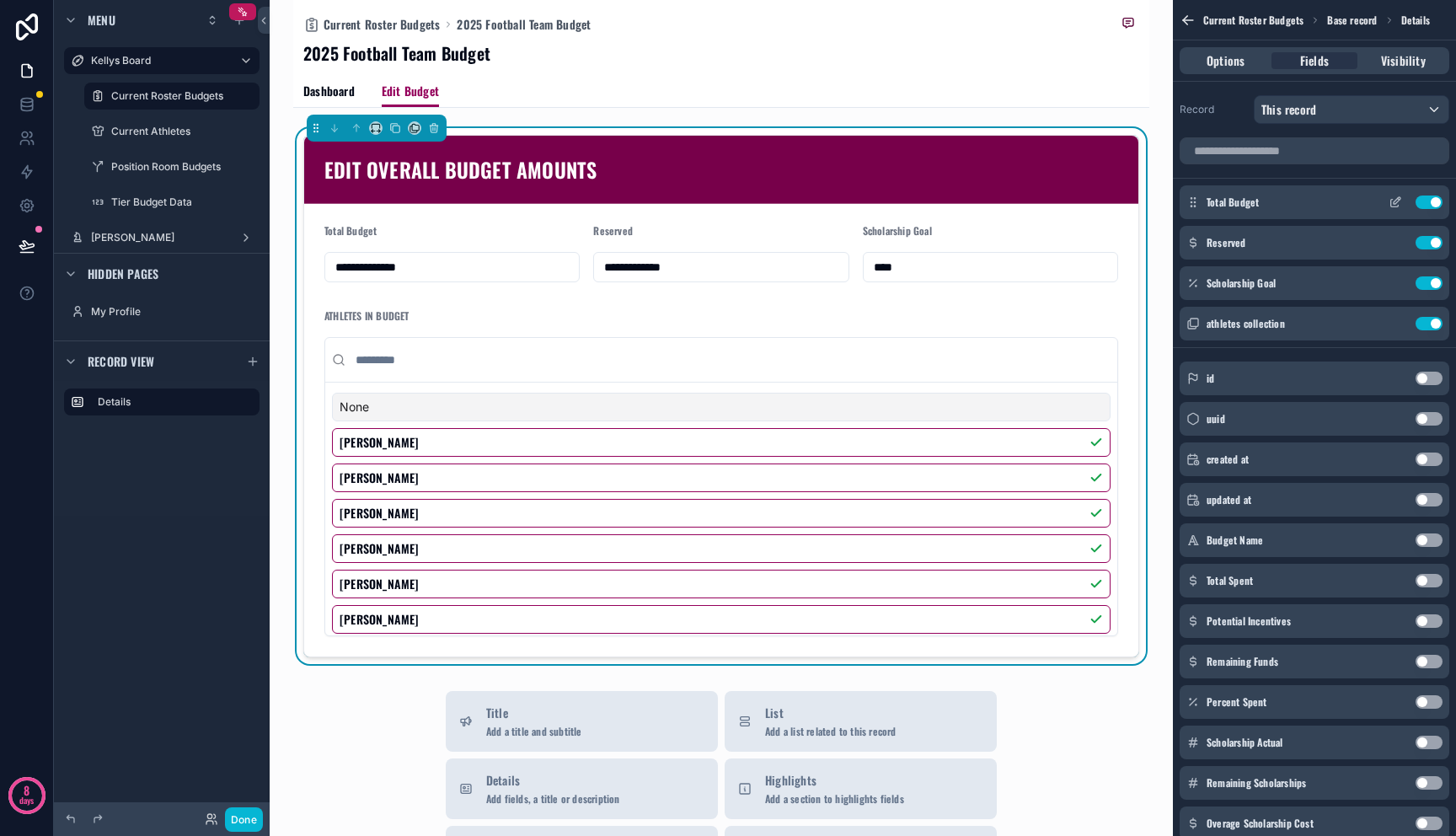
click at [1389, 205] on icon "scrollable content" at bounding box center [1395, 202] width 13 height 13
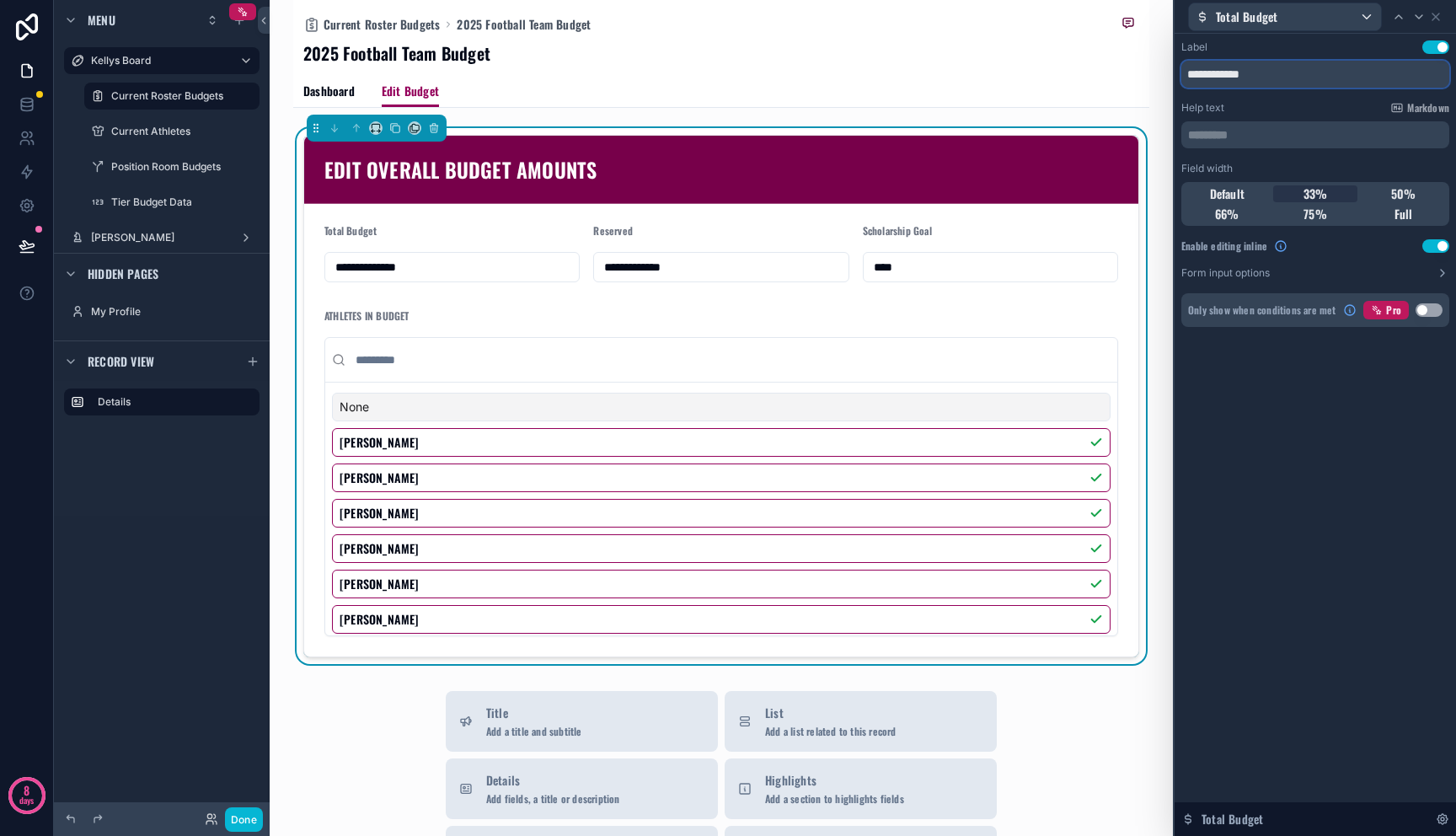
drag, startPoint x: 1173, startPoint y: 44, endPoint x: 1139, endPoint y: 37, distance: 34.7
click at [1142, 40] on div "**********" at bounding box center [728, 418] width 1456 height 836
type input "**********"
click at [1438, 17] on icon at bounding box center [1436, 16] width 13 height 13
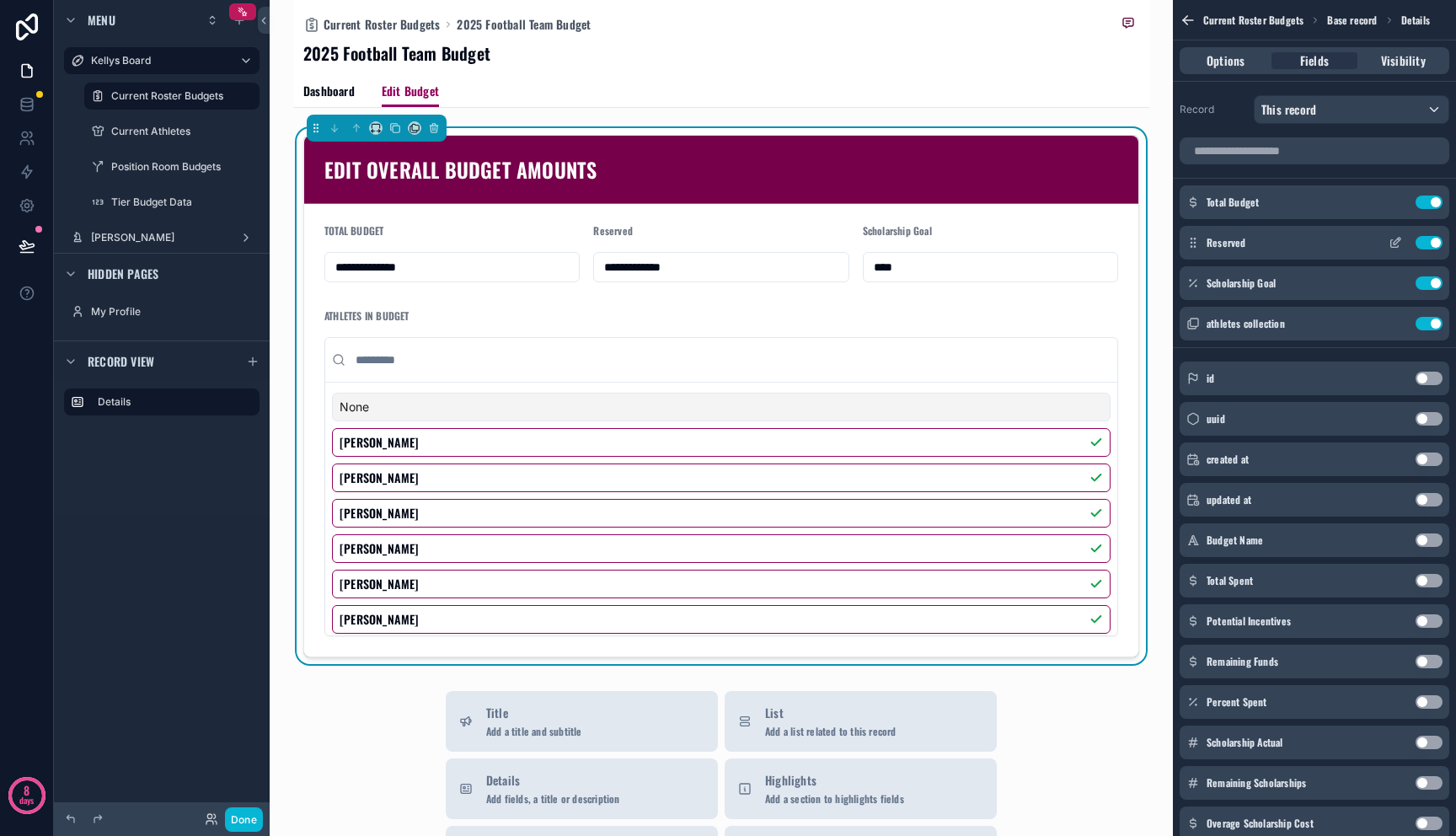
click at [1397, 242] on icon "scrollable content" at bounding box center [1397, 241] width 7 height 7
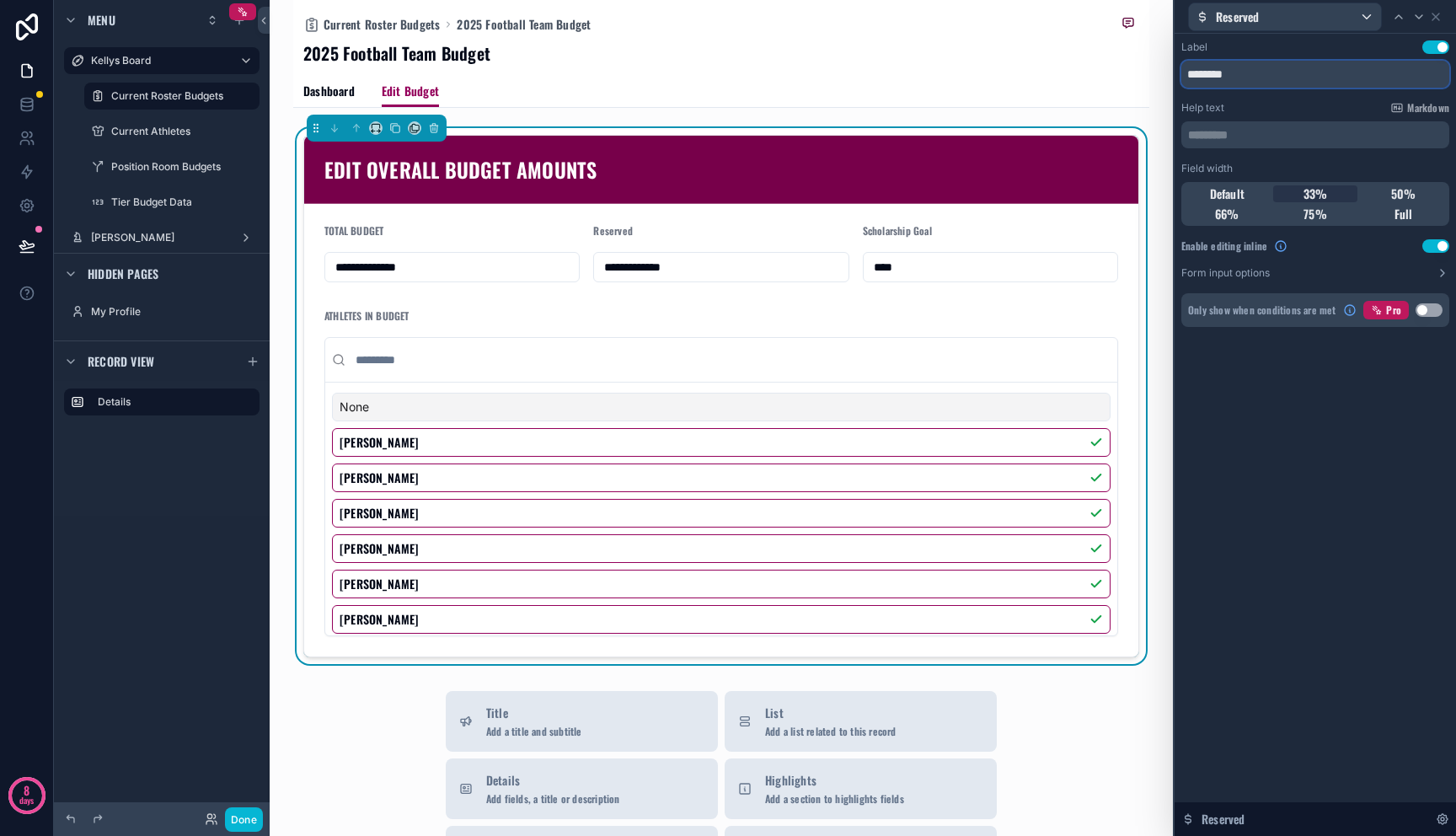
click at [1253, 82] on input "********" at bounding box center [1315, 74] width 268 height 27
drag, startPoint x: 1178, startPoint y: 66, endPoint x: 1134, endPoint y: 51, distance: 46.5
click at [1149, 57] on div "**********" at bounding box center [728, 418] width 1456 height 836
type input "********"
click at [1433, 14] on icon at bounding box center [1436, 16] width 13 height 13
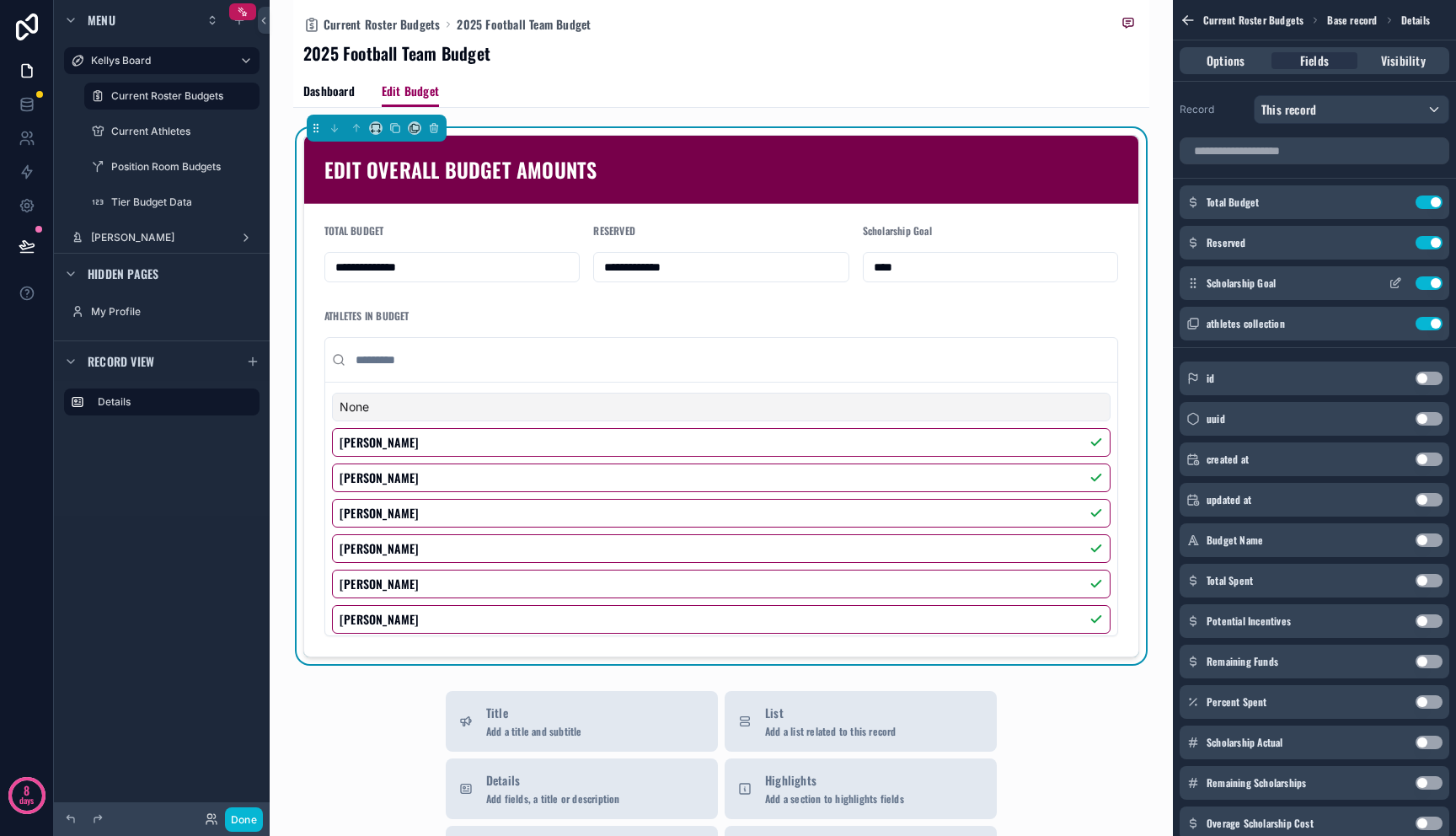
click at [1394, 283] on icon "scrollable content" at bounding box center [1397, 282] width 7 height 7
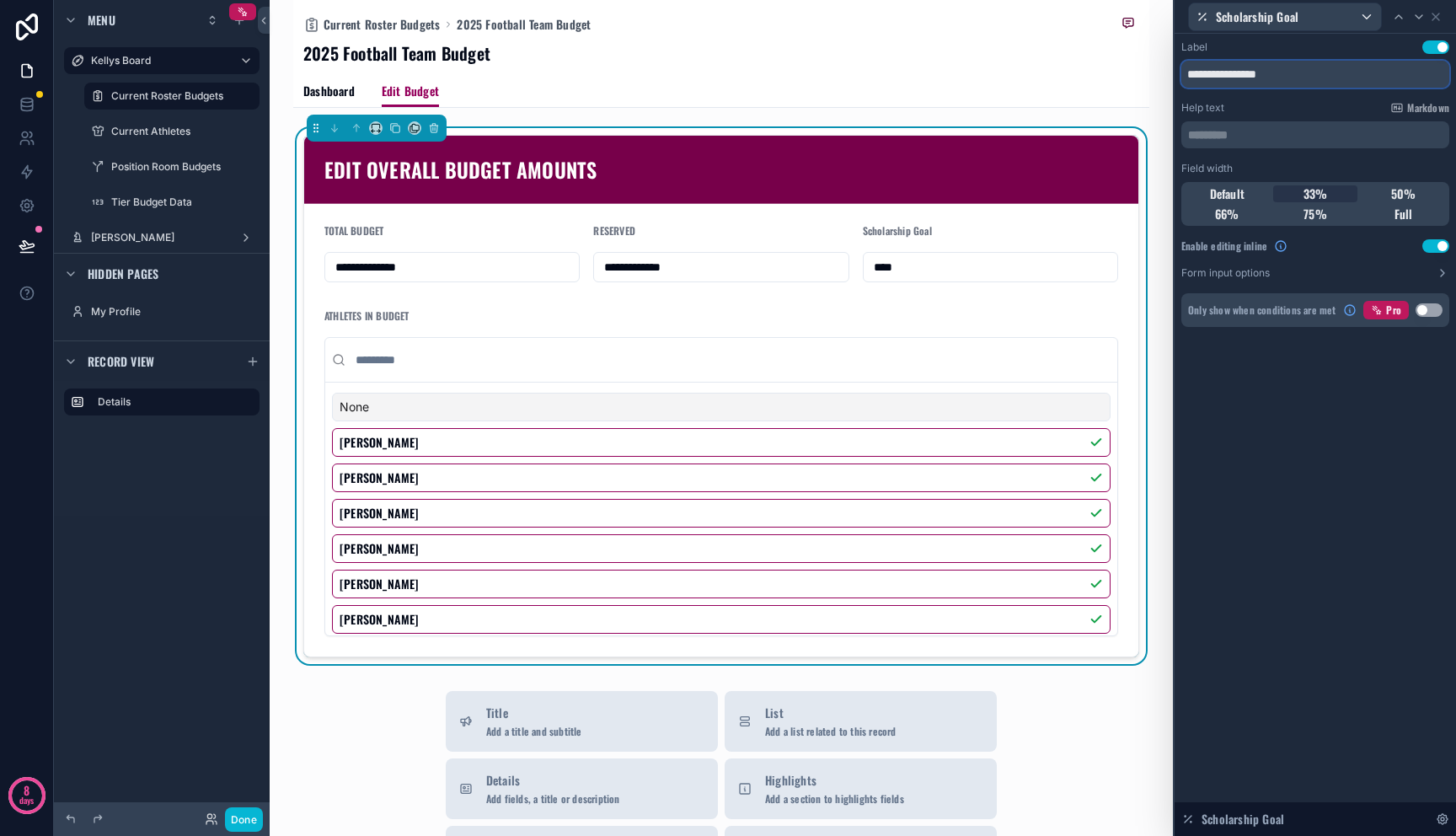
drag, startPoint x: 1307, startPoint y: 71, endPoint x: 1154, endPoint y: 64, distance: 153.2
click at [1154, 64] on div "**********" at bounding box center [728, 418] width 1456 height 836
type input "**********"
click at [1436, 20] on icon at bounding box center [1436, 16] width 13 height 13
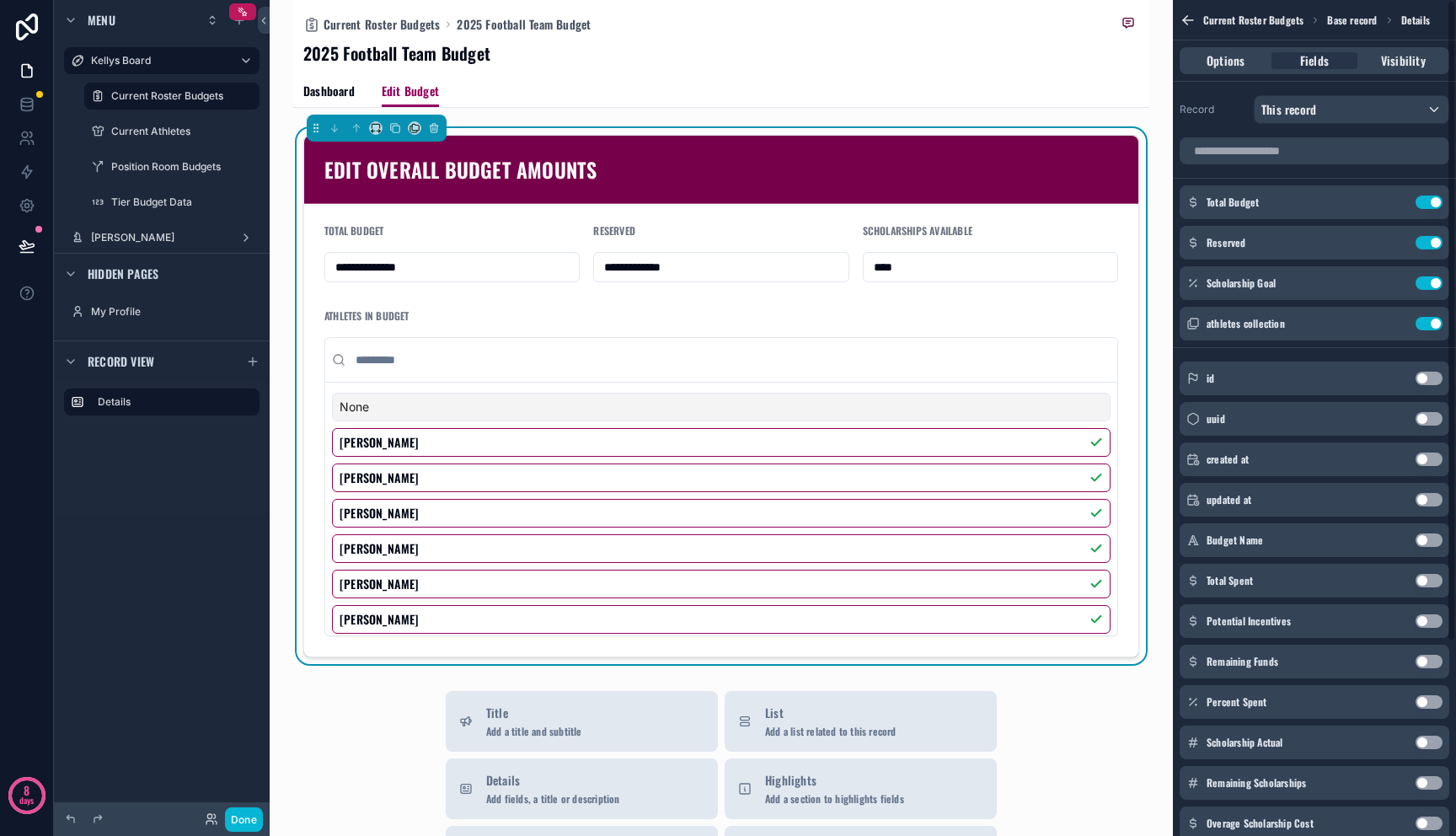
click at [1021, 85] on div "Dashboard Edit Budget" at bounding box center [721, 91] width 836 height 32
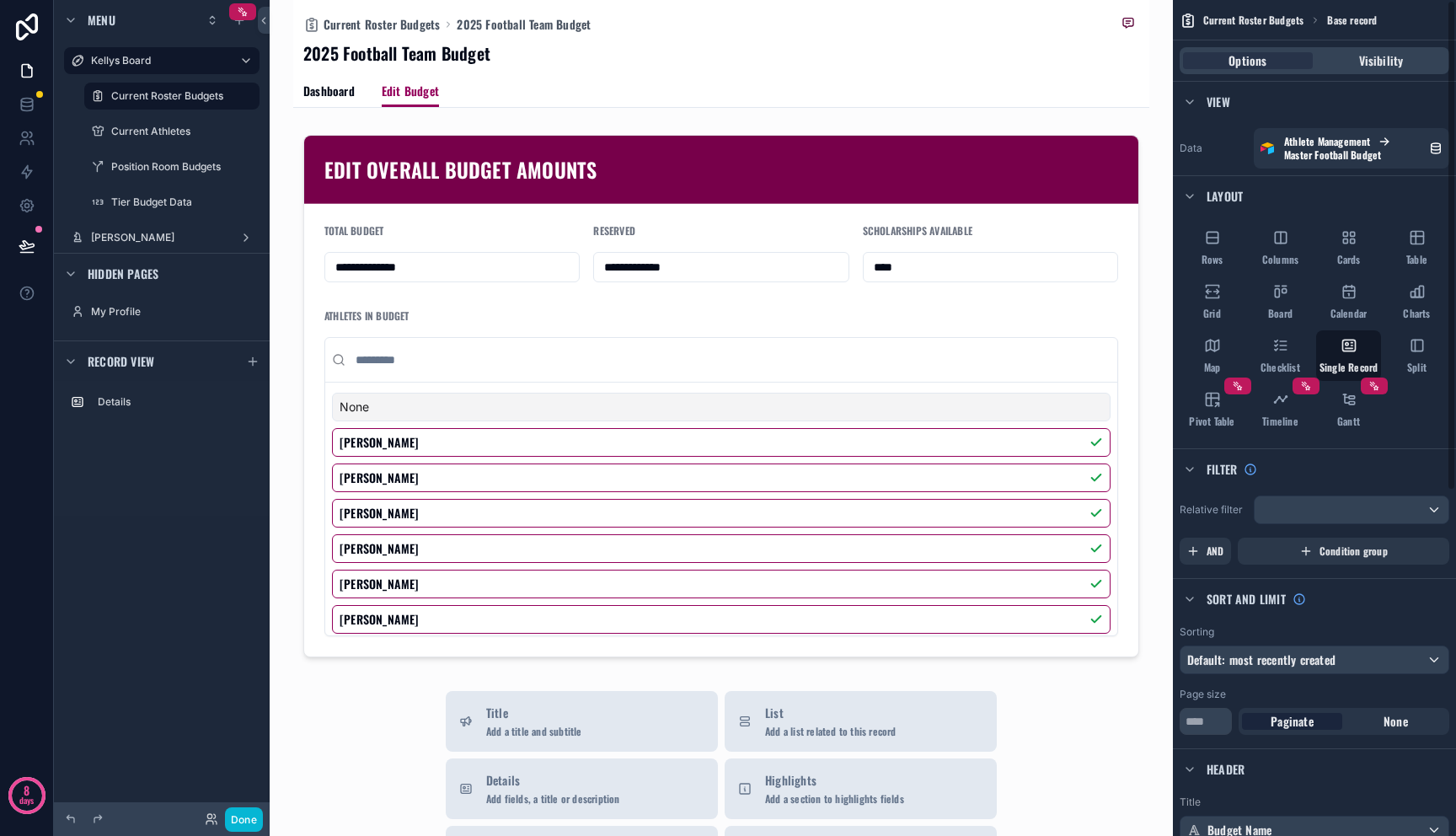
click at [1249, 25] on span "Current Roster Budgets" at bounding box center [1253, 20] width 100 height 13
click at [241, 813] on button "Done" at bounding box center [244, 819] width 38 height 24
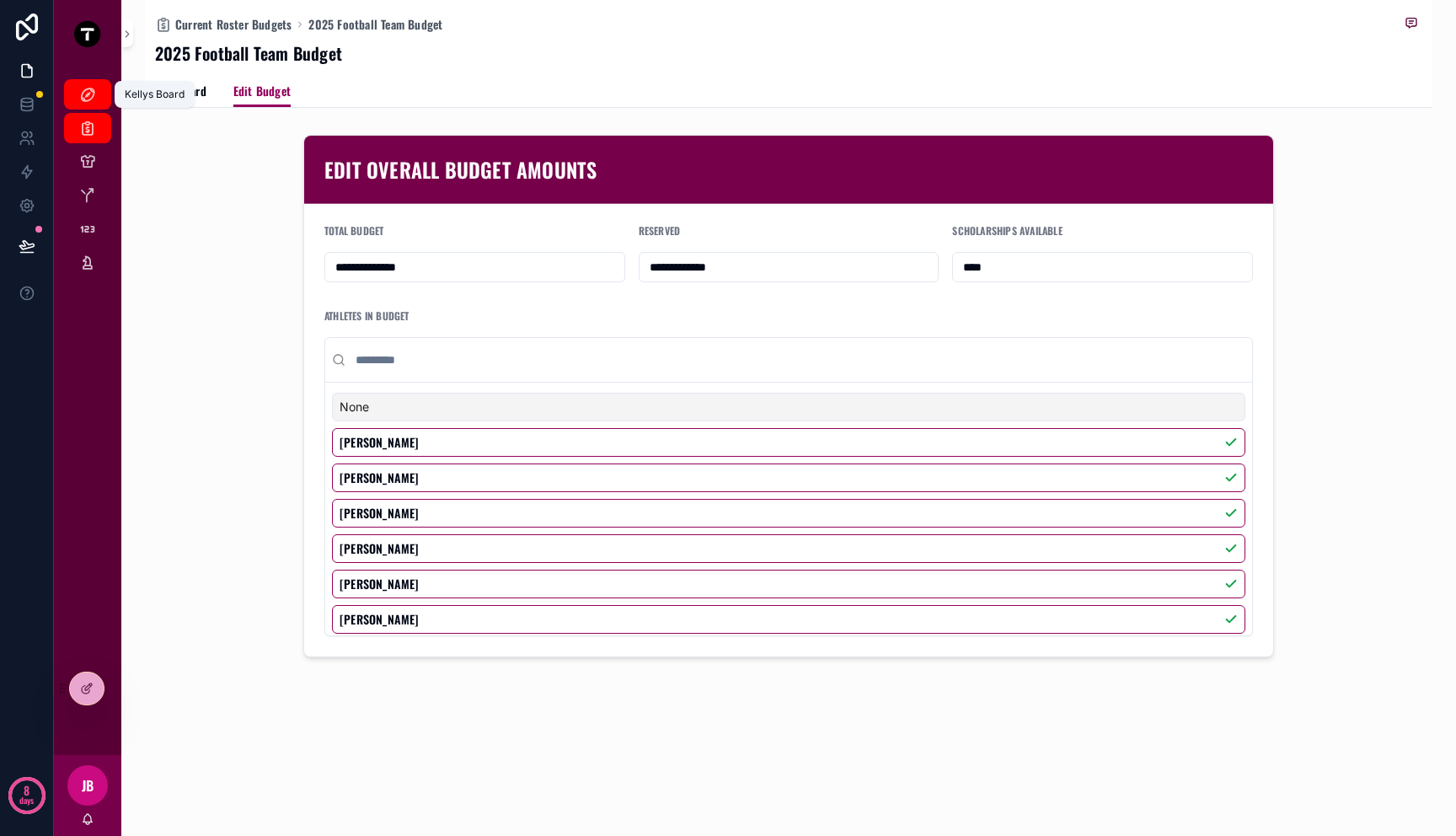
click at [99, 98] on div "Kellys Board" at bounding box center [87, 94] width 27 height 27
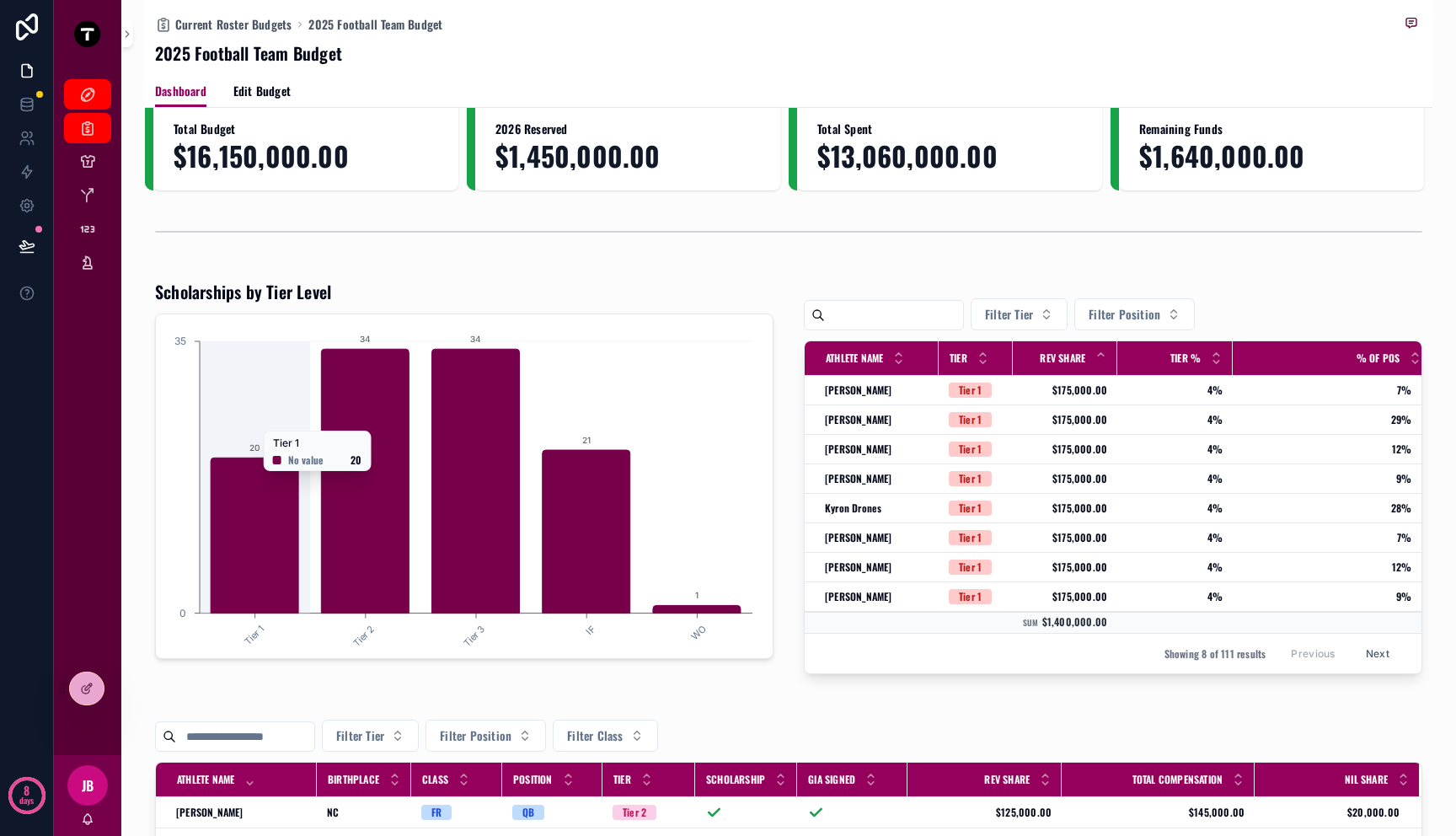
scroll to position [33, 0]
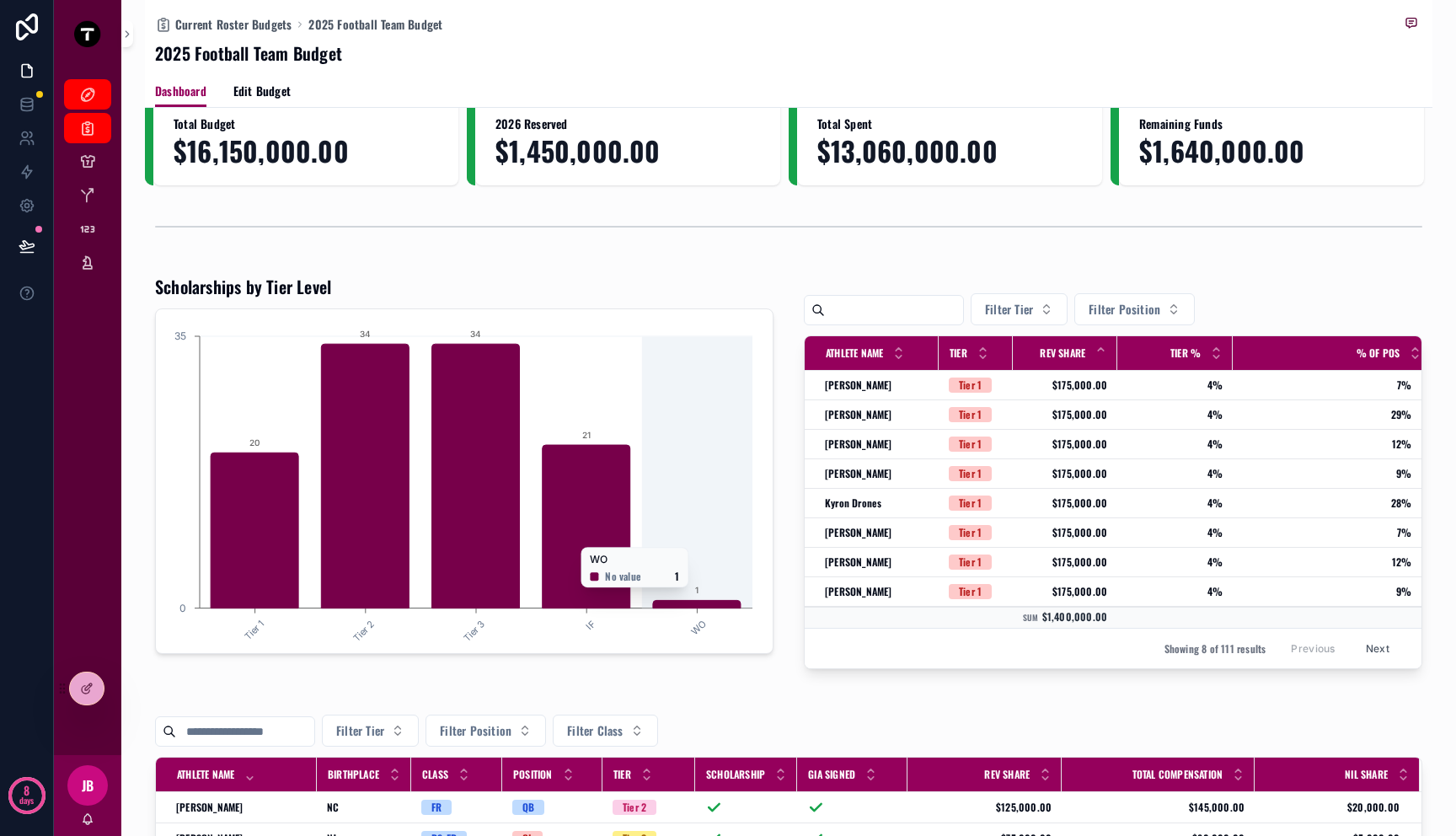
click at [674, 540] on icon "Tier 1 Tier 2 Tier 3 IF WO 0 35 20 34 34 21 1" at bounding box center [461, 481] width 590 height 324
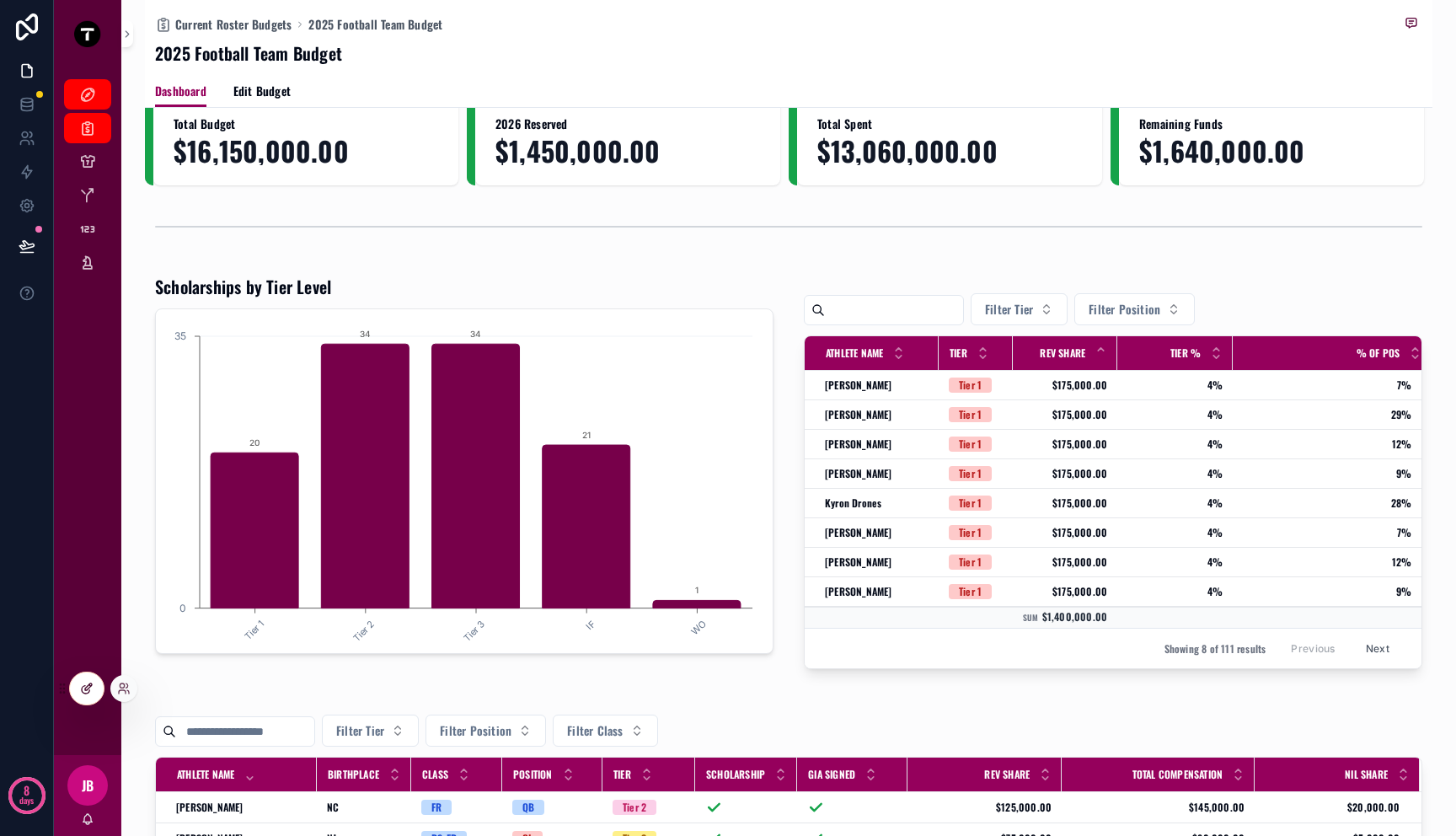
click at [76, 693] on div at bounding box center [87, 688] width 34 height 32
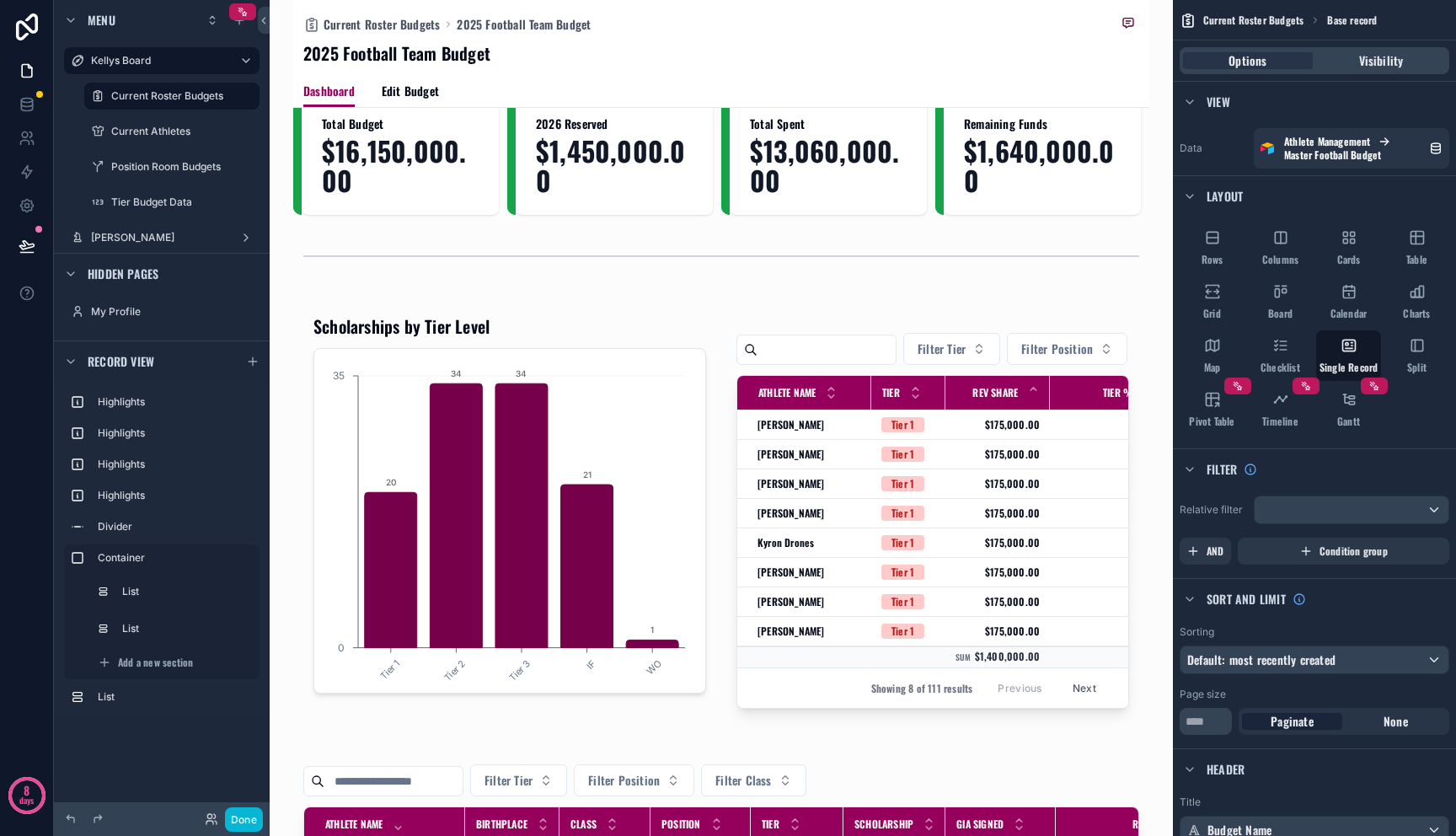
click at [479, 502] on div "scrollable content" at bounding box center [721, 512] width 856 height 429
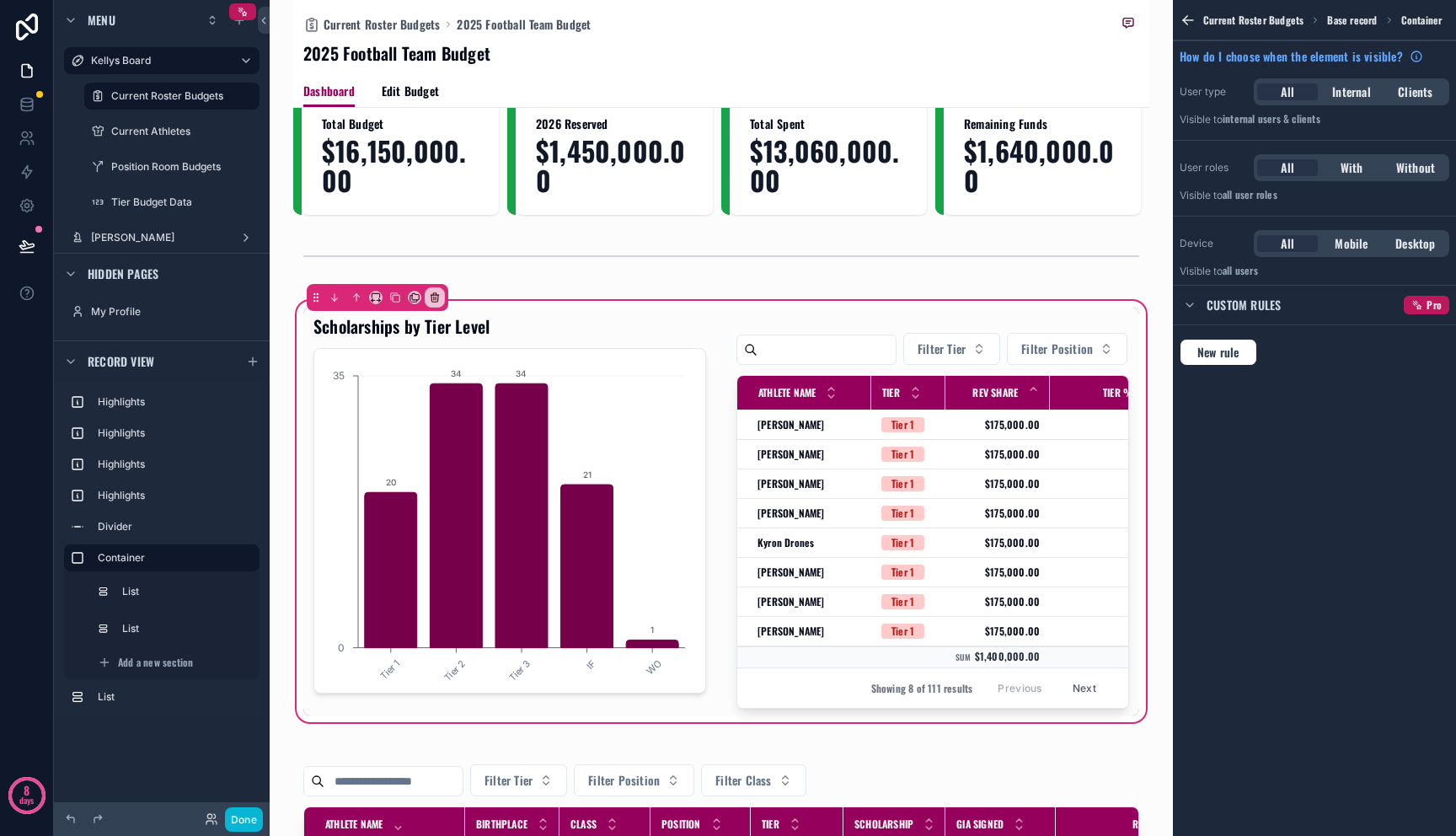
click at [479, 502] on div "scrollable content" at bounding box center [509, 511] width 412 height 408
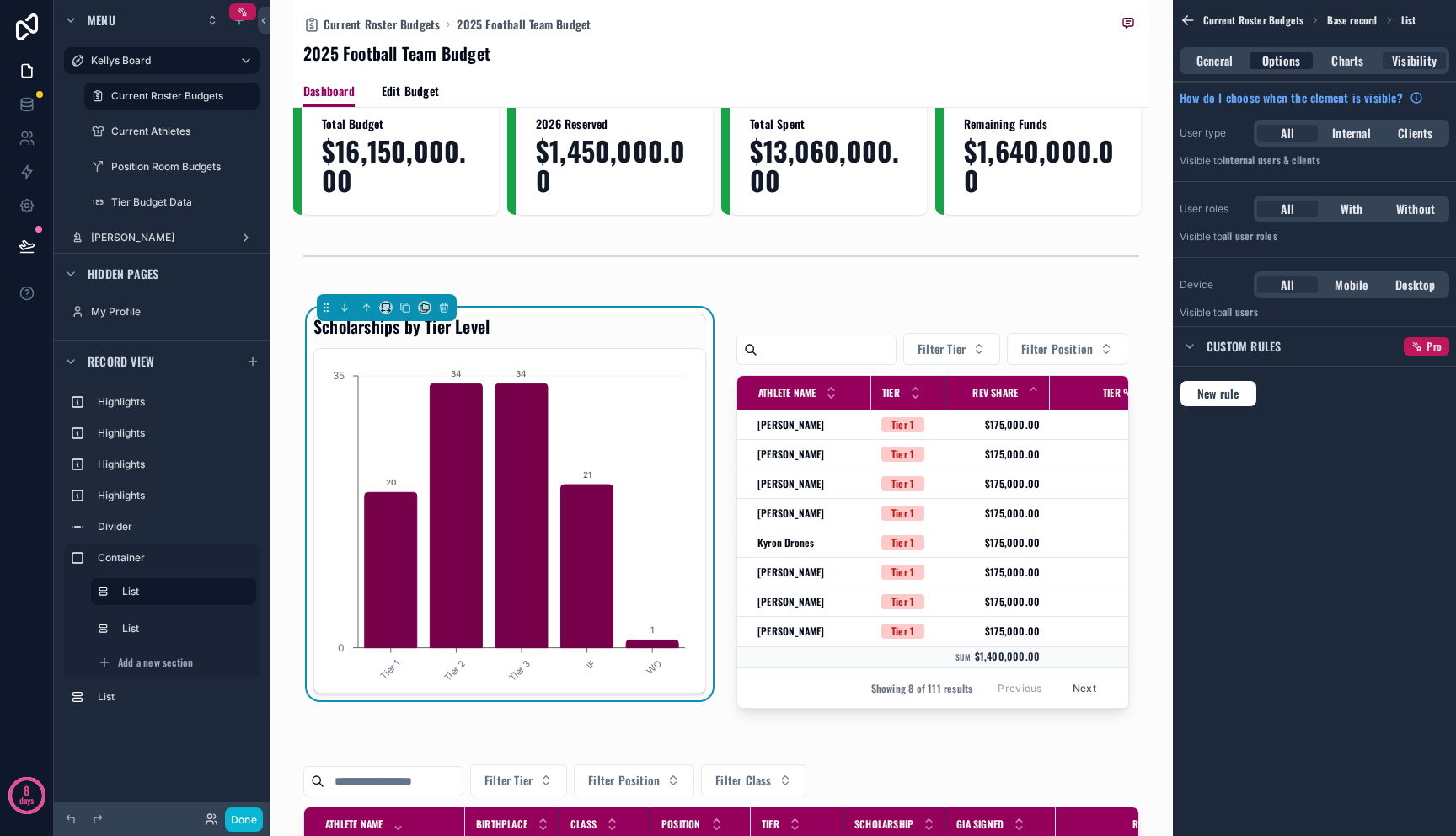
click at [1289, 67] on span "Options" at bounding box center [1281, 60] width 38 height 17
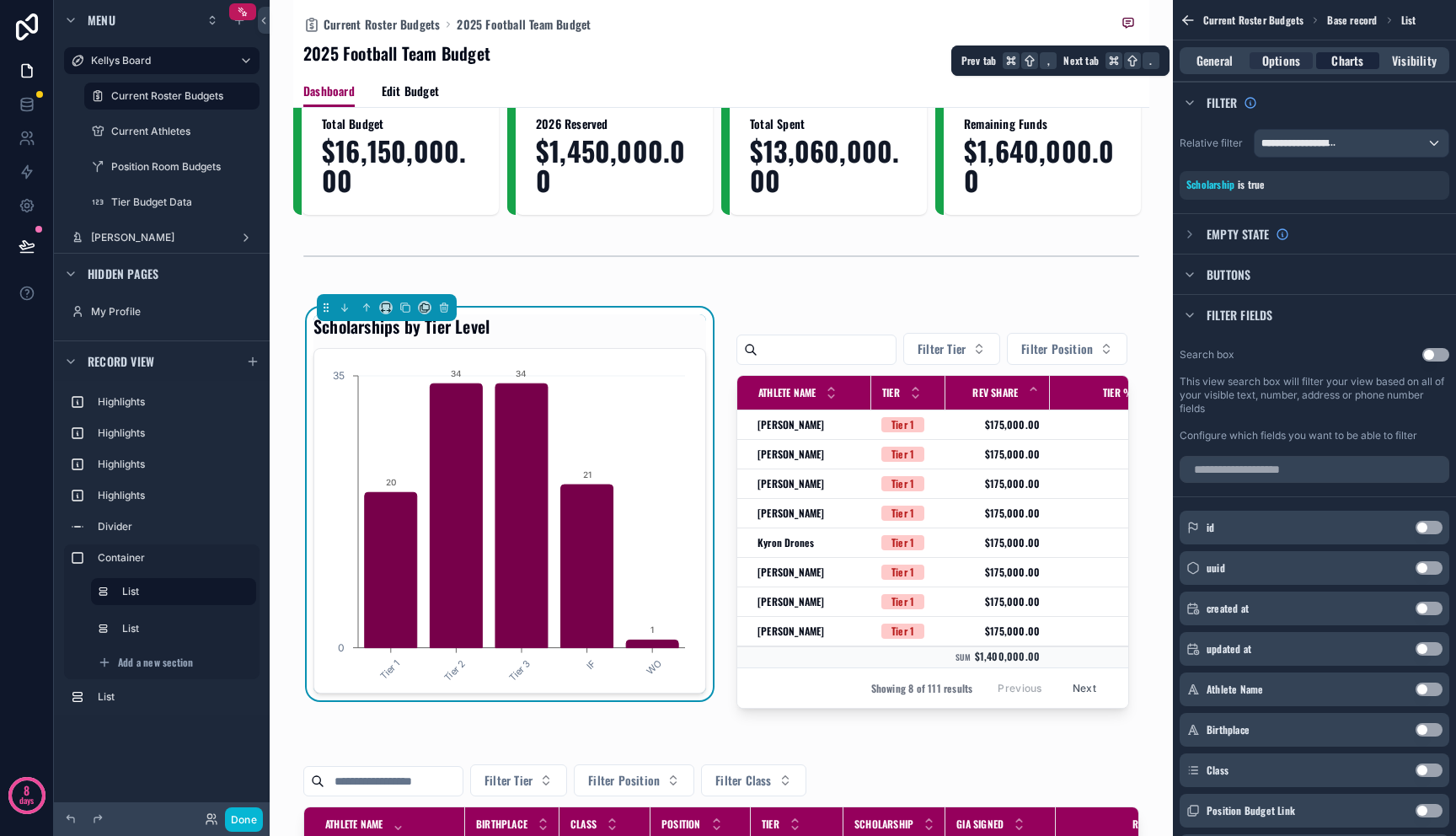
click at [1338, 61] on span "Charts" at bounding box center [1348, 60] width 32 height 17
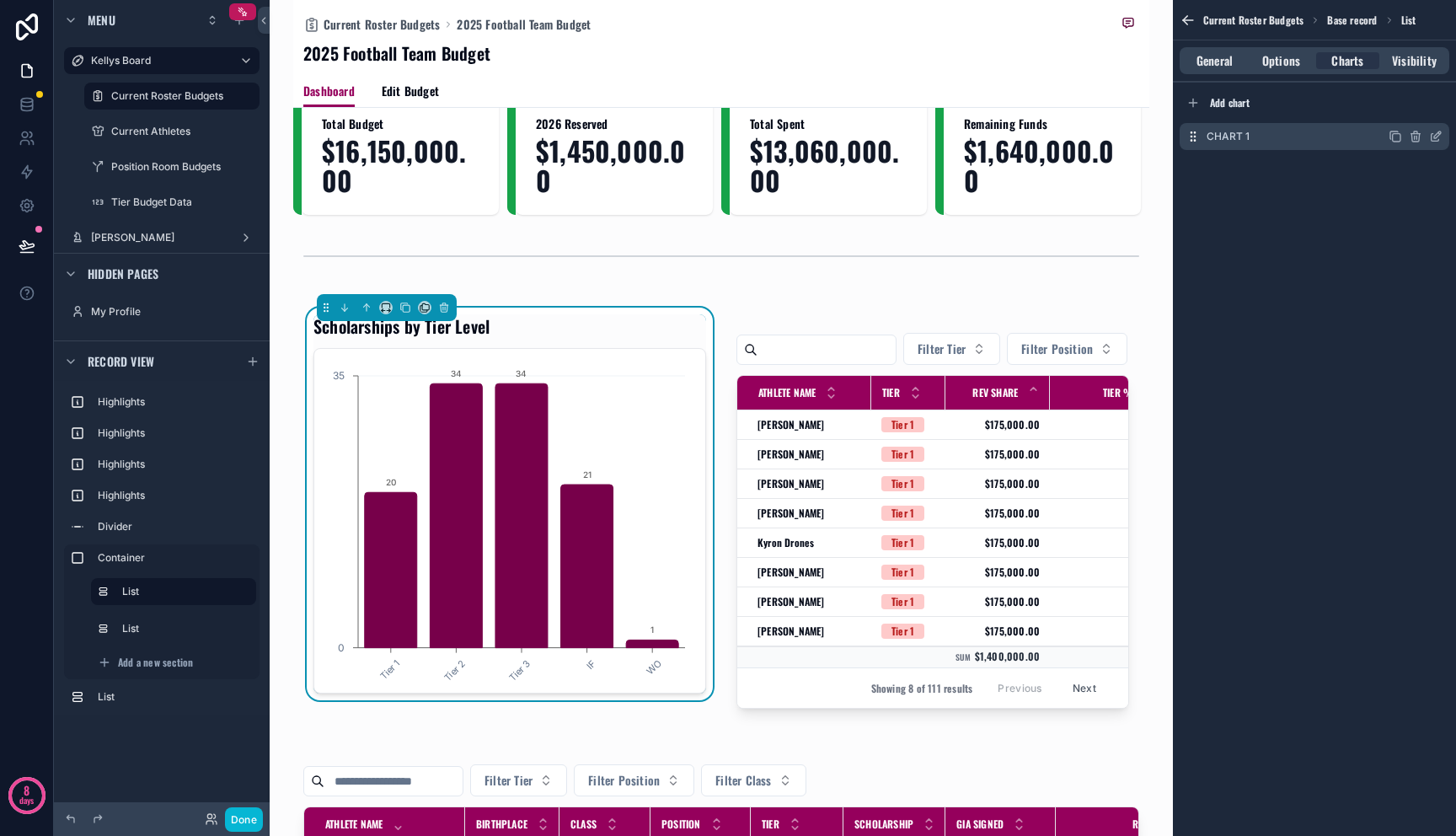
click at [1434, 138] on icon "scrollable content" at bounding box center [1437, 135] width 7 height 7
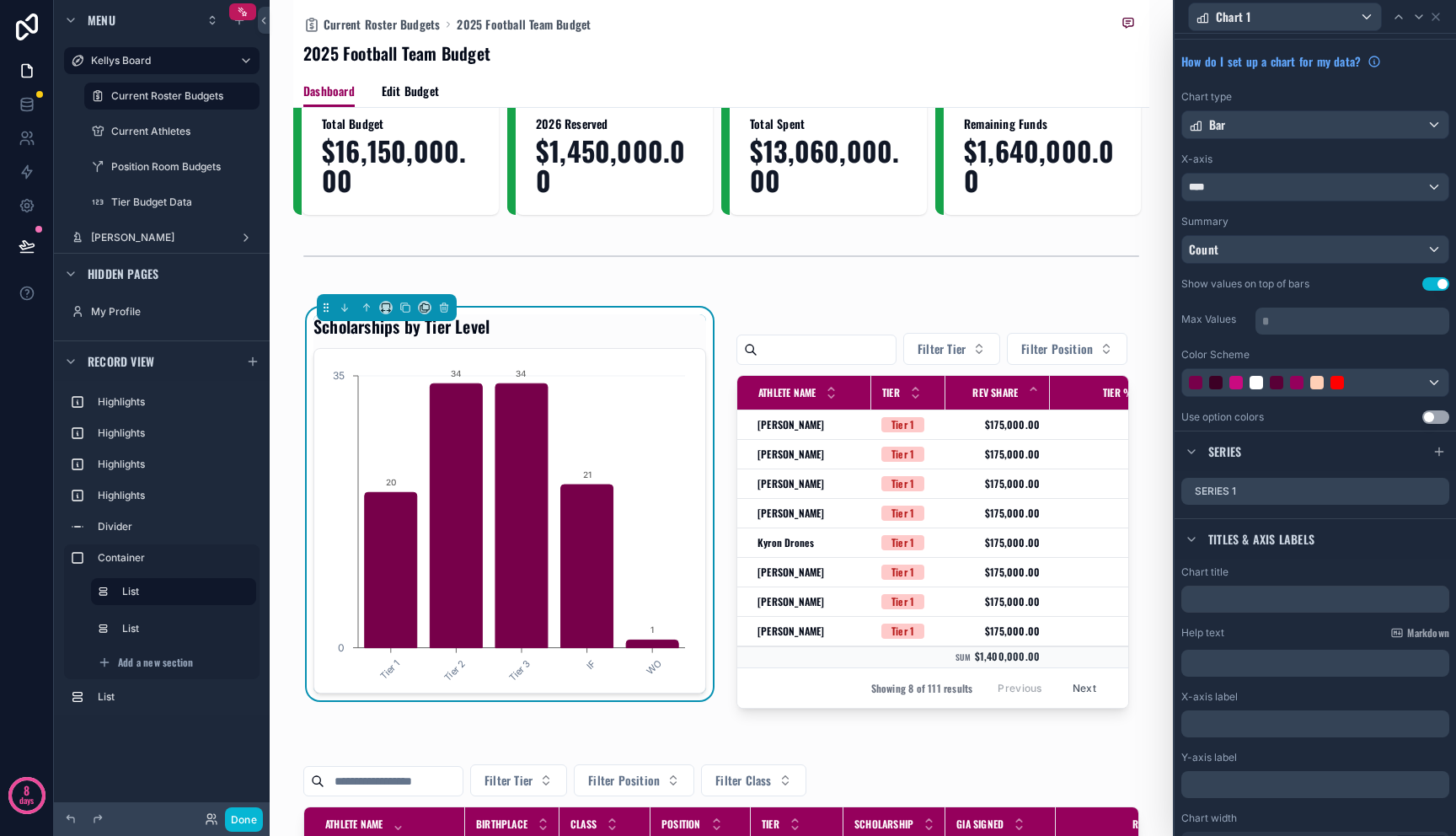
scroll to position [61, 0]
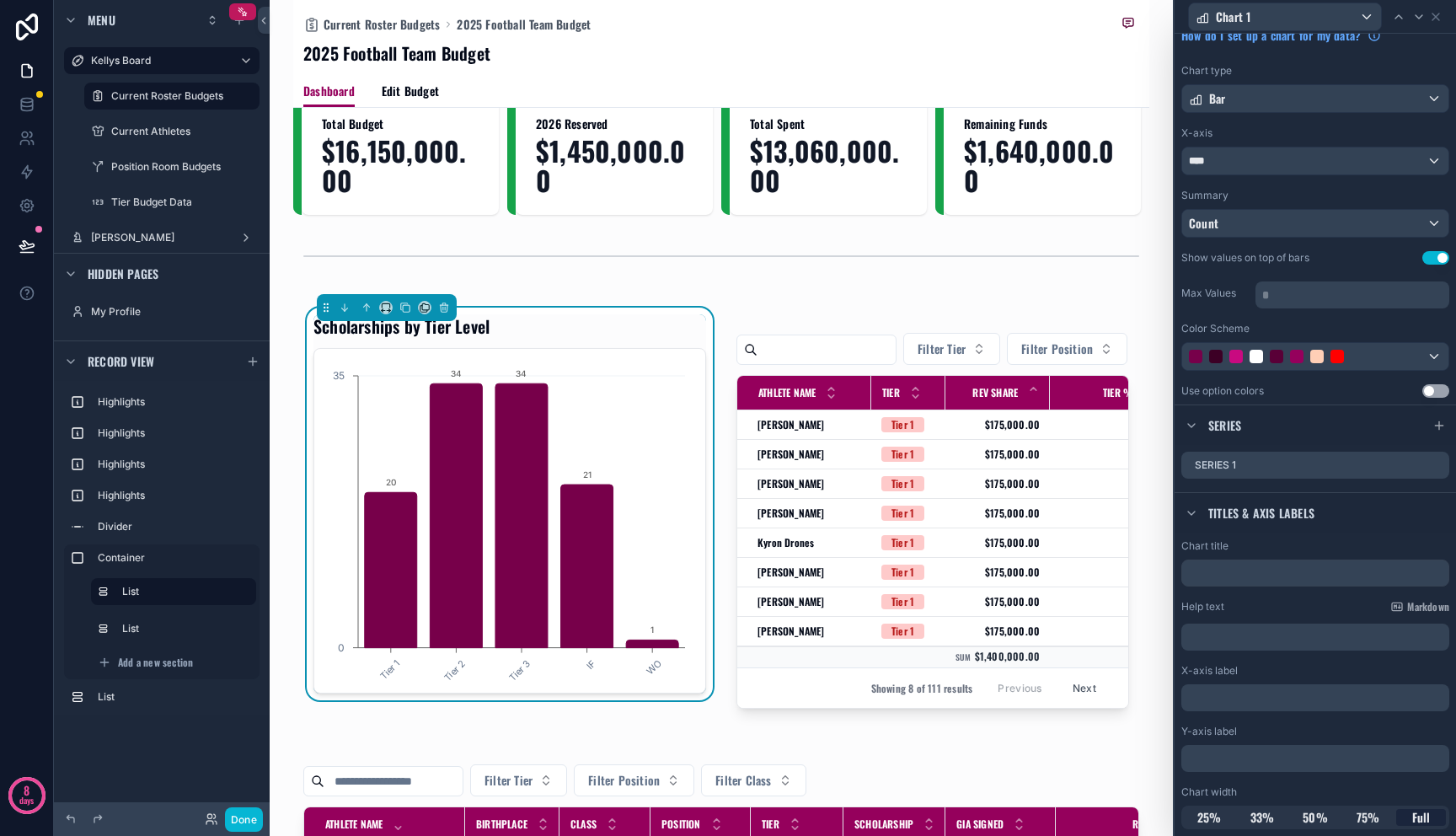
click at [1303, 645] on p "﻿" at bounding box center [1316, 637] width 258 height 17
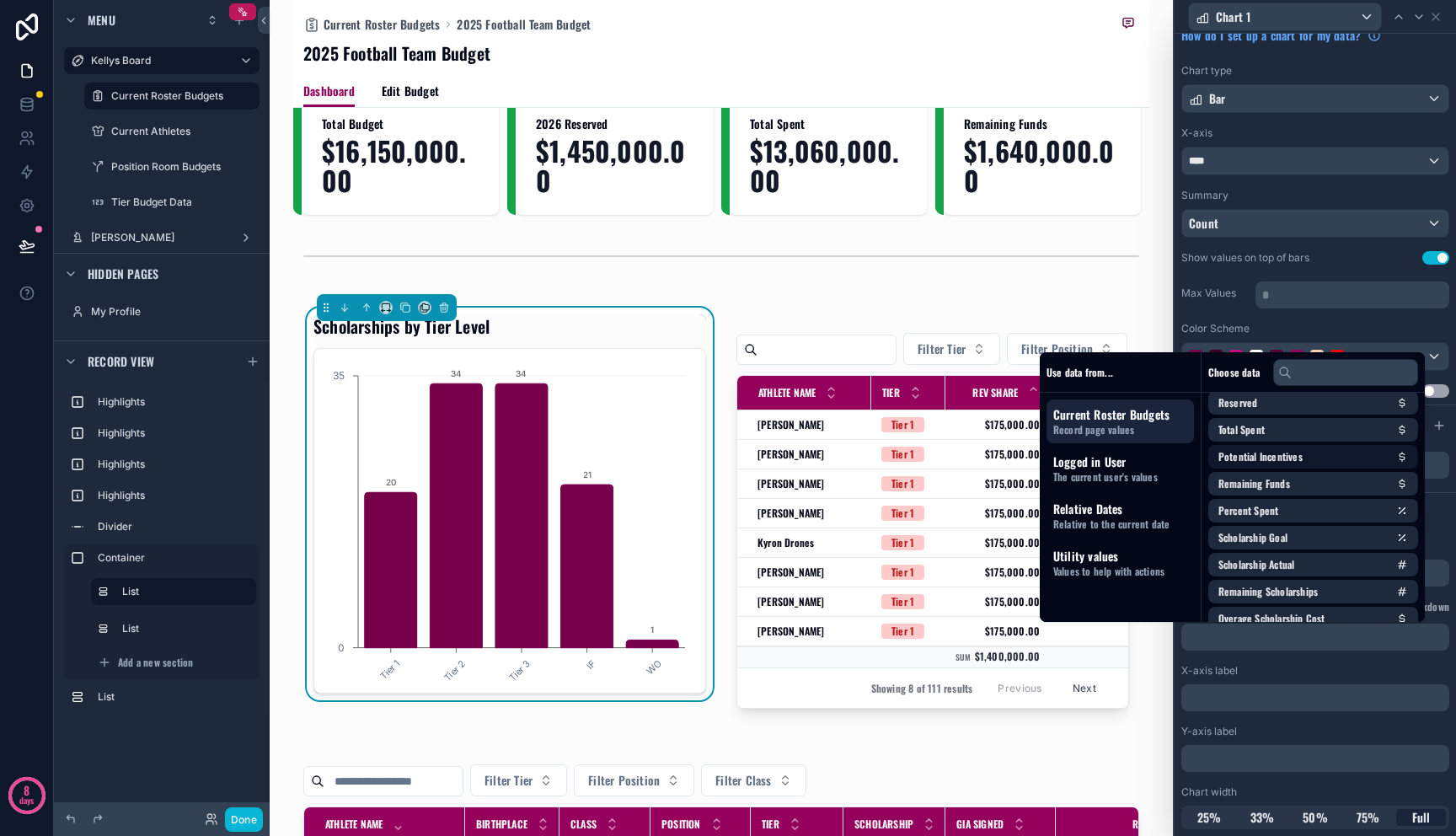
scroll to position [92, 0]
click at [1309, 558] on li "Scholarship Actual" at bounding box center [1313, 562] width 210 height 24
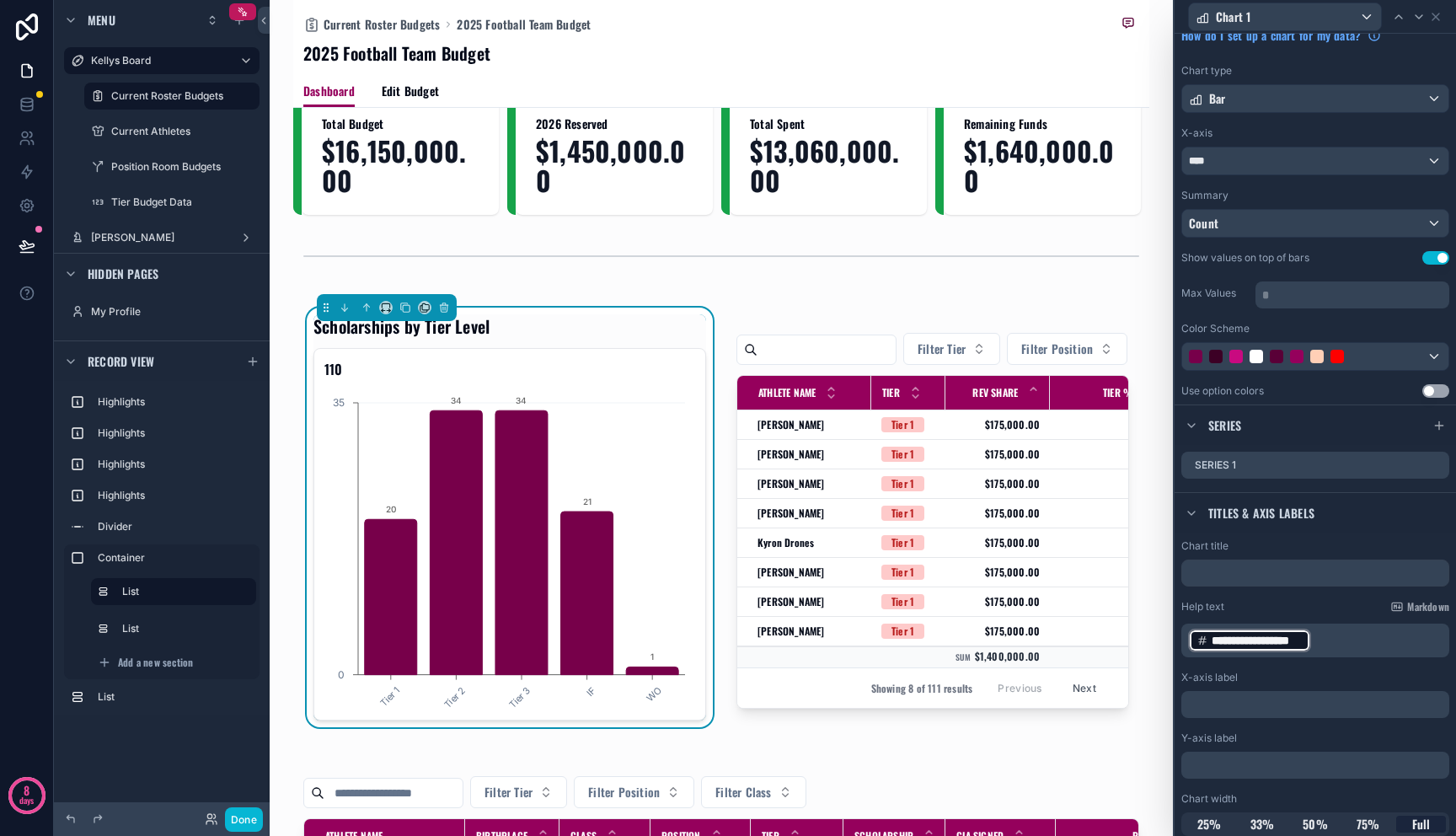
click at [1342, 640] on p "**********" at bounding box center [1316, 640] width 258 height 27
click at [1230, 692] on div "﻿" at bounding box center [1315, 704] width 268 height 27
drag, startPoint x: 1262, startPoint y: 635, endPoint x: 1141, endPoint y: 633, distance: 121.0
click at [1143, 633] on div "**********" at bounding box center [728, 418] width 1456 height 836
click at [1321, 645] on p "**********" at bounding box center [1316, 640] width 258 height 27
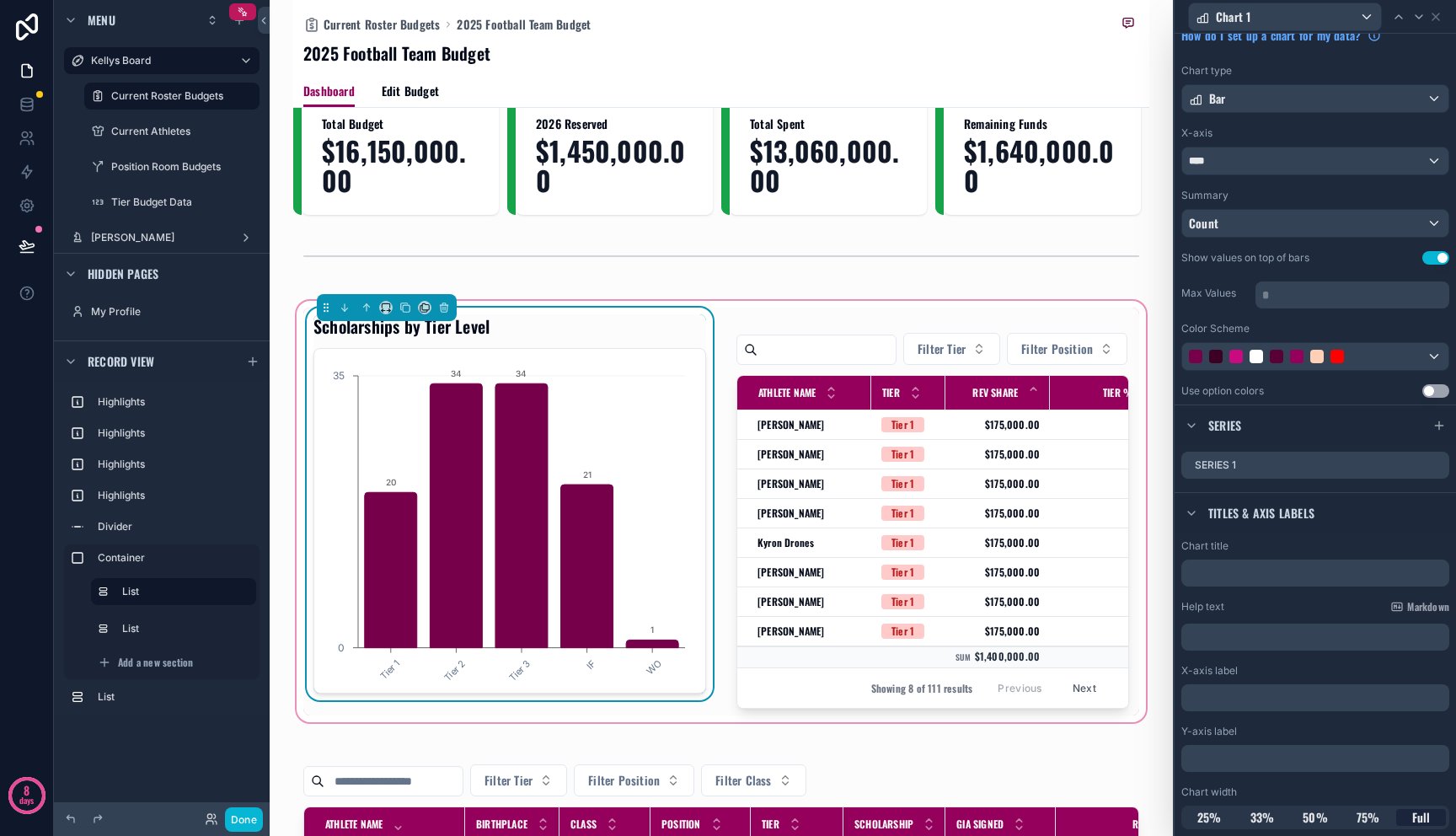
click at [700, 716] on div "Scholarships by Tier Level Tier 1 Tier 2 Tier 3 IF WO 0 35 20 34 34 21 1" at bounding box center [509, 511] width 412 height 408
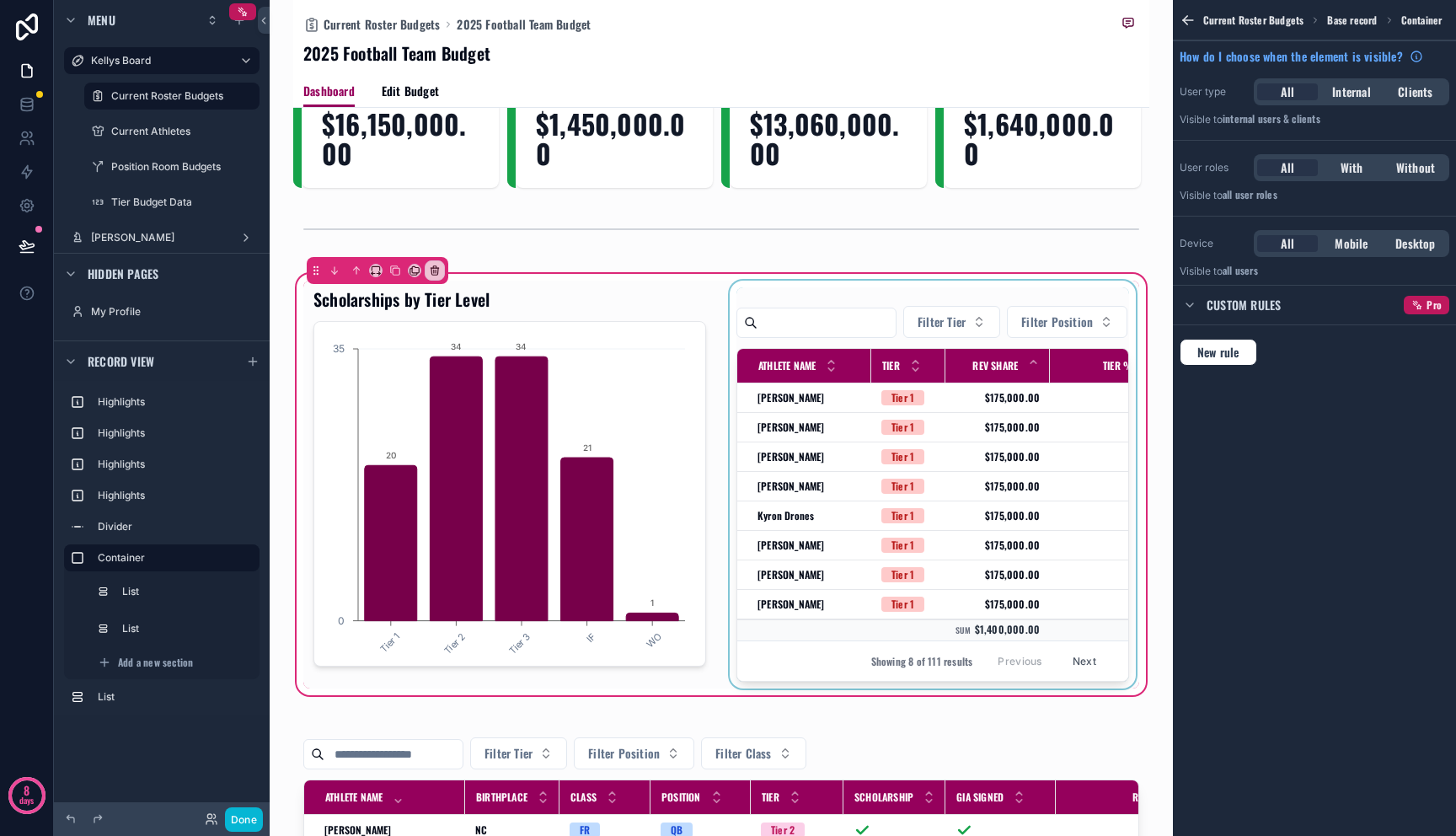
scroll to position [62, 0]
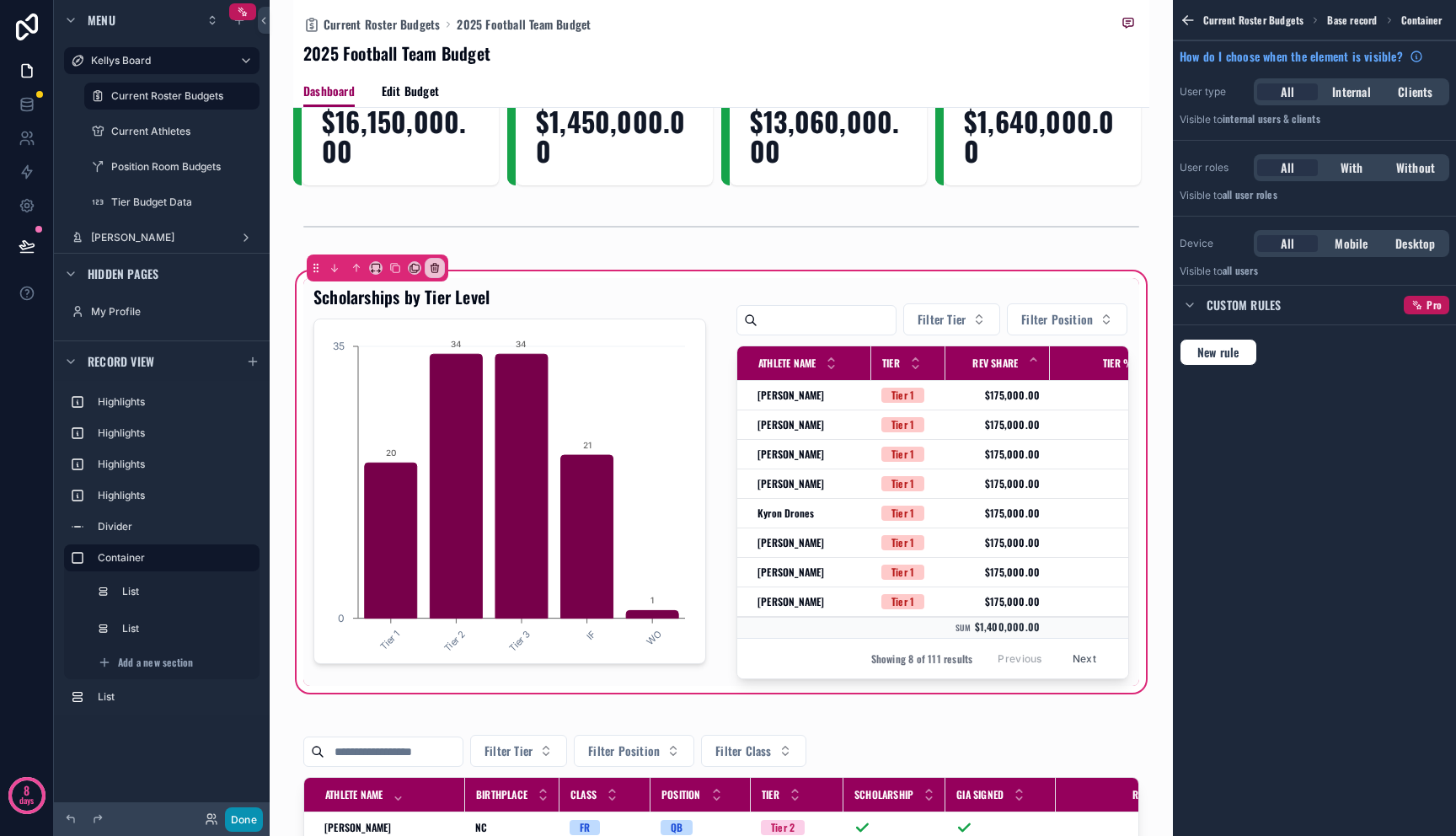
click at [243, 817] on button "Done" at bounding box center [244, 819] width 38 height 24
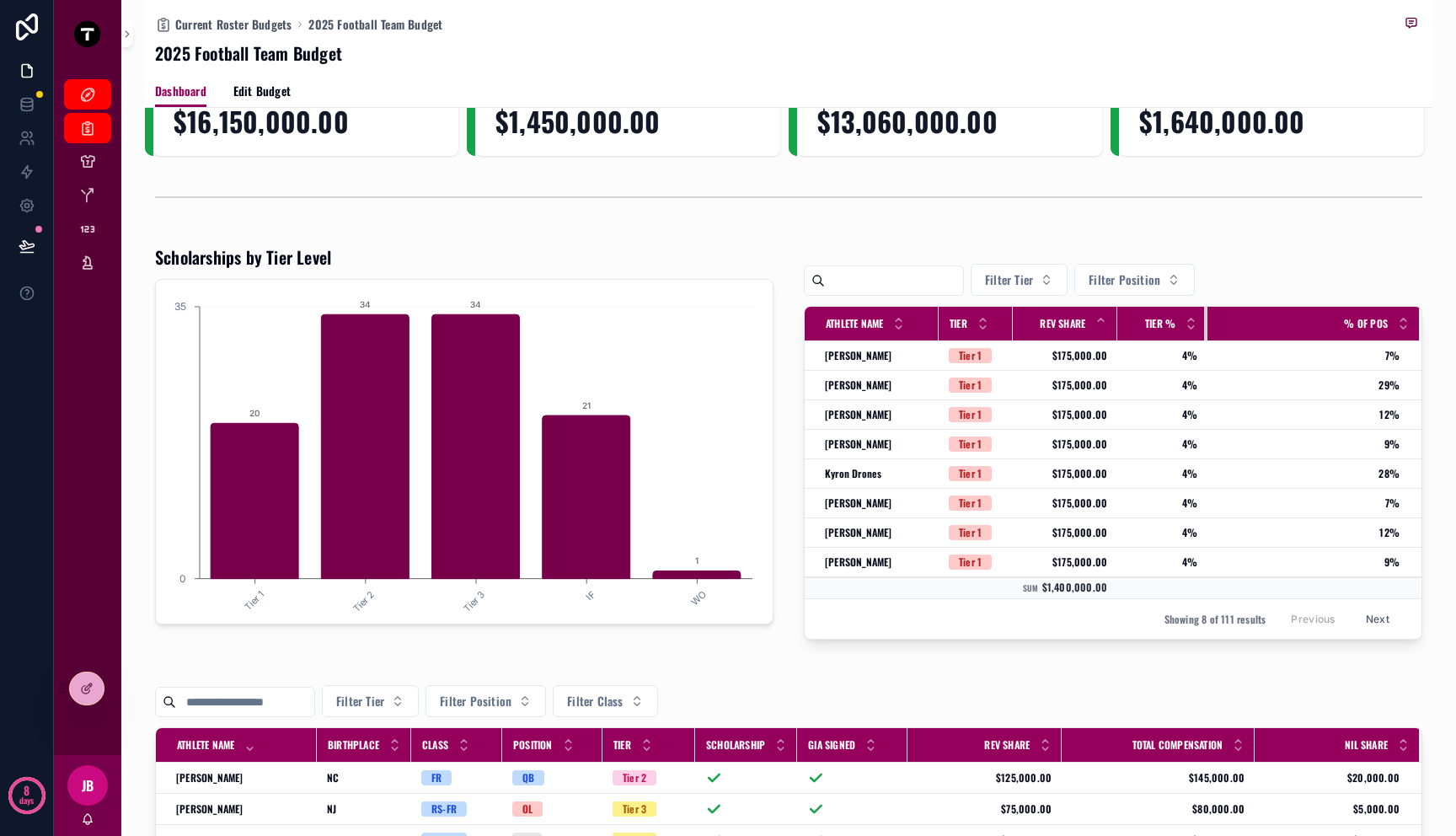
drag, startPoint x: 1220, startPoint y: 329, endPoint x: 1195, endPoint y: 332, distance: 25.2
click at [1204, 332] on div "scrollable content" at bounding box center [1207, 324] width 7 height 34
drag, startPoint x: 1103, startPoint y: 328, endPoint x: 1116, endPoint y: 331, distance: 13.3
click at [1123, 331] on div "scrollable content" at bounding box center [1126, 324] width 7 height 34
click at [1209, 333] on div "scrollable content" at bounding box center [1212, 324] width 7 height 34
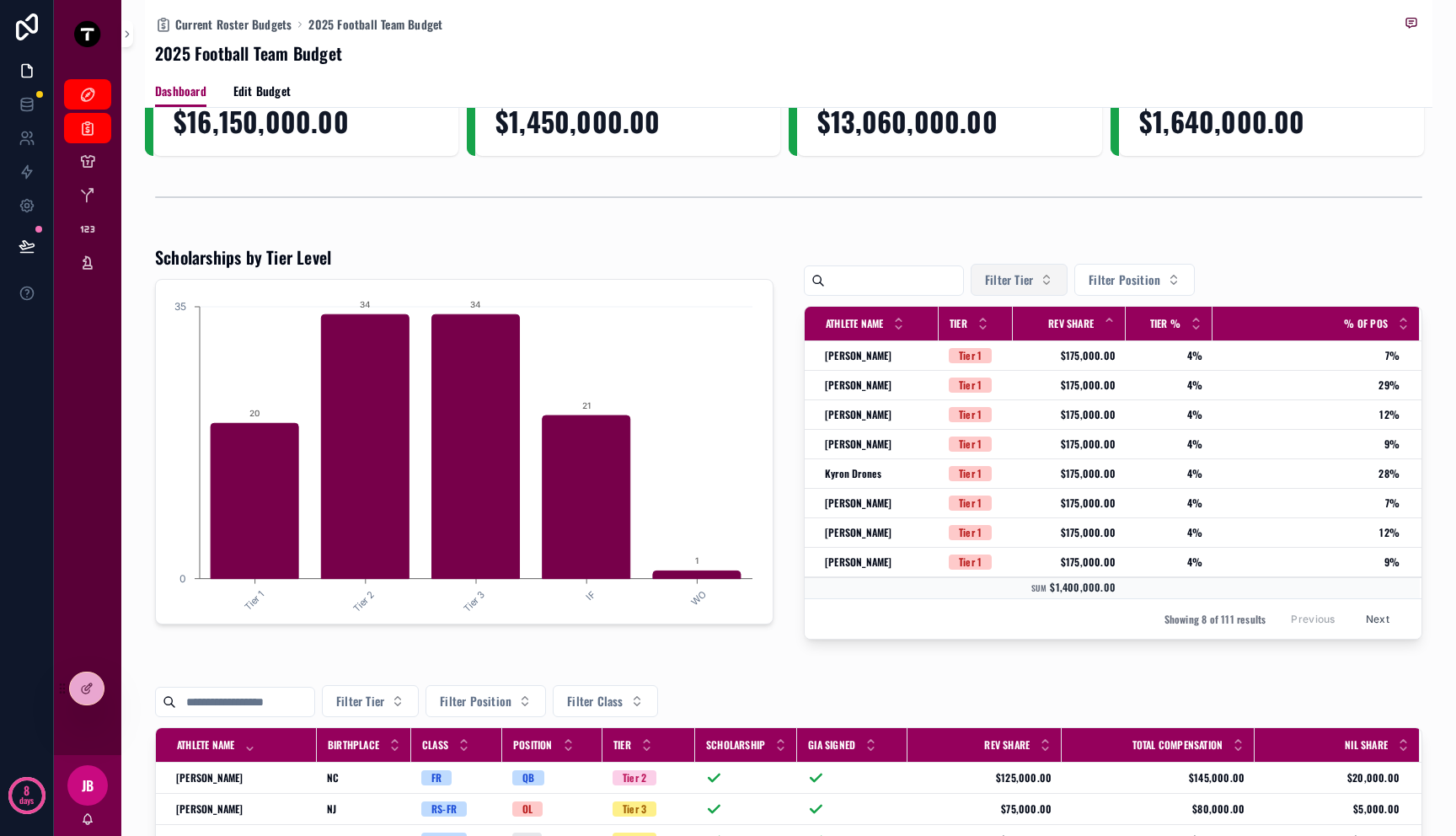
click at [1033, 284] on span "Filter Tier" at bounding box center [1009, 279] width 48 height 17
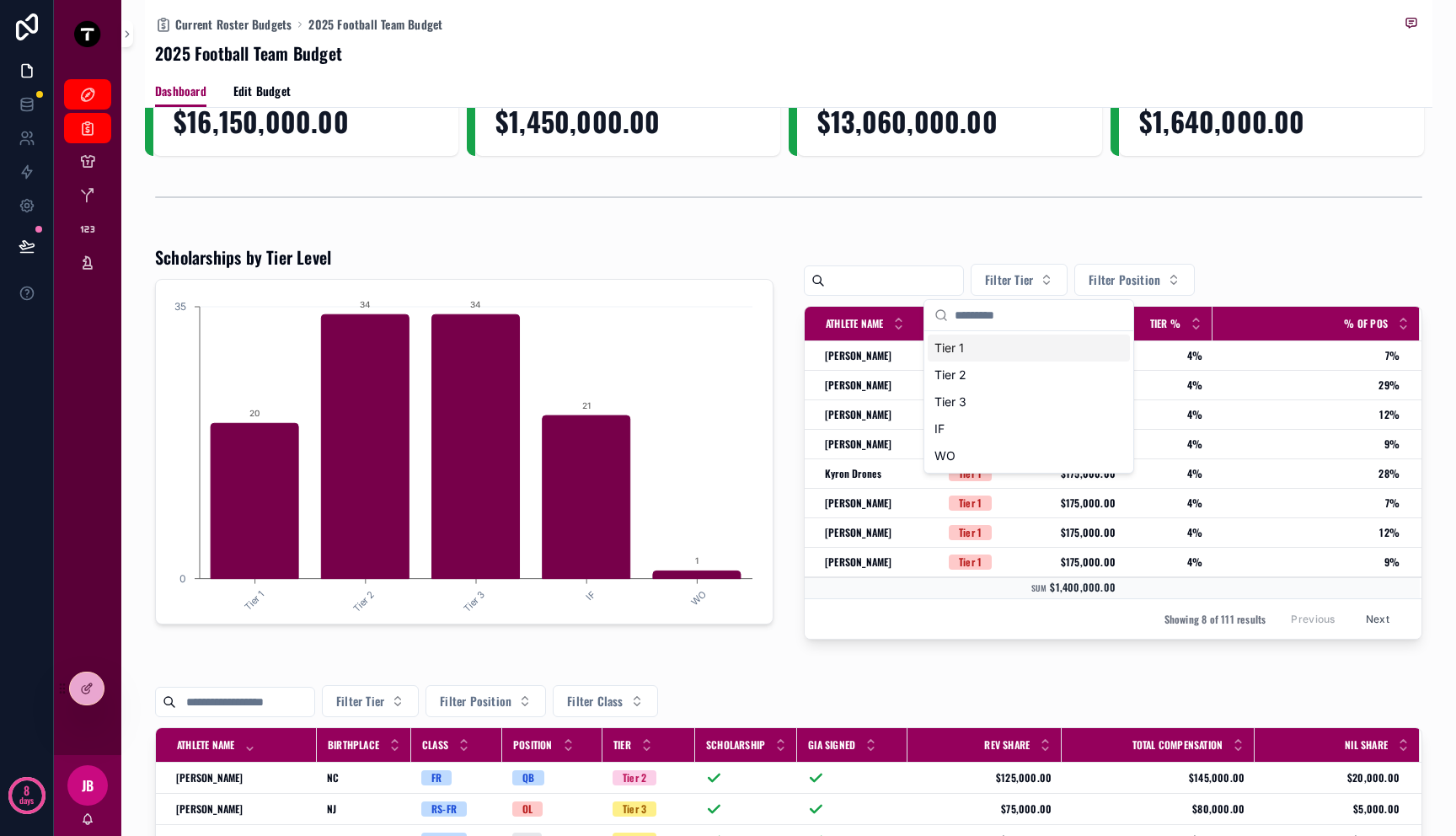
click at [989, 348] on div "Tier 1" at bounding box center [1028, 348] width 202 height 27
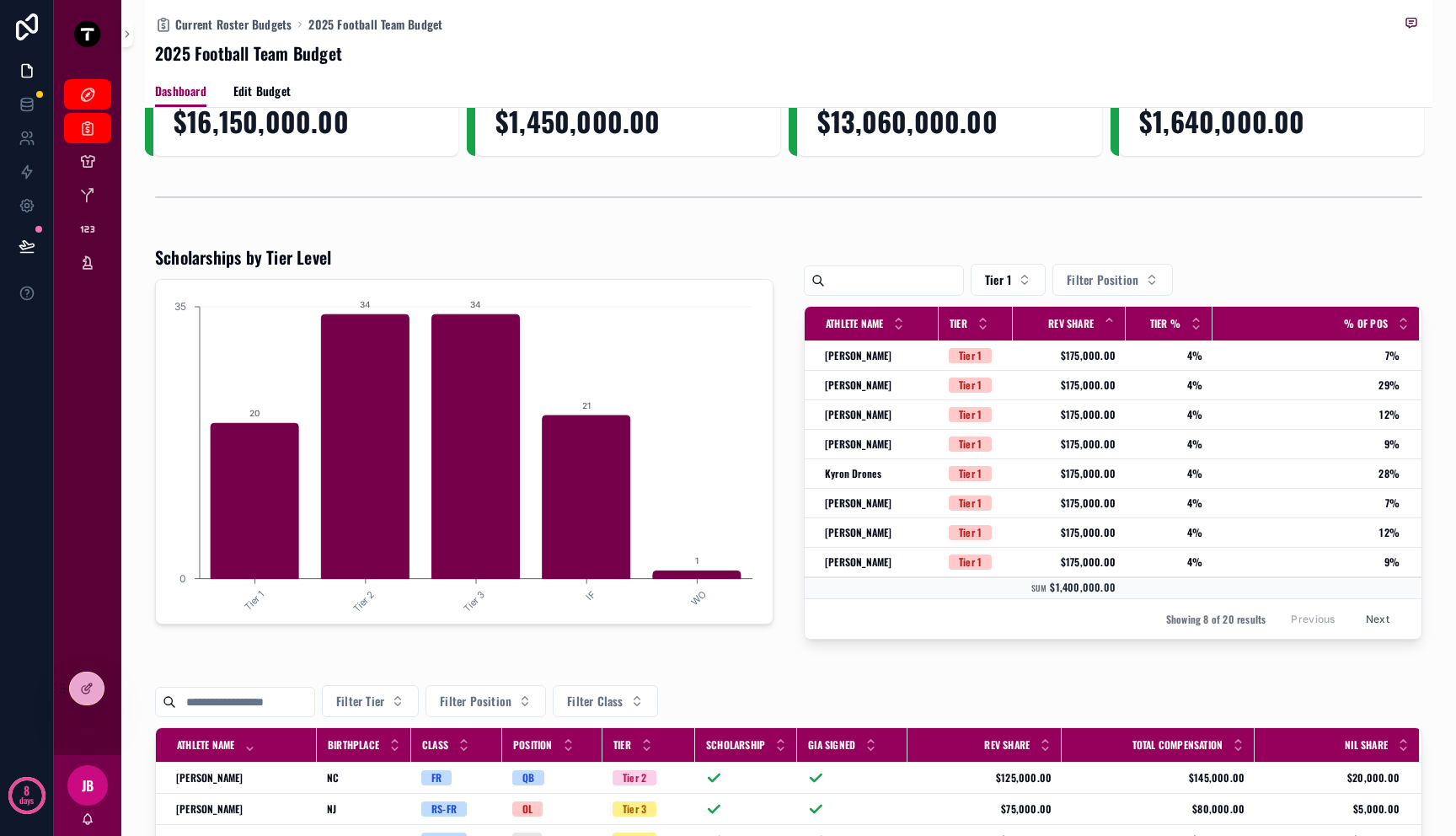
click at [1357, 620] on button "Next" at bounding box center [1377, 618] width 47 height 26
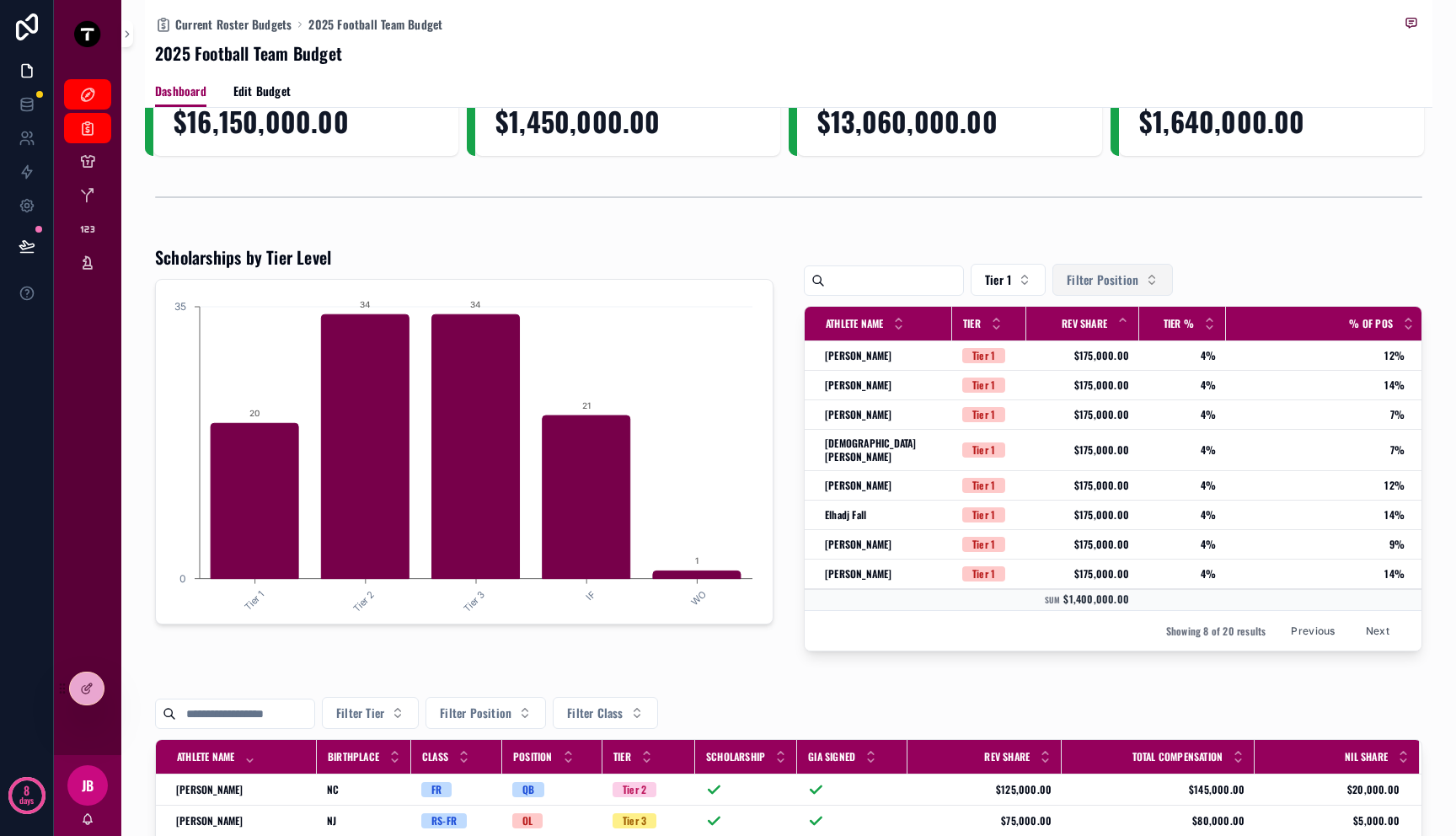
click at [1103, 279] on span "Filter Position" at bounding box center [1102, 279] width 72 height 17
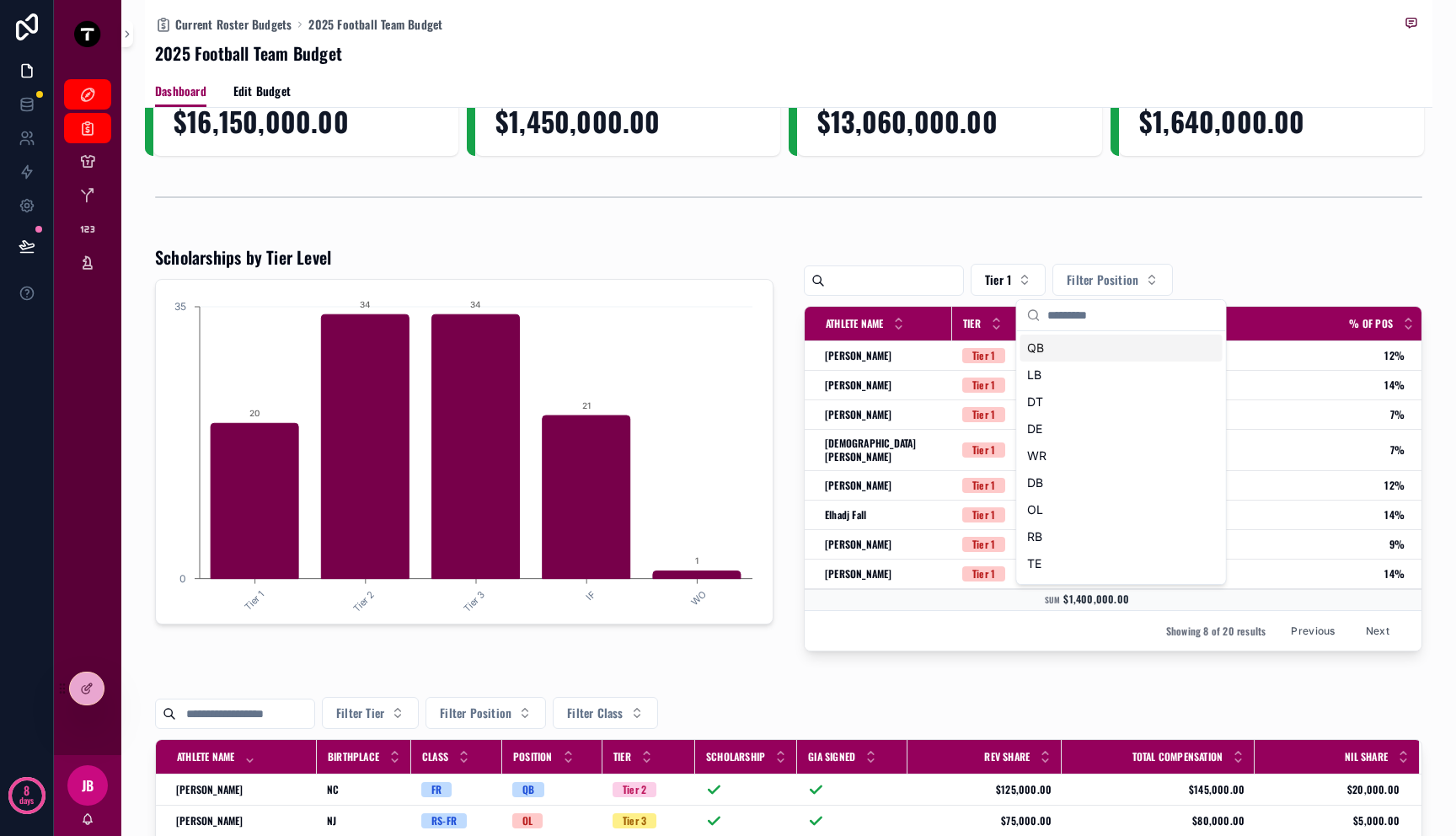
click at [1088, 359] on div "QB" at bounding box center [1121, 348] width 202 height 27
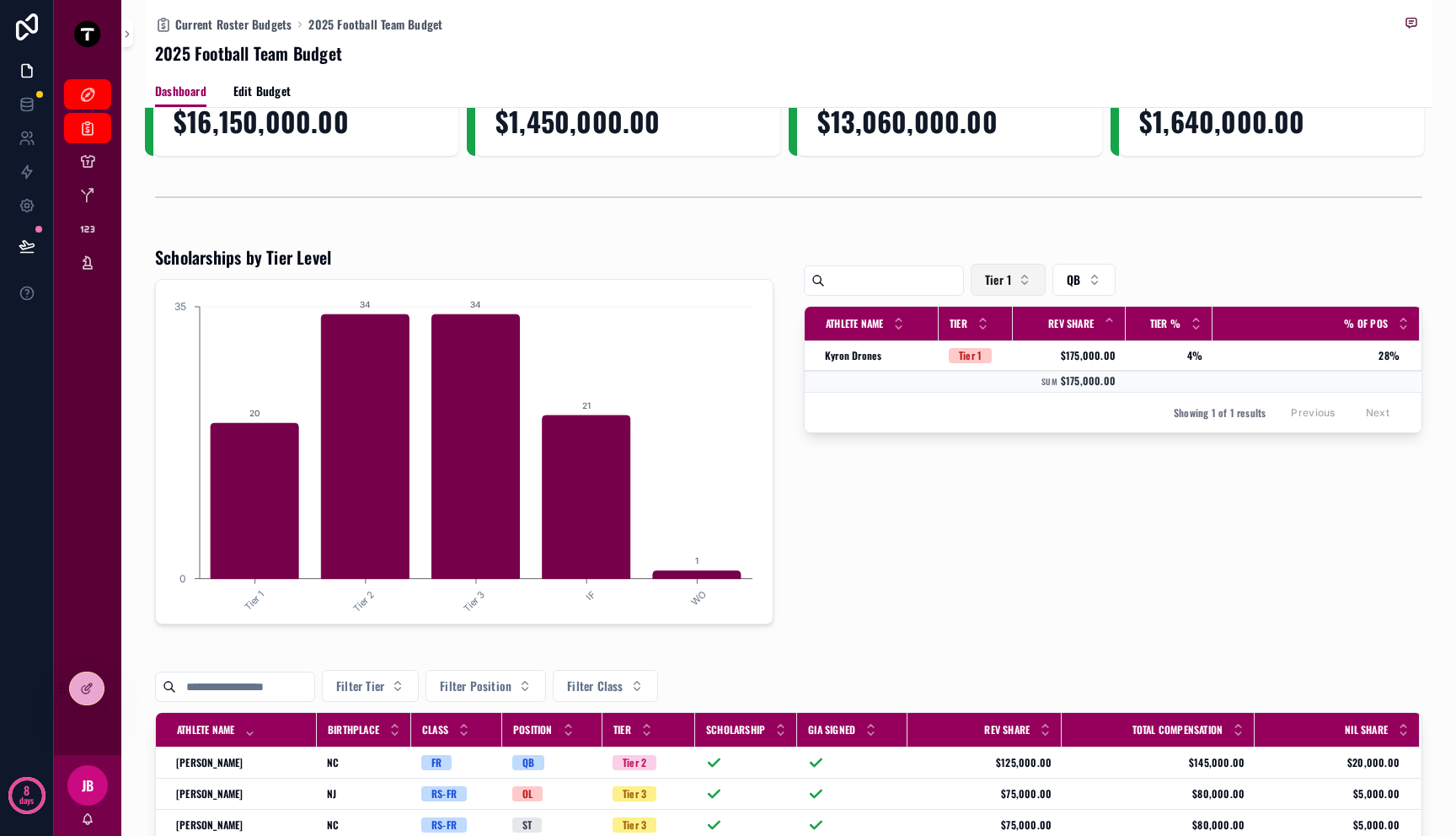
click at [1011, 287] on span "Tier 1" at bounding box center [997, 279] width 26 height 17
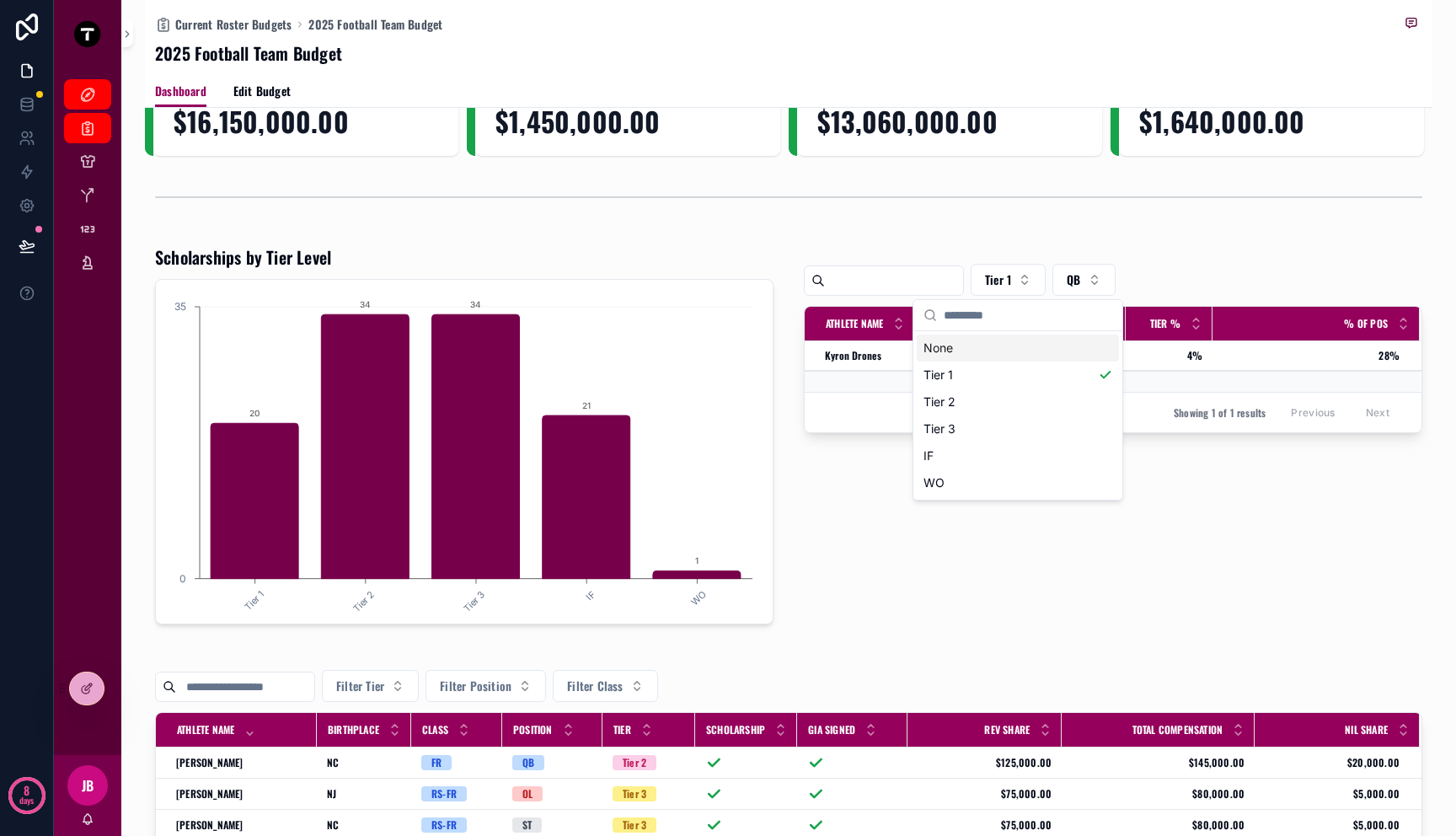
click at [989, 353] on div "None" at bounding box center [1017, 348] width 202 height 27
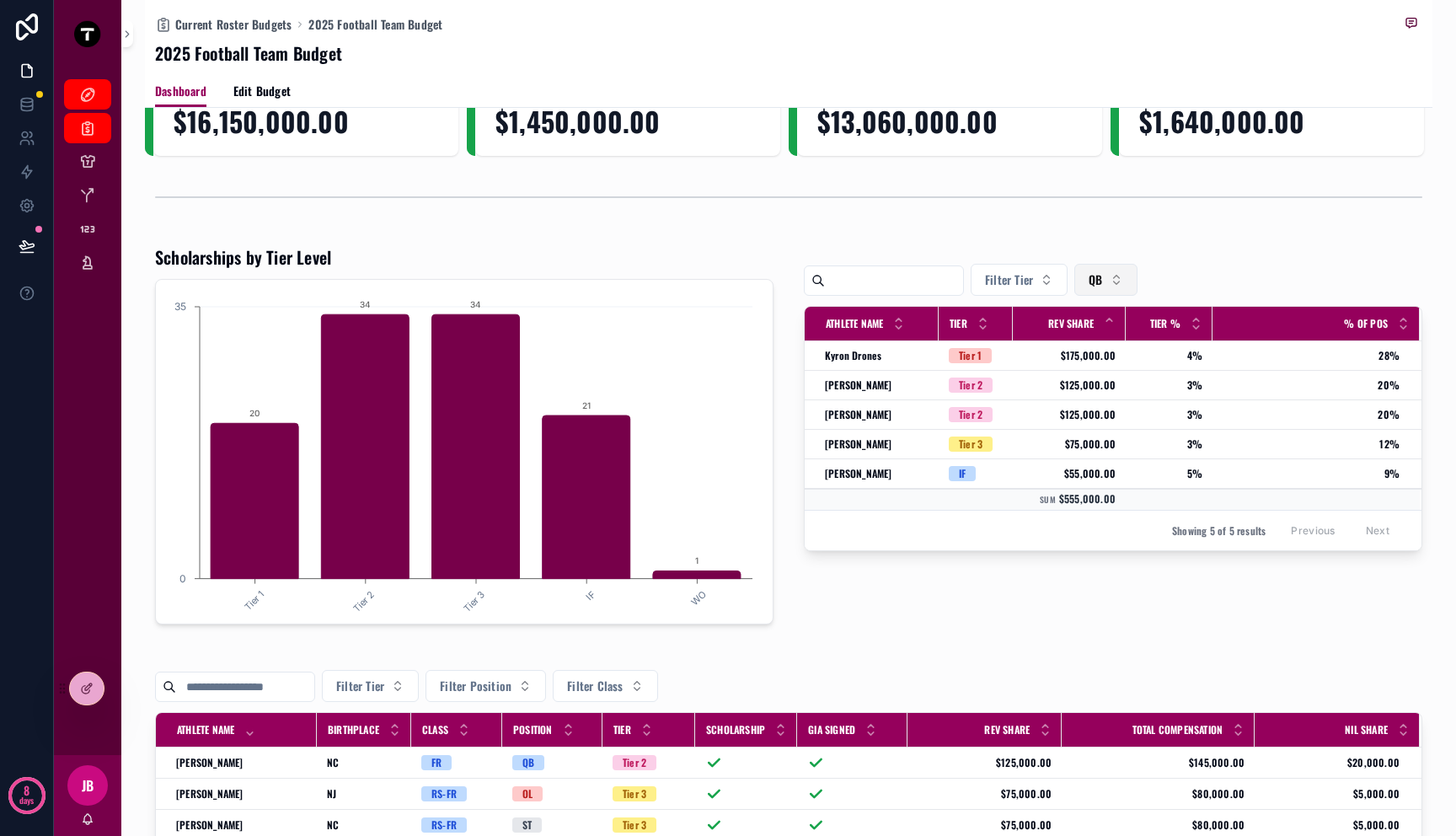
click at [1123, 269] on button "QB" at bounding box center [1105, 280] width 62 height 32
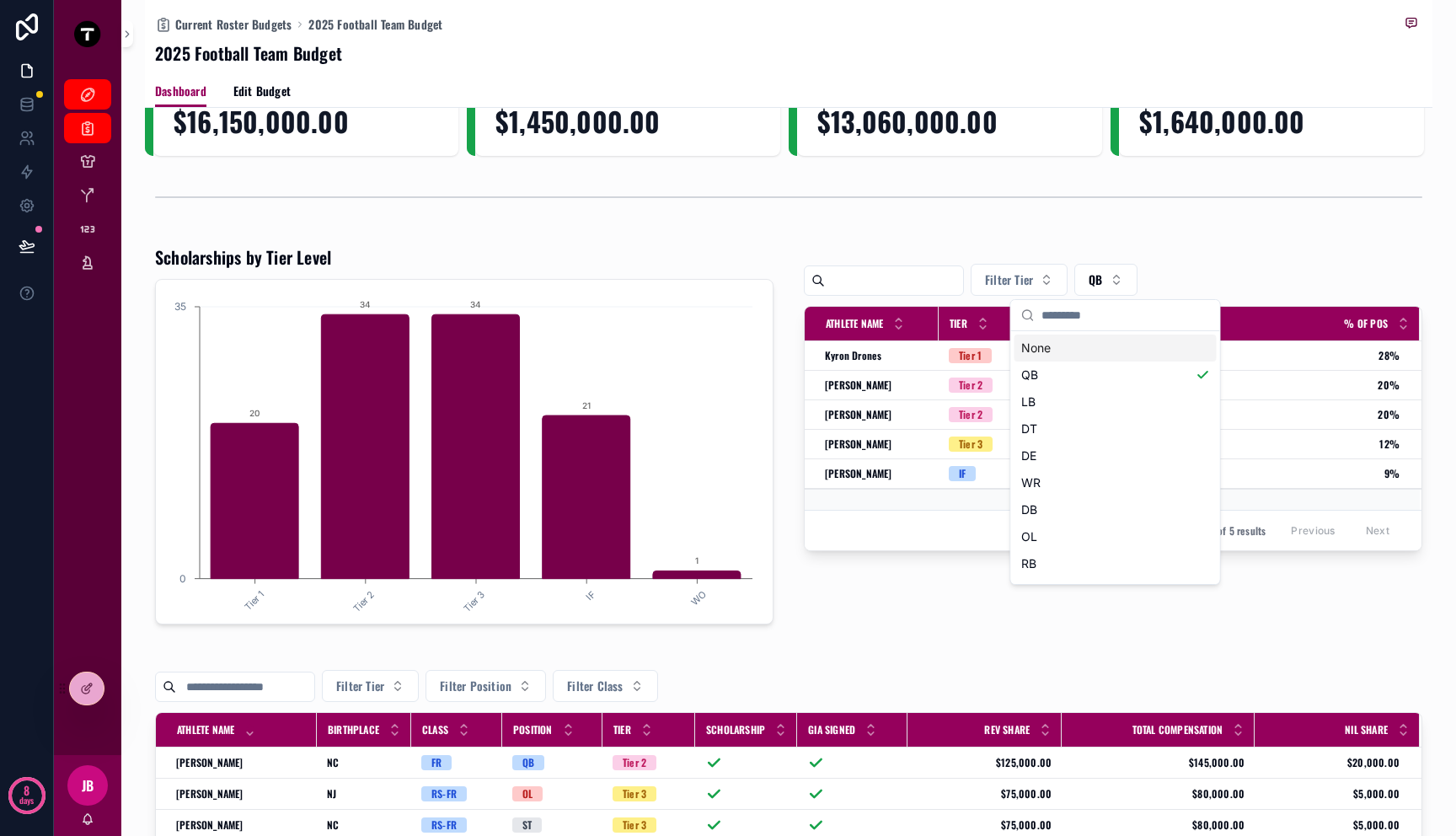
click at [1058, 357] on div "None" at bounding box center [1115, 348] width 202 height 27
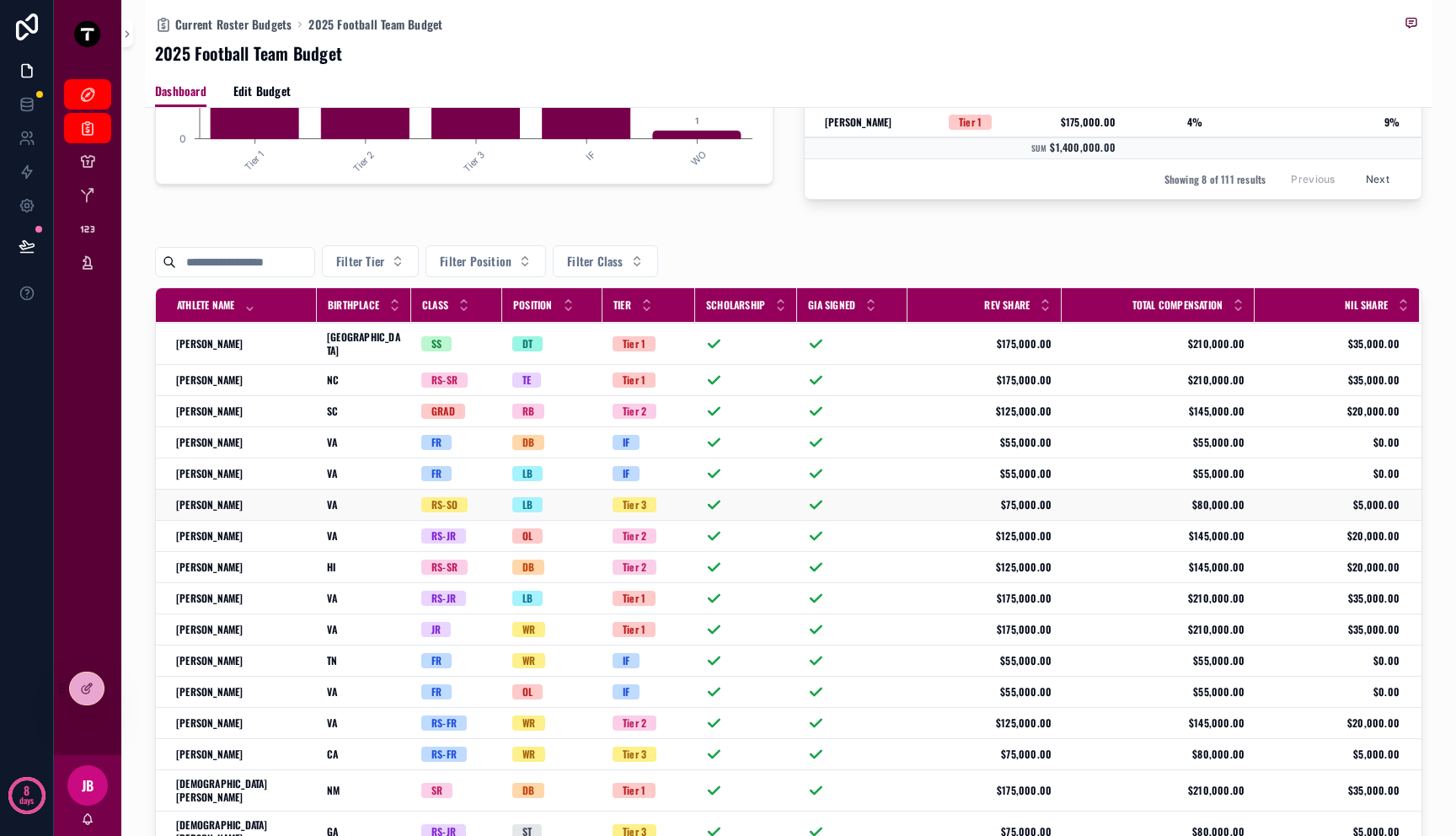
scroll to position [249, 0]
click at [262, 467] on div "Brett Clatterbaugh Brett Clatterbaugh" at bounding box center [241, 473] width 131 height 13
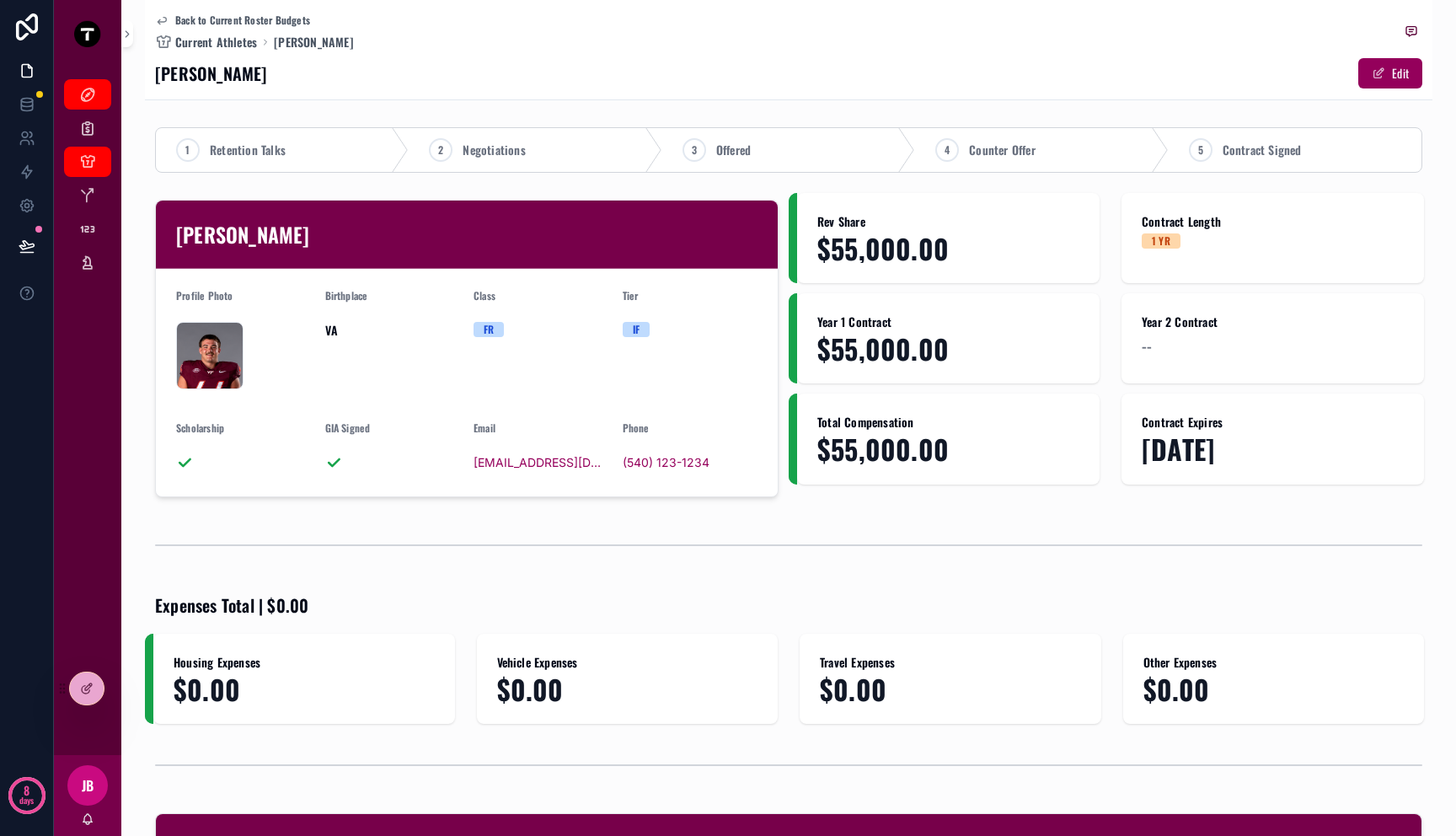
click at [1230, 154] on span "Contract Signed" at bounding box center [1261, 149] width 79 height 17
click at [1376, 69] on button "Edit" at bounding box center [1390, 73] width 64 height 30
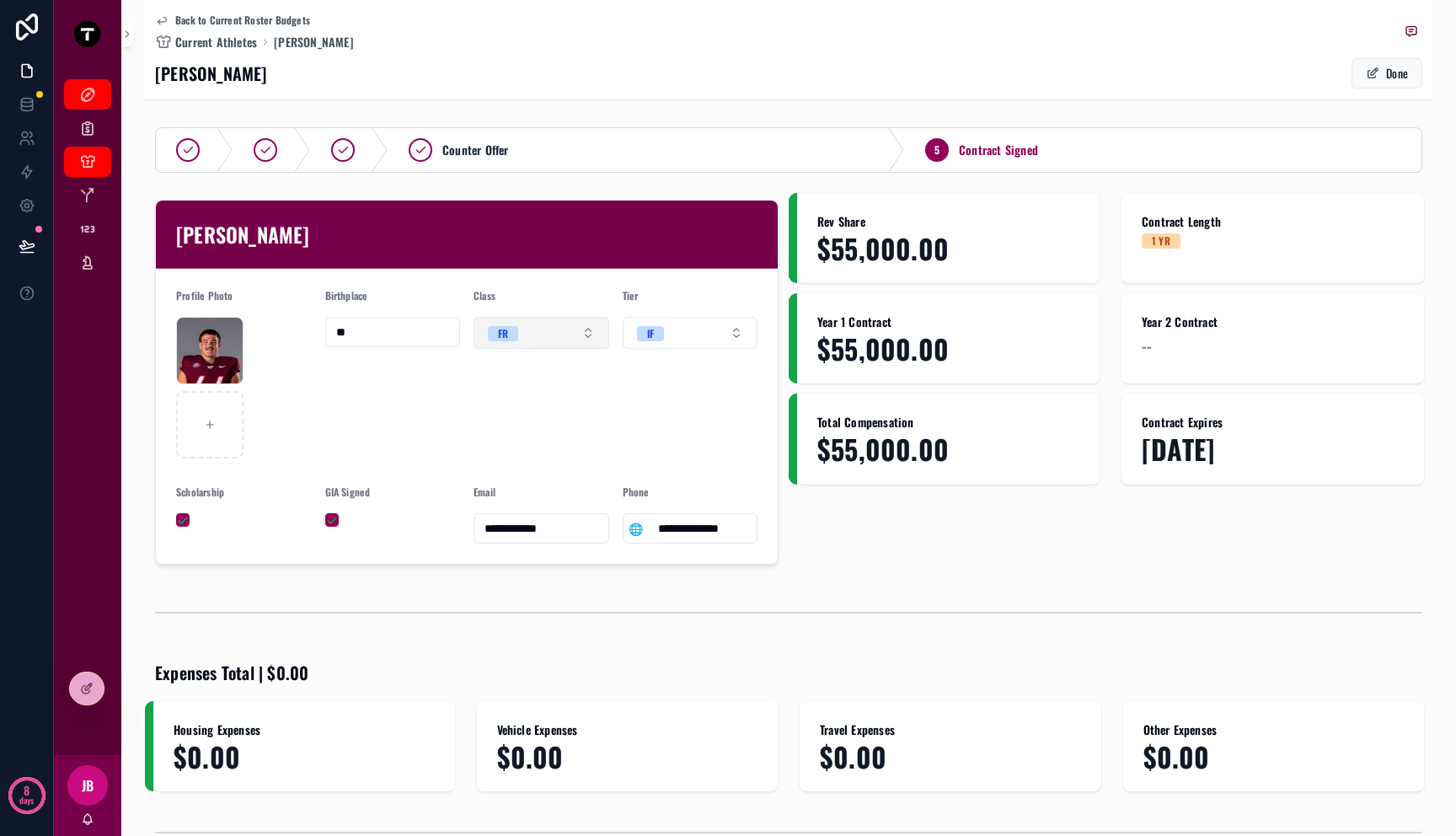
click at [550, 332] on button "FR" at bounding box center [541, 333] width 136 height 32
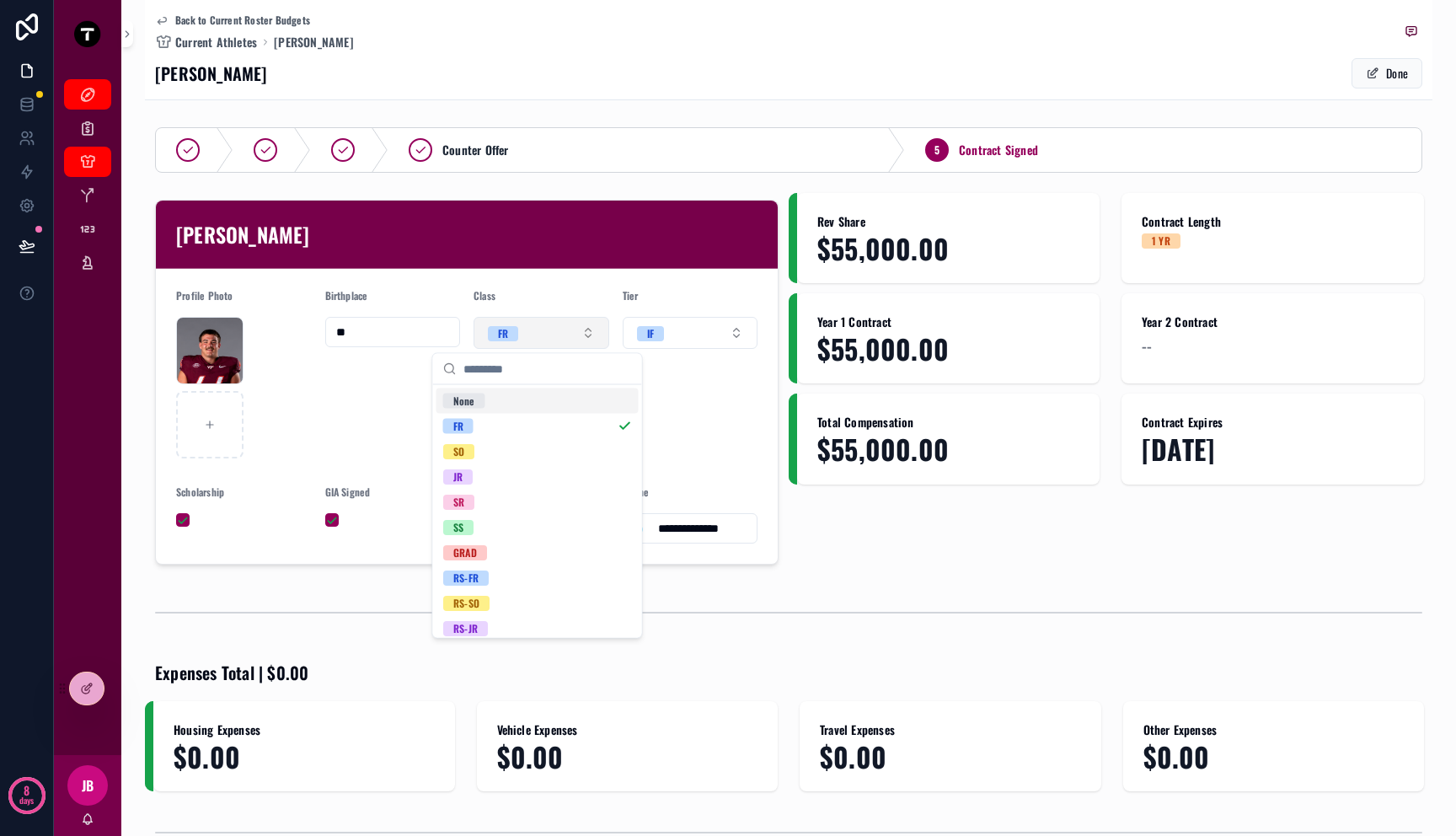
click at [547, 332] on button "FR" at bounding box center [541, 333] width 136 height 32
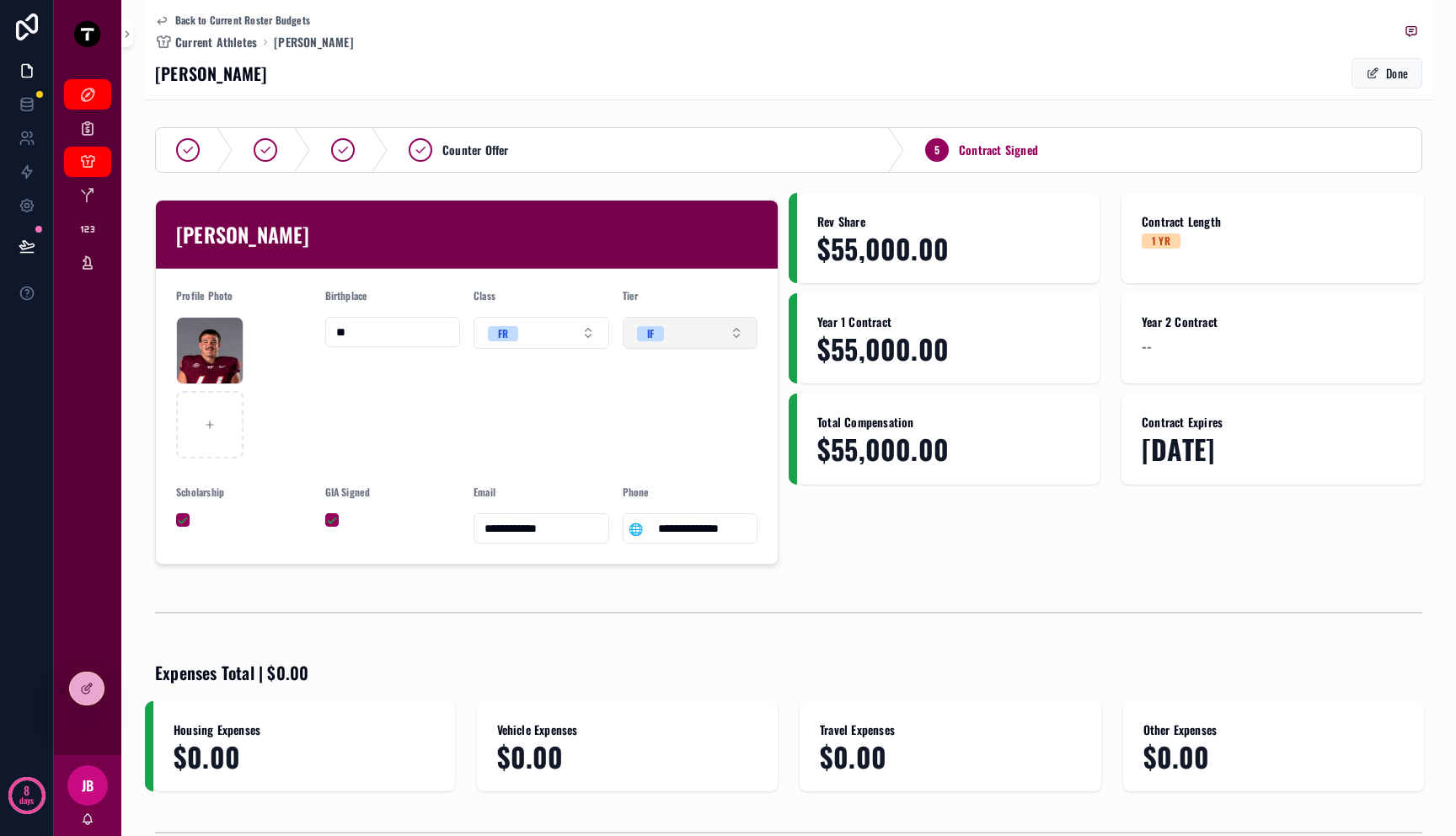
click at [684, 330] on button "IF" at bounding box center [690, 333] width 136 height 32
click at [700, 330] on button "IF" at bounding box center [690, 333] width 136 height 32
click at [685, 335] on button "IF" at bounding box center [690, 333] width 136 height 32
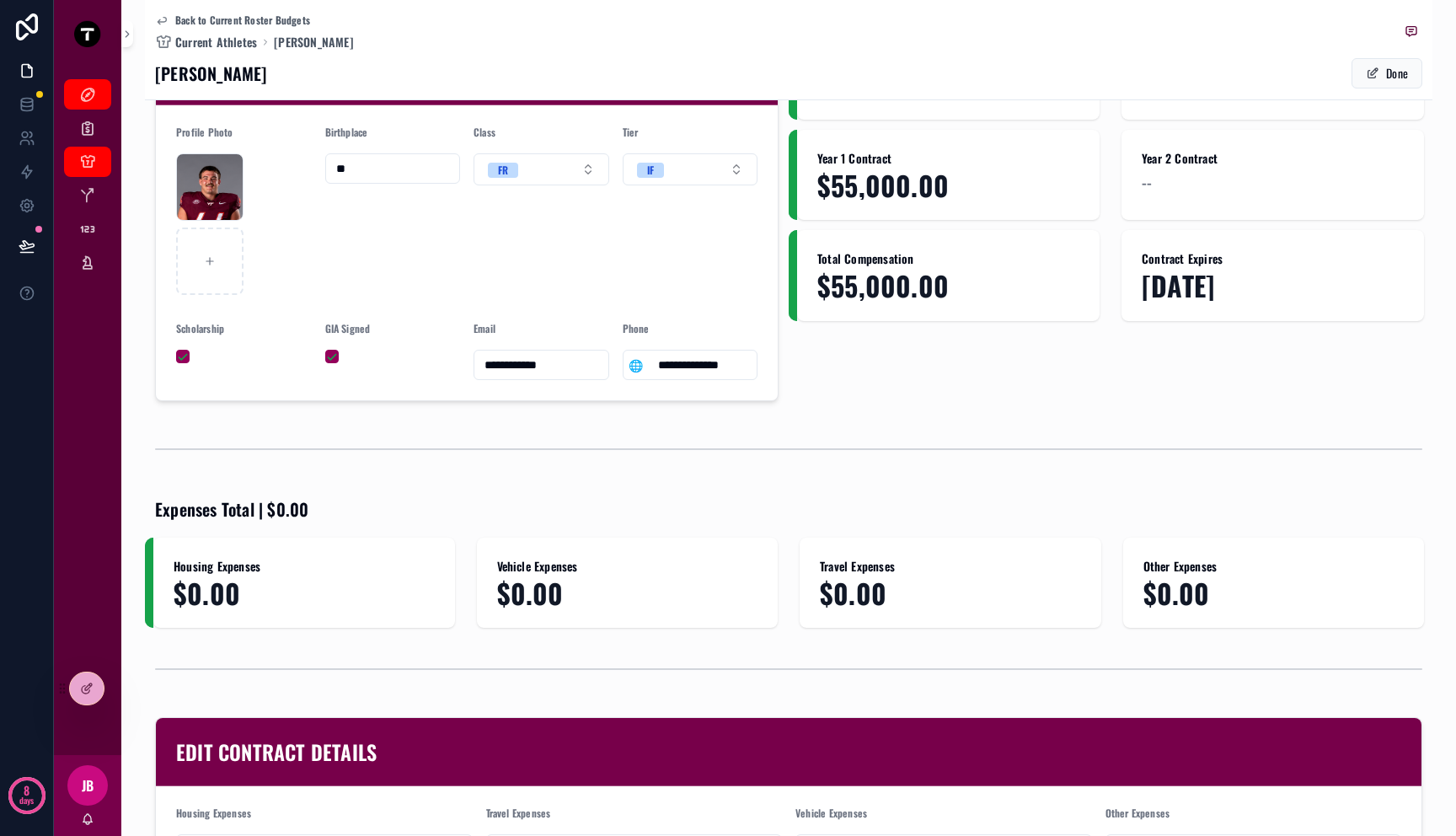
scroll to position [440, 0]
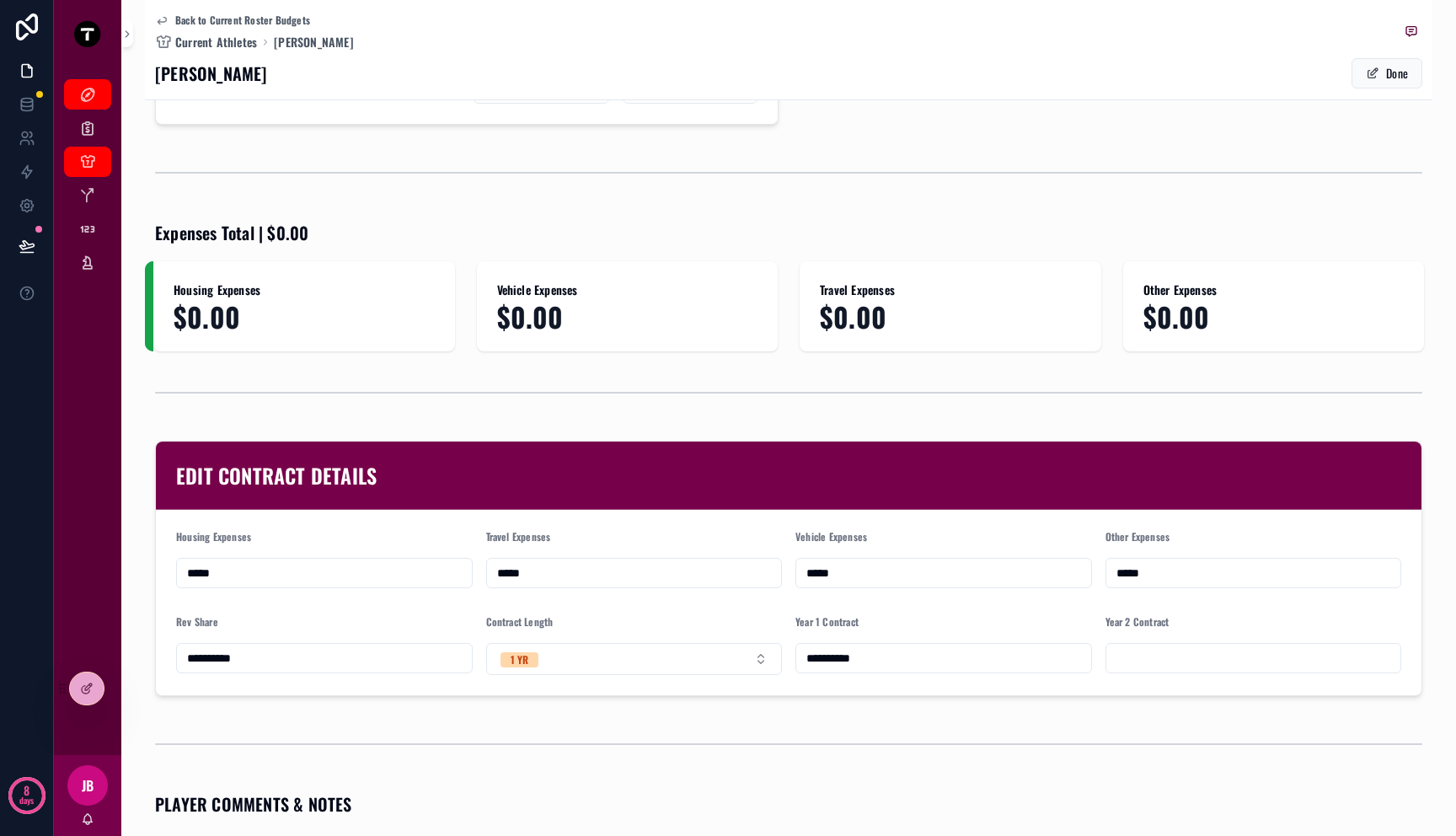
click at [308, 213] on div "**********" at bounding box center [788, 475] width 1287 height 1588
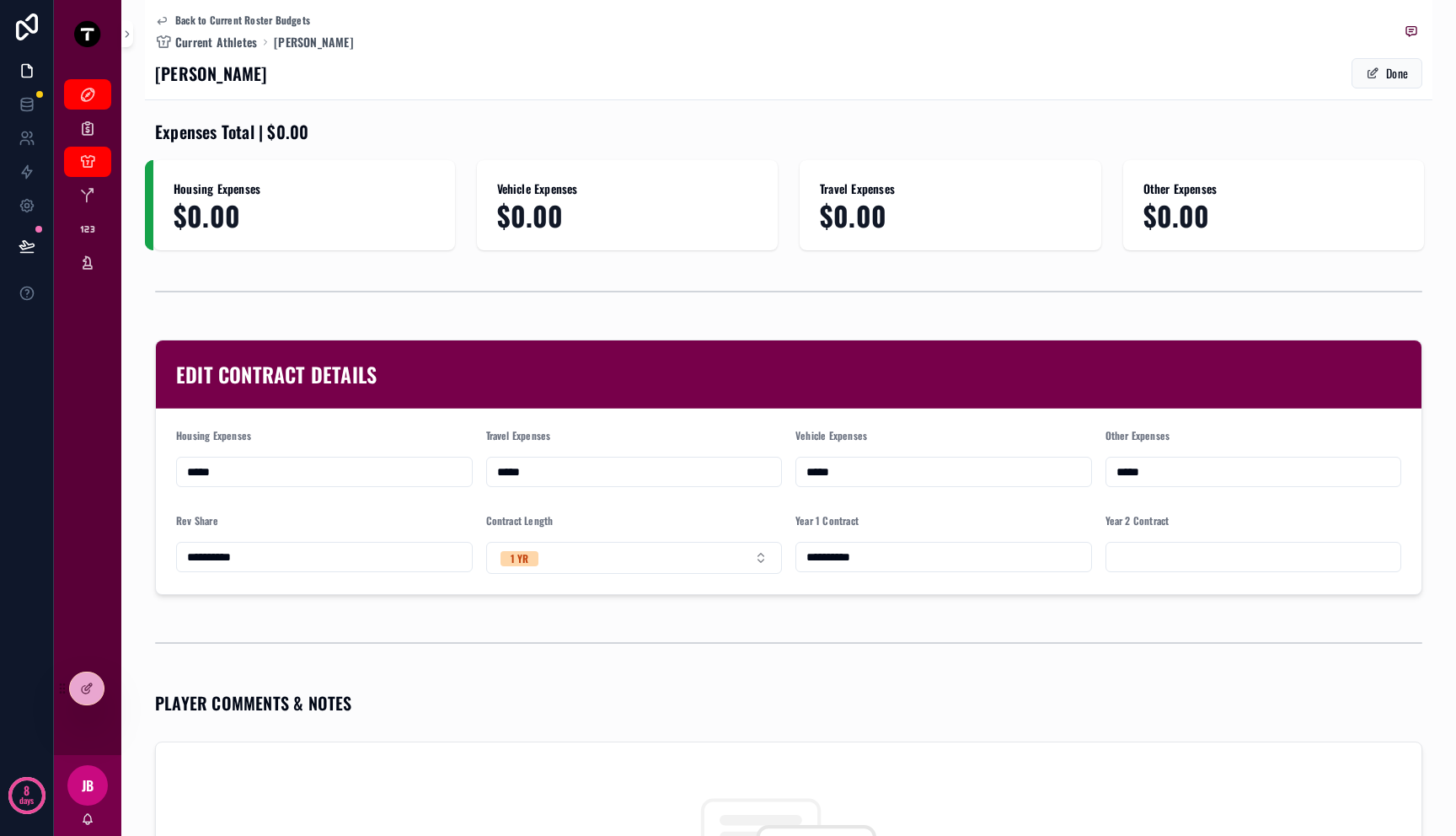
scroll to position [642, 0]
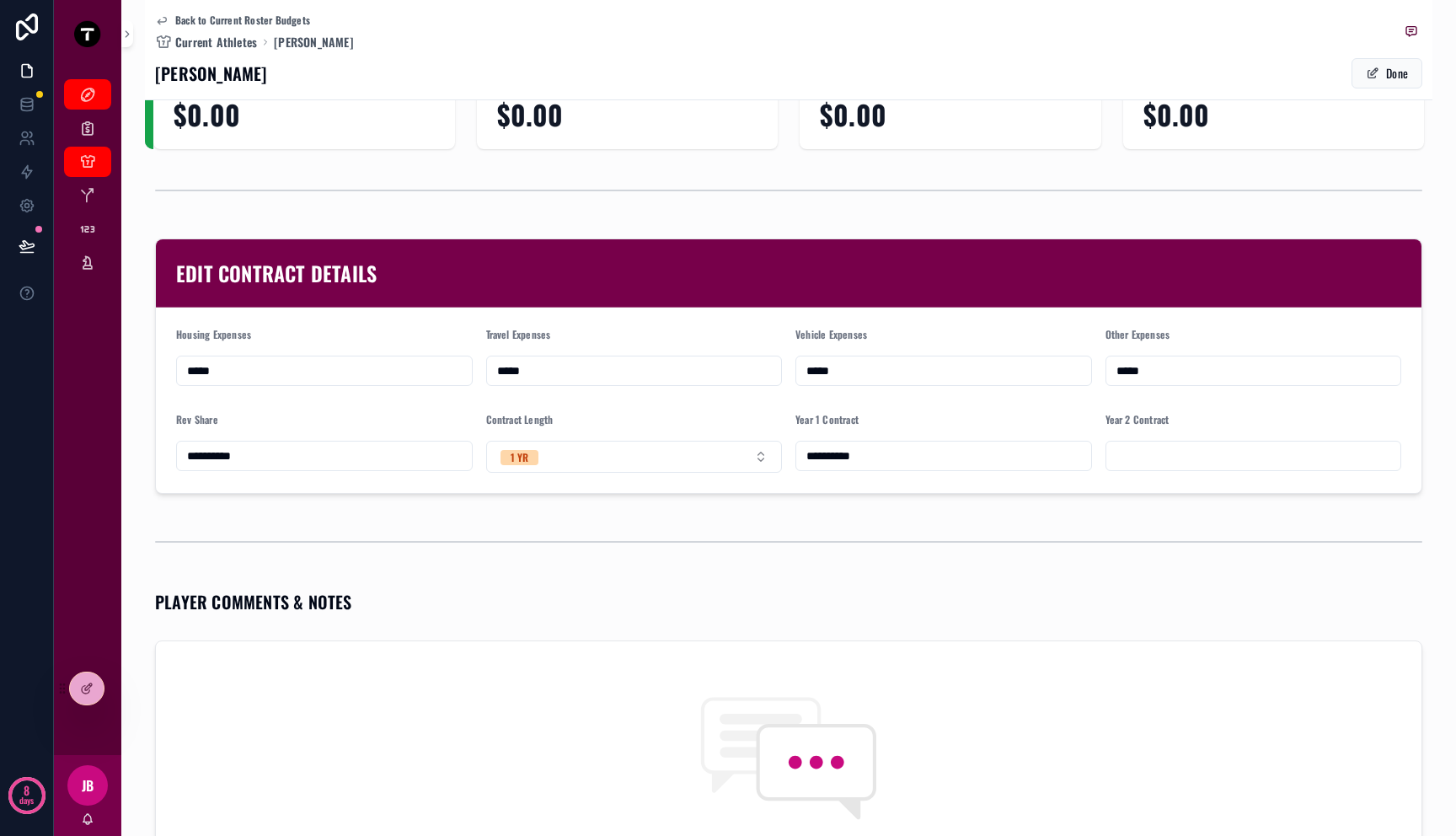
click at [283, 377] on input "*****" at bounding box center [324, 371] width 295 height 24
click at [326, 471] on div "**********" at bounding box center [324, 456] width 297 height 30
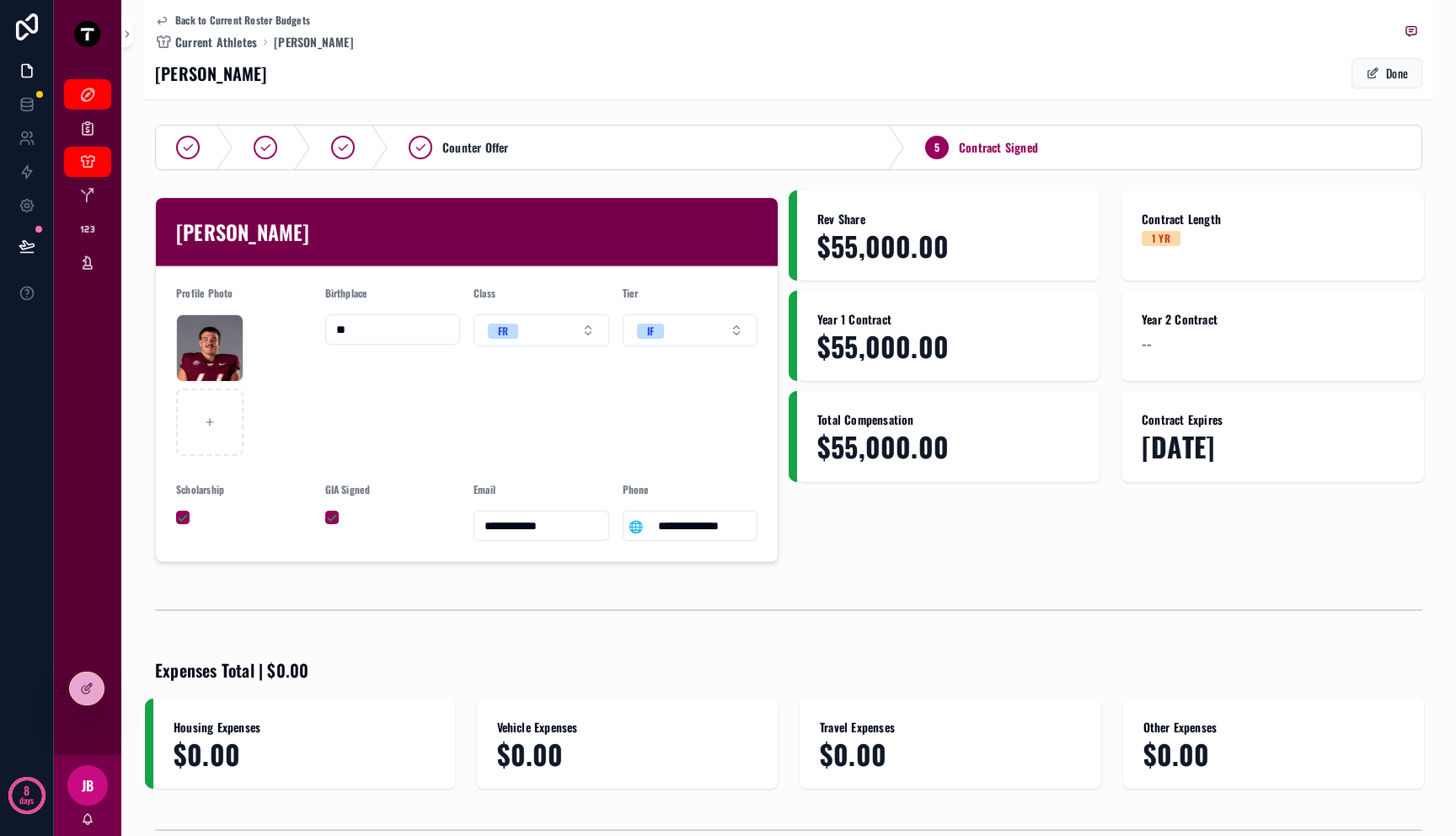
scroll to position [0, 0]
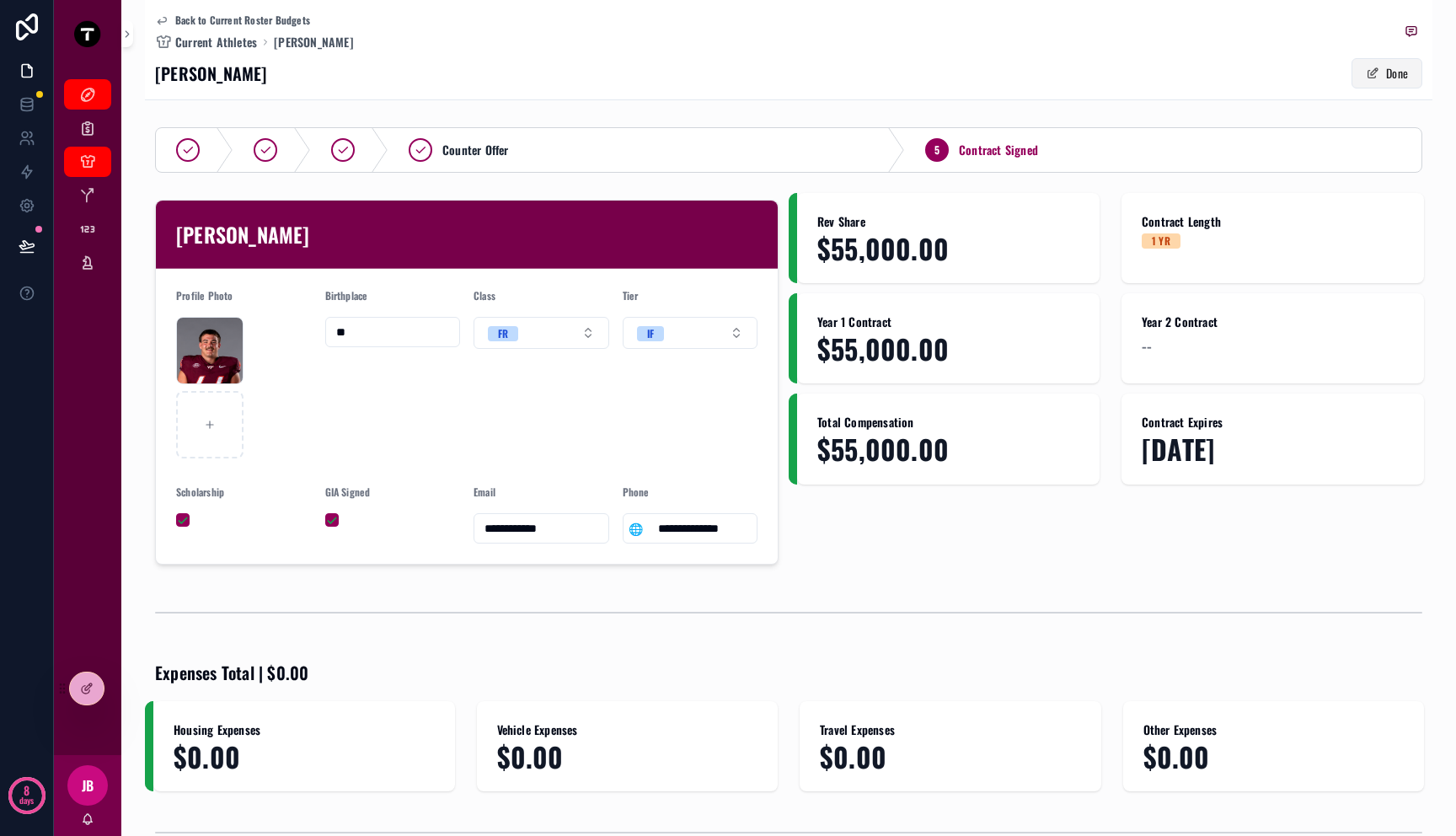
click at [1357, 64] on button "Done" at bounding box center [1387, 73] width 71 height 30
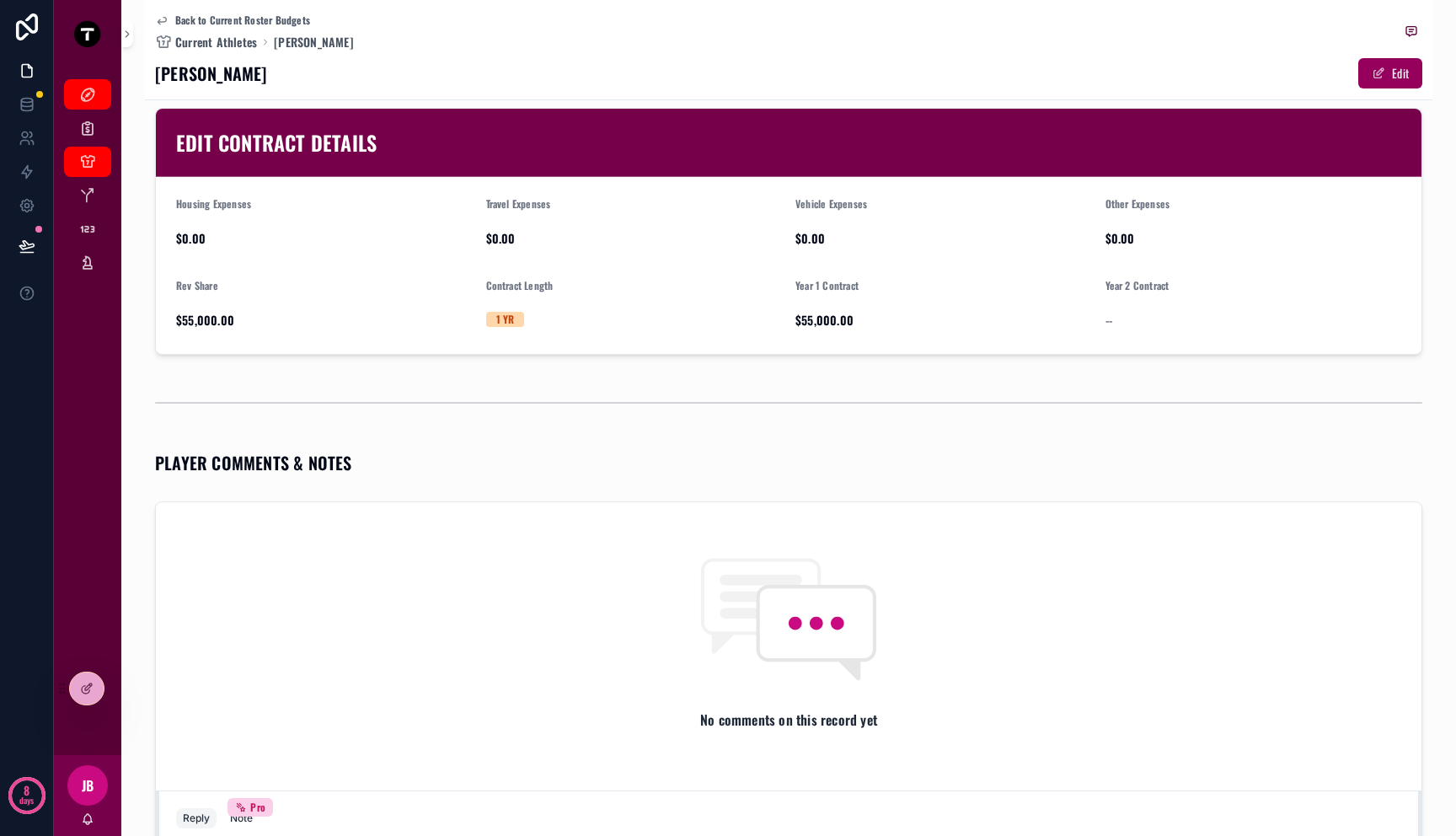
scroll to position [165, 0]
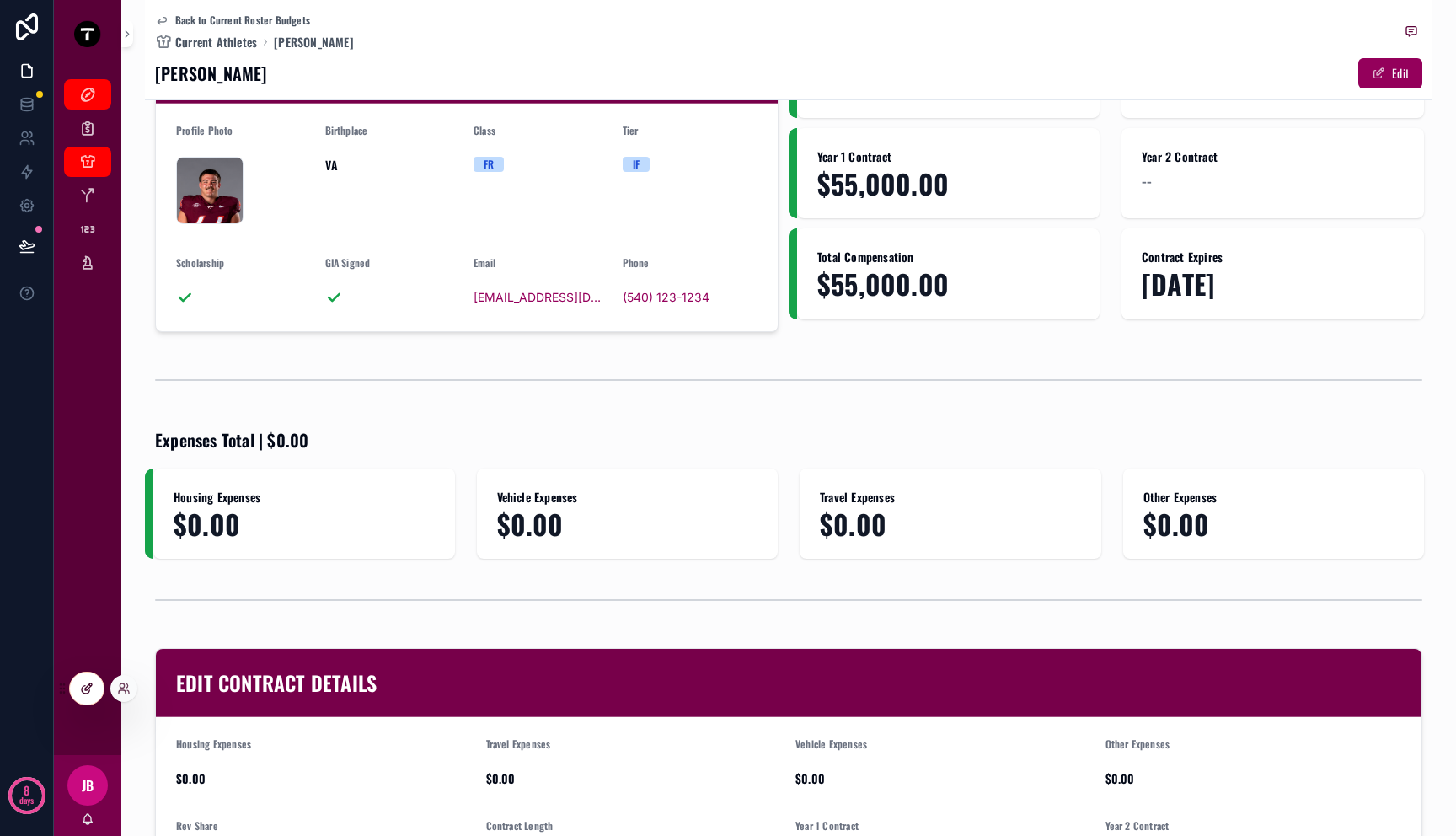
click at [91, 687] on icon at bounding box center [86, 688] width 13 height 13
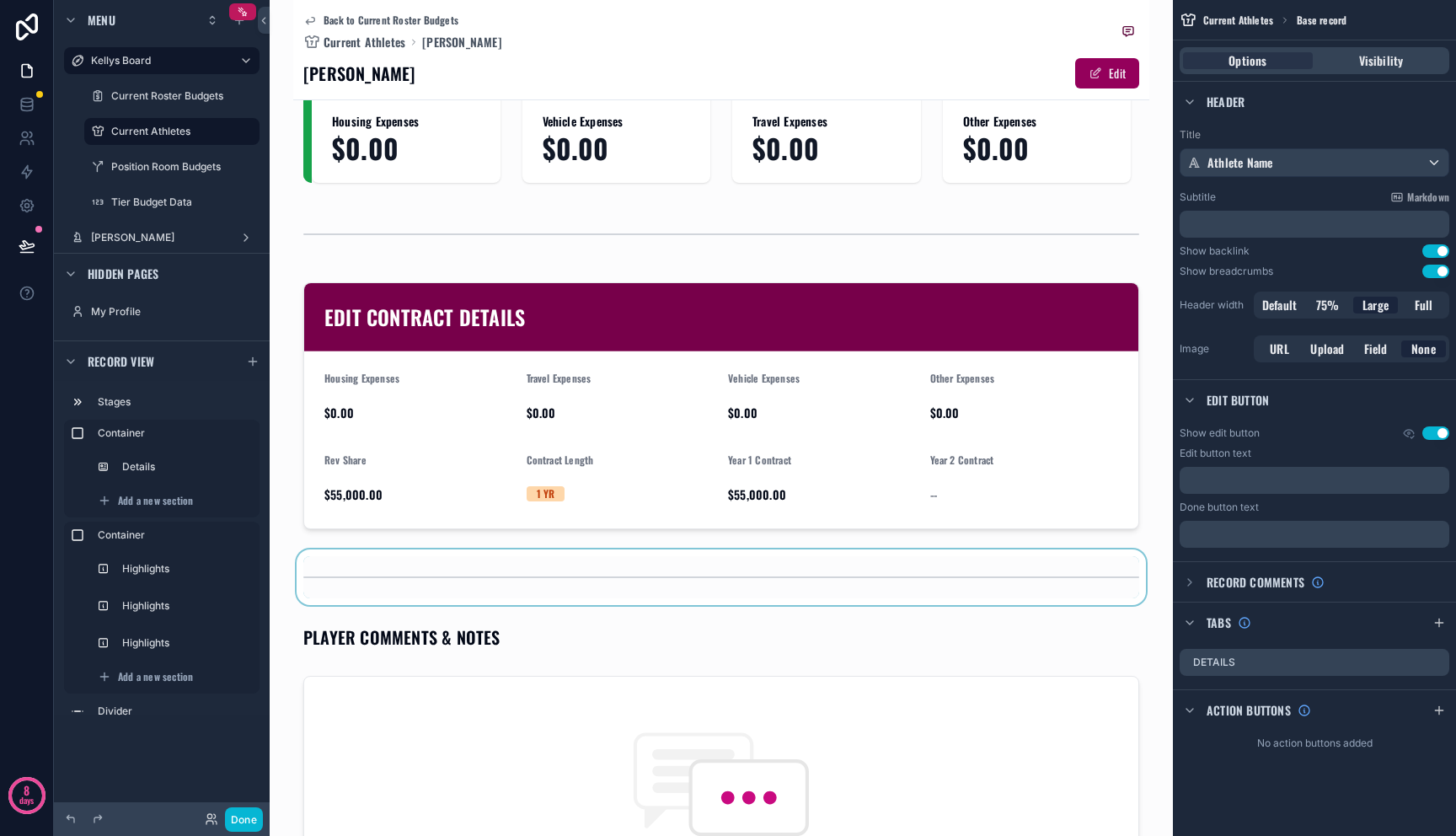
scroll to position [595, 0]
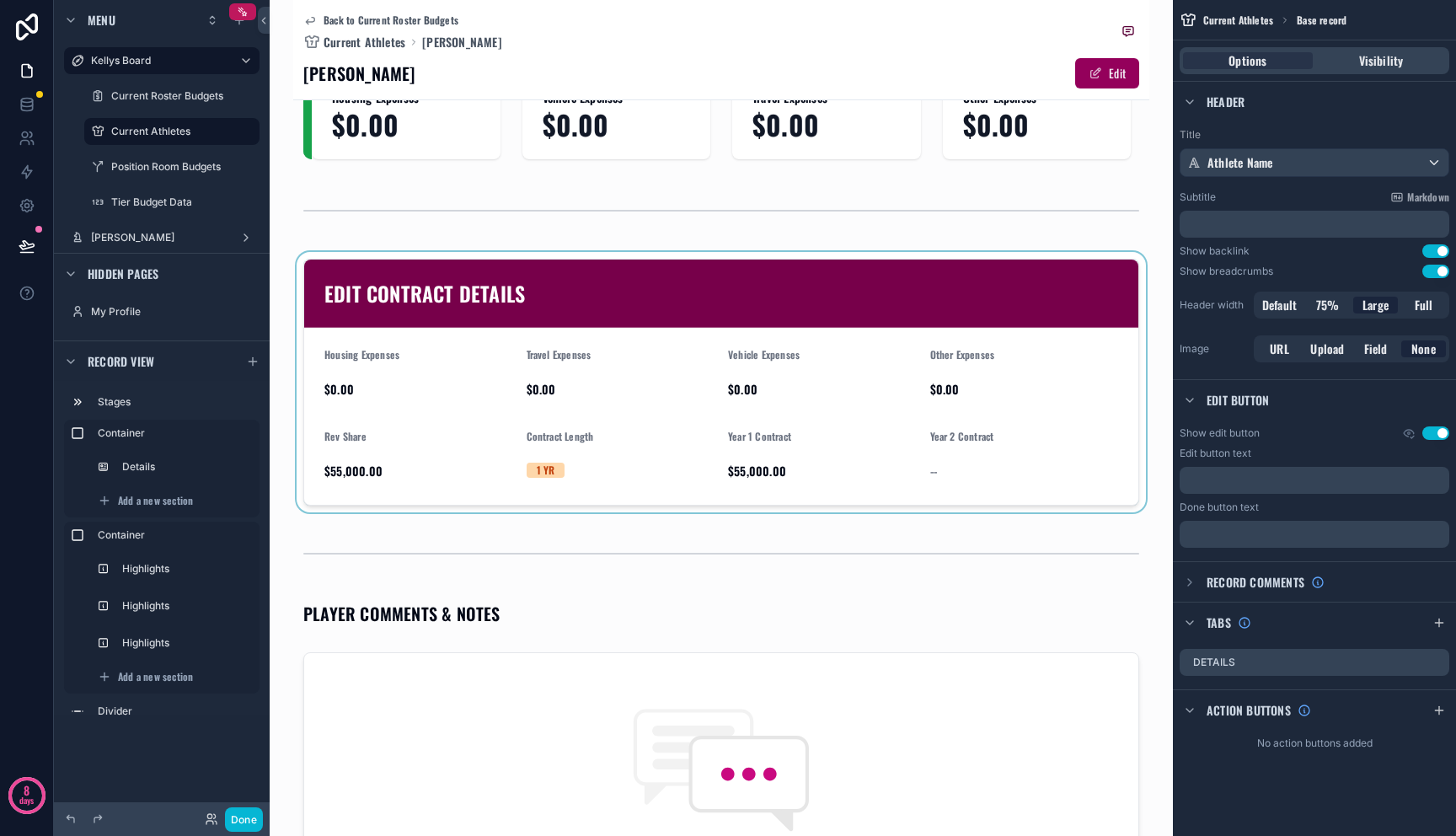
click at [661, 385] on div "scrollable content" at bounding box center [721, 382] width 856 height 261
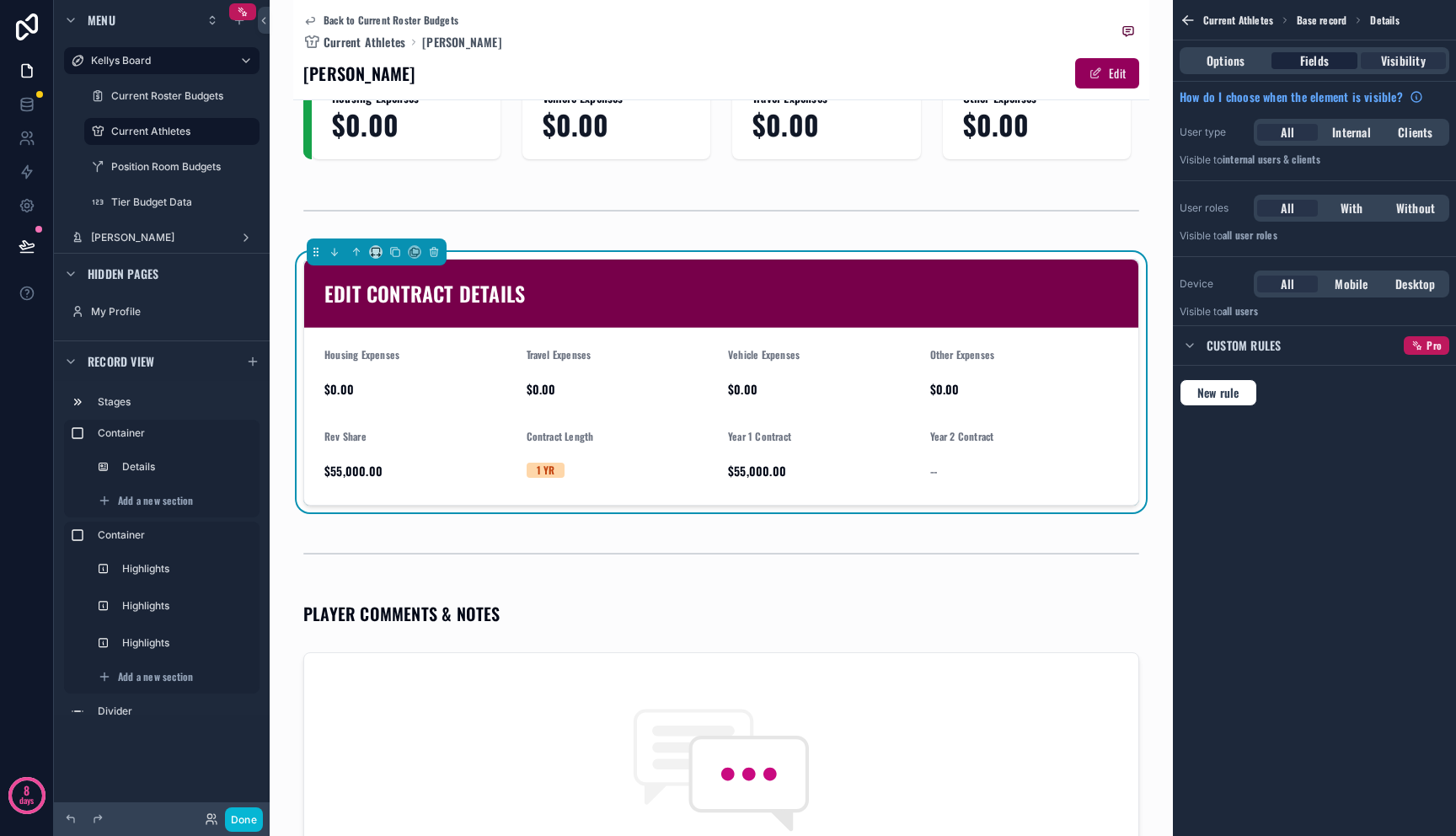
click at [1301, 57] on span "Fields" at bounding box center [1315, 60] width 28 height 17
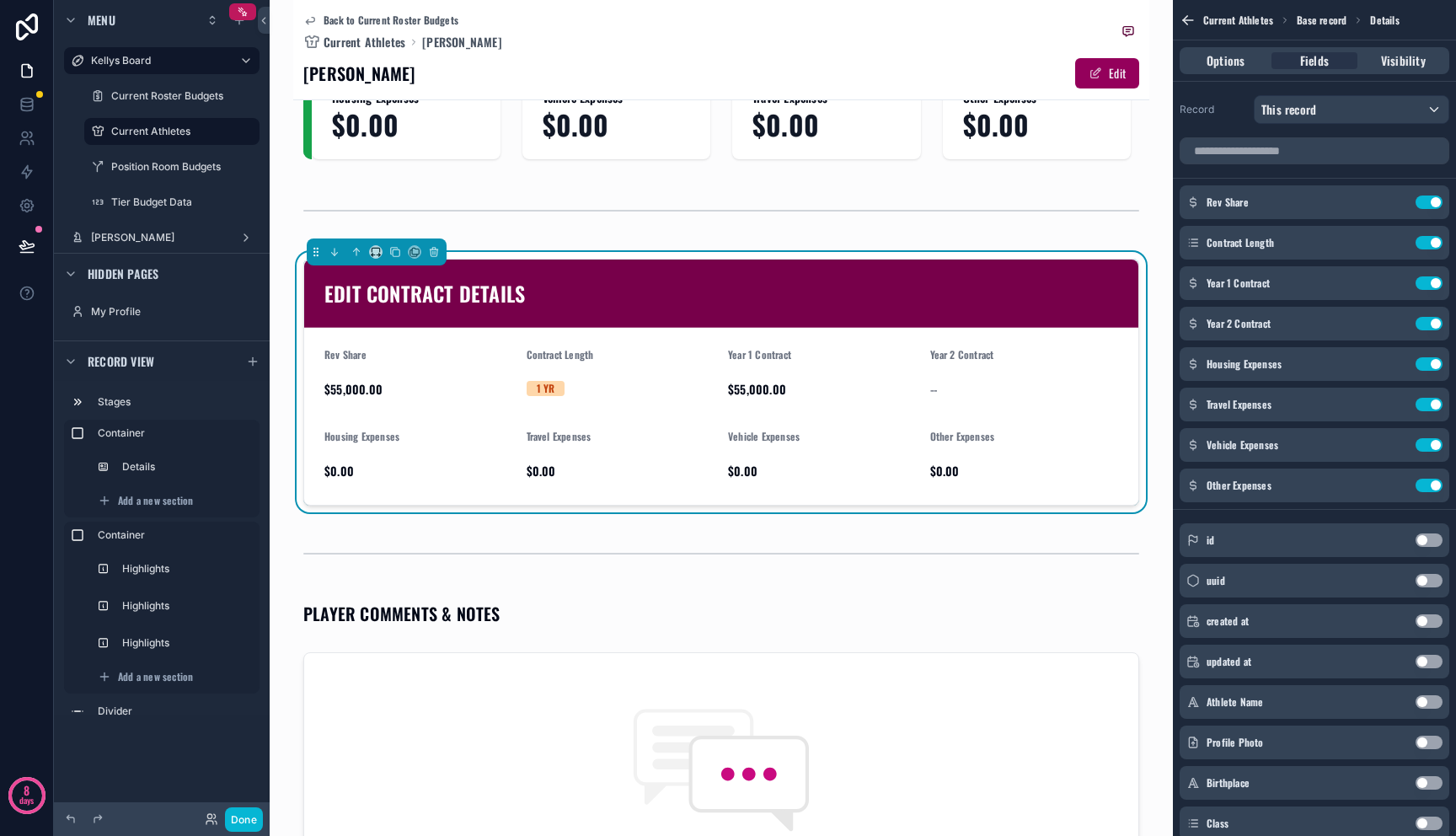
click at [959, 18] on div "Back to Current Roster Budgets Current Athletes Brett Clatterbaugh" at bounding box center [721, 32] width 836 height 37
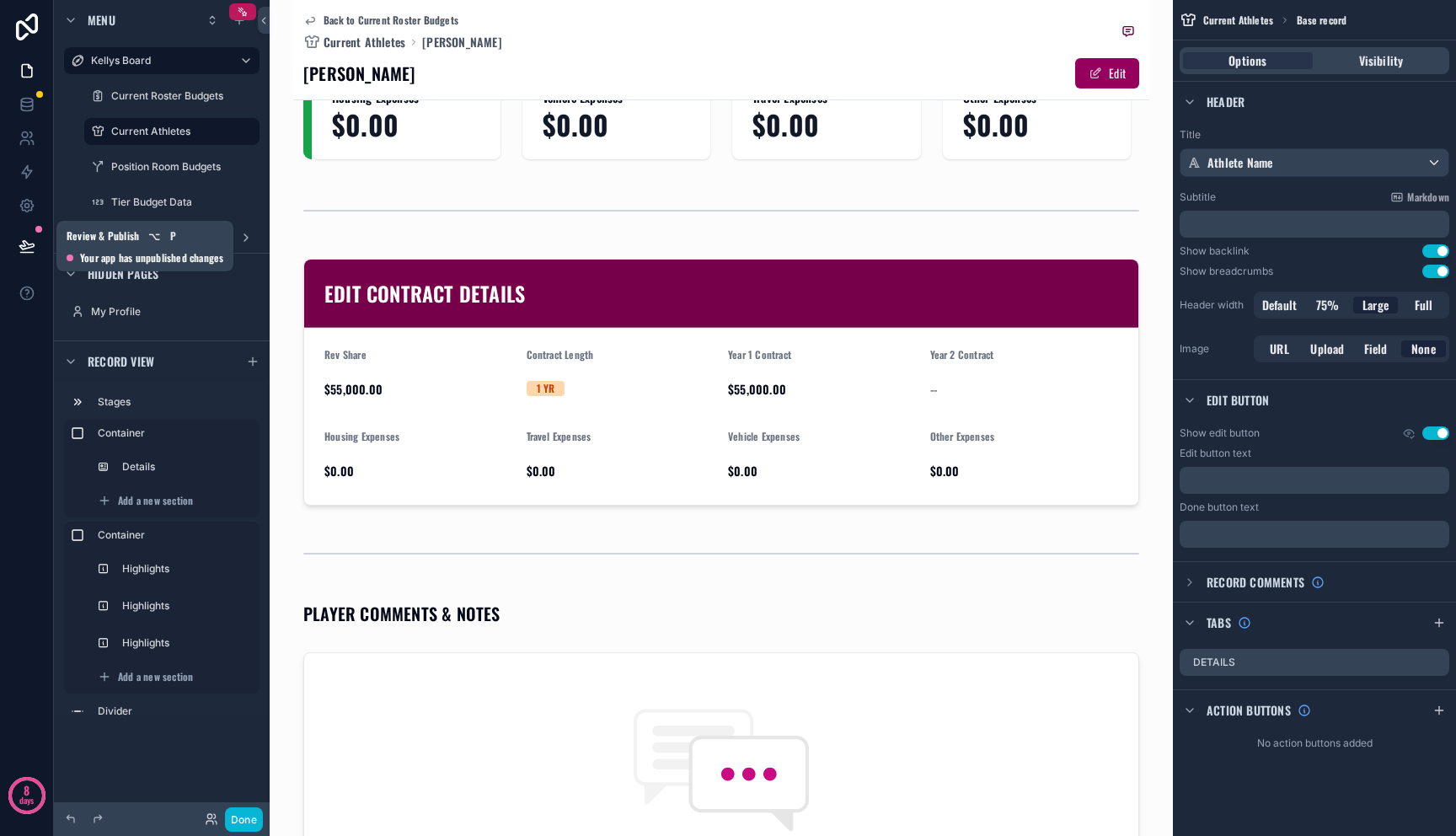
click at [28, 254] on button at bounding box center [27, 245] width 37 height 47
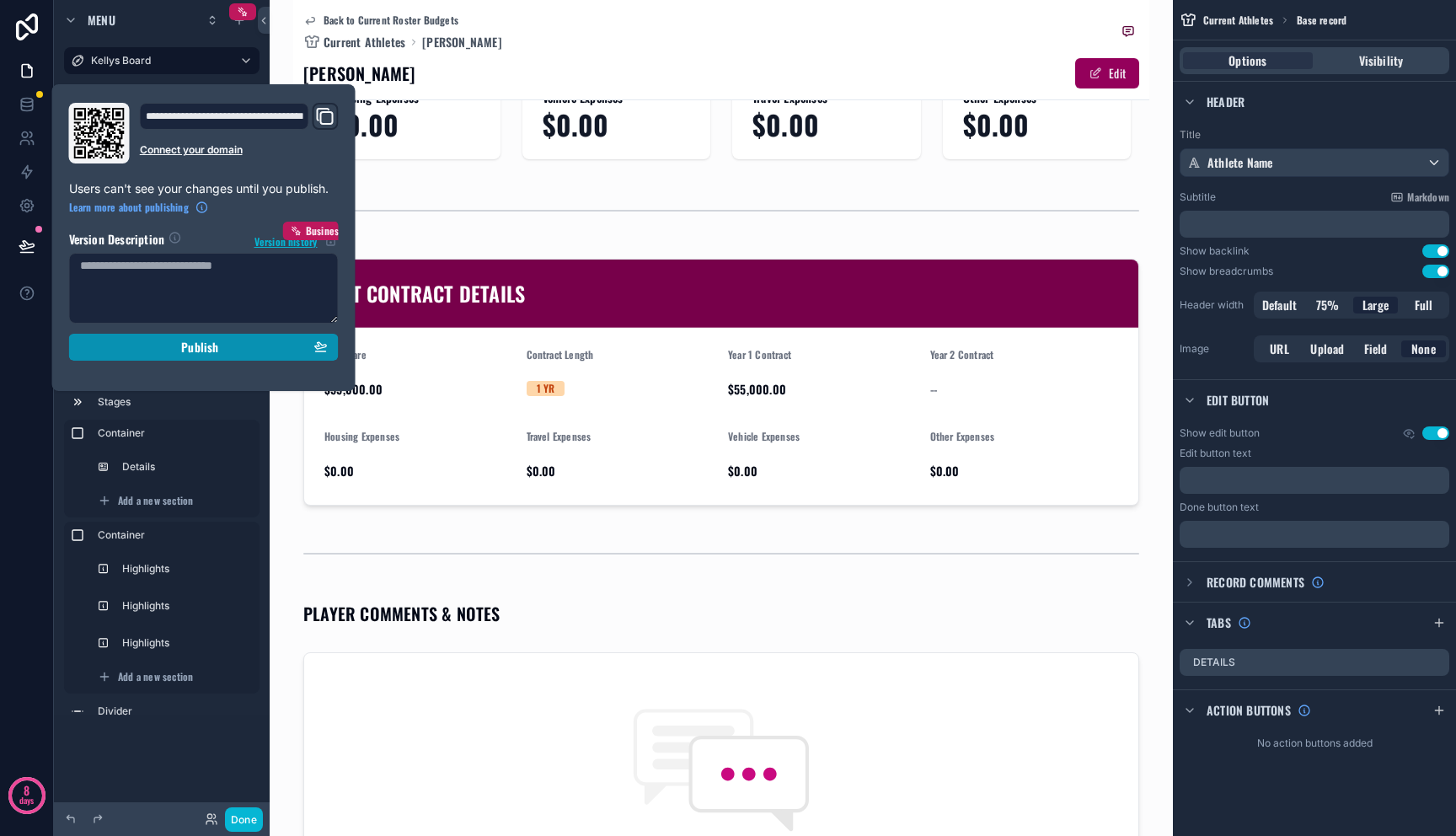
click at [140, 350] on div "Publish" at bounding box center [204, 347] width 248 height 15
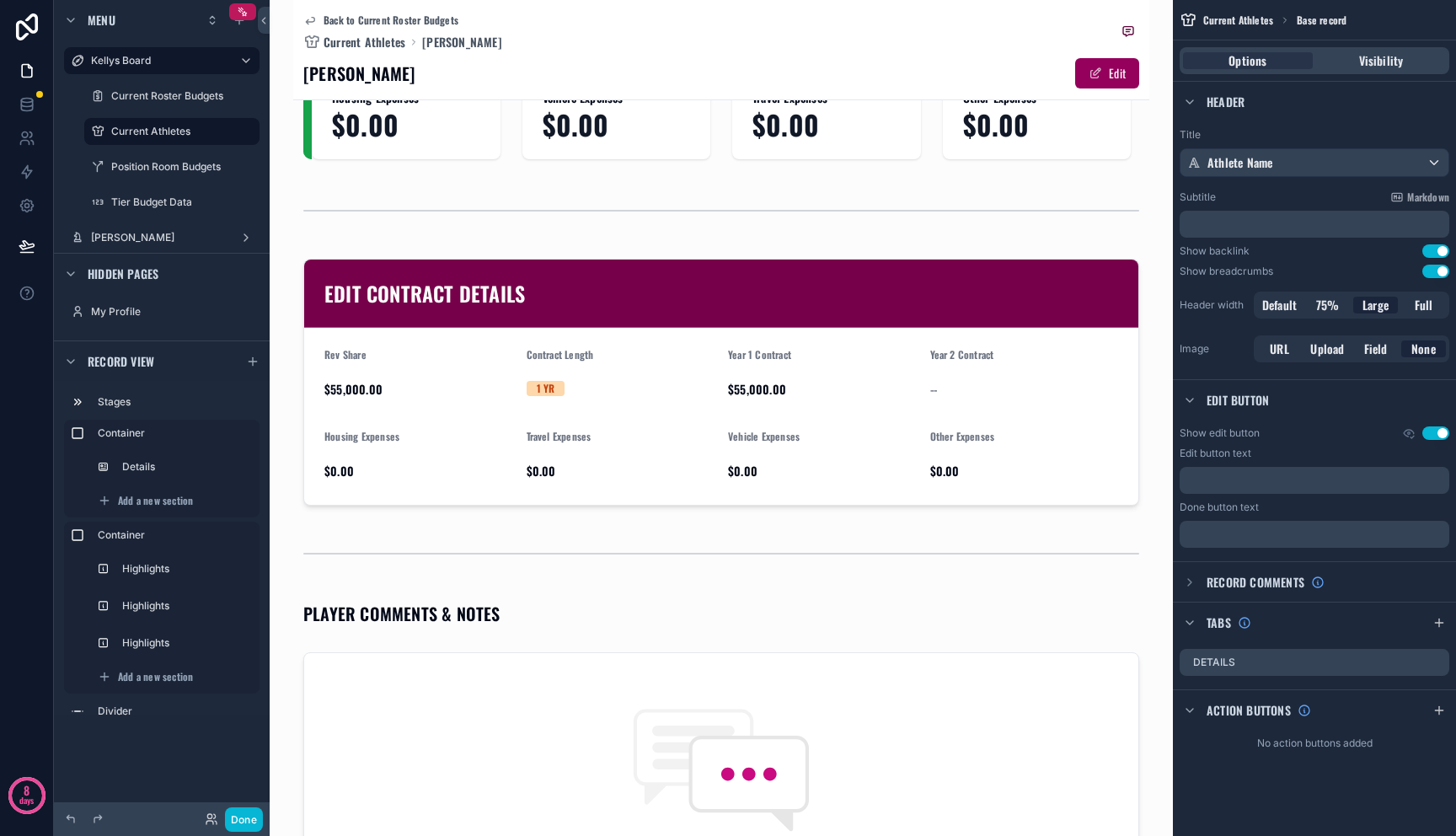
click at [225, 776] on div "Menu Kellys Board Current Roster Budgets Current Athletes Position Room Budgets…" at bounding box center [162, 408] width 216 height 816
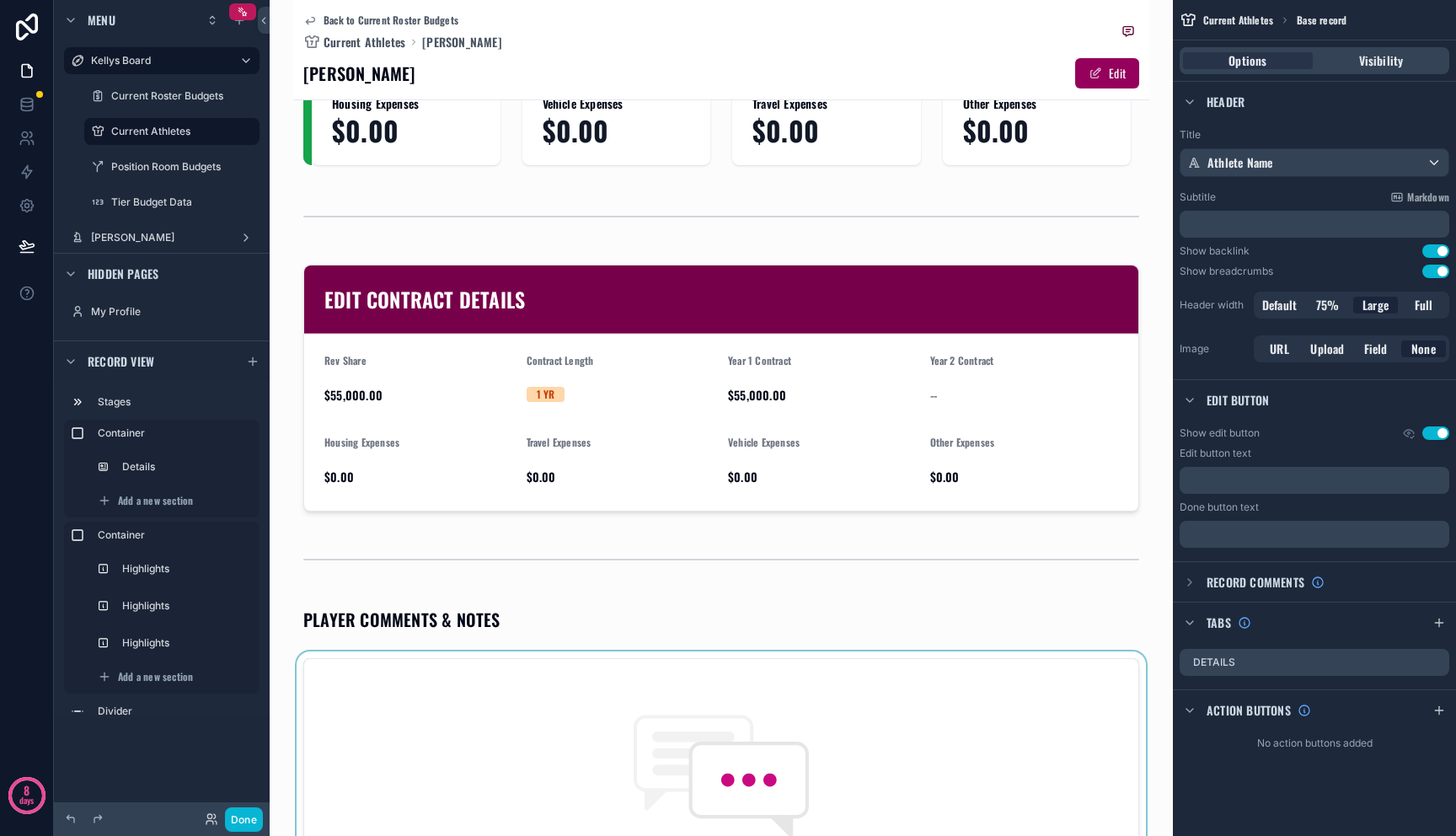
scroll to position [502, 0]
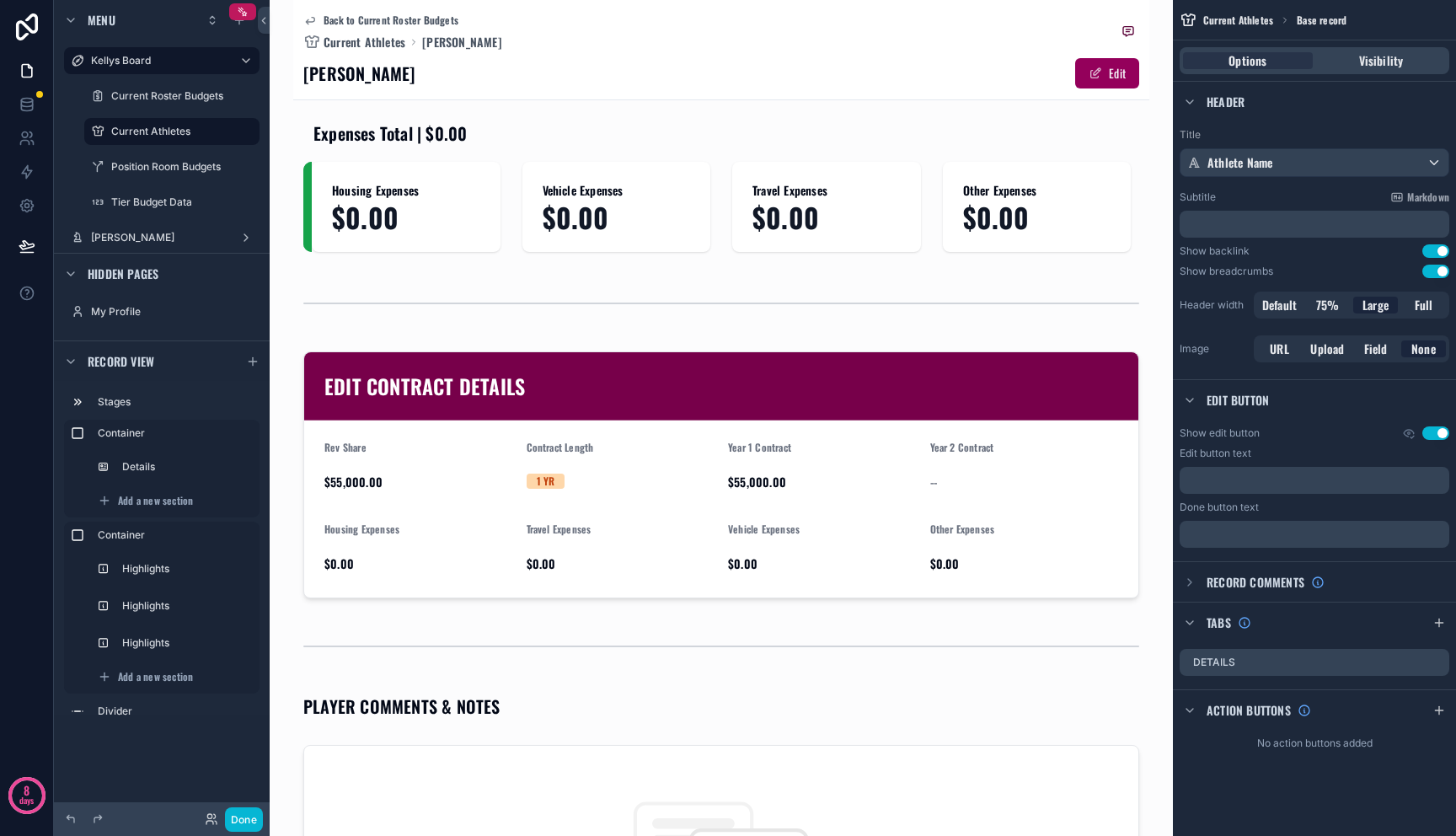
click at [243, 806] on div "Done" at bounding box center [162, 819] width 216 height 34
click at [243, 816] on button "Done" at bounding box center [244, 819] width 38 height 24
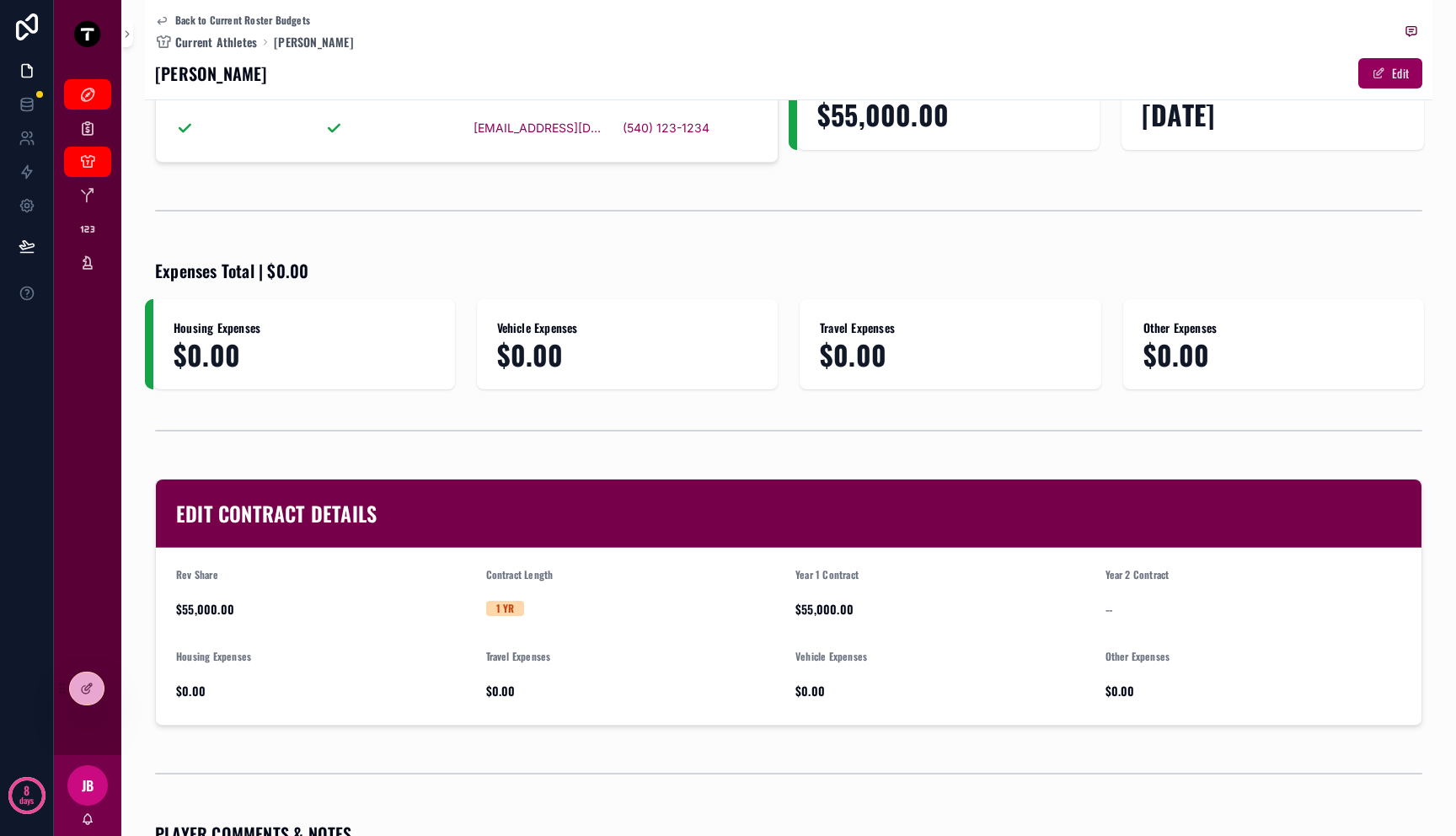
scroll to position [182, 0]
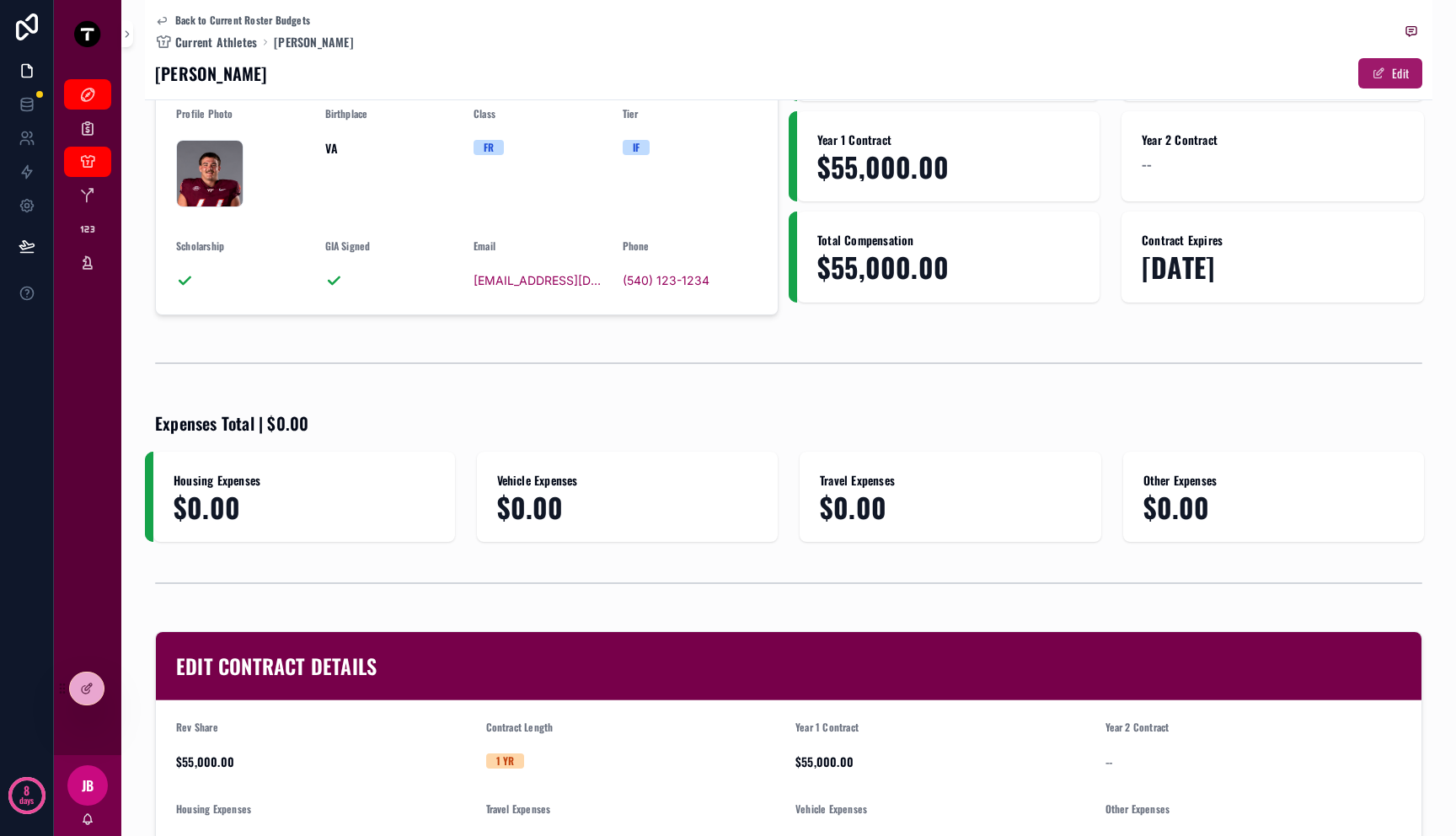
click at [1381, 68] on button "Edit" at bounding box center [1390, 73] width 64 height 30
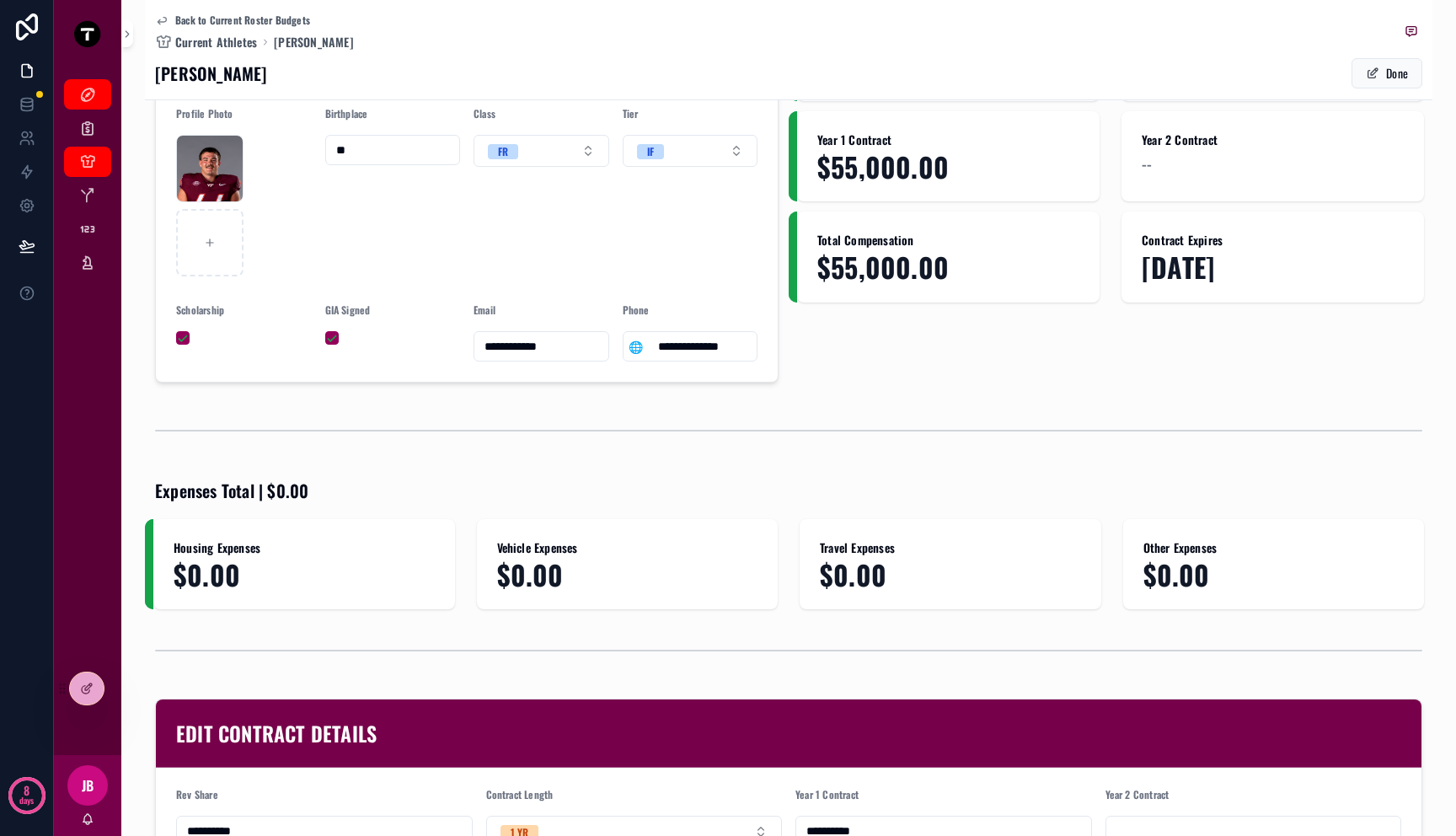
scroll to position [380, 0]
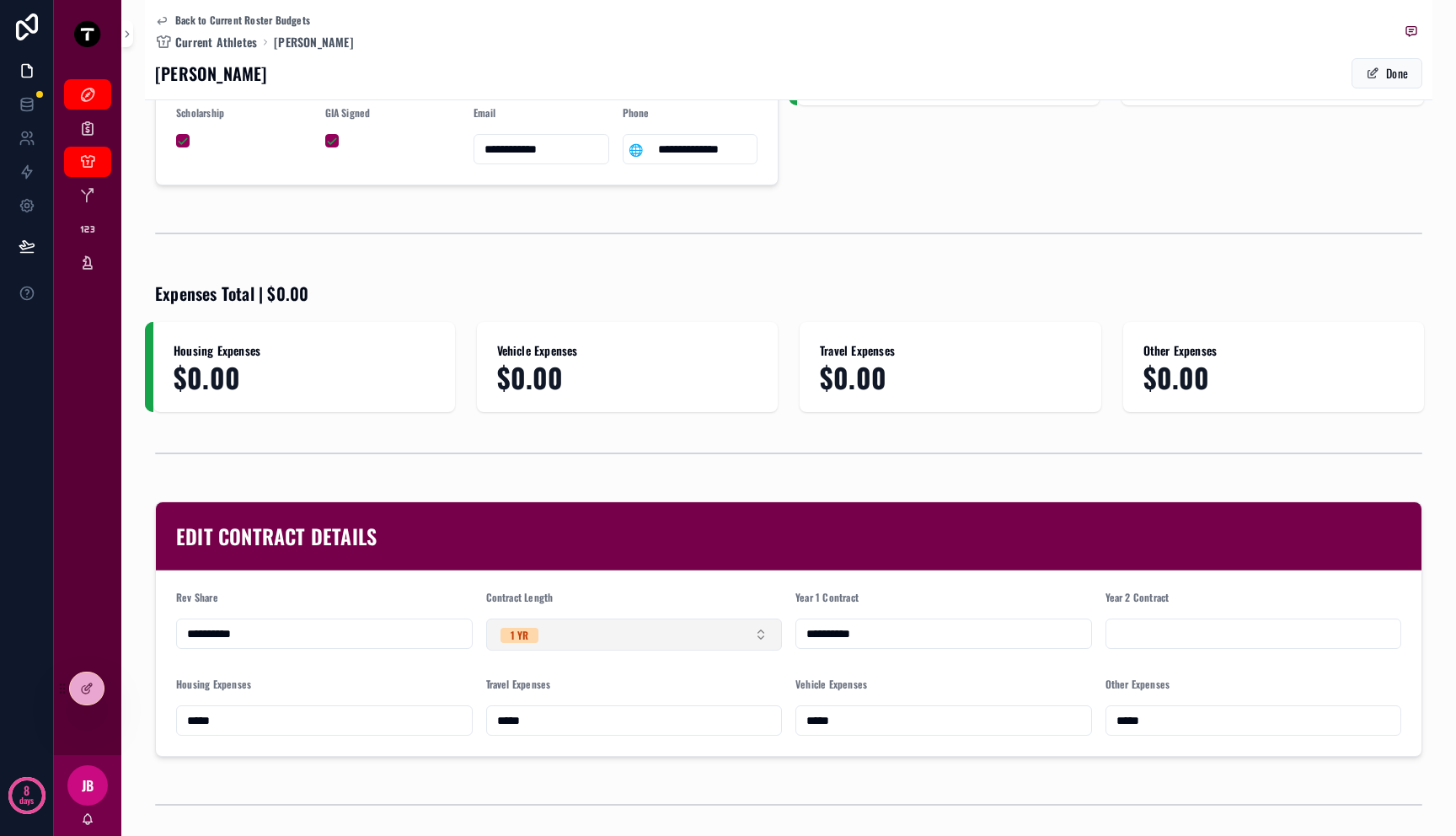
click at [541, 632] on button "1 YR" at bounding box center [635, 635] width 297 height 32
click at [525, 747] on span "2 YR" at bounding box center [513, 754] width 40 height 15
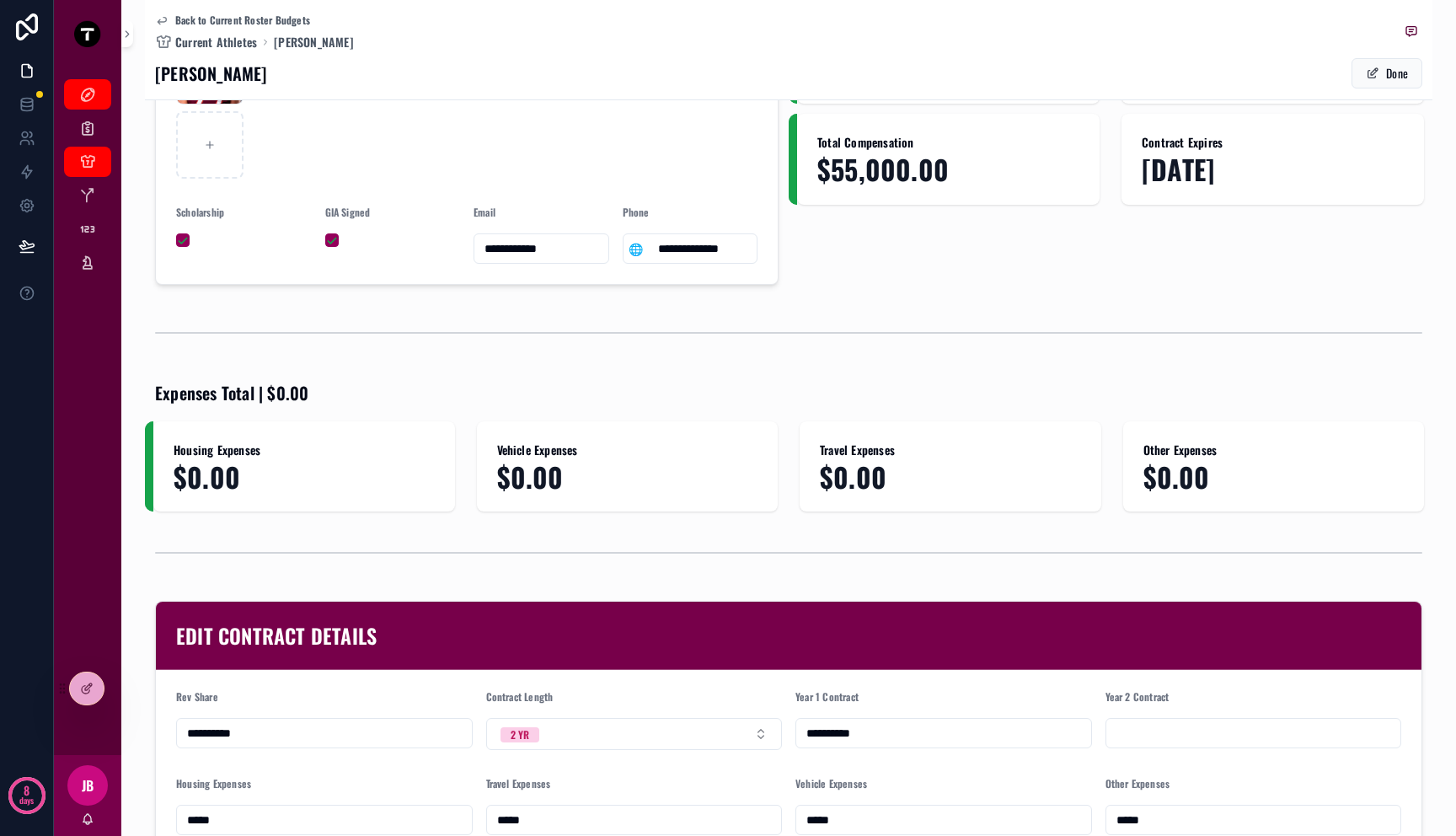
scroll to position [329, 0]
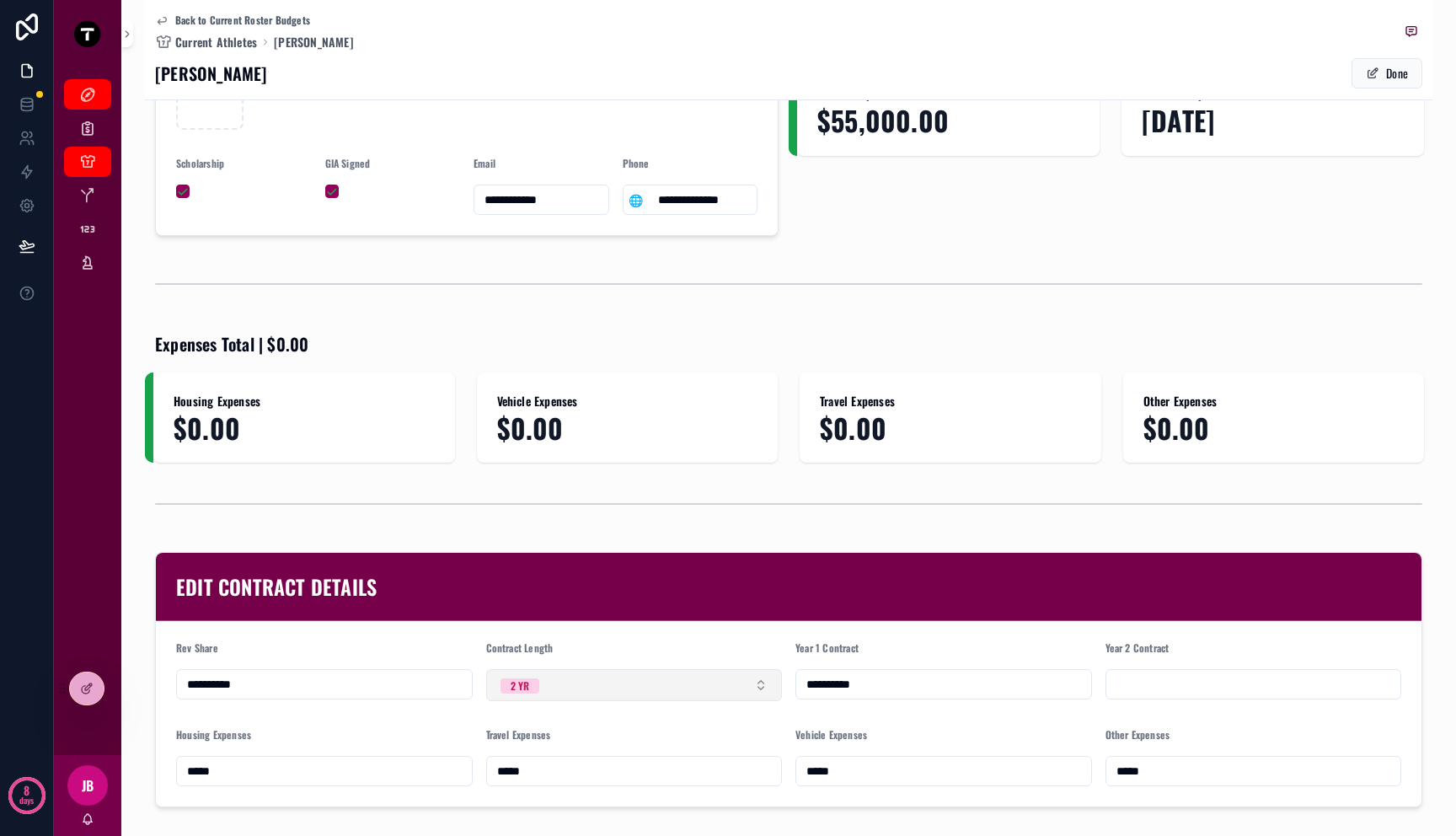
click at [558, 687] on button "2 YR" at bounding box center [635, 686] width 297 height 32
click at [548, 773] on div "1 YR" at bounding box center [629, 779] width 284 height 25
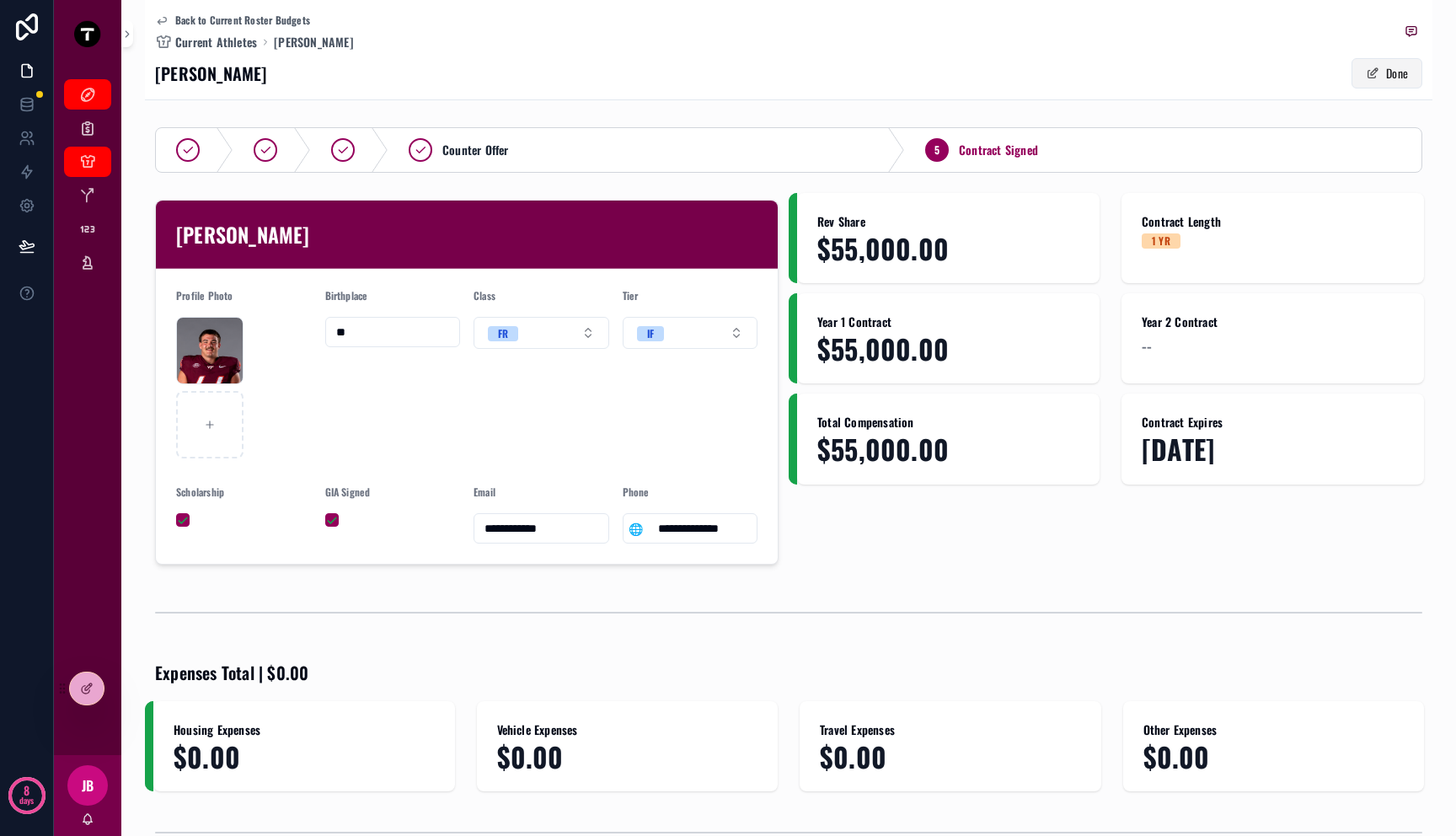
click at [1365, 77] on span "scrollable content" at bounding box center [1372, 73] width 13 height 13
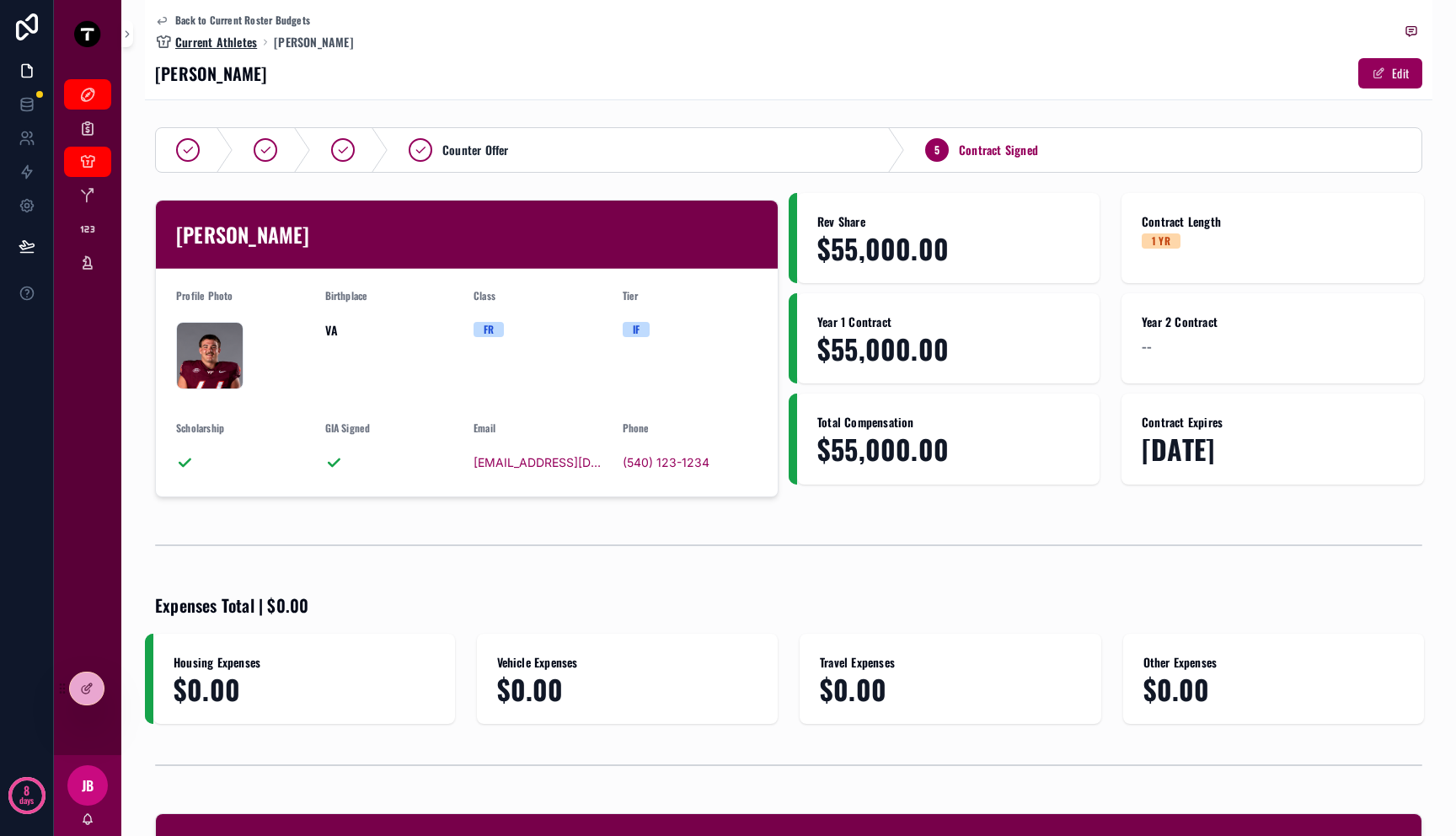
click at [193, 44] on span "Current Athletes" at bounding box center [216, 42] width 82 height 17
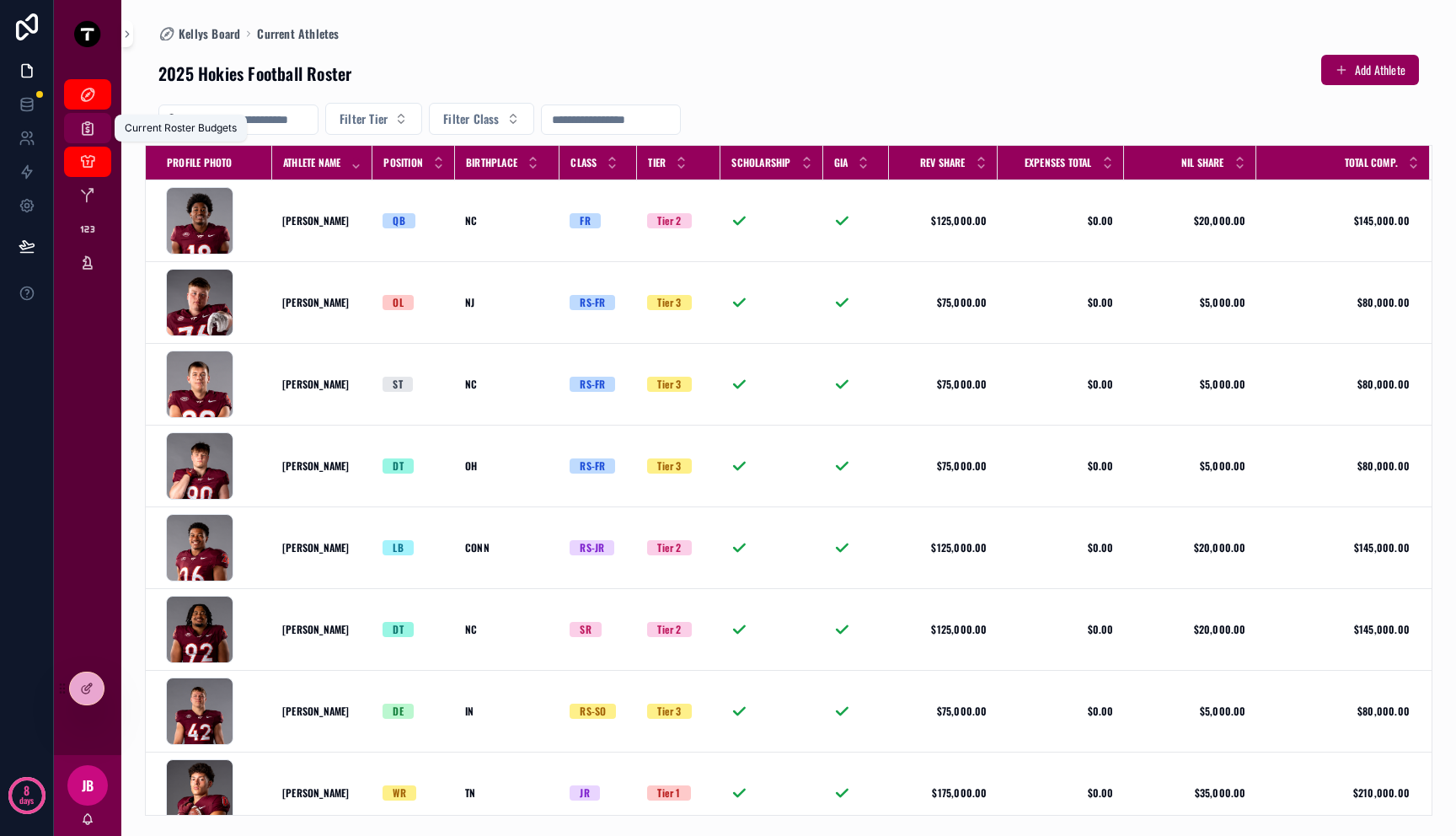
click at [84, 121] on icon "scrollable content" at bounding box center [87, 128] width 17 height 17
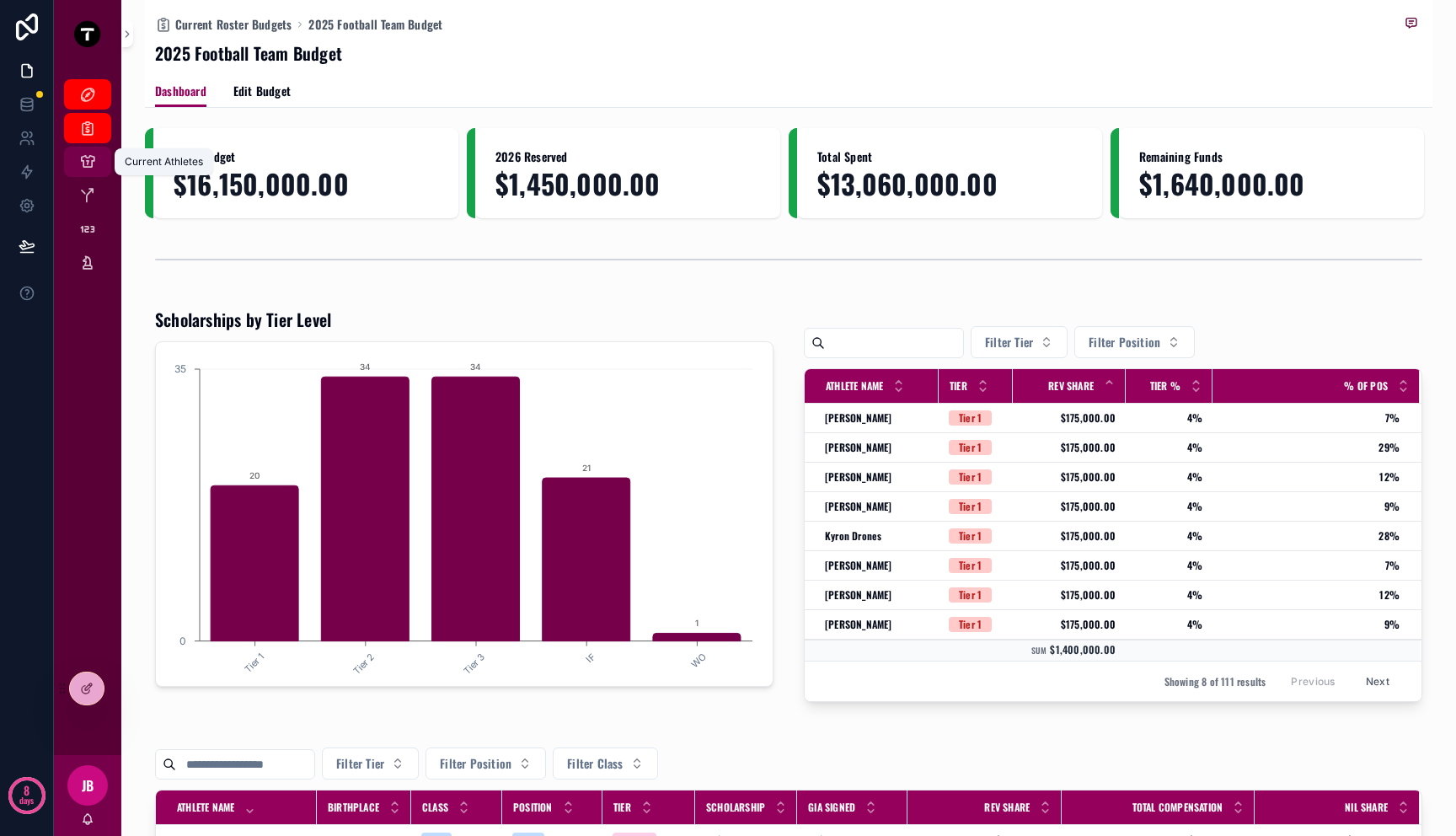
click at [86, 158] on icon "scrollable content" at bounding box center [87, 162] width 17 height 17
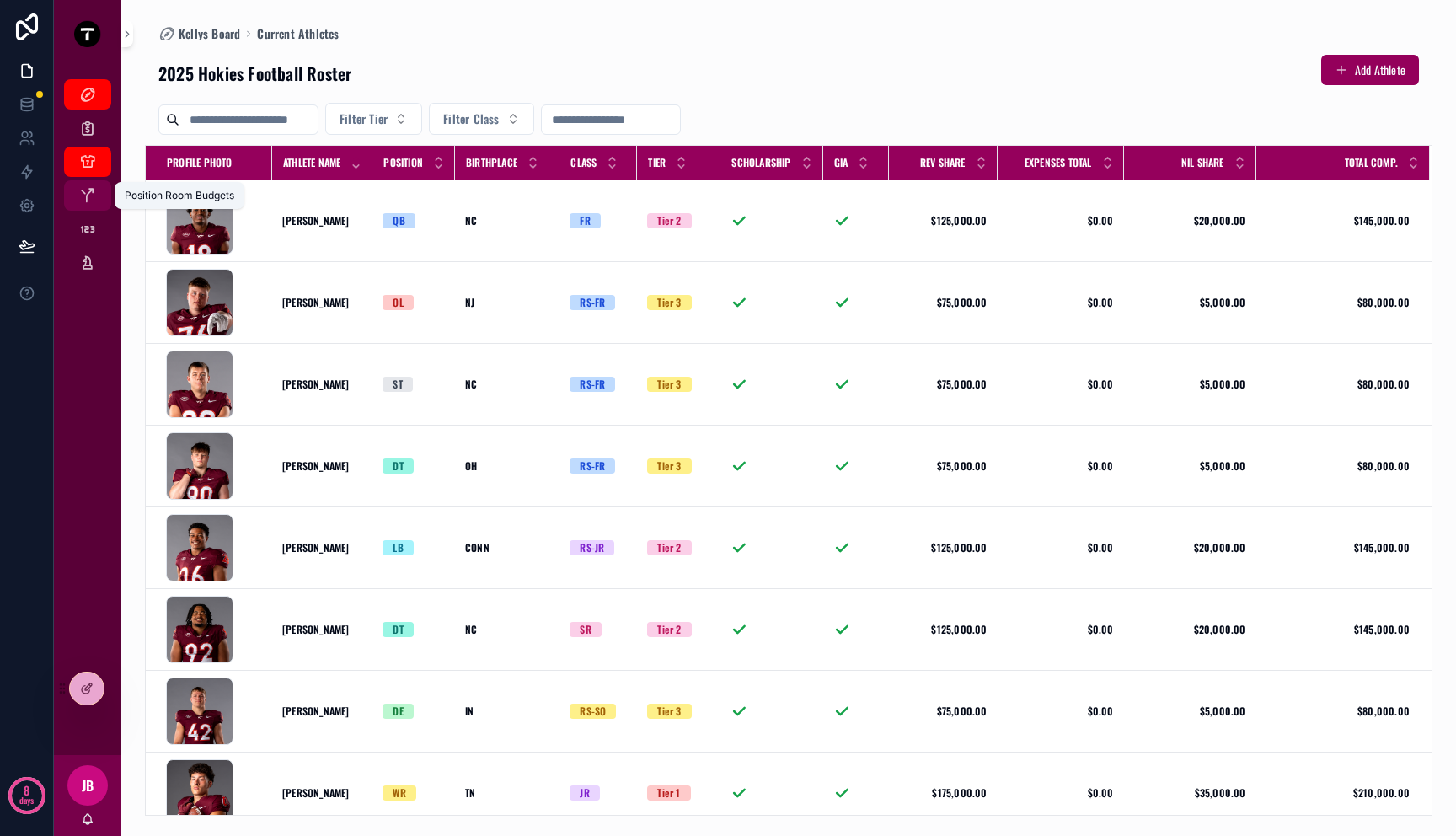
click at [90, 201] on icon "scrollable content" at bounding box center [87, 195] width 17 height 17
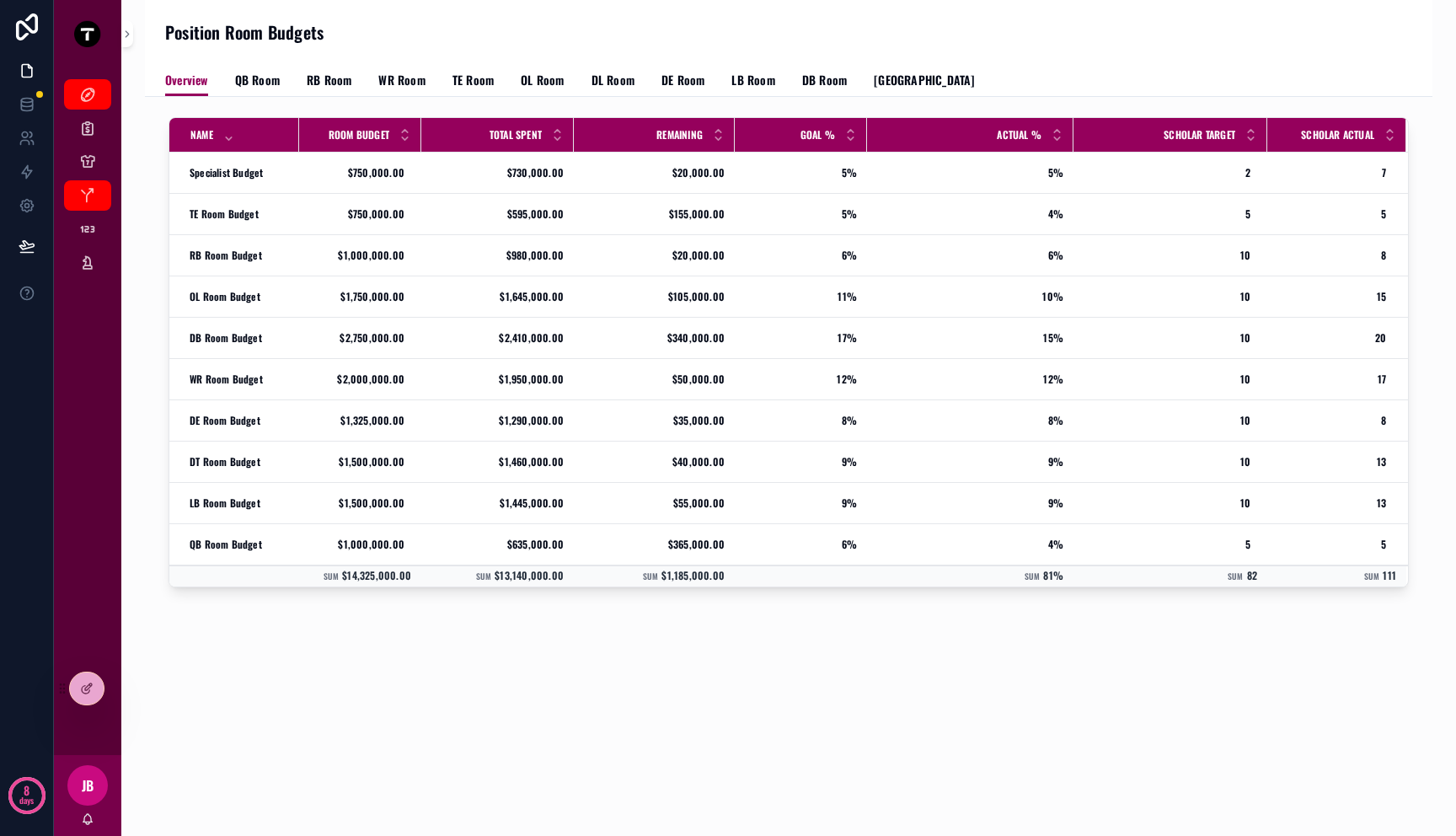
click at [229, 136] on div "scrollable content" at bounding box center [228, 134] width 11 height 19
click at [229, 143] on icon "scrollable content" at bounding box center [228, 139] width 11 height 11
click at [273, 84] on span "QB Room" at bounding box center [257, 80] width 44 height 17
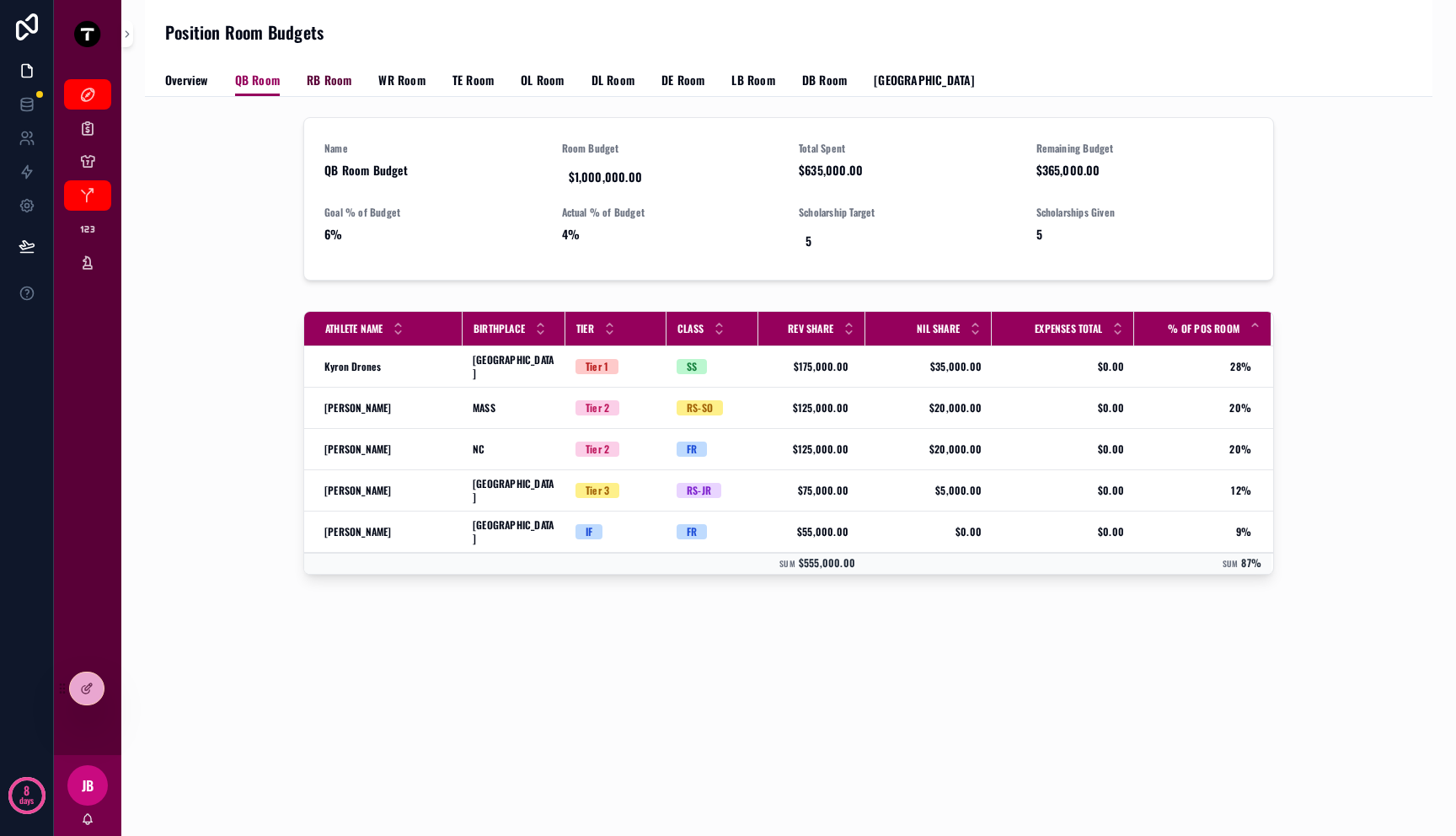
click at [328, 89] on link "RB Room" at bounding box center [329, 82] width 44 height 34
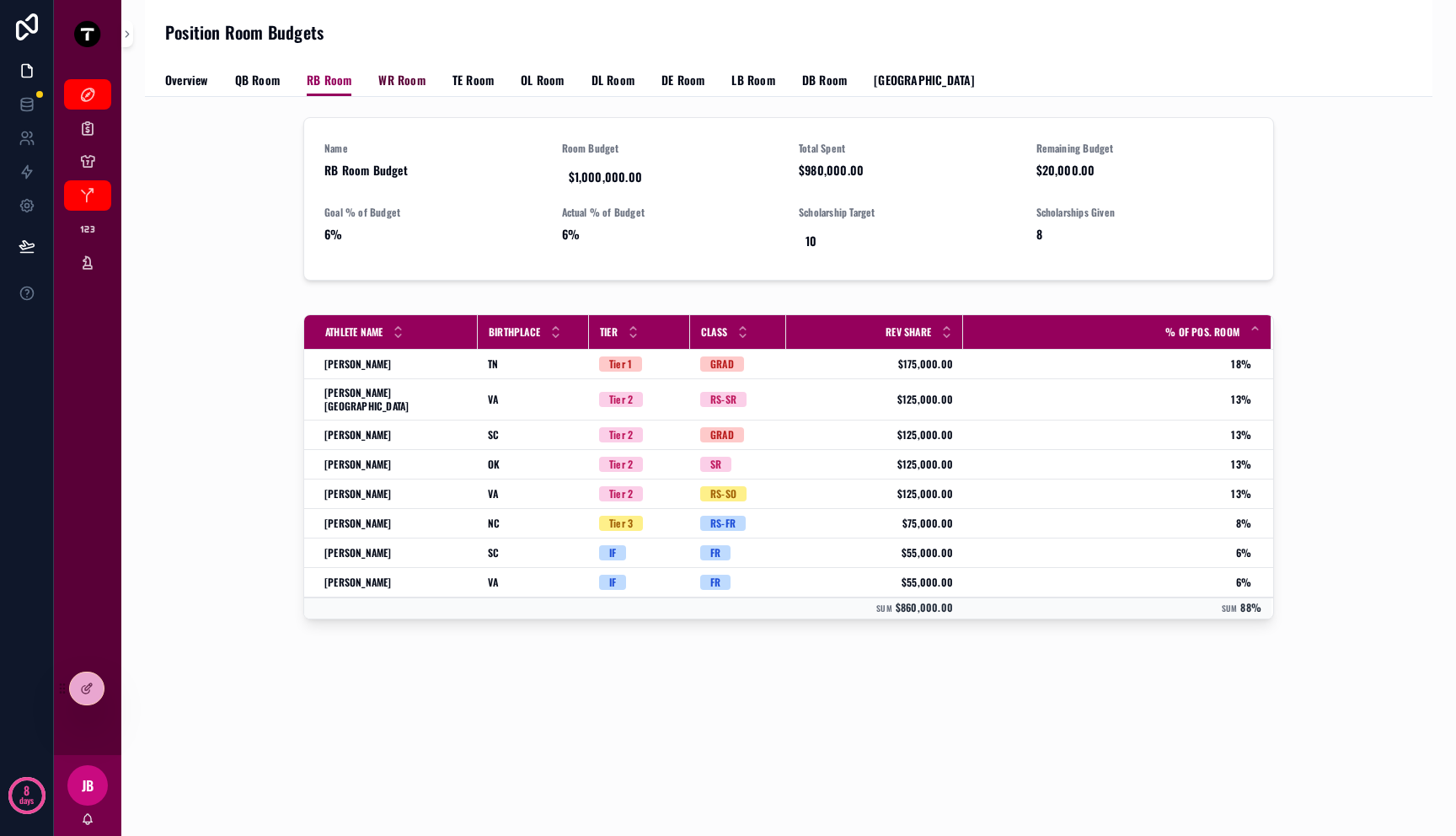
click at [391, 85] on span "WR Room" at bounding box center [402, 80] width 46 height 17
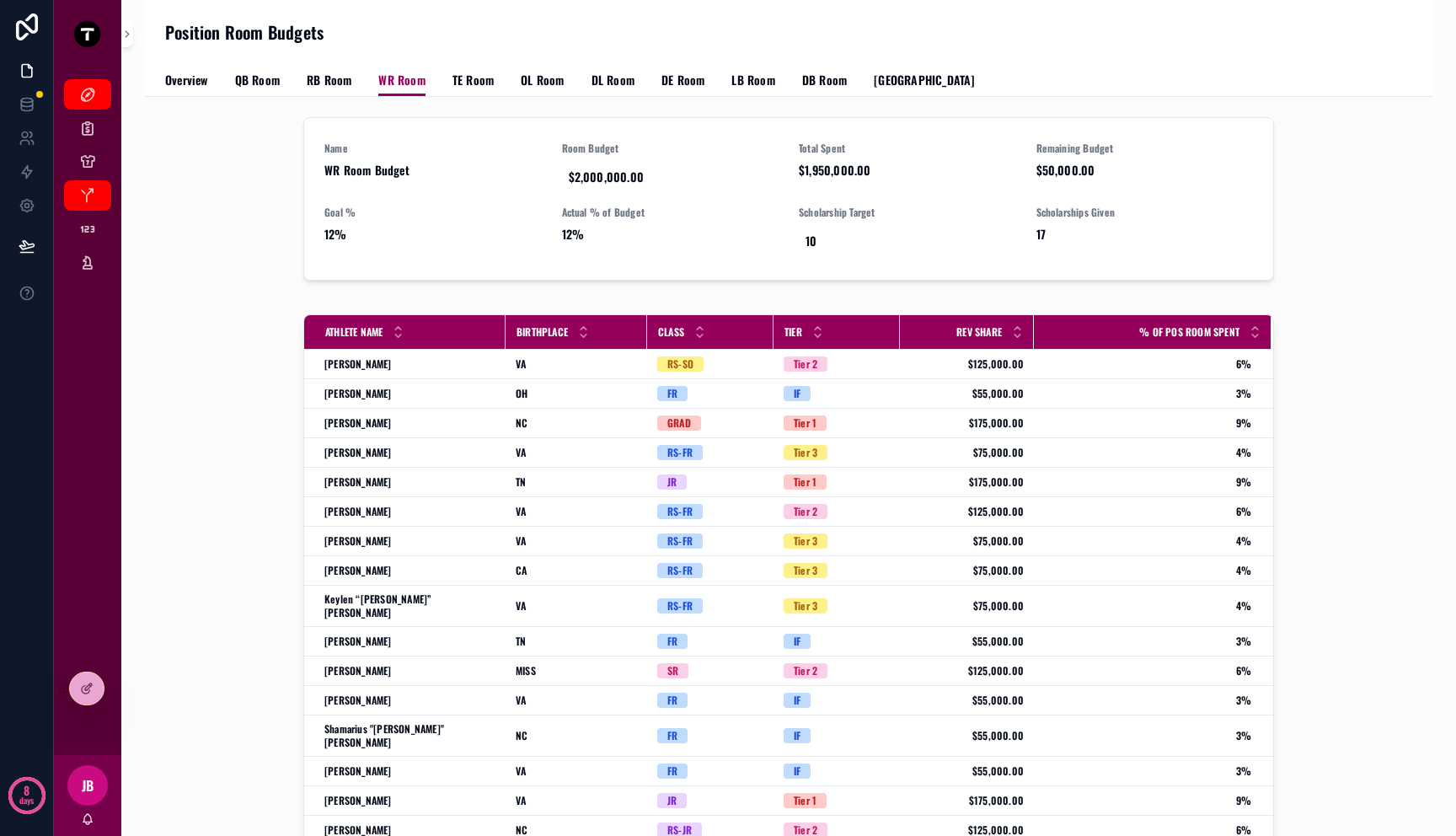
click at [445, 81] on div "Overview QB Room RB Room WR Room TE Room OL Room DL Room DE Room LB Room DB Roo…" at bounding box center [788, 80] width 1247 height 32
click at [253, 81] on span "QB Room" at bounding box center [257, 80] width 44 height 17
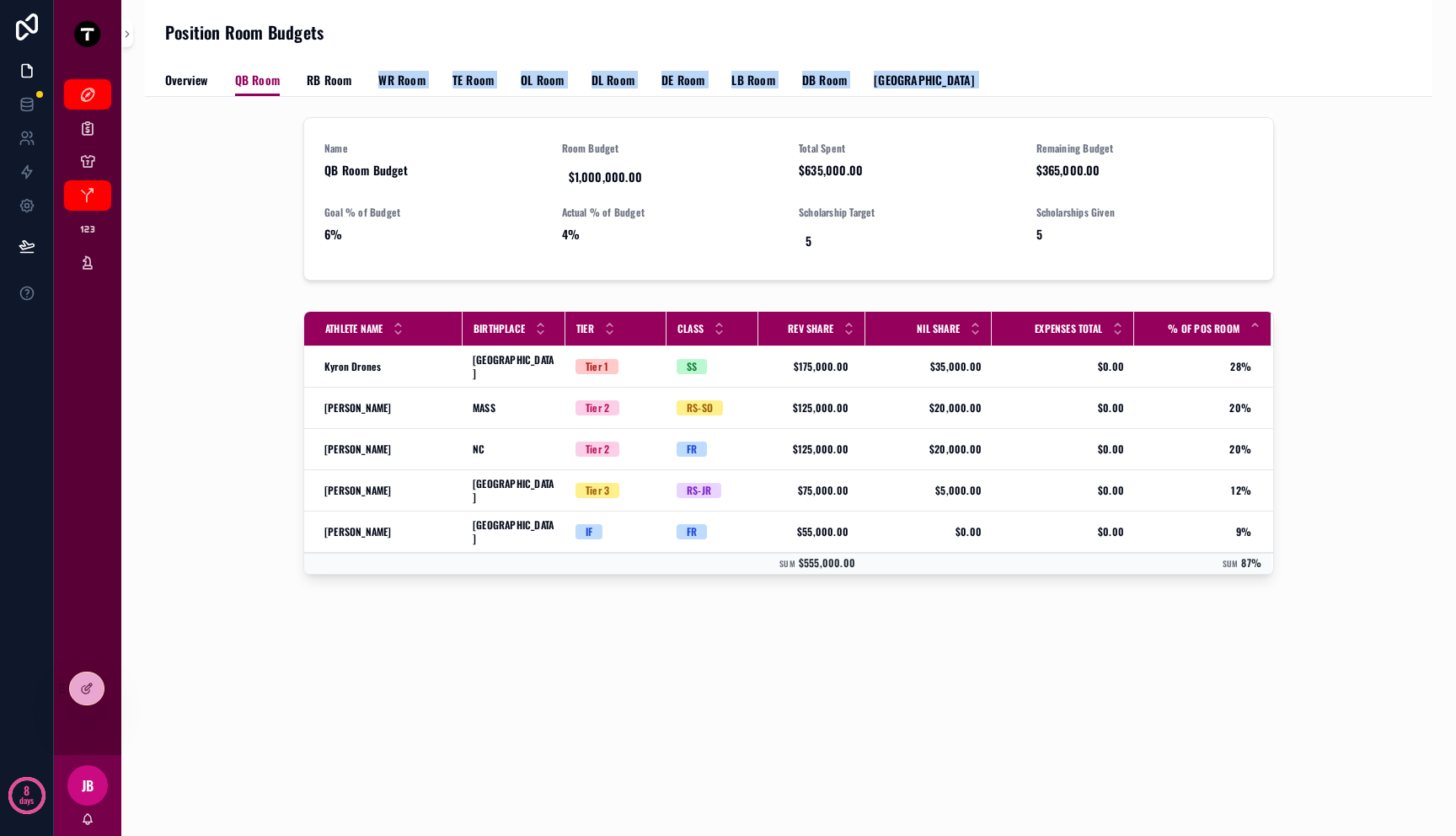
click at [321, 96] on div "Position Room Budgets QB Room Overview QB Room RB Room WR Room TE Room OL Room …" at bounding box center [788, 361] width 1287 height 723
click at [340, 82] on span "RB Room" at bounding box center [329, 80] width 44 height 17
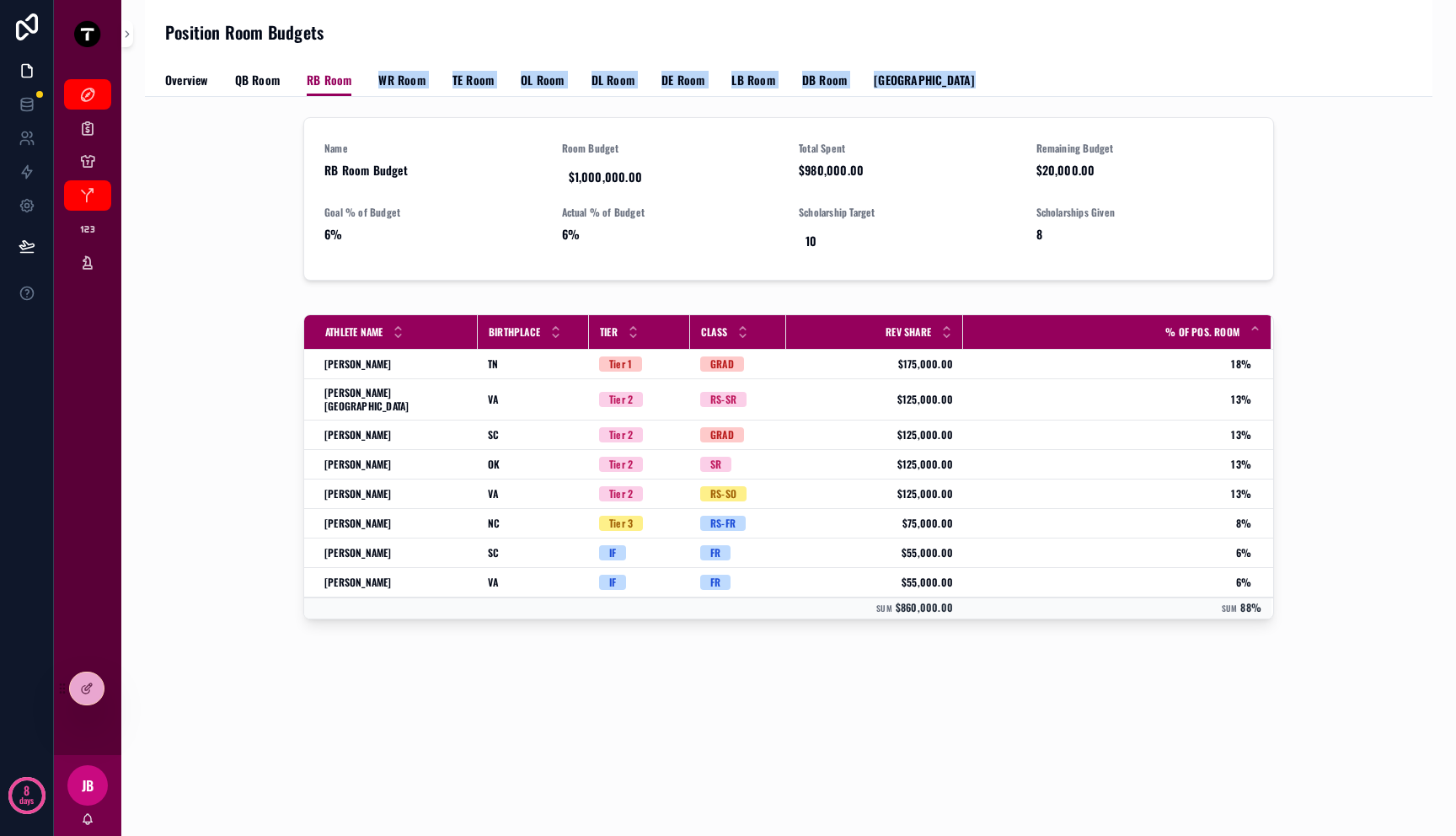
click at [237, 130] on div "Name RB Room Budget Room Budget $1,000,000.00 Total Spent $980,000.00 Remaining…" at bounding box center [788, 202] width 1260 height 184
click at [404, 80] on span "WR Room" at bounding box center [402, 80] width 46 height 17
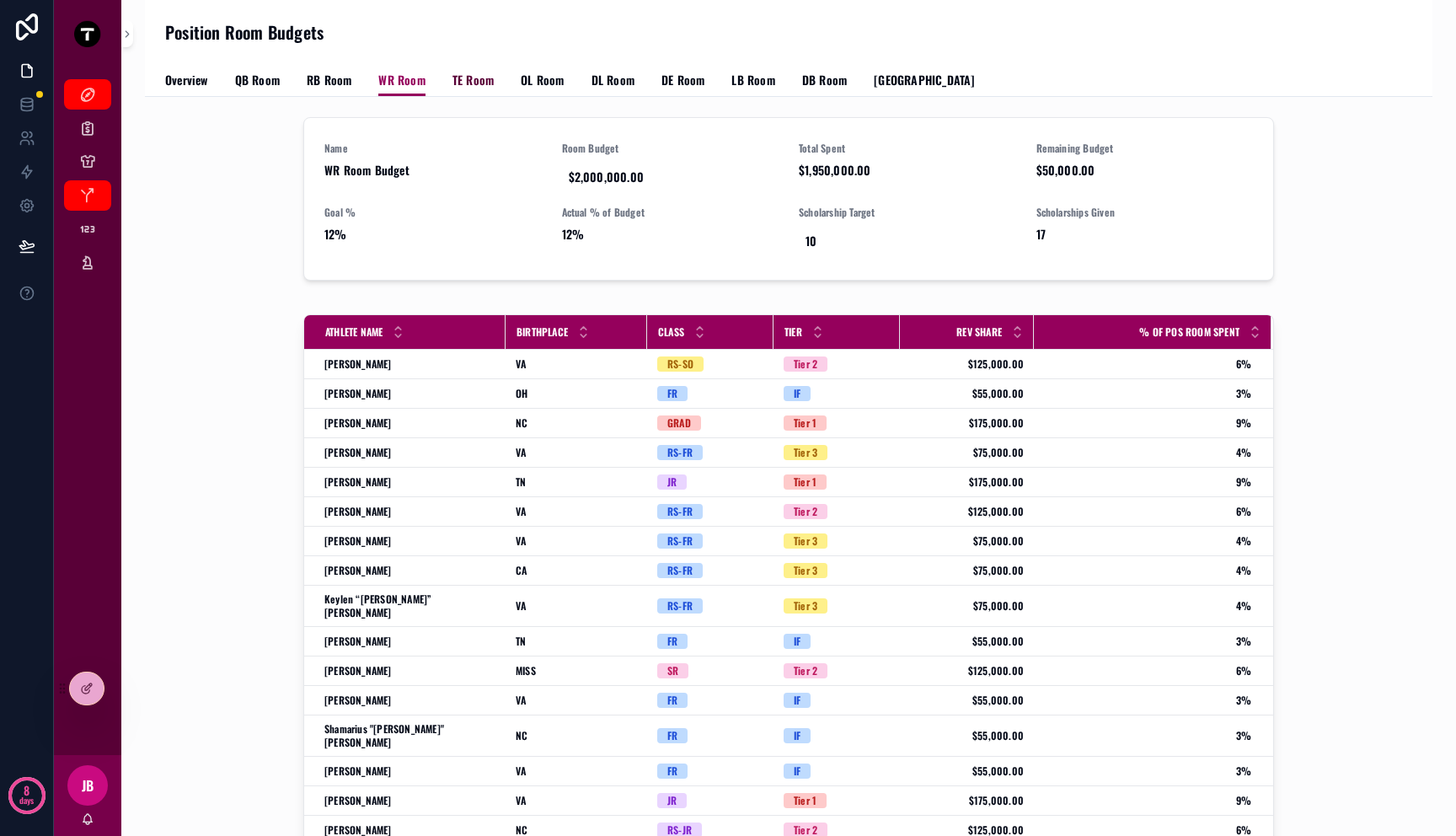
click at [468, 72] on span "TE Room" at bounding box center [473, 80] width 41 height 17
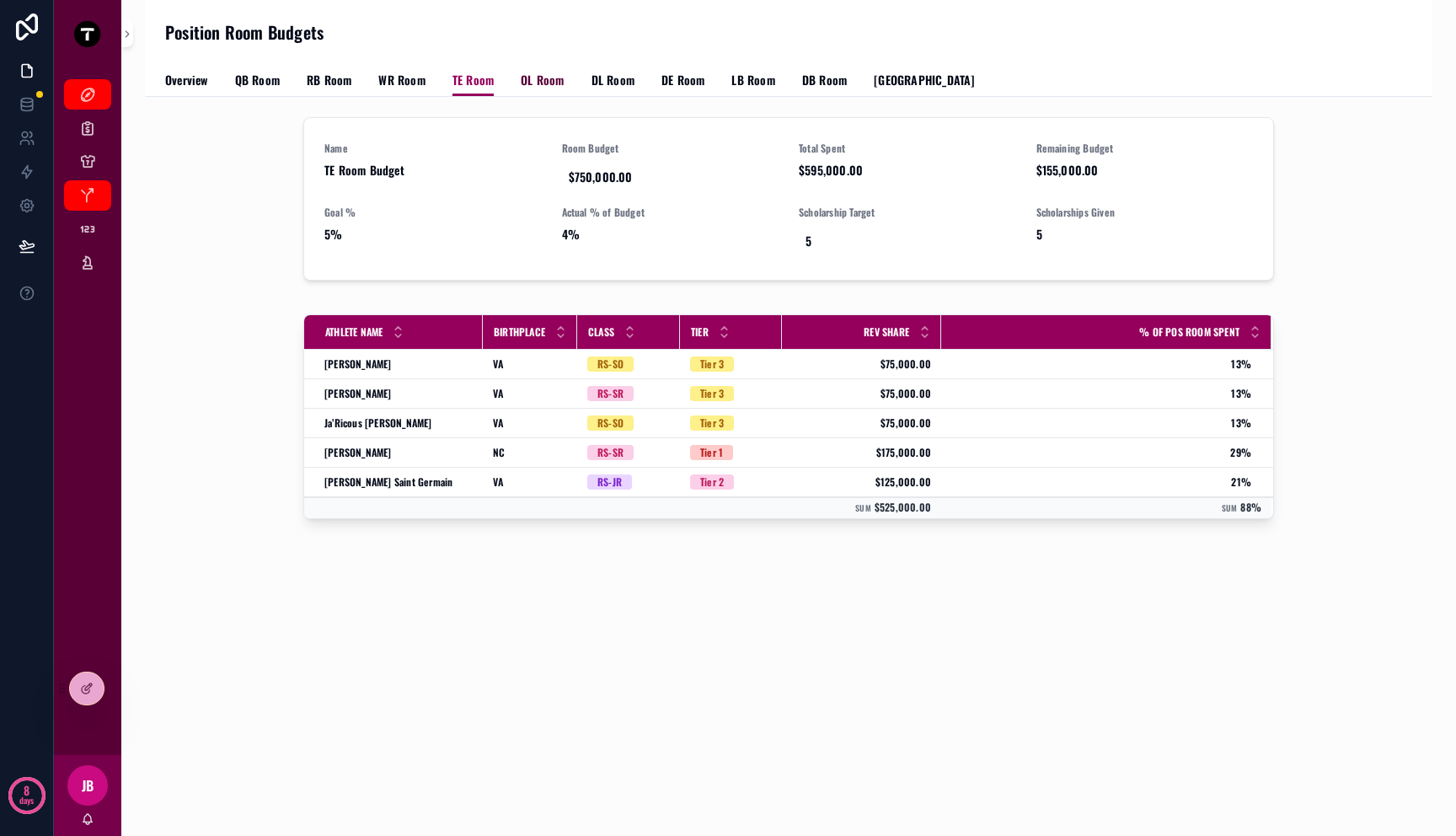
click at [545, 76] on span "OL Room" at bounding box center [542, 80] width 43 height 17
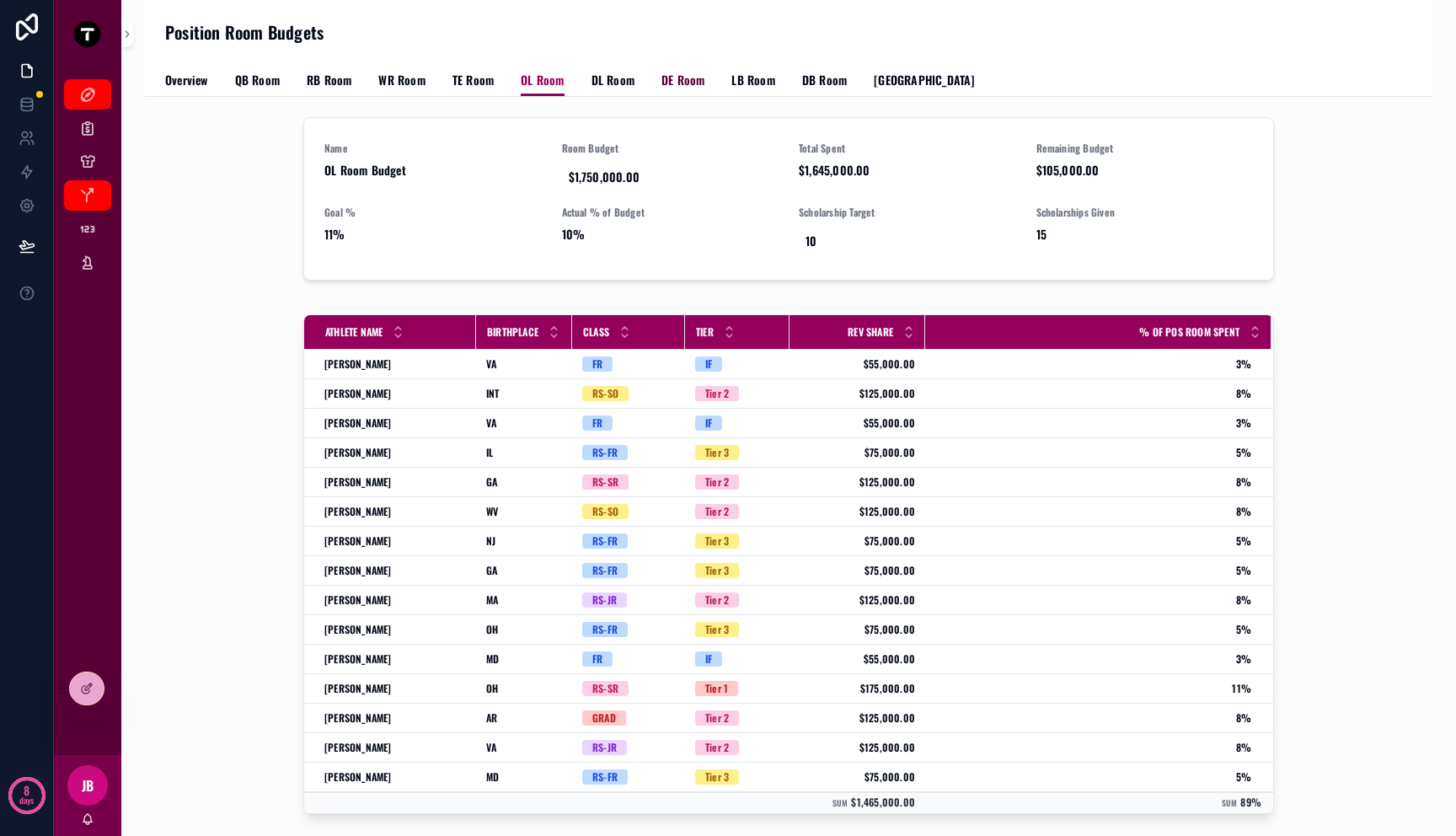
click at [682, 80] on span "DE Room" at bounding box center [683, 80] width 43 height 17
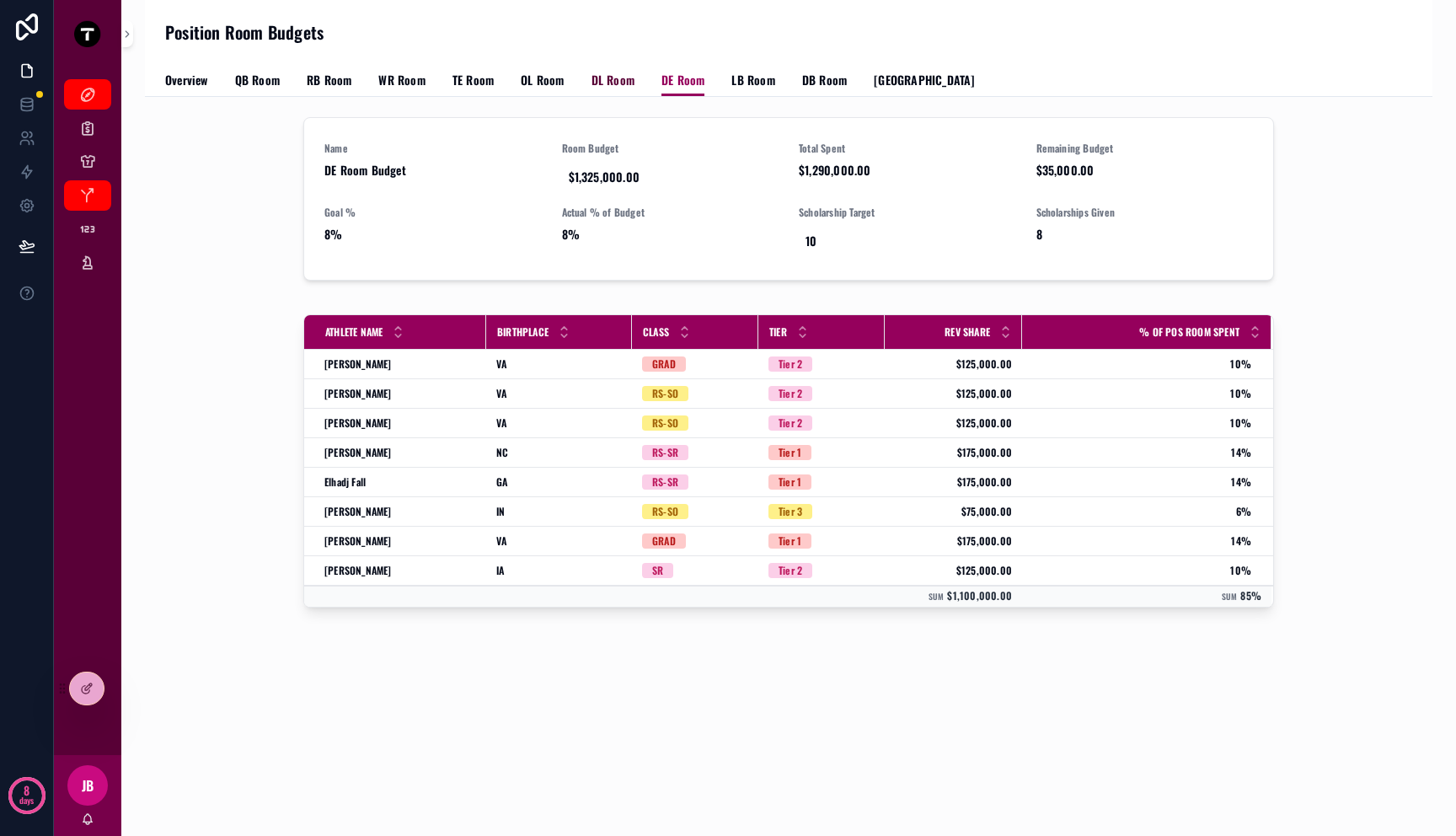
click at [612, 85] on span "DL Room" at bounding box center [612, 80] width 43 height 17
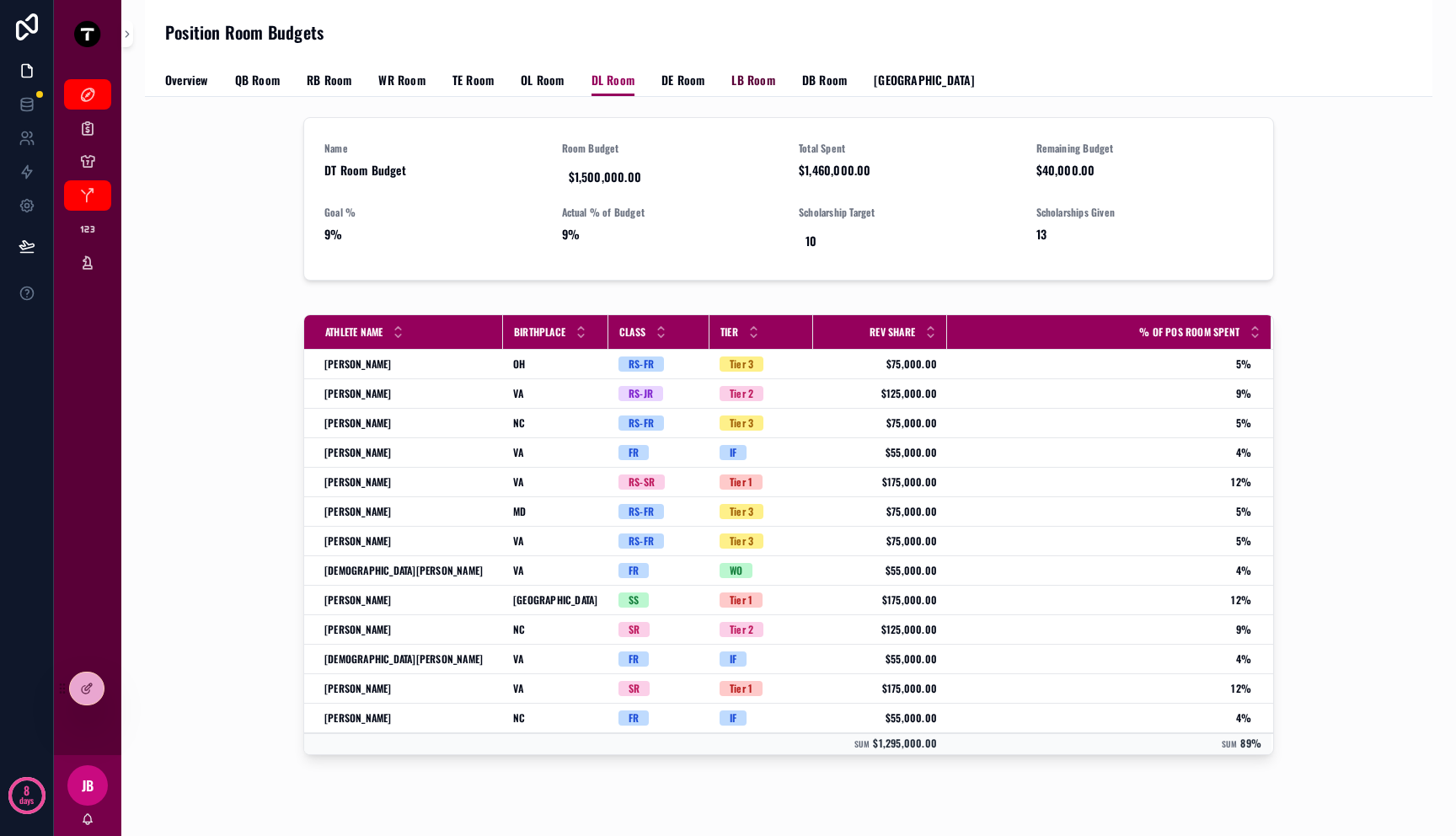
click at [759, 80] on span "LB Room" at bounding box center [753, 80] width 43 height 17
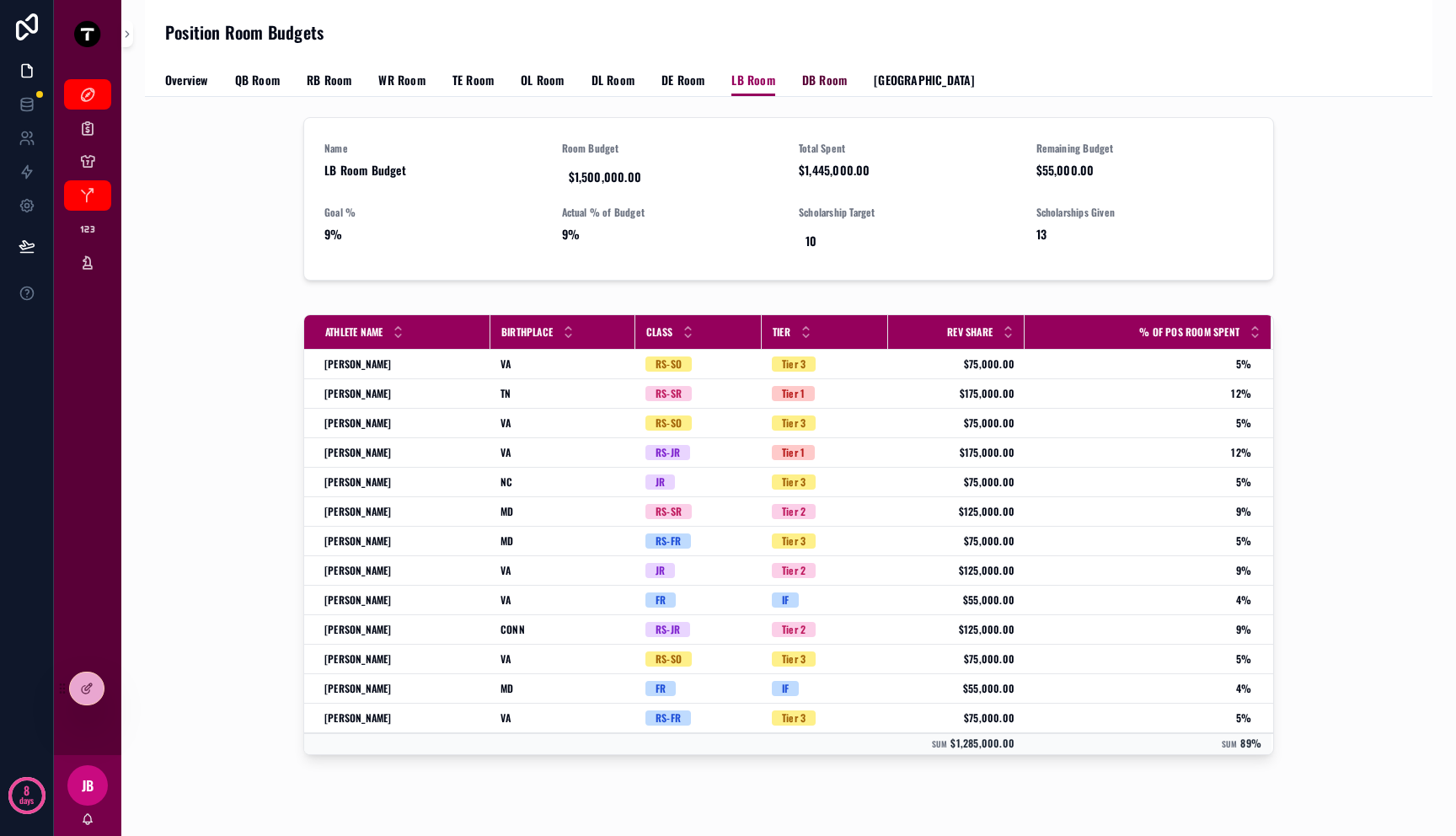
click at [816, 81] on span "DB Room" at bounding box center [824, 80] width 44 height 17
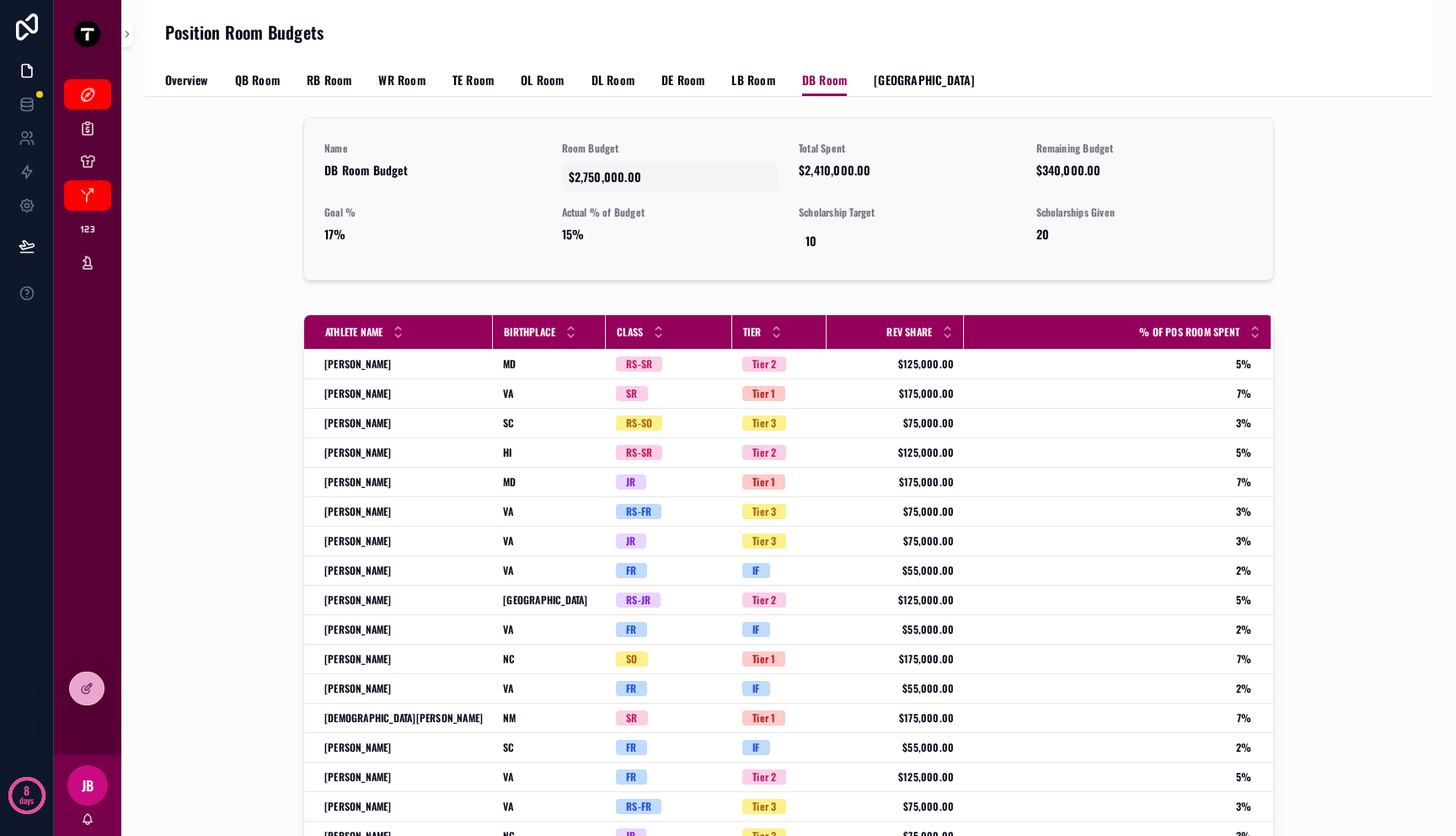
click at [594, 181] on span "$2,750,000.00" at bounding box center [670, 177] width 204 height 17
click at [484, 180] on div "Name DB Room Budget" at bounding box center [433, 166] width 218 height 51
click at [184, 82] on span "Overview" at bounding box center [187, 80] width 43 height 17
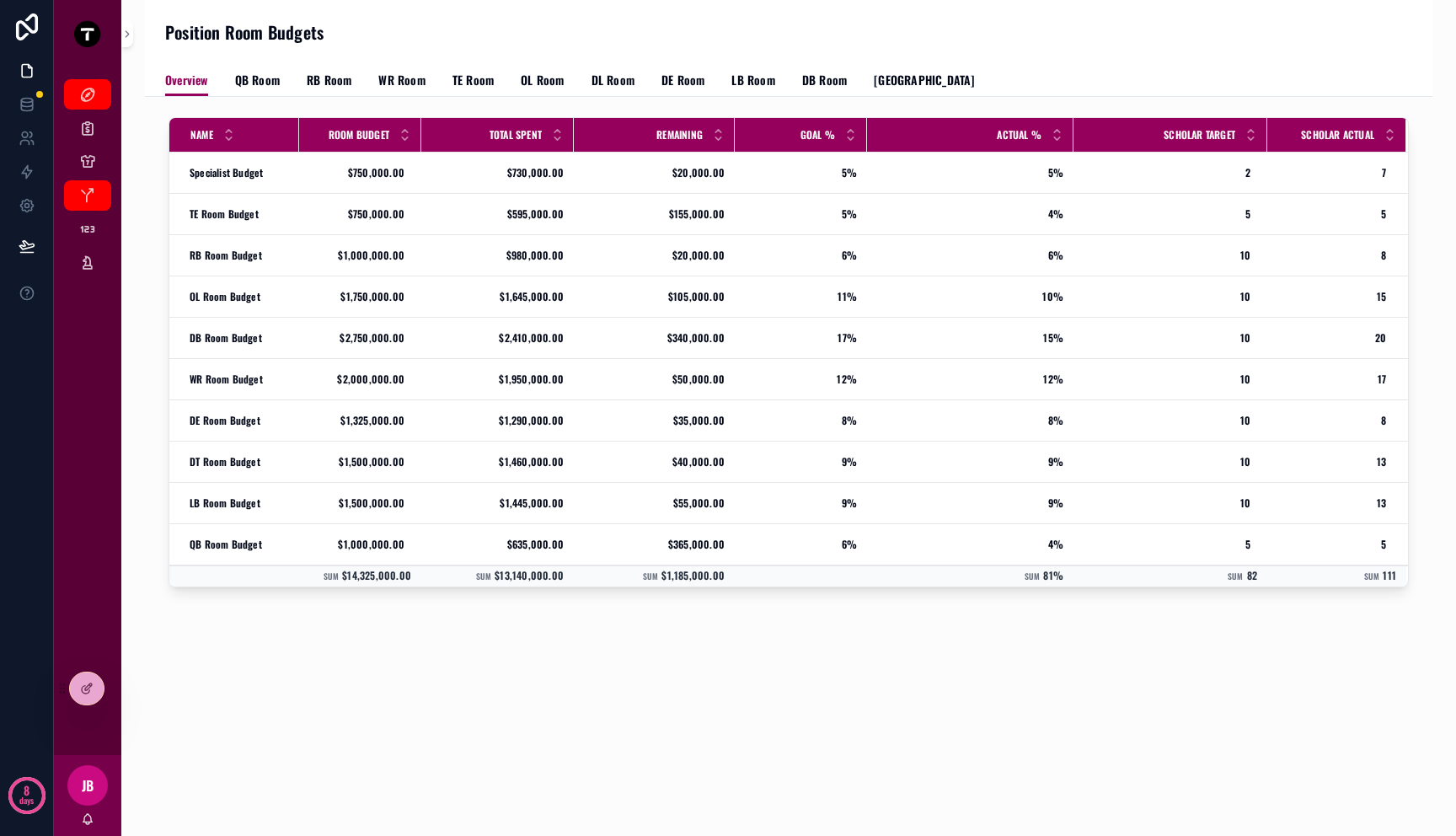
click at [428, 677] on div "Name Room Budget Total Spent Remaining Goal % Actual % Scholar Target Scholar A…" at bounding box center [788, 403] width 1287 height 612
click at [92, 231] on icon "scrollable content" at bounding box center [87, 229] width 17 height 17
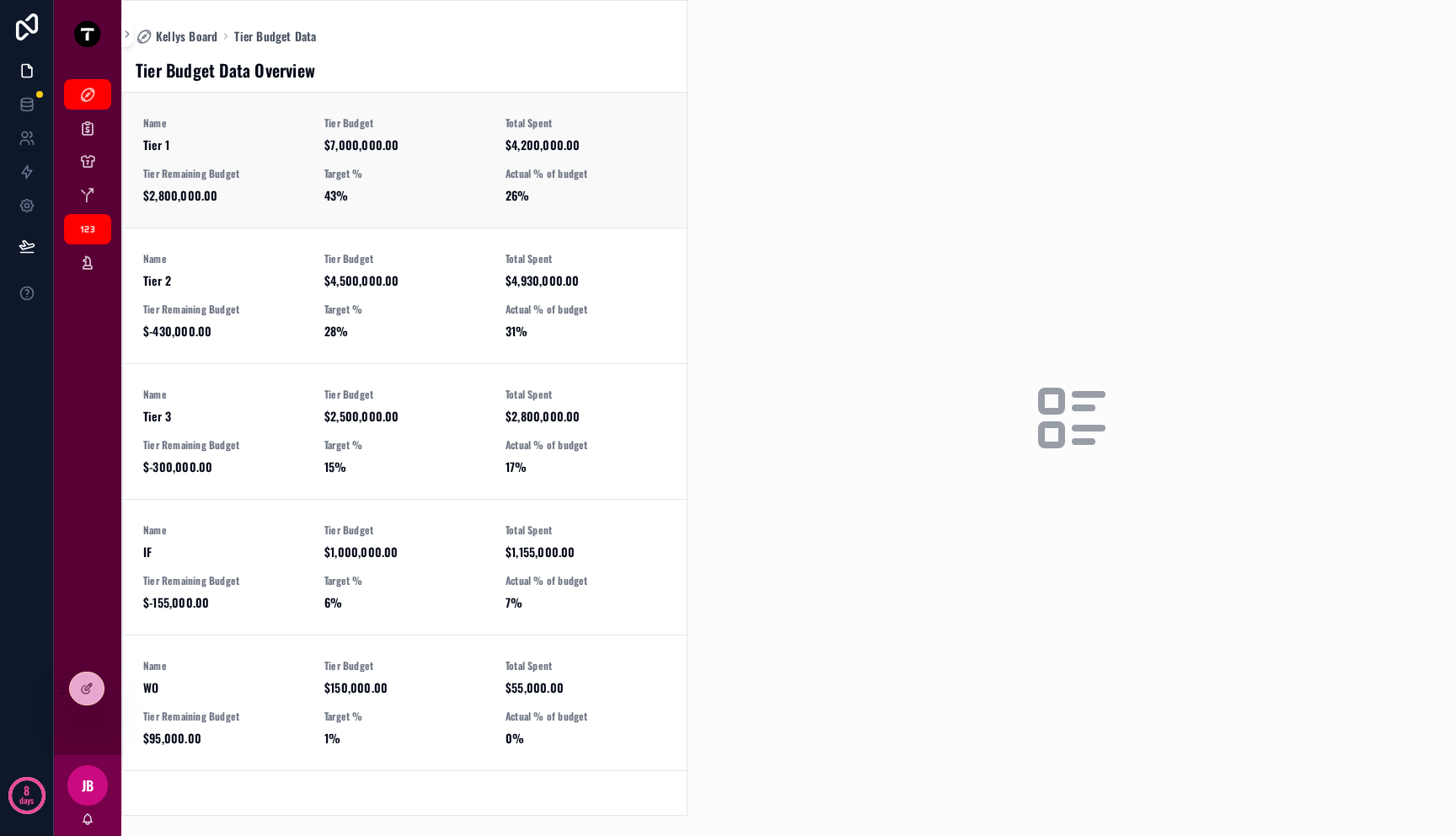
click at [541, 162] on div "Name Tier 1 Tier Budget $7,000,000.00 Total Spent $4,200,000.00 Tier Remaining …" at bounding box center [404, 160] width 524 height 88
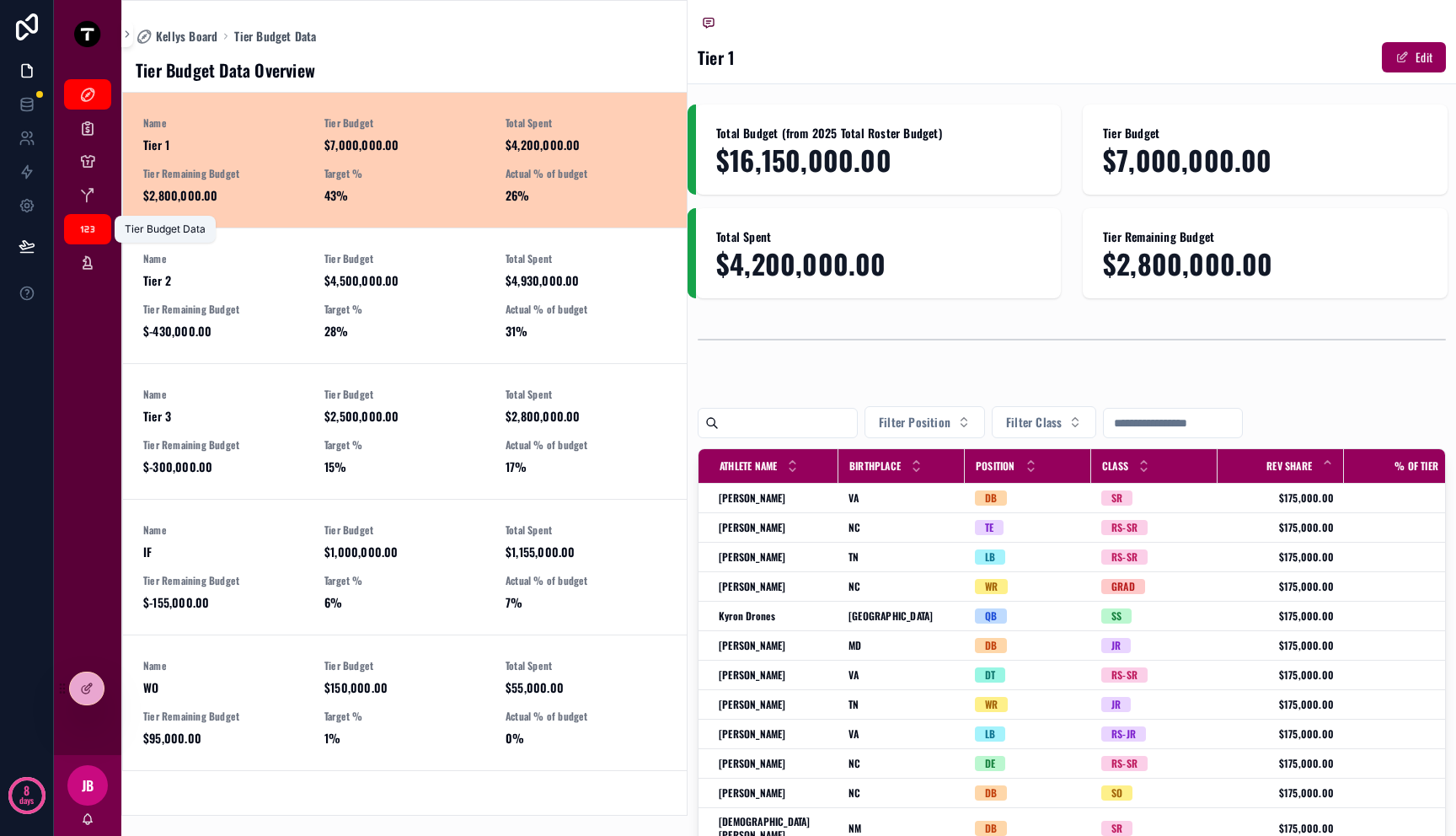
click at [94, 232] on icon "scrollable content" at bounding box center [87, 229] width 17 height 17
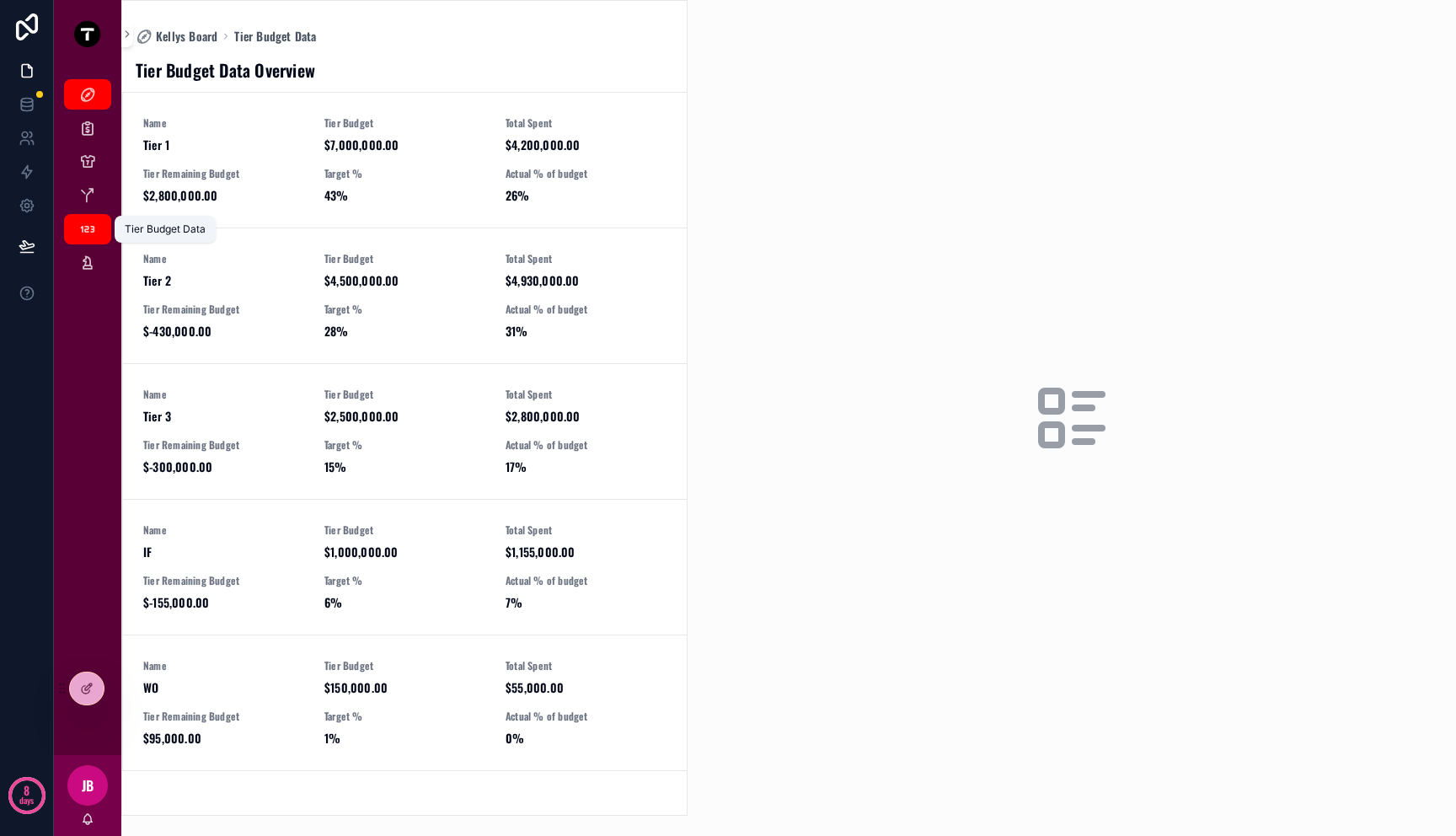
click at [94, 232] on icon "scrollable content" at bounding box center [87, 229] width 17 height 17
click at [366, 286] on span "$4,500,000.00" at bounding box center [404, 280] width 161 height 17
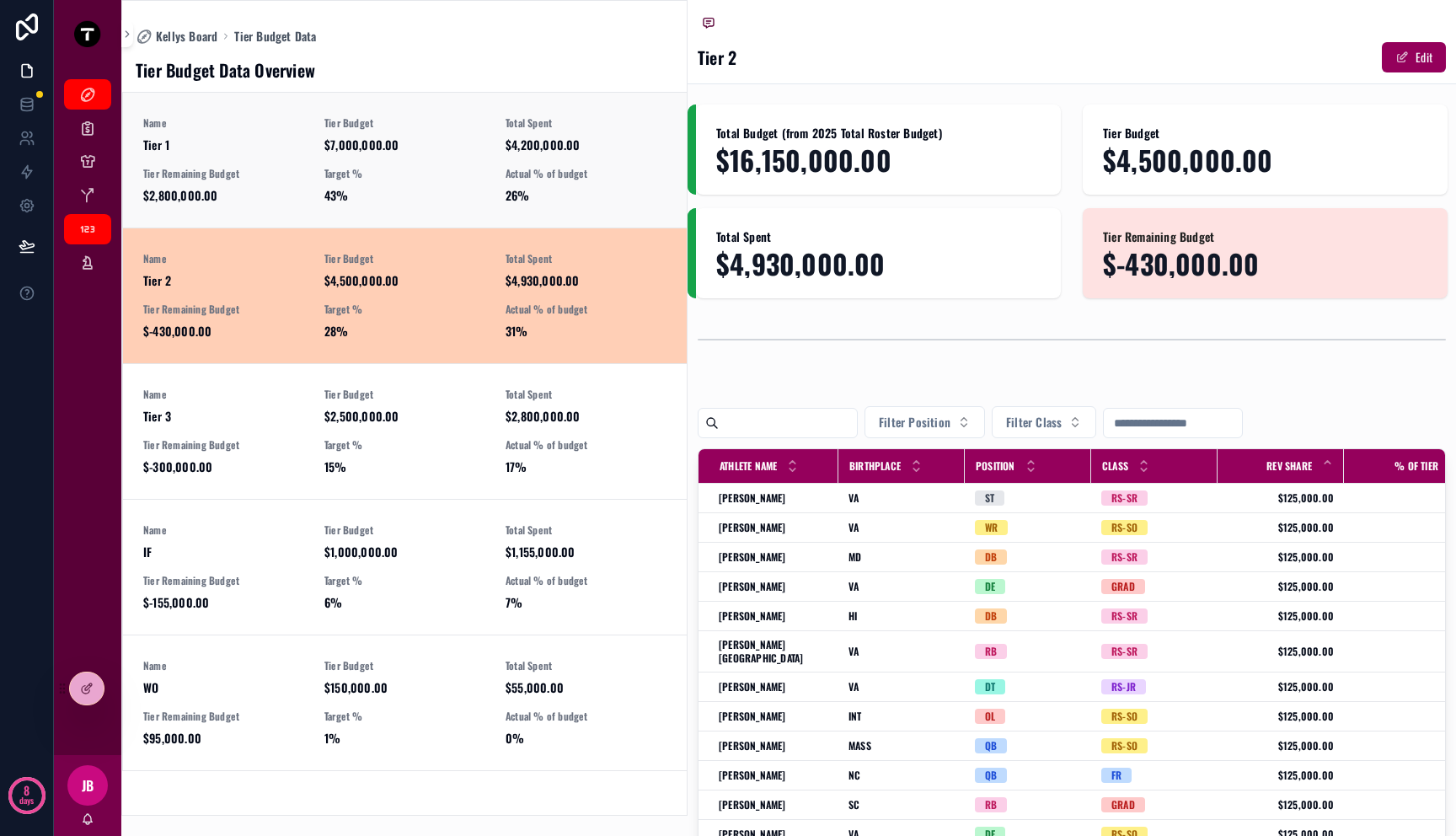
click at [218, 151] on span "Tier 1" at bounding box center [223, 145] width 161 height 17
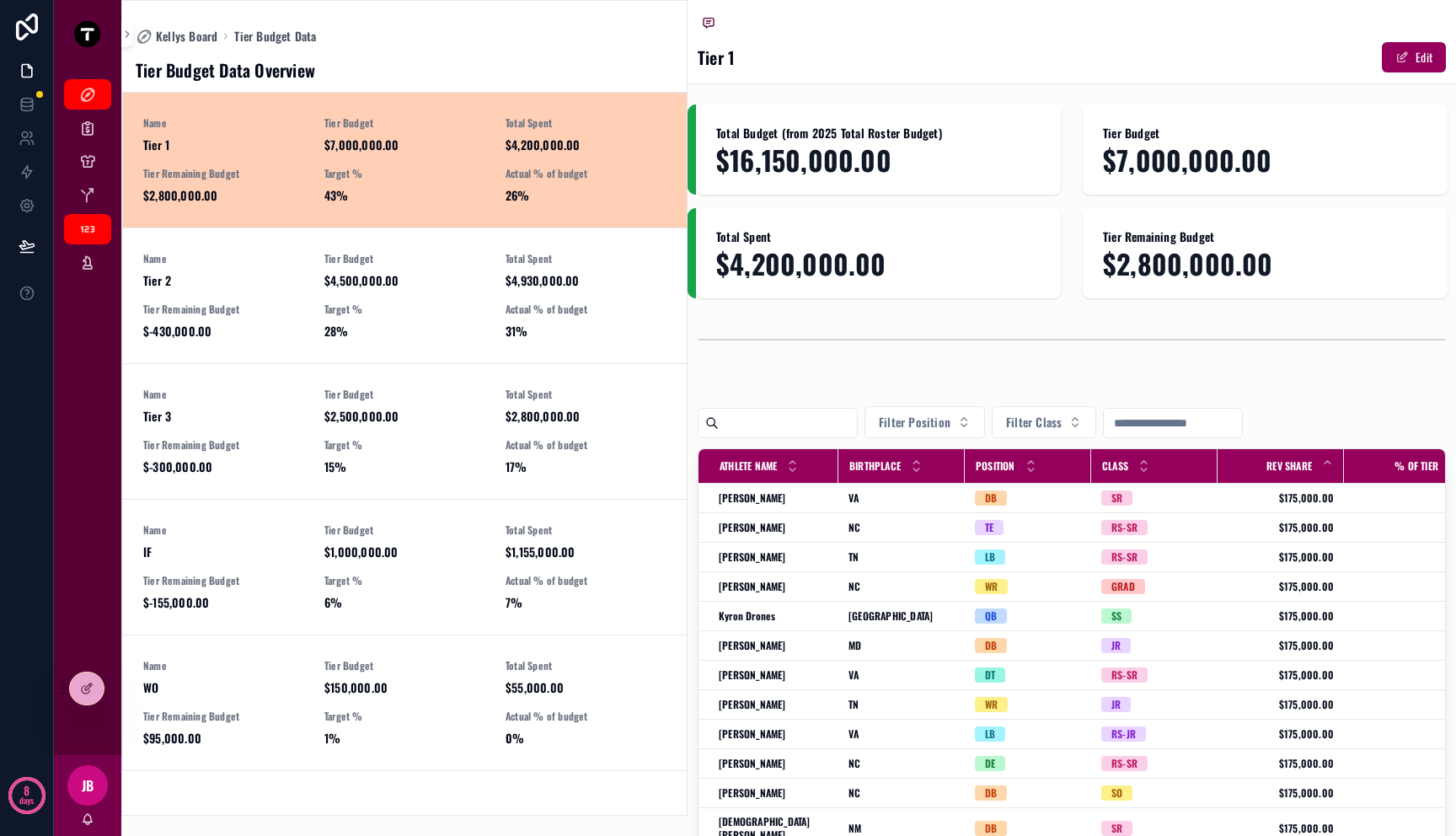
click at [618, 58] on div "Tier Budget Data Overview" at bounding box center [404, 69] width 538 height 24
click at [561, 286] on span "$4,930,000.00" at bounding box center [586, 280] width 161 height 17
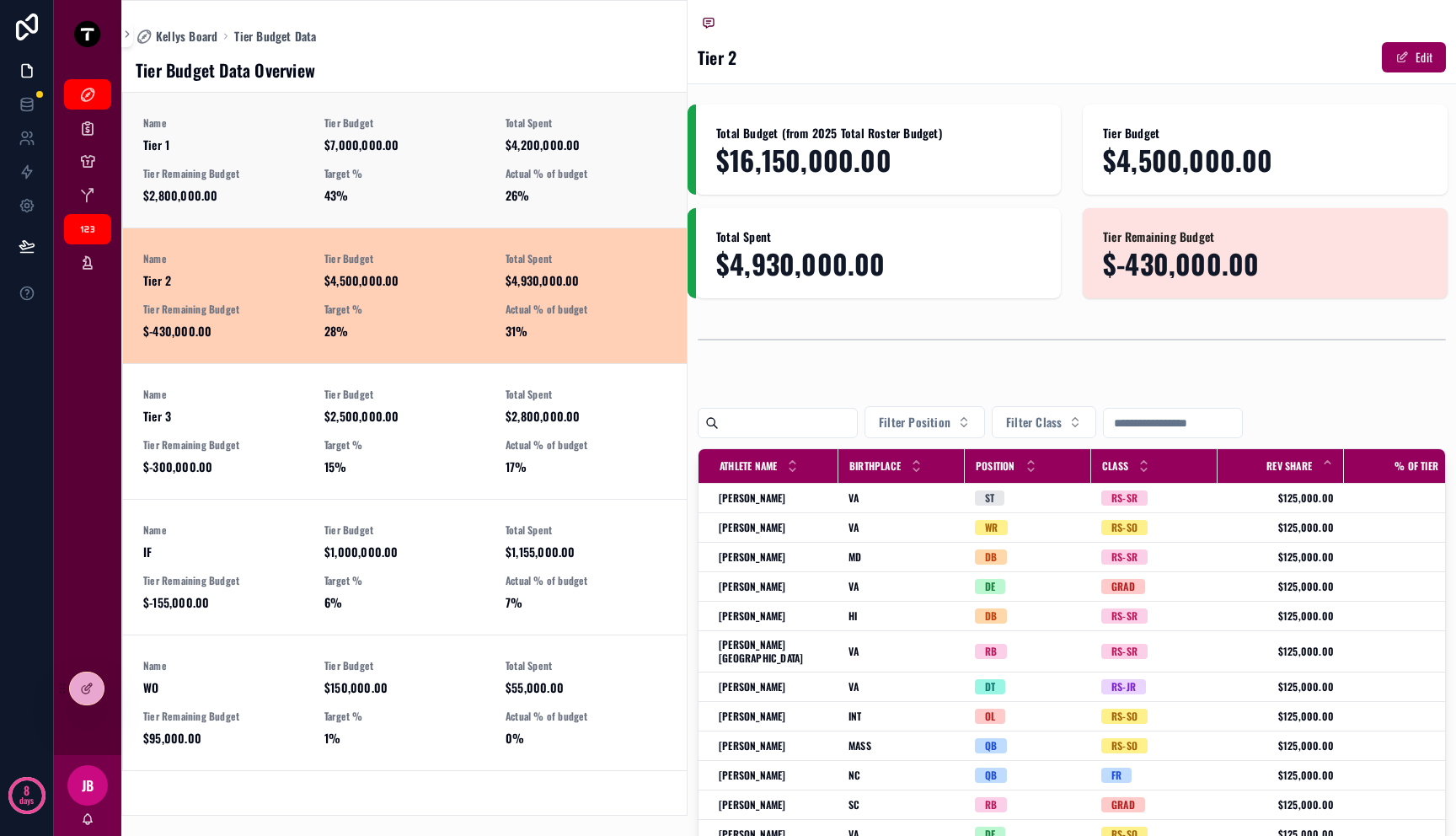
click at [558, 163] on div "Name Tier 1 Tier Budget $7,000,000.00 Total Spent $4,200,000.00 Tier Remaining …" at bounding box center [404, 160] width 524 height 88
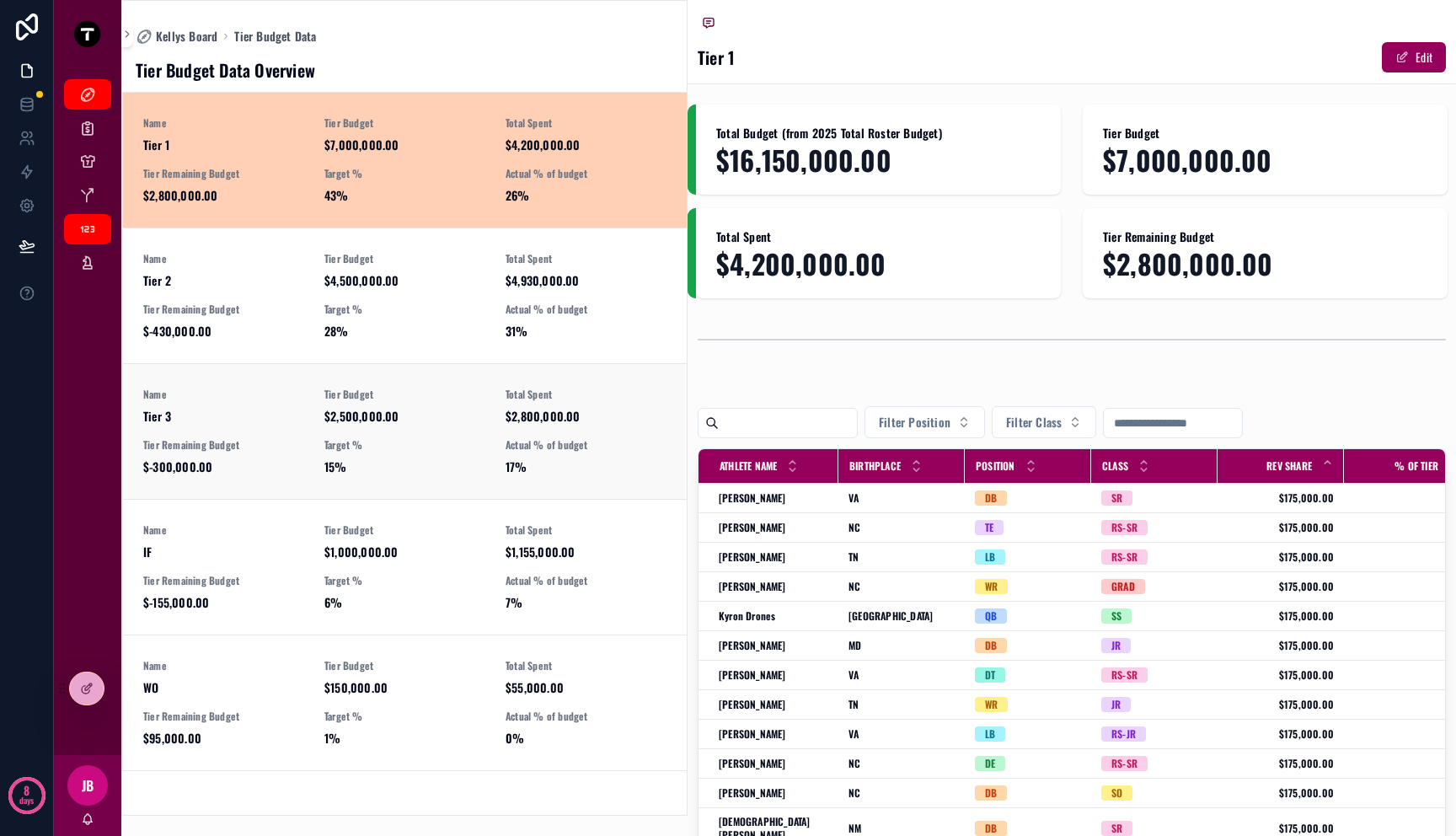
click at [556, 404] on div "Total Spent $2,800,000.00" at bounding box center [586, 406] width 161 height 37
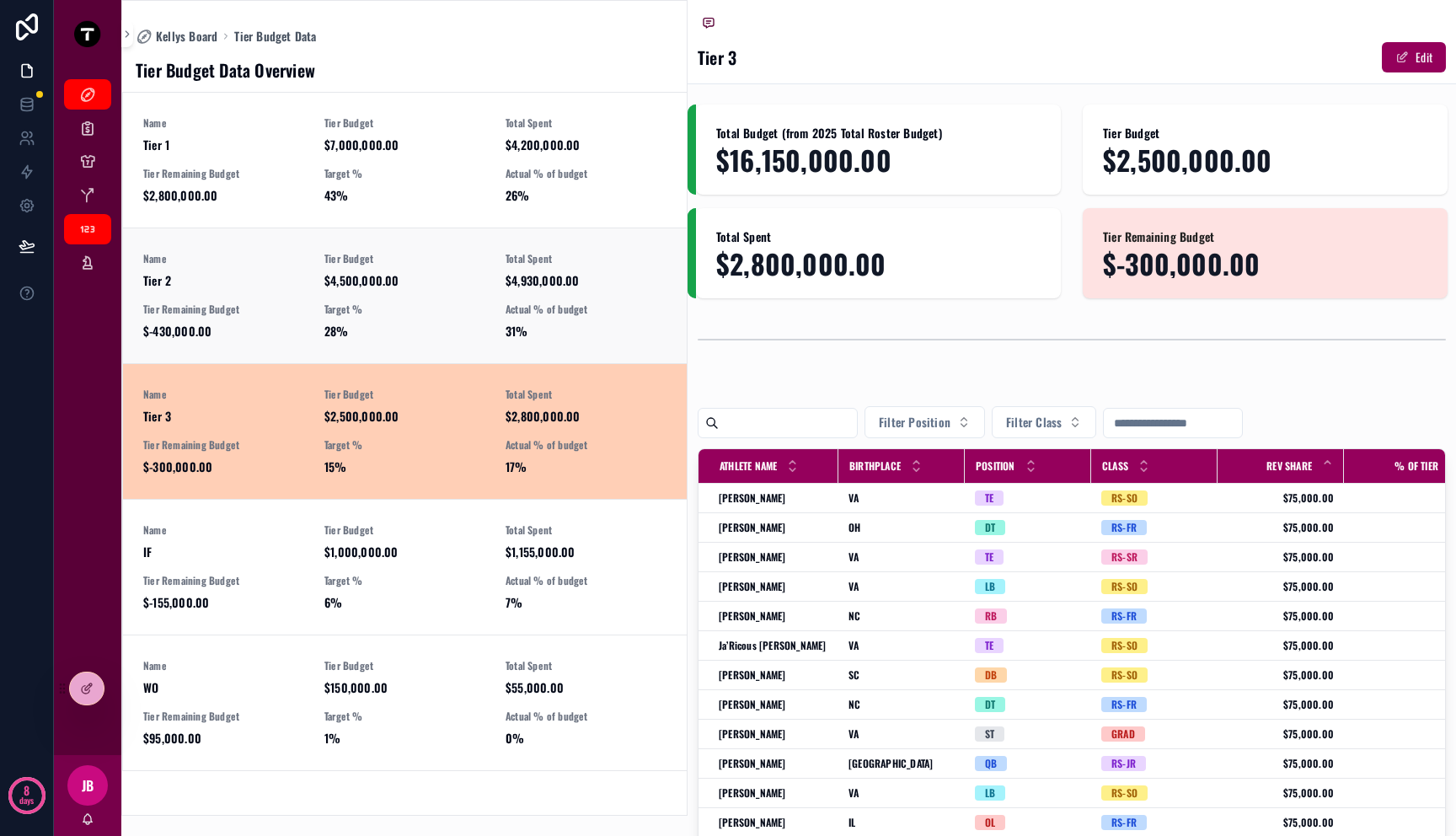
click at [556, 347] on link "Name Tier 2 Tier Budget $4,500,000.00 Total Spent $4,930,000.00 Tier Remaining …" at bounding box center [404, 295] width 564 height 136
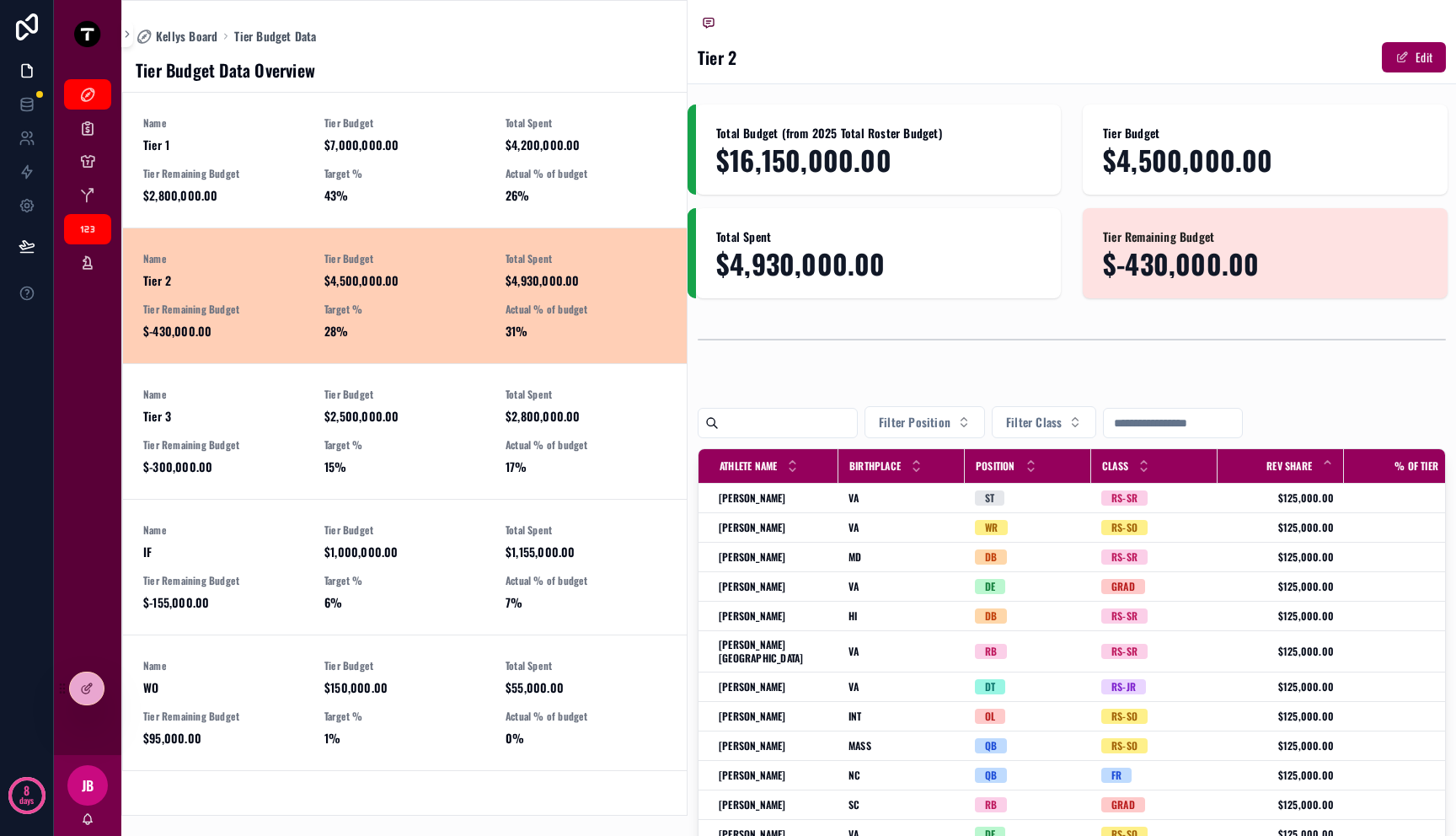
click at [536, 246] on link "Name Tier 2 Tier Budget $4,500,000.00 Total Spent $4,930,000.00 Tier Remaining …" at bounding box center [404, 295] width 564 height 136
click at [525, 201] on span "26%" at bounding box center [586, 195] width 161 height 17
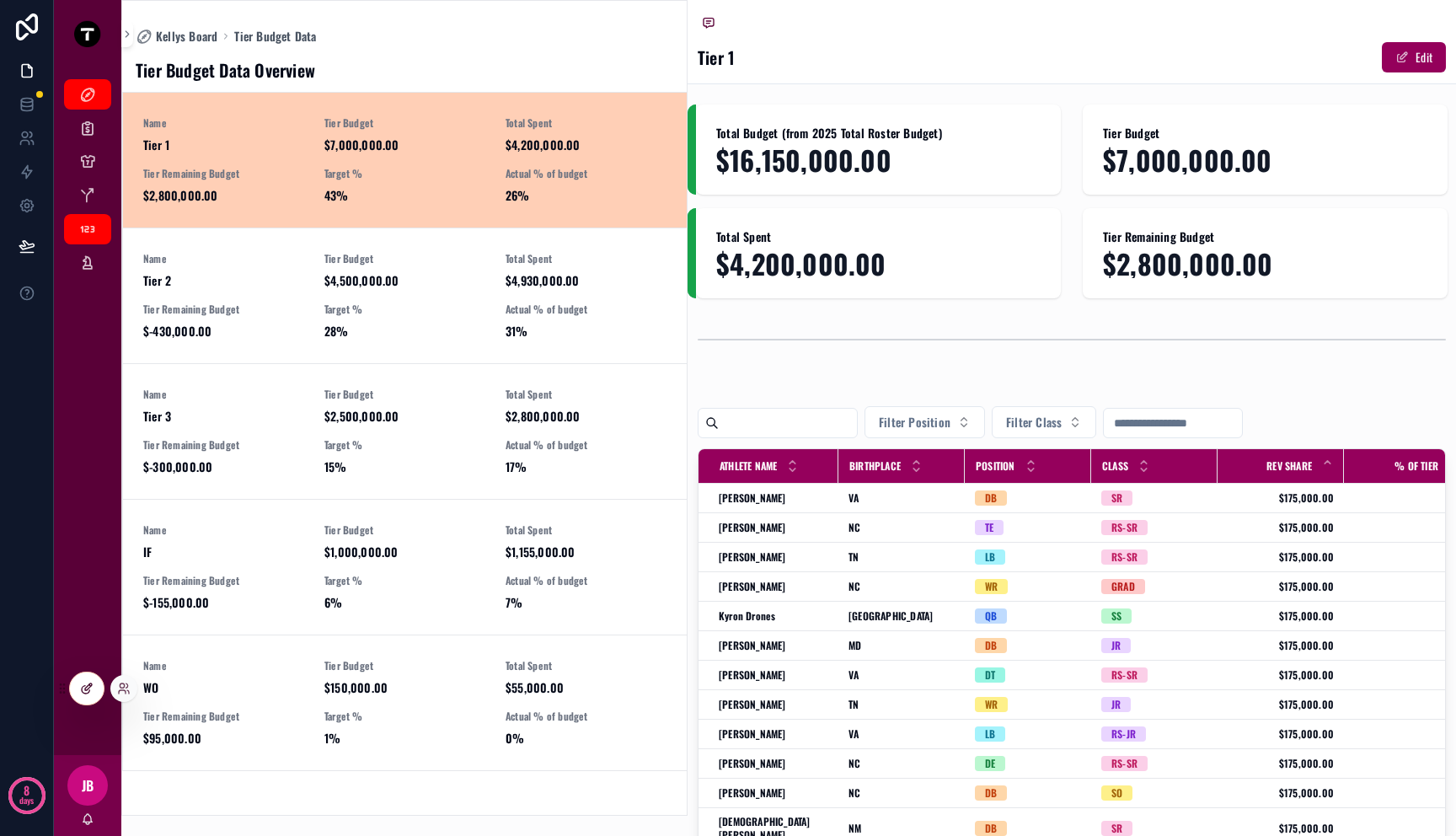
click at [92, 687] on icon at bounding box center [86, 688] width 13 height 13
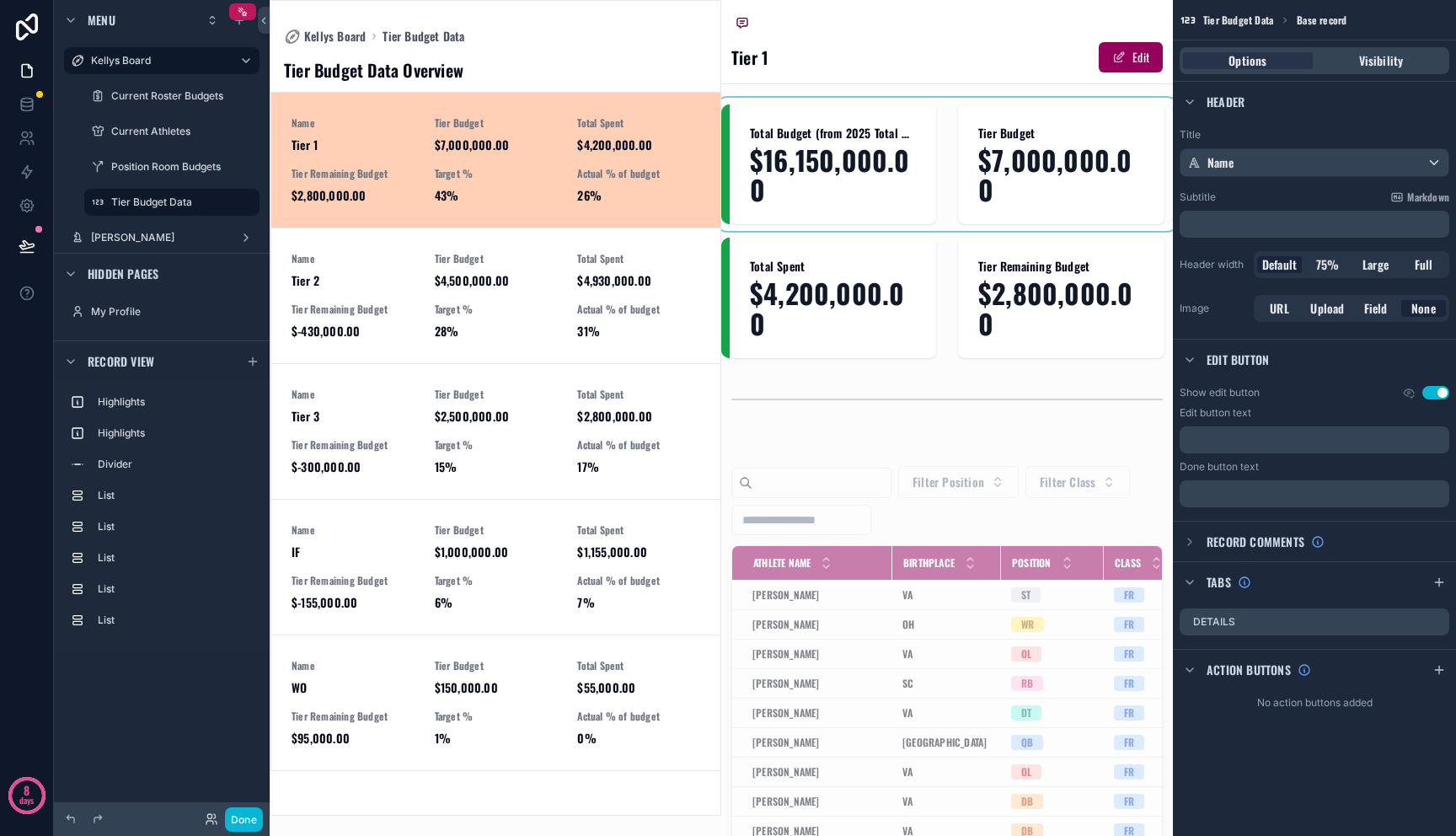
click at [844, 168] on div "scrollable content" at bounding box center [947, 165] width 452 height 120
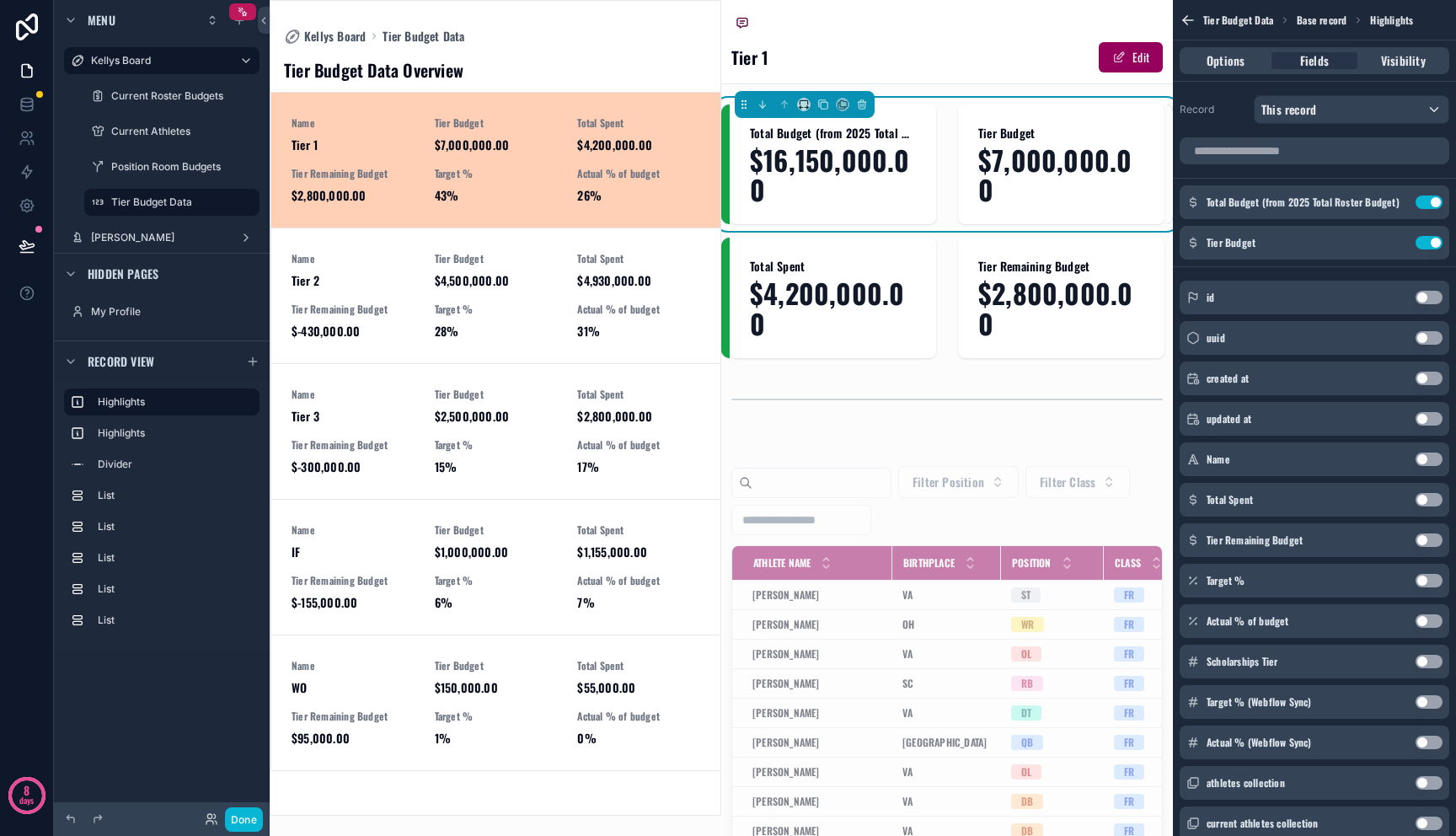
click at [840, 155] on span "$16,150,000.00" at bounding box center [833, 174] width 166 height 59
click at [1396, 202] on icon "scrollable content" at bounding box center [1397, 201] width 7 height 7
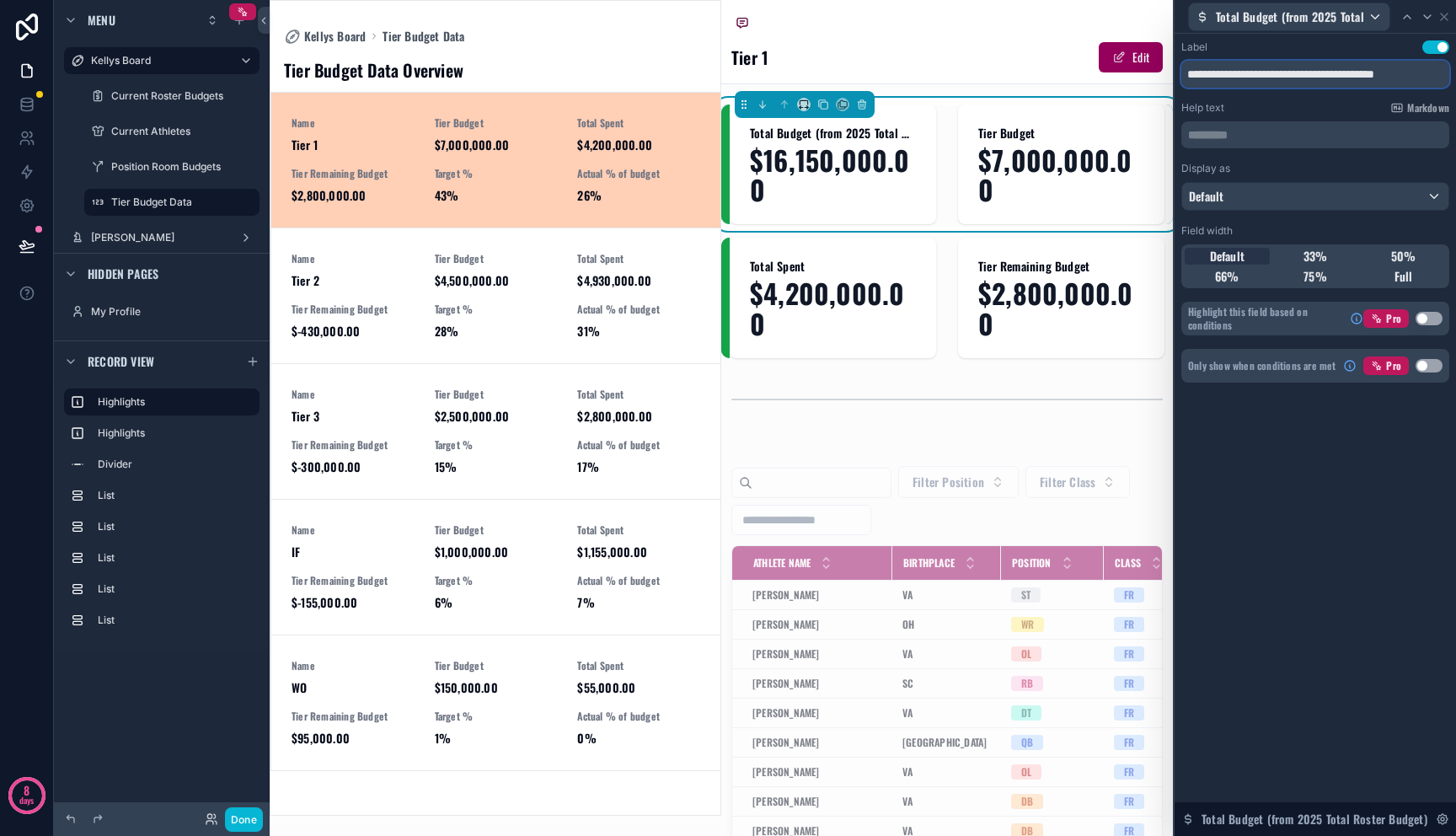
drag, startPoint x: 1268, startPoint y: 71, endPoint x: 1452, endPoint y: 79, distance: 184.2
click at [1452, 79] on div "**********" at bounding box center [1315, 229] width 282 height 390
drag, startPoint x: 1281, startPoint y: 72, endPoint x: 1453, endPoint y: 75, distance: 172.0
click at [1453, 75] on div "**********" at bounding box center [1315, 229] width 282 height 390
drag, startPoint x: 1213, startPoint y: 68, endPoint x: 1125, endPoint y: 57, distance: 88.7
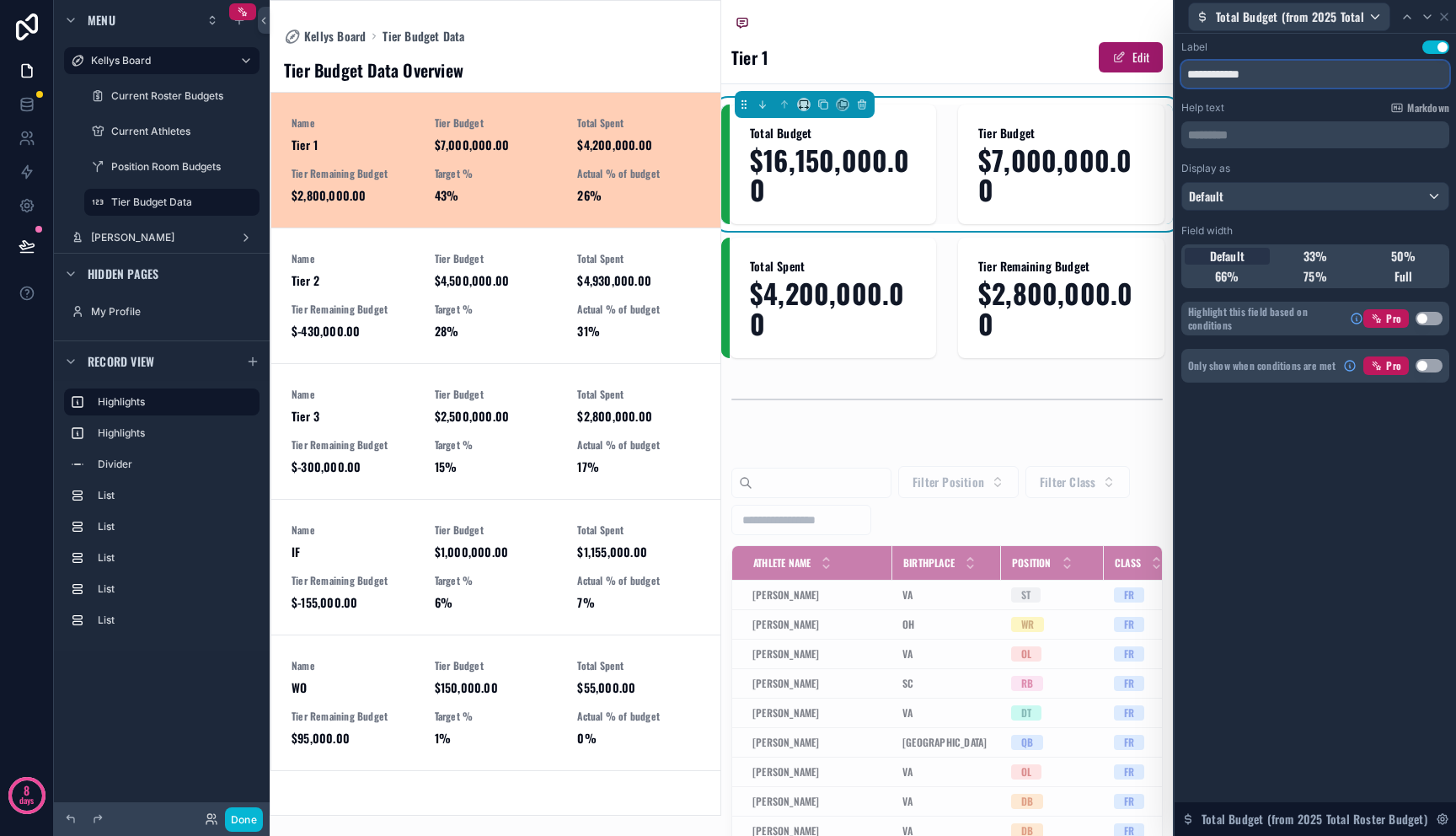
click at [1125, 57] on div "**********" at bounding box center [728, 418] width 1456 height 836
type input "**********"
click at [1308, 451] on div "**********" at bounding box center [1315, 435] width 282 height 802
click at [1444, 22] on icon at bounding box center [1444, 16] width 13 height 13
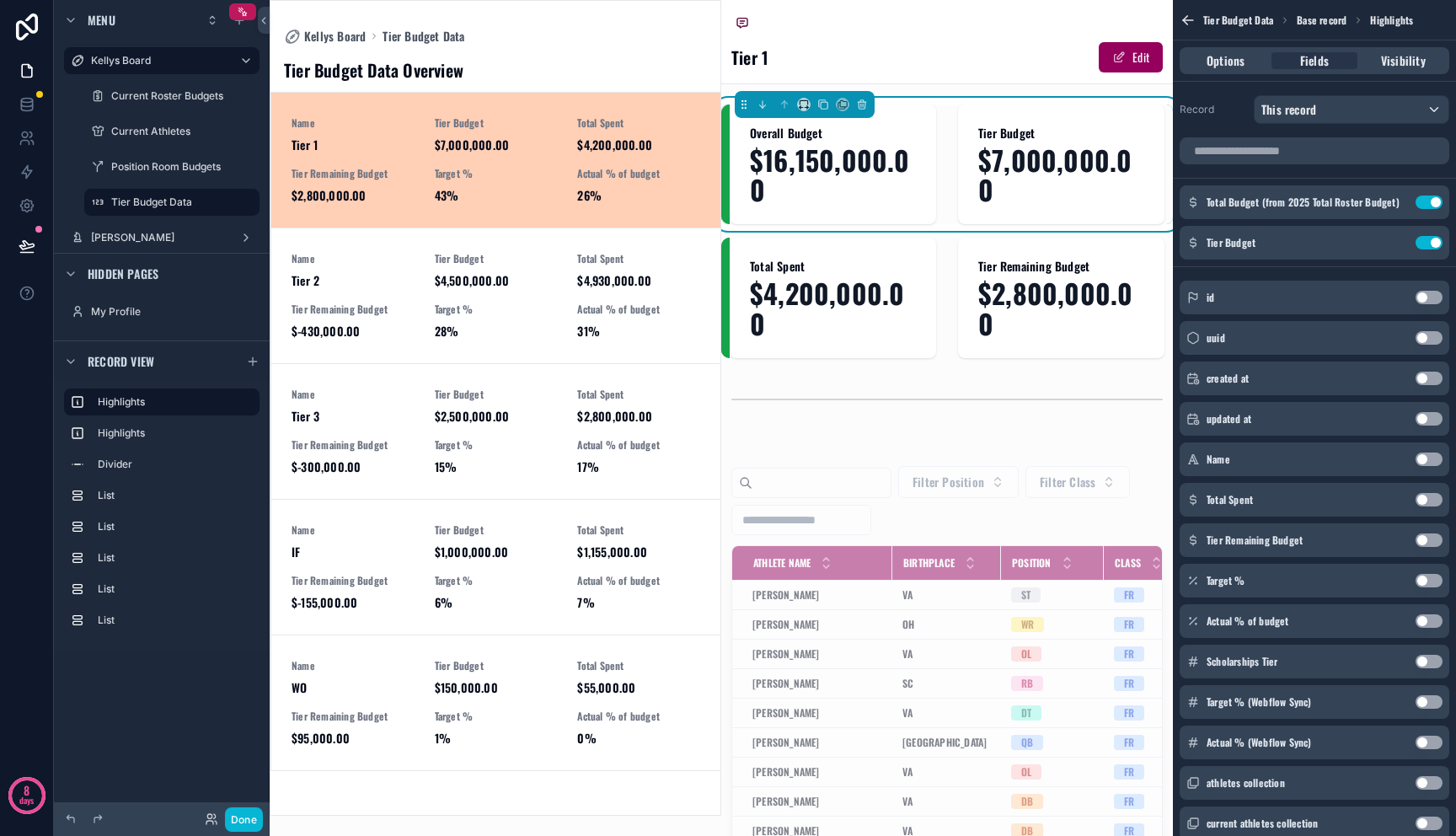
click at [1182, 20] on icon "scrollable content" at bounding box center [1188, 20] width 17 height 17
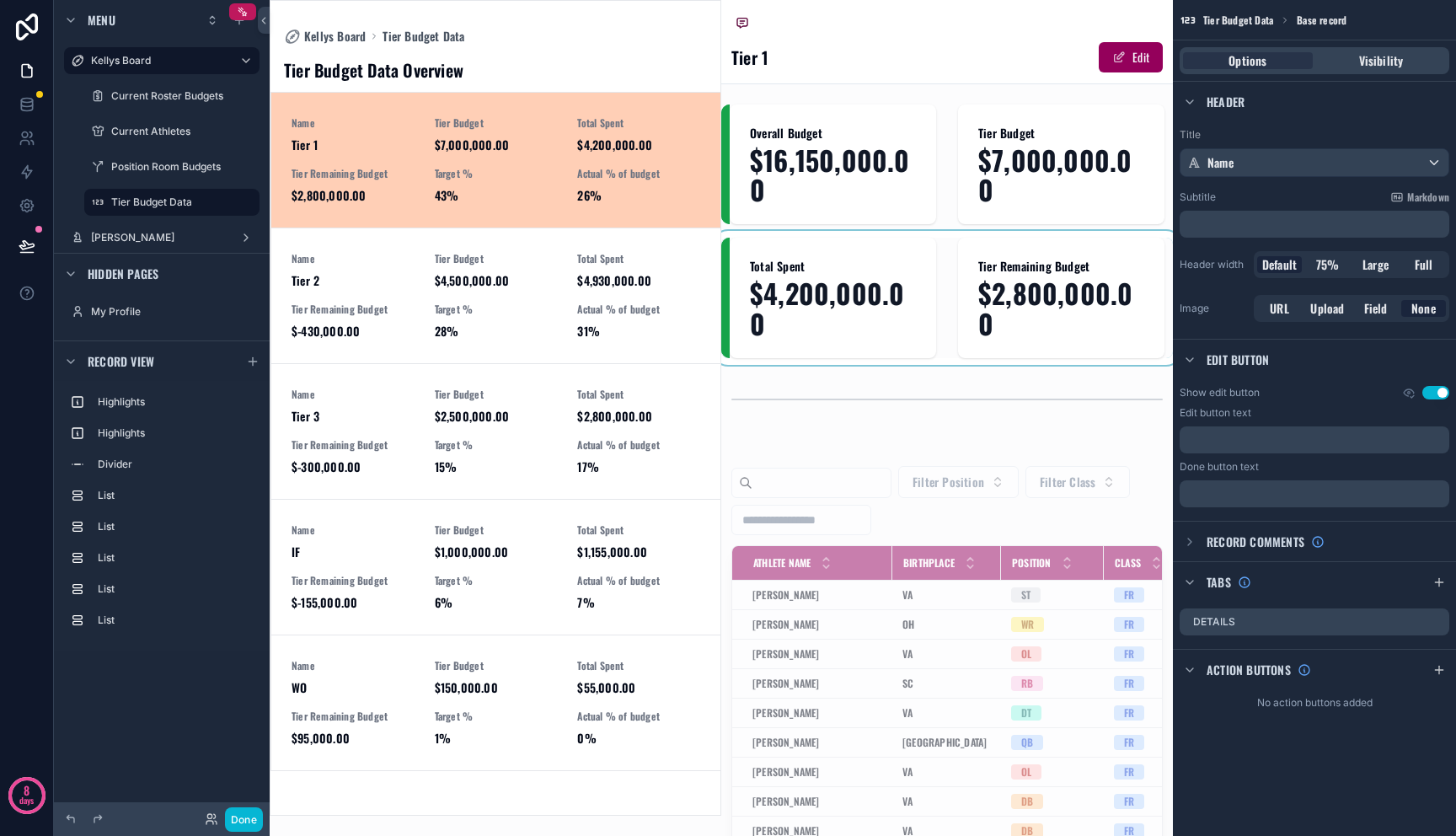
click at [1006, 347] on div "scrollable content" at bounding box center [947, 297] width 452 height 120
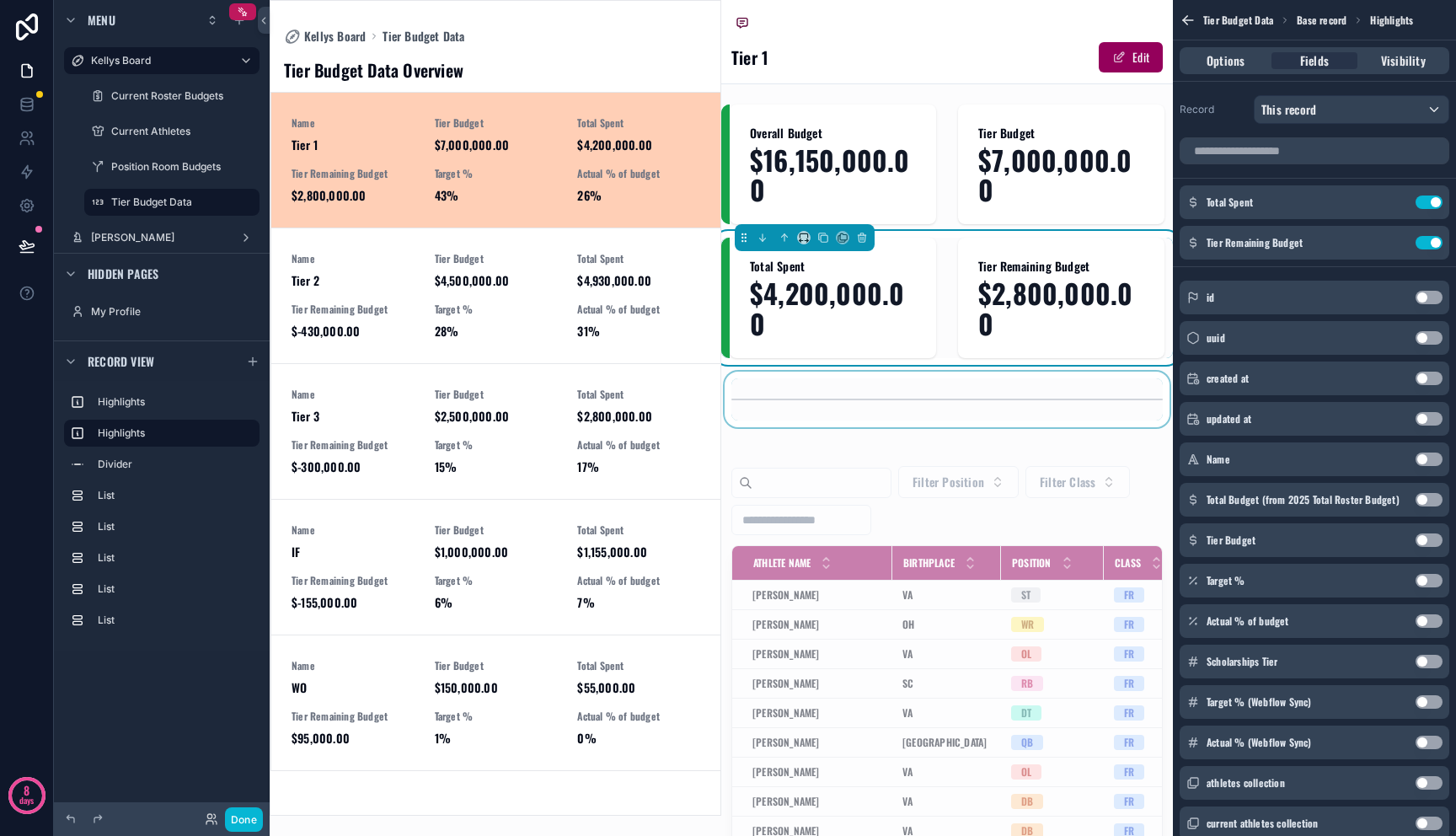
click at [969, 384] on div "scrollable content" at bounding box center [947, 399] width 452 height 56
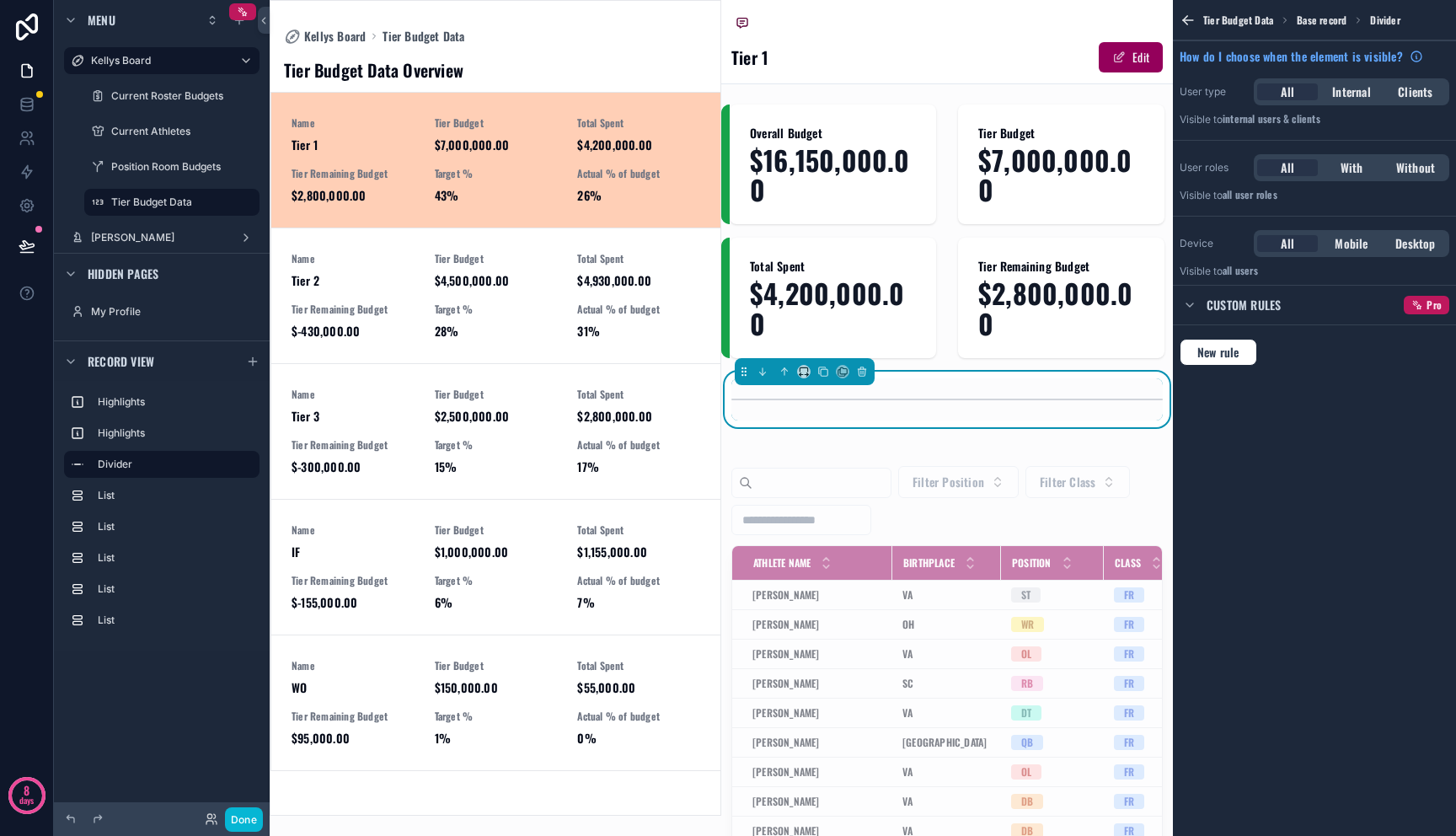
click at [592, 57] on div "Tier Budget Data Overview Name Tier 1 Tier Budget $7,000,000.00 Total Spent $4,…" at bounding box center [495, 430] width 450 height 770
click at [1112, 57] on span "scrollable content" at bounding box center [1118, 57] width 13 height 13
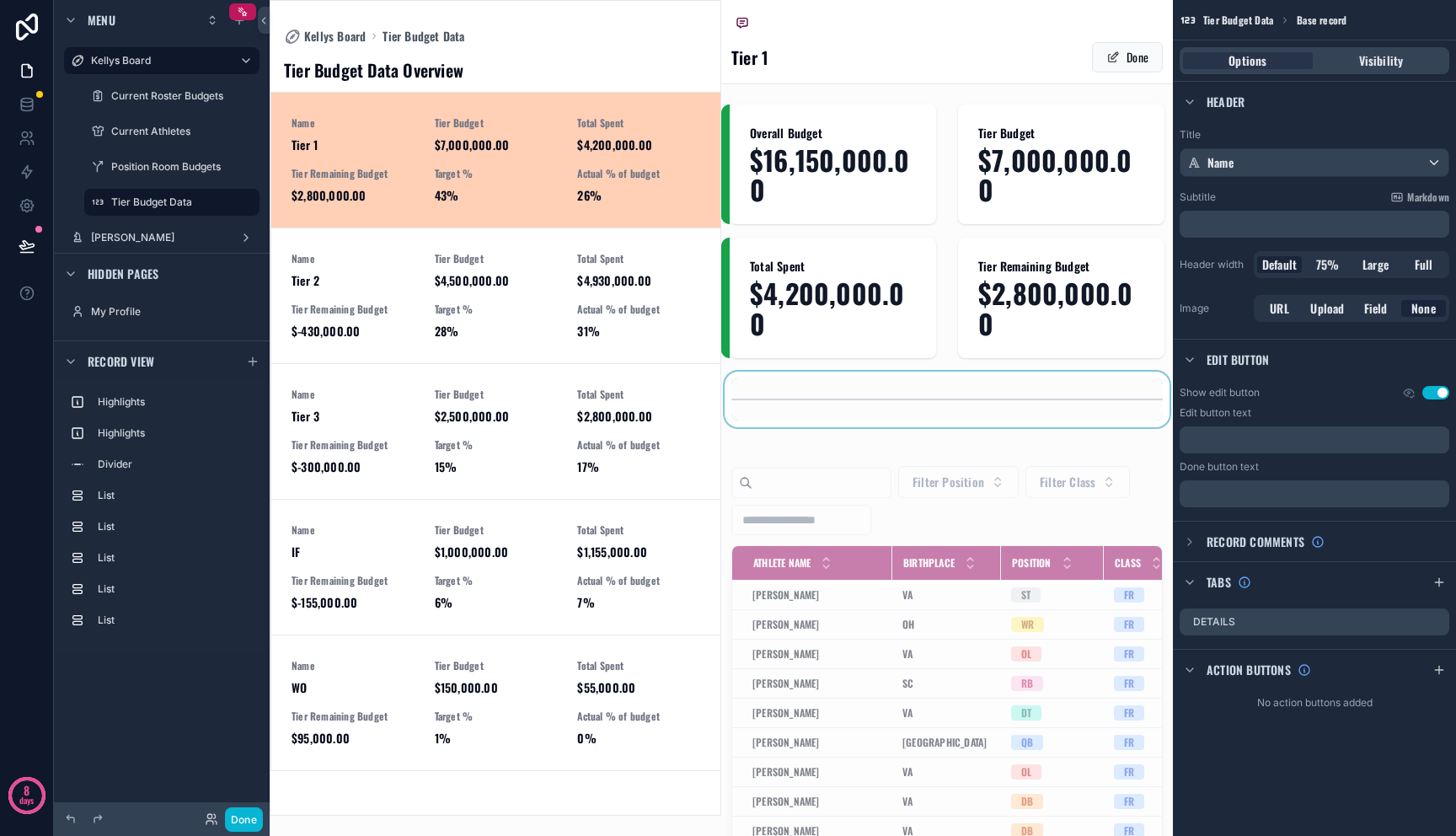
click at [588, 142] on span "$4,200,000.00" at bounding box center [638, 145] width 123 height 17
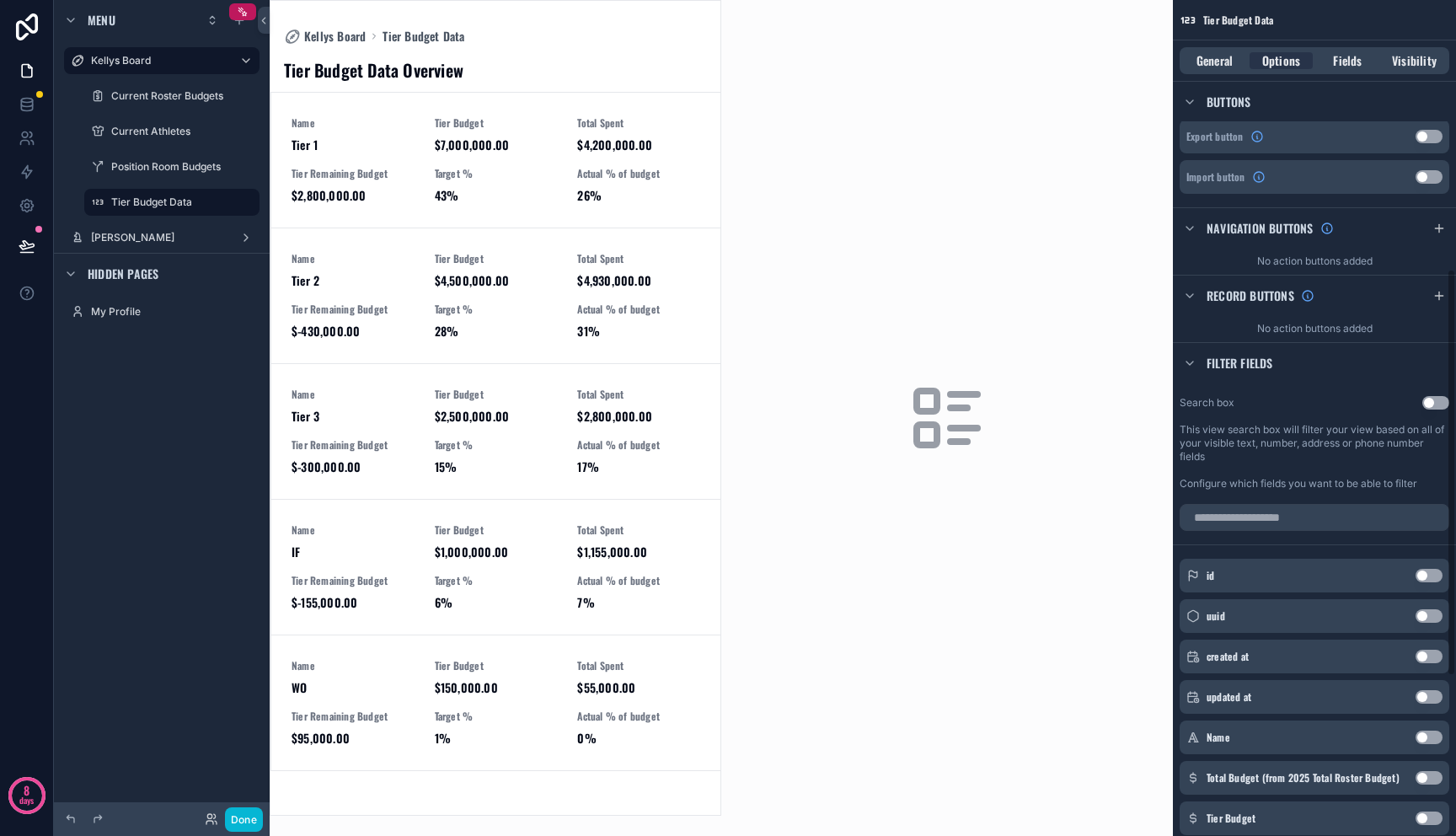
scroll to position [218, 0]
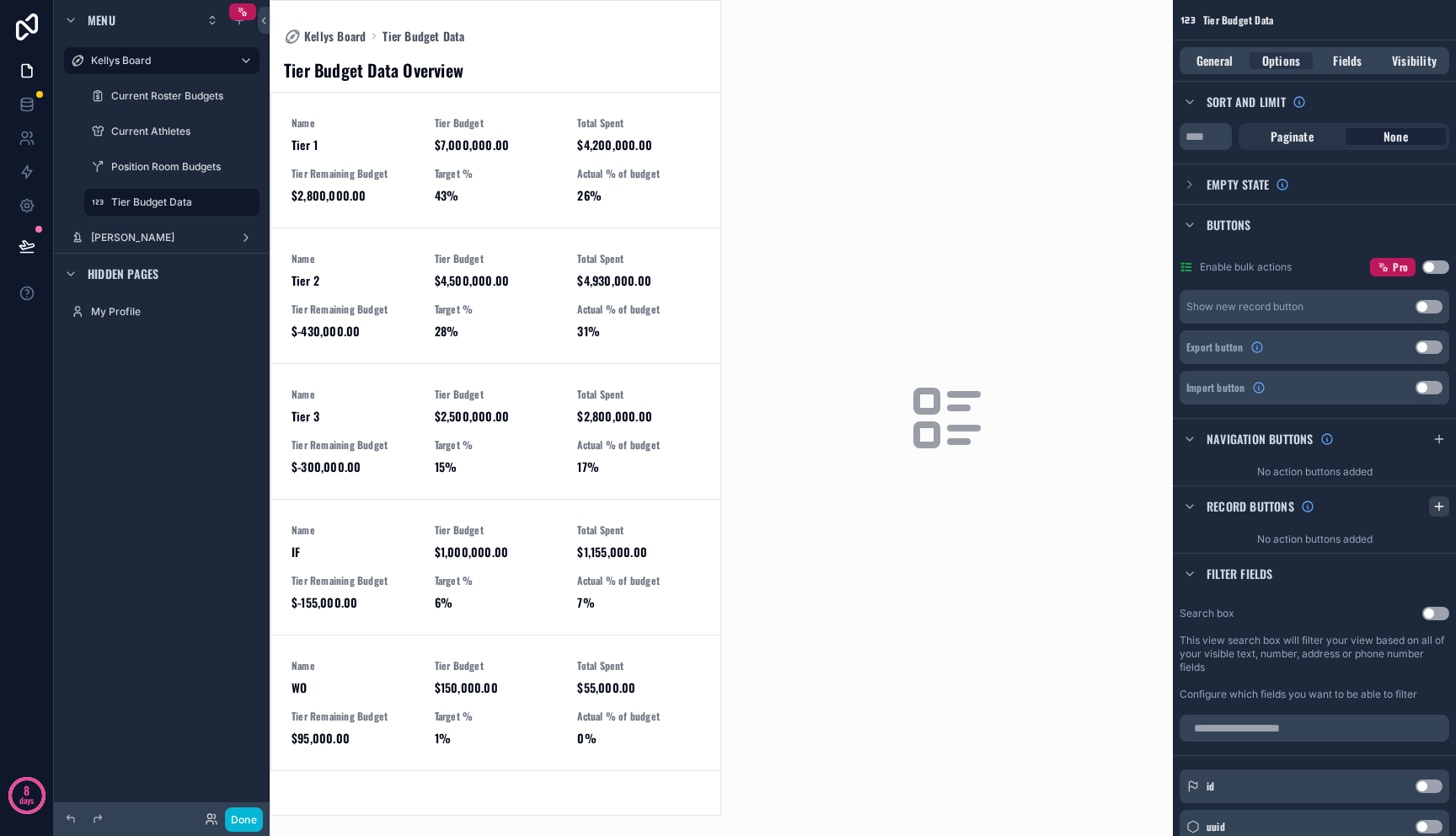
click at [1435, 507] on icon "scrollable content" at bounding box center [1438, 506] width 13 height 13
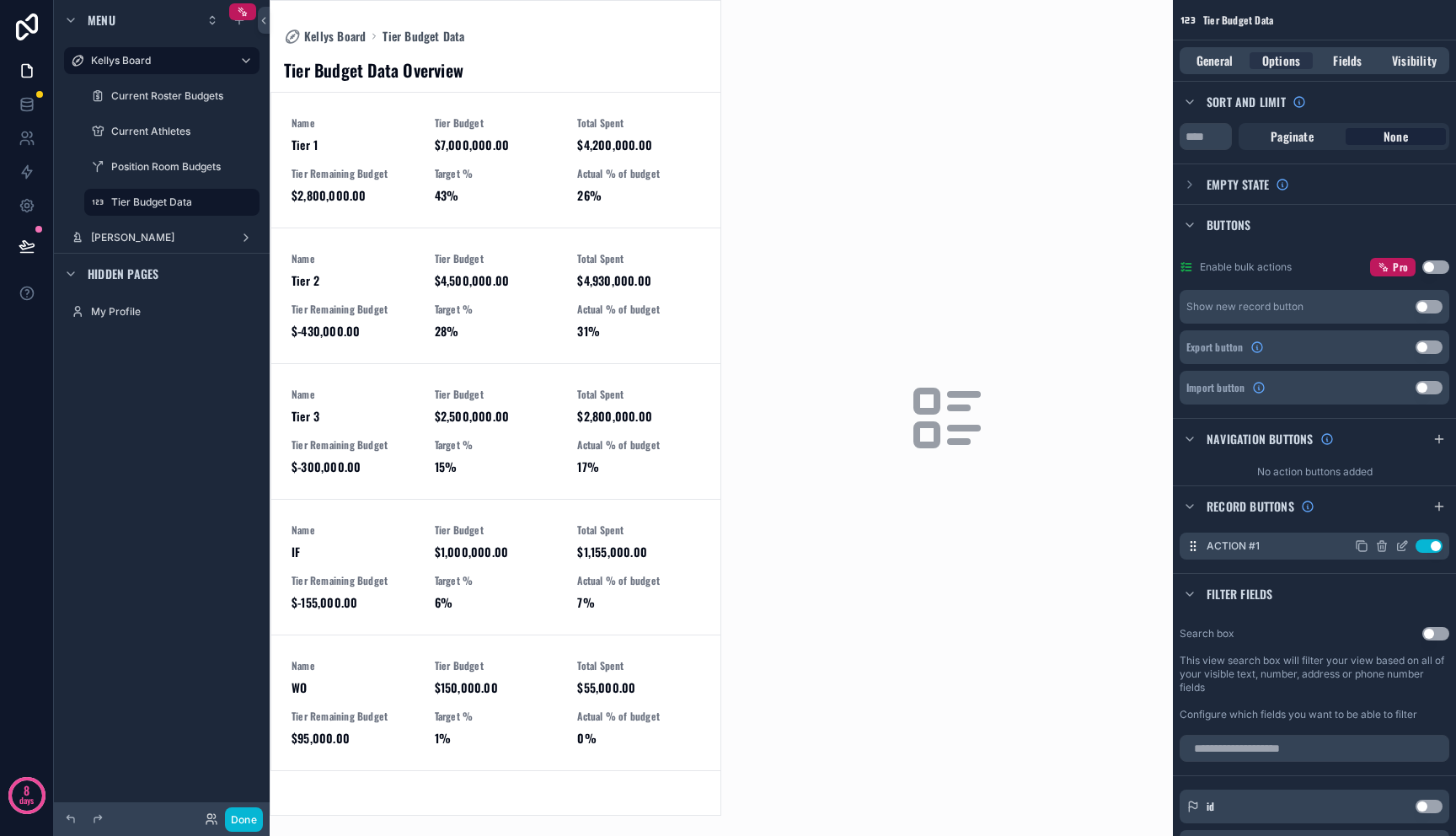
click at [1396, 545] on icon "scrollable content" at bounding box center [1402, 546] width 13 height 13
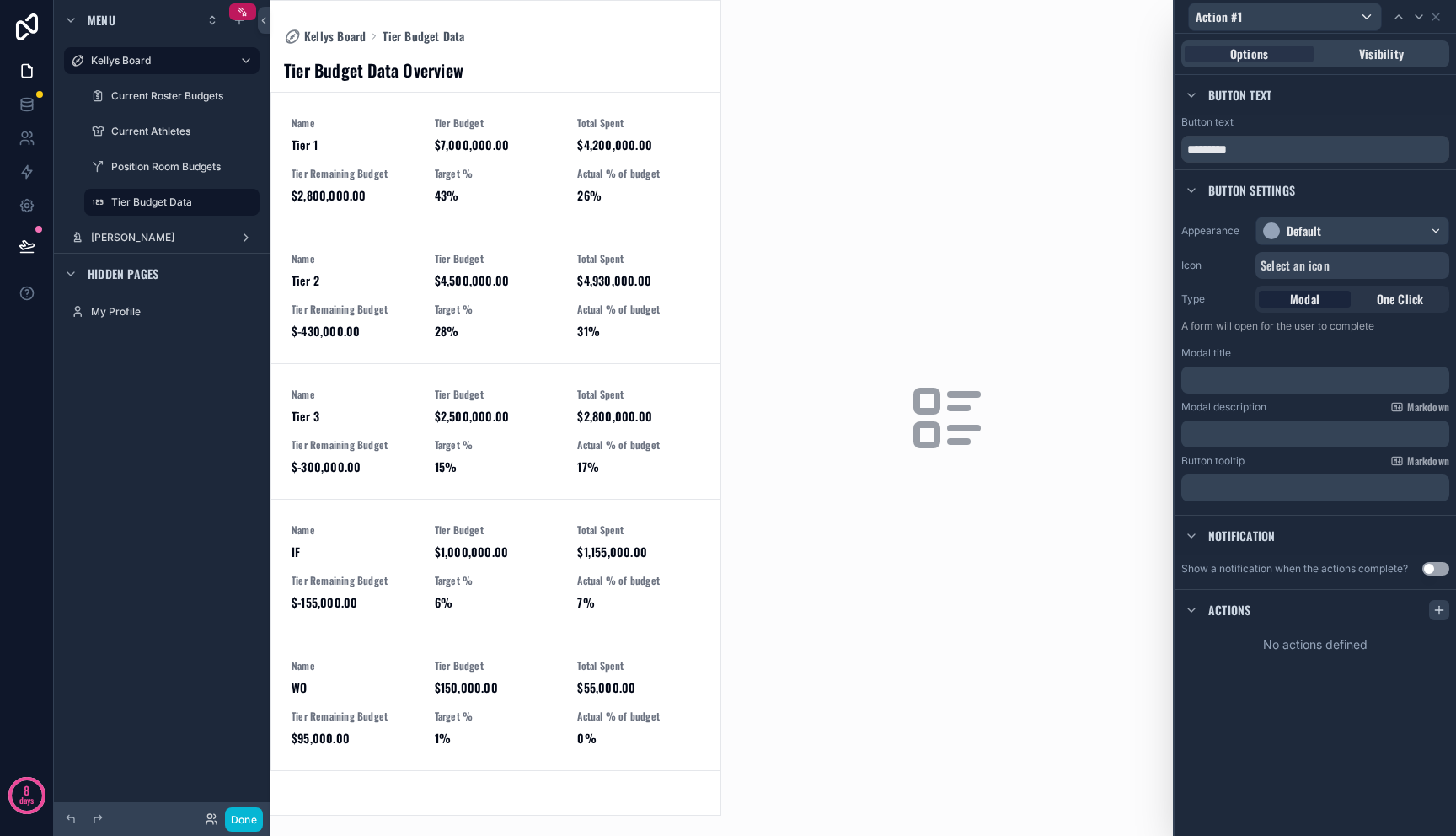
click at [1438, 616] on icon at bounding box center [1438, 610] width 13 height 13
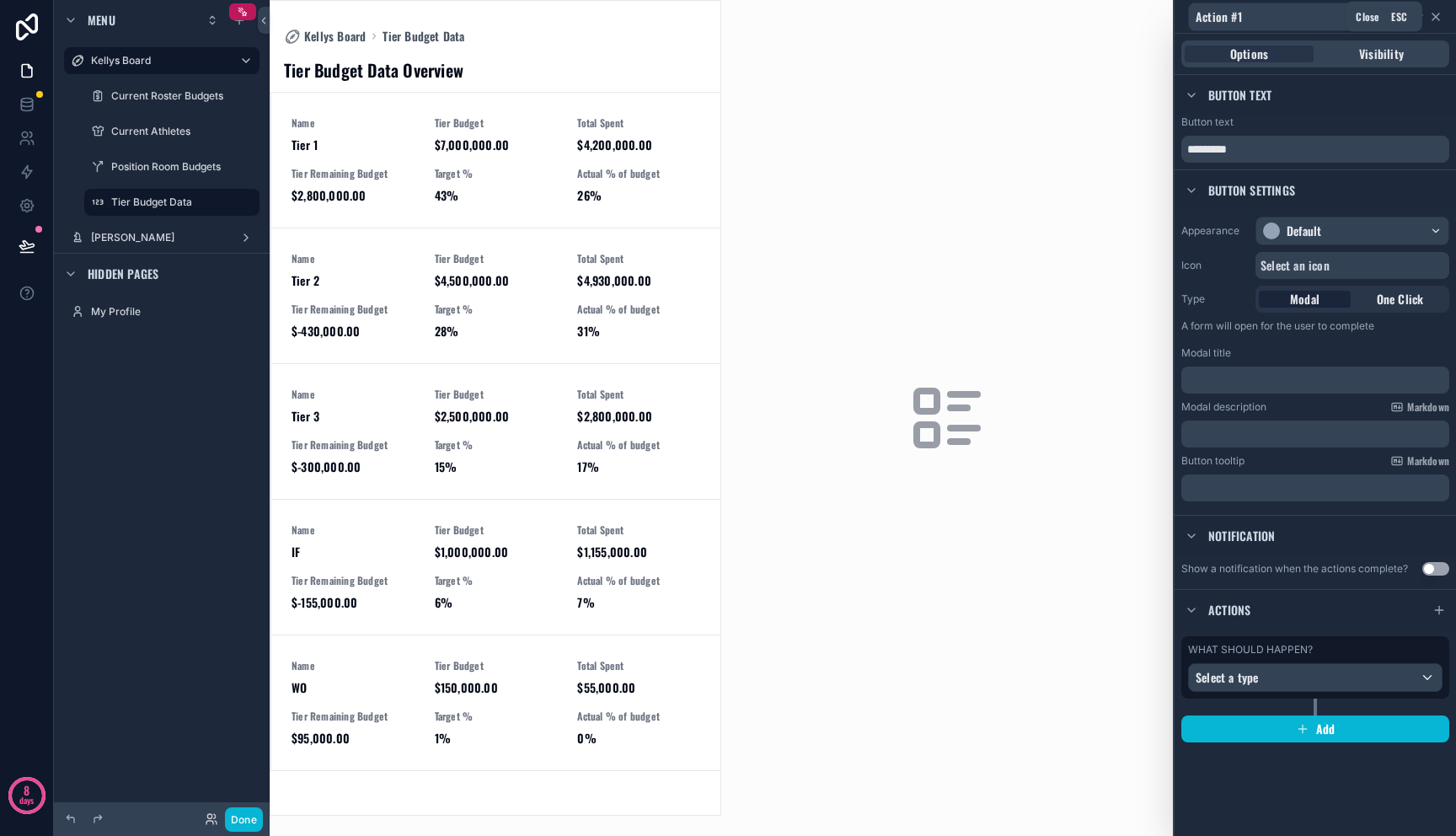
click at [1436, 22] on icon at bounding box center [1436, 16] width 13 height 13
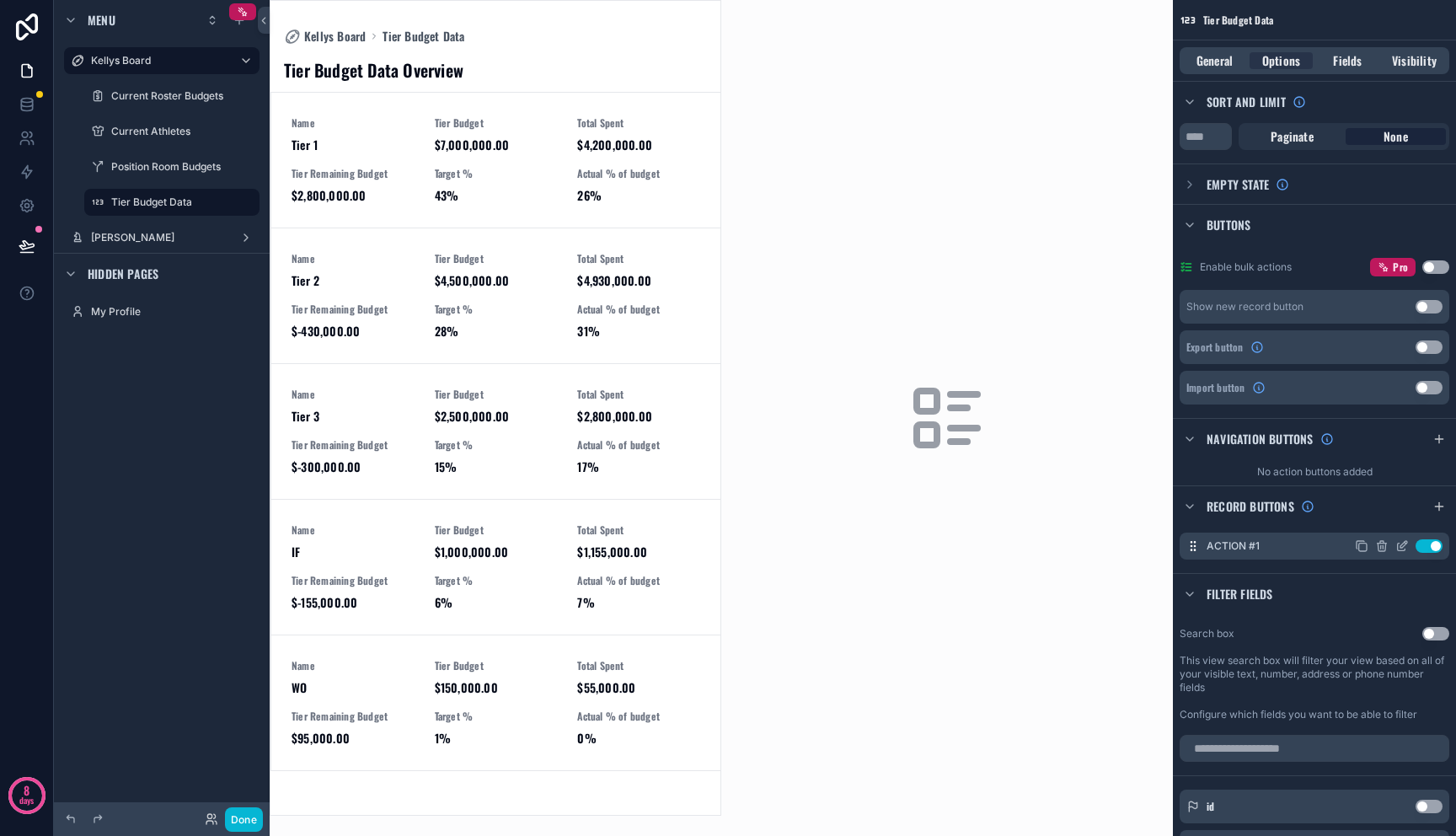
click at [1381, 551] on icon "scrollable content" at bounding box center [1381, 546] width 13 height 13
click at [1404, 520] on icon at bounding box center [1410, 518] width 13 height 13
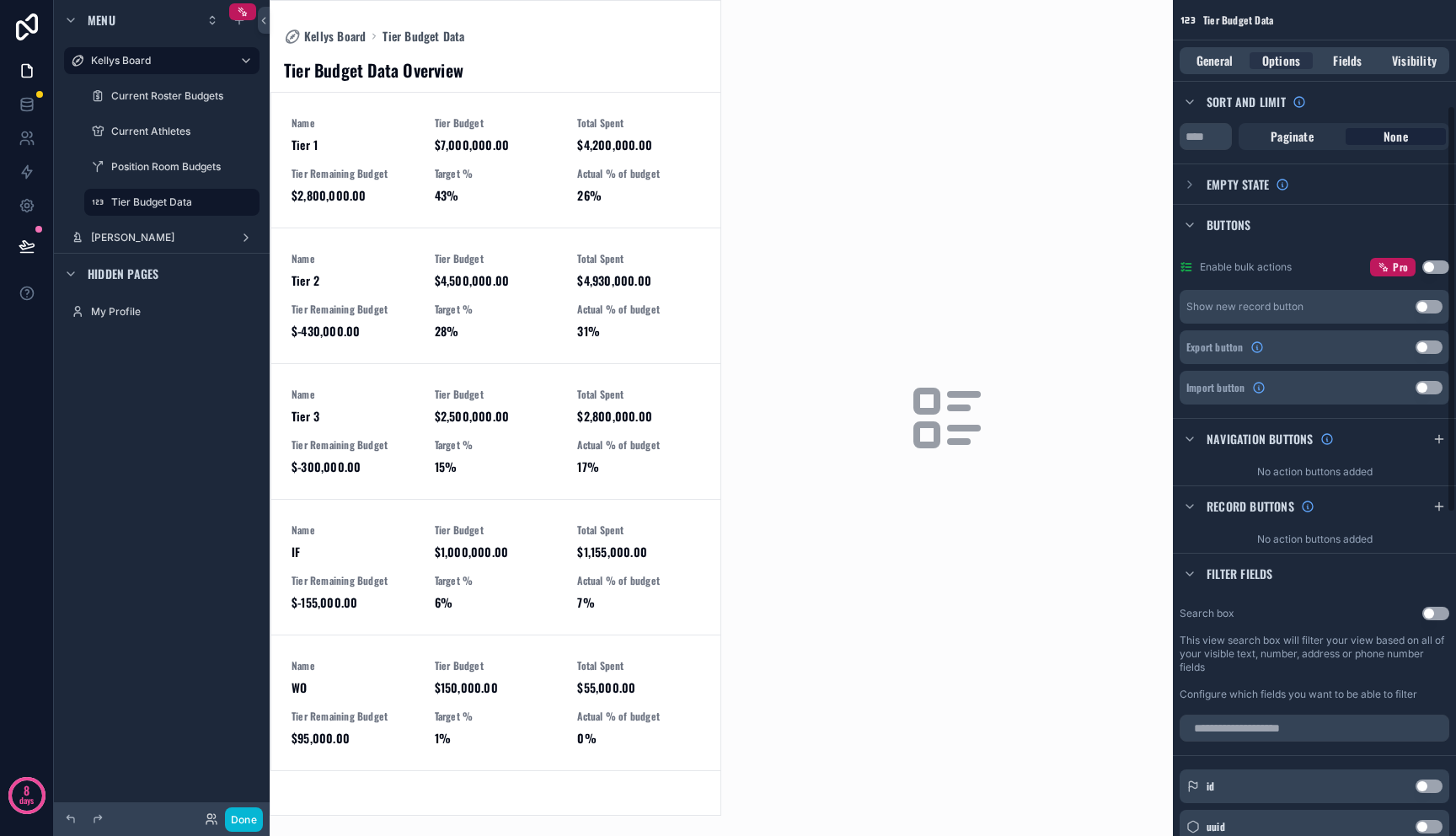
scroll to position [15, 0]
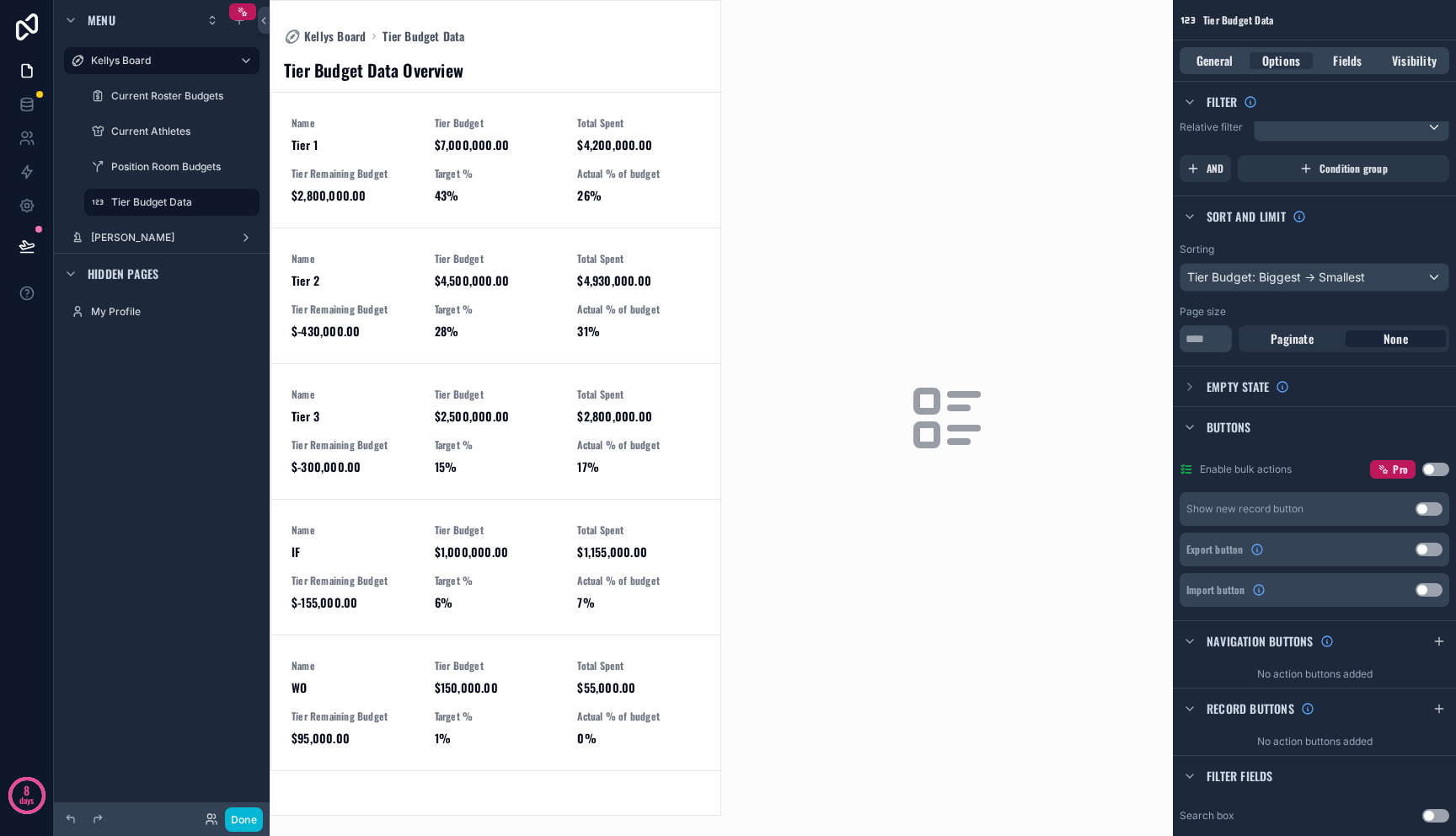
click at [1436, 466] on button "Use setting" at bounding box center [1436, 469] width 27 height 13
click at [1425, 508] on button "Use setting" at bounding box center [1428, 509] width 27 height 13
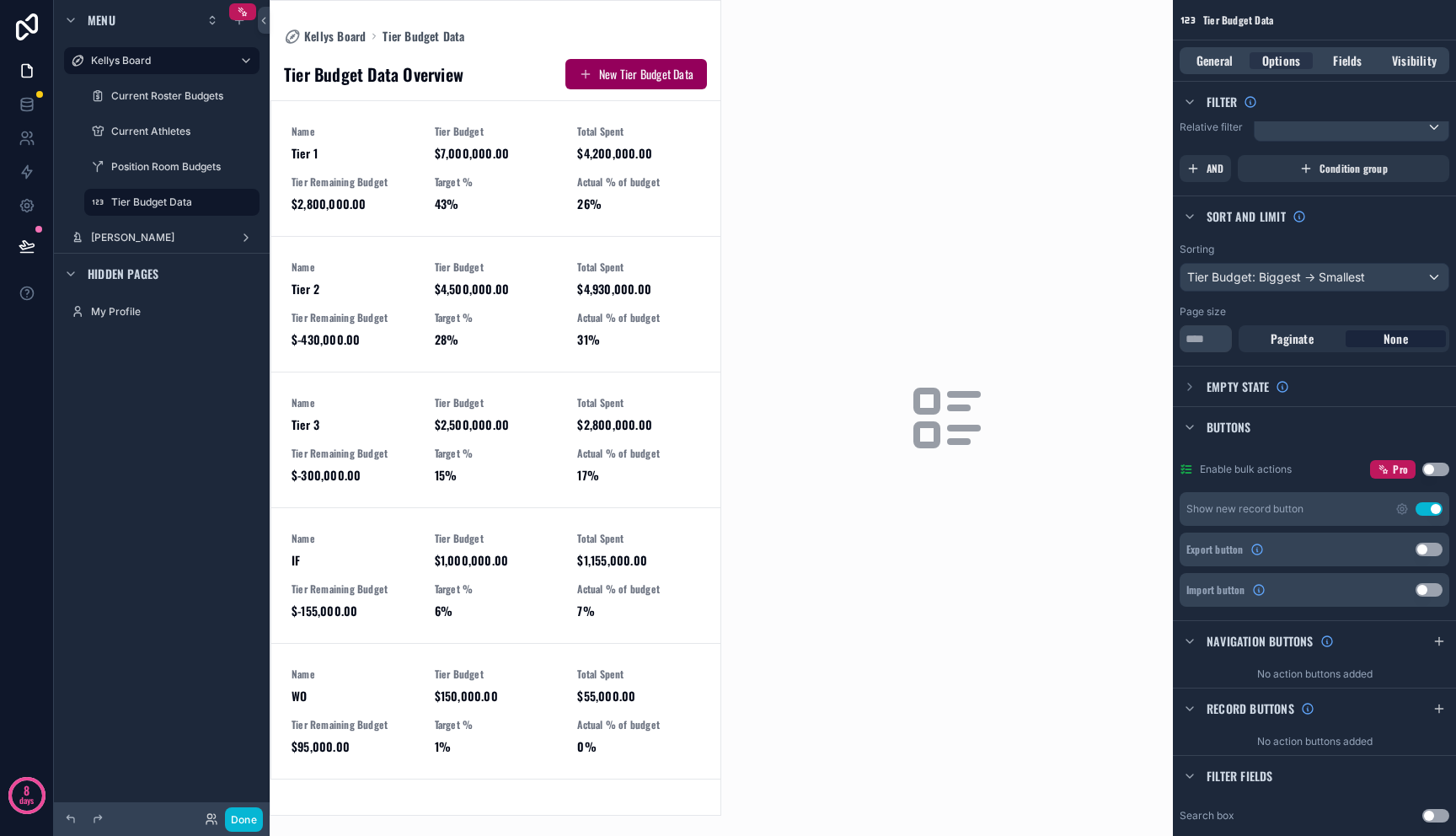
click at [1425, 508] on button "Use setting" at bounding box center [1428, 509] width 27 height 13
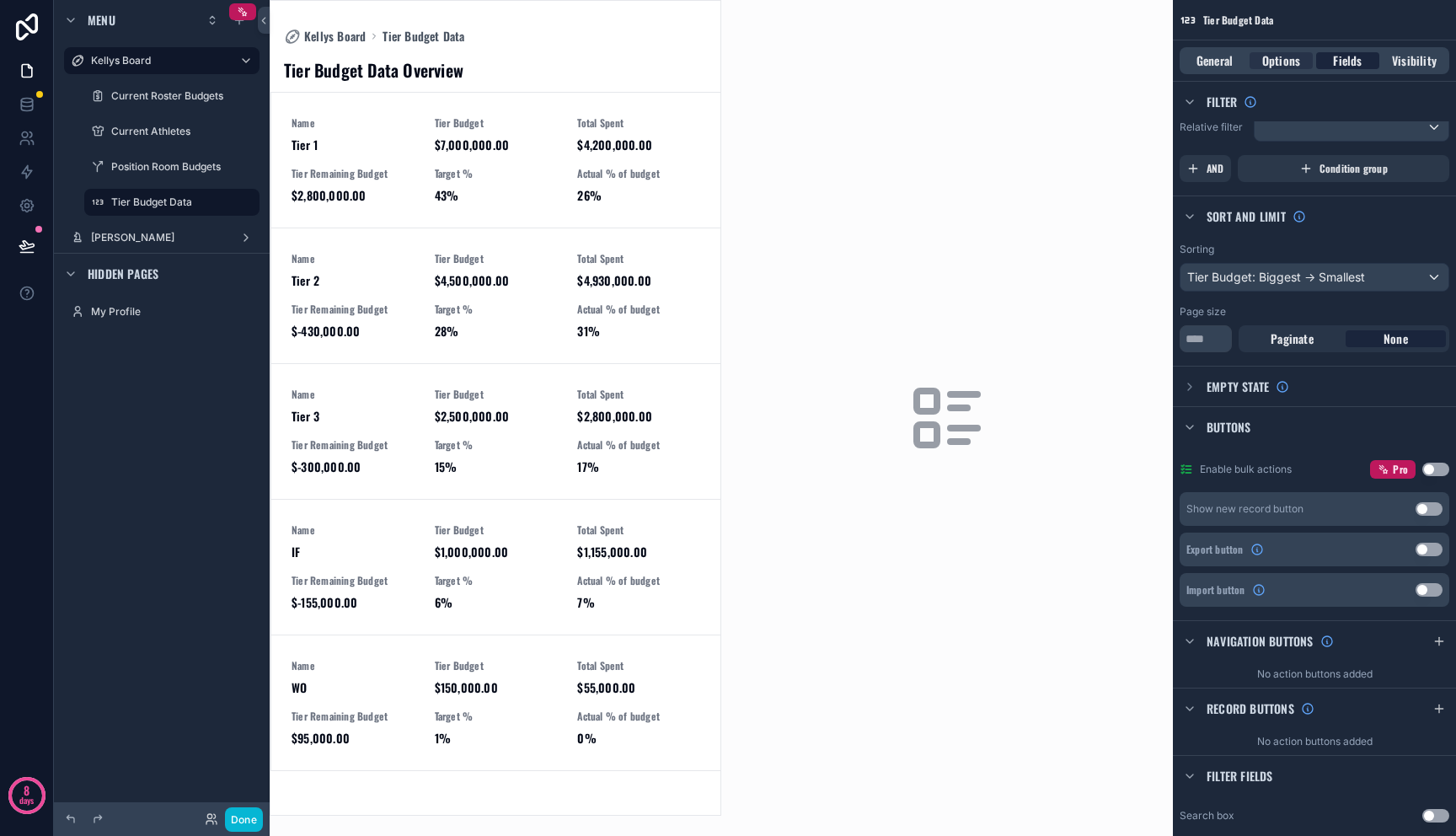
click at [1340, 58] on span "Fields" at bounding box center [1347, 60] width 28 height 17
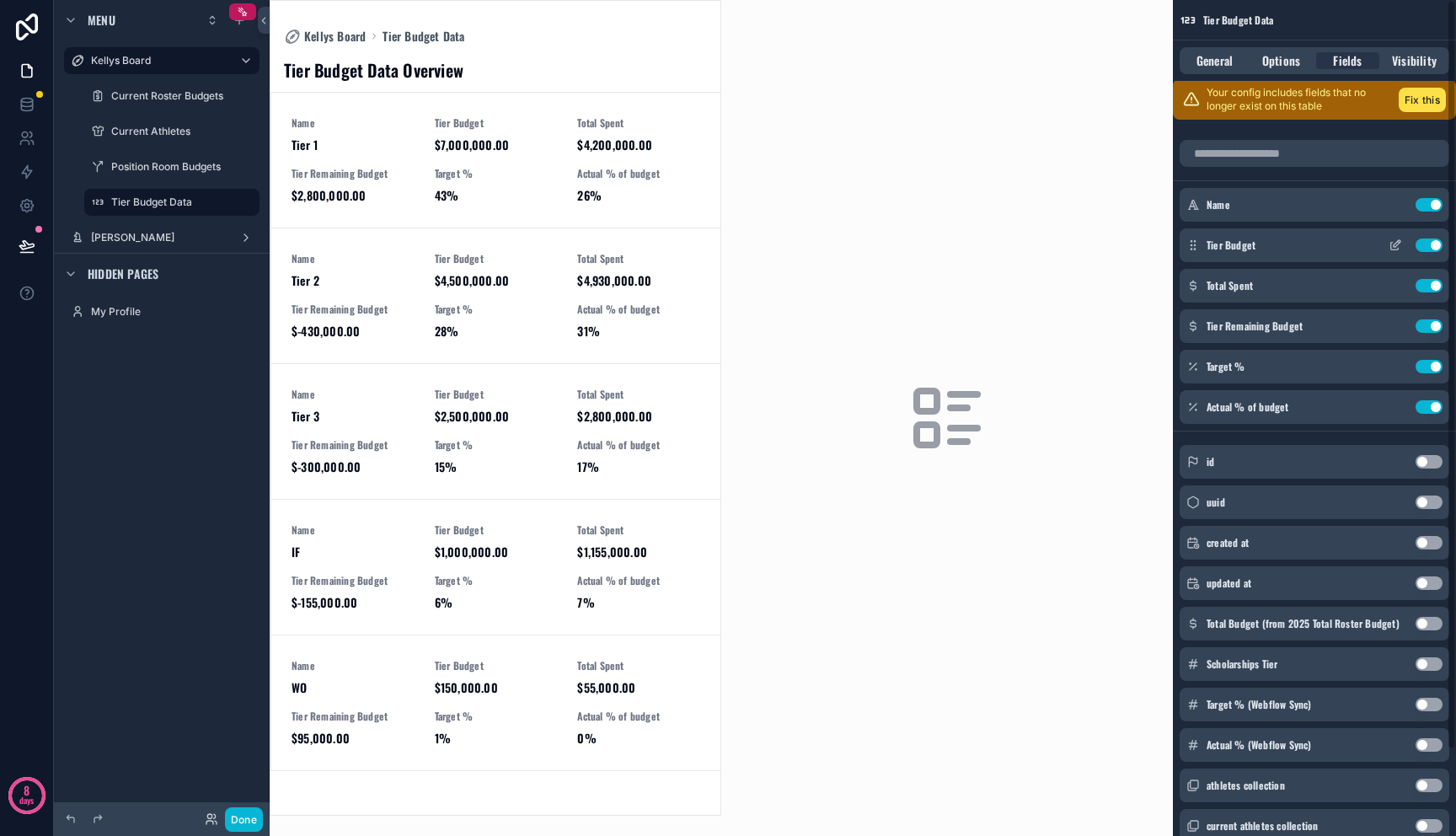
scroll to position [0, 0]
click at [1392, 247] on icon "scrollable content" at bounding box center [1395, 246] width 13 height 13
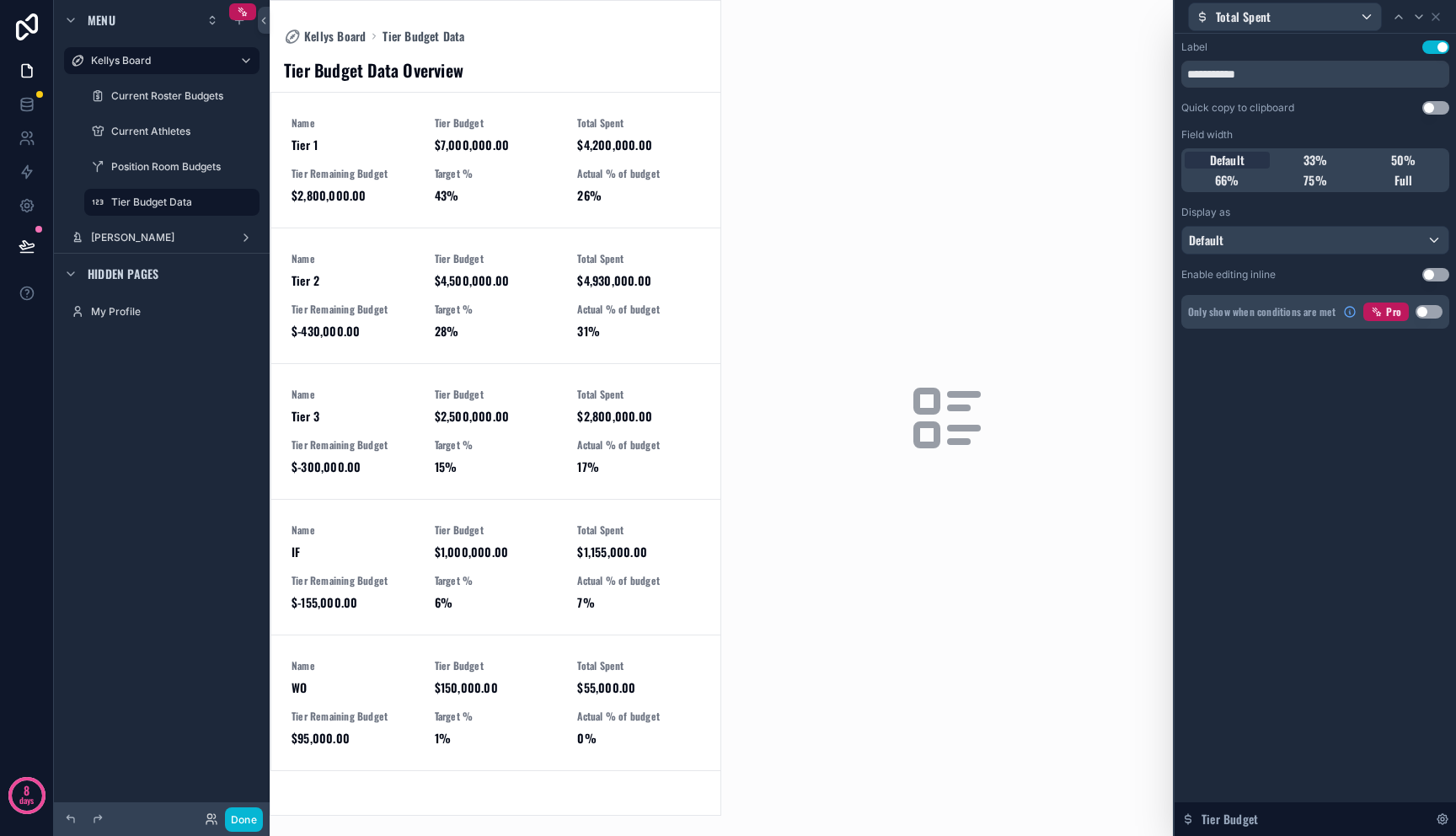
click at [1432, 274] on button "Use setting" at bounding box center [1436, 274] width 27 height 13
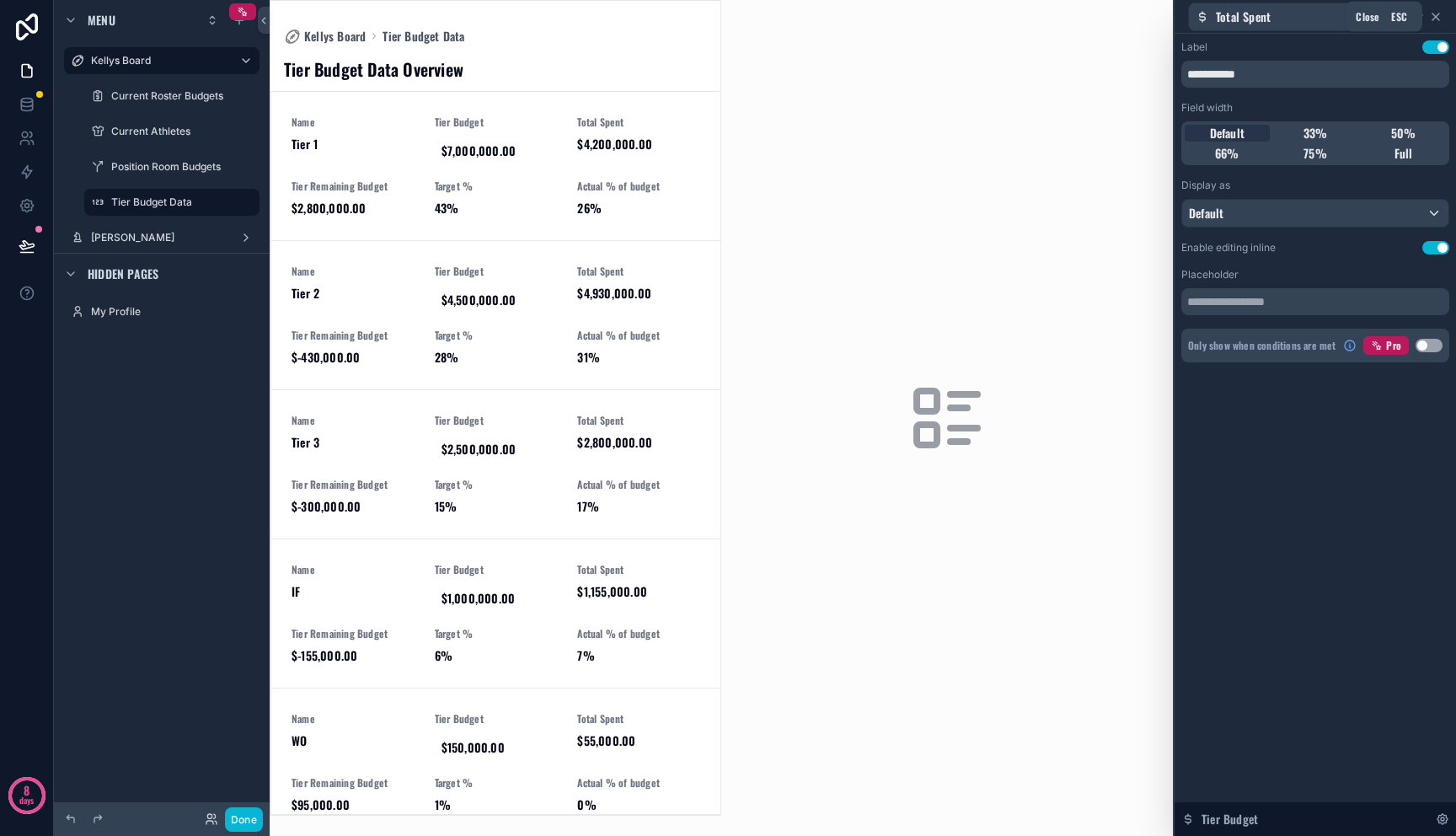
click at [1436, 19] on icon at bounding box center [1436, 16] width 13 height 13
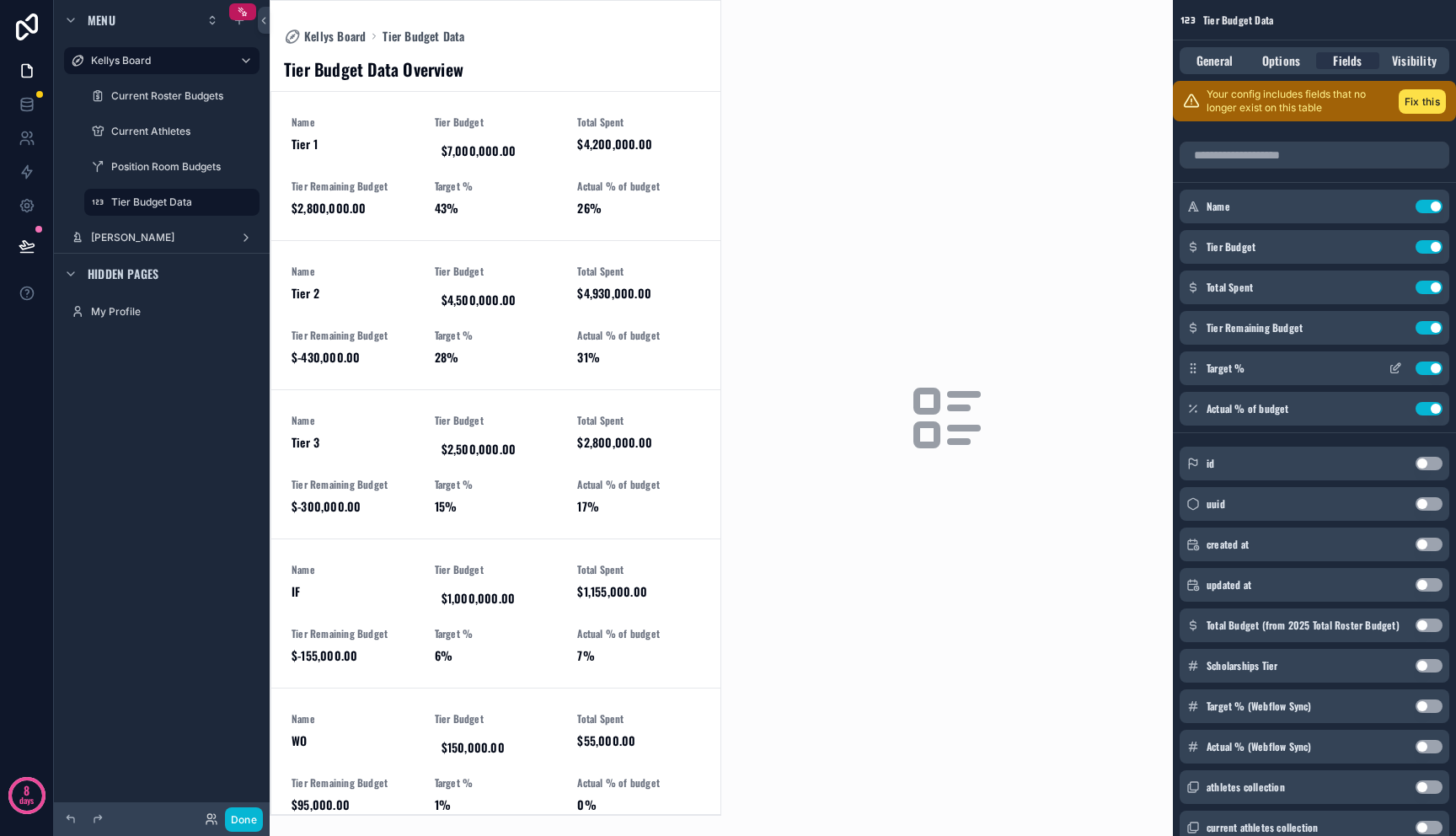
click at [1391, 368] on icon "scrollable content" at bounding box center [1395, 369] width 8 height 8
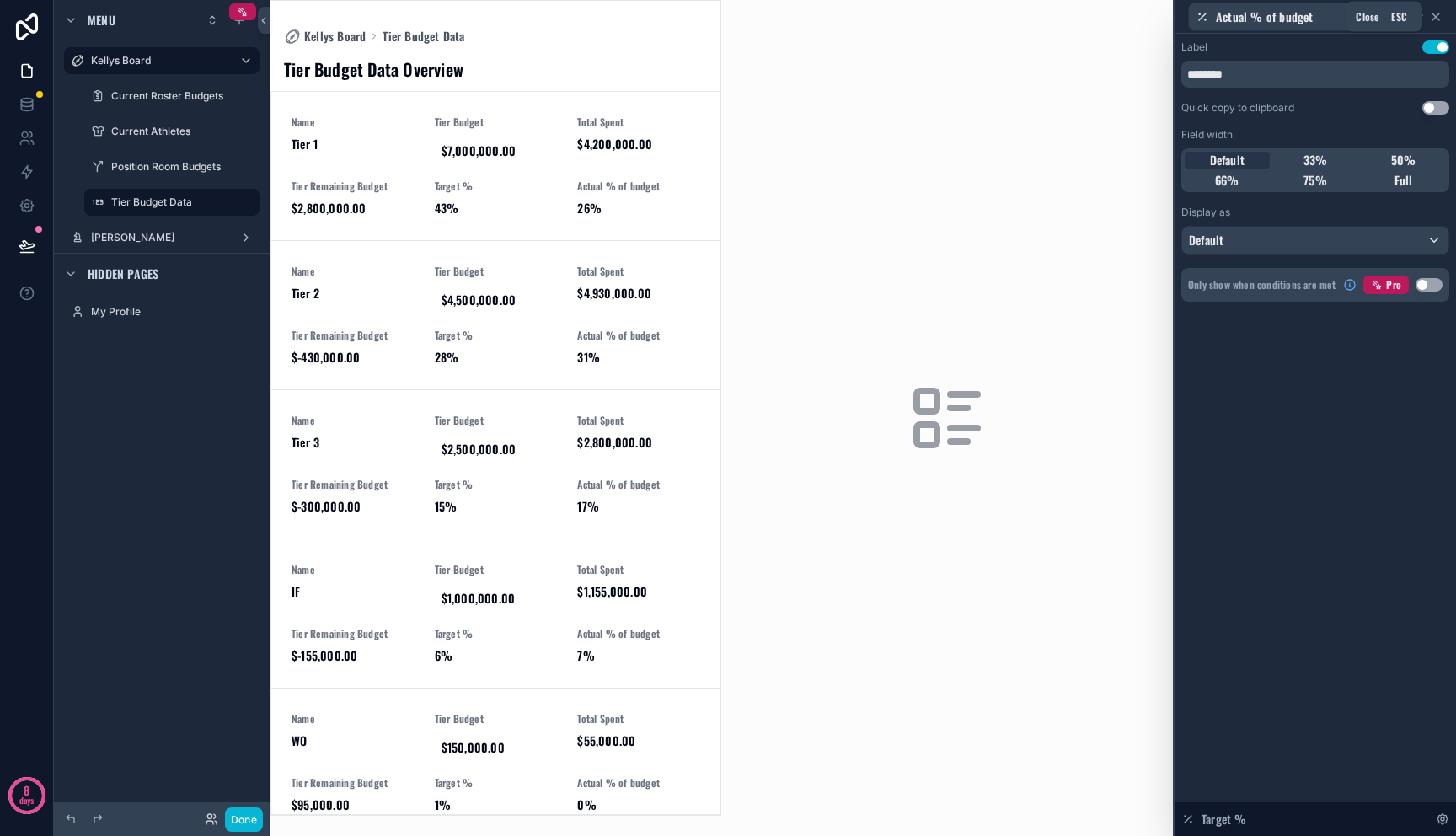
click at [1441, 18] on icon at bounding box center [1436, 16] width 13 height 13
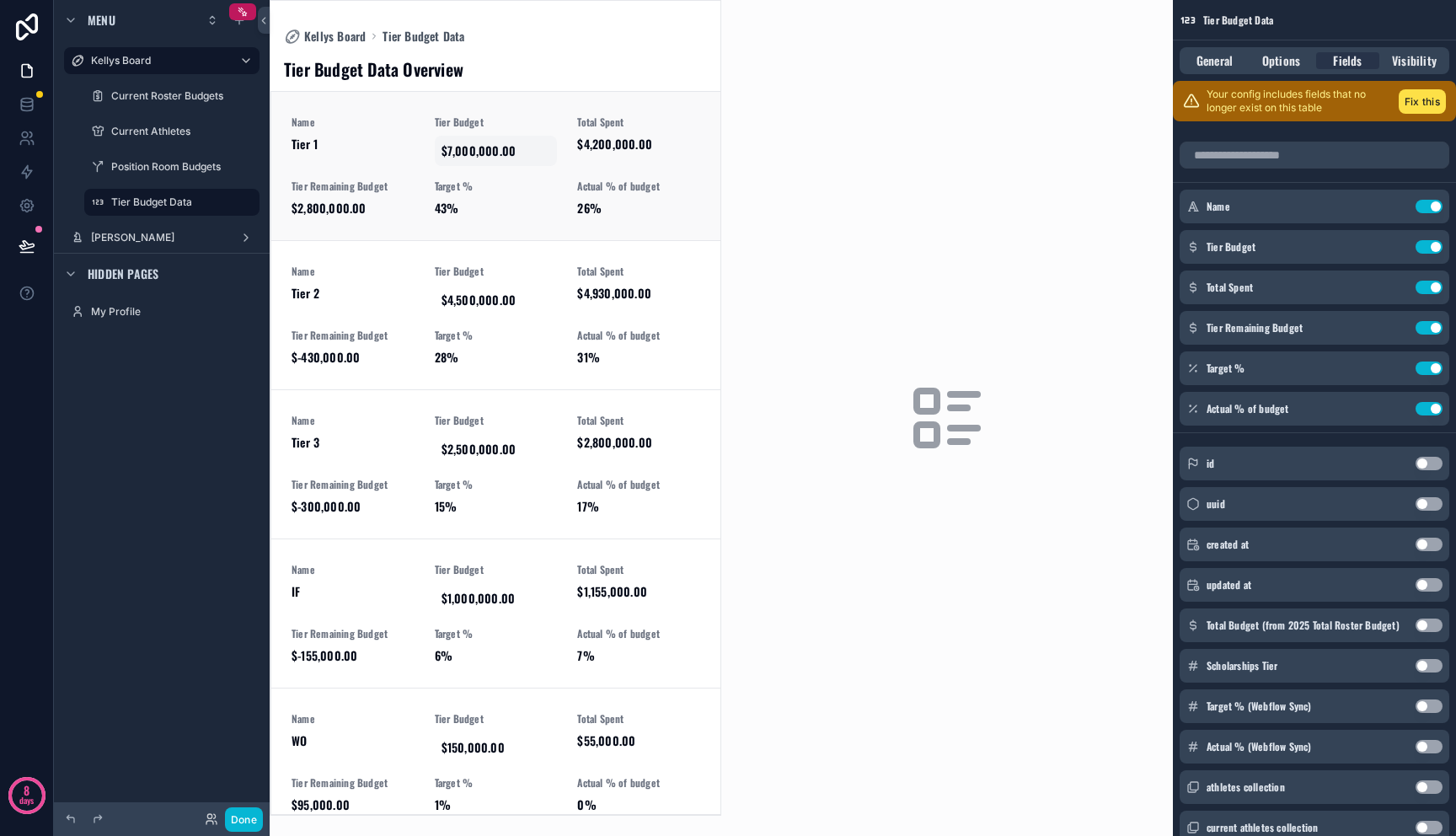
click at [484, 154] on span "$7,000,000.00" at bounding box center [496, 150] width 109 height 17
click at [485, 165] on input "**********" at bounding box center [520, 174] width 158 height 24
click at [541, 68] on div "Tier Budget Data Overview" at bounding box center [495, 68] width 423 height 24
click at [529, 108] on link "Name Tier 1 Tier Budget $7,000,000.00 Total Spent $4,200,000.00 Tier Remaining …" at bounding box center [495, 165] width 449 height 149
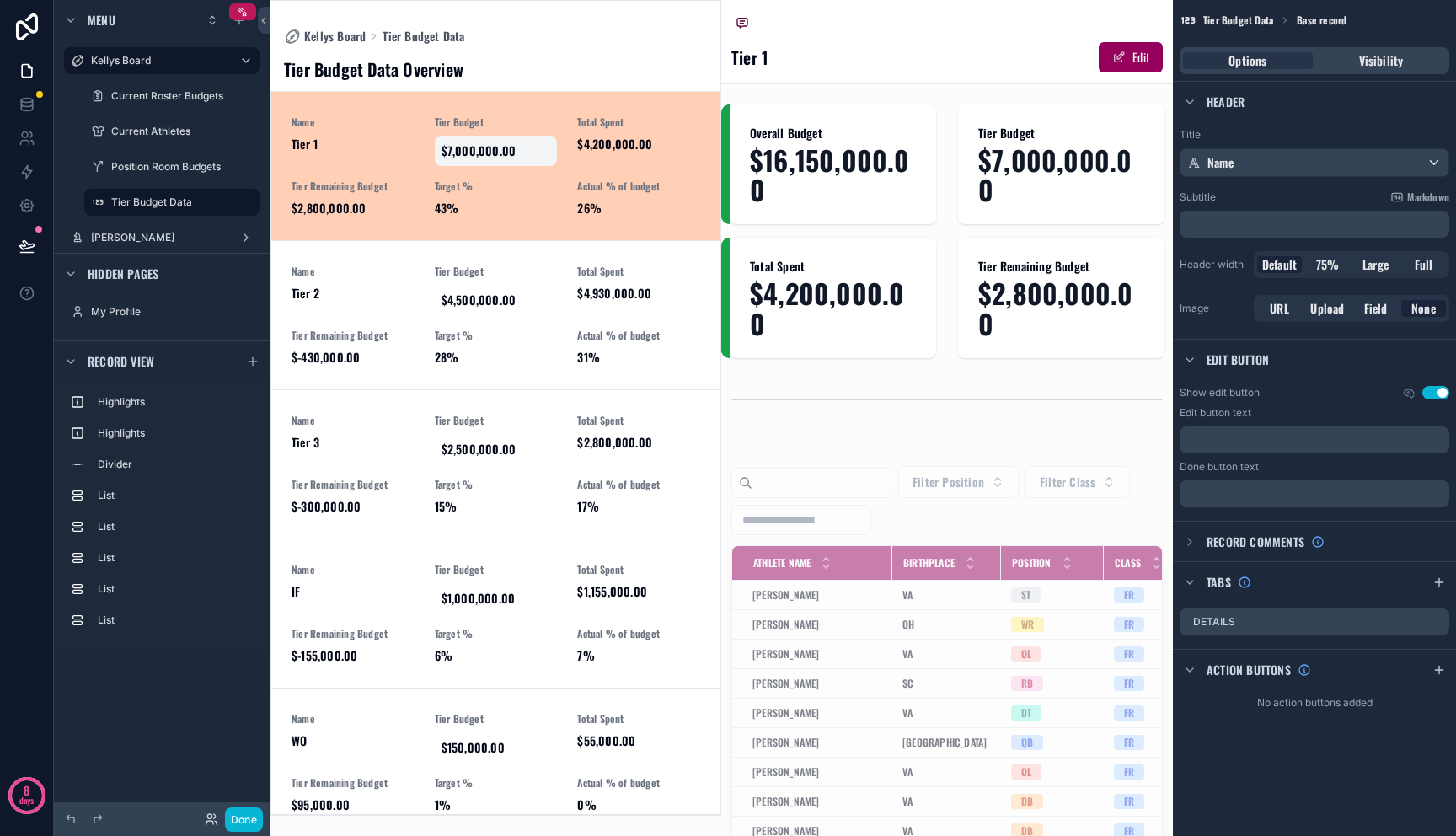
click at [473, 141] on div "$7,000,000.00" at bounding box center [496, 151] width 123 height 30
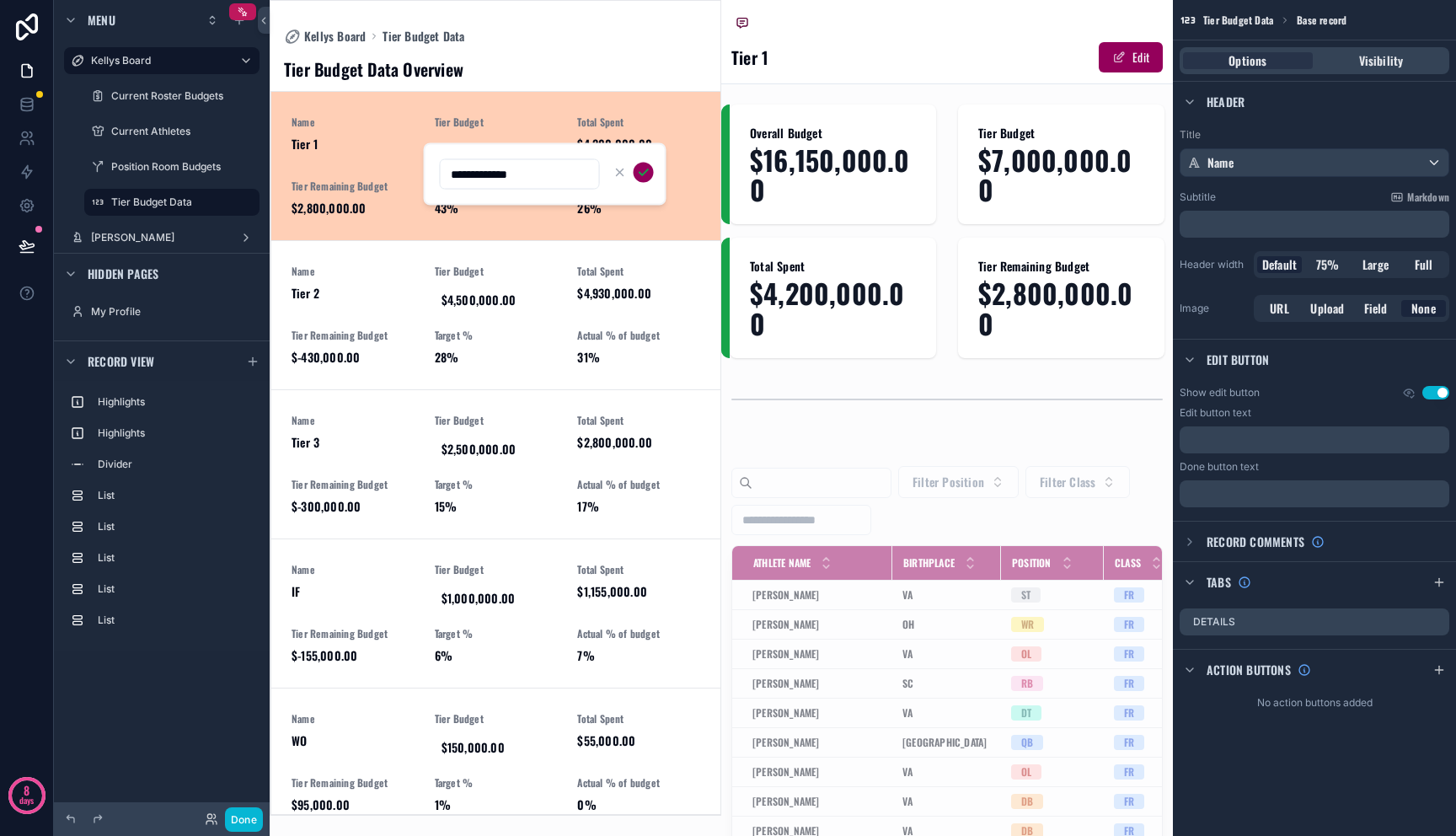
click at [526, 53] on div "Tier Budget Data Overview Name Tier 1 Tier Budget $7,000,000.00 Total Spent $4,…" at bounding box center [495, 429] width 450 height 771
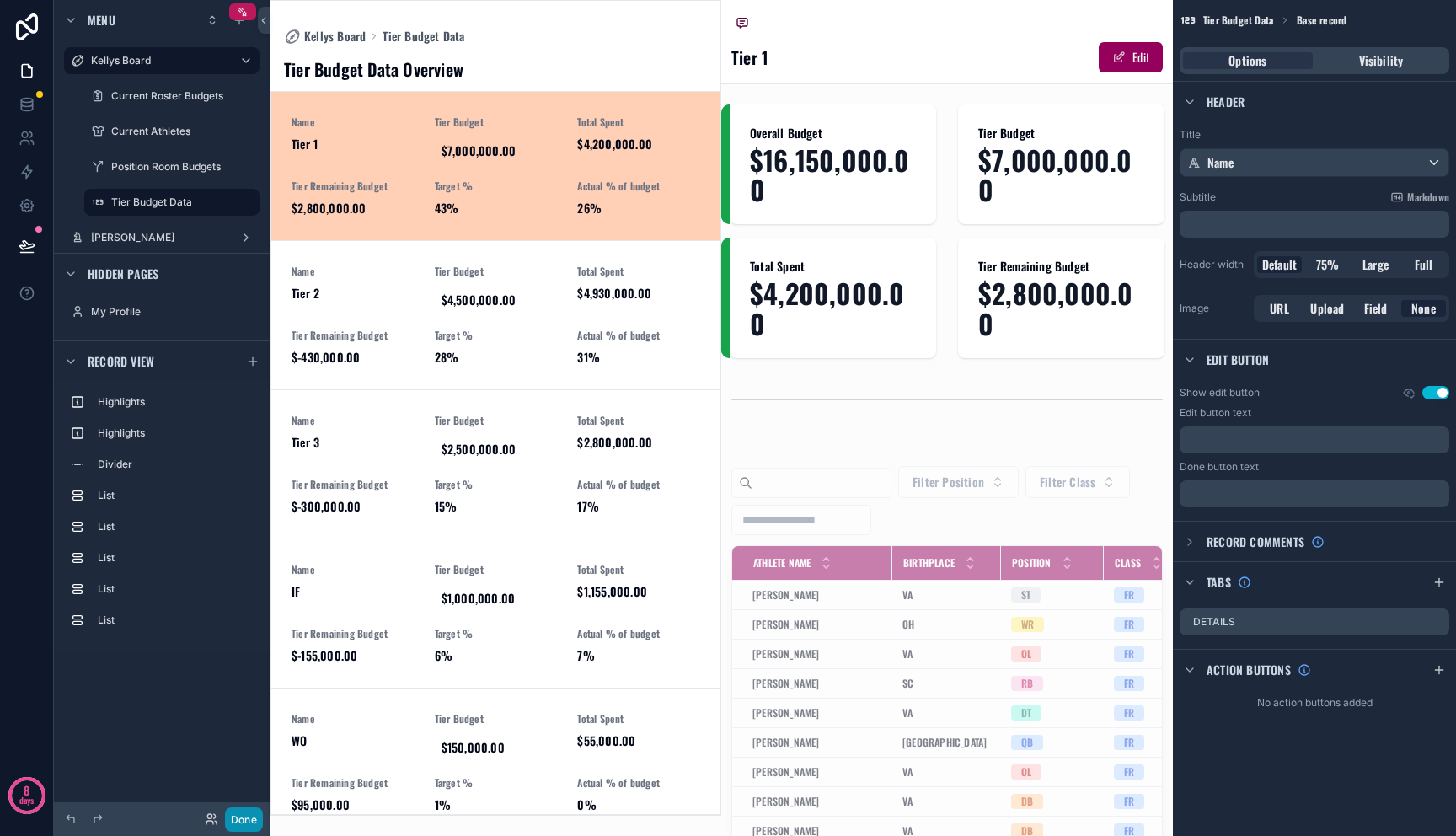
click at [244, 814] on button "Done" at bounding box center [244, 819] width 38 height 24
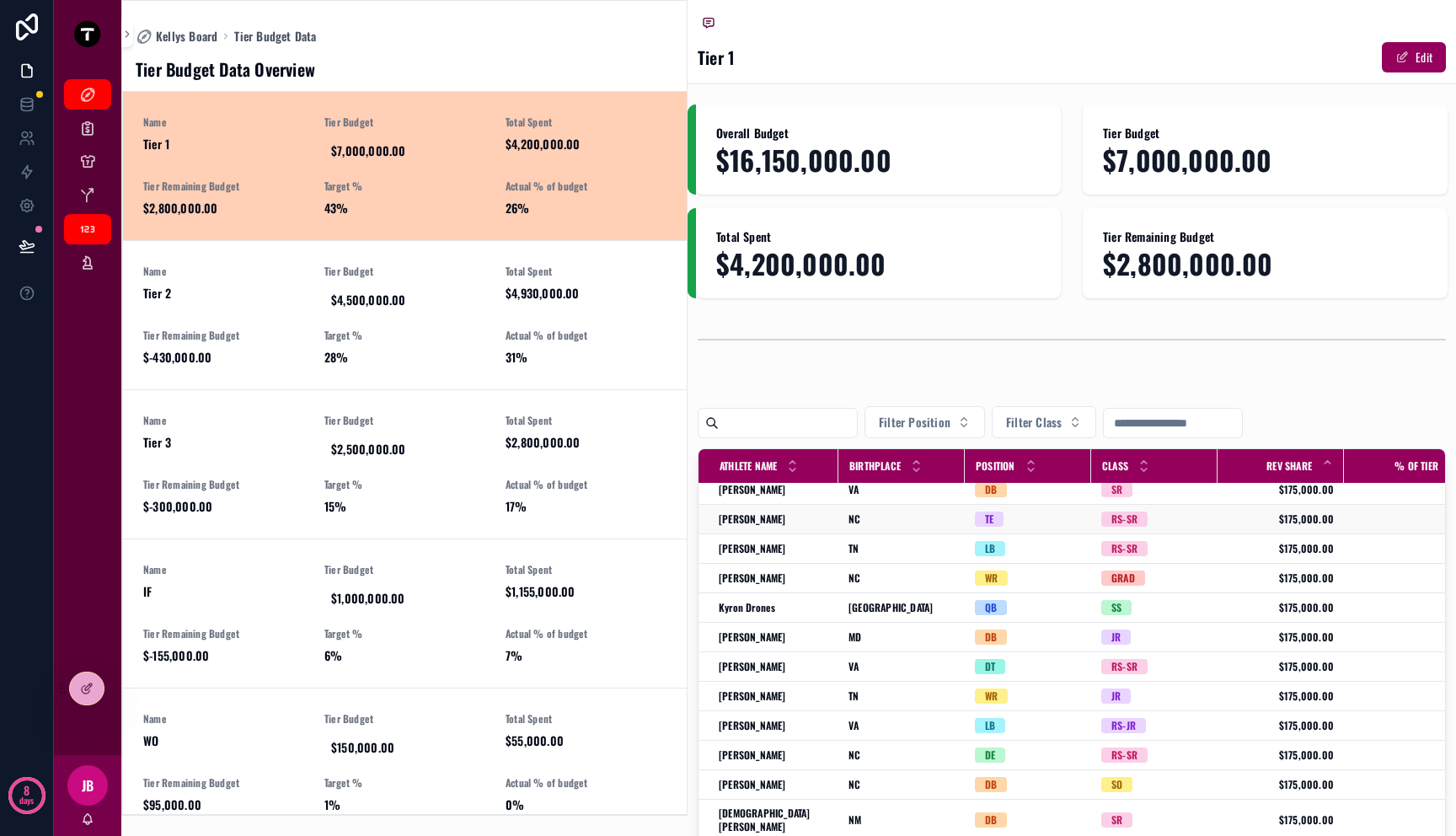
scroll to position [9, 0]
click at [451, 328] on div "Name Tier 2 Tier Budget $4,500,000.00 Total Spent $4,930,000.00 Tier Remaining …" at bounding box center [404, 316] width 524 height 101
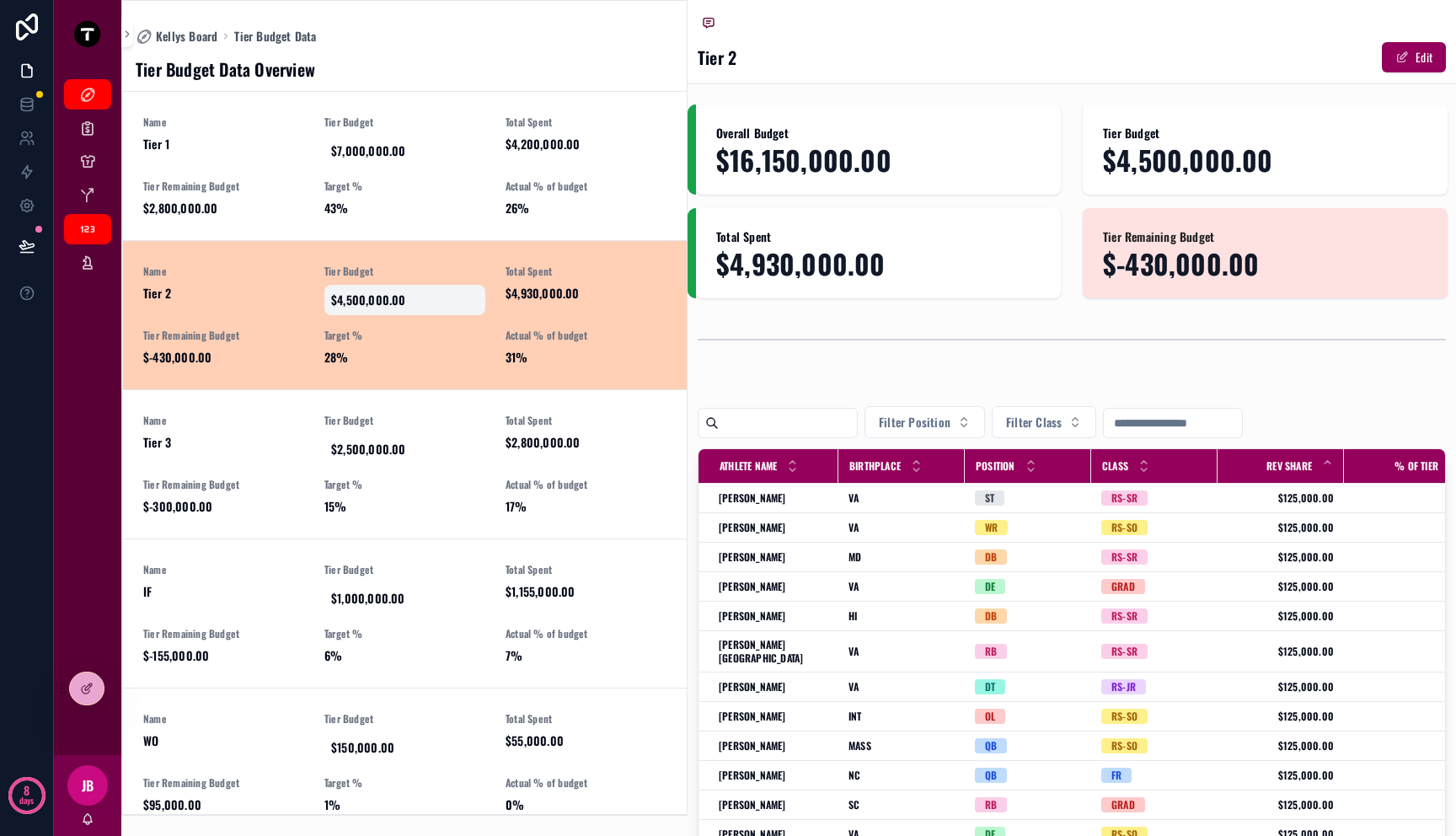
click at [380, 301] on span "$4,500,000.00" at bounding box center [405, 300] width 148 height 17
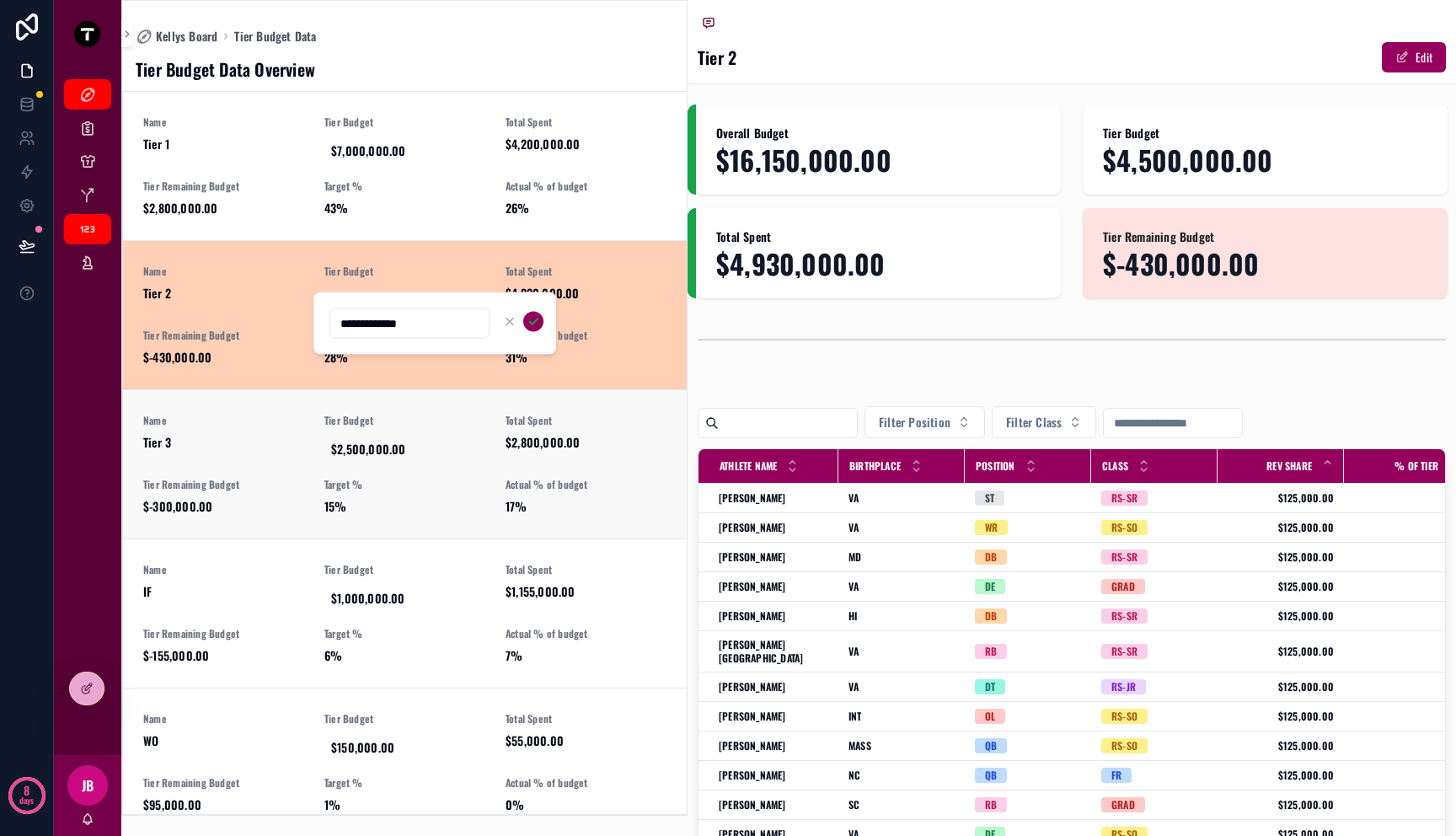
click at [448, 390] on link "Name Tier 3 Tier Budget $2,500,000.00 Total Spent $2,800,000.00 Tier Remaining …" at bounding box center [404, 464] width 564 height 149
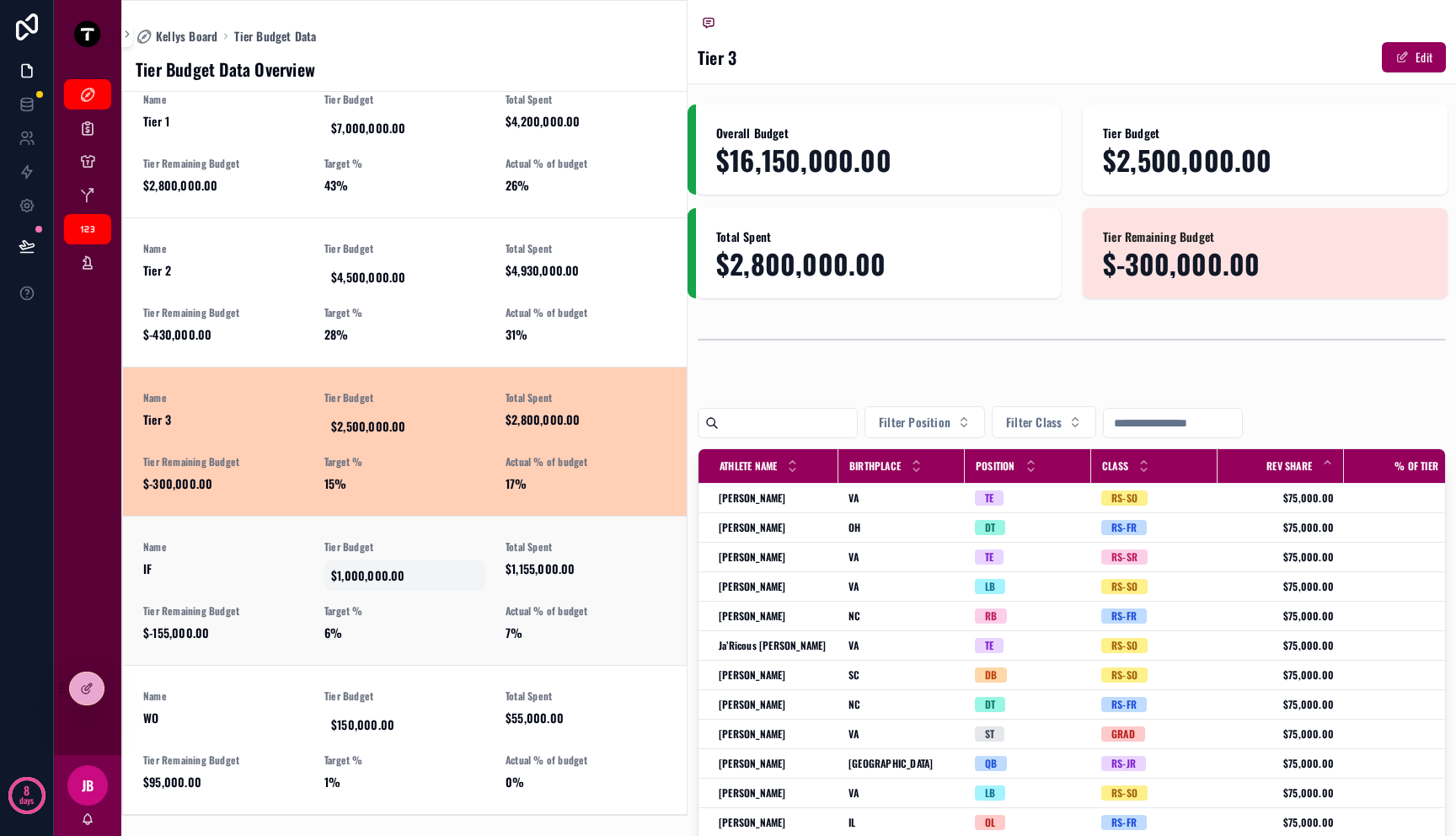
click at [460, 566] on div "$1,000,000.00" at bounding box center [404, 575] width 161 height 30
click at [460, 679] on link "Name WO Tier Budget $150,000.00 Total Spent $55,000.00 Tier Remaining Budget $9…" at bounding box center [404, 740] width 564 height 149
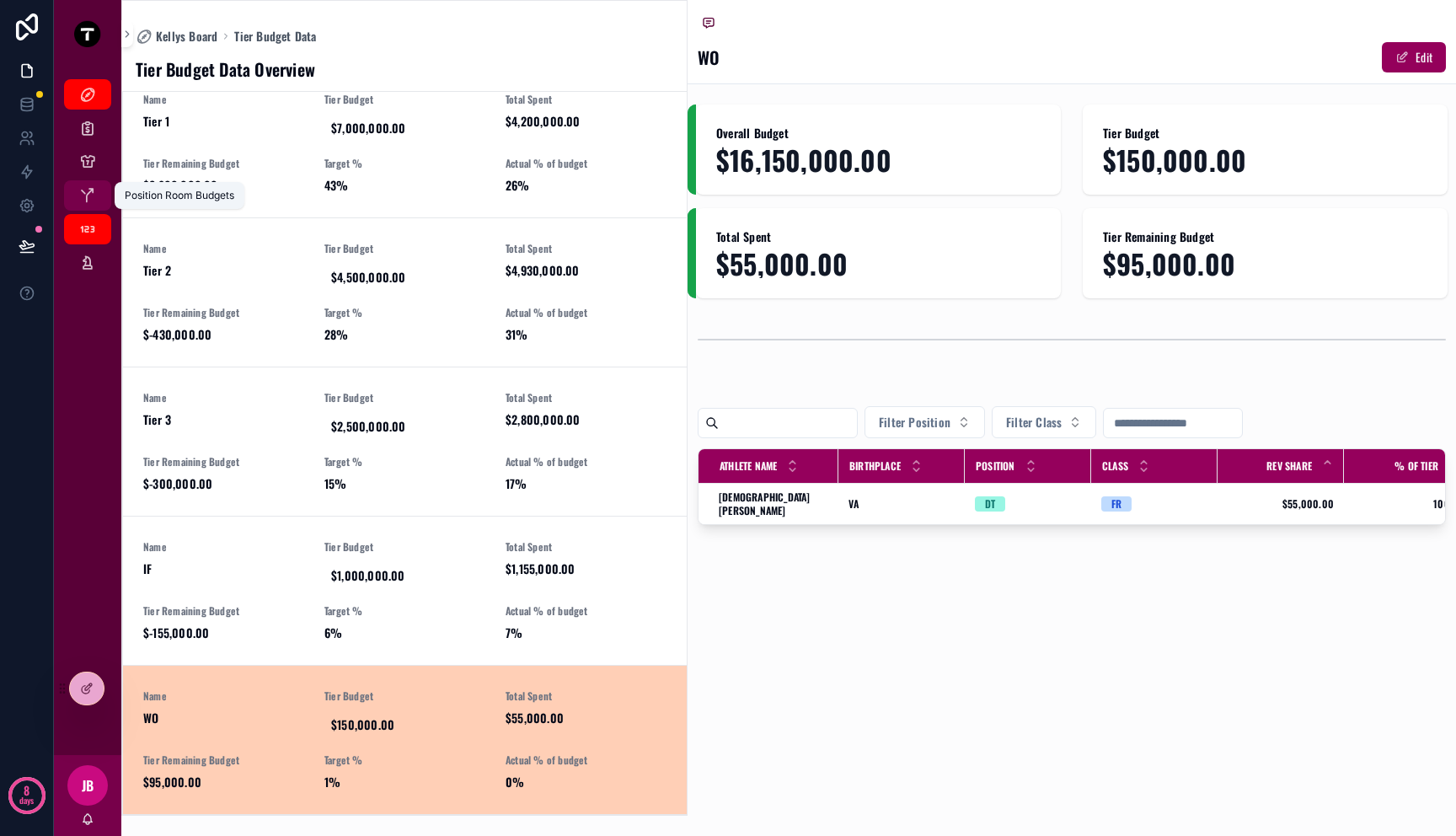
click at [99, 182] on div "Position Room Budgets" at bounding box center [87, 196] width 27 height 27
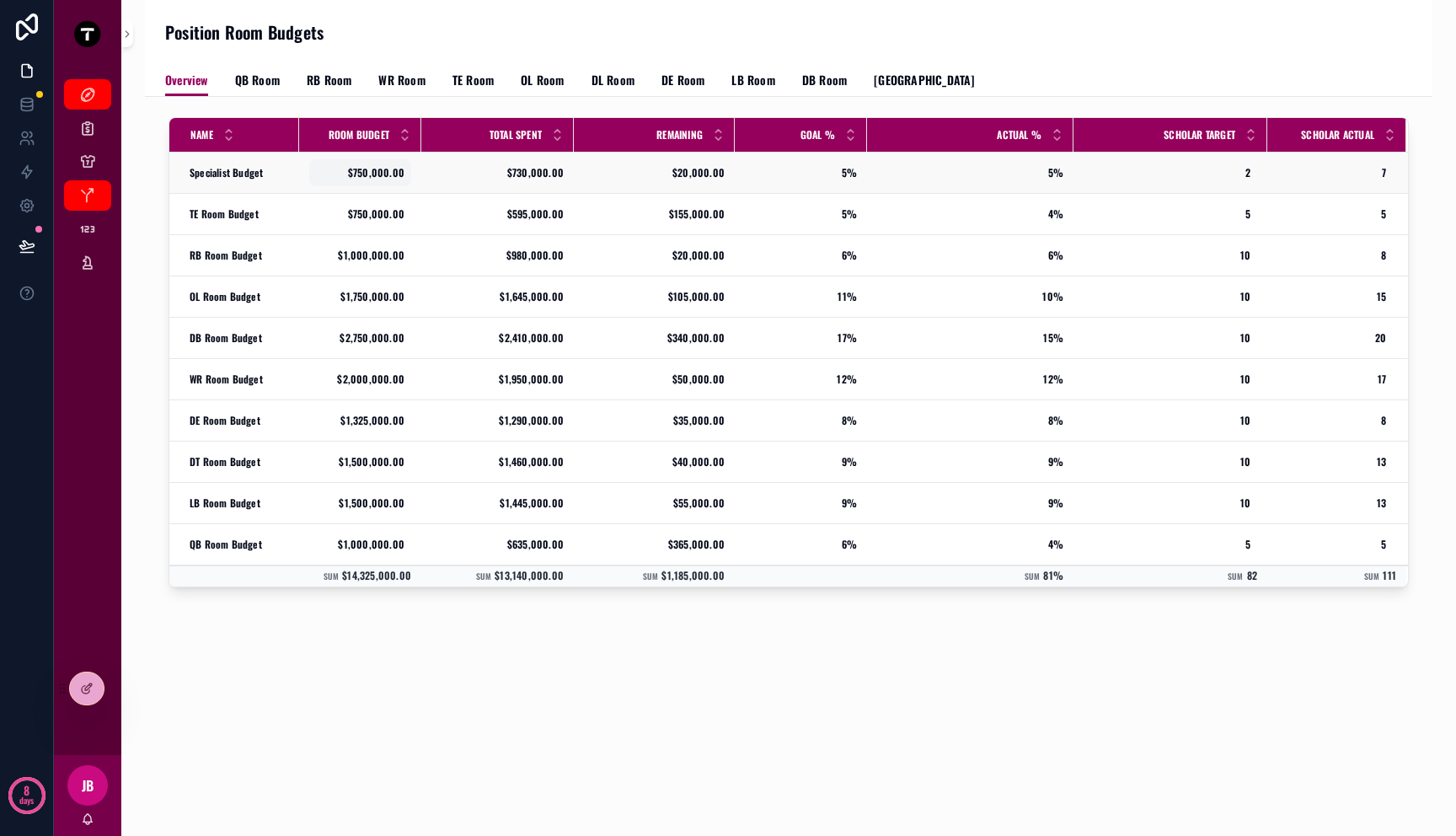
click at [370, 170] on span "$750,000.00" at bounding box center [360, 173] width 89 height 13
click at [374, 309] on div "$1,750,000.00 $1,750,000.00" at bounding box center [360, 296] width 102 height 27
click at [304, 167] on td "$750,000.00 $750,000.00" at bounding box center [359, 173] width 122 height 41
click at [301, 175] on td "$750,000.00 $750,000.00" at bounding box center [359, 173] width 122 height 41
click at [262, 66] on div "Overview QB Room RB Room WR Room TE Room OL Room DL Room DE Room LB Room DB Roo…" at bounding box center [788, 80] width 1247 height 32
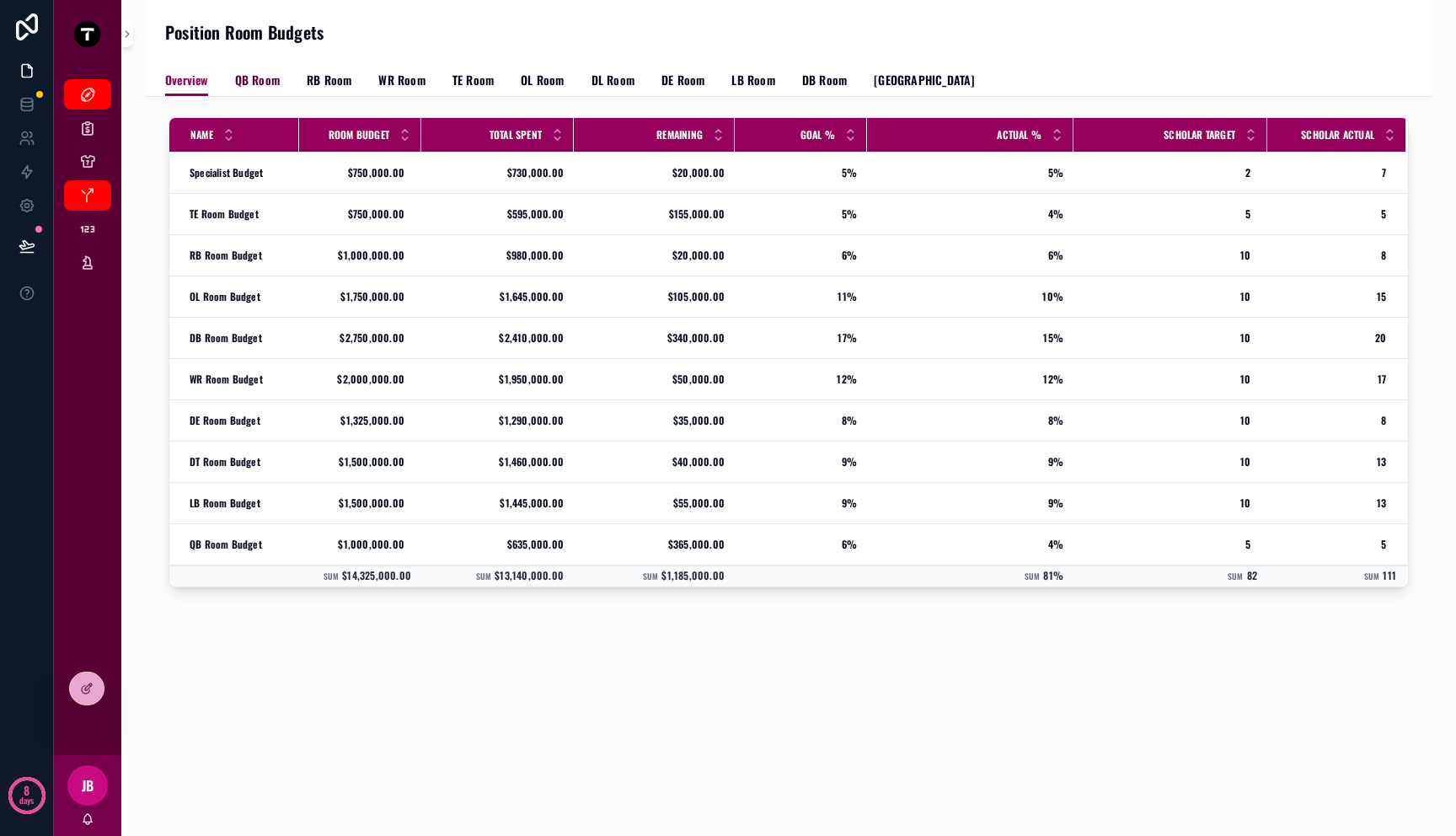
click at [262, 81] on span "QB Room" at bounding box center [257, 80] width 44 height 17
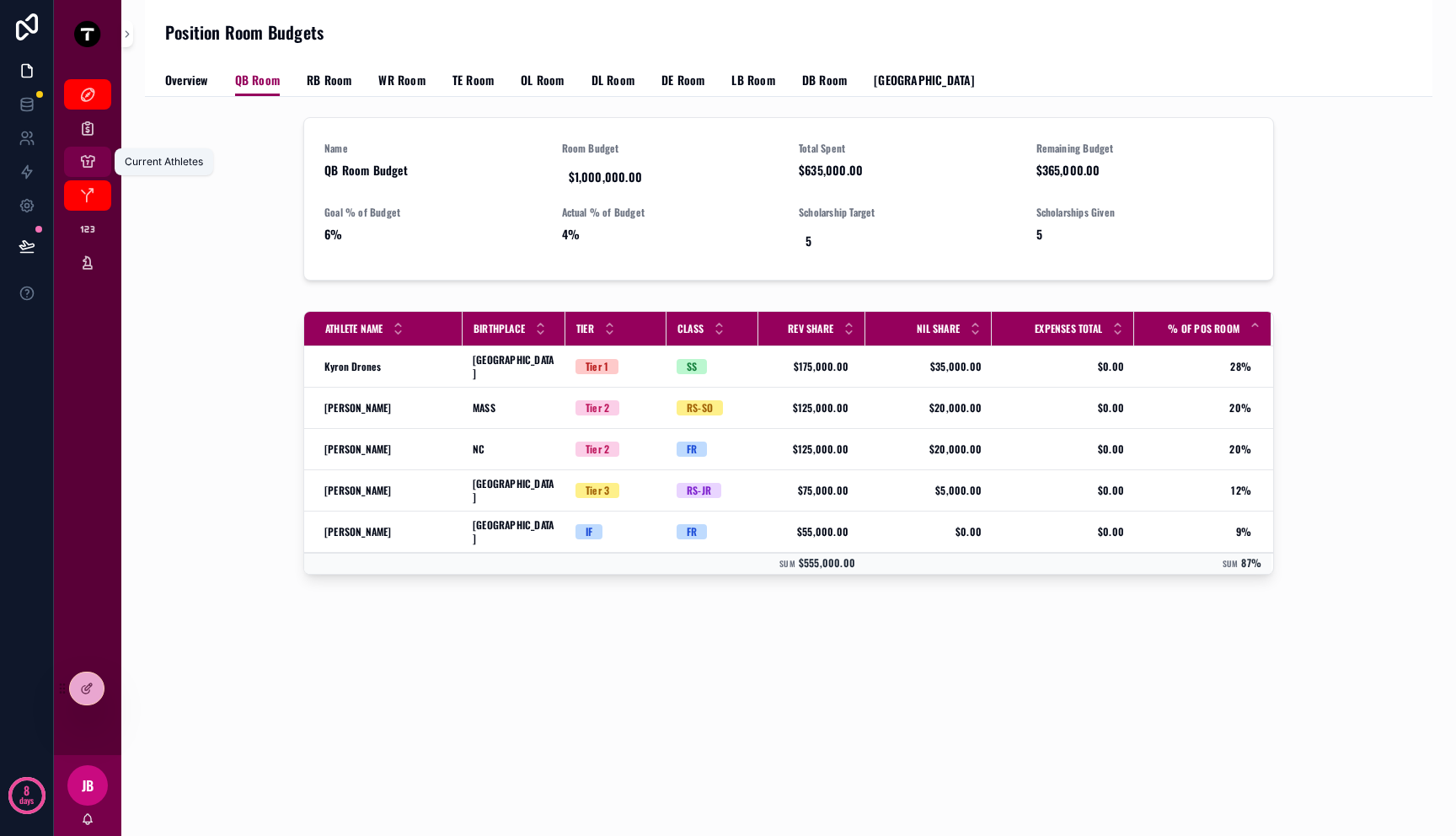
click at [97, 175] on link "Current Athletes" at bounding box center [87, 162] width 47 height 30
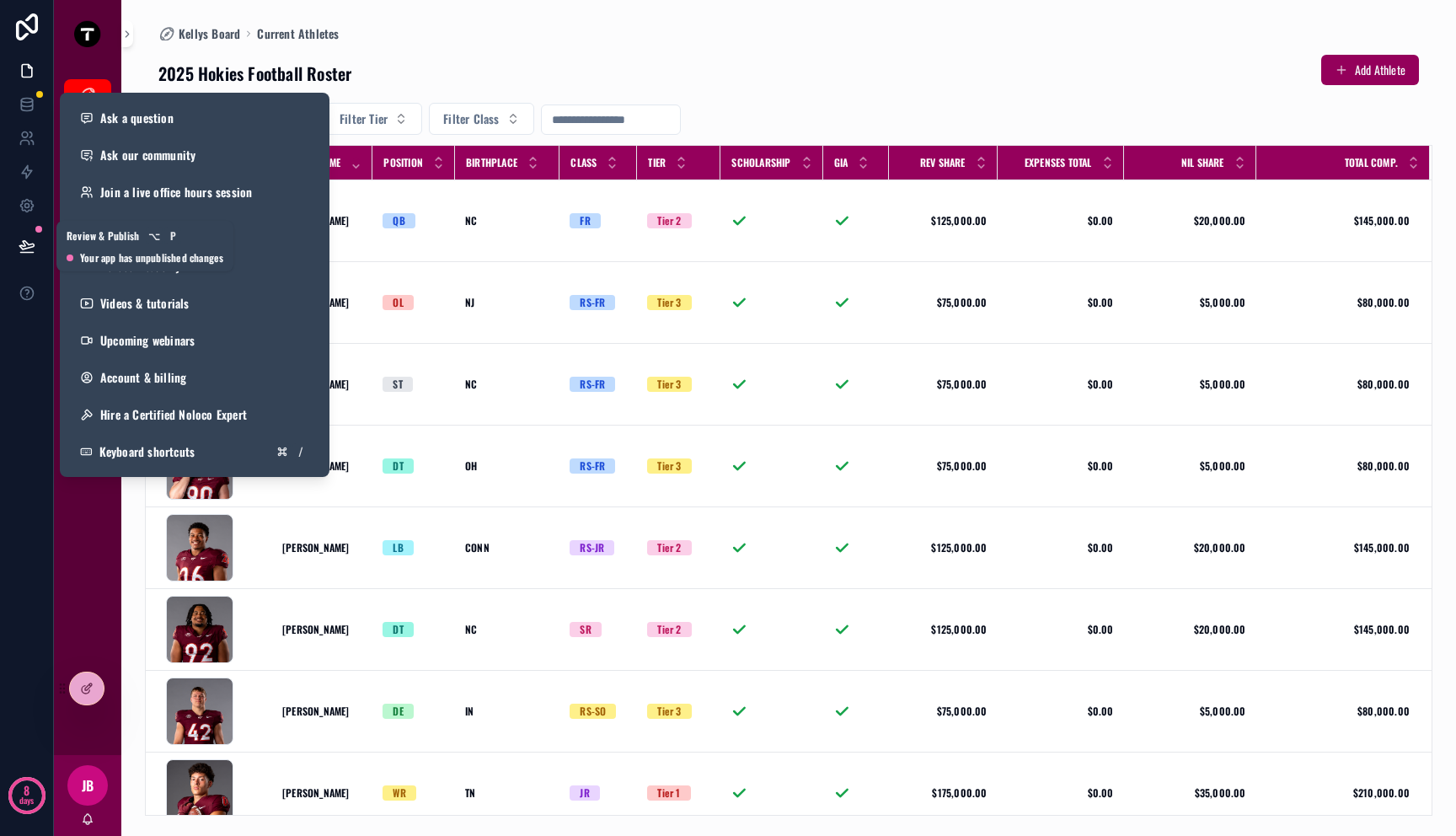
click at [29, 256] on button at bounding box center [27, 245] width 37 height 47
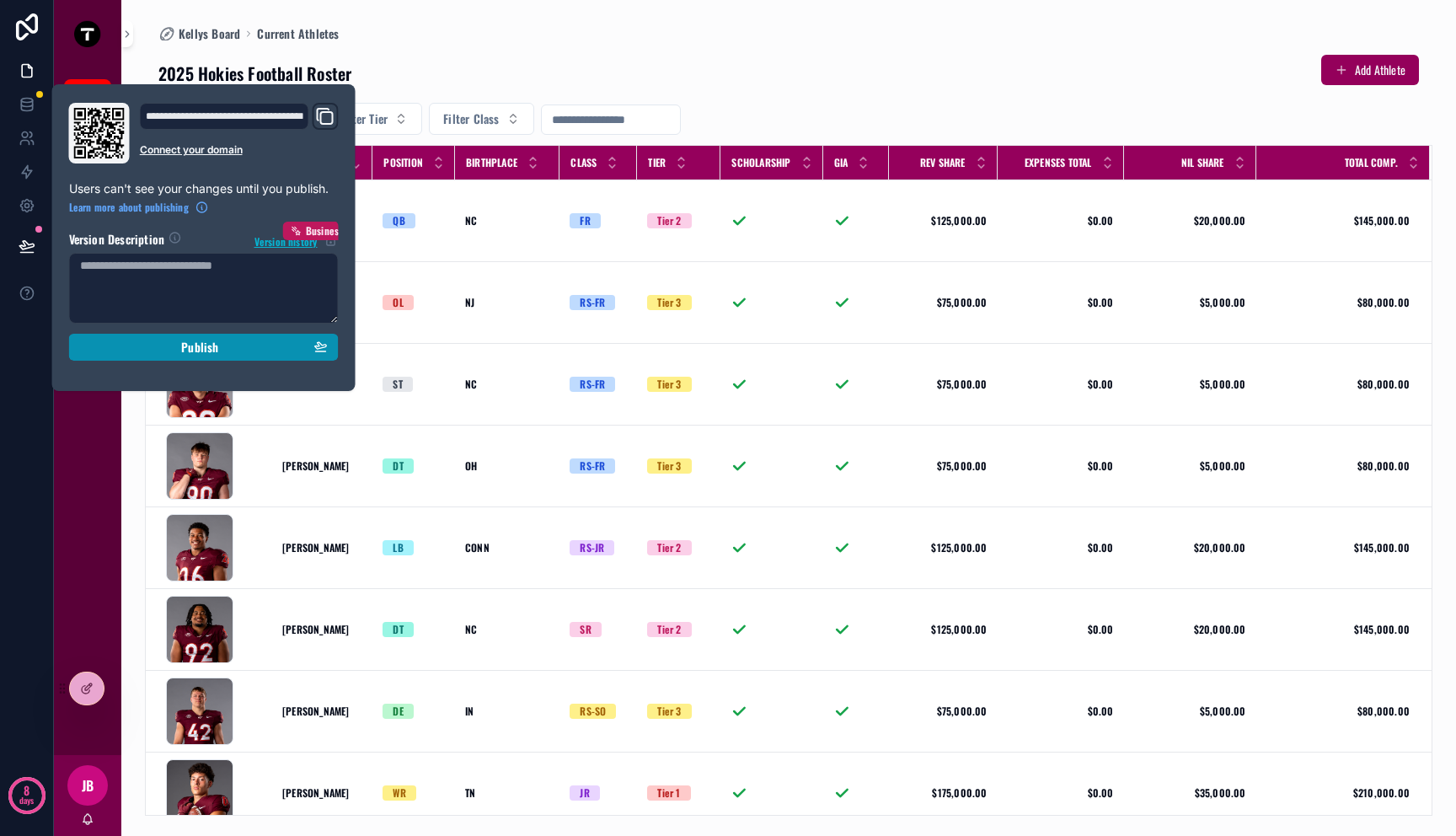
click at [123, 342] on div "Publish" at bounding box center [204, 347] width 248 height 15
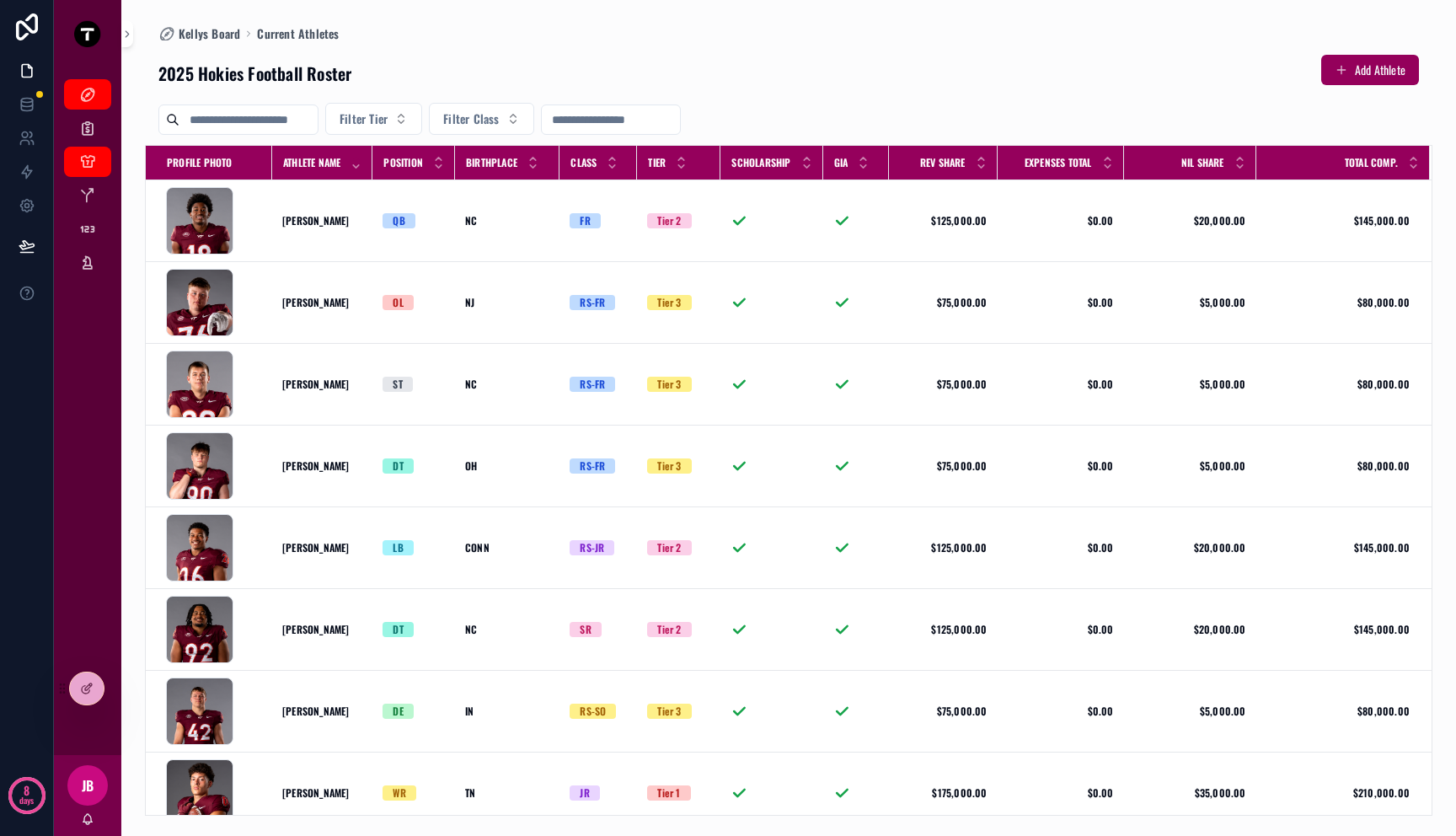
click at [68, 492] on div "Kellys Board Current Roster Budgets Current Athletes Position Room Budgets Tier…" at bounding box center [88, 411] width 68 height 687
click at [1368, 73] on button "Add Athlete" at bounding box center [1370, 70] width 98 height 30
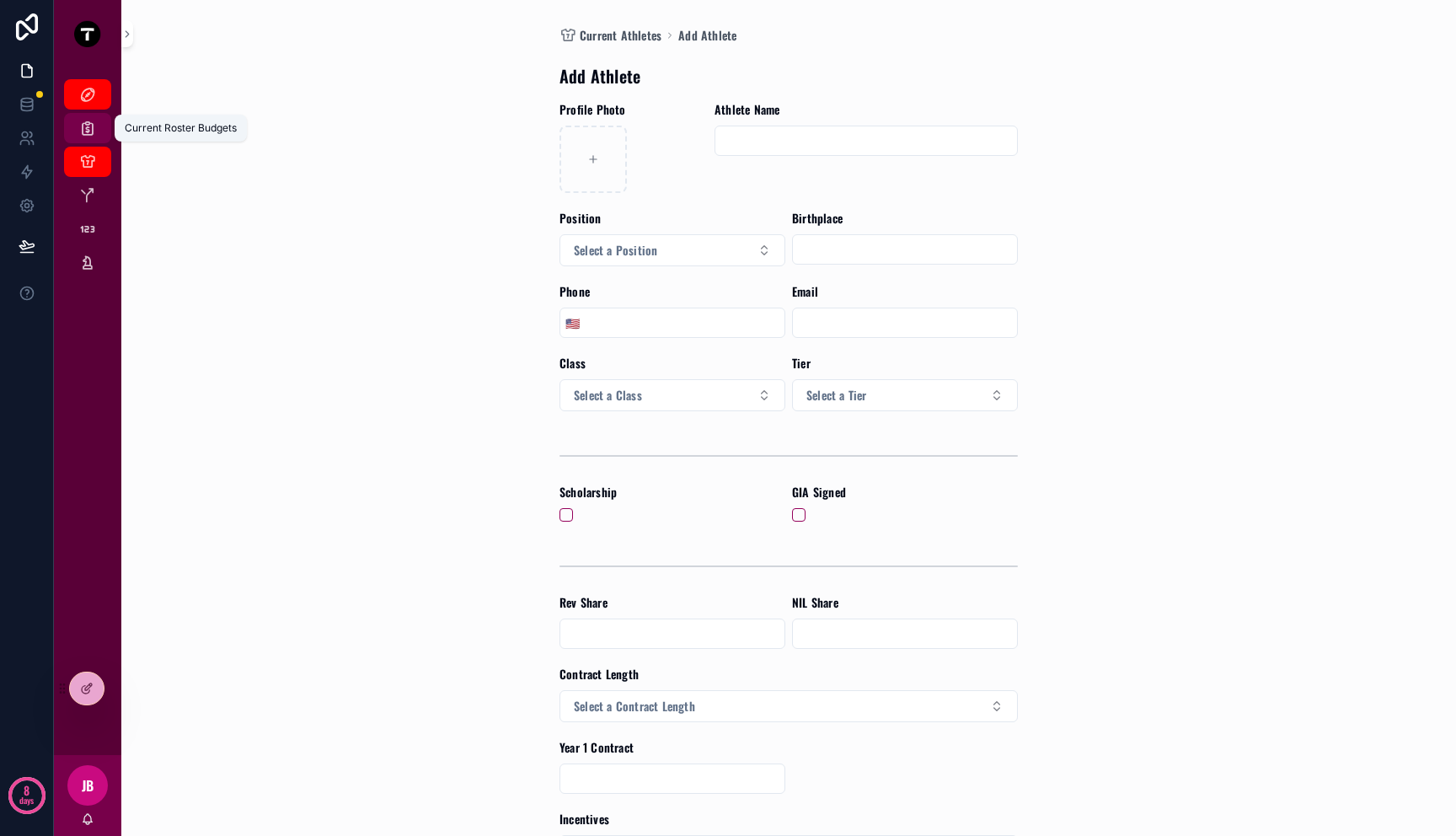
click at [92, 135] on icon "scrollable content" at bounding box center [87, 128] width 17 height 17
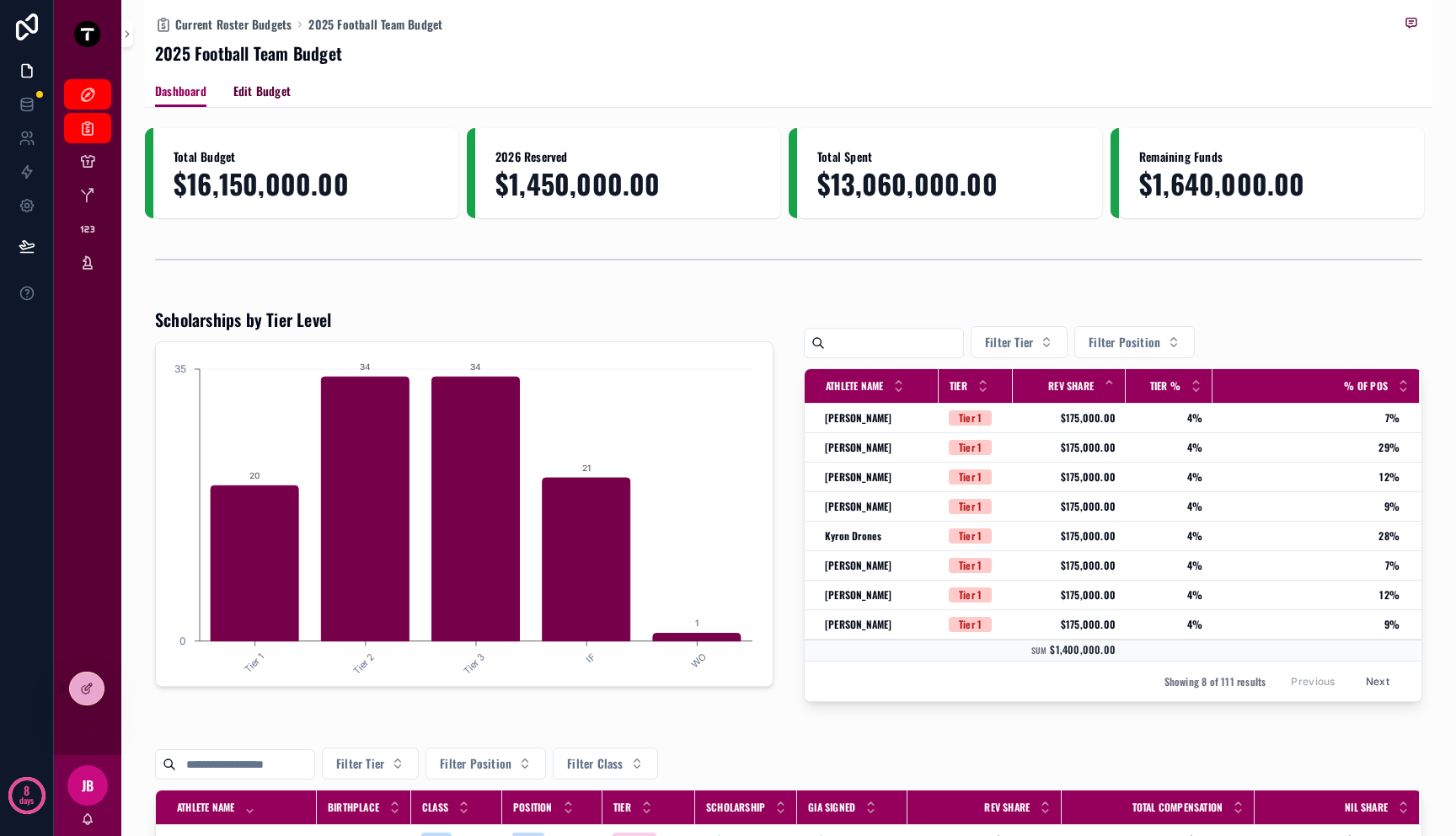
click at [252, 96] on span "Edit Budget" at bounding box center [262, 91] width 57 height 17
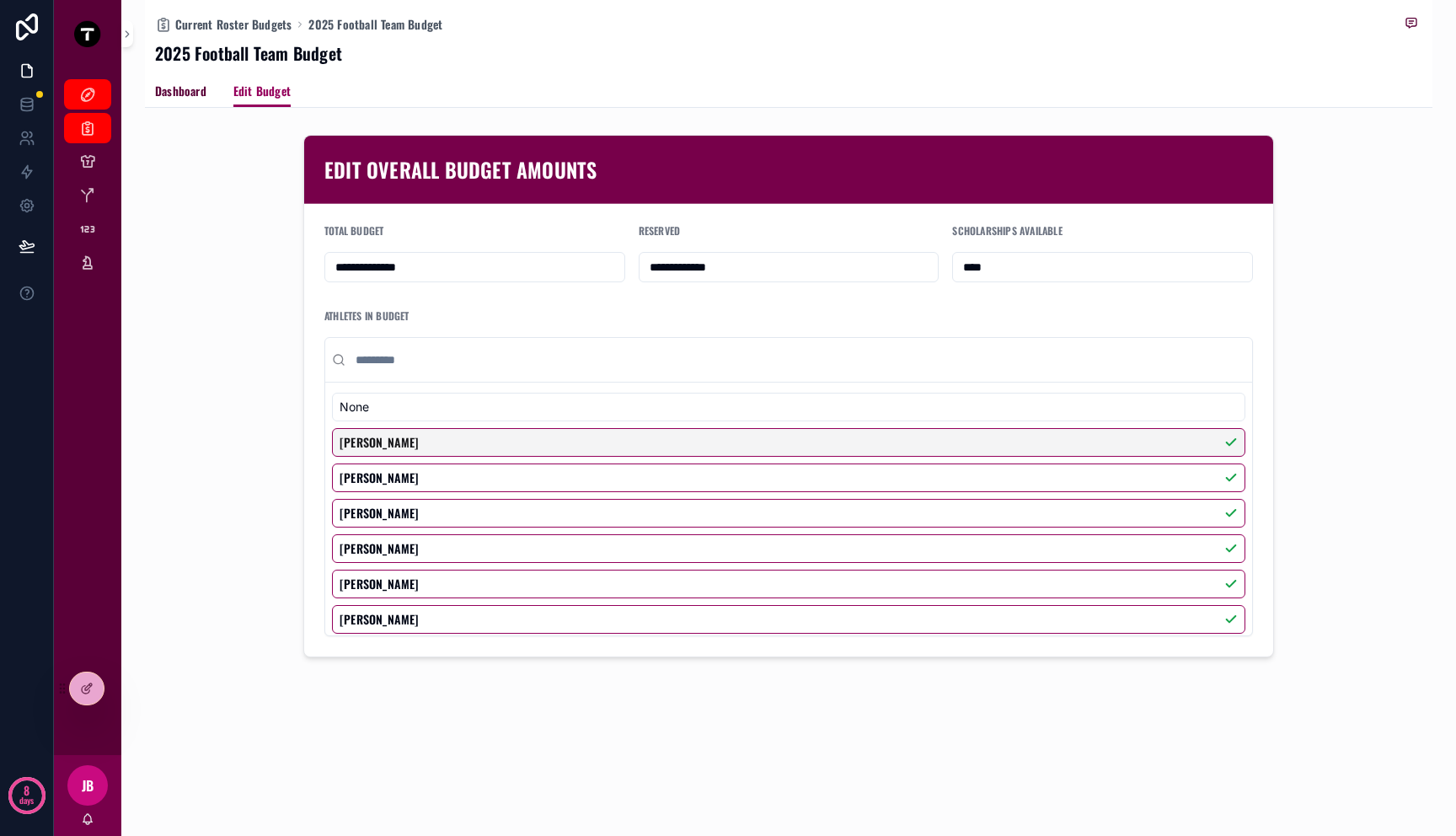
click at [181, 99] on span "Dashboard" at bounding box center [180, 91] width 52 height 17
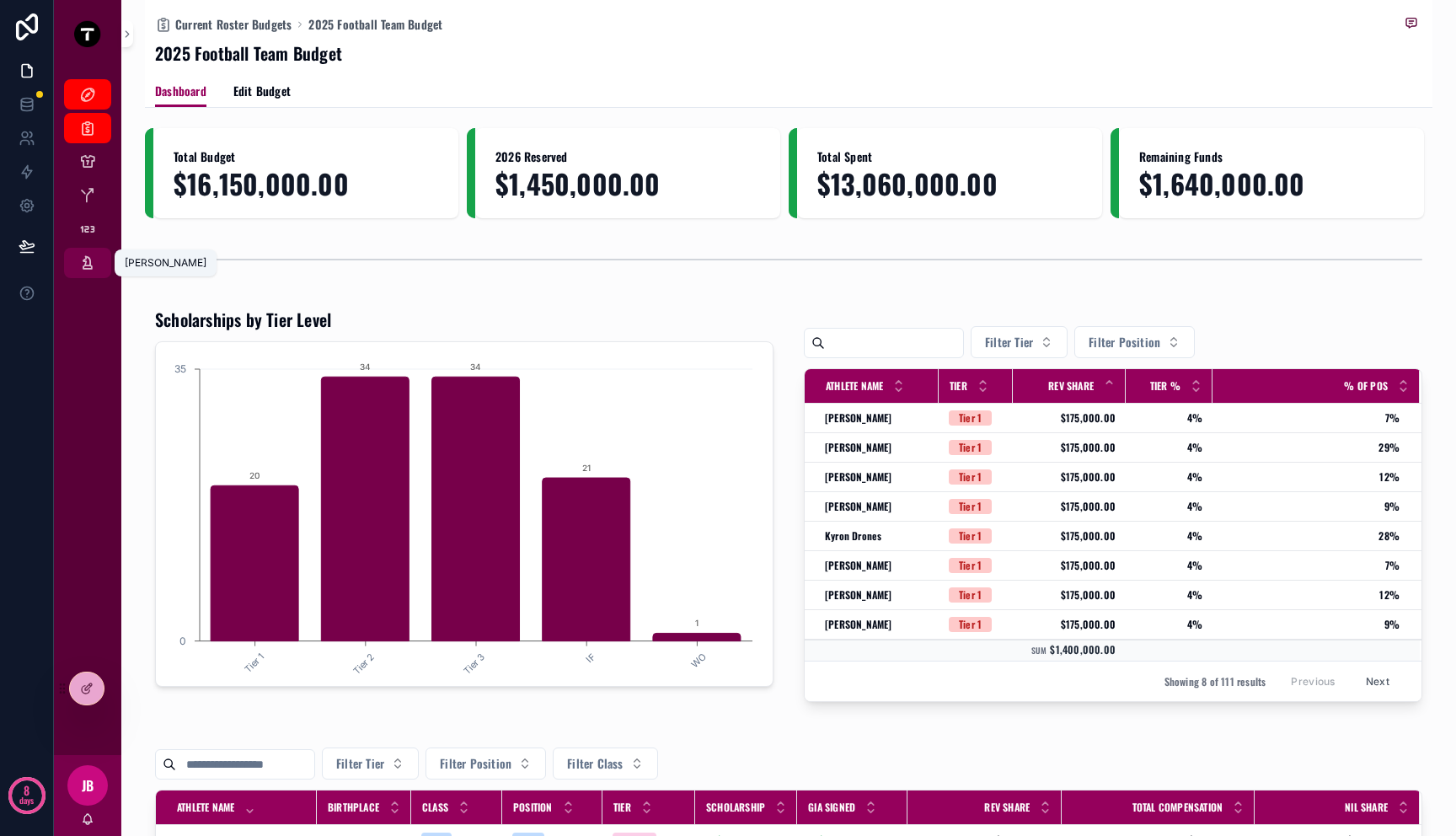
click at [80, 269] on icon "scrollable content" at bounding box center [87, 262] width 17 height 17
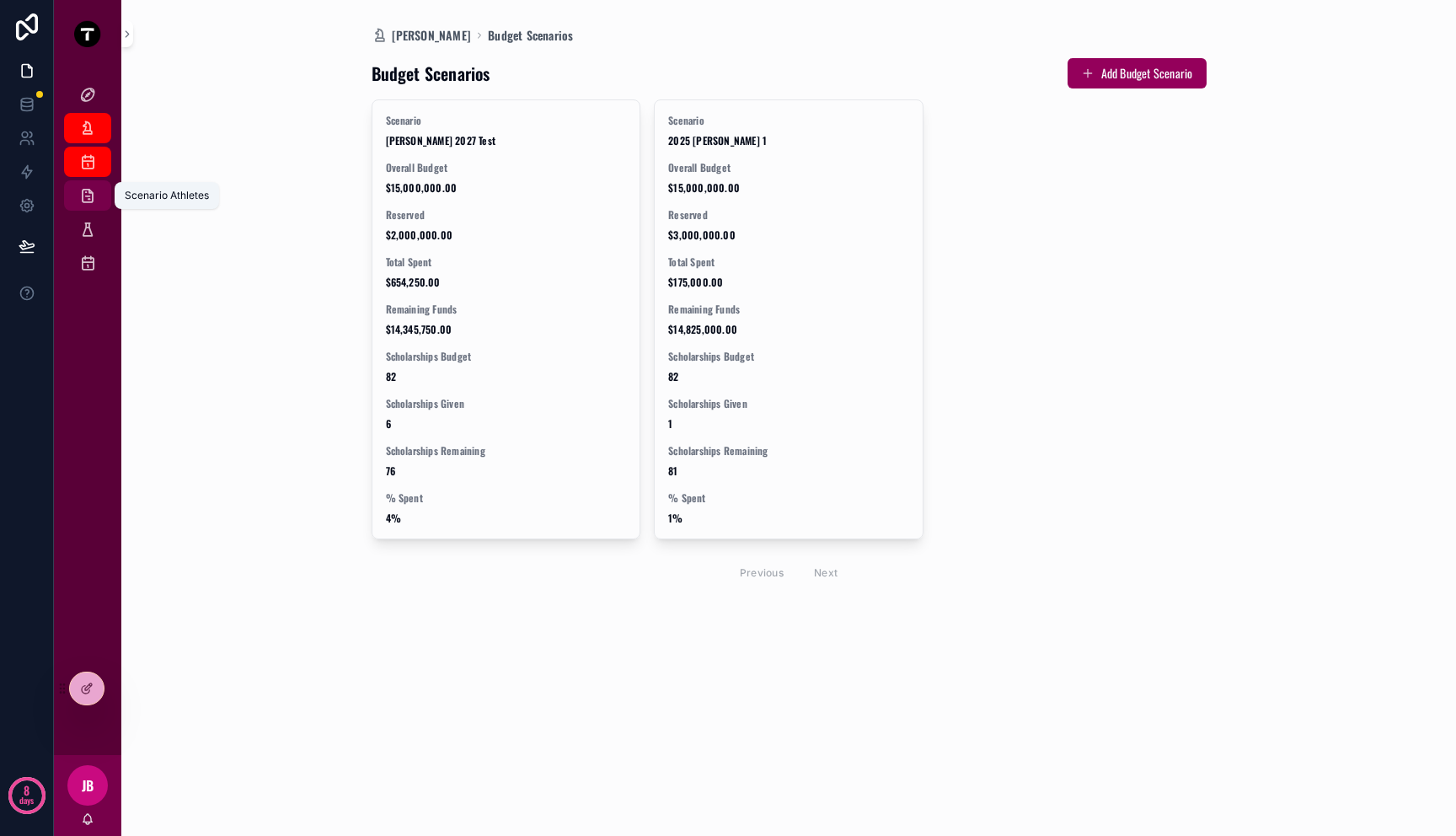
click at [87, 193] on icon "scrollable content" at bounding box center [87, 195] width 17 height 17
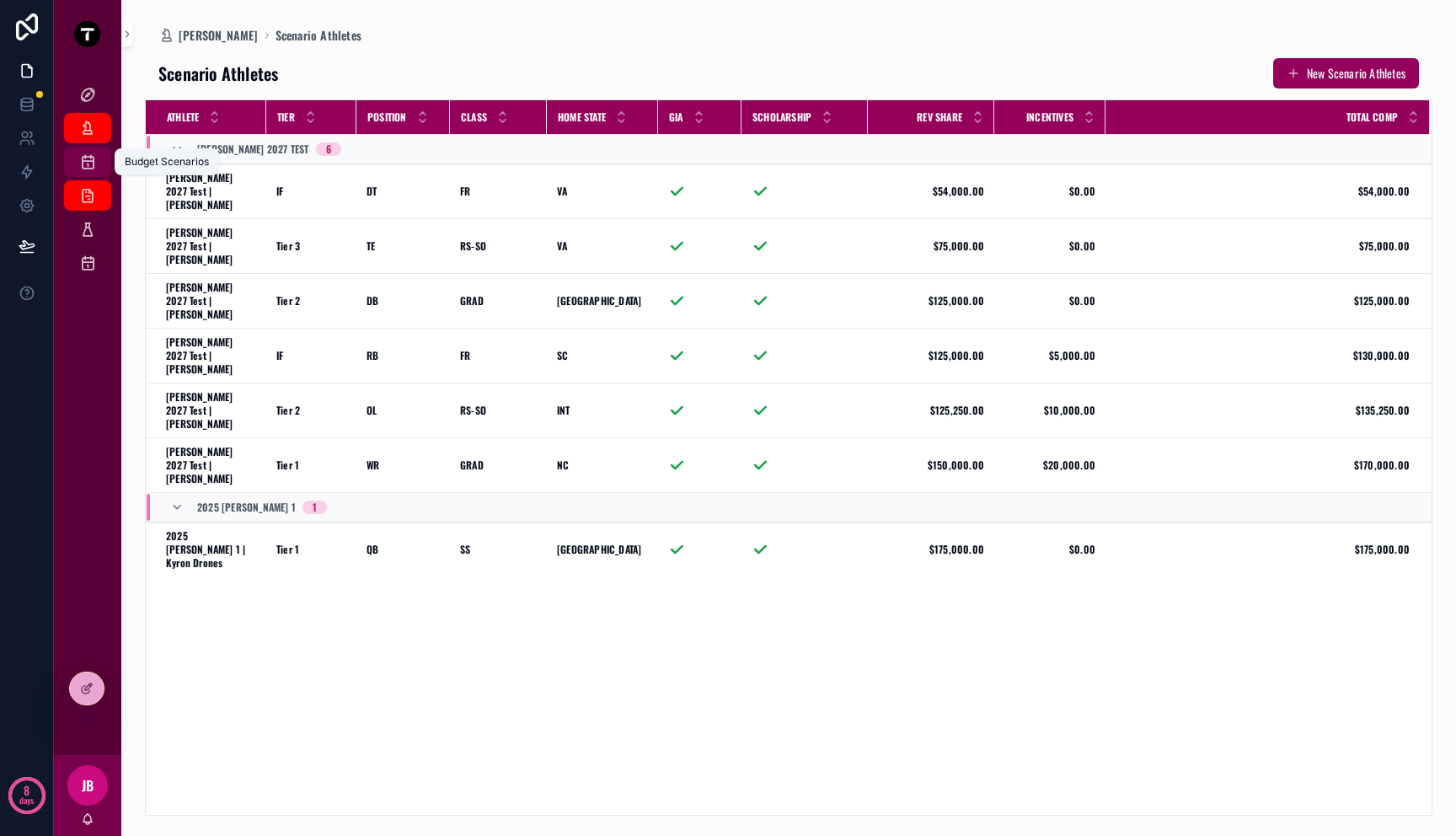
click at [89, 162] on icon "scrollable content" at bounding box center [87, 162] width 17 height 17
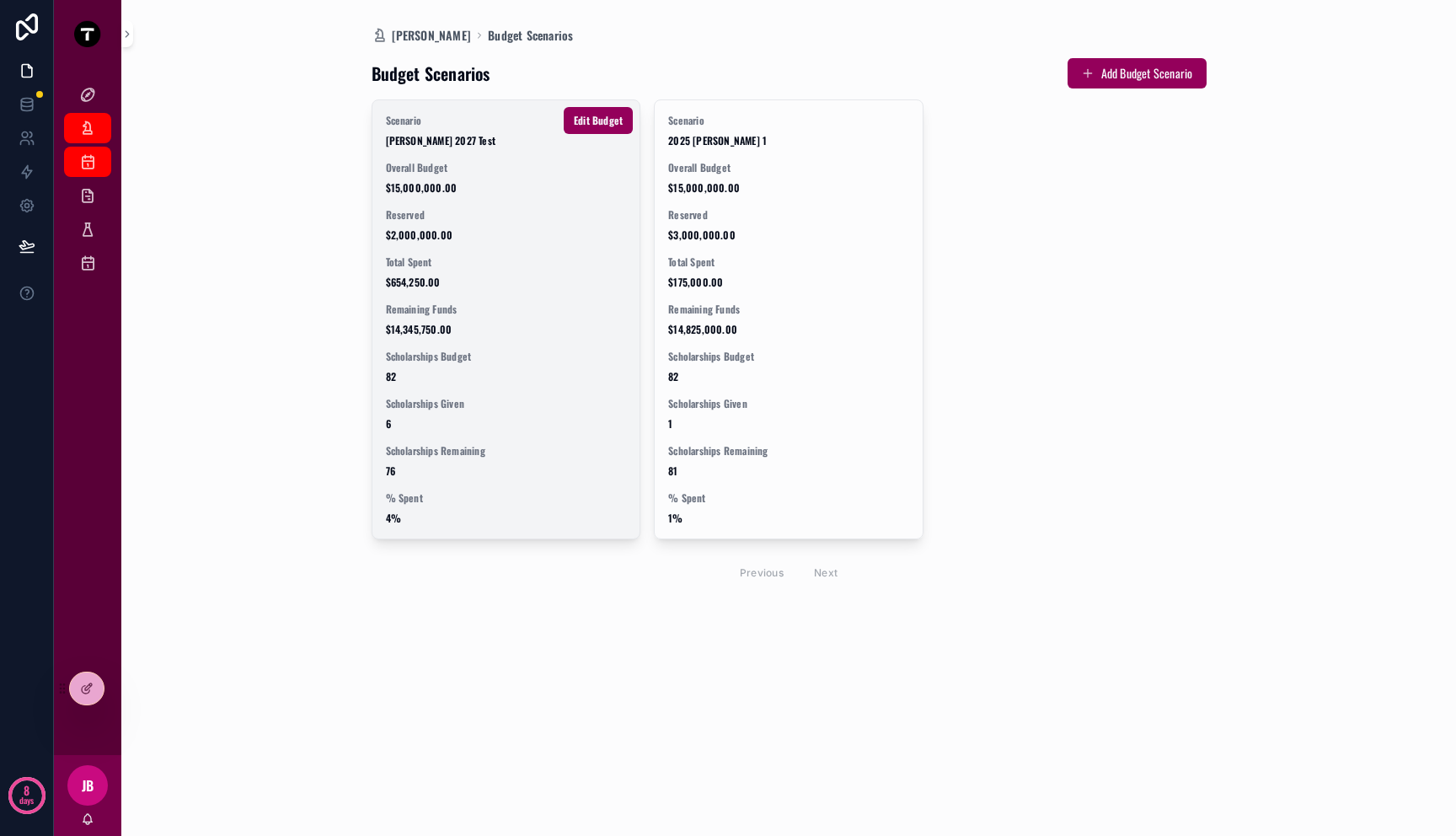
click at [461, 194] on span "$15,000,000.00" at bounding box center [506, 188] width 241 height 13
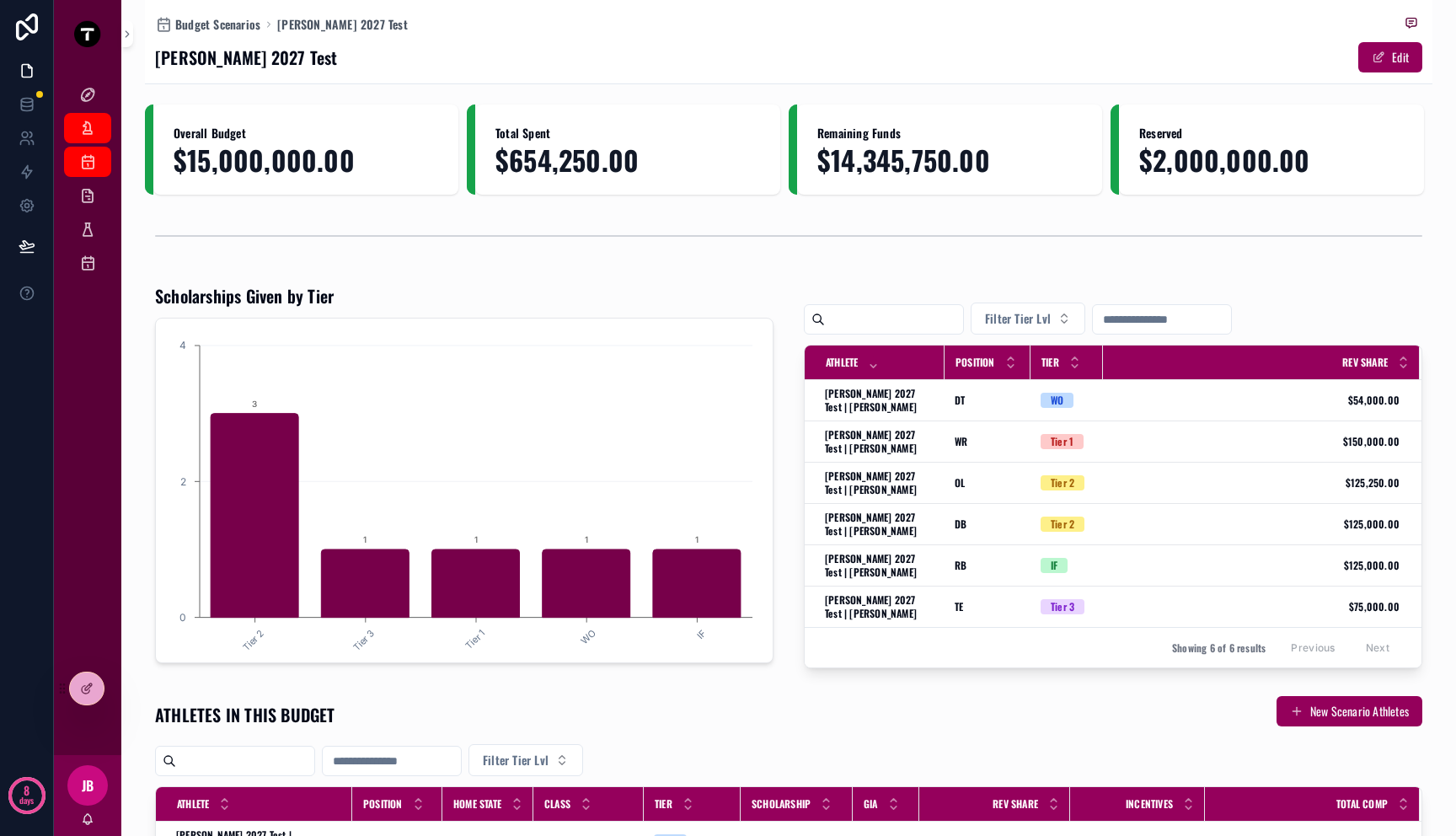
click at [275, 72] on div "Mitch 2027 Test Edit" at bounding box center [788, 57] width 1268 height 32
click at [89, 687] on icon at bounding box center [86, 688] width 13 height 13
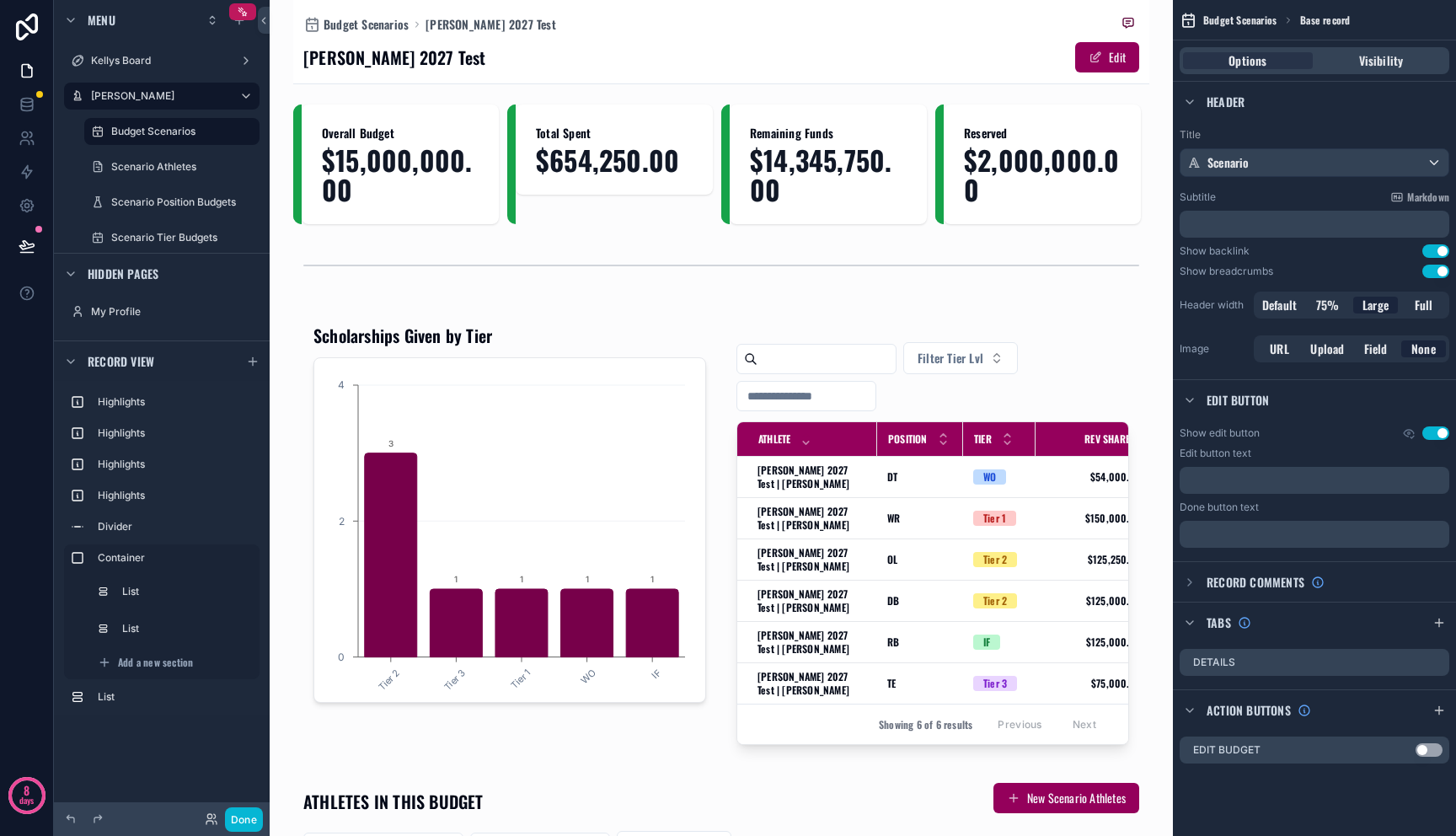
click at [1436, 437] on button "Use setting" at bounding box center [1436, 433] width 27 height 13
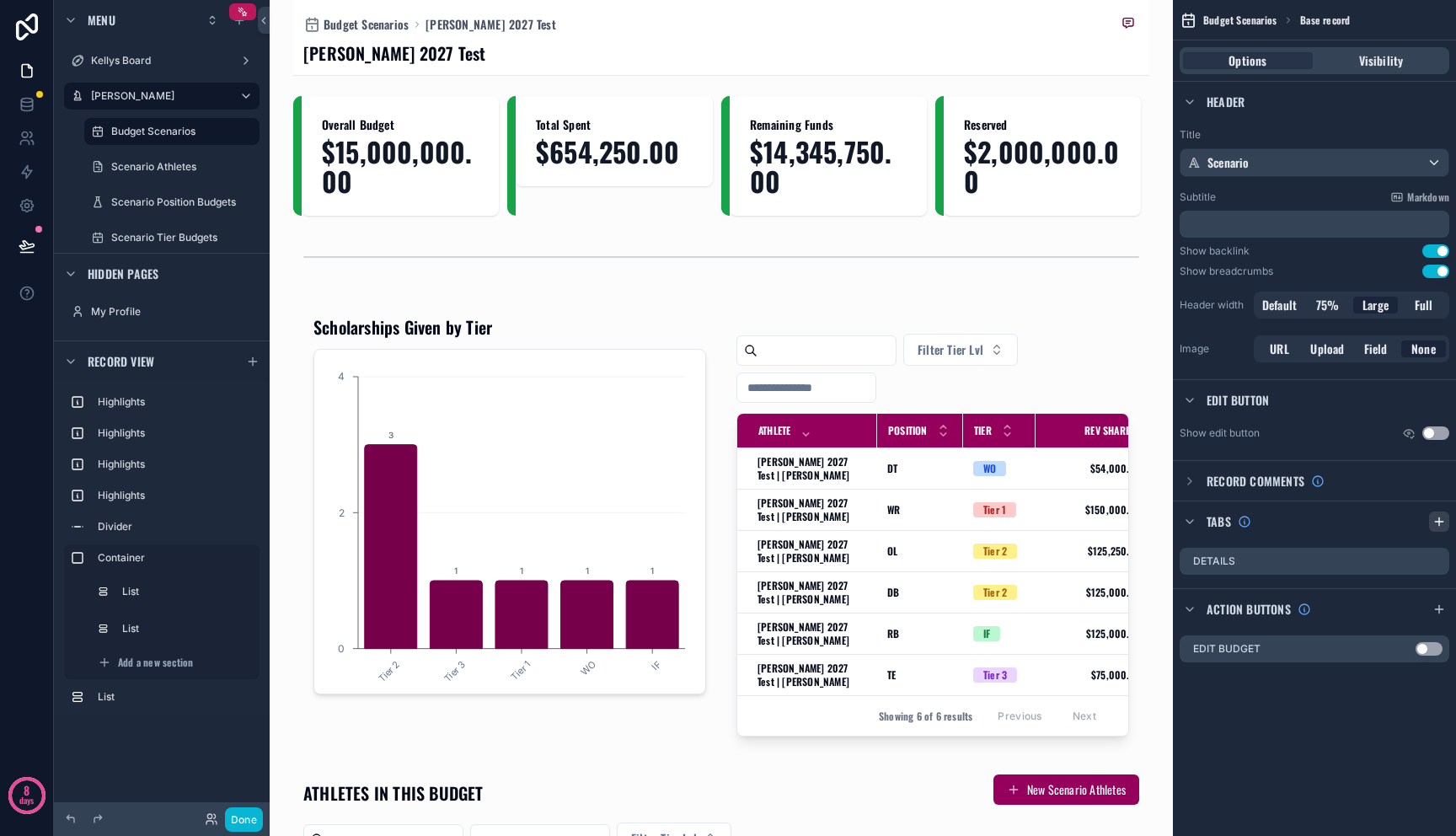
click at [1445, 529] on div "scrollable content" at bounding box center [1439, 521] width 20 height 20
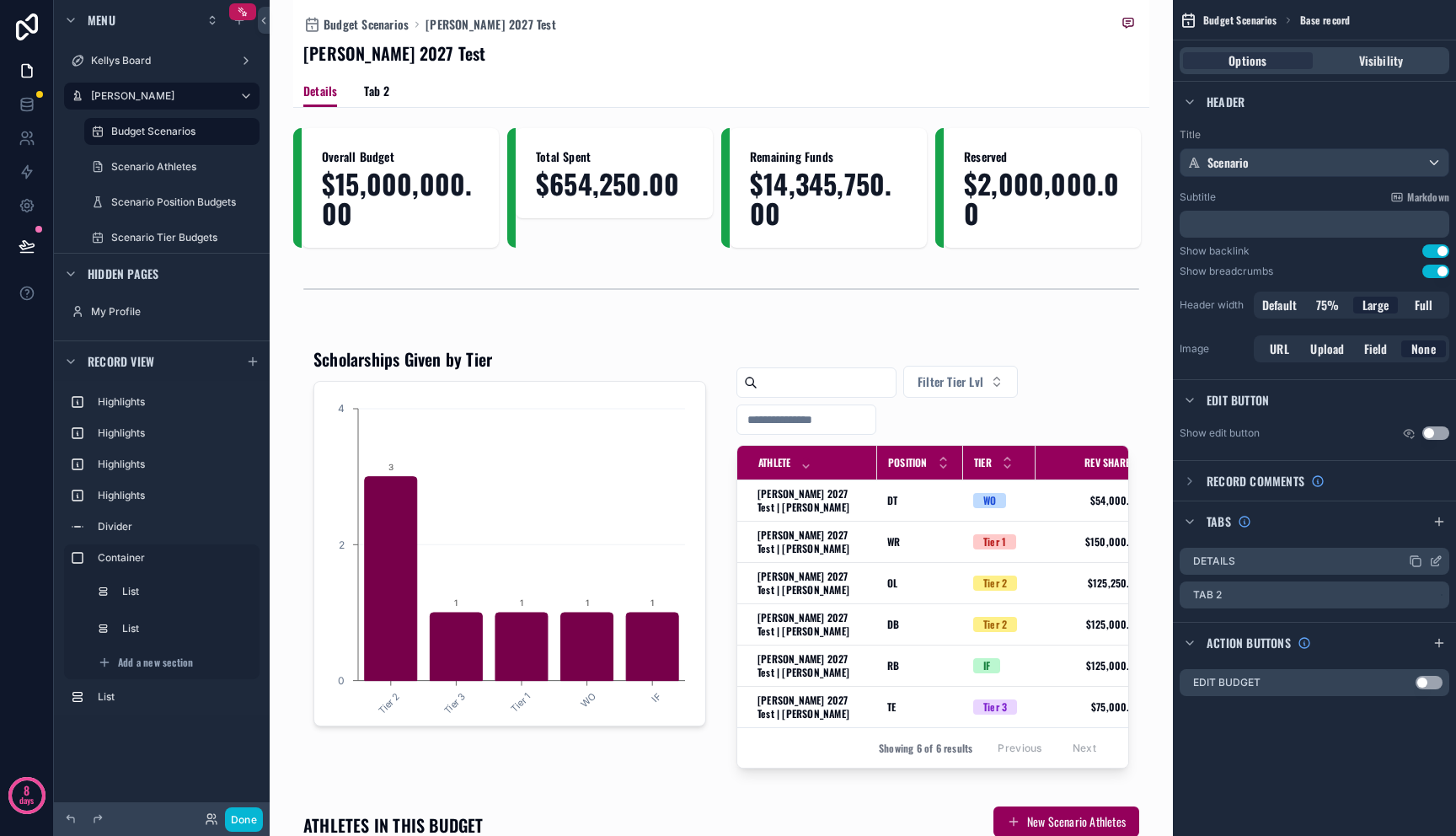
click at [1434, 560] on icon "scrollable content" at bounding box center [1437, 560] width 7 height 7
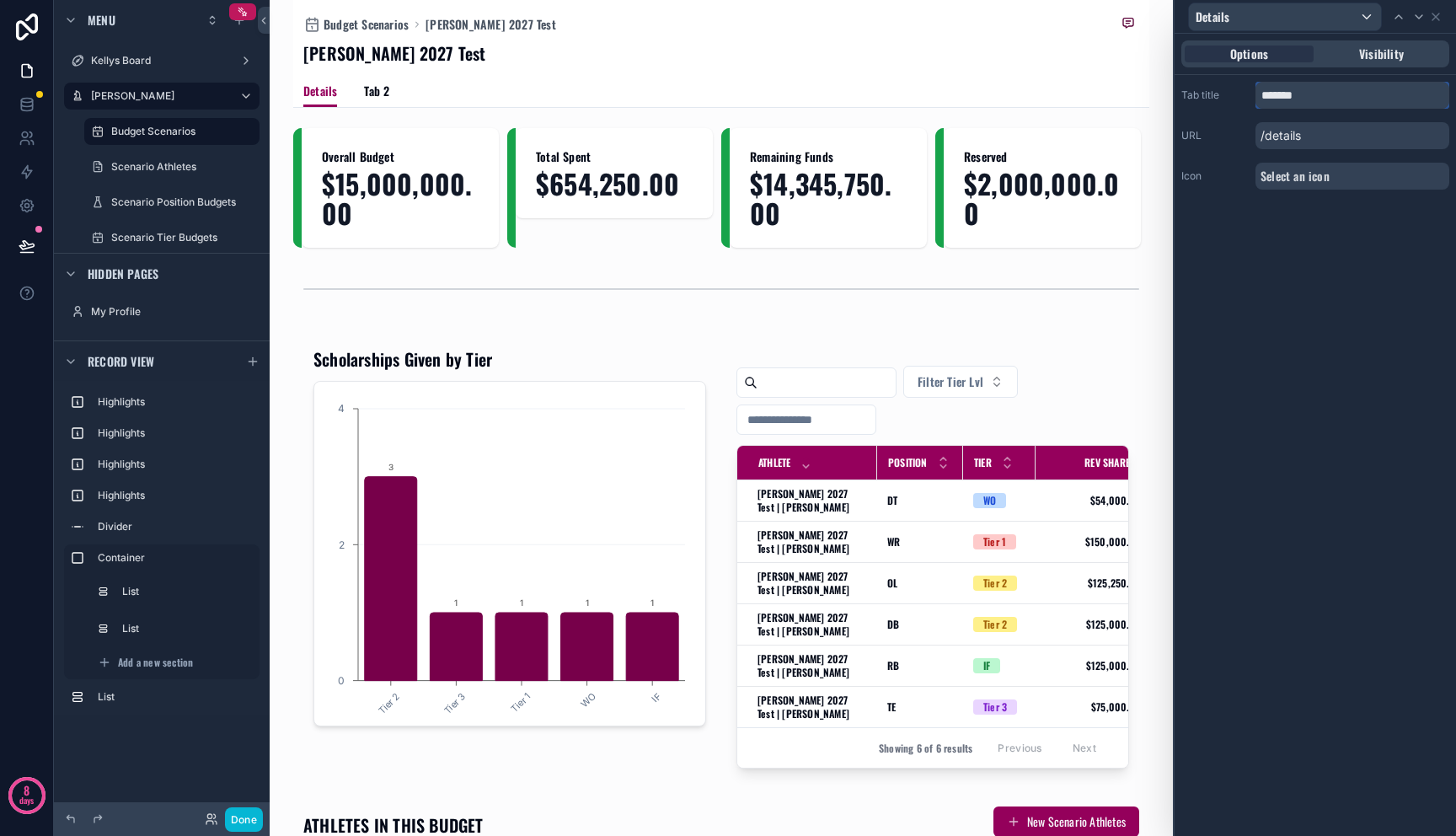
drag, startPoint x: 1295, startPoint y: 98, endPoint x: 1192, endPoint y: 89, distance: 103.4
click at [1192, 89] on div "Tab title *******" at bounding box center [1315, 95] width 268 height 27
type input "*********"
click at [1439, 17] on icon at bounding box center [1436, 16] width 13 height 13
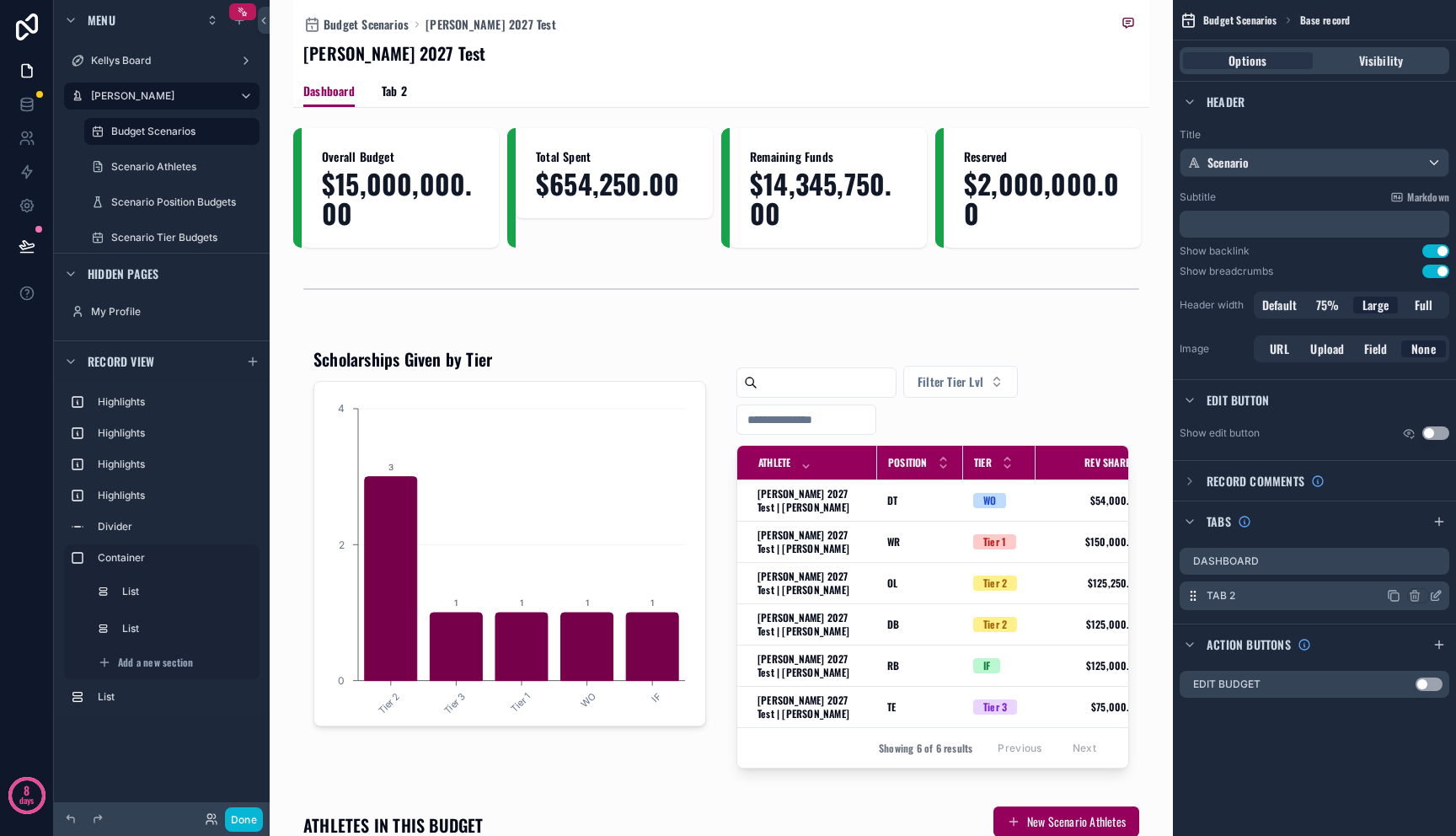
click at [1436, 596] on icon "scrollable content" at bounding box center [1436, 596] width 13 height 13
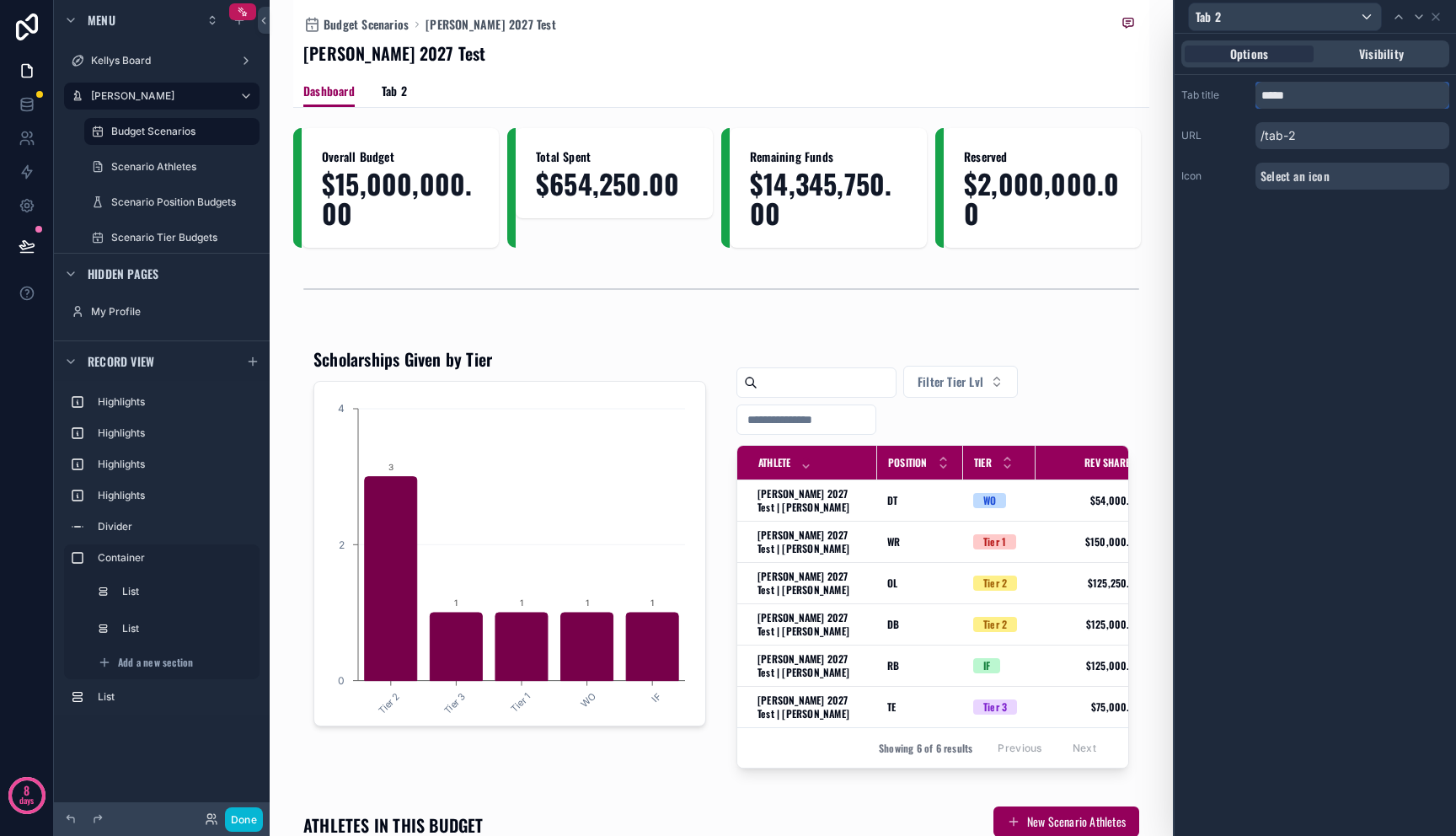
drag, startPoint x: 1303, startPoint y: 92, endPoint x: 1239, endPoint y: 78, distance: 65.5
click at [1249, 85] on div "Tab title *****" at bounding box center [1315, 95] width 268 height 27
type input "**********"
click at [1436, 17] on icon at bounding box center [1436, 17] width 7 height 7
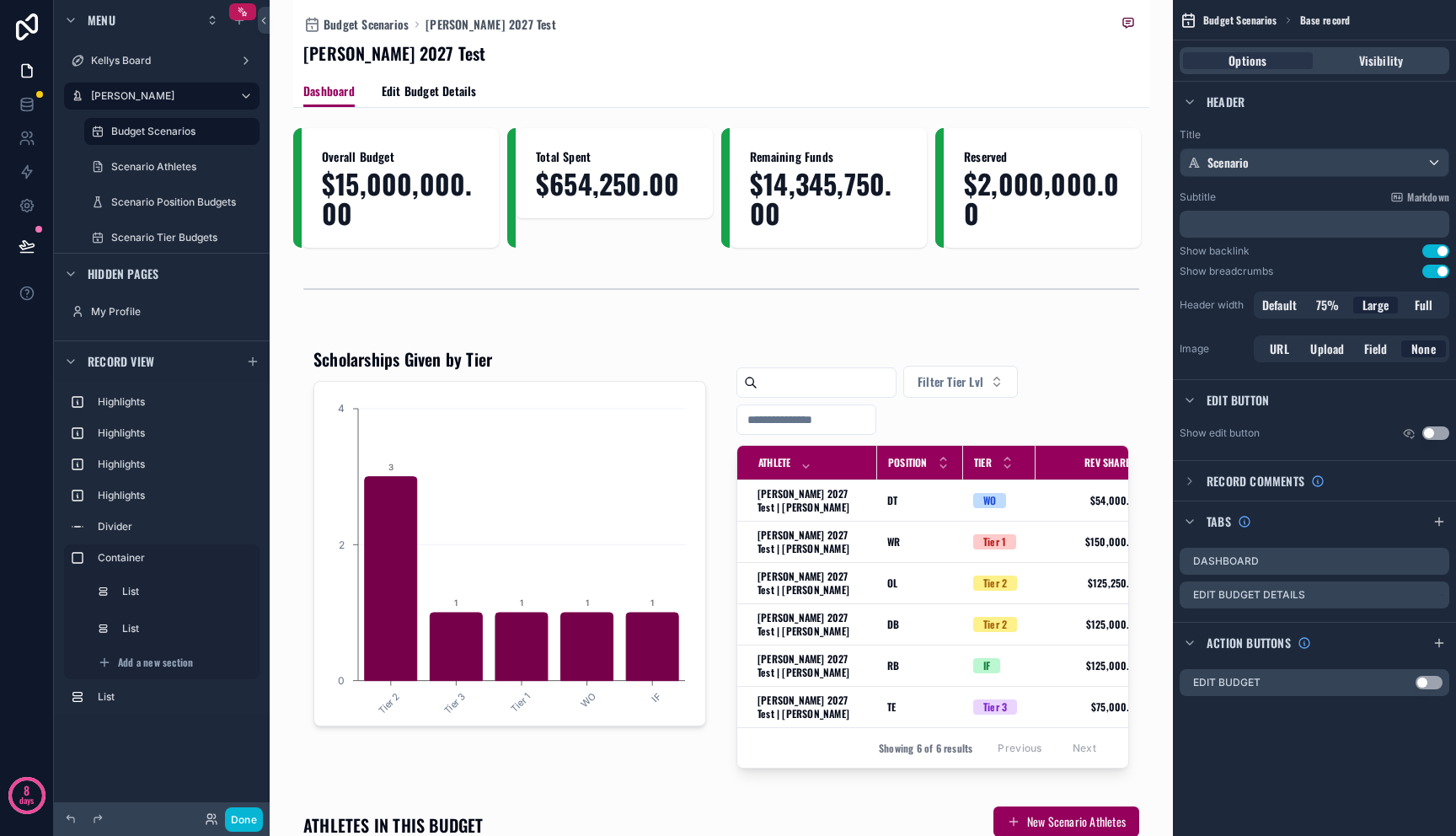
click at [754, 44] on div "[PERSON_NAME] 2027 Test" at bounding box center [721, 52] width 836 height 24
click at [403, 91] on span "Edit Budget Details" at bounding box center [428, 91] width 95 height 17
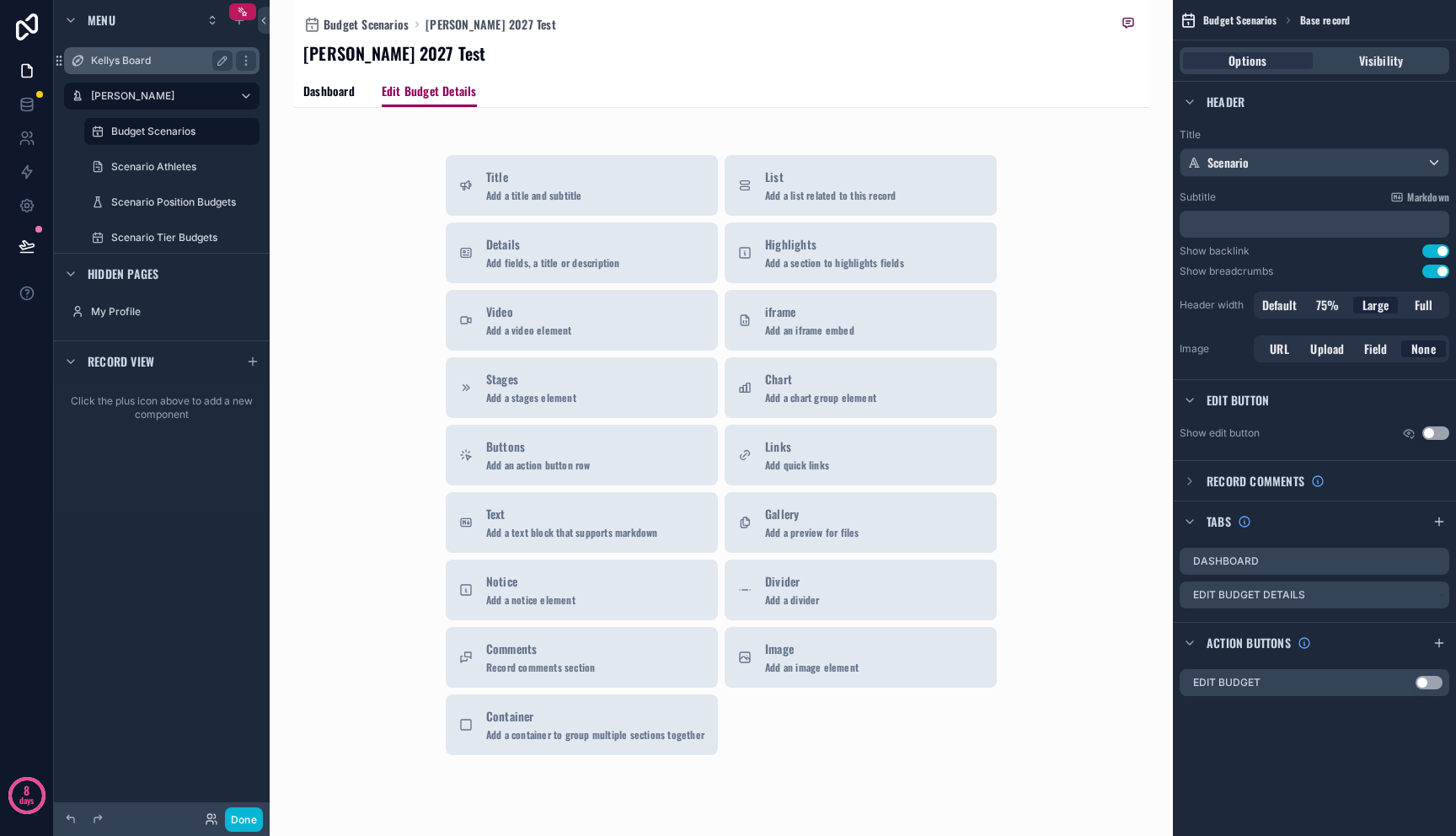
click at [132, 68] on div "Kellys Board" at bounding box center [161, 60] width 141 height 20
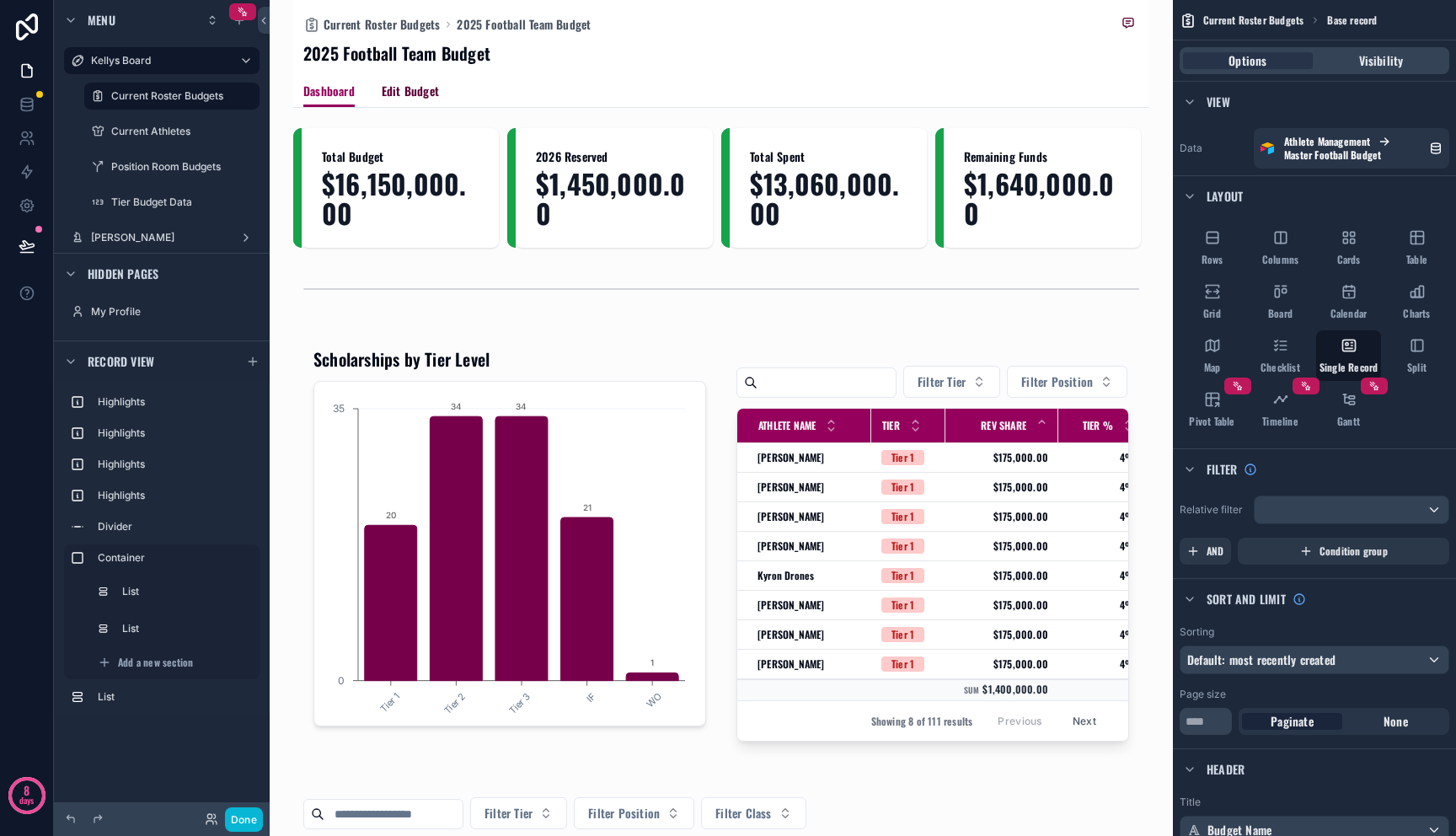
click at [420, 96] on span "Edit Budget" at bounding box center [410, 91] width 57 height 17
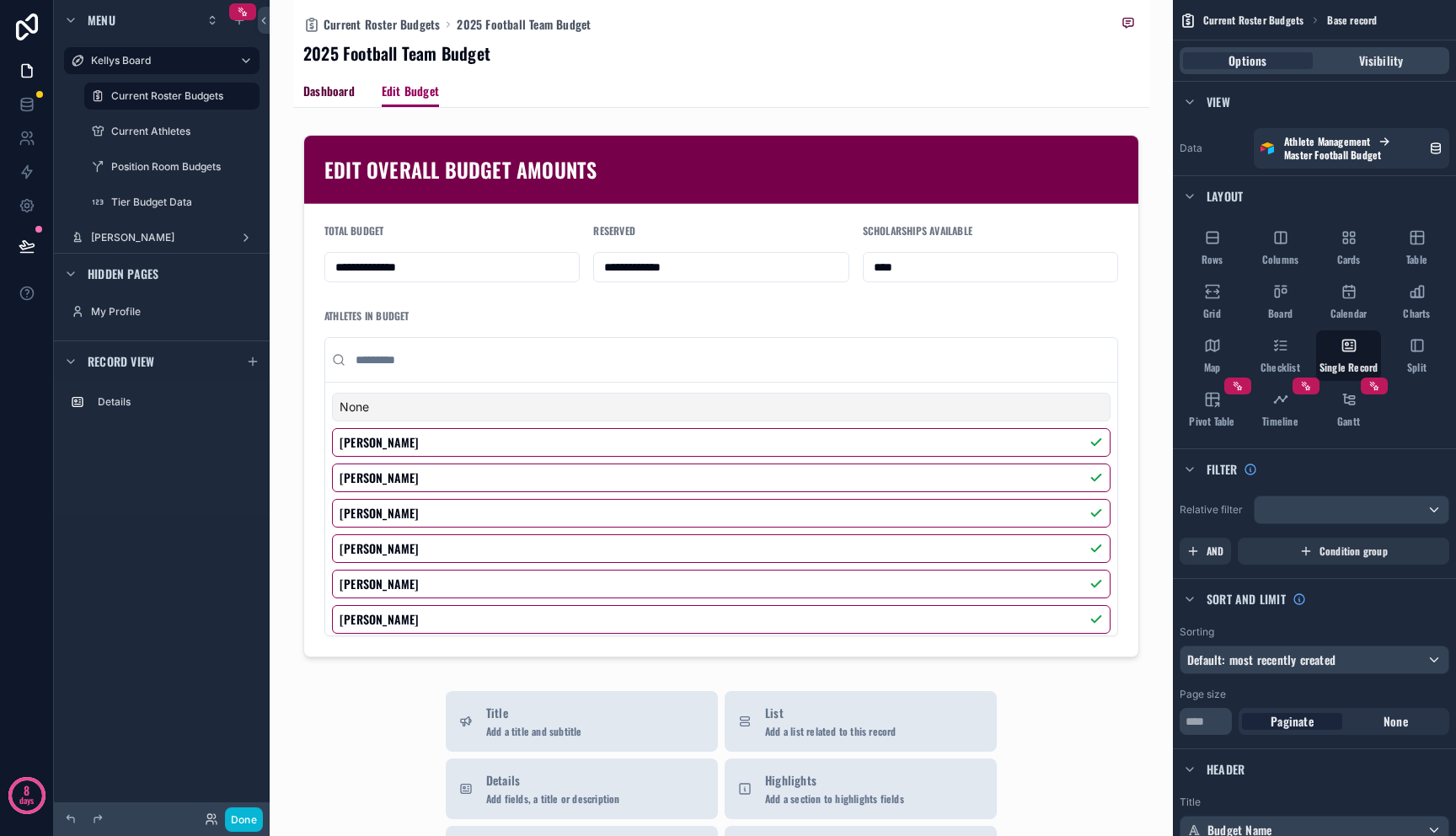
click at [335, 93] on span "Dashboard" at bounding box center [329, 91] width 52 height 17
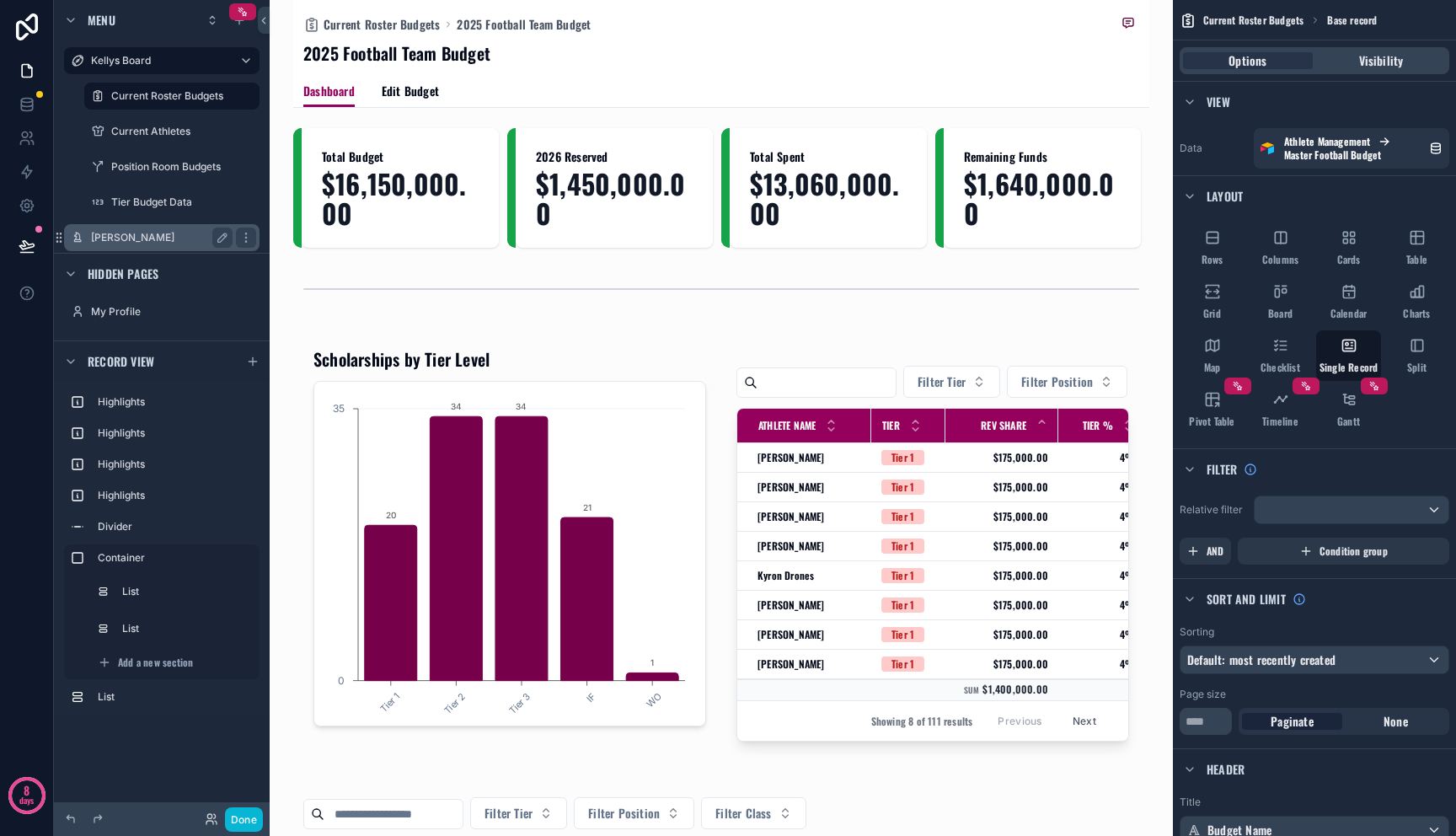
click at [176, 237] on label "[PERSON_NAME]" at bounding box center [158, 237] width 135 height 13
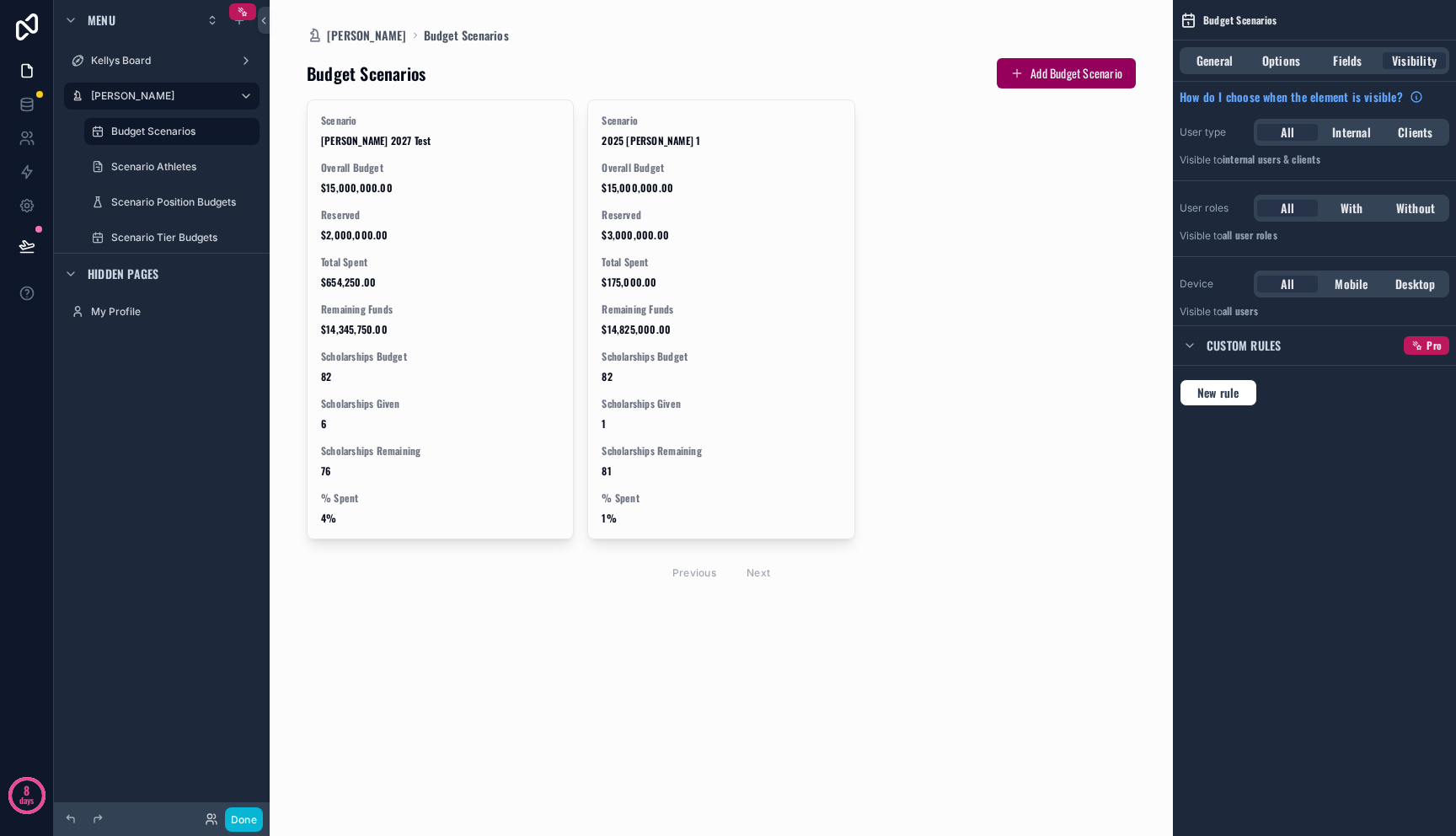
click at [472, 155] on div "scrollable content" at bounding box center [721, 323] width 856 height 647
click at [472, 155] on div "Scenario Mitch 2027 Test Overall Budget $15,000,000.00 Reserved $2,000,000.00 T…" at bounding box center [440, 319] width 266 height 438
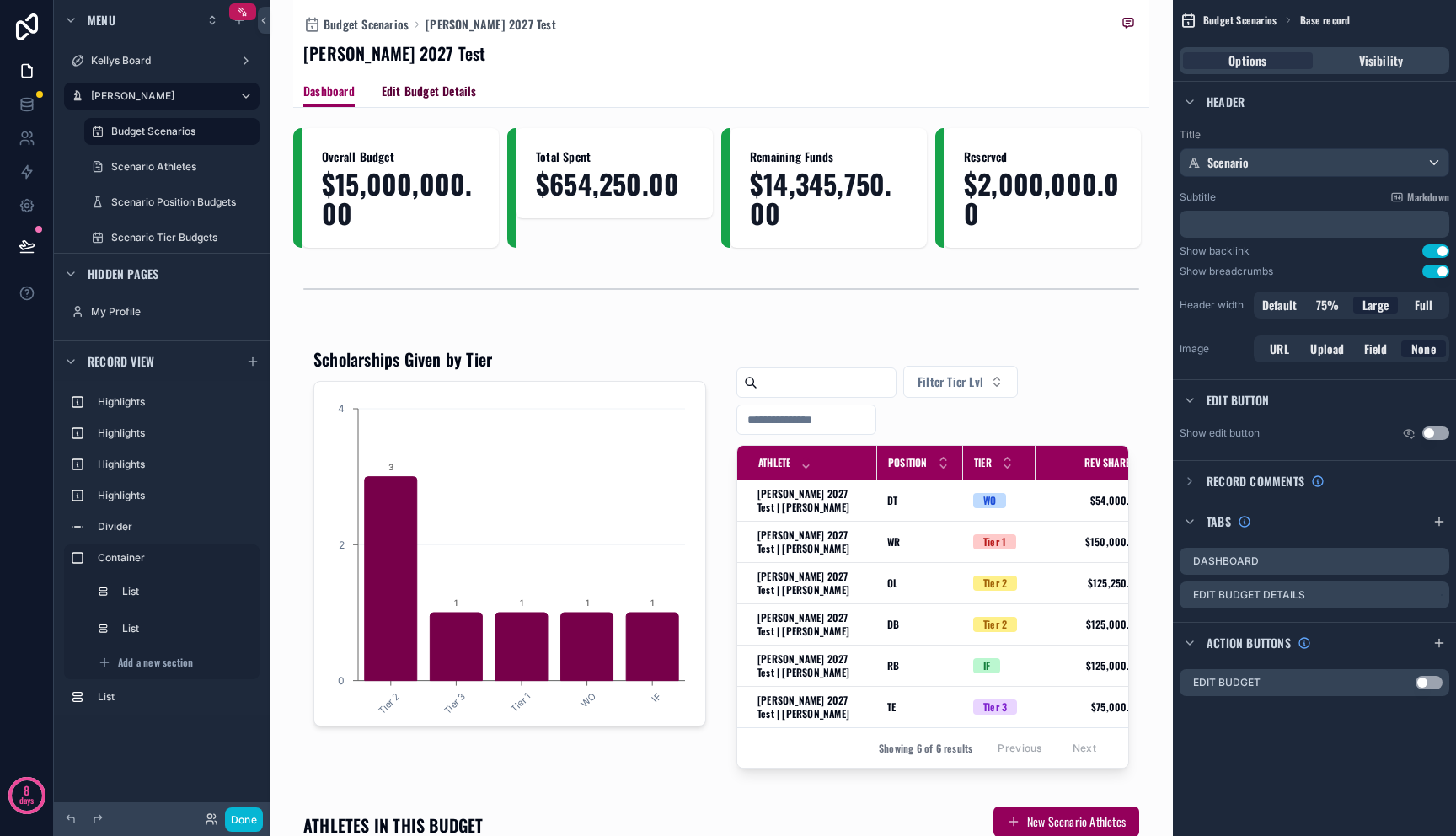
click at [428, 92] on span "Edit Budget Details" at bounding box center [428, 91] width 95 height 17
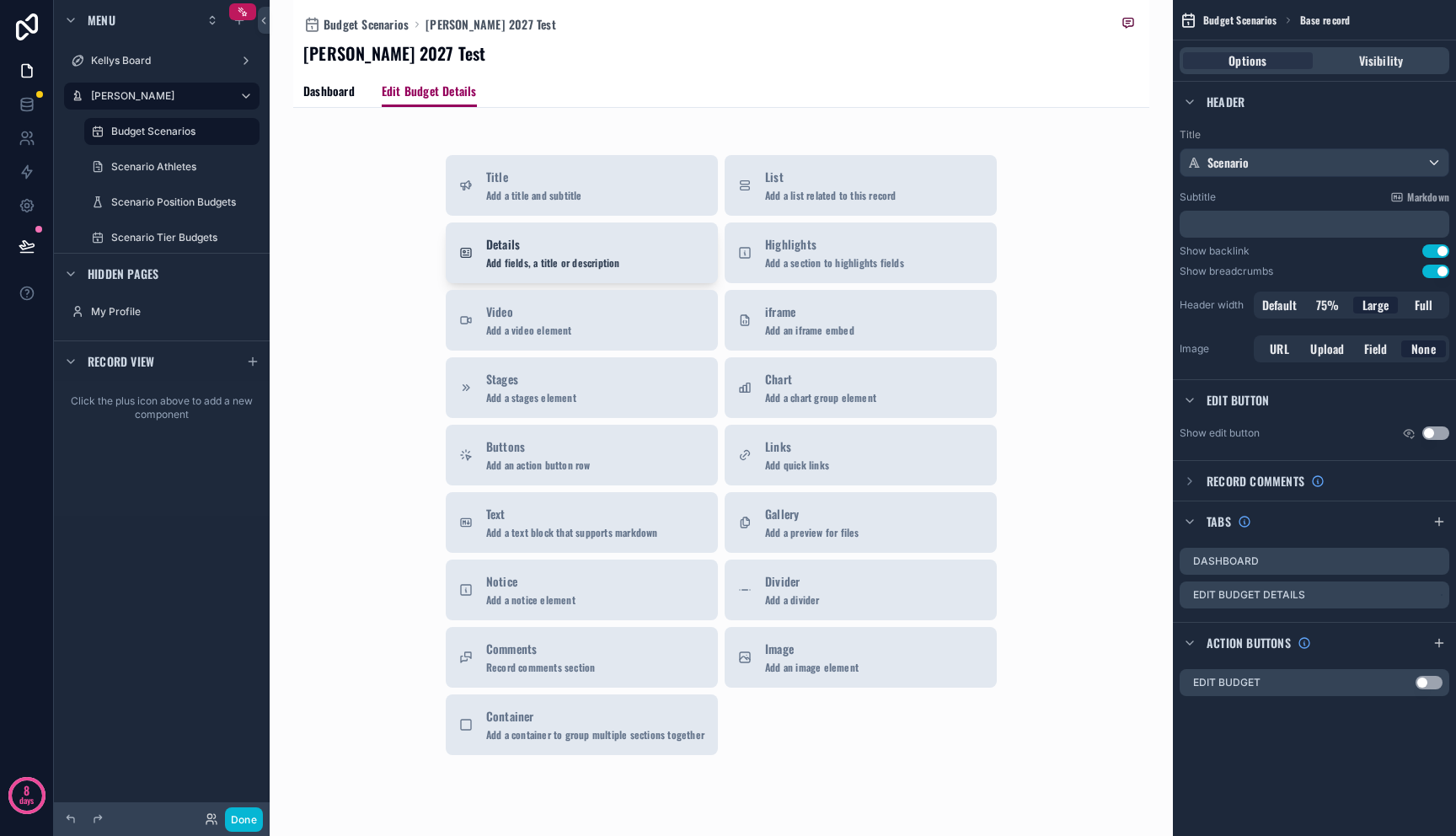
click at [602, 250] on span "Details" at bounding box center [553, 244] width 134 height 17
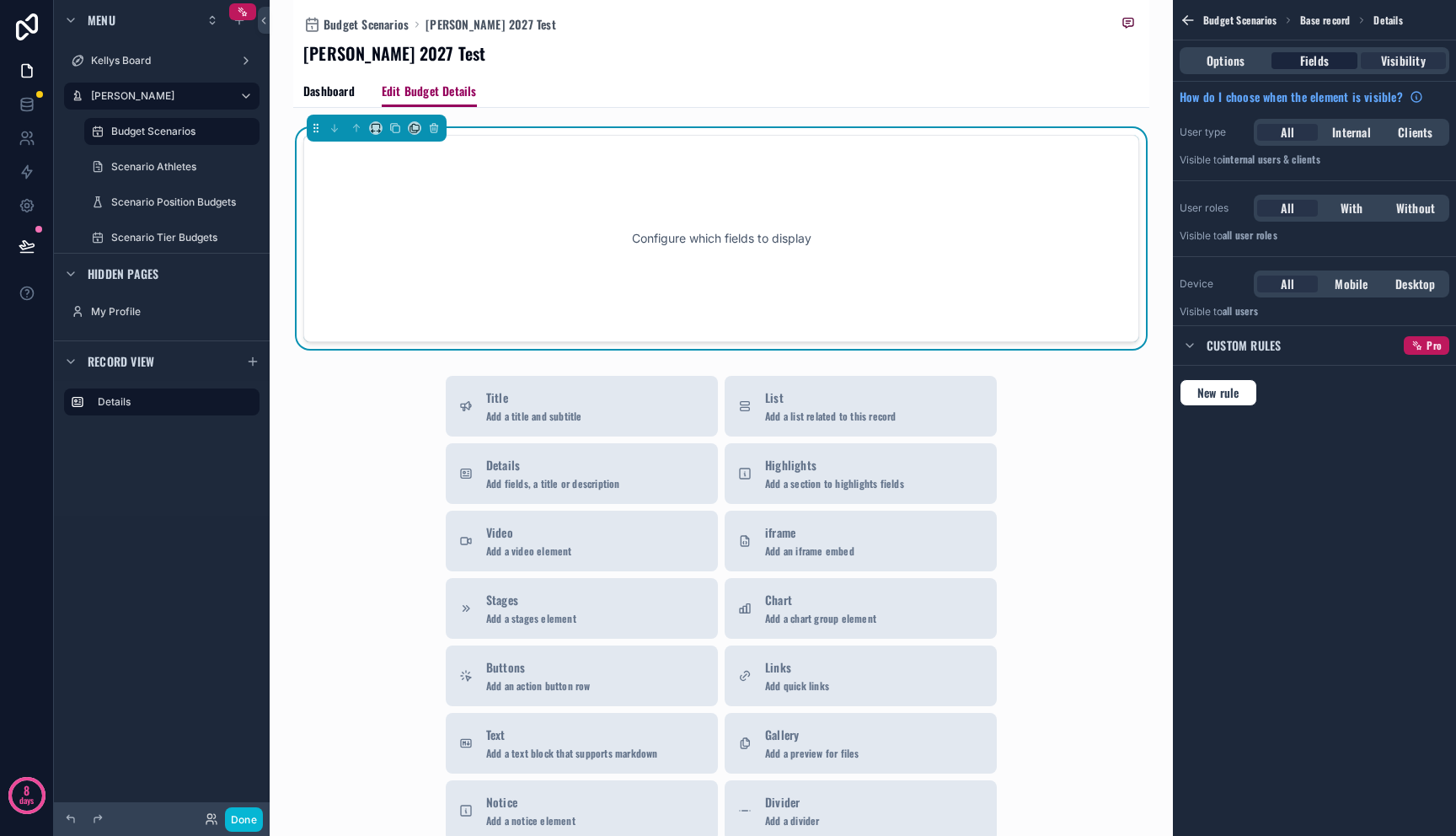
click at [1335, 54] on div "Fields" at bounding box center [1314, 60] width 85 height 17
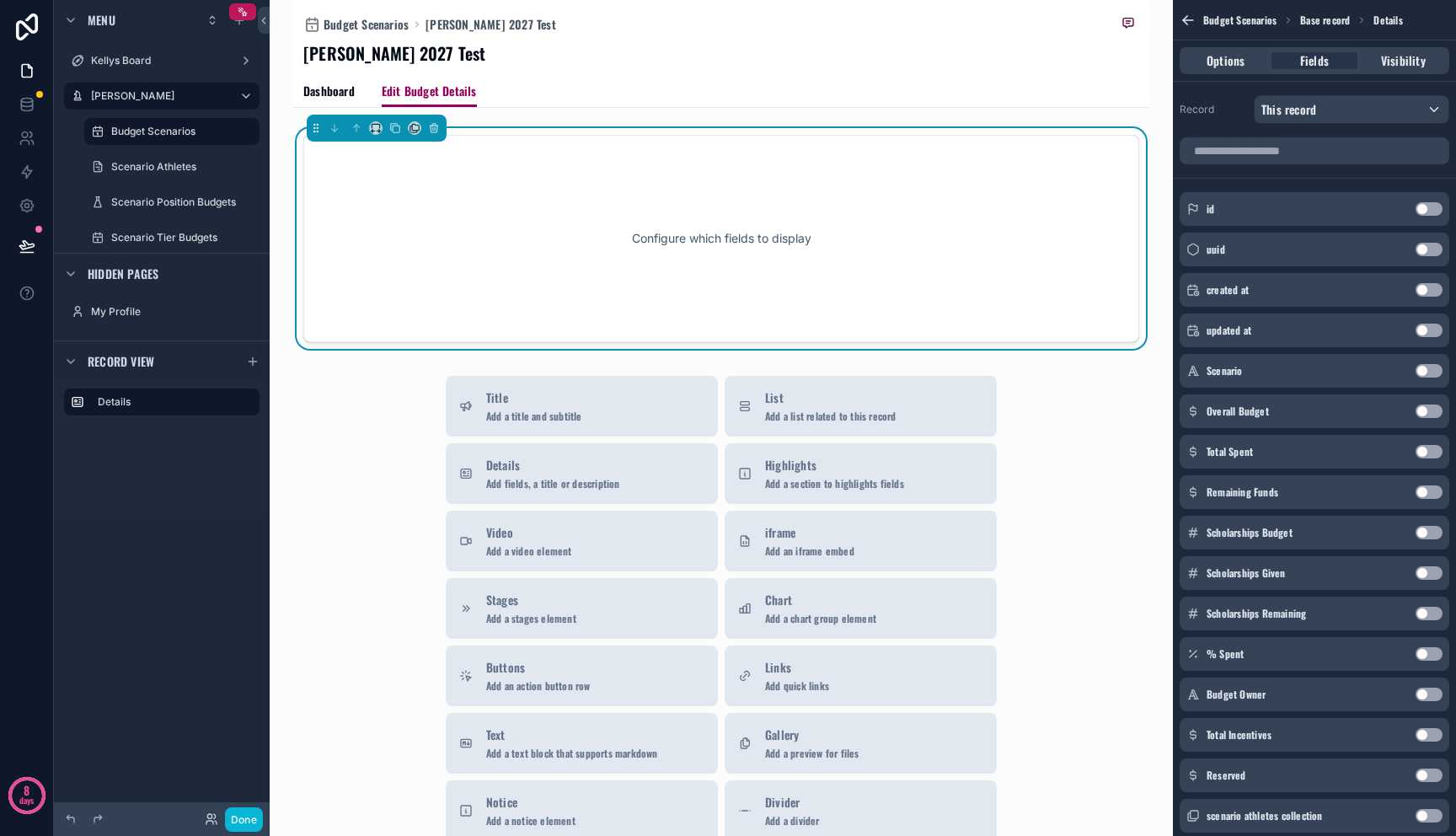
click at [1429, 412] on button "Use setting" at bounding box center [1428, 411] width 27 height 13
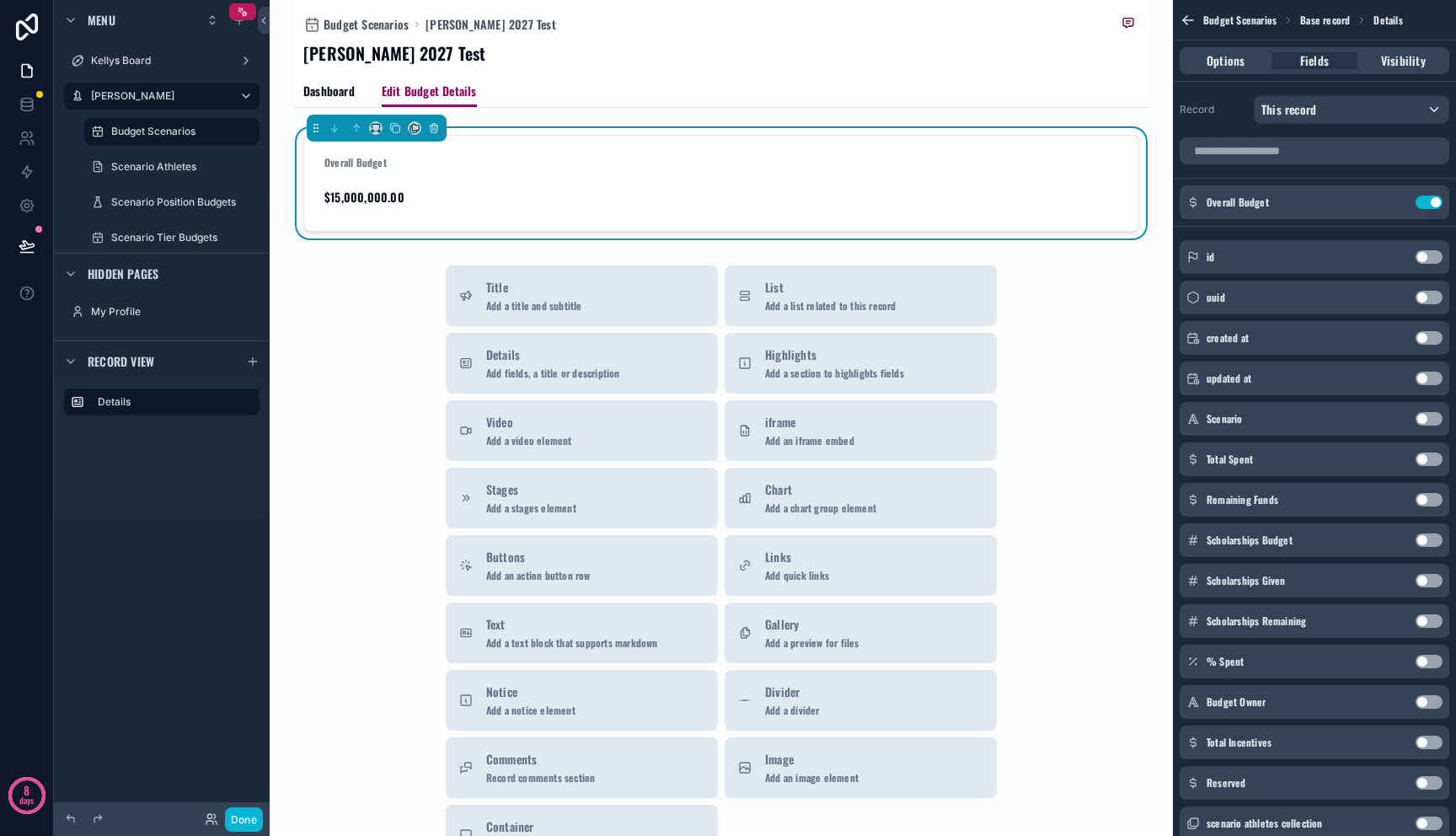
click at [1426, 542] on button "Use setting" at bounding box center [1428, 540] width 27 height 13
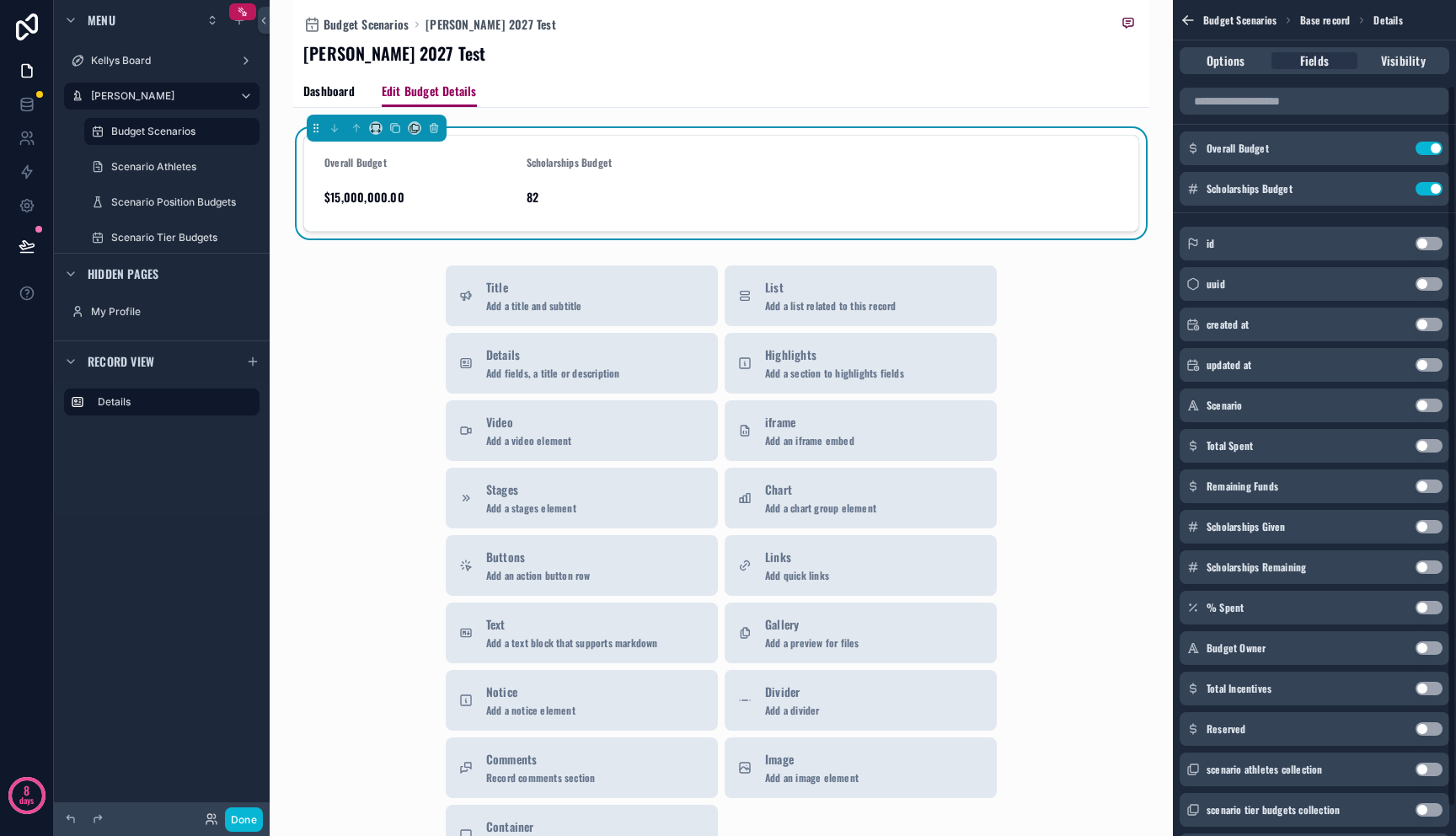
scroll to position [118, 0]
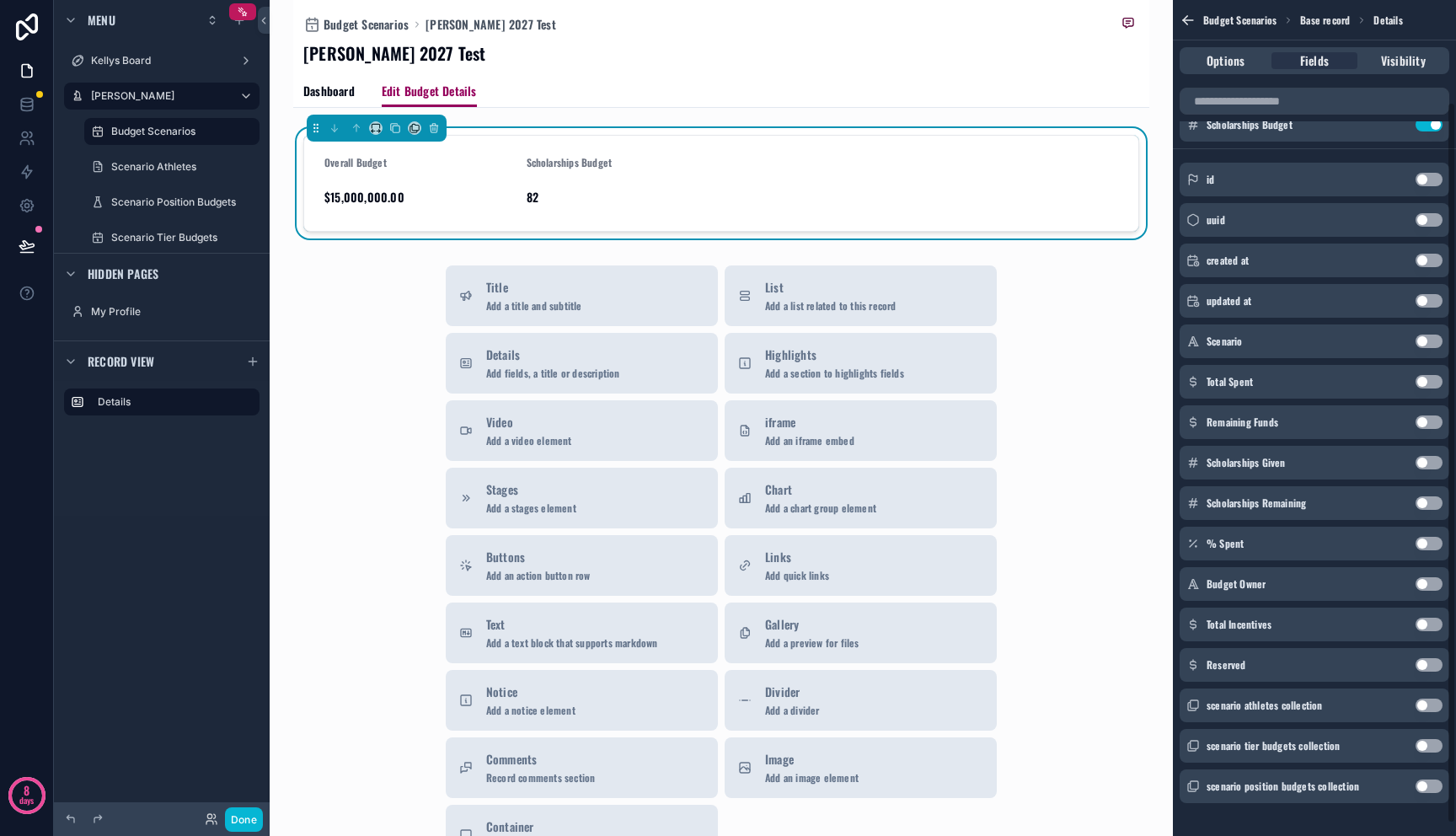
click at [1424, 663] on button "Use setting" at bounding box center [1428, 664] width 27 height 13
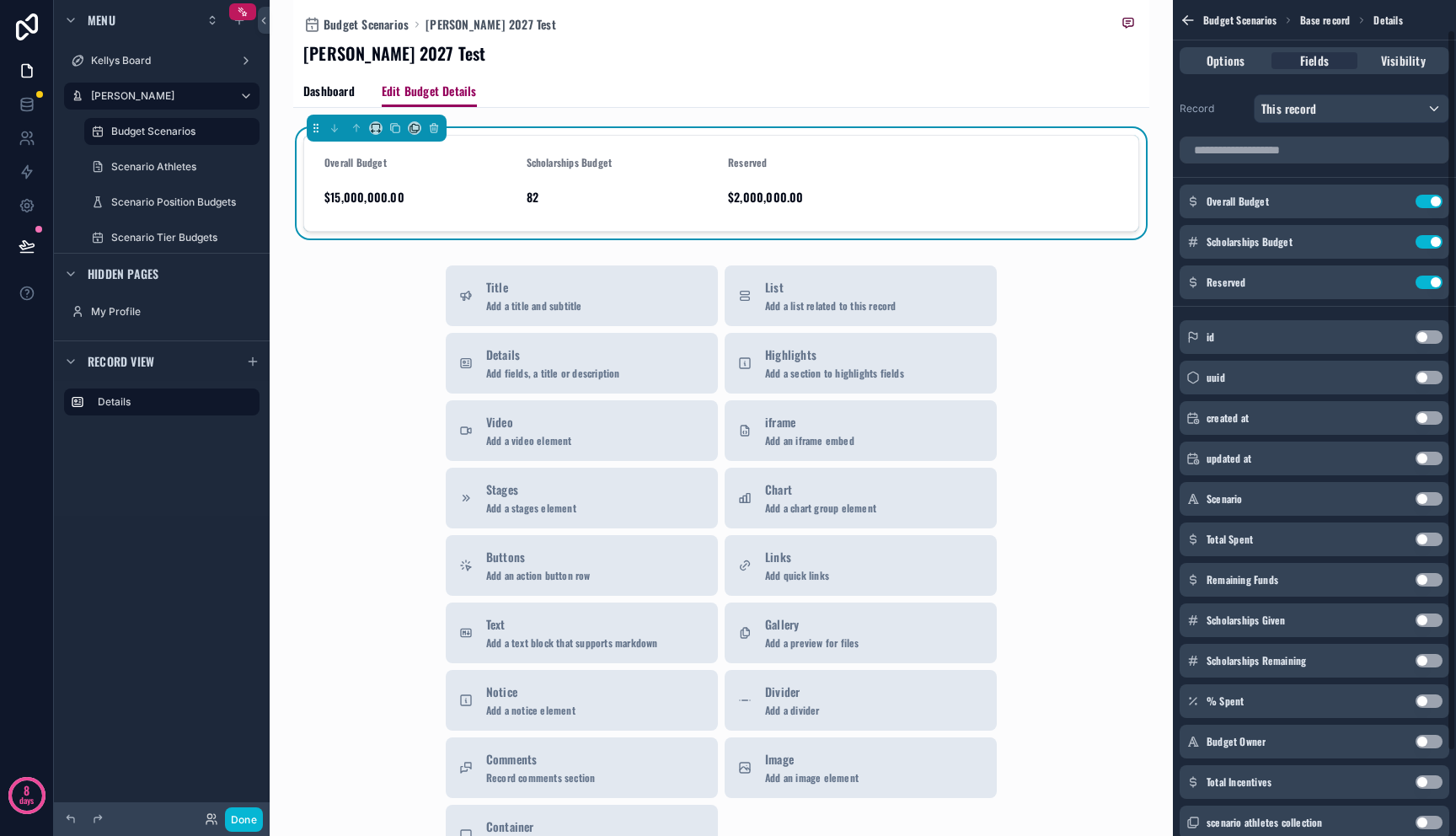
scroll to position [0, 0]
click at [1394, 201] on icon "scrollable content" at bounding box center [1395, 202] width 13 height 13
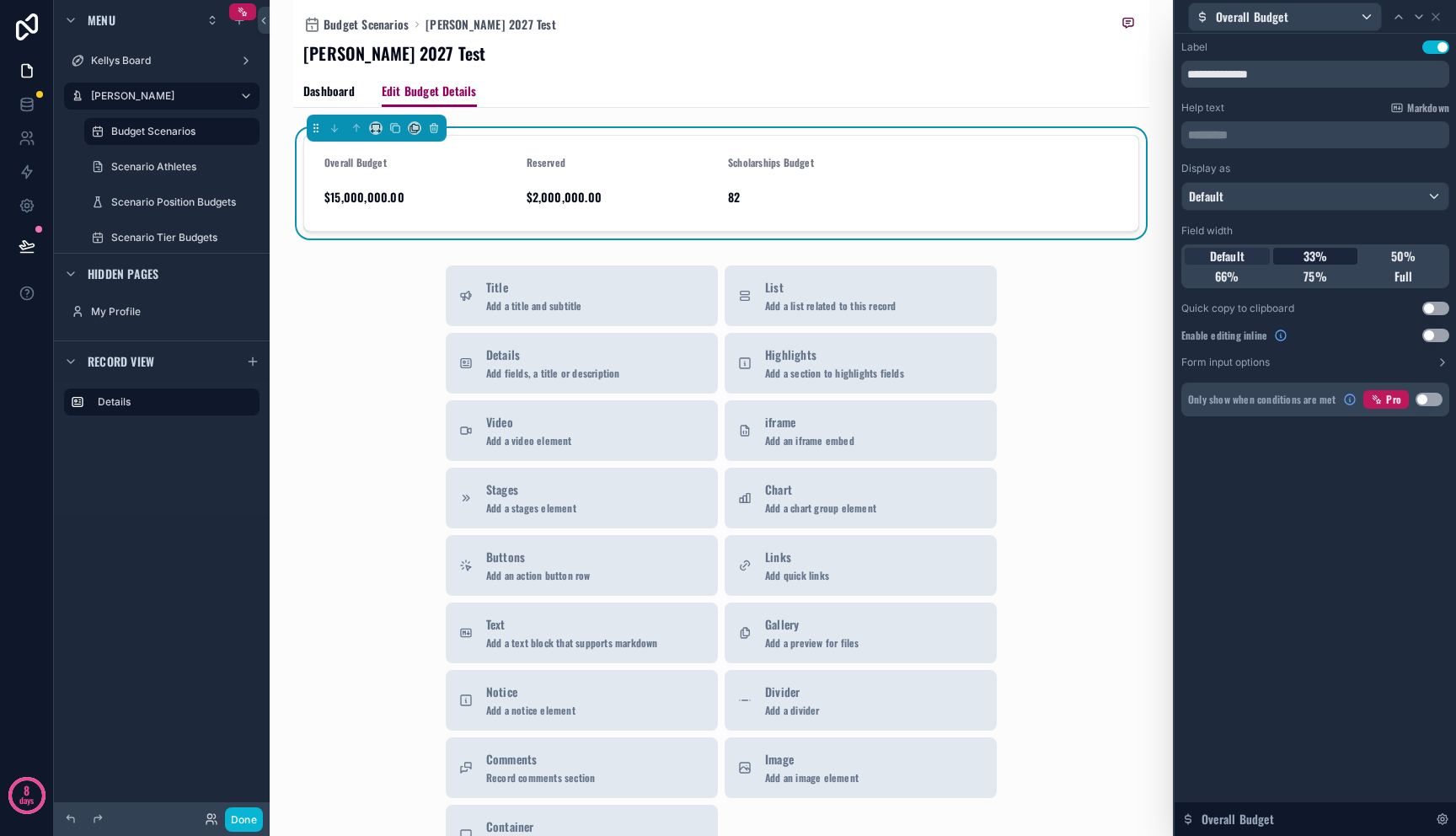
click at [1326, 255] on span "33%" at bounding box center [1315, 256] width 24 height 17
click at [1439, 13] on icon at bounding box center [1436, 16] width 13 height 13
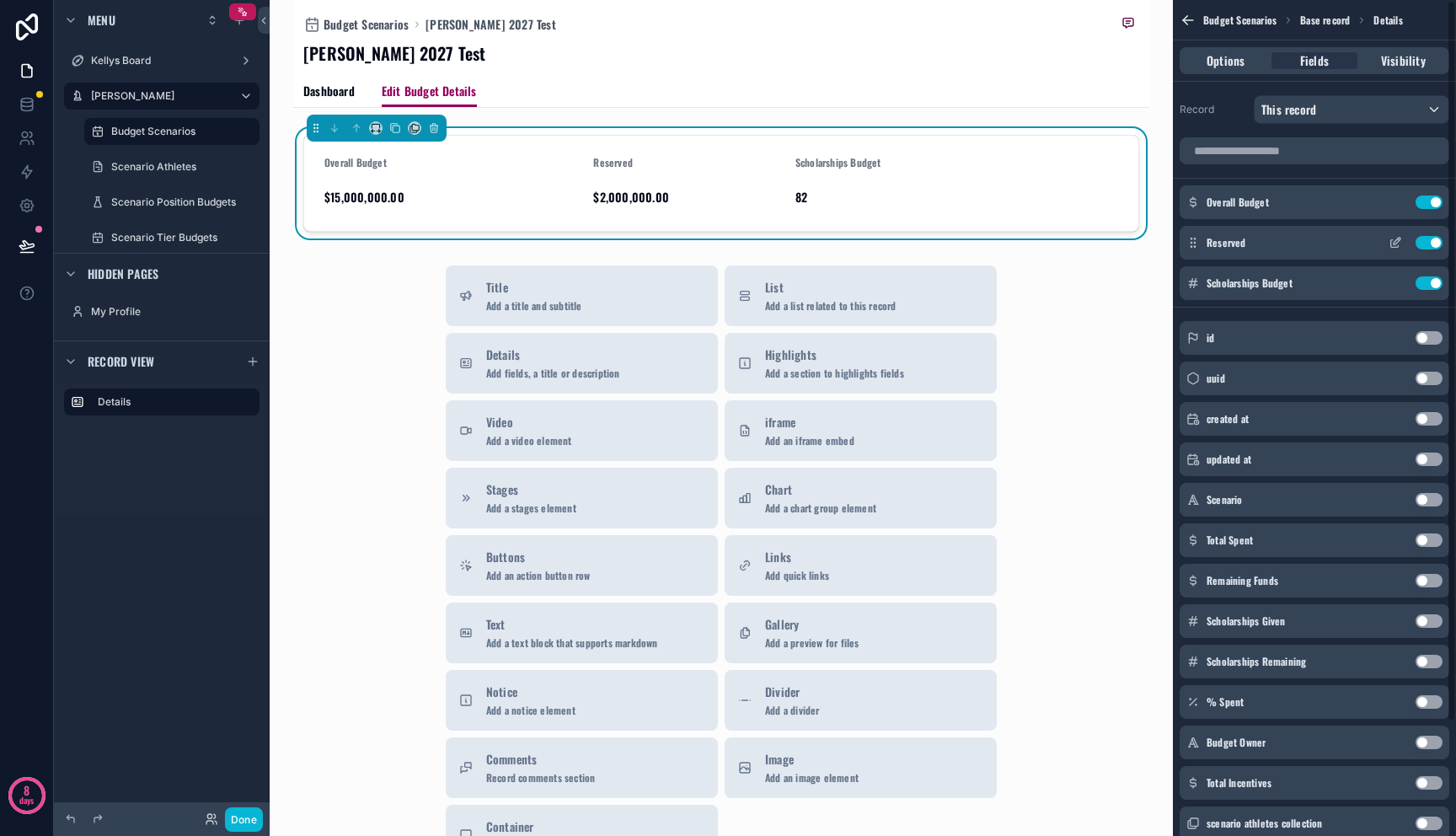
click at [1394, 249] on icon "scrollable content" at bounding box center [1395, 242] width 13 height 13
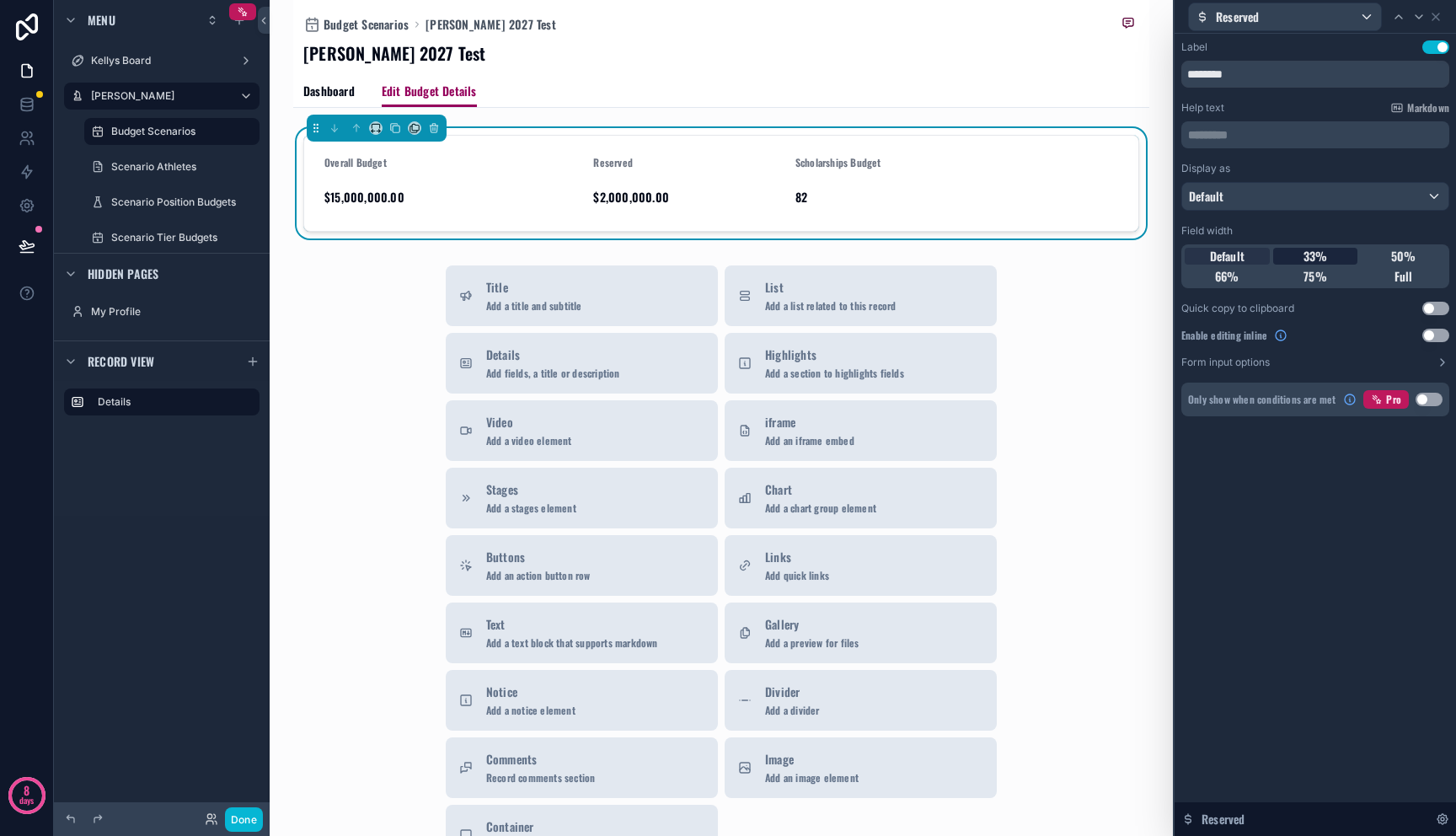
click at [1329, 257] on div "33%" at bounding box center [1316, 256] width 85 height 17
click at [1436, 332] on button "Use setting" at bounding box center [1436, 335] width 27 height 13
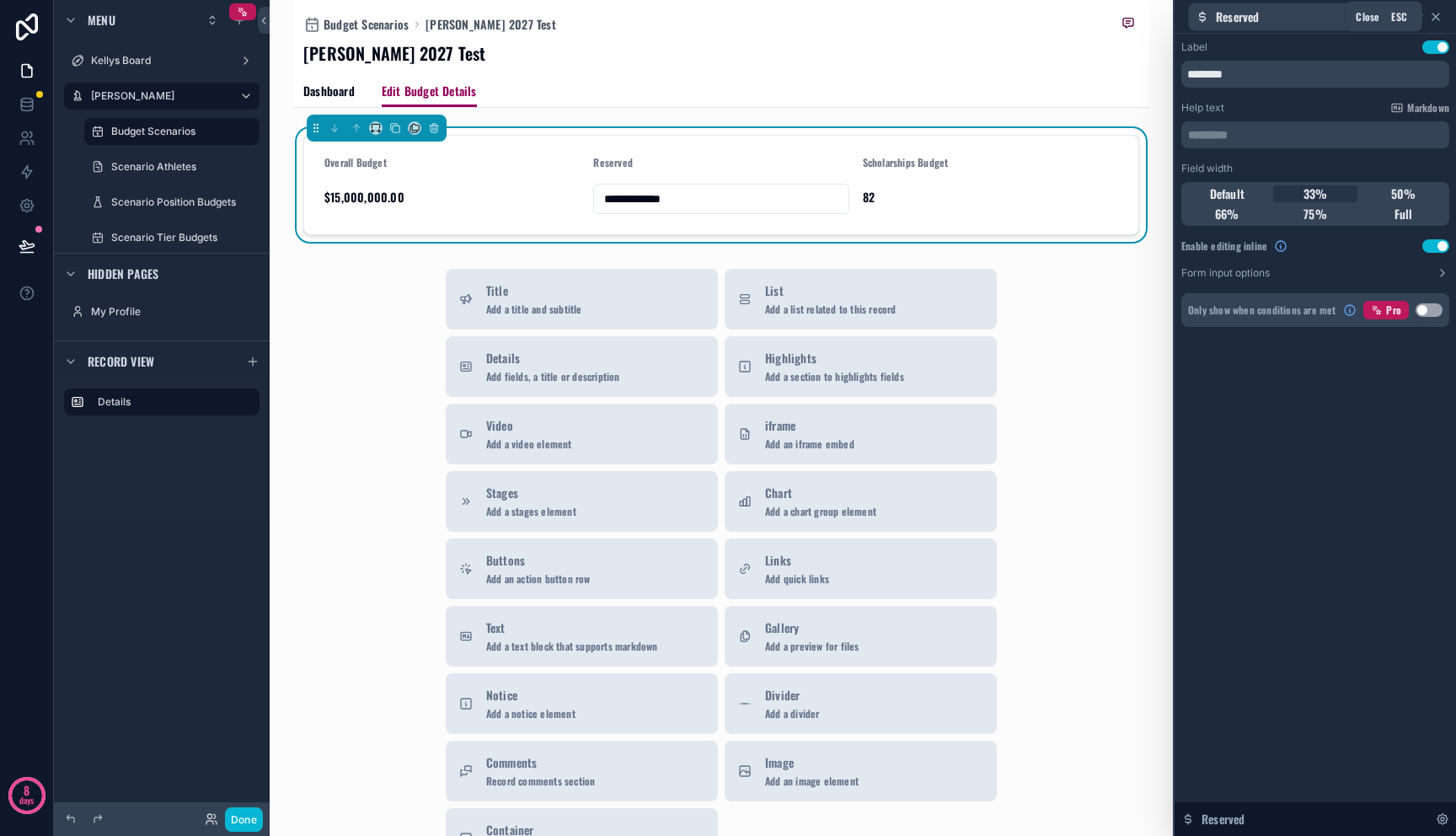
click at [1441, 18] on icon at bounding box center [1436, 16] width 13 height 13
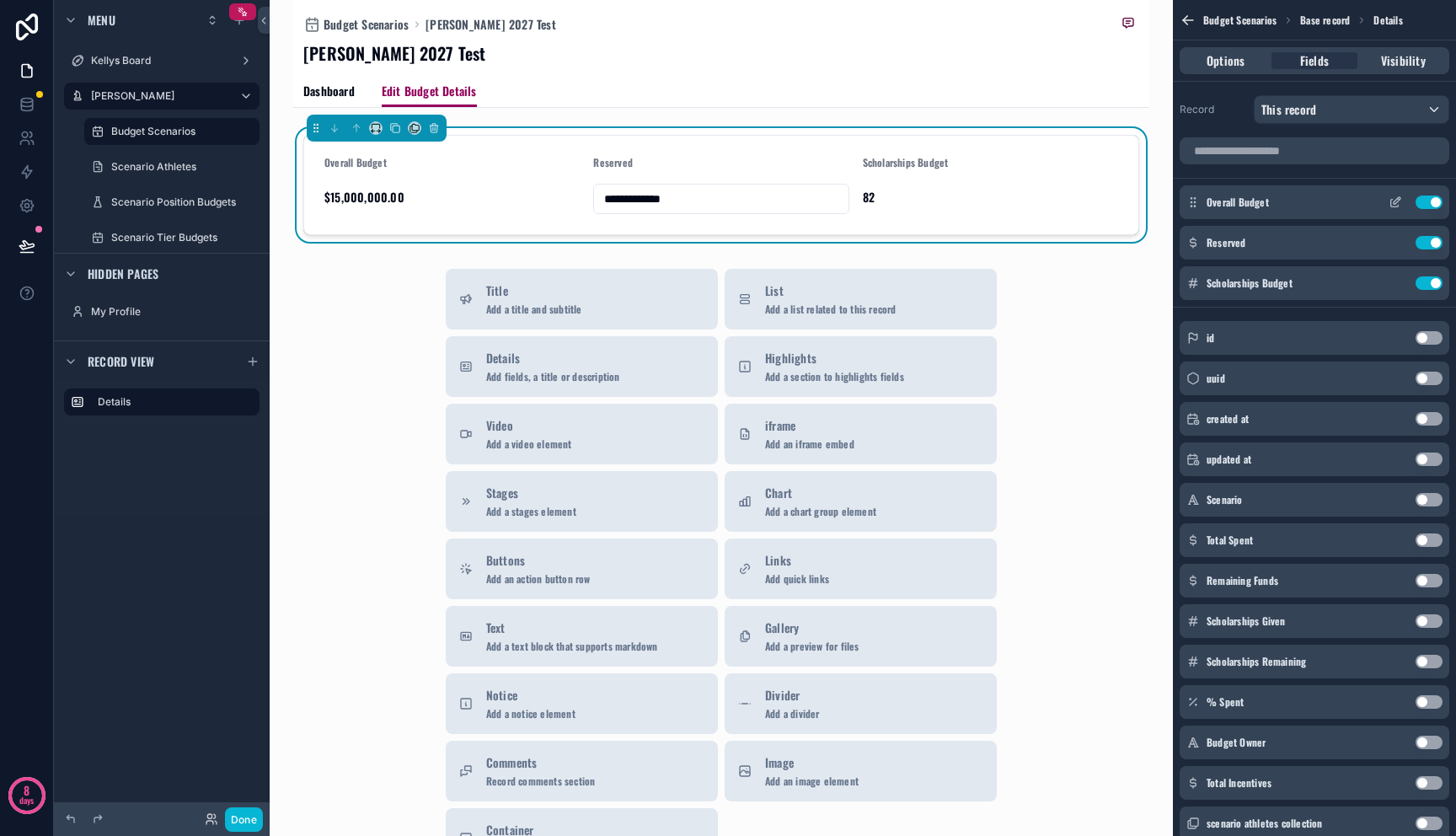
click at [1395, 202] on icon "scrollable content" at bounding box center [1397, 201] width 7 height 7
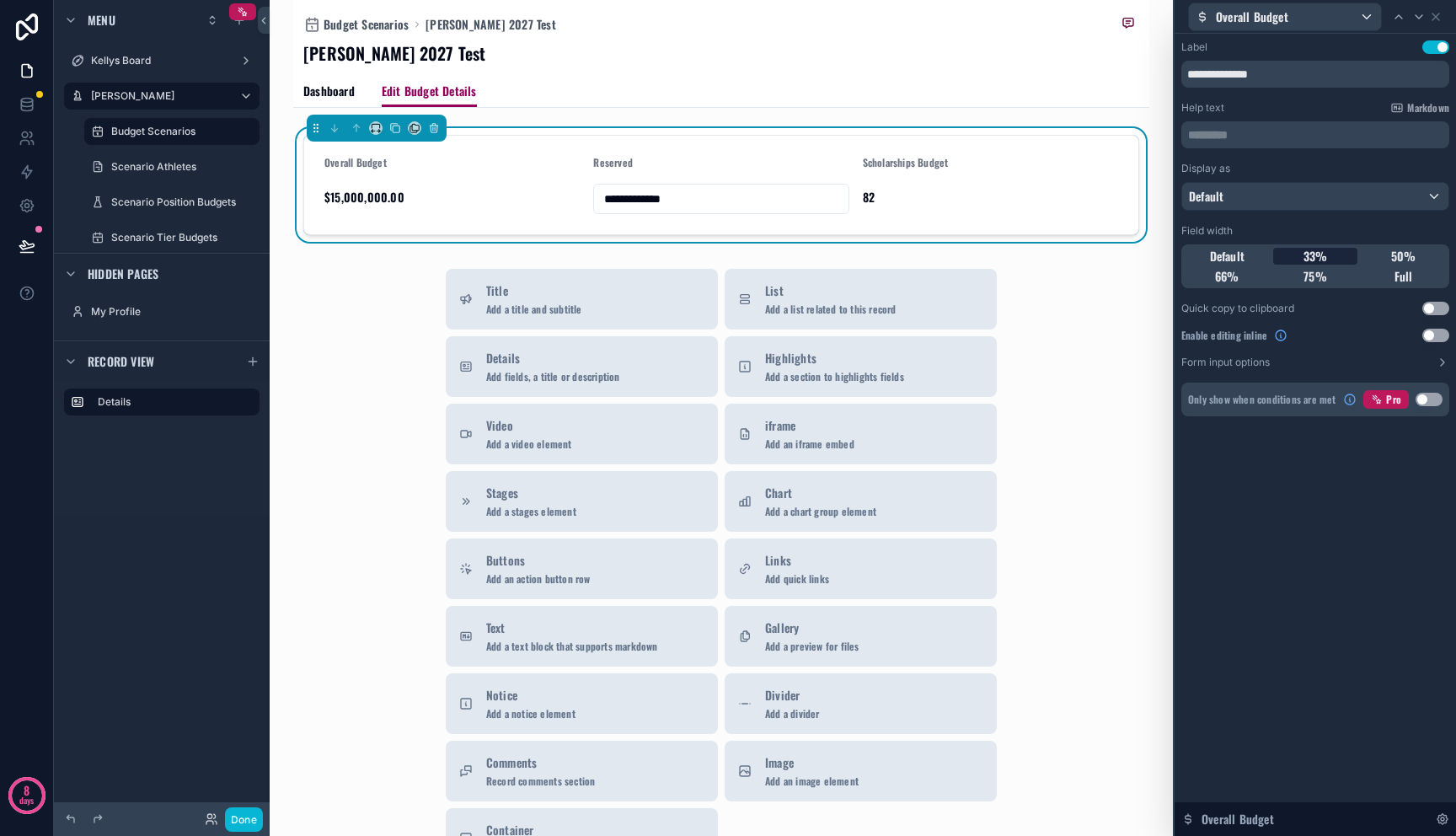
click at [1308, 255] on span "33%" at bounding box center [1315, 256] width 24 height 17
click at [1426, 338] on button "Use setting" at bounding box center [1436, 335] width 27 height 13
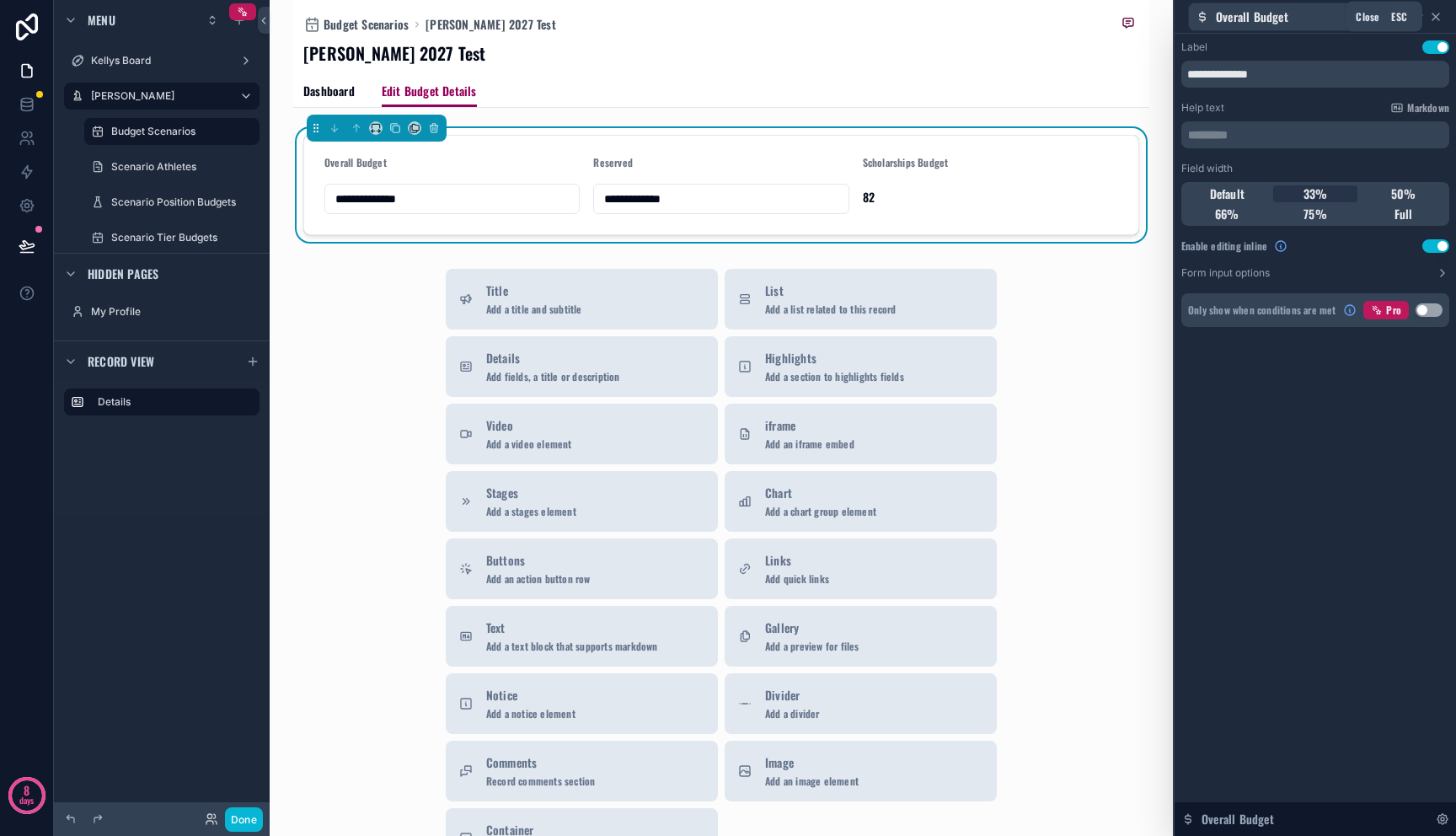
click at [1435, 11] on icon at bounding box center [1436, 16] width 13 height 13
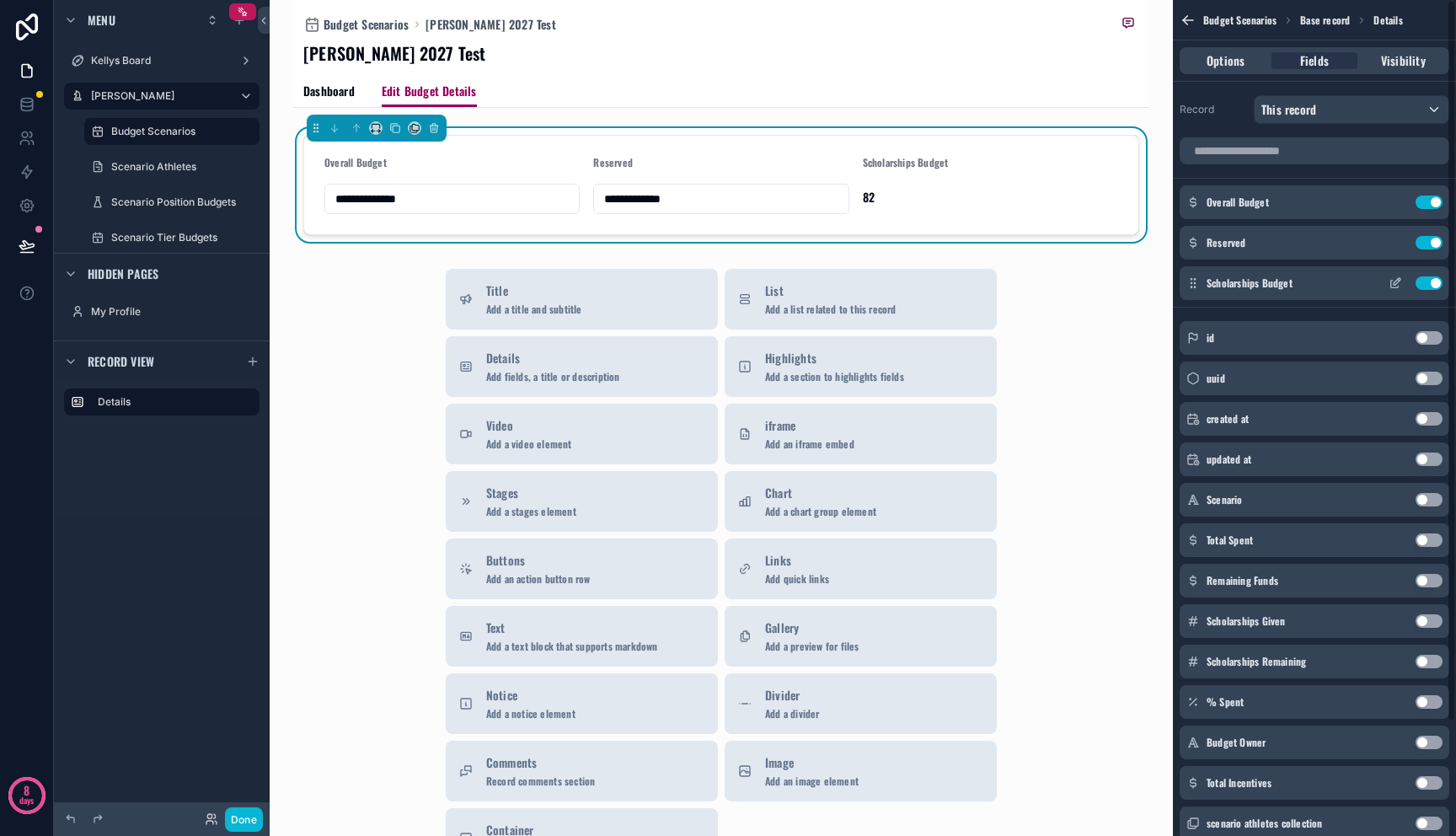
click at [1396, 292] on div "Scholarships Budget Use setting" at bounding box center [1314, 284] width 269 height 34
click at [1396, 285] on icon "scrollable content" at bounding box center [1395, 283] width 13 height 13
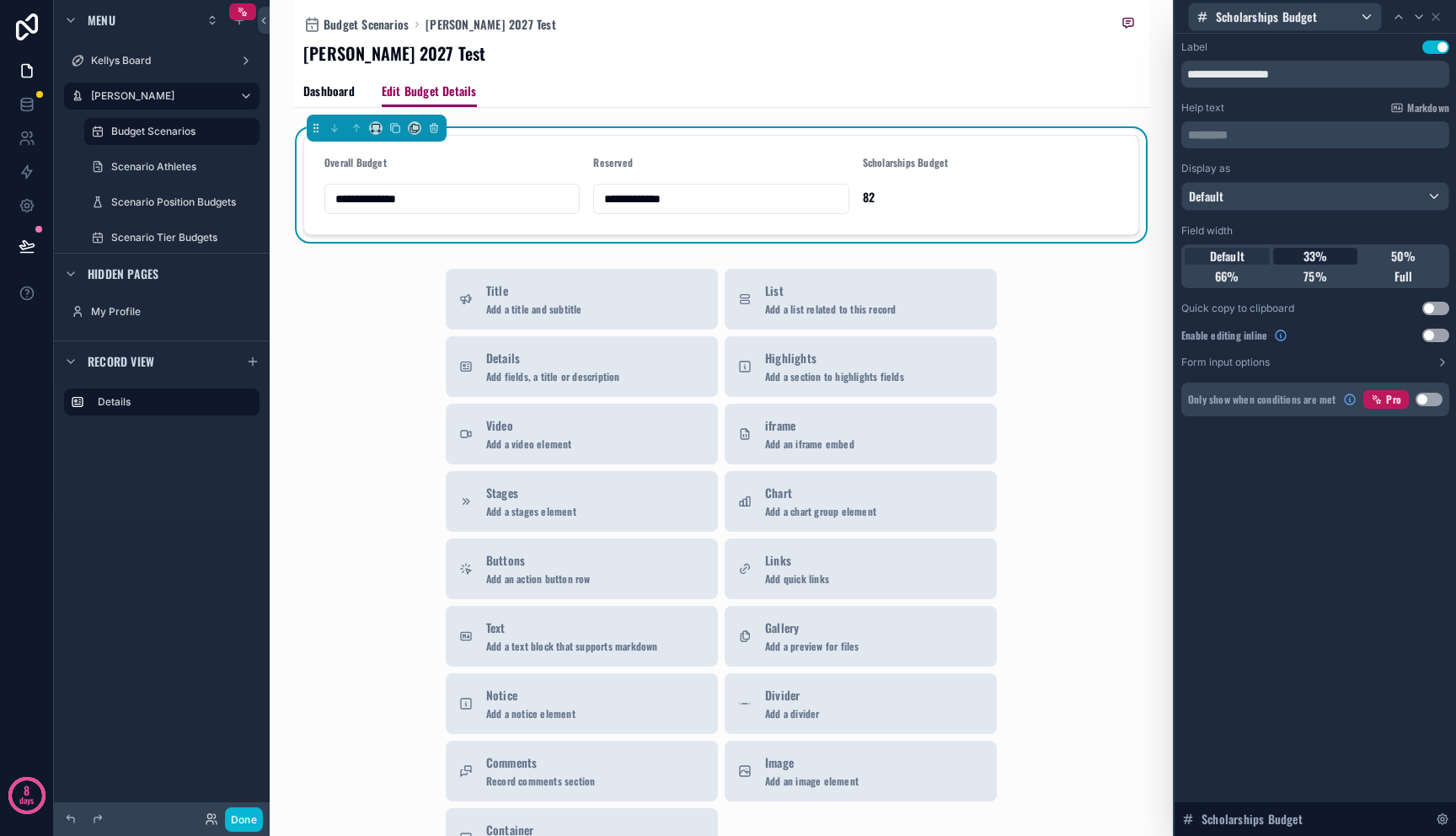
click at [1329, 261] on div "33%" at bounding box center [1316, 256] width 85 height 17
click at [1443, 339] on button "Use setting" at bounding box center [1436, 335] width 27 height 13
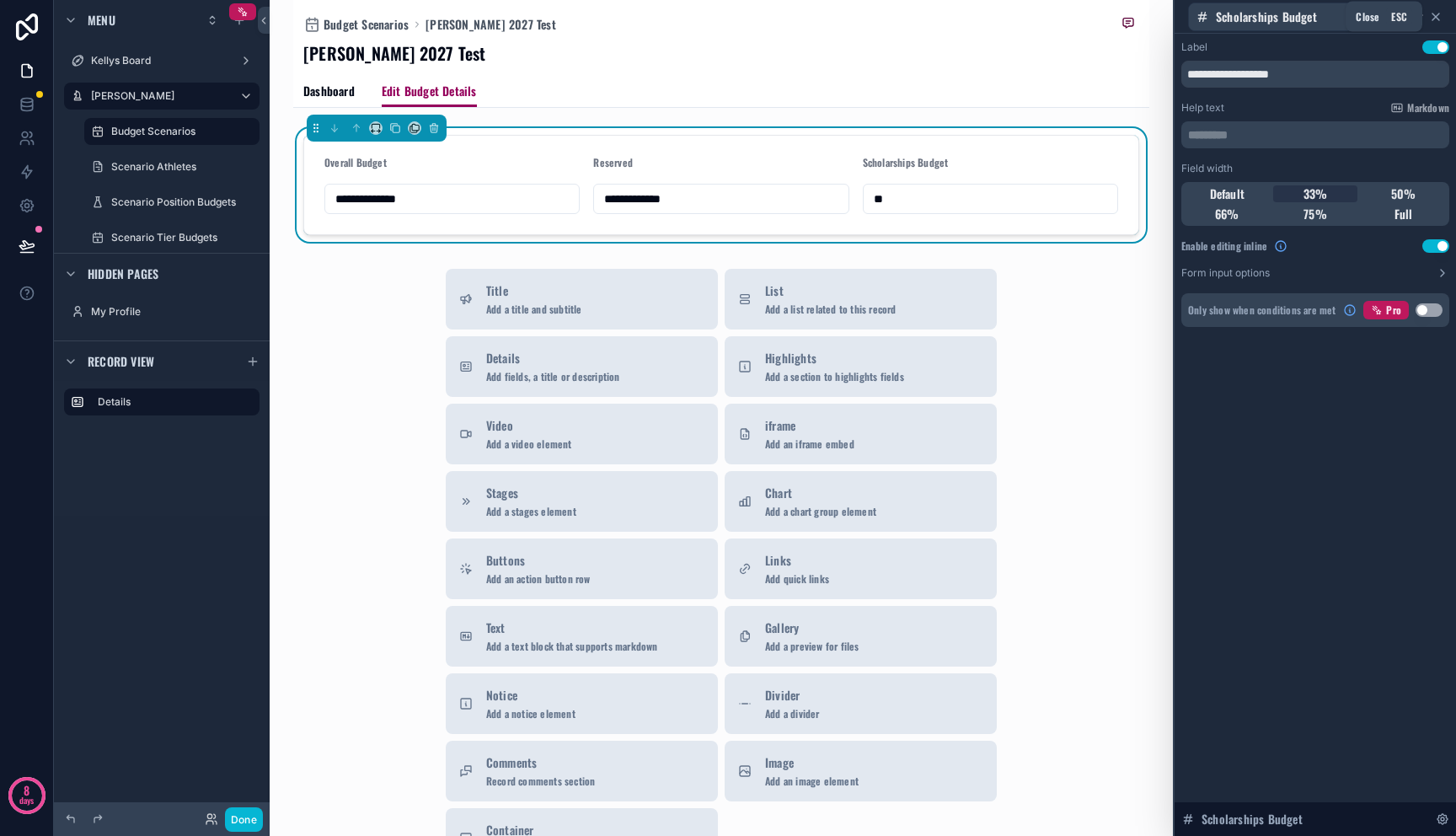
click at [1434, 16] on icon at bounding box center [1436, 16] width 13 height 13
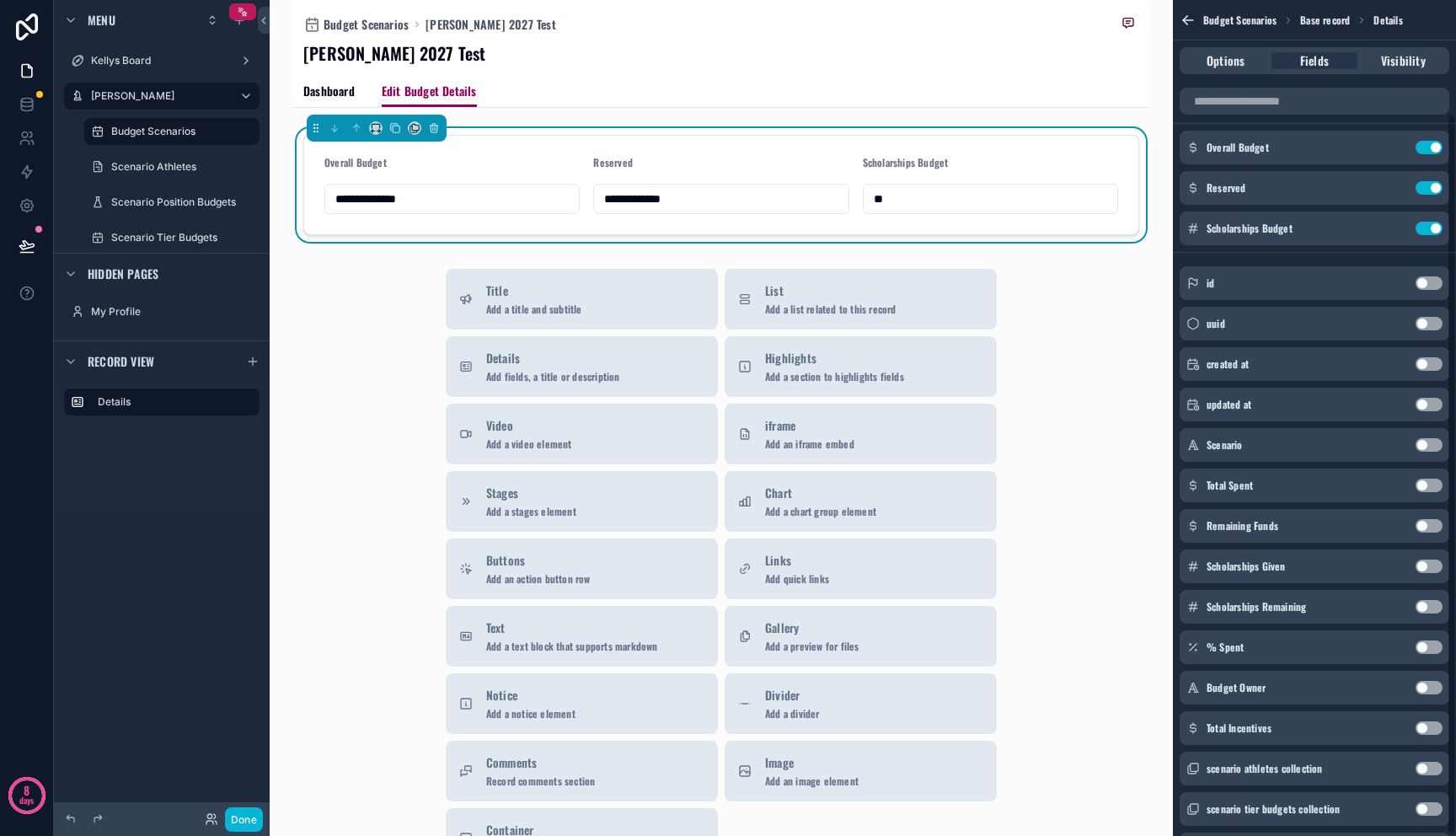
scroll to position [133, 0]
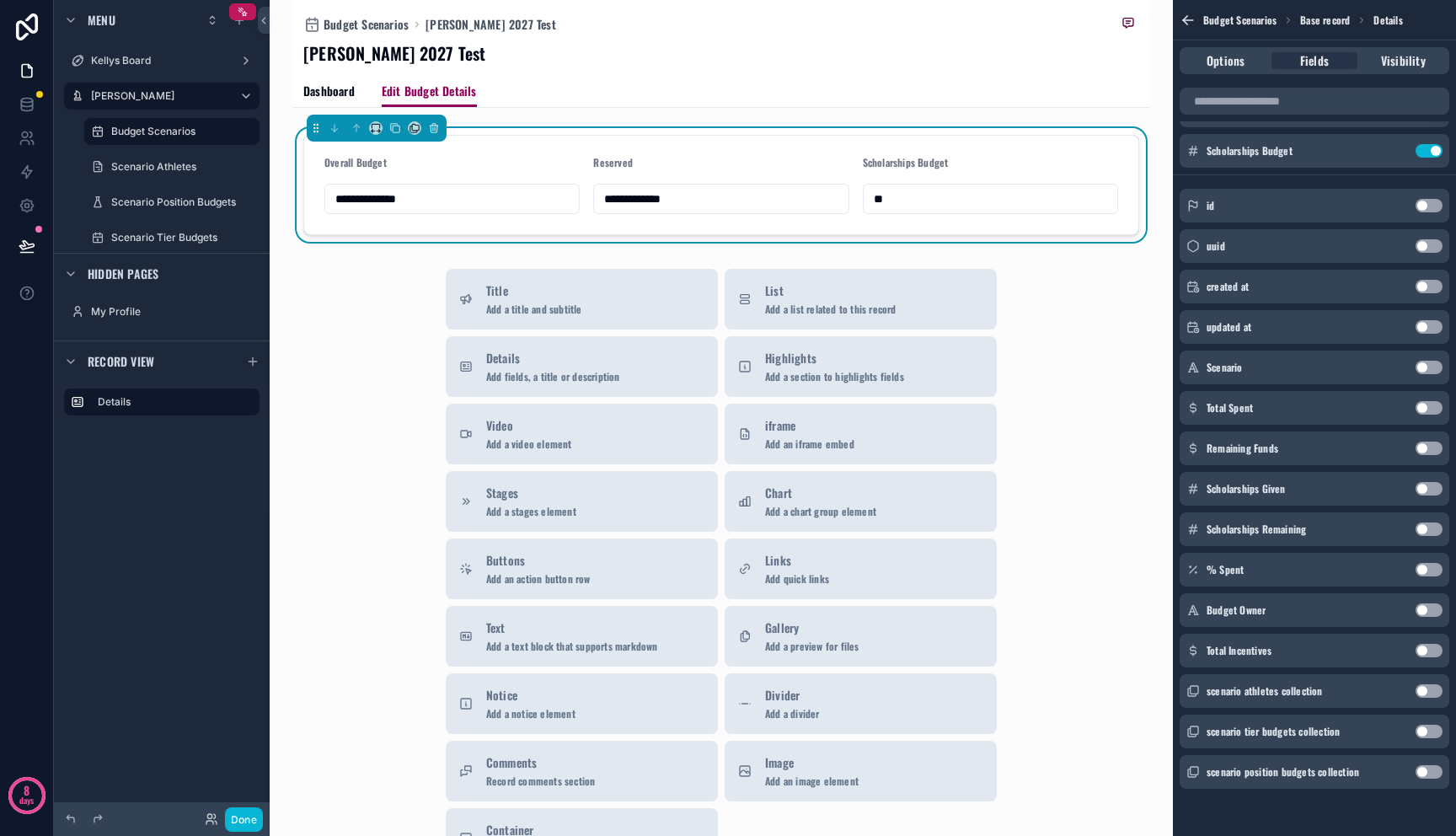
click at [1429, 689] on button "Use setting" at bounding box center [1428, 691] width 27 height 13
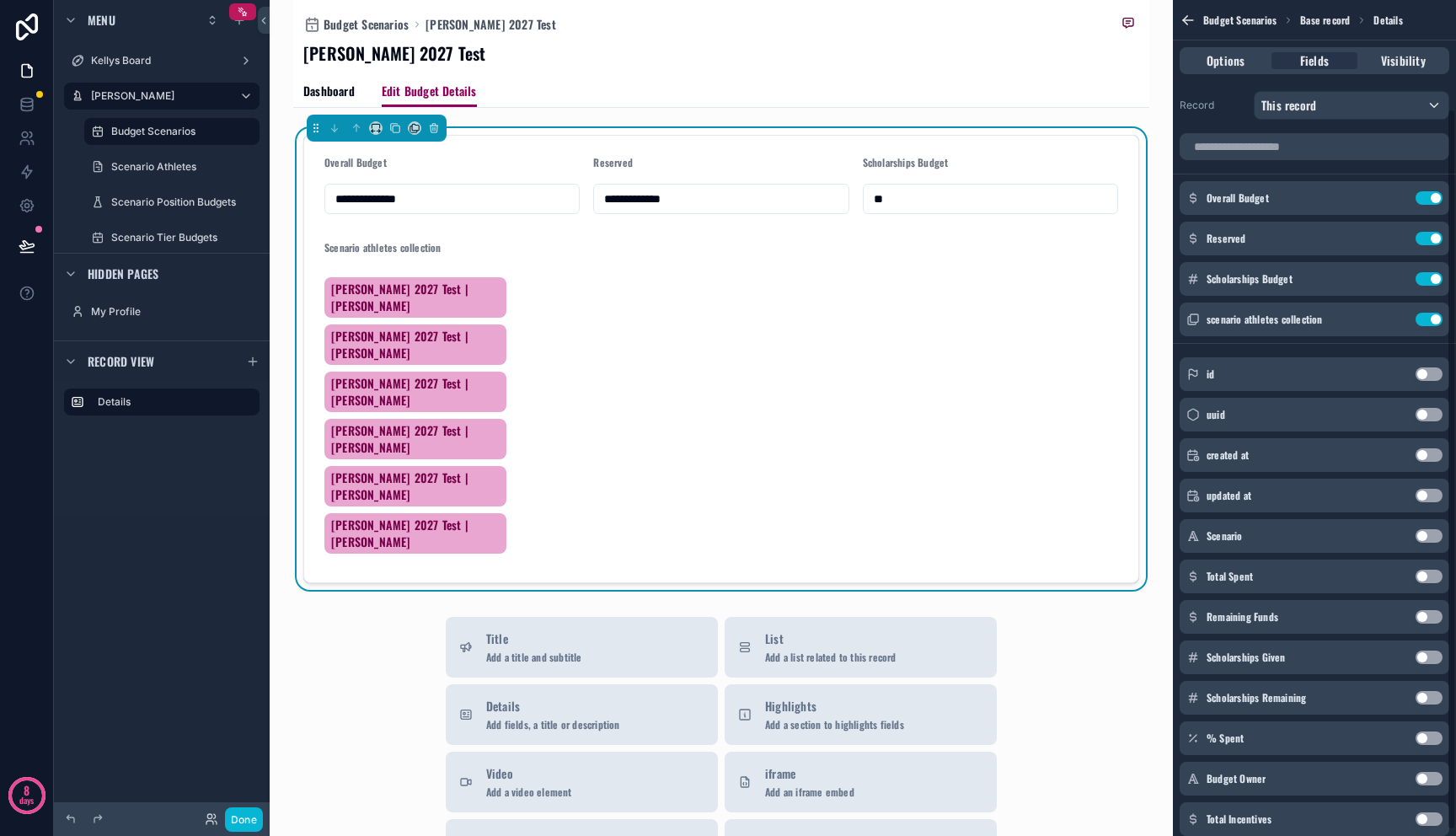
scroll to position [0, 0]
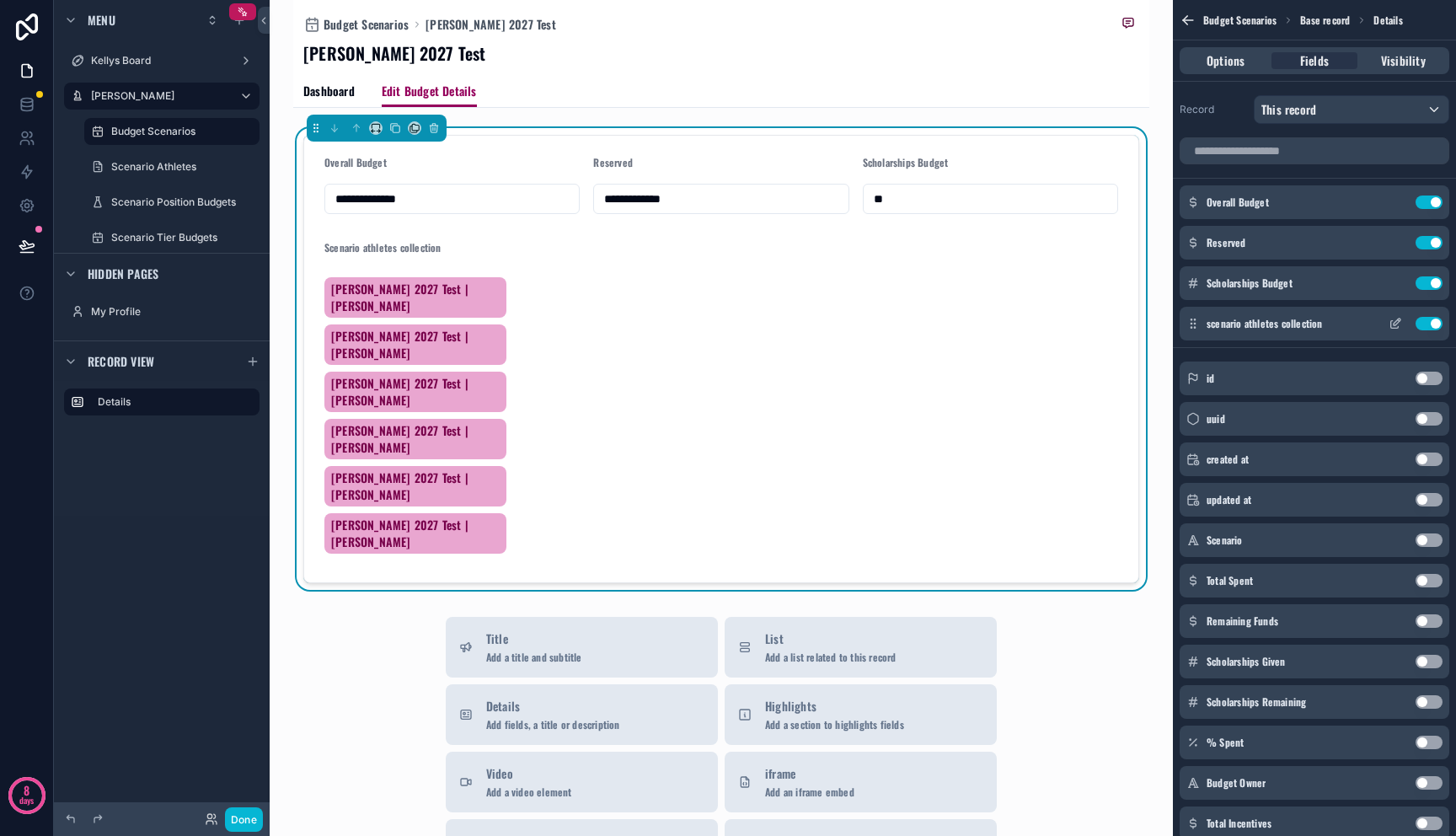
click at [1398, 322] on icon "scrollable content" at bounding box center [1395, 323] width 13 height 13
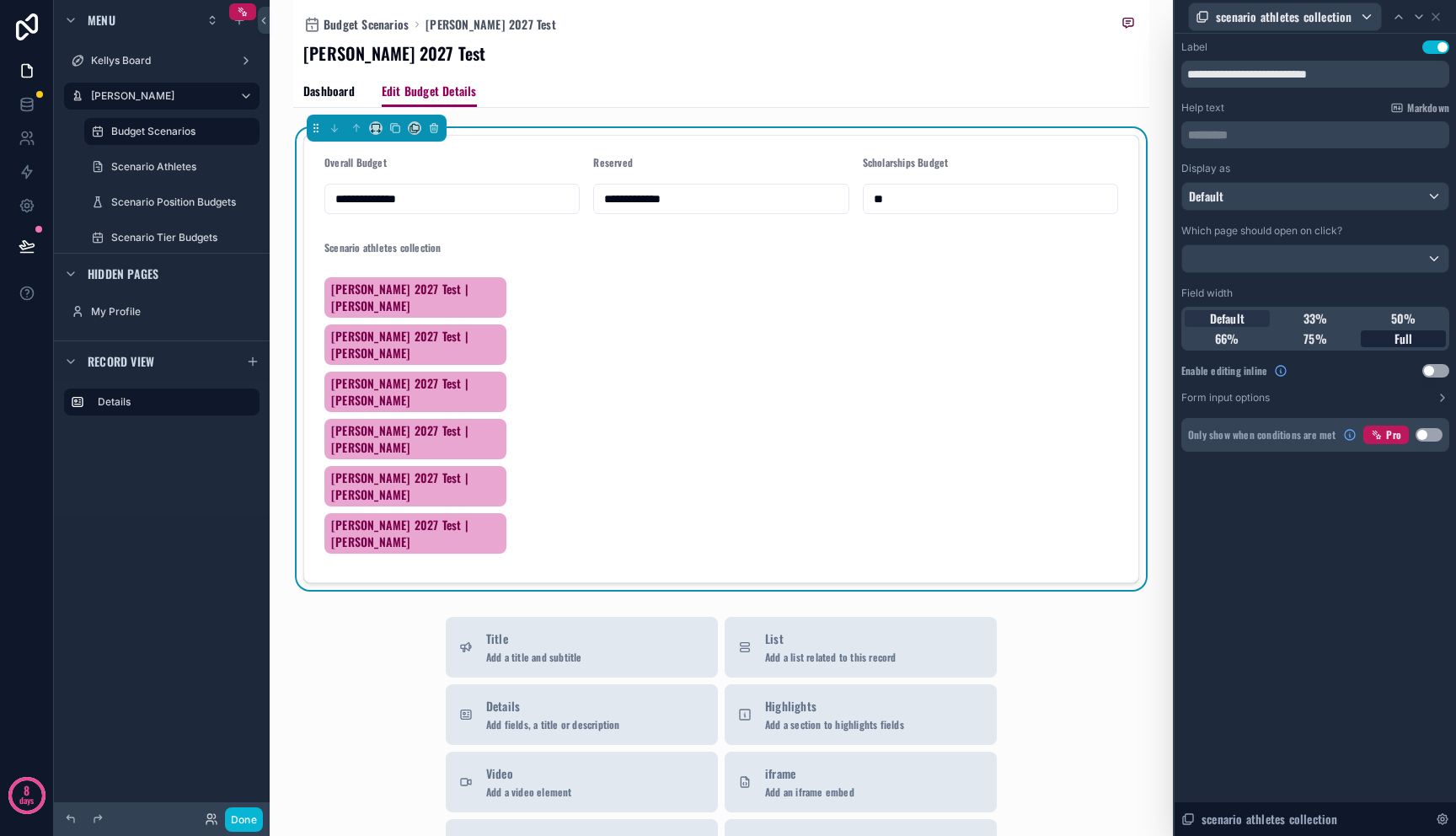
click at [1403, 333] on span "Full" at bounding box center [1404, 339] width 19 height 17
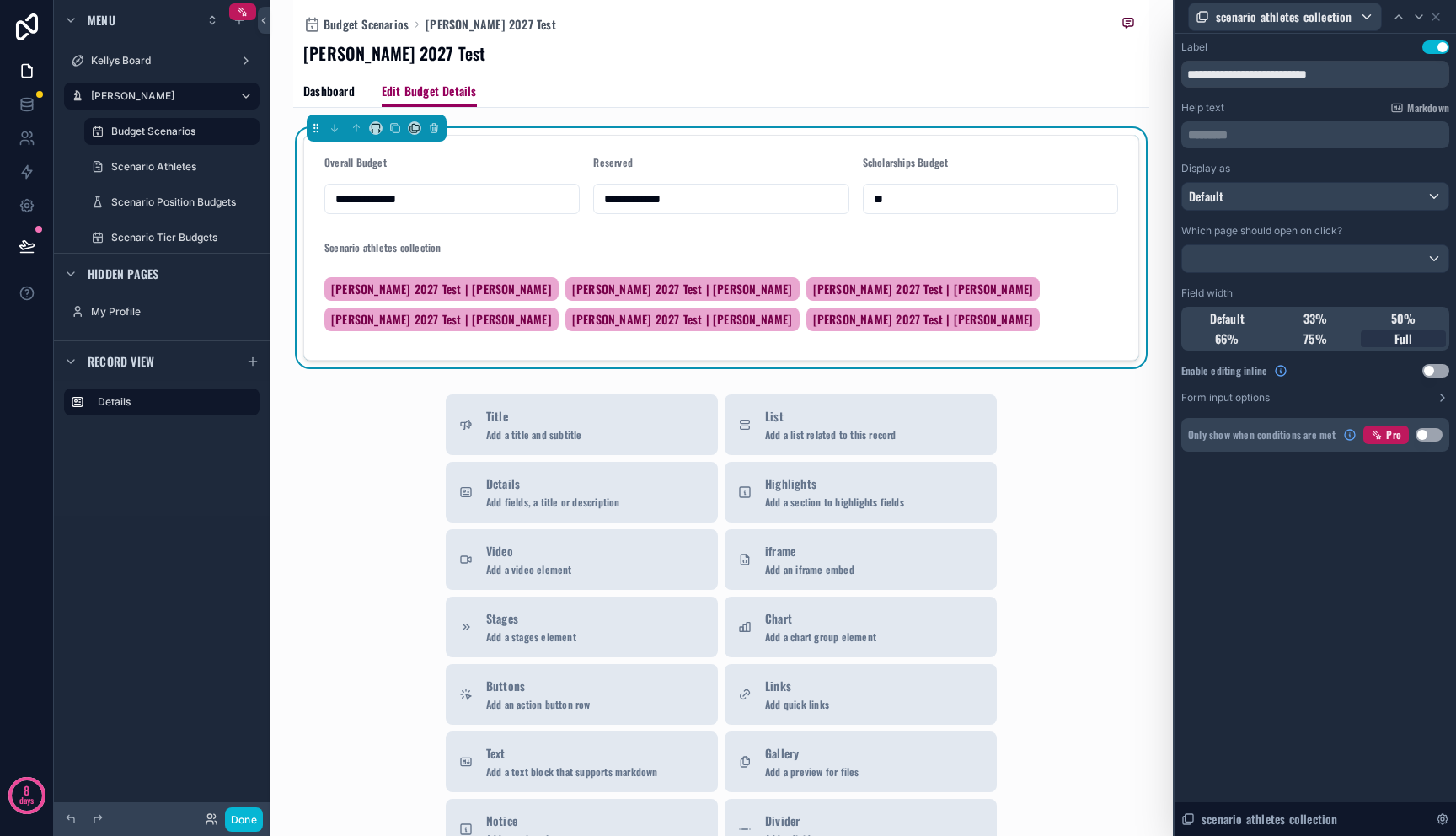
click at [1436, 374] on button "Use setting" at bounding box center [1436, 370] width 27 height 13
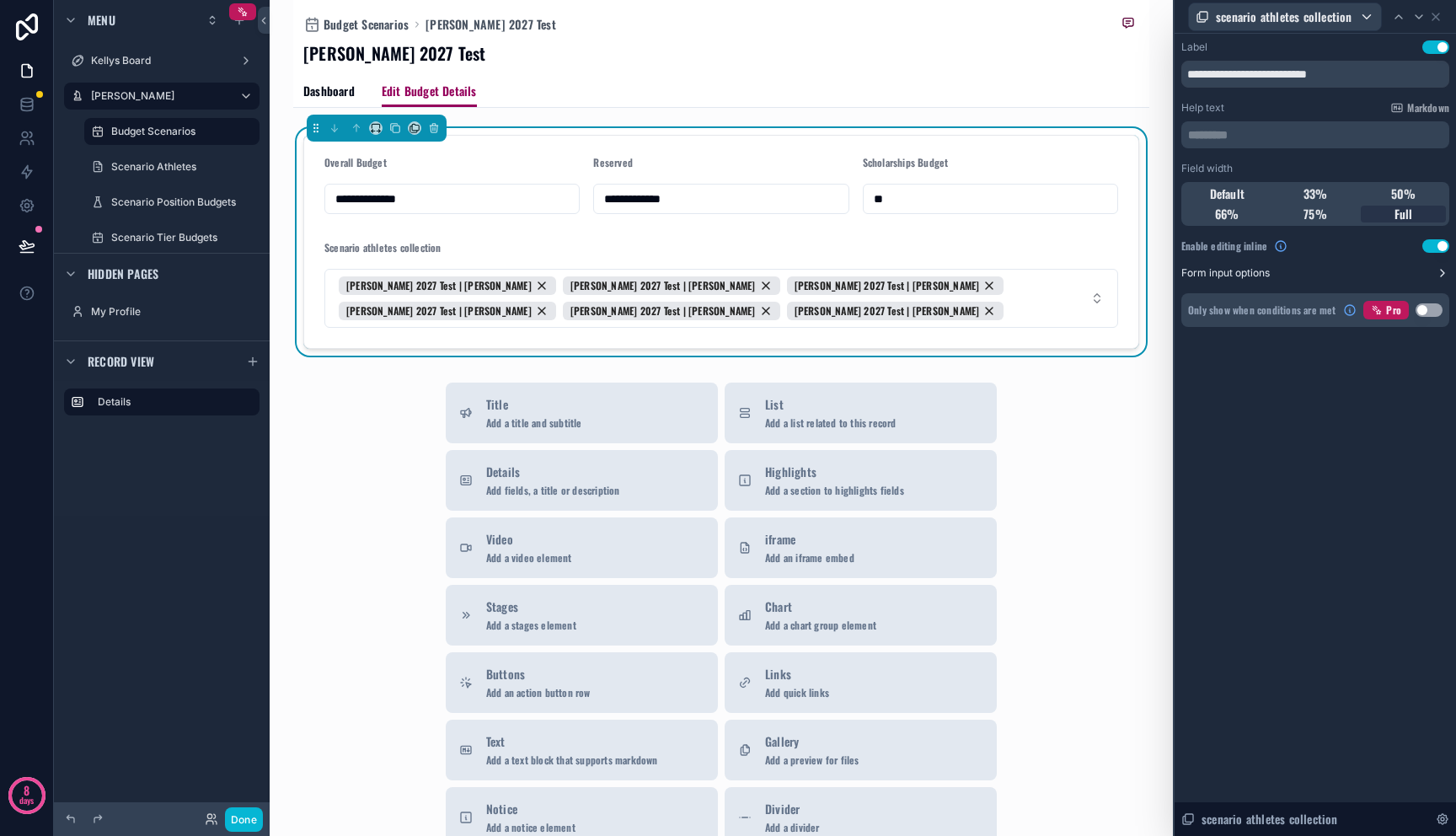
click at [1433, 273] on button "Form input options" at bounding box center [1315, 273] width 268 height 13
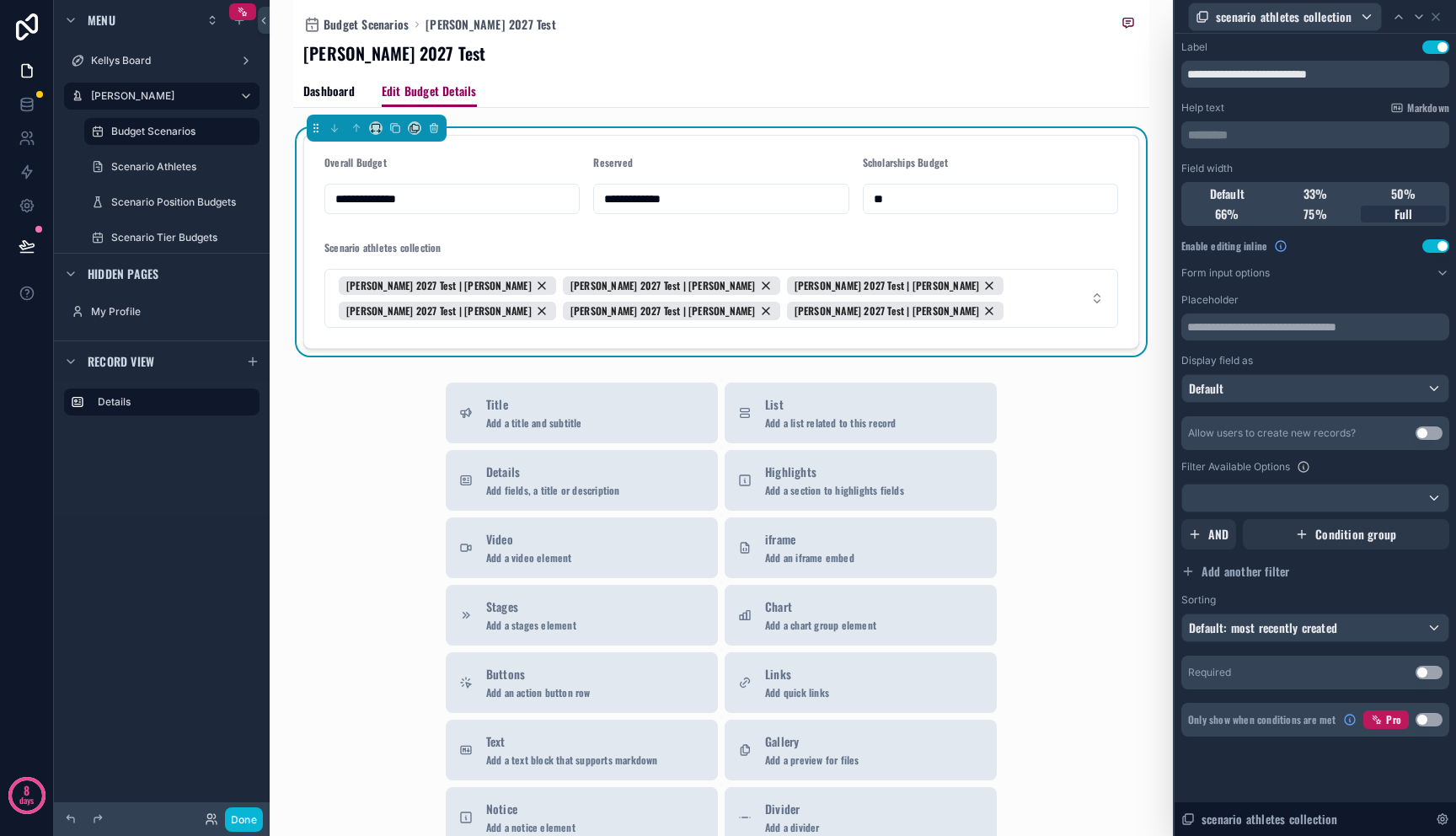
click at [1422, 433] on button "Use setting" at bounding box center [1428, 433] width 27 height 13
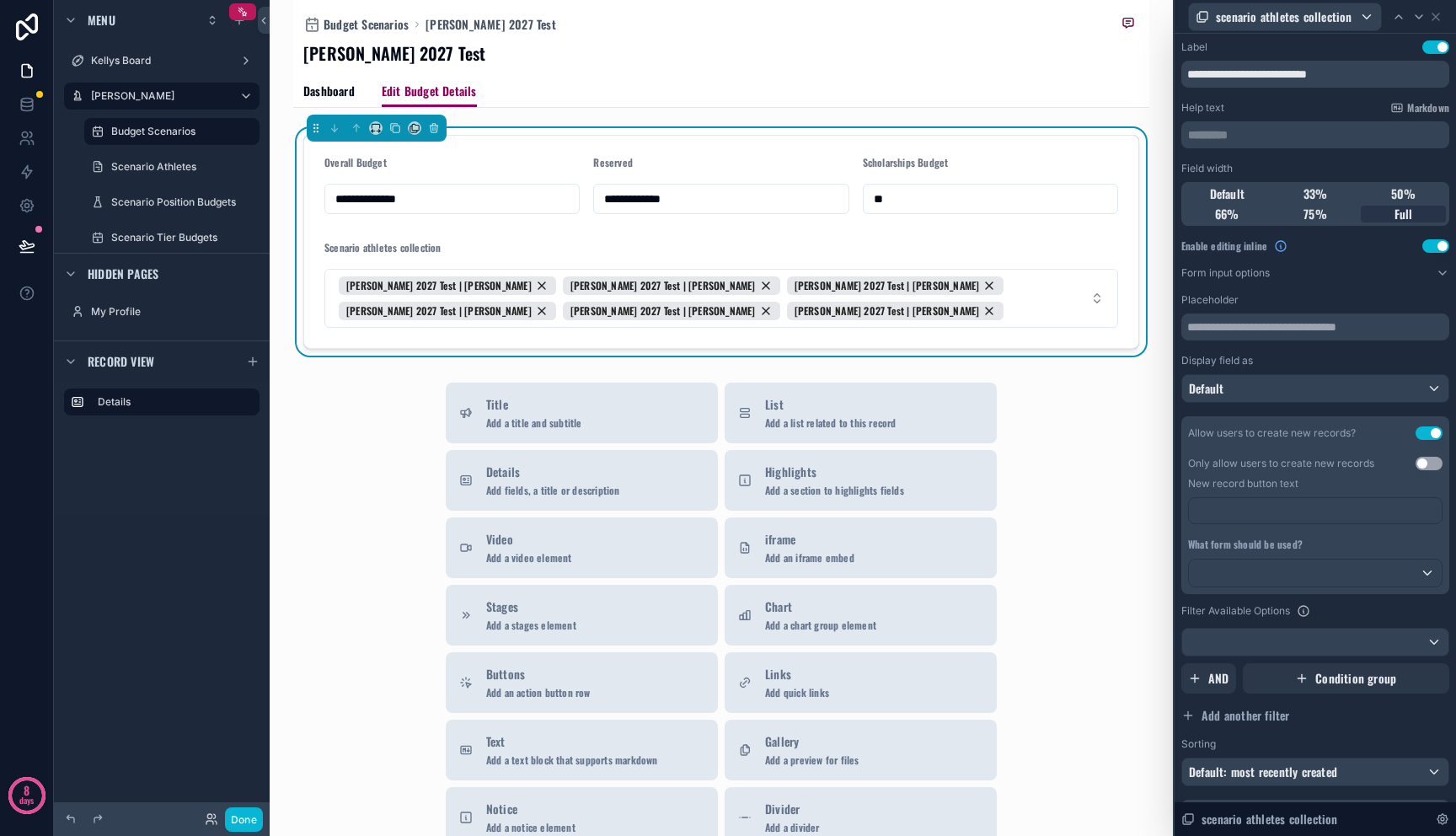
click at [1418, 467] on button "Use setting" at bounding box center [1428, 463] width 27 height 13
click at [1325, 518] on p "﻿" at bounding box center [1316, 510] width 243 height 17
click at [1327, 572] on div at bounding box center [1315, 573] width 252 height 27
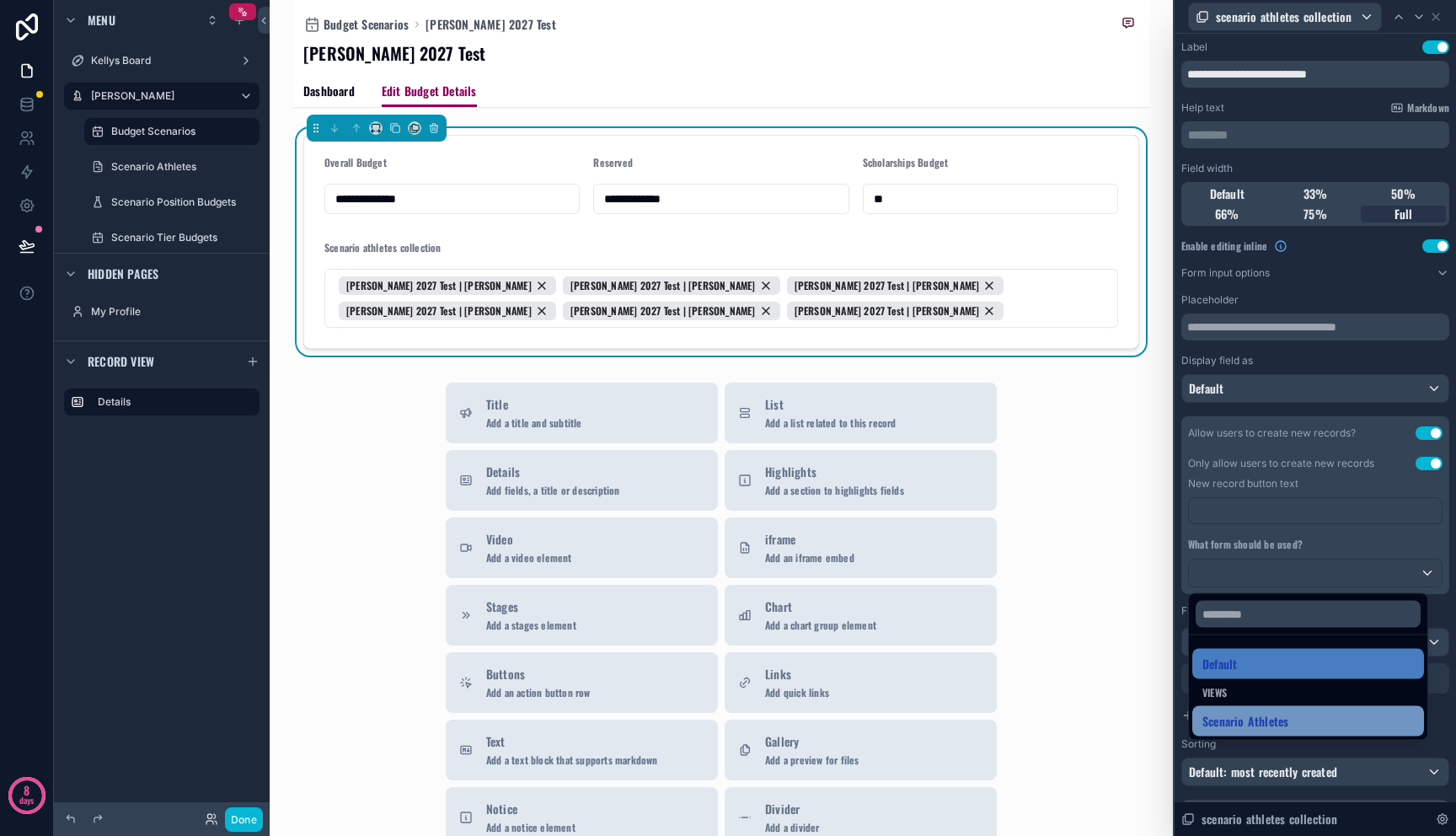
click at [1337, 718] on div "Scenario Athletes" at bounding box center [1308, 721] width 212 height 20
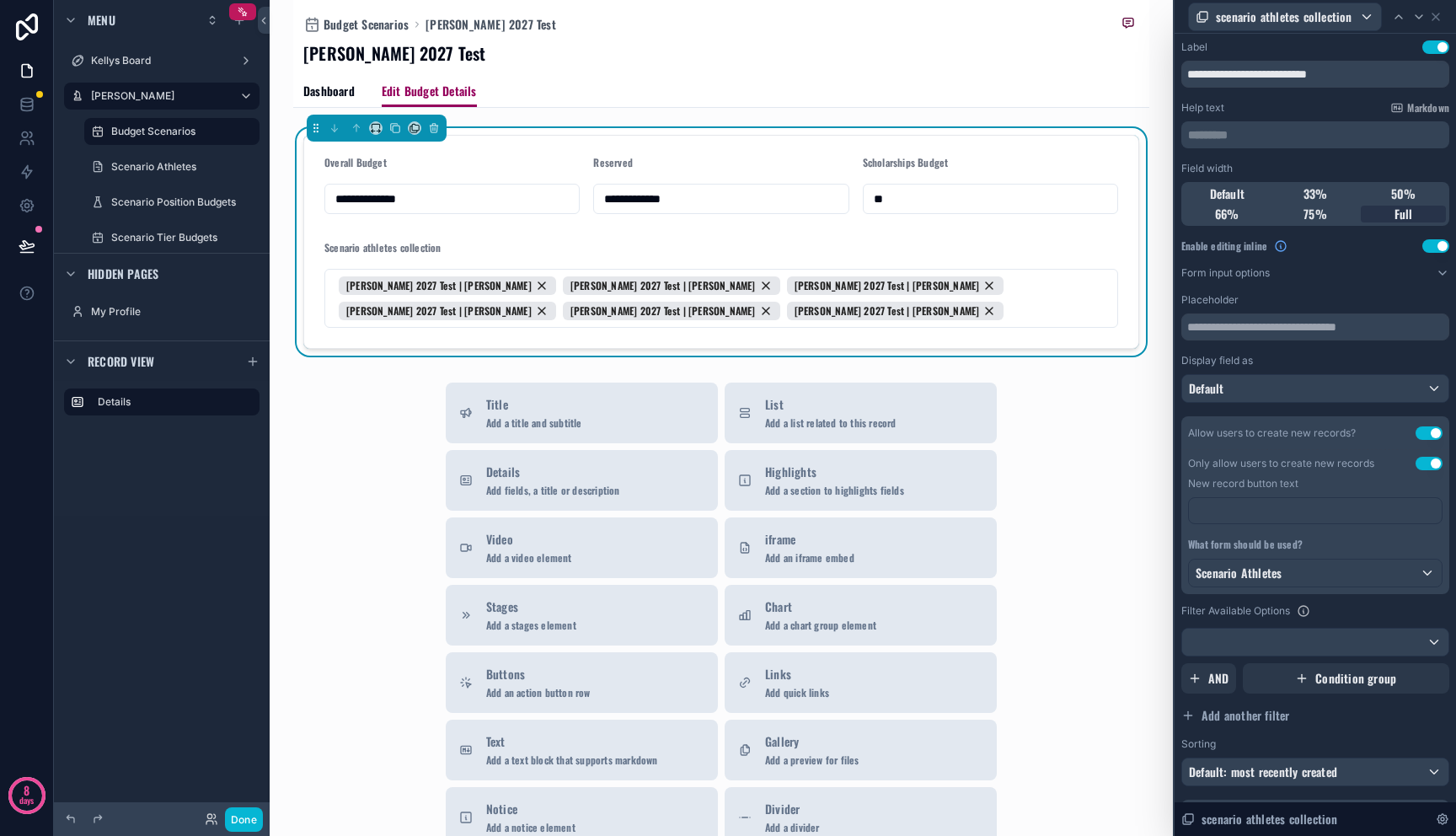
click at [1354, 611] on div "Filter Available Options" at bounding box center [1315, 611] width 268 height 20
click at [1285, 510] on p "﻿" at bounding box center [1316, 510] width 243 height 17
click at [1365, 617] on div "Filter Available Options" at bounding box center [1315, 611] width 268 height 20
click at [1332, 407] on div "**********" at bounding box center [1315, 564] width 268 height 541
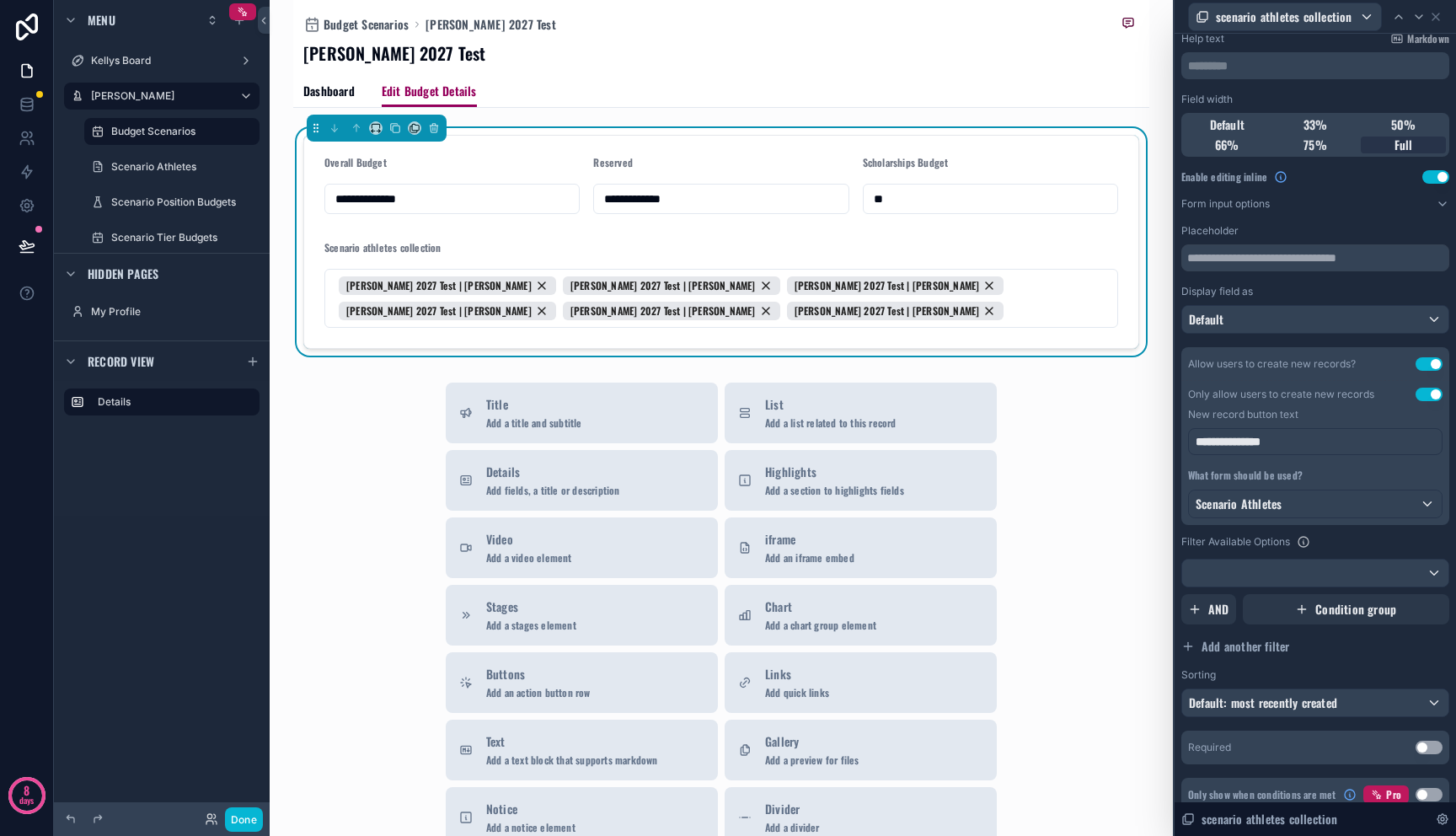
scroll to position [85, 0]
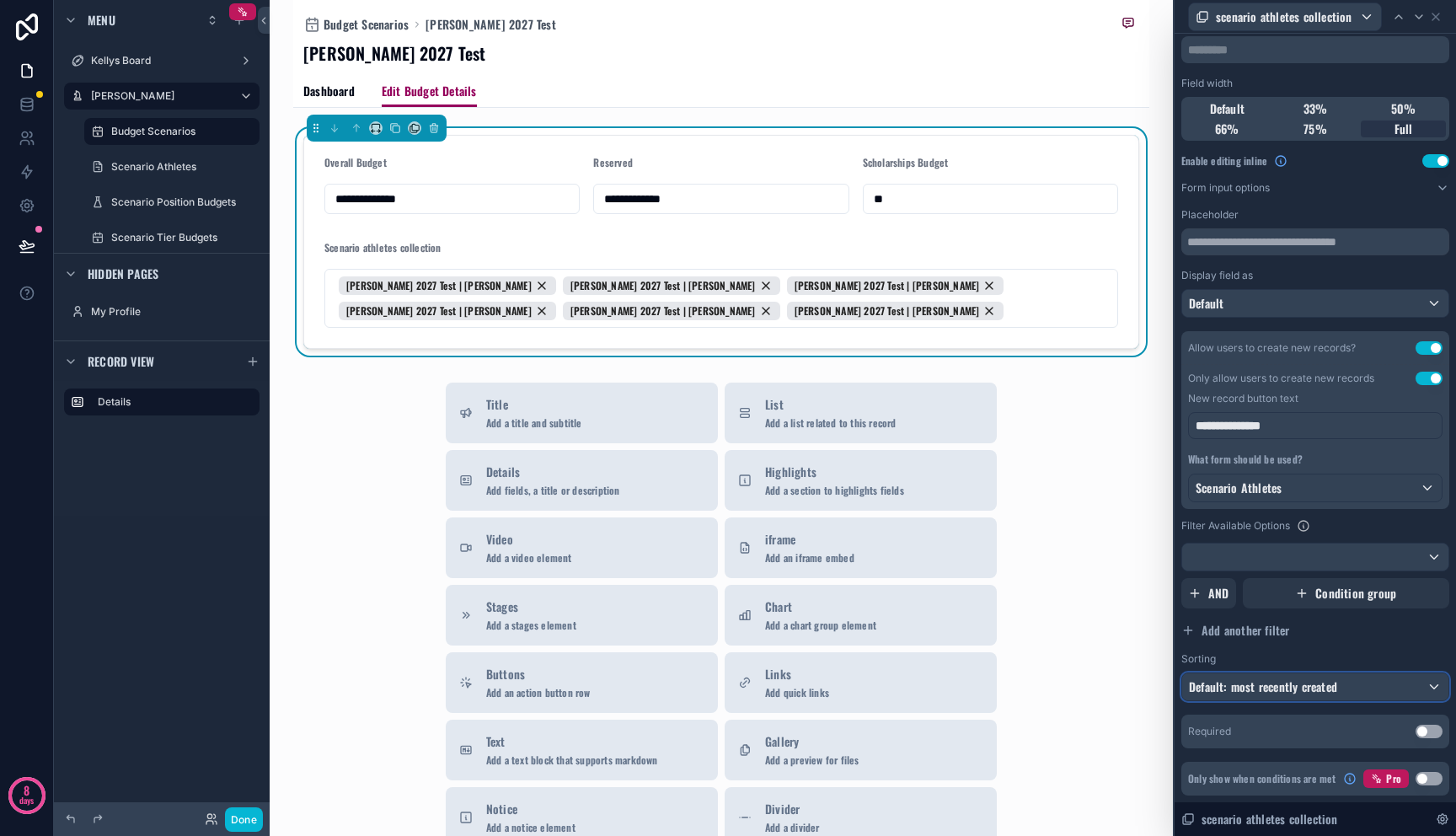
click at [1328, 687] on span "Default: most recently created" at bounding box center [1262, 687] width 148 height 18
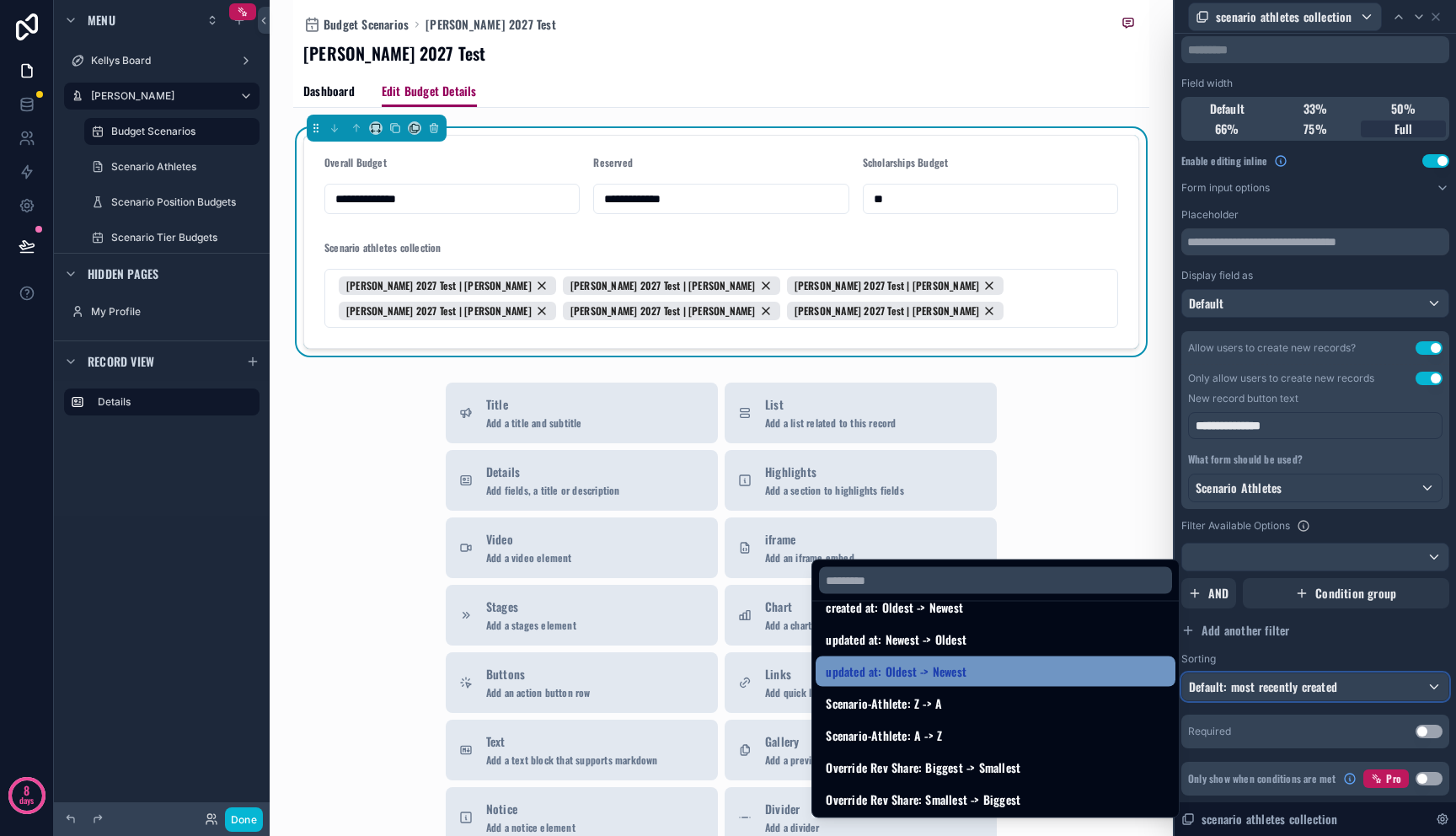
scroll to position [128, 0]
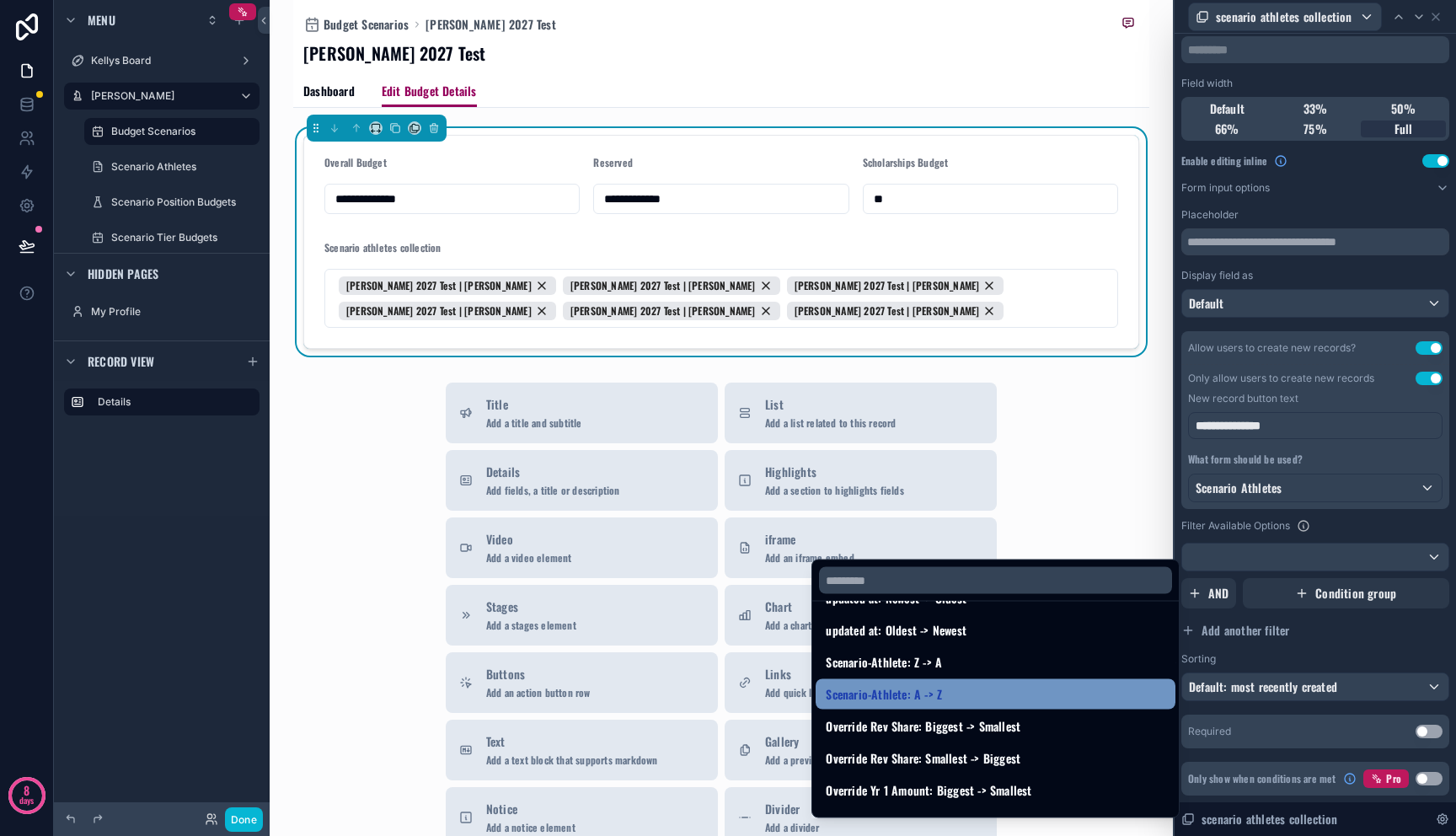
click at [1009, 691] on div "Scenario-Athlete: A -> Z" at bounding box center [996, 695] width 340 height 20
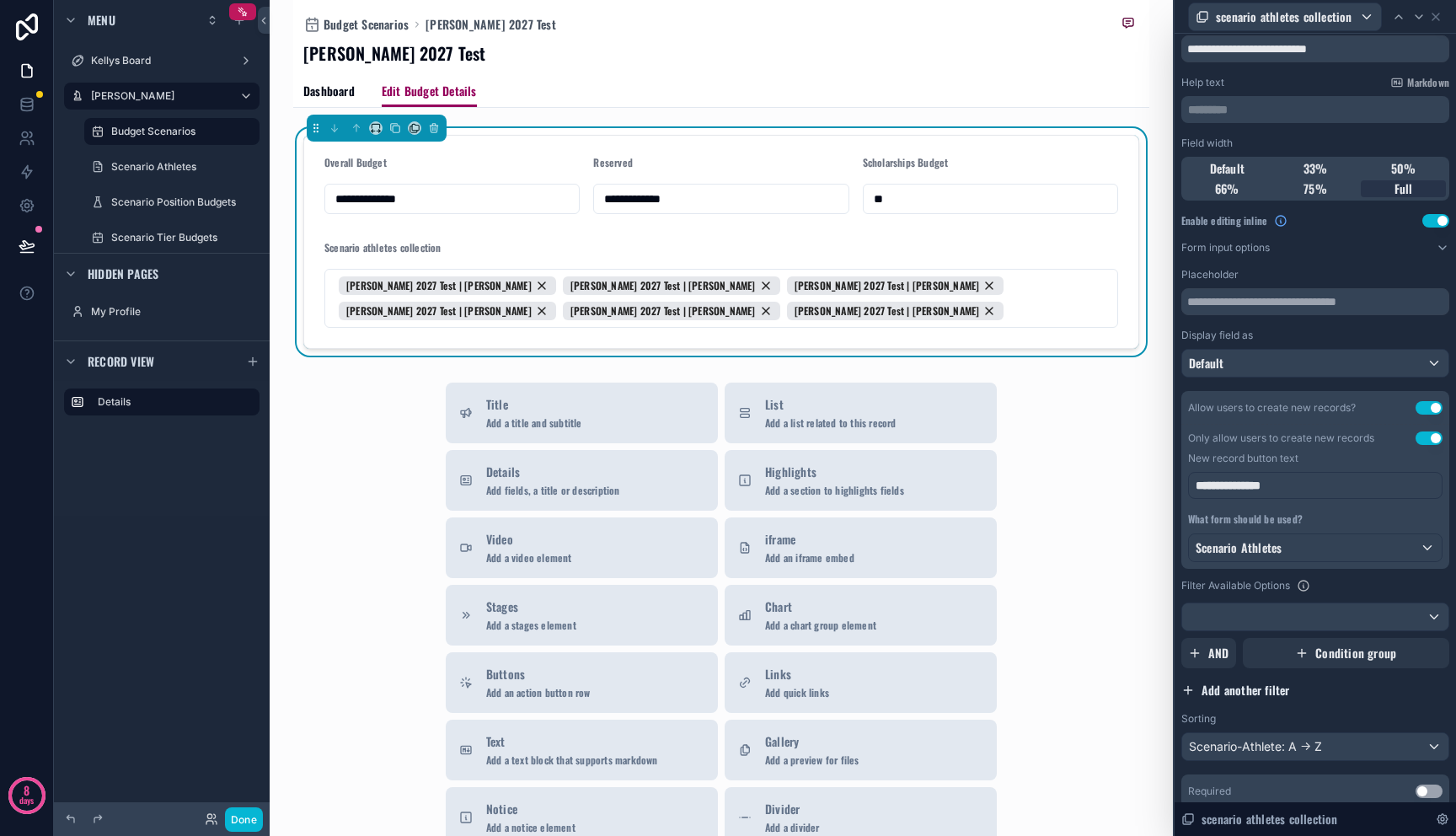
scroll to position [0, 0]
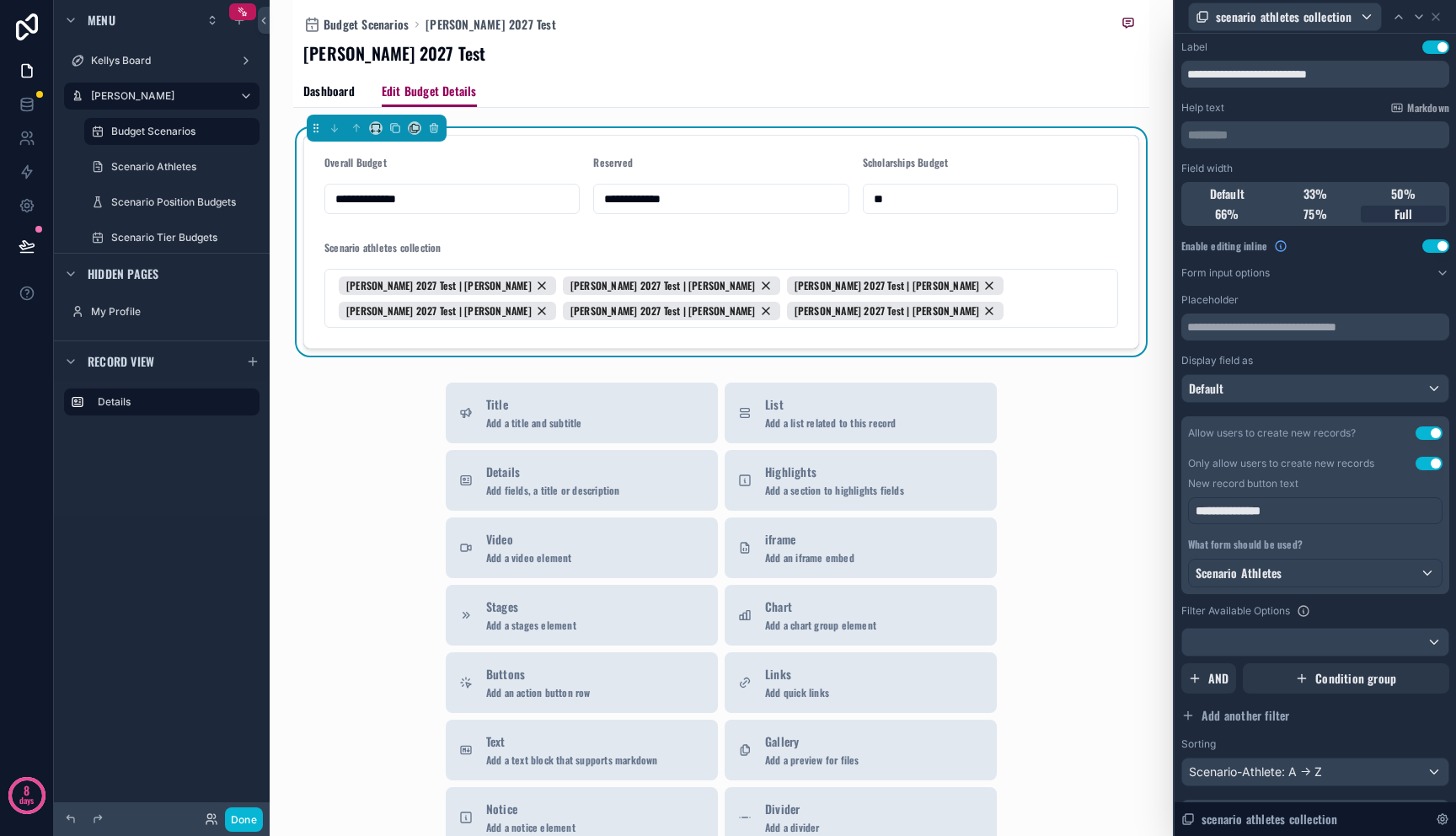
click at [1396, 283] on div "**********" at bounding box center [1315, 497] width 268 height 671
click at [1397, 275] on button "Form input options" at bounding box center [1315, 273] width 268 height 13
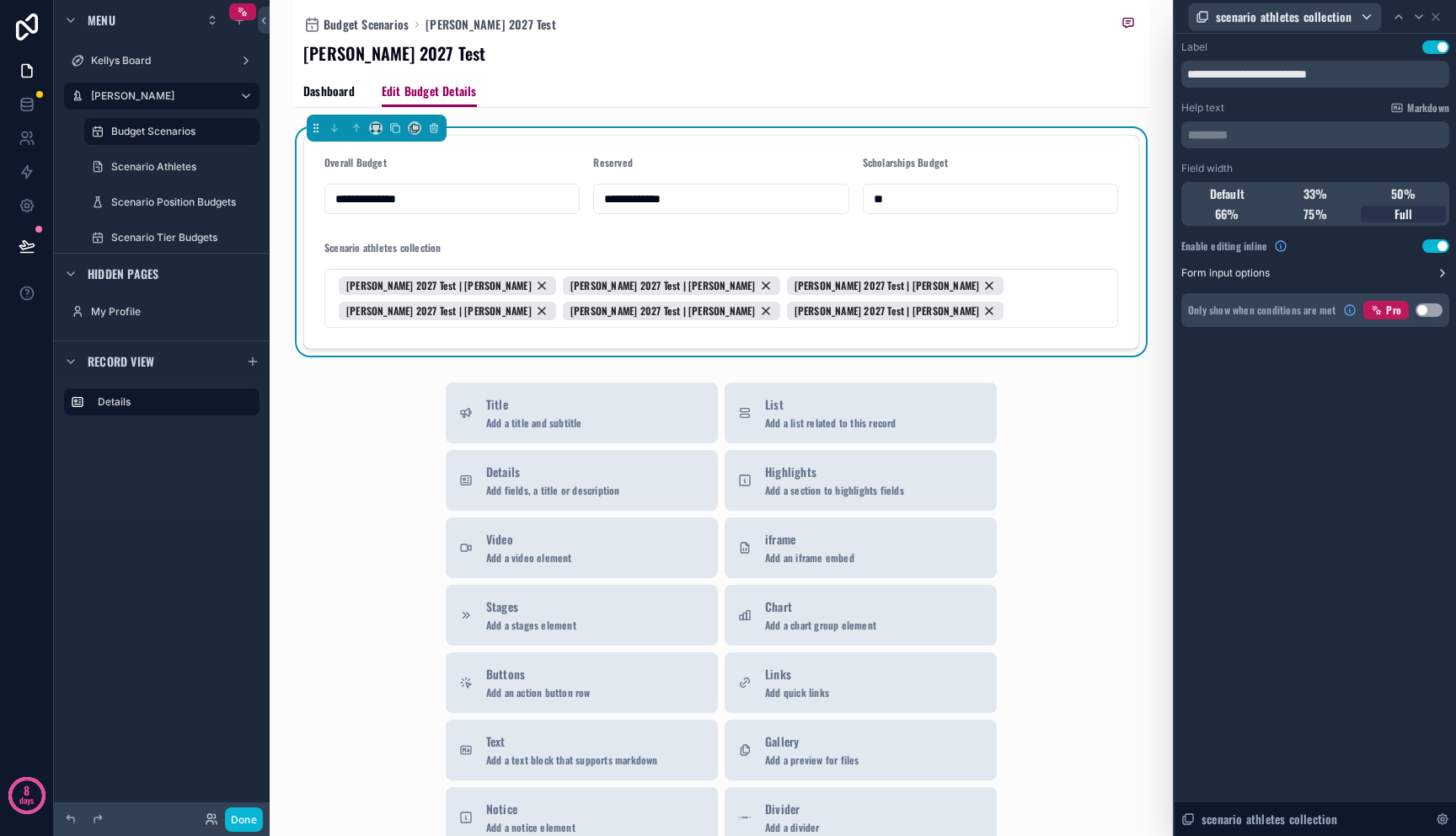
click at [1397, 275] on button "Form input options" at bounding box center [1315, 273] width 268 height 13
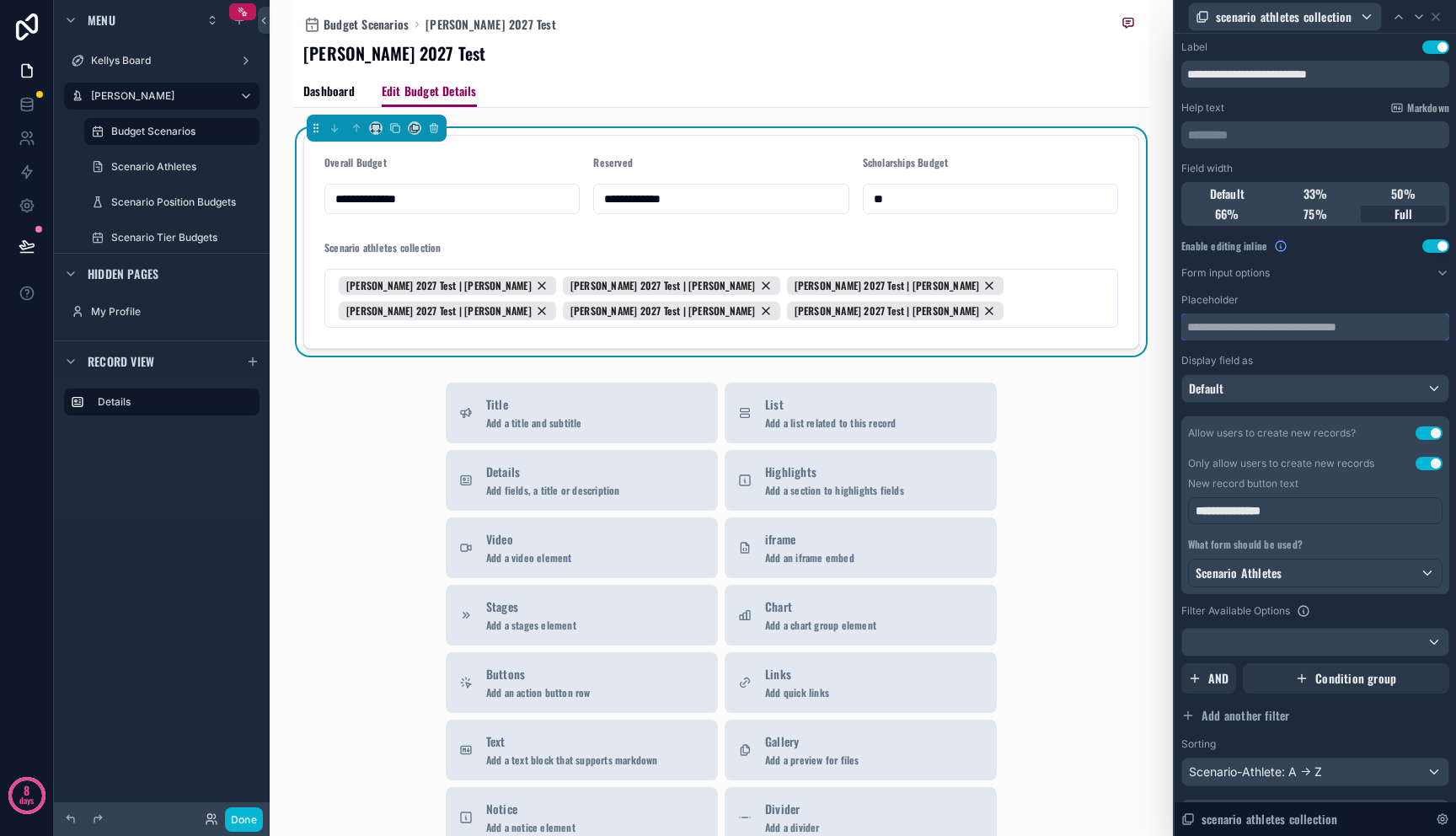
click at [1336, 327] on input "text" at bounding box center [1315, 327] width 268 height 27
click at [1332, 390] on div "Default" at bounding box center [1316, 389] width 267 height 27
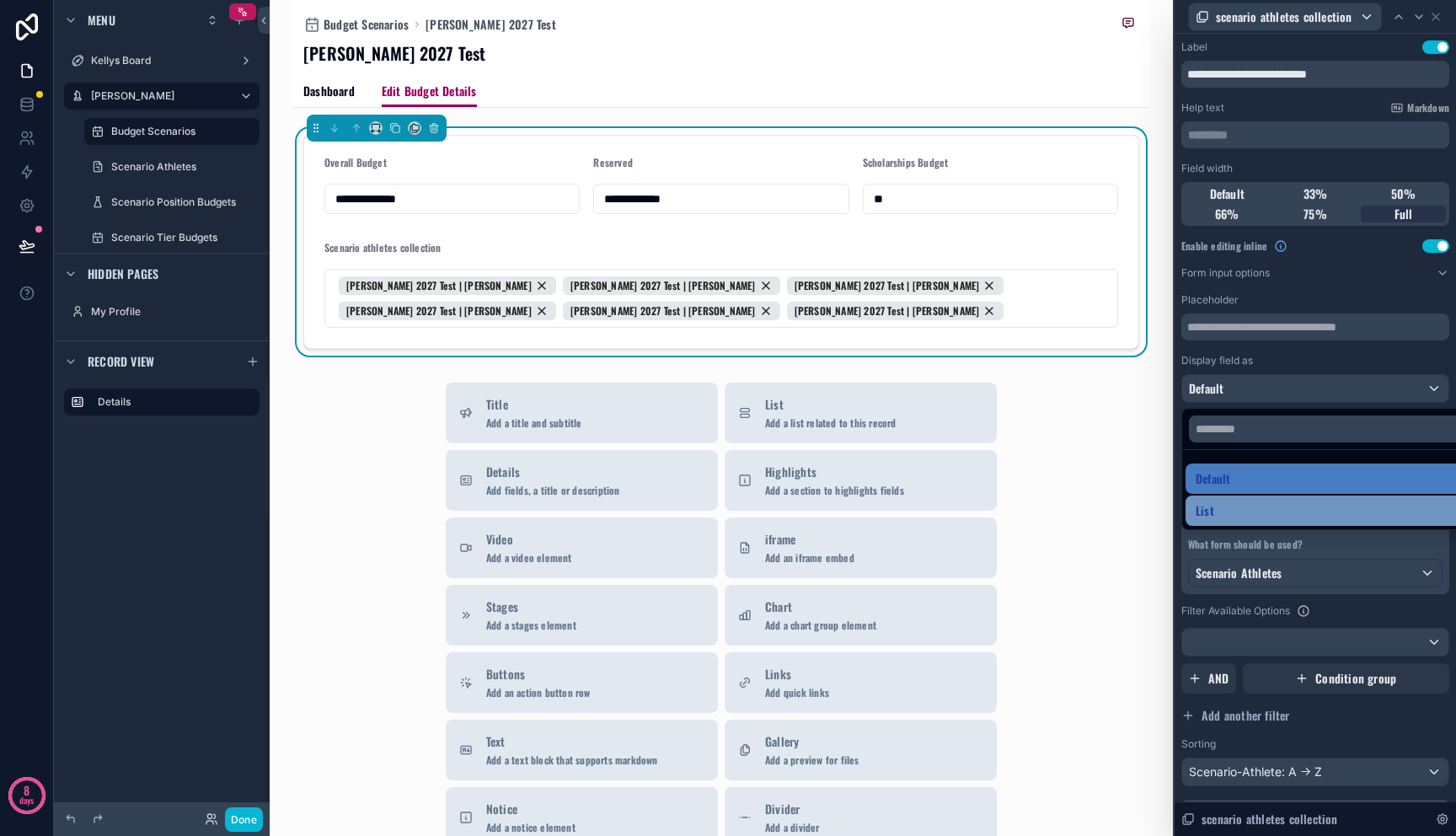
click at [1292, 502] on div "List" at bounding box center [1328, 510] width 266 height 20
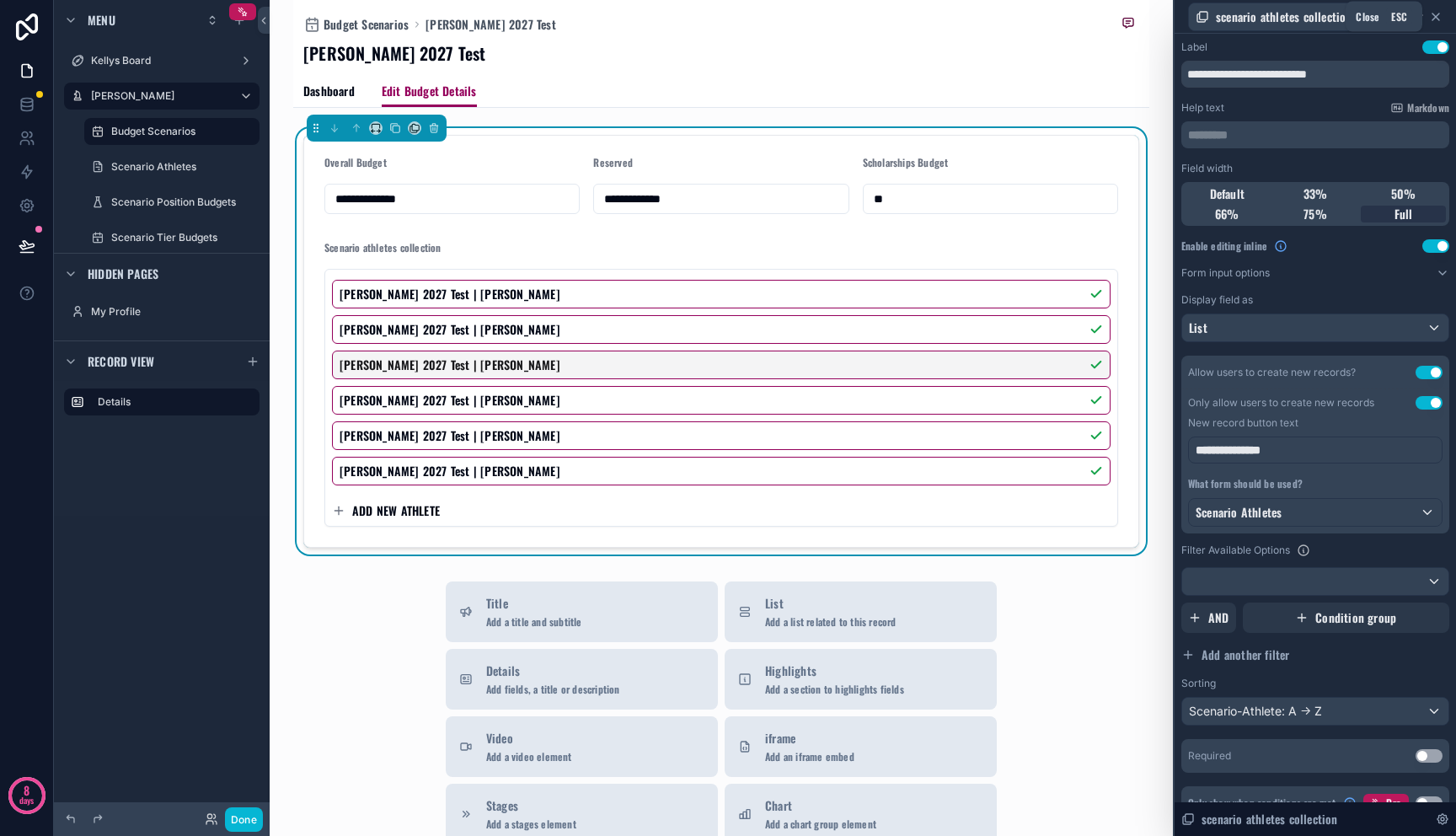
click at [1437, 18] on icon at bounding box center [1436, 17] width 7 height 7
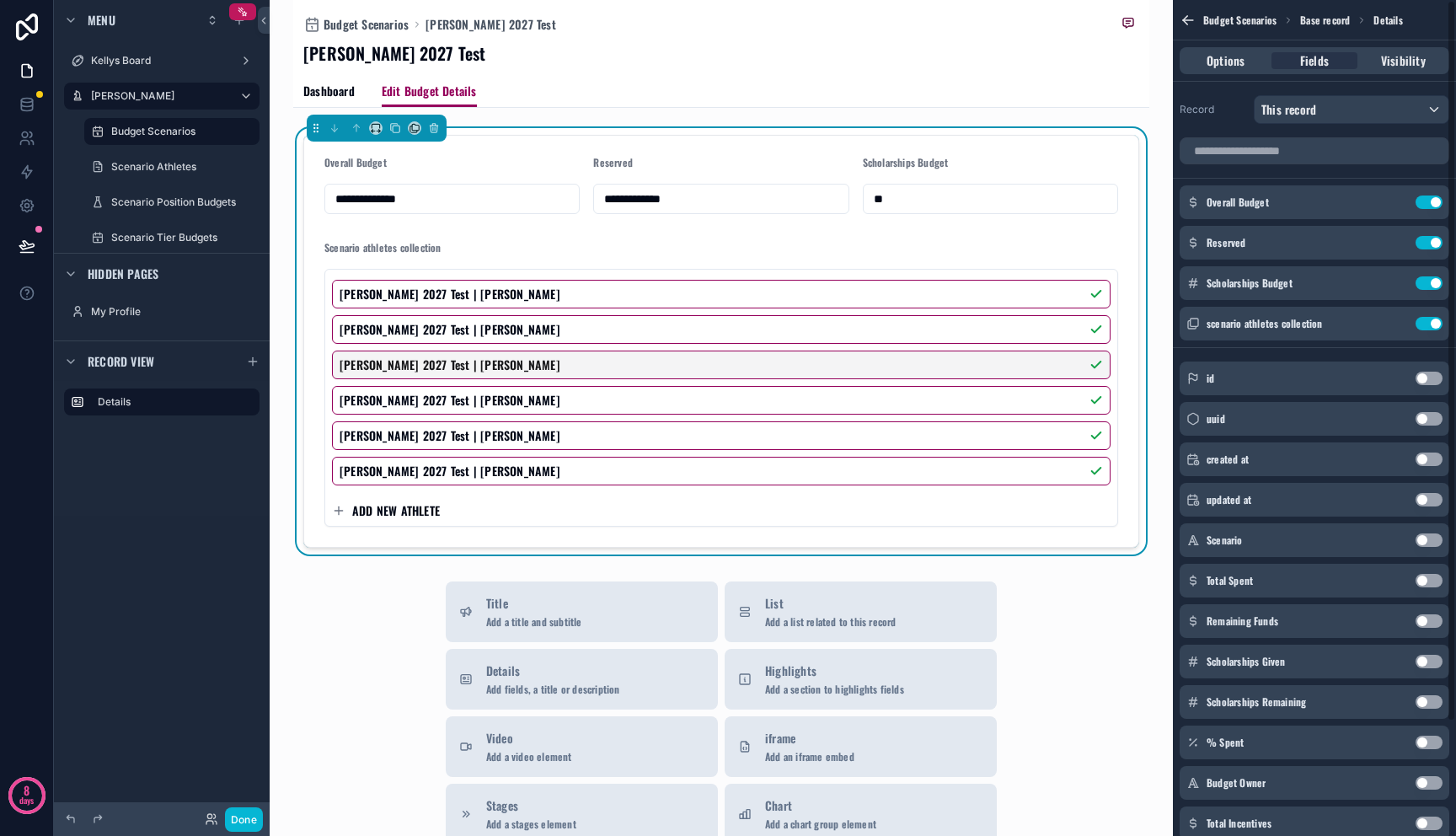
click at [1230, 43] on div "Options Fields Visibility" at bounding box center [1314, 60] width 283 height 40
click at [1233, 51] on div "Options Fields Visibility" at bounding box center [1314, 60] width 269 height 27
click at [1233, 56] on span "Options" at bounding box center [1225, 60] width 38 height 17
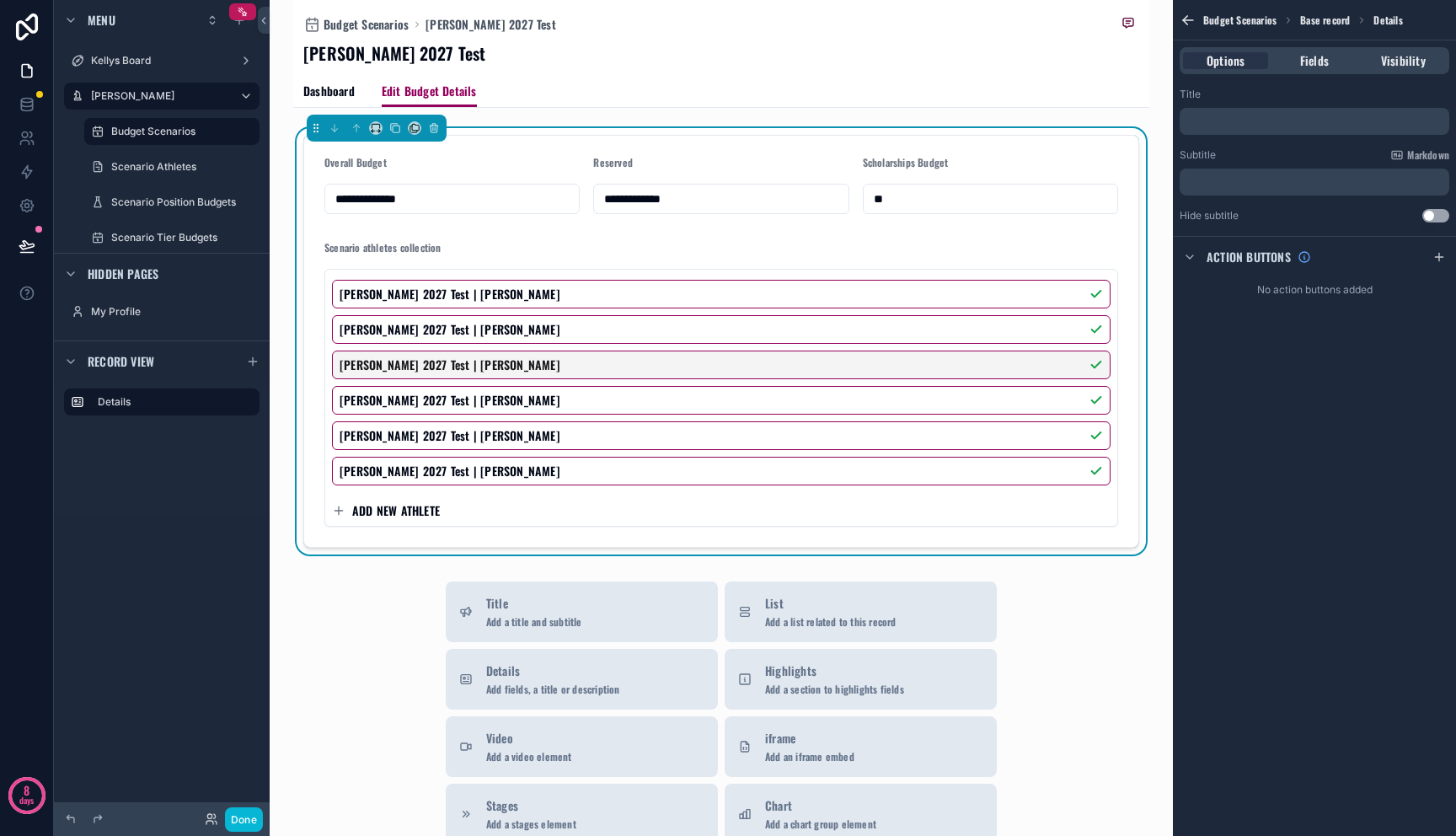
click at [1231, 108] on div "﻿" at bounding box center [1314, 121] width 269 height 27
click at [1231, 115] on p "﻿" at bounding box center [1316, 121] width 260 height 13
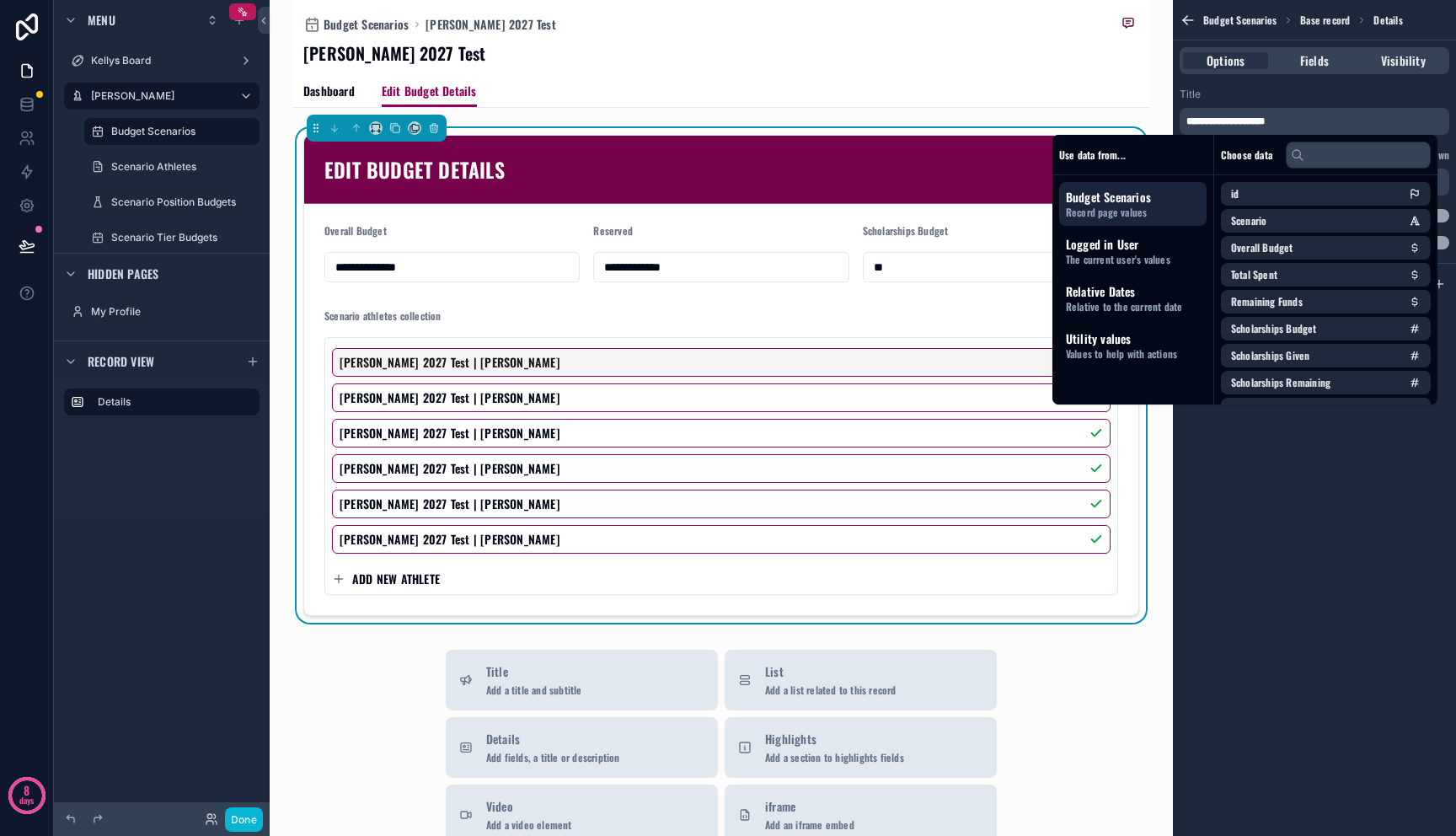
click at [1355, 451] on div "**********" at bounding box center [1314, 418] width 283 height 836
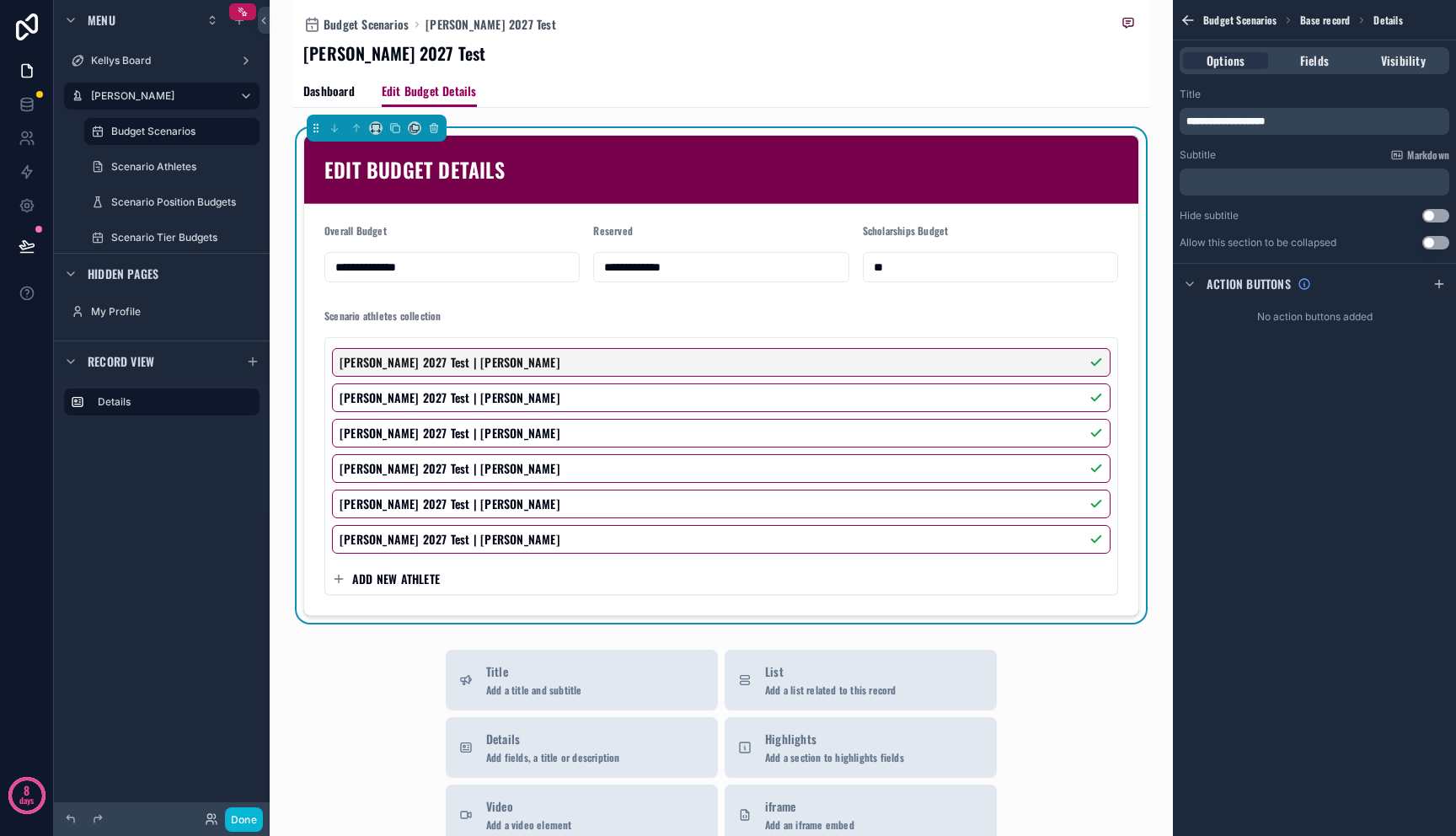
click at [1316, 399] on div "**********" at bounding box center [1314, 418] width 283 height 836
click at [1433, 245] on button "Use setting" at bounding box center [1436, 242] width 27 height 13
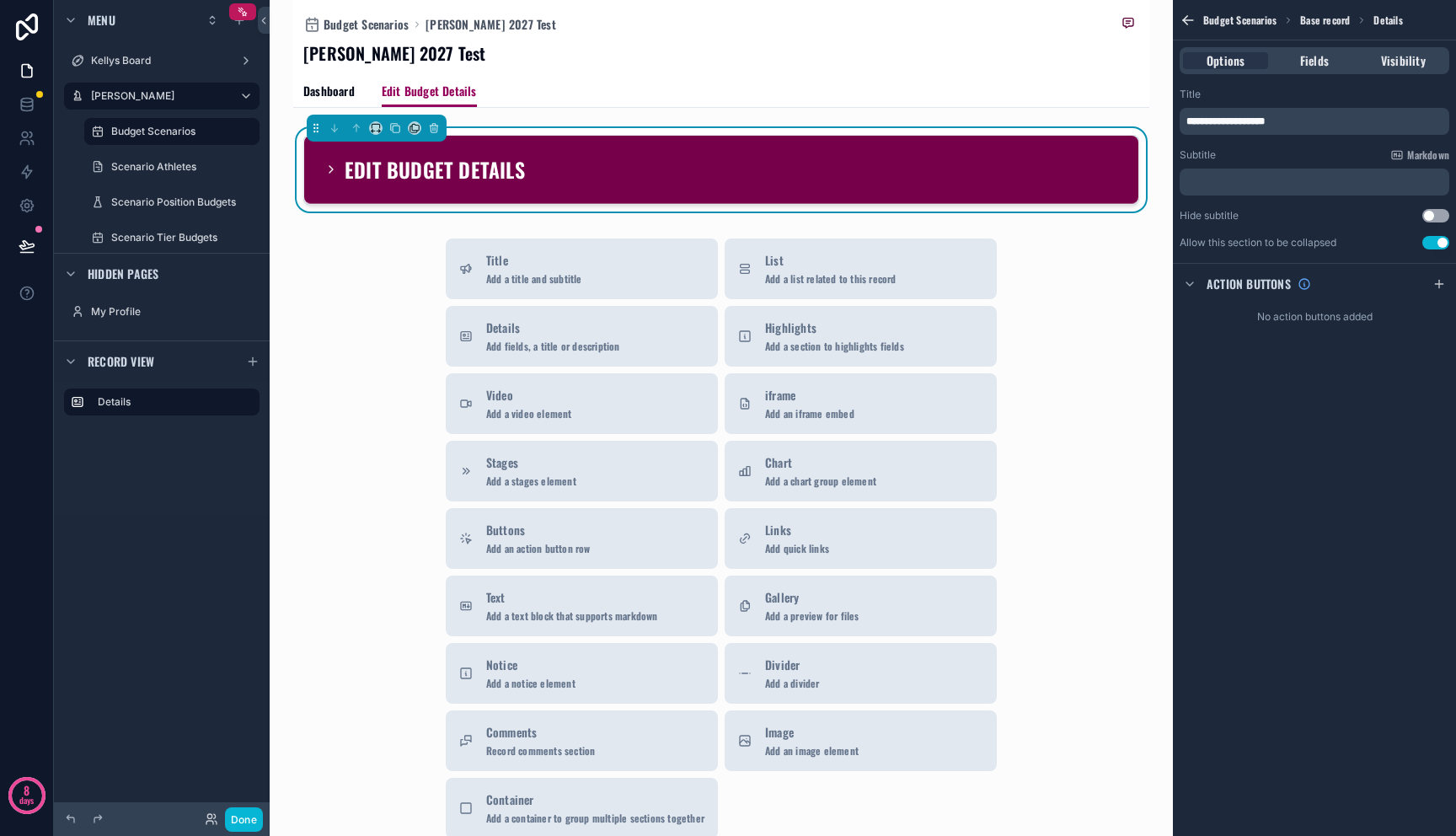
click at [1433, 245] on button "Use setting" at bounding box center [1436, 242] width 27 height 13
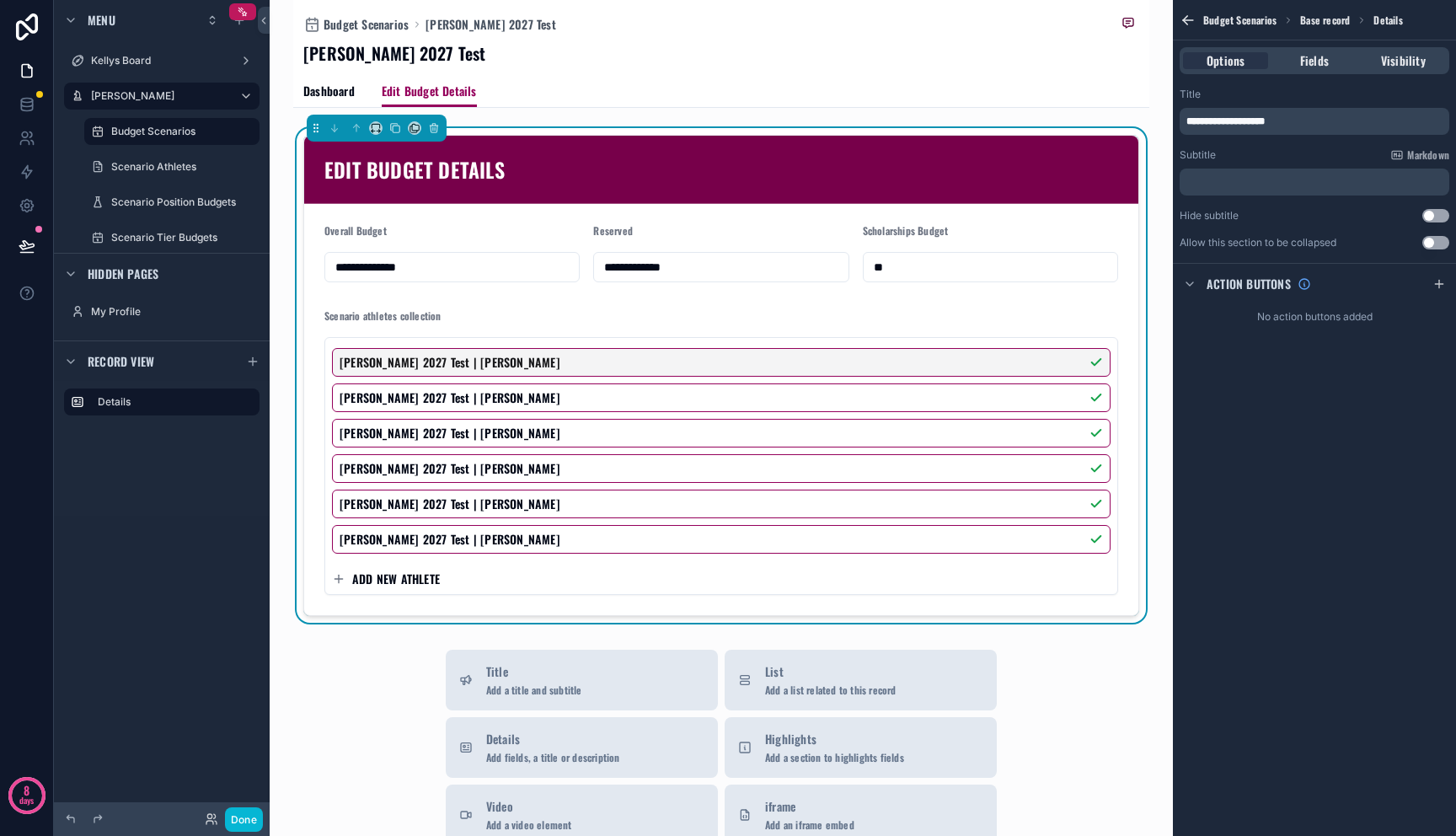
click at [1192, 20] on icon "scrollable content" at bounding box center [1188, 20] width 17 height 17
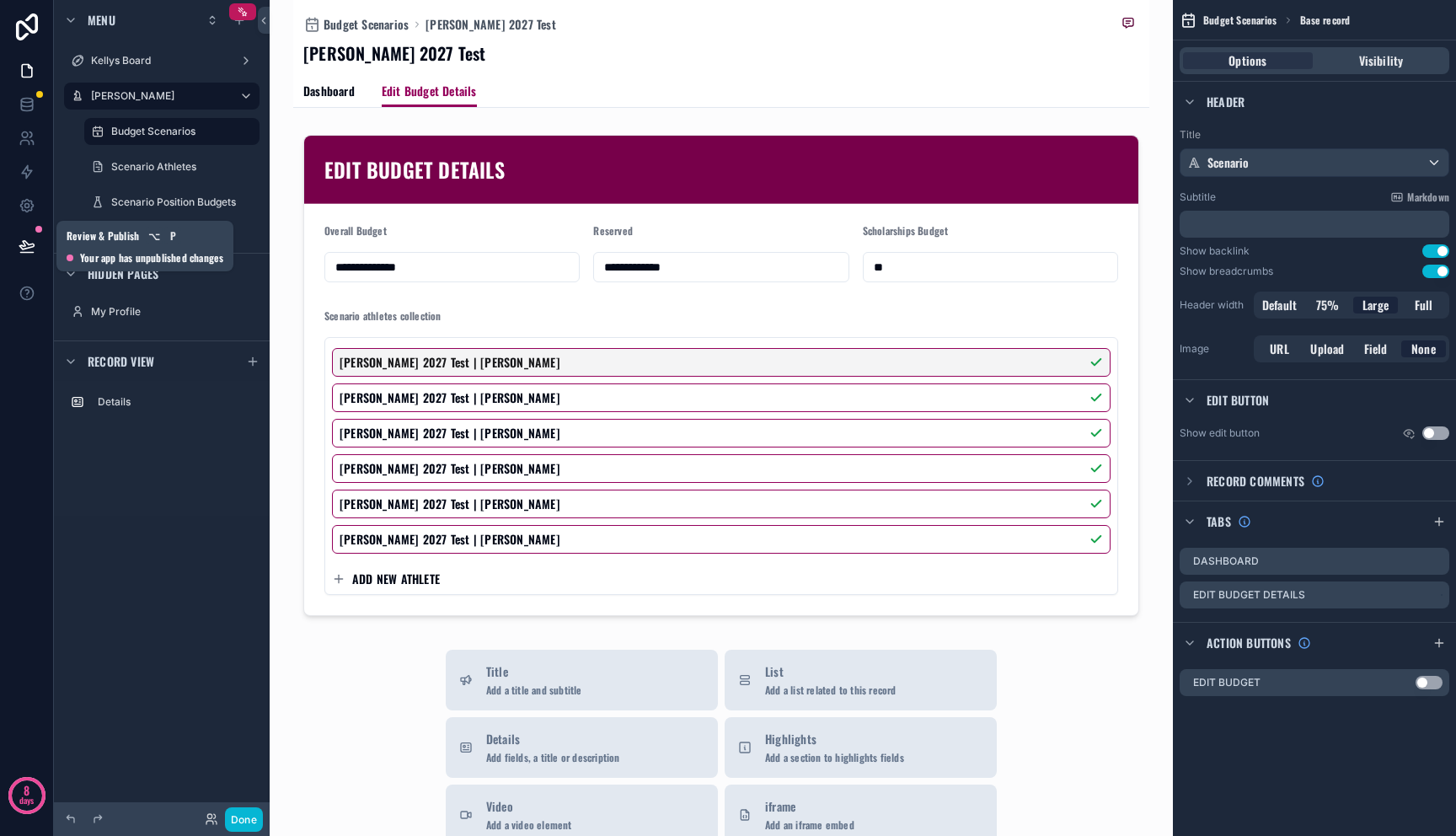
click at [27, 243] on icon at bounding box center [27, 245] width 14 height 8
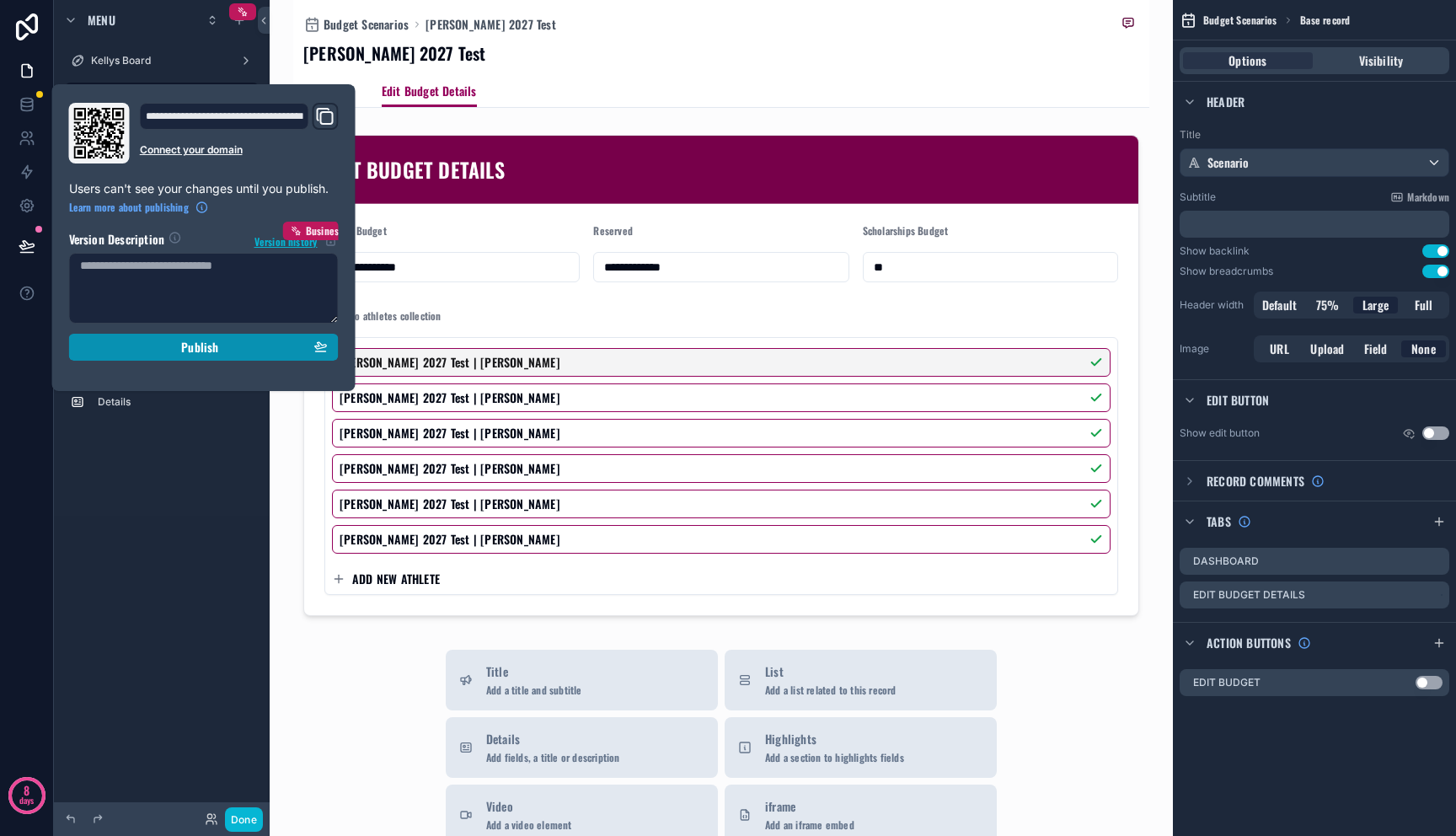
click at [112, 347] on div "Publish" at bounding box center [204, 347] width 248 height 15
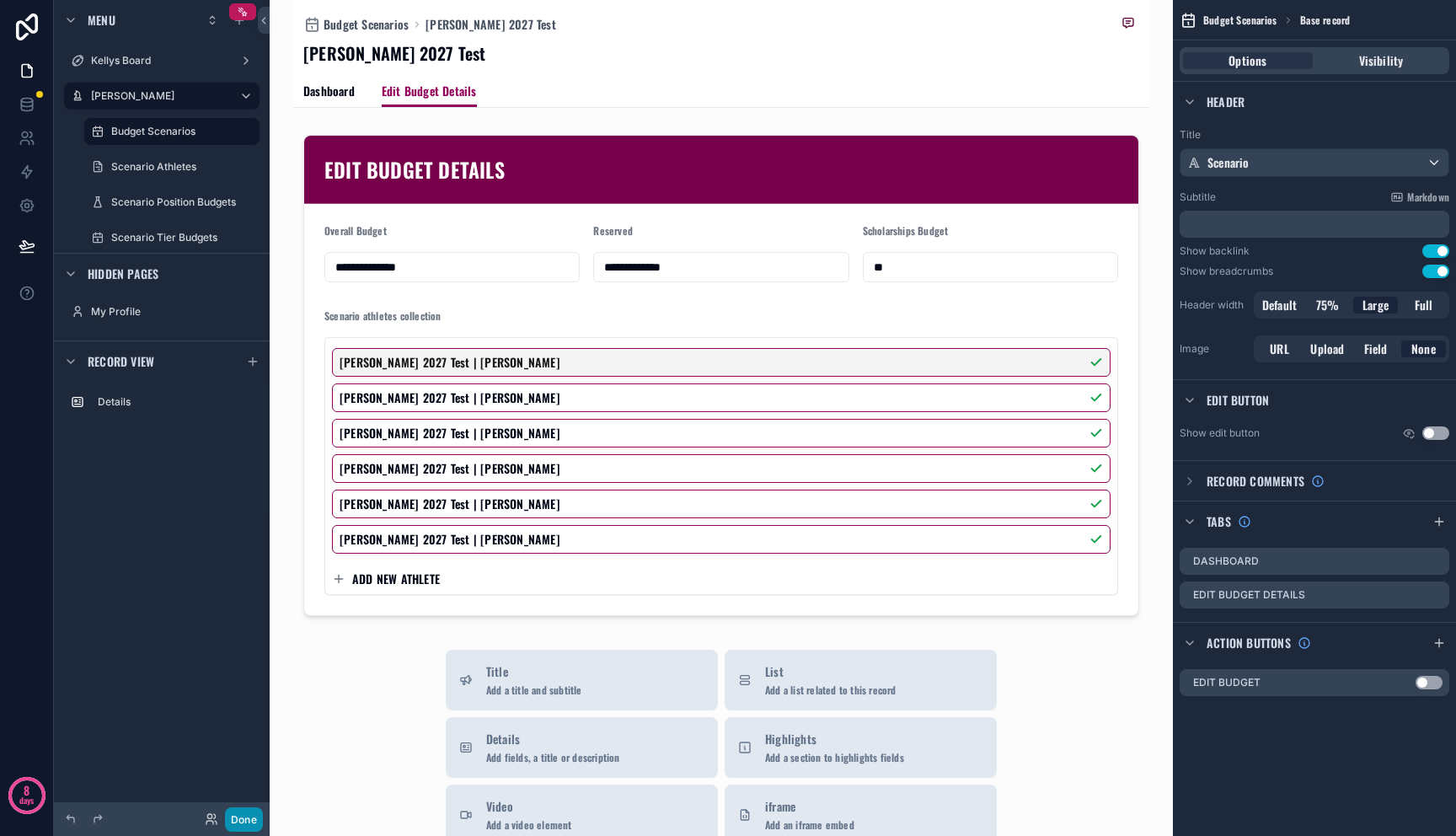
click at [257, 825] on button "Done" at bounding box center [244, 819] width 38 height 24
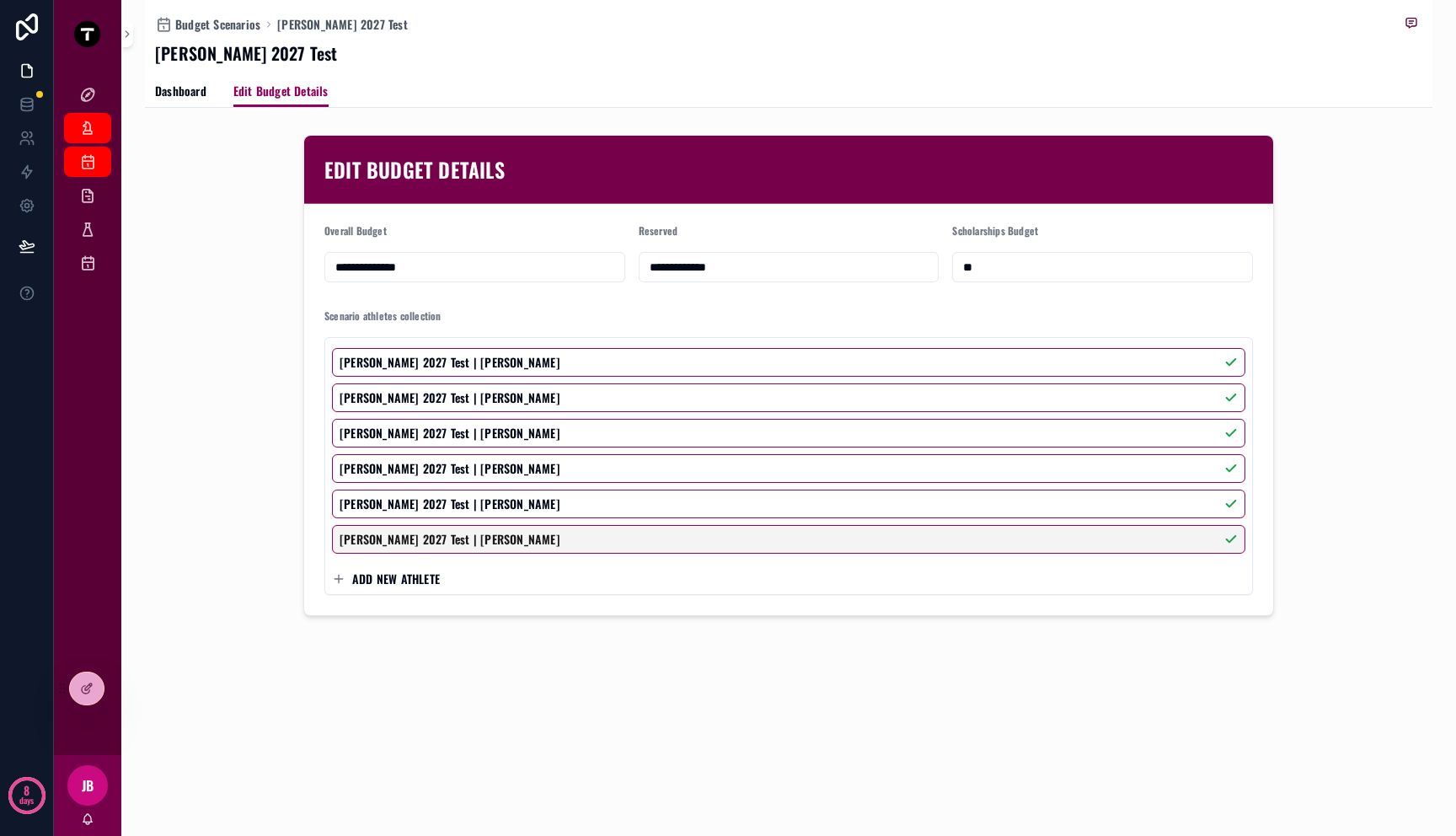
click at [398, 581] on span "ADD NEW ATHLETE" at bounding box center [396, 579] width 88 height 17
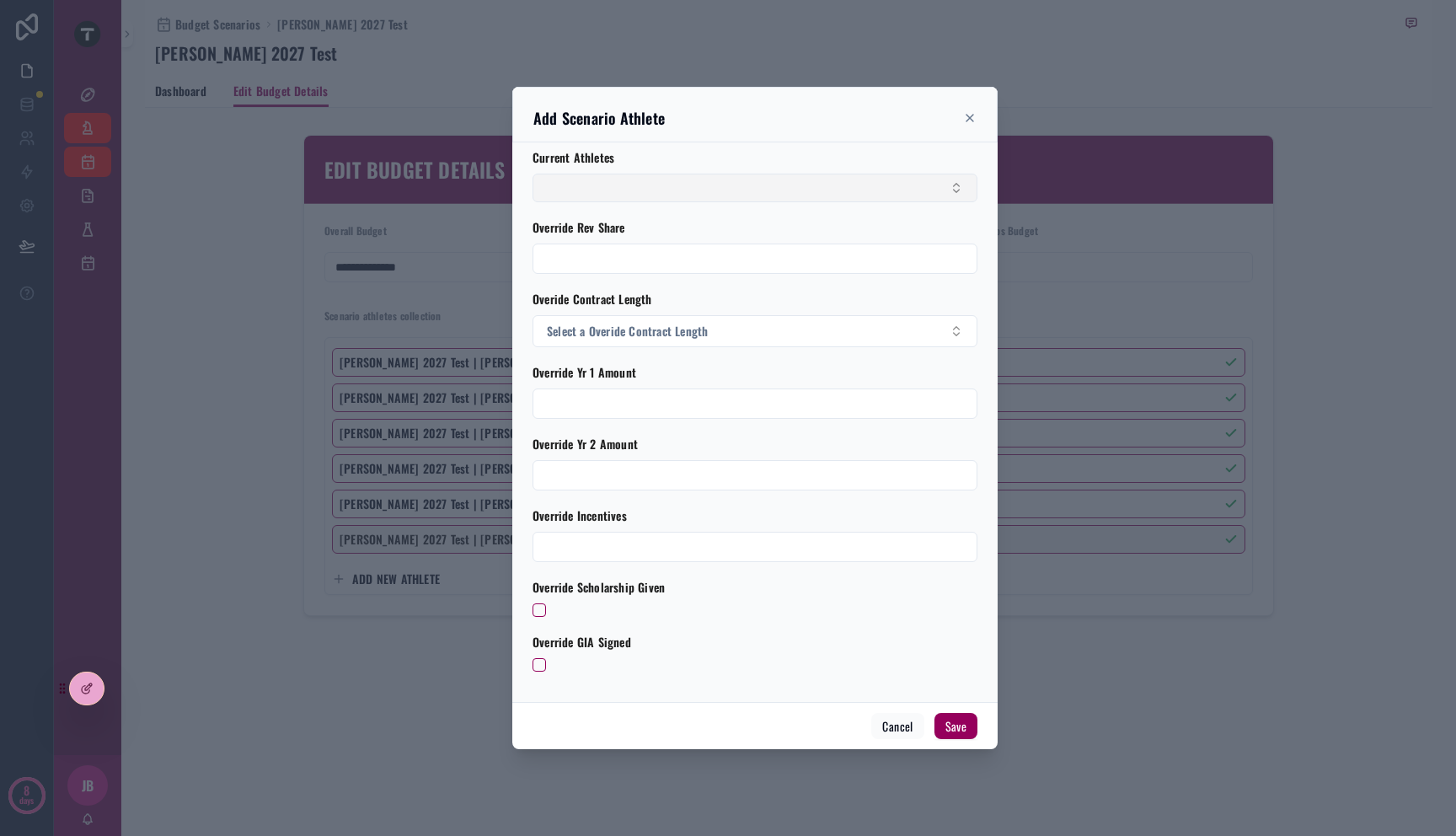
click at [637, 182] on button "Select Button" at bounding box center [755, 188] width 444 height 28
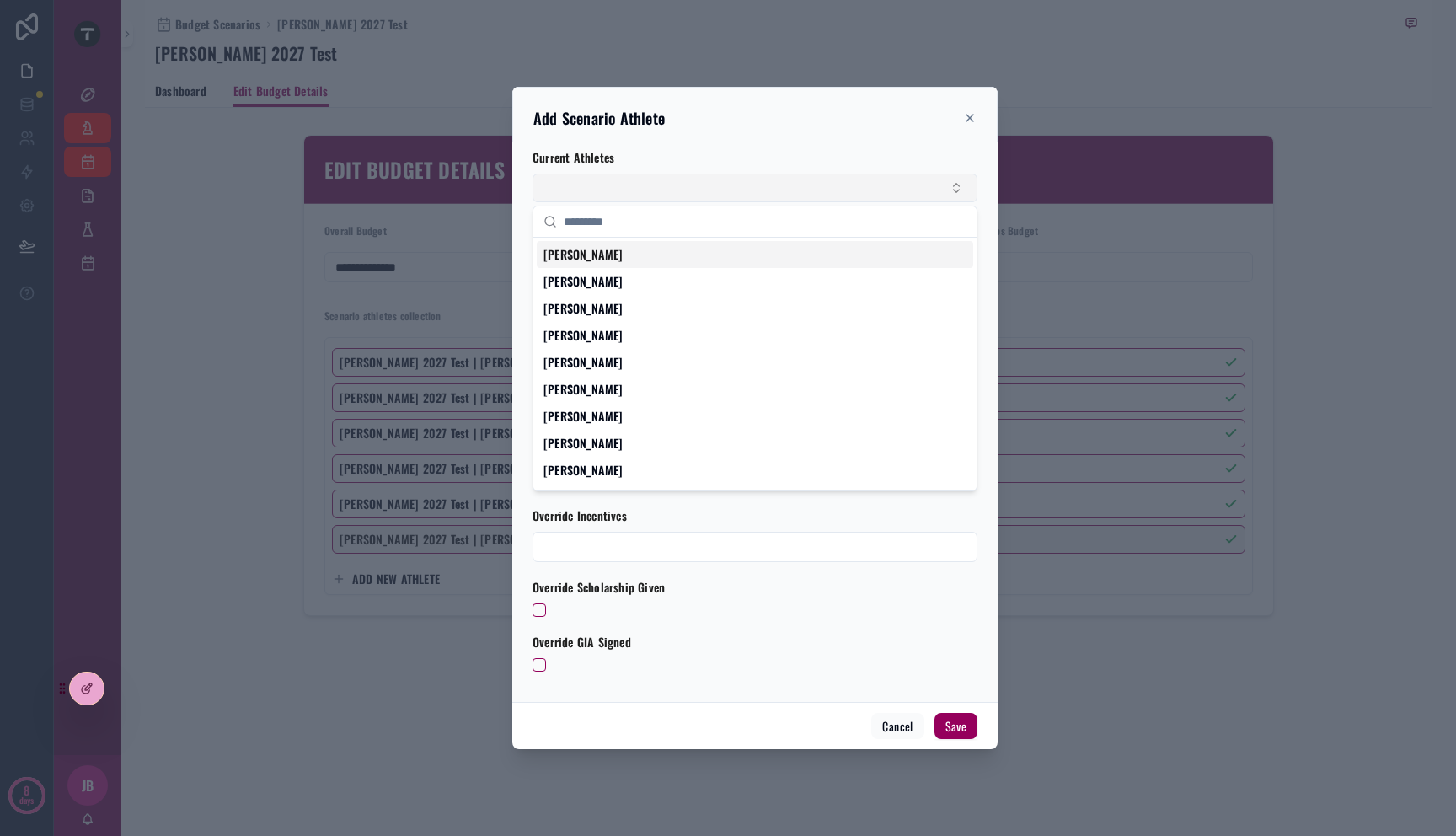
click at [637, 182] on button "Select Button" at bounding box center [755, 188] width 444 height 28
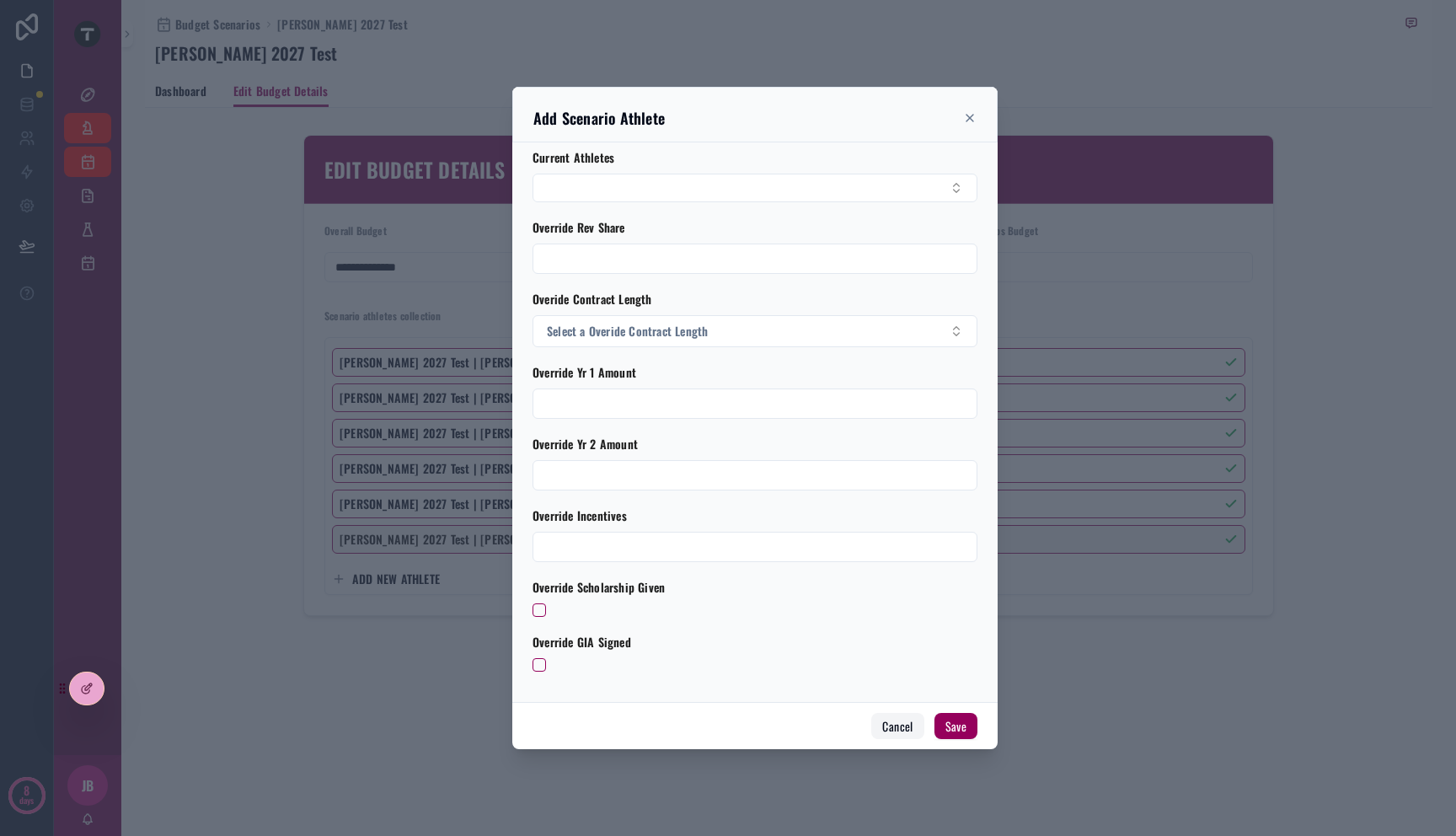
click at [905, 726] on button "Cancel" at bounding box center [897, 727] width 52 height 27
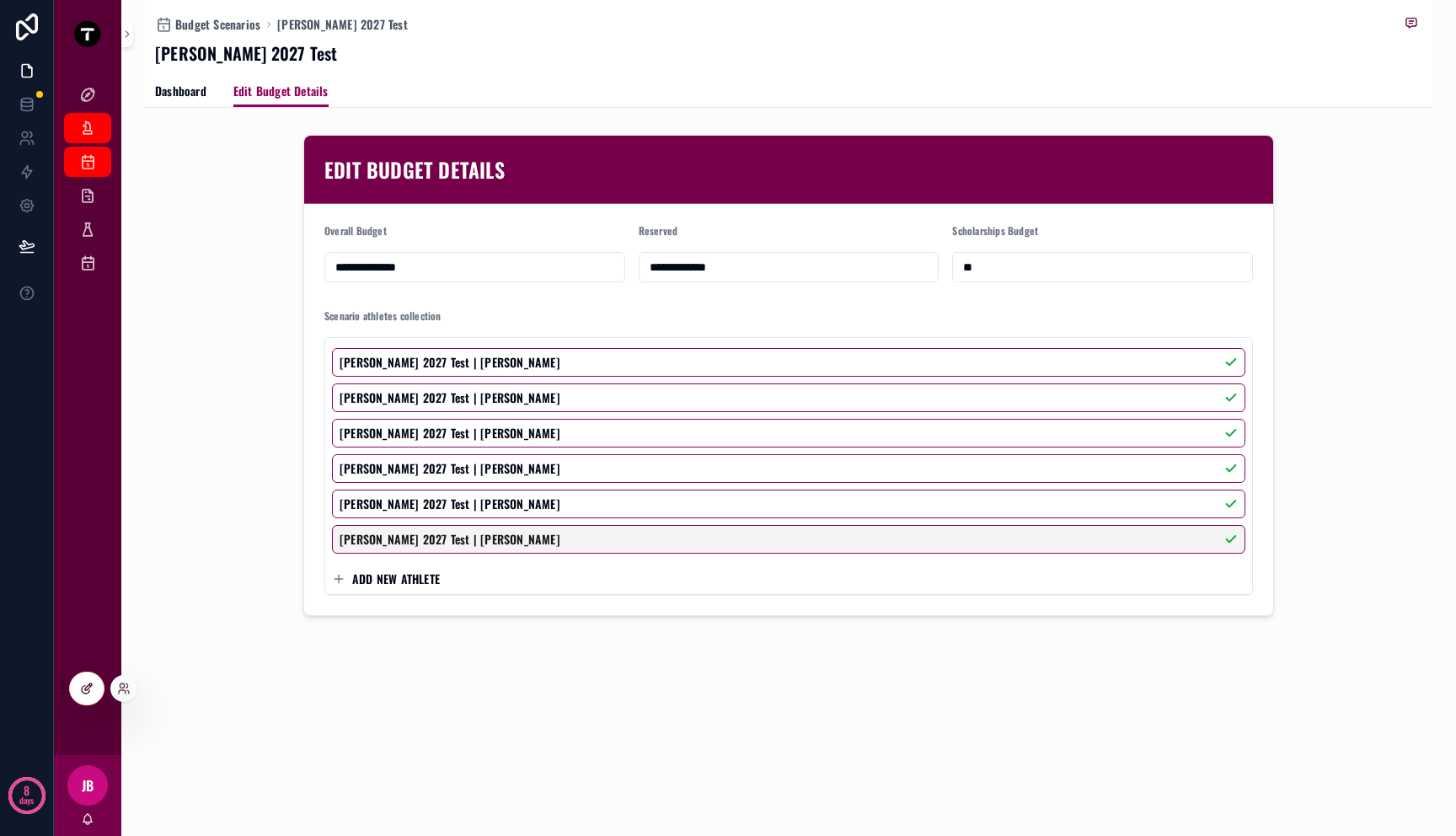
click at [99, 688] on div at bounding box center [87, 688] width 34 height 32
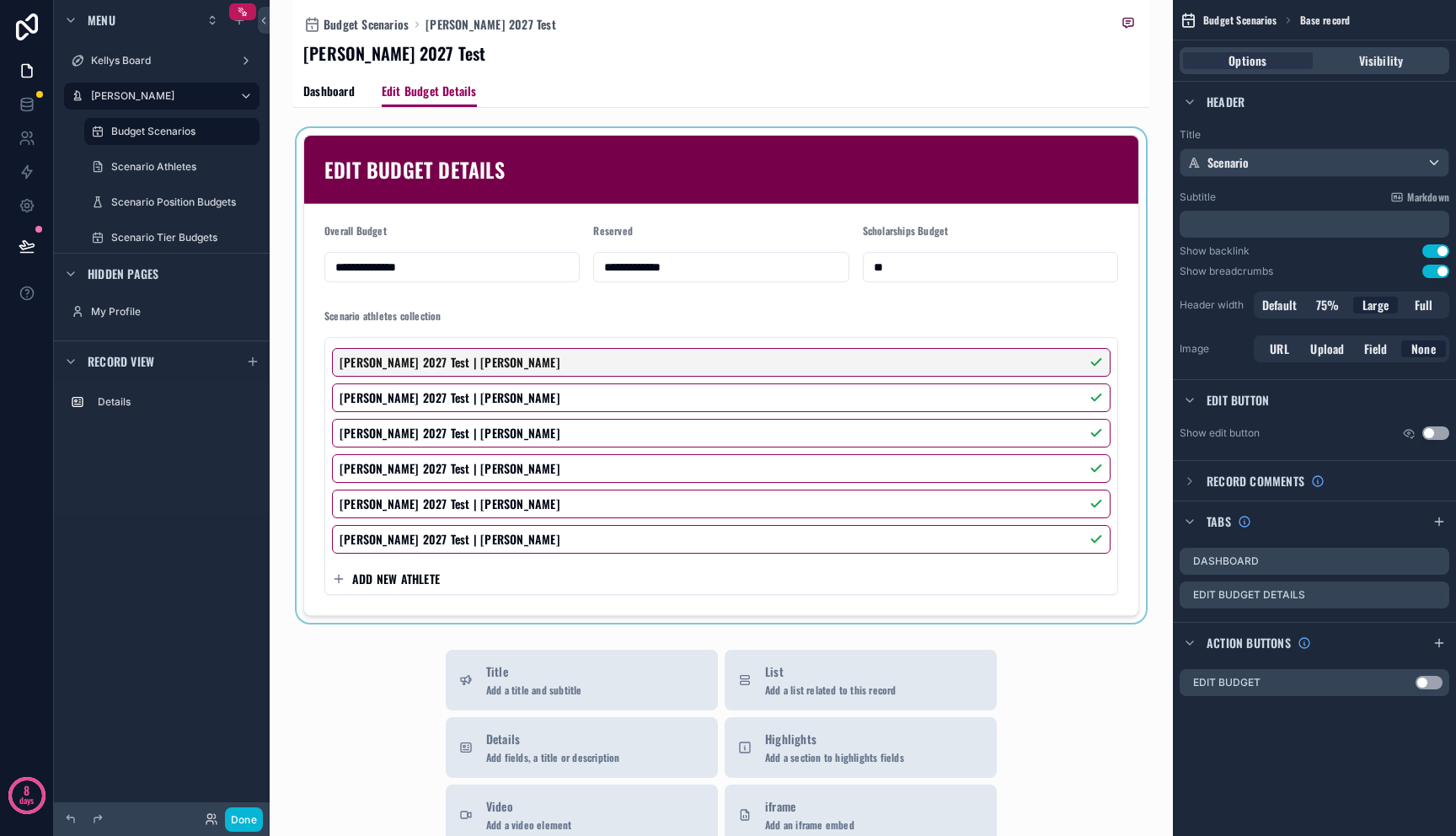
click at [476, 202] on div "scrollable content" at bounding box center [721, 375] width 856 height 494
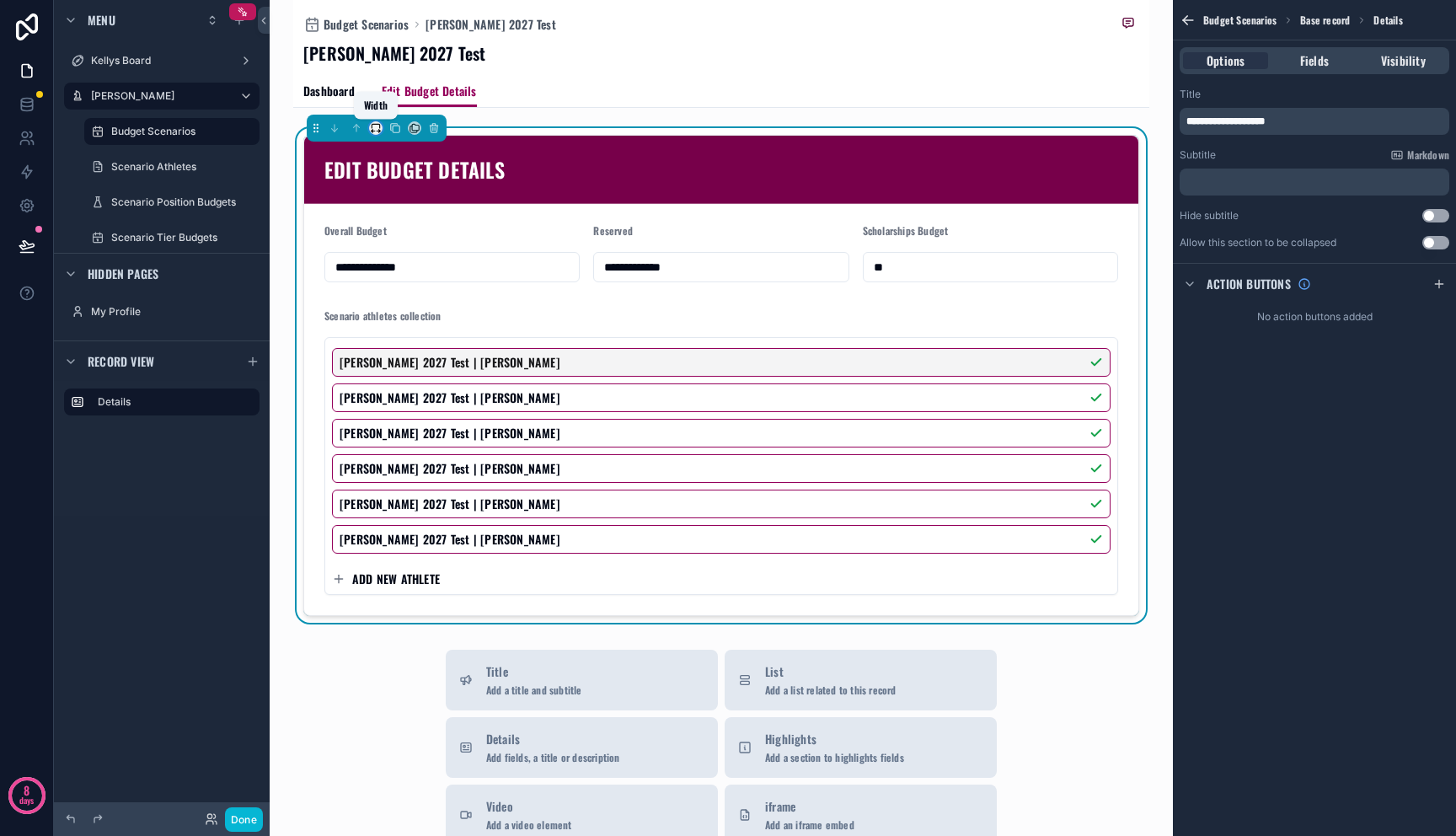
click at [380, 126] on icon "scrollable content" at bounding box center [375, 127] width 12 height 12
click at [404, 342] on span "Full width" at bounding box center [407, 352] width 49 height 20
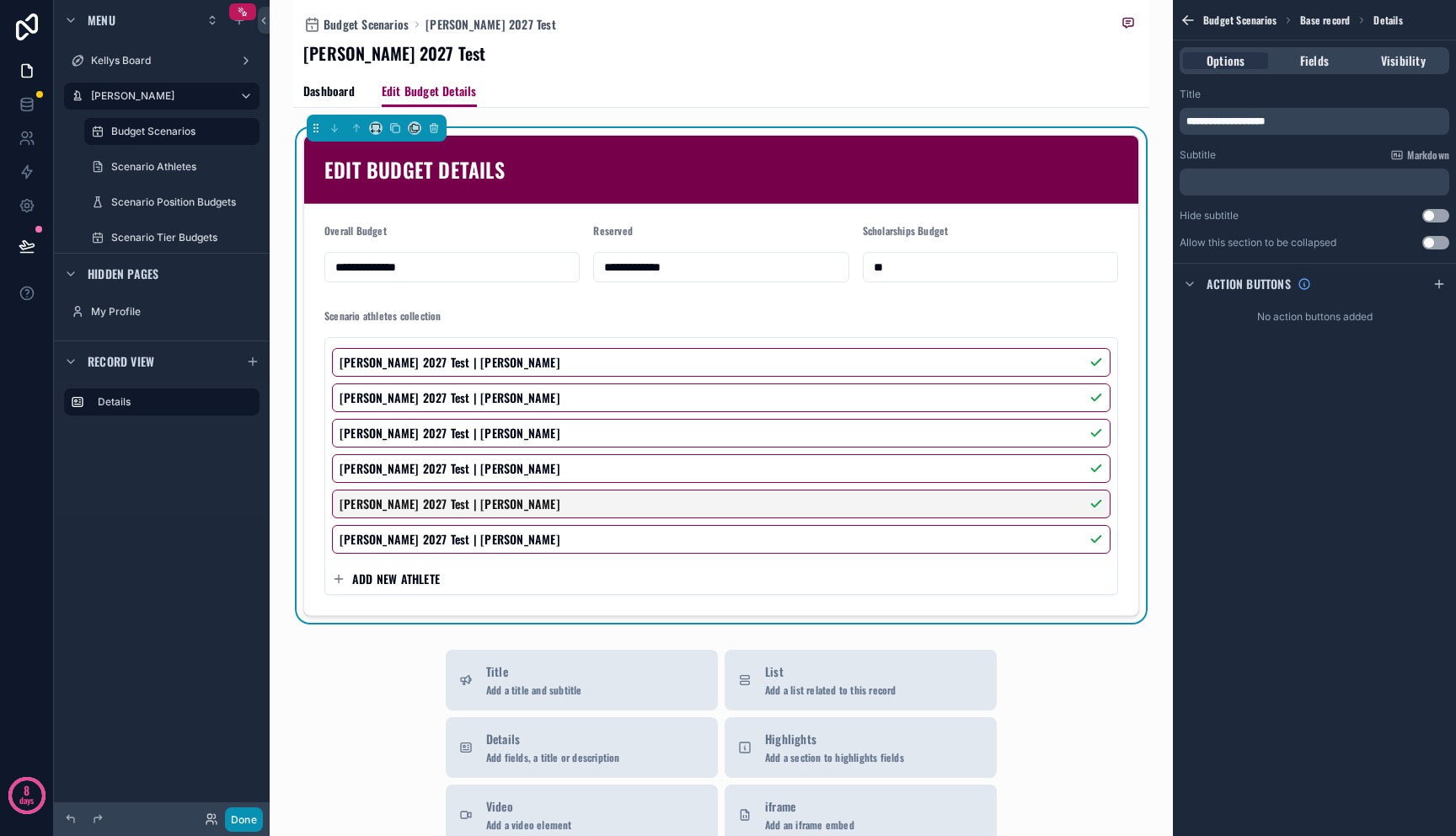
click at [248, 821] on button "Done" at bounding box center [244, 819] width 38 height 24
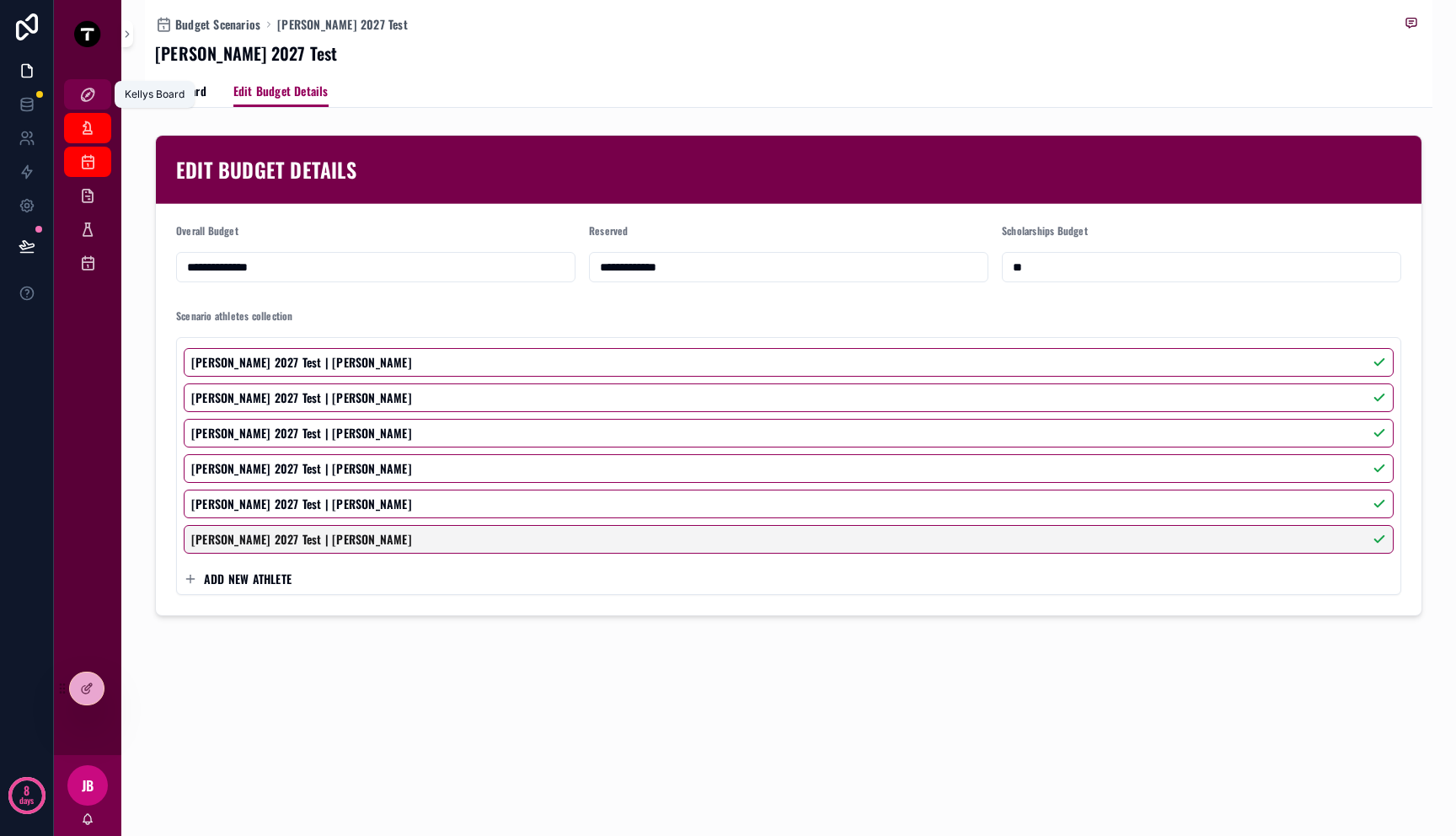
click at [89, 102] on icon "scrollable content" at bounding box center [87, 94] width 17 height 17
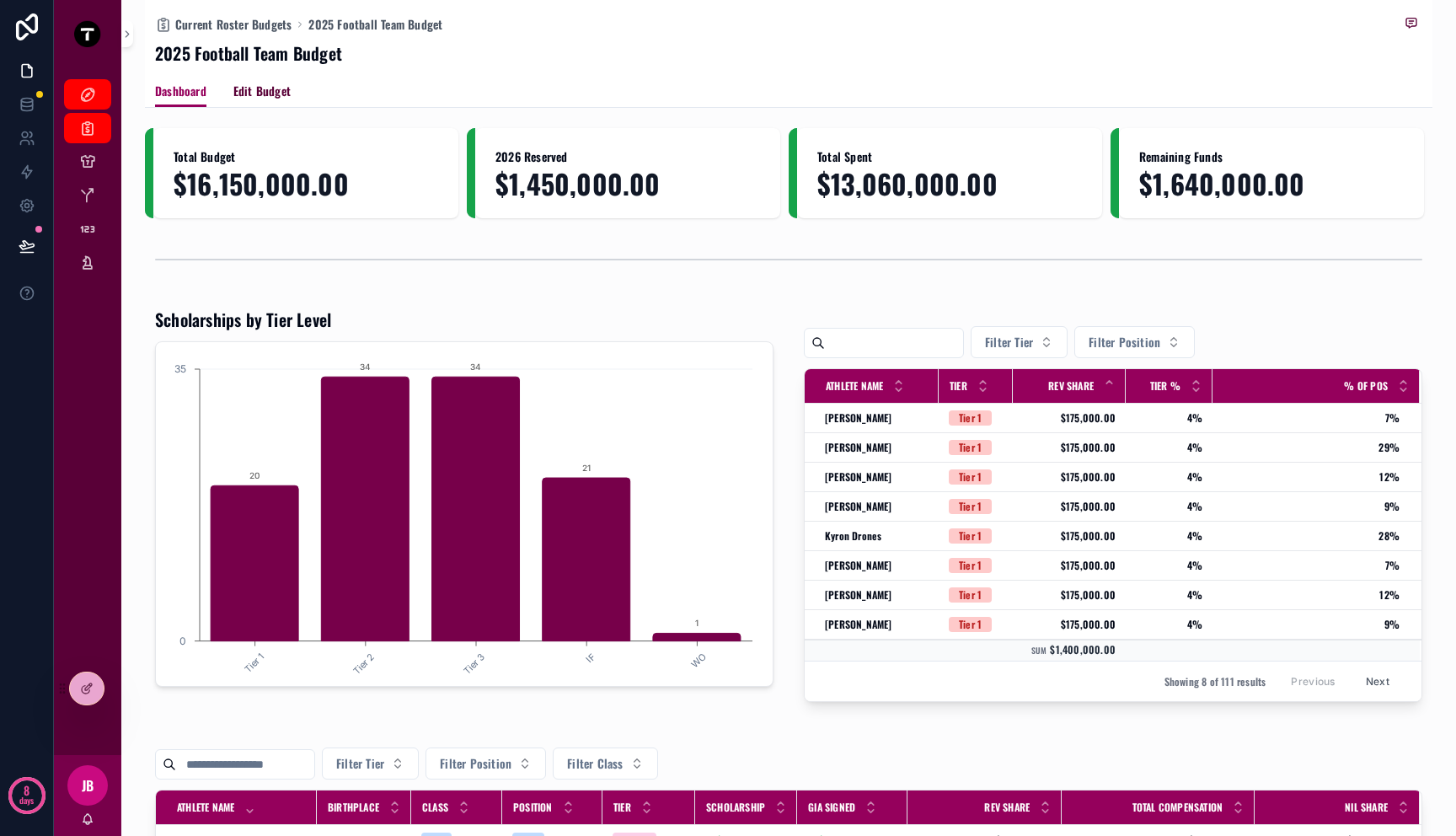
click at [276, 100] on span "Edit Budget" at bounding box center [262, 91] width 57 height 17
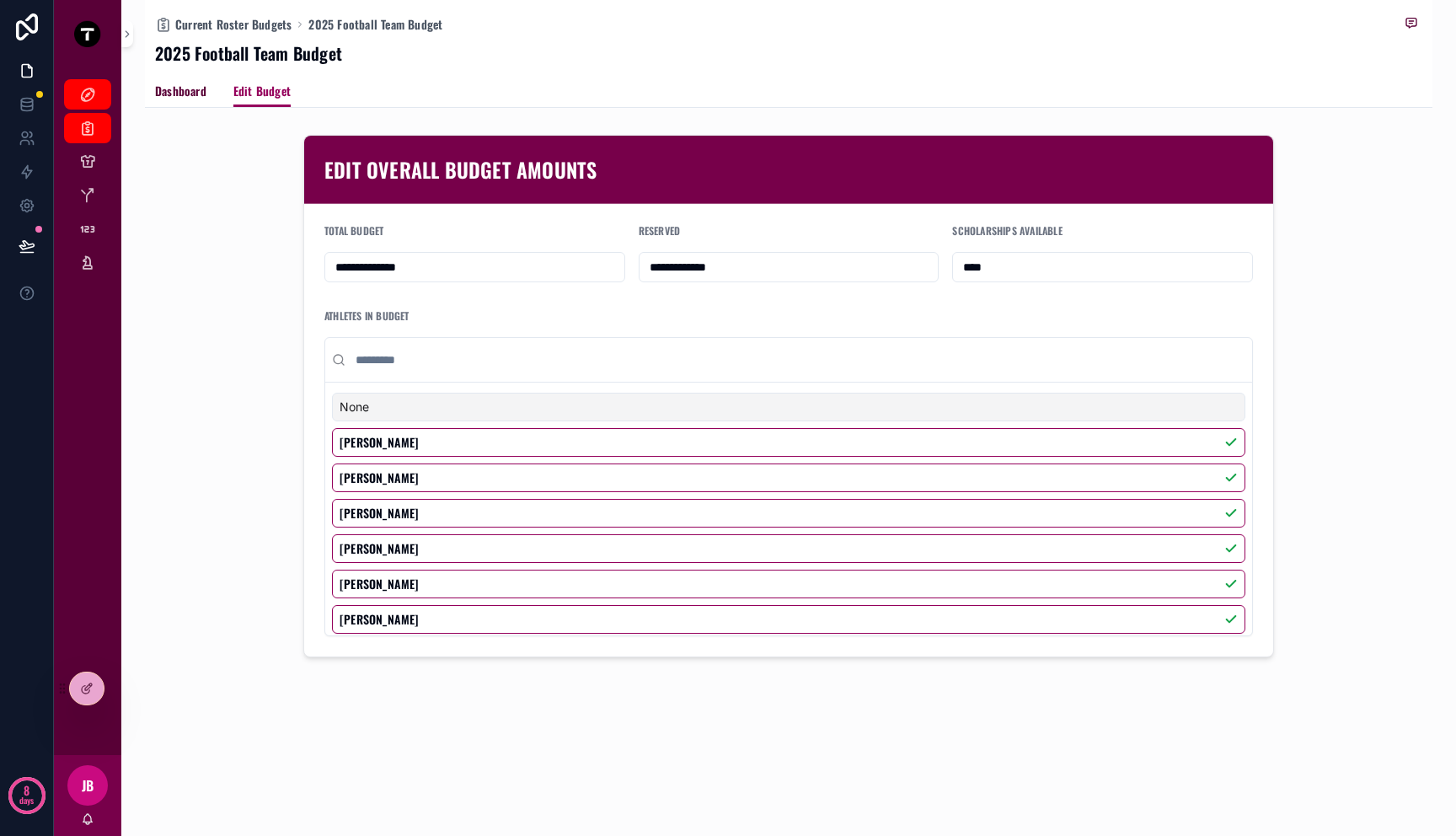
click at [181, 94] on span "Dashboard" at bounding box center [180, 91] width 52 height 17
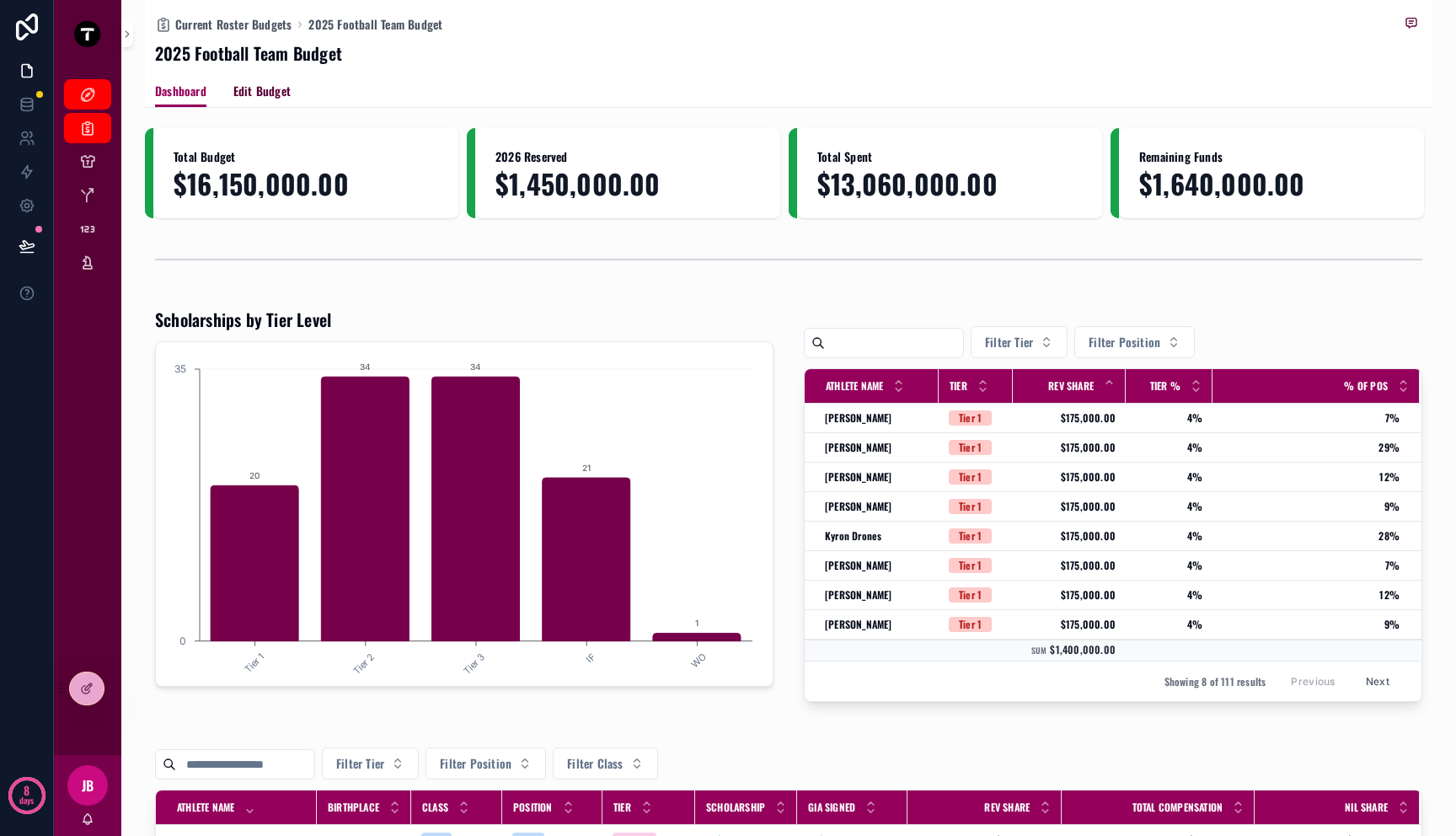
click at [249, 93] on span "Edit Budget" at bounding box center [262, 91] width 57 height 17
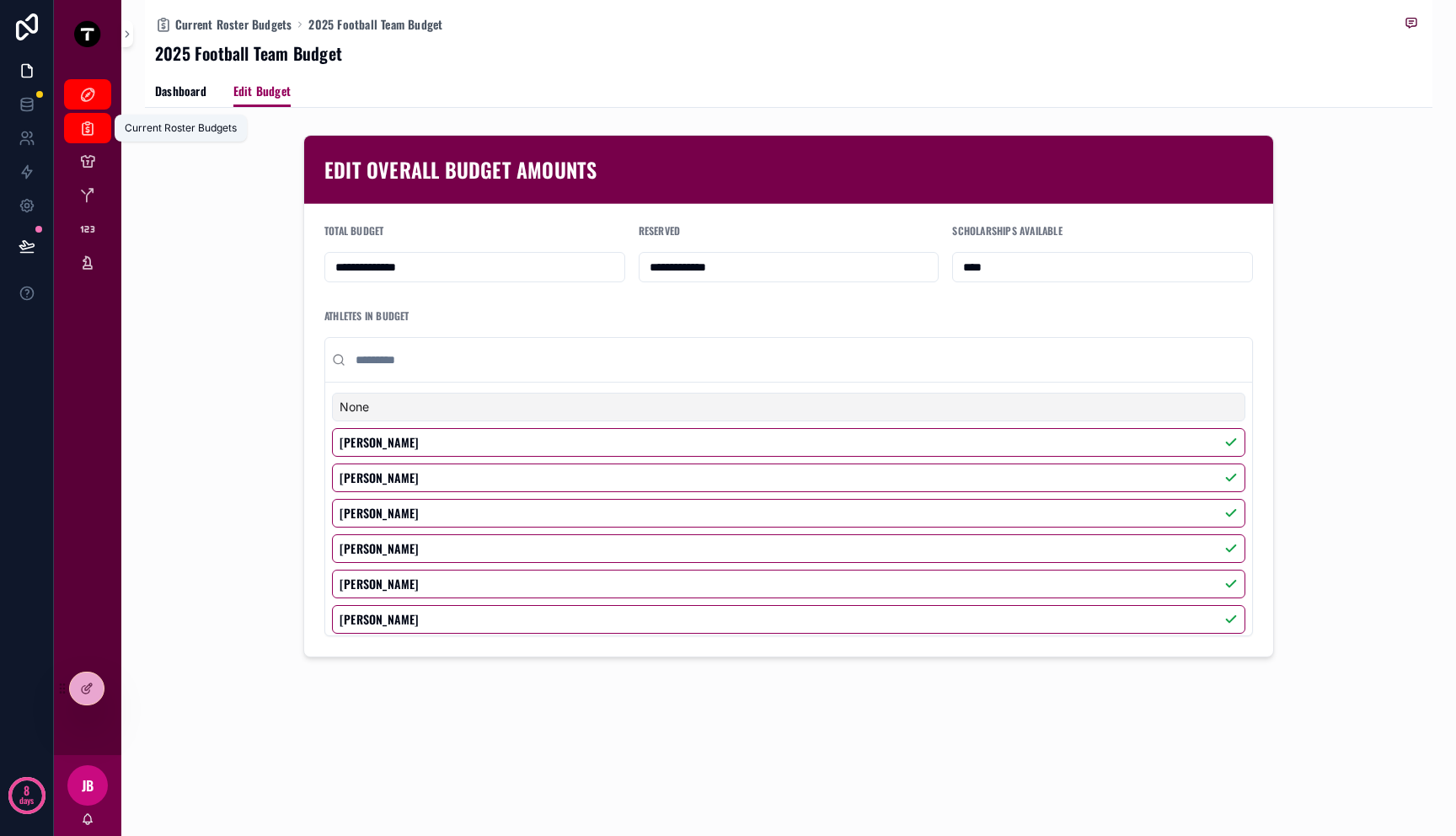
click at [101, 121] on link "Current Roster Budgets" at bounding box center [87, 128] width 47 height 30
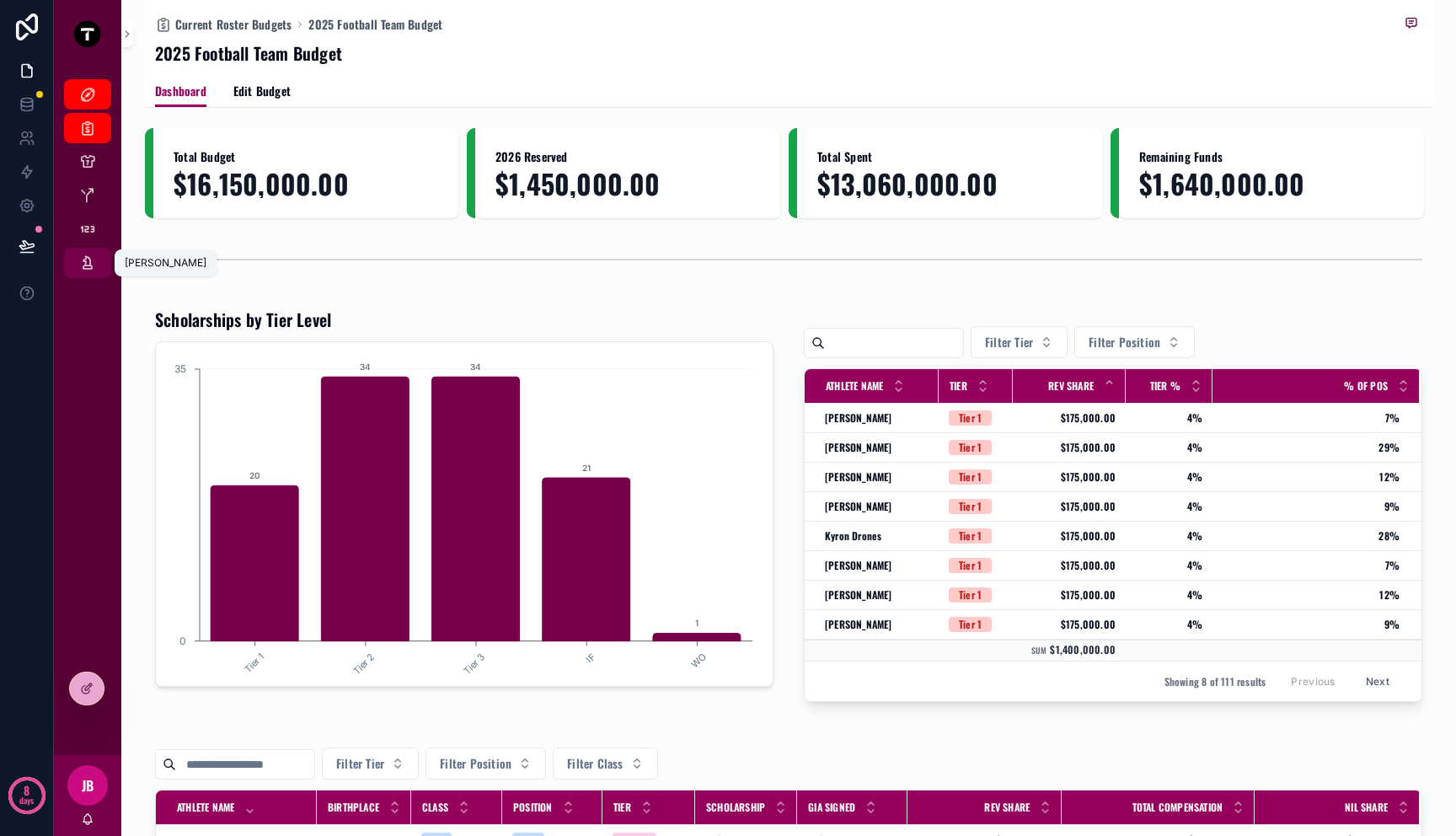
click at [95, 267] on icon "scrollable content" at bounding box center [87, 262] width 17 height 17
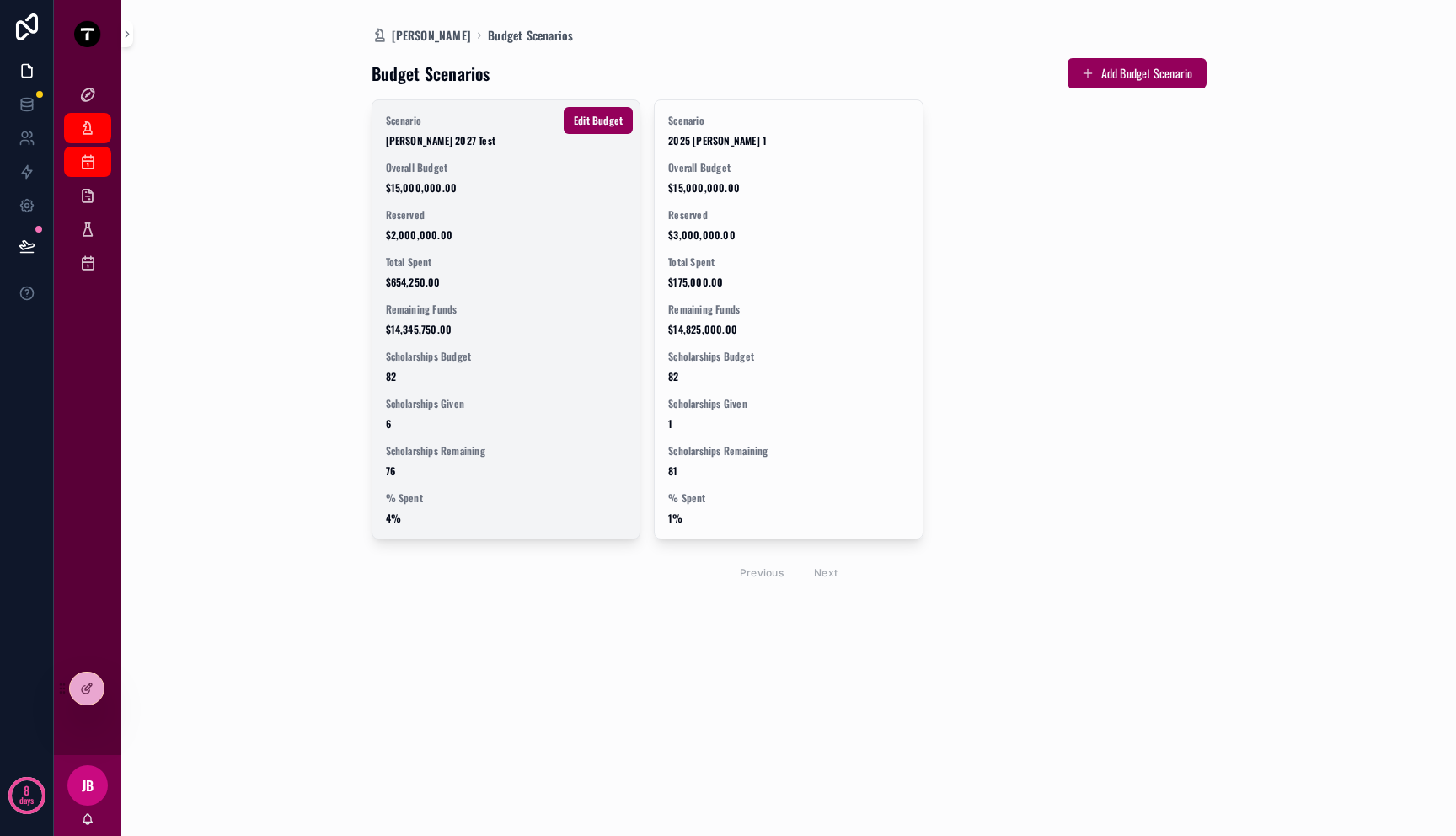
click at [395, 200] on div "Scenario Mitch 2027 Test Overall Budget $15,000,000.00 Reserved $2,000,000.00 T…" at bounding box center [506, 319] width 268 height 438
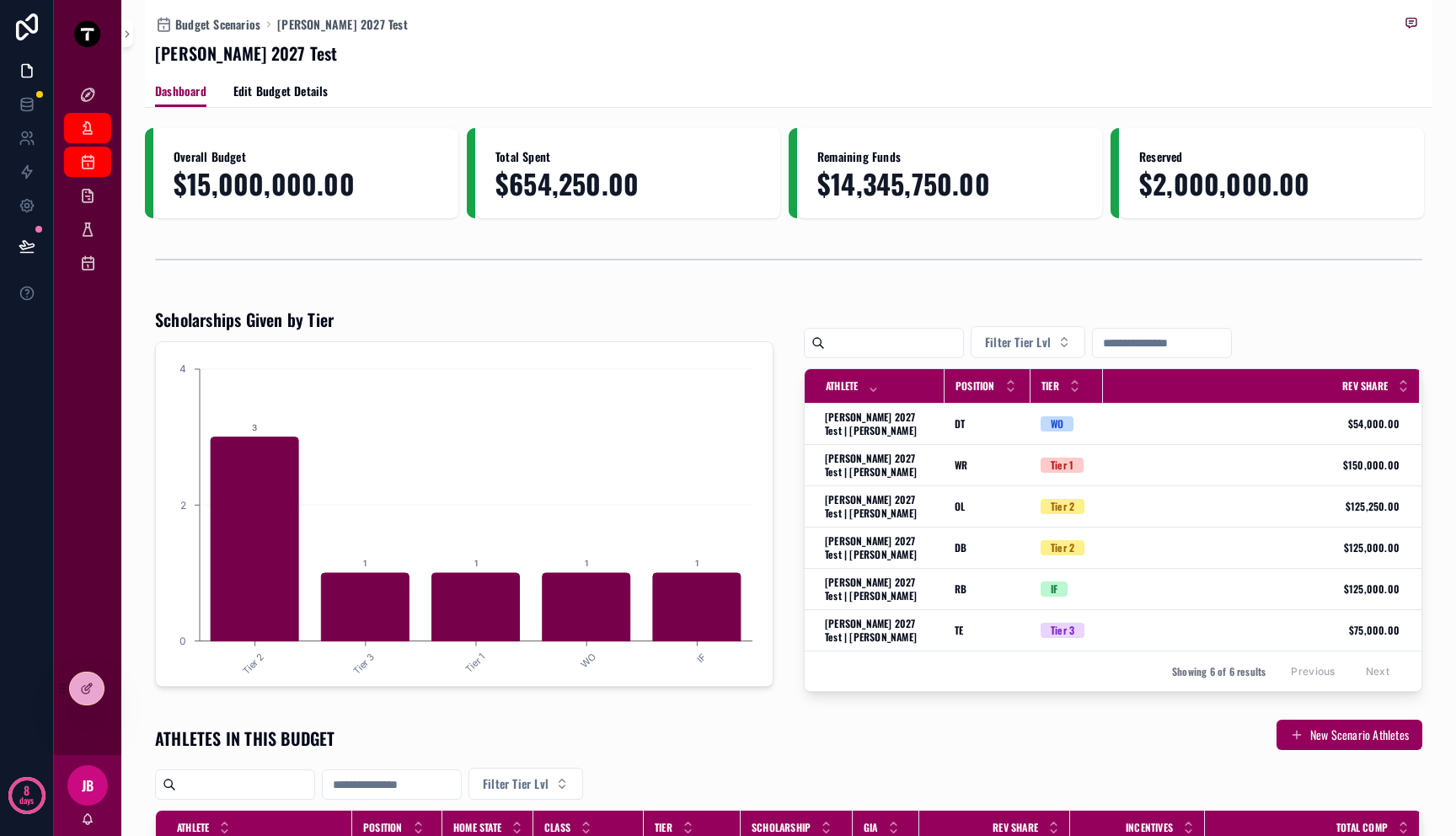
click at [274, 101] on link "Edit Budget Details" at bounding box center [281, 92] width 95 height 34
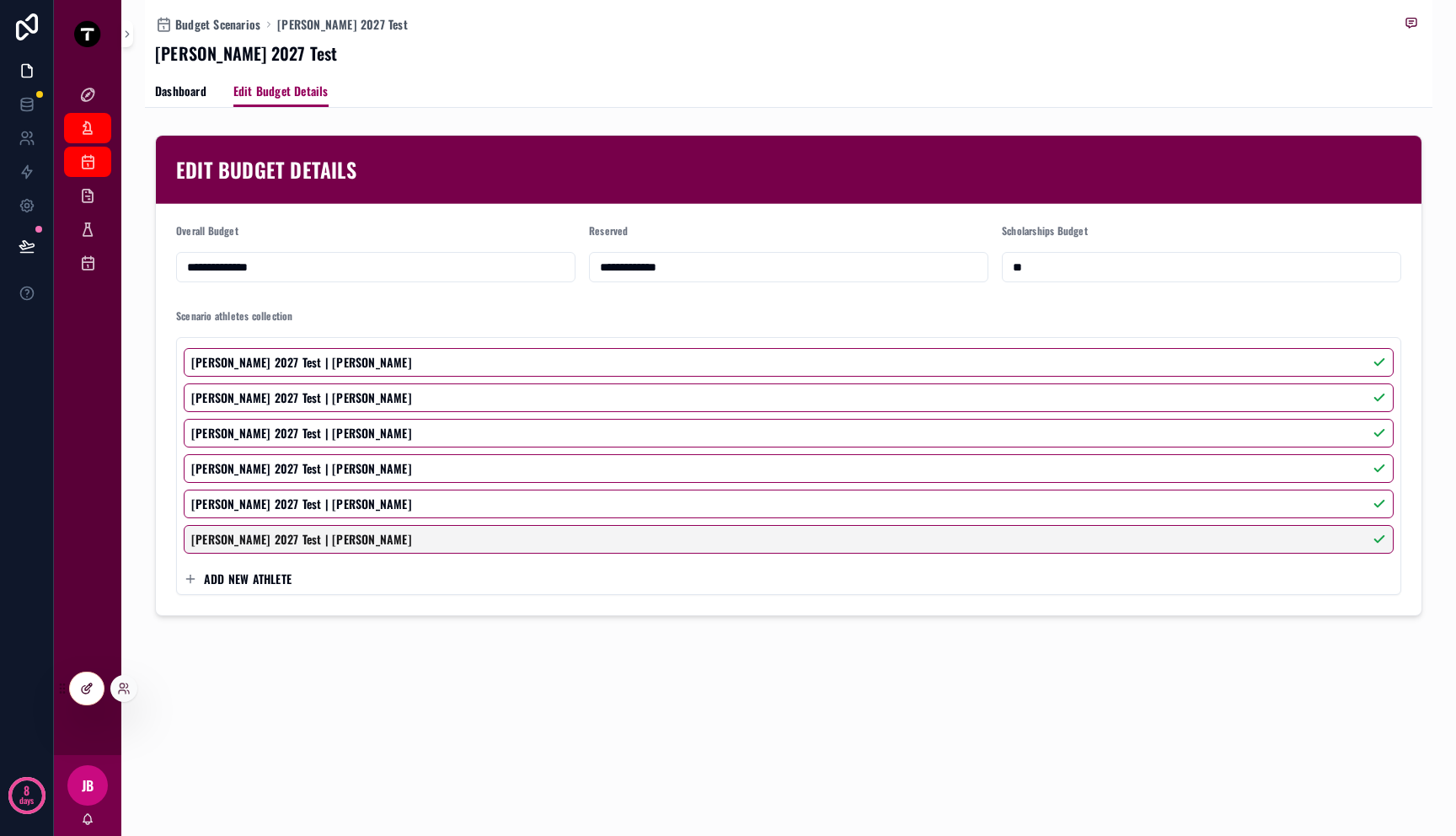
click at [83, 687] on icon at bounding box center [85, 690] width 8 height 8
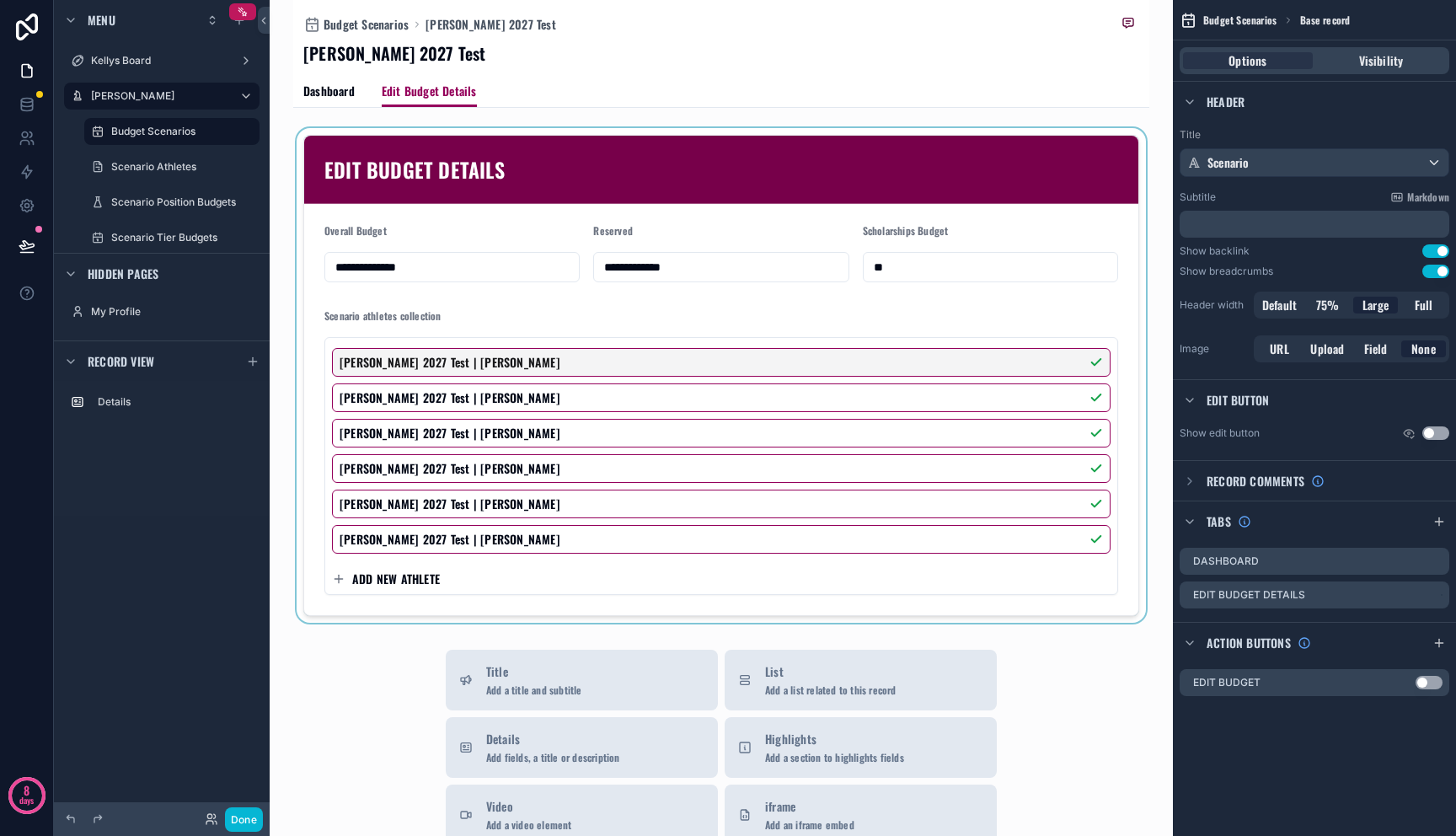
click at [539, 361] on div "scrollable content" at bounding box center [721, 375] width 856 height 494
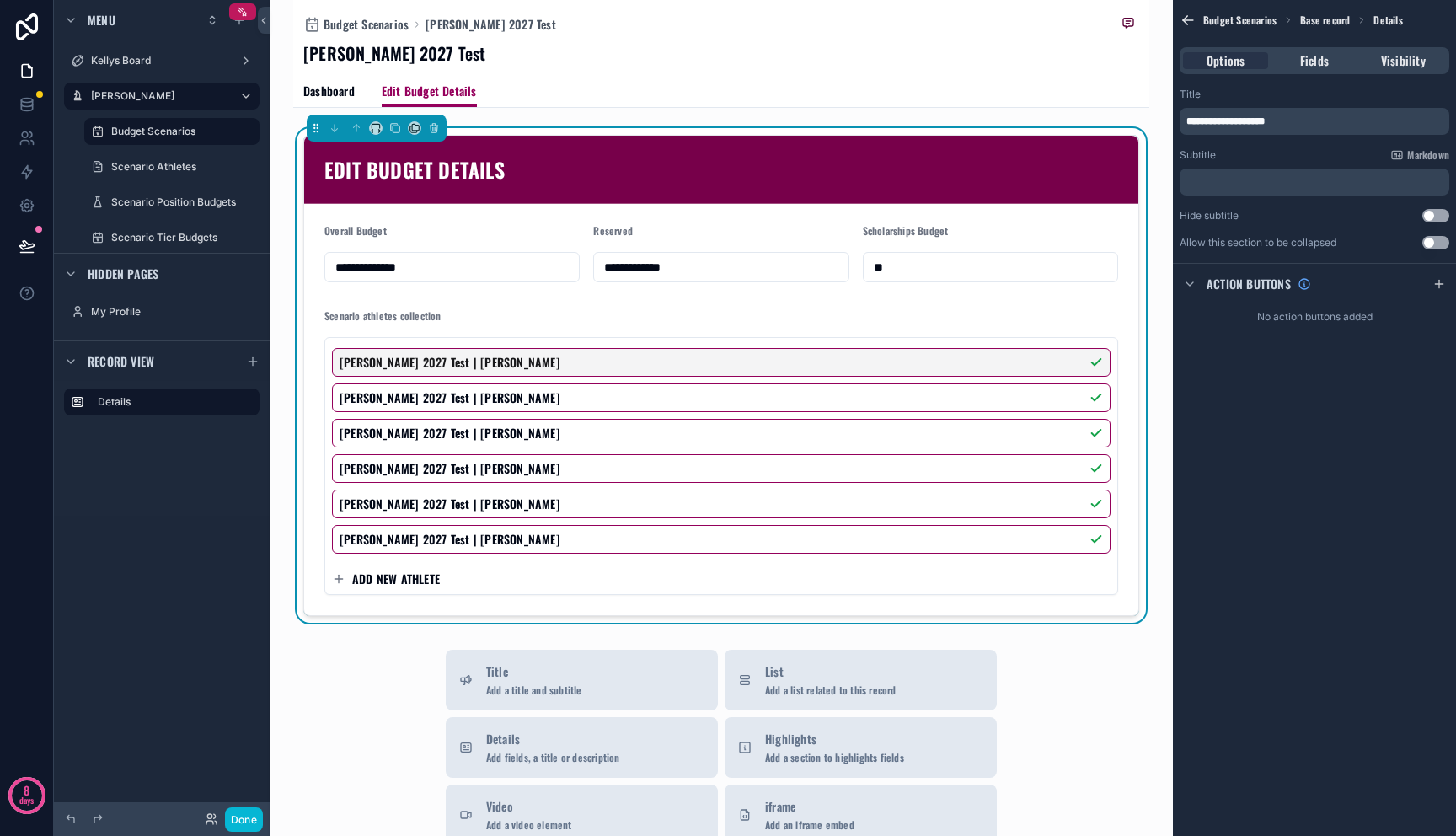
click at [573, 298] on form "**********" at bounding box center [721, 409] width 834 height 412
click at [373, 132] on icon "scrollable content" at bounding box center [373, 132] width 4 height 0
click at [401, 156] on span "Default" at bounding box center [400, 160] width 35 height 20
click at [251, 821] on button "Done" at bounding box center [244, 819] width 38 height 24
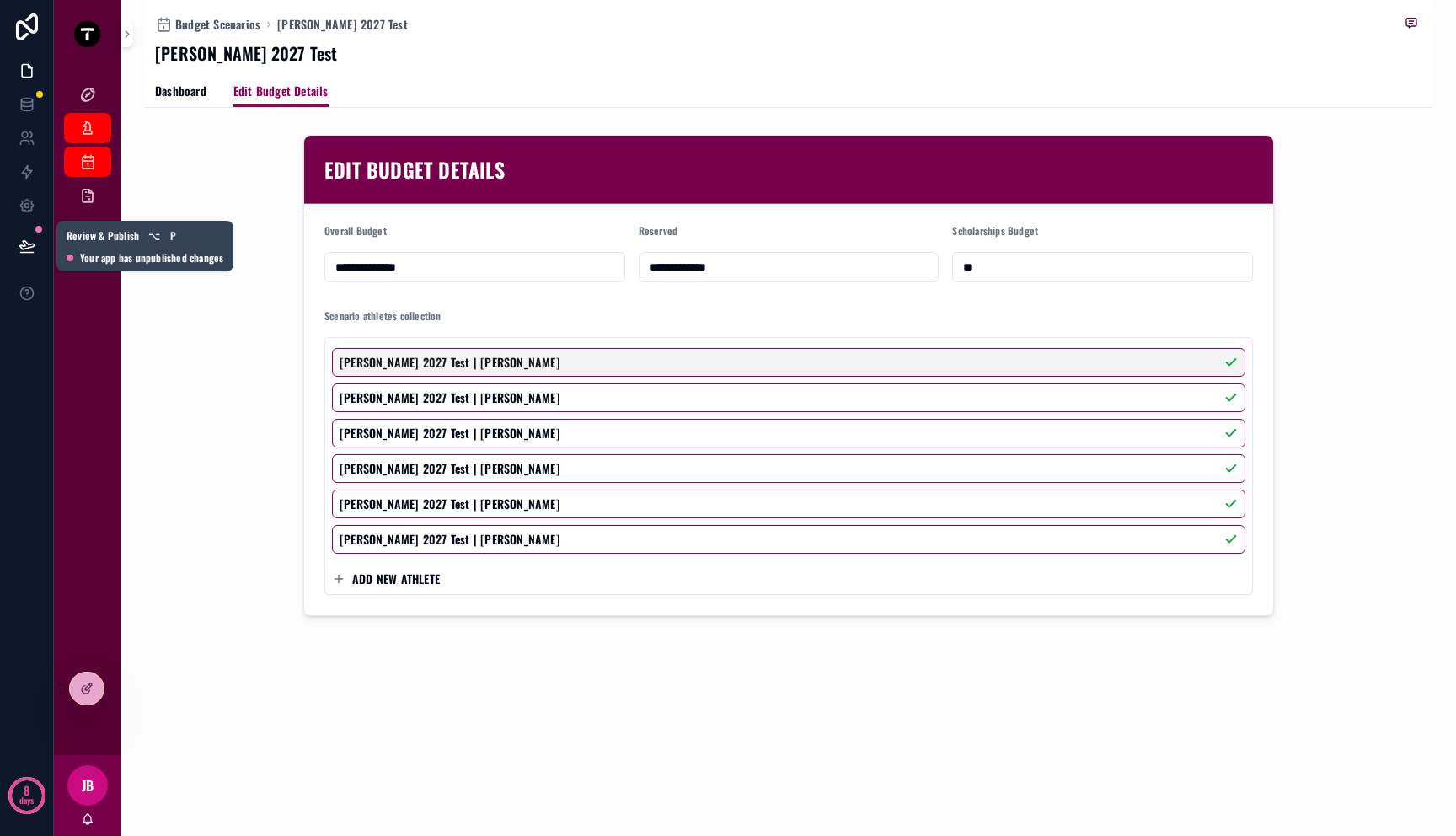
click at [24, 245] on icon at bounding box center [27, 245] width 14 height 8
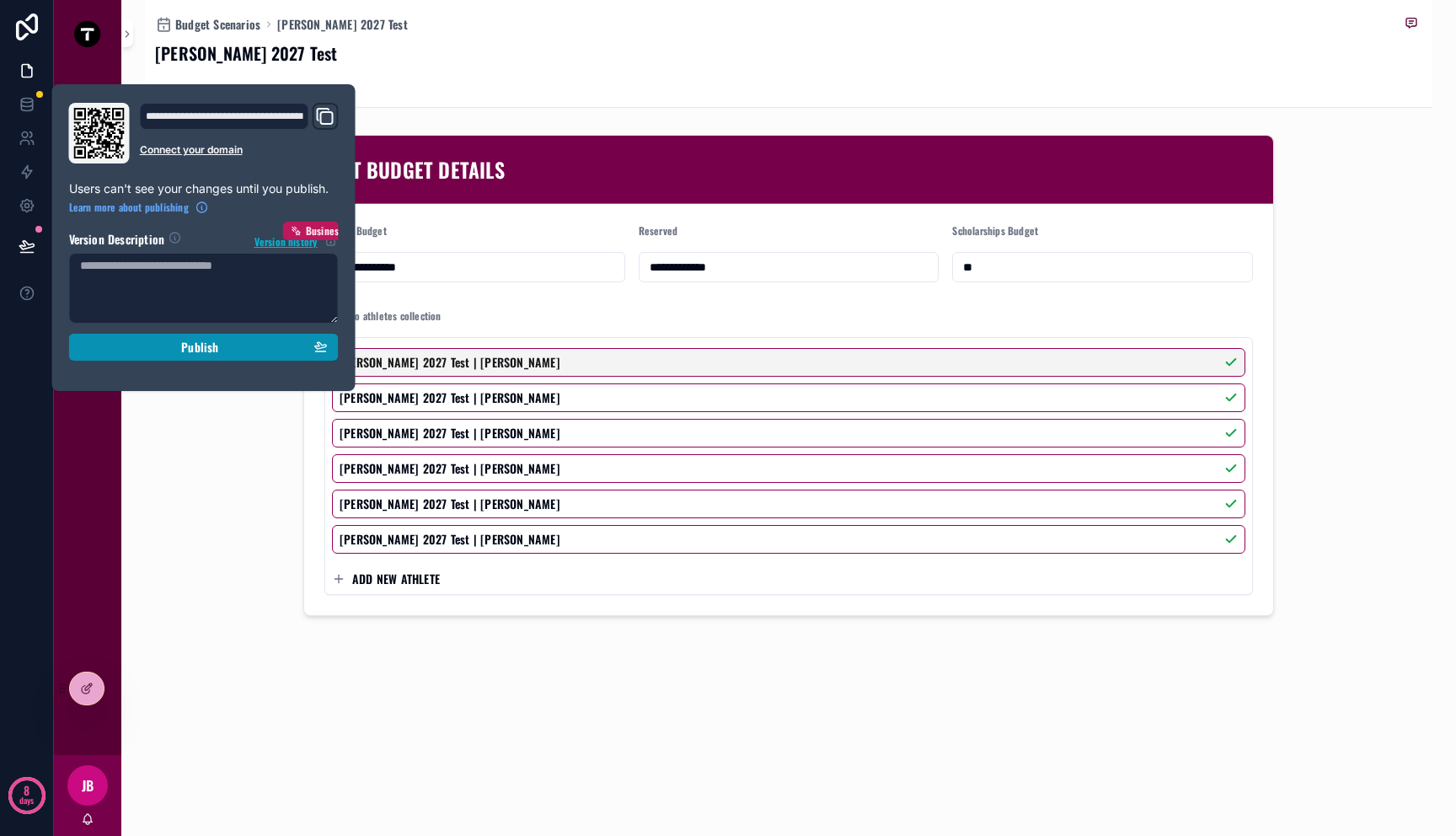
click at [157, 358] on button "Publish" at bounding box center [204, 347] width 269 height 27
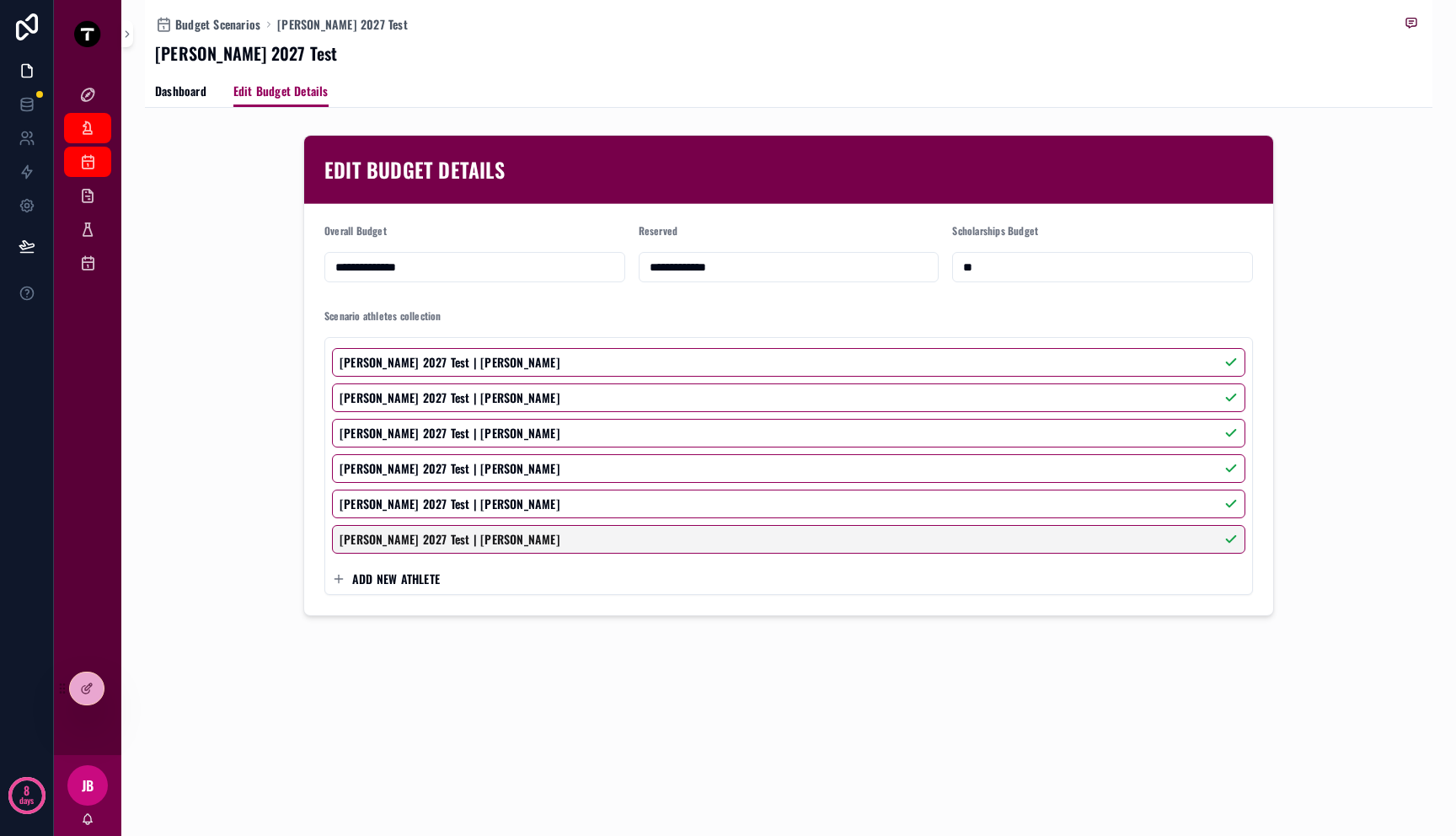
click at [348, 708] on div "**********" at bounding box center [788, 366] width 1287 height 731
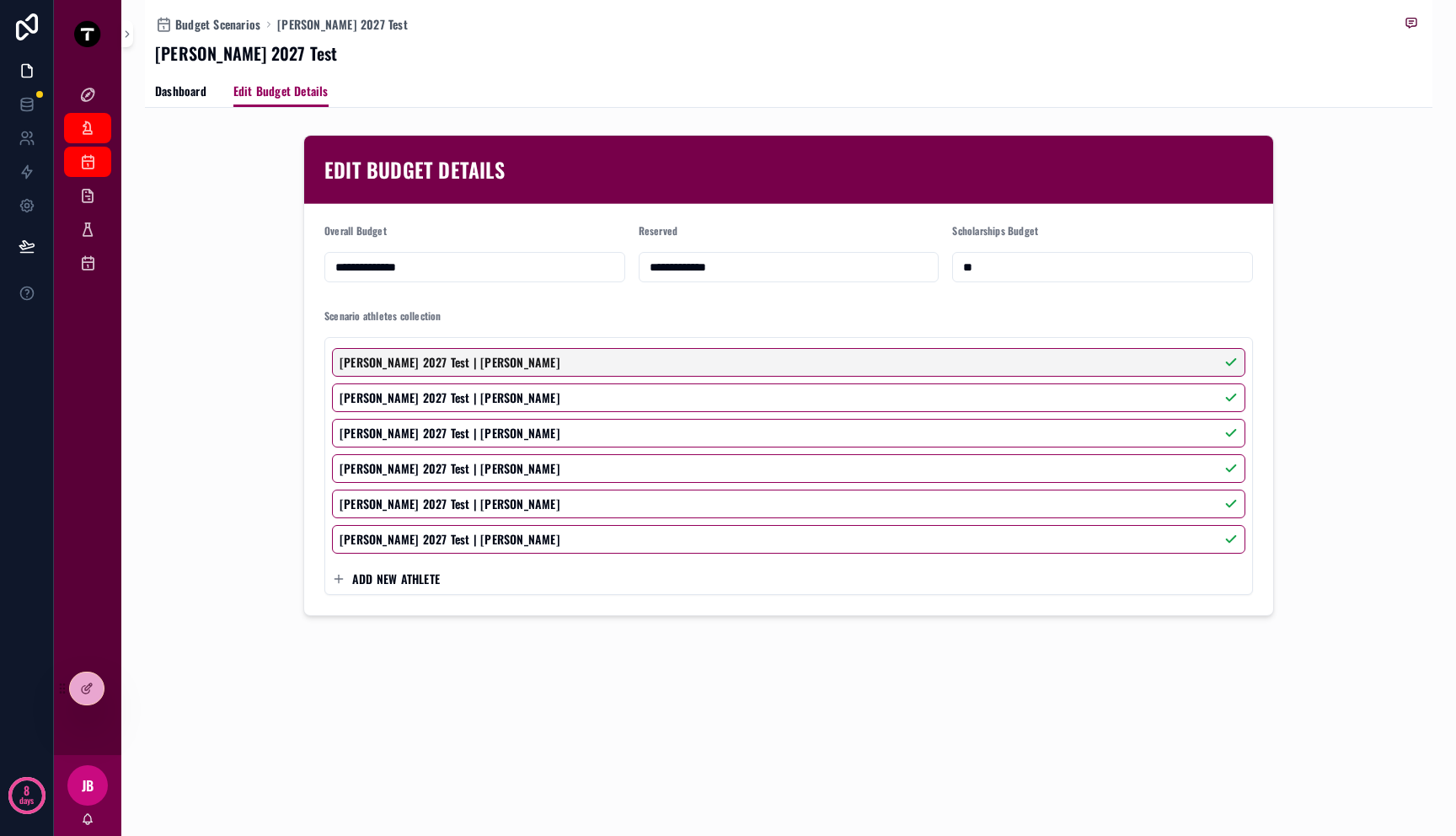
click at [152, 87] on div "Budget Scenarios Mitch 2027 Test Mitch 2027 Test Edit Budget Details Dashboard …" at bounding box center [788, 53] width 1287 height 108
click at [179, 102] on link "Dashboard" at bounding box center [180, 92] width 52 height 34
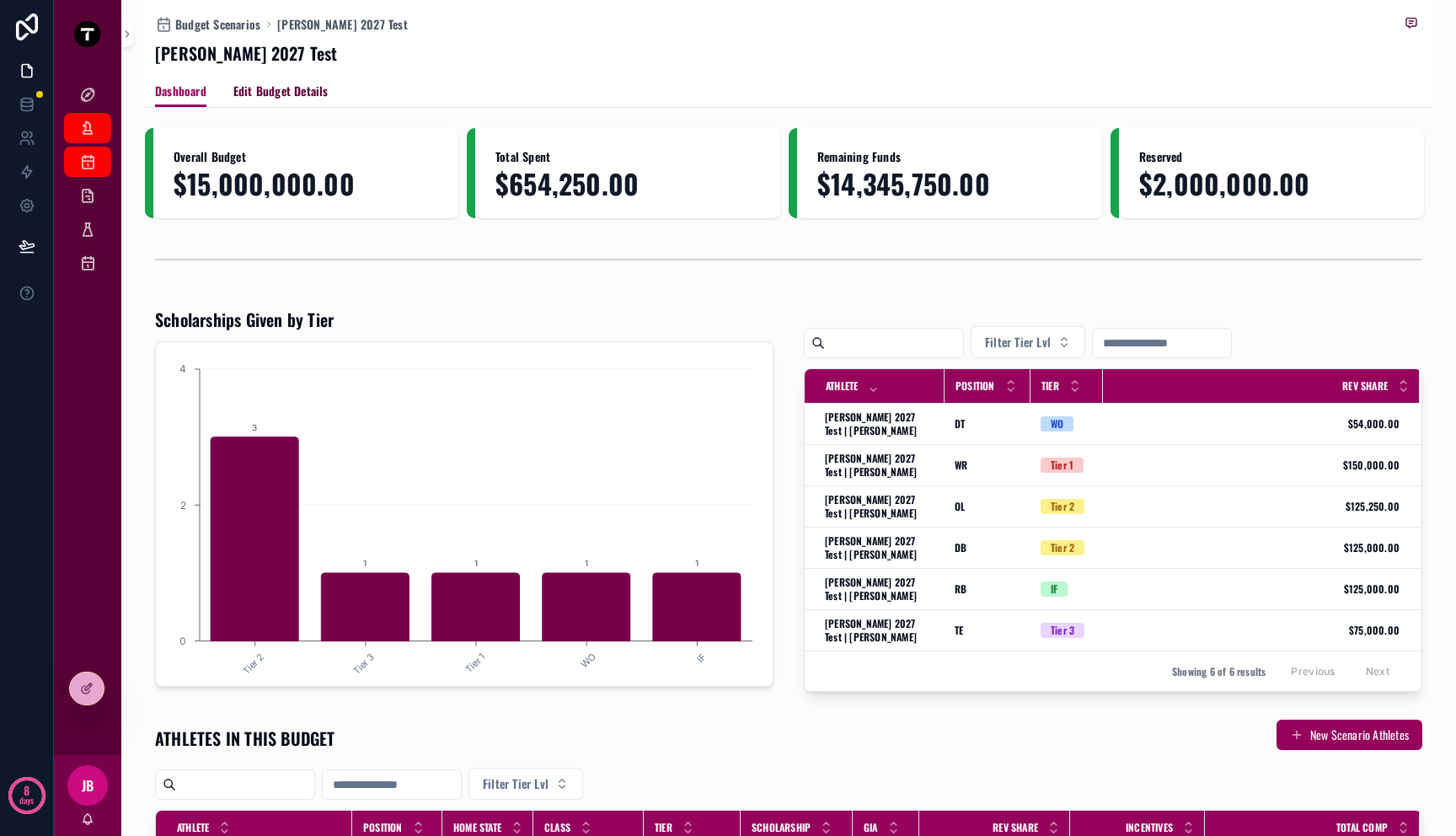
click at [284, 98] on span "Edit Budget Details" at bounding box center [281, 91] width 95 height 17
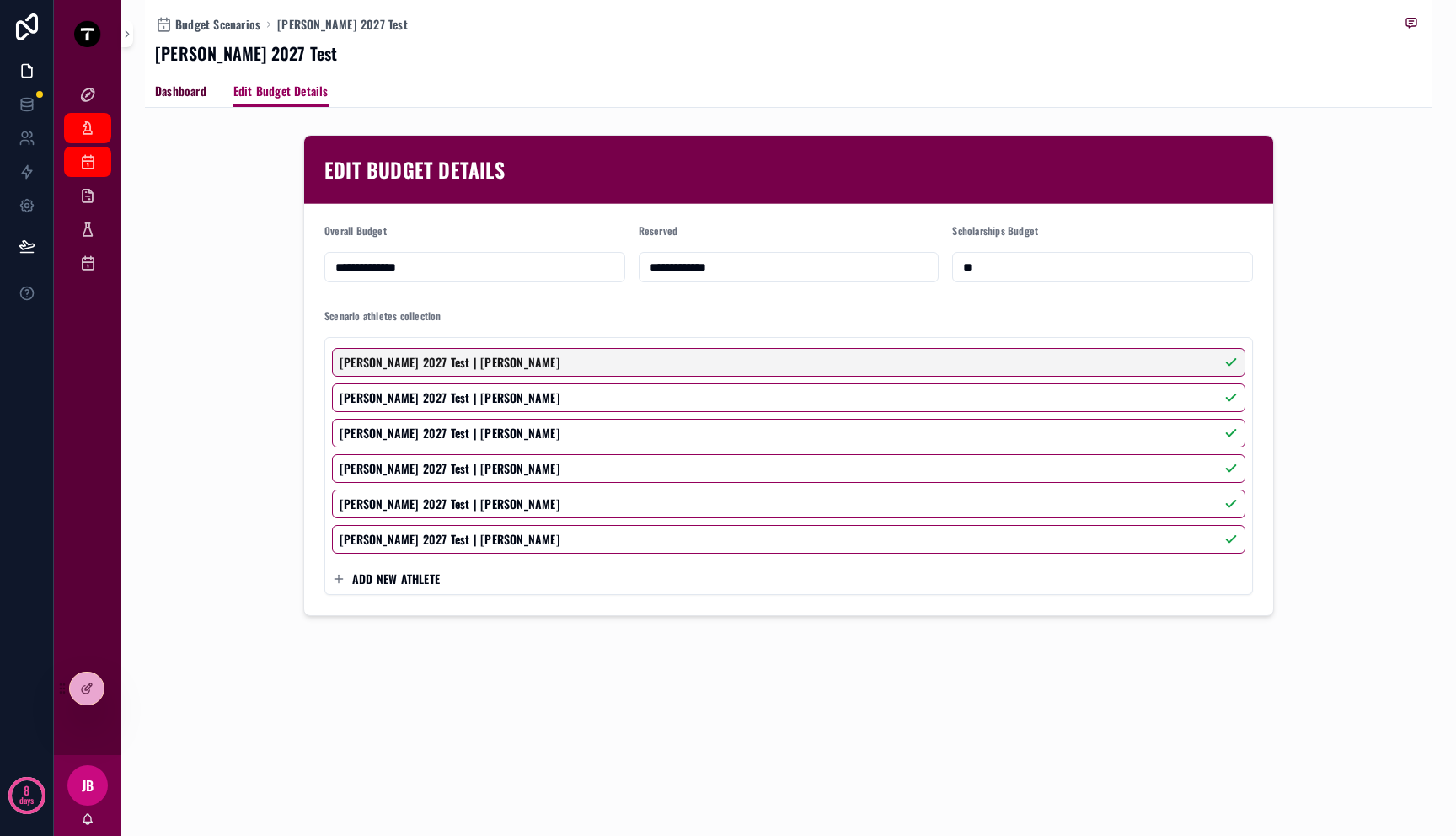
click at [188, 94] on span "Dashboard" at bounding box center [180, 91] width 52 height 17
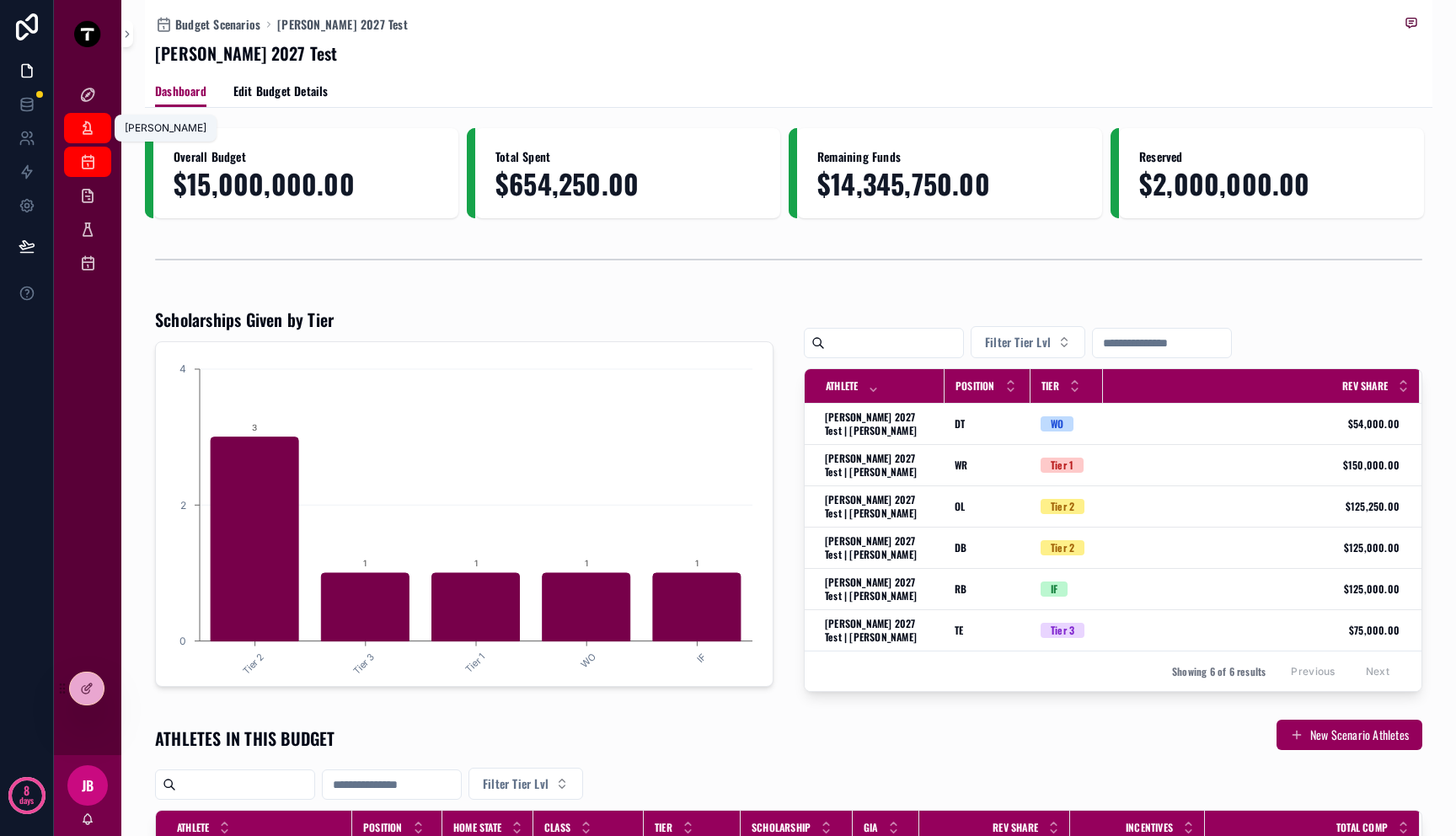
click at [92, 129] on icon "scrollable content" at bounding box center [87, 128] width 17 height 17
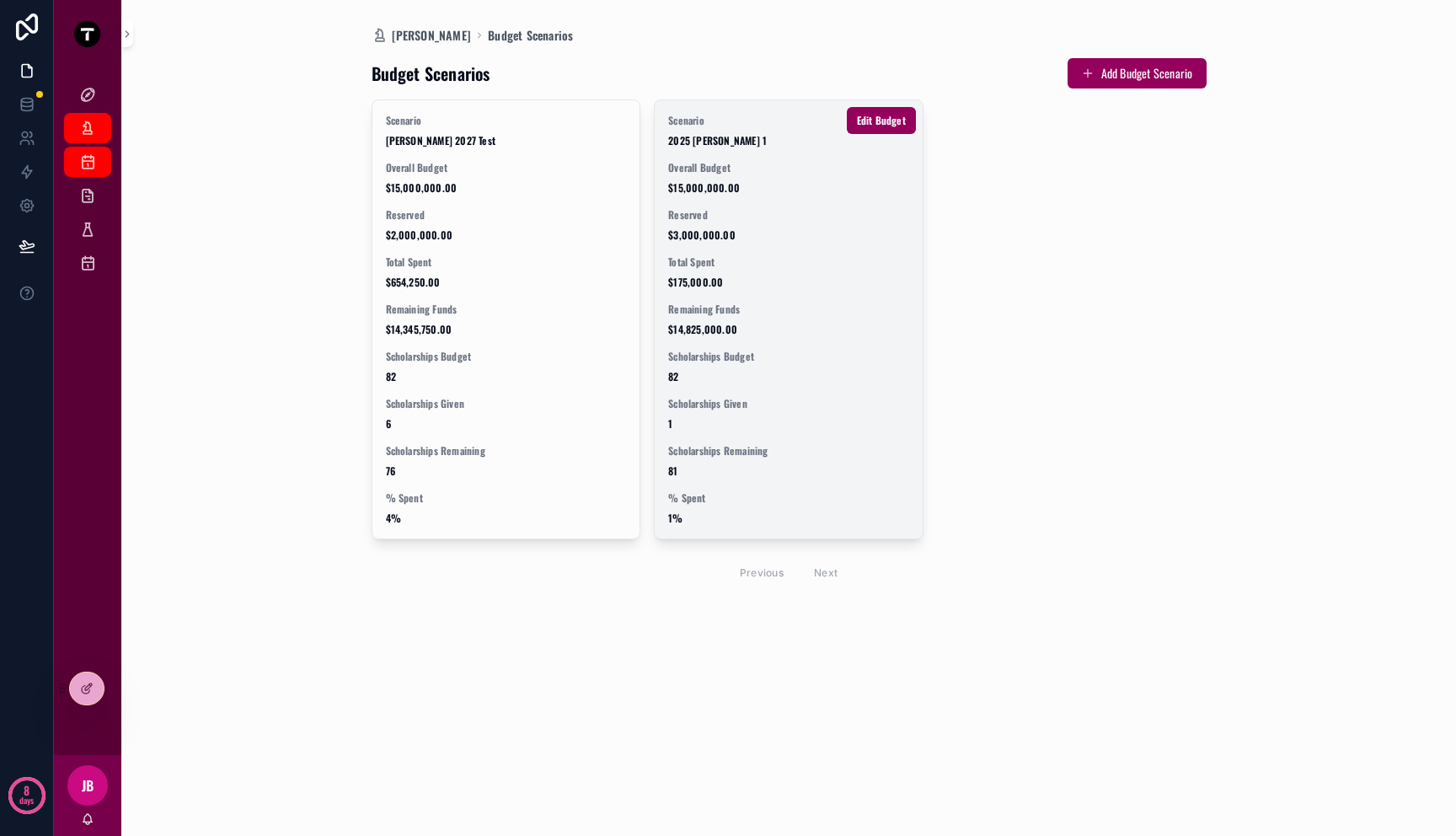
click at [747, 206] on div "Scenario 2025 FB - Mitch 1 Overall Budget $15,000,000.00 Reserved $3,000,000.00…" at bounding box center [788, 319] width 268 height 438
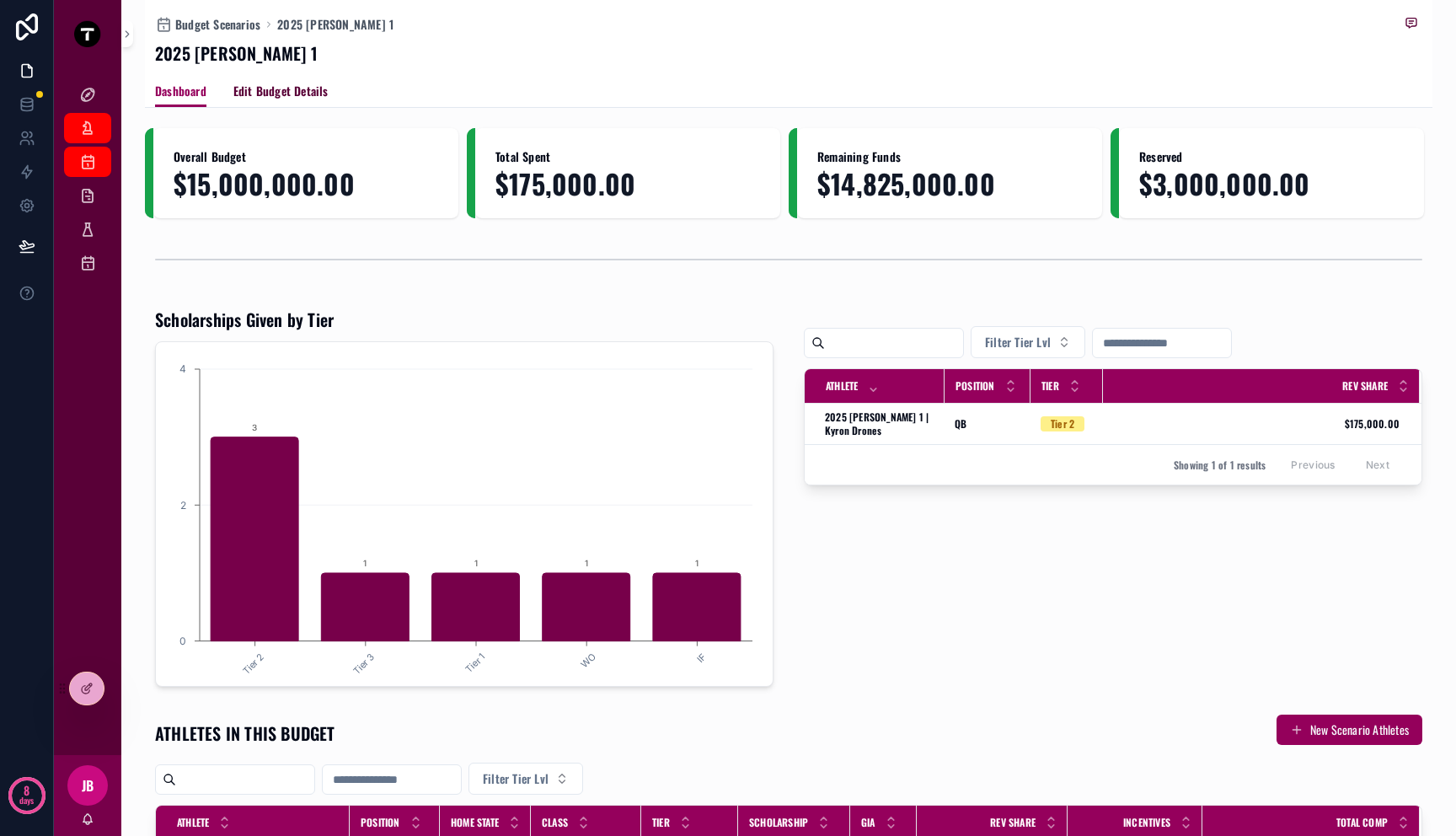
click at [278, 89] on span "Edit Budget Details" at bounding box center [281, 91] width 95 height 17
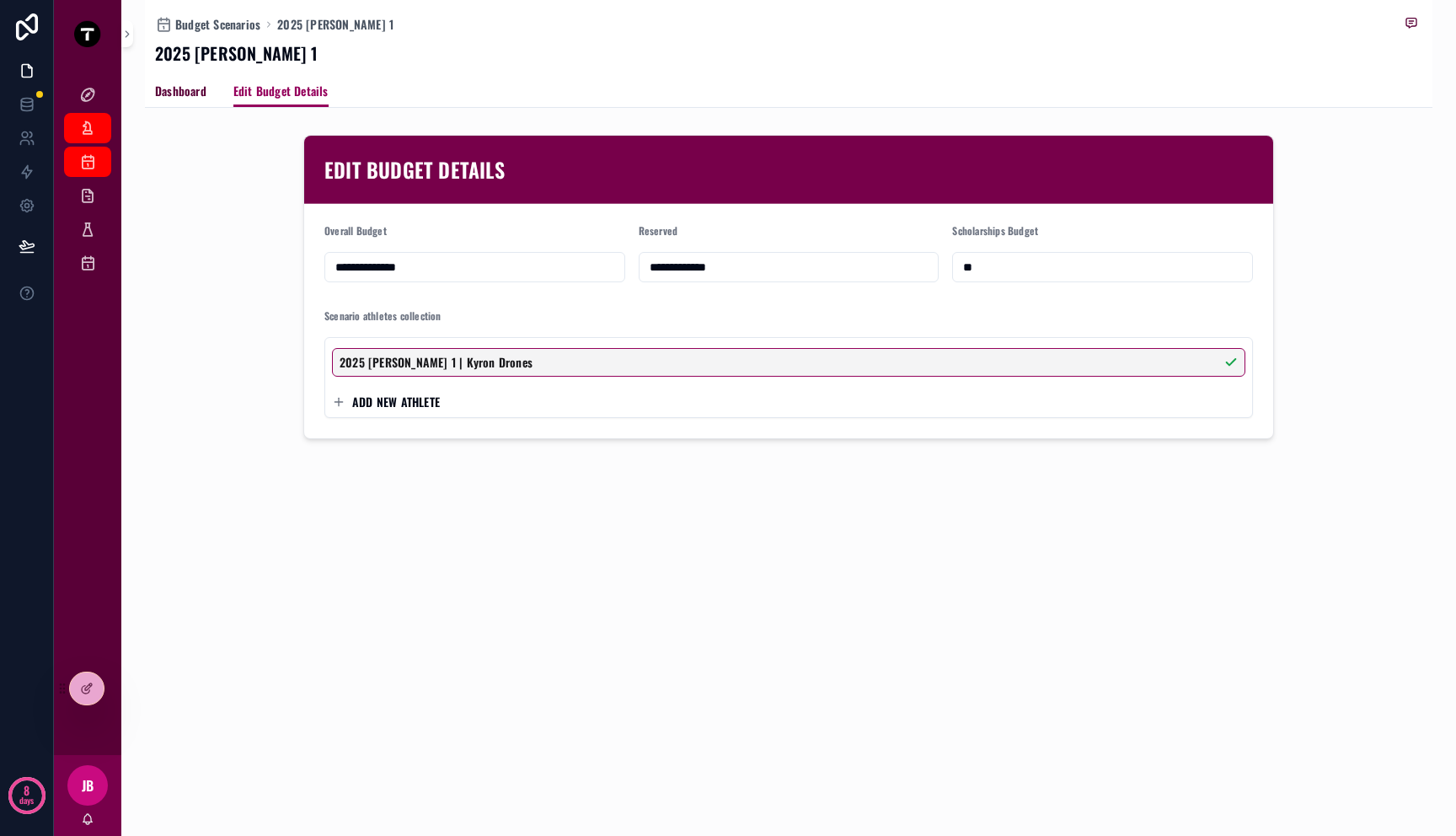
click at [177, 95] on span "Dashboard" at bounding box center [180, 91] width 52 height 17
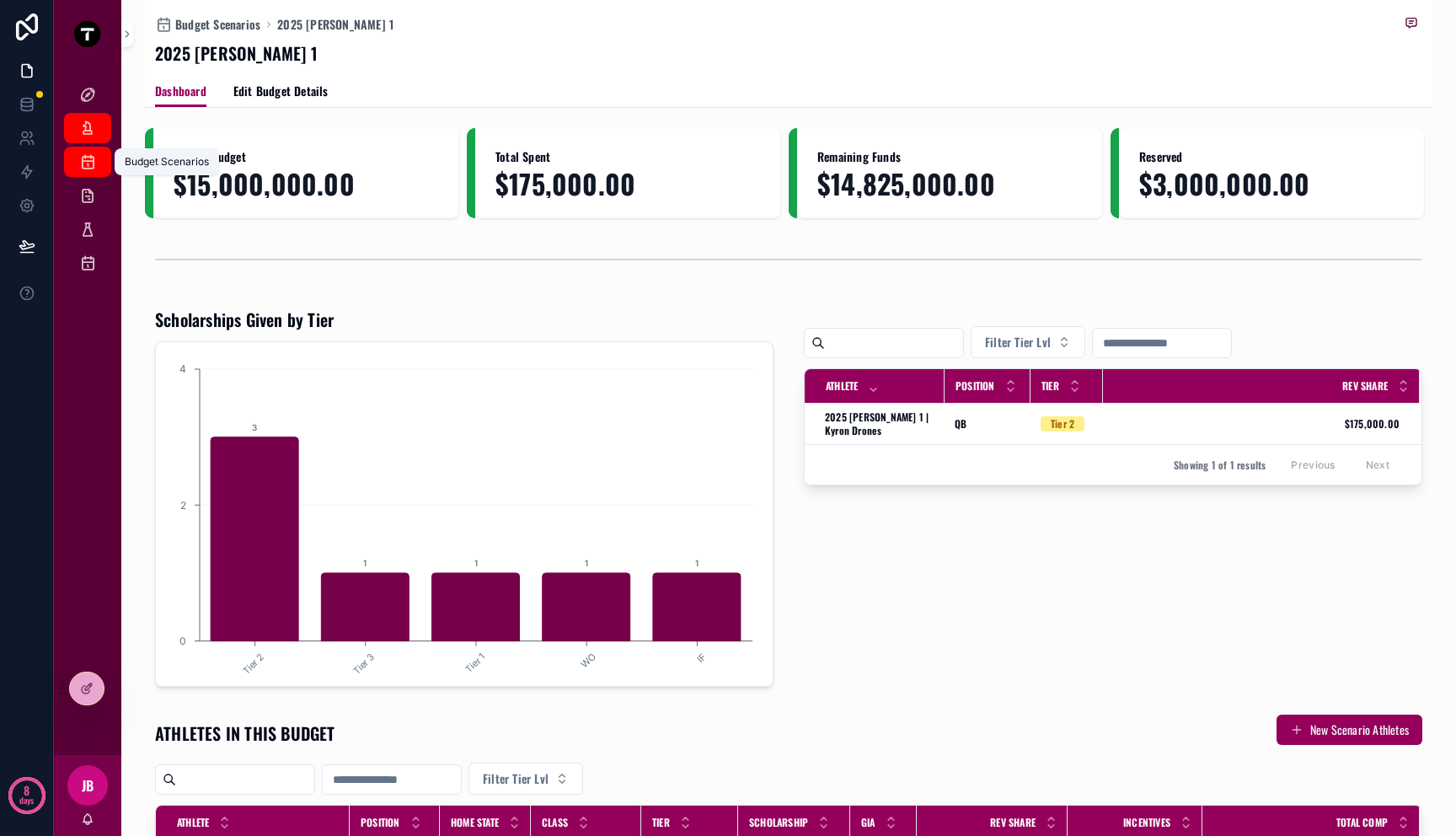
click at [94, 157] on icon "scrollable content" at bounding box center [87, 162] width 17 height 17
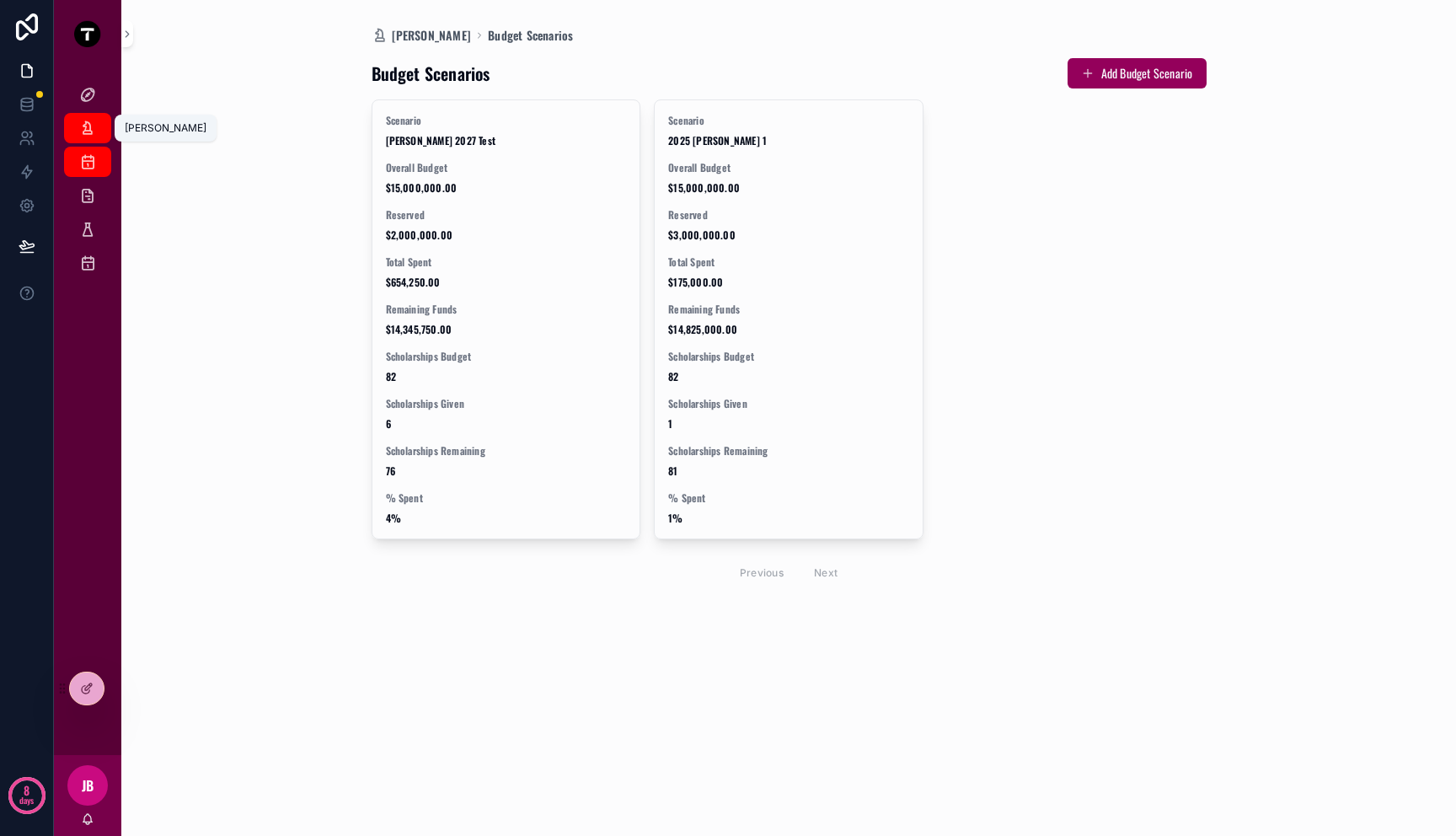
click at [89, 127] on icon "scrollable content" at bounding box center [87, 128] width 17 height 17
click at [89, 160] on icon "scrollable content" at bounding box center [87, 162] width 17 height 17
click at [89, 186] on div "Scenario Athletes" at bounding box center [87, 196] width 27 height 27
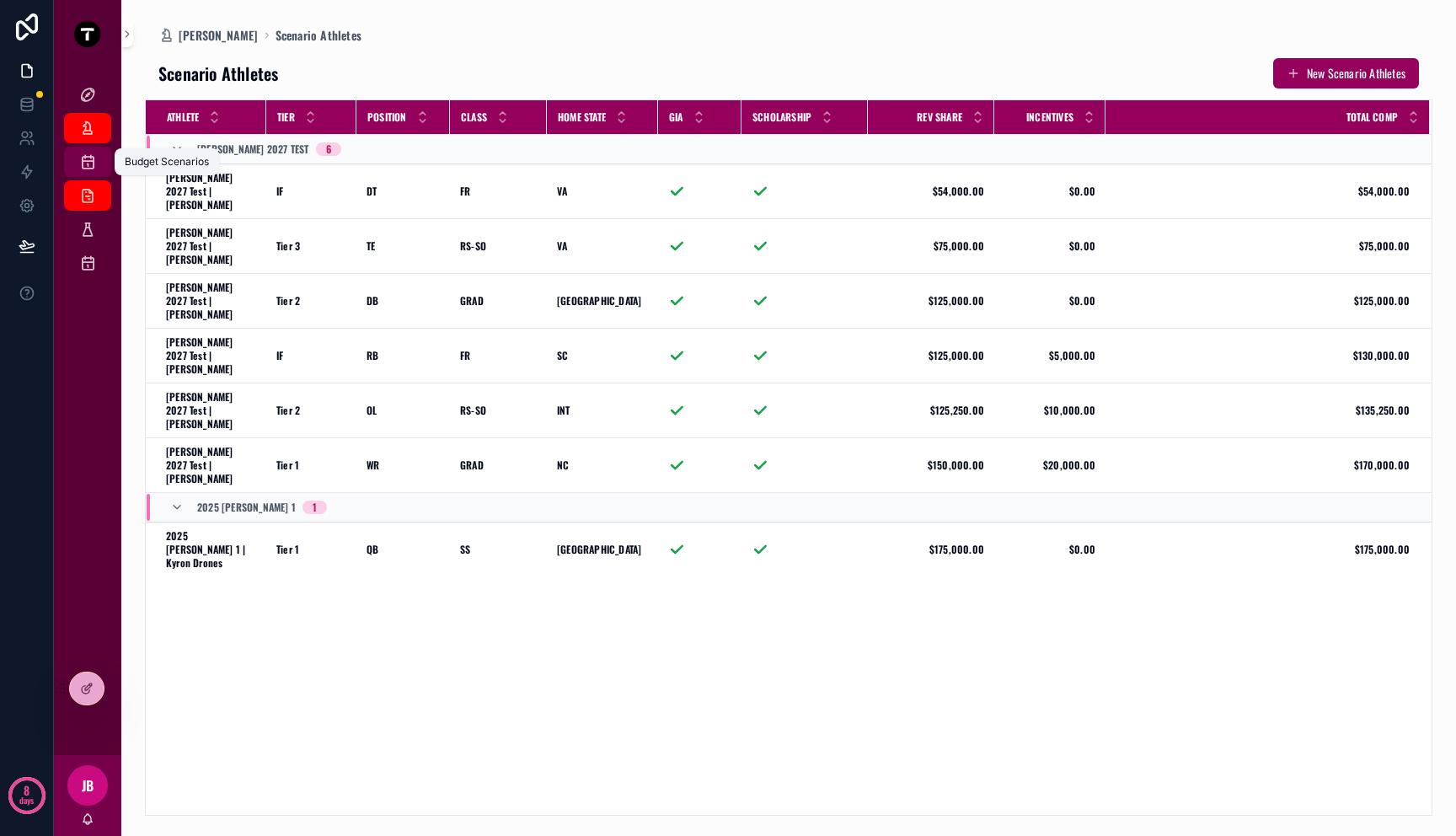
click at [89, 164] on icon "scrollable content" at bounding box center [87, 162] width 17 height 17
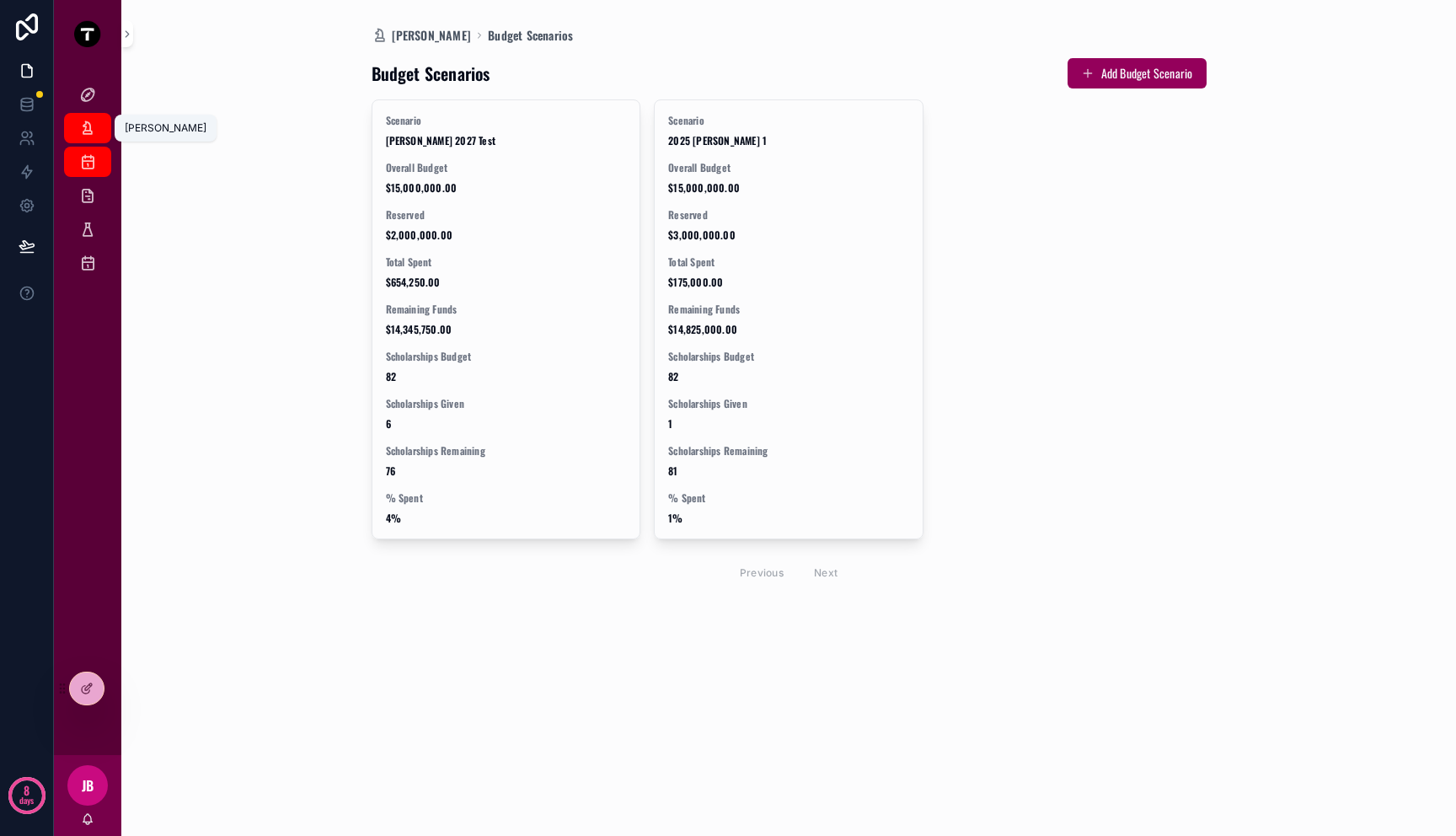
click at [89, 131] on icon "scrollable content" at bounding box center [87, 128] width 17 height 17
click at [88, 159] on icon "scrollable content" at bounding box center [87, 162] width 17 height 17
click at [88, 207] on div "Scenario Athletes" at bounding box center [87, 196] width 27 height 27
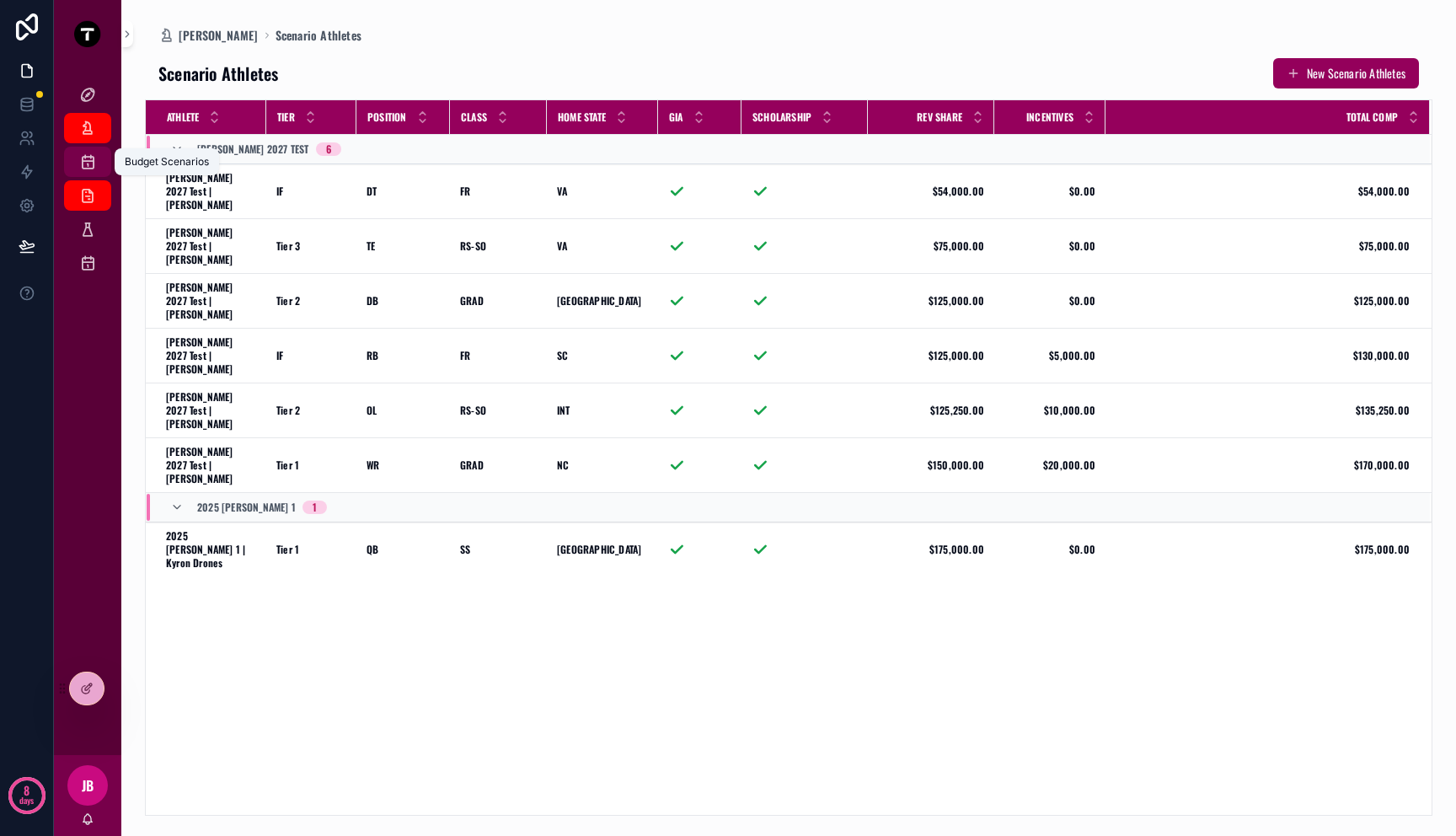
click at [85, 158] on icon "scrollable content" at bounding box center [87, 162] width 17 height 17
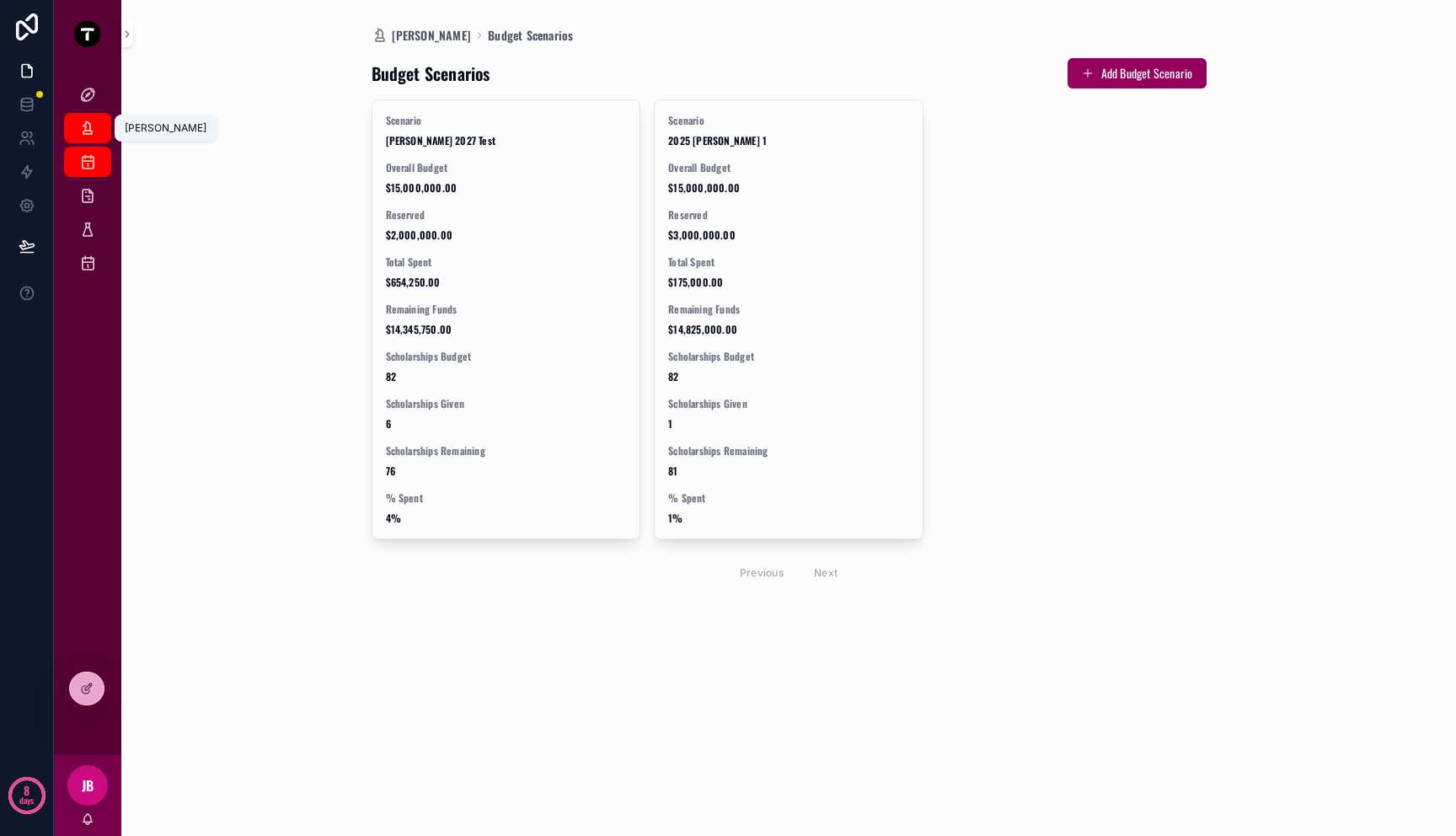
click at [85, 137] on div "[PERSON_NAME]" at bounding box center [87, 128] width 27 height 27
click at [85, 187] on icon "scrollable content" at bounding box center [87, 195] width 17 height 17
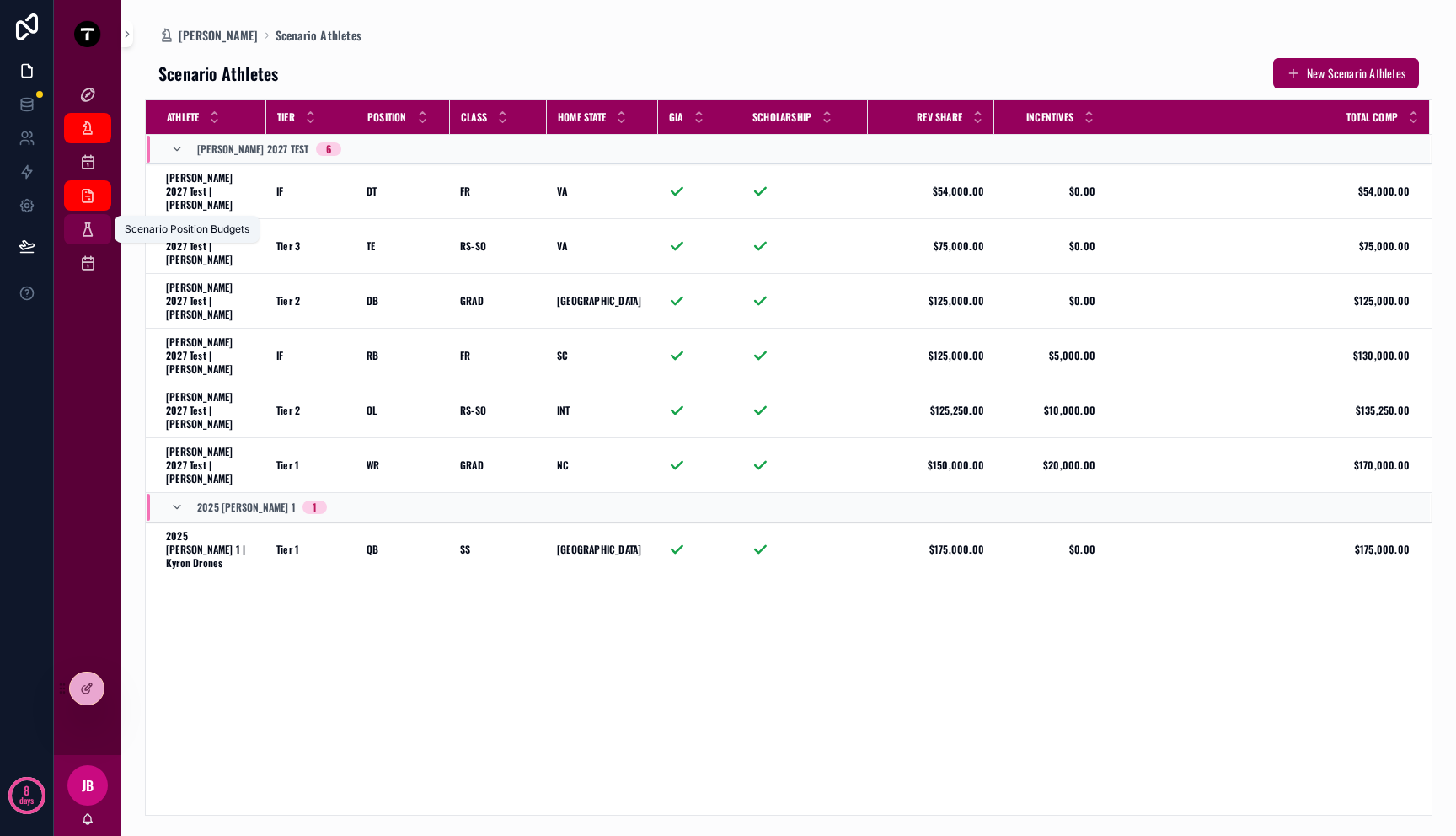
click at [85, 215] on link "Scenario Position Budgets" at bounding box center [87, 229] width 47 height 30
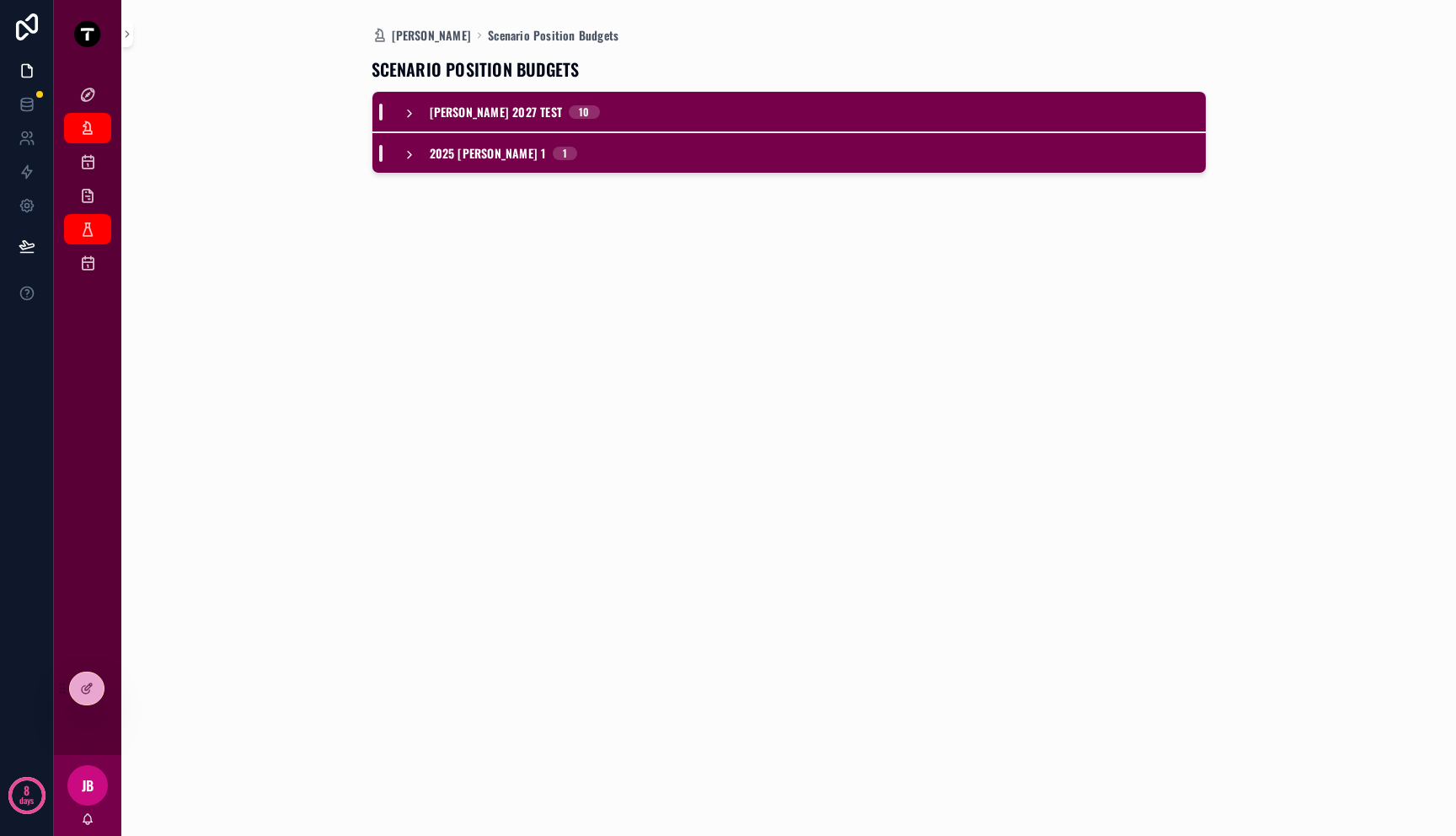
click at [524, 151] on div "2025 FB - Mitch 1 1" at bounding box center [503, 153] width 148 height 17
click at [569, 117] on div "10" at bounding box center [584, 111] width 30 height 13
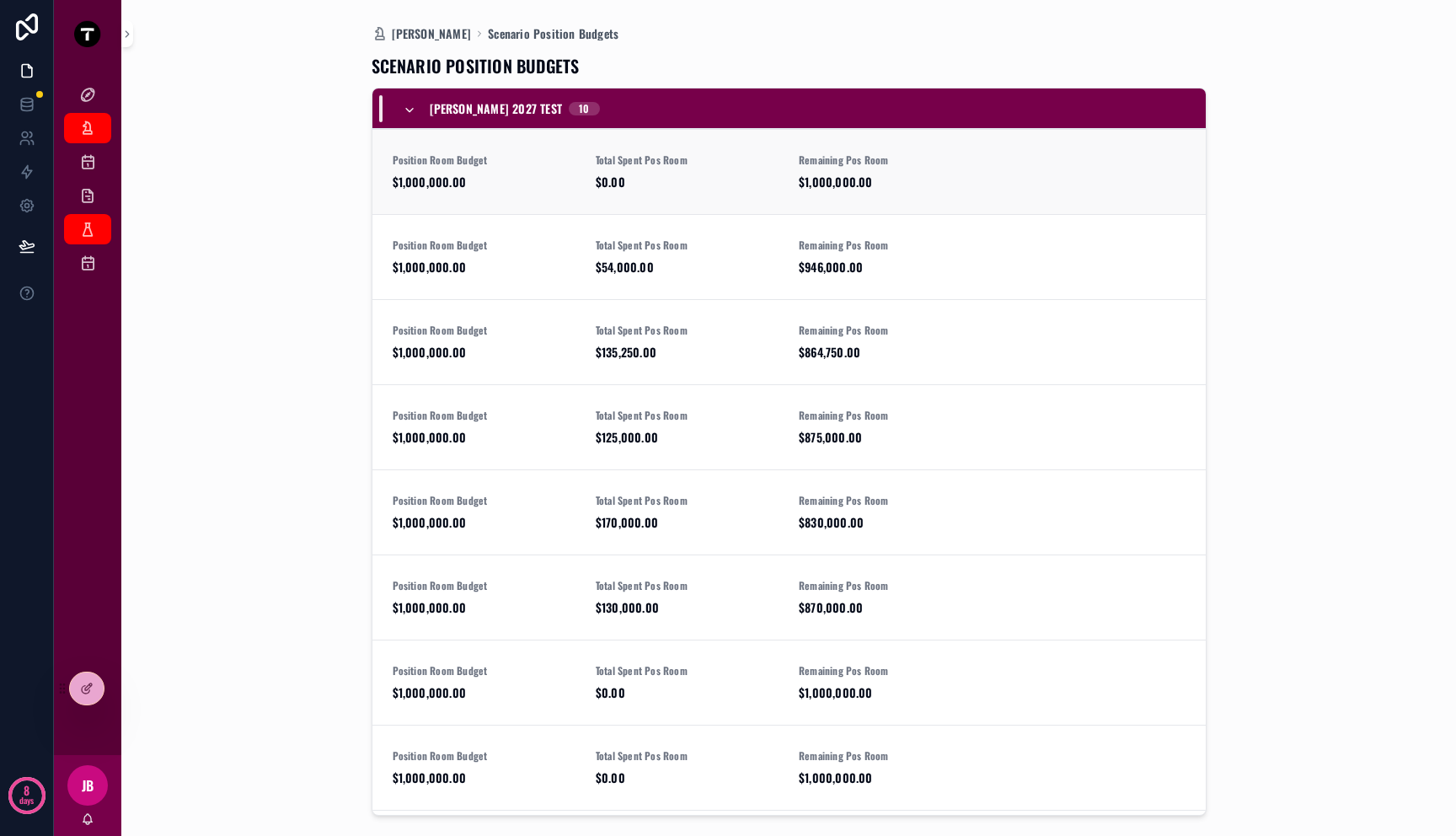
click at [476, 187] on span "$1,000,000.00" at bounding box center [484, 181] width 183 height 17
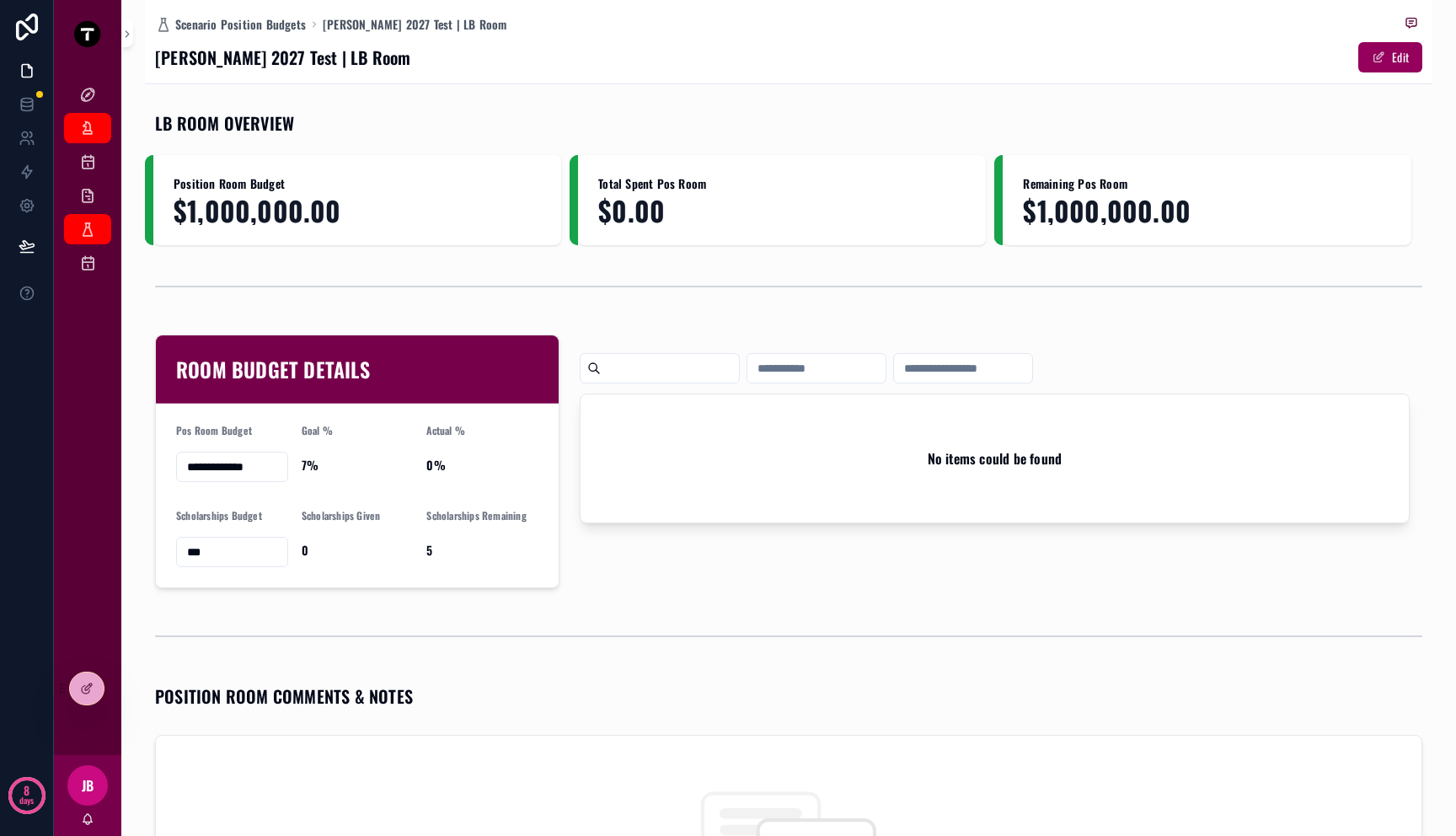
click at [1012, 447] on div "No items could be found" at bounding box center [994, 459] width 828 height 128
click at [76, 194] on div "Scenario Athletes" at bounding box center [87, 196] width 27 height 27
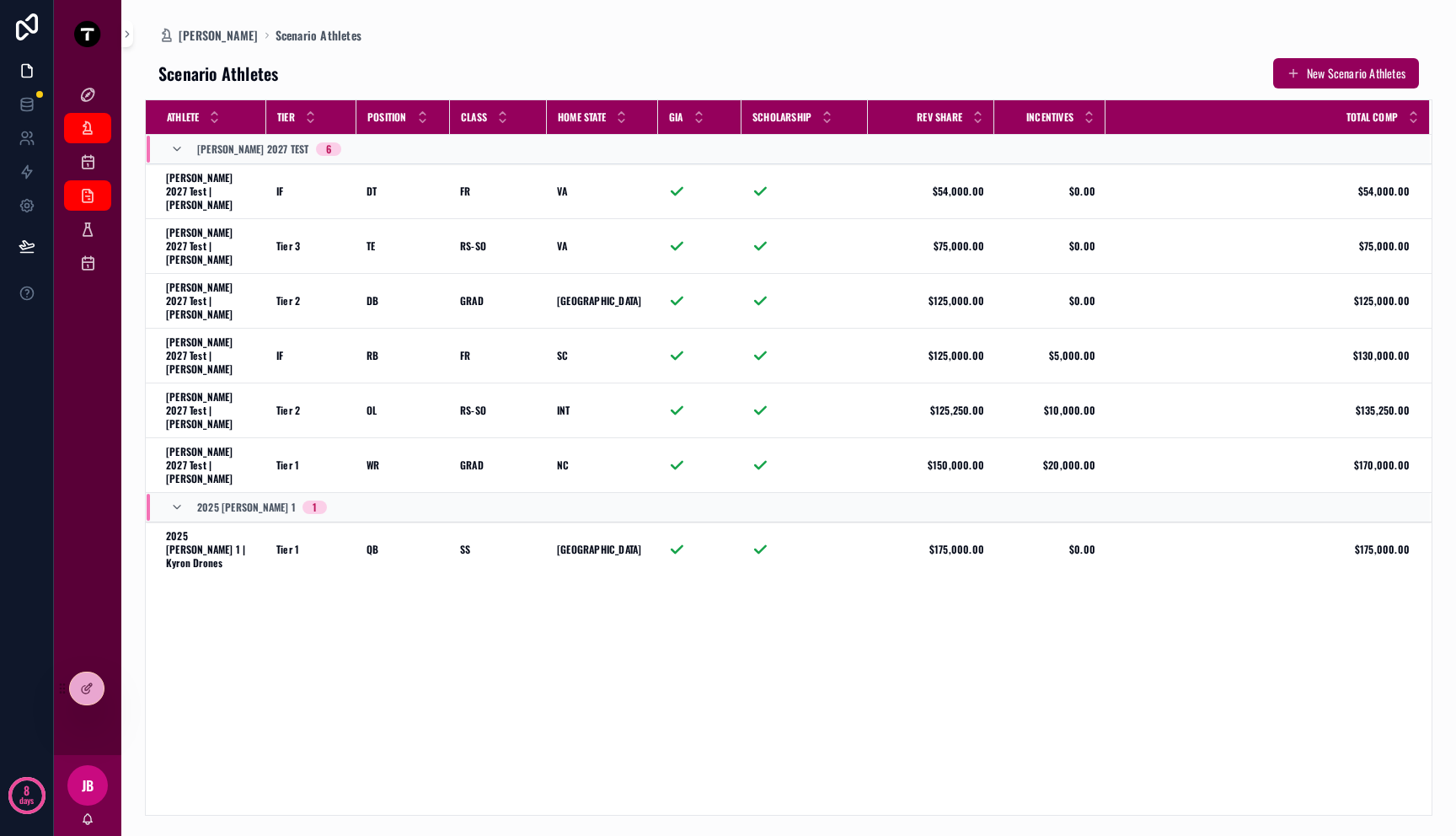
click at [88, 289] on div "Kellys Board Mitch Dashboard Budget Scenarios Scenario Athletes Scenario Positi…" at bounding box center [88, 184] width 68 height 233
click at [88, 265] on icon "scrollable content" at bounding box center [87, 262] width 17 height 17
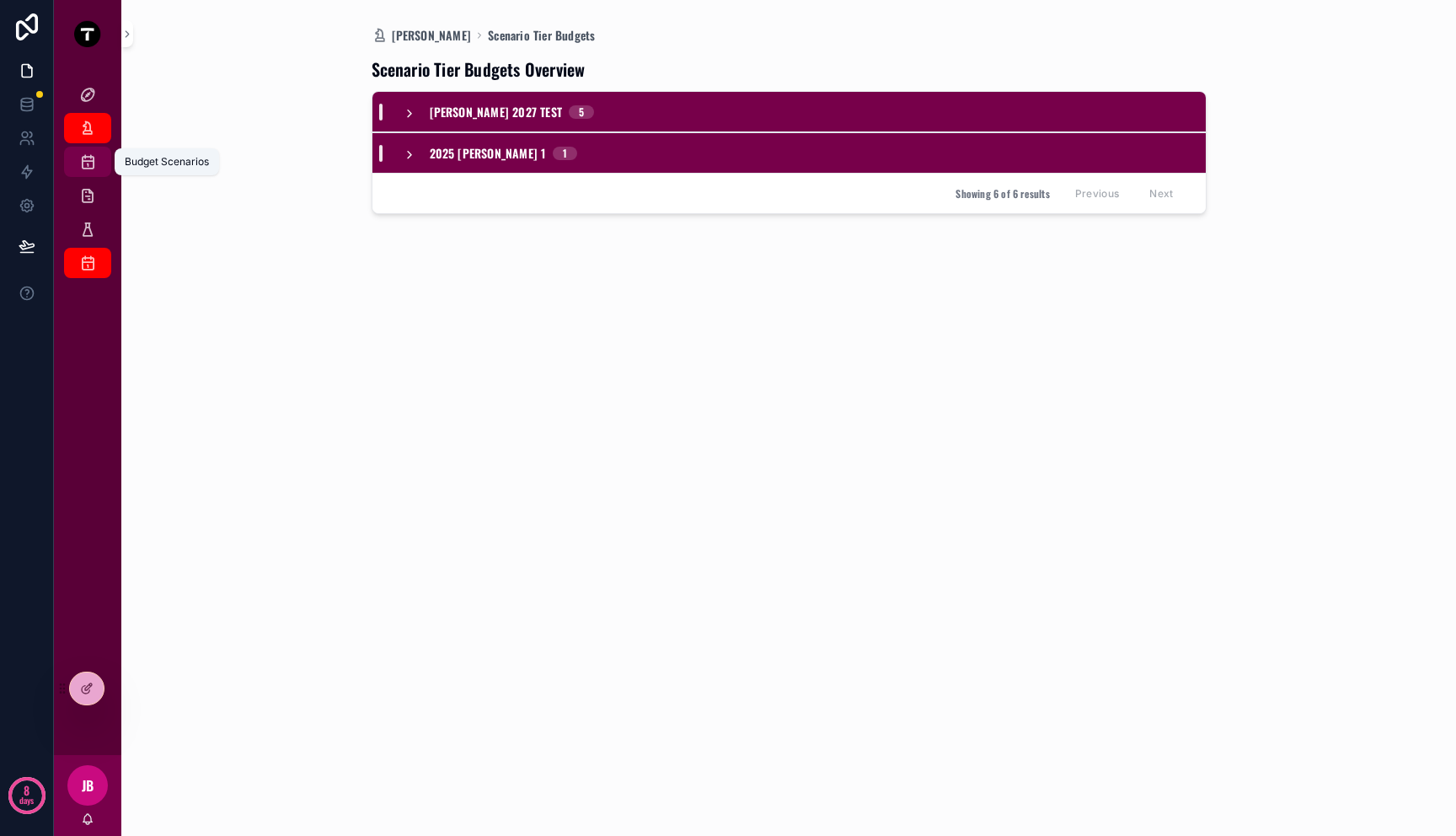
click at [84, 156] on icon "scrollable content" at bounding box center [87, 162] width 17 height 17
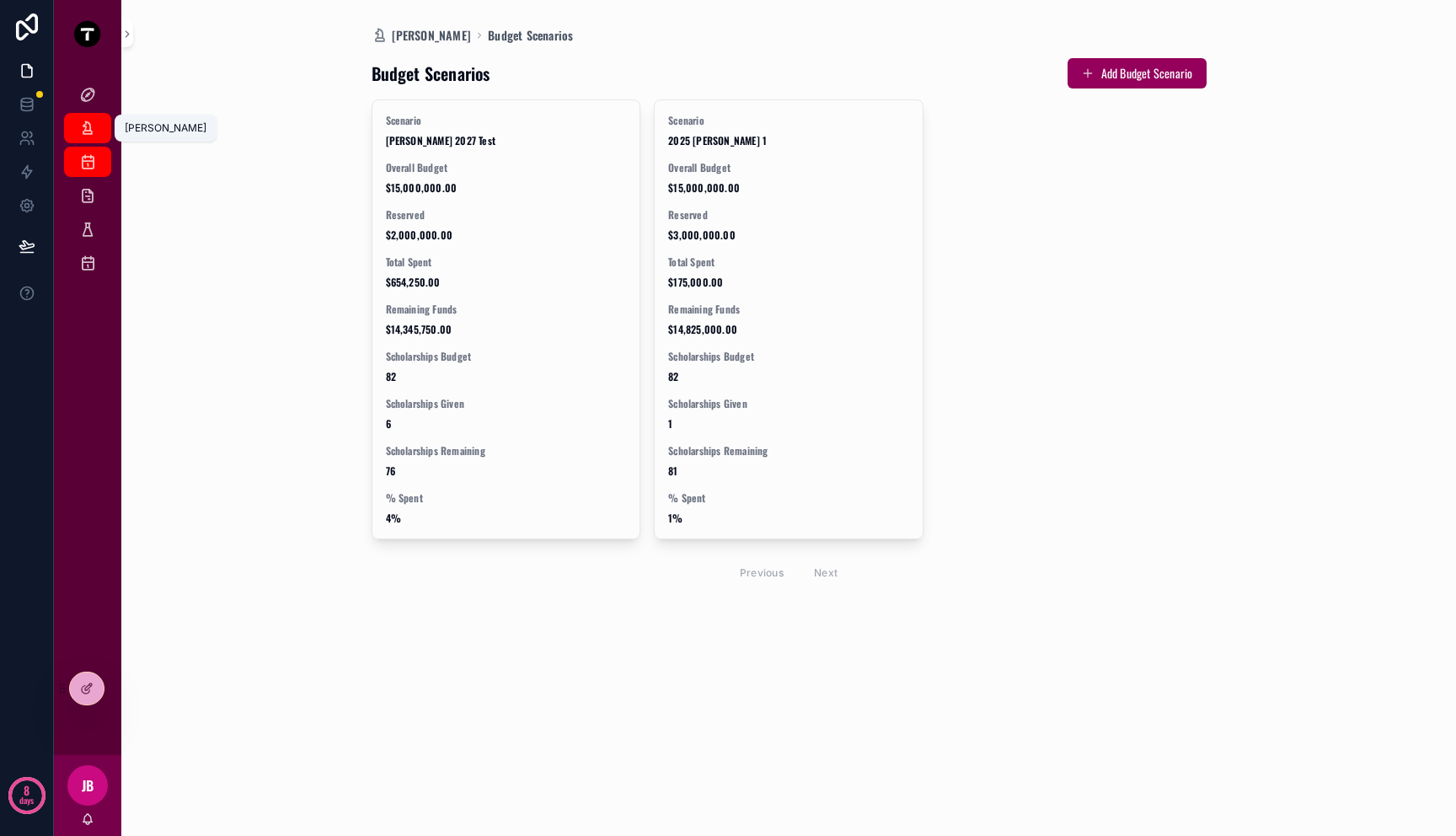
click at [84, 137] on div "[PERSON_NAME]" at bounding box center [87, 128] width 27 height 27
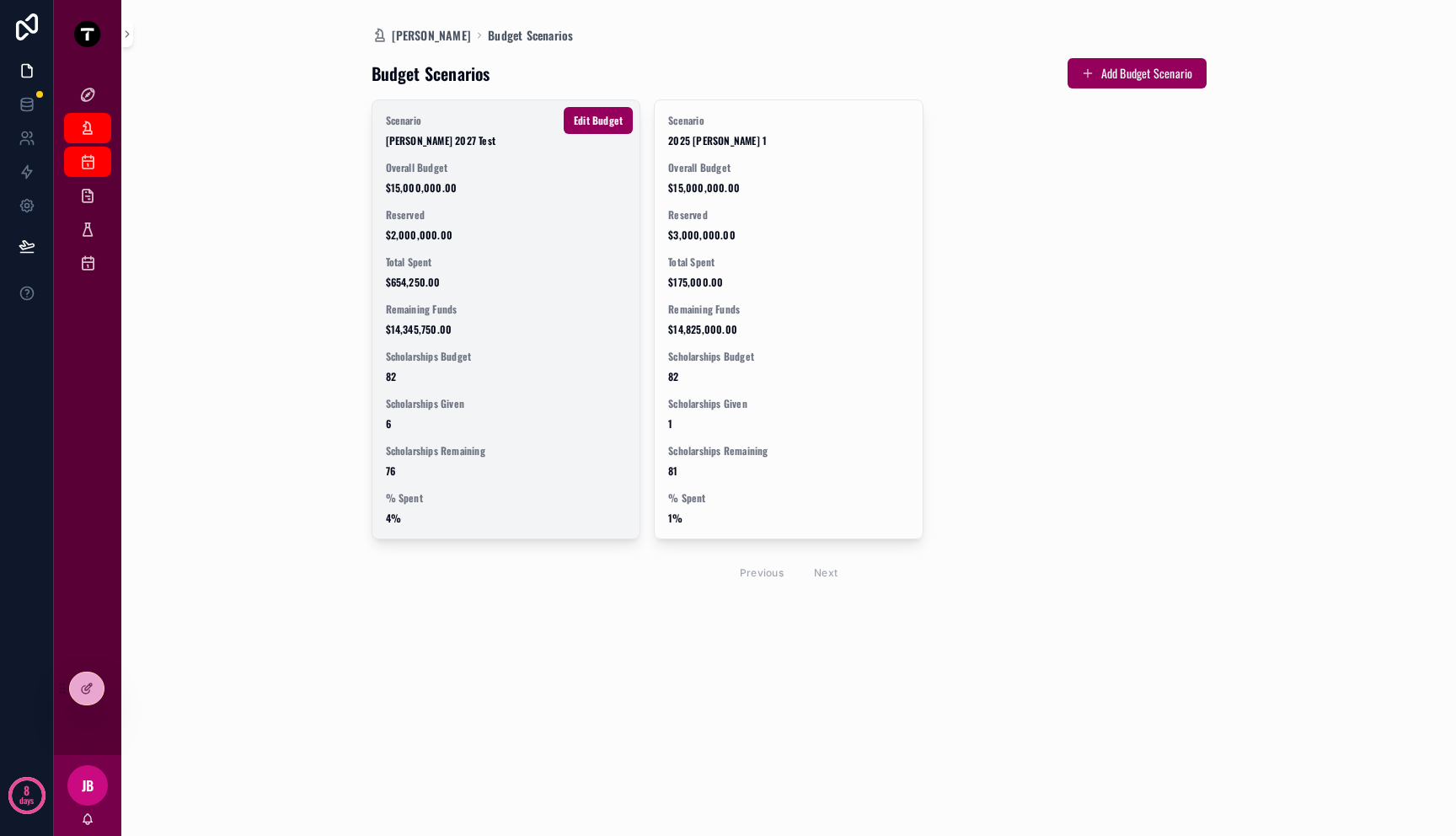
click at [542, 204] on div "Scenario Mitch 2027 Test Overall Budget $15,000,000.00 Reserved $2,000,000.00 T…" at bounding box center [506, 319] width 268 height 438
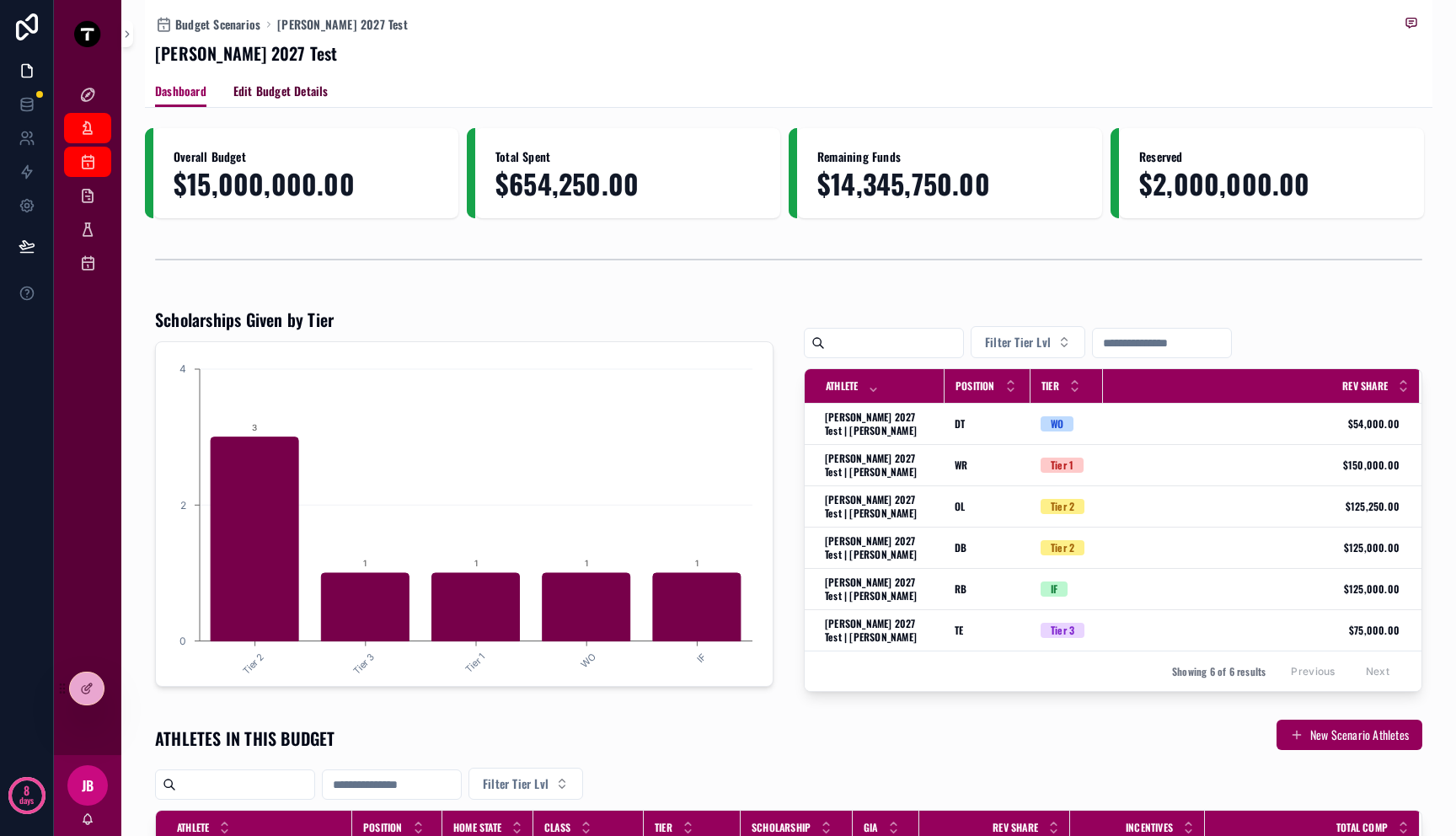
click at [275, 94] on span "Edit Budget Details" at bounding box center [281, 91] width 95 height 17
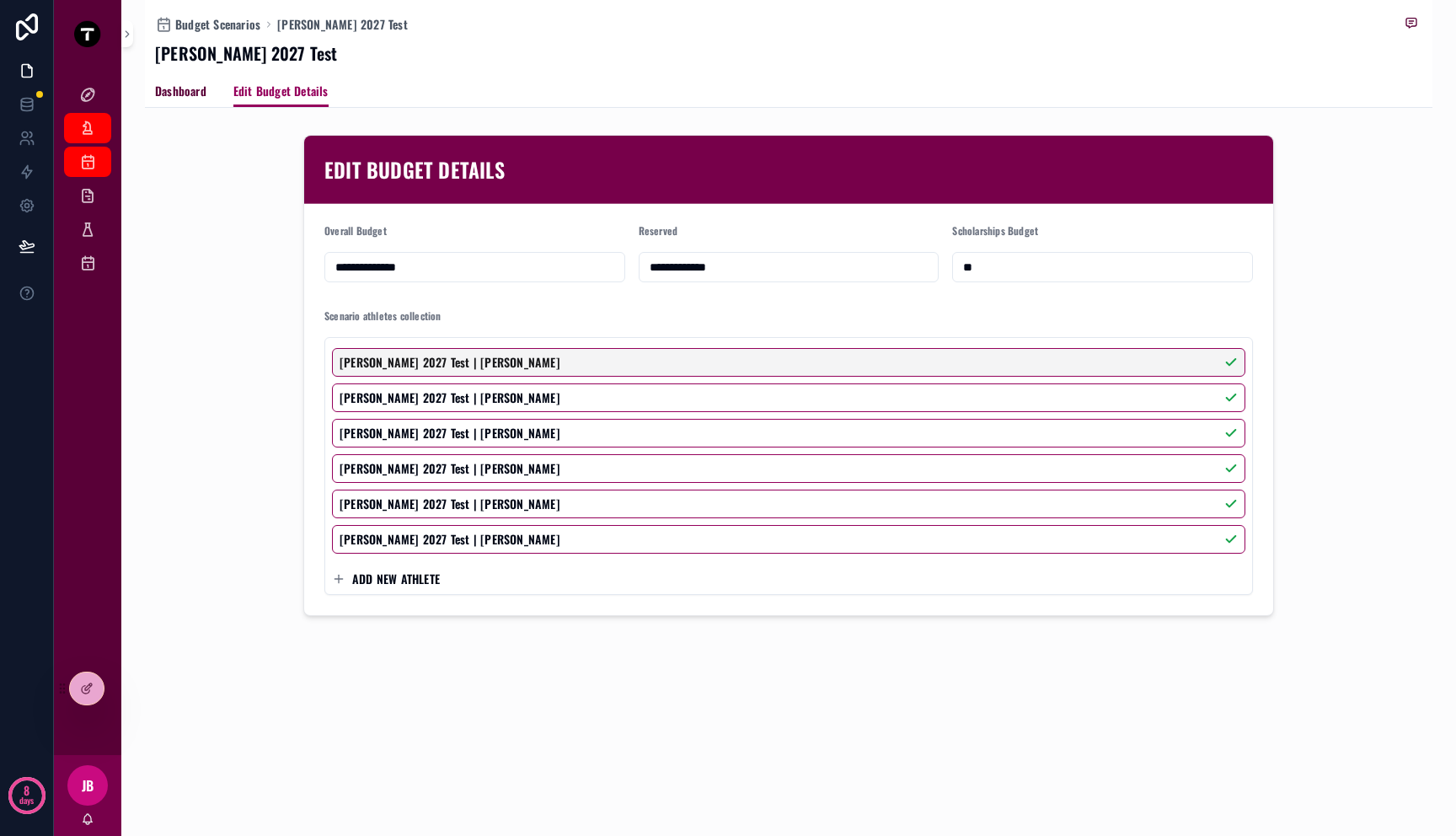
click at [192, 98] on span "Dashboard" at bounding box center [180, 91] width 52 height 17
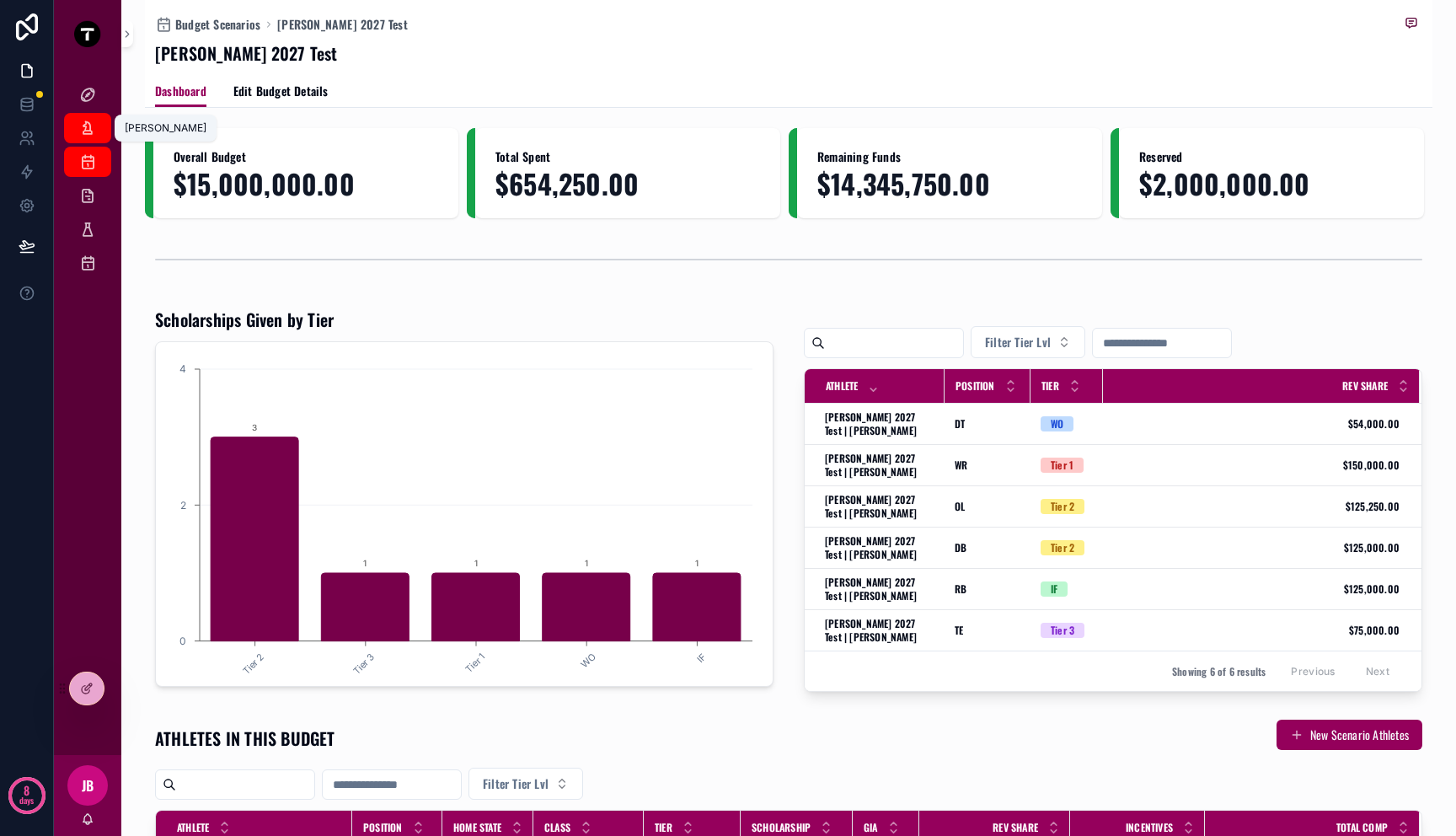
click at [94, 137] on div "[PERSON_NAME]" at bounding box center [87, 128] width 27 height 27
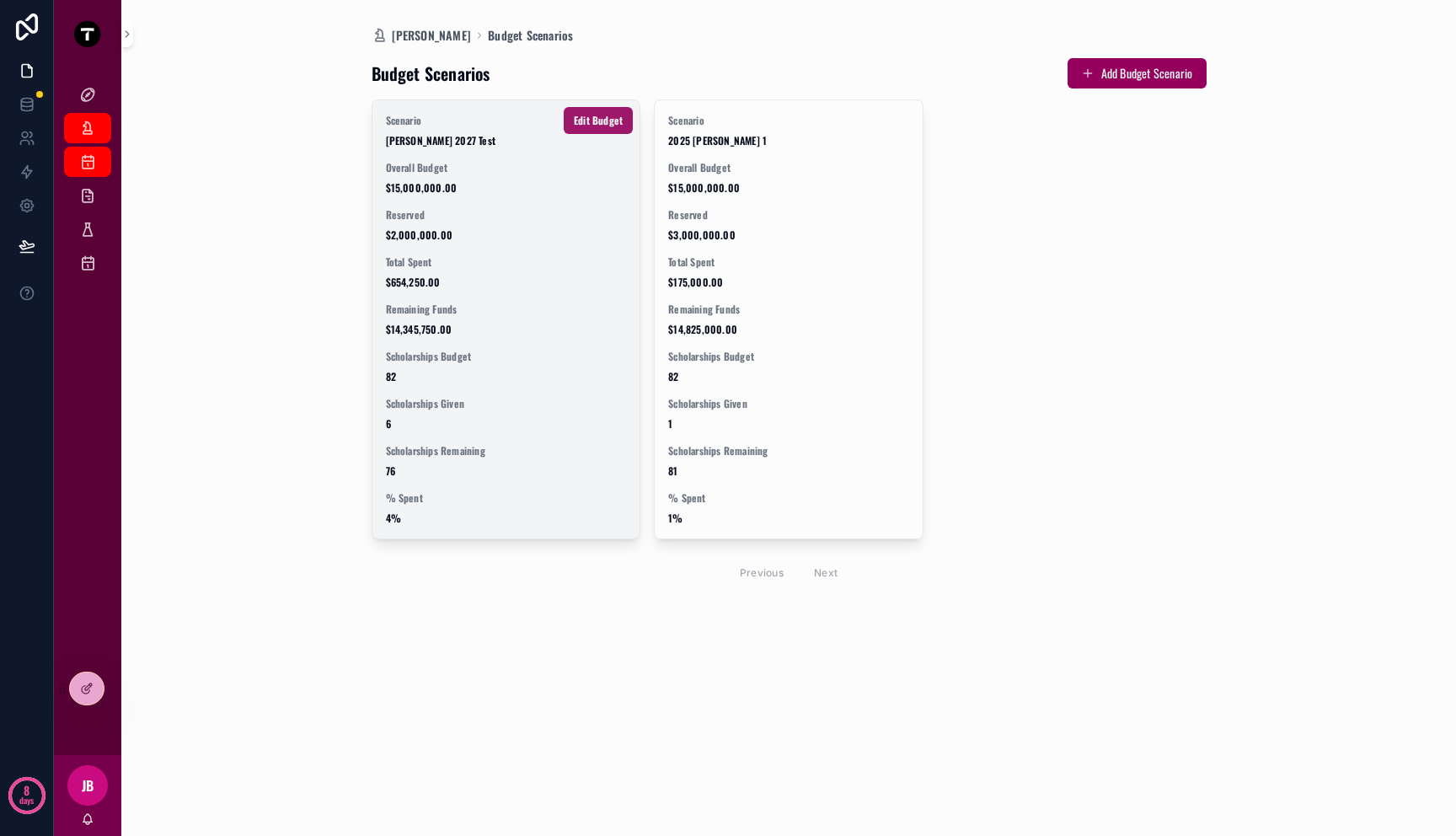
click at [587, 119] on span "Edit Budget" at bounding box center [597, 120] width 49 height 13
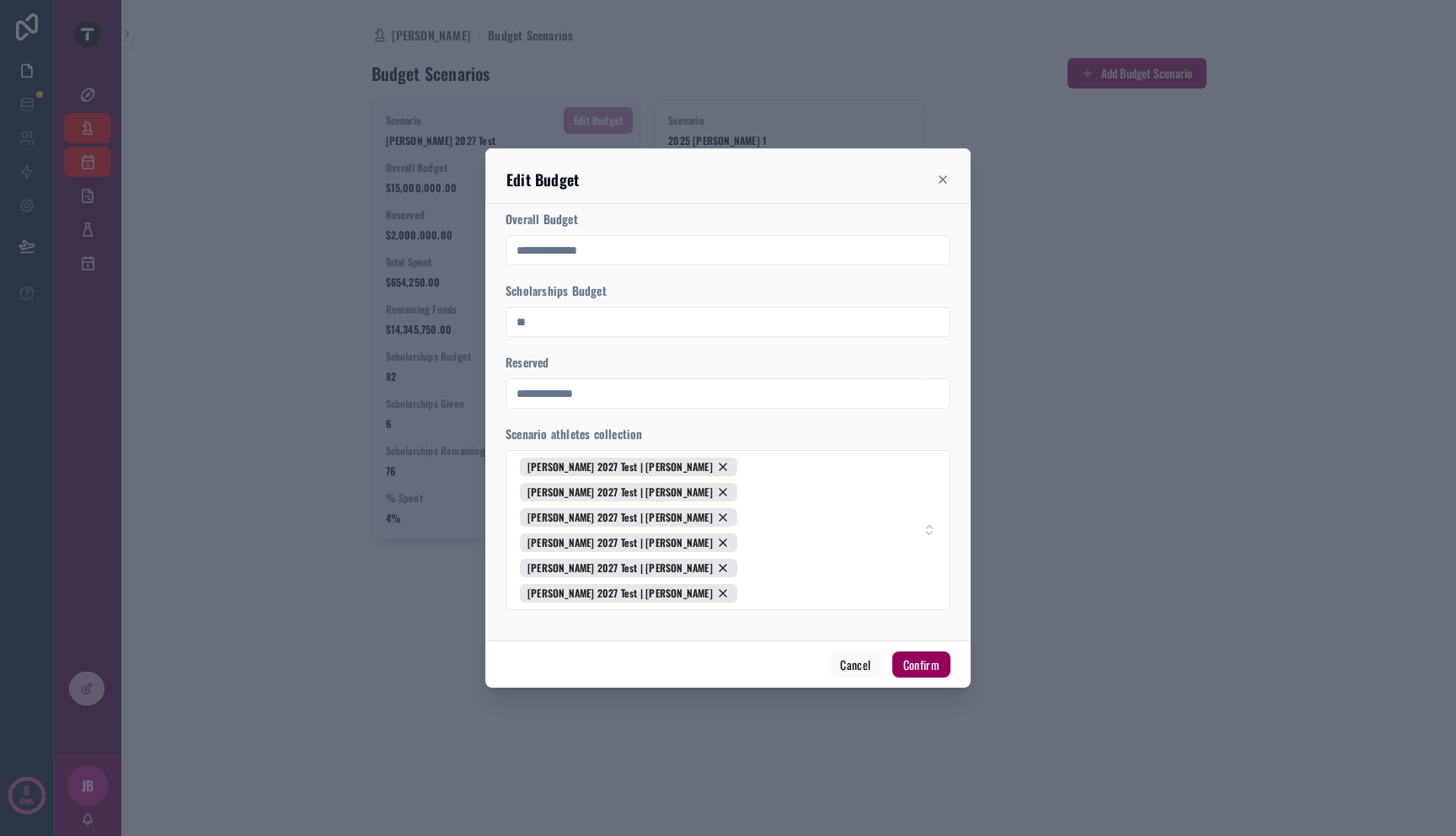
click at [852, 642] on div "Cancel Confirm" at bounding box center [728, 664] width 485 height 48
click at [862, 652] on button "Cancel" at bounding box center [855, 665] width 52 height 27
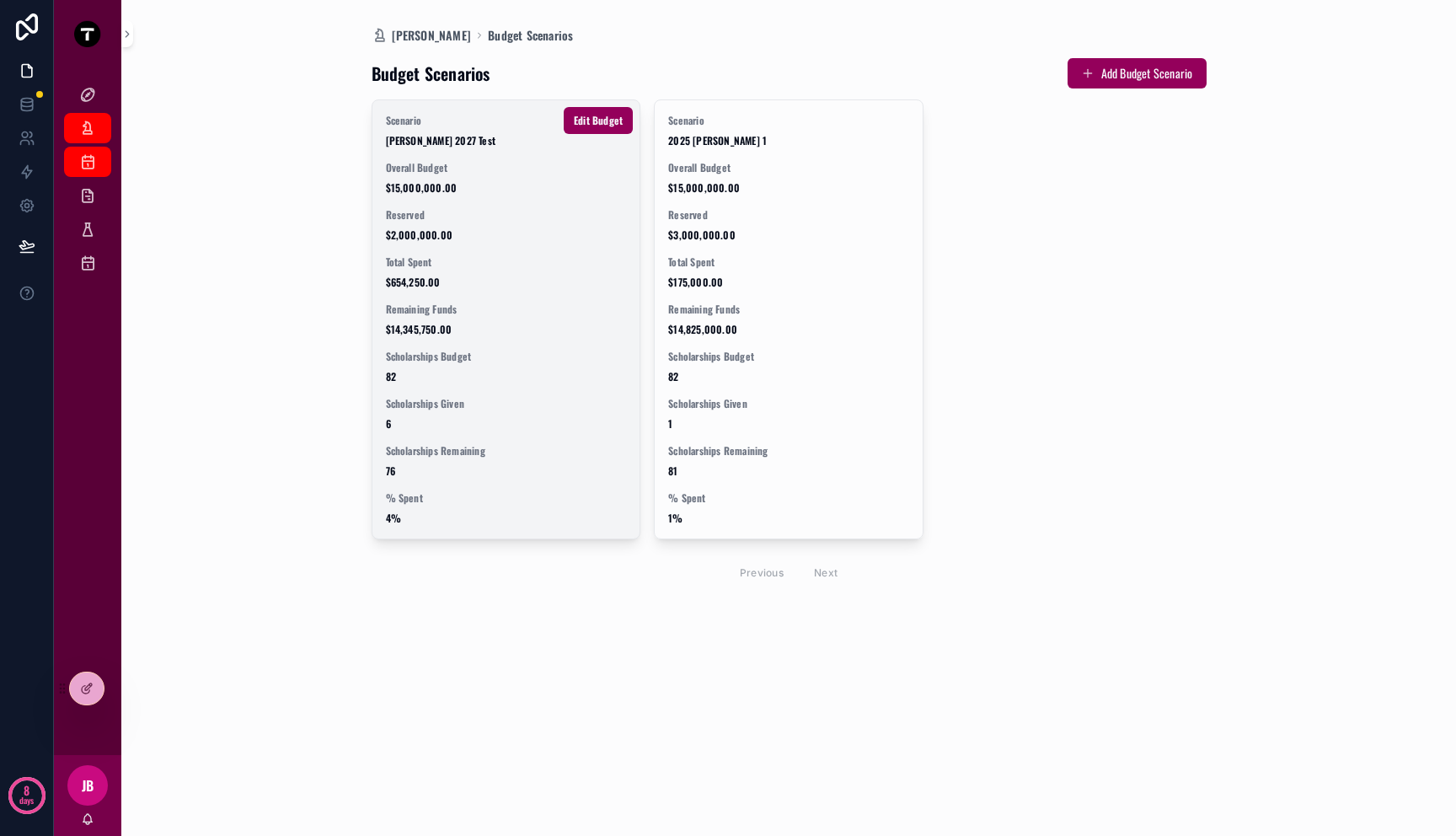
click at [1131, 352] on div "Scenario Mitch 2027 Test Overall Budget $15,000,000.00 Reserved $2,000,000.00 T…" at bounding box center [788, 346] width 835 height 493
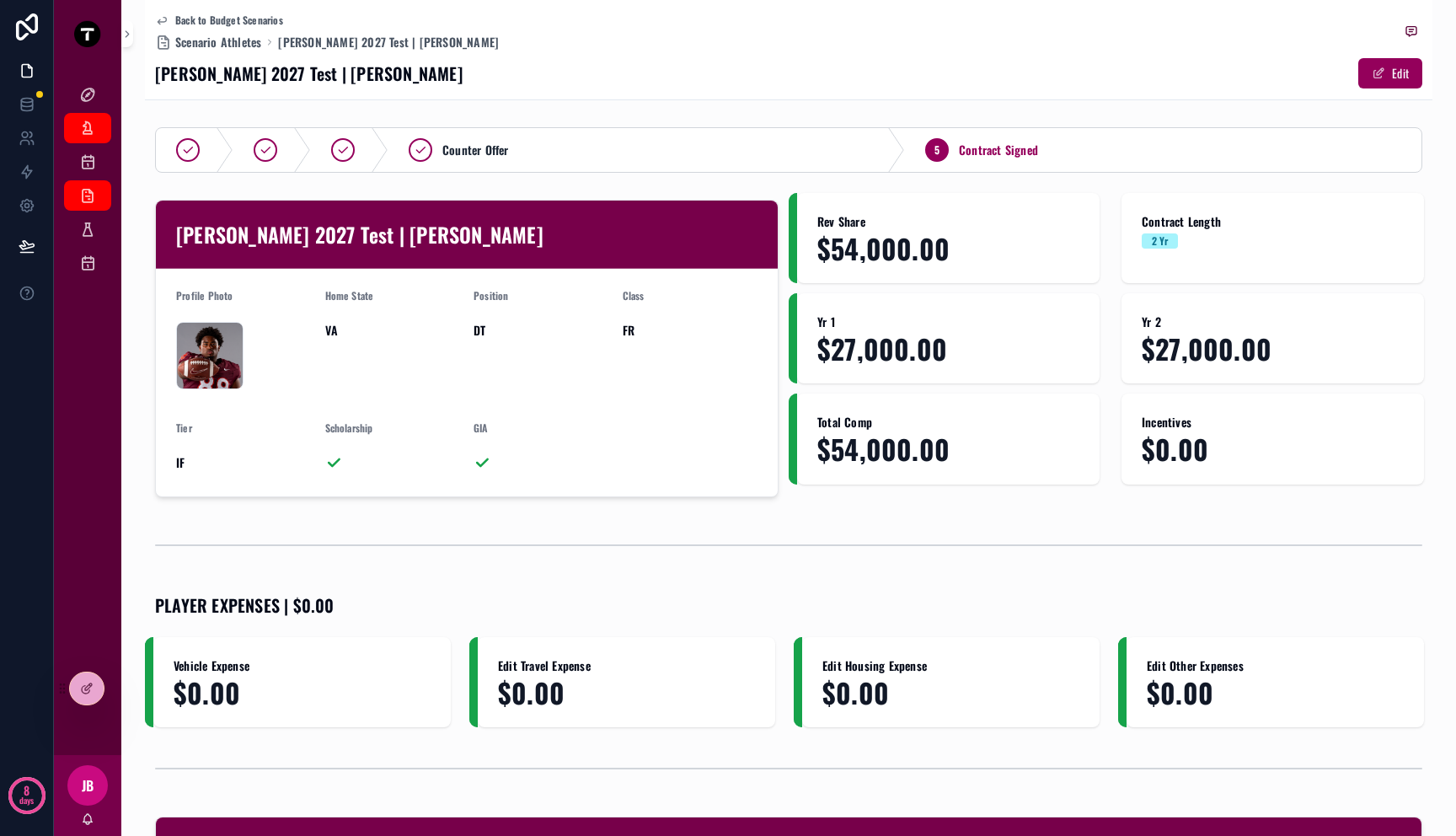
click at [238, 57] on div "Back to Budget Scenarios Scenario Athletes [PERSON_NAME] 2027 Test | [PERSON_NA…" at bounding box center [788, 50] width 1268 height 100
click at [238, 40] on span "Scenario Athletes" at bounding box center [218, 42] width 86 height 17
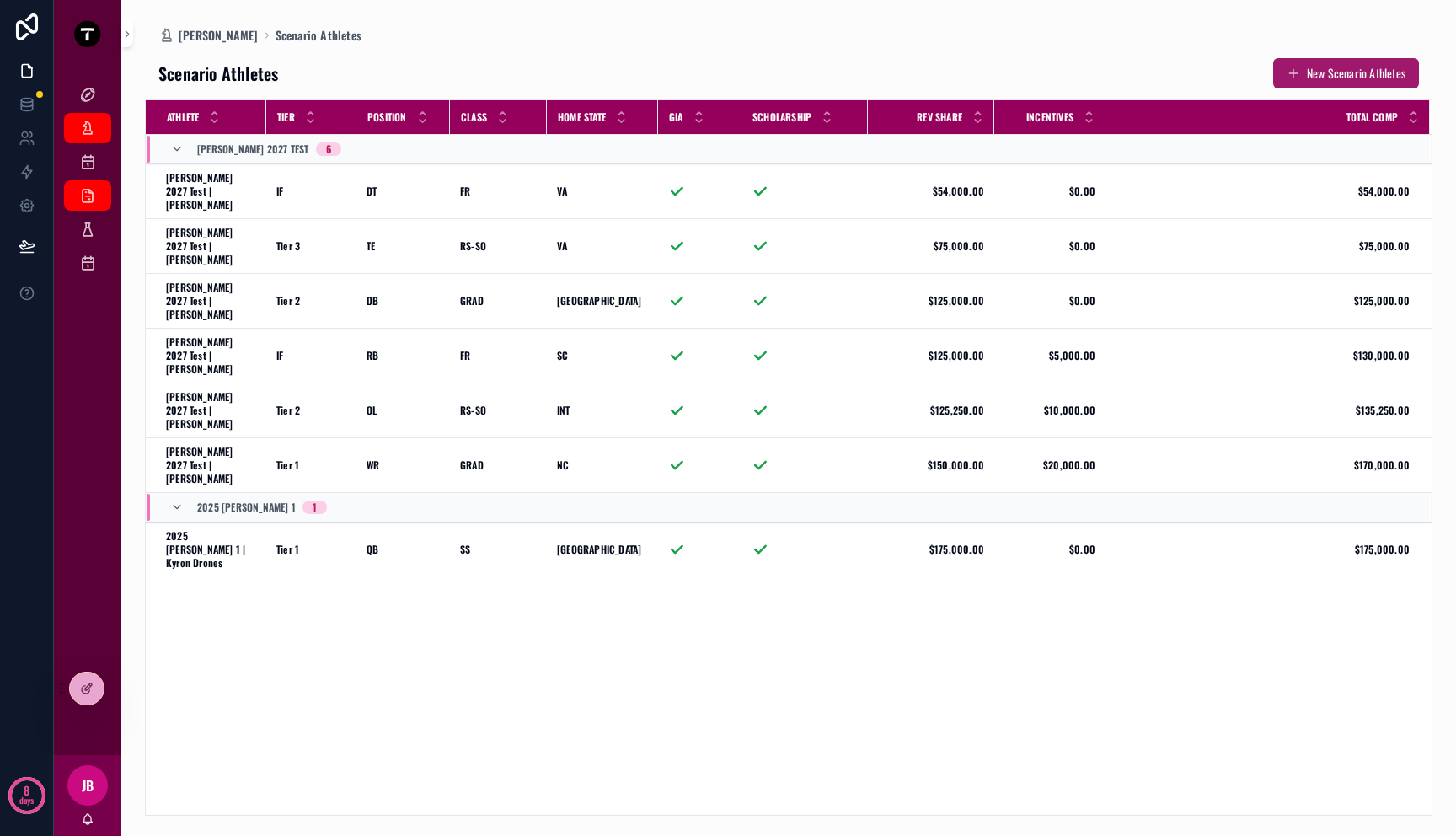
click at [1318, 65] on button "New Scenario Athletes" at bounding box center [1346, 73] width 146 height 30
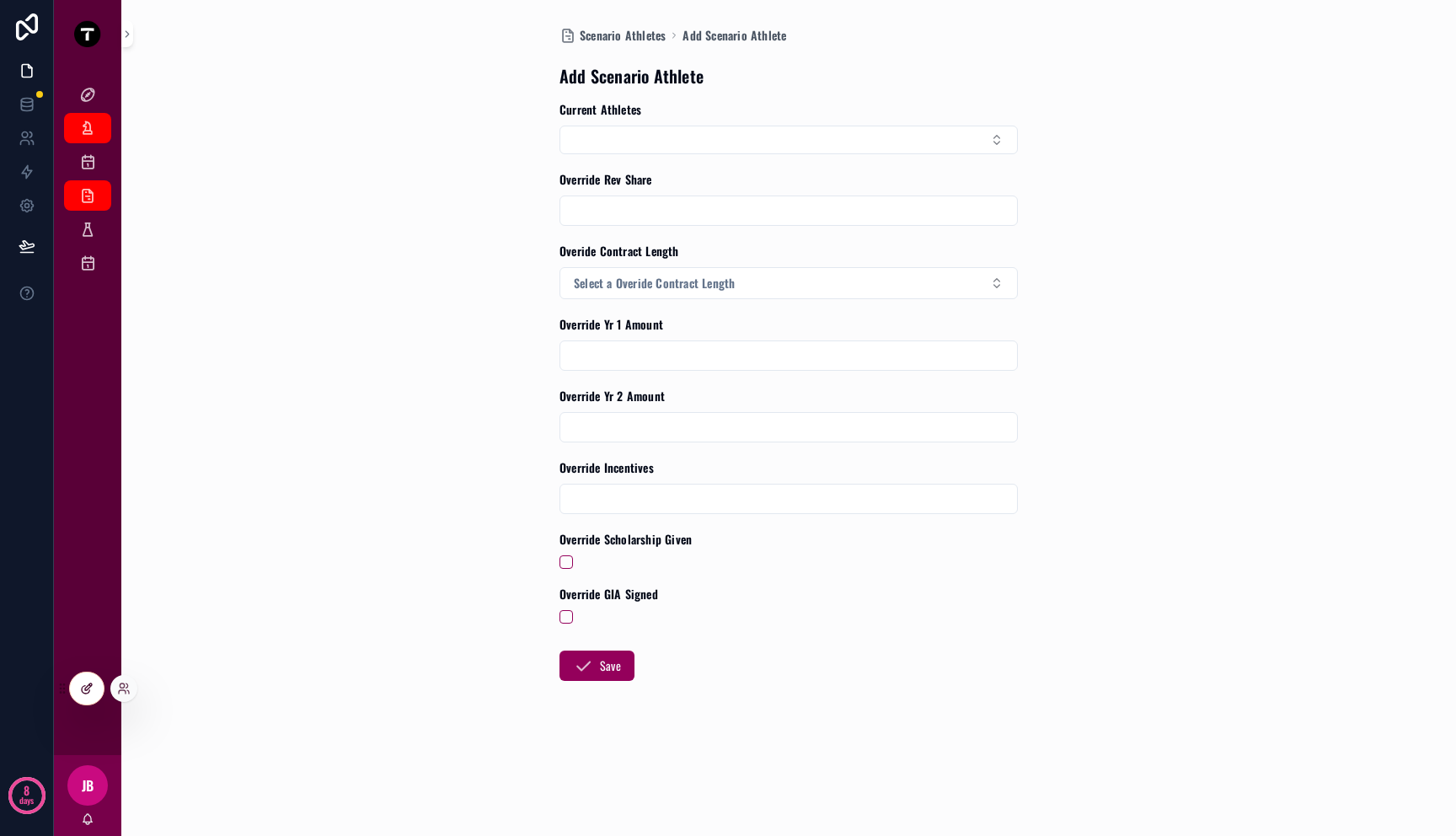
click at [84, 703] on div at bounding box center [87, 688] width 34 height 32
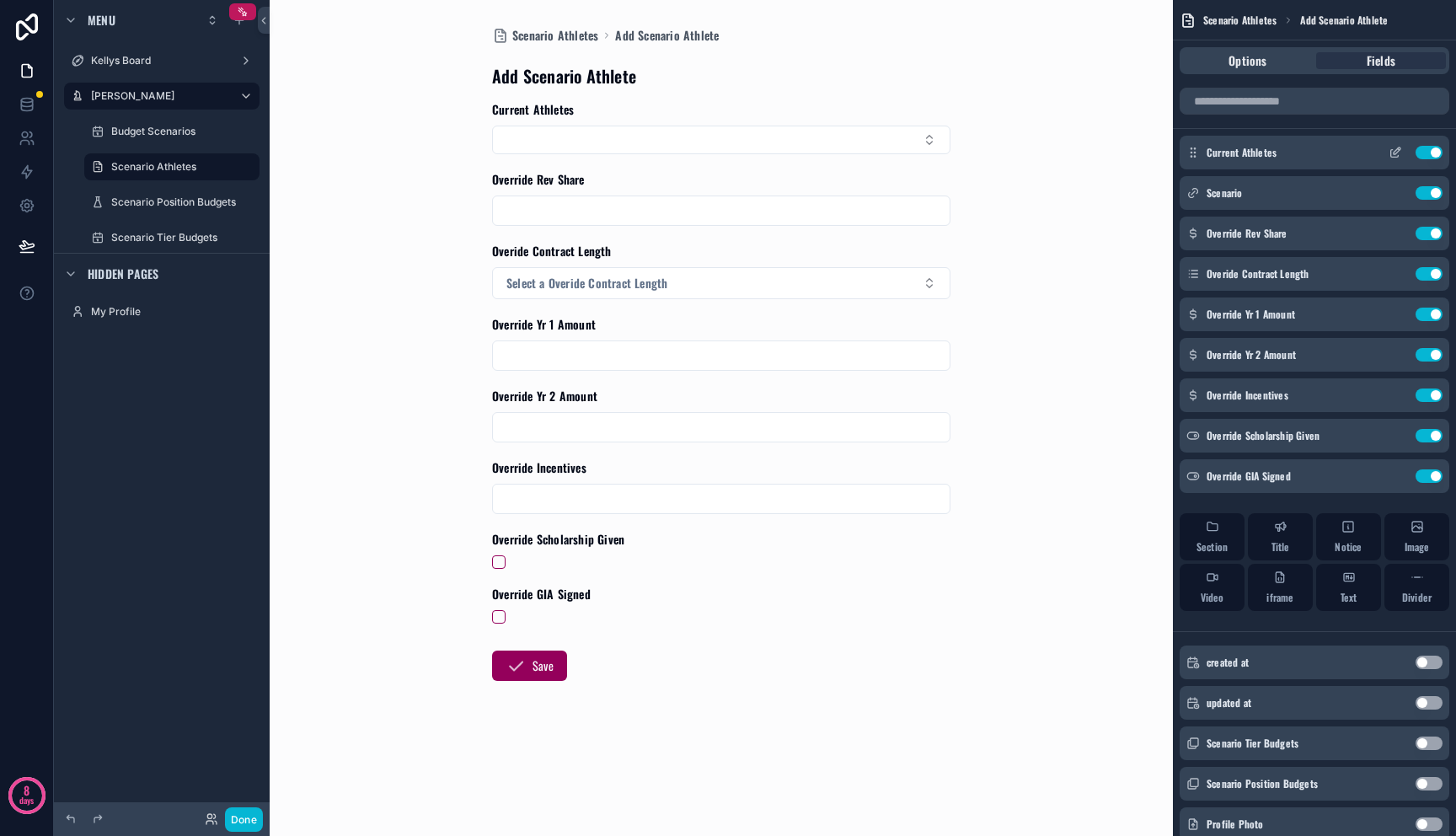
click at [1394, 154] on icon "scrollable content" at bounding box center [1397, 151] width 7 height 7
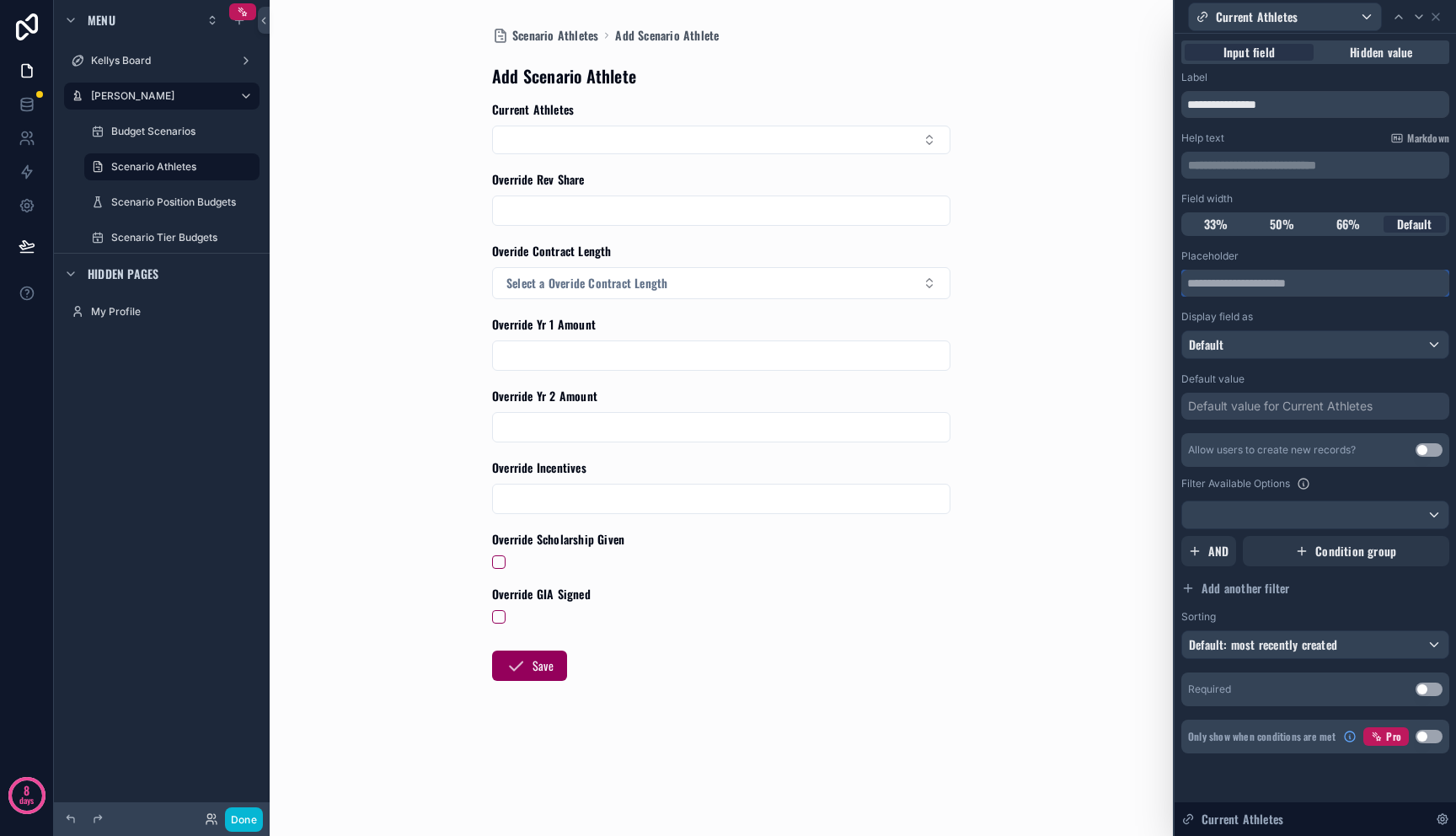
click at [1257, 286] on input "text" at bounding box center [1315, 283] width 268 height 27
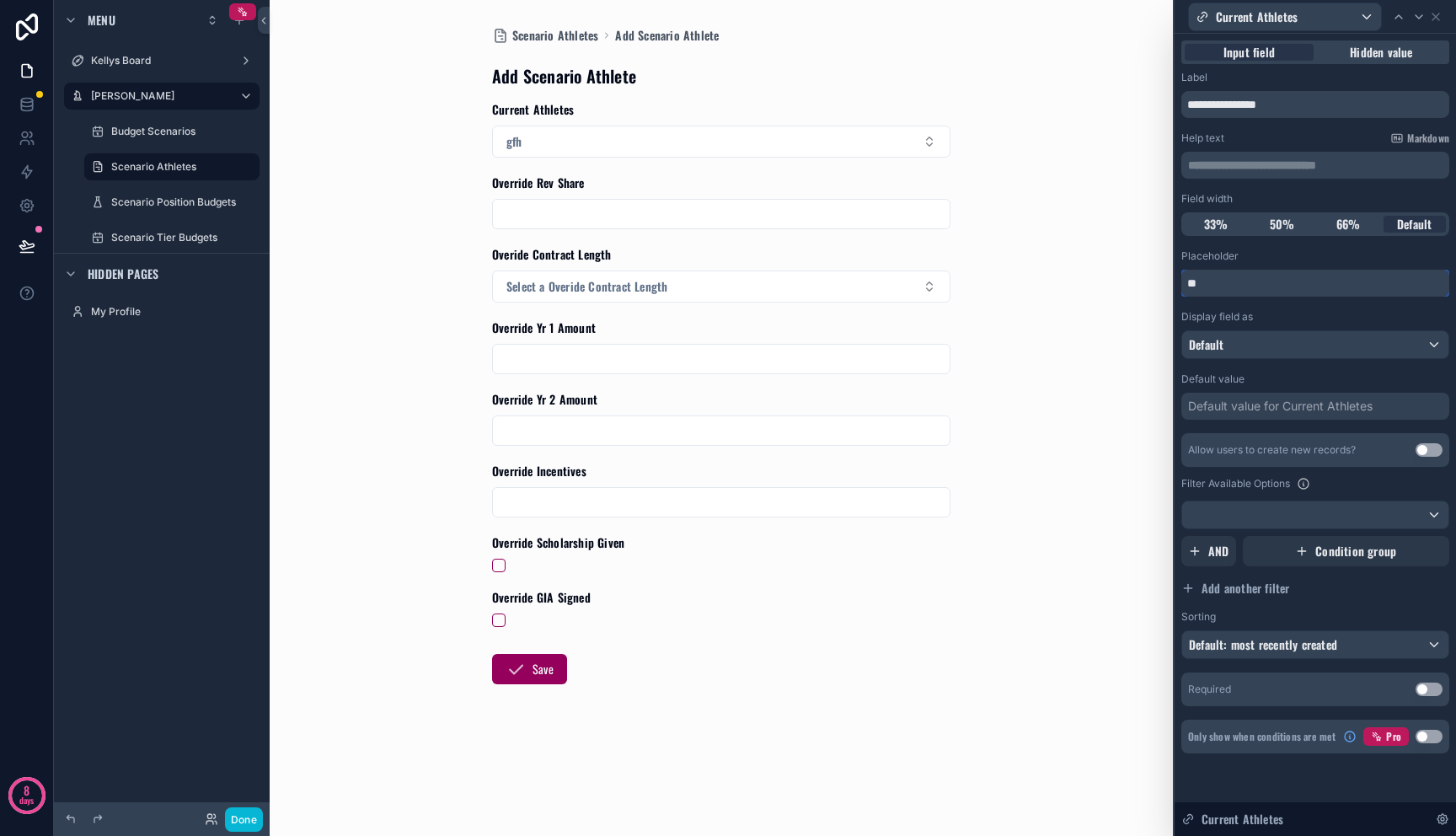
type input "*"
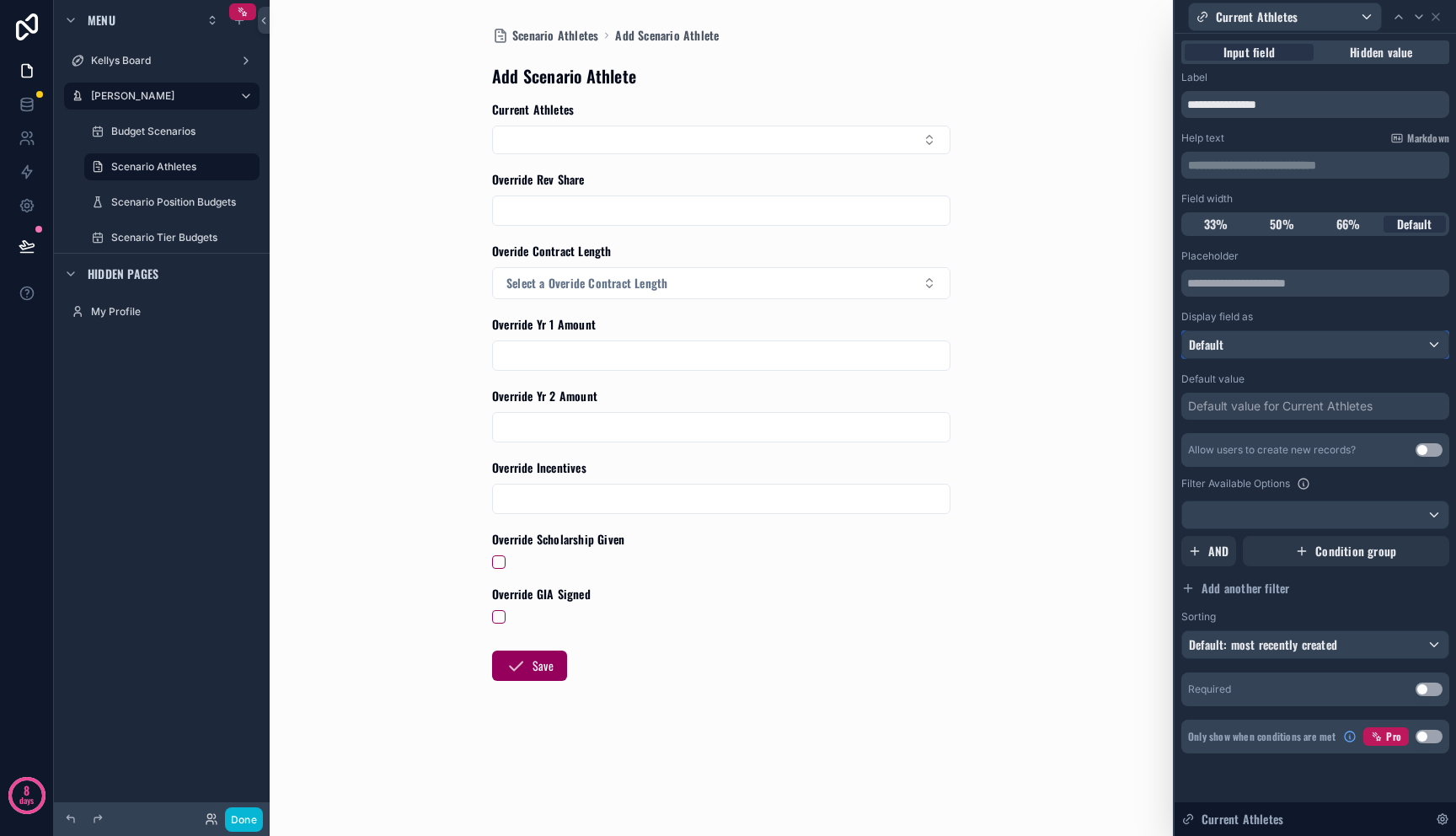
click at [1290, 338] on div "Default" at bounding box center [1316, 345] width 267 height 27
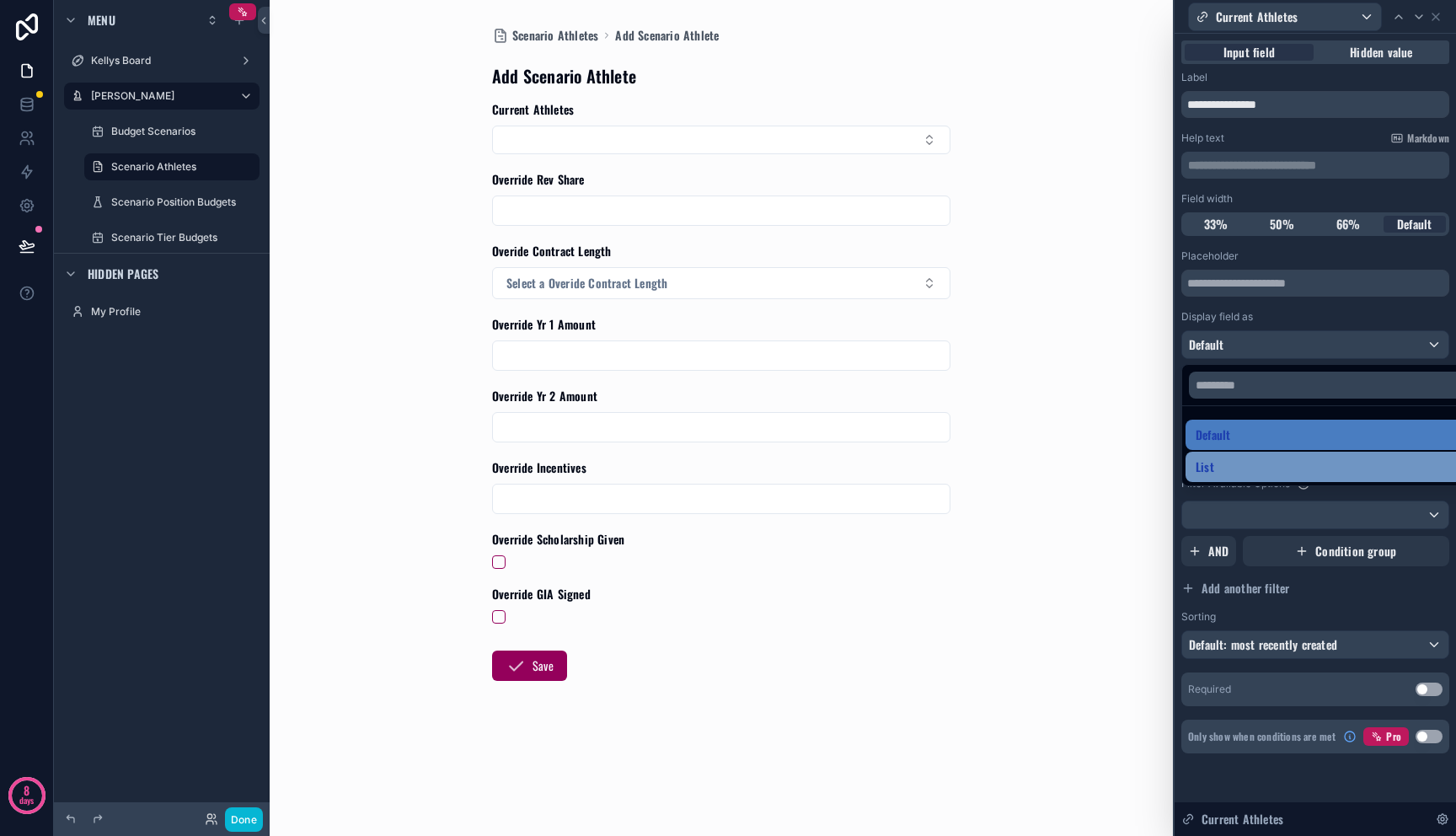
click at [1276, 463] on div "List" at bounding box center [1334, 467] width 278 height 20
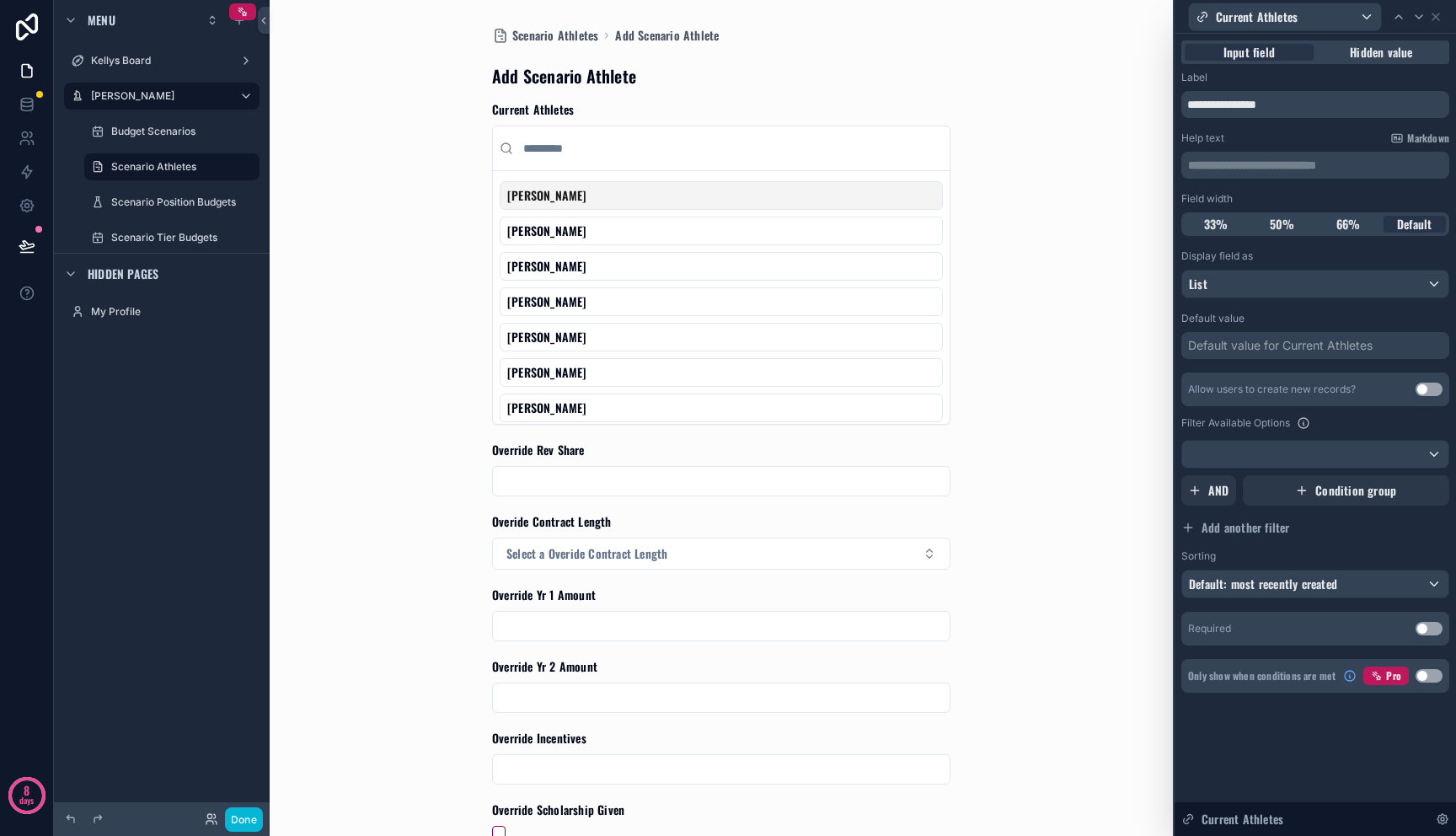
click at [1027, 146] on div "Scenario Athletes Add Scenario Athlete Add Scenario Athlete Current Athletes [P…" at bounding box center [721, 418] width 856 height 836
click at [954, 157] on div "Scenario Athletes Add Scenario Athlete Add Scenario Athlete Current Athletes [P…" at bounding box center [721, 529] width 485 height 1059
click at [909, 154] on input "scrollable content" at bounding box center [732, 149] width 423 height 30
click at [1243, 461] on div at bounding box center [1316, 454] width 267 height 27
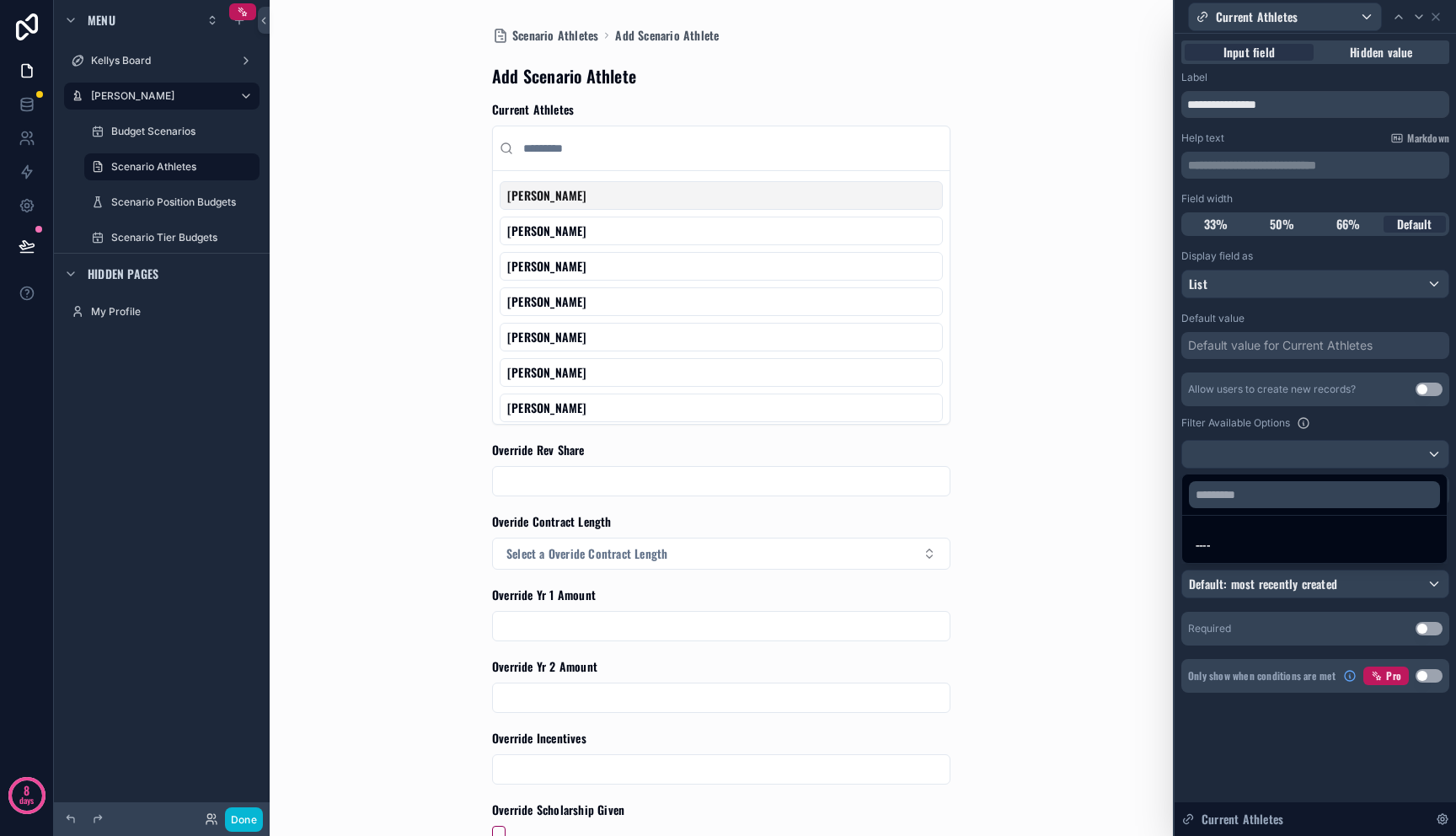
click at [1336, 402] on div at bounding box center [1315, 418] width 282 height 836
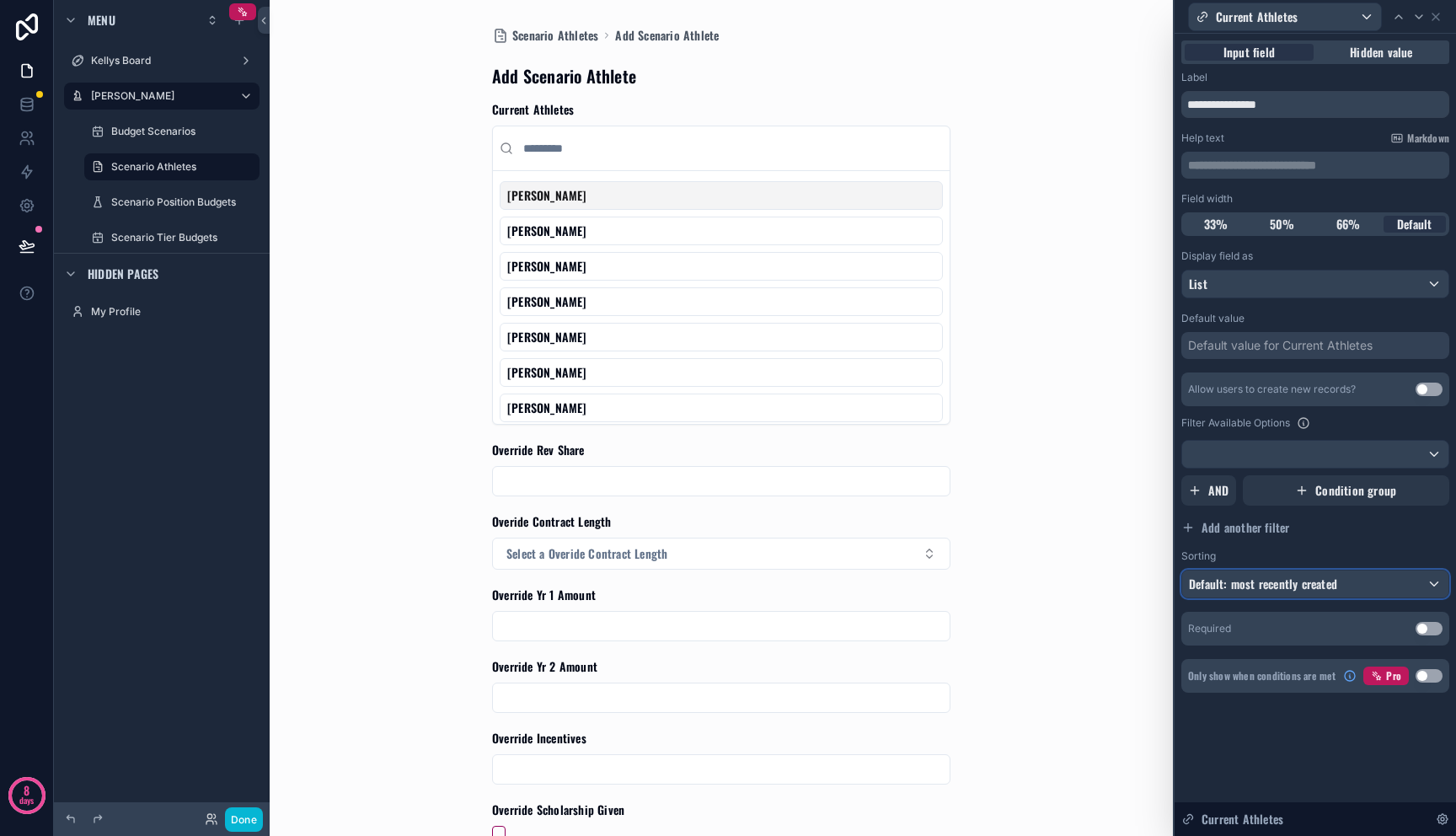
click at [1324, 581] on span "Default: most recently created" at bounding box center [1262, 583] width 148 height 18
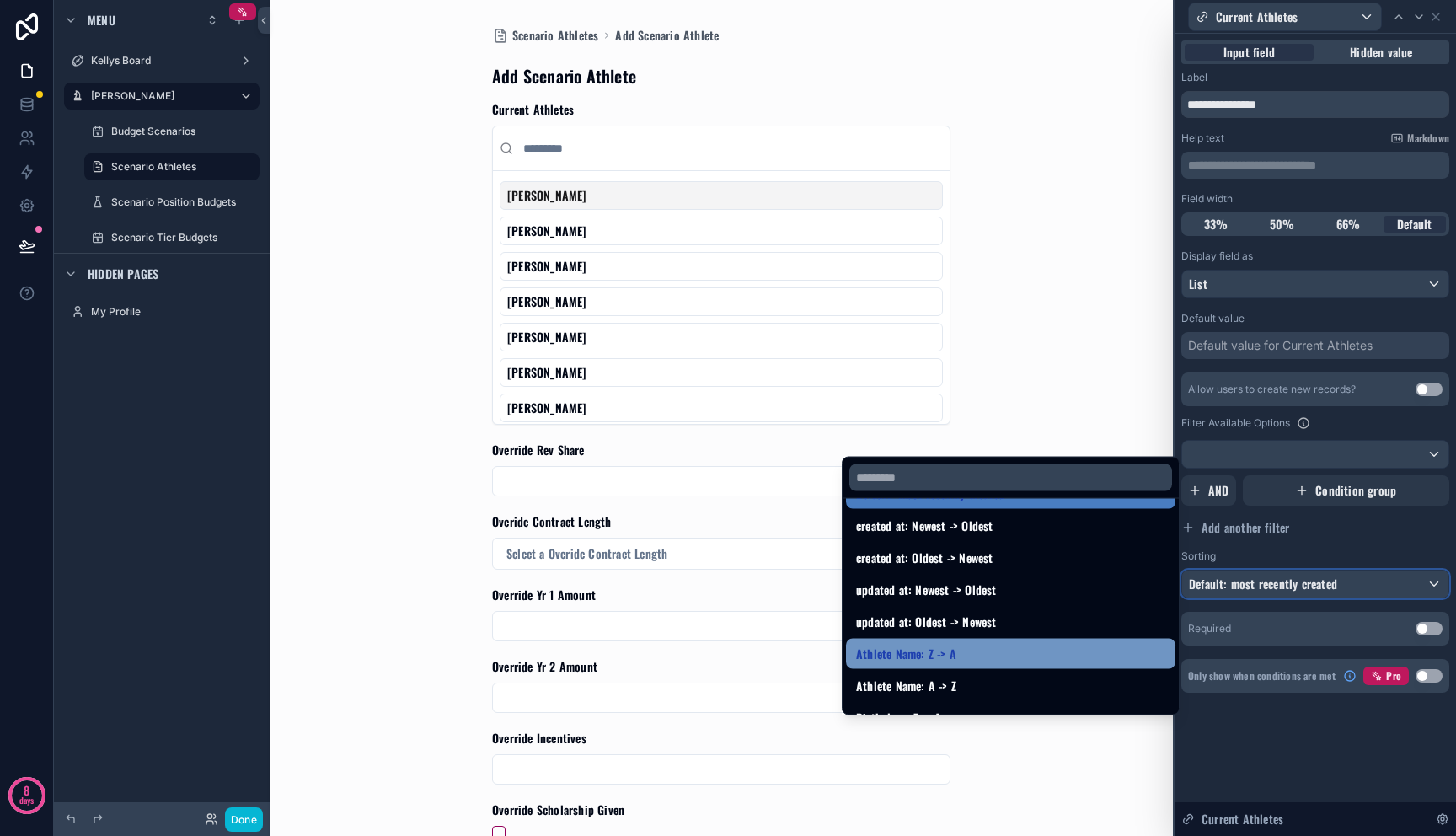
scroll to position [39, 0]
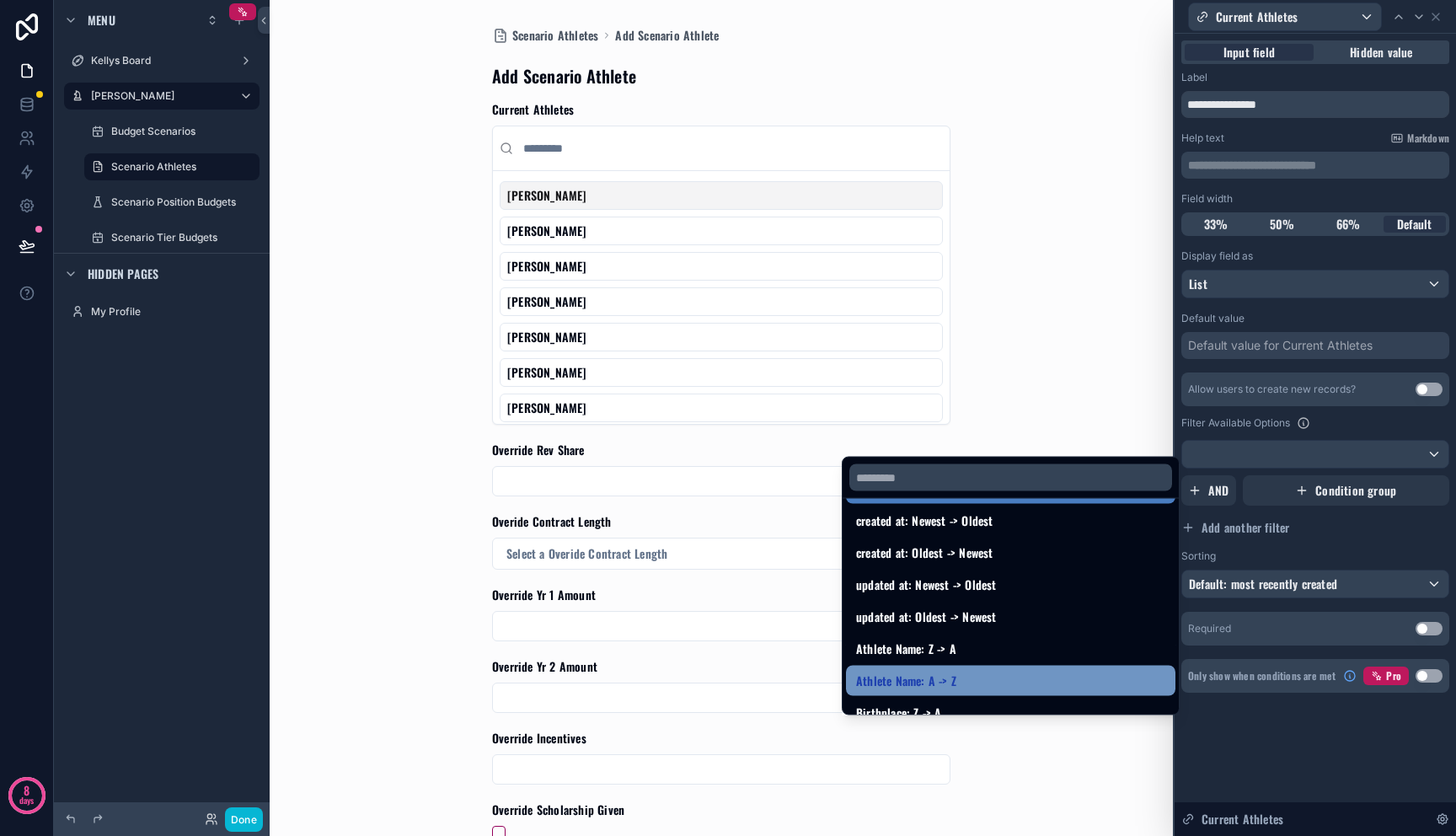
click at [1116, 671] on div "Athlete Name: A -> Z" at bounding box center [1011, 680] width 309 height 20
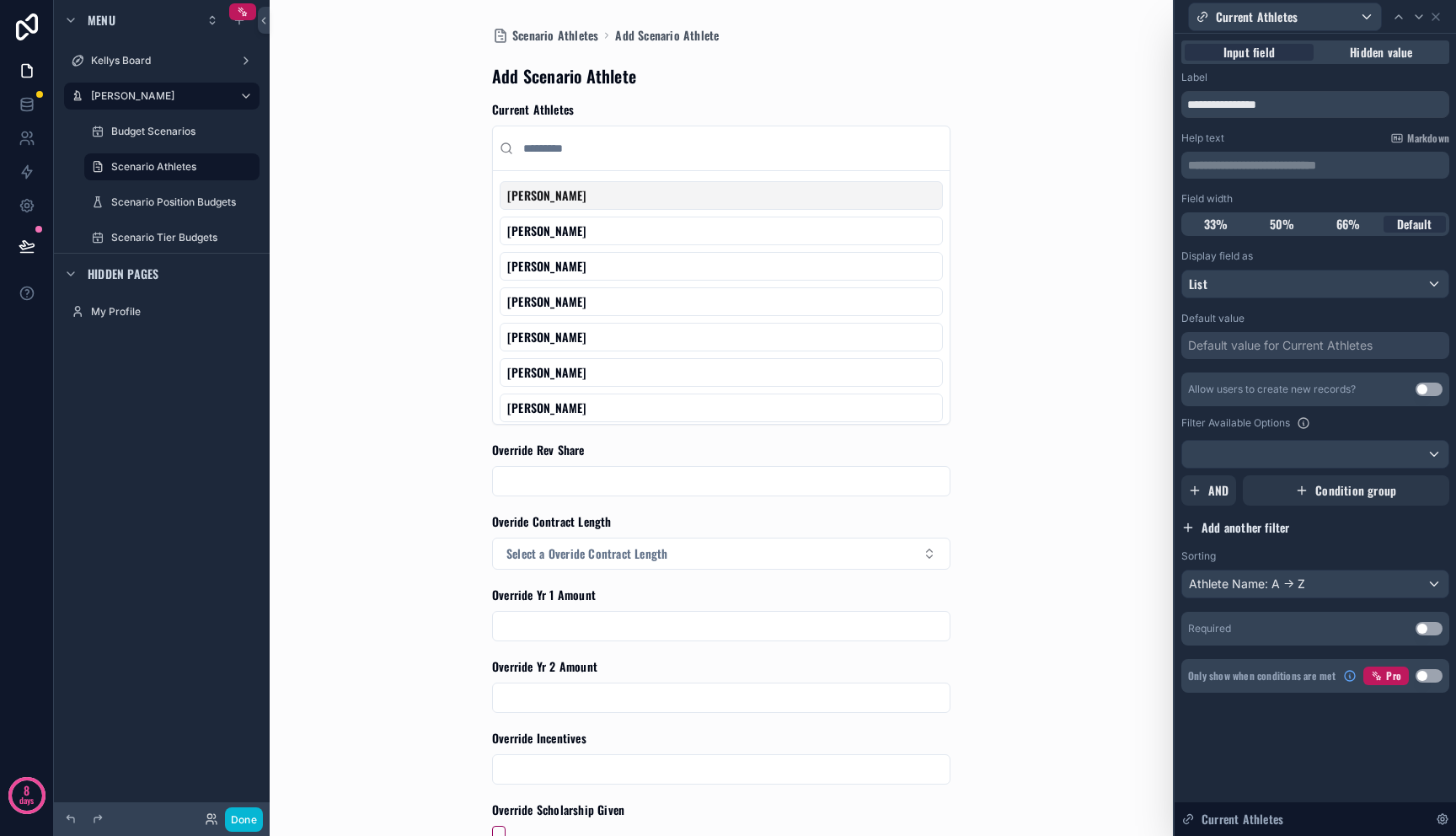
click at [1401, 539] on button "Add another filter" at bounding box center [1315, 527] width 268 height 30
click at [254, 816] on button "Done" at bounding box center [244, 819] width 38 height 24
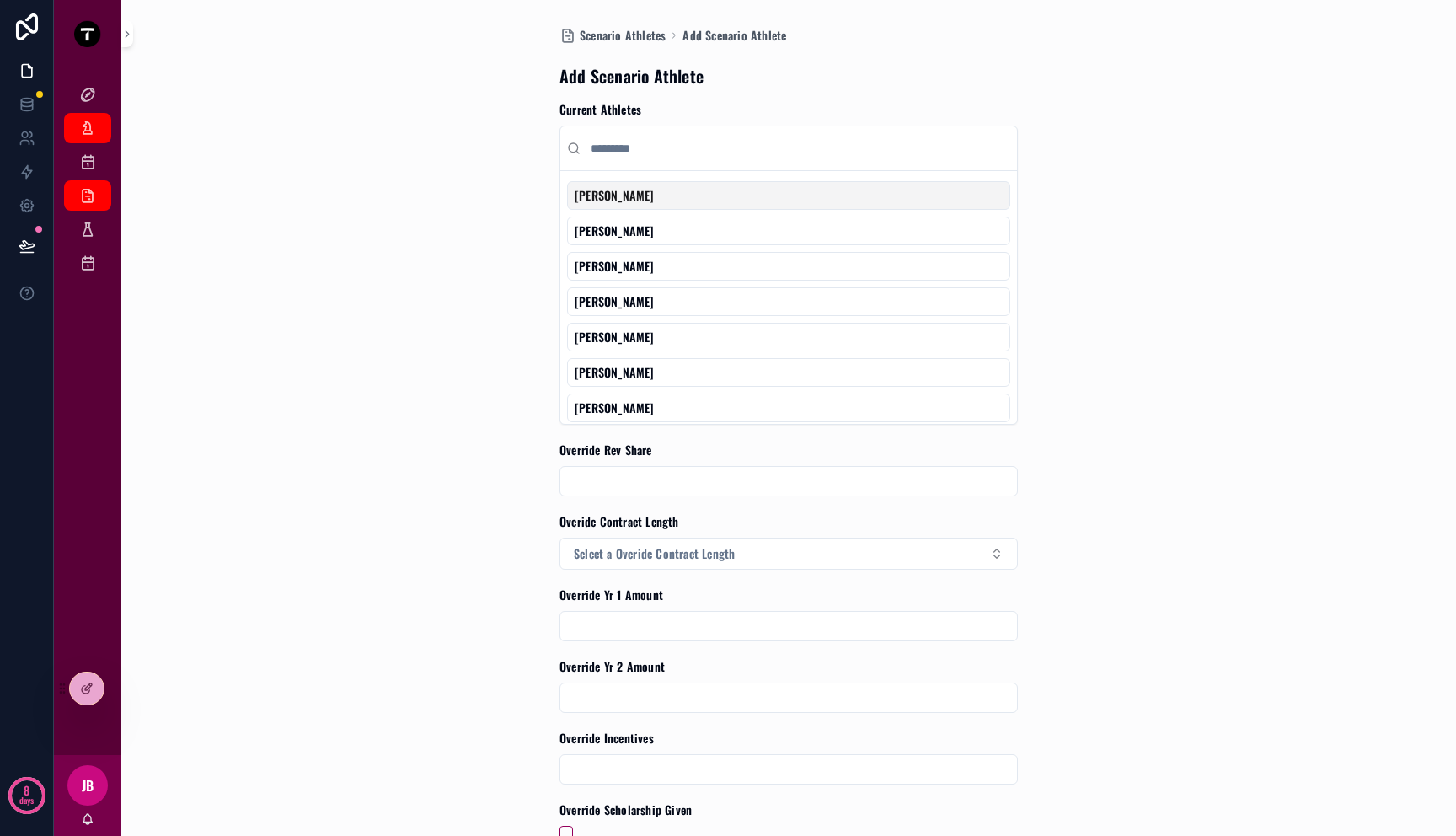
click at [401, 519] on div "Scenario Athletes Add Scenario Athlete Add Scenario Athlete Current Athletes [P…" at bounding box center [788, 418] width 1287 height 836
click at [1119, 294] on div "Scenario Athletes Add Scenario Athlete Add Scenario Athlete Current Athletes [P…" at bounding box center [788, 418] width 1287 height 836
click at [819, 157] on input "scrollable content" at bounding box center [799, 149] width 423 height 30
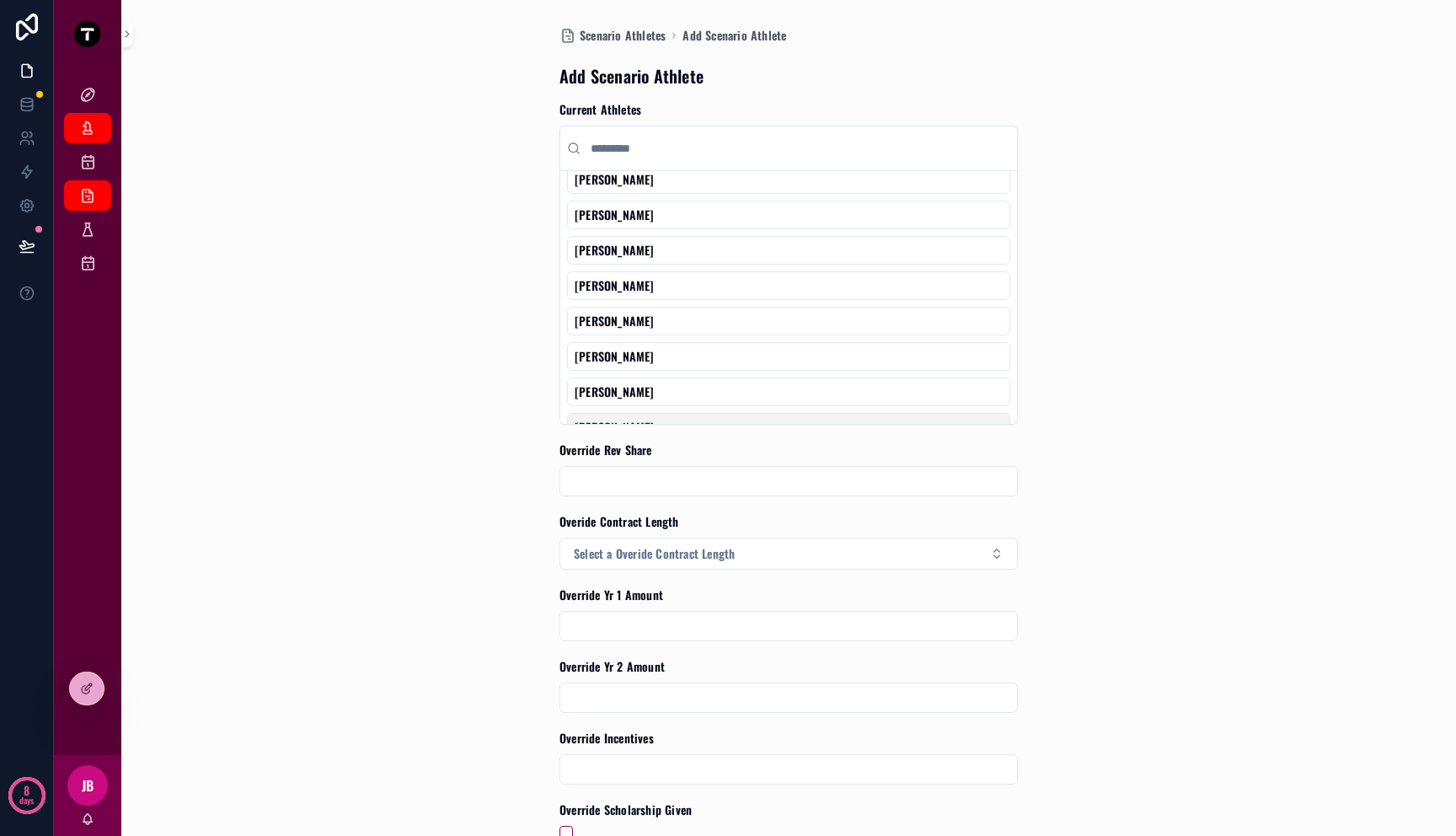
scroll to position [68, 0]
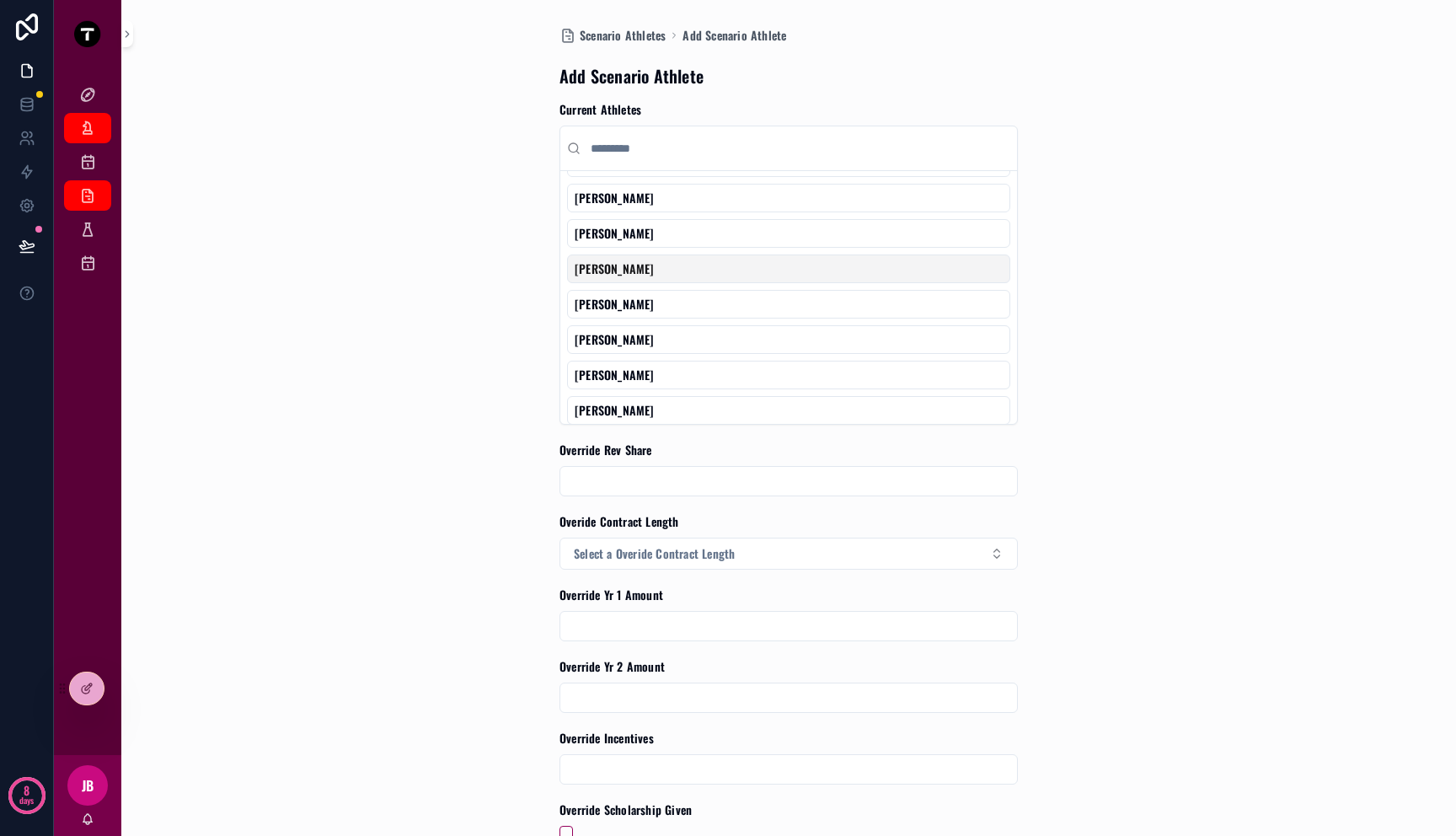
click at [765, 265] on div "[PERSON_NAME]" at bounding box center [788, 269] width 444 height 28
click at [1114, 299] on div "Scenario Athletes Add Scenario Athlete Add Scenario Athlete Current Athletes No…" at bounding box center [788, 418] width 1287 height 836
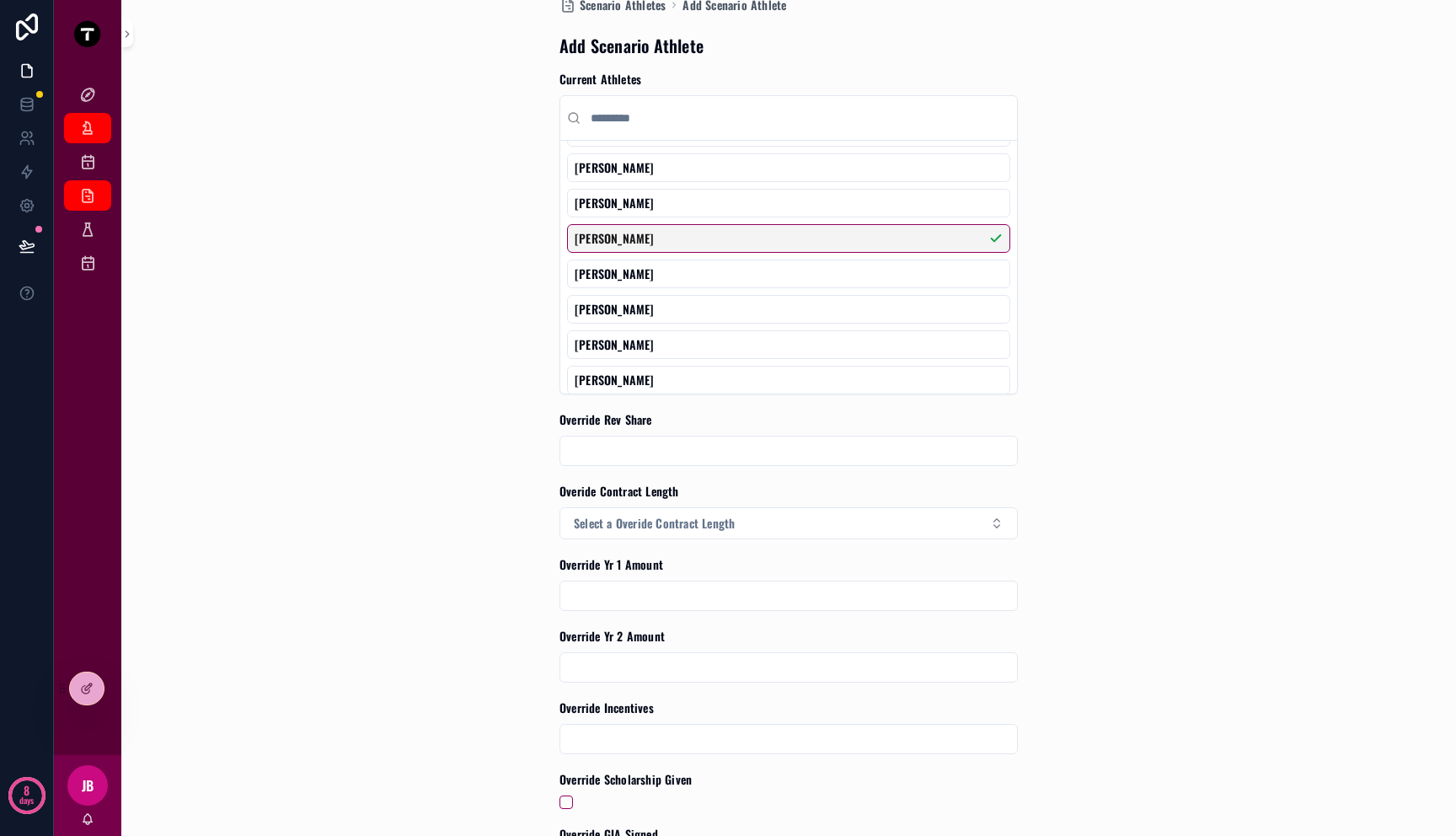
scroll to position [34, 0]
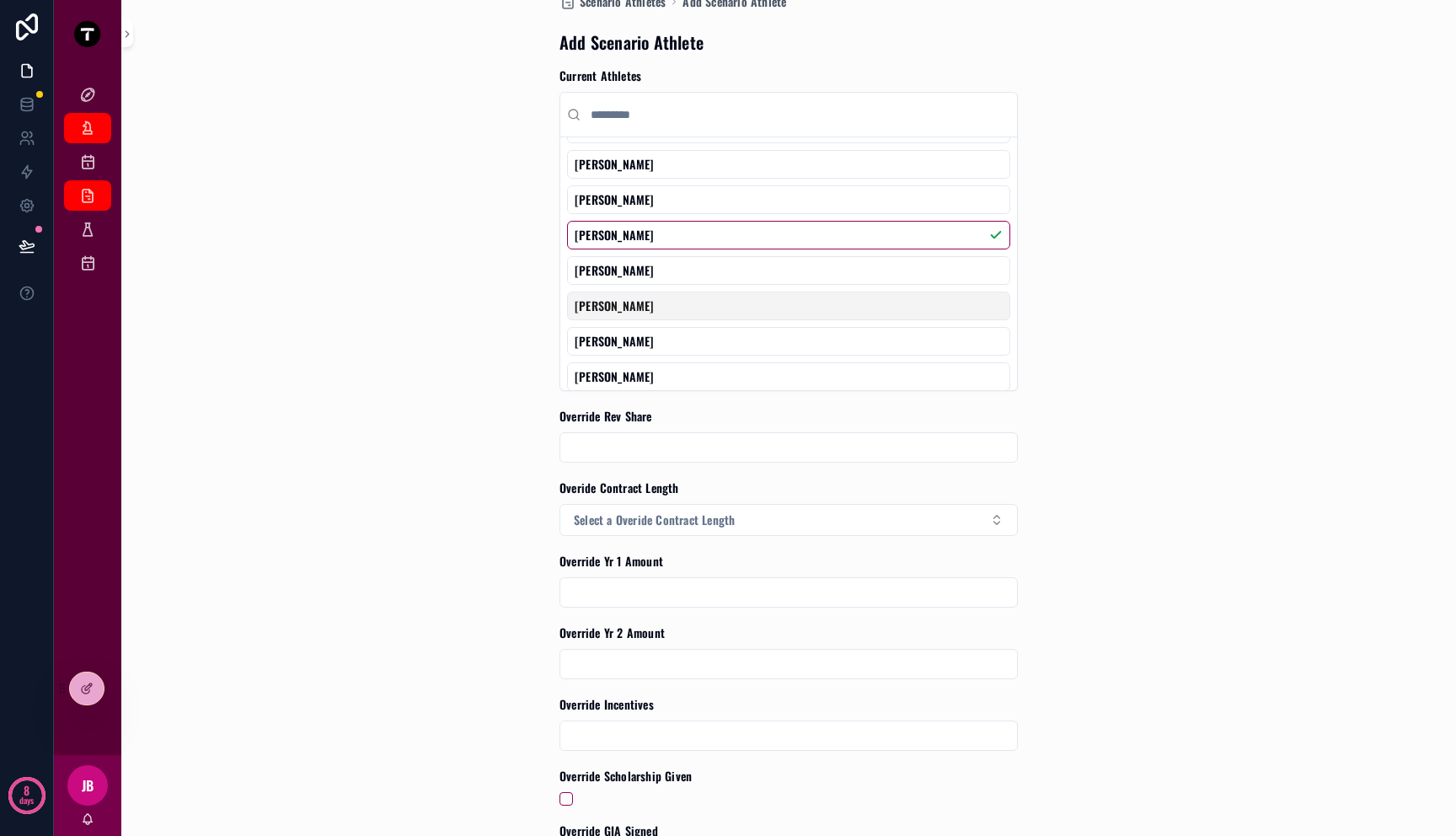
click at [906, 292] on div "[PERSON_NAME]" at bounding box center [788, 306] width 444 height 28
click at [897, 257] on div "[PERSON_NAME]" at bounding box center [788, 270] width 444 height 28
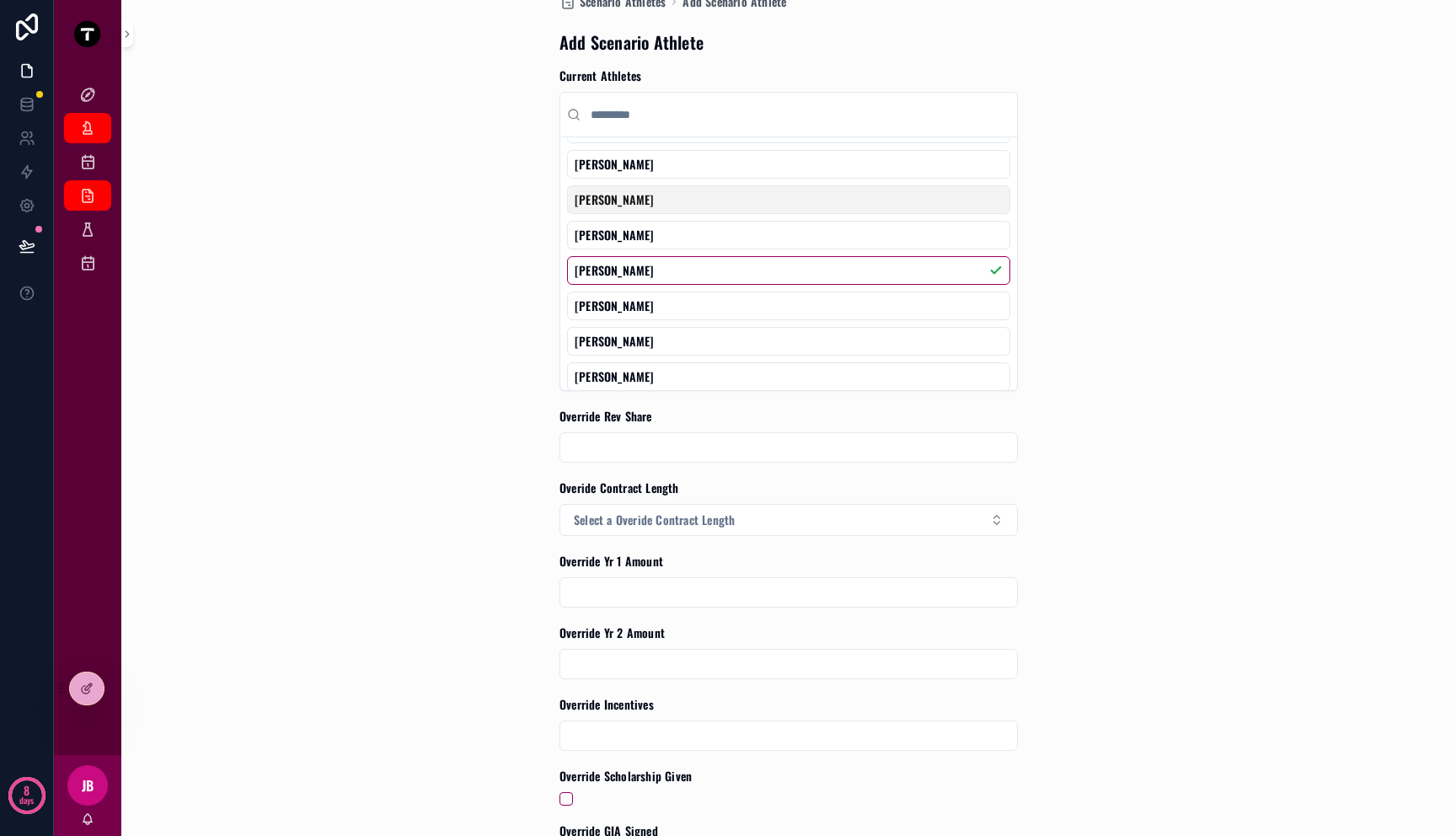
click at [897, 209] on div "[PERSON_NAME]" at bounding box center [788, 200] width 444 height 28
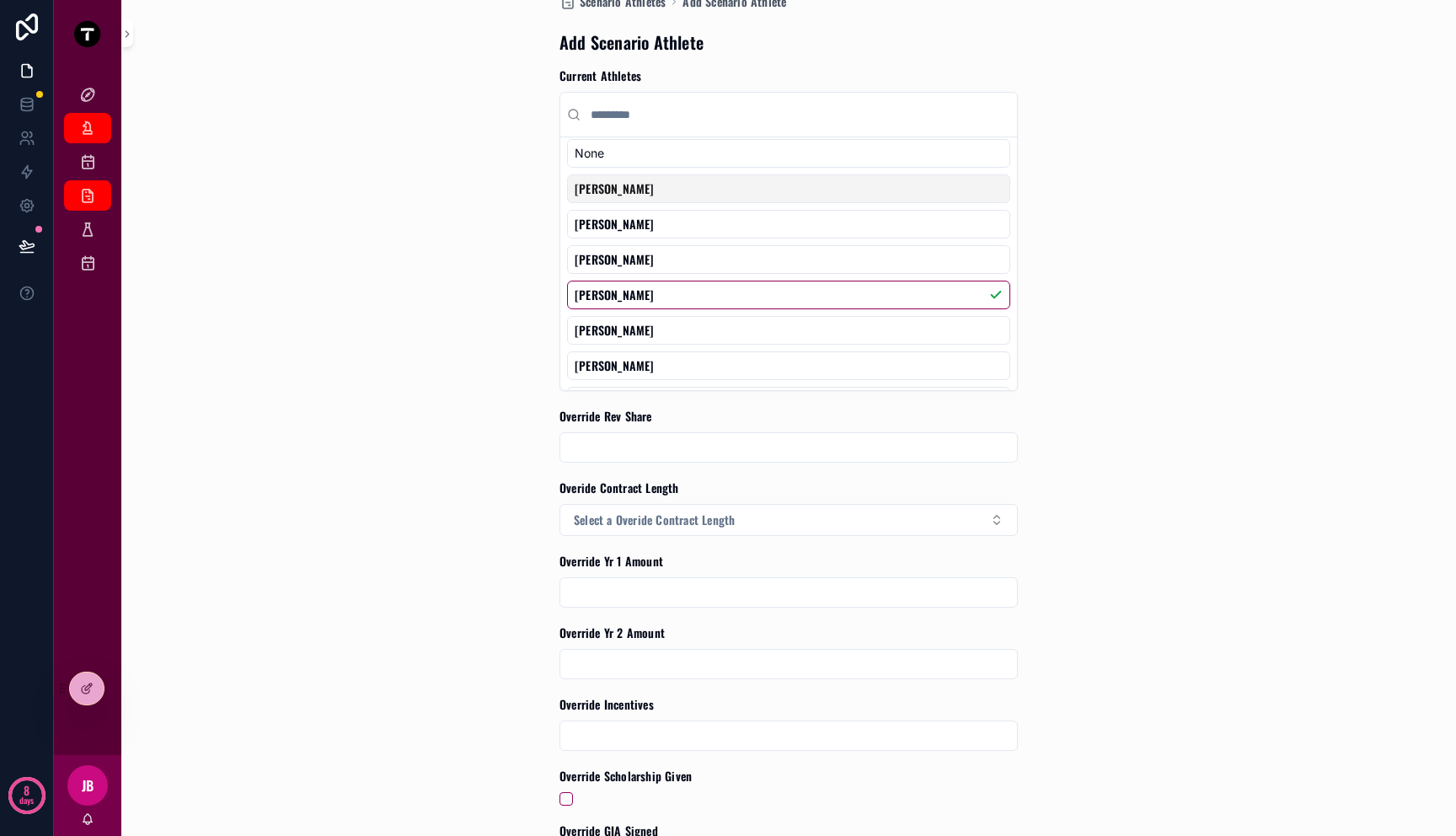
scroll to position [0, 0]
click at [1122, 229] on div "Scenario Athletes Add Scenario Athlete Add Scenario Athlete Current Athletes No…" at bounding box center [788, 384] width 1287 height 836
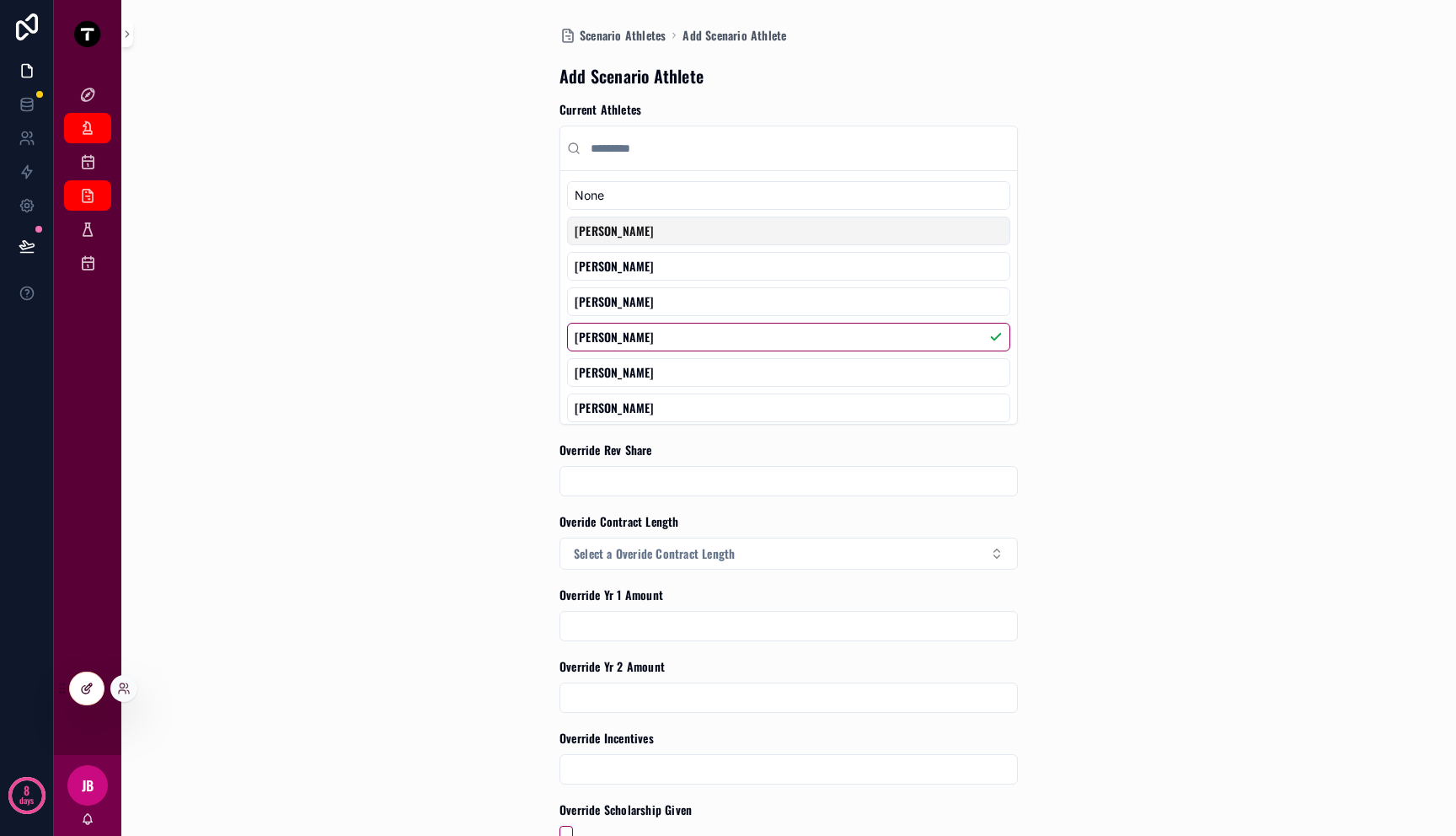
click at [89, 687] on icon at bounding box center [89, 687] width 7 height 7
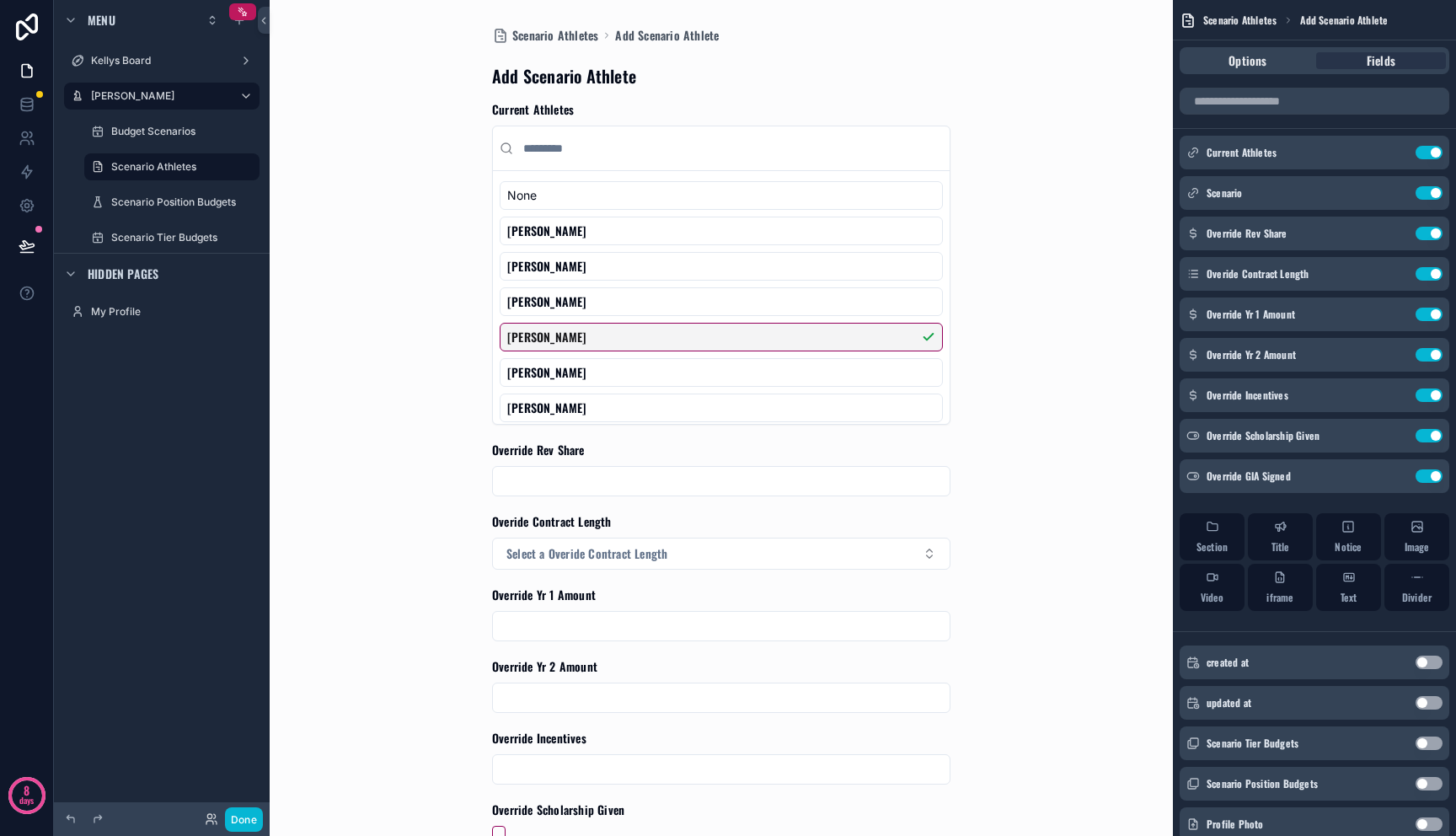
click at [740, 350] on div "[PERSON_NAME]" at bounding box center [721, 337] width 444 height 28
click at [882, 344] on div "[PERSON_NAME]" at bounding box center [721, 337] width 444 height 28
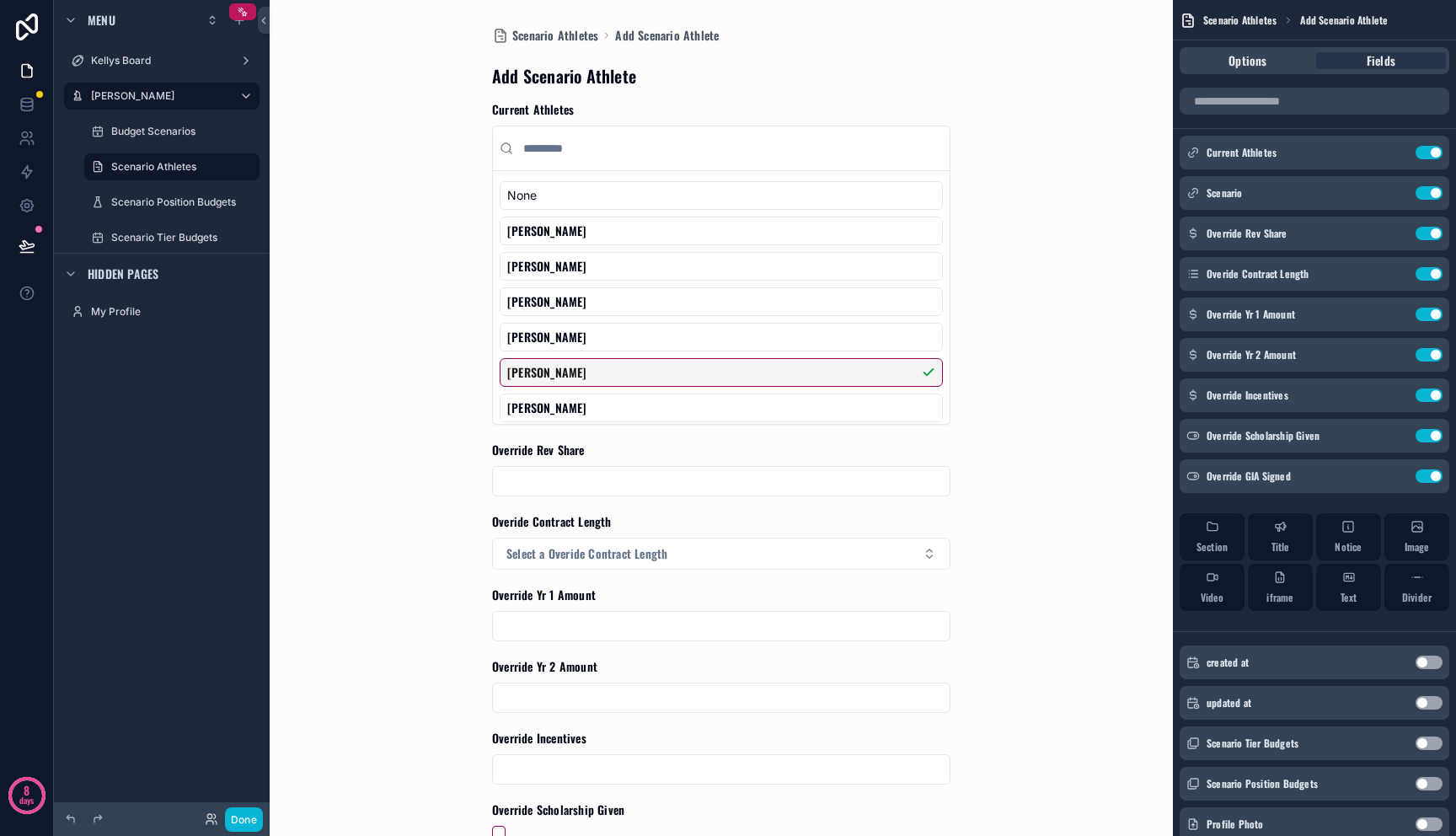
click at [840, 381] on div "[PERSON_NAME]" at bounding box center [721, 373] width 444 height 28
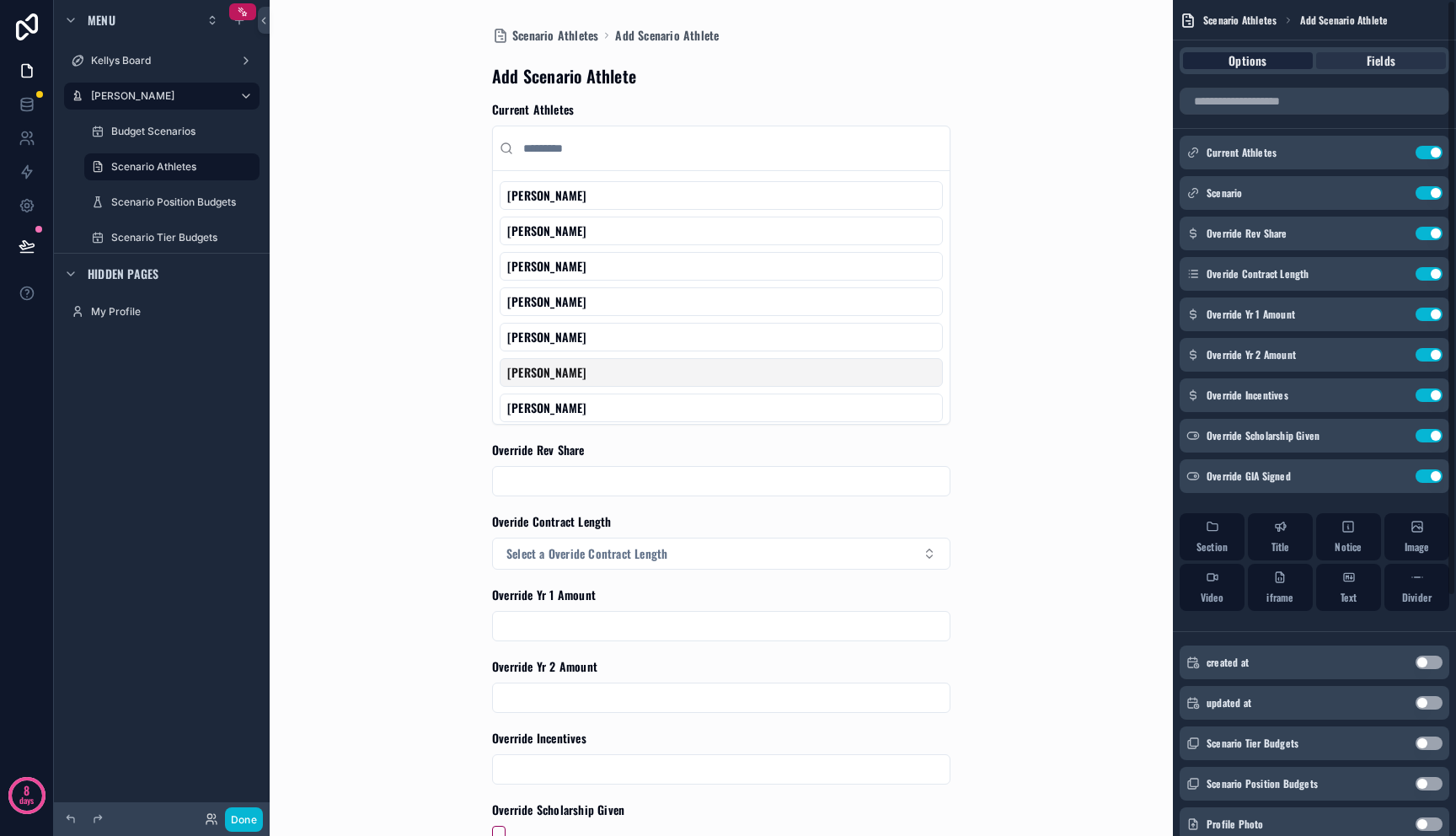
click at [1251, 55] on span "Options" at bounding box center [1247, 60] width 38 height 17
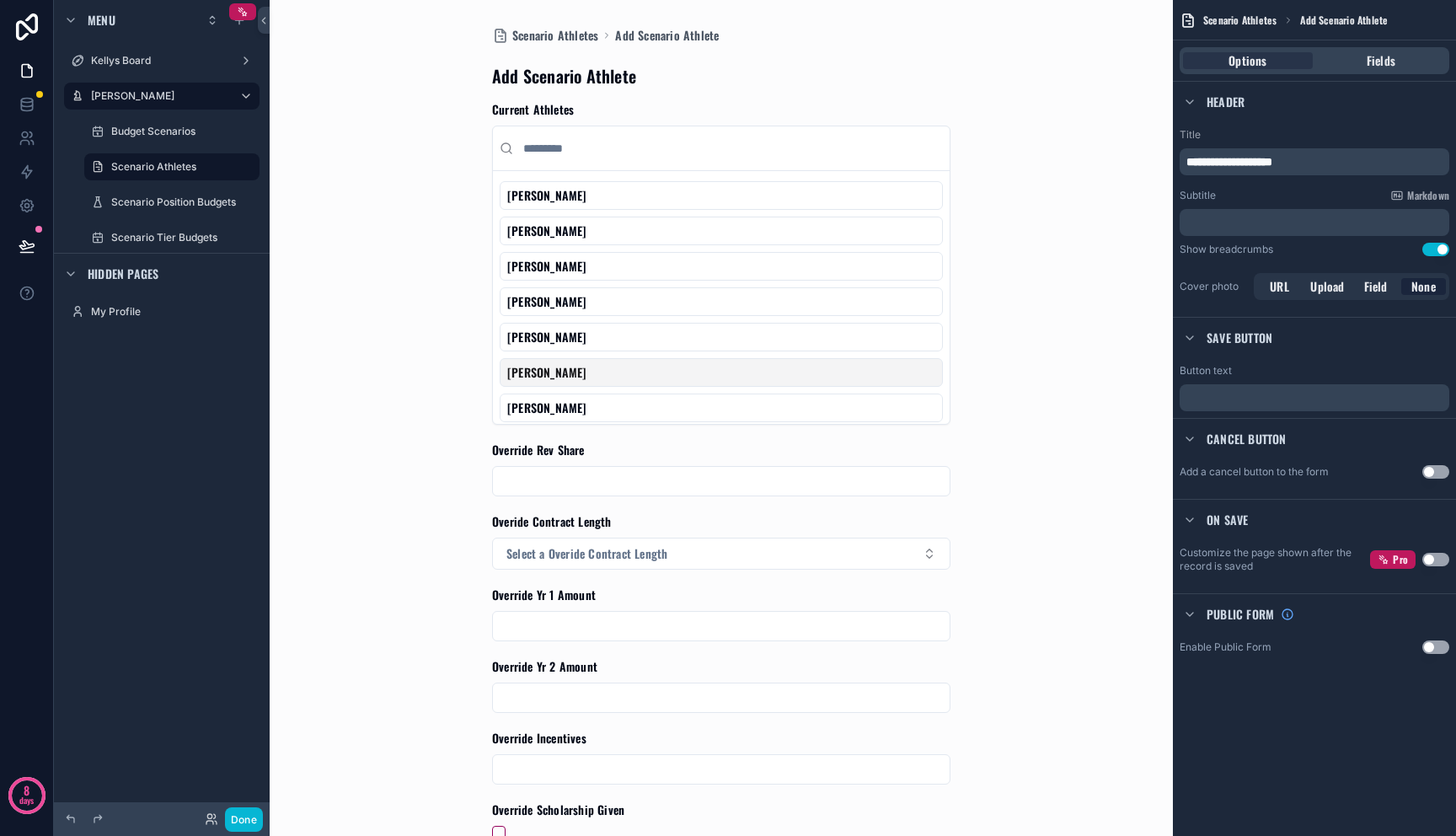
scroll to position [223, 0]
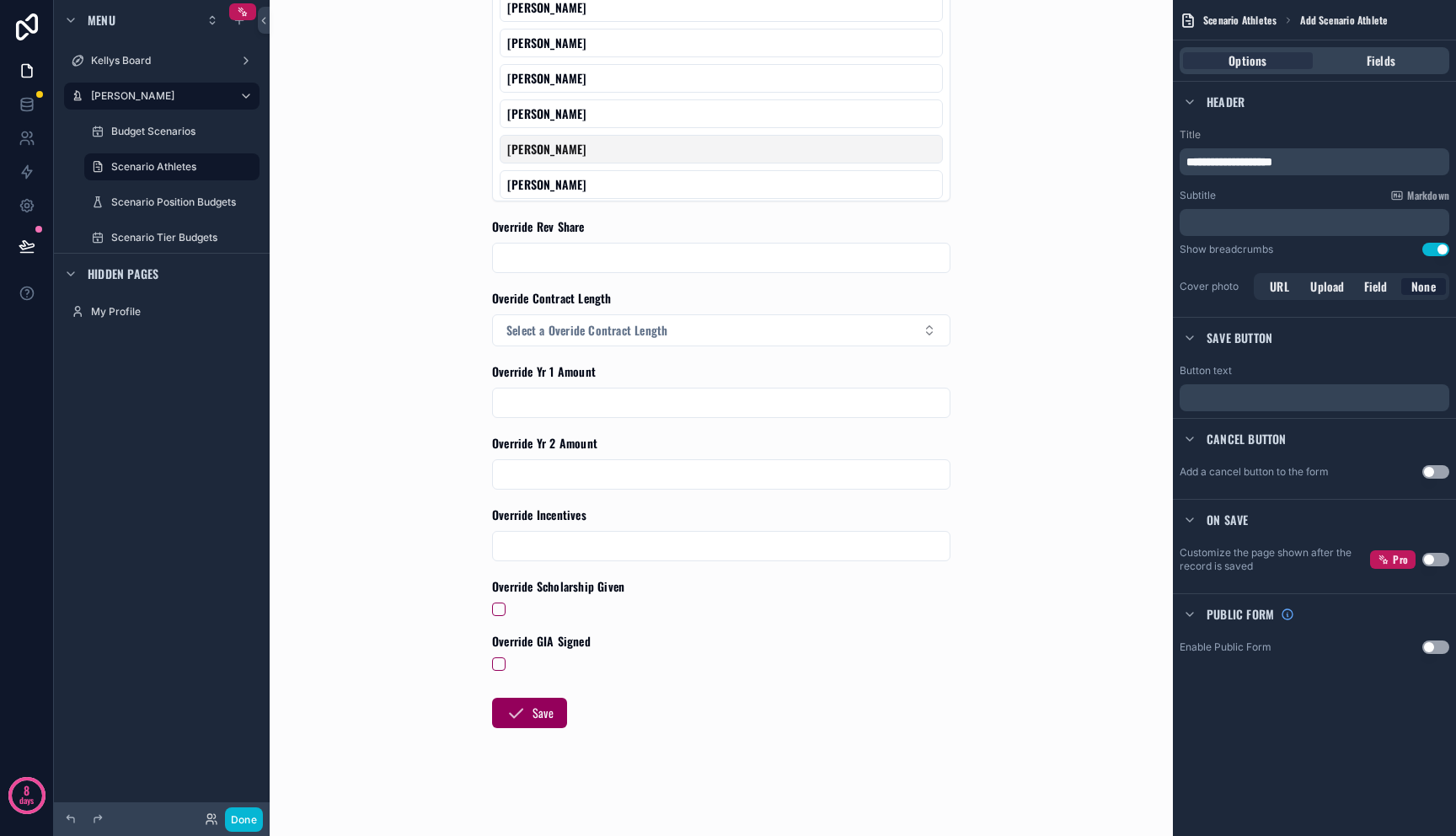
click at [1442, 472] on button "Use setting" at bounding box center [1436, 471] width 27 height 13
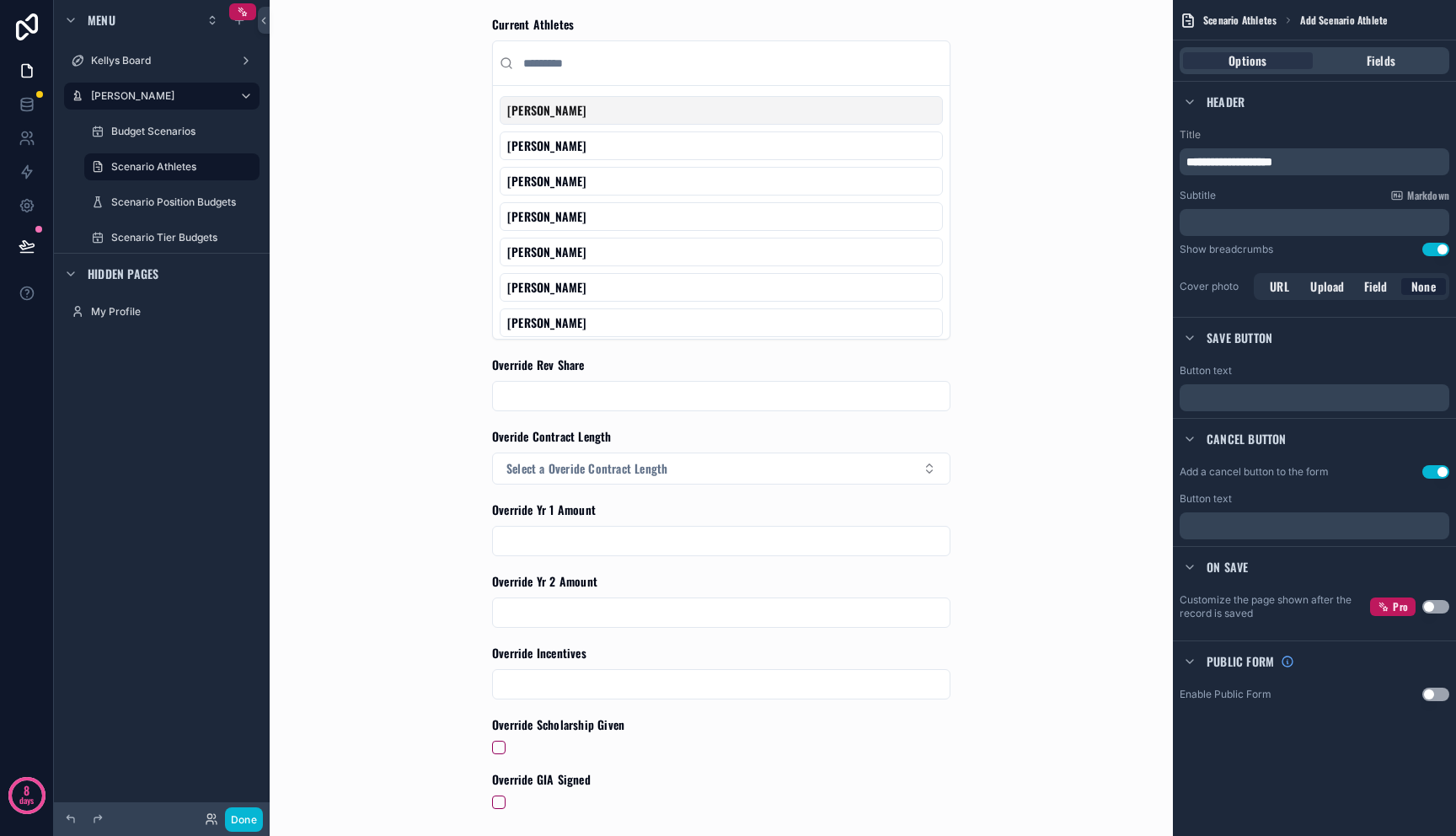
scroll to position [0, 0]
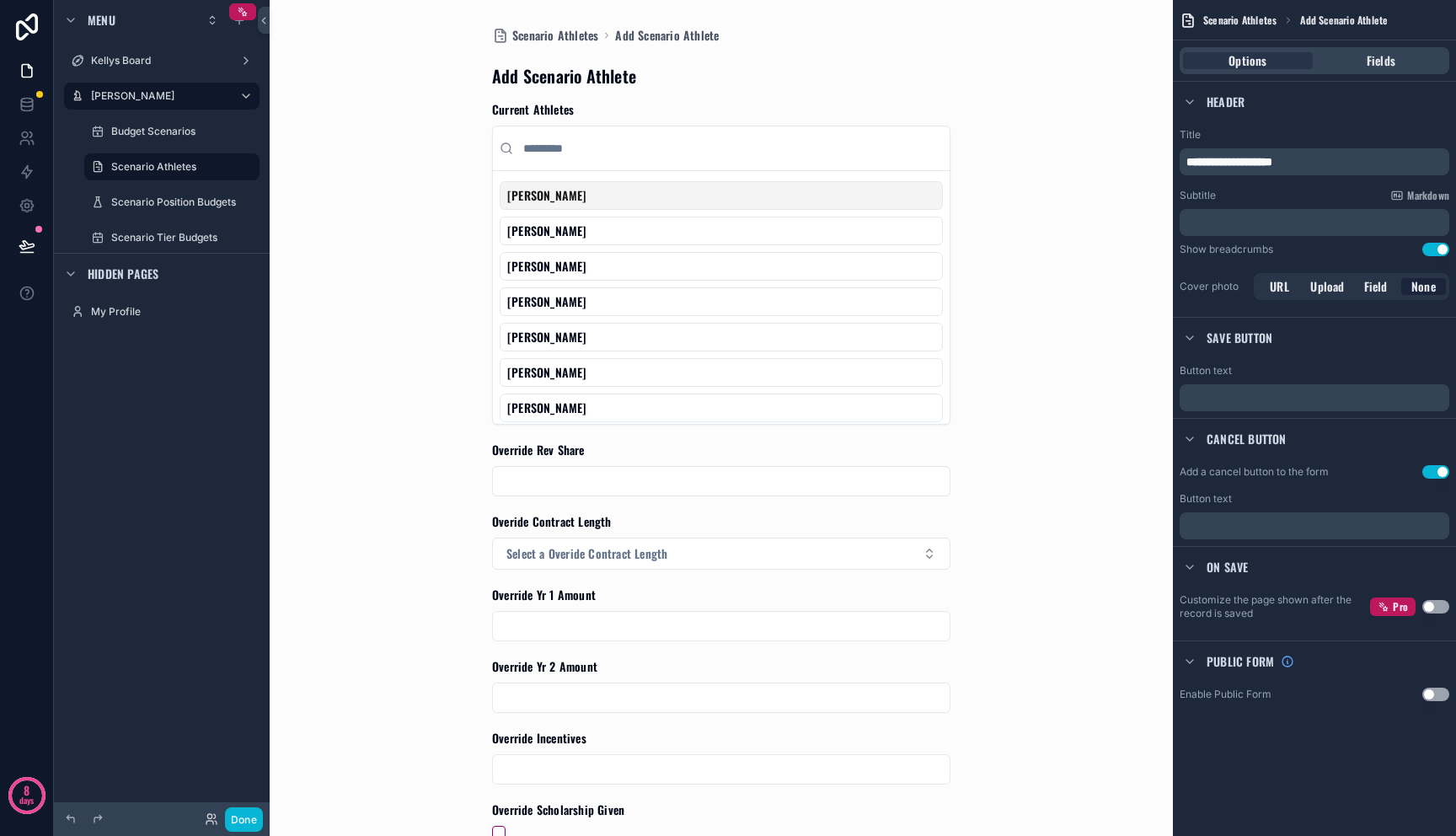
click at [1391, 76] on div "Options Fields" at bounding box center [1314, 60] width 283 height 40
click at [1395, 65] on span "Fields" at bounding box center [1380, 60] width 28 height 17
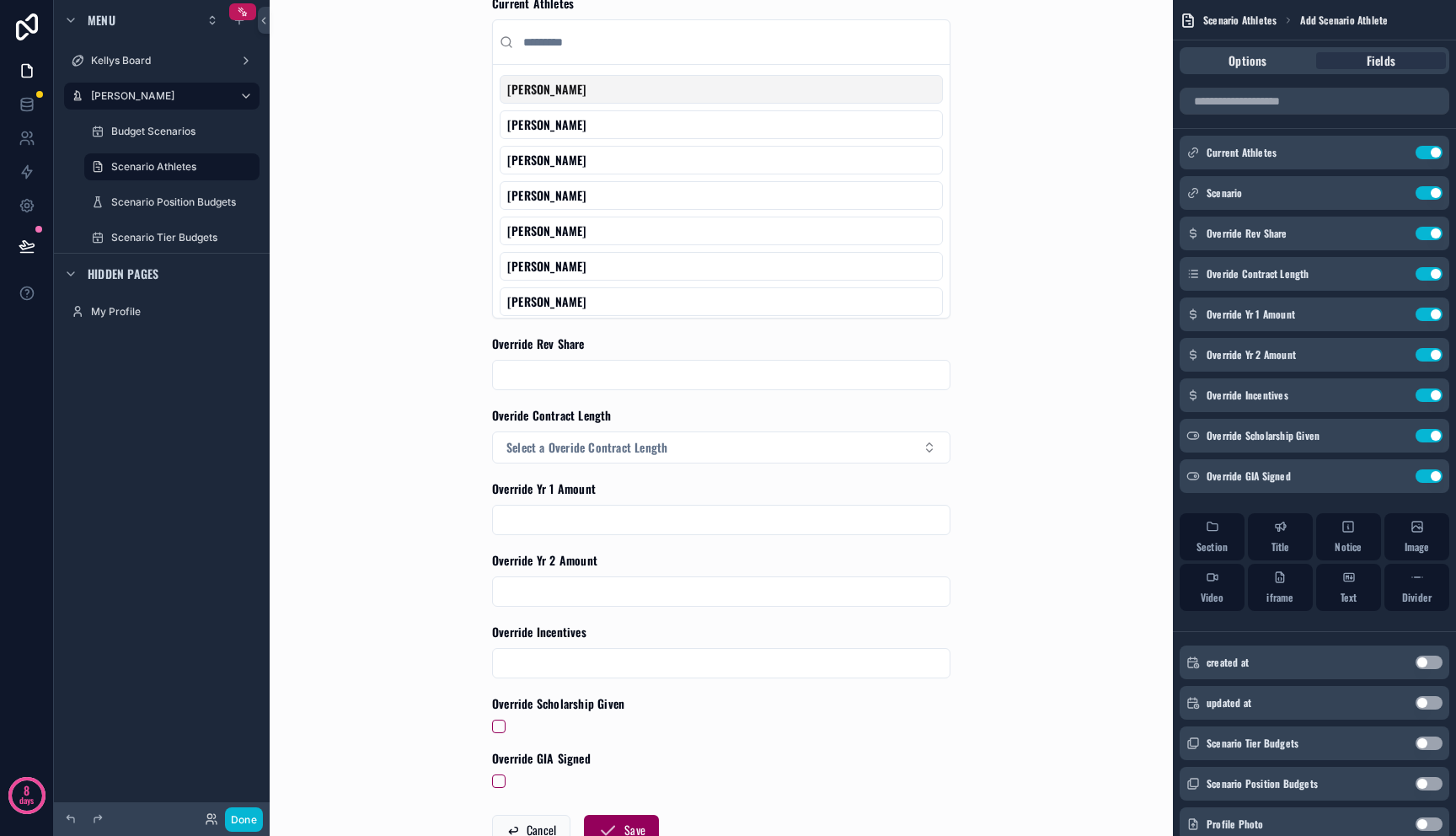
scroll to position [117, 0]
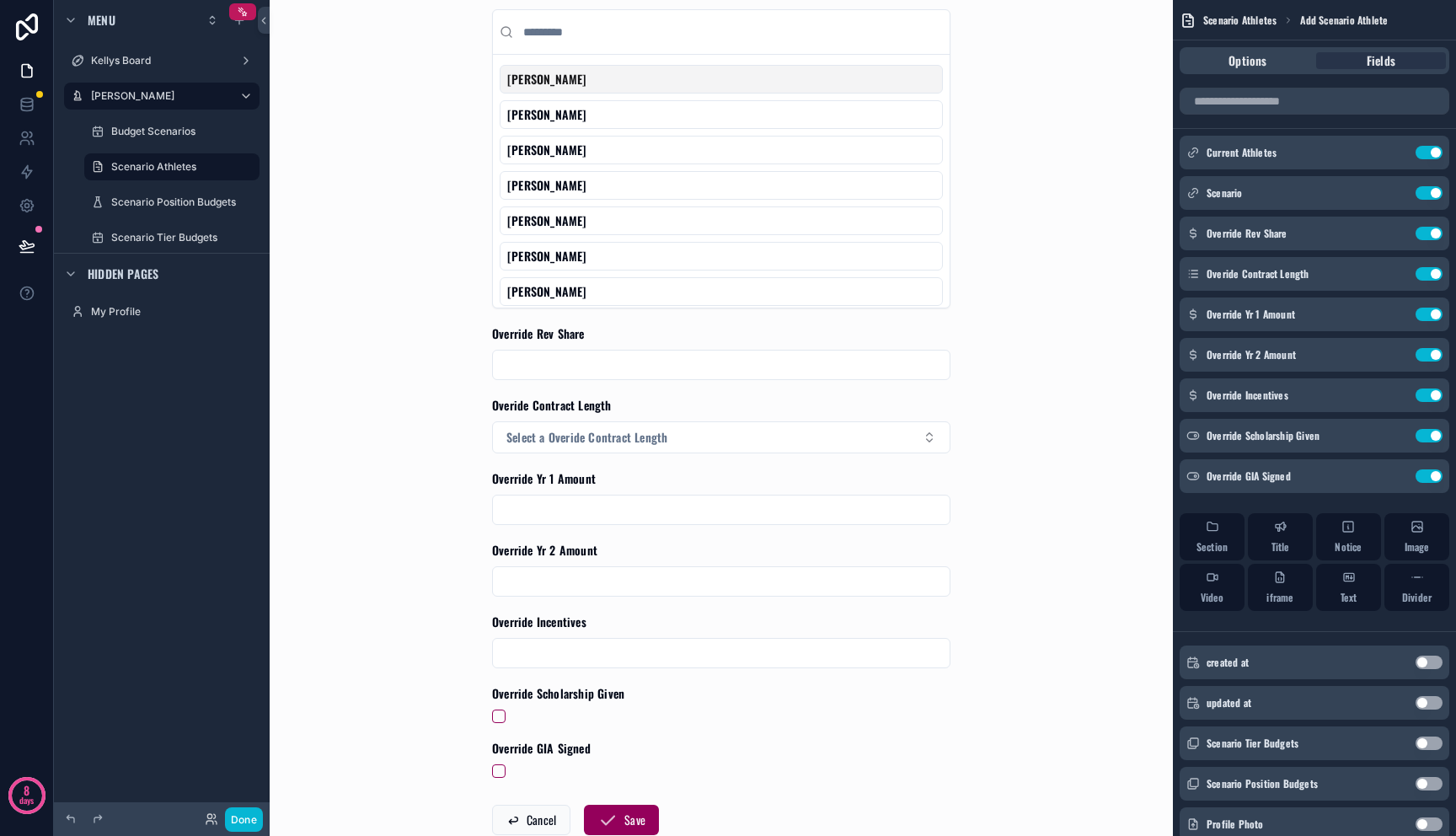
click at [366, 546] on div "Scenario Athletes Add Scenario Athlete Add Scenario Athlete Current Athletes [P…" at bounding box center [721, 301] width 856 height 836
click at [706, 354] on input "scrollable content" at bounding box center [721, 365] width 457 height 24
click at [724, 341] on div "Override Rev Share" at bounding box center [722, 334] width 459 height 18
click at [1393, 232] on icon "scrollable content" at bounding box center [1395, 233] width 13 height 13
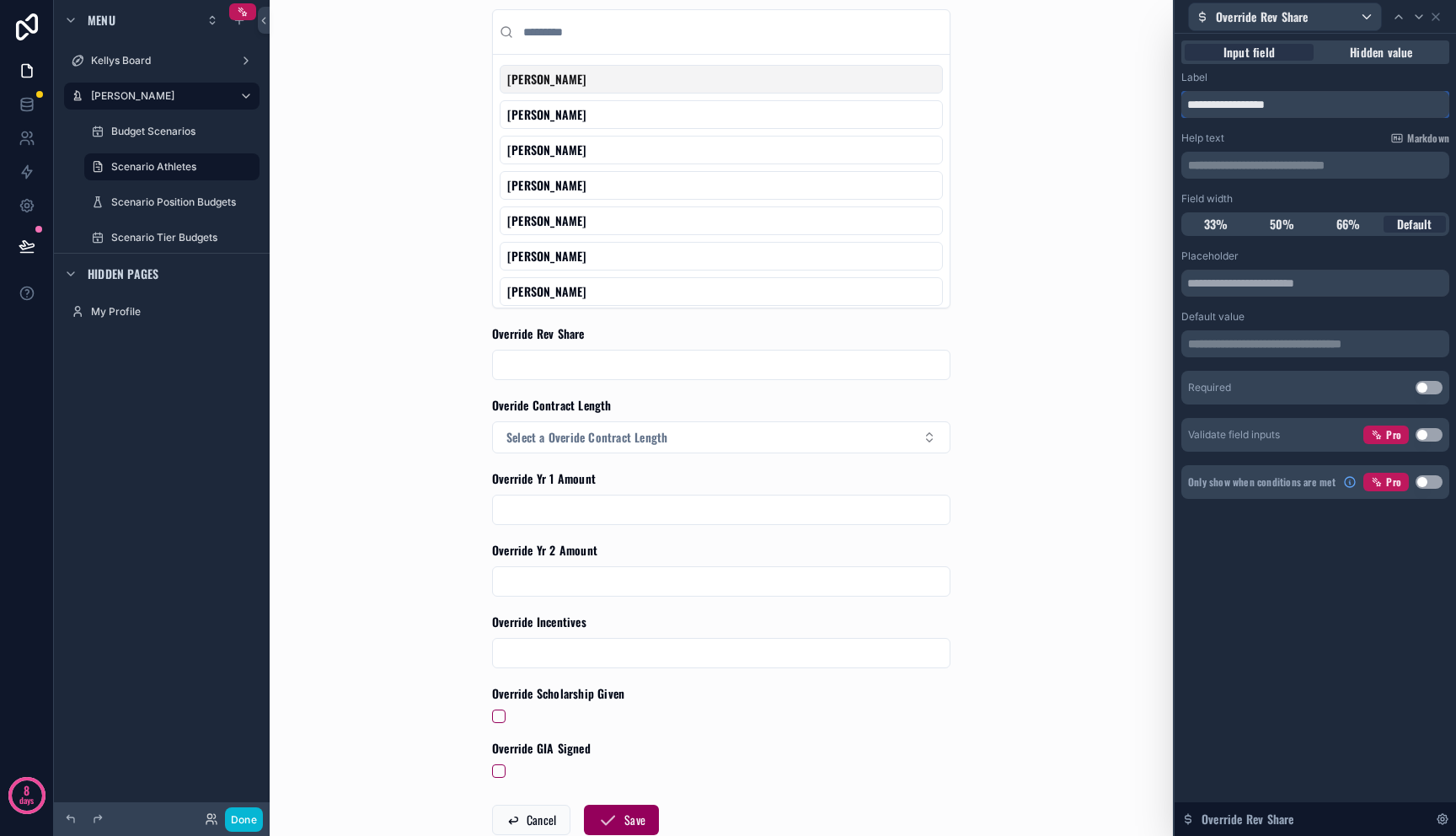
drag, startPoint x: 1240, startPoint y: 100, endPoint x: 1030, endPoint y: 99, distance: 210.0
click at [1030, 99] on div "**********" at bounding box center [728, 418] width 1456 height 836
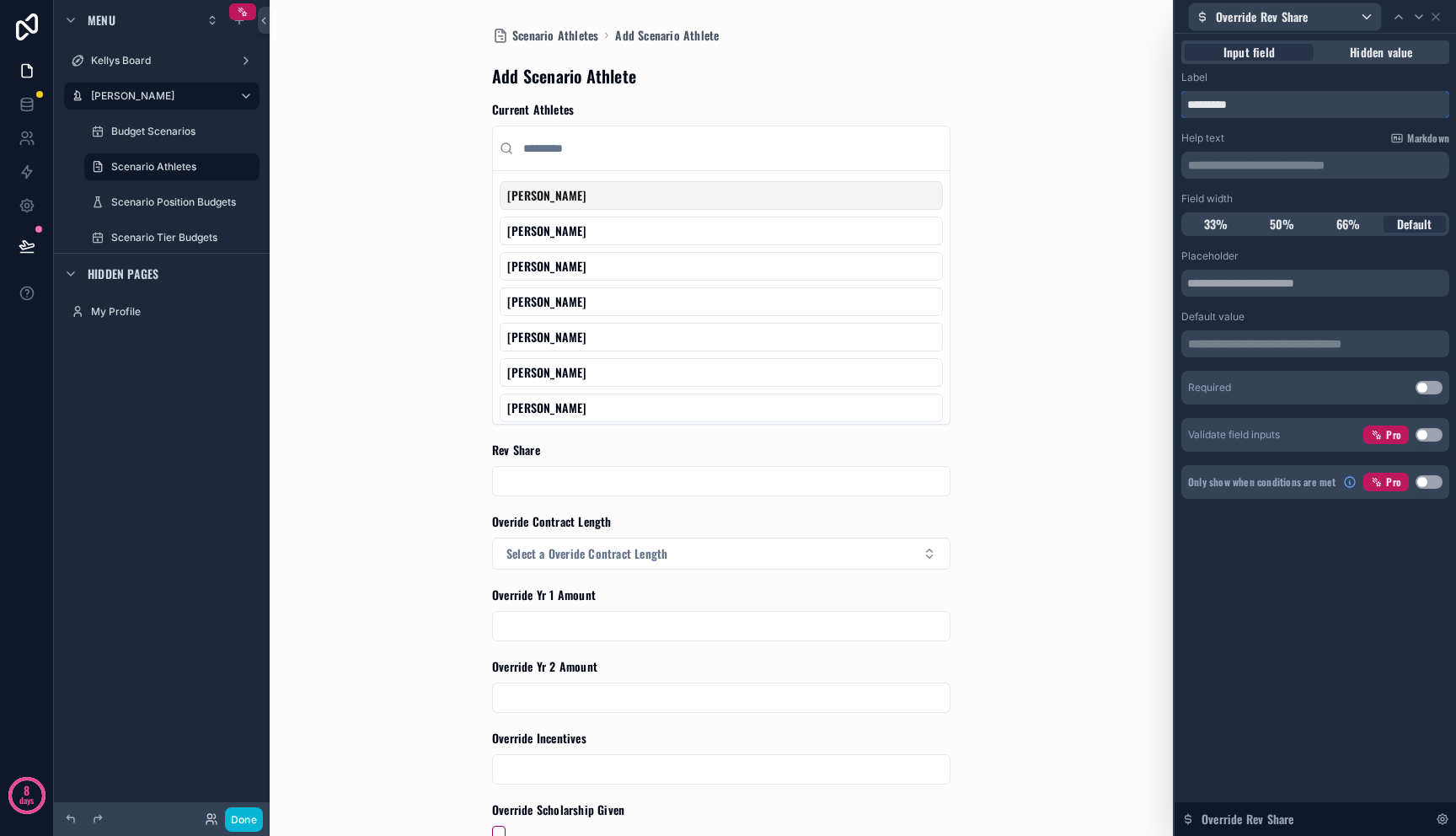
type input "*********"
click at [1402, 81] on div "Label" at bounding box center [1315, 77] width 268 height 13
click at [1438, 19] on icon at bounding box center [1436, 16] width 13 height 13
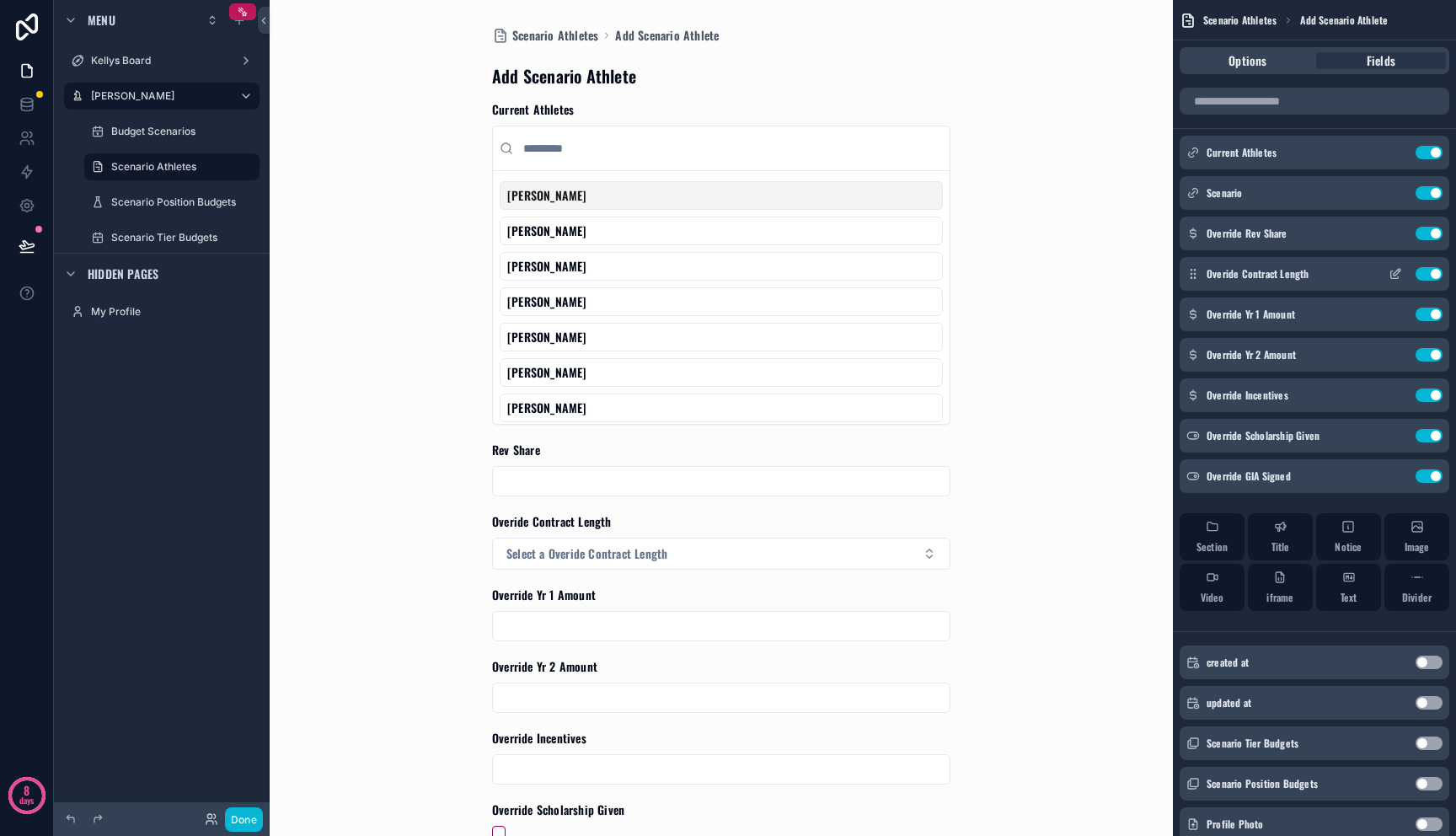
click at [1404, 274] on button "scrollable content" at bounding box center [1395, 273] width 27 height 13
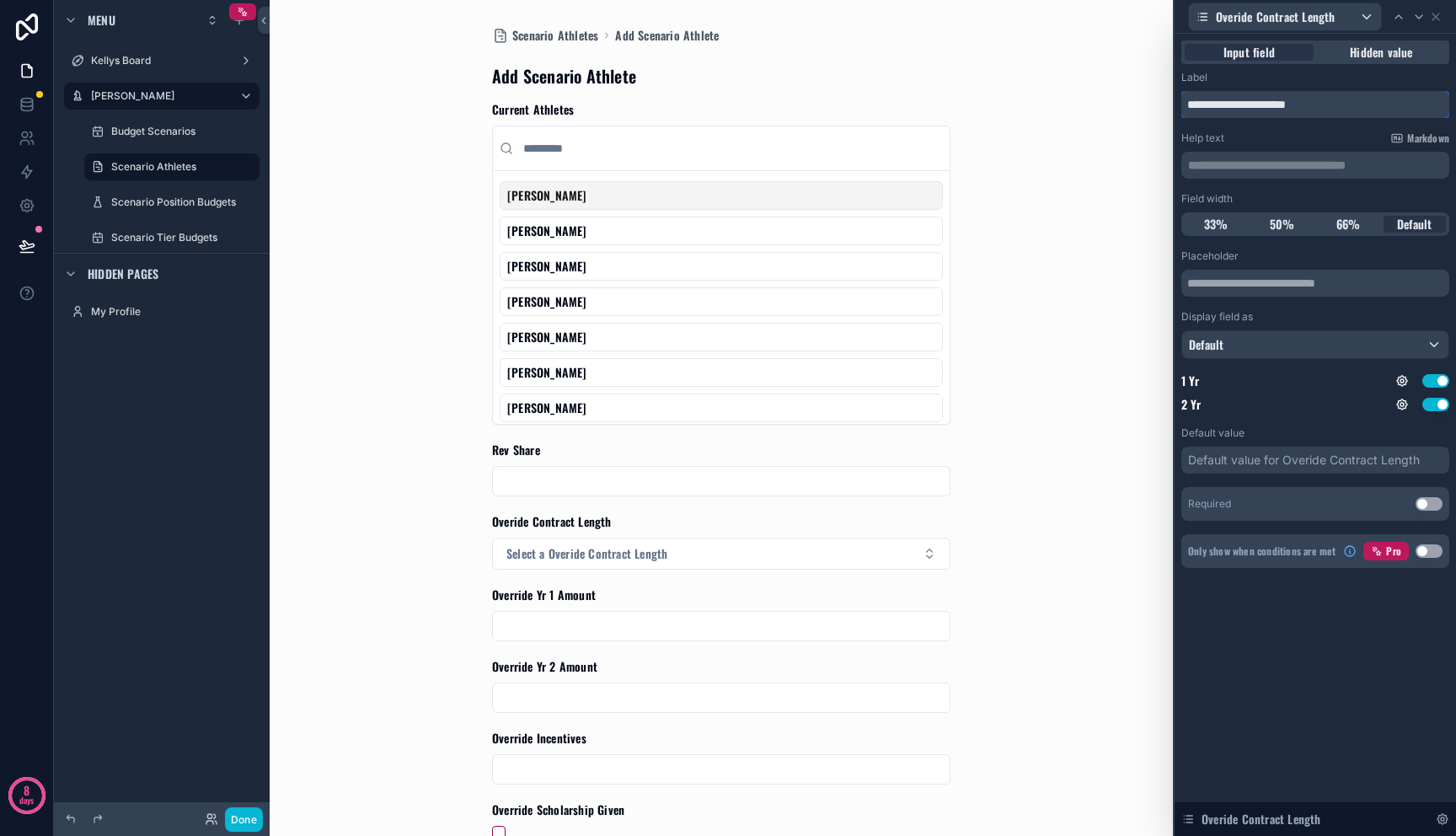
drag, startPoint x: 1235, startPoint y: 100, endPoint x: 1116, endPoint y: 97, distance: 119.0
click at [1116, 97] on div "**********" at bounding box center [728, 418] width 1456 height 836
click at [1377, 92] on input "**********" at bounding box center [1315, 104] width 268 height 27
type input "**********"
click at [1379, 73] on div "Label" at bounding box center [1315, 77] width 268 height 13
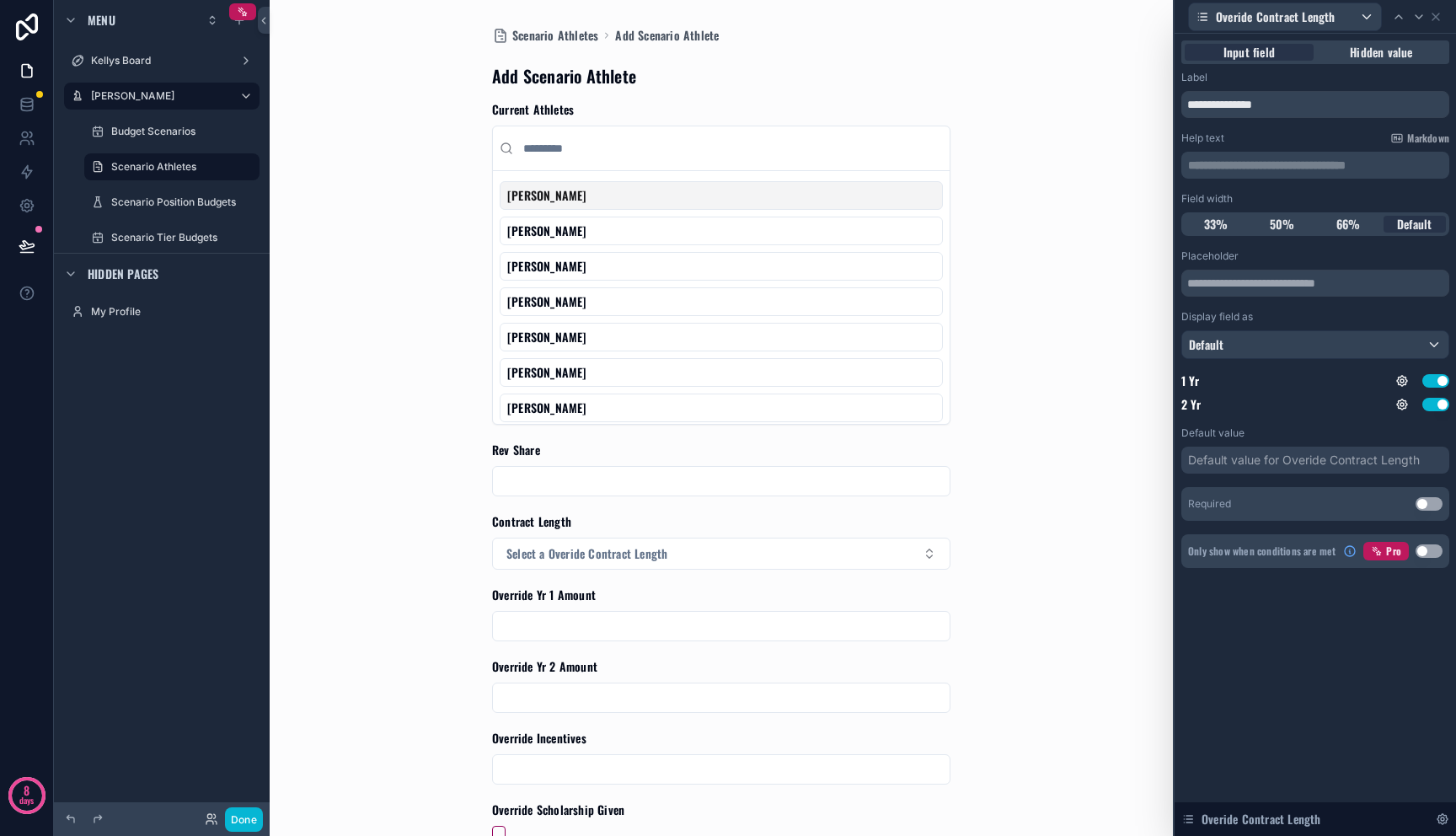
click at [1380, 597] on div "**********" at bounding box center [1315, 321] width 282 height 575
click at [1437, 15] on icon at bounding box center [1436, 17] width 7 height 7
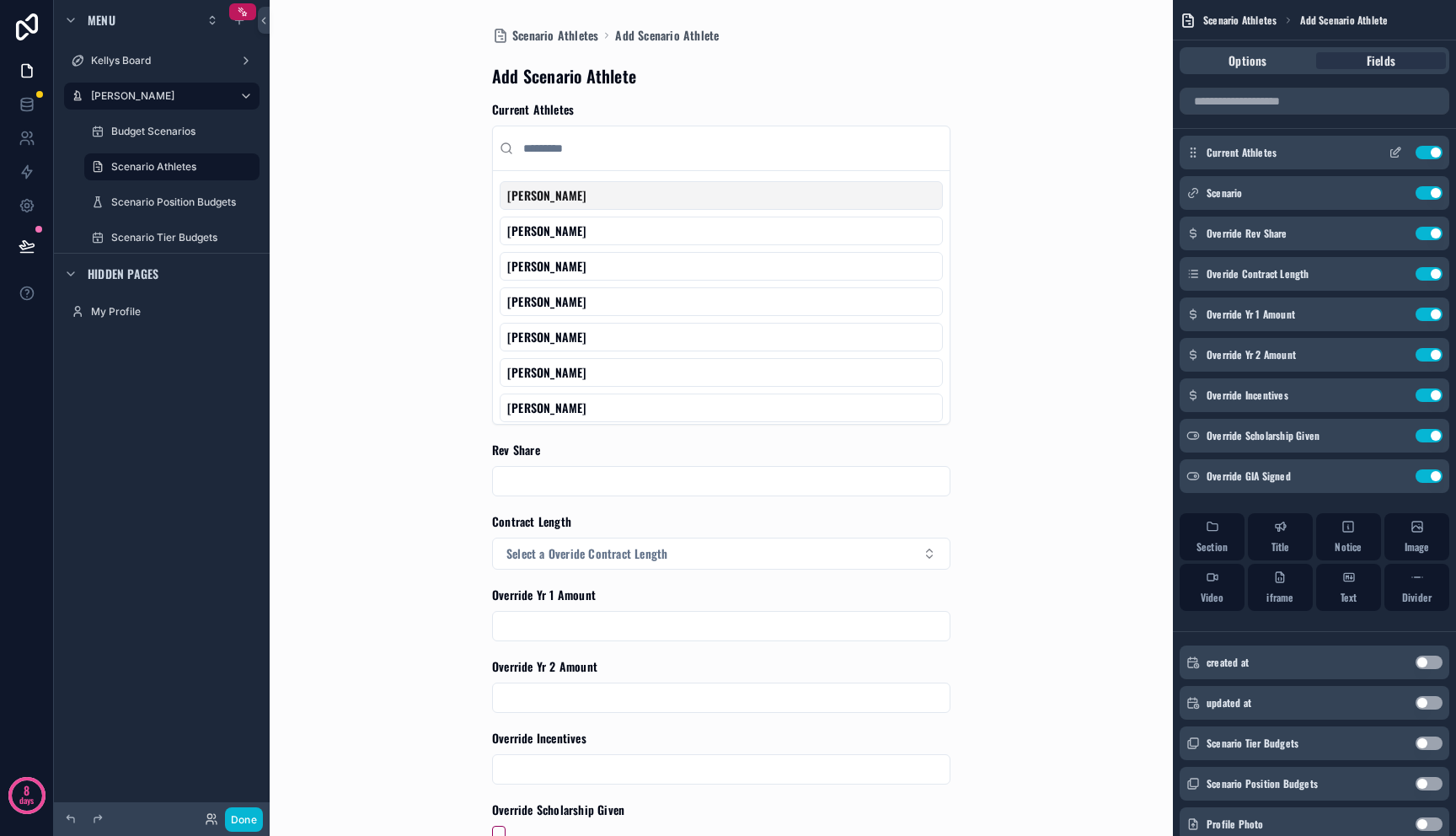
click at [1396, 154] on icon "scrollable content" at bounding box center [1397, 151] width 7 height 7
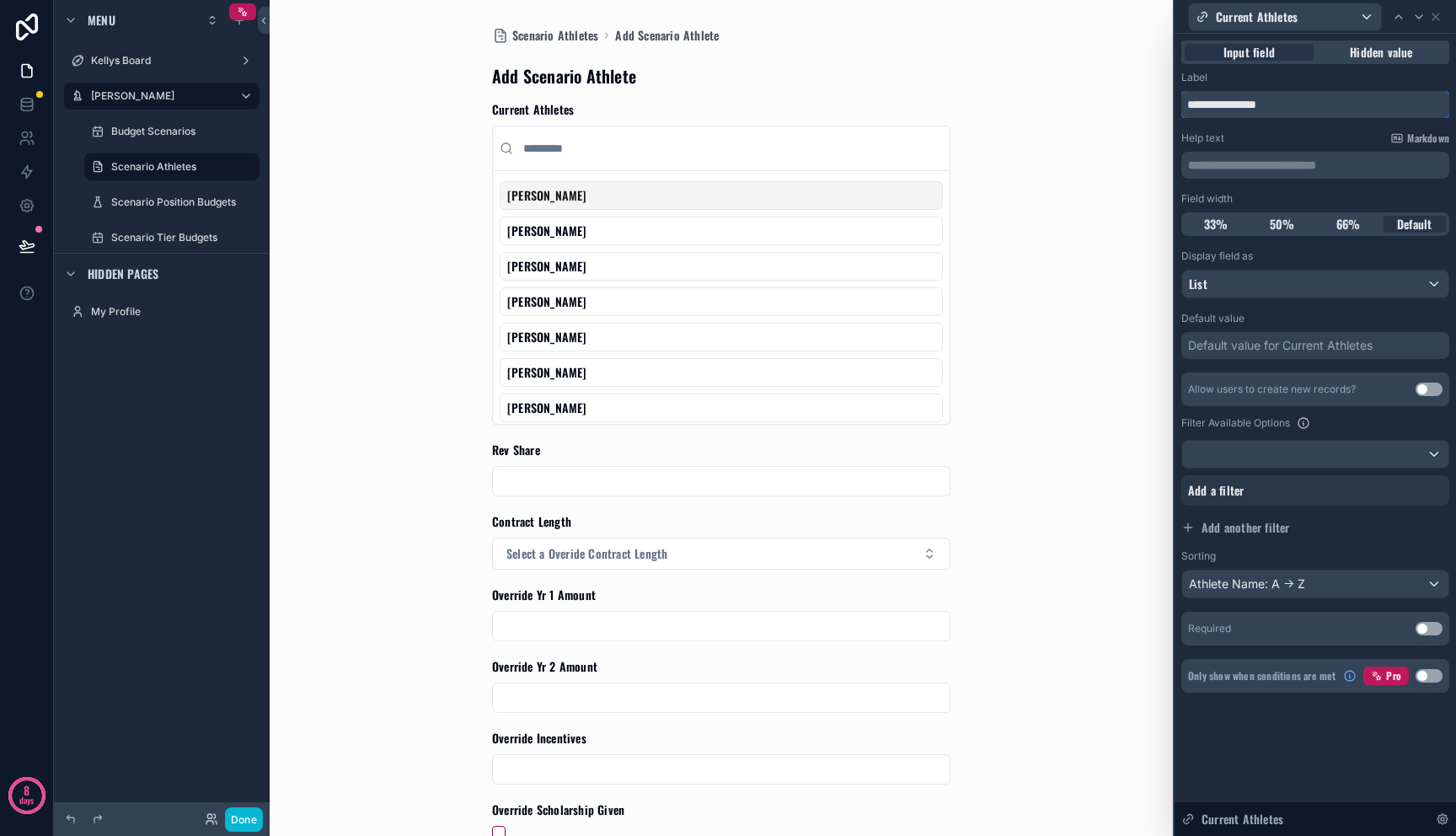
click at [1185, 101] on input "**********" at bounding box center [1315, 104] width 268 height 27
type input "**********"
click at [1437, 20] on icon at bounding box center [1436, 16] width 13 height 13
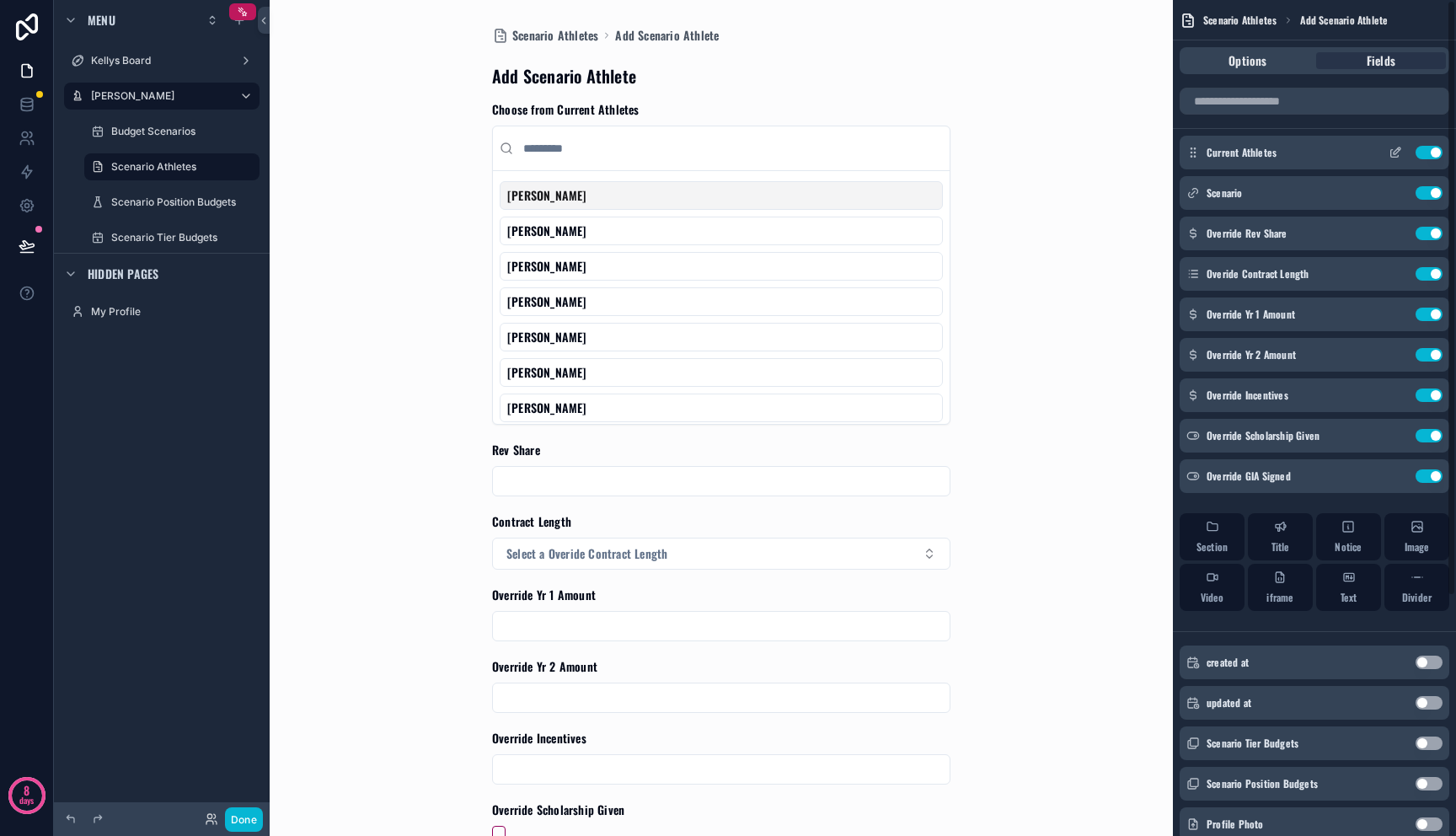
click at [1391, 153] on icon "scrollable content" at bounding box center [1395, 154] width 8 height 8
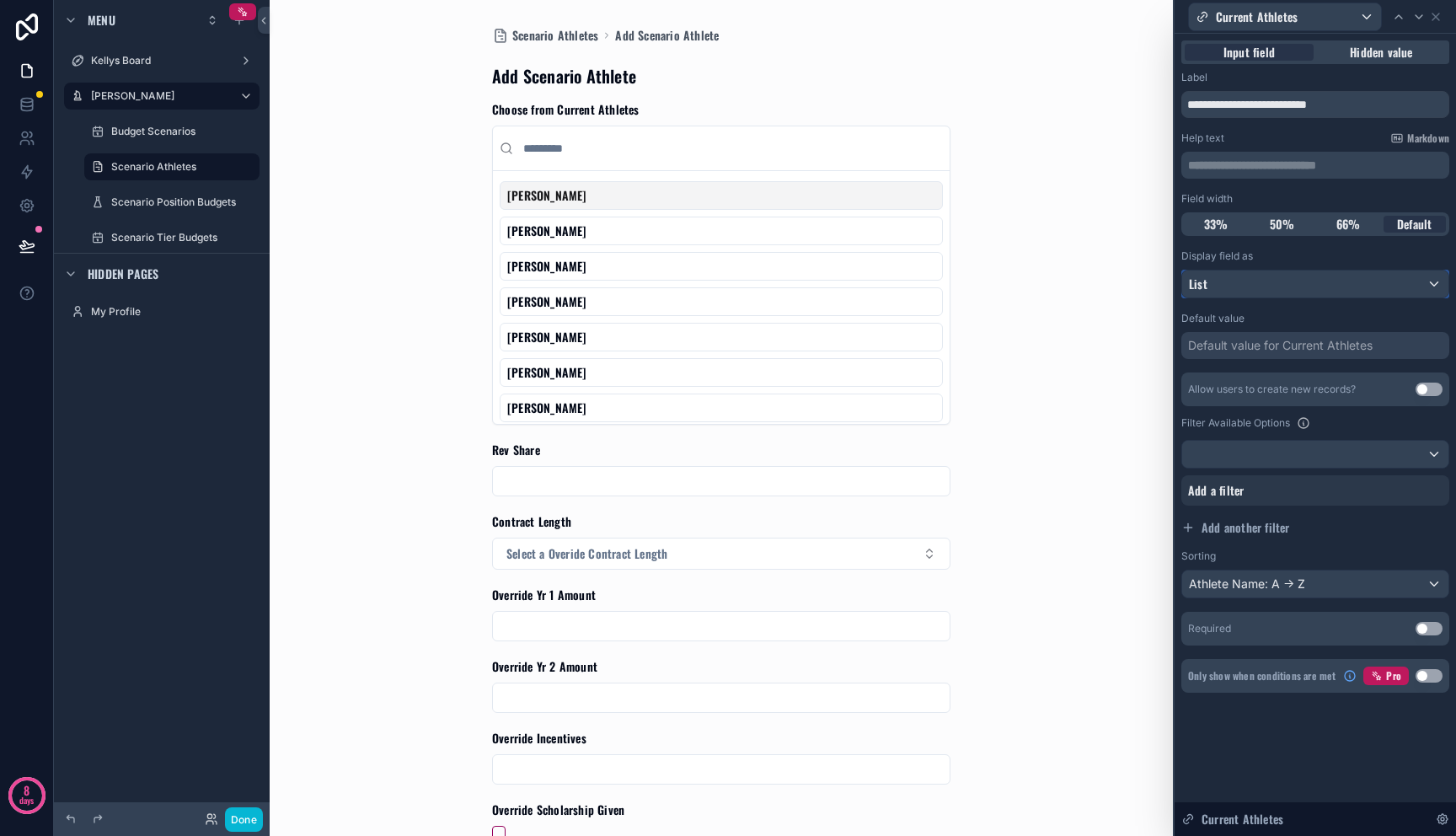
click at [1236, 285] on div "List" at bounding box center [1316, 284] width 267 height 27
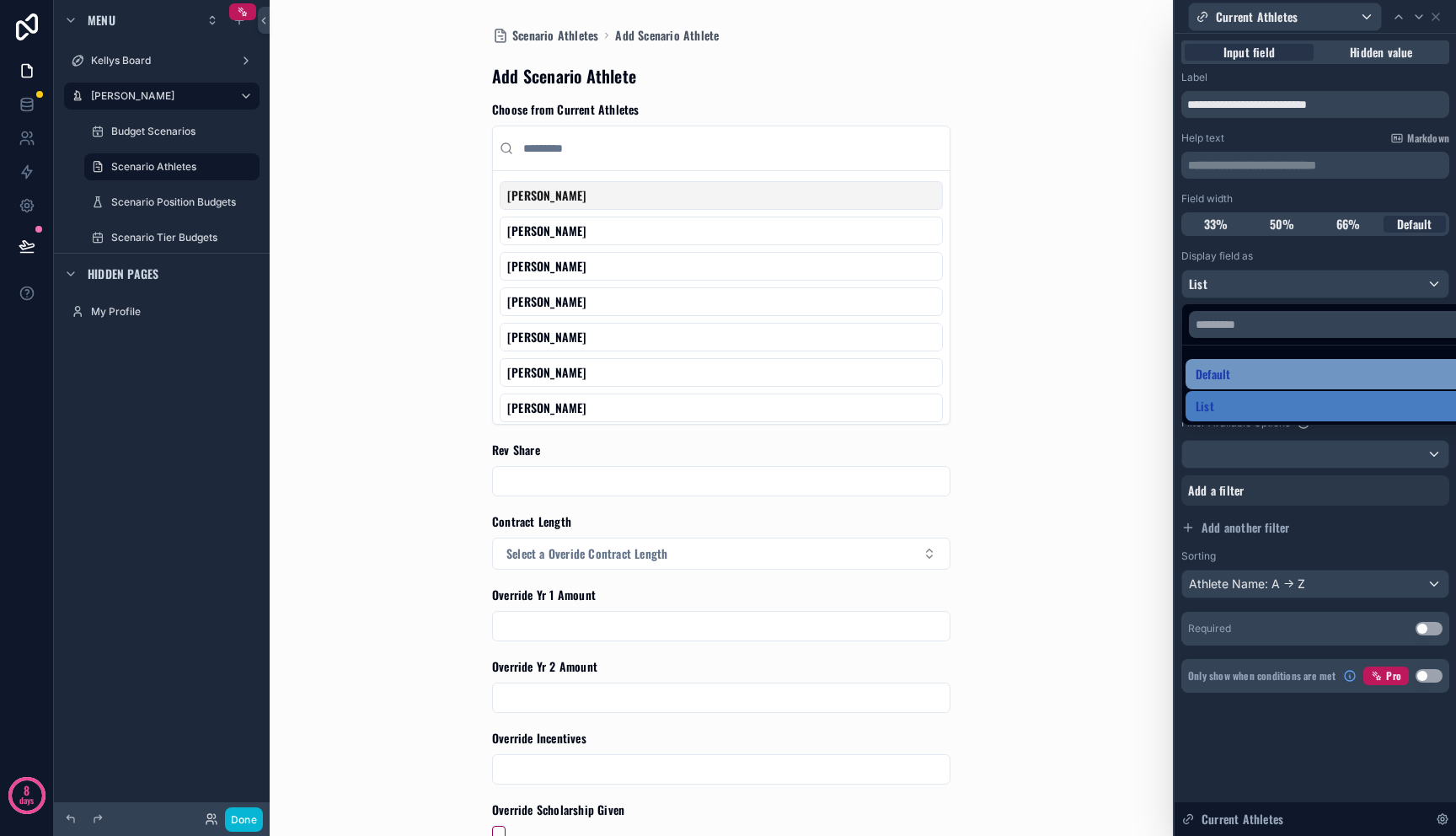
click at [1235, 374] on div "Default" at bounding box center [1334, 374] width 278 height 20
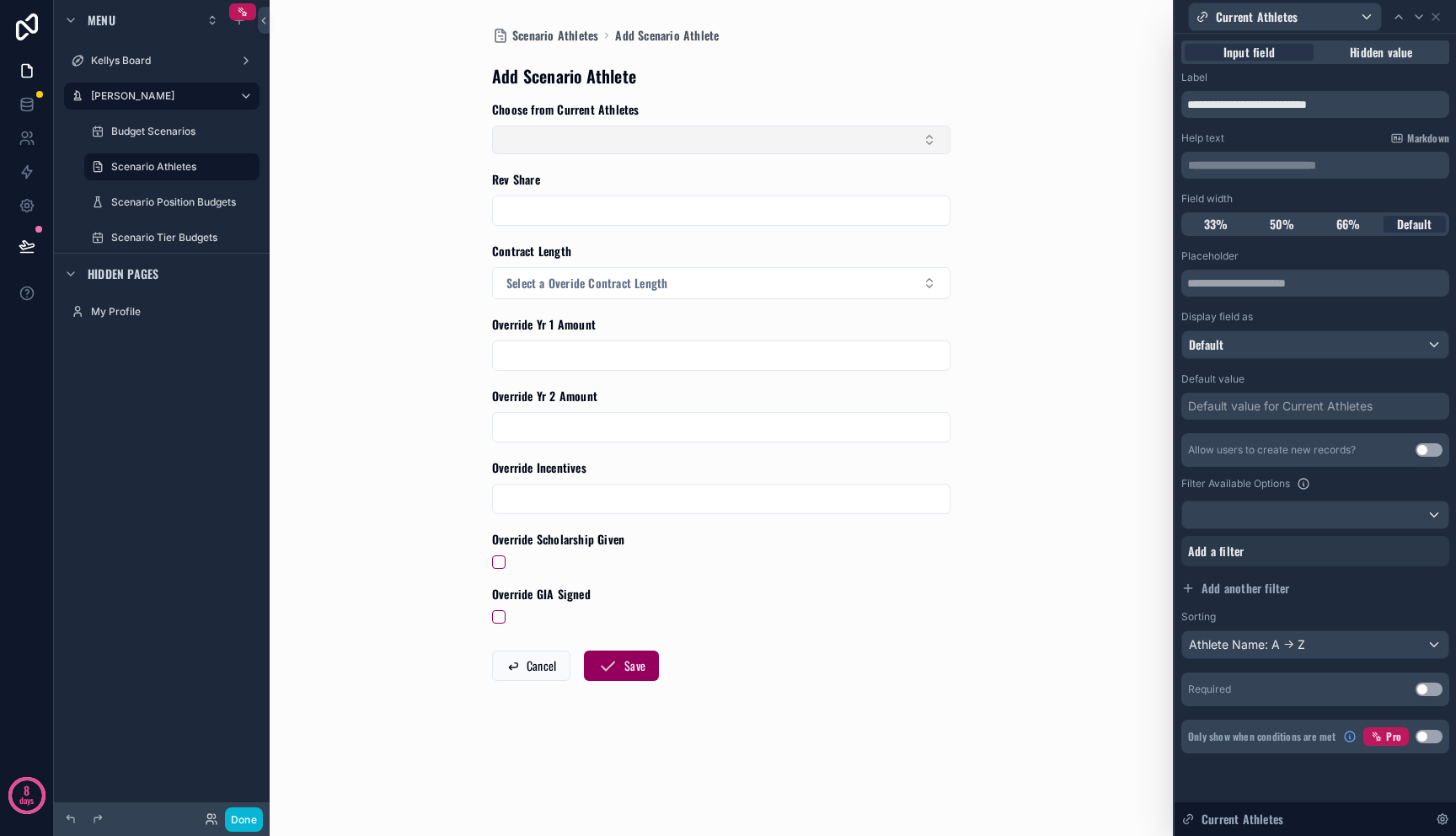
click at [879, 143] on button "Select Button" at bounding box center [722, 140] width 459 height 28
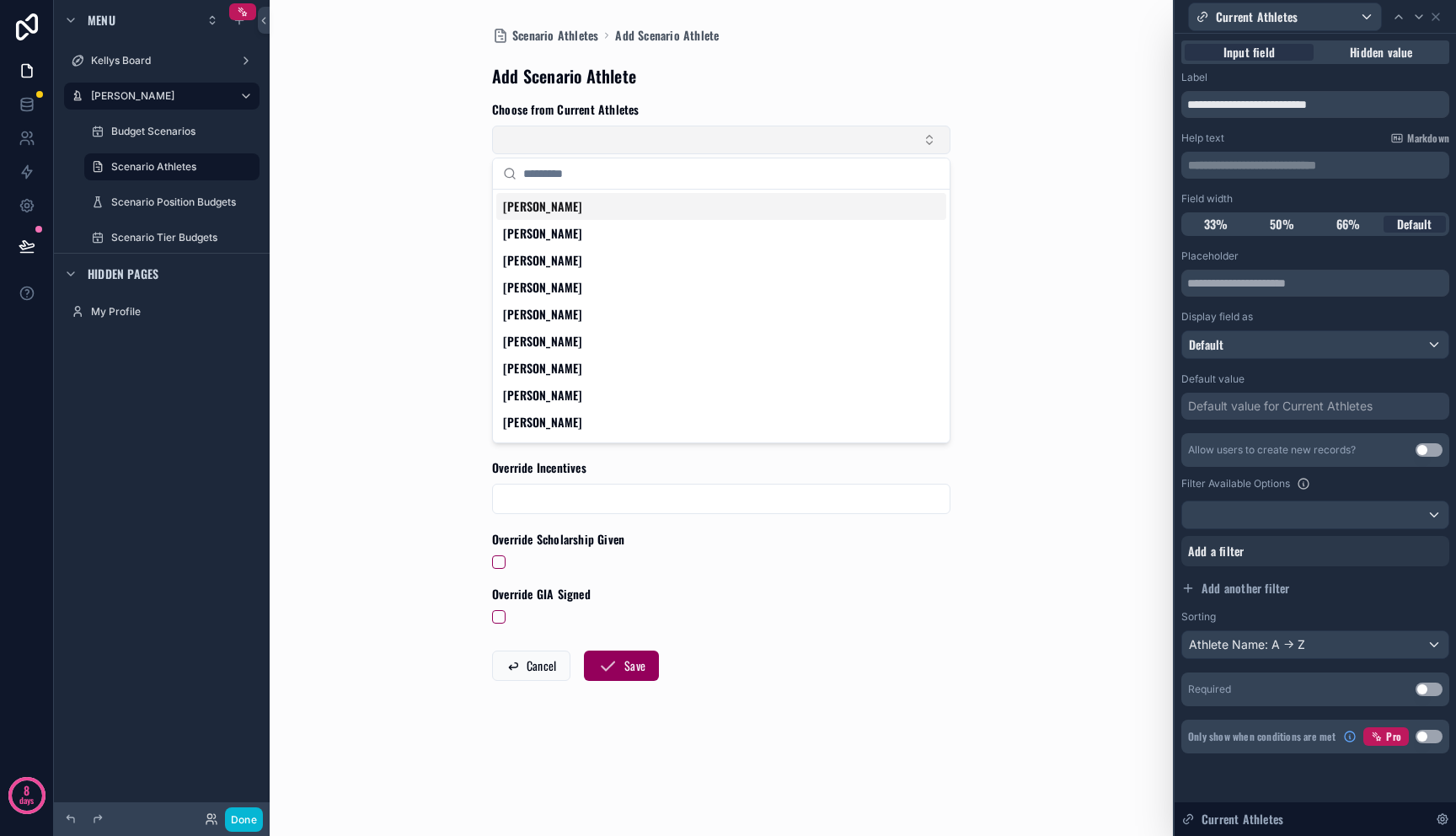
click at [879, 143] on button "Select Button" at bounding box center [722, 140] width 459 height 28
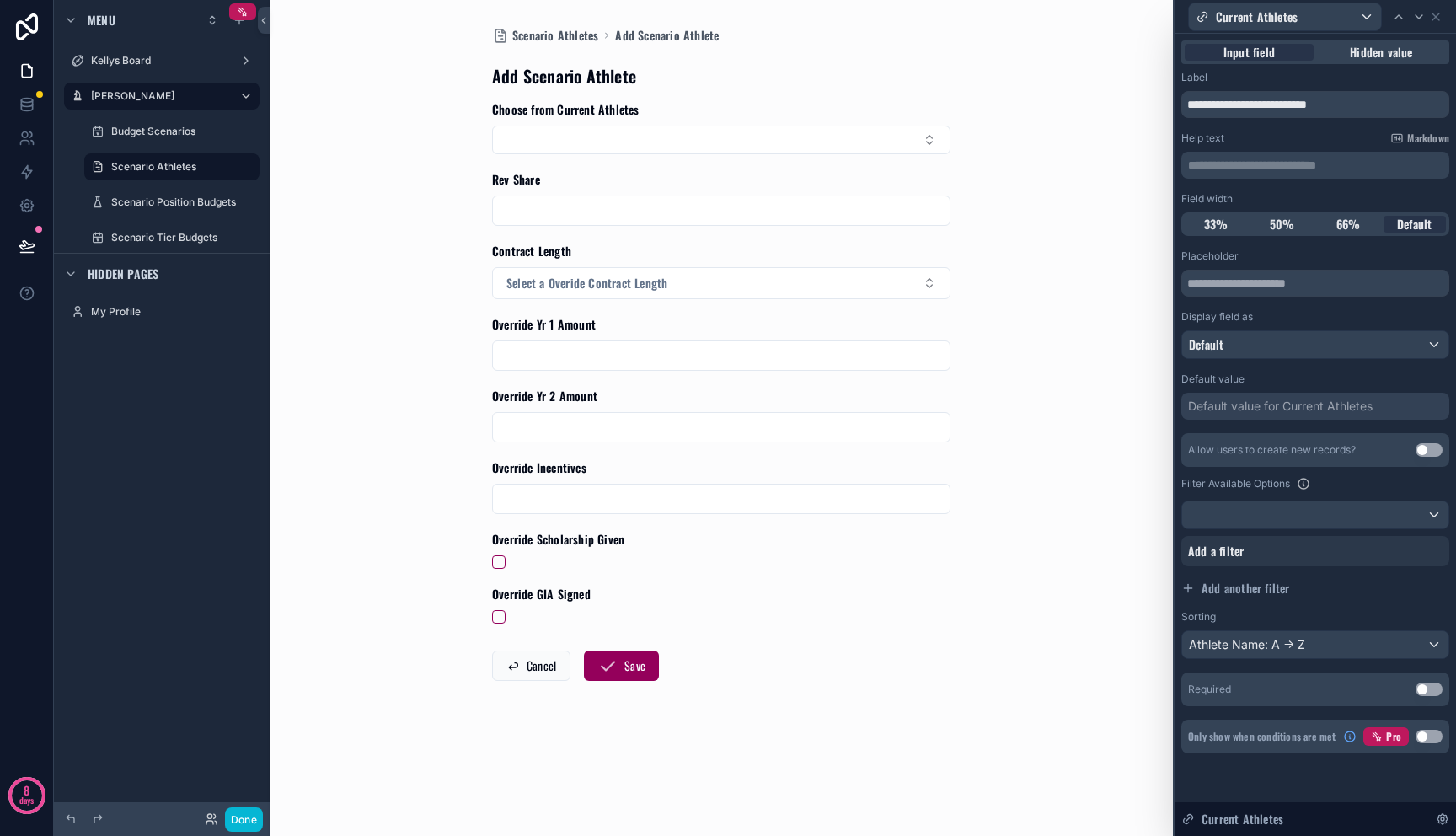
click at [706, 354] on input "scrollable content" at bounding box center [721, 356] width 457 height 24
click at [1439, 16] on icon at bounding box center [1436, 16] width 13 height 13
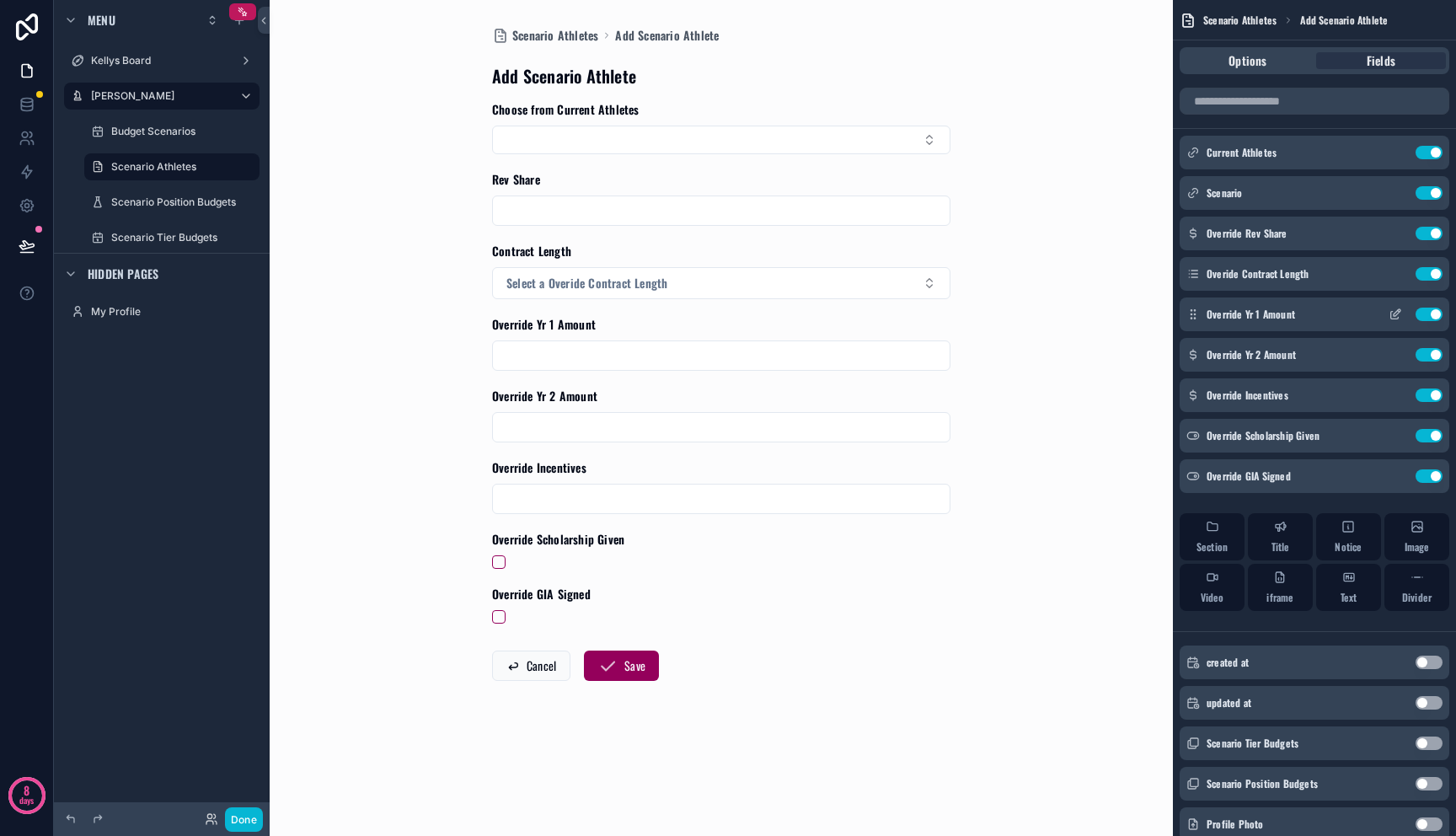
click at [1397, 314] on icon "scrollable content" at bounding box center [1395, 314] width 13 height 13
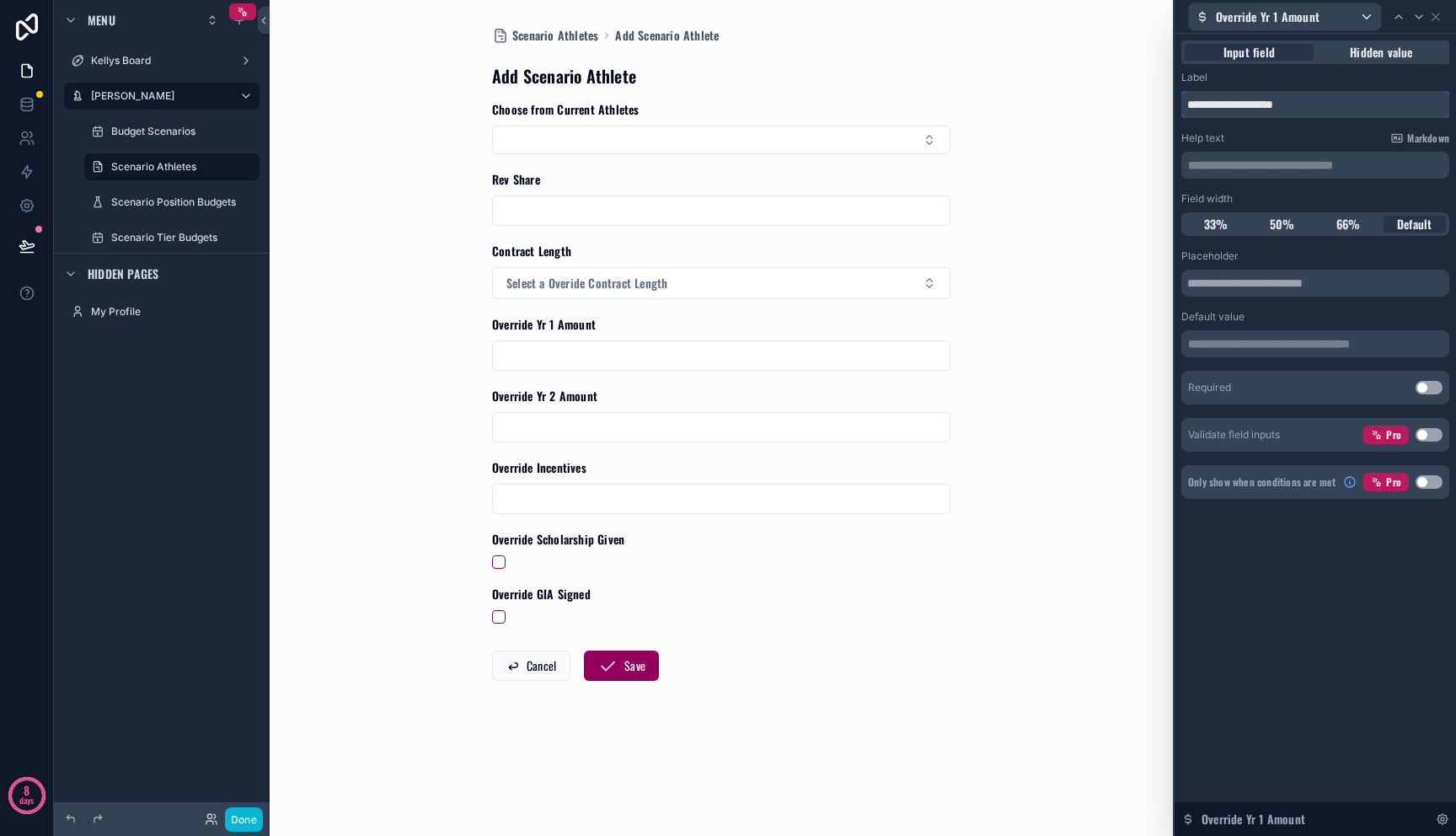
drag, startPoint x: 1239, startPoint y: 102, endPoint x: 1188, endPoint y: 102, distance: 51.0
click at [1188, 102] on input "**********" at bounding box center [1315, 104] width 268 height 27
type input "**********"
click at [1282, 226] on span "50%" at bounding box center [1282, 224] width 25 height 17
click at [1436, 18] on icon at bounding box center [1436, 16] width 13 height 13
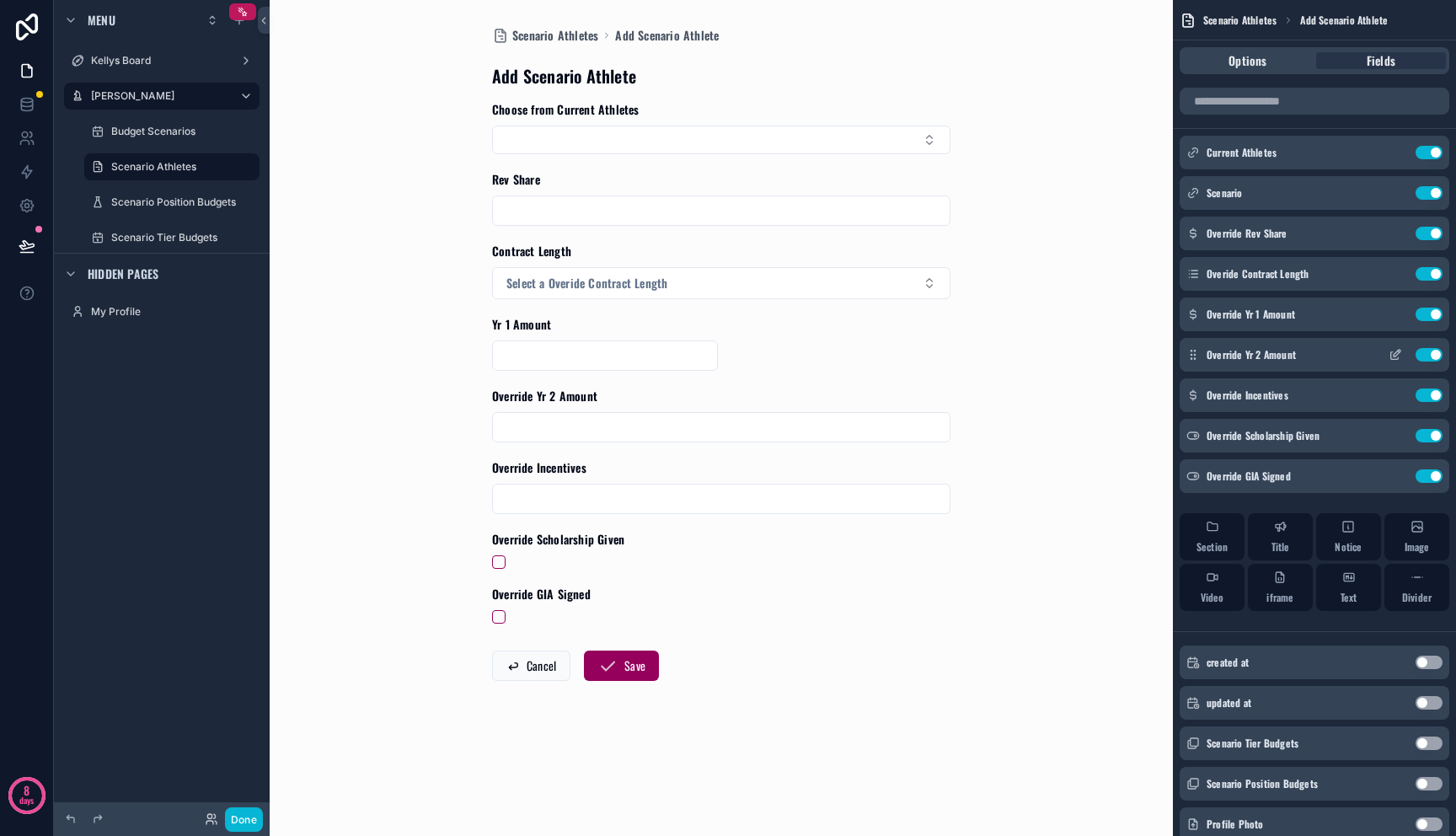
click at [1399, 357] on icon "scrollable content" at bounding box center [1395, 354] width 13 height 13
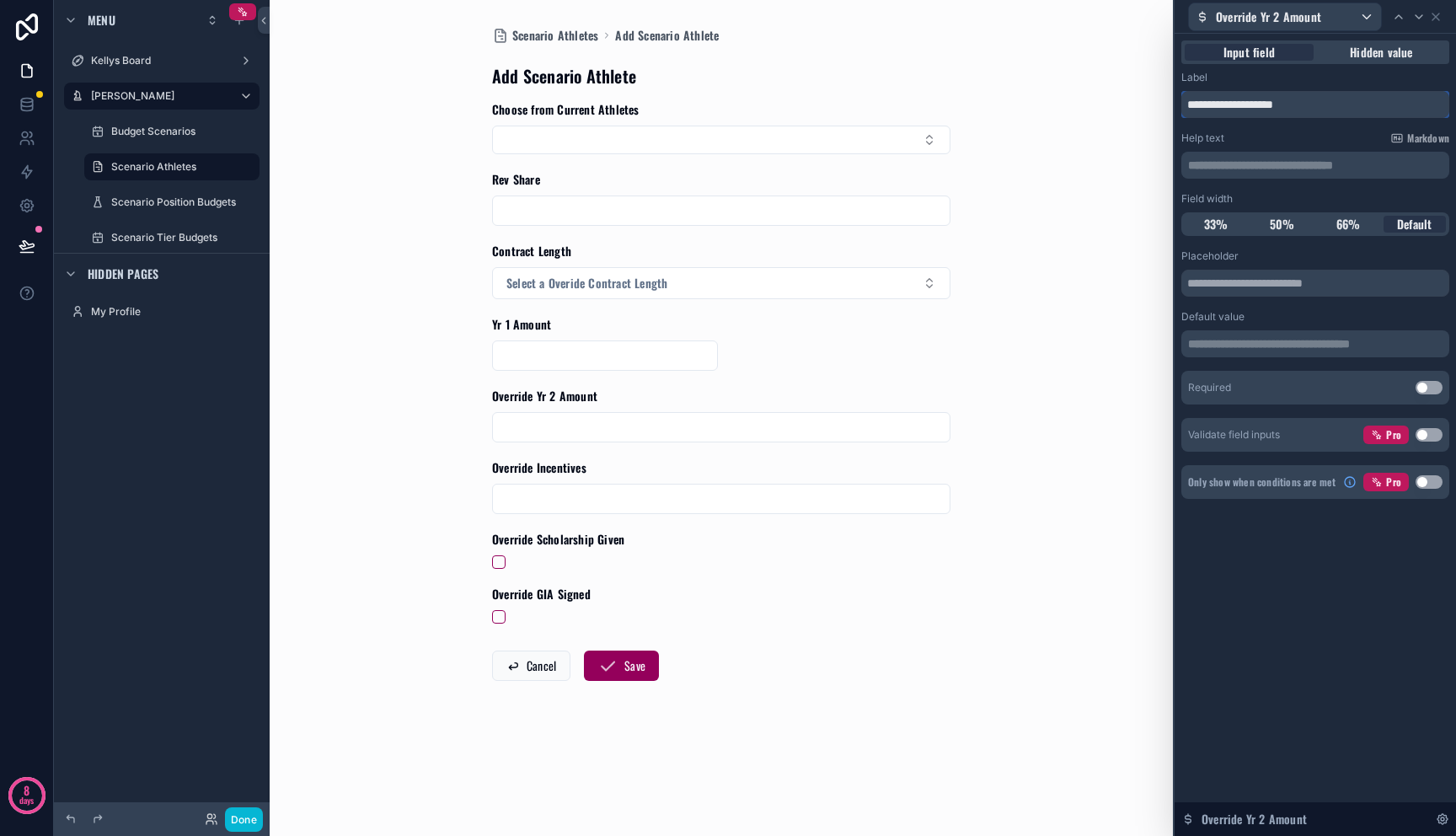
drag, startPoint x: 1240, startPoint y: 98, endPoint x: 1098, endPoint y: 100, distance: 142.0
click at [1098, 99] on div "**********" at bounding box center [728, 418] width 1456 height 836
type input "**********"
click at [1291, 224] on span "50%" at bounding box center [1282, 224] width 25 height 17
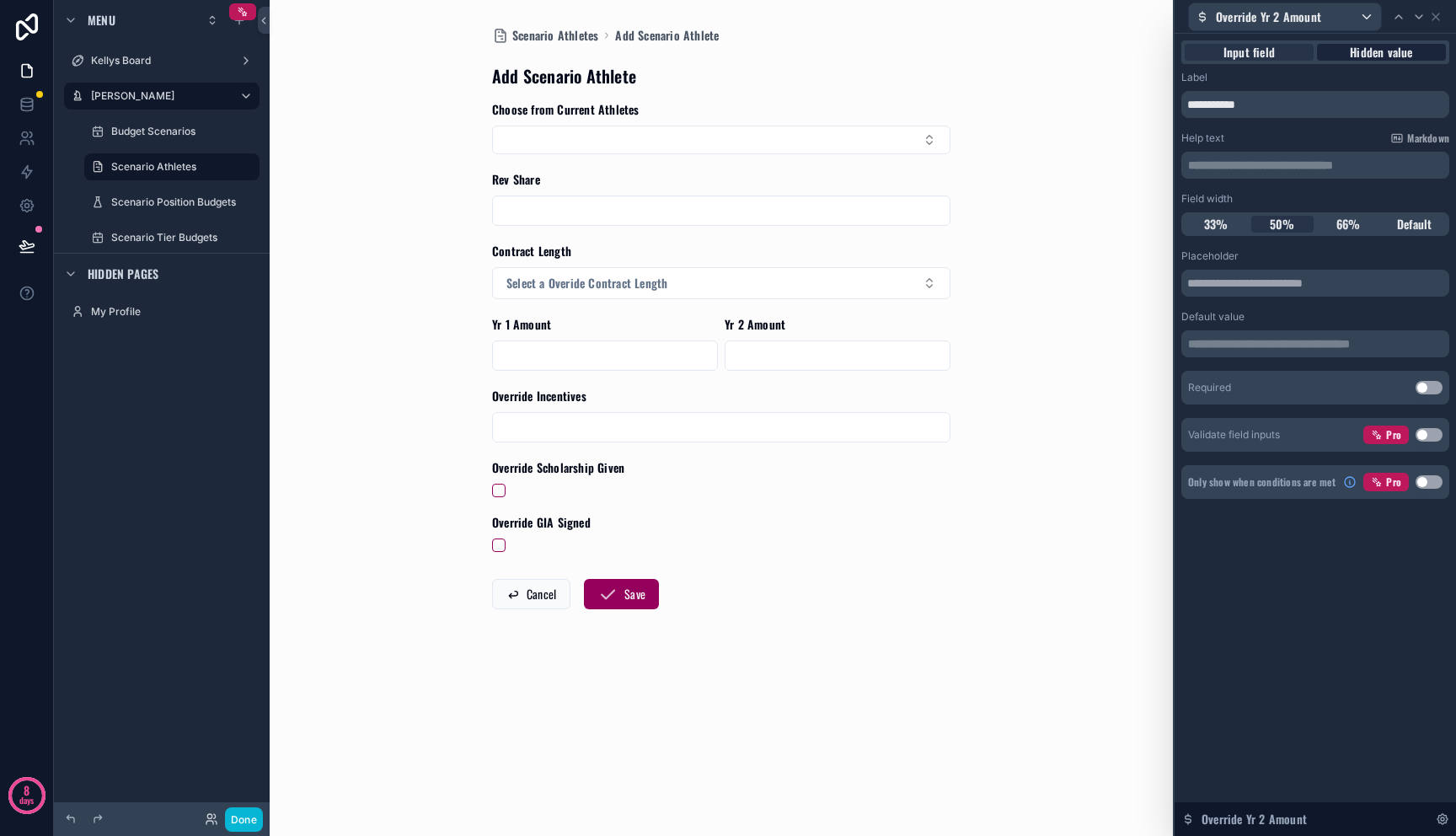
click at [1365, 55] on span "Hidden value" at bounding box center [1380, 52] width 62 height 17
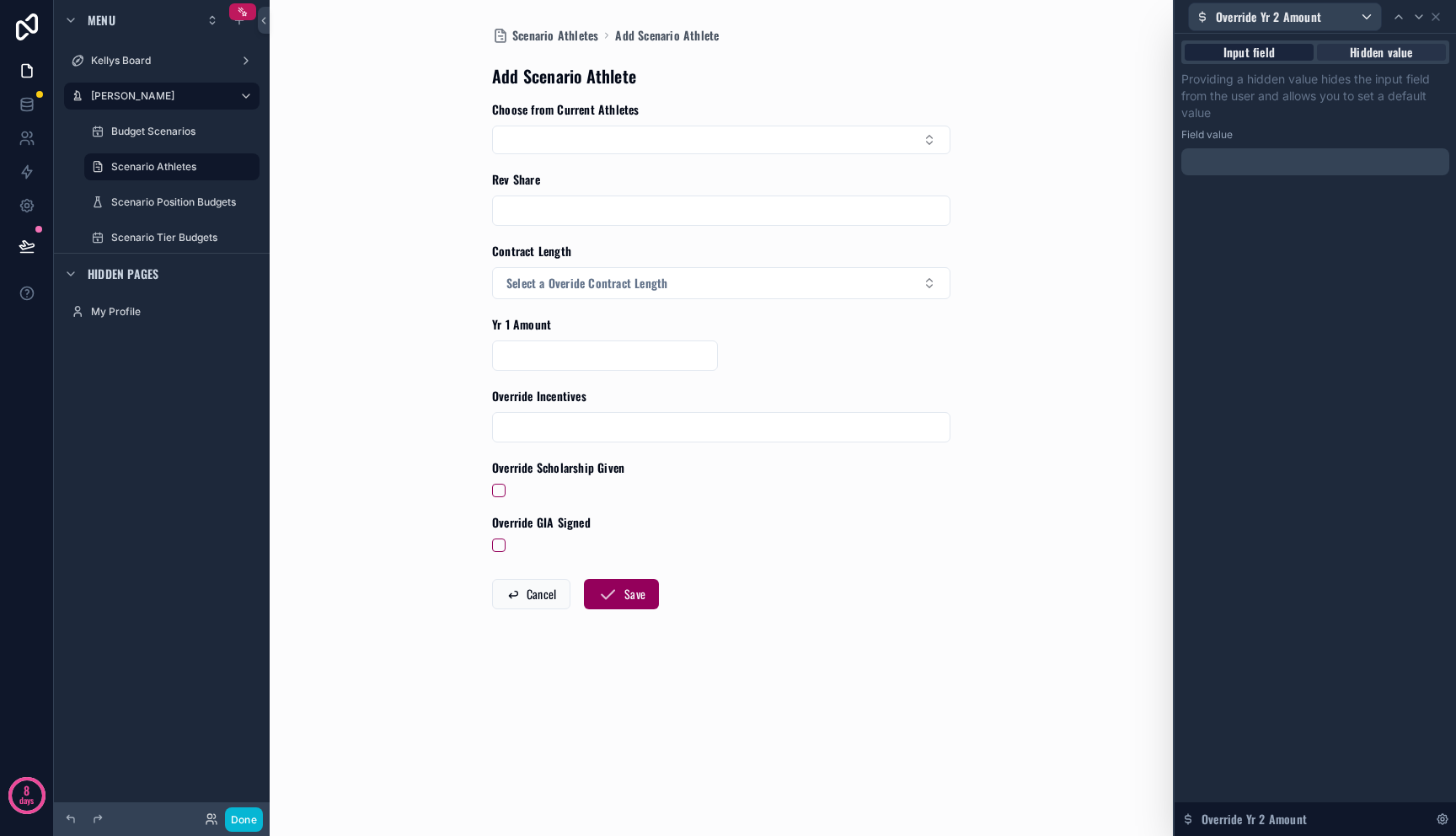
click at [1255, 57] on span "Input field" at bounding box center [1249, 52] width 52 height 17
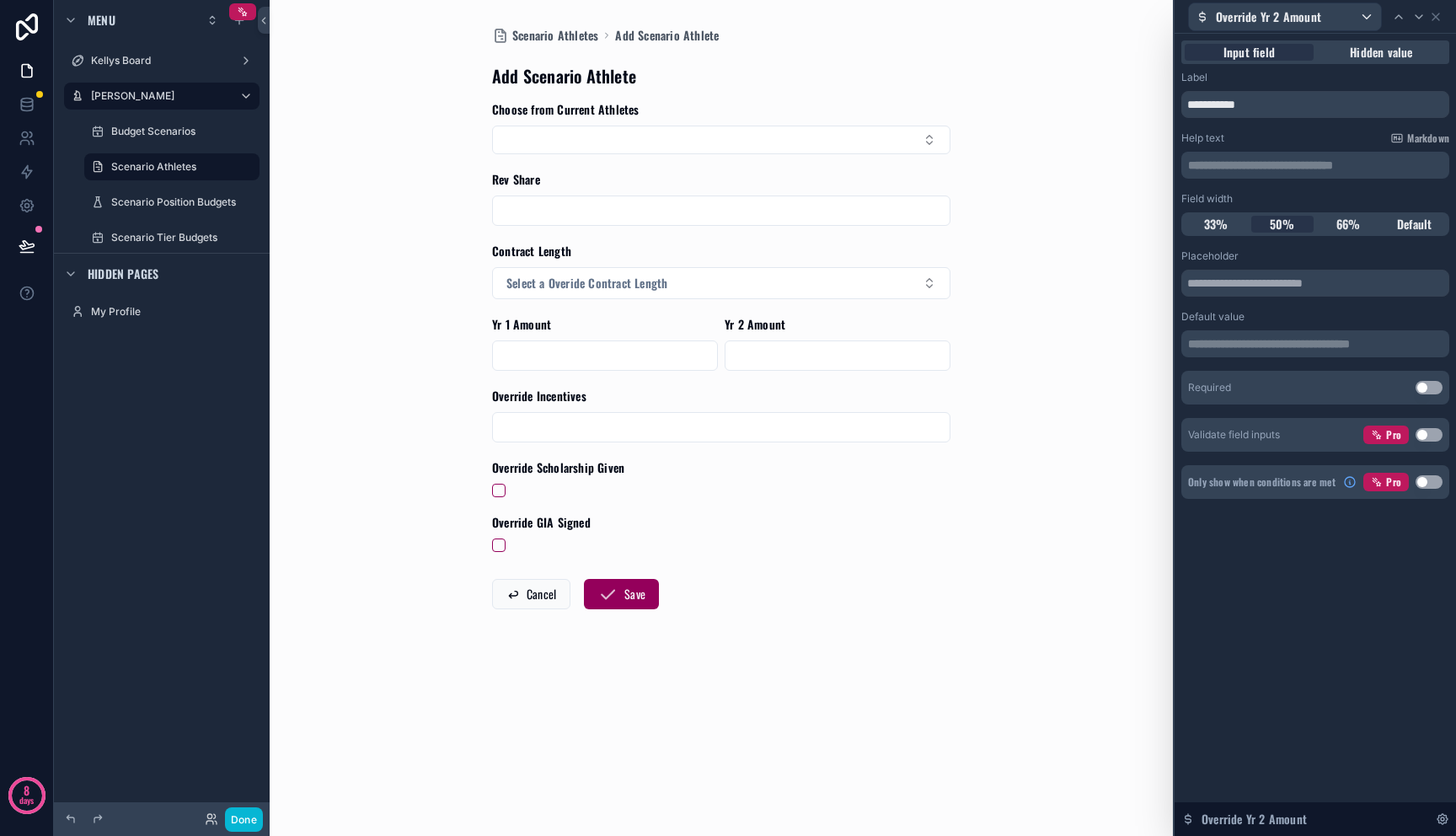
click at [1423, 486] on button "Use setting" at bounding box center [1428, 482] width 27 height 13
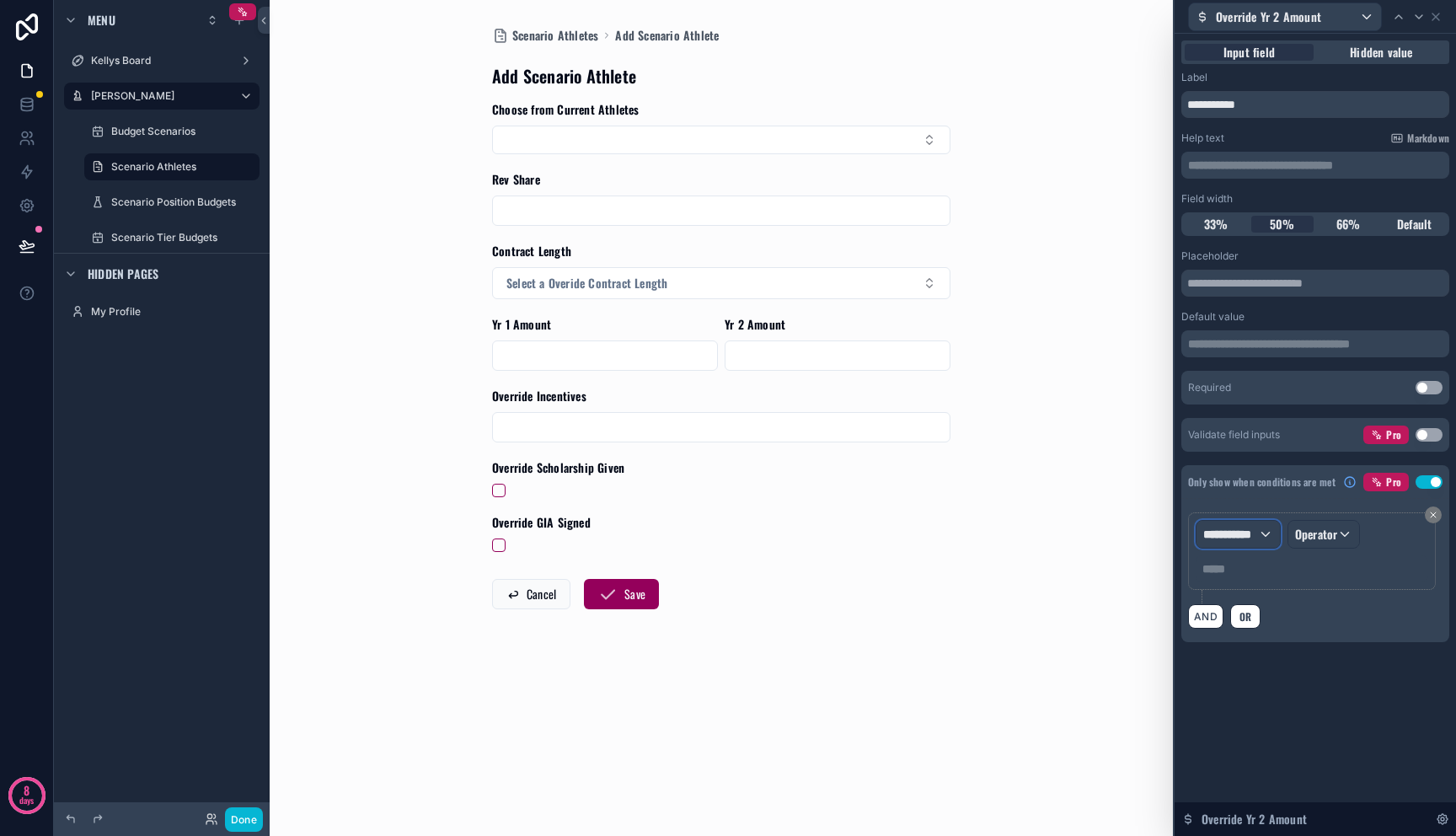
click at [1259, 532] on div "**********" at bounding box center [1238, 535] width 84 height 27
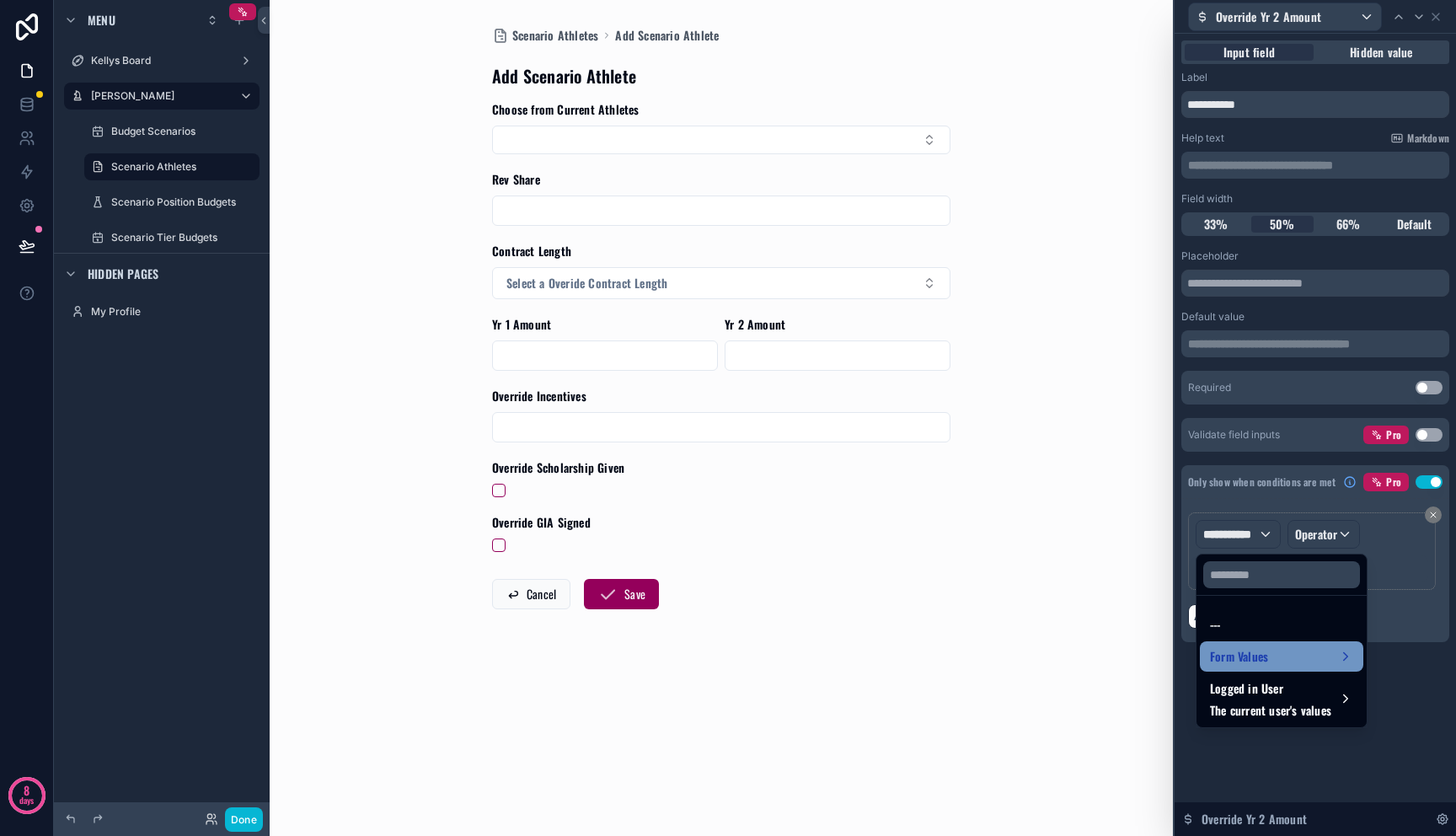
click at [1291, 655] on div "Form Values" at bounding box center [1281, 656] width 143 height 20
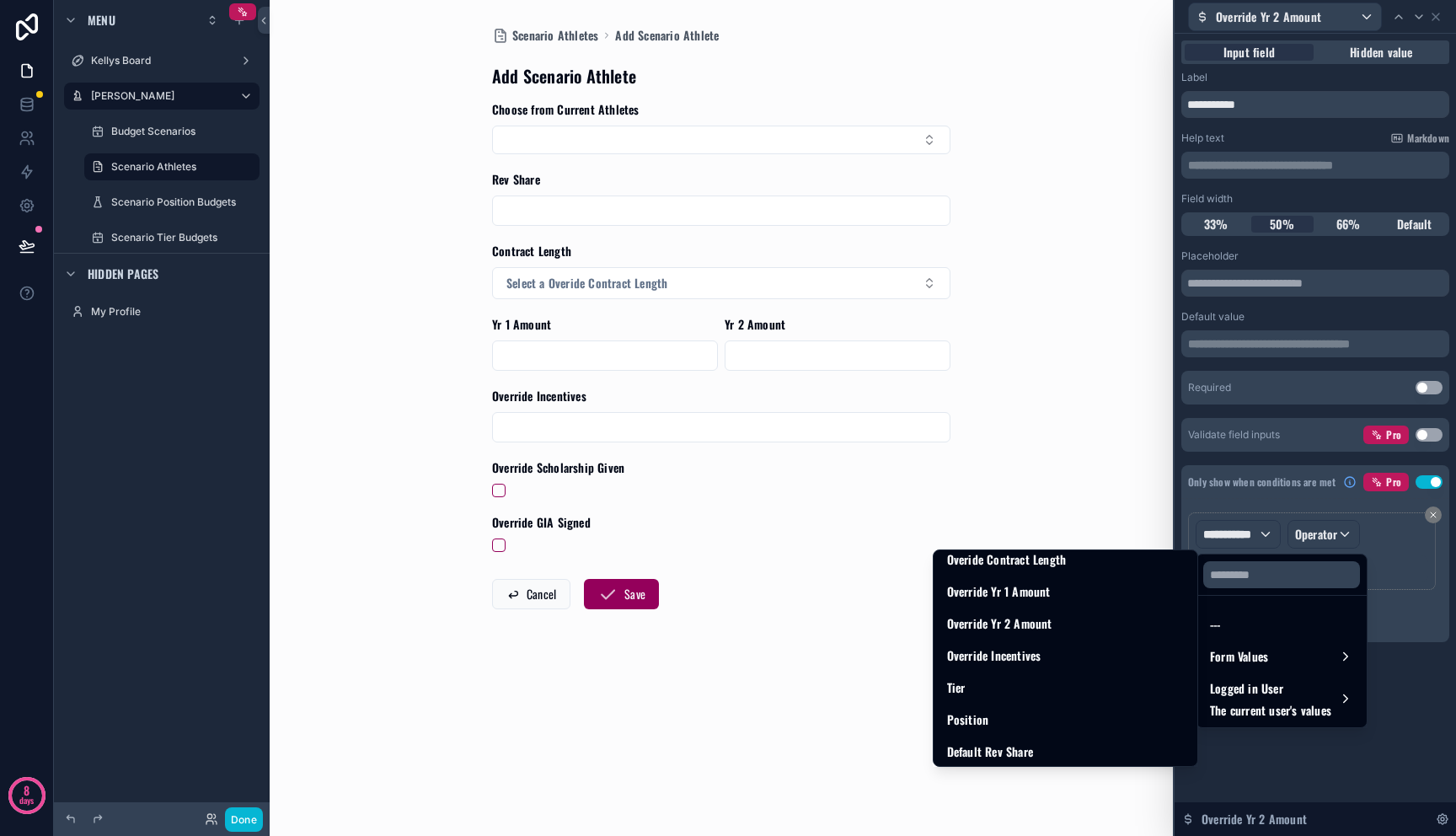
scroll to position [255, 0]
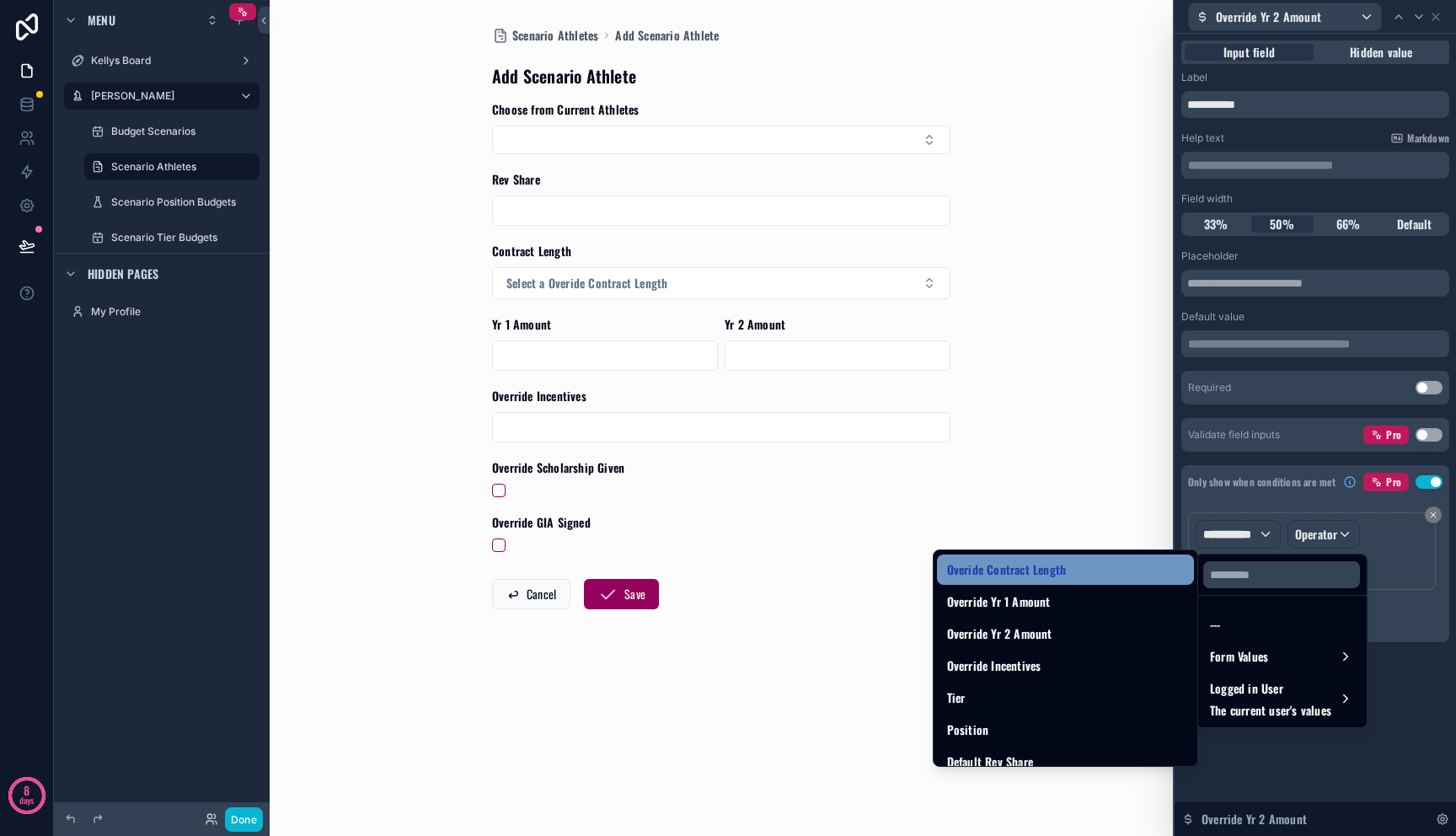
click at [1048, 563] on span "Overide Contract Length" at bounding box center [1006, 569] width 120 height 20
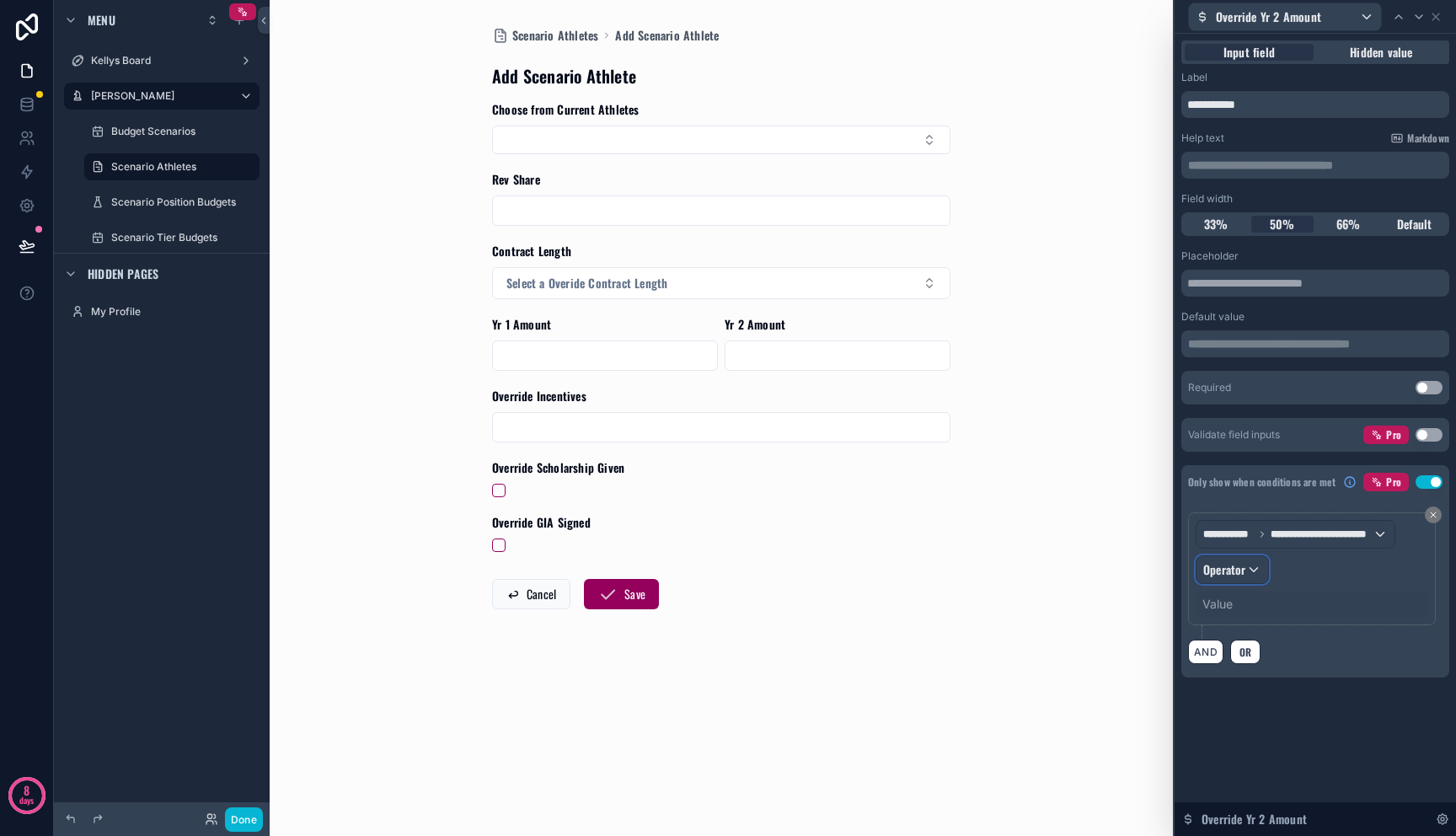
click at [1238, 572] on span "Operator" at bounding box center [1225, 569] width 43 height 18
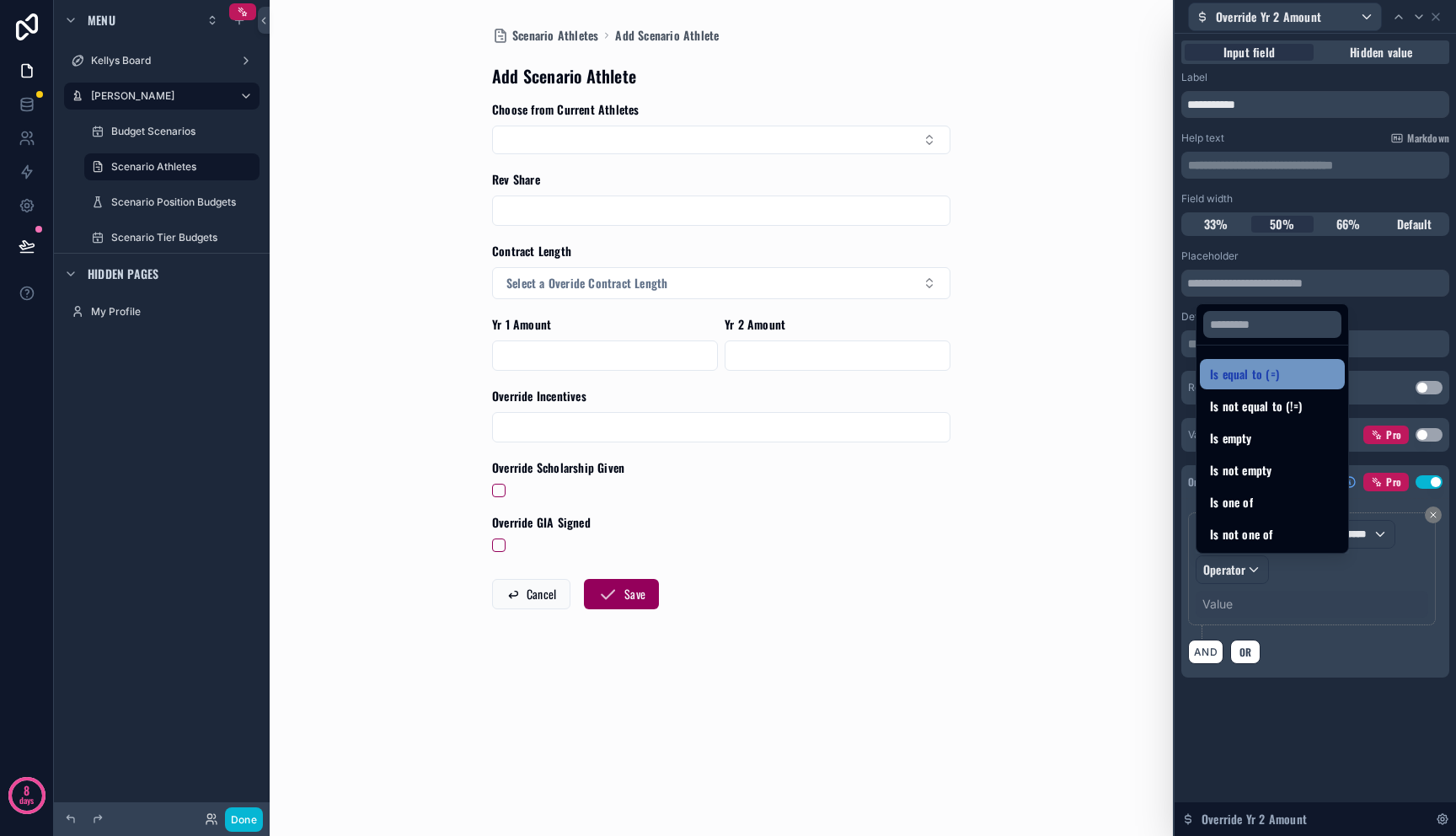
click at [1243, 380] on span "Is equal to (=)" at bounding box center [1244, 374] width 69 height 20
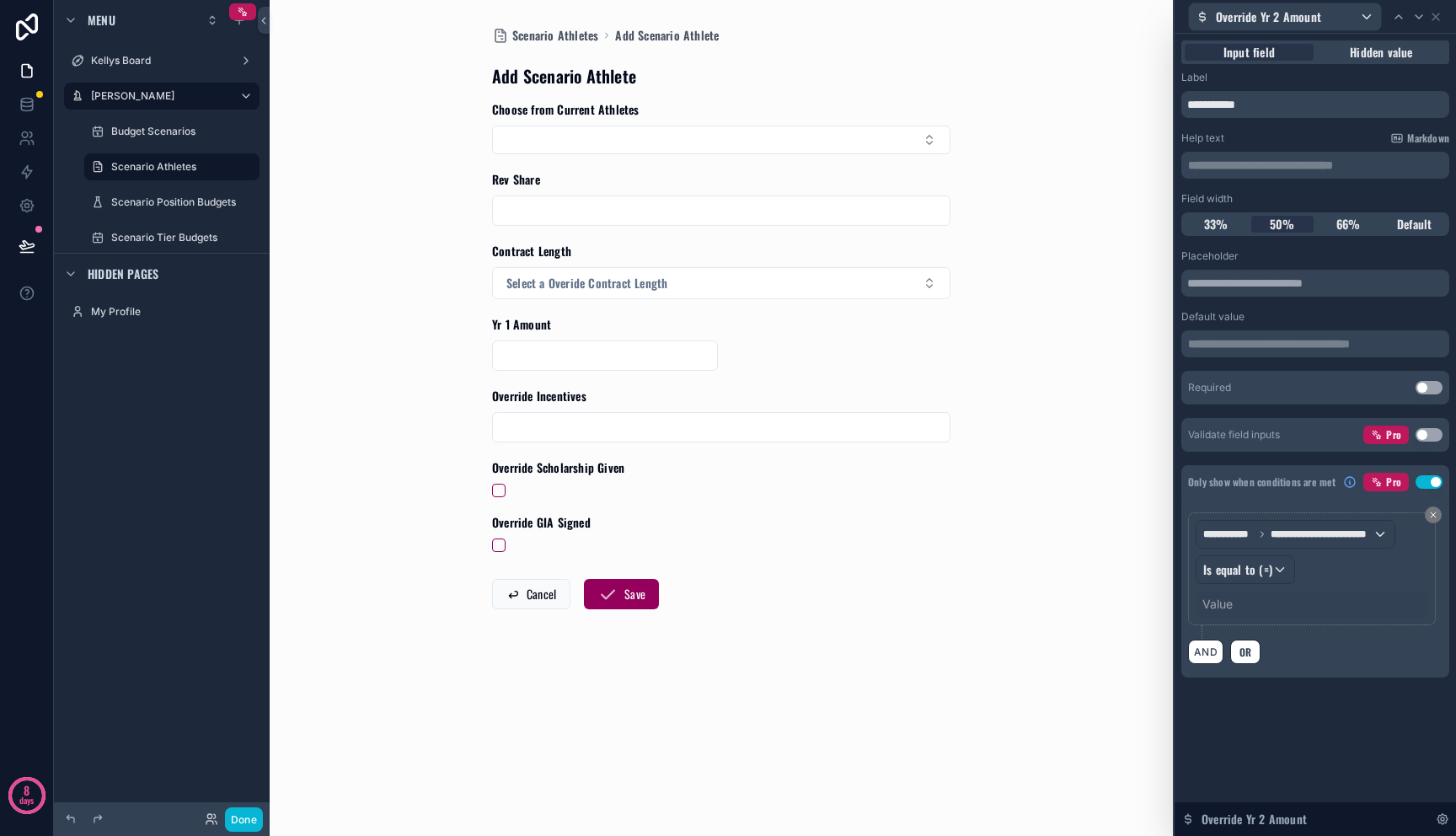
click at [1244, 599] on div "Value" at bounding box center [1312, 604] width 233 height 27
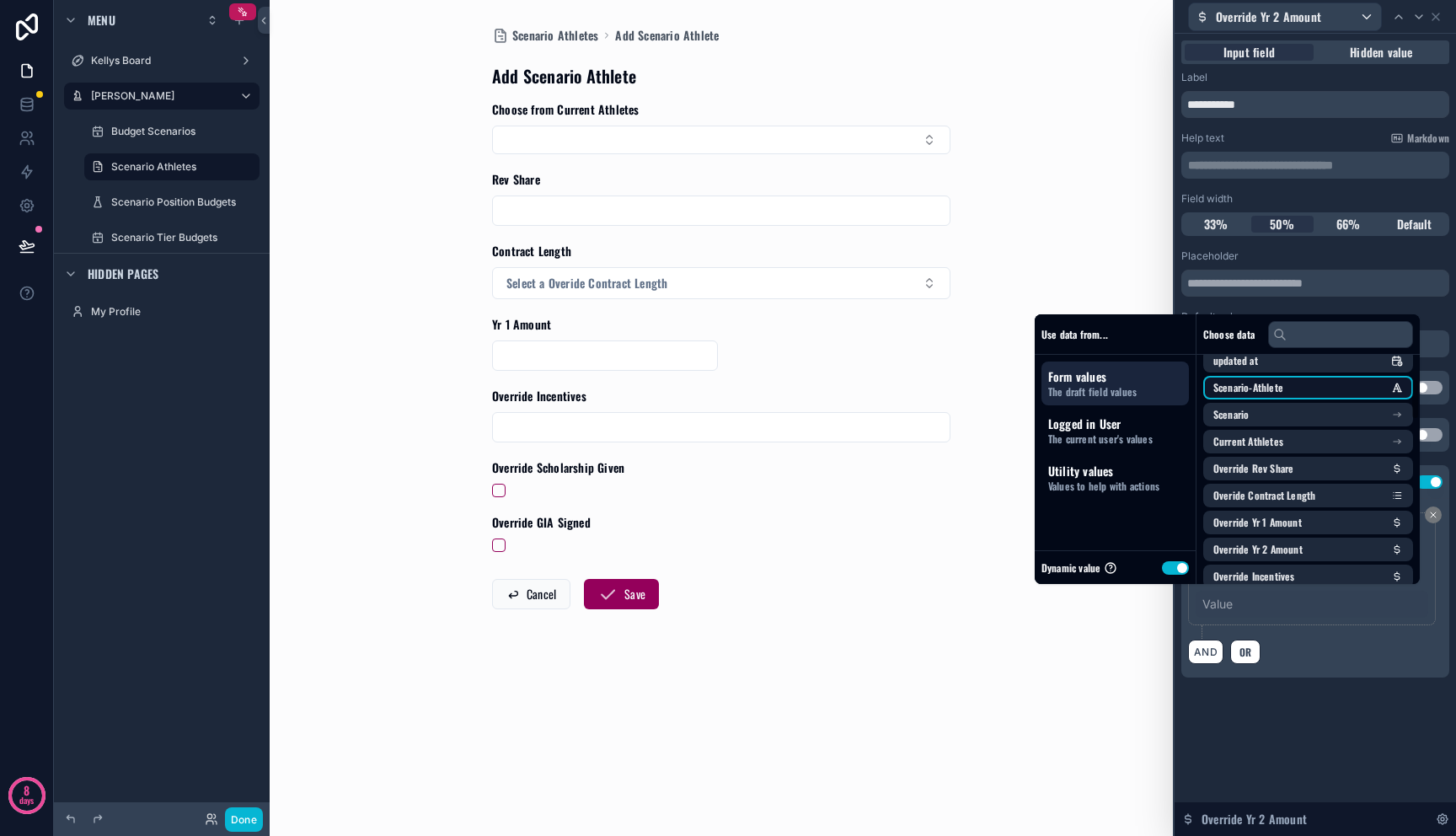
scroll to position [137, 0]
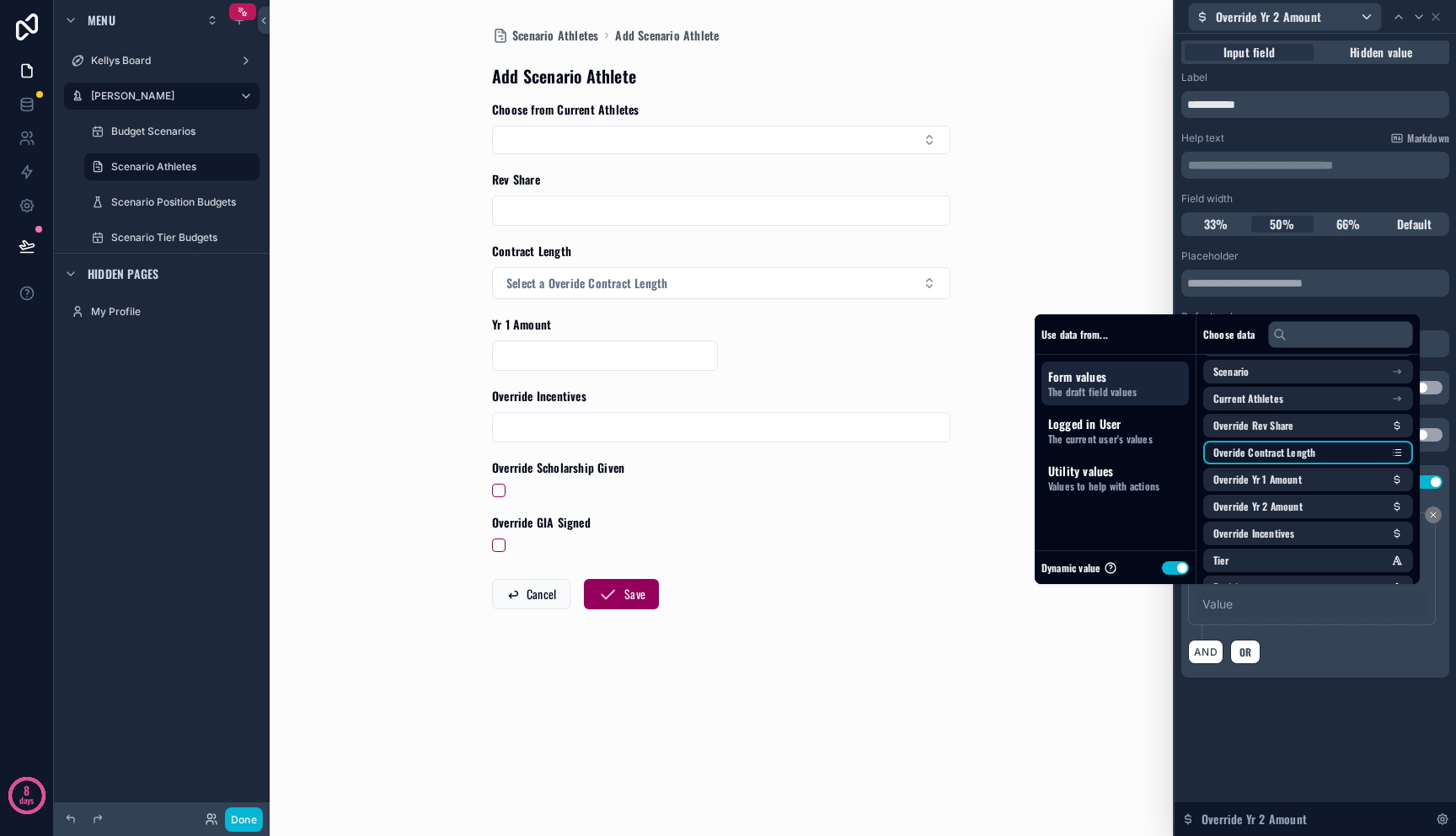
click at [1290, 448] on span "Overide Contract Length" at bounding box center [1265, 452] width 103 height 13
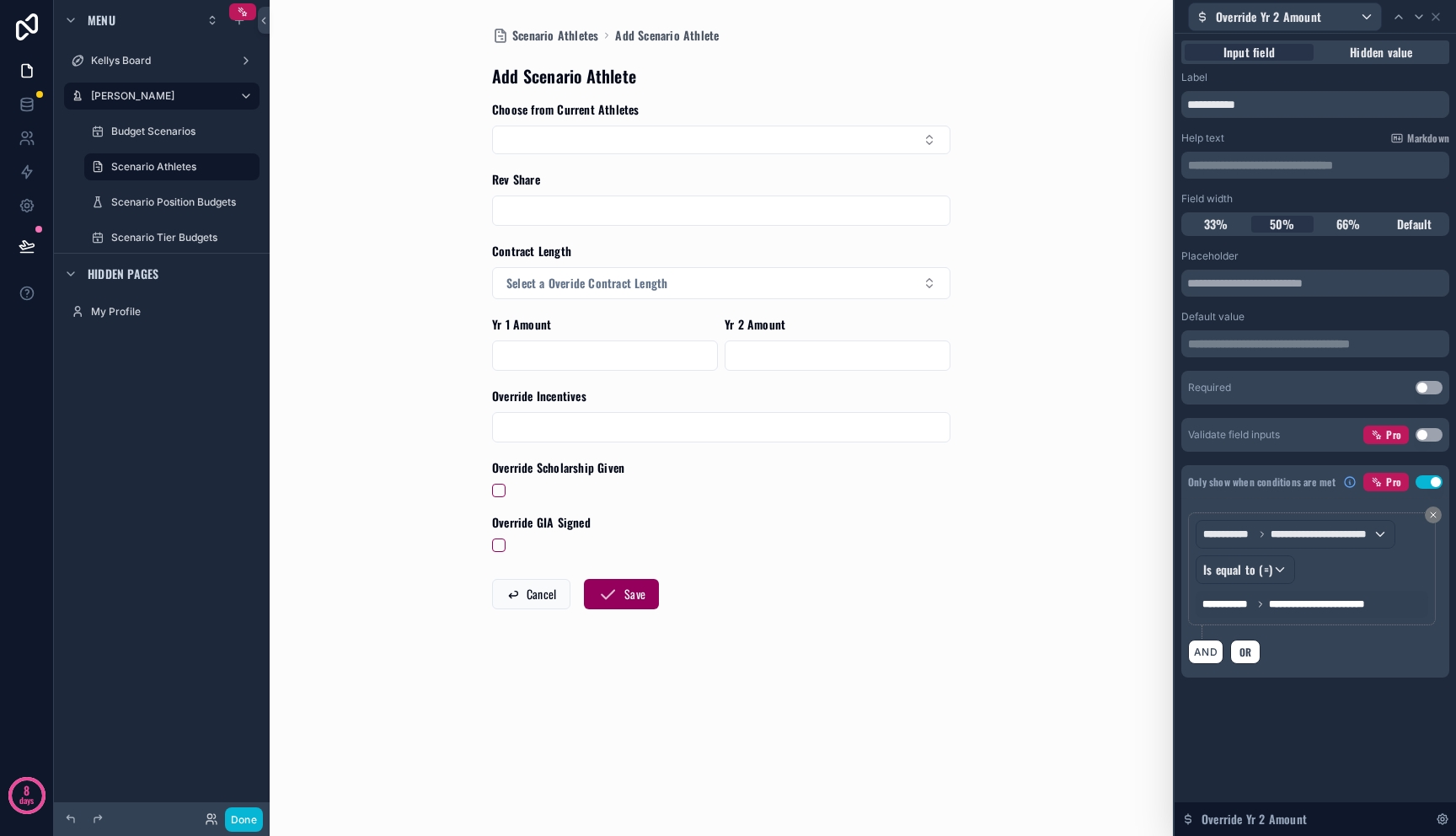
click at [1319, 607] on span "**********" at bounding box center [1319, 604] width 102 height 13
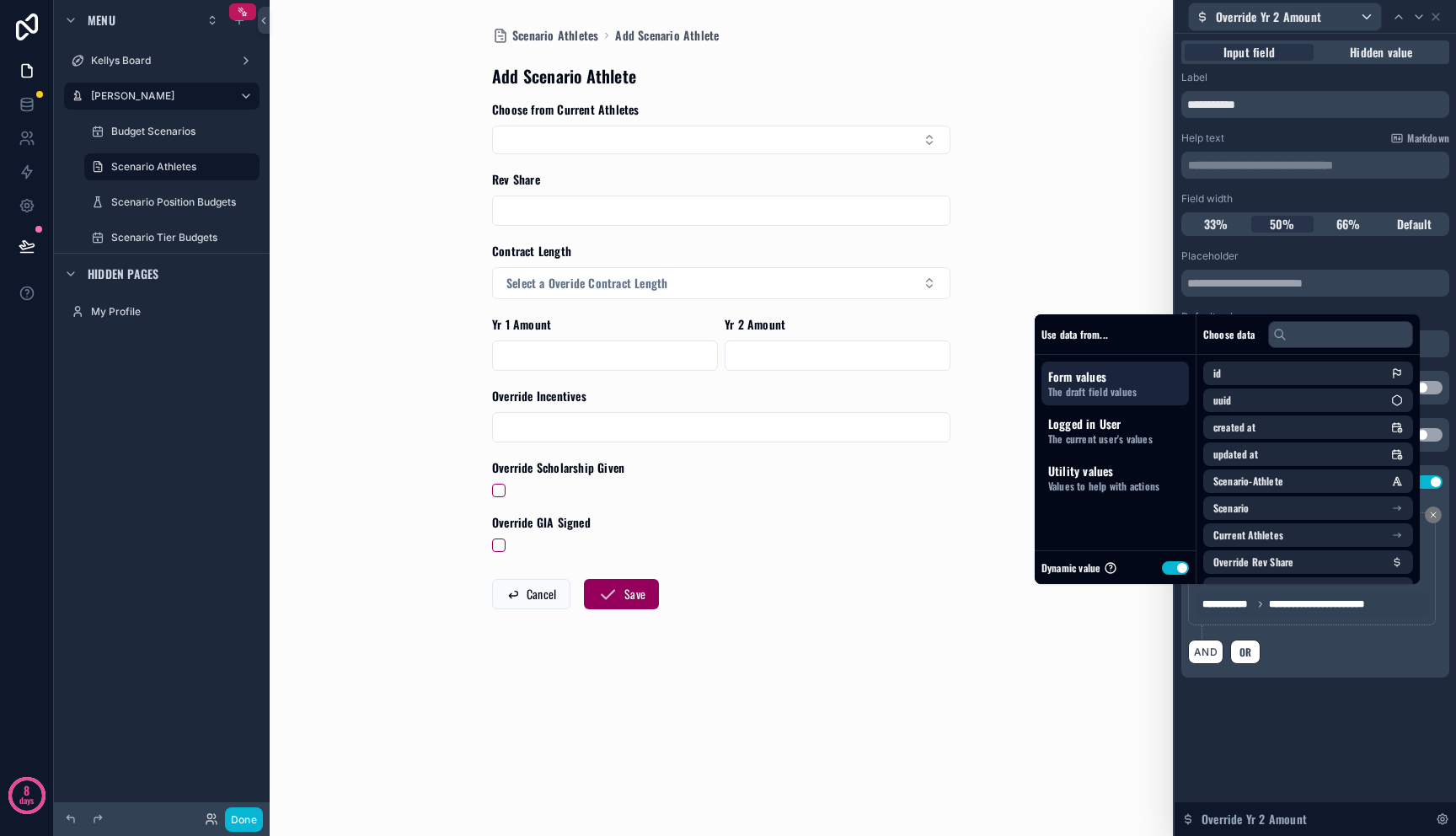
click at [1319, 607] on span "**********" at bounding box center [1319, 604] width 102 height 13
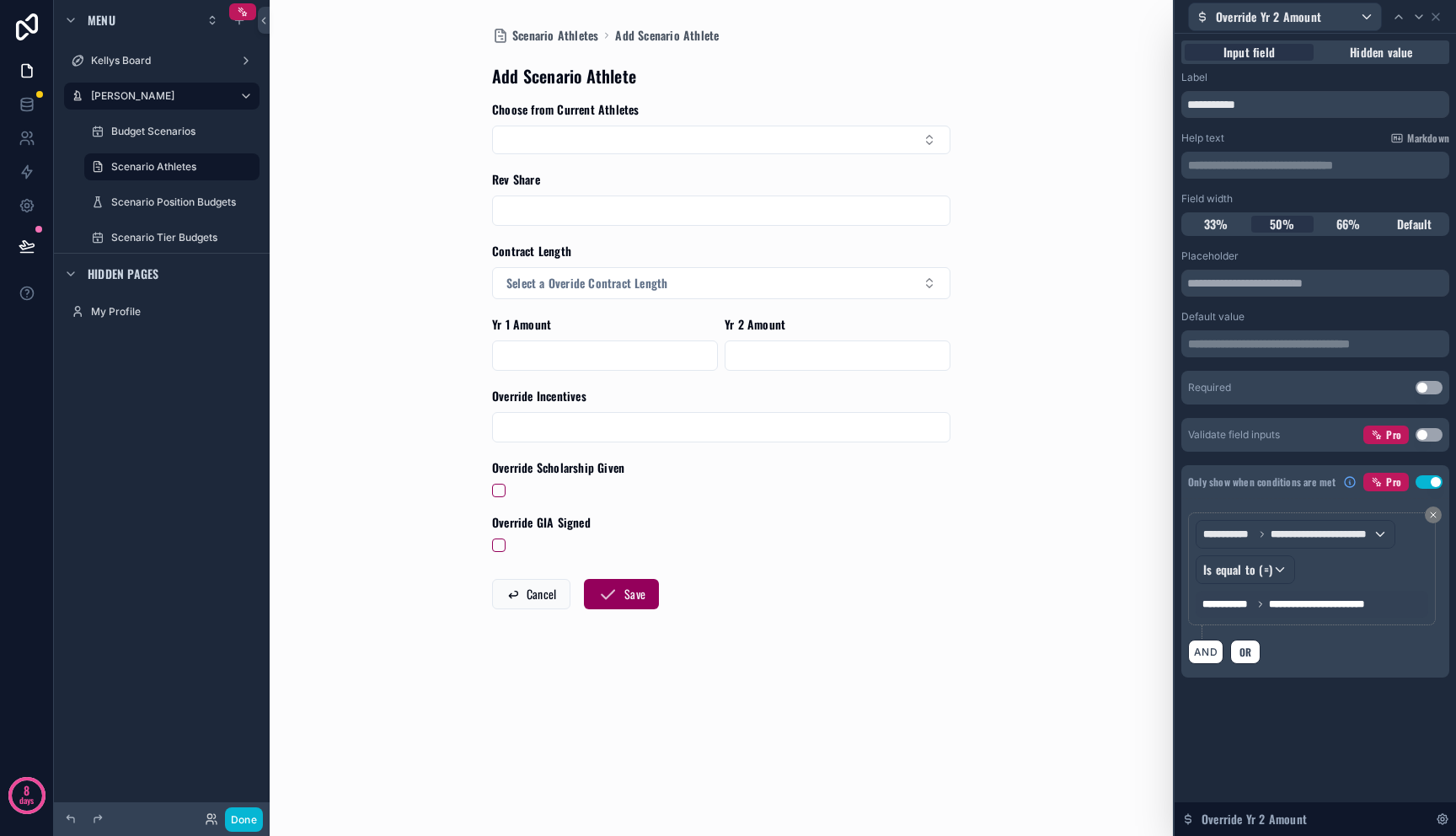
click at [1255, 606] on icon at bounding box center [1260, 604] width 10 height 10
click at [1348, 652] on div "AND OR" at bounding box center [1315, 651] width 254 height 25
click at [1289, 567] on div "Is equal to (=)" at bounding box center [1245, 570] width 98 height 27
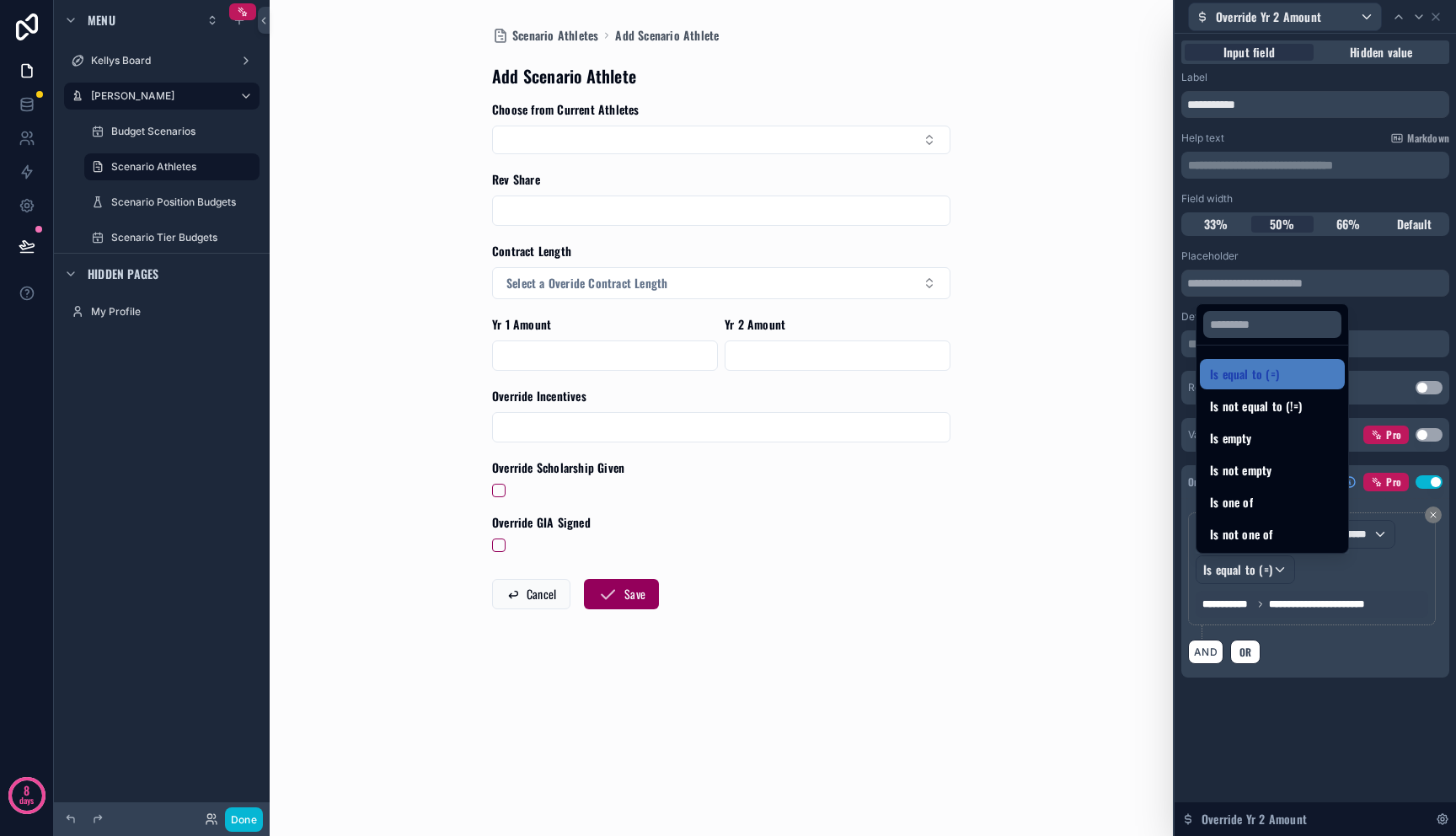
click at [1264, 367] on span "Is equal to (=)" at bounding box center [1244, 374] width 69 height 20
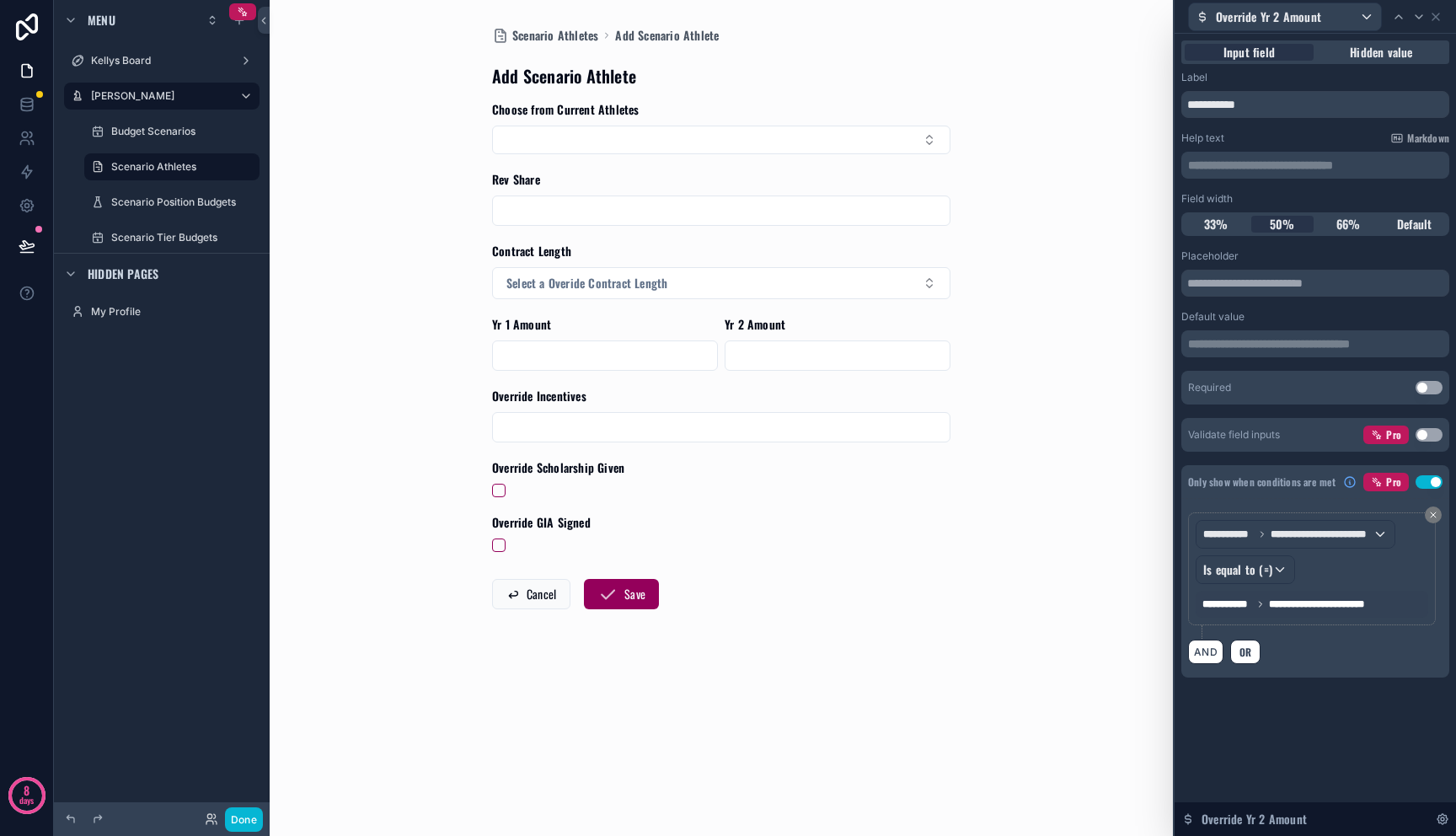
click at [1346, 603] on span "**********" at bounding box center [1319, 604] width 102 height 13
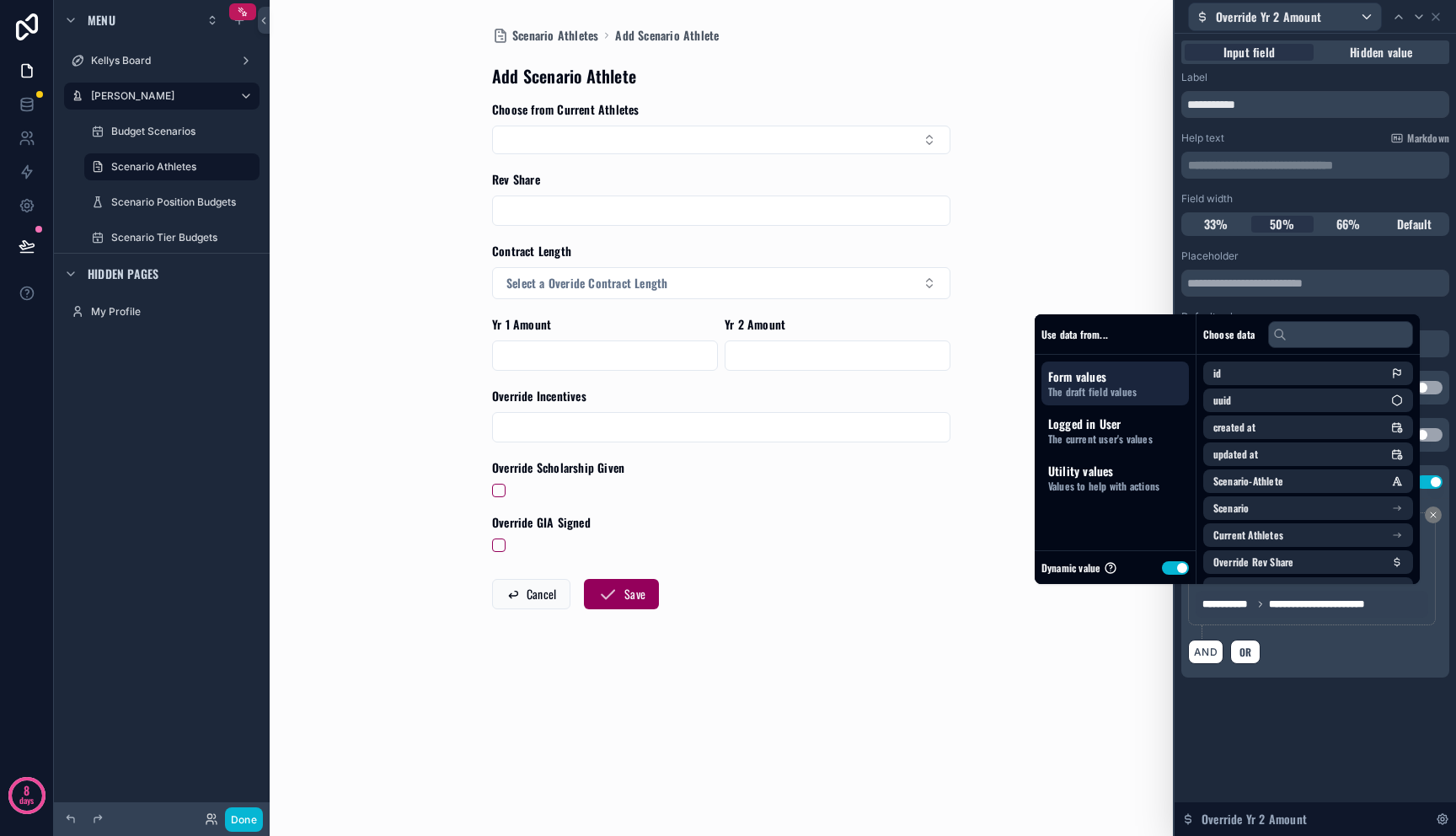
click at [1233, 602] on span "**********" at bounding box center [1228, 604] width 50 height 13
click at [1162, 567] on button "Use setting" at bounding box center [1175, 567] width 27 height 13
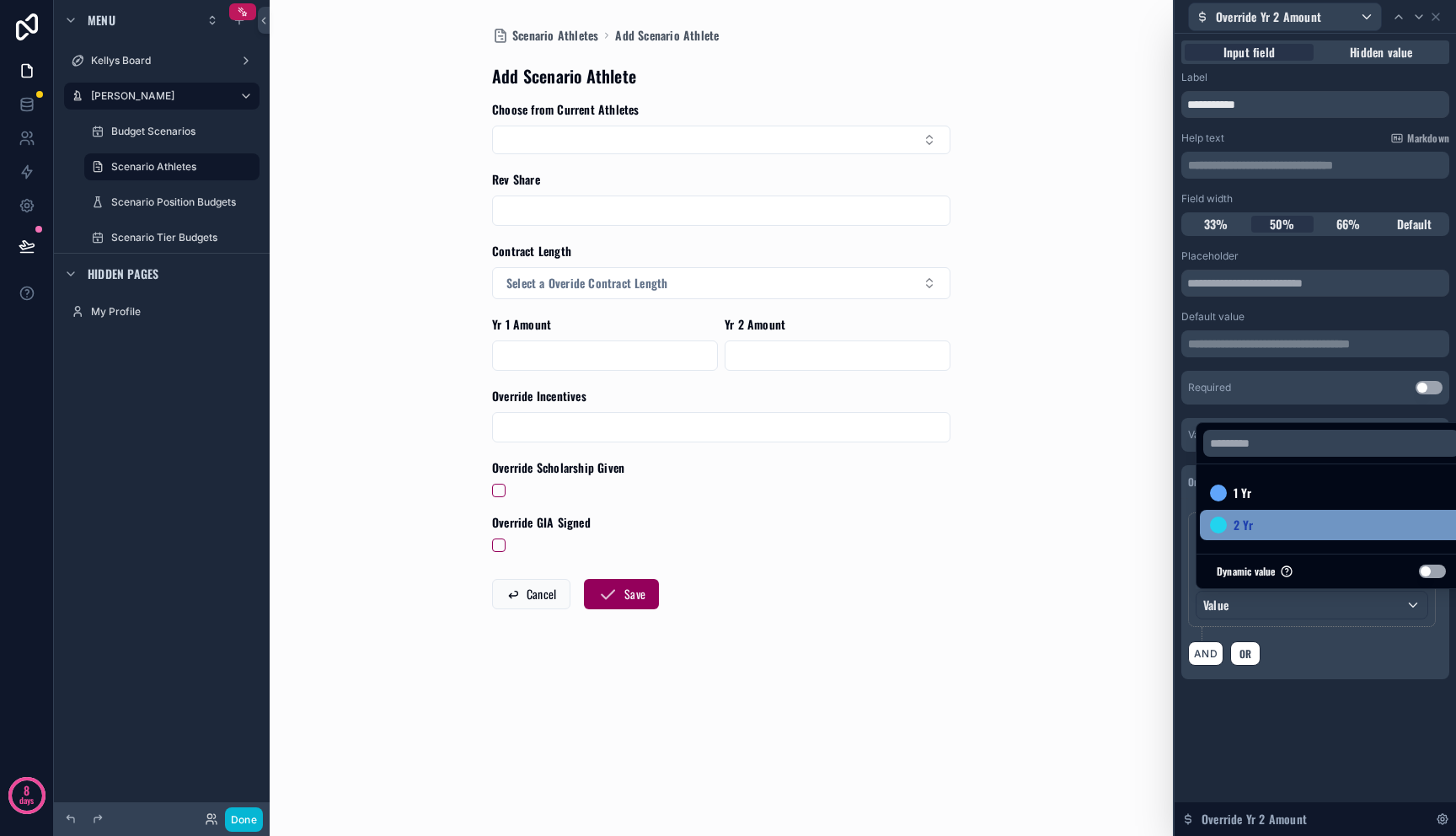
click at [1256, 530] on div "2 Yr" at bounding box center [1331, 525] width 243 height 20
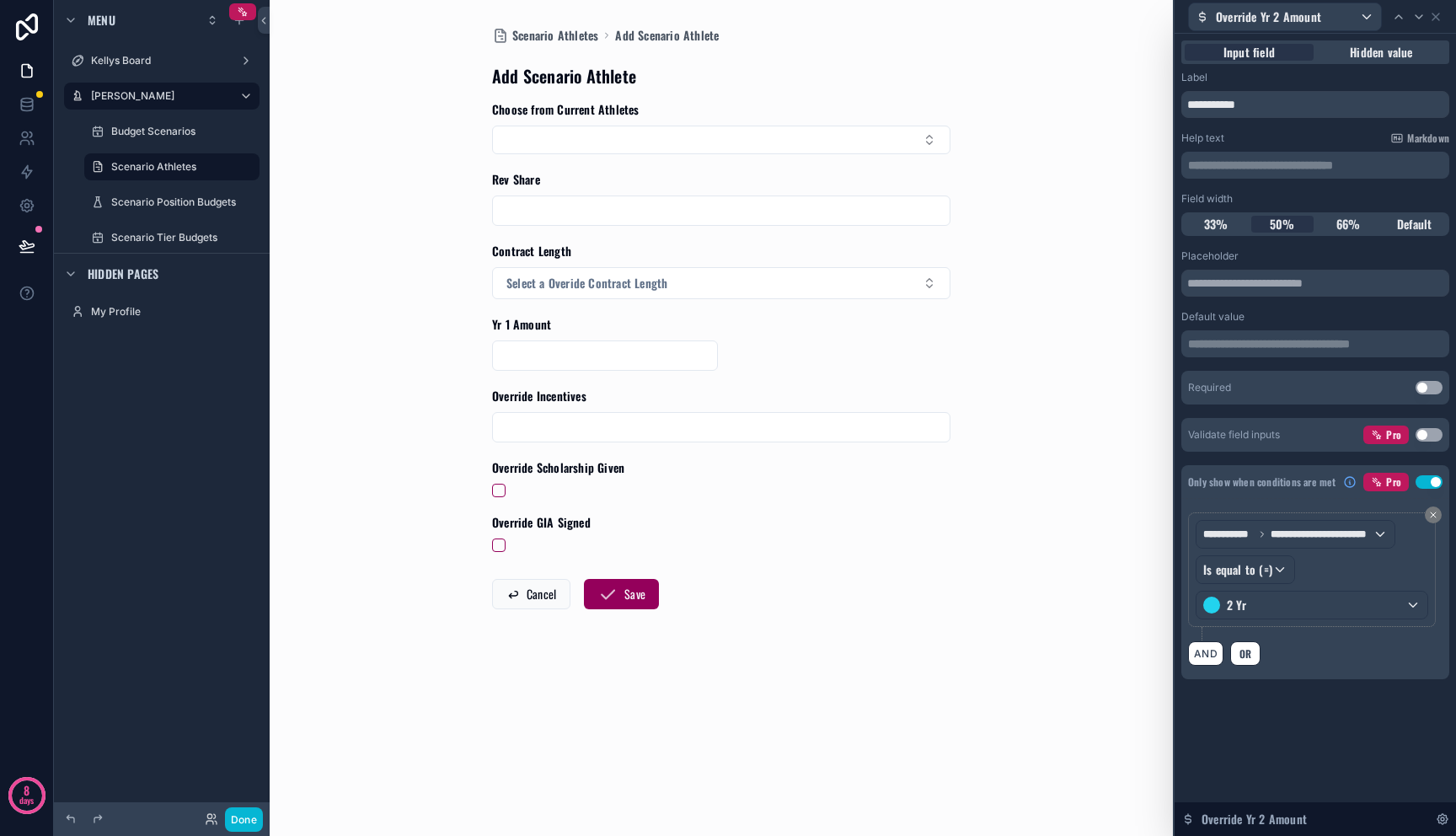
click at [1339, 665] on div "AND OR" at bounding box center [1315, 653] width 254 height 25
click at [557, 404] on span "Override Incentives" at bounding box center [540, 396] width 94 height 18
click at [554, 396] on span "Override Incentives" at bounding box center [540, 396] width 94 height 18
click at [1436, 17] on icon at bounding box center [1436, 17] width 7 height 7
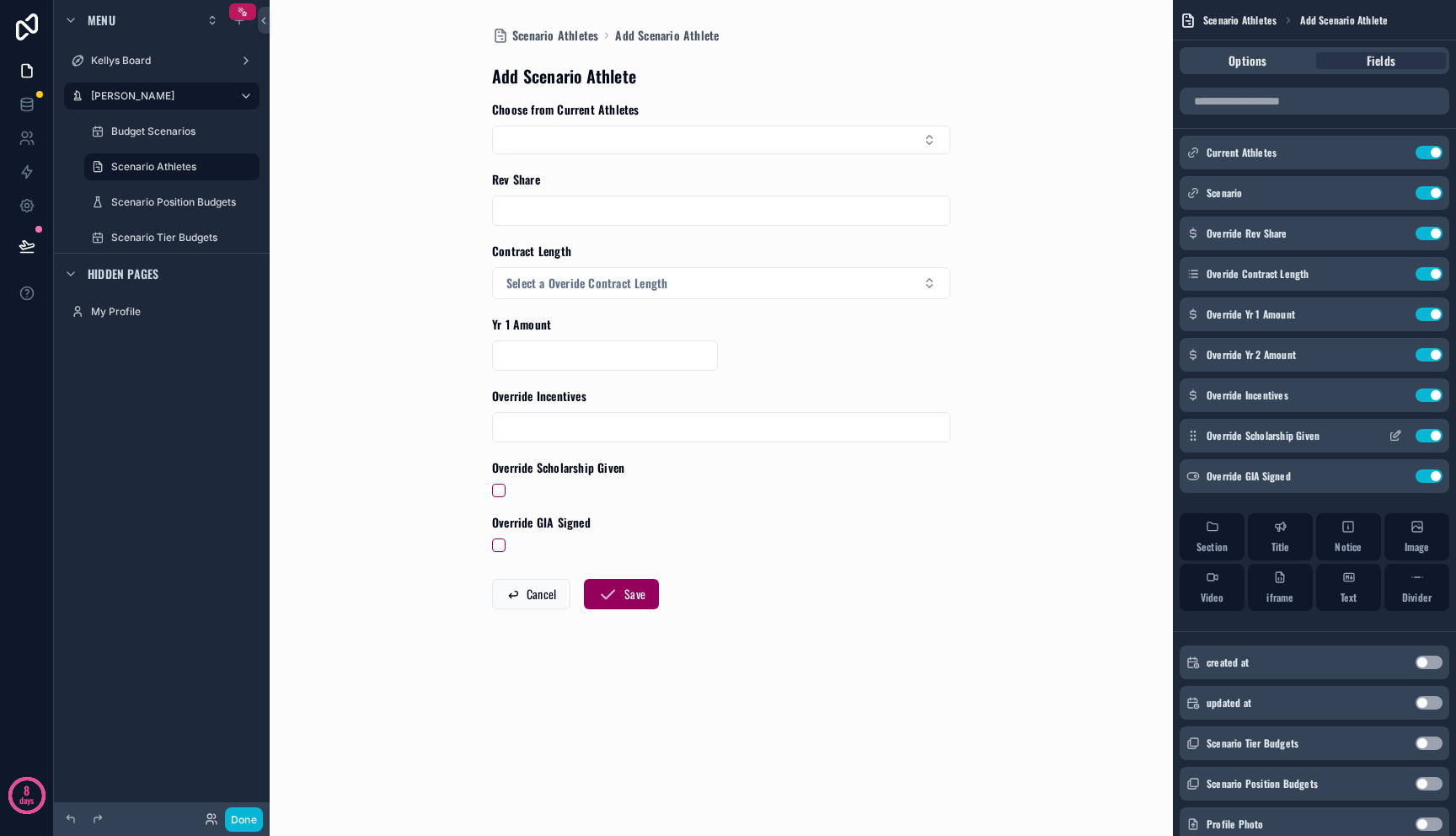
click at [1391, 435] on icon "scrollable content" at bounding box center [1395, 437] width 8 height 8
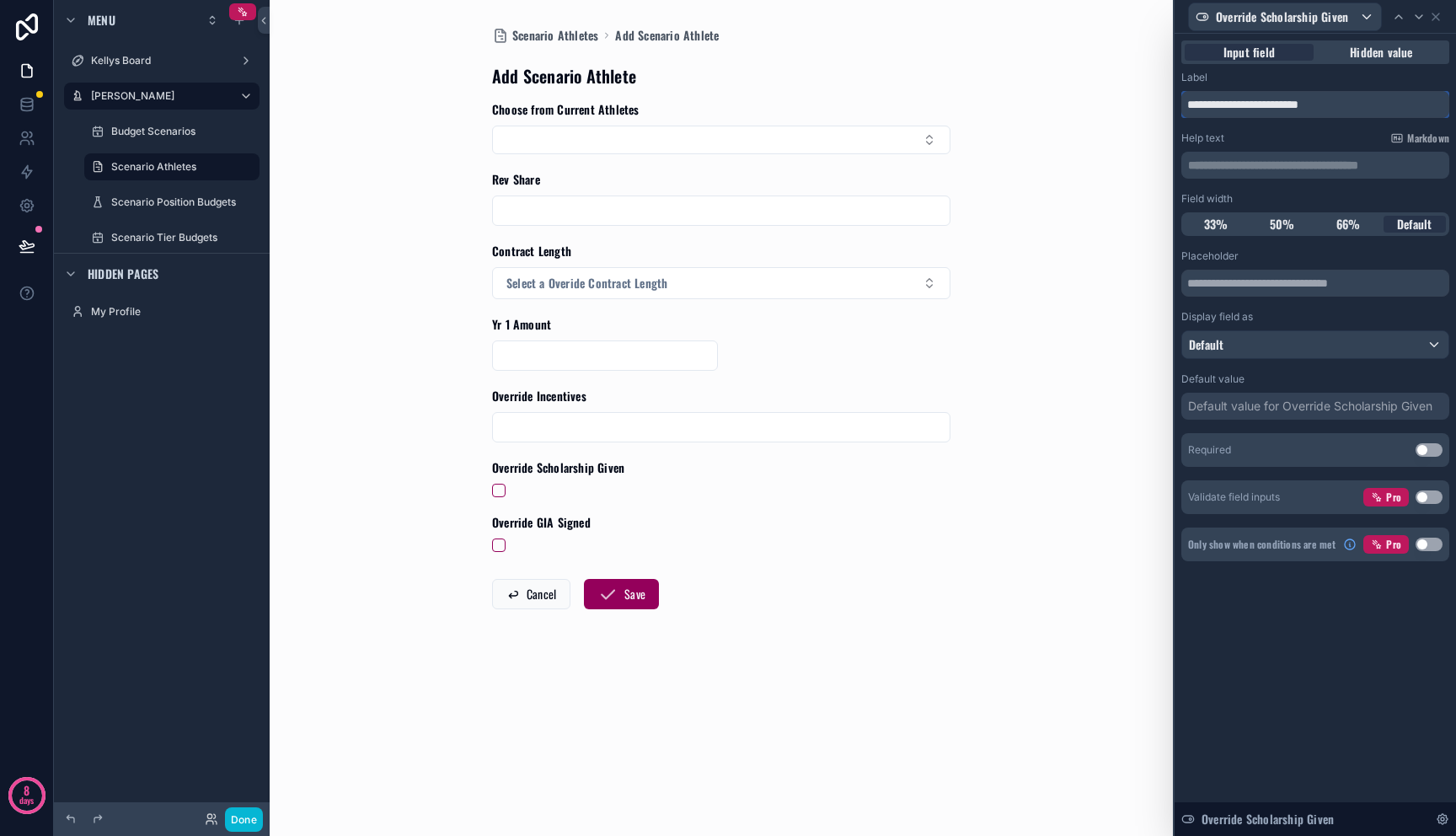
drag, startPoint x: 1240, startPoint y: 104, endPoint x: 1108, endPoint y: 104, distance: 132.0
click at [1108, 104] on div "**********" at bounding box center [728, 418] width 1456 height 836
type input "**********"
click at [1438, 19] on icon at bounding box center [1436, 16] width 13 height 13
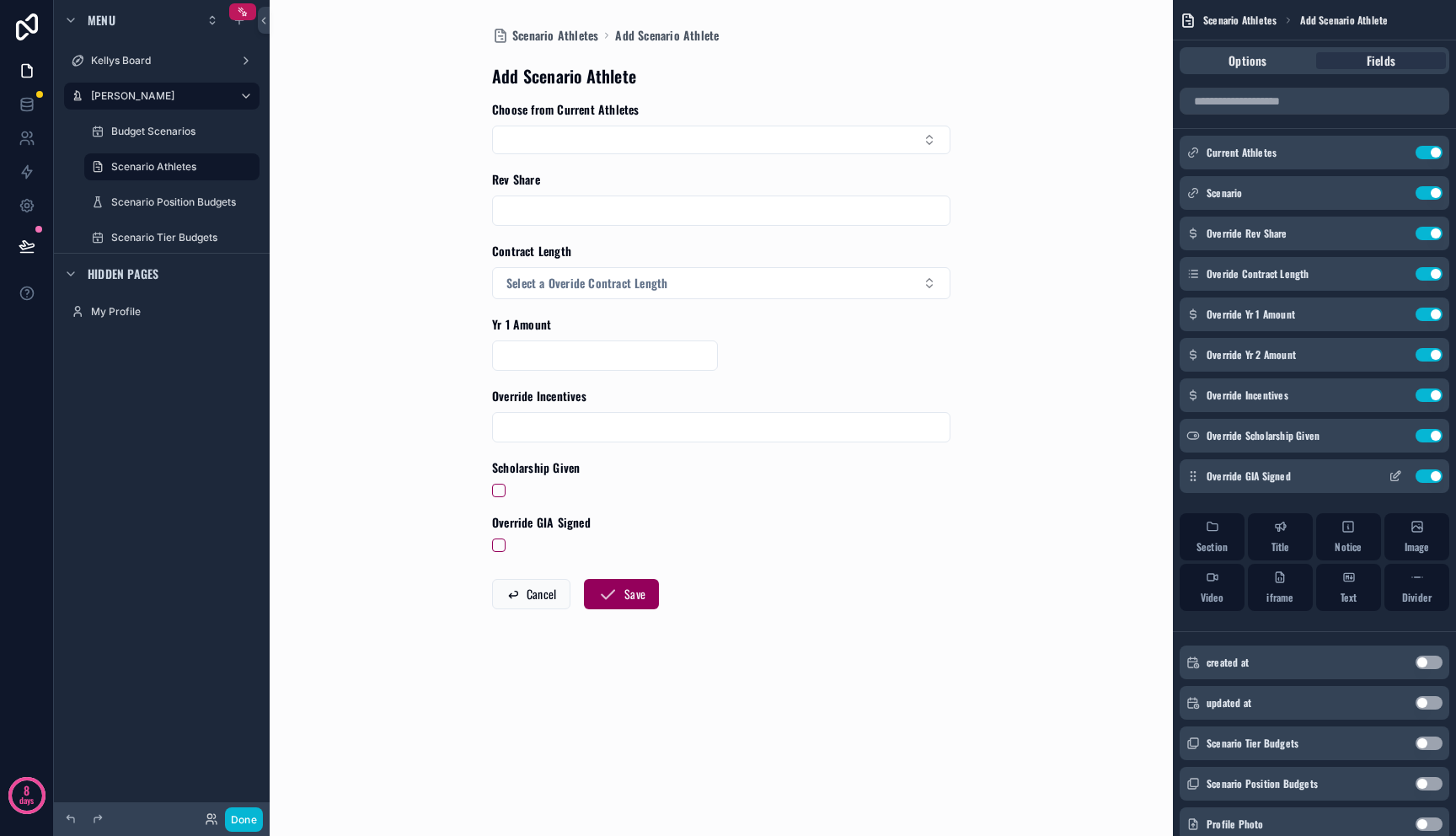
click at [1396, 475] on icon "scrollable content" at bounding box center [1397, 475] width 7 height 7
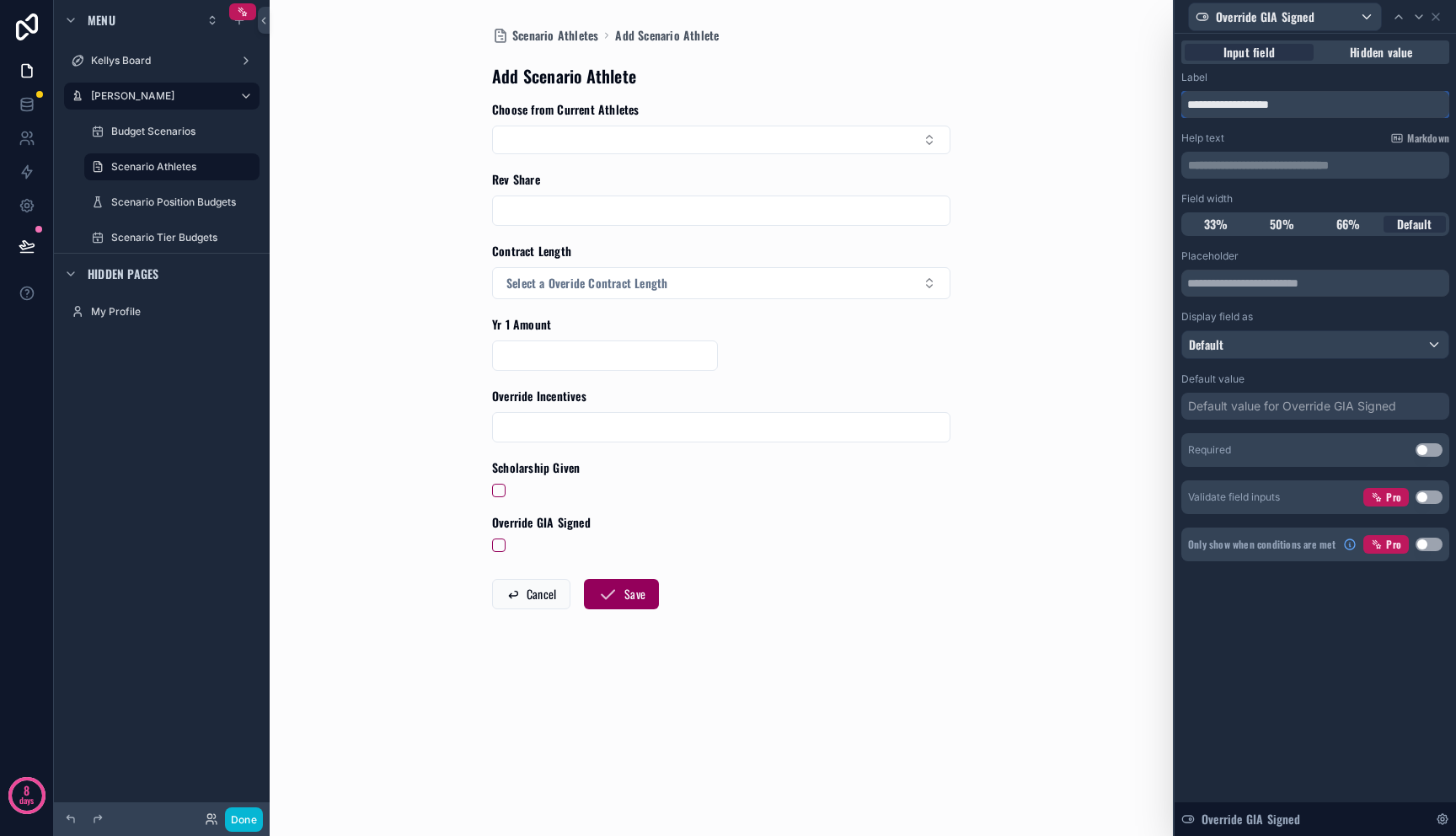
drag, startPoint x: 1237, startPoint y: 107, endPoint x: 1132, endPoint y: 86, distance: 107.1
click at [1132, 86] on div "**********" at bounding box center [728, 418] width 1456 height 836
type input "**********"
click at [1437, 13] on icon at bounding box center [1436, 17] width 7 height 7
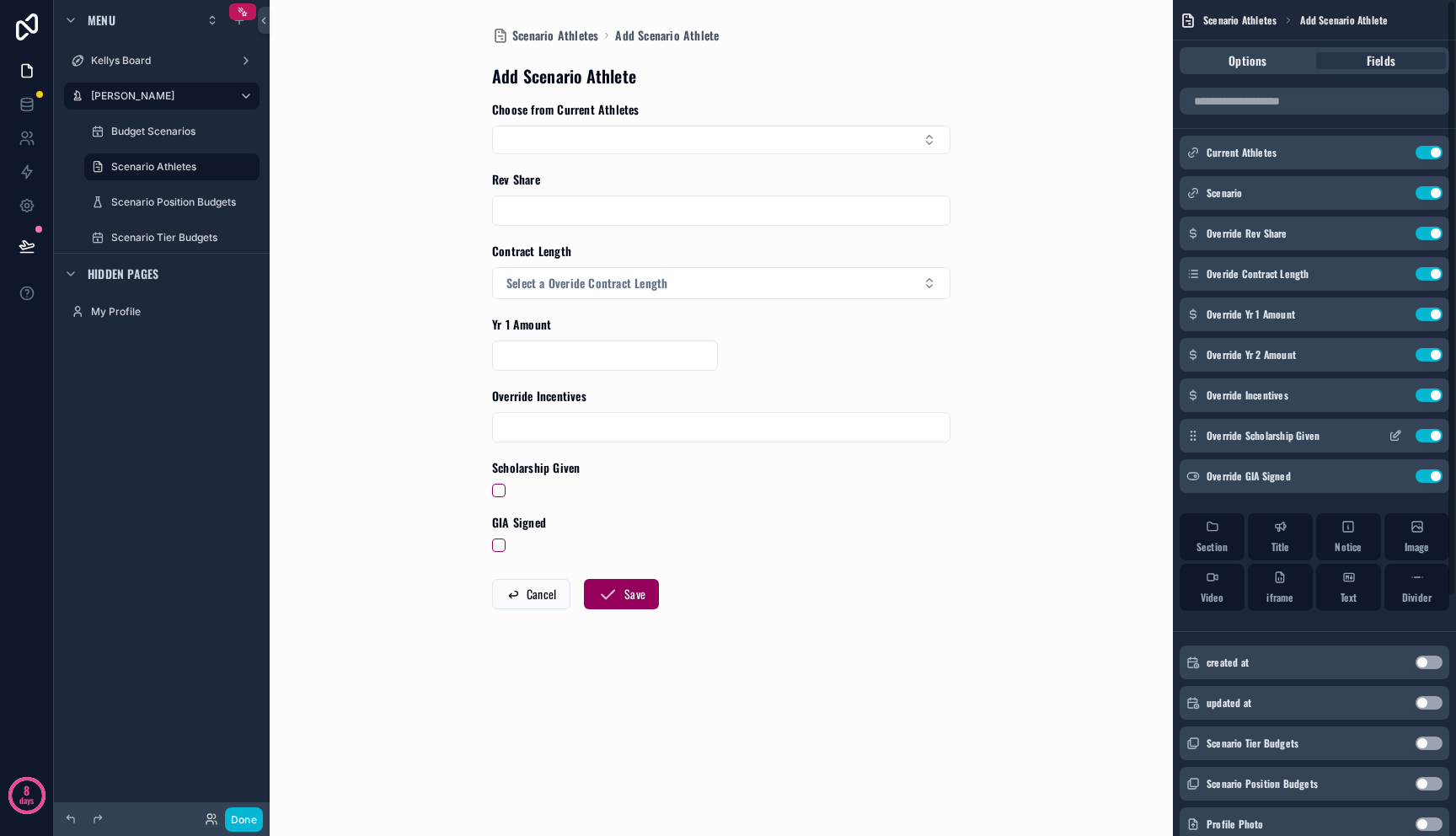
click at [1397, 439] on icon "scrollable content" at bounding box center [1395, 437] width 8 height 8
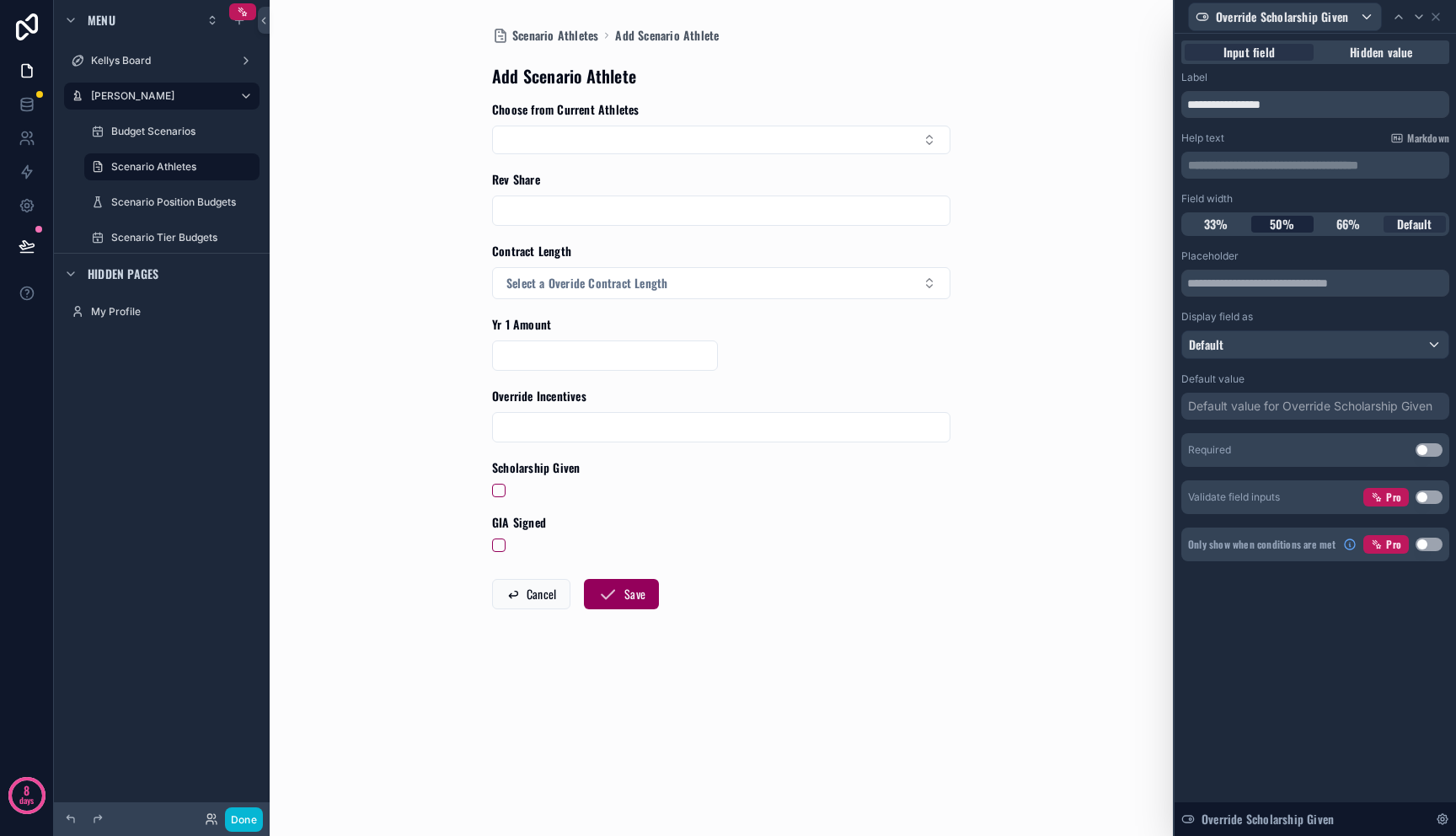
click at [1286, 221] on span "50%" at bounding box center [1282, 224] width 25 height 17
click at [1430, 18] on icon at bounding box center [1436, 16] width 13 height 13
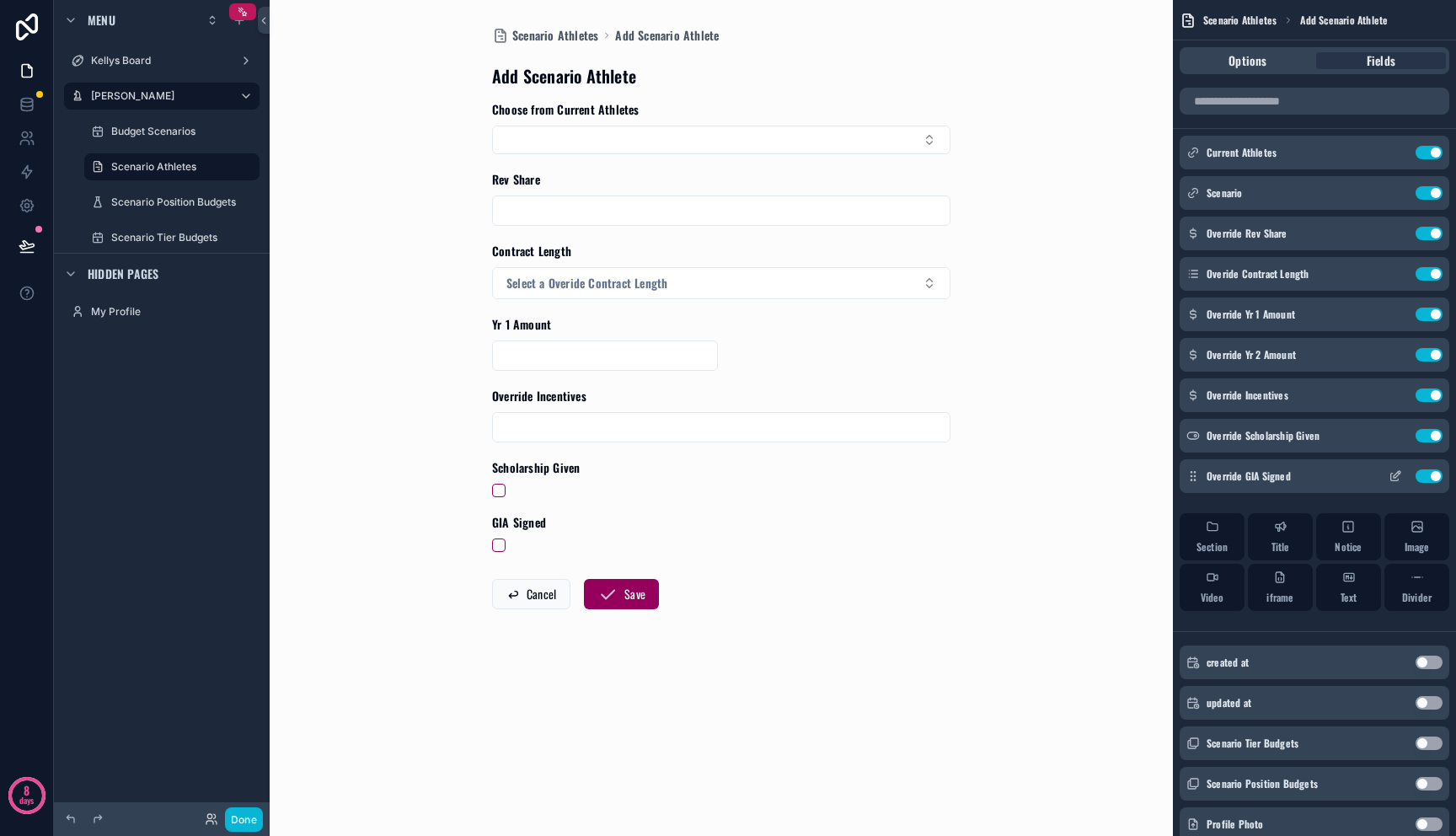
click at [1396, 477] on icon "scrollable content" at bounding box center [1395, 476] width 13 height 13
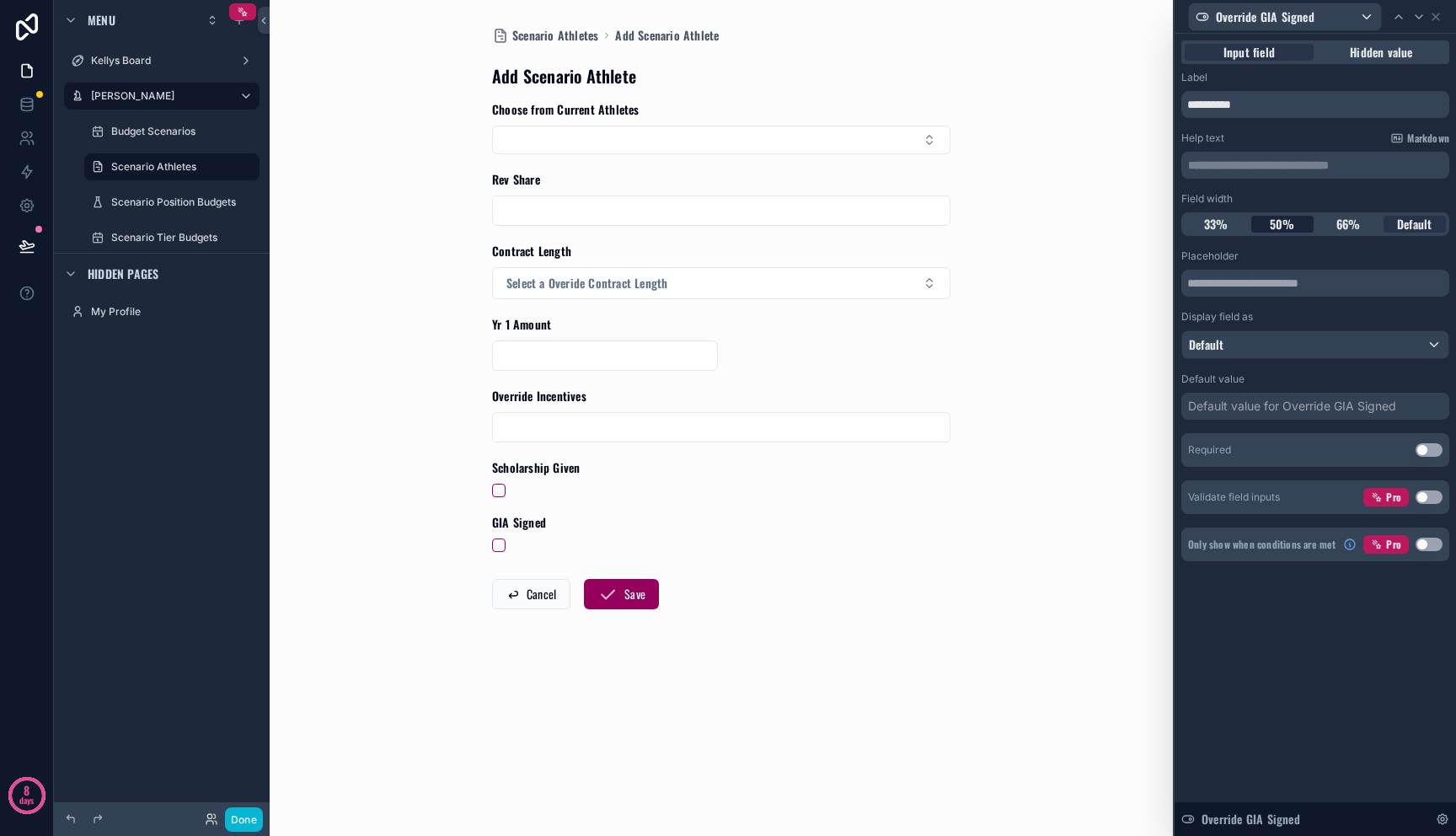
click at [1289, 224] on span "50%" at bounding box center [1282, 224] width 25 height 17
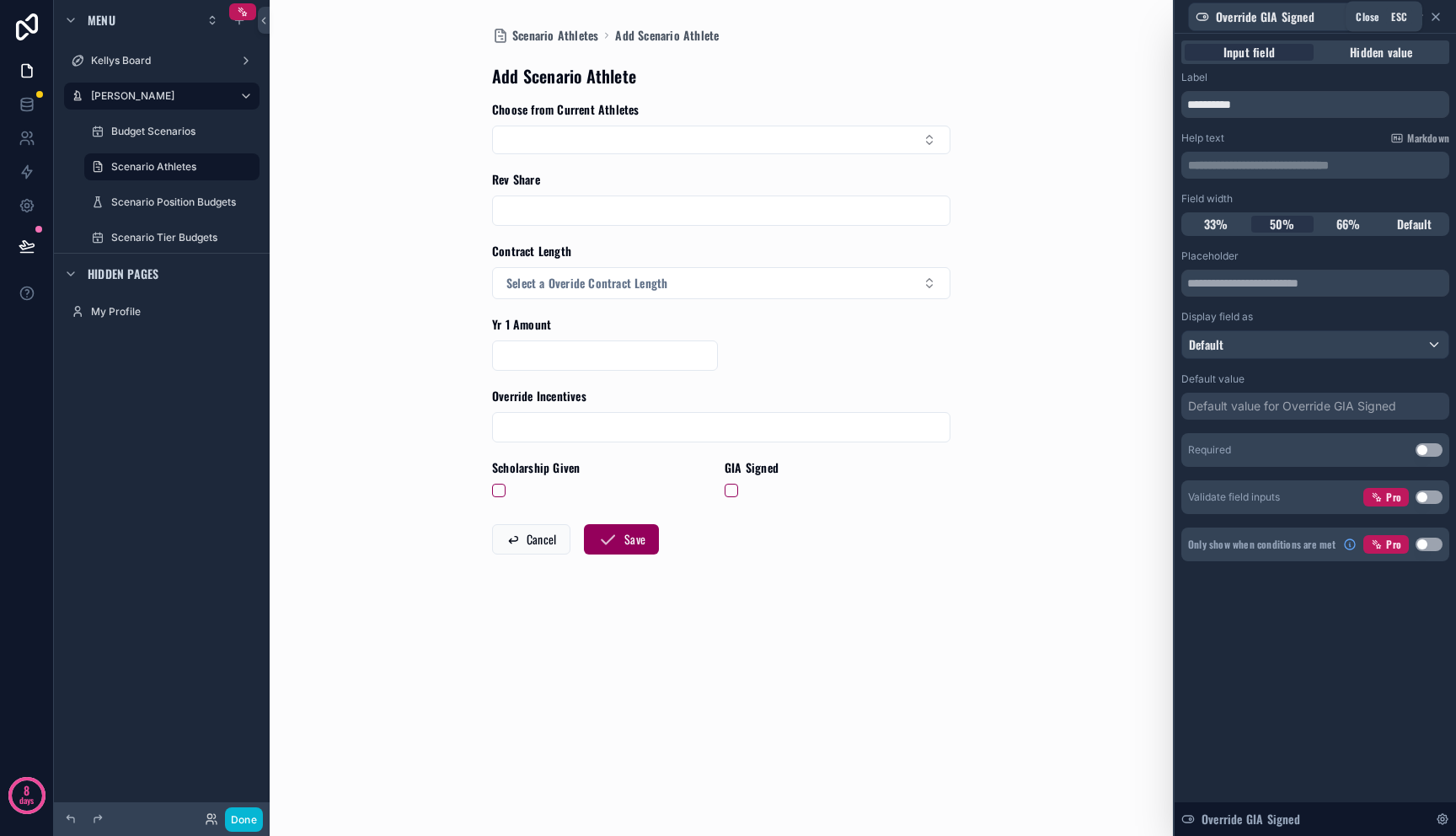
click at [1438, 21] on icon at bounding box center [1436, 16] width 13 height 13
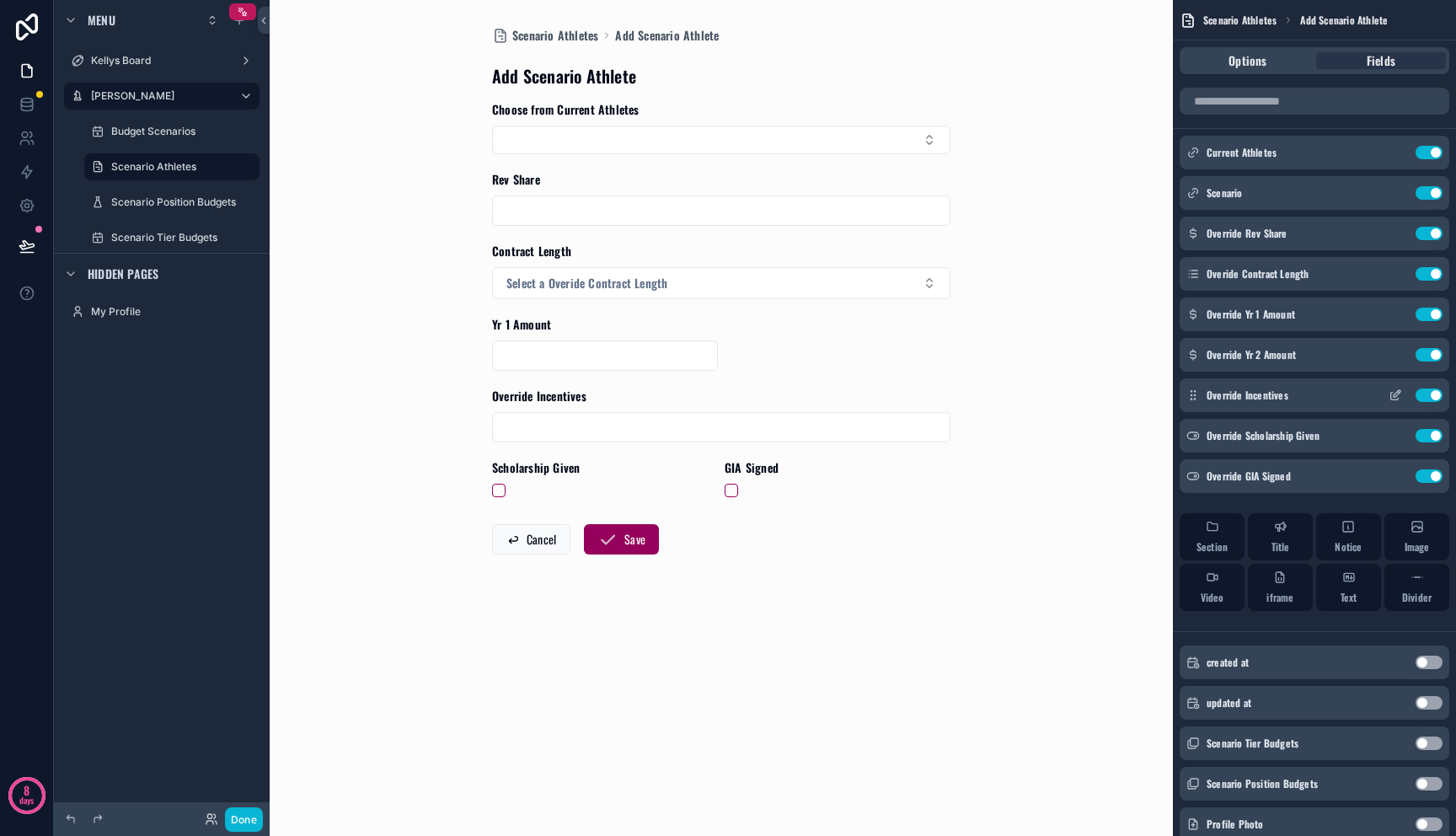
click at [1429, 393] on button "Use setting" at bounding box center [1428, 395] width 27 height 13
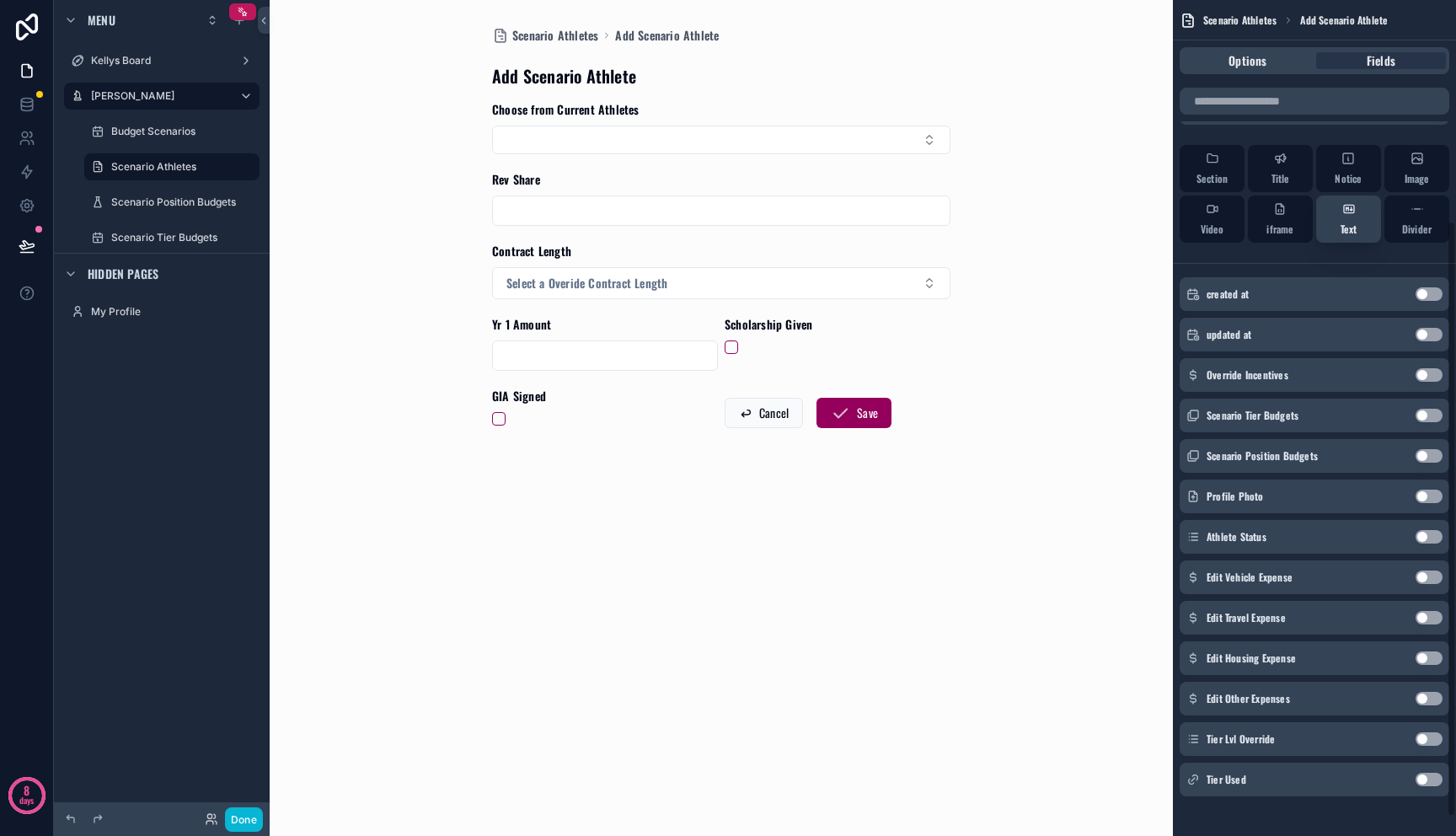
scroll to position [335, 0]
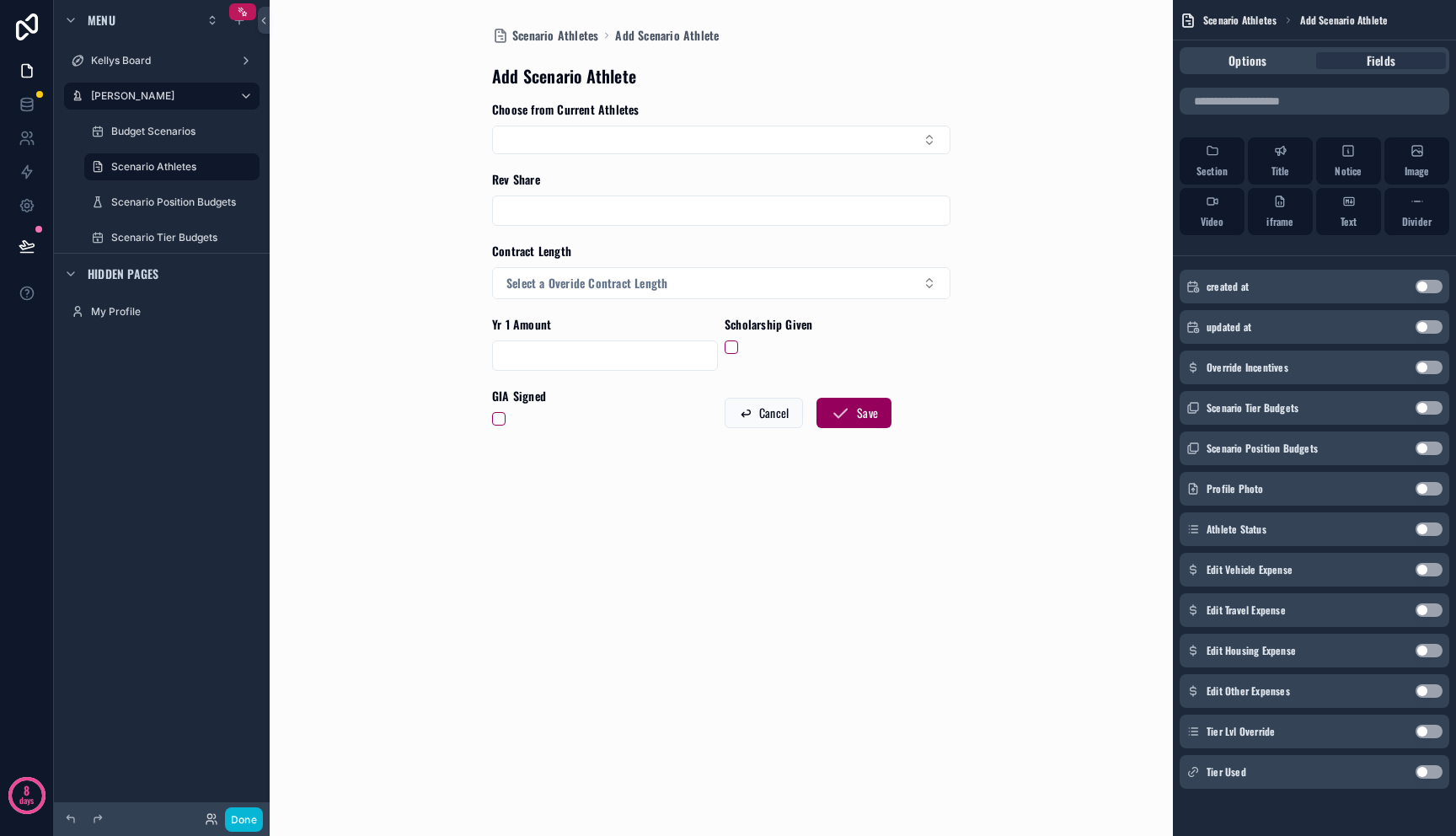
click at [1424, 576] on div "Edit Vehicle Expense Use setting" at bounding box center [1314, 570] width 269 height 34
click at [1424, 570] on button "Use setting" at bounding box center [1428, 569] width 27 height 13
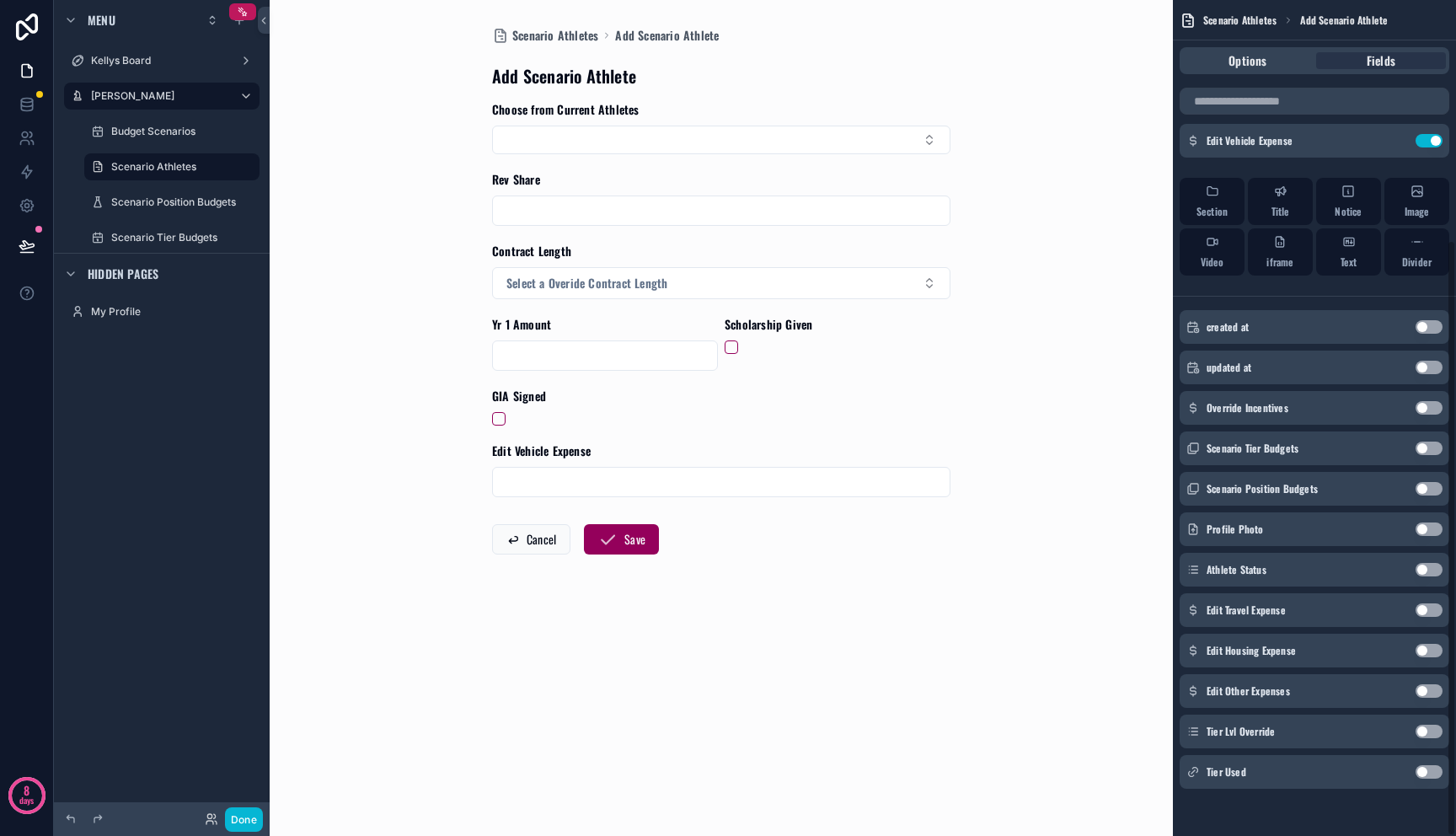
click at [1424, 602] on div "Edit Travel Expense Use setting" at bounding box center [1314, 610] width 269 height 34
click at [1424, 607] on button "Use setting" at bounding box center [1428, 610] width 27 height 13
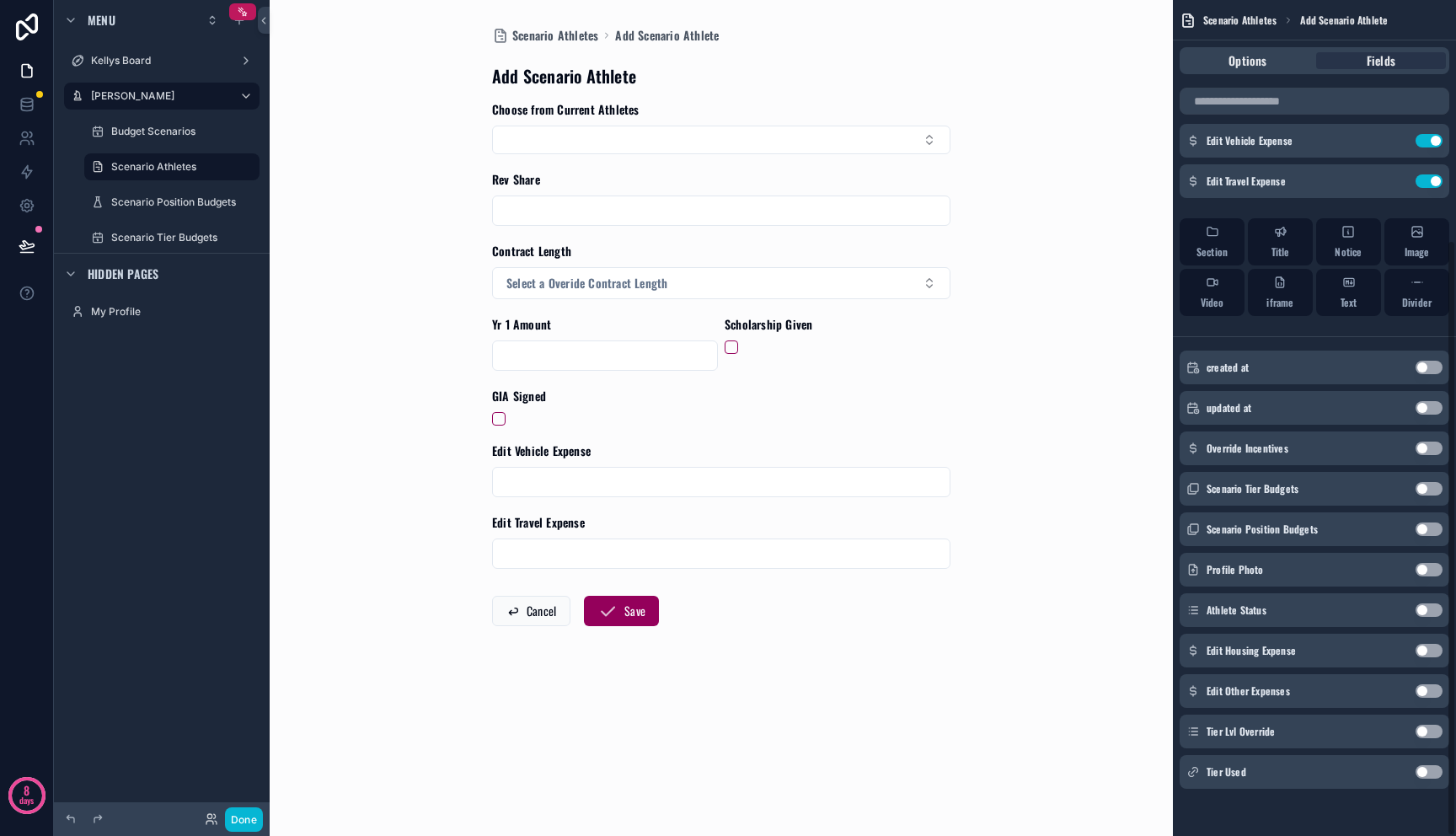
click at [1424, 654] on button "Use setting" at bounding box center [1428, 650] width 27 height 13
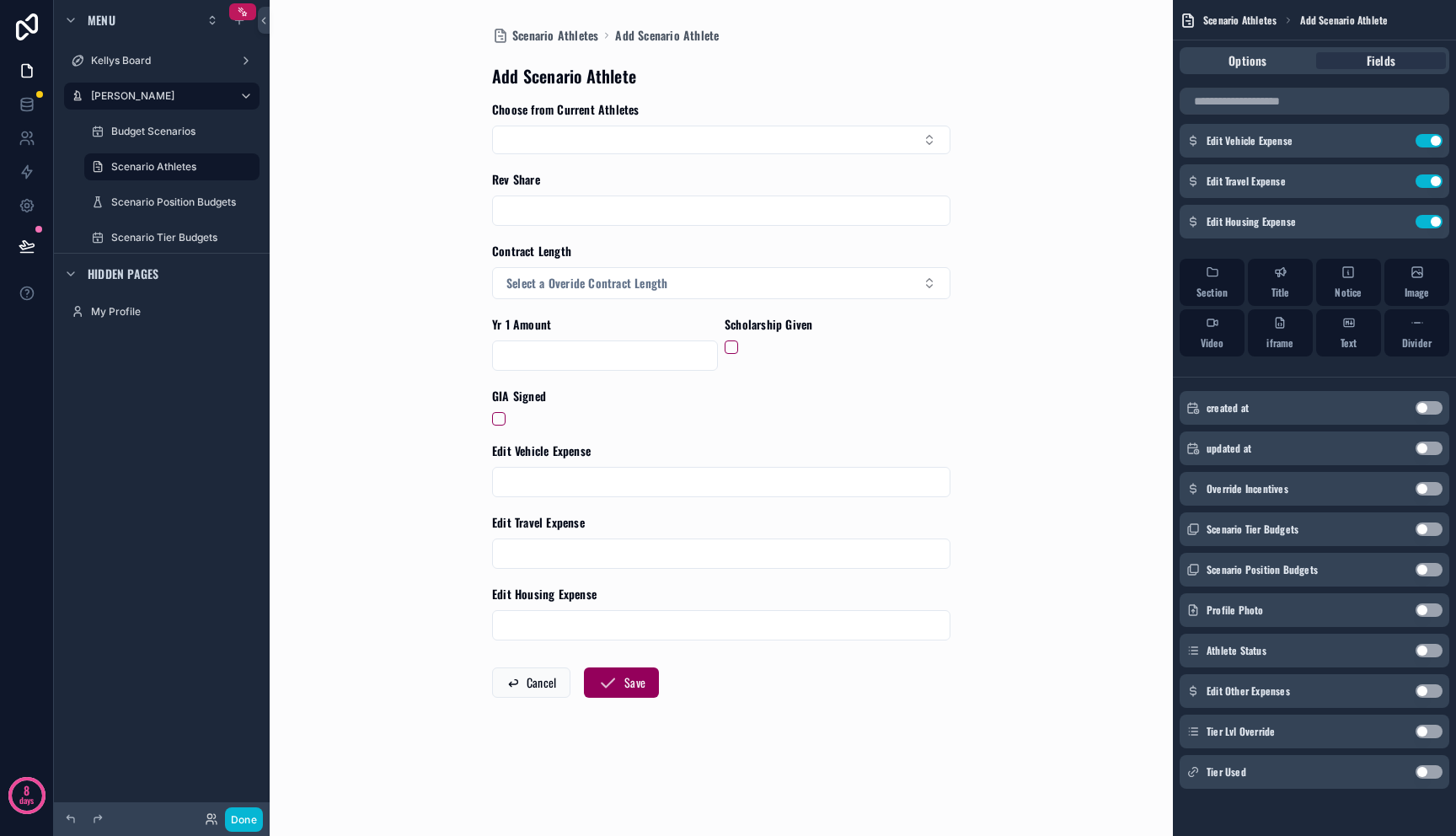
click at [1424, 693] on button "Use setting" at bounding box center [1428, 691] width 27 height 13
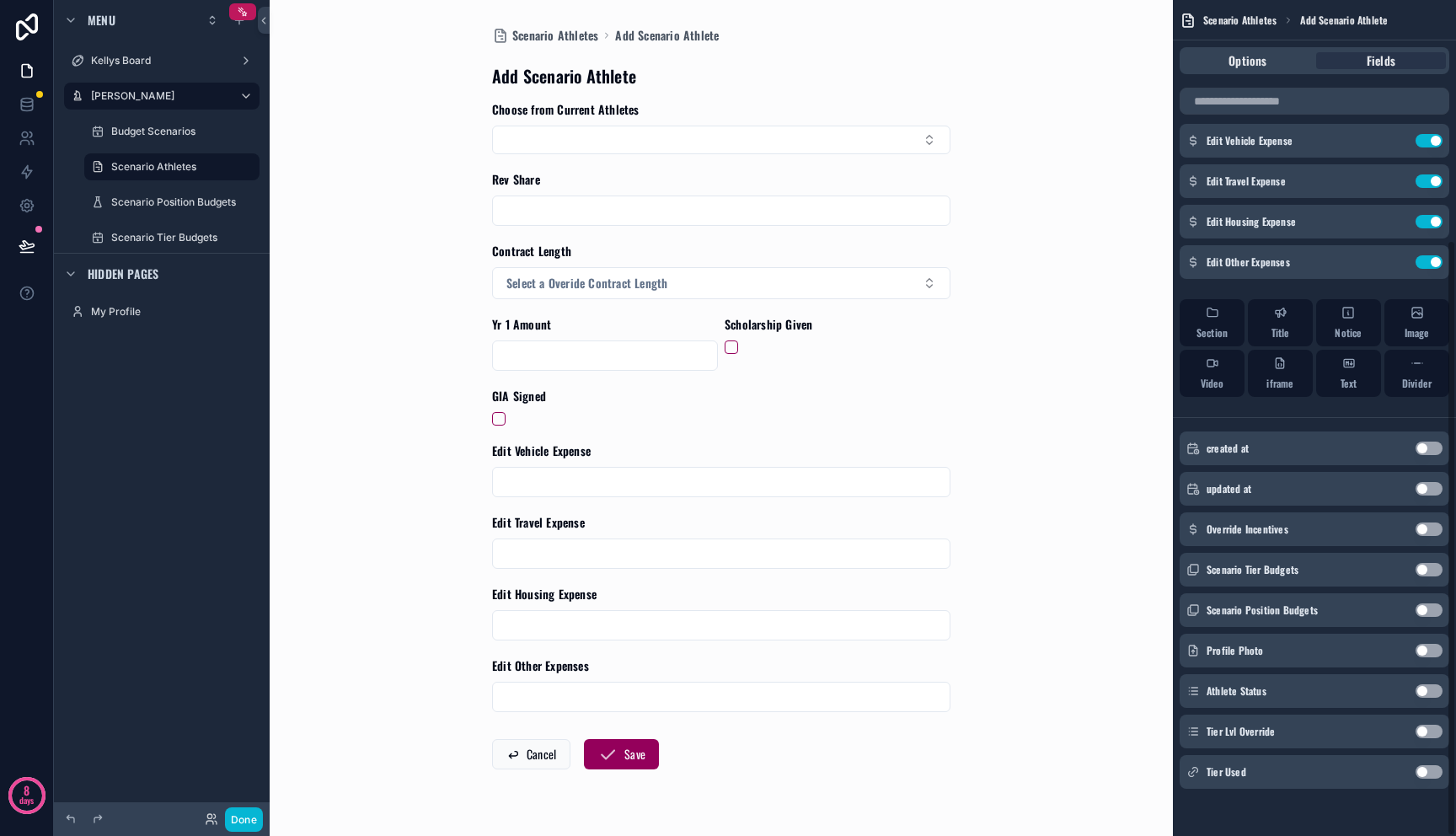
click at [1424, 732] on button "Use setting" at bounding box center [1428, 731] width 27 height 13
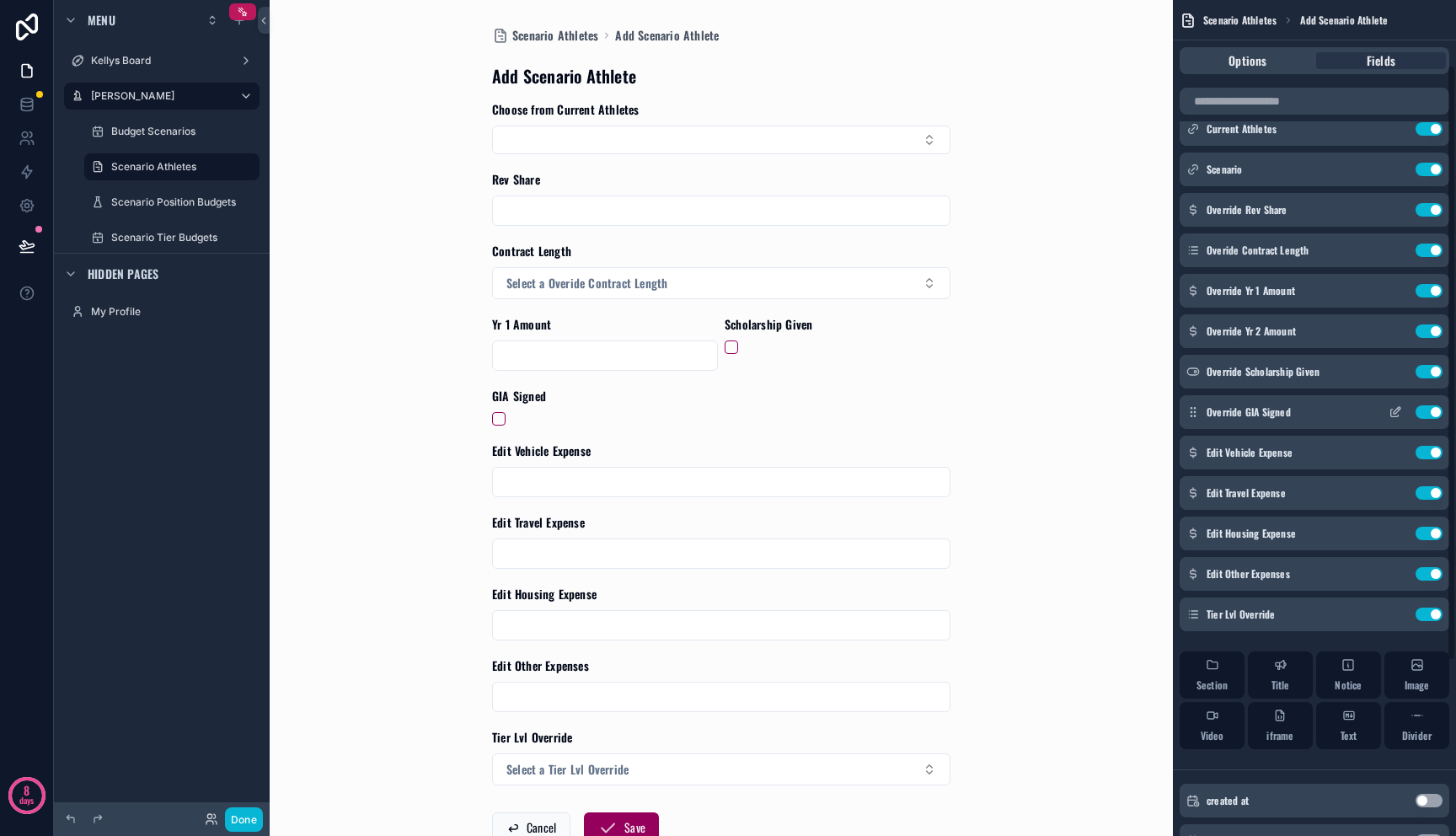
scroll to position [0, 0]
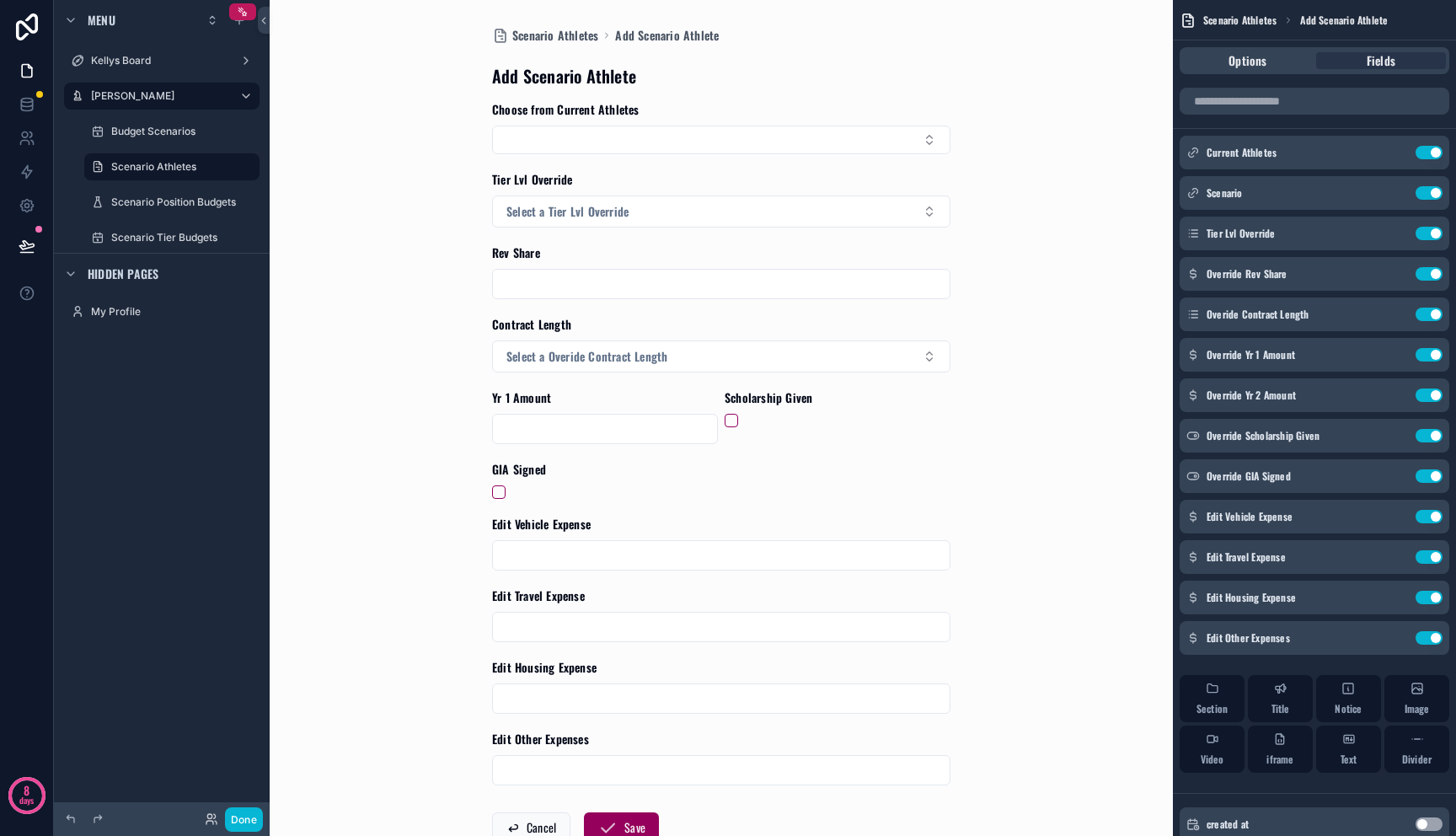
click at [193, 565] on div "[PERSON_NAME] Board [PERSON_NAME] Dashboard Budget Scenarios Scenario Athletes …" at bounding box center [162, 408] width 216 height 816
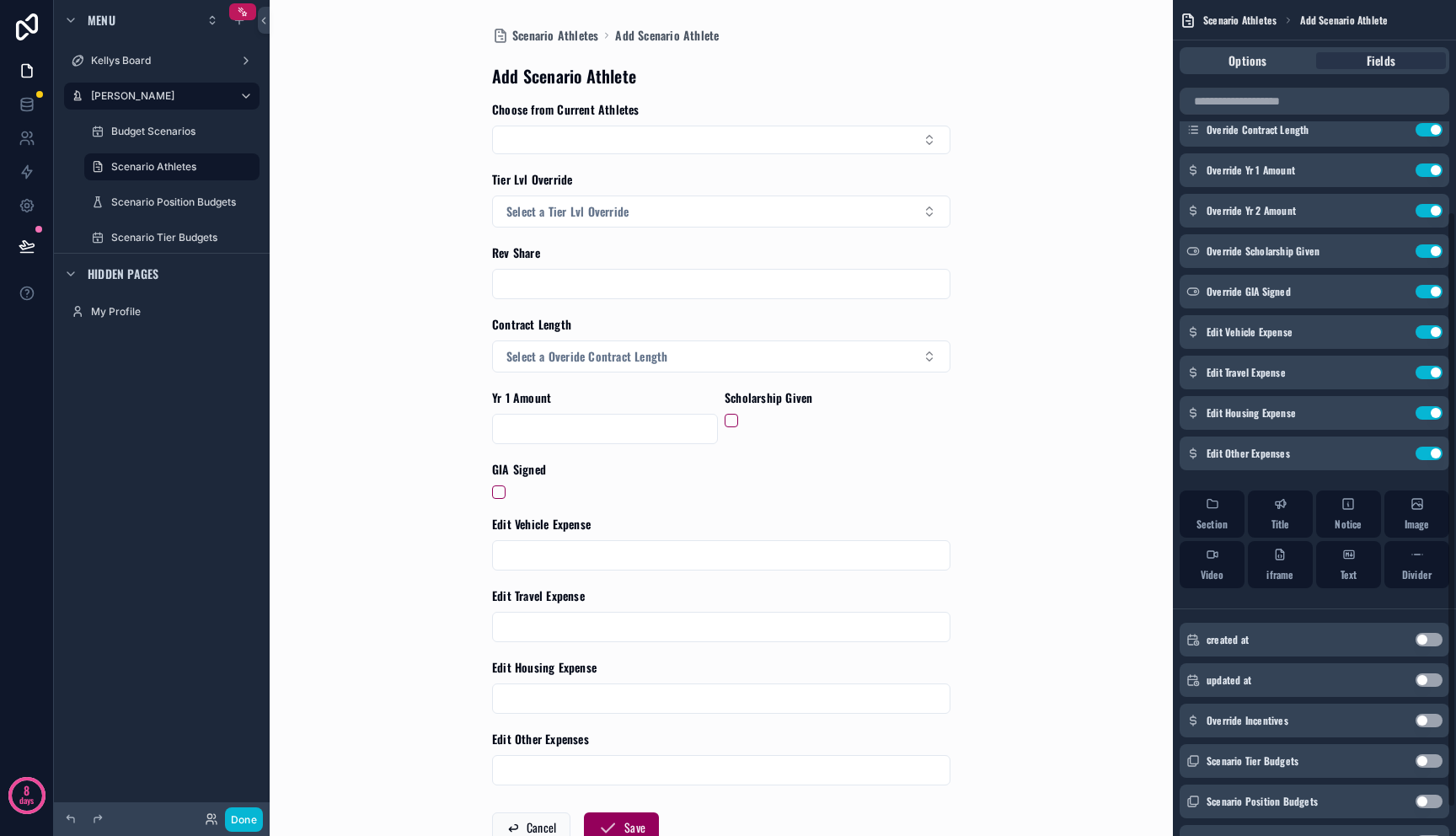
scroll to position [296, 0]
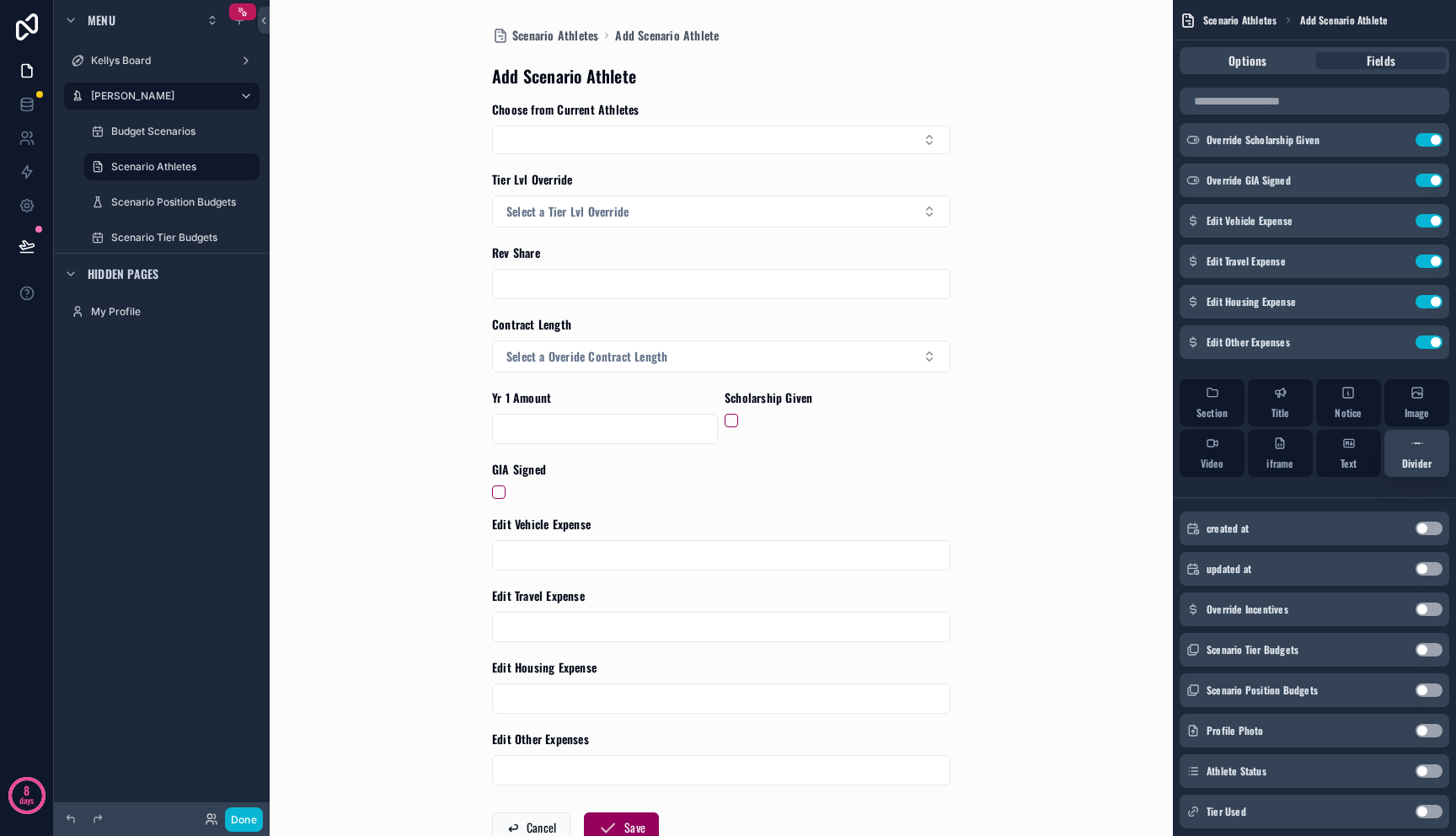
click at [1426, 454] on div "Divider" at bounding box center [1416, 454] width 29 height 34
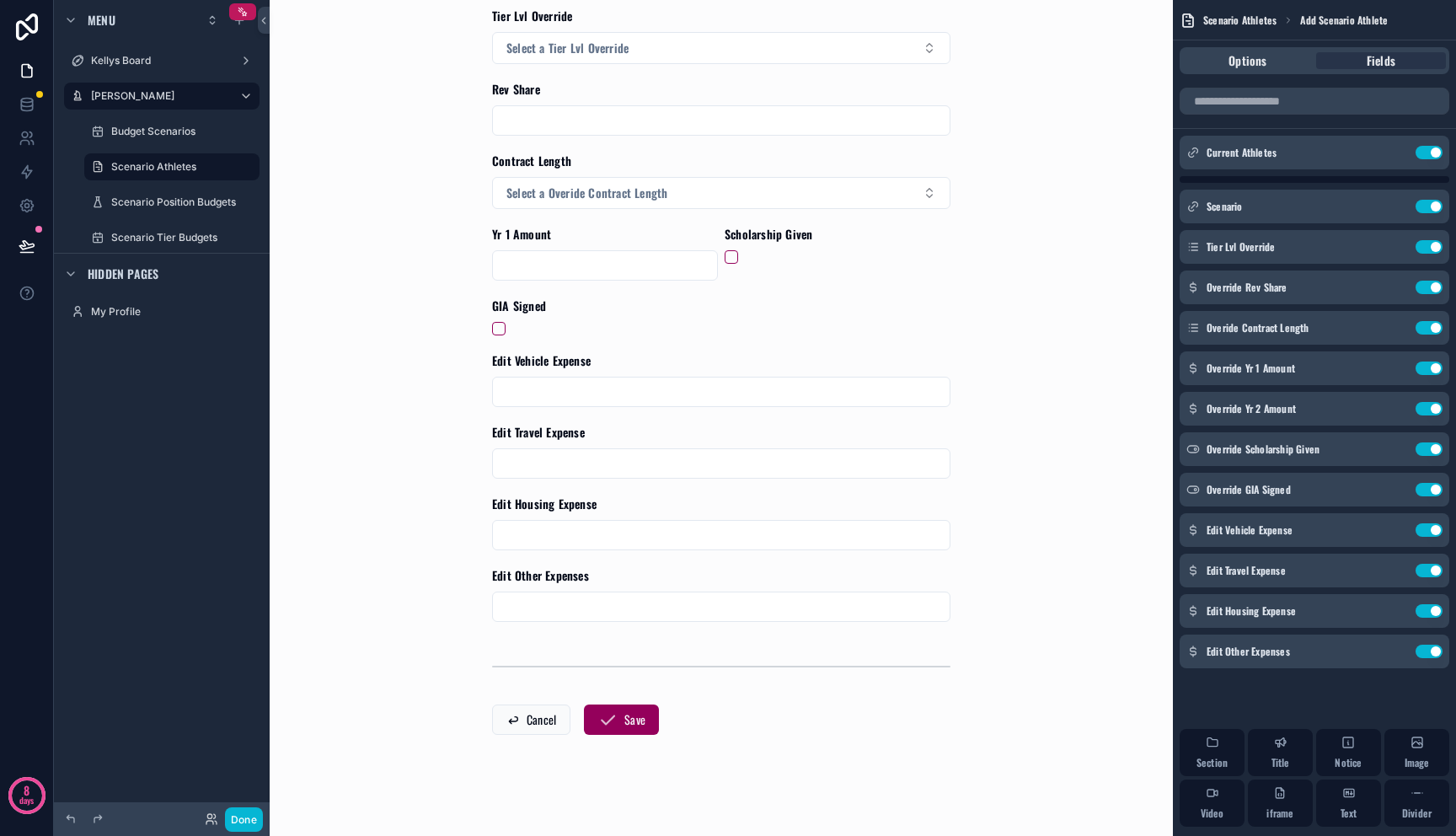
scroll to position [0, 0]
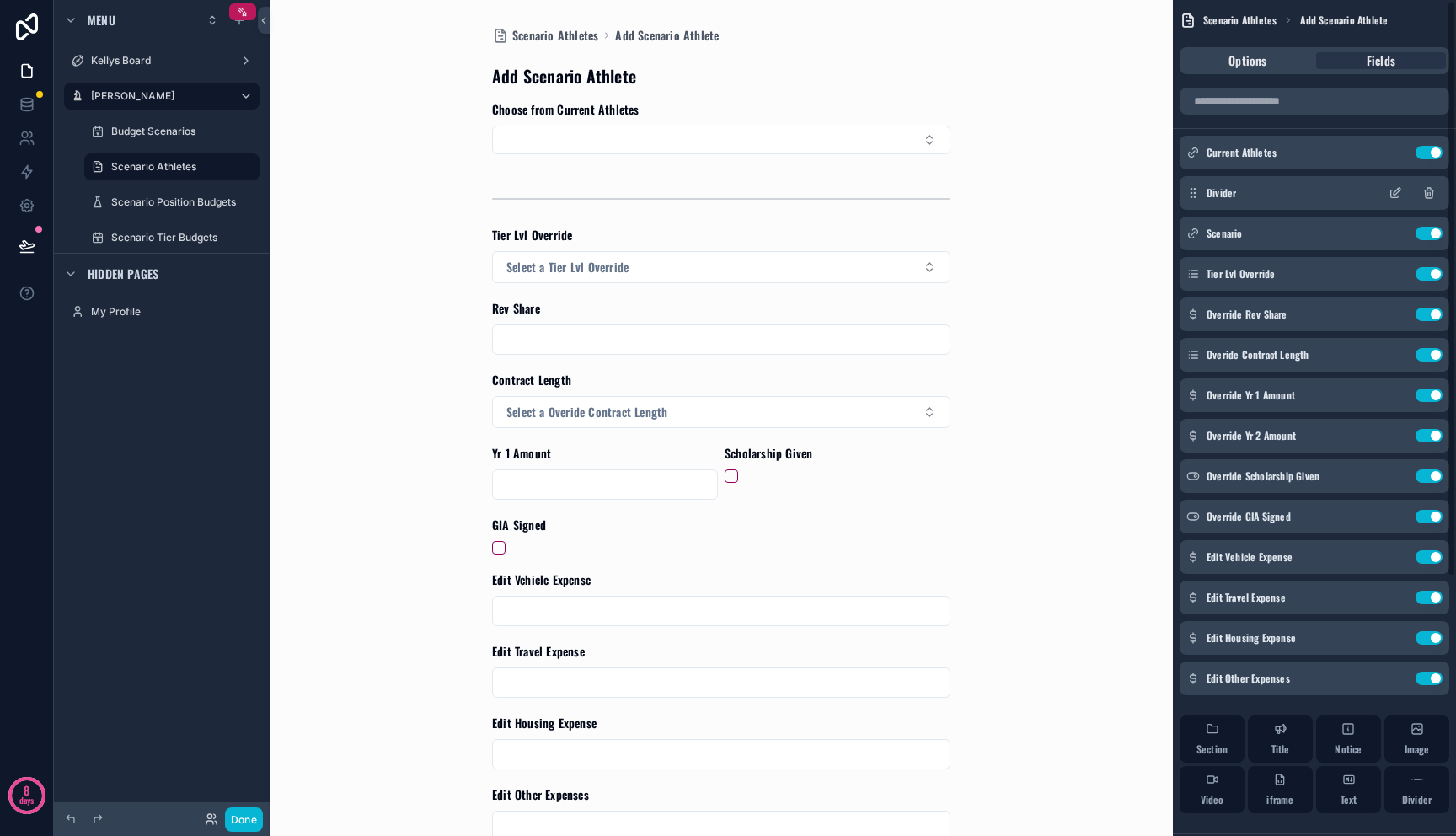
click at [1292, 183] on div "Divider" at bounding box center [1314, 193] width 269 height 34
click at [1395, 194] on icon "scrollable content" at bounding box center [1395, 192] width 13 height 13
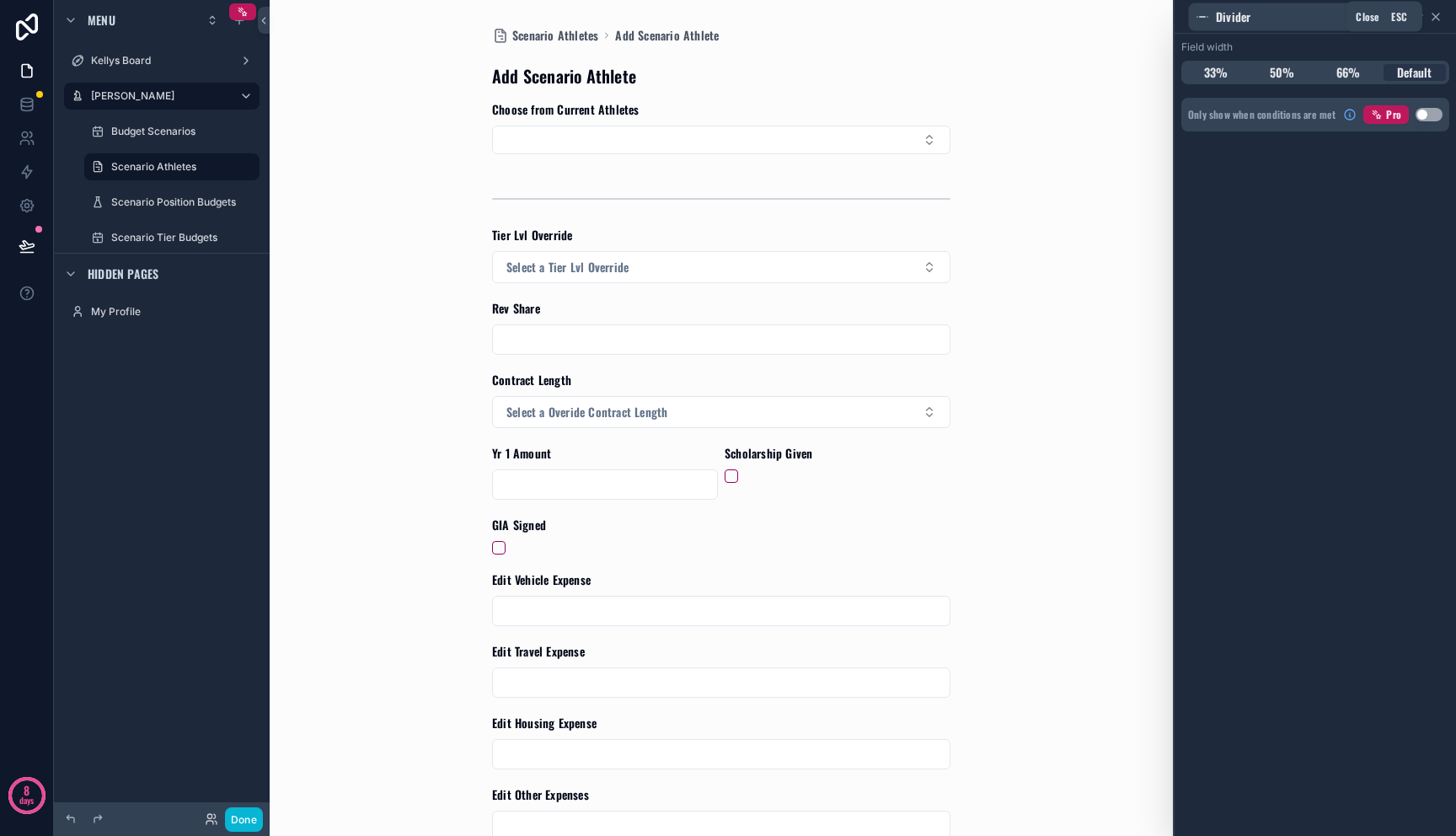
click at [1434, 17] on icon at bounding box center [1436, 17] width 7 height 7
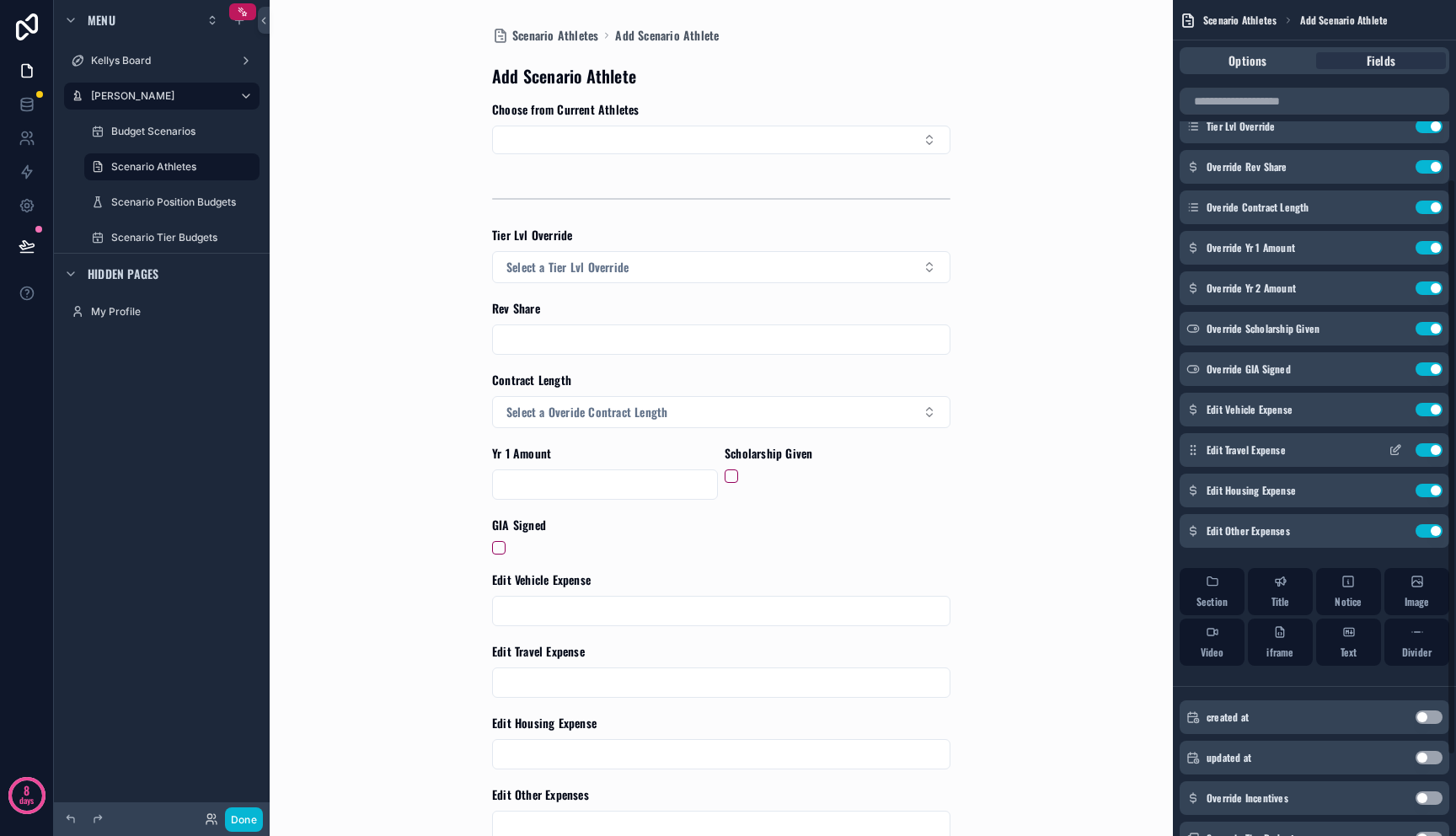
scroll to position [376, 0]
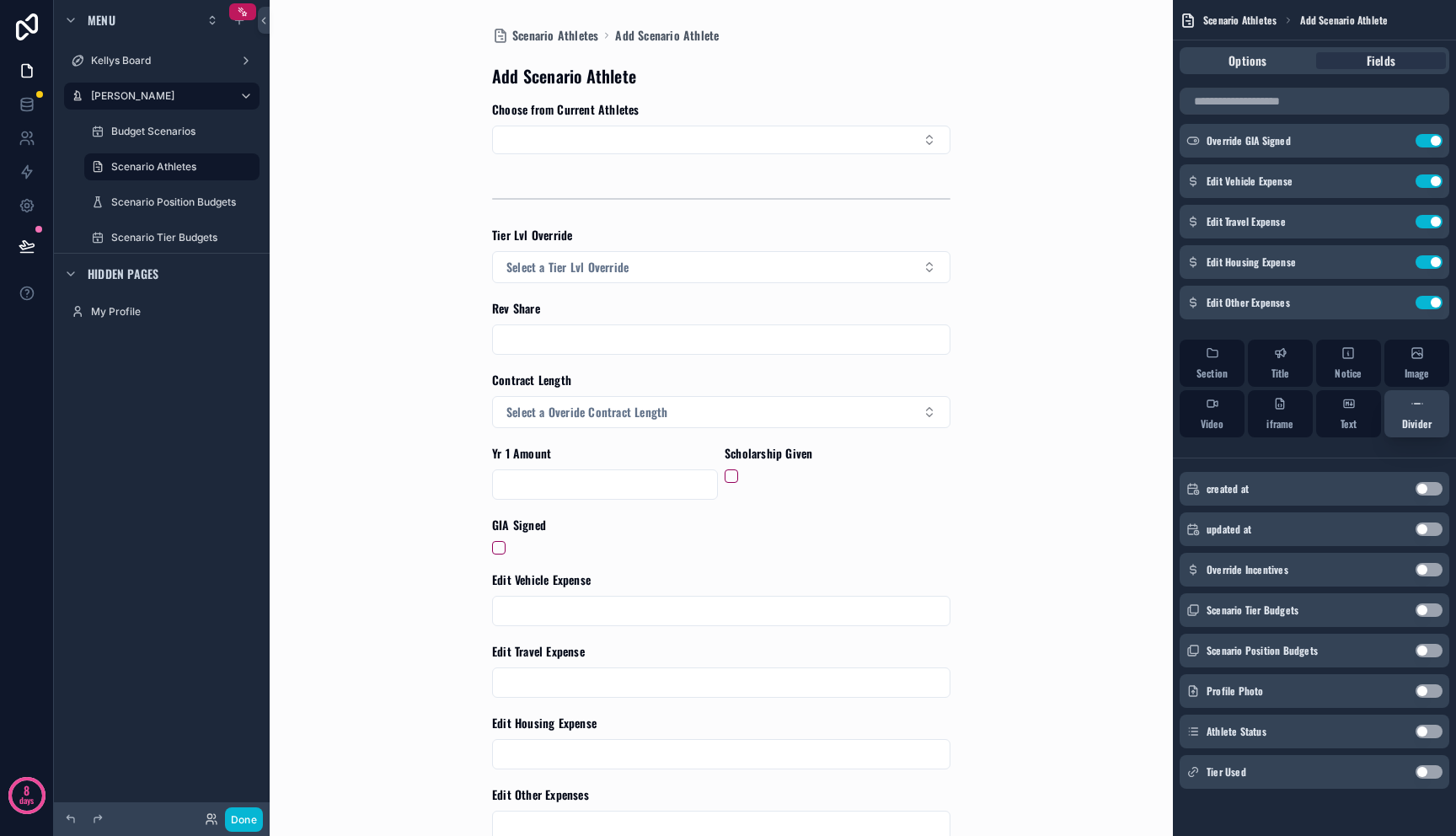
click at [1415, 410] on icon "scrollable content" at bounding box center [1417, 403] width 13 height 13
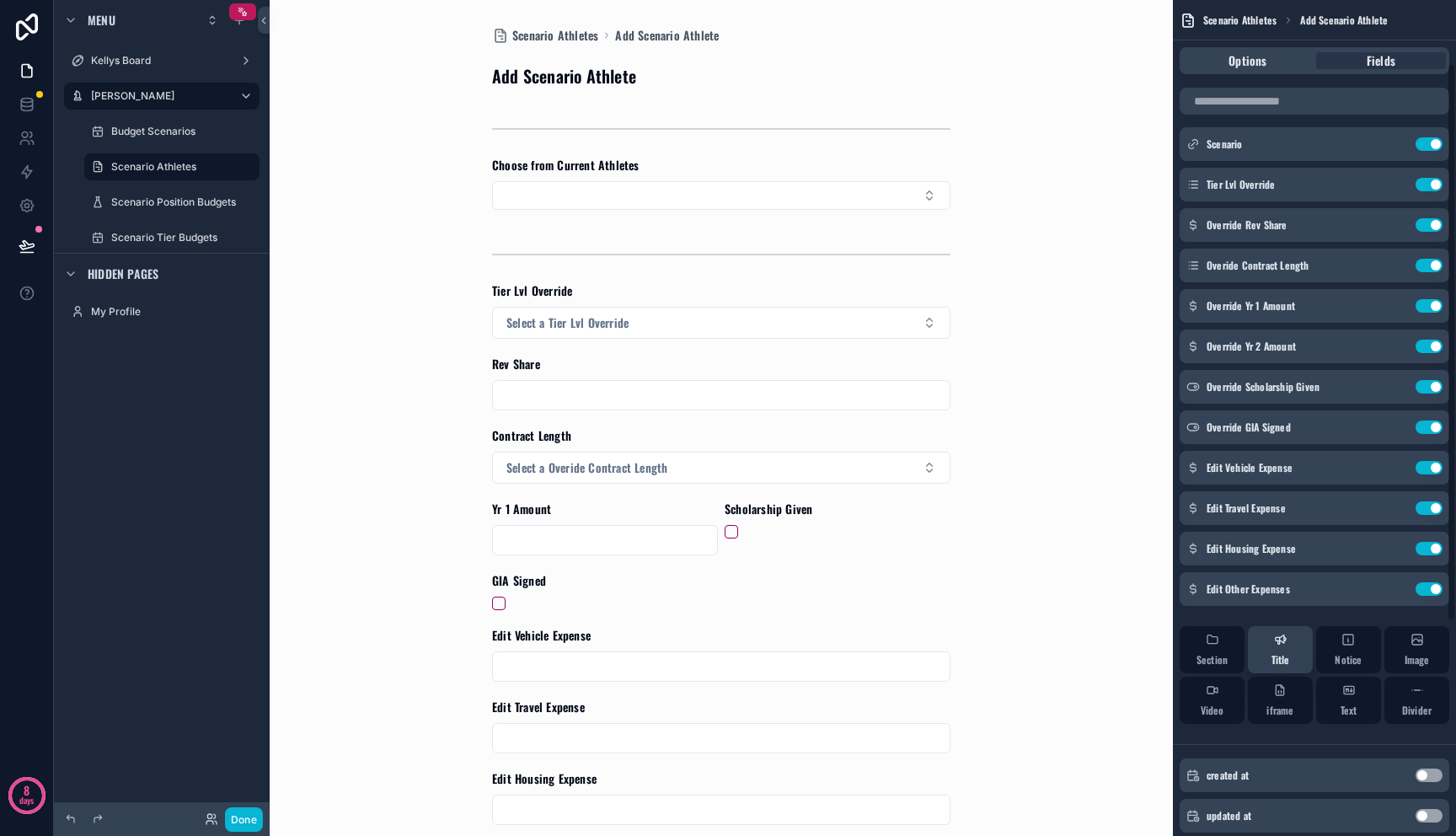
scroll to position [145, 0]
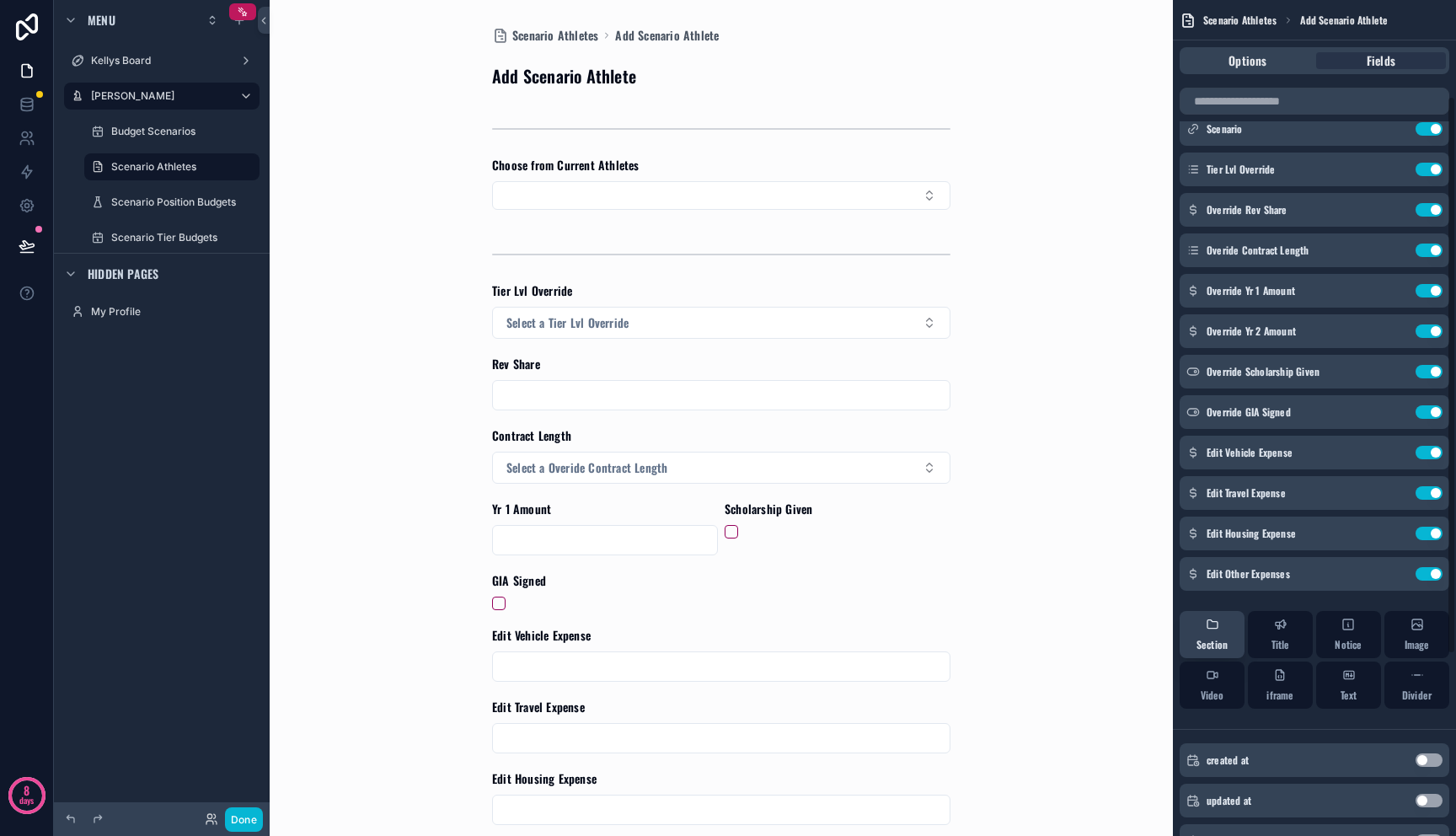
click at [1224, 631] on div "Section" at bounding box center [1212, 635] width 31 height 34
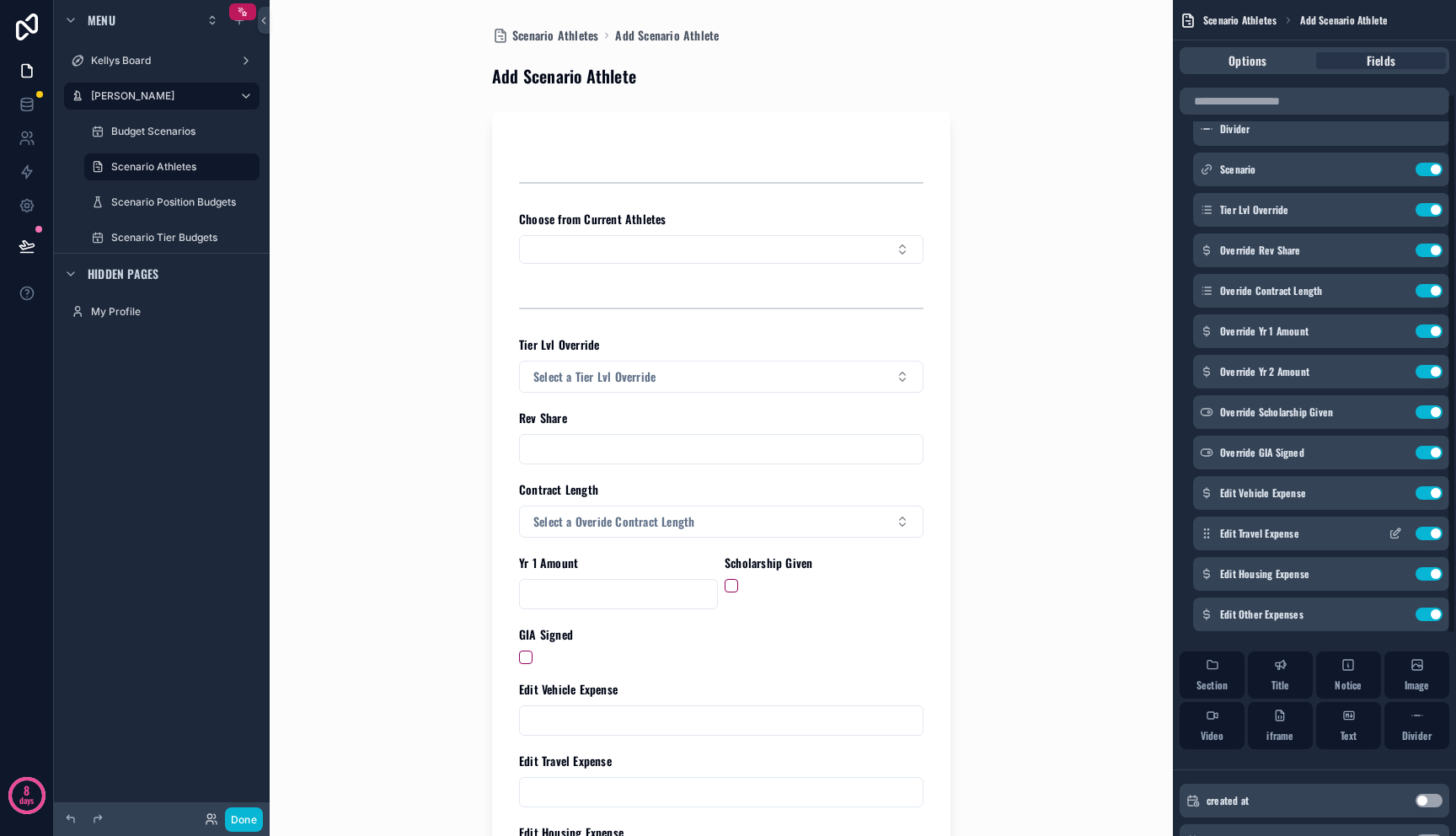
scroll to position [0, 0]
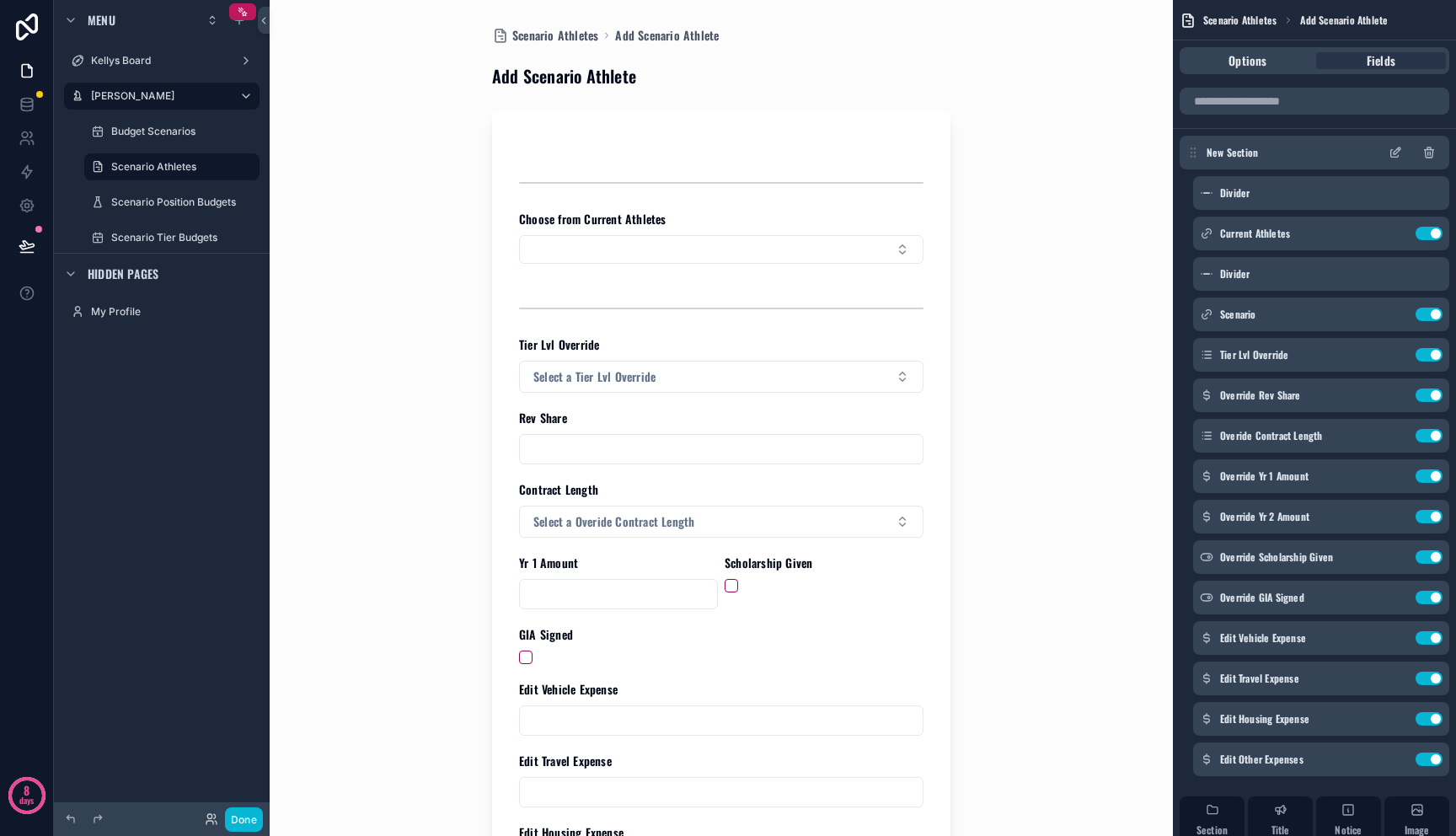
click at [1255, 158] on span "New Section" at bounding box center [1232, 152] width 52 height 13
click at [1199, 154] on icon "scrollable content" at bounding box center [1193, 152] width 13 height 13
click at [1395, 154] on icon "scrollable content" at bounding box center [1397, 151] width 7 height 7
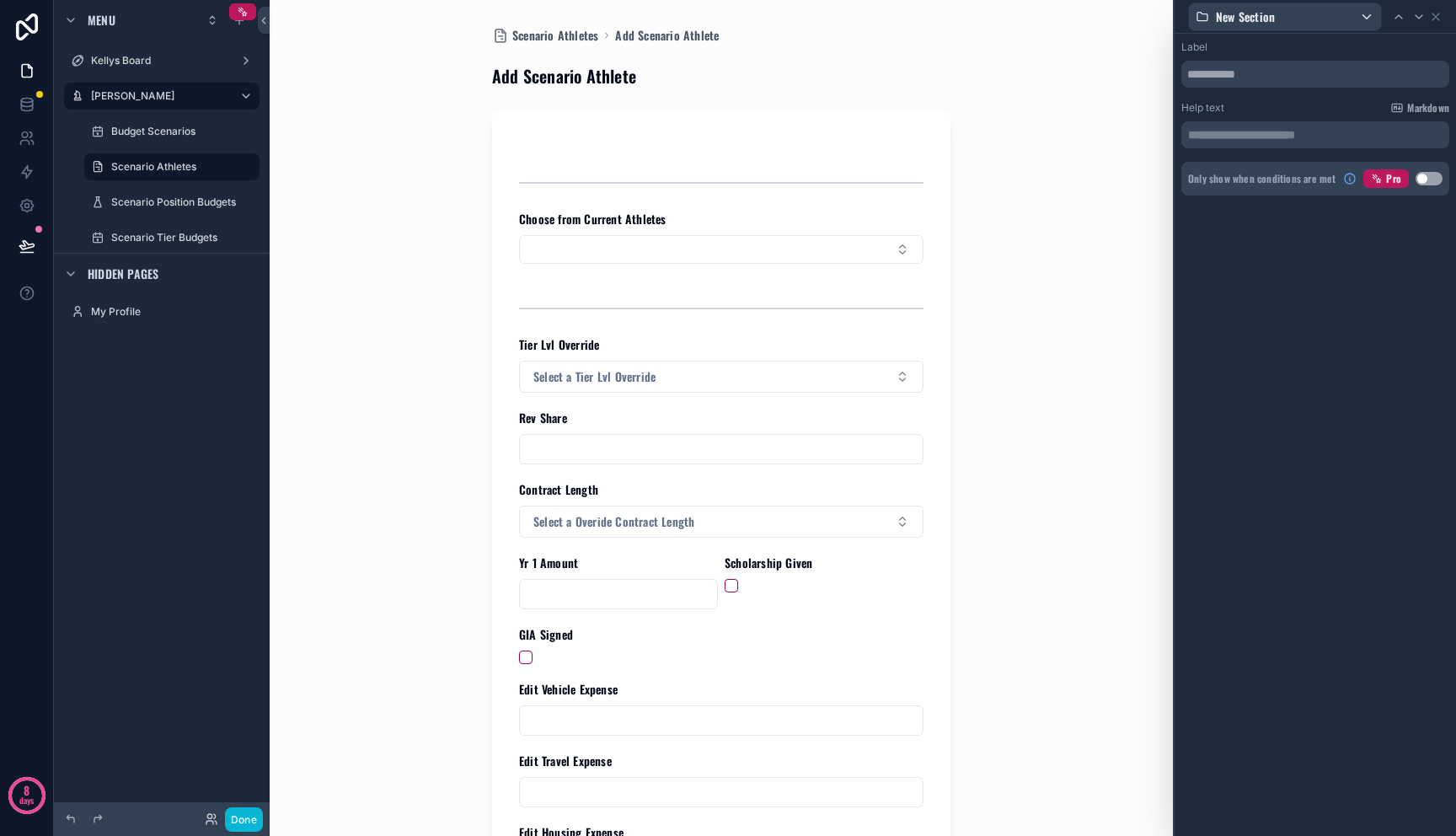
click at [1347, 137] on p "**********" at bounding box center [1316, 134] width 258 height 17
click at [1347, 135] on p "**********" at bounding box center [1316, 134] width 258 height 17
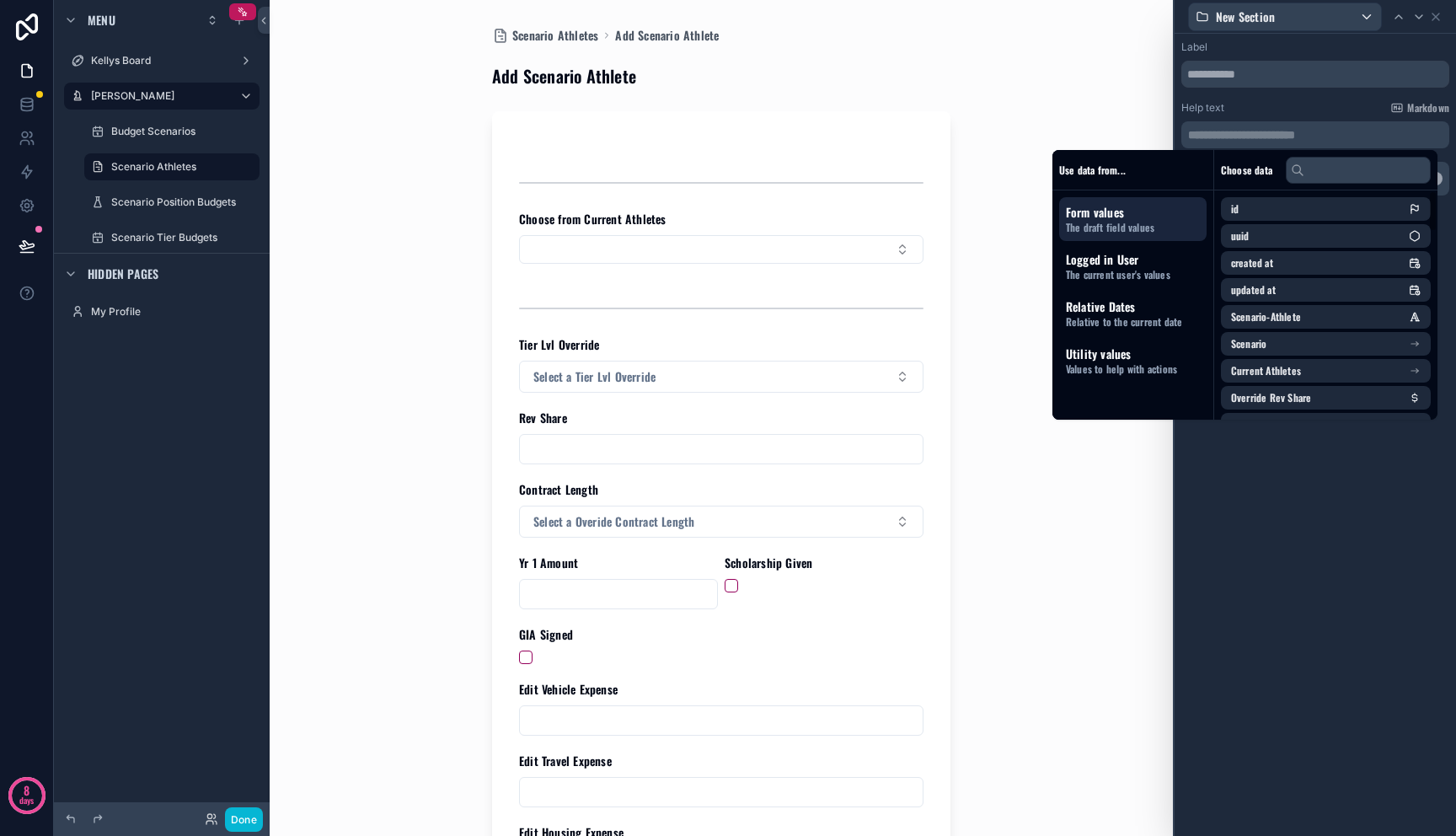
click at [1364, 493] on div "**********" at bounding box center [1315, 435] width 282 height 802
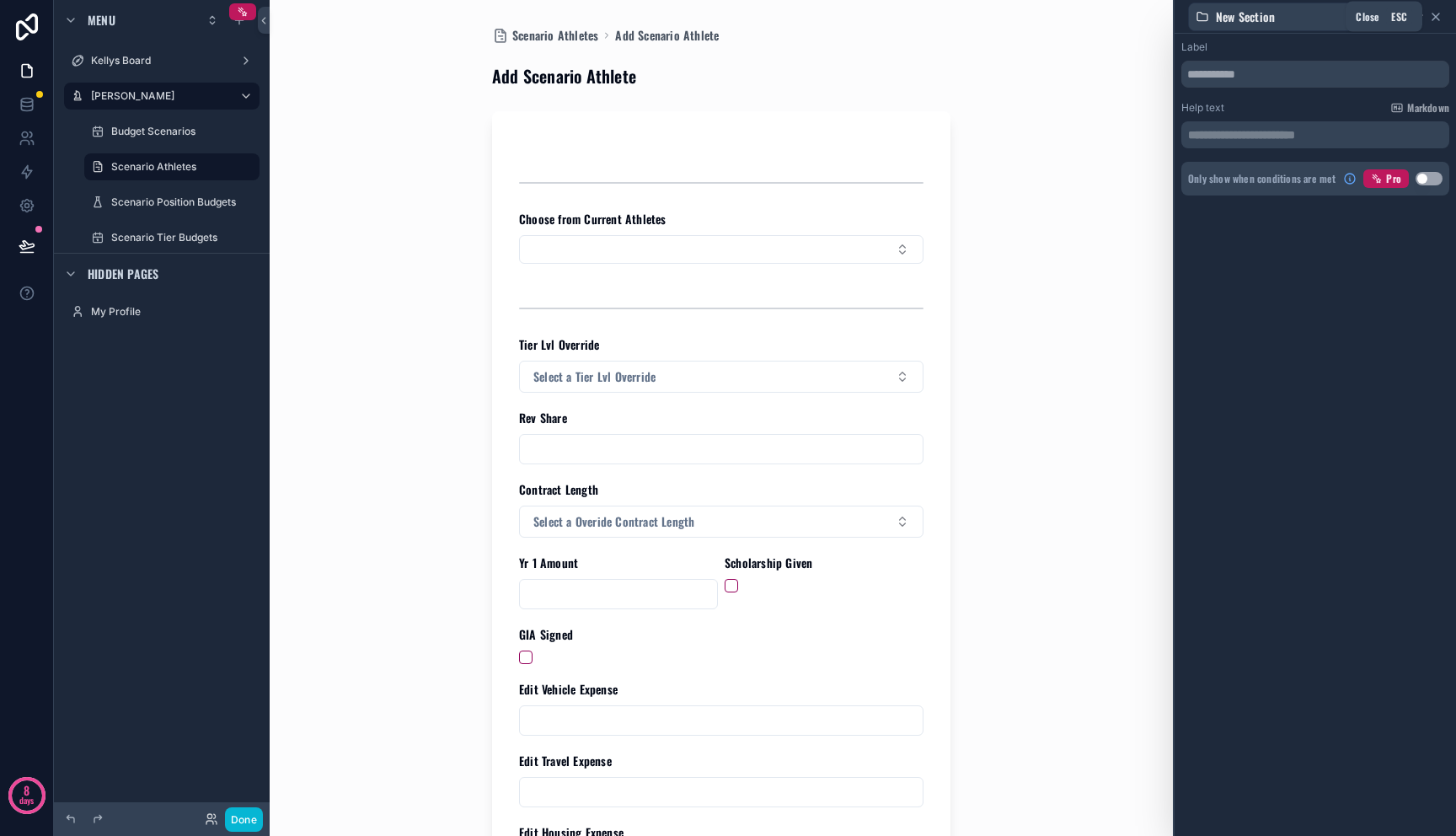
click at [1440, 16] on icon at bounding box center [1436, 16] width 13 height 13
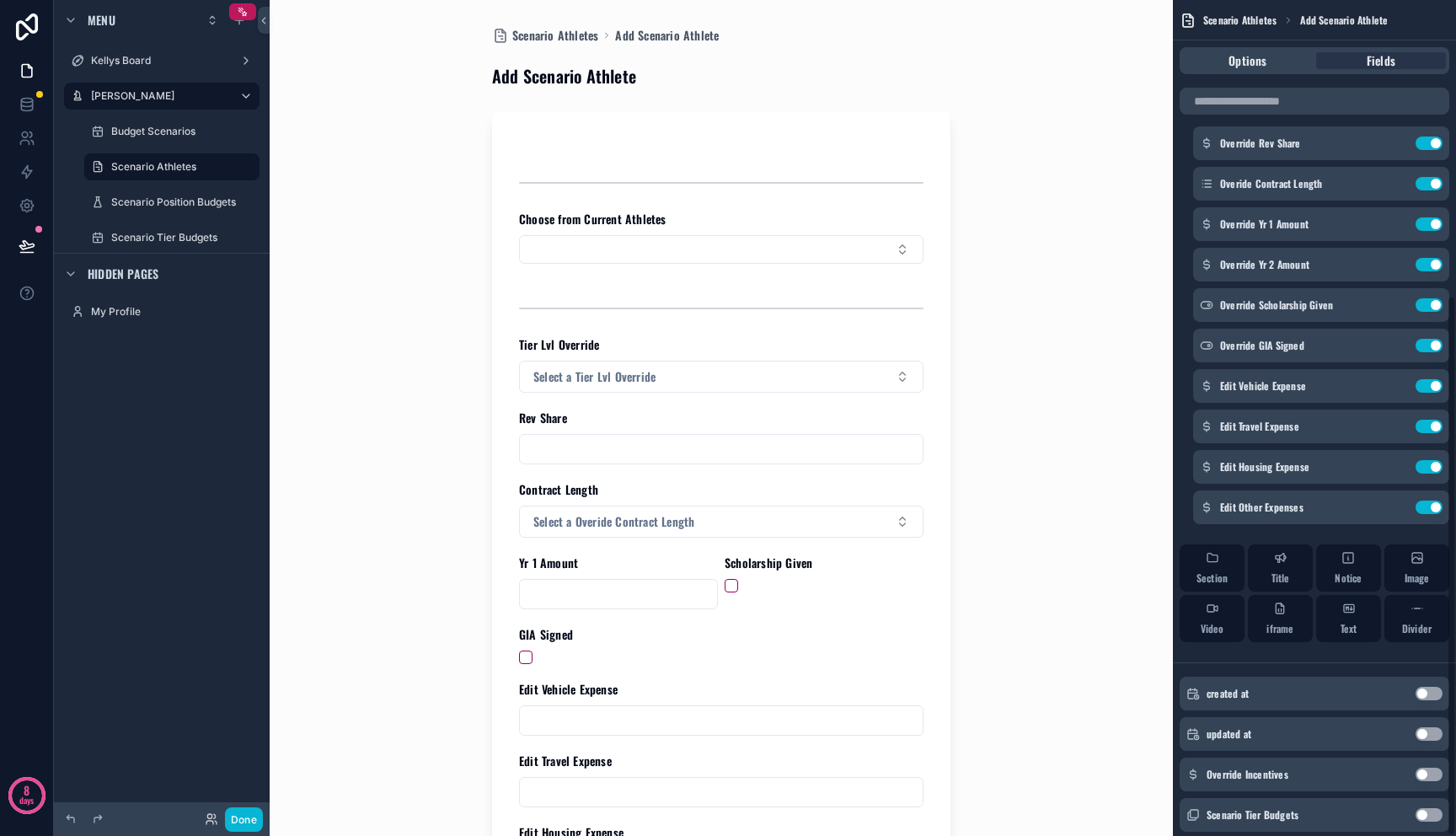
scroll to position [457, 0]
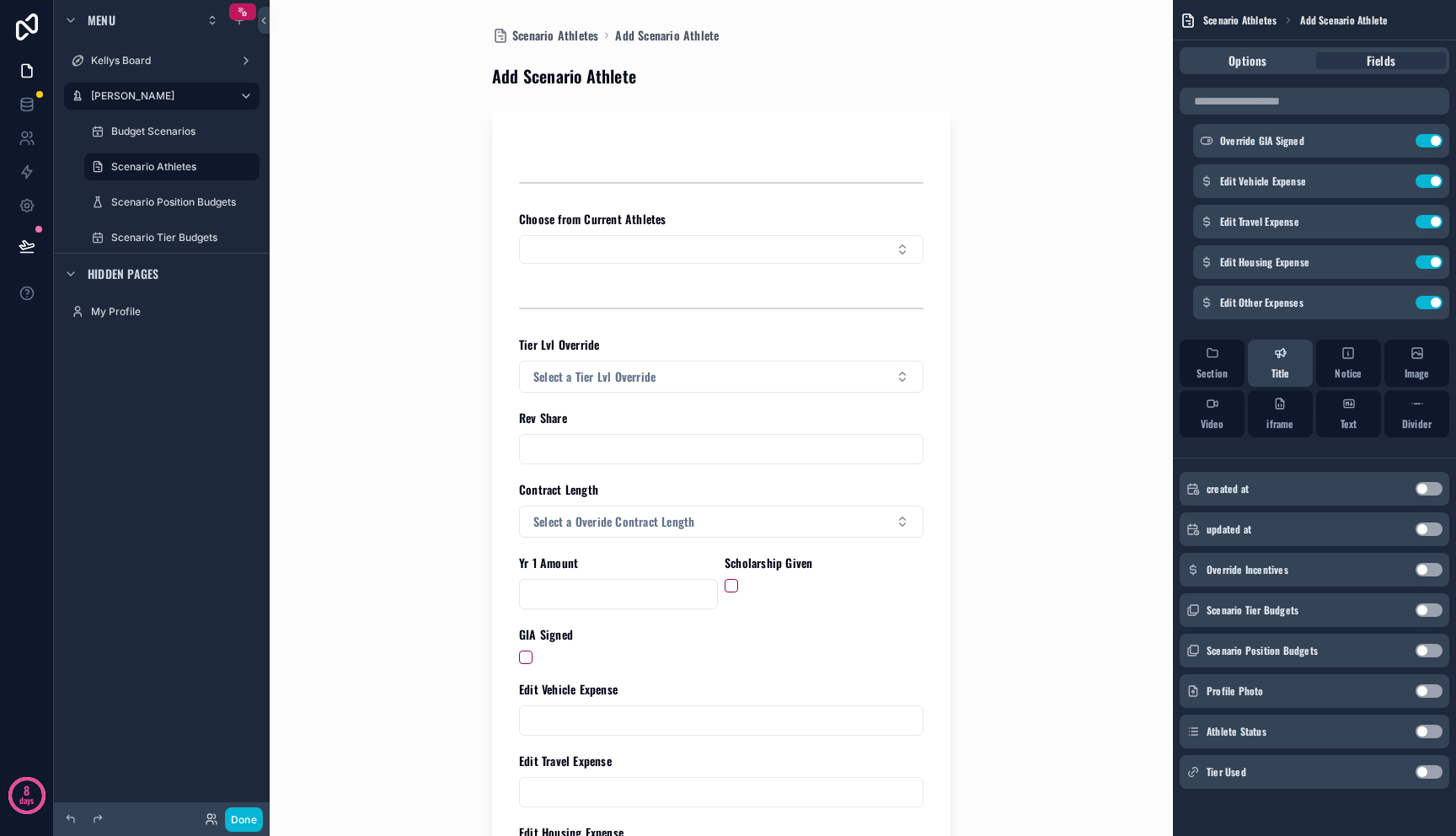
click at [1257, 362] on button "Title" at bounding box center [1280, 363] width 65 height 47
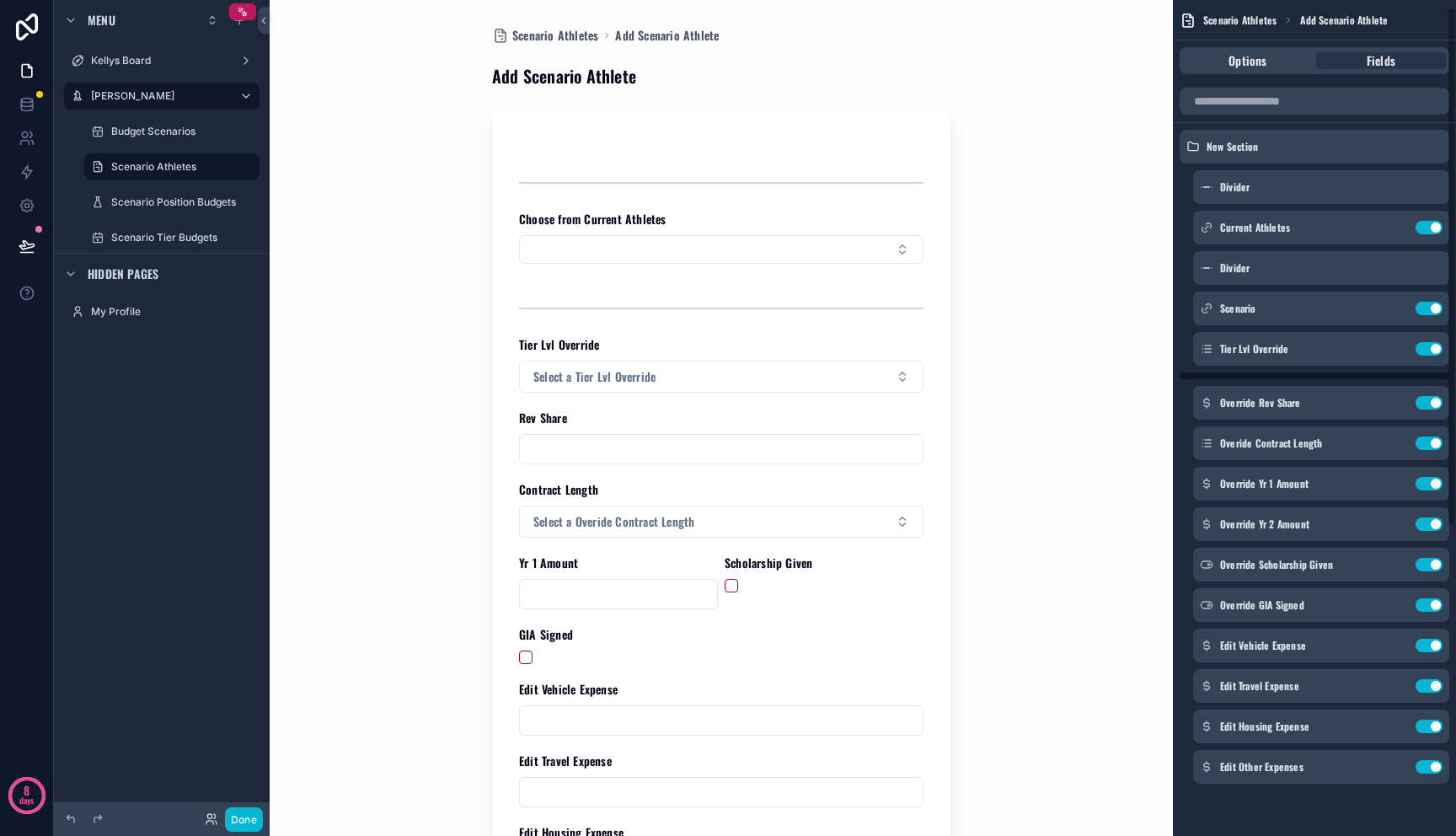
scroll to position [0, 0]
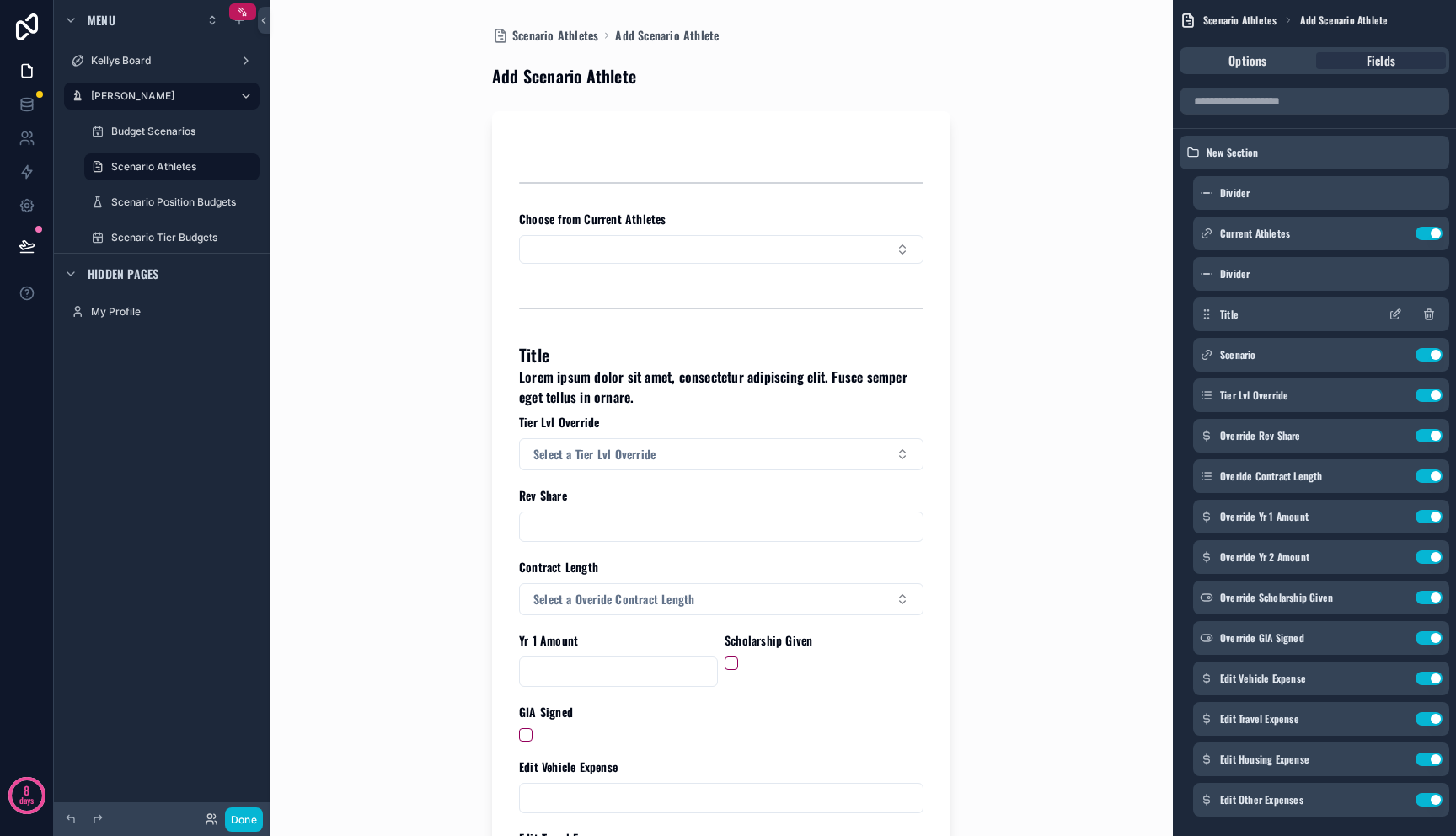
click at [1217, 318] on div "Title" at bounding box center [1321, 315] width 256 height 34
click at [1397, 313] on icon "scrollable content" at bounding box center [1397, 313] width 7 height 7
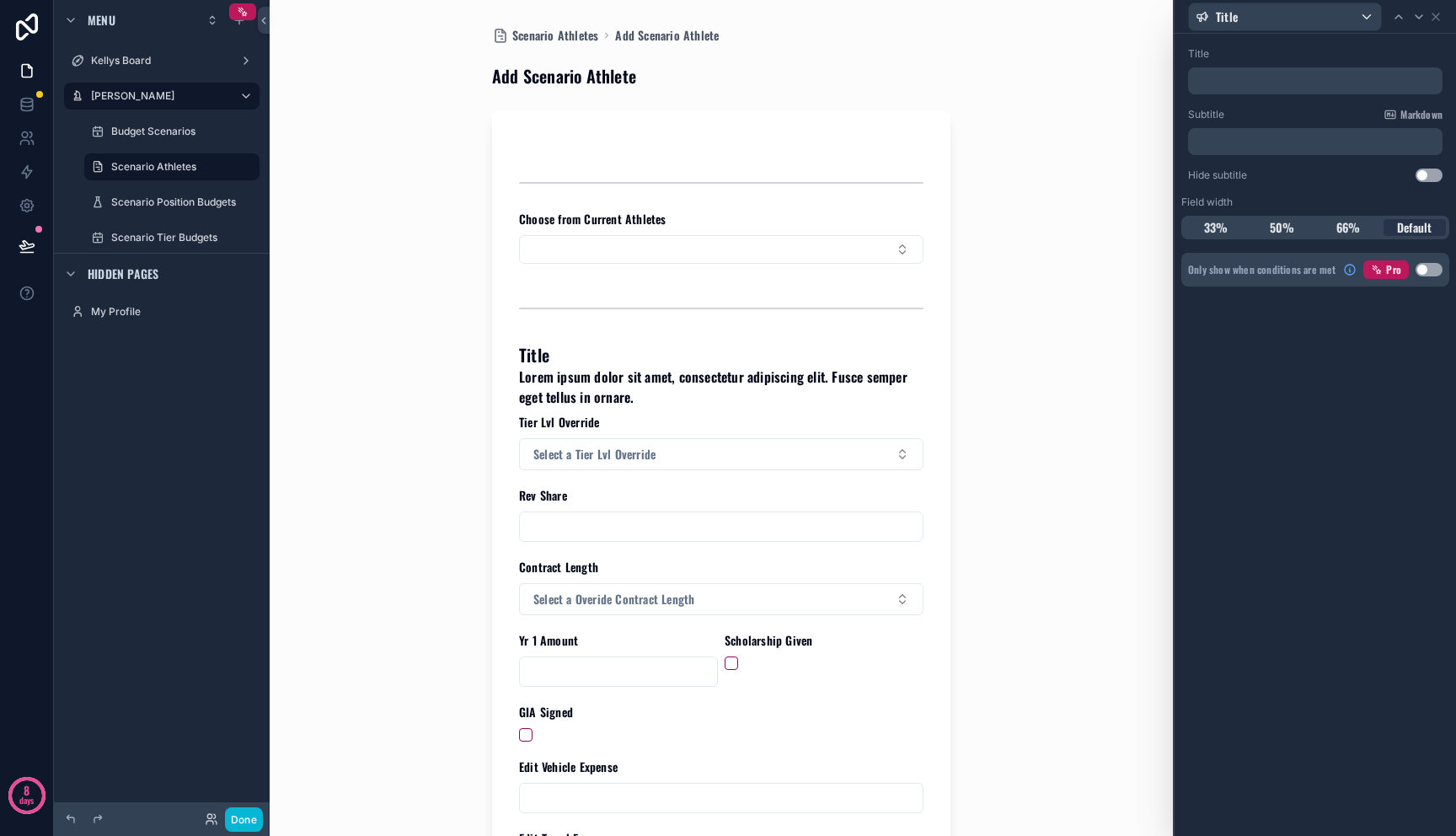
click at [1268, 146] on p "﻿" at bounding box center [1316, 141] width 244 height 17
click at [1268, 140] on p "﻿" at bounding box center [1316, 141] width 244 height 17
click at [1292, 562] on div "Title ﻿ Subtitle Markdown ﻿ Hide subtitle Use setting Field width 33% 50% 66% D…" at bounding box center [1315, 435] width 282 height 802
click at [1422, 188] on div "Title ﻿ Subtitle Markdown ﻿ Hide subtitle Use setting" at bounding box center [1315, 114] width 268 height 149
click at [1437, 173] on button "Use setting" at bounding box center [1428, 175] width 27 height 13
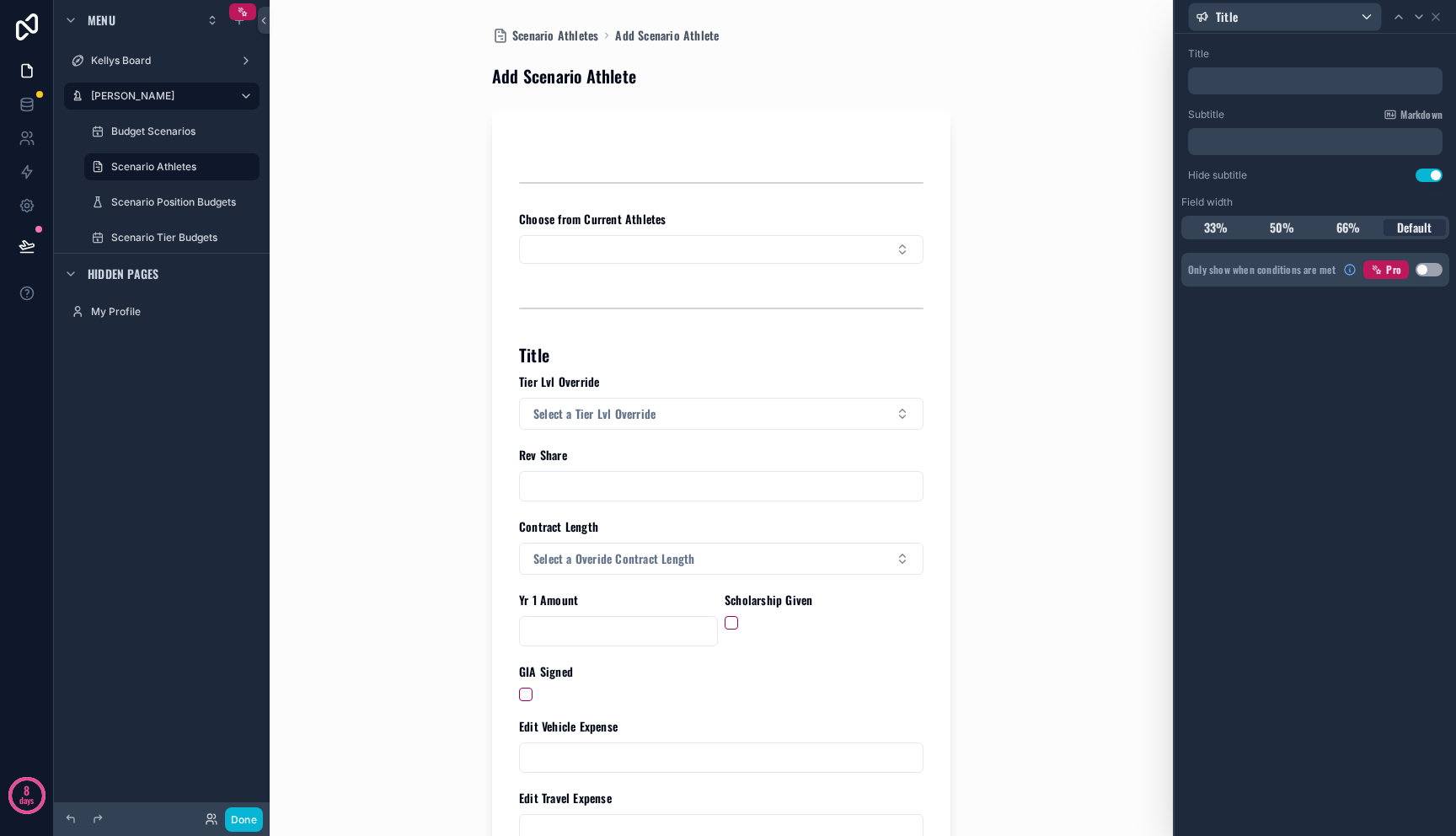
click at [1281, 82] on p "﻿" at bounding box center [1316, 81] width 244 height 17
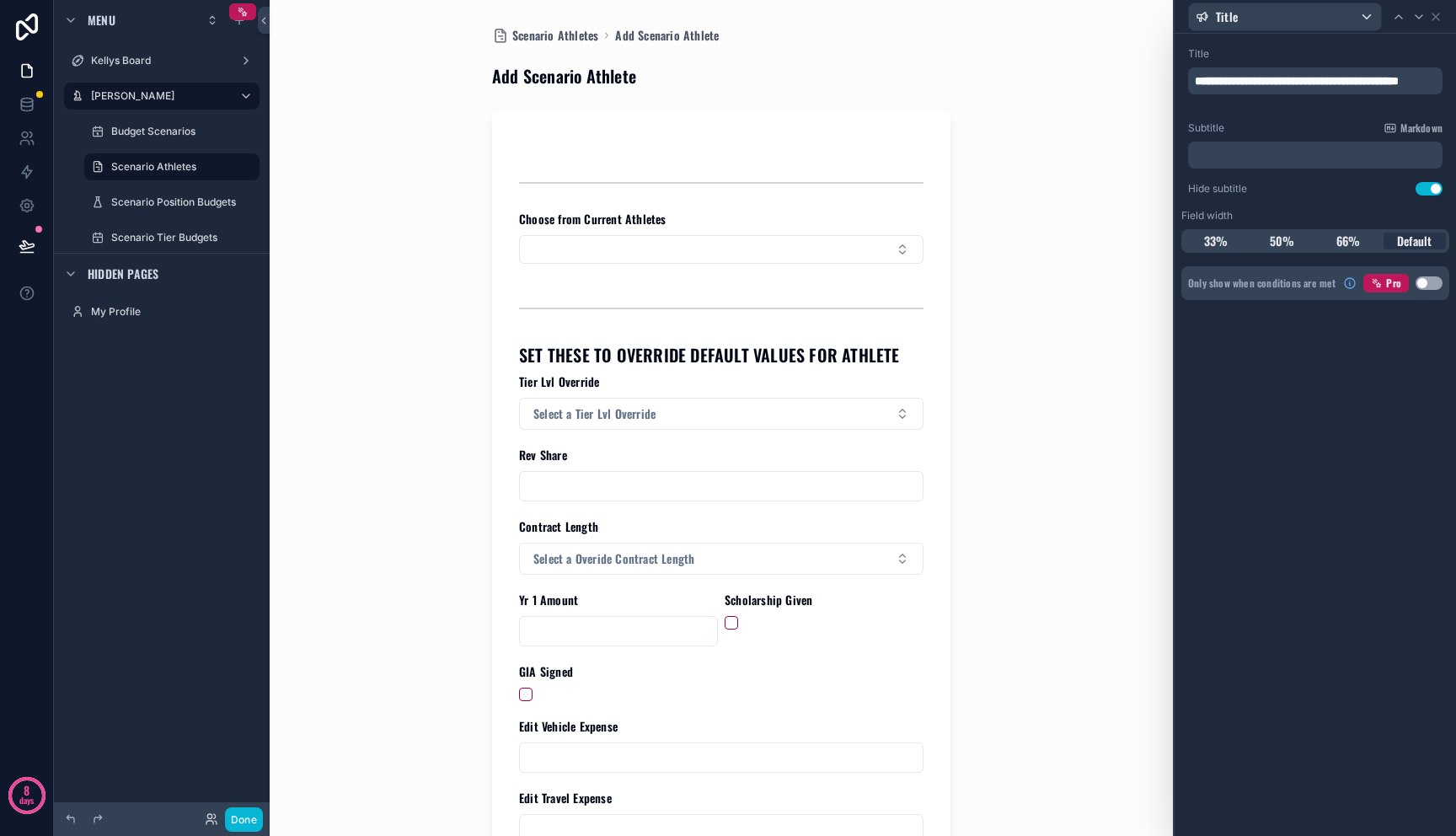
click at [1358, 494] on div "**********" at bounding box center [1315, 435] width 282 height 802
click at [1435, 24] on div "Title" at bounding box center [1315, 16] width 268 height 33
click at [1439, 12] on icon at bounding box center [1436, 16] width 13 height 13
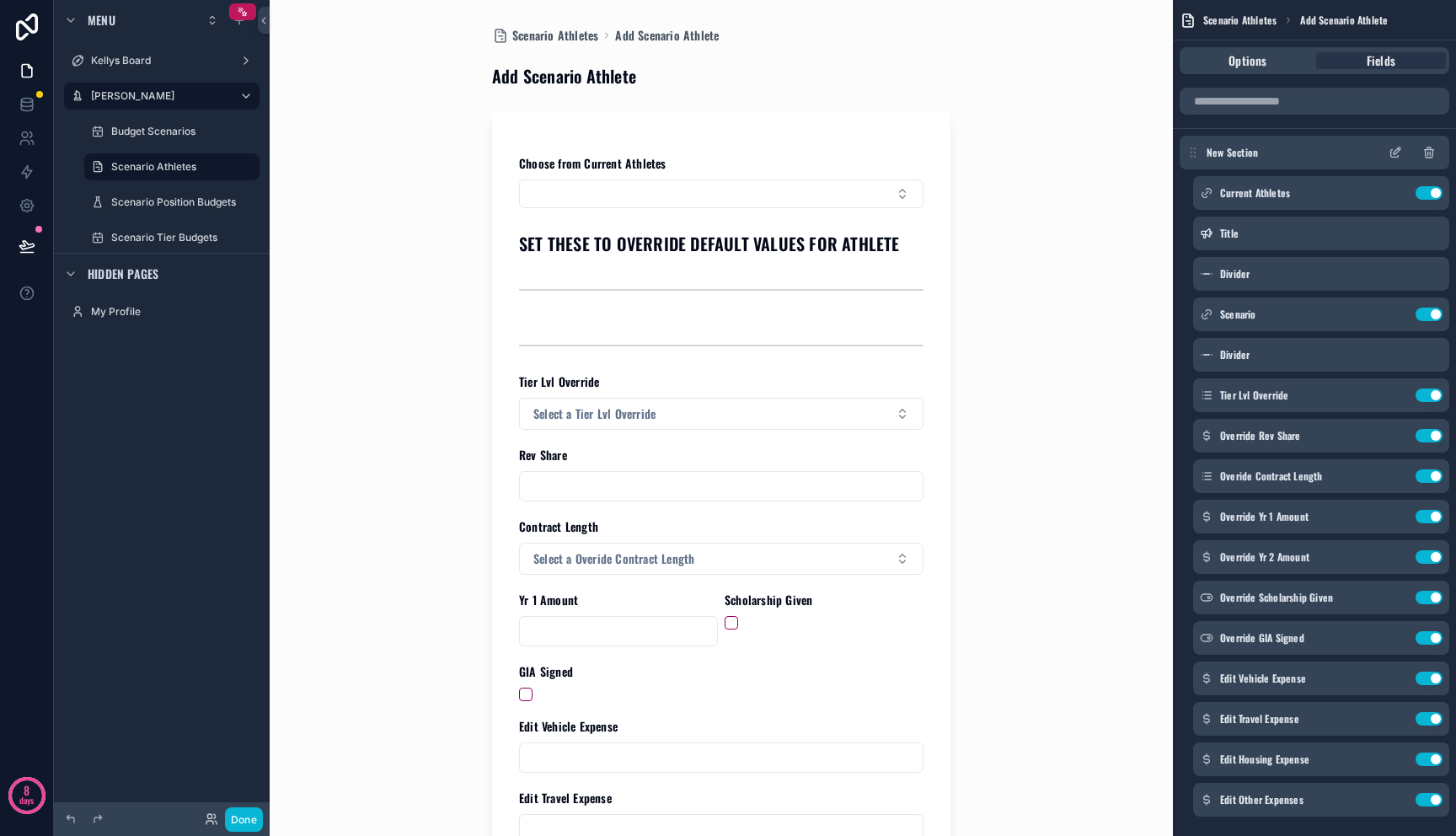
click at [1429, 154] on icon "scrollable content" at bounding box center [1428, 152] width 13 height 13
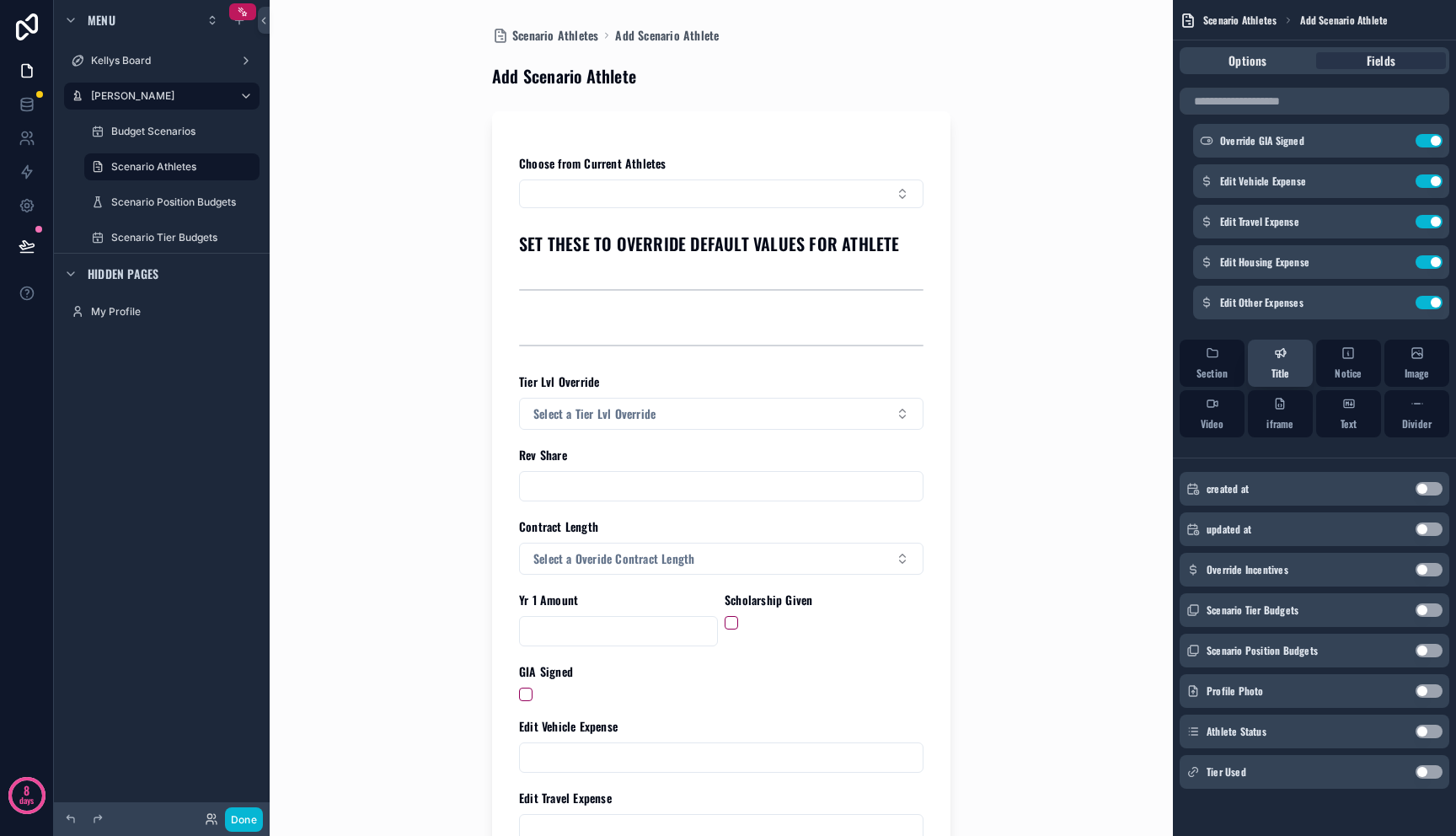
click at [1284, 380] on span "Title" at bounding box center [1280, 373] width 19 height 13
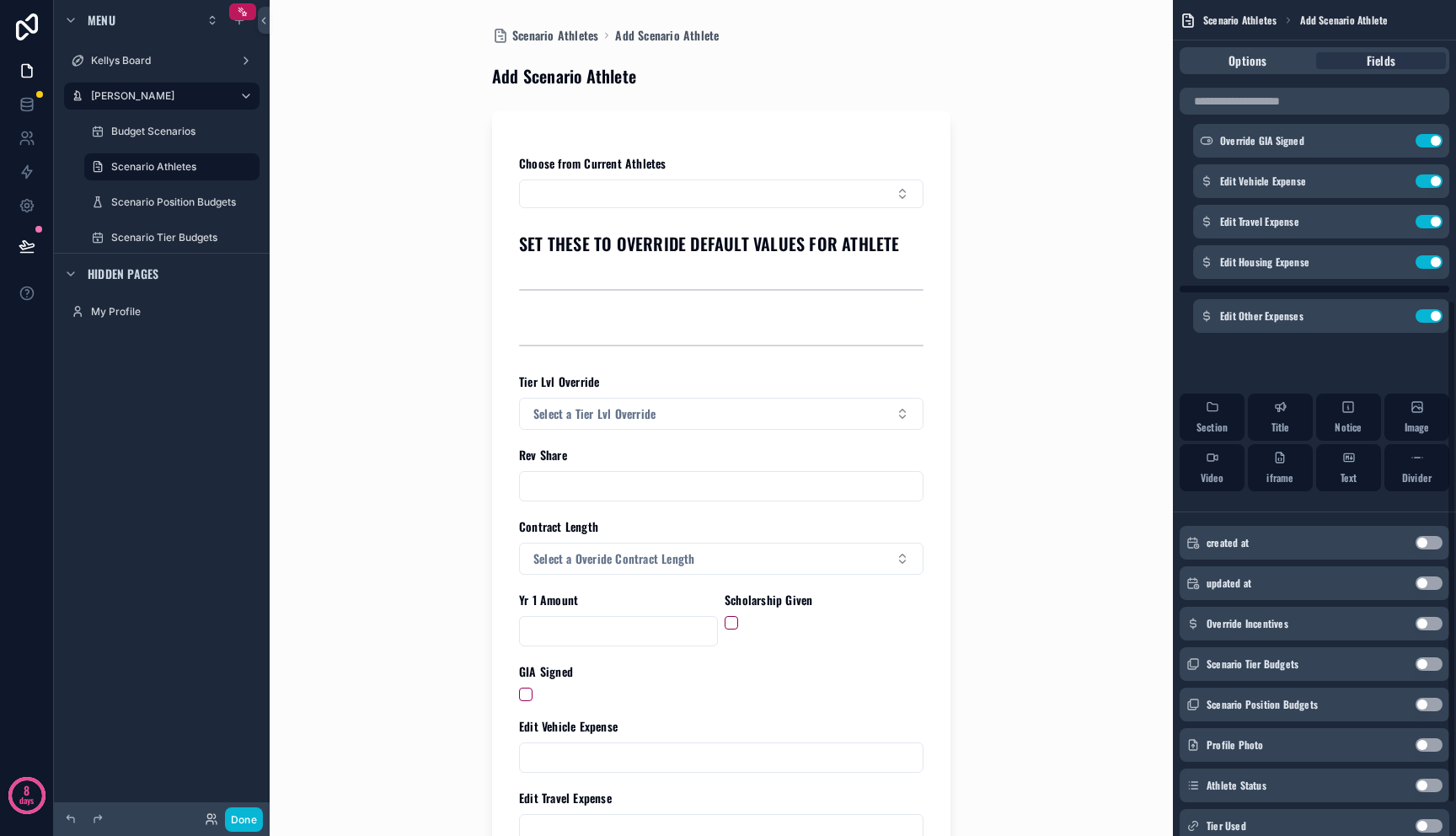
scroll to position [0, 0]
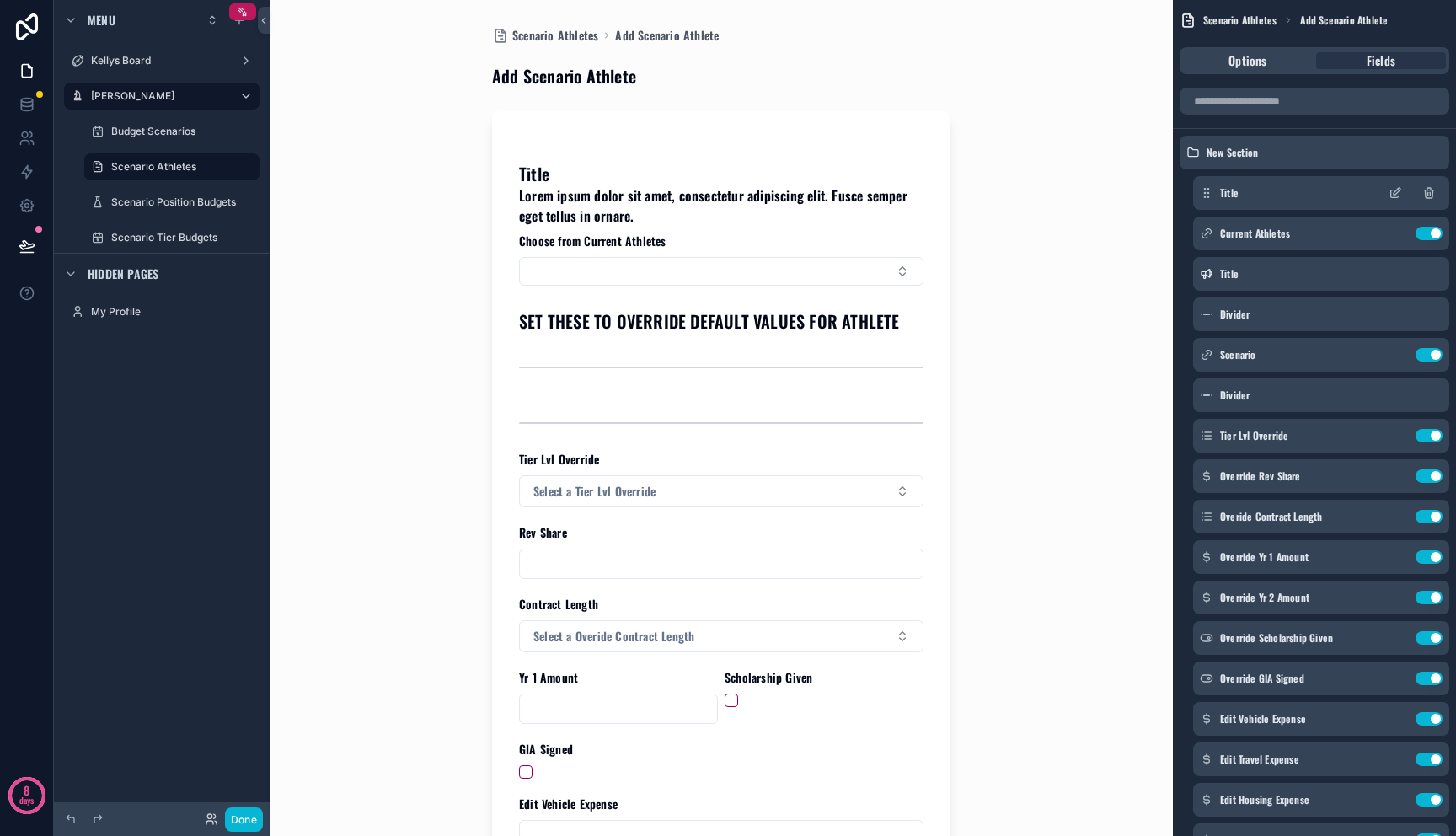
click at [1396, 192] on icon "scrollable content" at bounding box center [1397, 191] width 7 height 7
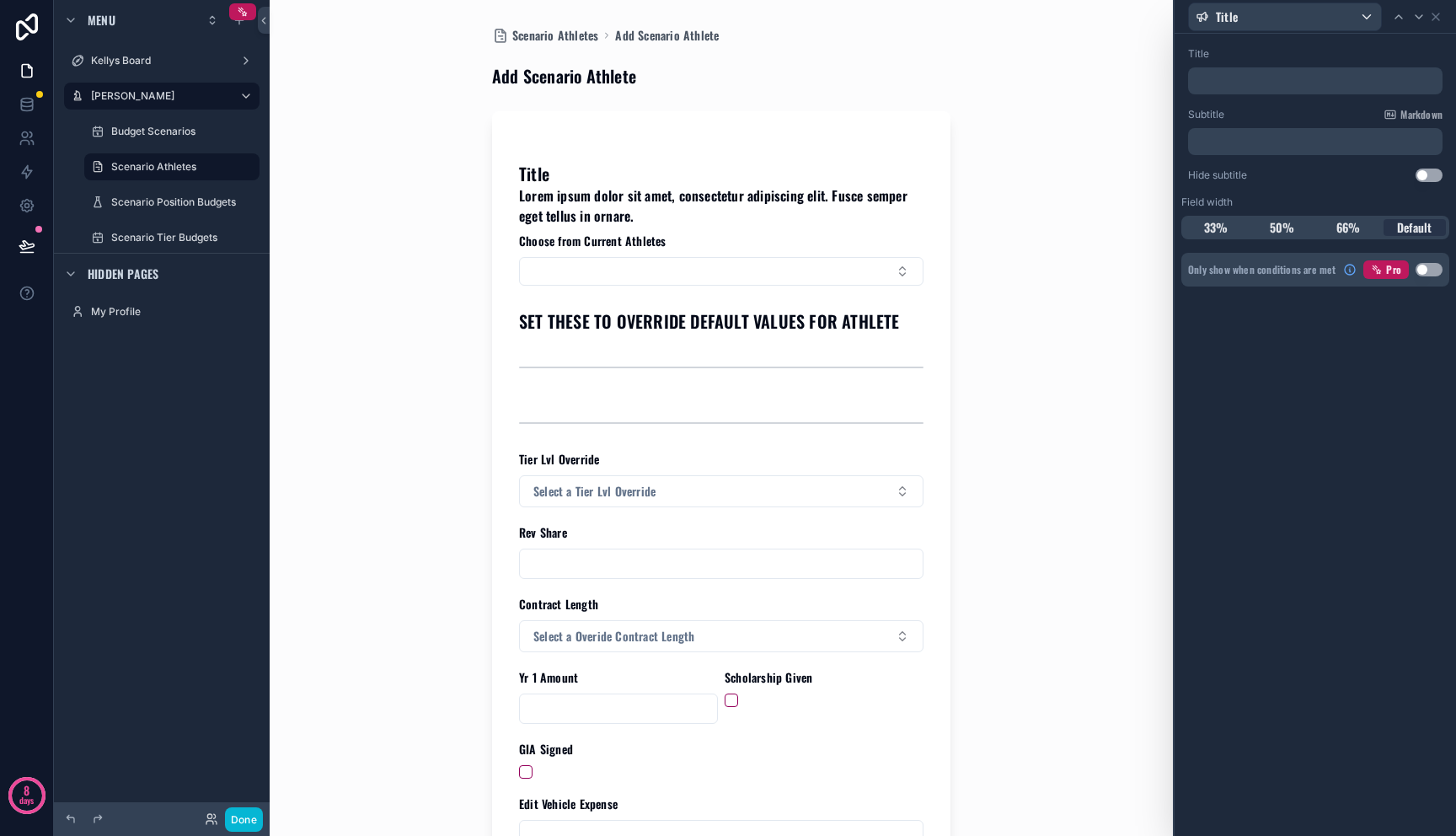
click at [1278, 146] on p "﻿" at bounding box center [1316, 141] width 244 height 17
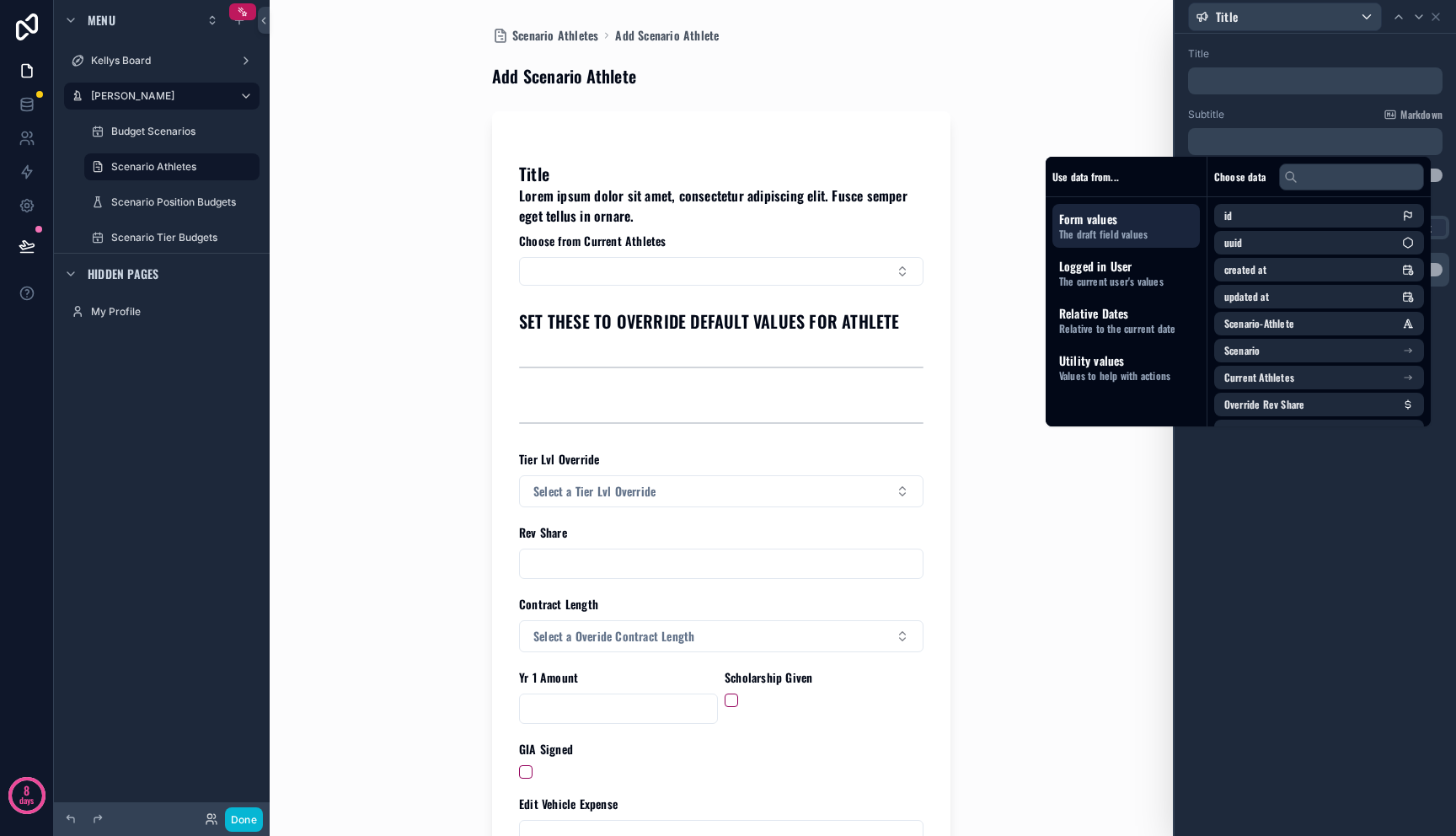
click at [1392, 141] on p "﻿" at bounding box center [1316, 141] width 244 height 17
click at [1442, 174] on button "Use setting" at bounding box center [1428, 175] width 27 height 13
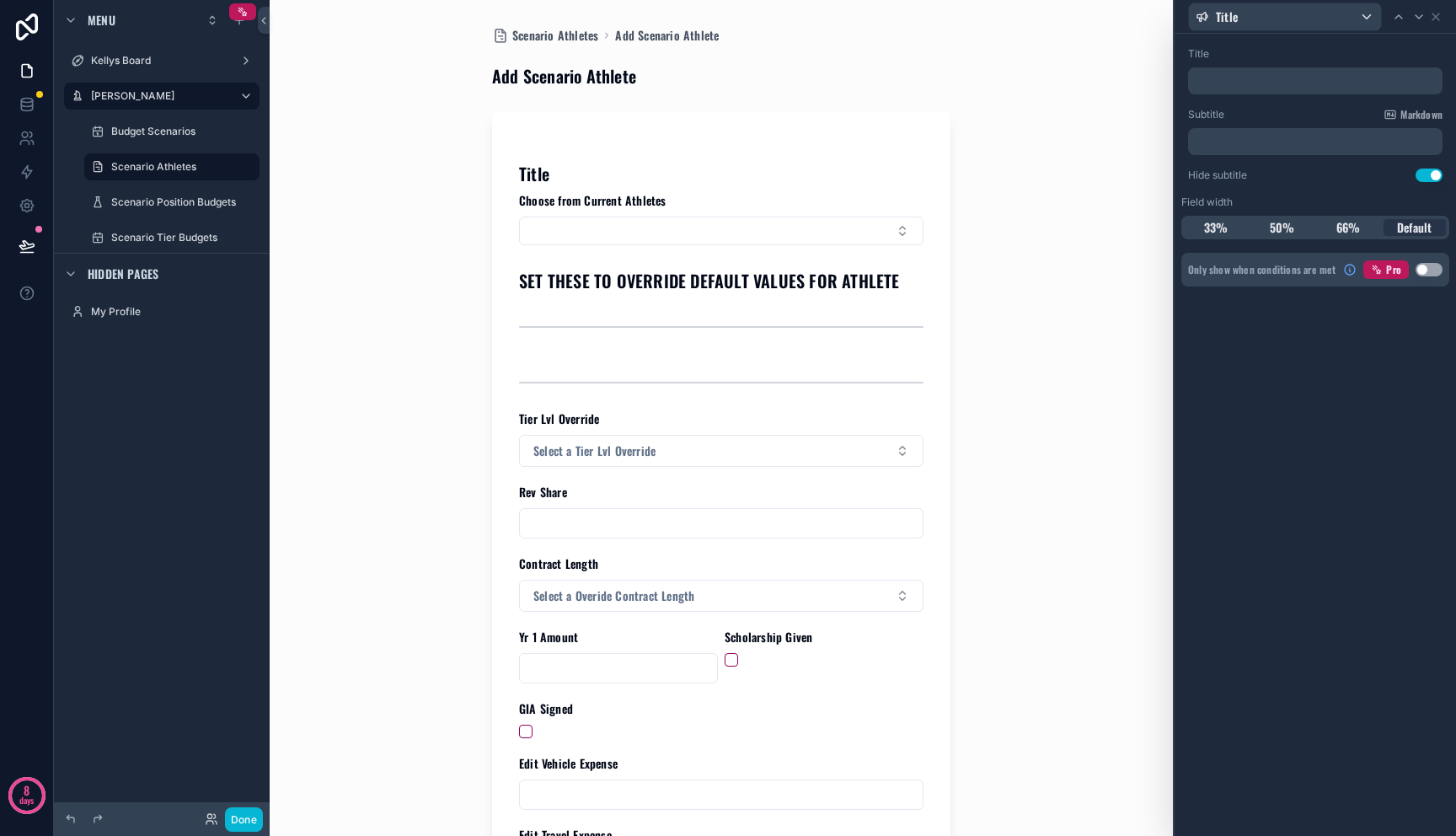
click at [1296, 87] on p "﻿" at bounding box center [1316, 81] width 244 height 17
click at [1439, 18] on icon at bounding box center [1436, 16] width 13 height 13
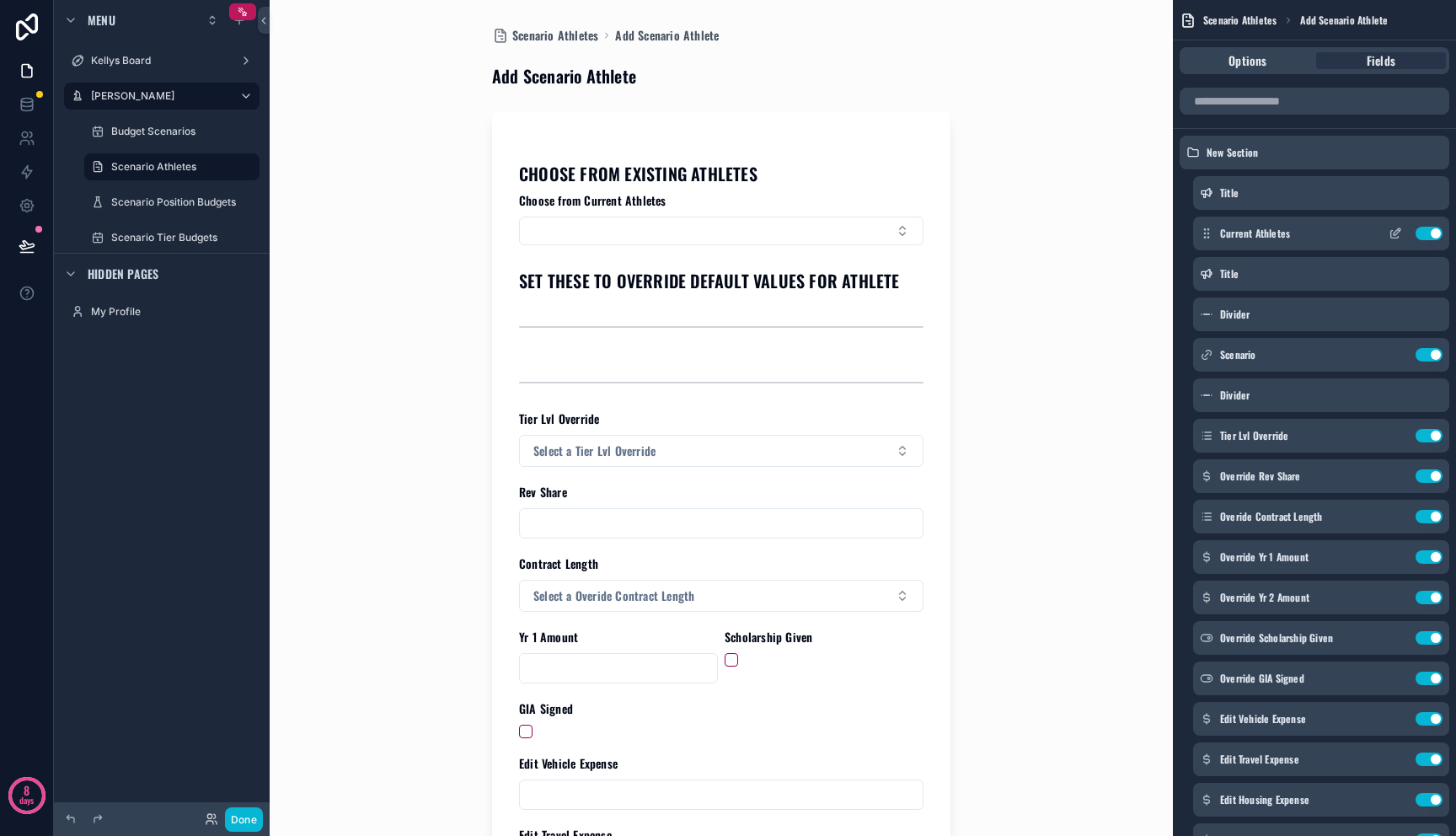
click at [1394, 232] on icon "scrollable content" at bounding box center [1395, 233] width 13 height 13
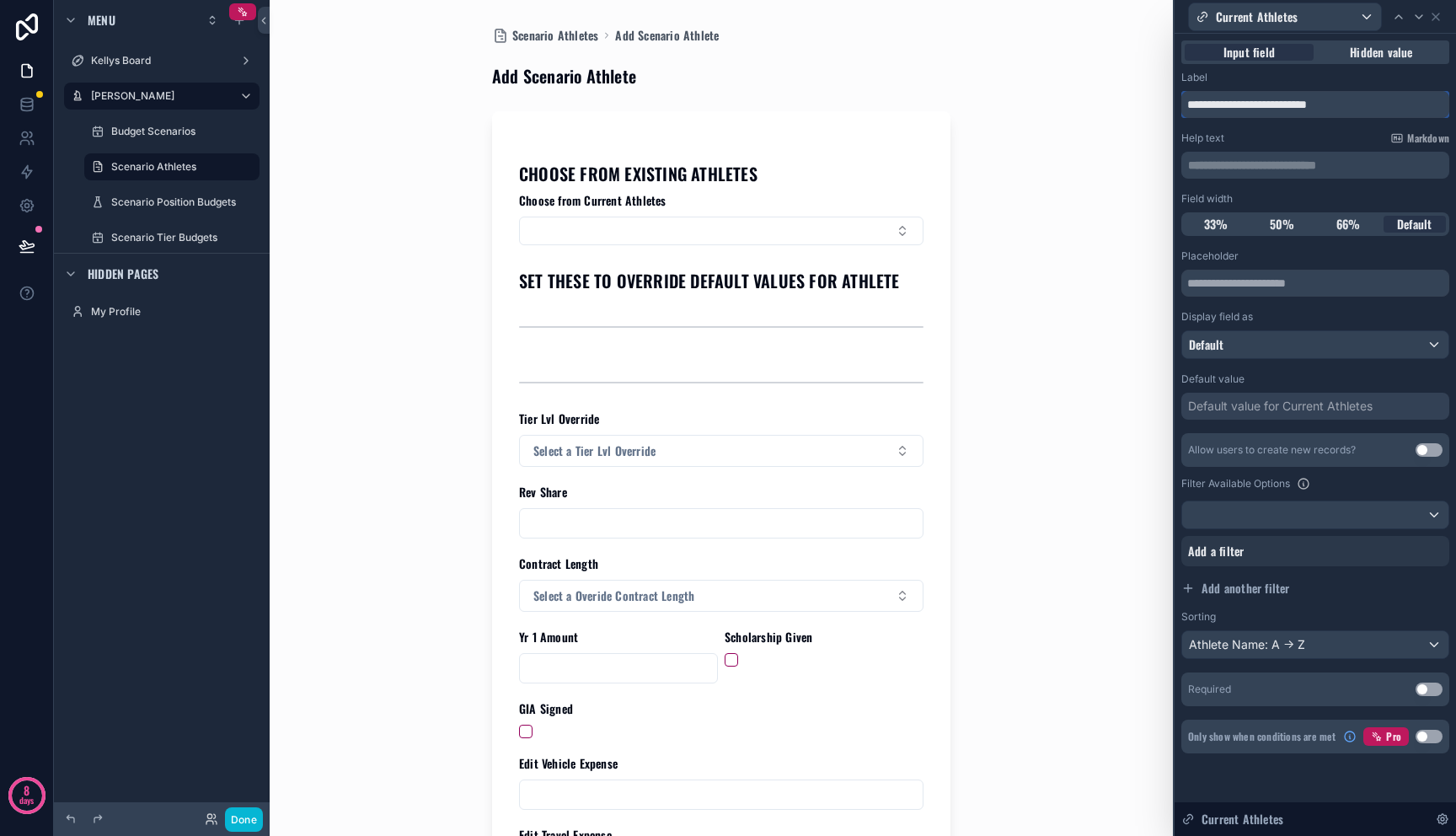
drag, startPoint x: 1364, startPoint y: 112, endPoint x: 1089, endPoint y: 82, distance: 276.6
click at [1089, 80] on div "**********" at bounding box center [728, 418] width 1456 height 836
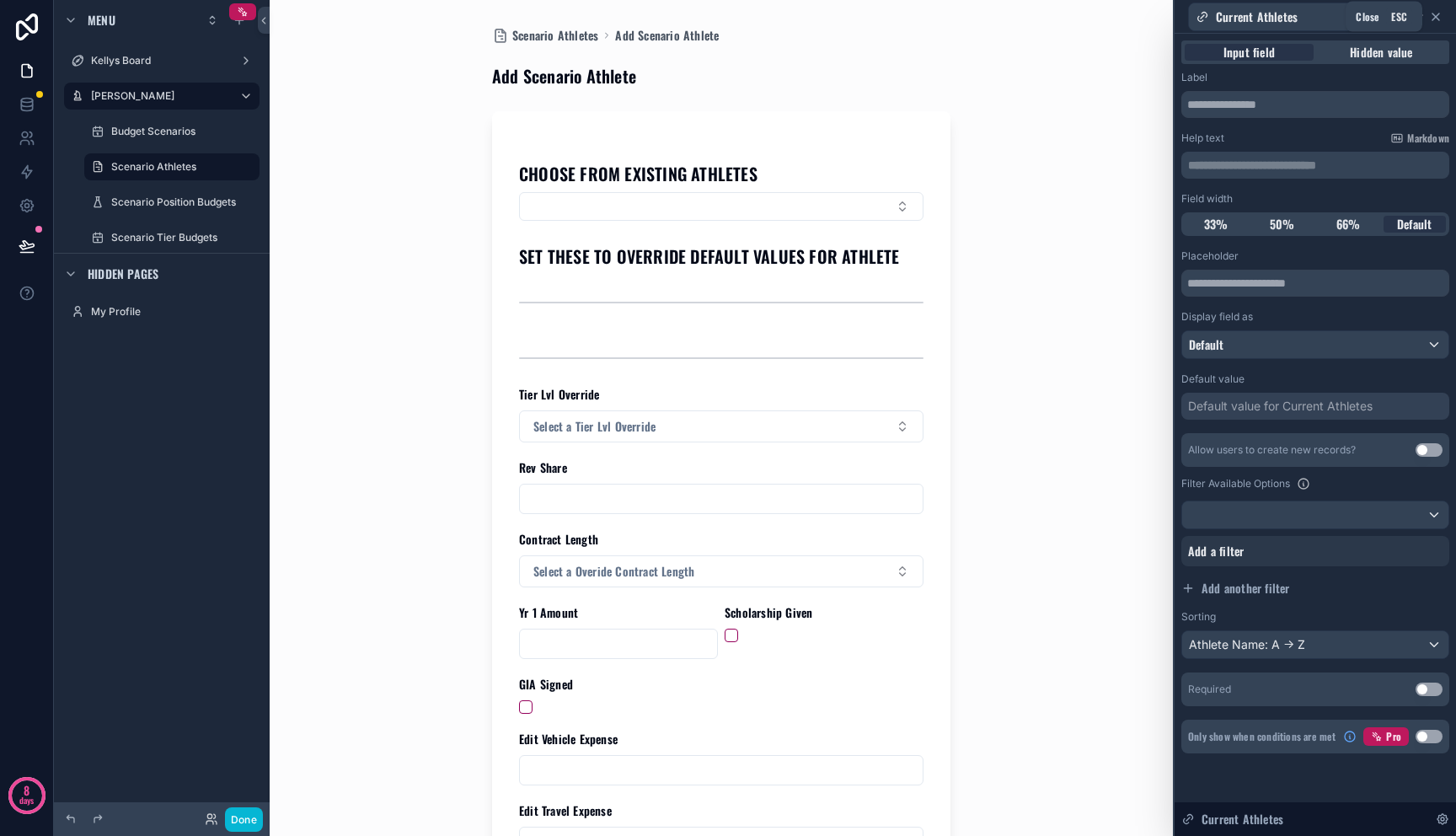
click at [1436, 18] on icon at bounding box center [1436, 16] width 13 height 13
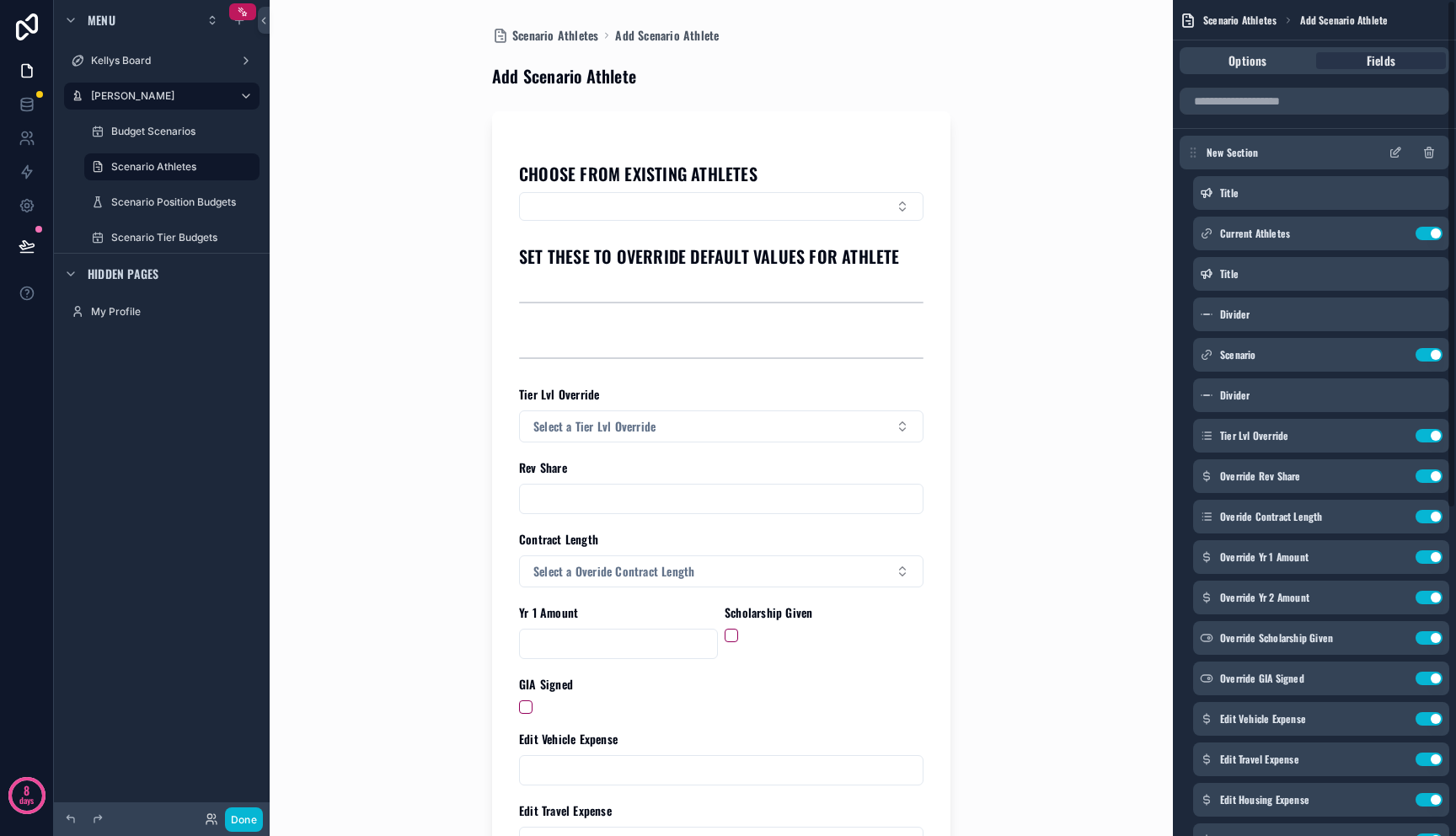
click at [1397, 155] on icon "scrollable content" at bounding box center [1395, 154] width 8 height 8
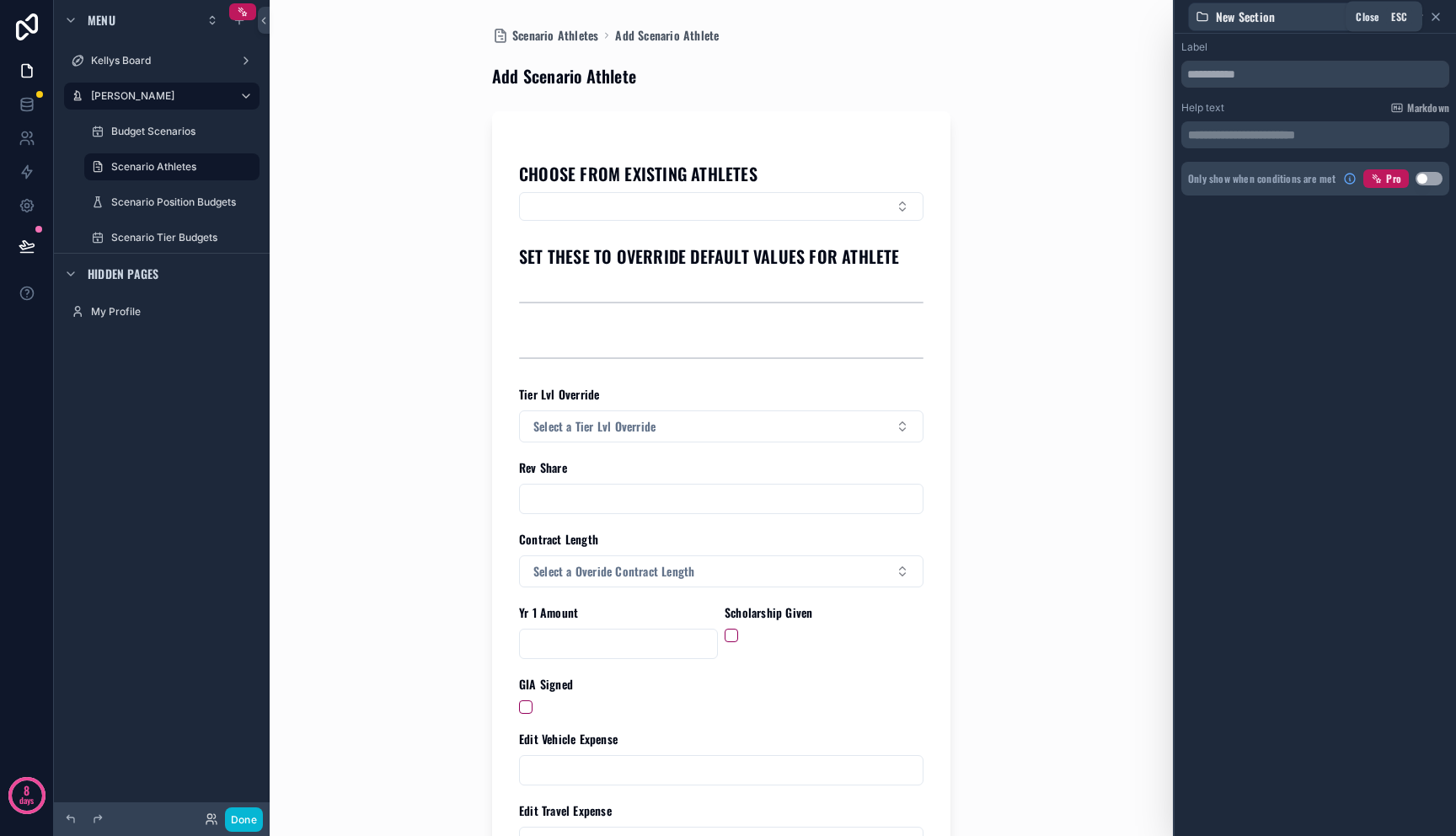
click at [1441, 20] on icon at bounding box center [1436, 16] width 13 height 13
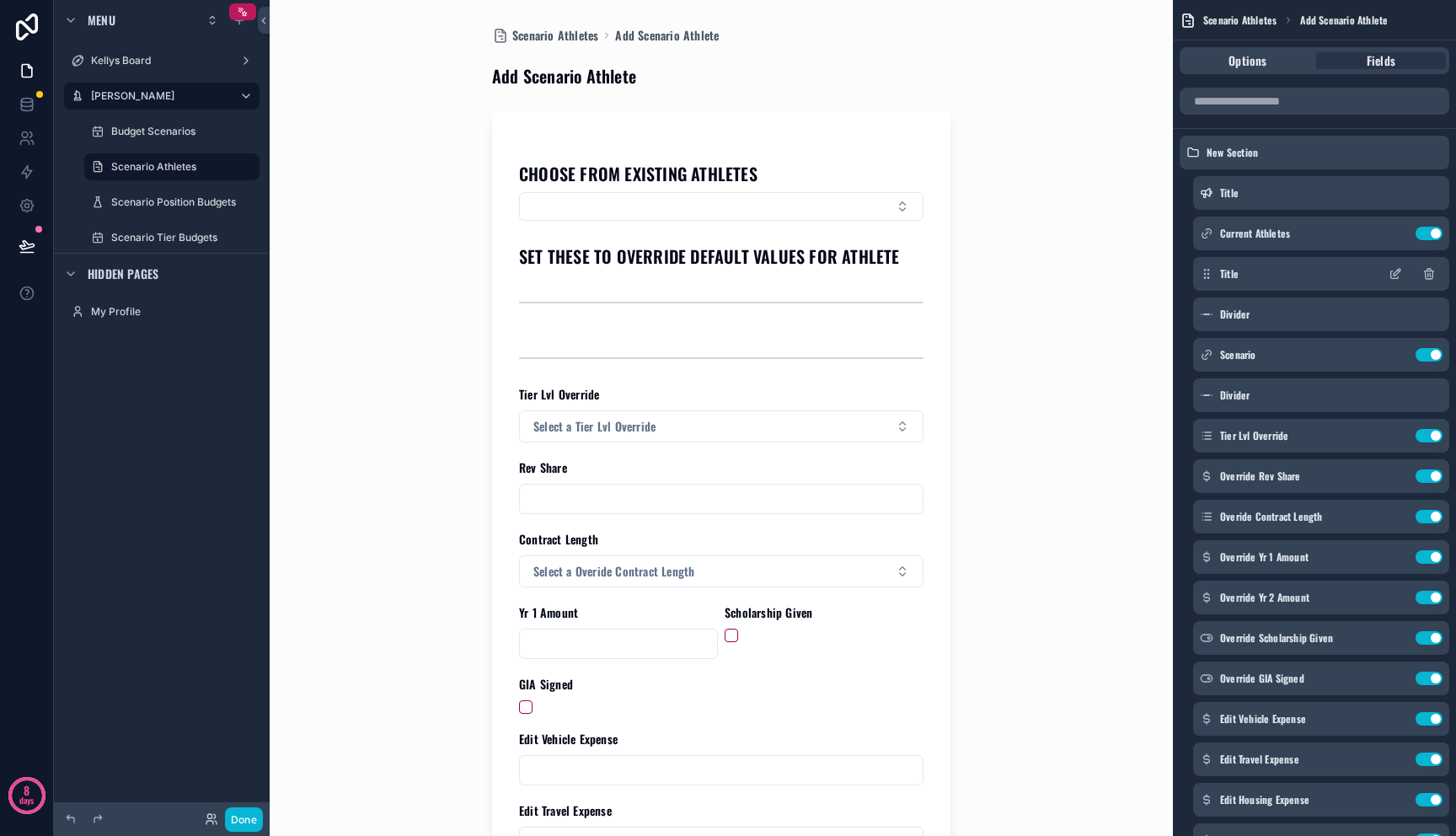
click at [1279, 269] on div "Title" at bounding box center [1321, 274] width 256 height 34
click at [1279, 321] on div "Divider" at bounding box center [1321, 315] width 256 height 34
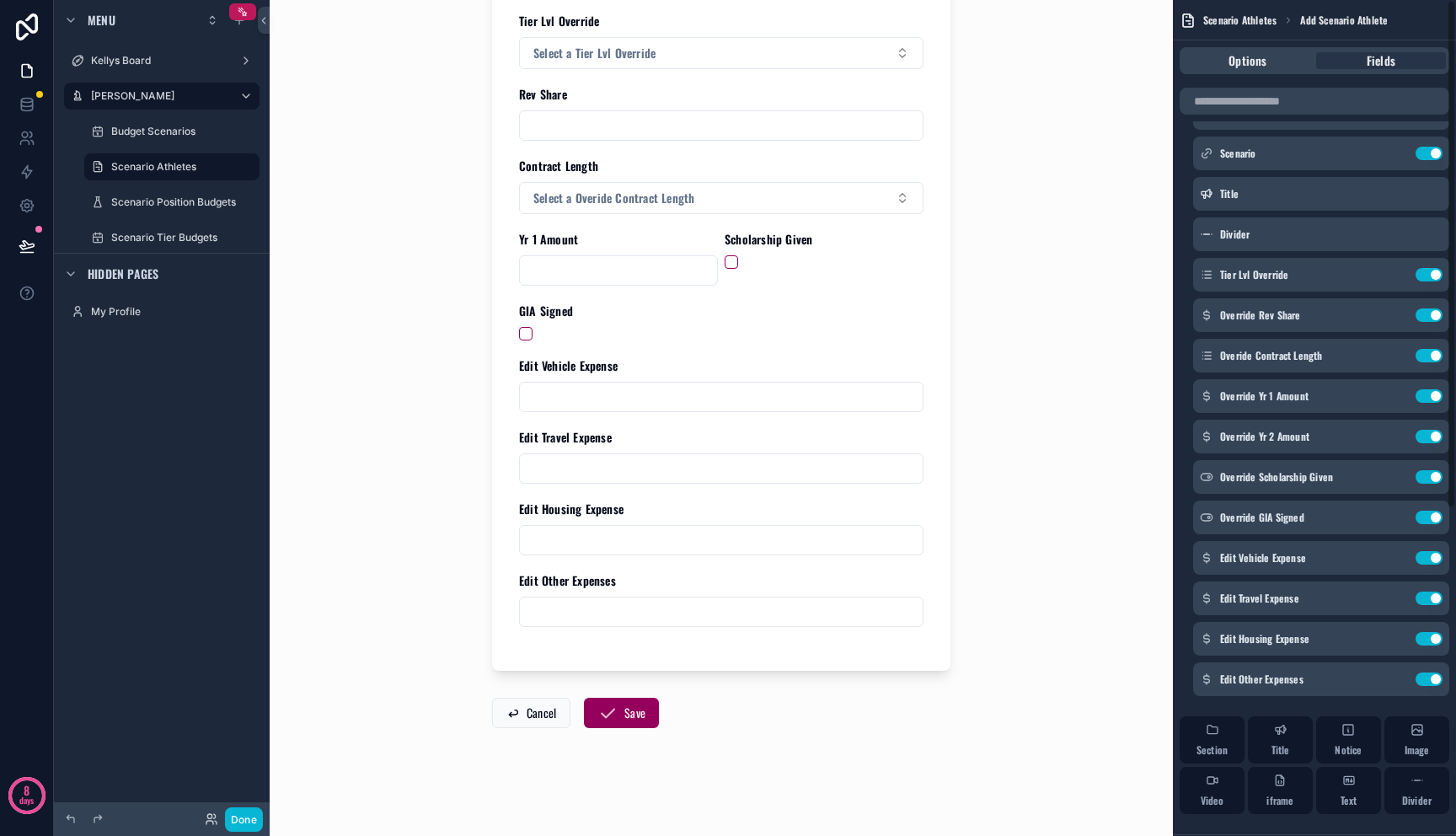
scroll to position [207, 0]
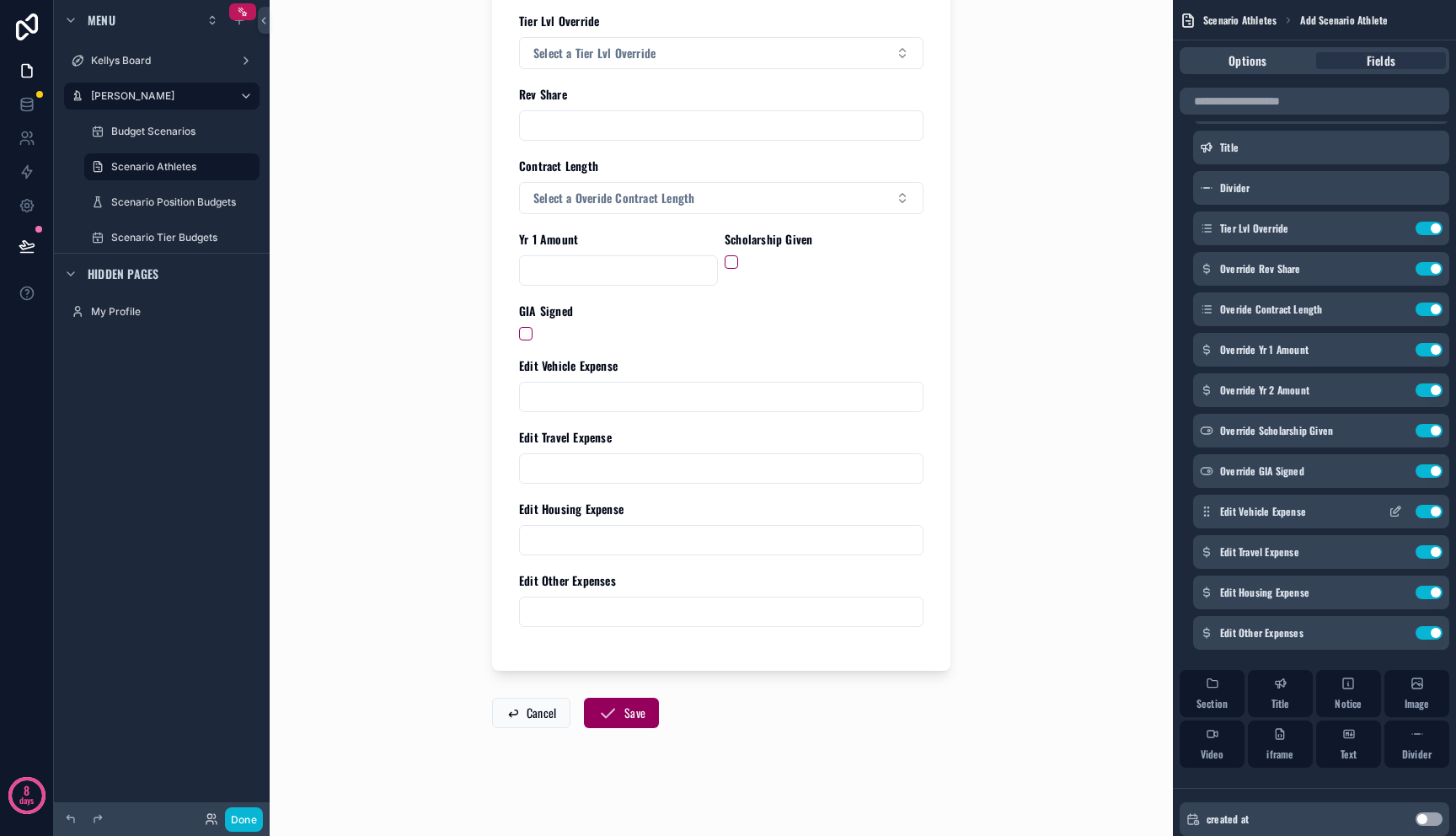
click at [1394, 512] on icon "scrollable content" at bounding box center [1397, 510] width 7 height 7
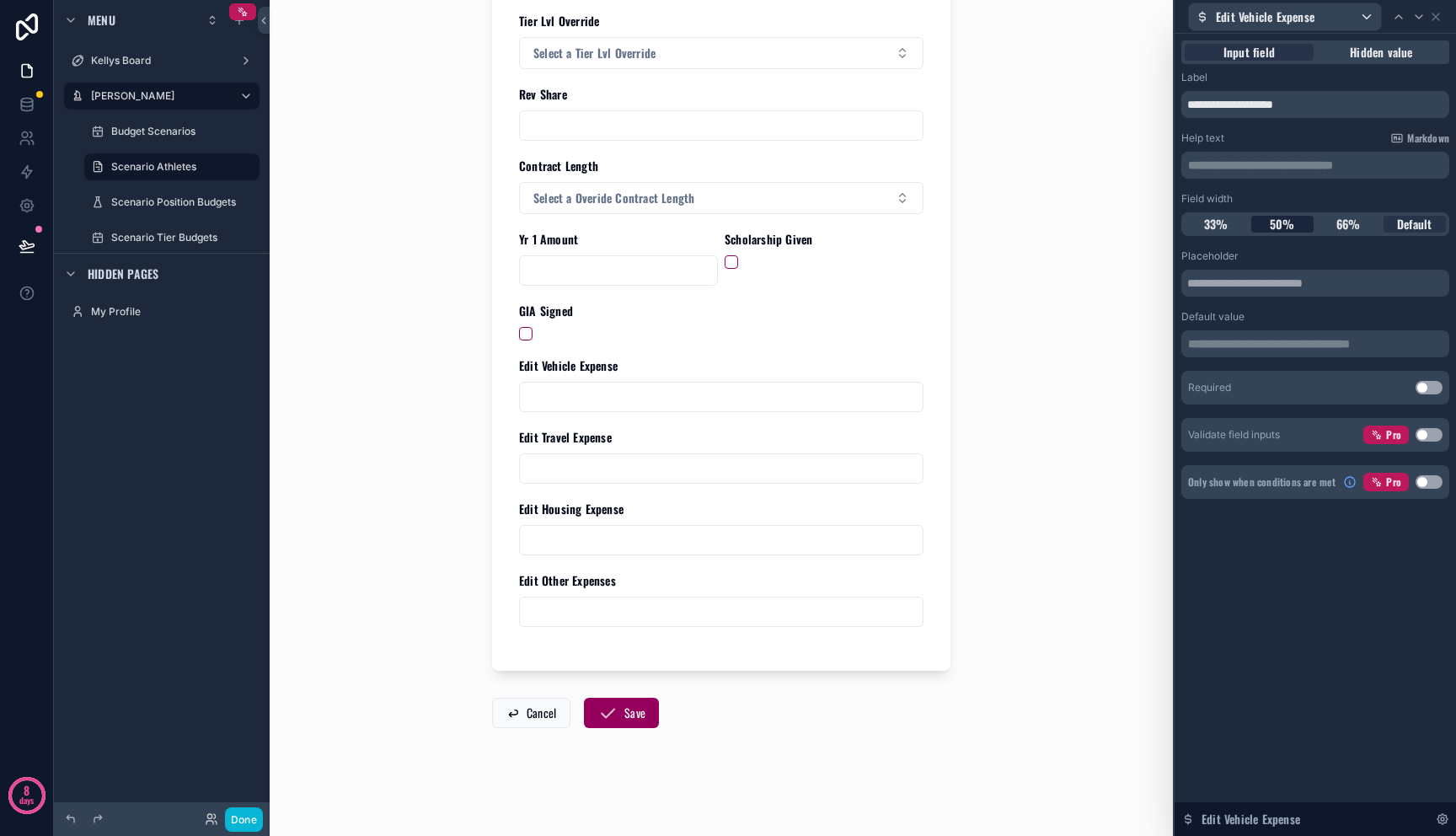
click at [1295, 214] on div "33% 50% 66% Default" at bounding box center [1315, 224] width 268 height 24
click at [1294, 223] on div "50%" at bounding box center [1283, 224] width 63 height 17
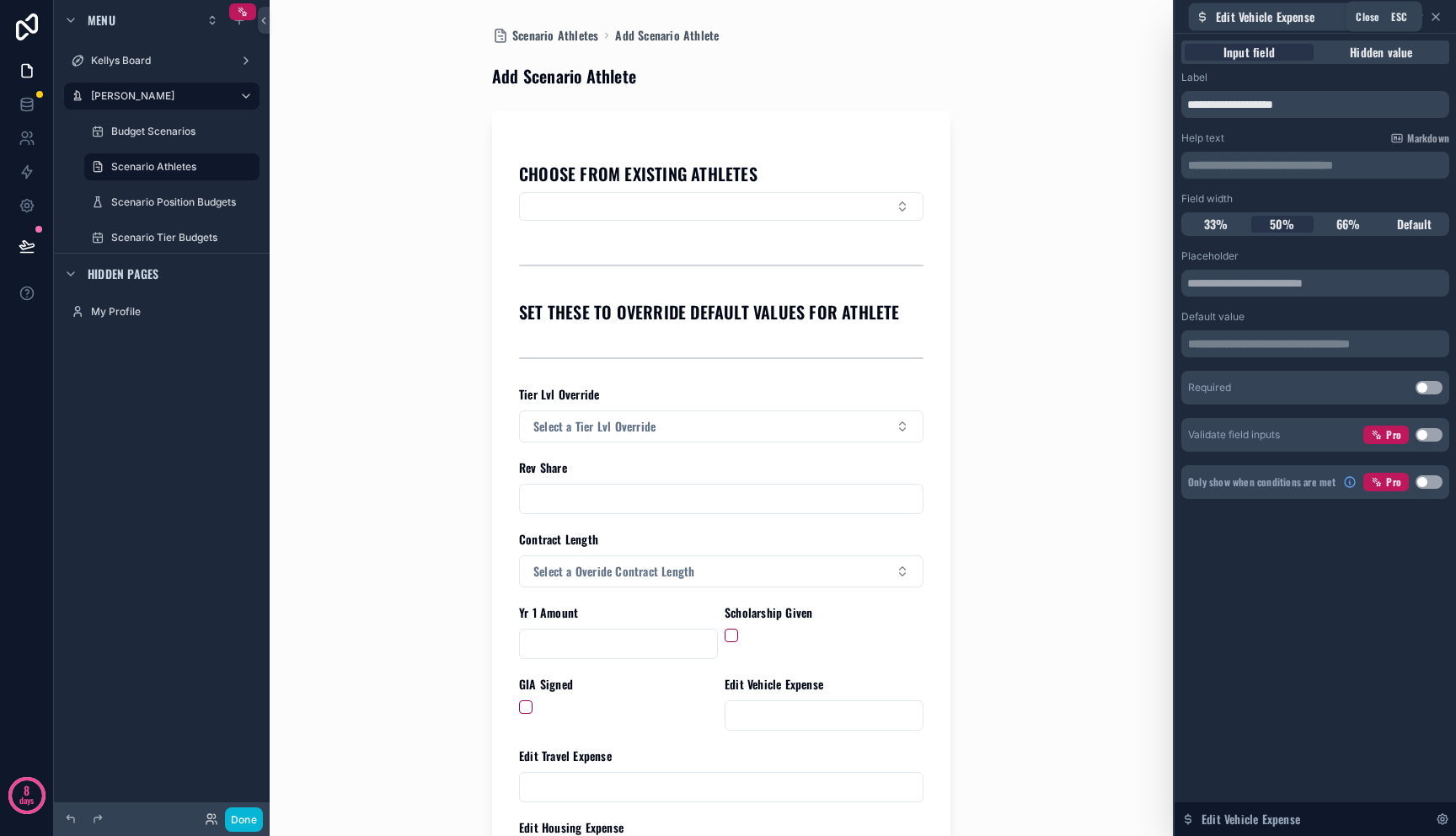
click at [1436, 17] on icon at bounding box center [1436, 17] width 7 height 7
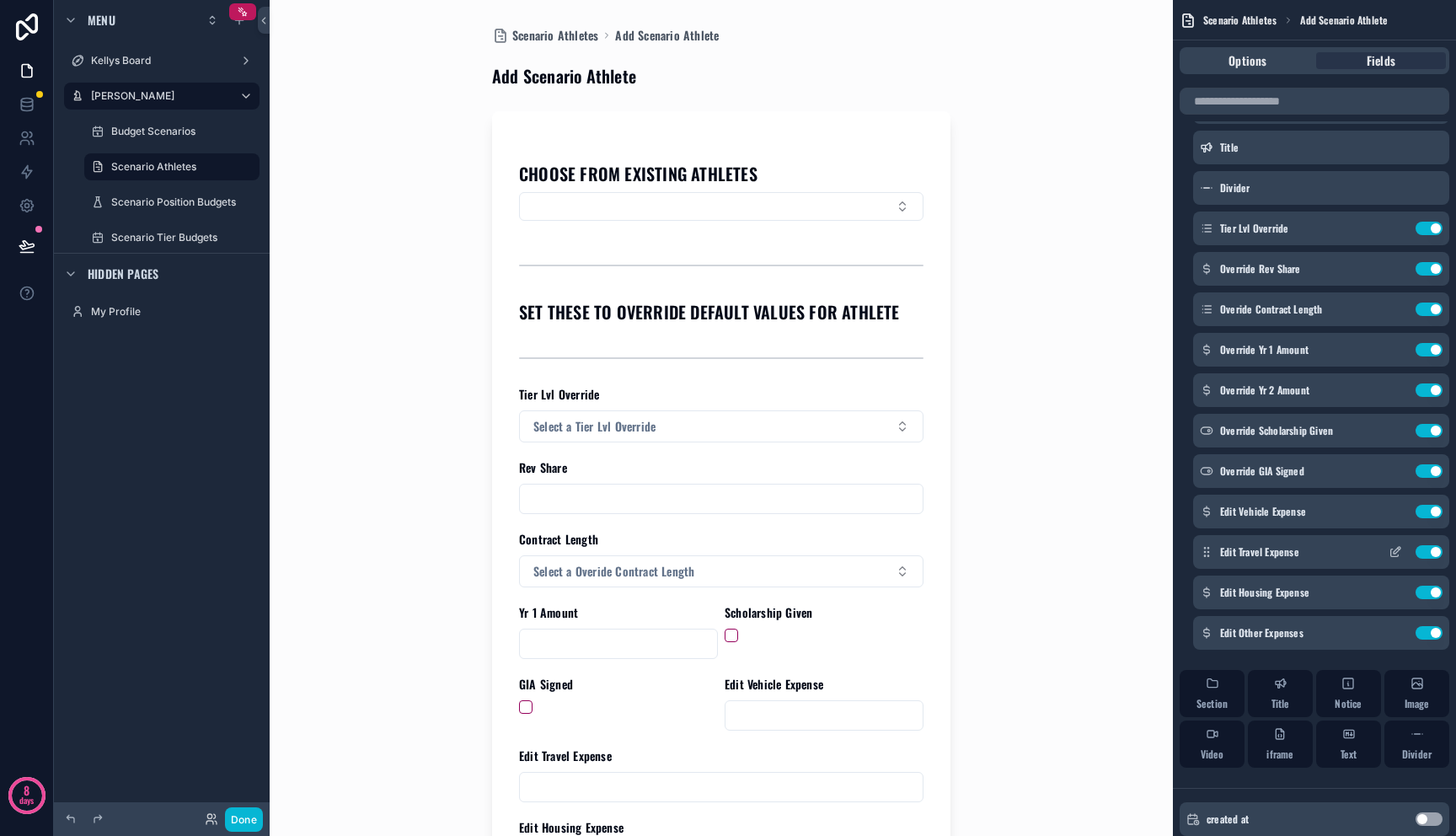
click at [1396, 556] on icon "scrollable content" at bounding box center [1395, 553] width 8 height 8
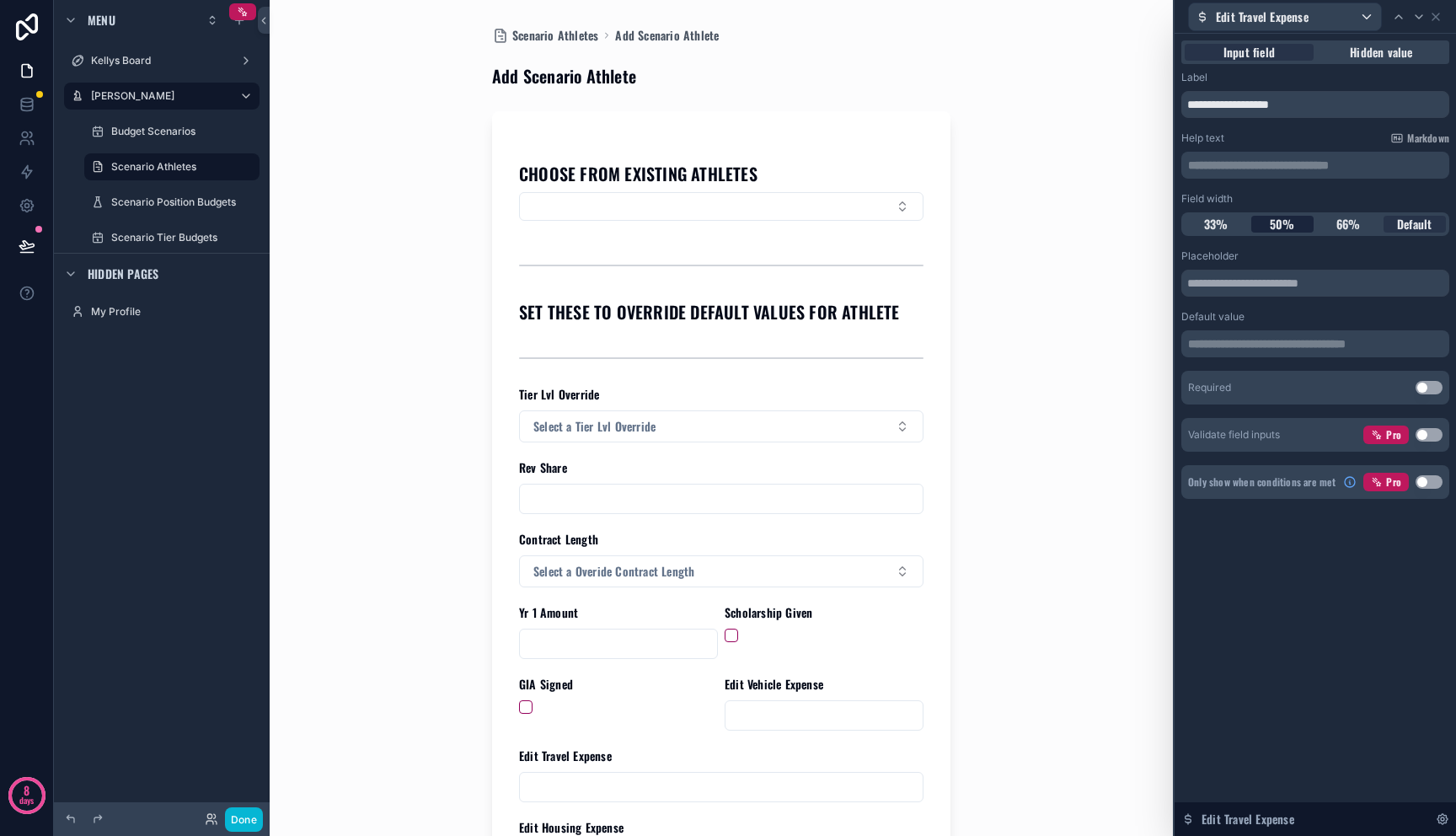
click at [1292, 226] on span "50%" at bounding box center [1282, 224] width 25 height 17
click at [1437, 13] on icon at bounding box center [1436, 17] width 7 height 7
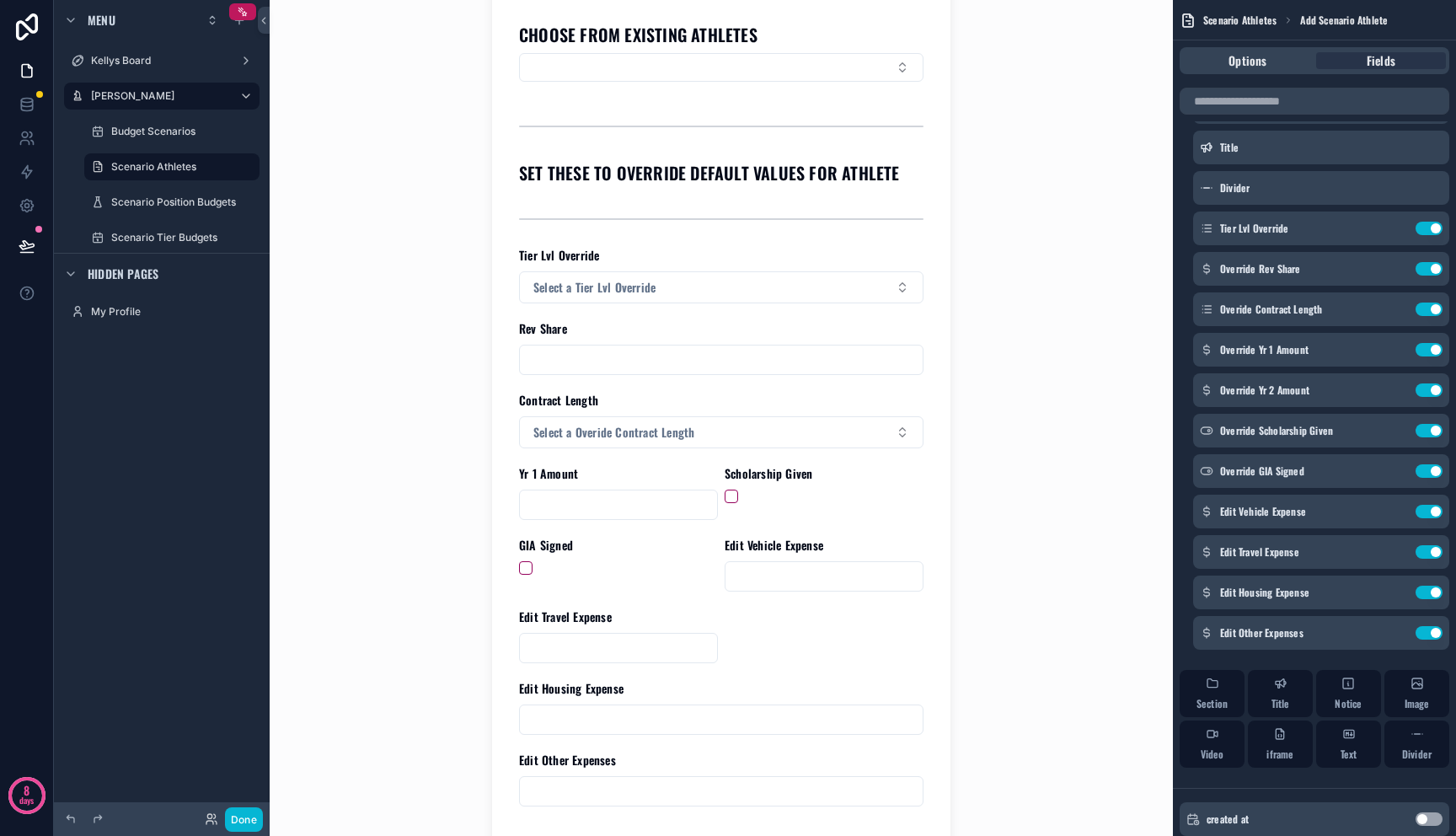
scroll to position [272, 0]
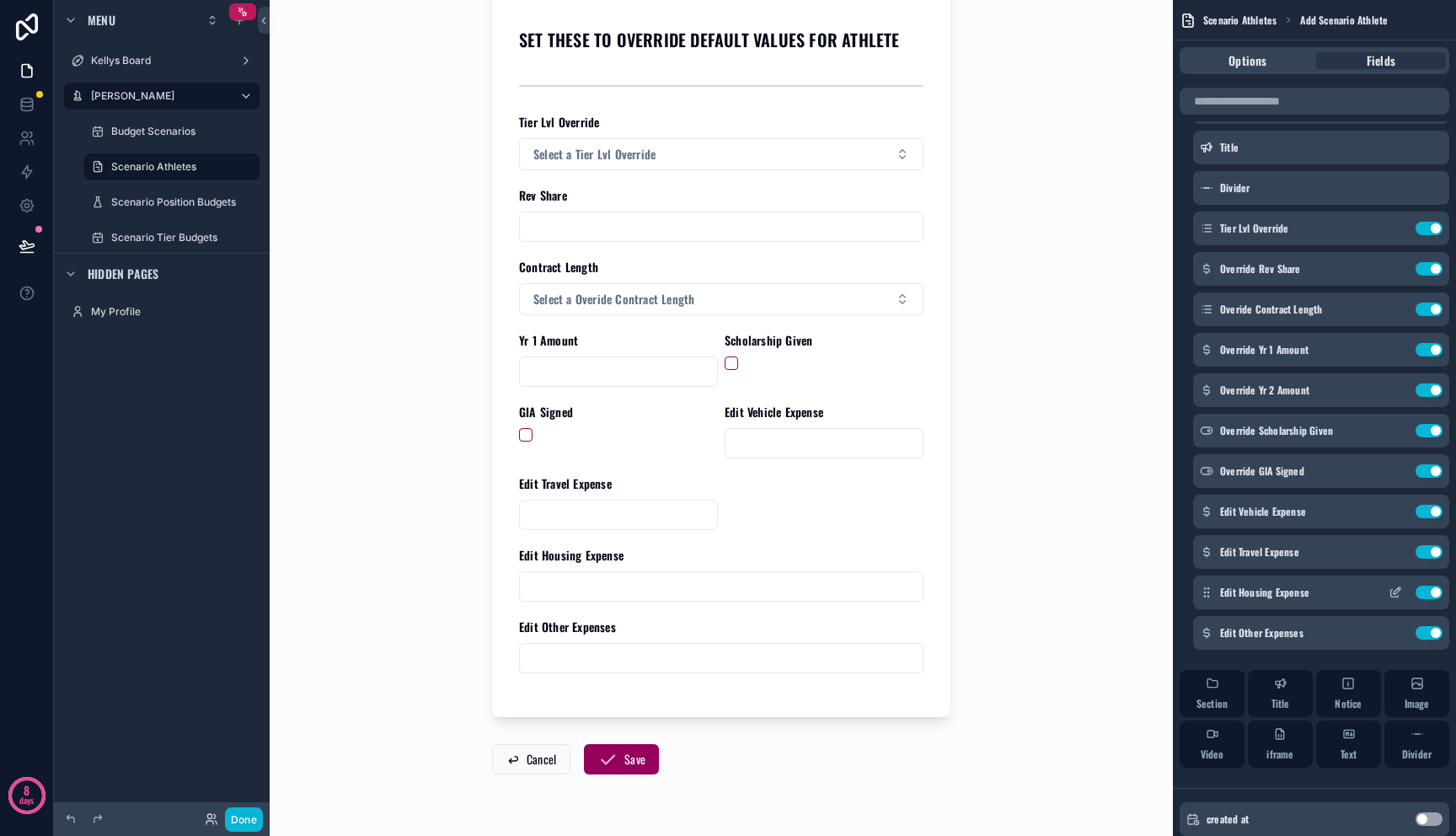
click at [1391, 592] on icon "scrollable content" at bounding box center [1395, 592] width 13 height 13
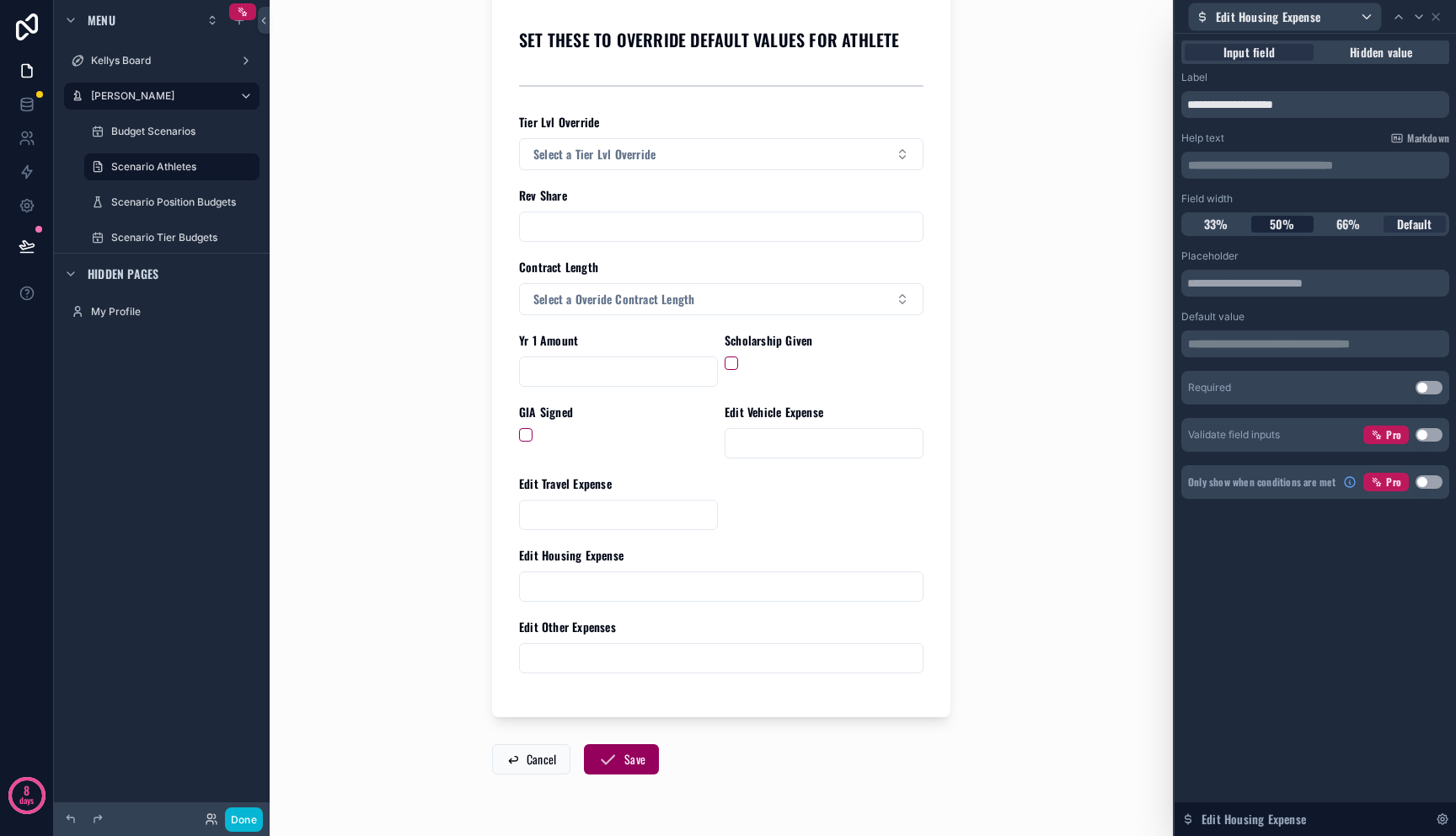
click at [1289, 229] on span "50%" at bounding box center [1282, 224] width 25 height 17
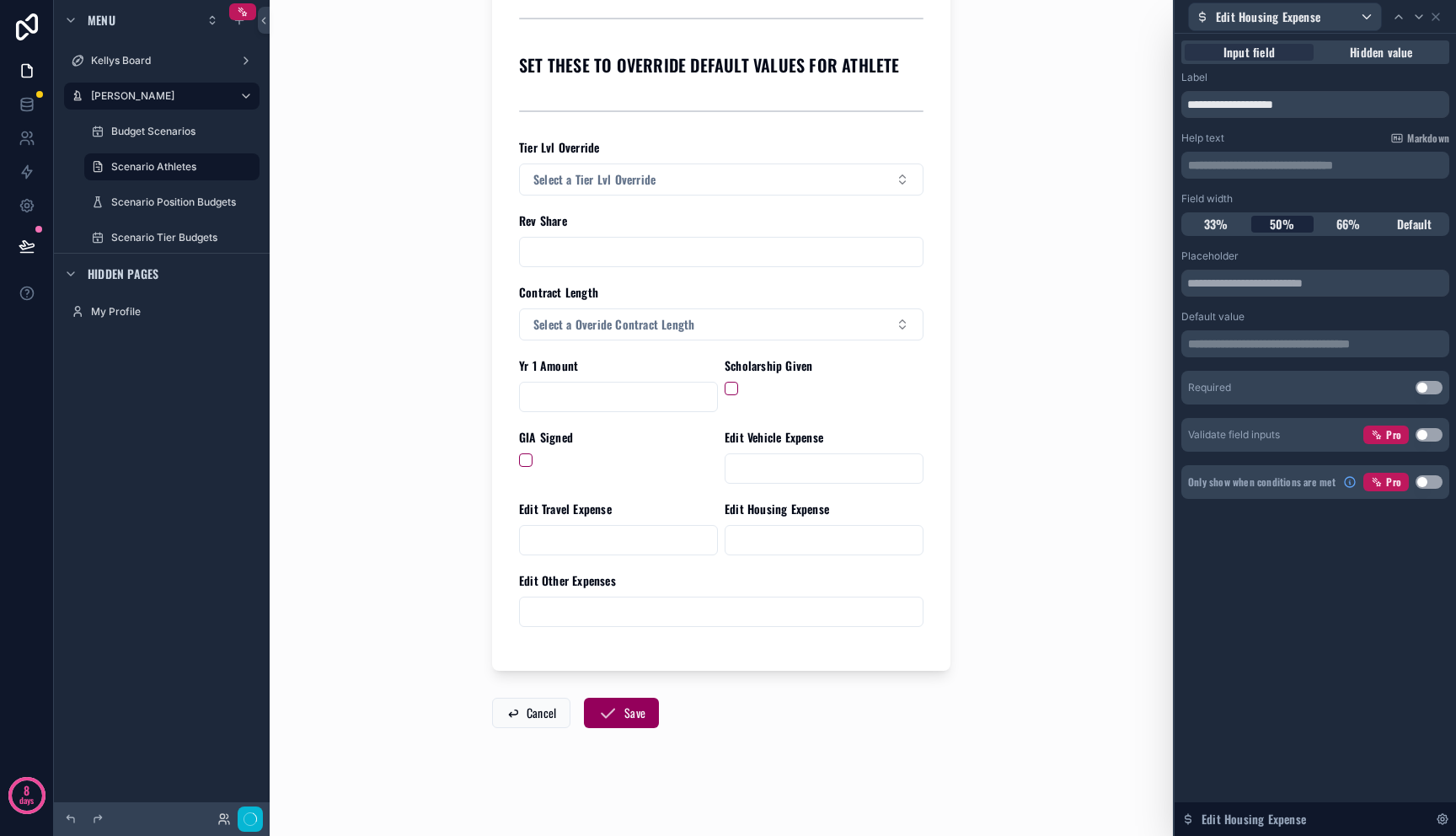
scroll to position [0, 0]
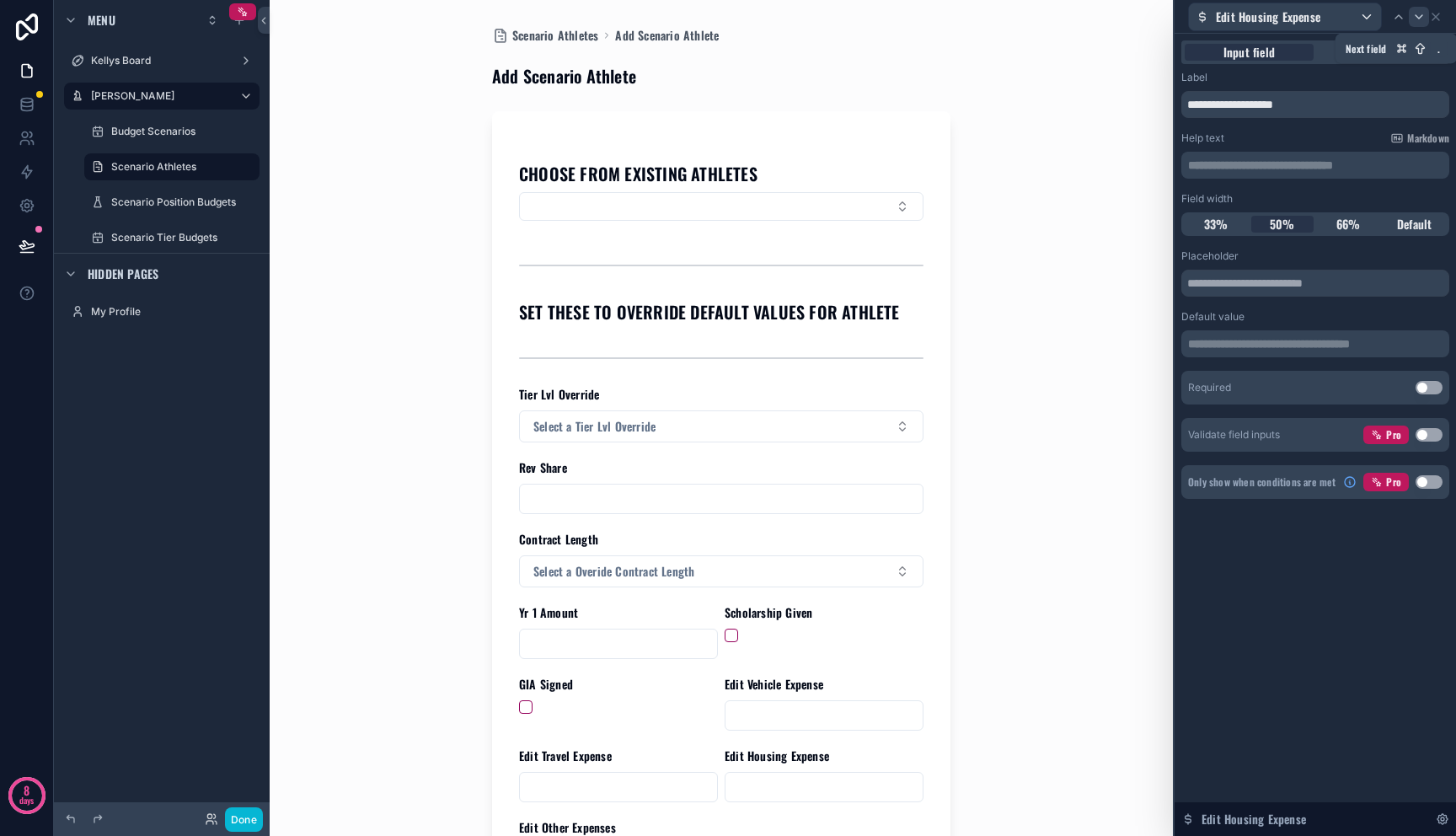
click at [1428, 21] on div at bounding box center [1419, 17] width 20 height 20
click at [1438, 18] on icon at bounding box center [1436, 16] width 13 height 13
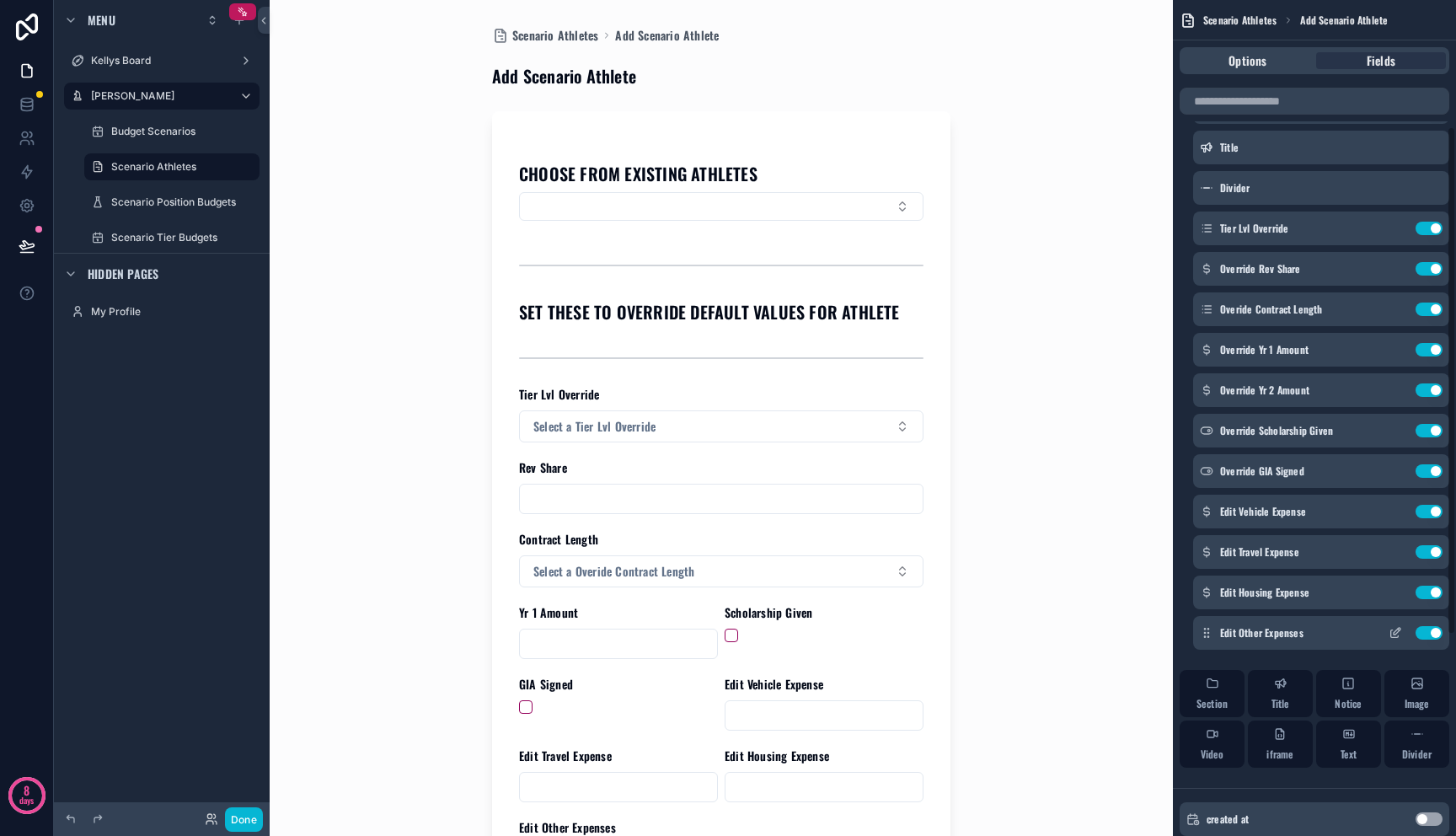
click at [1391, 632] on icon "scrollable content" at bounding box center [1395, 632] width 13 height 13
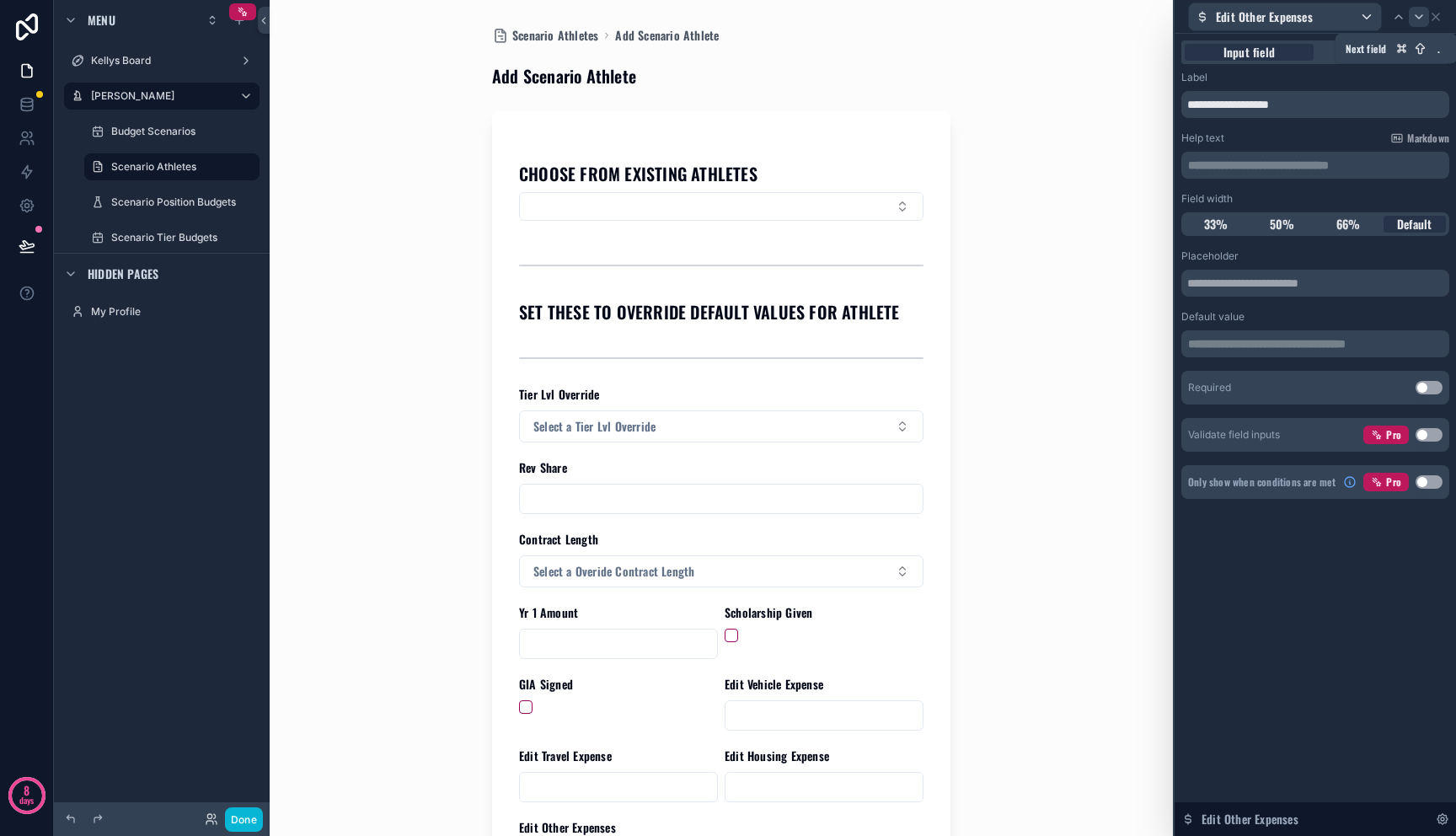
click at [1418, 15] on icon at bounding box center [1419, 16] width 13 height 13
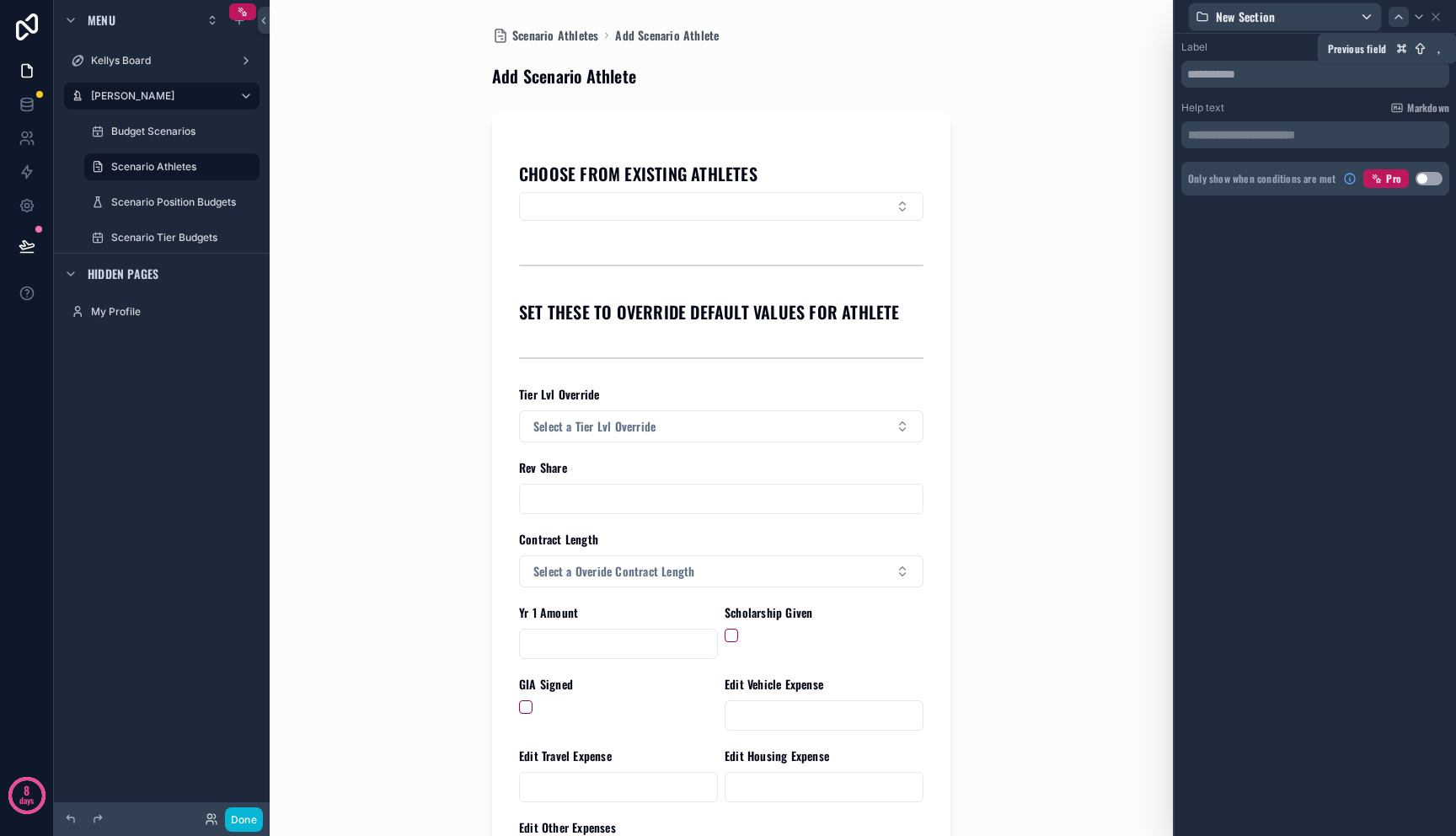
click at [1400, 17] on icon at bounding box center [1399, 17] width 7 height 4
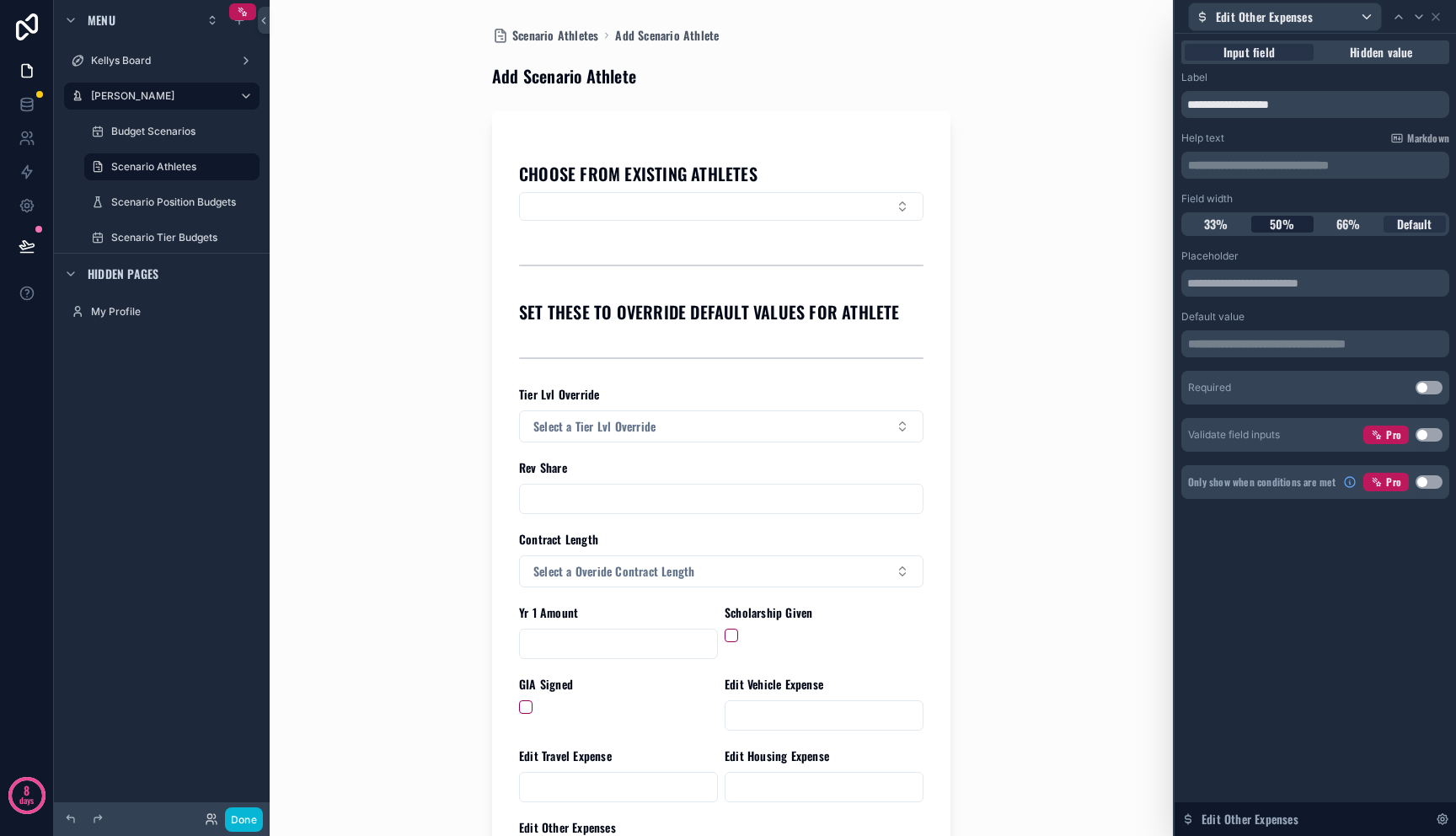
click at [1290, 227] on span "50%" at bounding box center [1282, 224] width 25 height 17
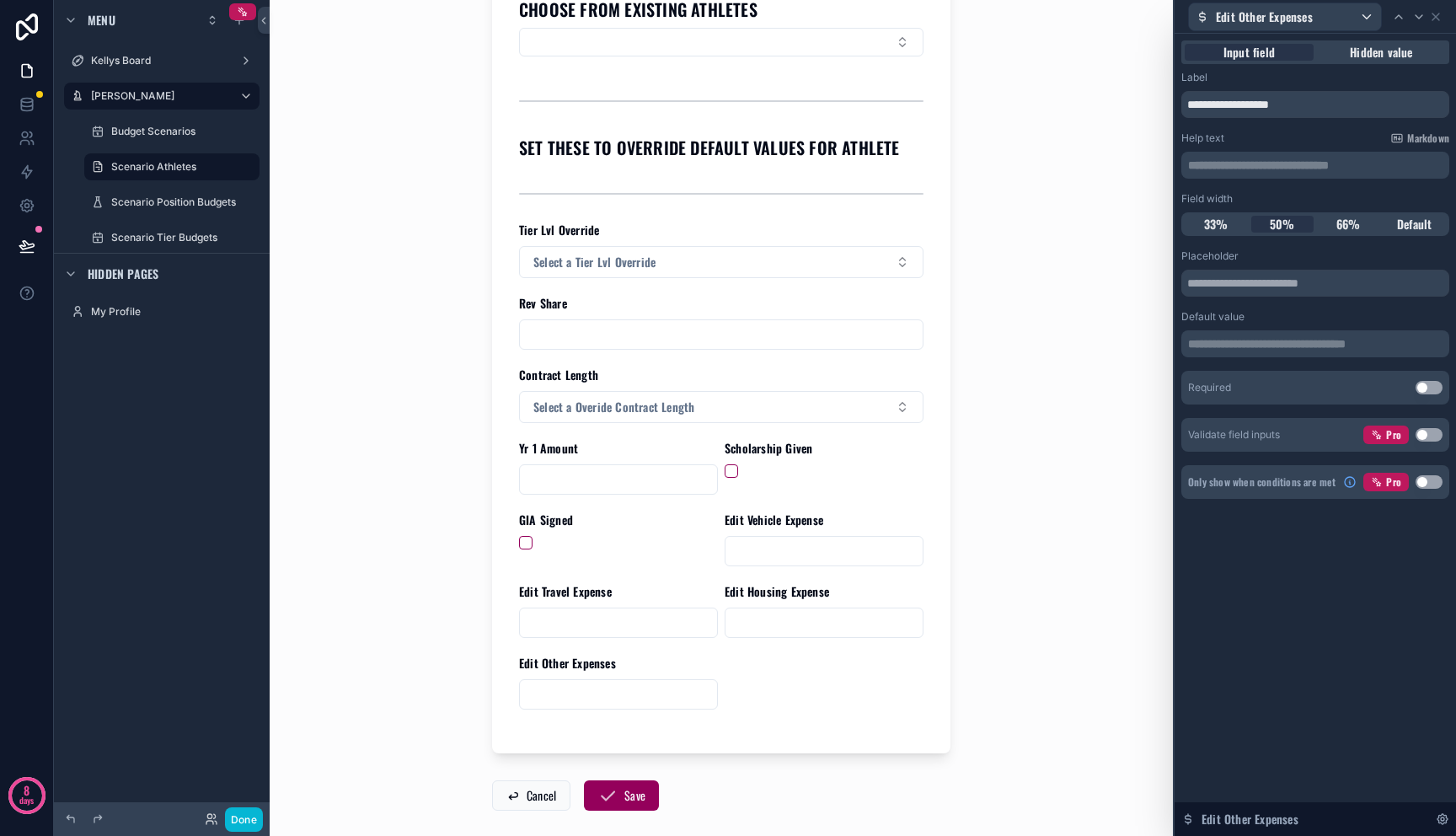
scroll to position [247, 0]
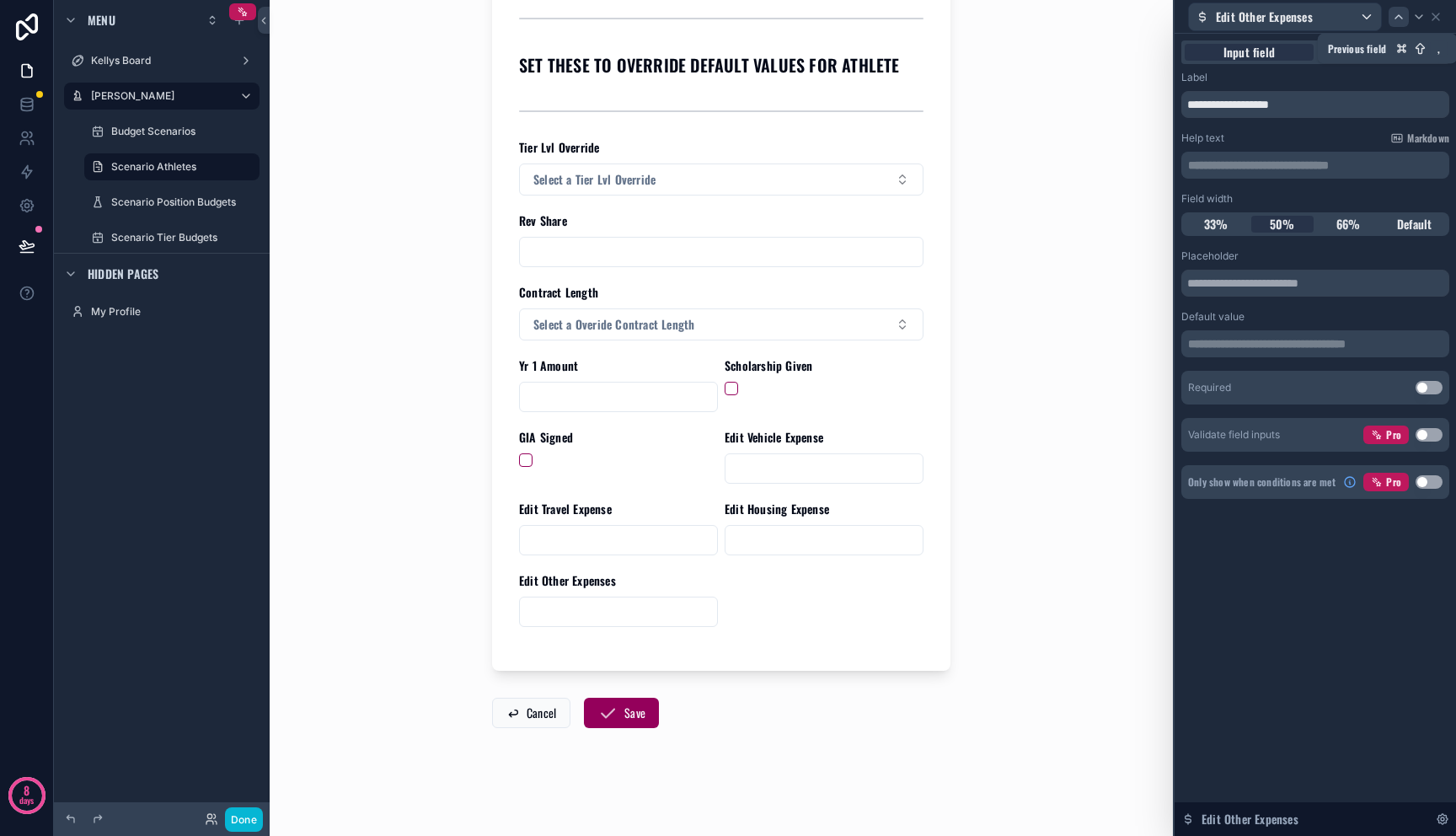
click at [1396, 13] on icon at bounding box center [1398, 16] width 13 height 13
click at [1443, 17] on div "Edit Vehicle Expense" at bounding box center [1315, 16] width 268 height 33
click at [1436, 20] on icon at bounding box center [1436, 16] width 13 height 13
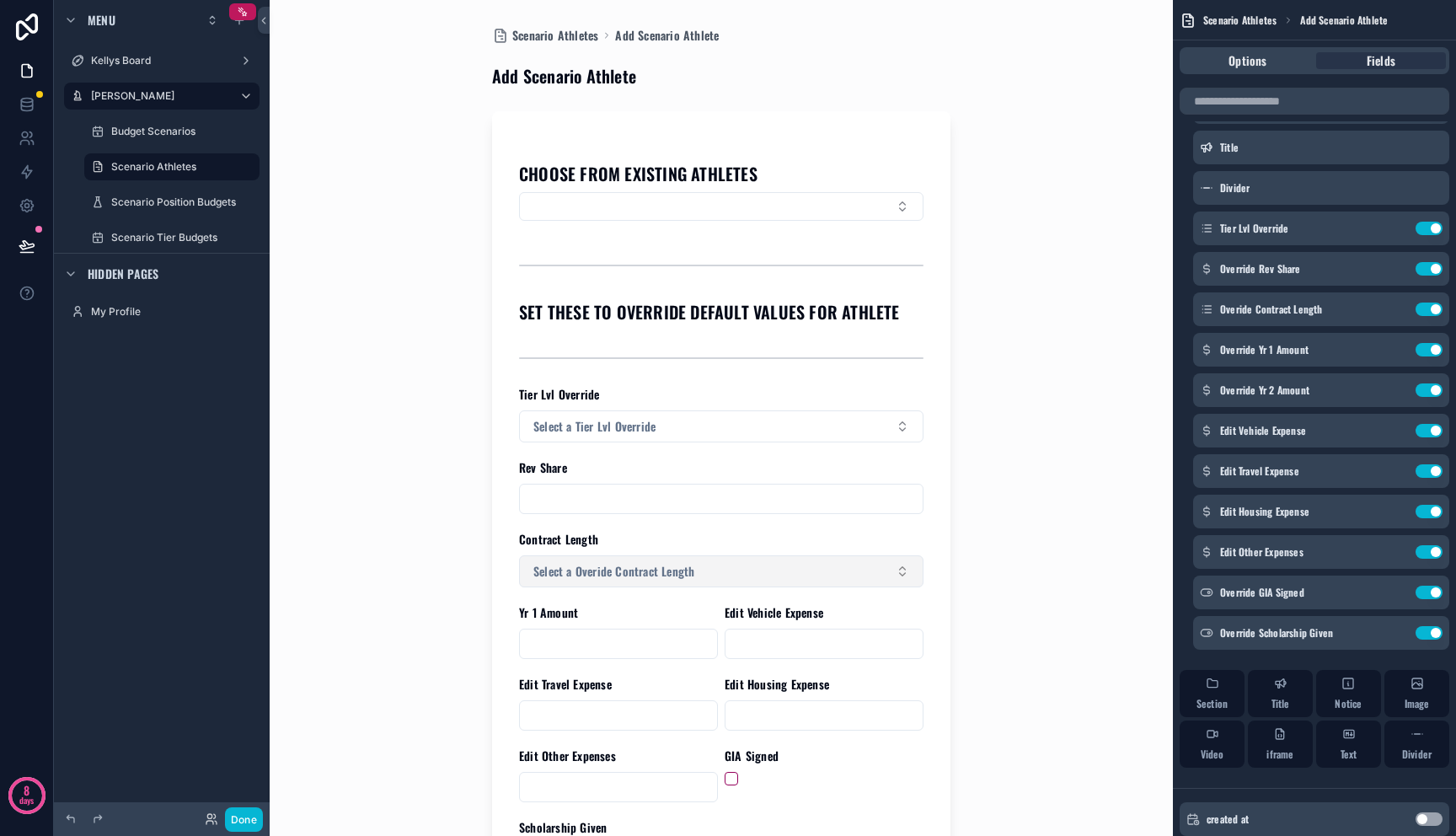
scroll to position [230, 0]
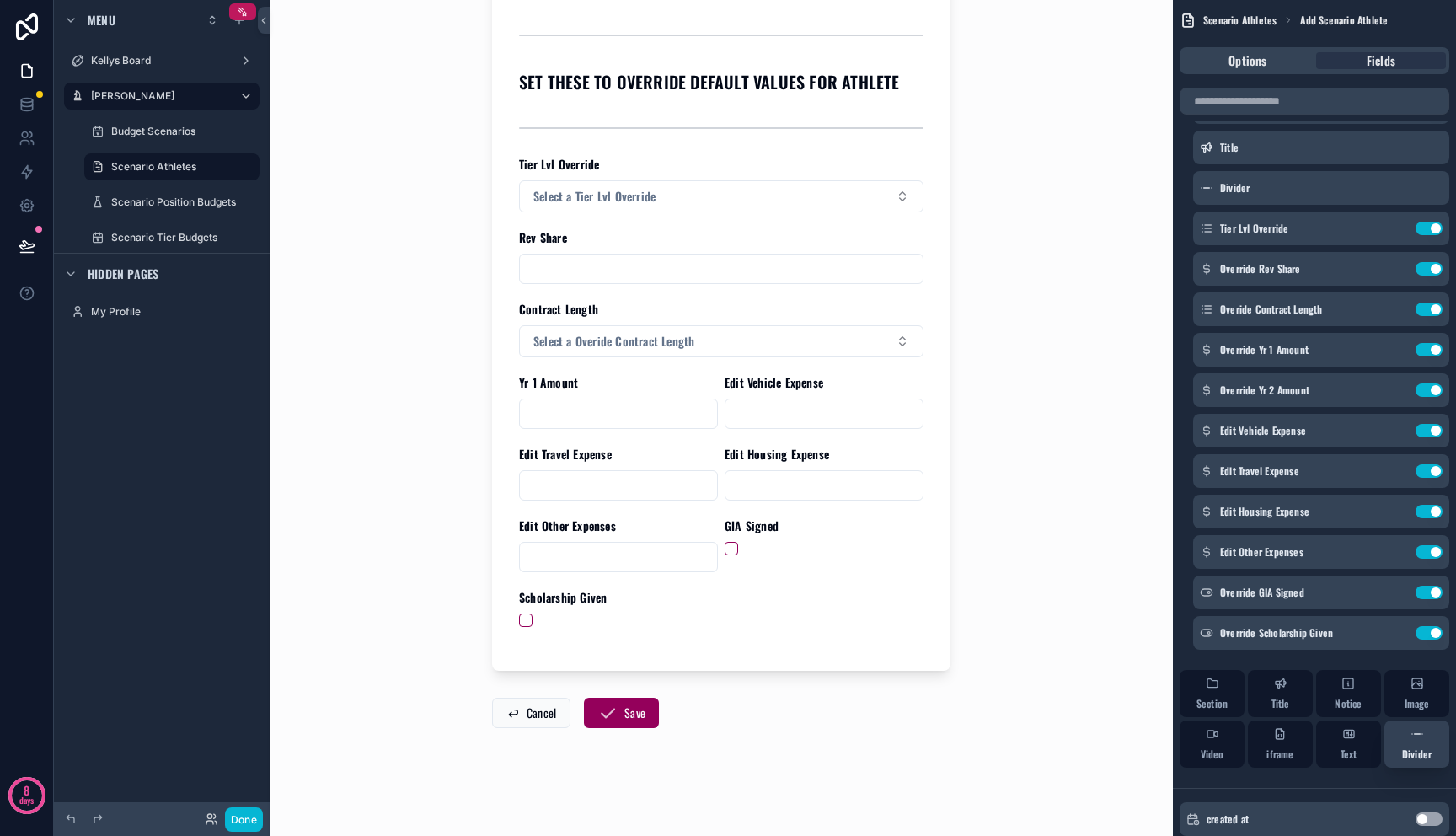
click at [1402, 748] on span "Divider" at bounding box center [1416, 754] width 29 height 13
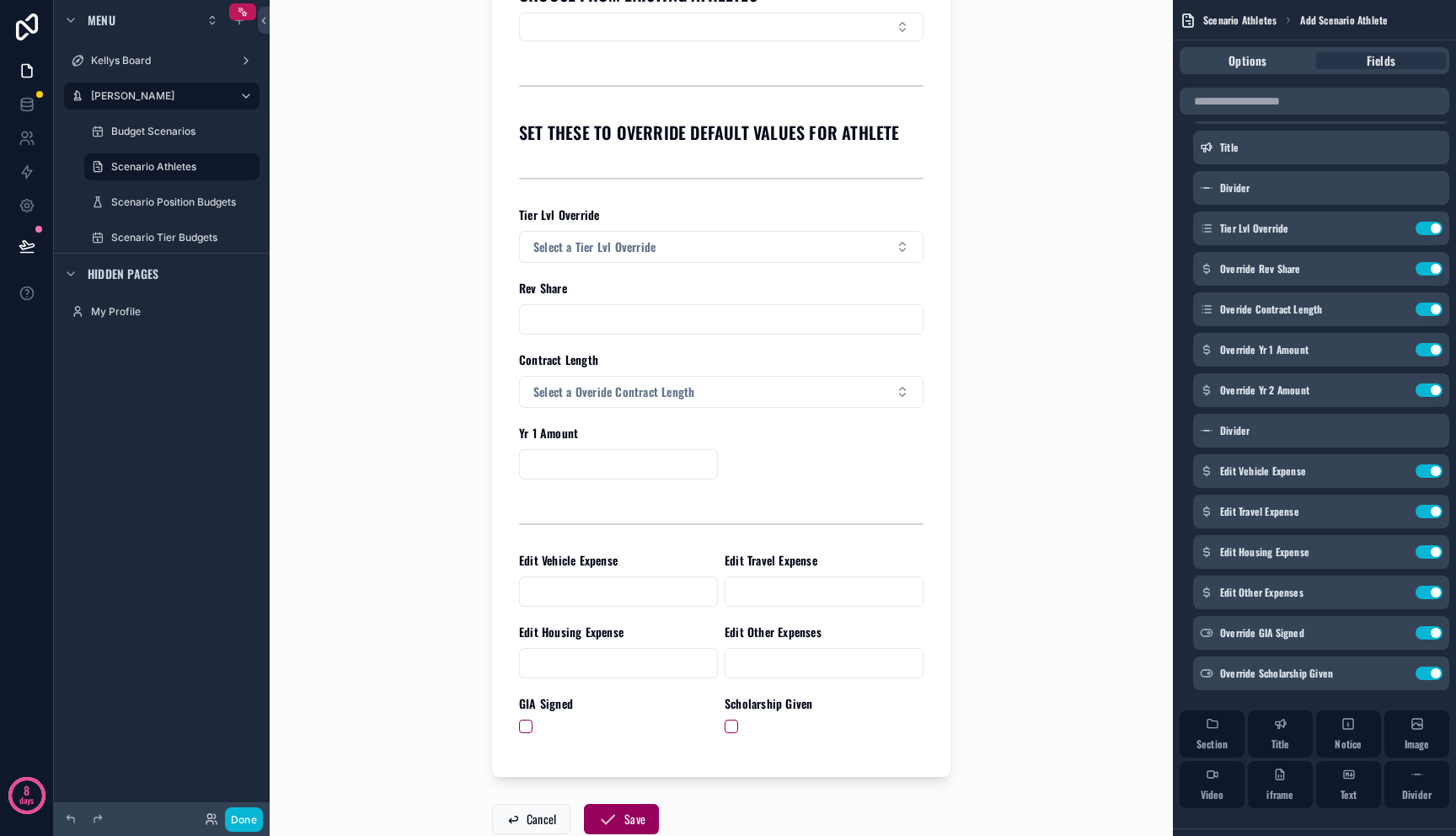
scroll to position [285, 0]
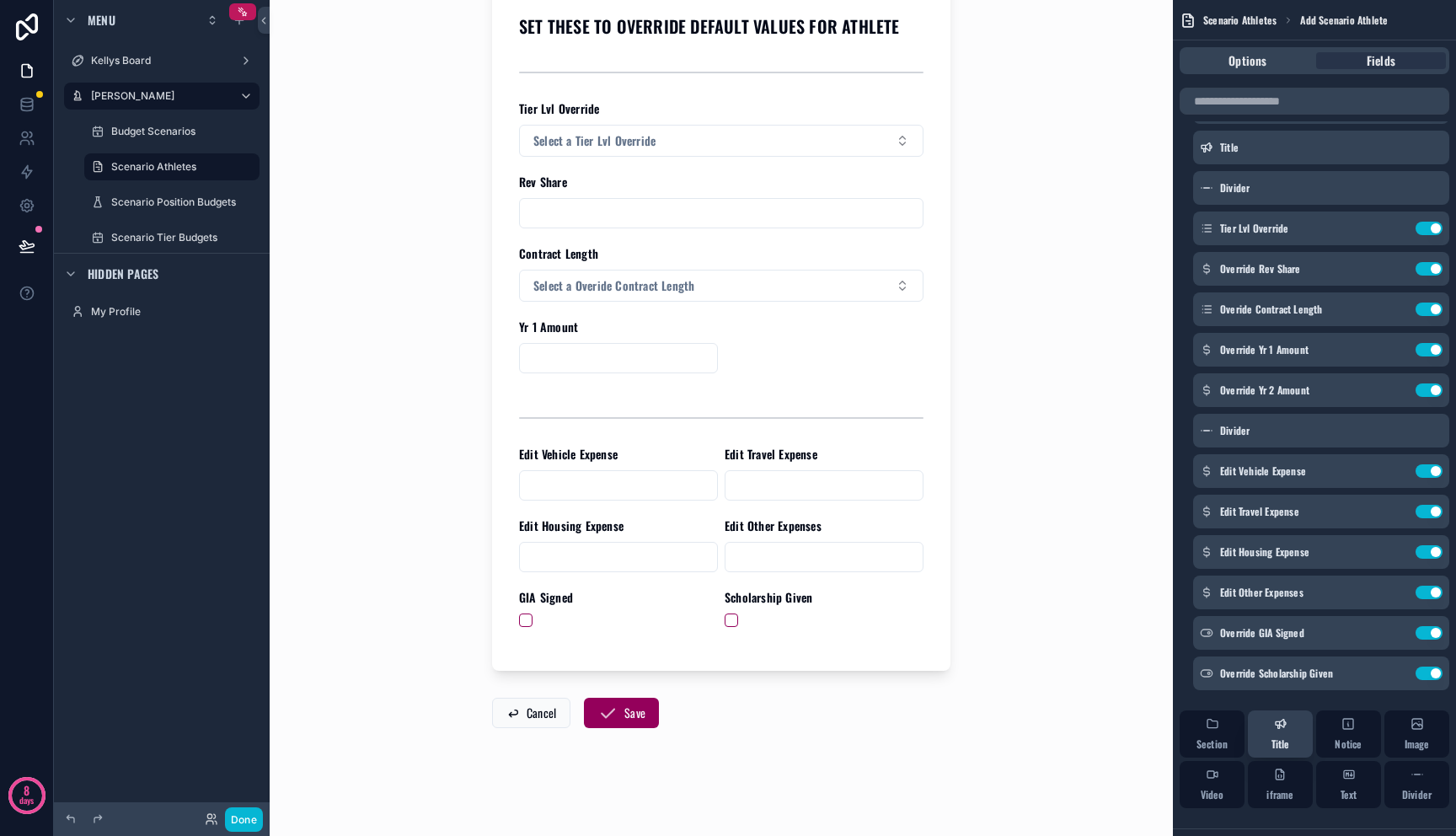
click at [1282, 728] on icon "scrollable content" at bounding box center [1280, 724] width 13 height 13
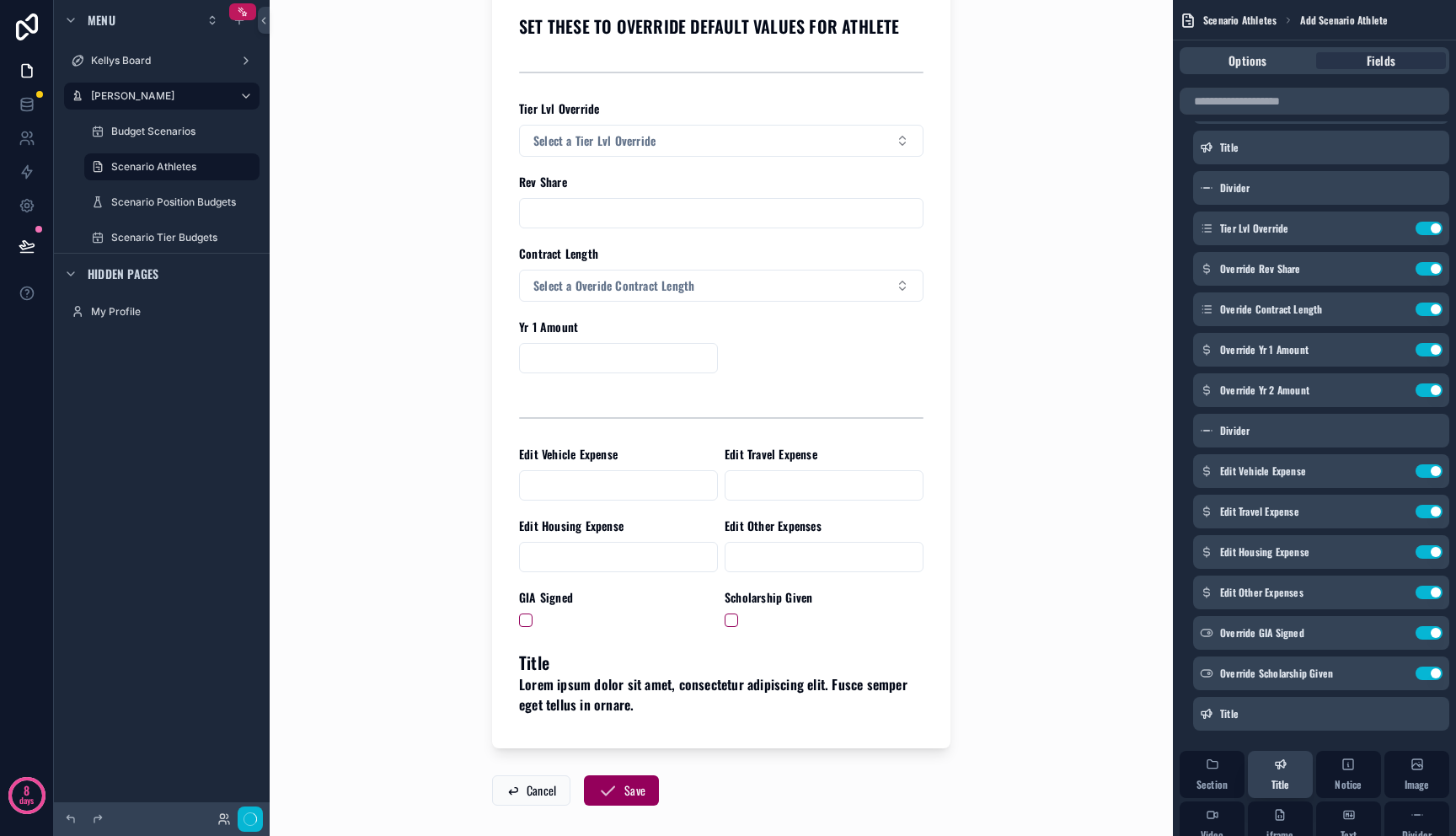
scroll to position [0, 0]
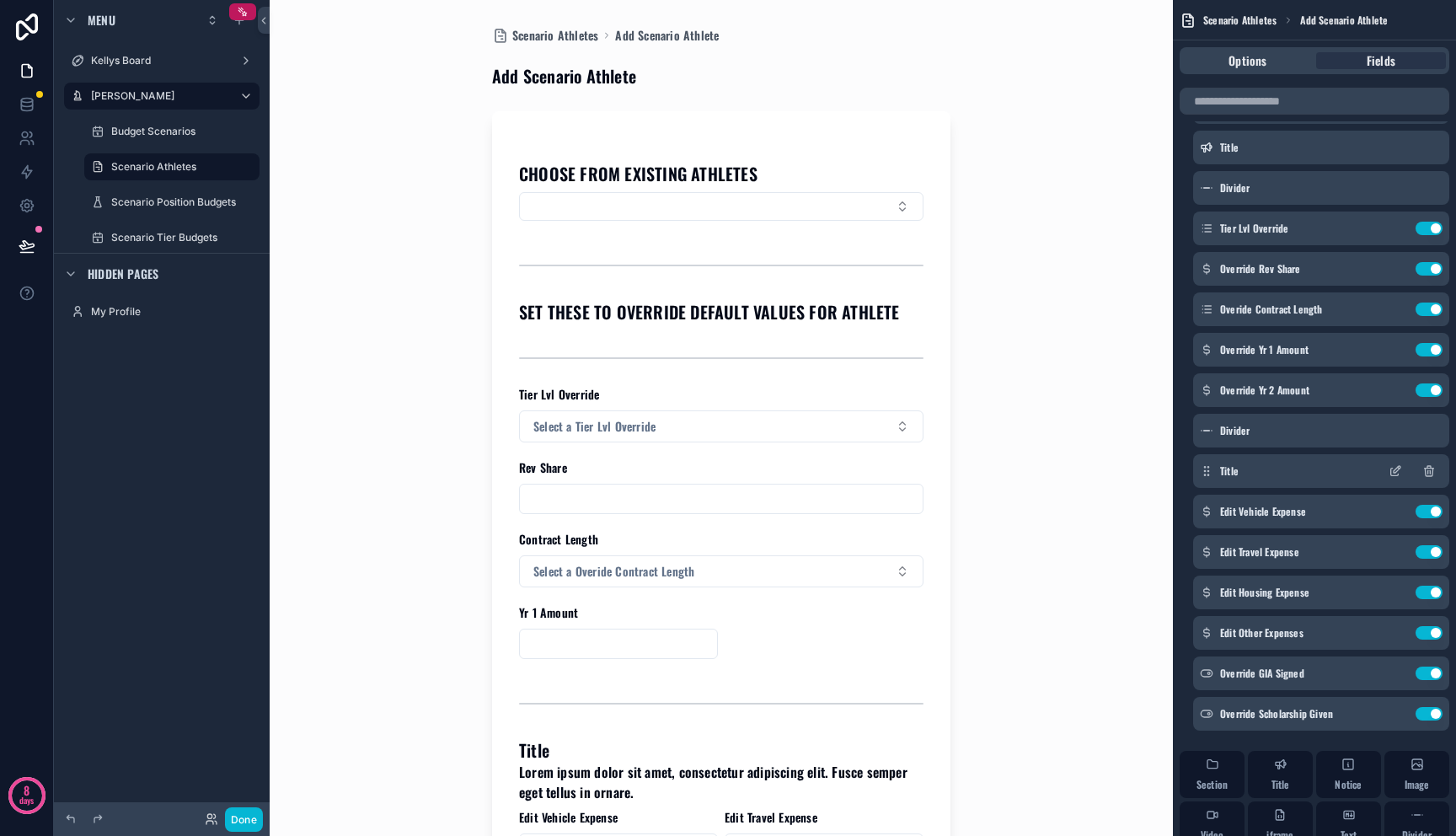
click at [1397, 475] on icon "scrollable content" at bounding box center [1395, 472] width 8 height 8
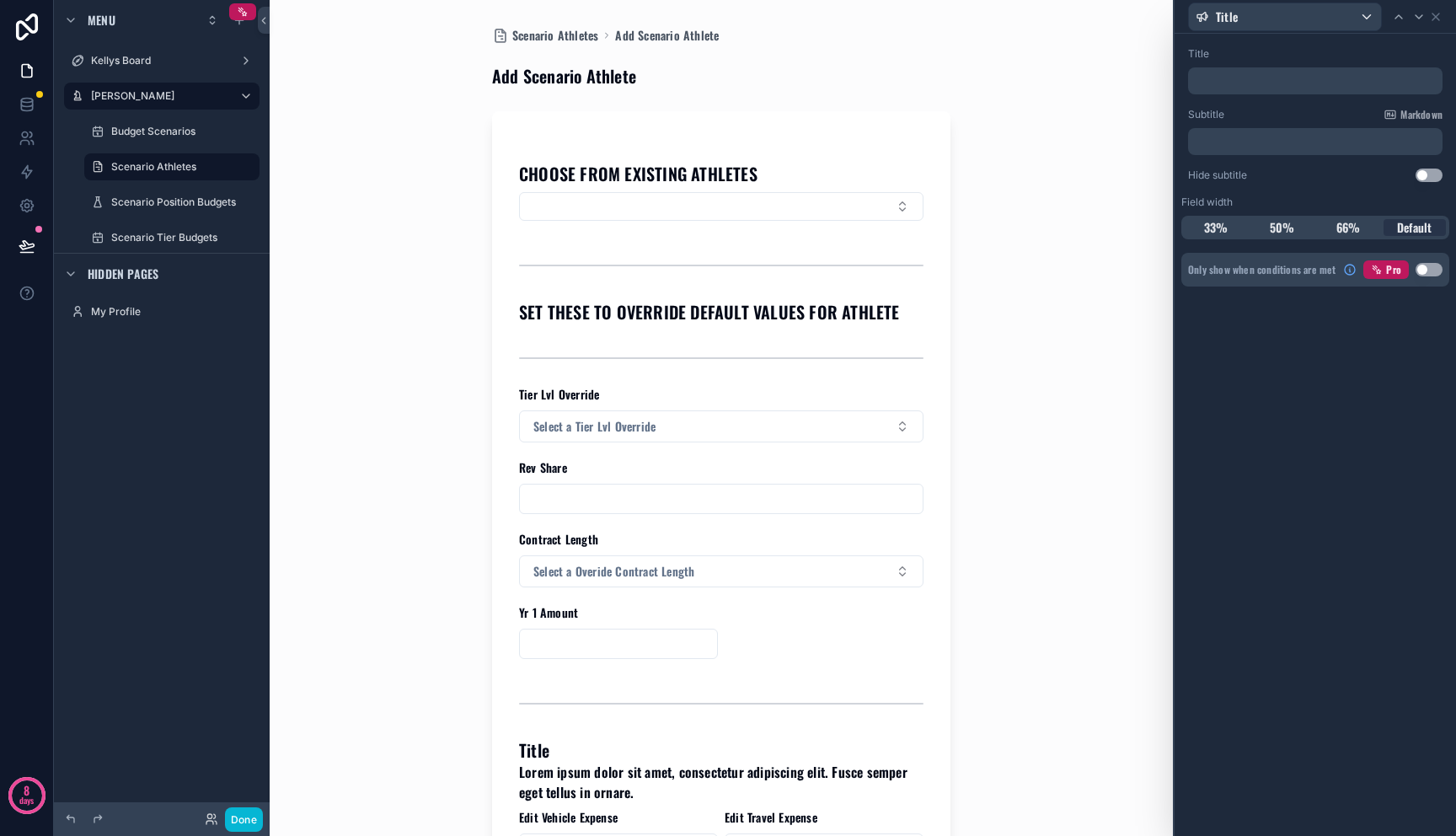
click at [1432, 178] on button "Use setting" at bounding box center [1428, 175] width 27 height 13
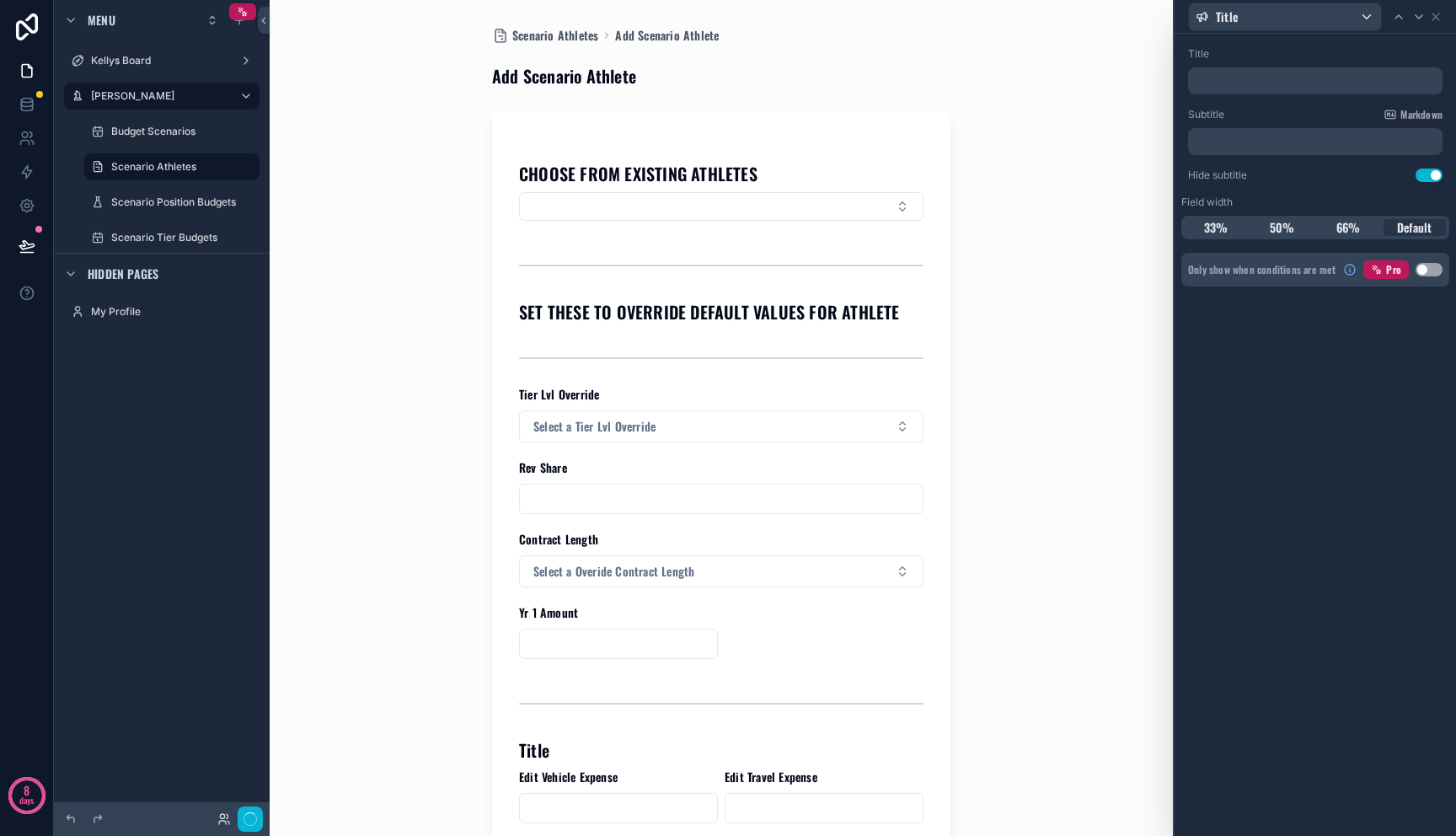
click at [1300, 90] on div "﻿" at bounding box center [1315, 81] width 254 height 27
click at [1300, 84] on p "﻿" at bounding box center [1316, 81] width 244 height 17
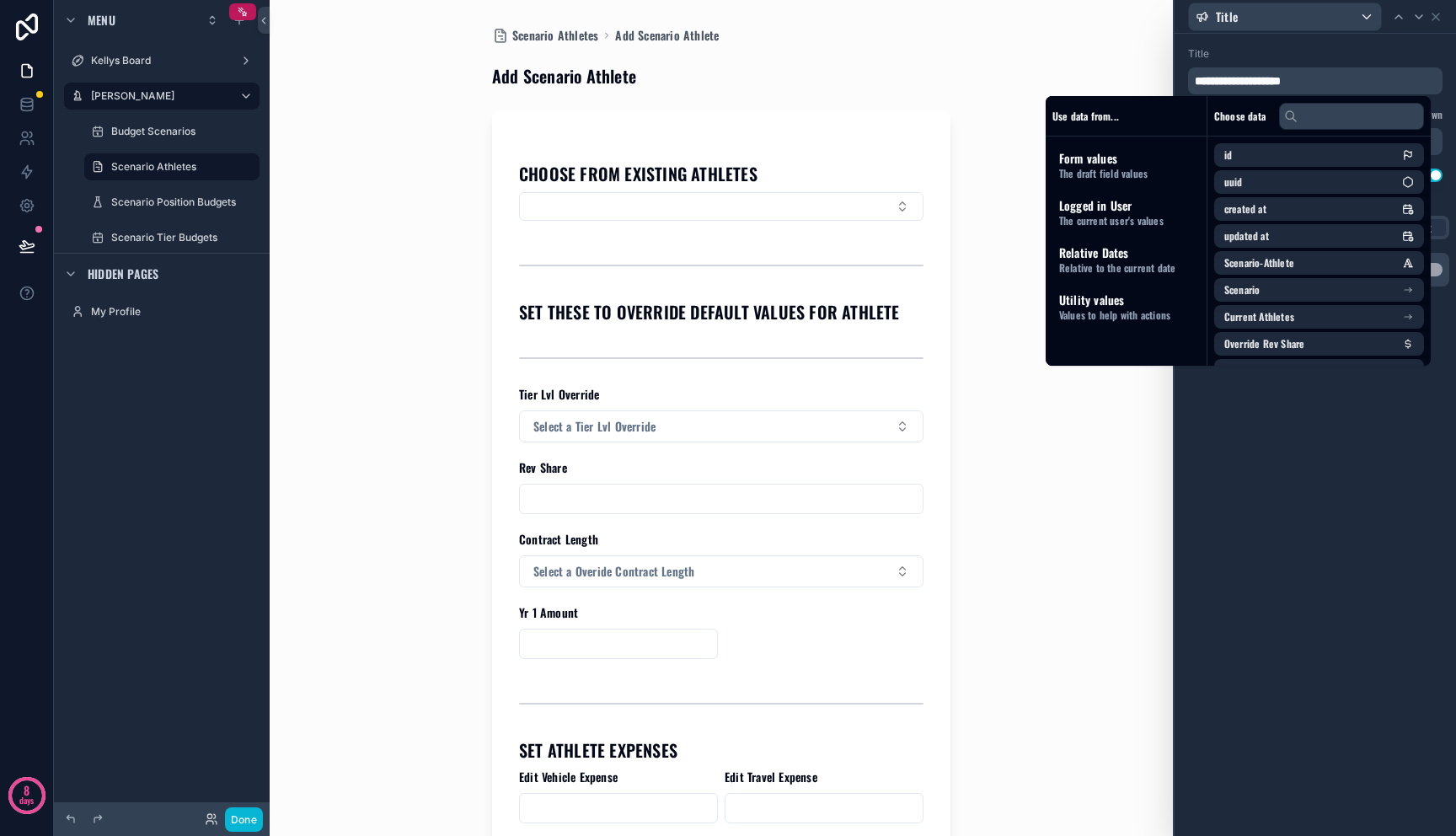
click at [1325, 545] on div "**********" at bounding box center [1315, 435] width 282 height 802
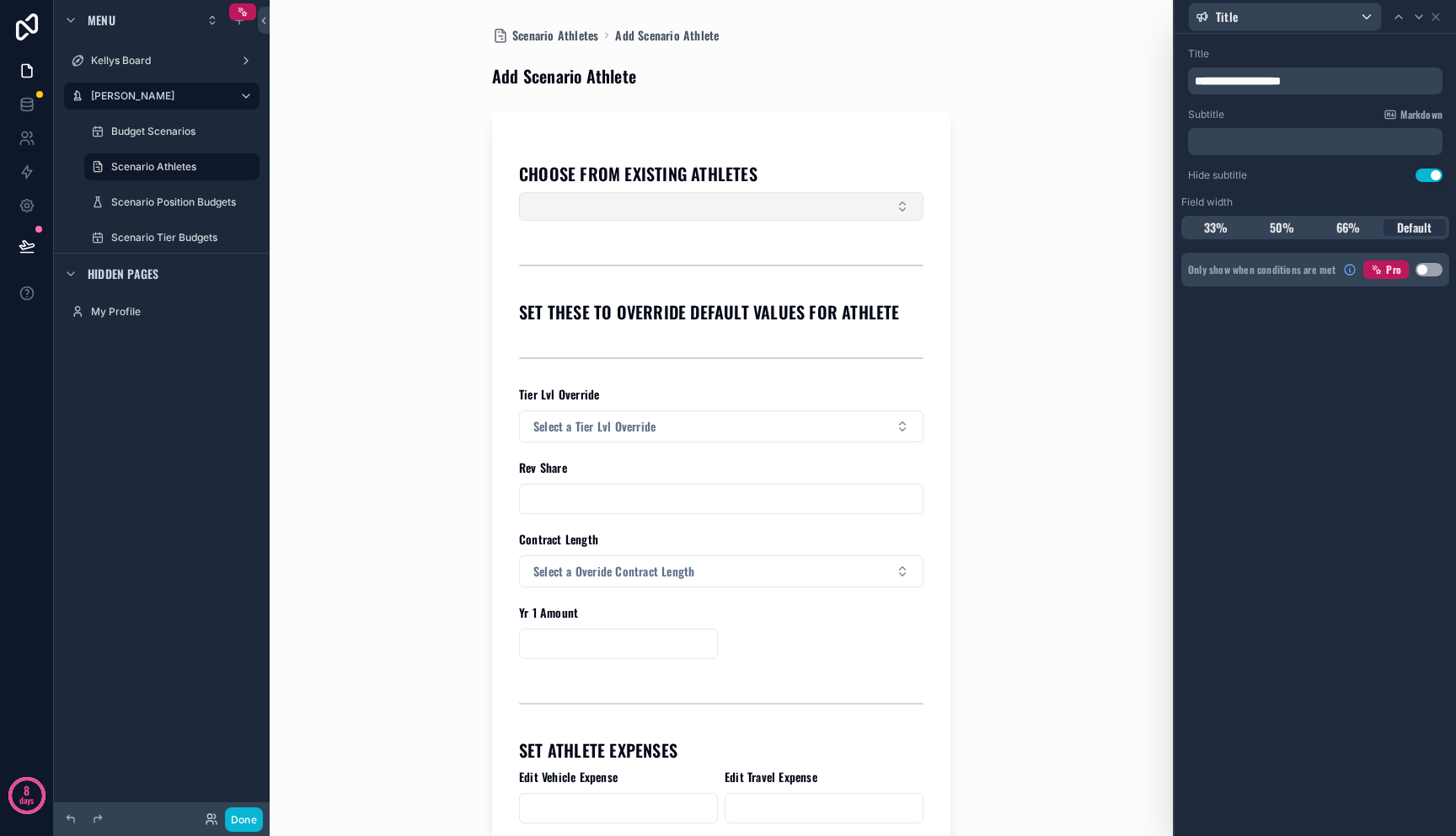
click at [833, 205] on button "Select Button" at bounding box center [721, 206] width 404 height 28
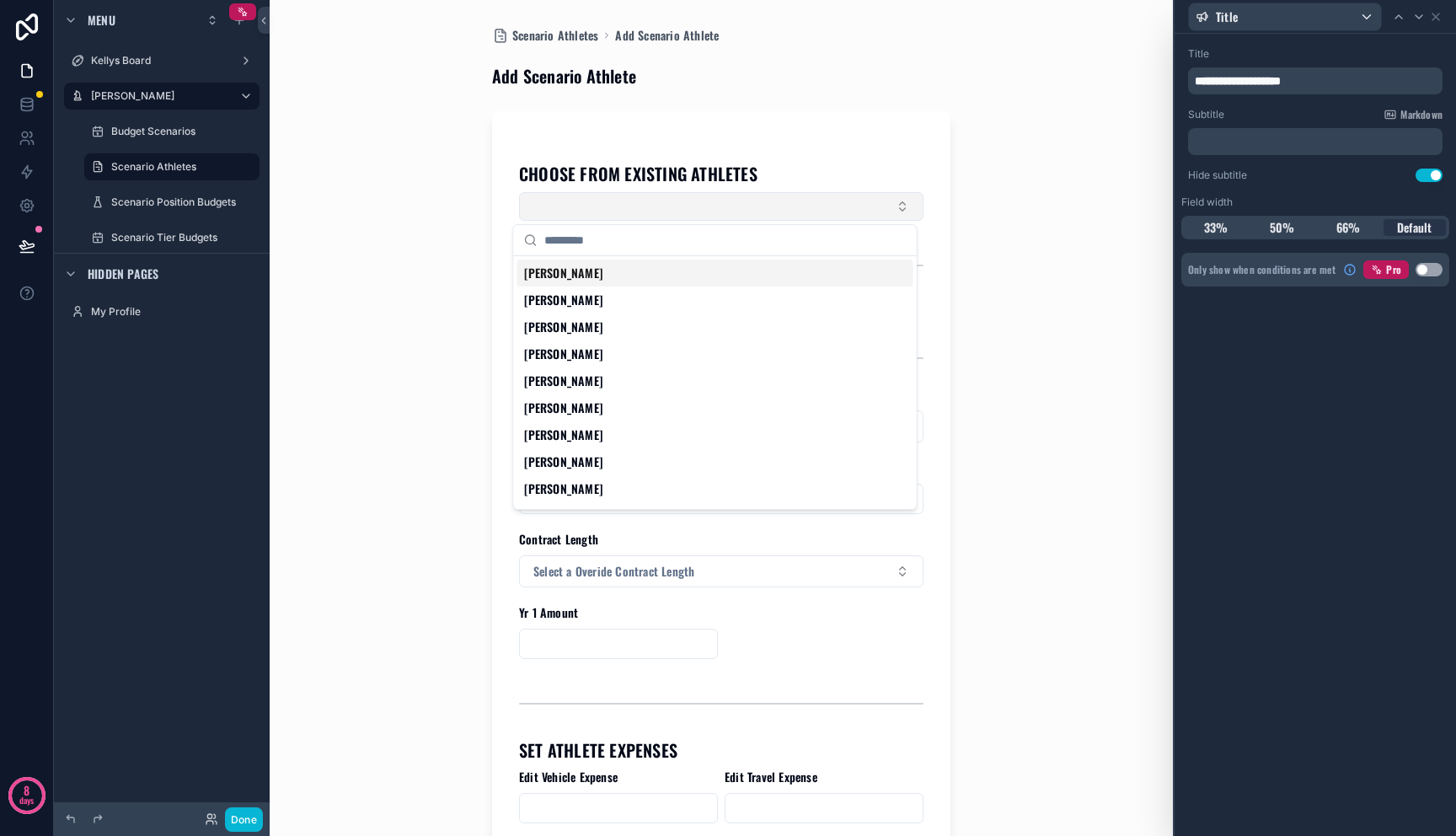
click at [833, 205] on button "Select Button" at bounding box center [721, 206] width 404 height 28
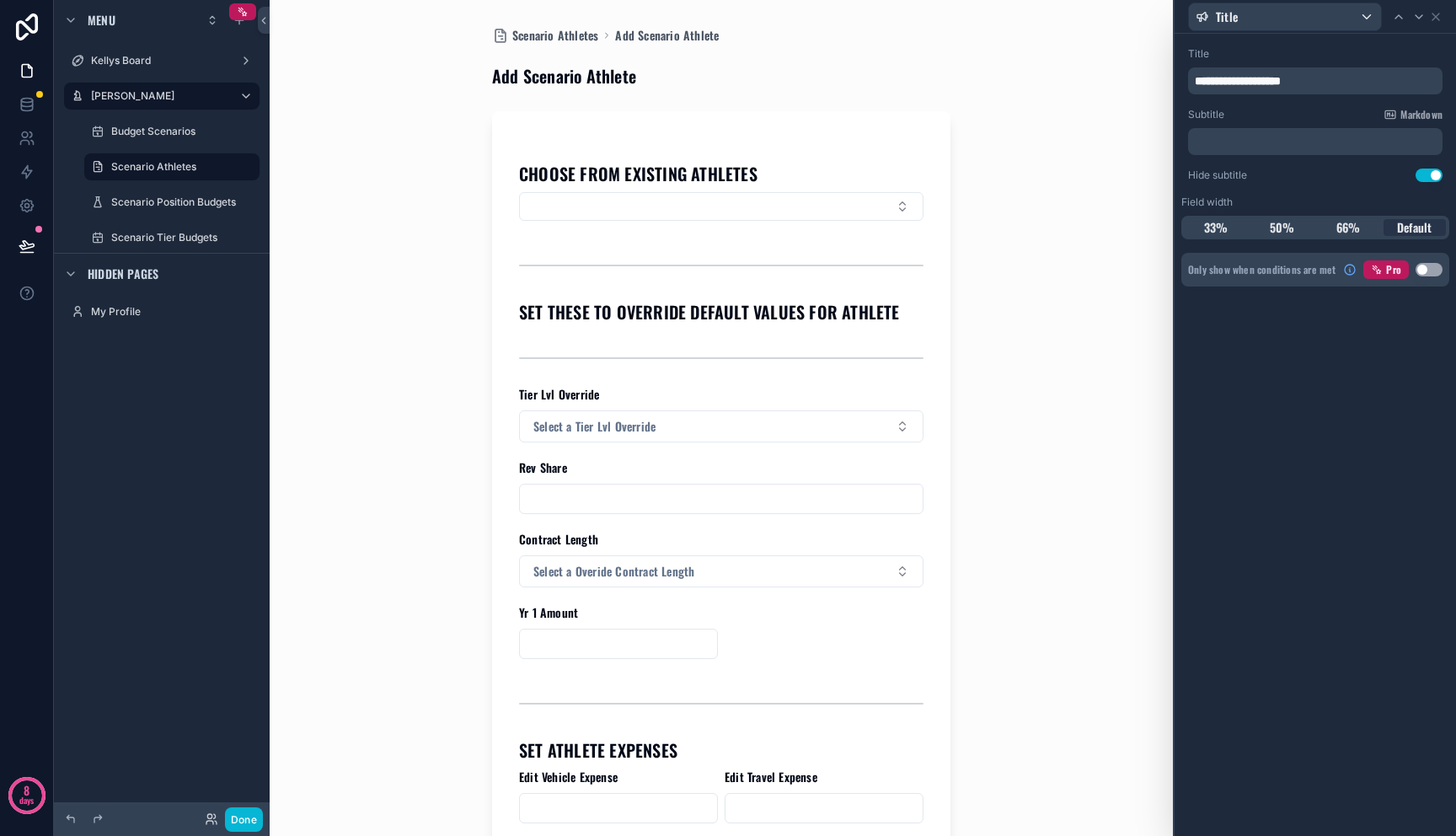
click at [791, 281] on div "scrollable content" at bounding box center [721, 265] width 404 height 42
click at [791, 315] on h1 "SET THESE TO OVERRIDE DEFAULT VALUES FOR ATHLETE" at bounding box center [709, 311] width 380 height 24
click at [1437, 15] on icon at bounding box center [1436, 16] width 13 height 13
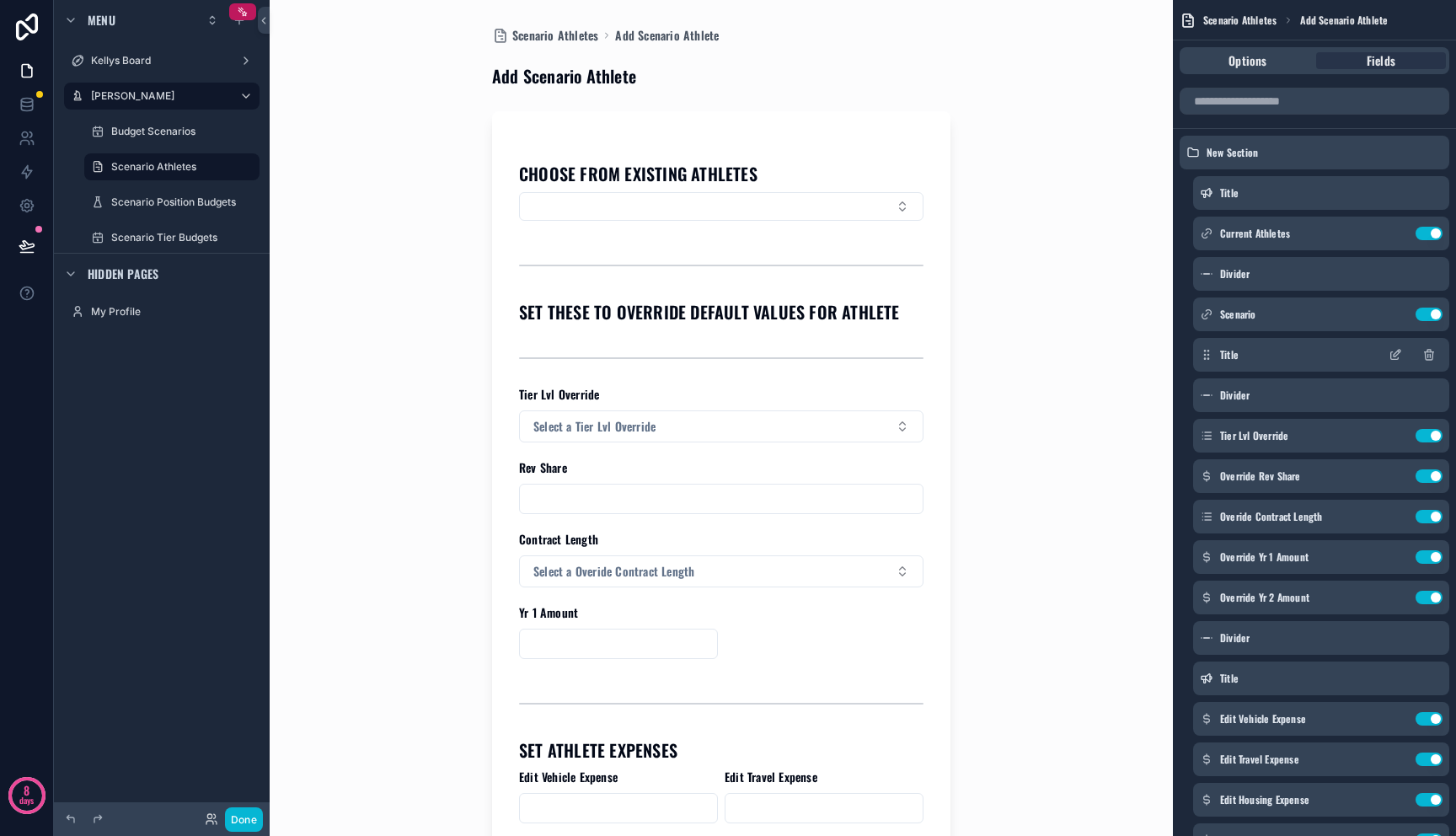
click at [1396, 356] on icon "scrollable content" at bounding box center [1395, 354] width 13 height 13
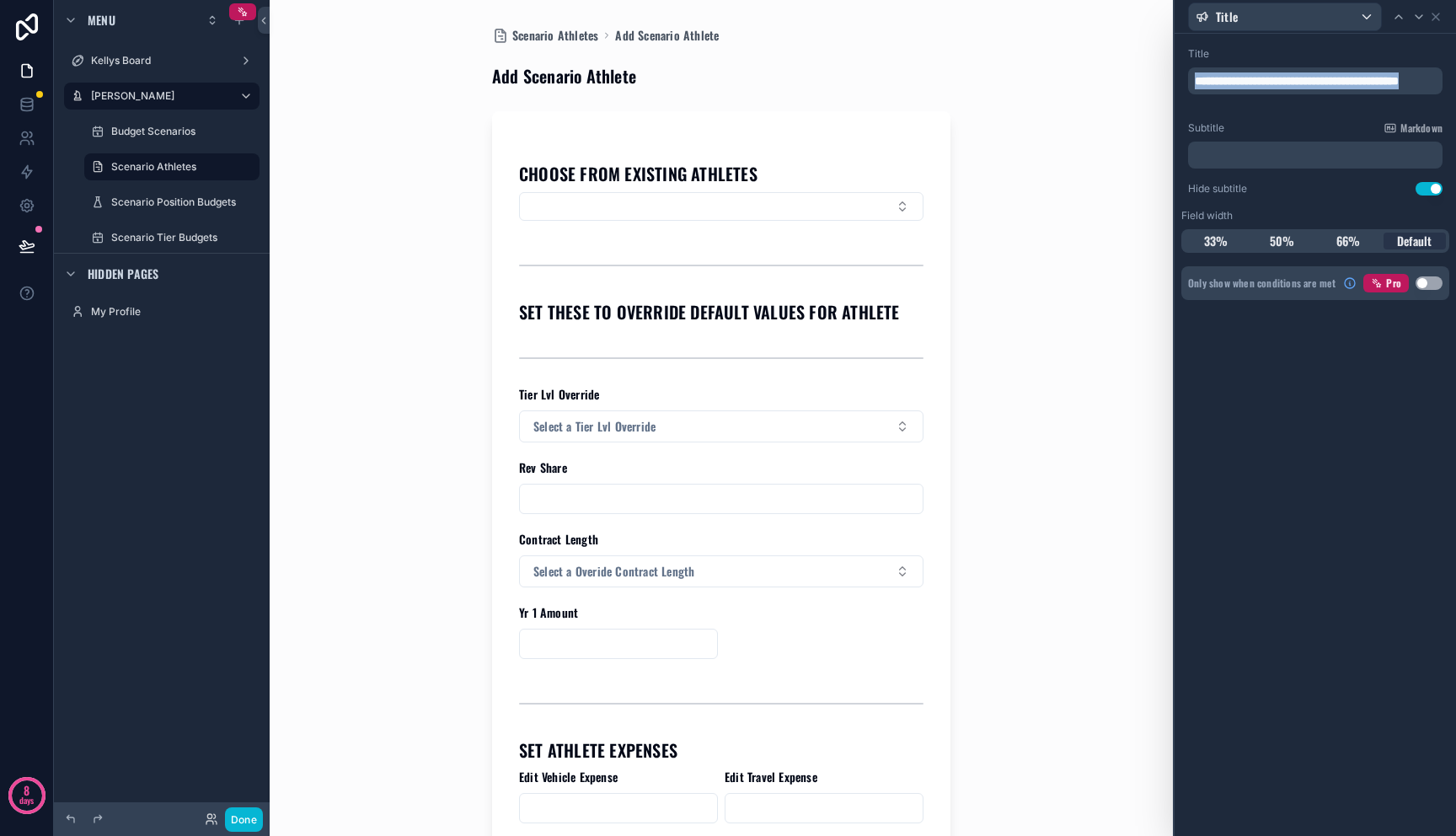
drag, startPoint x: 1298, startPoint y: 94, endPoint x: 1202, endPoint y: 70, distance: 99.0
click at [1202, 73] on p "**********" at bounding box center [1316, 81] width 244 height 17
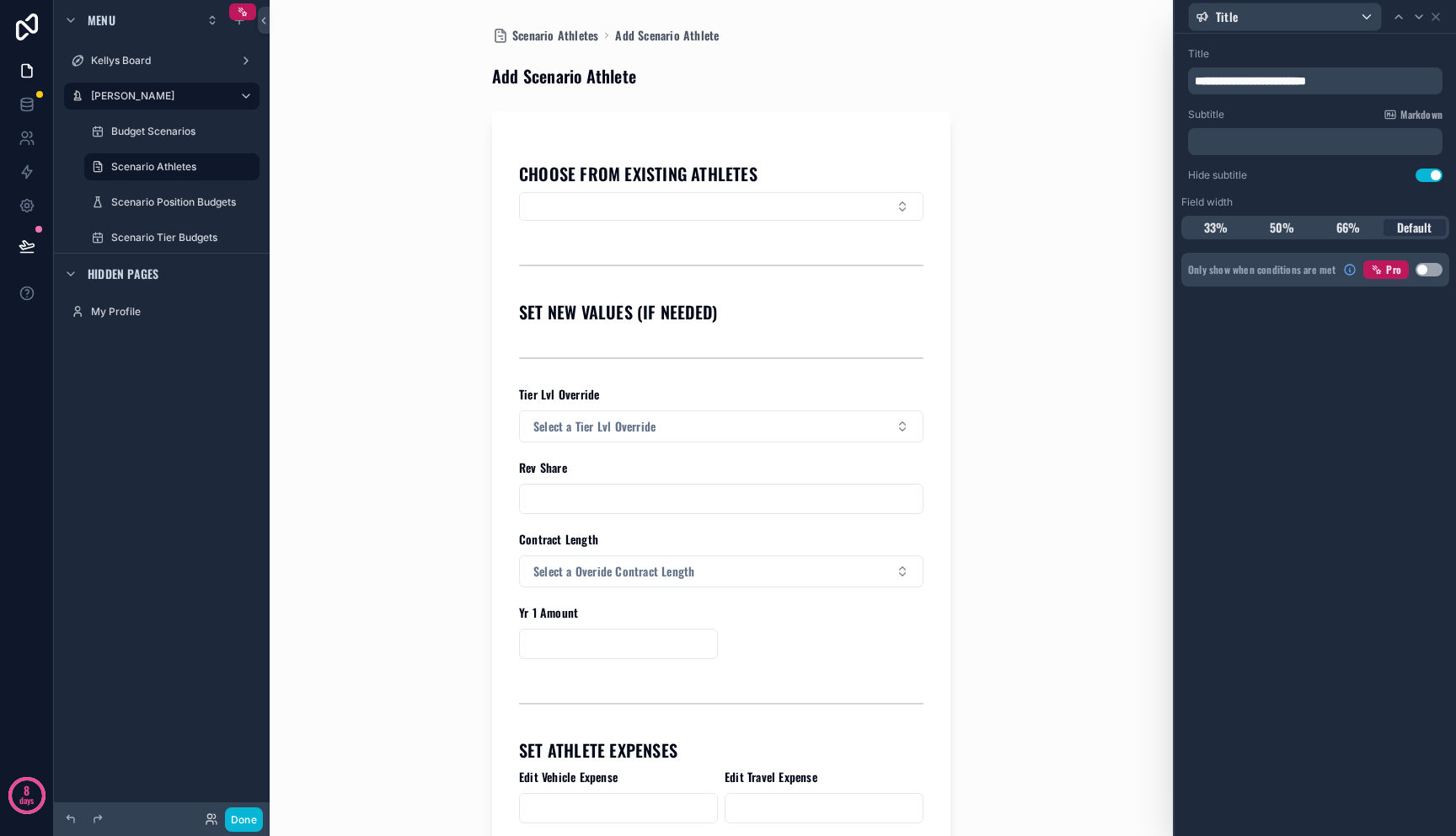
click at [884, 384] on div "CHOOSE FROM EXISTING ATHLETES SET NEW VALUES (IF NEEDED) Tier Lvl Override Sele…" at bounding box center [721, 560] width 404 height 812
click at [32, 253] on icon at bounding box center [27, 253] width 12 height 0
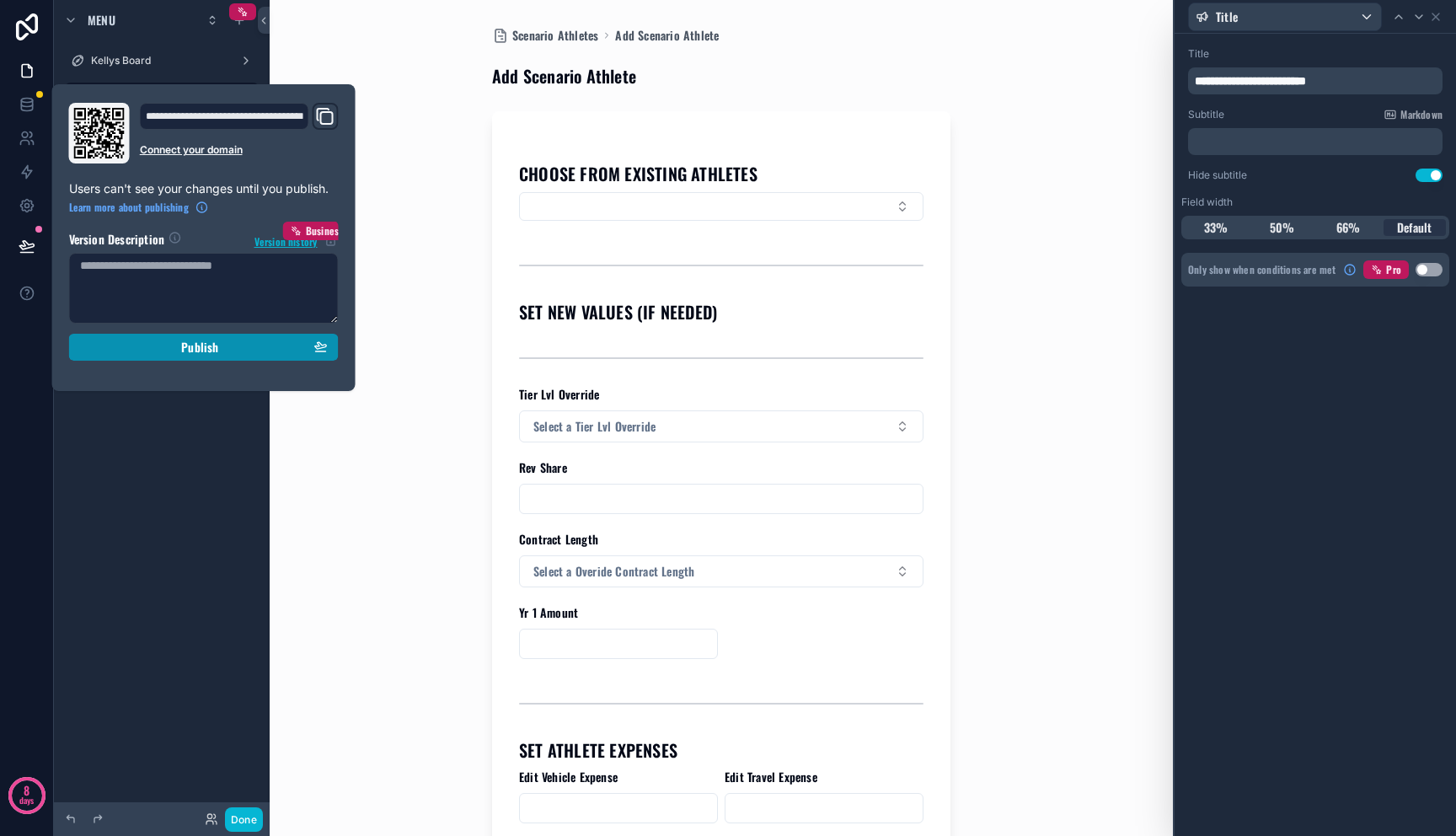
click at [115, 360] on button "Publish" at bounding box center [204, 347] width 269 height 27
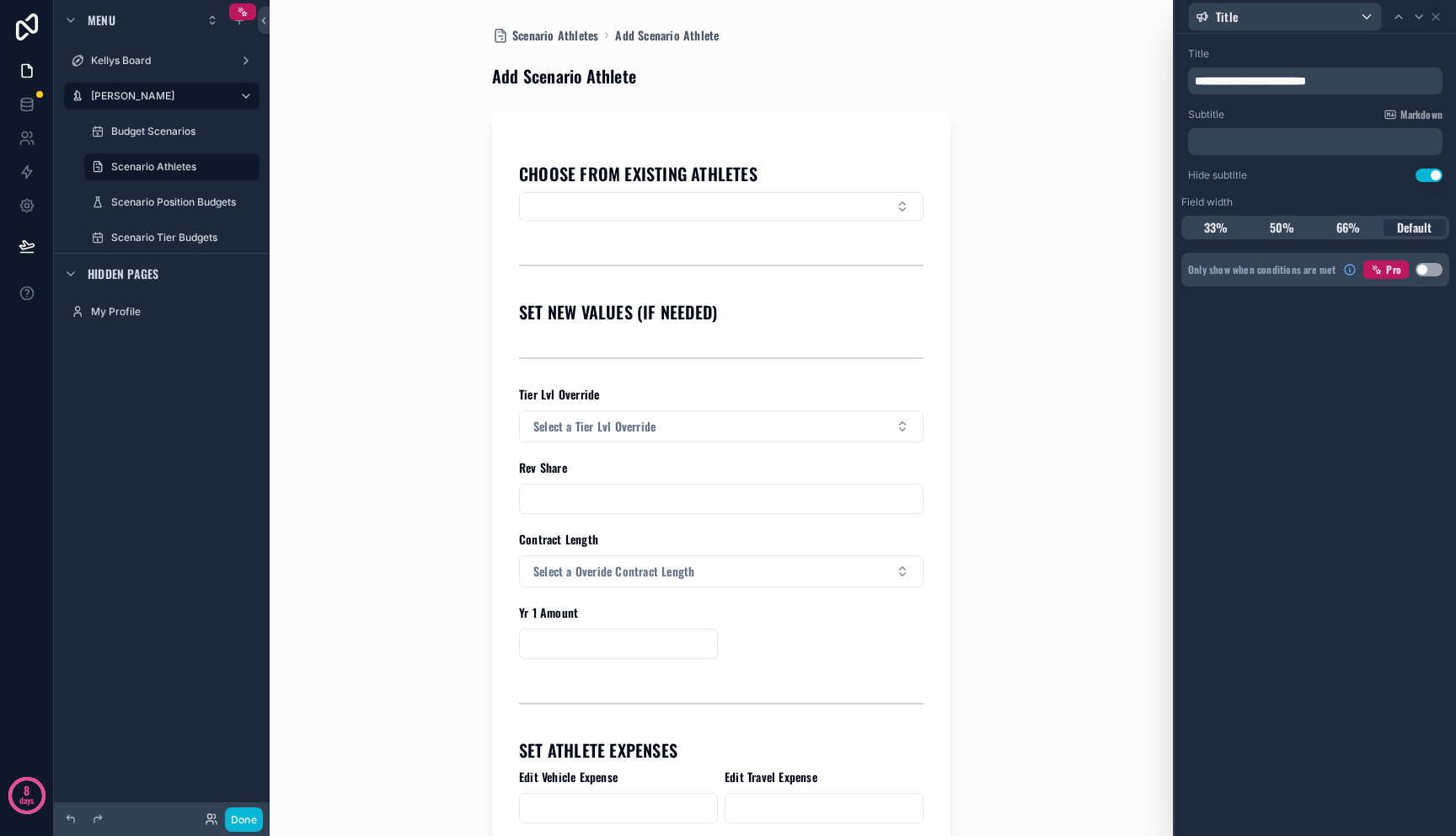
click at [356, 450] on div "Scenario Athletes Add Scenario Athlete Add Scenario Athlete CHOOSE FROM EXISTIN…" at bounding box center [721, 418] width 856 height 836
click at [668, 215] on button "Select Button" at bounding box center [721, 206] width 404 height 28
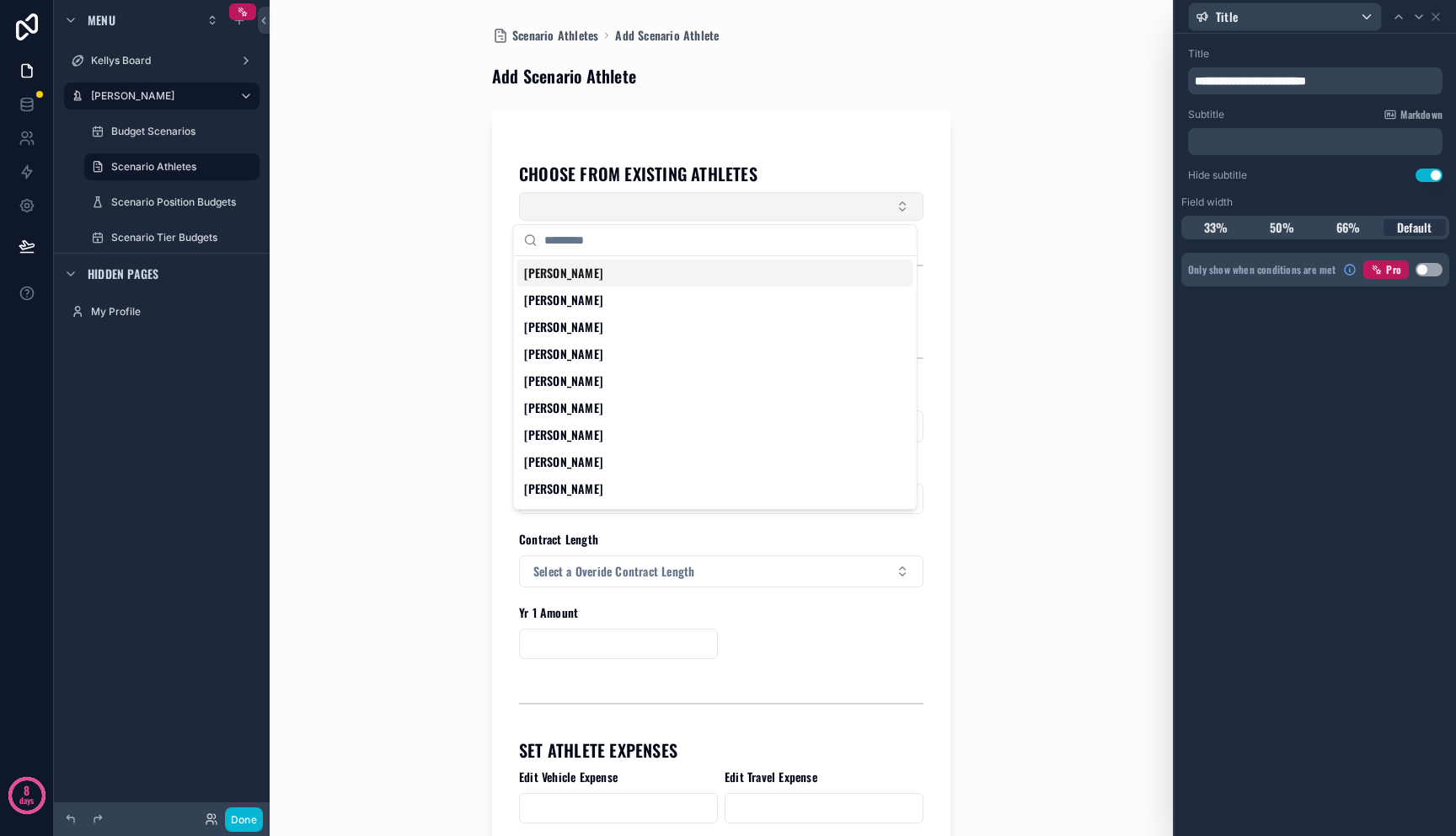
click at [819, 198] on button "Select Button" at bounding box center [721, 206] width 404 height 28
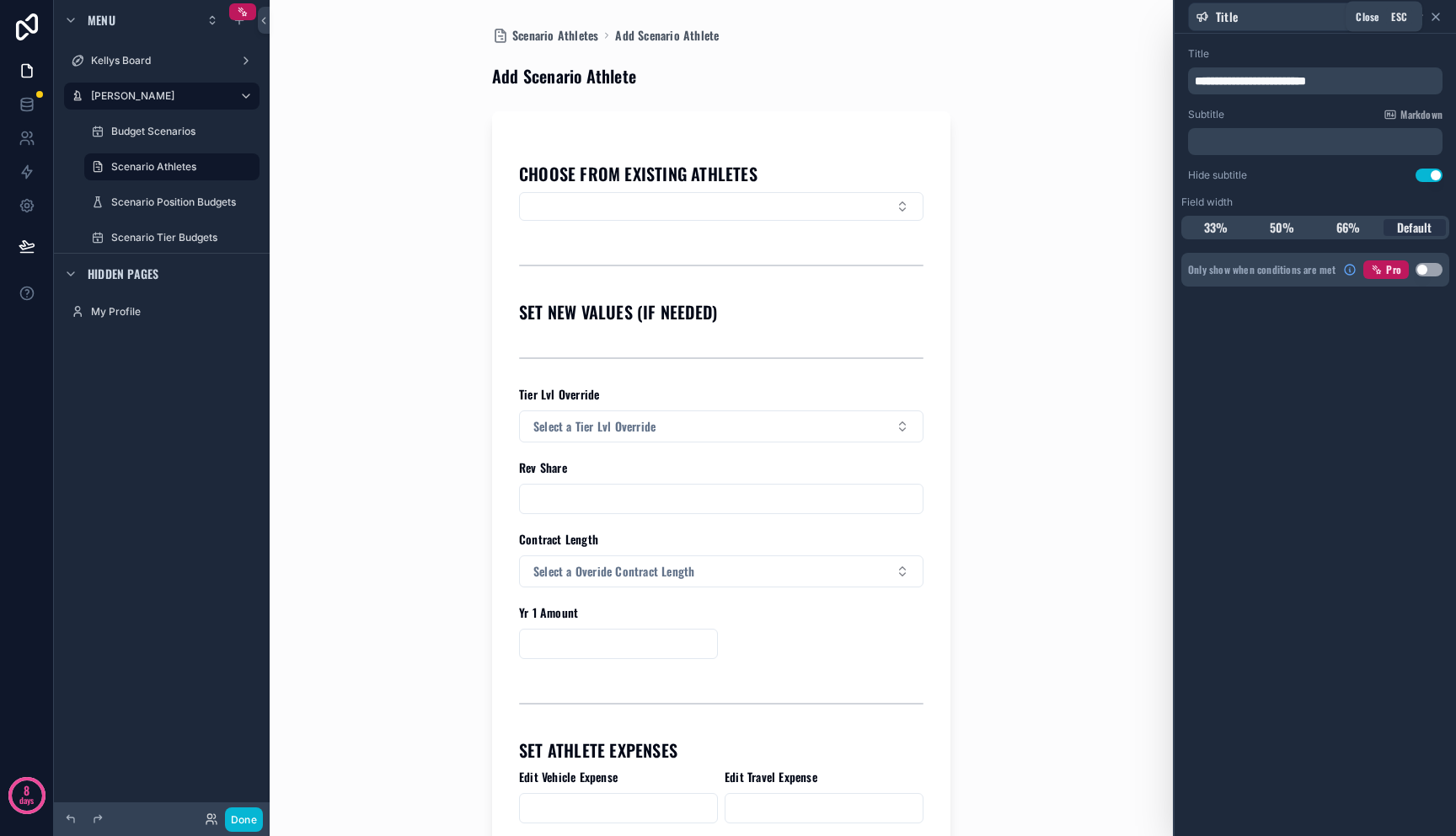
click at [1437, 12] on icon at bounding box center [1436, 16] width 13 height 13
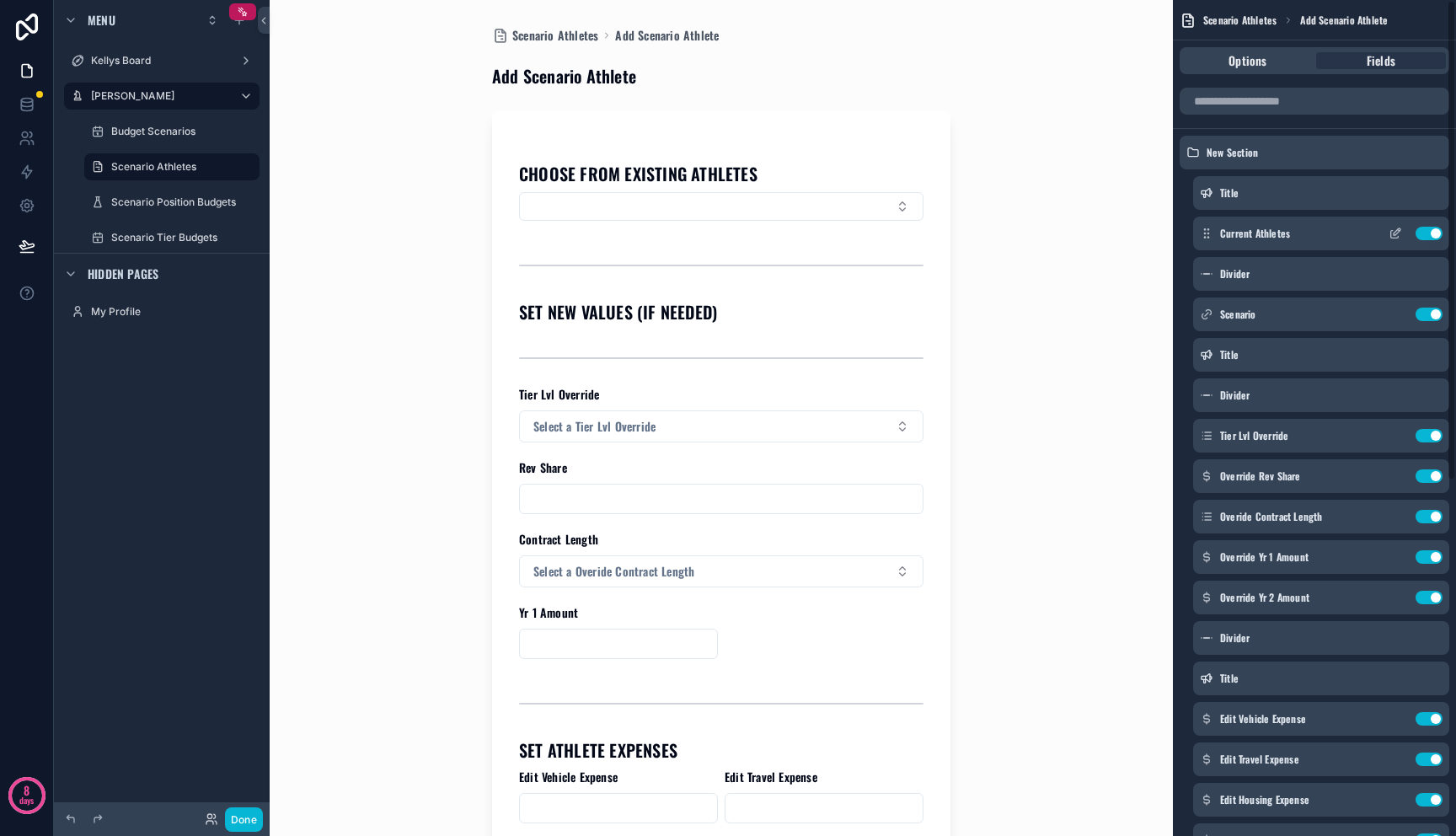
click at [1320, 239] on div "Current Athletes Use setting" at bounding box center [1321, 234] width 256 height 34
click at [1394, 234] on icon "scrollable content" at bounding box center [1397, 232] width 7 height 7
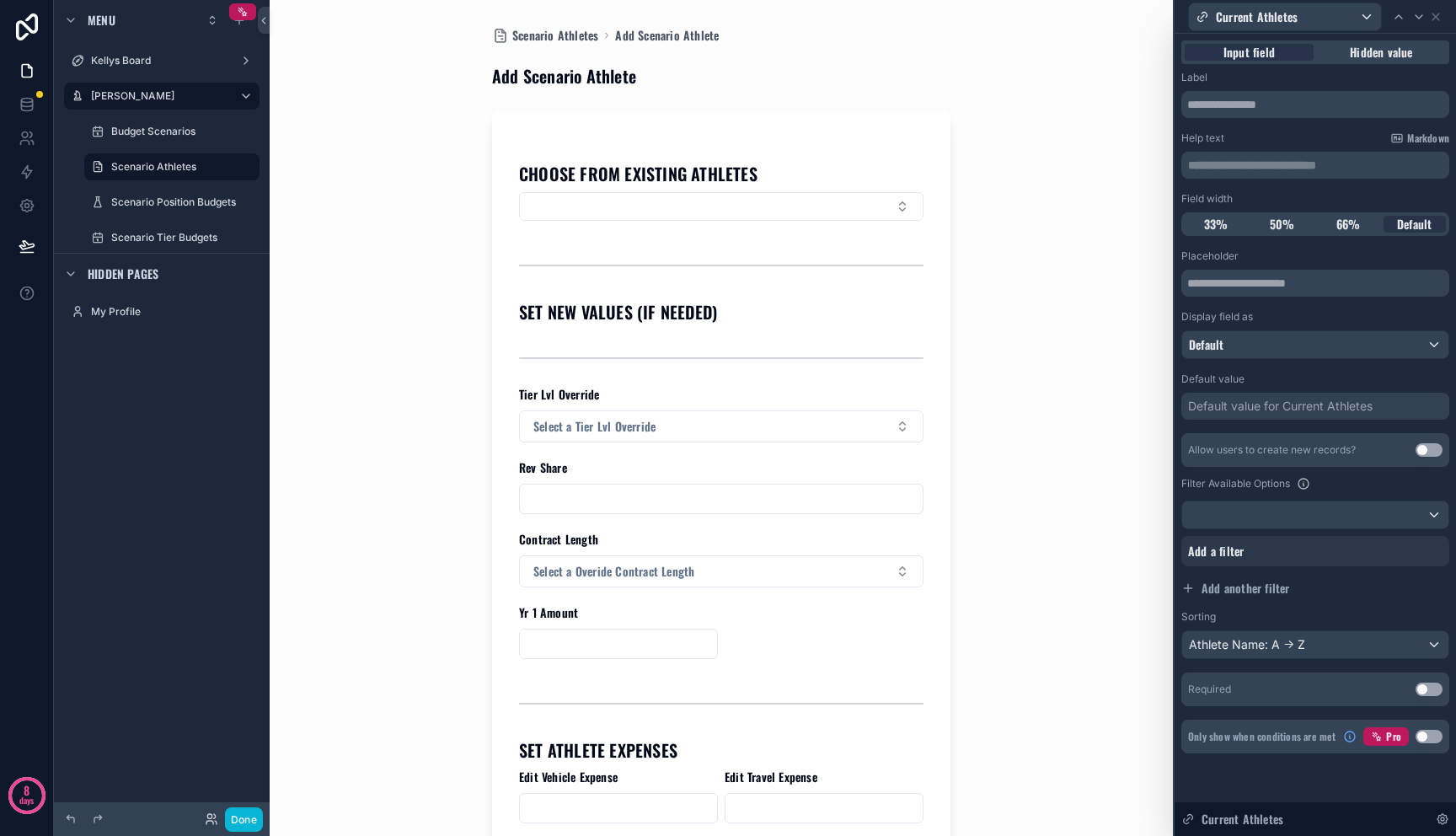
click at [1425, 450] on button "Use setting" at bounding box center [1428, 450] width 27 height 13
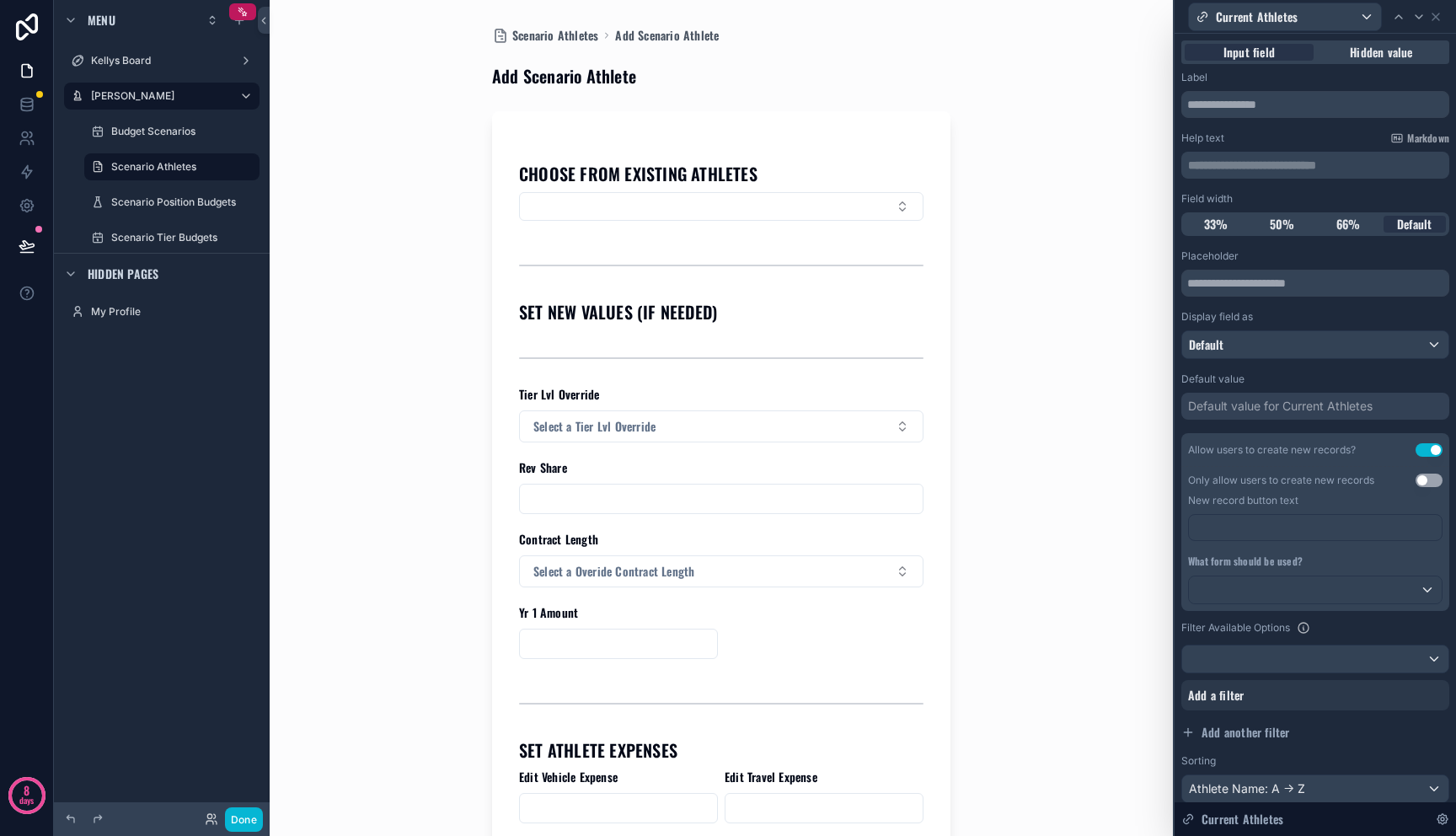
click at [1372, 509] on div "New record button text" at bounding box center [1315, 501] width 254 height 27
click at [1415, 480] on button "Use setting" at bounding box center [1428, 480] width 27 height 13
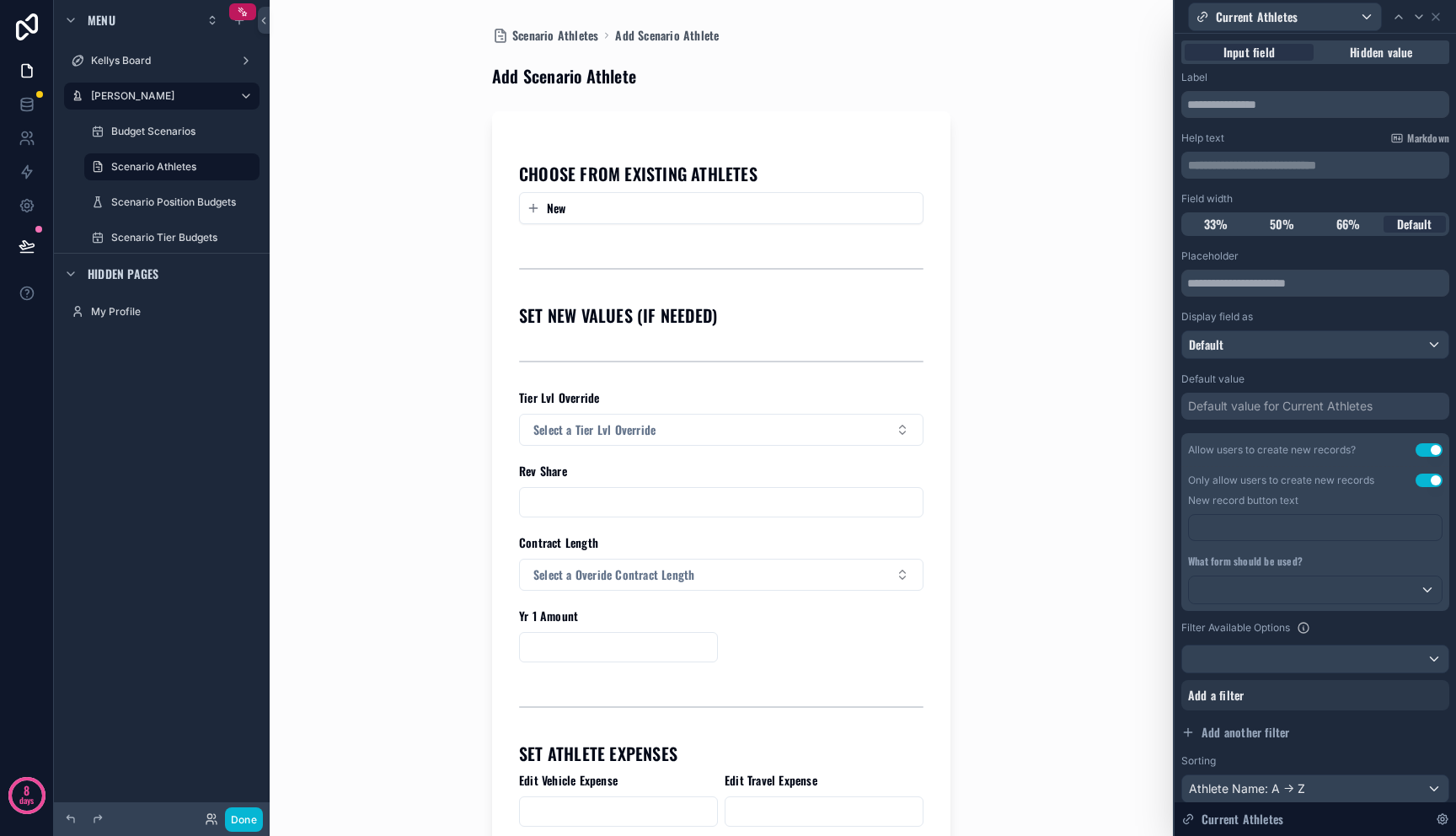
click at [1415, 449] on button "Use setting" at bounding box center [1428, 450] width 27 height 13
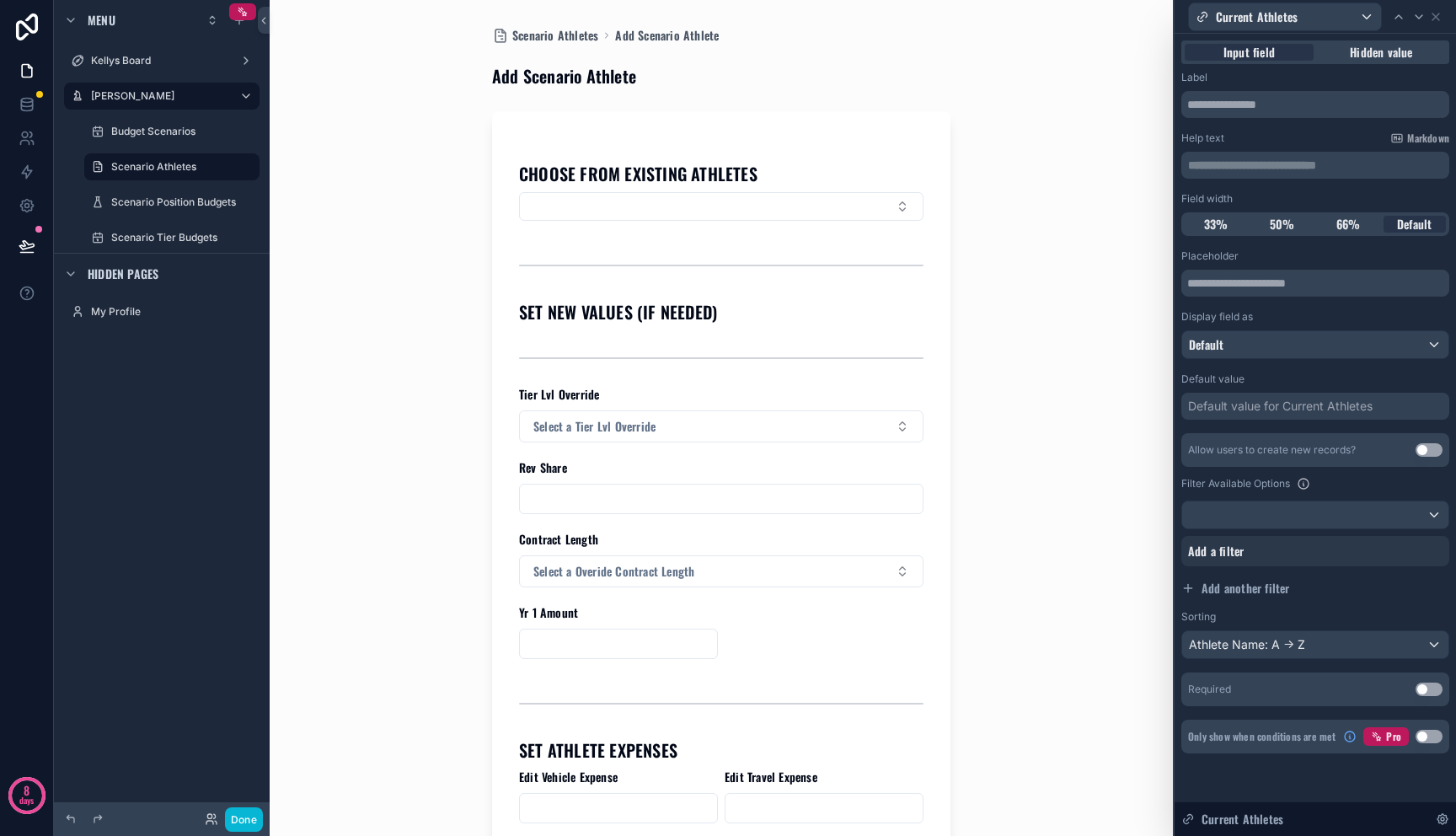
click at [1413, 449] on div "Allow users to create new records? Use setting" at bounding box center [1315, 450] width 268 height 34
click at [1421, 449] on button "Use setting" at bounding box center [1428, 450] width 27 height 13
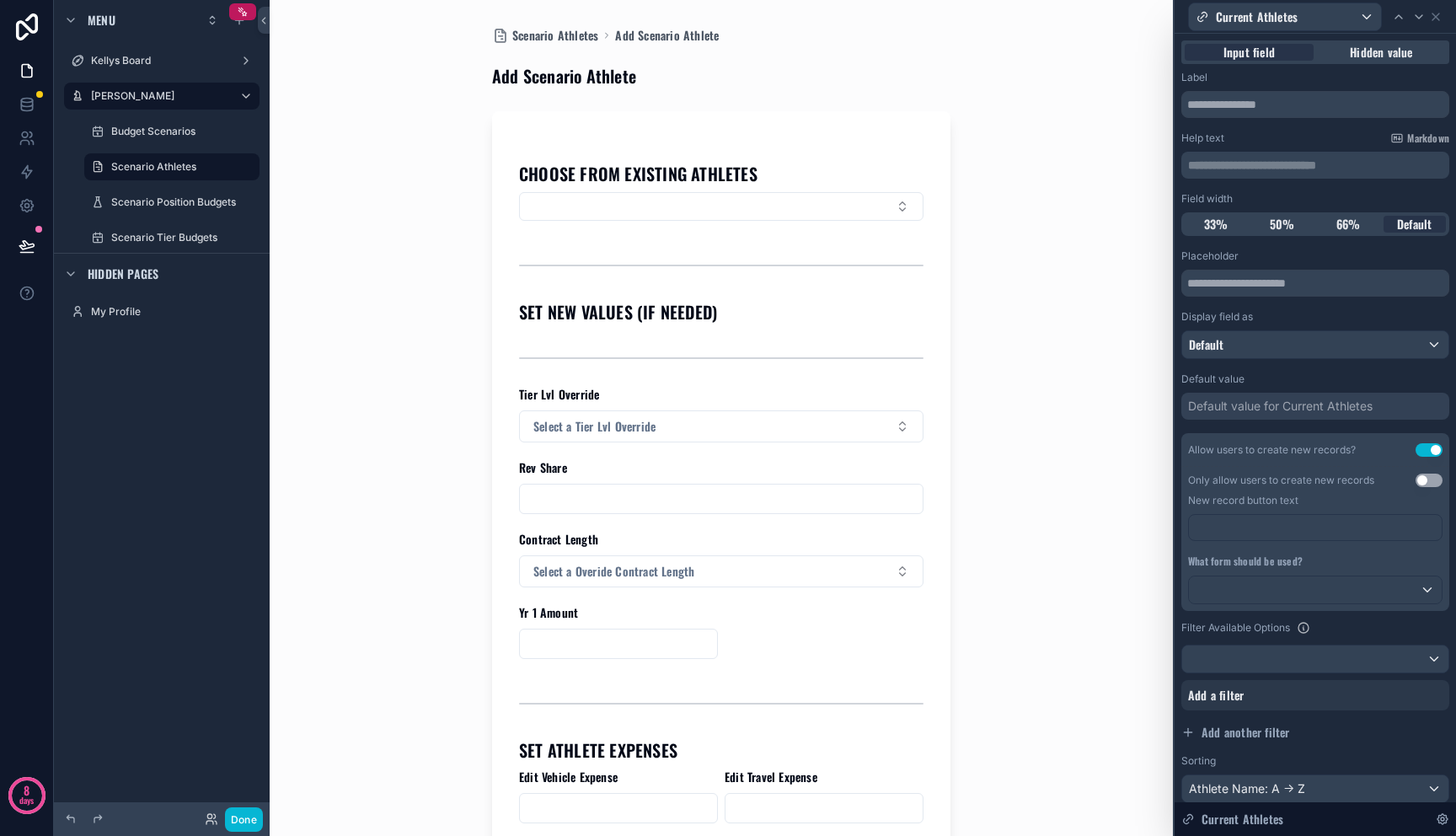
click at [1415, 482] on button "Use setting" at bounding box center [1428, 480] width 27 height 13
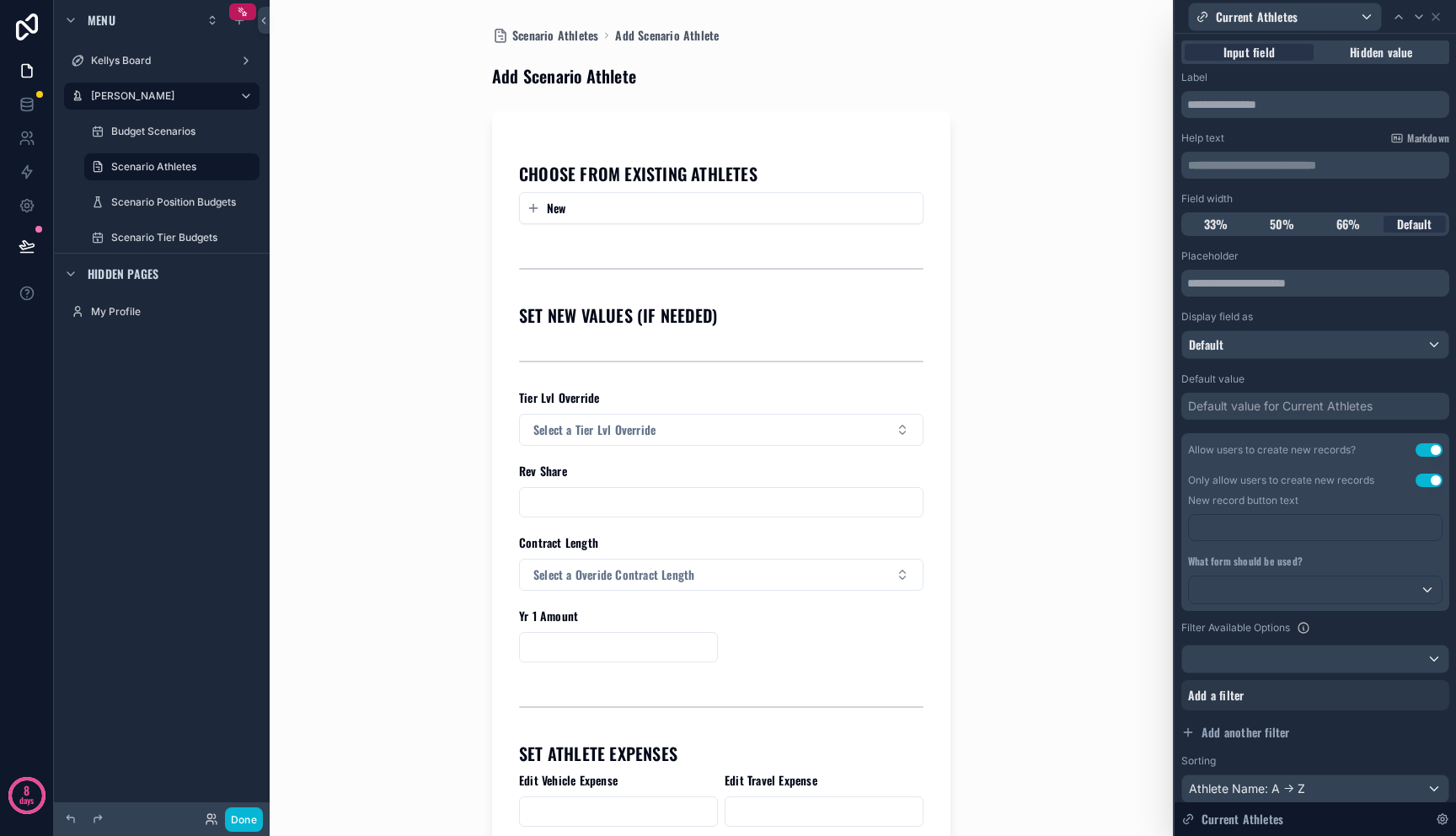
click at [1340, 530] on p "﻿" at bounding box center [1316, 527] width 243 height 17
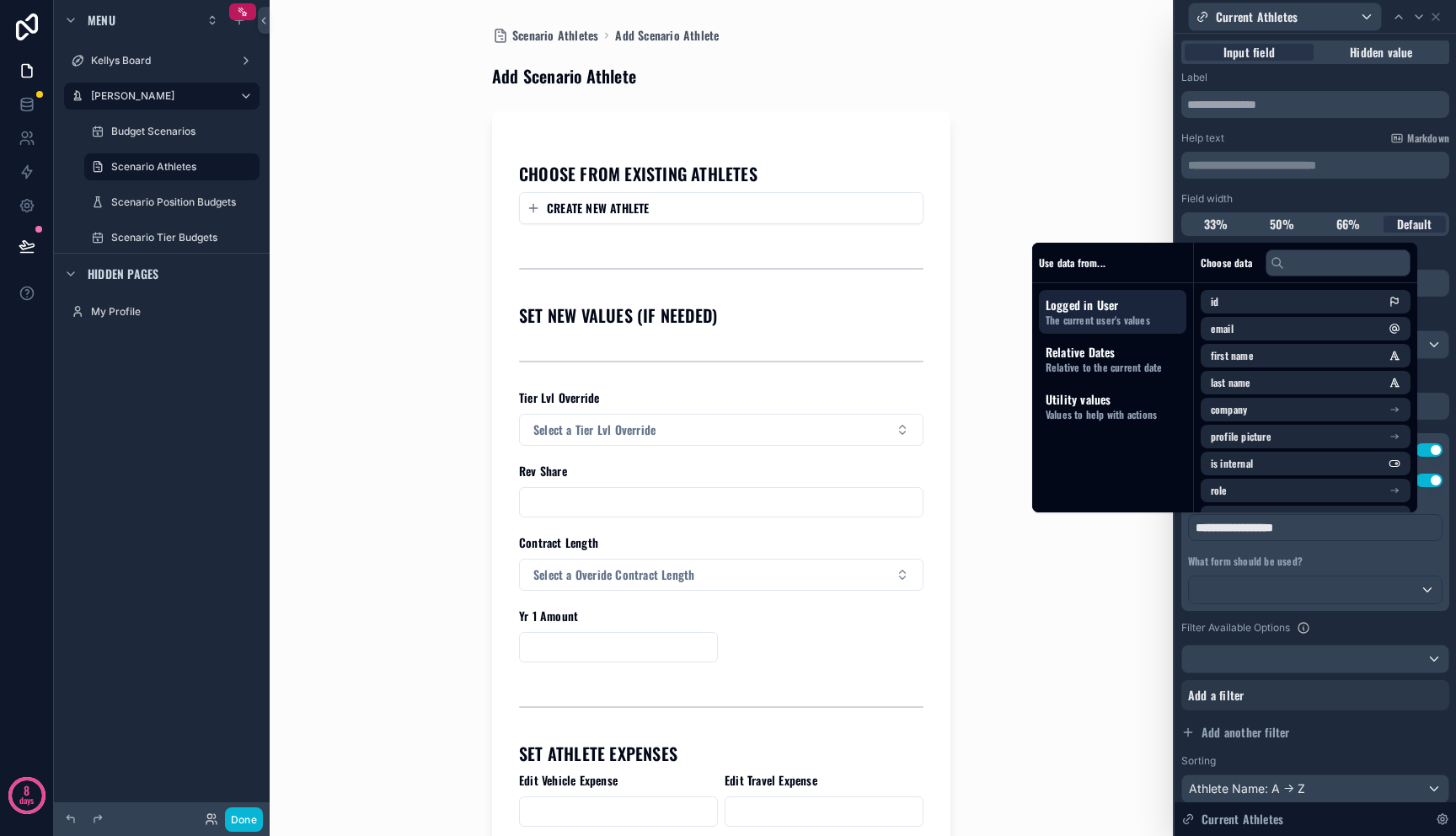
click at [1338, 573] on div "What form should be used?" at bounding box center [1315, 580] width 254 height 50
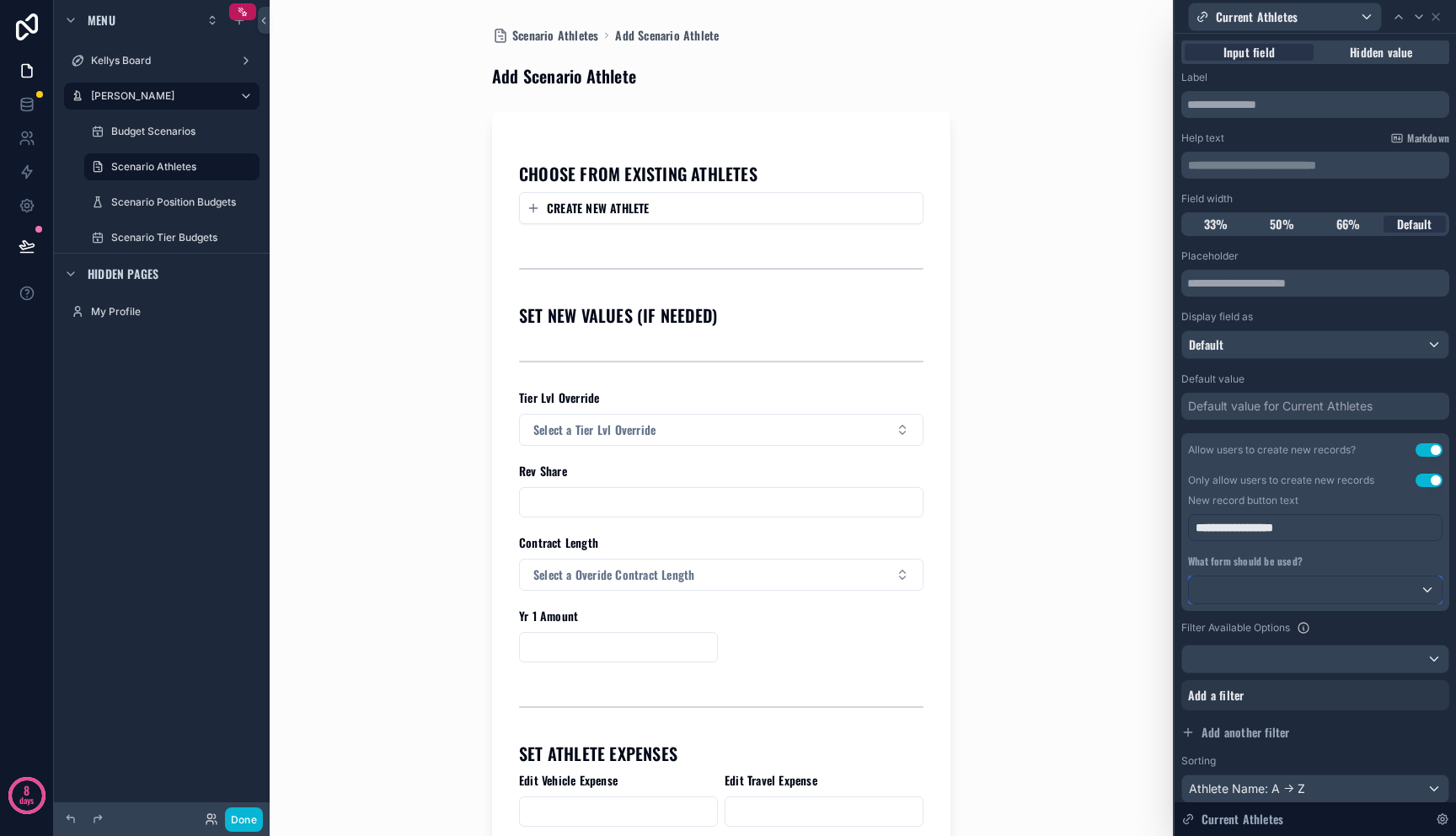
click at [1338, 585] on div at bounding box center [1315, 590] width 252 height 27
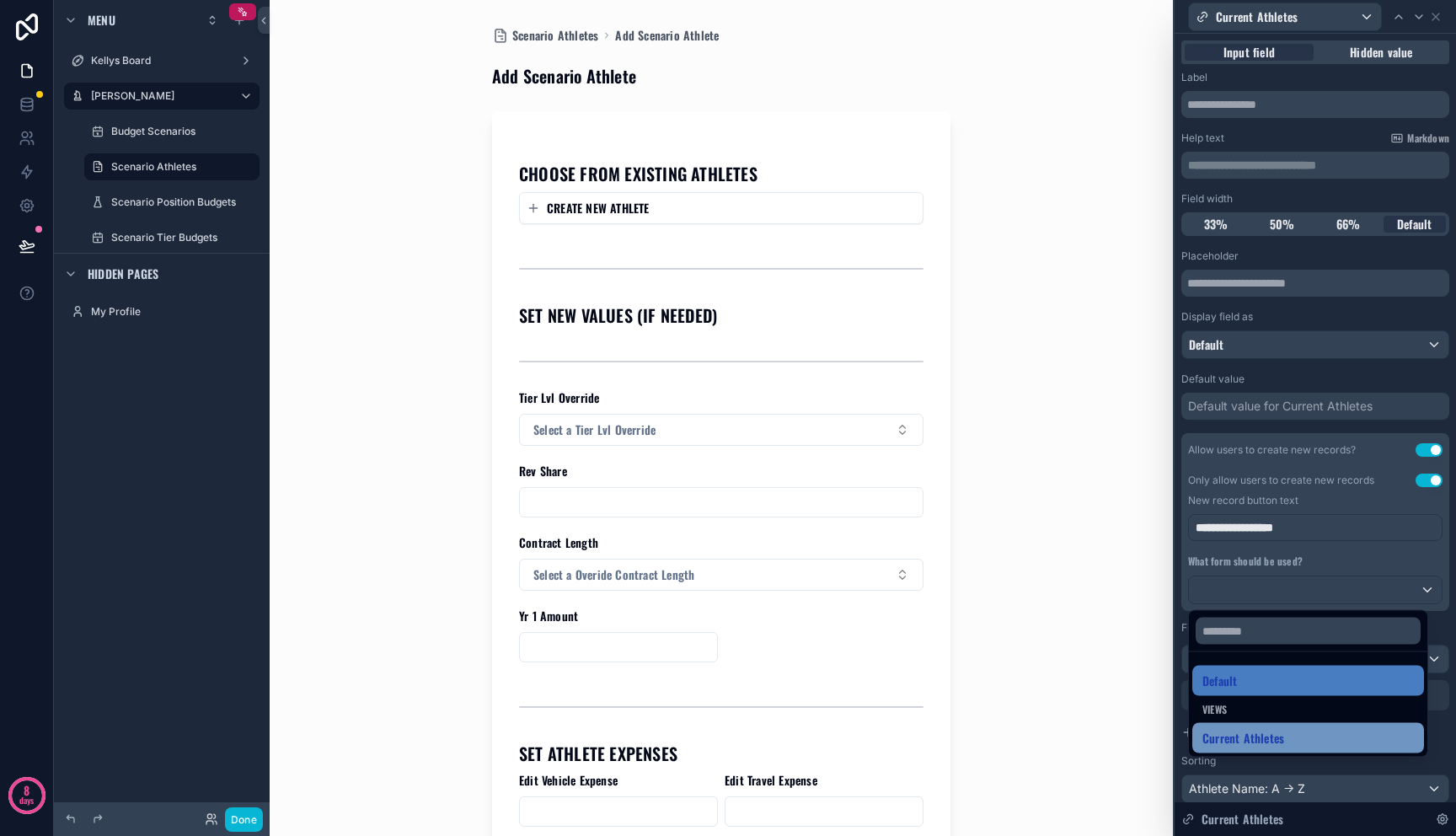
click at [1293, 739] on div "Current Athletes" at bounding box center [1308, 738] width 212 height 20
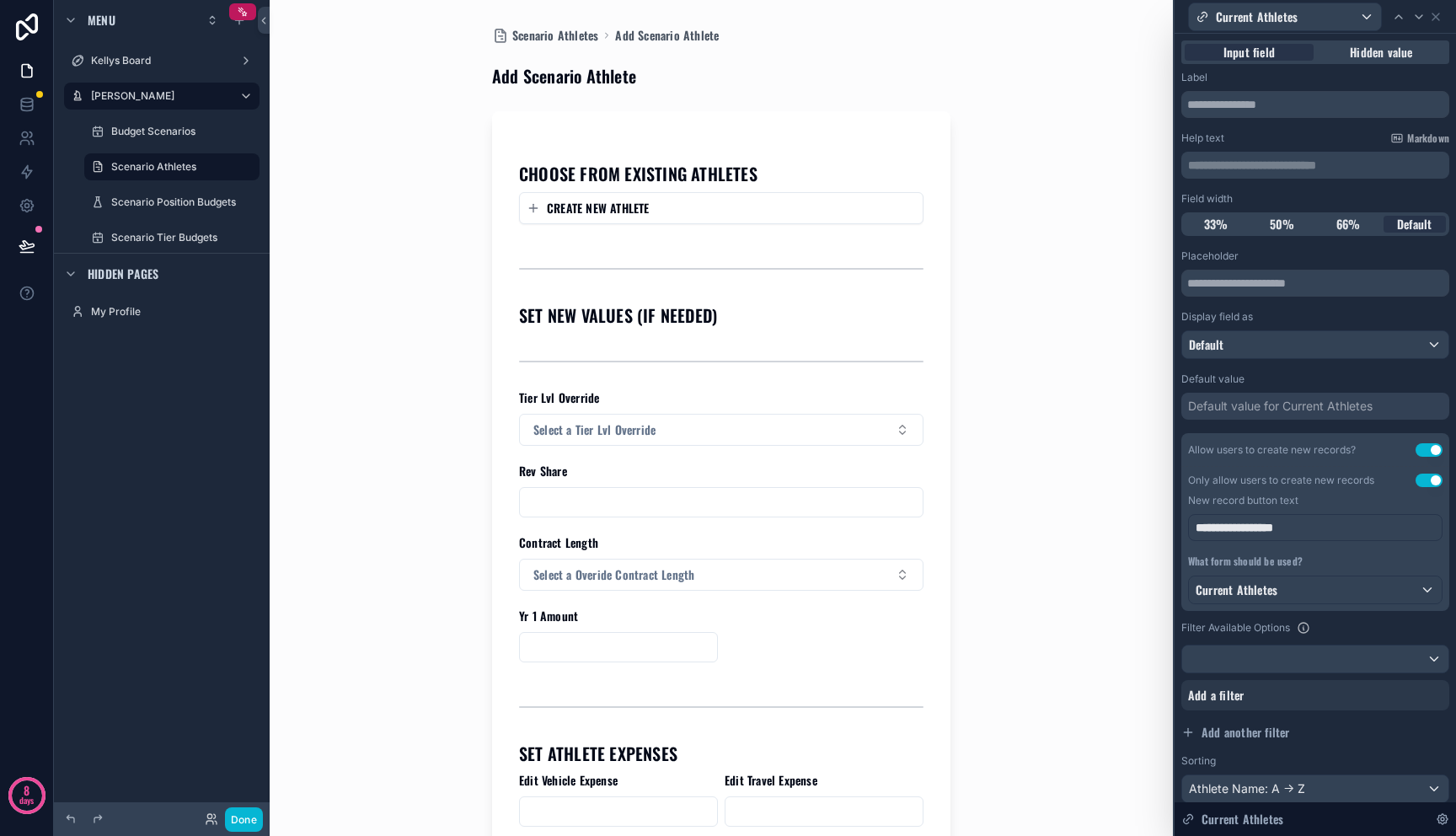
click at [1365, 537] on div "**********" at bounding box center [1315, 527] width 254 height 27
click at [1356, 625] on div "Filter Available Options" at bounding box center [1315, 628] width 268 height 20
click at [1396, 383] on div "Default value" at bounding box center [1315, 379] width 268 height 13
click at [1415, 485] on button "Use setting" at bounding box center [1428, 480] width 27 height 13
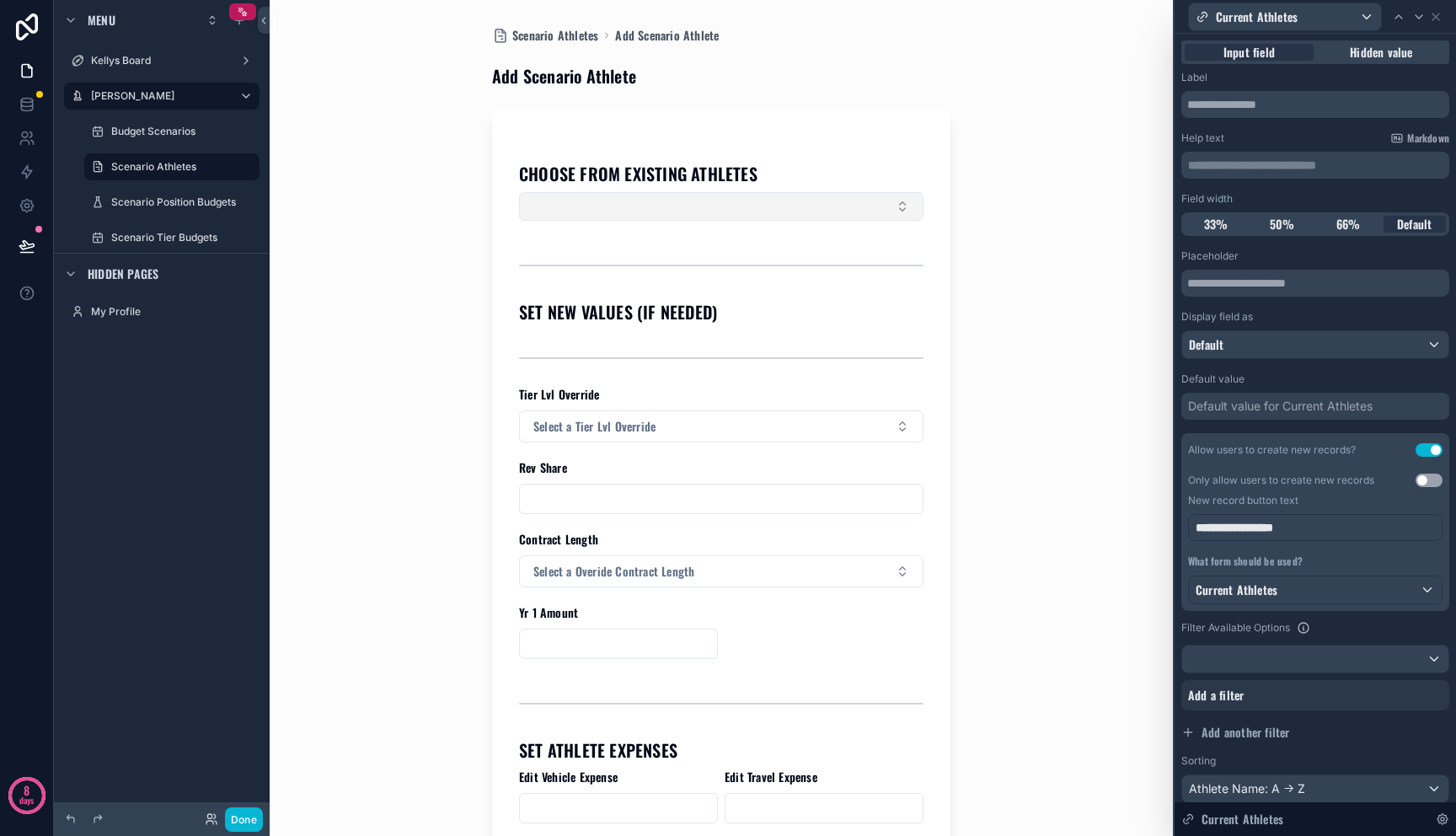
click at [900, 205] on button "Select Button" at bounding box center [721, 206] width 404 height 28
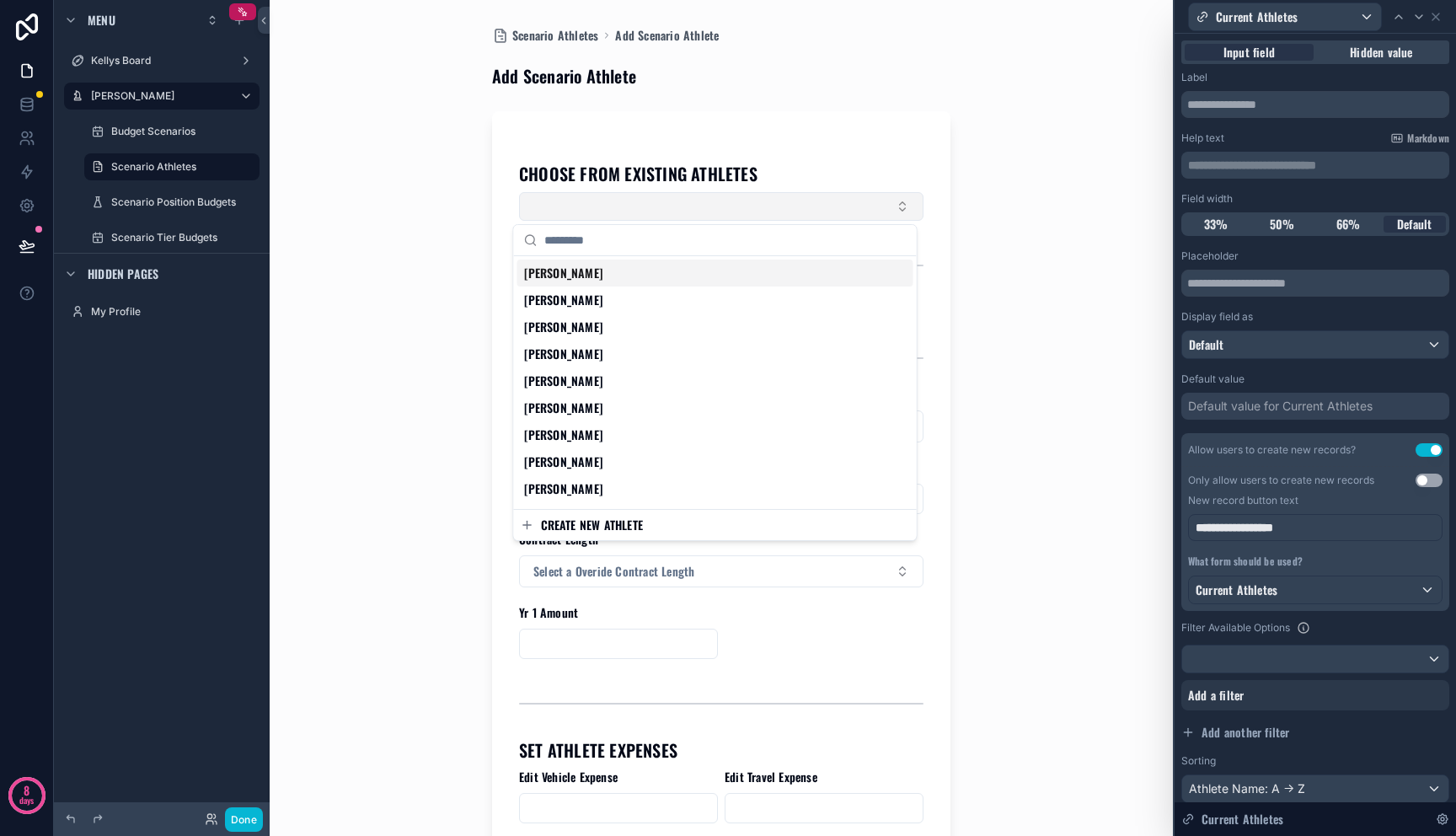
click at [900, 205] on button "Select Button" at bounding box center [721, 206] width 404 height 28
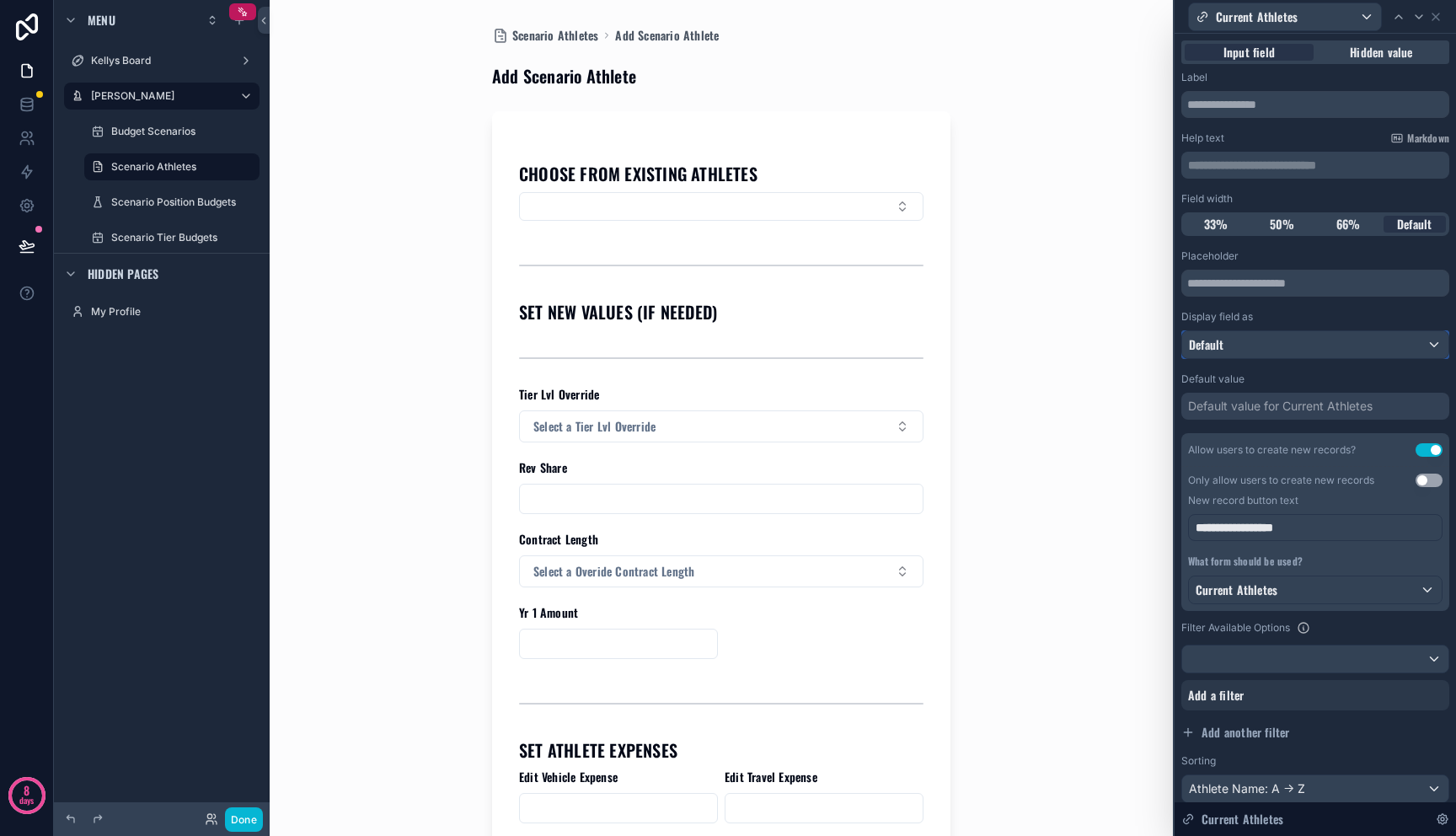
click at [1310, 334] on div "Default" at bounding box center [1316, 345] width 267 height 27
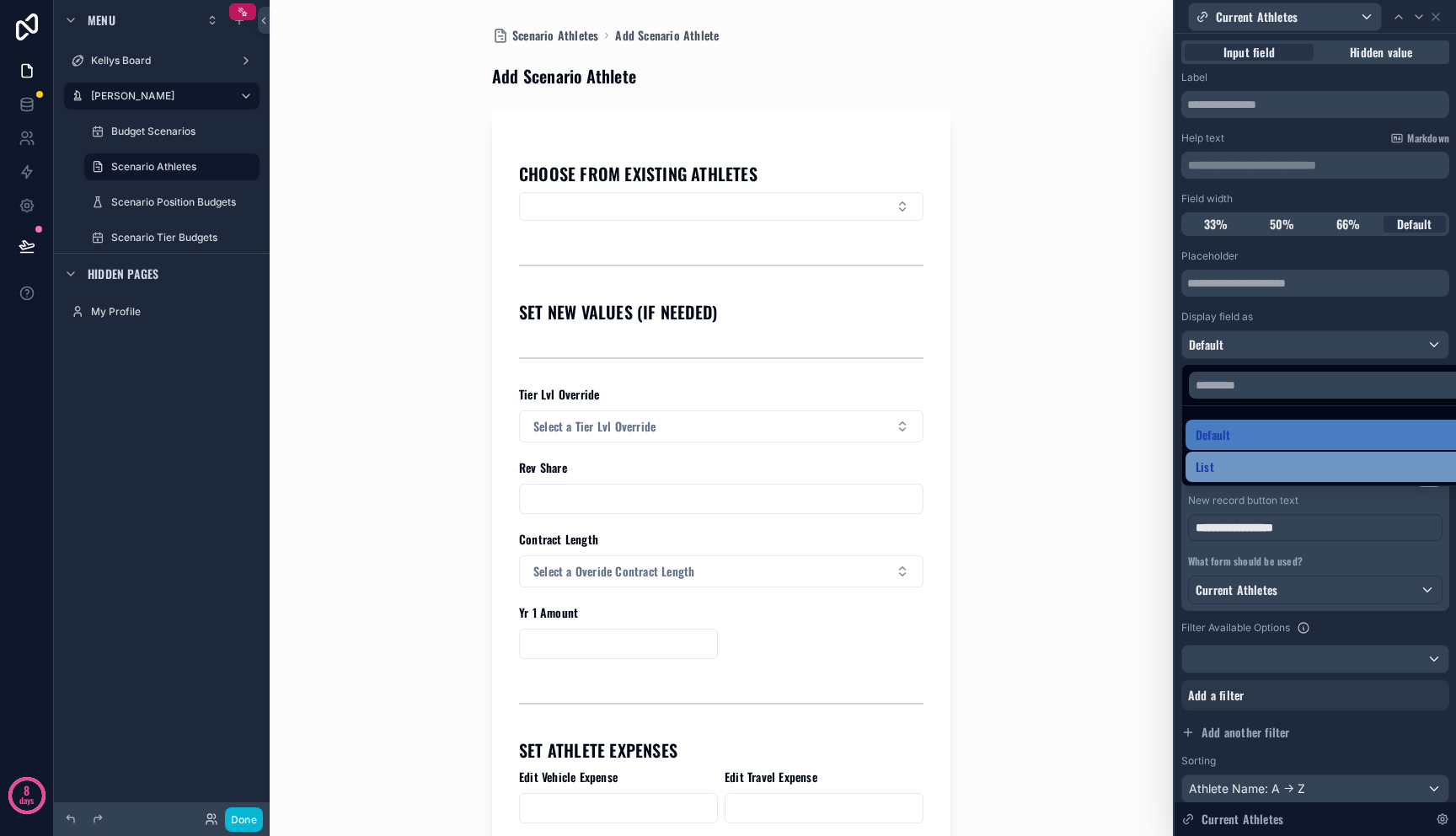
click at [1305, 464] on div "List" at bounding box center [1328, 467] width 266 height 20
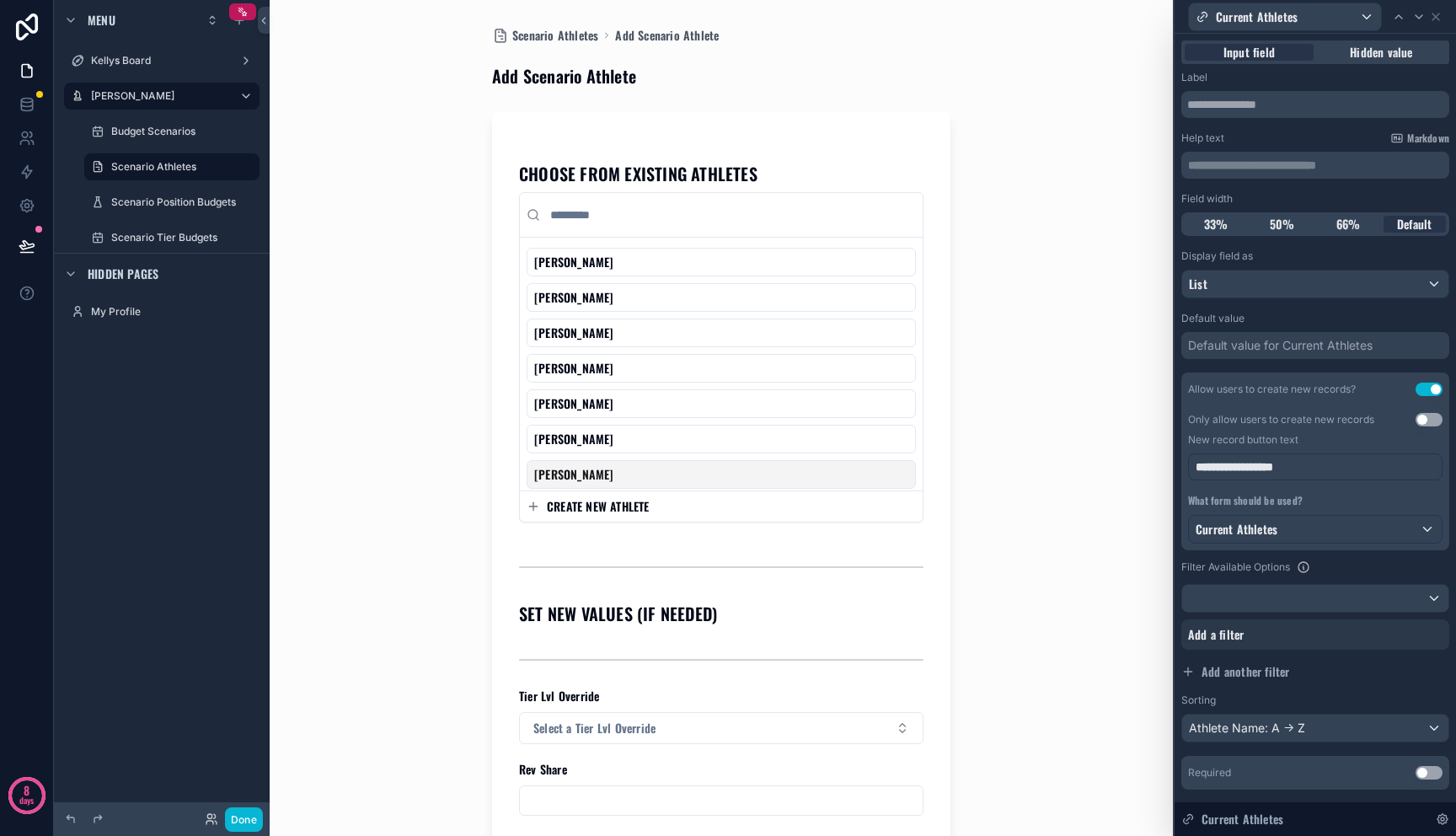
click at [611, 508] on span "CREATE NEW ATHLETE" at bounding box center [598, 506] width 103 height 17
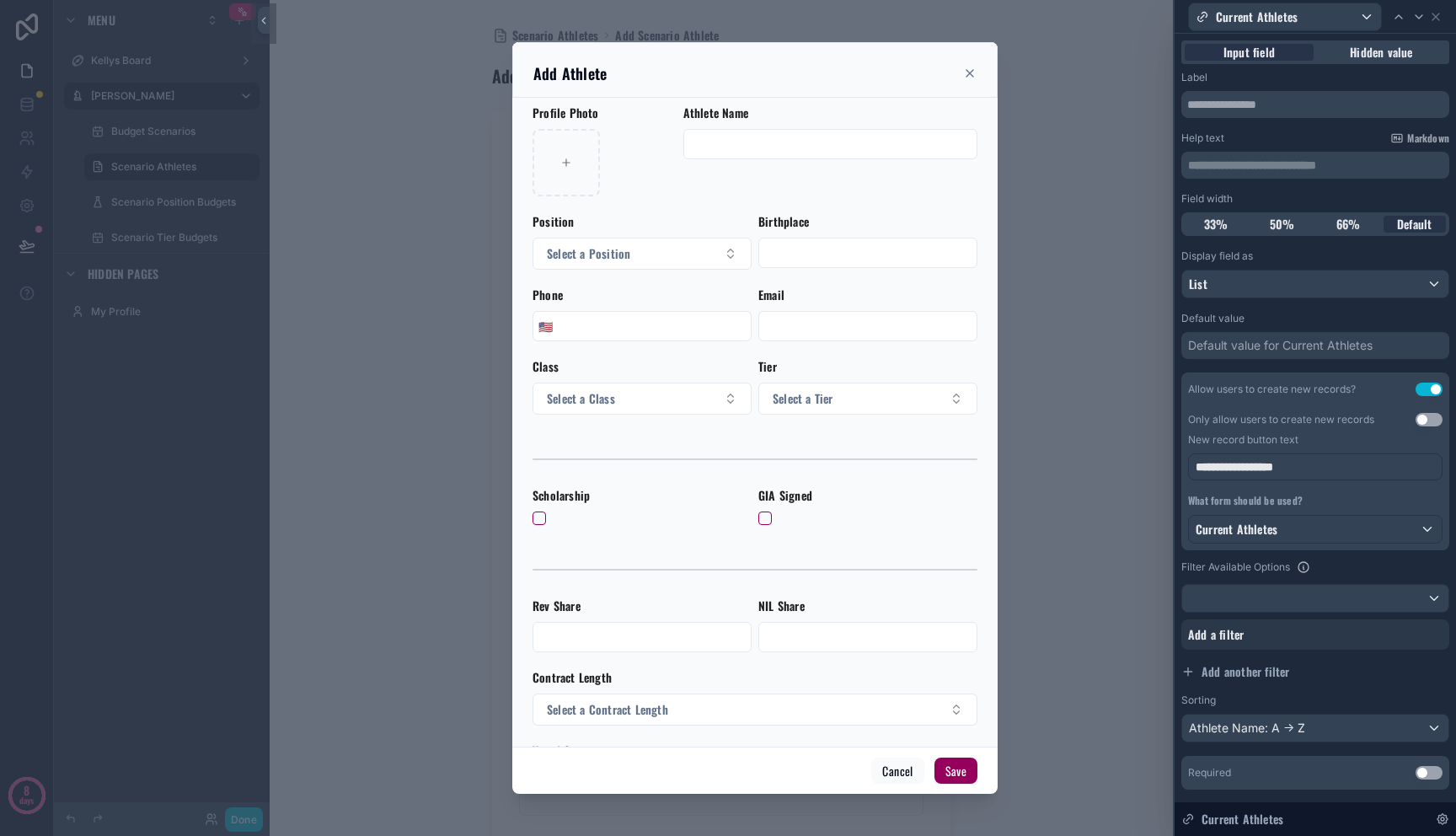
click at [781, 150] on input "scrollable content" at bounding box center [830, 144] width 292 height 24
click at [700, 313] on div "🇺🇸" at bounding box center [642, 326] width 219 height 30
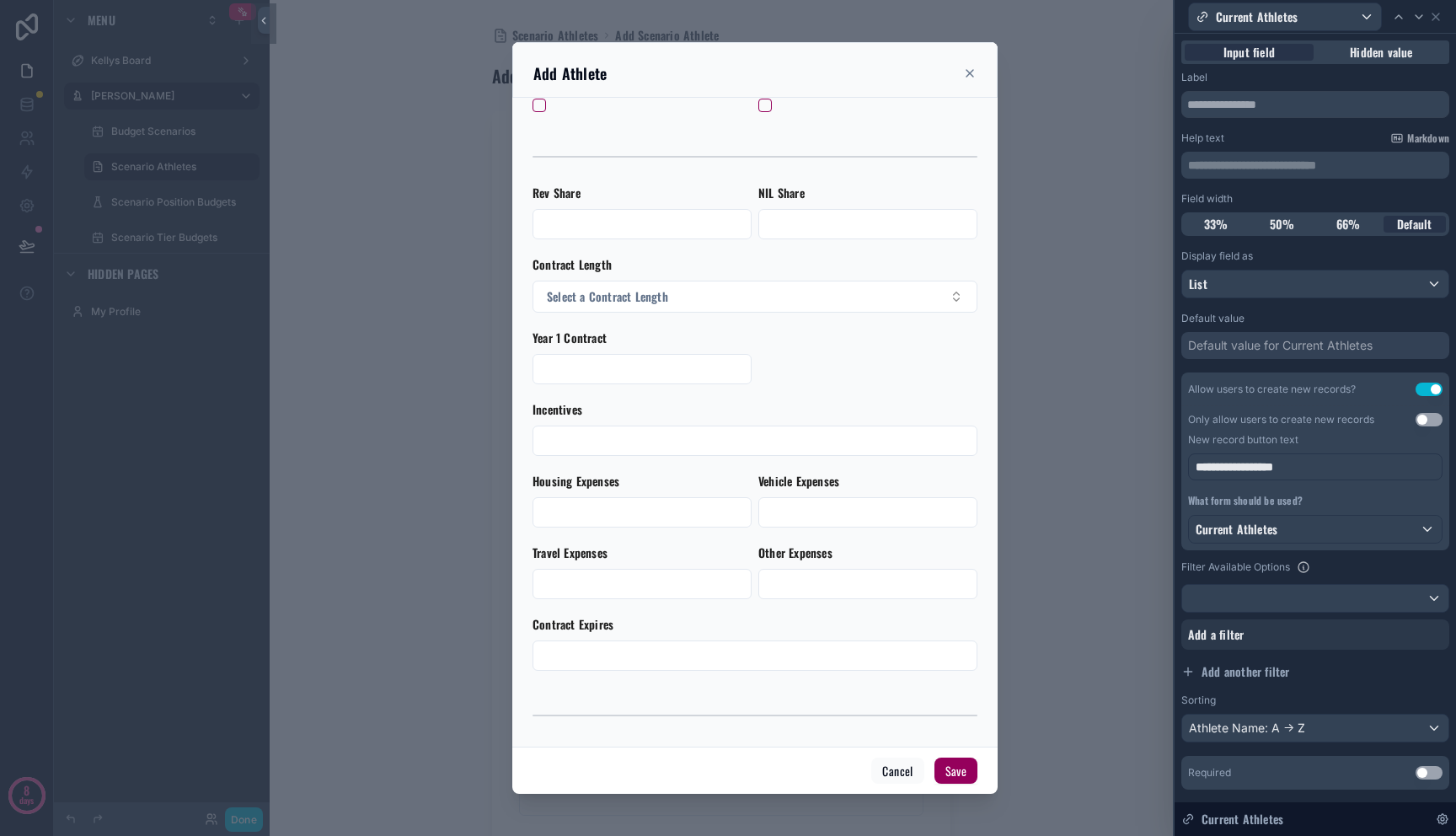
scroll to position [422, 0]
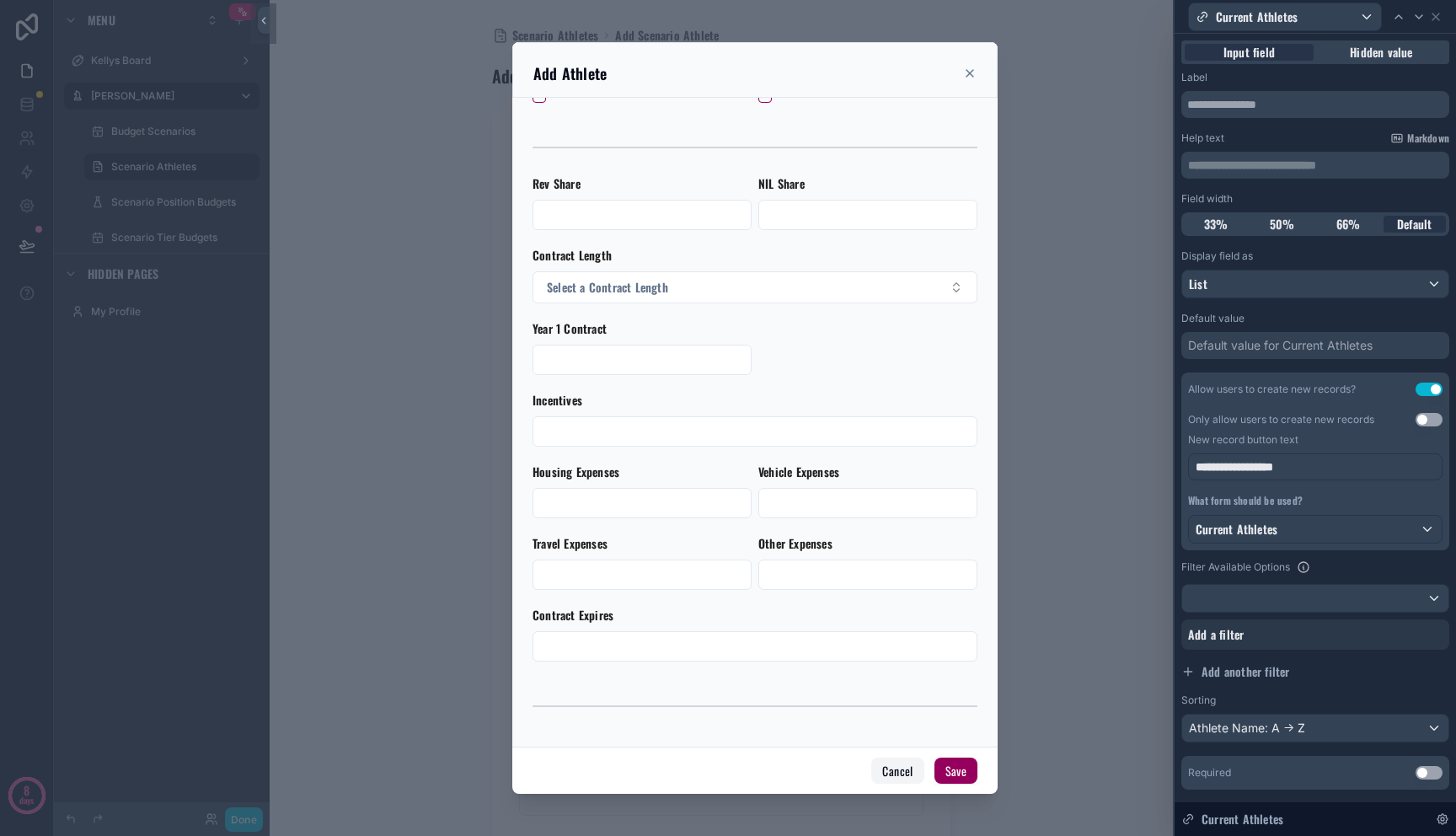
click at [882, 763] on button "Cancel" at bounding box center [897, 771] width 52 height 27
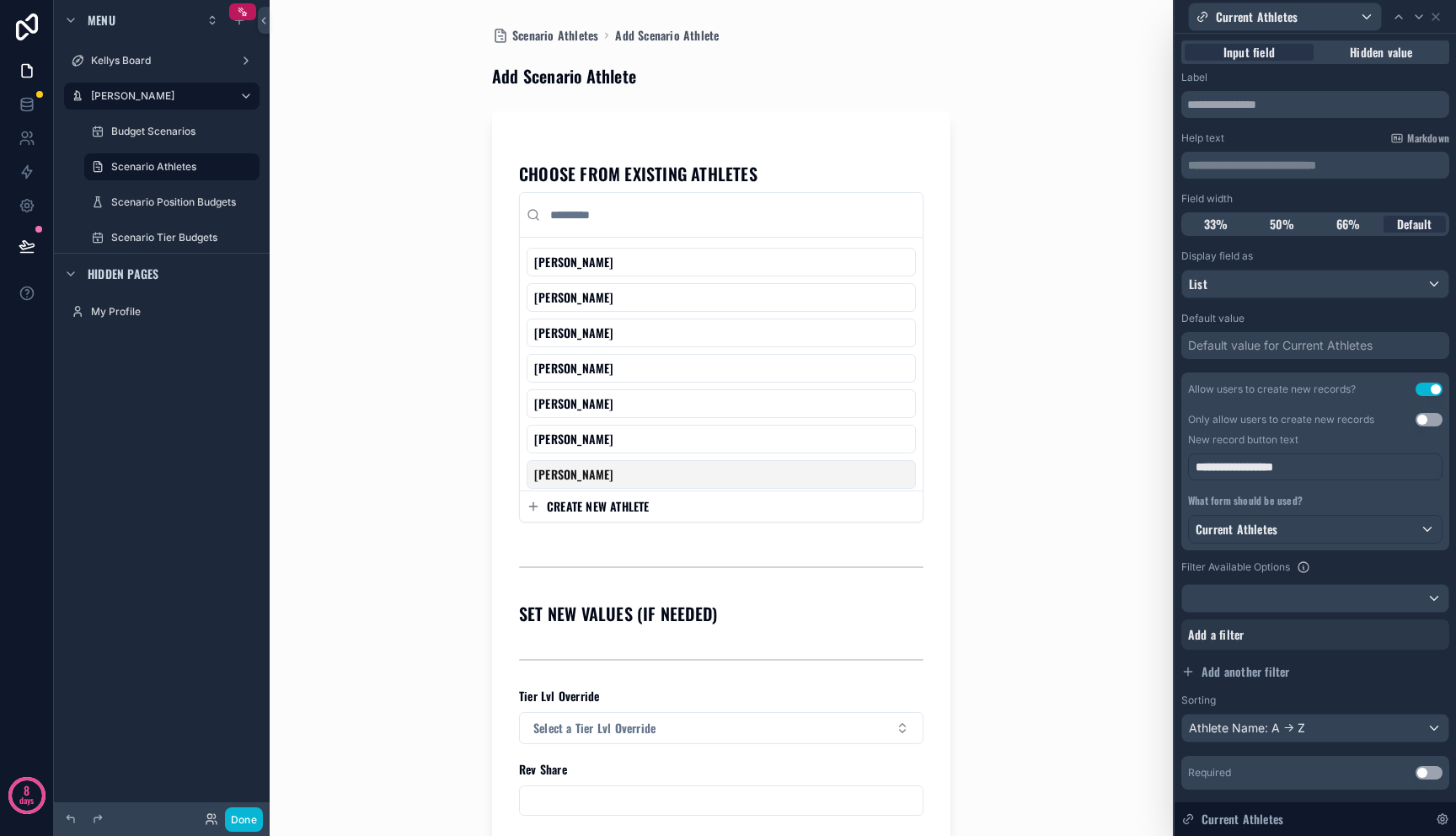
click at [598, 515] on div "CREATE NEW ATHLETE" at bounding box center [721, 507] width 403 height 30
click at [573, 509] on span "CREATE NEW ATHLETE" at bounding box center [598, 506] width 103 height 17
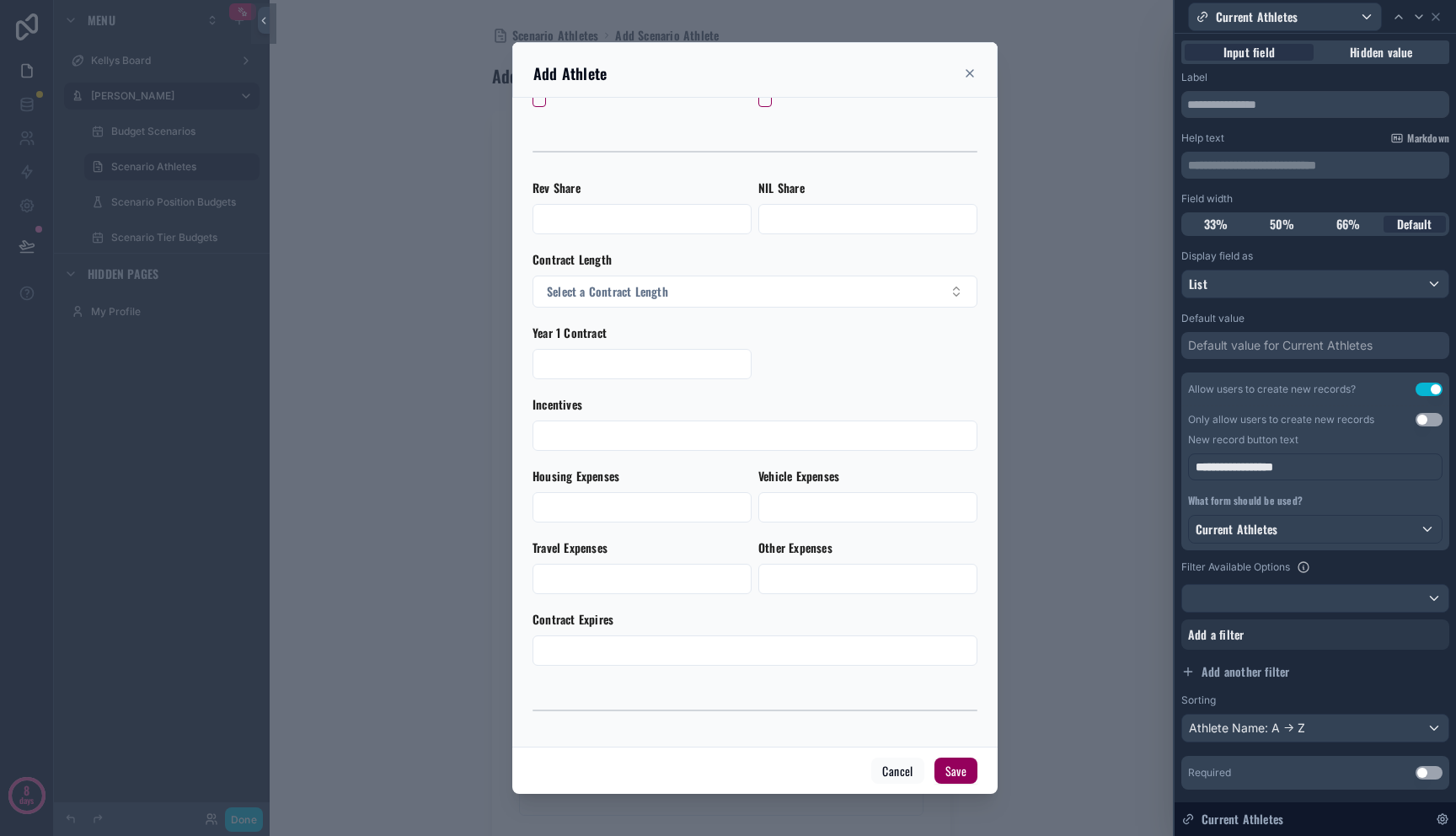
scroll to position [420, 0]
click at [869, 715] on div "scrollable content" at bounding box center [755, 708] width 444 height 42
click at [1050, 586] on div "scrollable content" at bounding box center [728, 418] width 1456 height 836
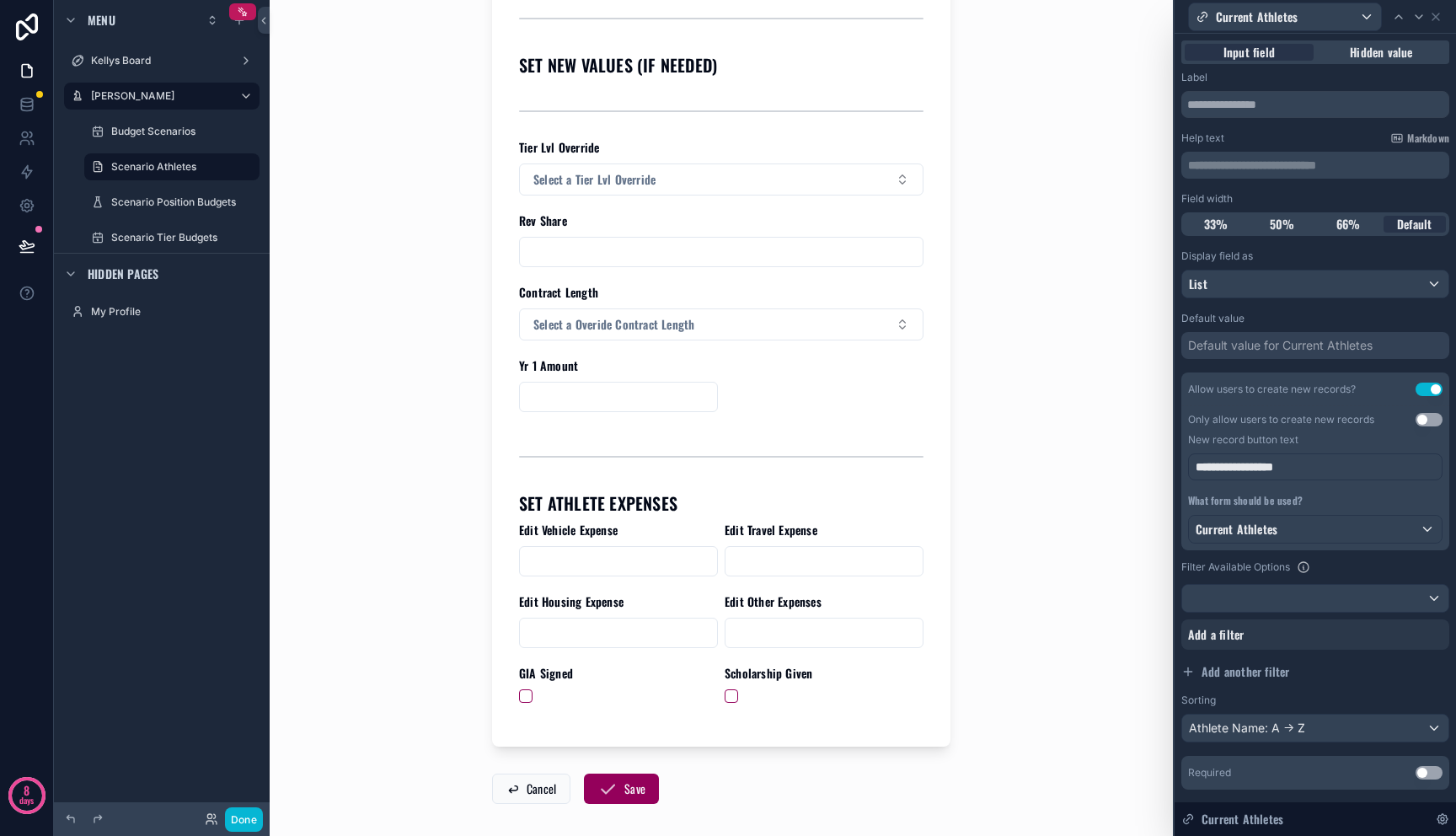
scroll to position [551, 0]
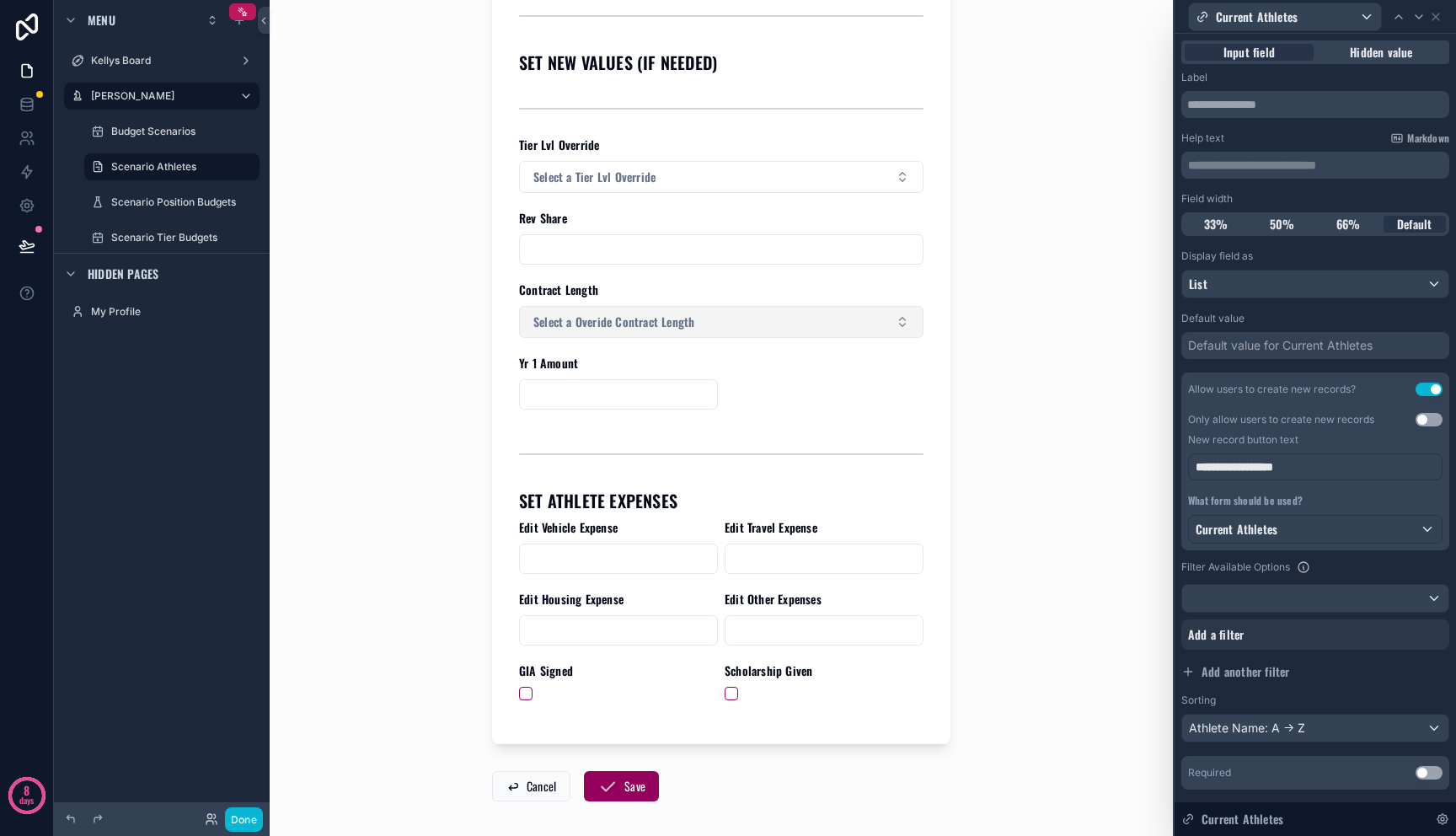
click at [801, 312] on button "Select a Overide Contract Length" at bounding box center [721, 322] width 404 height 32
click at [793, 428] on div "1 Yr 2 Yr" at bounding box center [715, 402] width 403 height 57
click at [793, 426] on div "2 Yr" at bounding box center [715, 414] width 396 height 25
click at [793, 332] on button "2 Yr" at bounding box center [721, 322] width 404 height 32
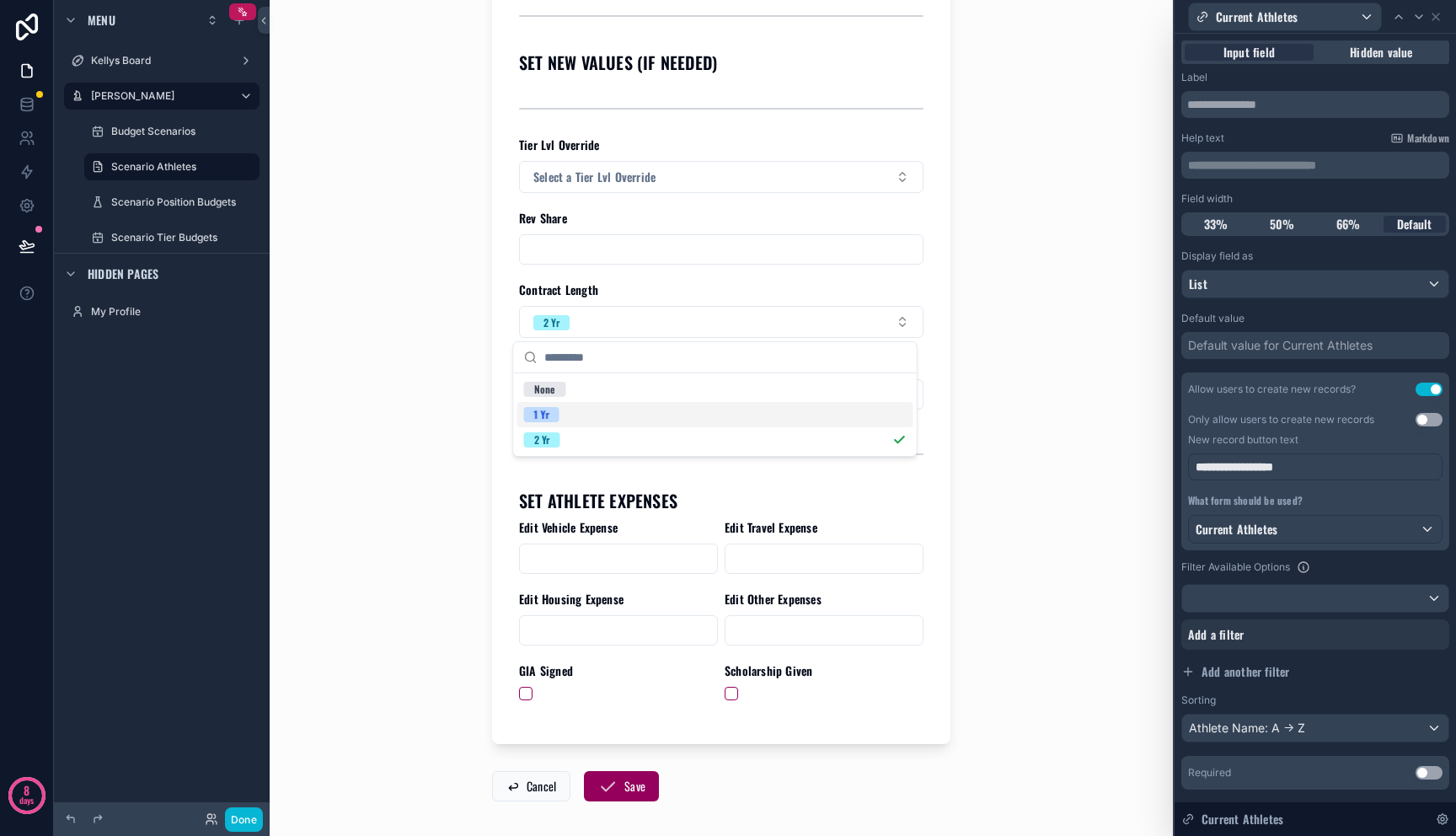
click at [789, 409] on div "1 Yr" at bounding box center [715, 414] width 396 height 25
click at [821, 323] on button "1 Yr" at bounding box center [721, 322] width 404 height 32
click at [805, 361] on input "scrollable content" at bounding box center [725, 358] width 363 height 30
click at [805, 384] on div "None" at bounding box center [715, 390] width 396 height 25
click at [805, 395] on div "CHOOSE FROM EXISTING ATHLETES A.J. Brand Aidan Lynch Aiden Daugherty Andrew Han…" at bounding box center [721, 161] width 404 height 1113
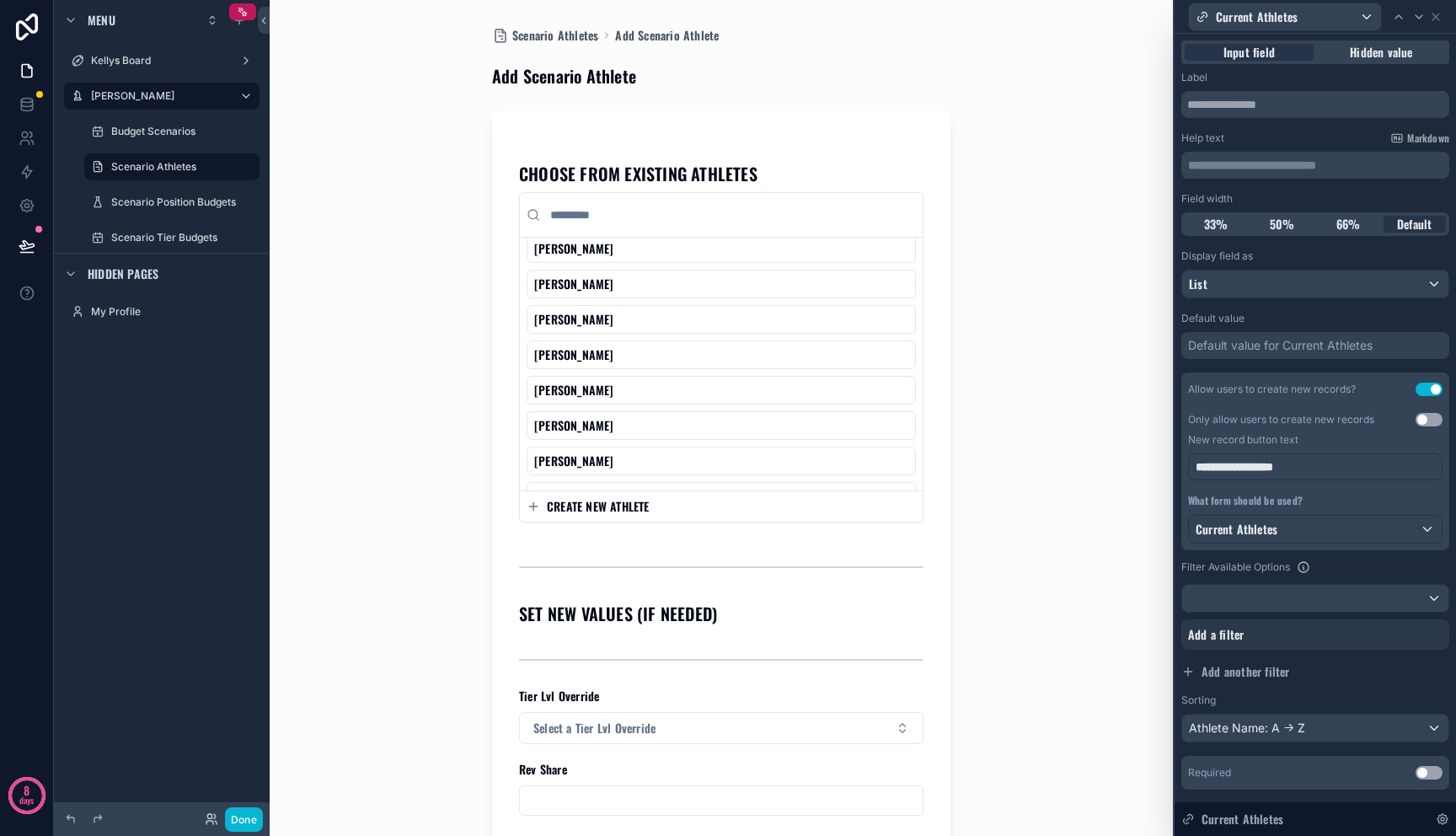
scroll to position [0, 0]
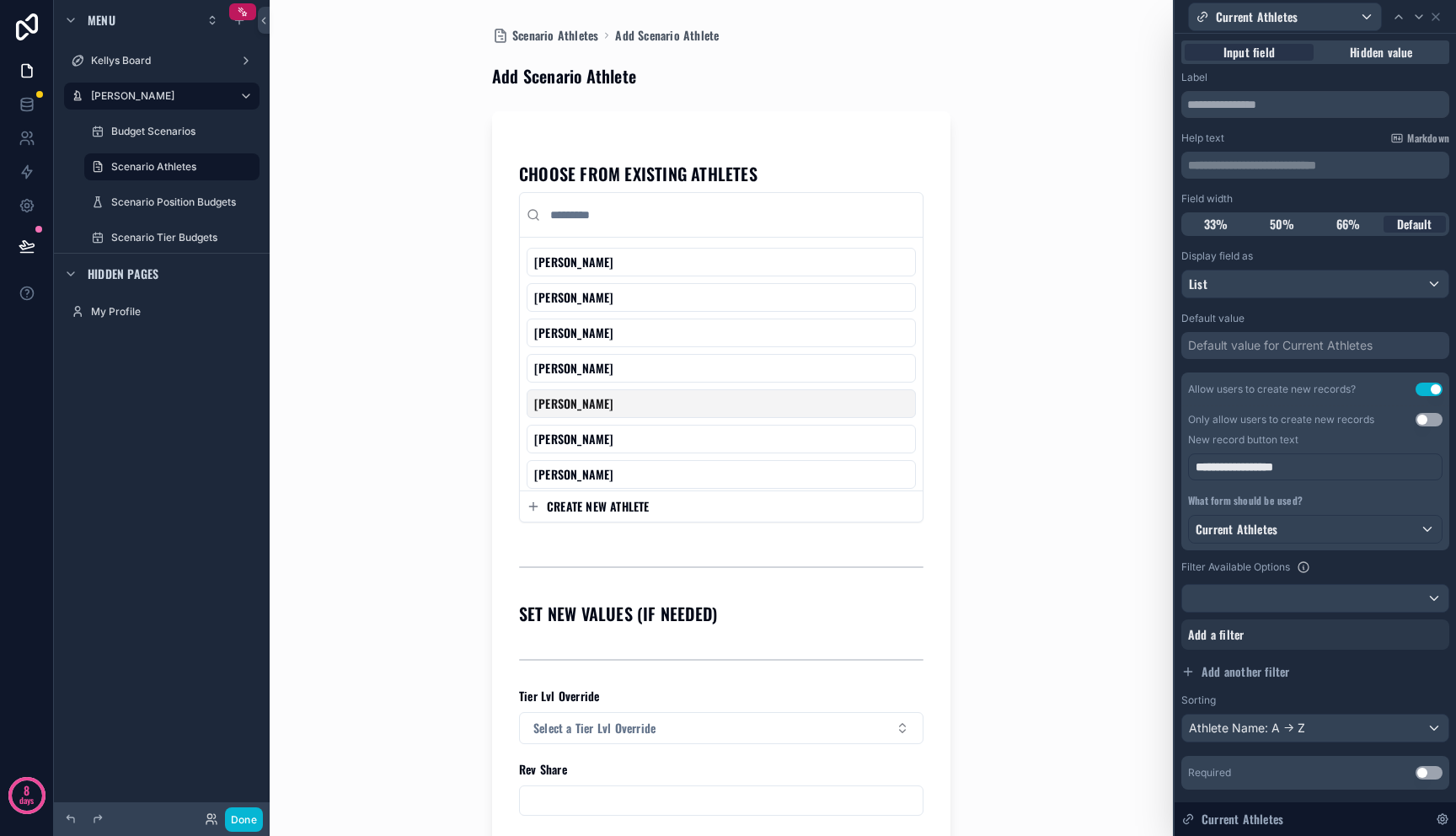
click at [424, 410] on div "Scenario Athletes Add Scenario Athlete Add Scenario Athlete CHOOSE FROM EXISTIN…" at bounding box center [721, 418] width 856 height 836
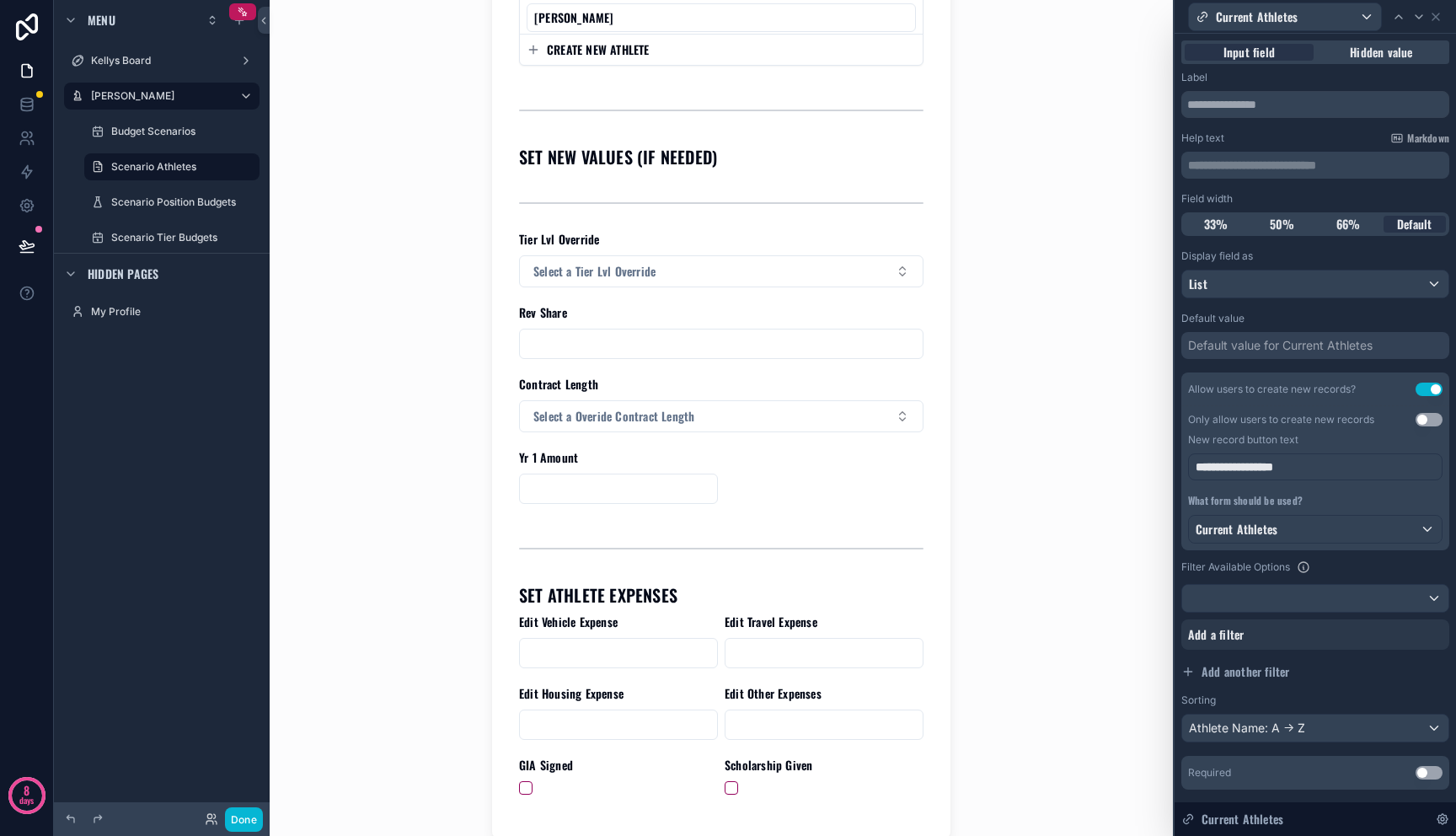
scroll to position [493, 0]
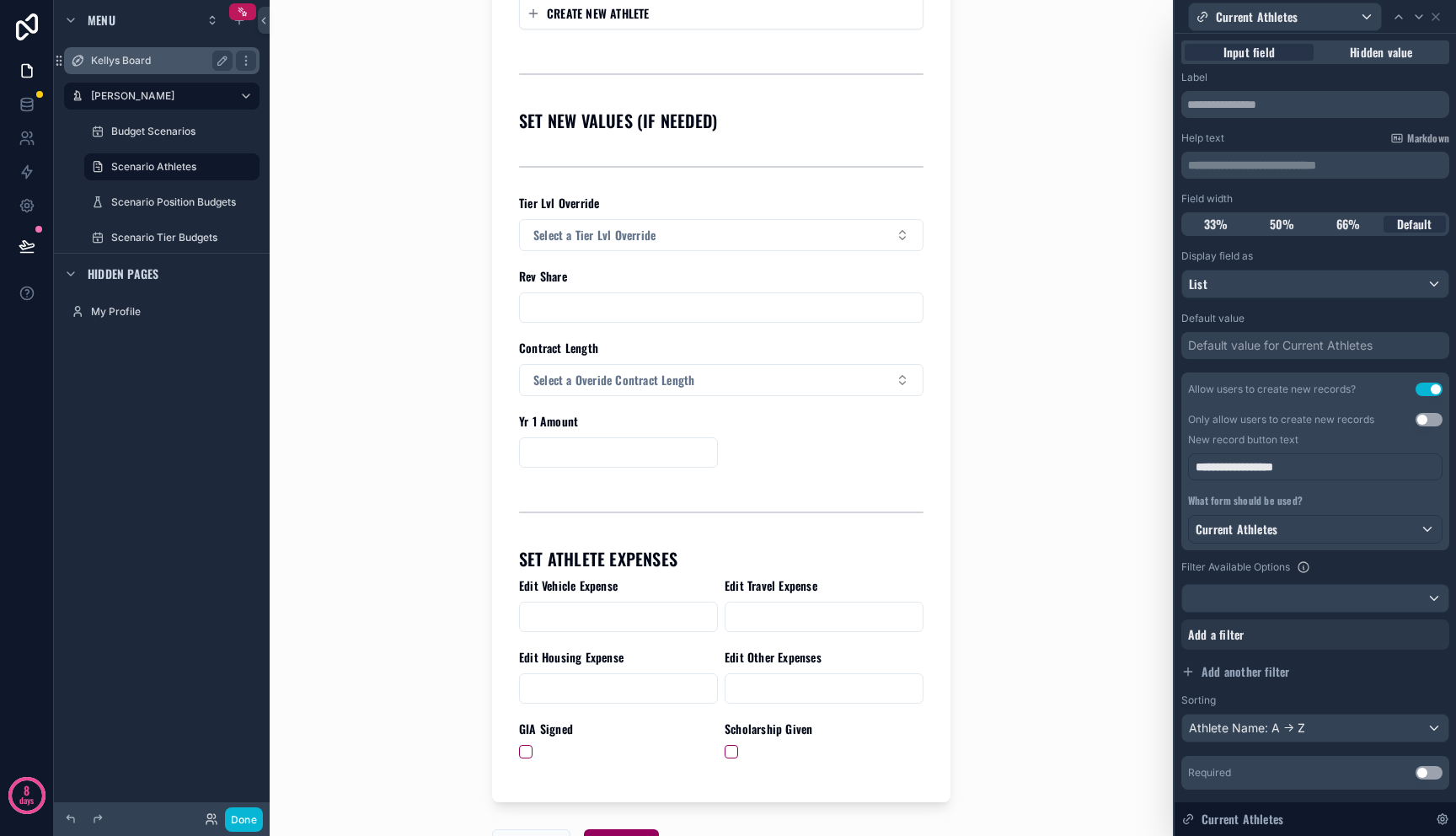
click at [131, 63] on label "Kellys Board" at bounding box center [158, 60] width 135 height 13
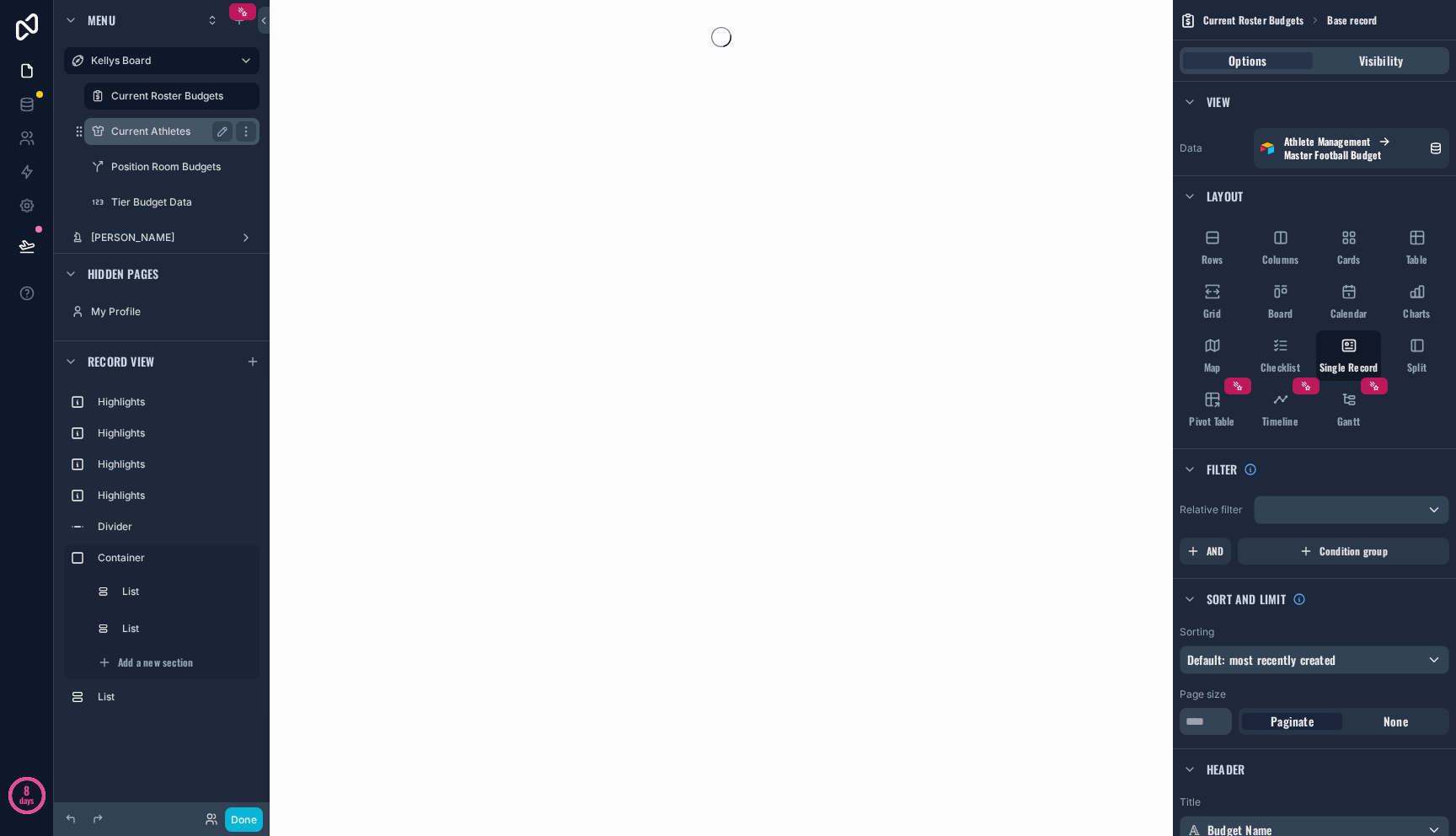
click at [157, 120] on div "Current Athletes" at bounding box center [172, 132] width 169 height 27
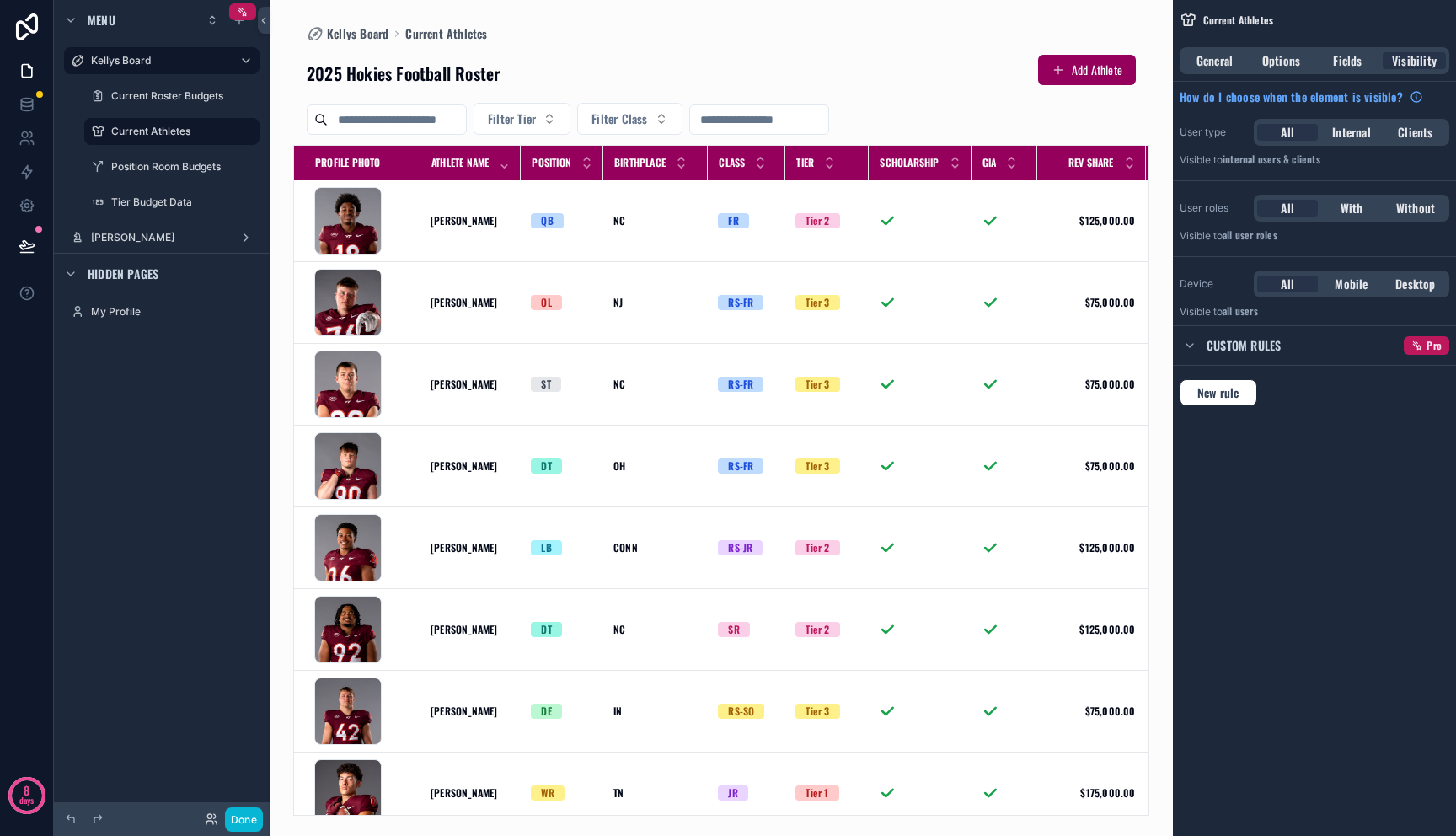
click at [1083, 73] on div "scrollable content" at bounding box center [721, 418] width 903 height 836
click at [1083, 73] on button "Add Athlete" at bounding box center [1087, 70] width 98 height 30
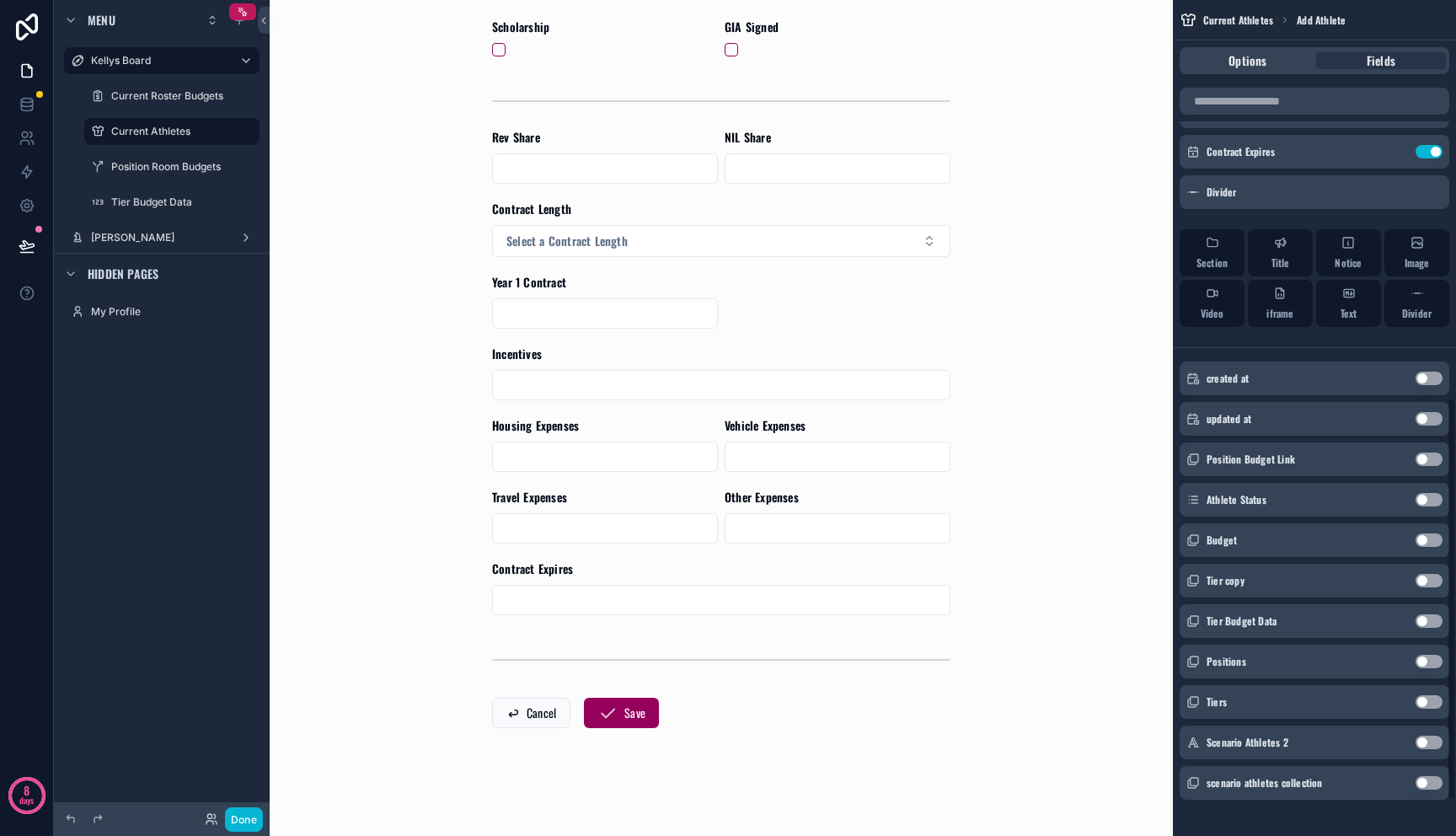
scroll to position [902, 0]
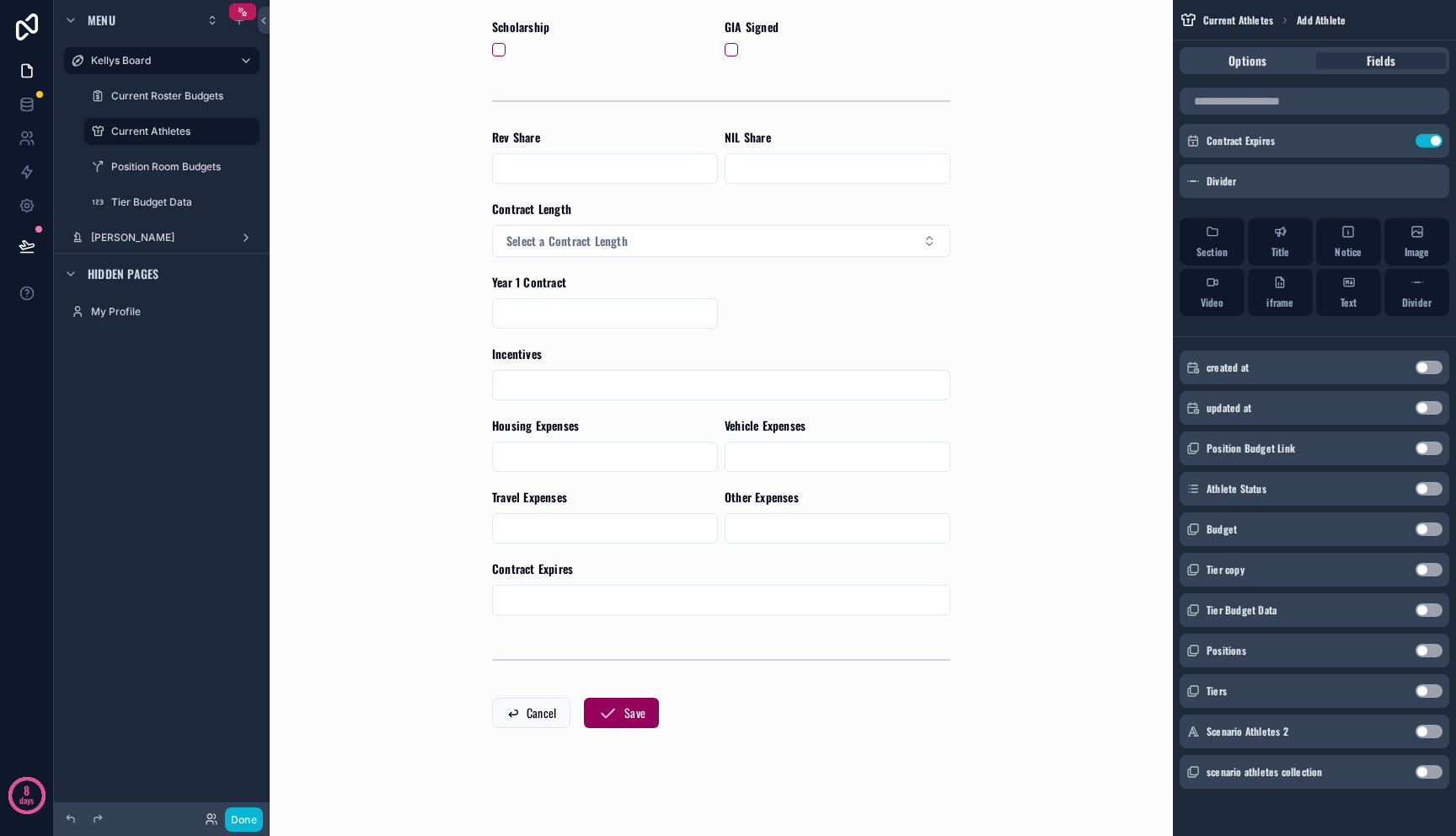
click at [1425, 449] on button "Use setting" at bounding box center [1428, 448] width 27 height 13
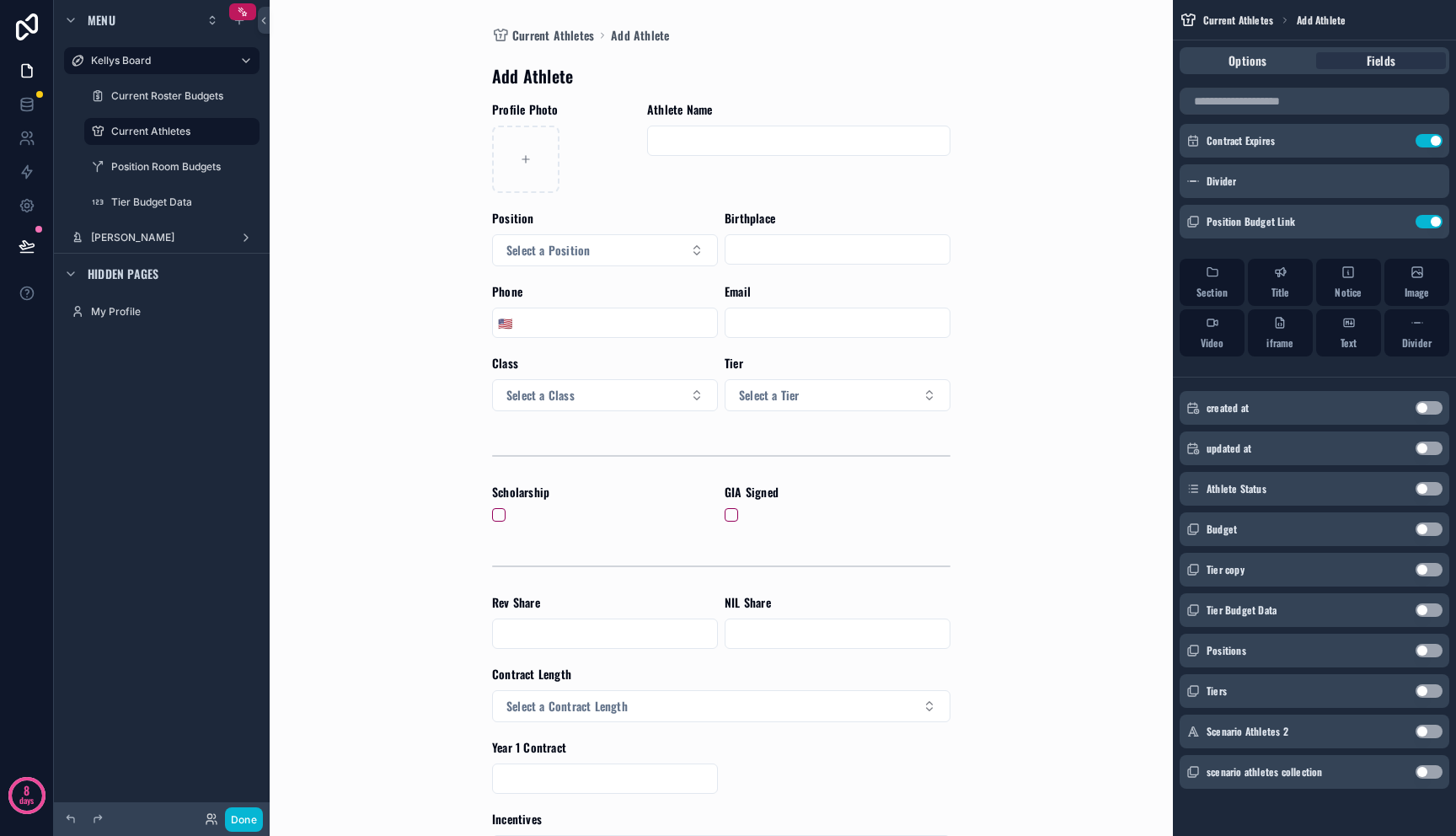
click at [1429, 606] on button "Use setting" at bounding box center [1428, 610] width 27 height 13
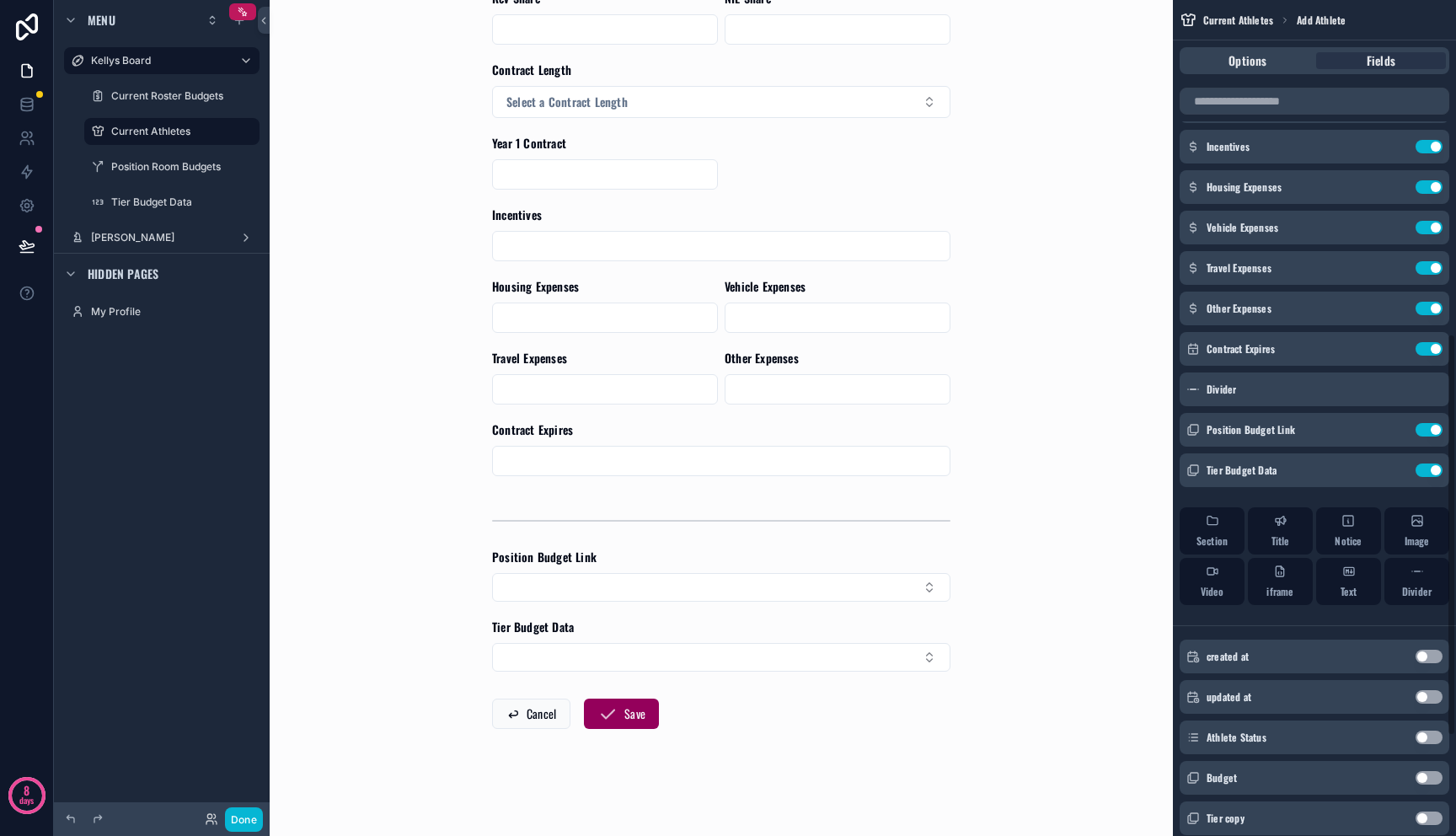
scroll to position [606, 0]
click at [844, 591] on button "Select Button" at bounding box center [722, 587] width 459 height 28
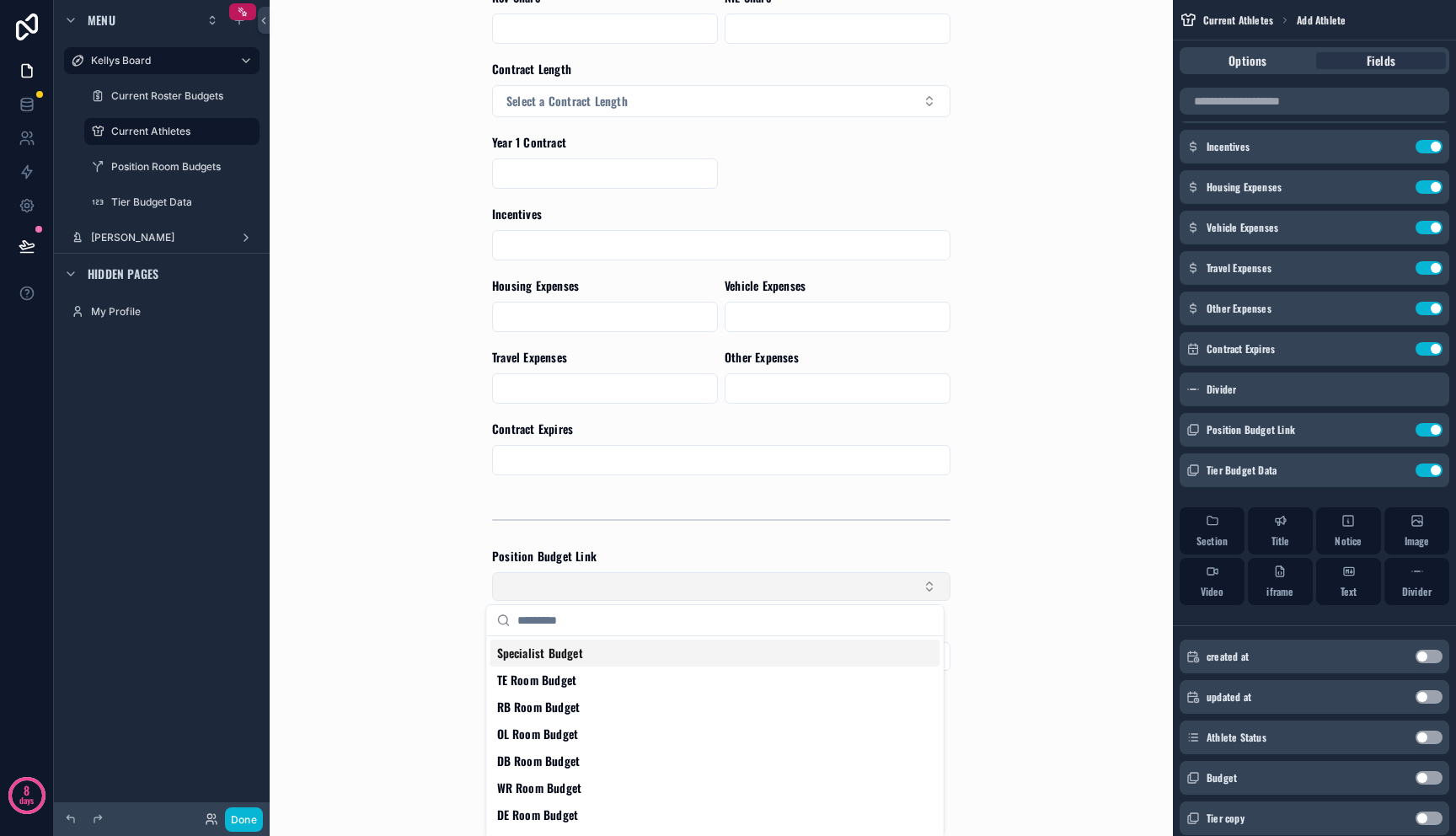
click at [844, 591] on button "Select Button" at bounding box center [722, 587] width 459 height 28
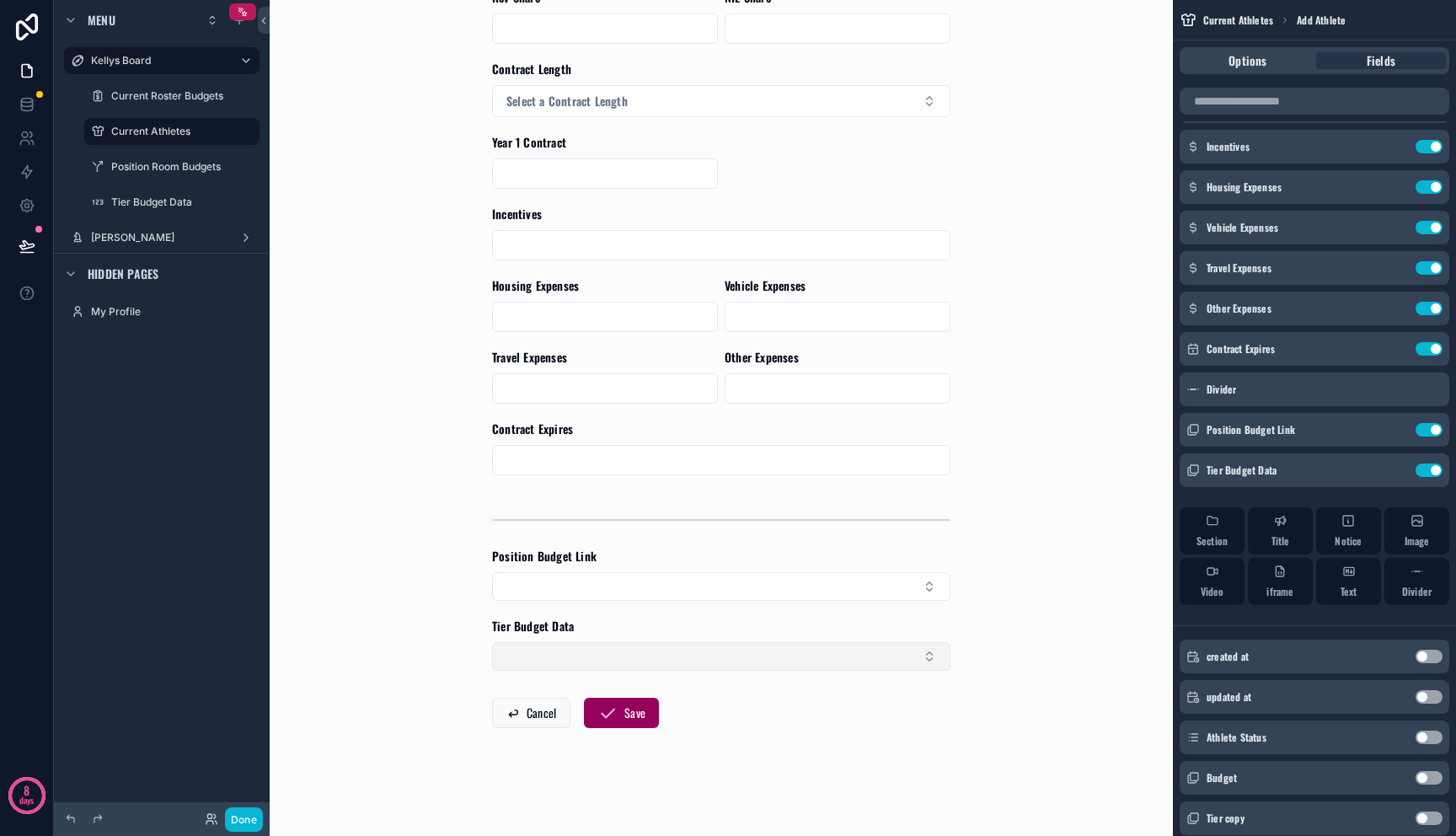
click at [819, 657] on button "Select Button" at bounding box center [722, 656] width 459 height 28
click at [1083, 607] on div "Current Athletes Add Athlete Add Athlete Profile Photo Athlete Name Position Se…" at bounding box center [721, 418] width 903 height 836
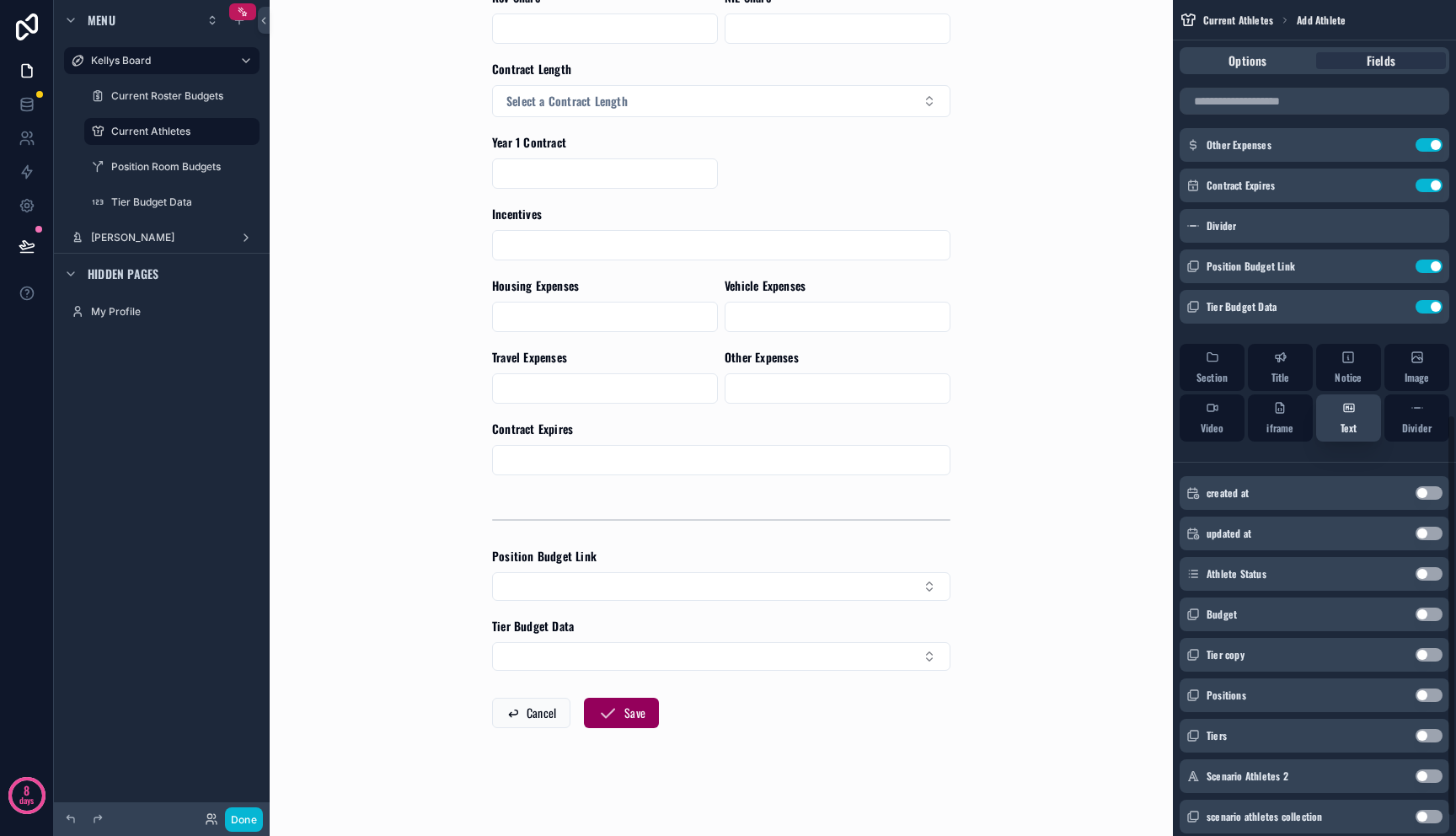
scroll to position [902, 0]
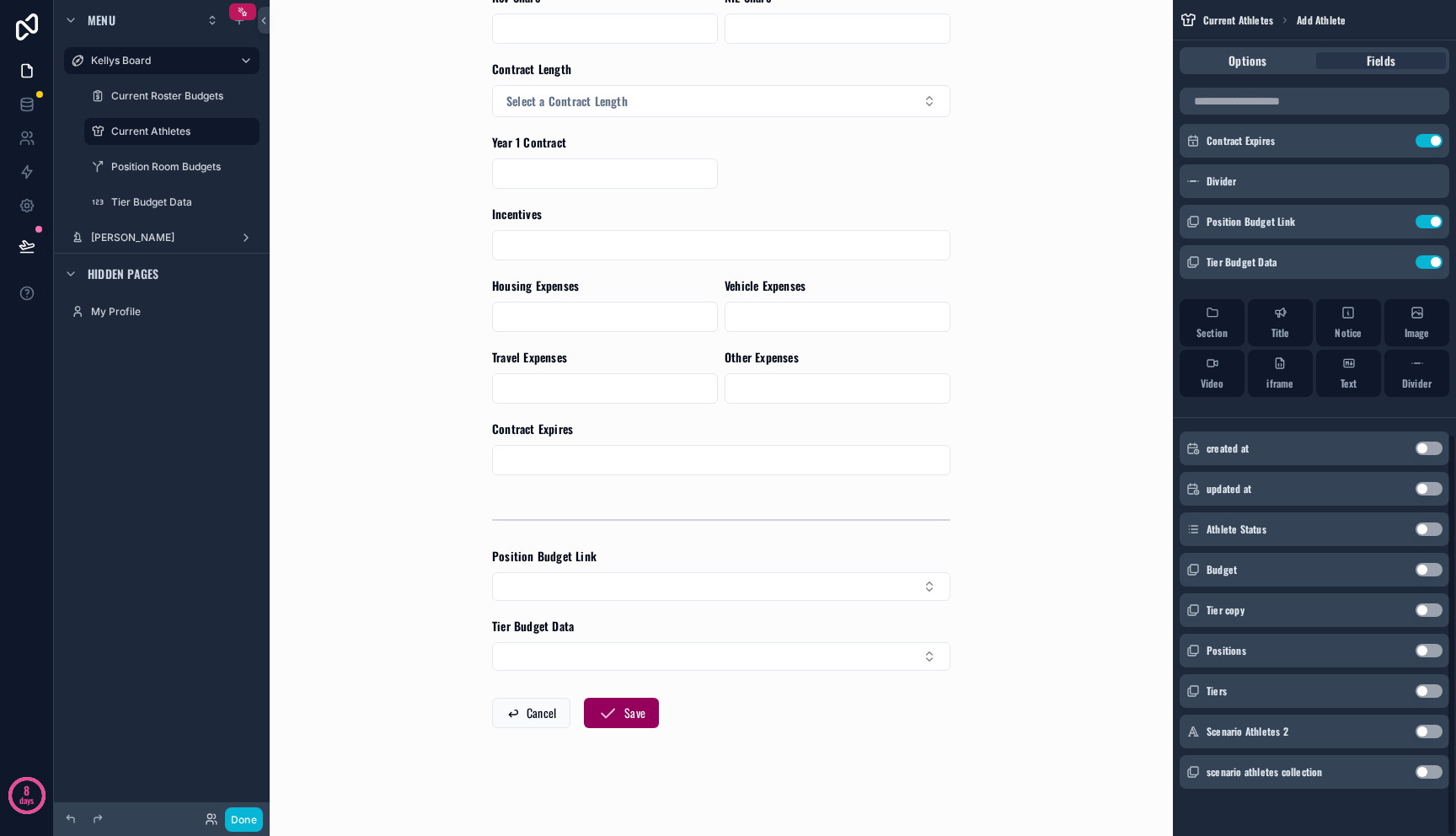
click at [1430, 570] on button "Use setting" at bounding box center [1428, 569] width 27 height 13
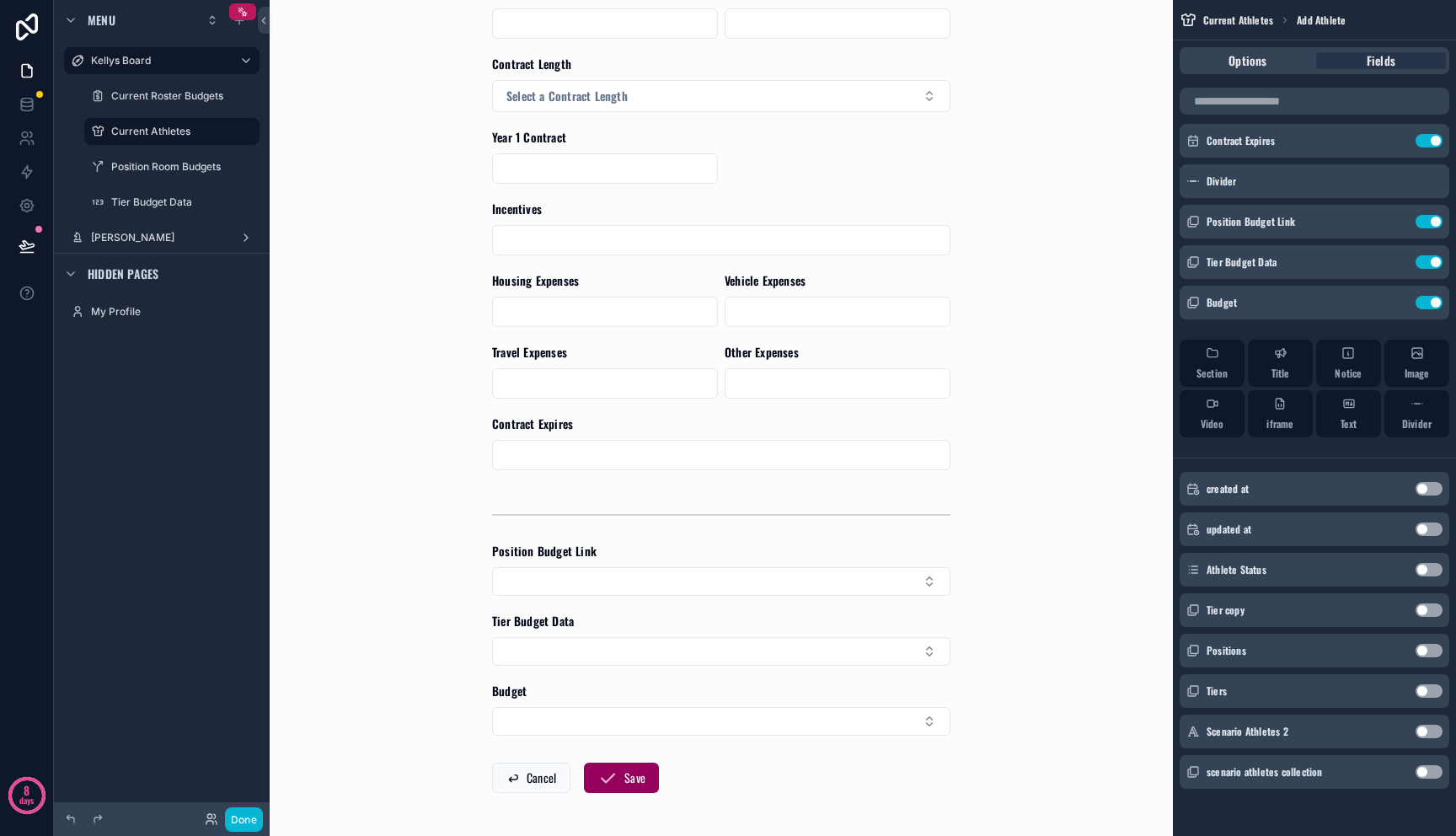
scroll to position [675, 0]
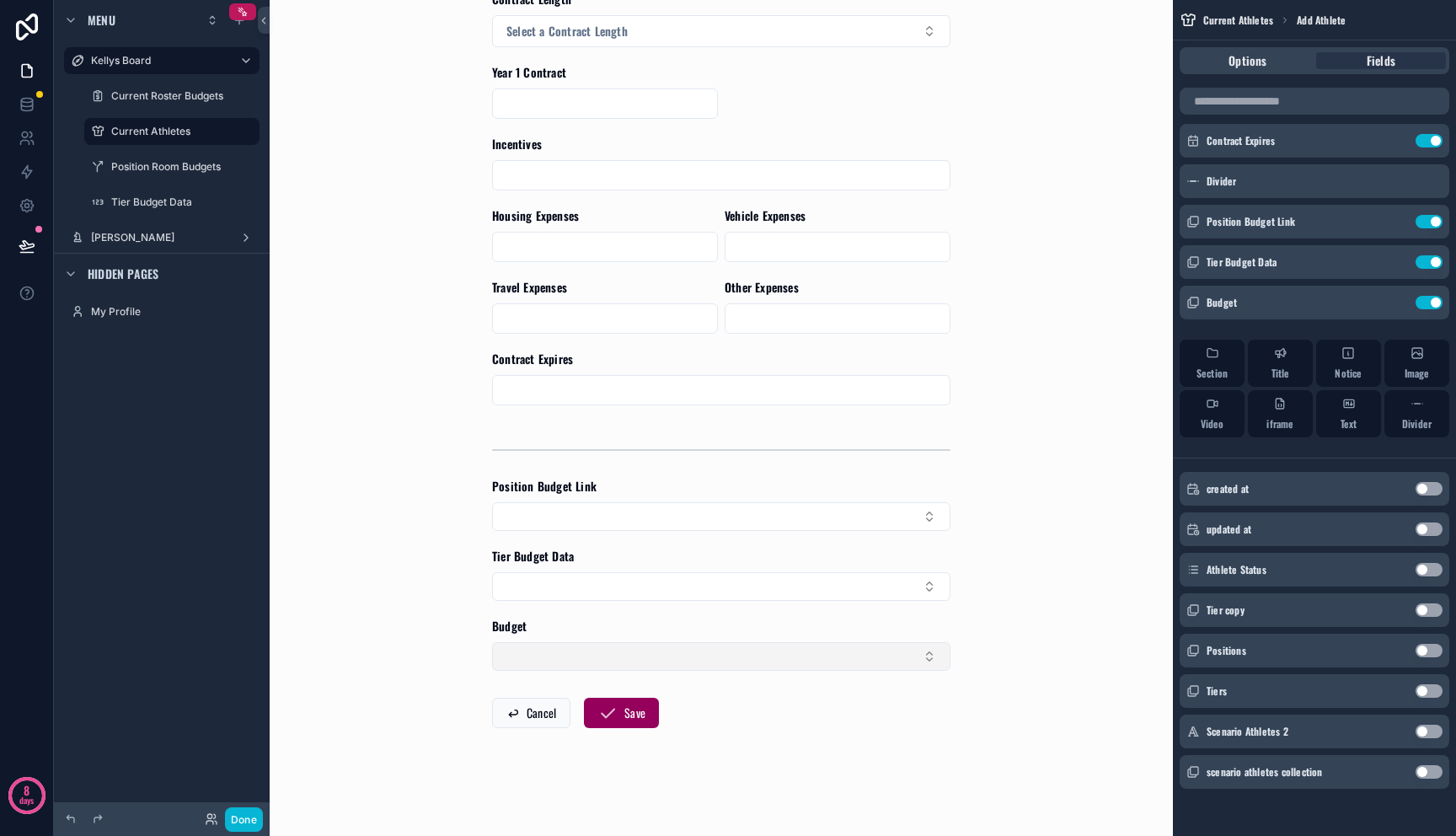
click at [914, 659] on button "Select Button" at bounding box center [722, 656] width 459 height 28
click at [974, 647] on div "Current Athletes Add Athlete Add Athlete Profile Photo Athlete Name Position Se…" at bounding box center [721, 418] width 903 height 836
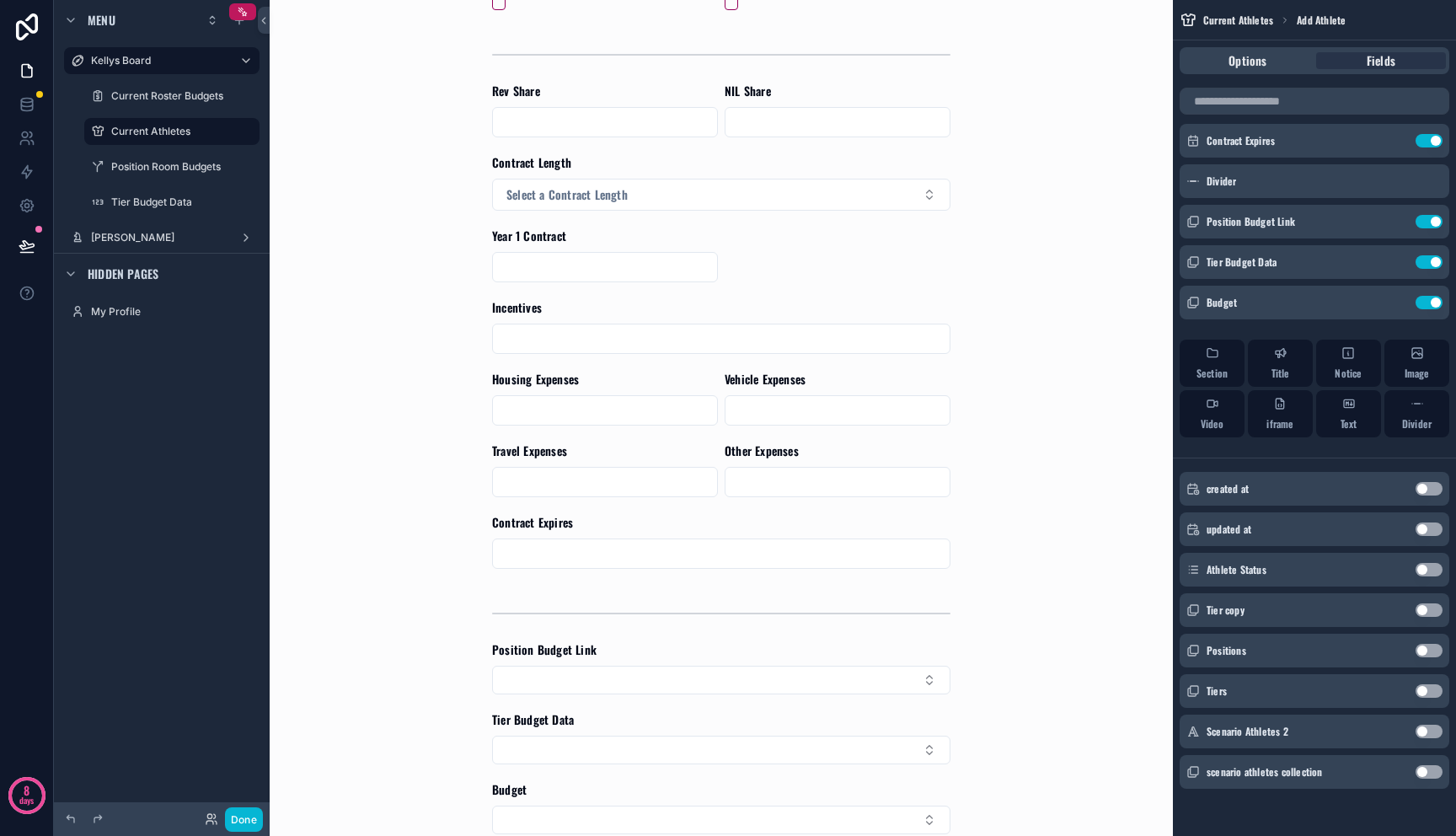
scroll to position [0, 0]
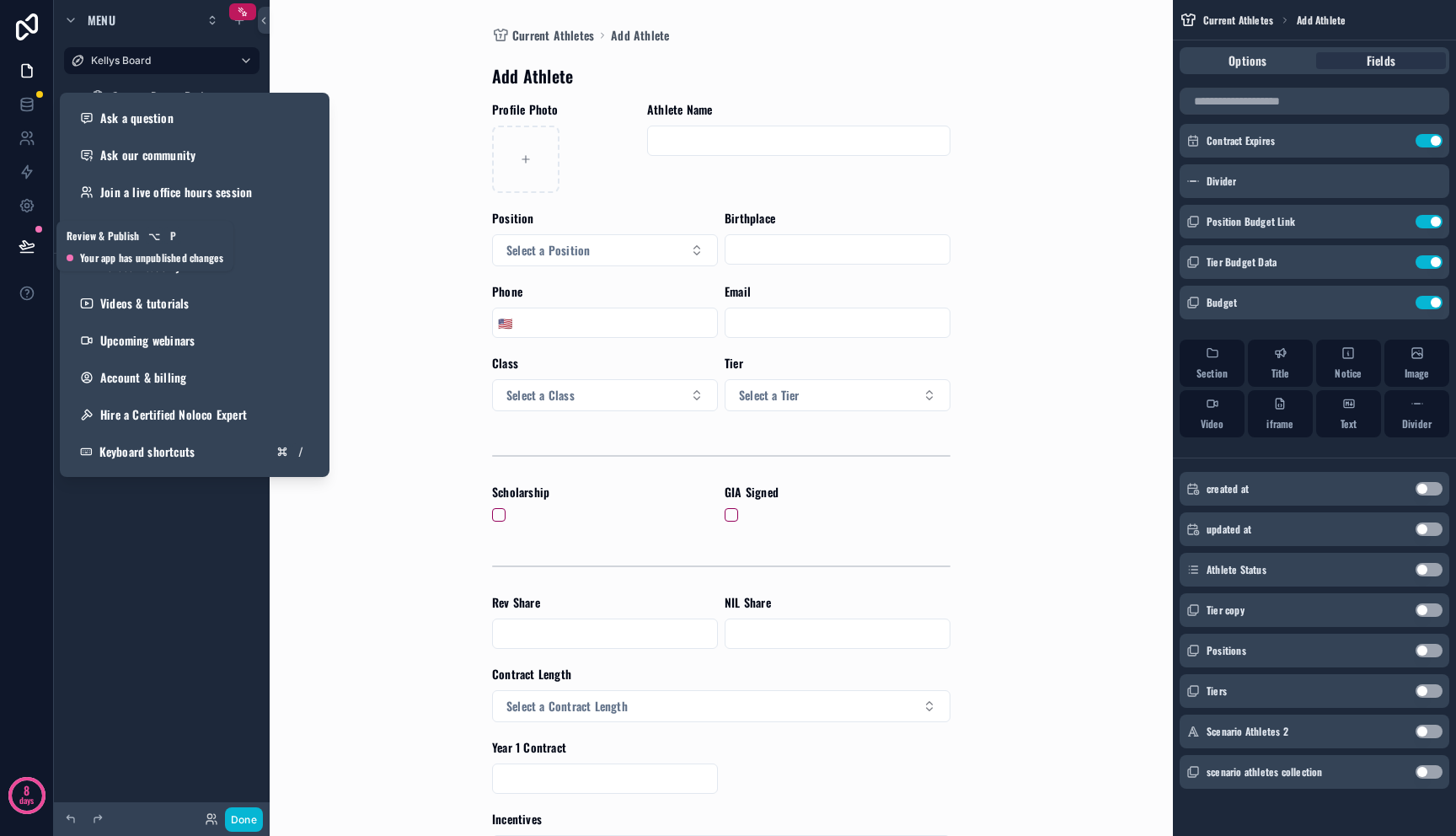
click at [30, 250] on icon at bounding box center [27, 245] width 17 height 17
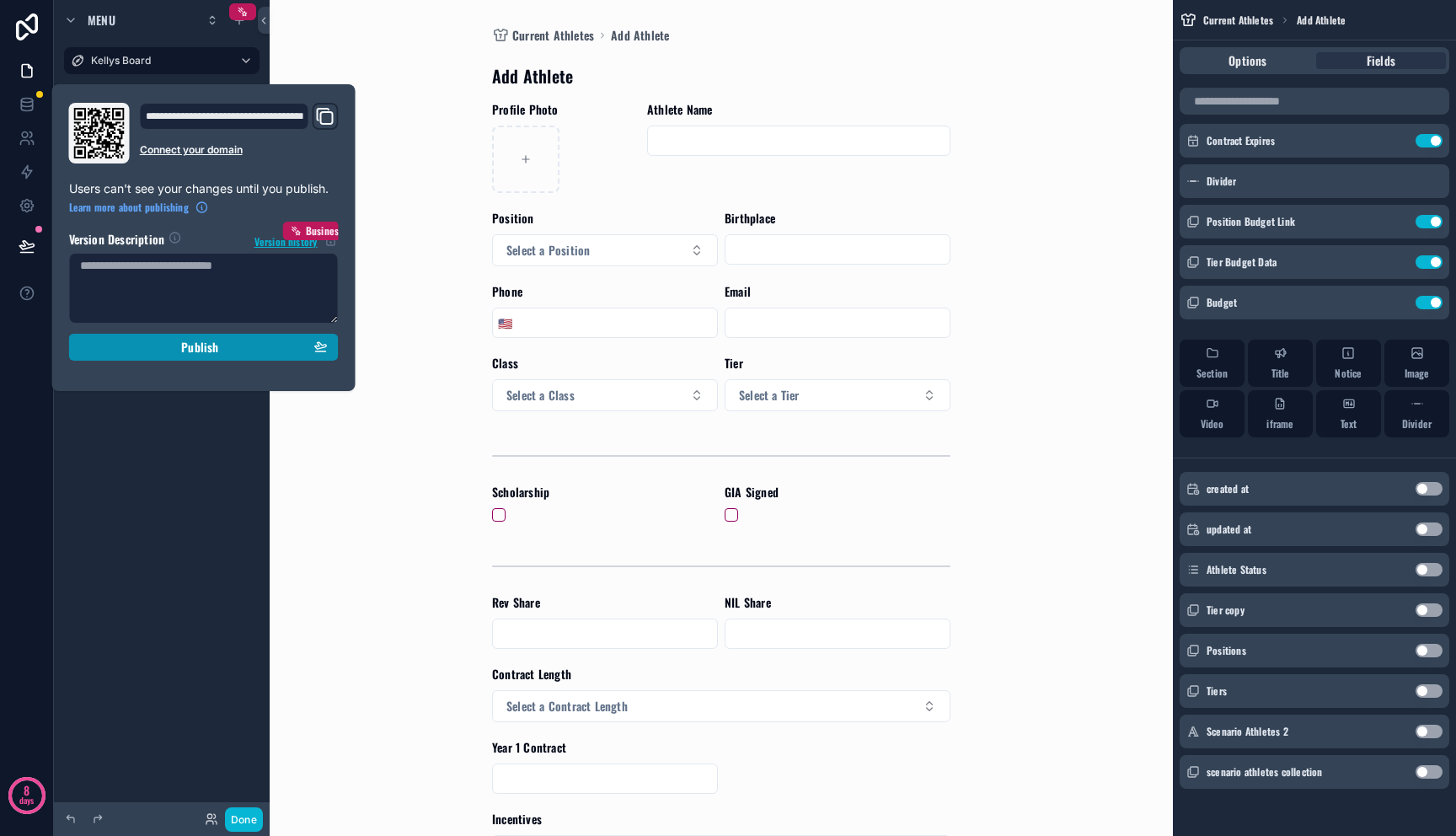
click at [169, 346] on div "Publish" at bounding box center [204, 347] width 248 height 15
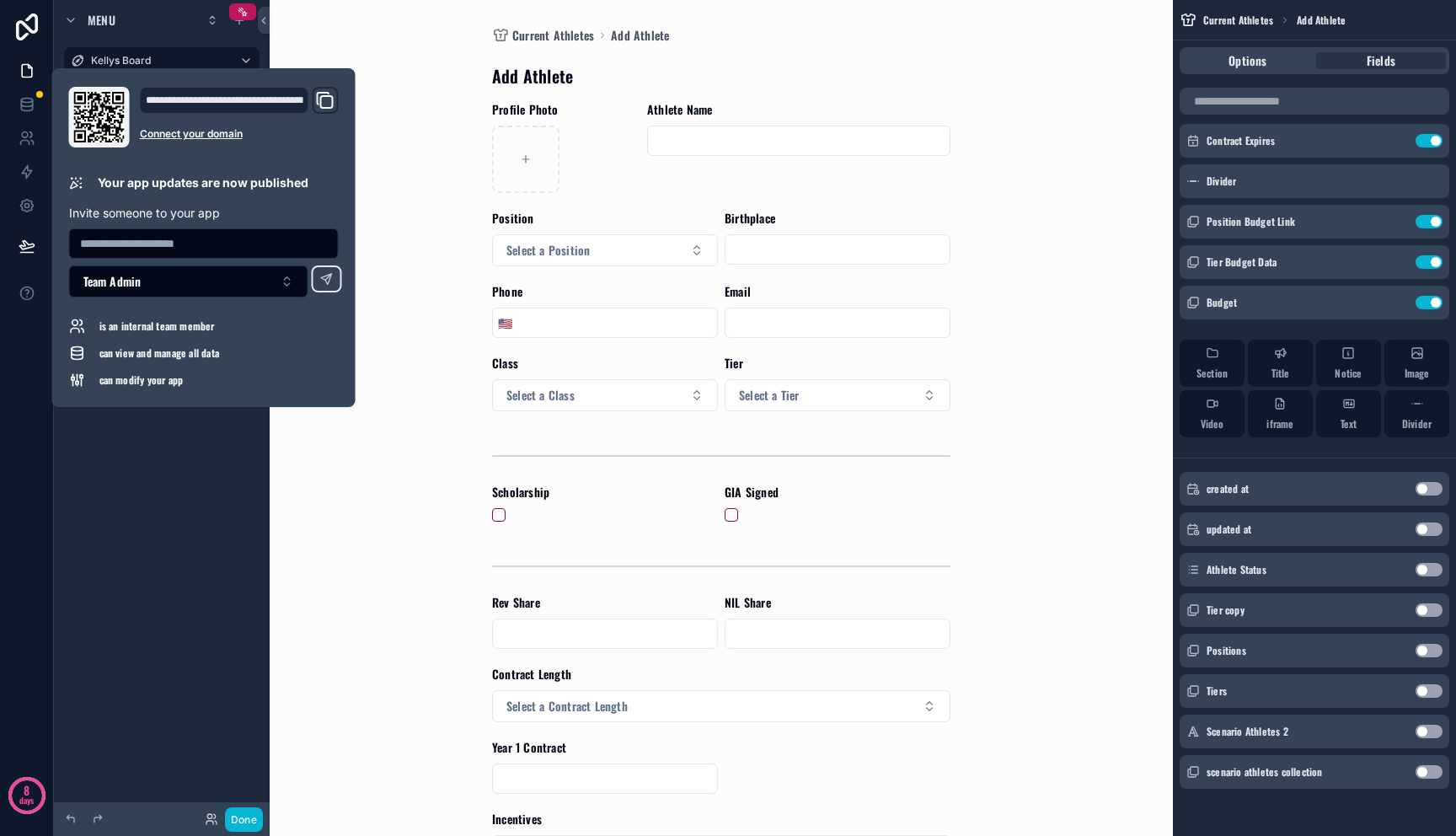
click at [234, 797] on div "Menu Kellys Board Current Roster Budgets Current Athletes Position Room Budgets…" at bounding box center [162, 408] width 216 height 816
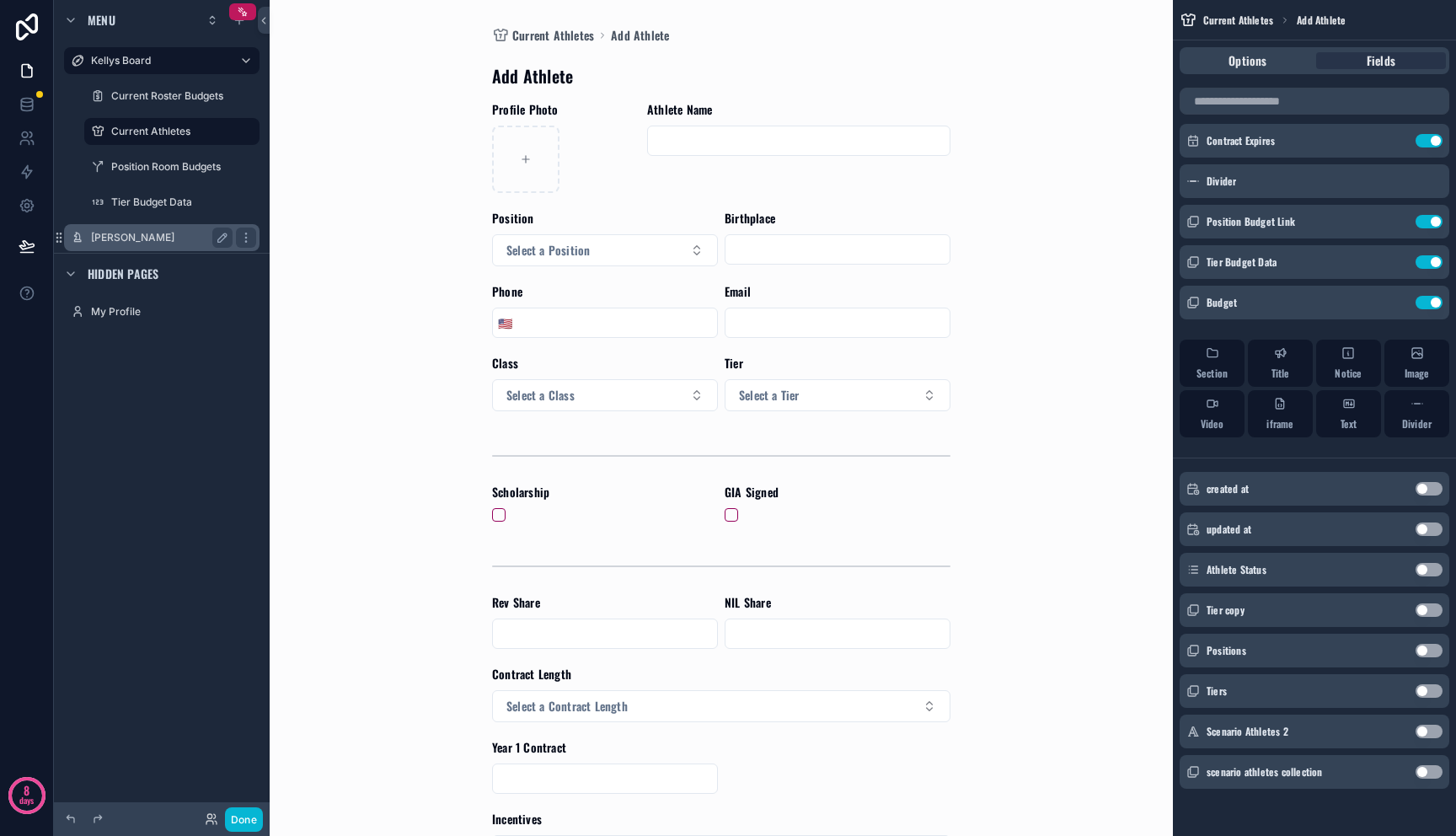
click at [100, 242] on label "[PERSON_NAME]" at bounding box center [158, 237] width 135 height 13
